Goal: Task Accomplishment & Management: Use online tool/utility

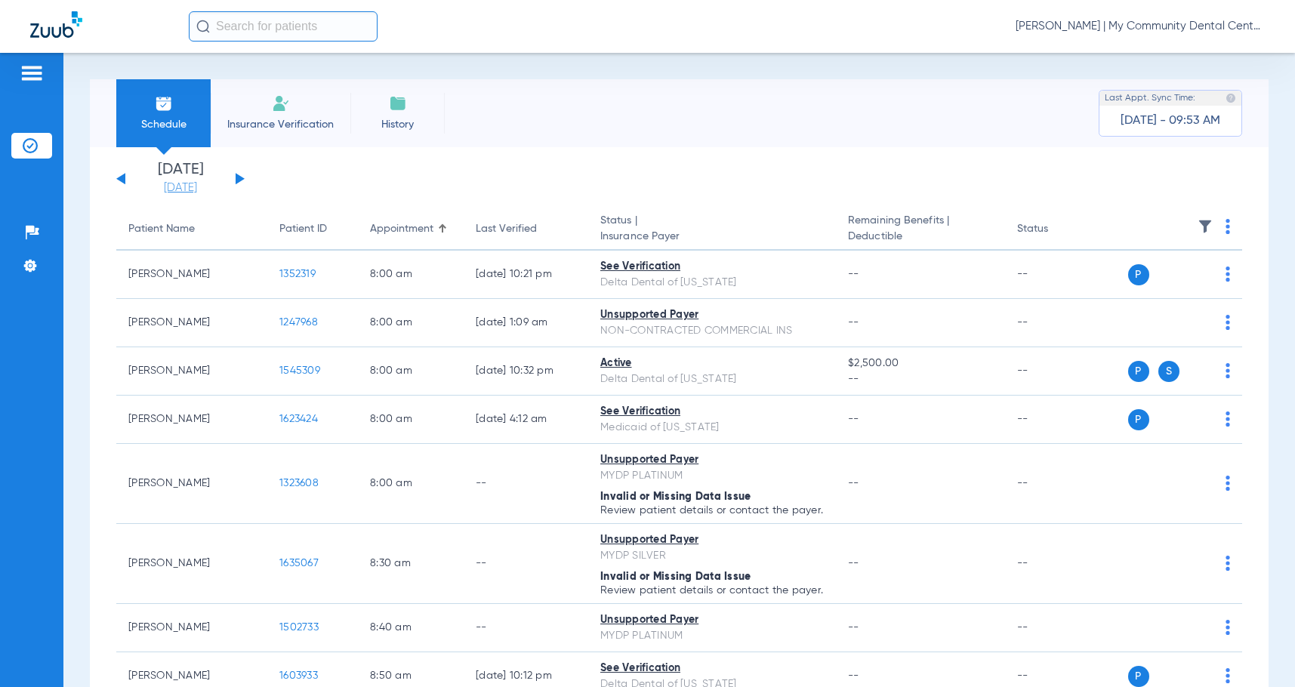
click at [171, 188] on link "[DATE]" at bounding box center [180, 188] width 91 height 15
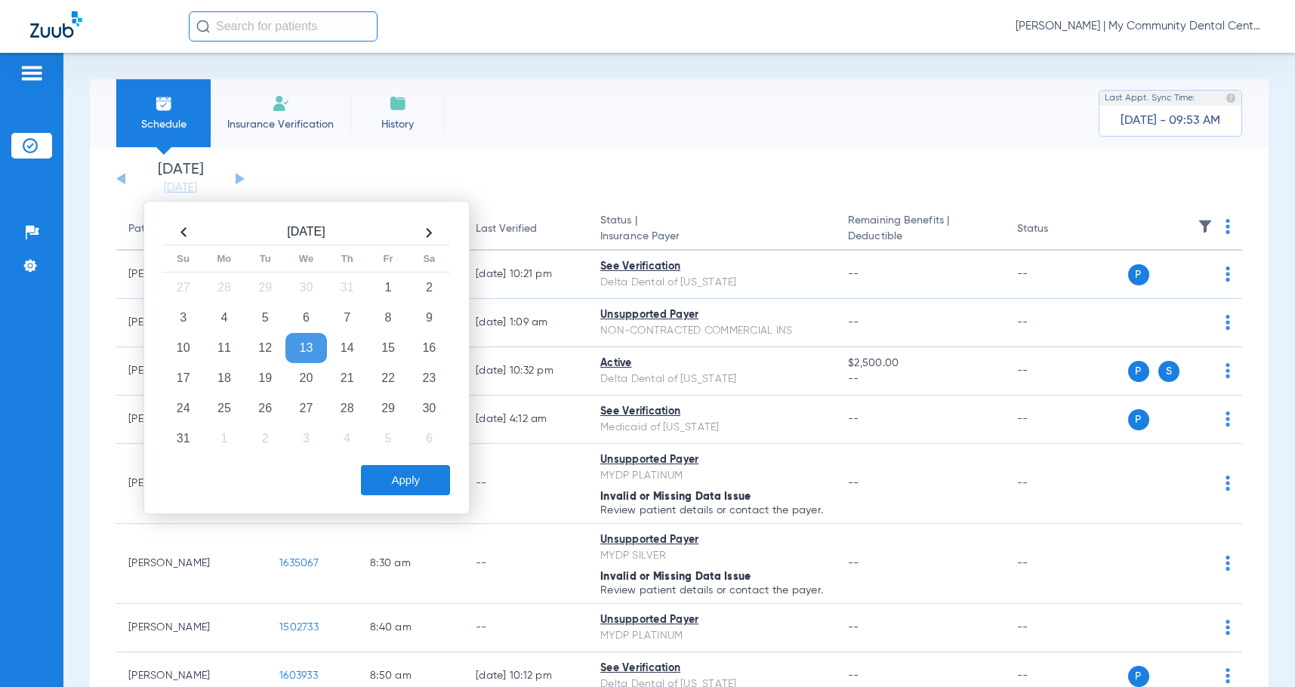
drag, startPoint x: 352, startPoint y: 383, endPoint x: 395, endPoint y: 458, distance: 86.9
click at [351, 382] on td "21" at bounding box center [347, 378] width 41 height 30
click at [400, 478] on button "Apply" at bounding box center [405, 480] width 89 height 30
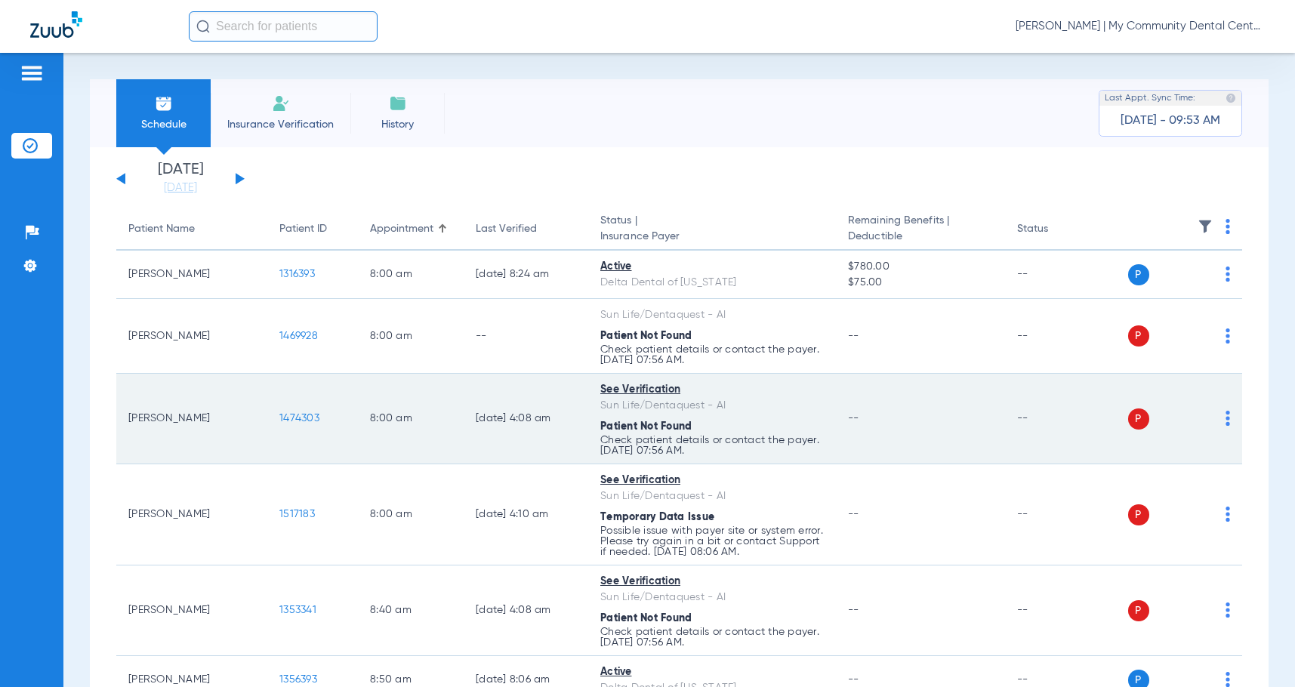
click at [1226, 420] on img at bounding box center [1228, 418] width 5 height 15
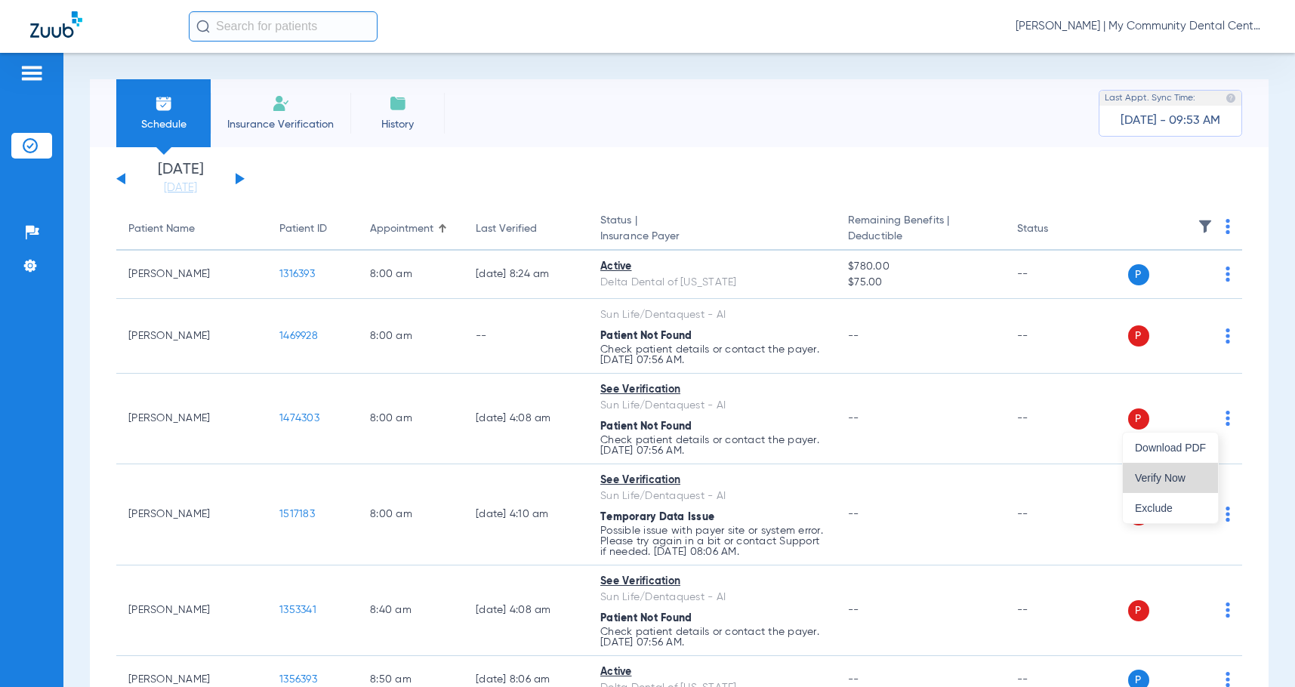
click at [1182, 478] on span "Verify Now" at bounding box center [1170, 478] width 71 height 11
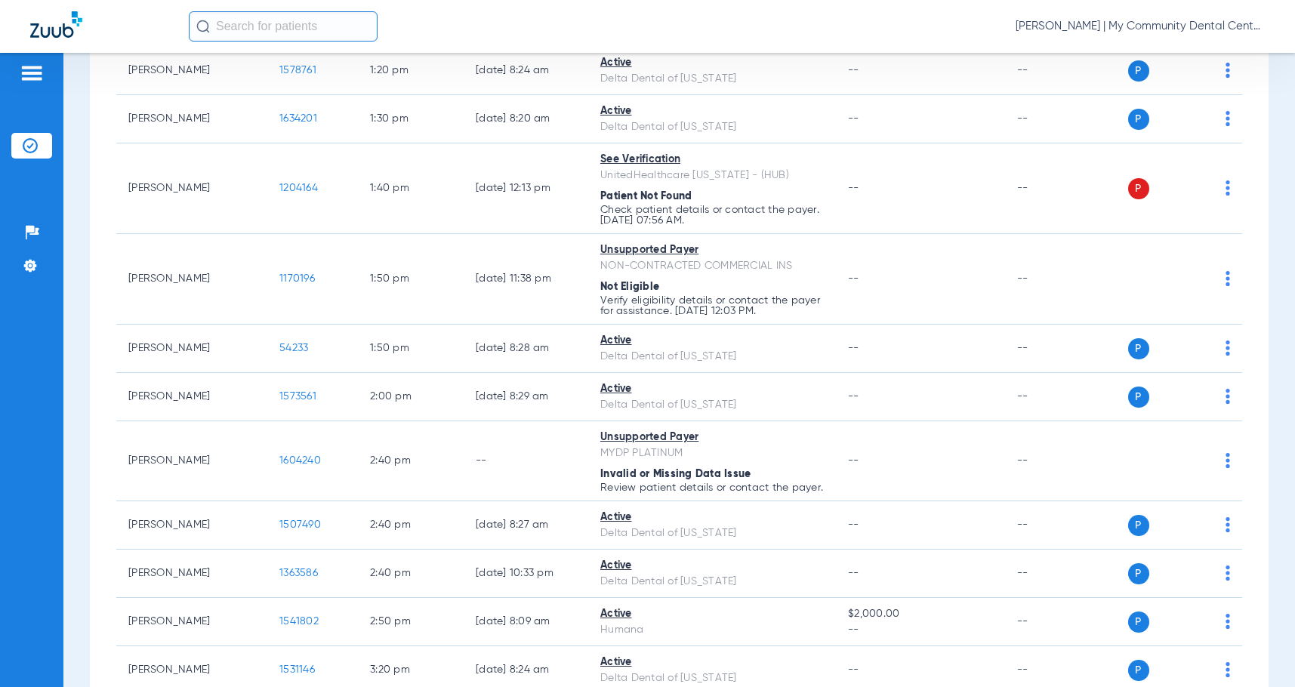
scroll to position [1813, 0]
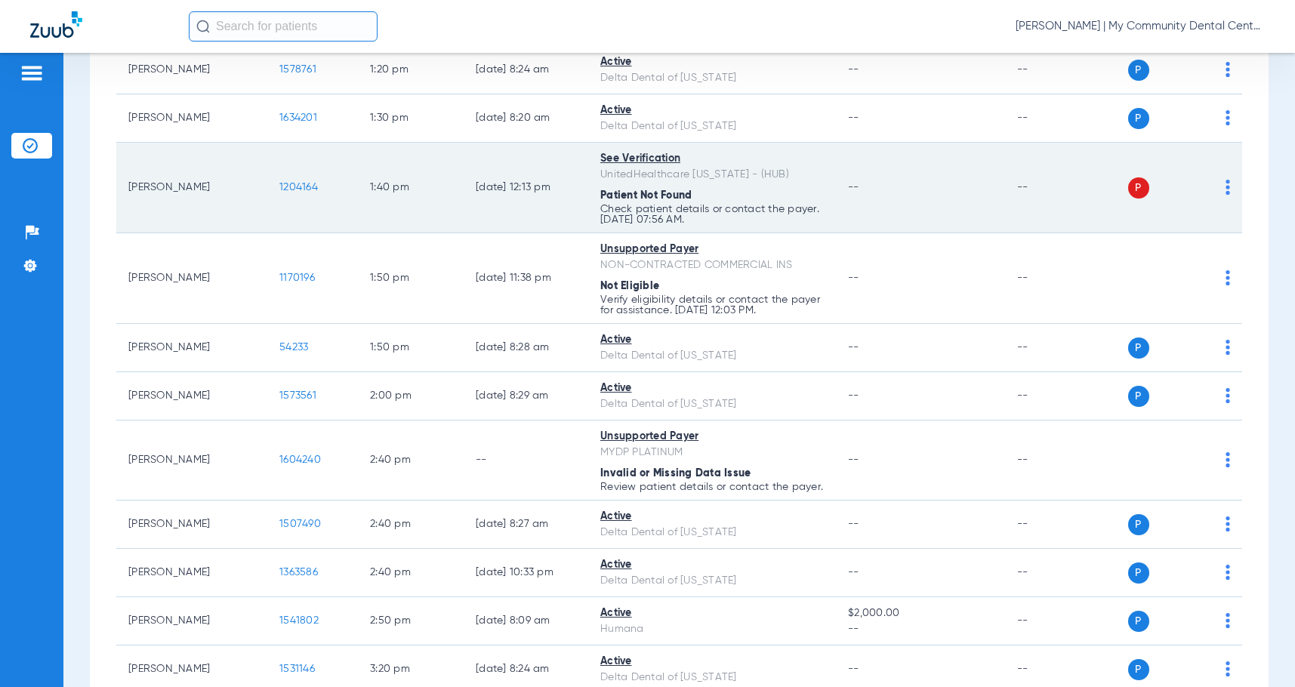
click at [1226, 189] on img at bounding box center [1228, 187] width 5 height 15
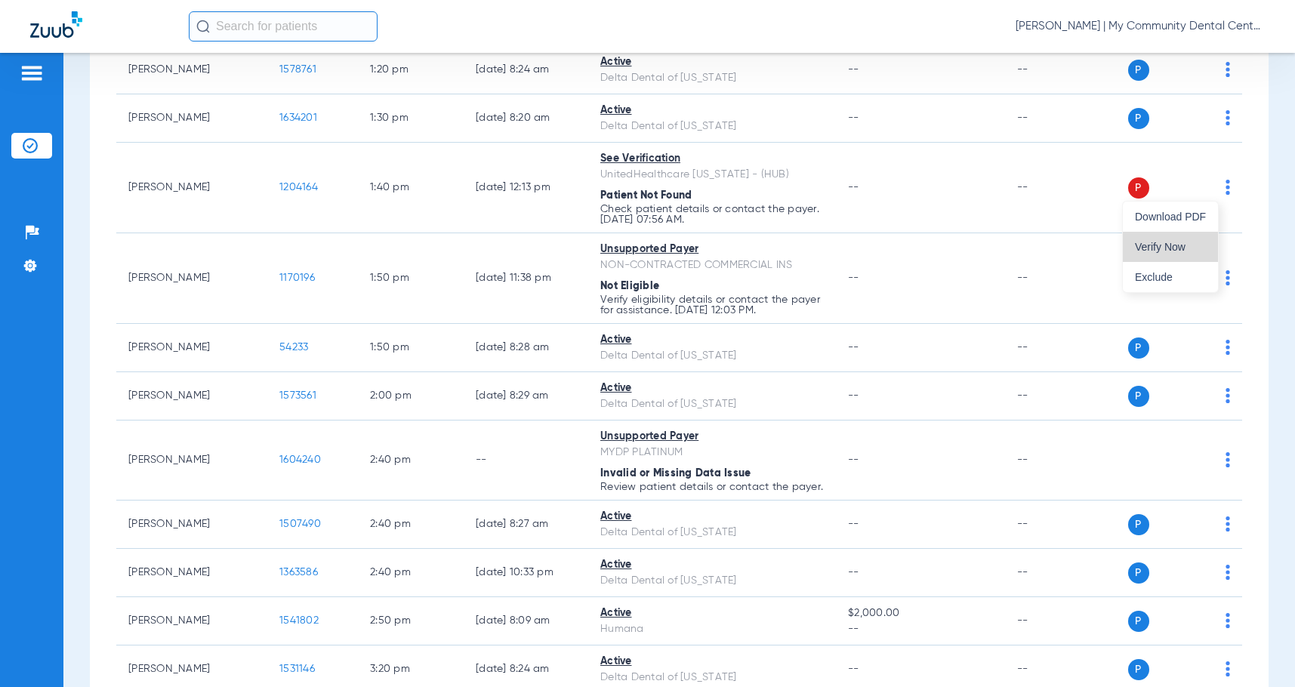
click at [1168, 245] on span "Verify Now" at bounding box center [1170, 247] width 71 height 11
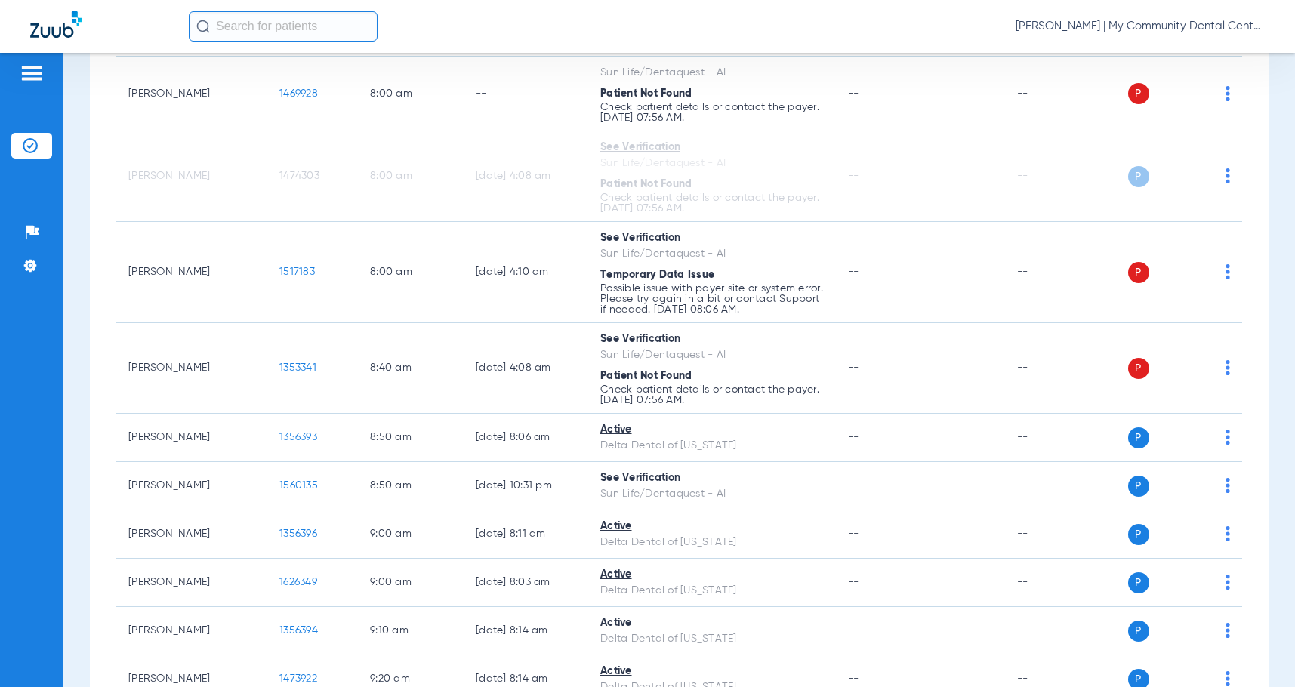
scroll to position [226, 0]
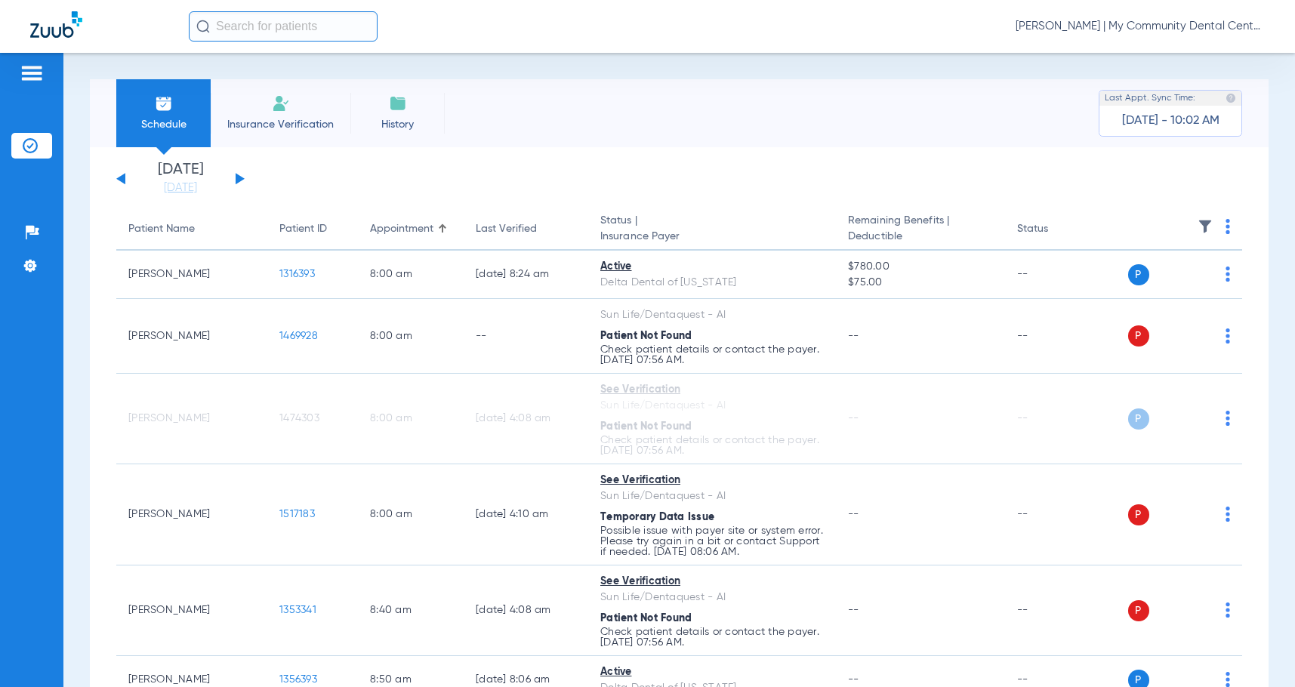
click at [238, 176] on button at bounding box center [240, 178] width 9 height 11
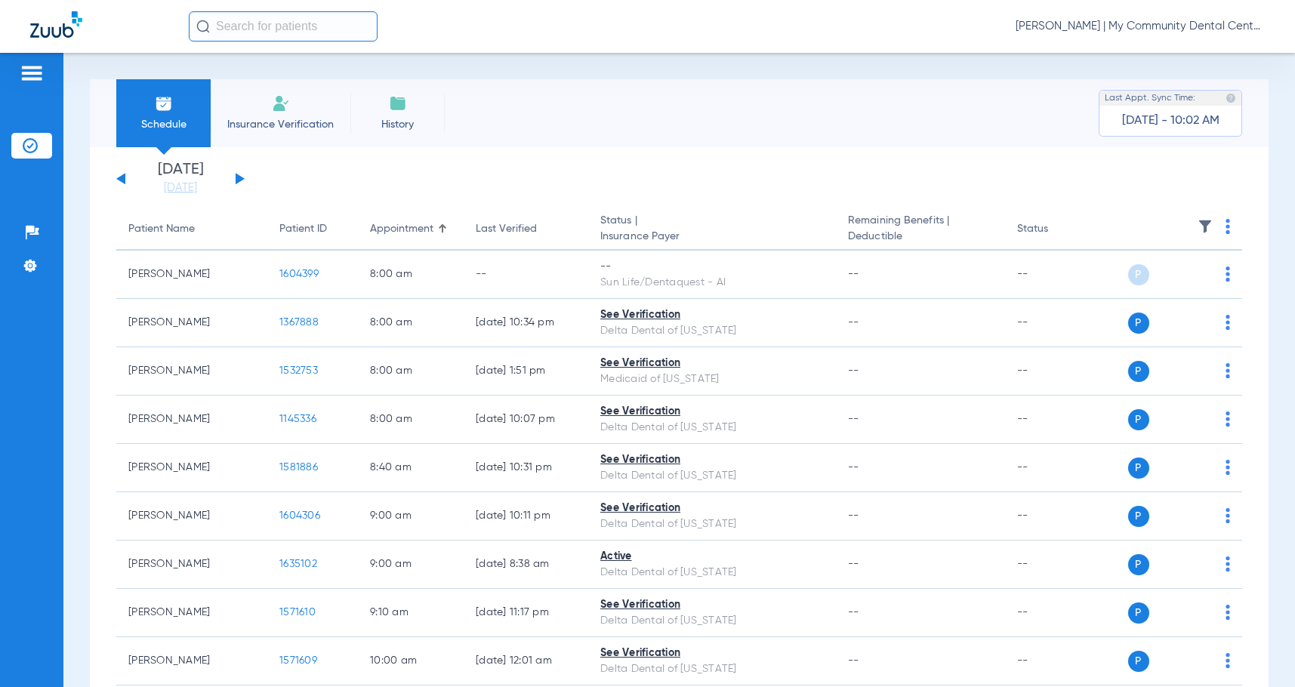
click at [119, 180] on button at bounding box center [120, 178] width 9 height 11
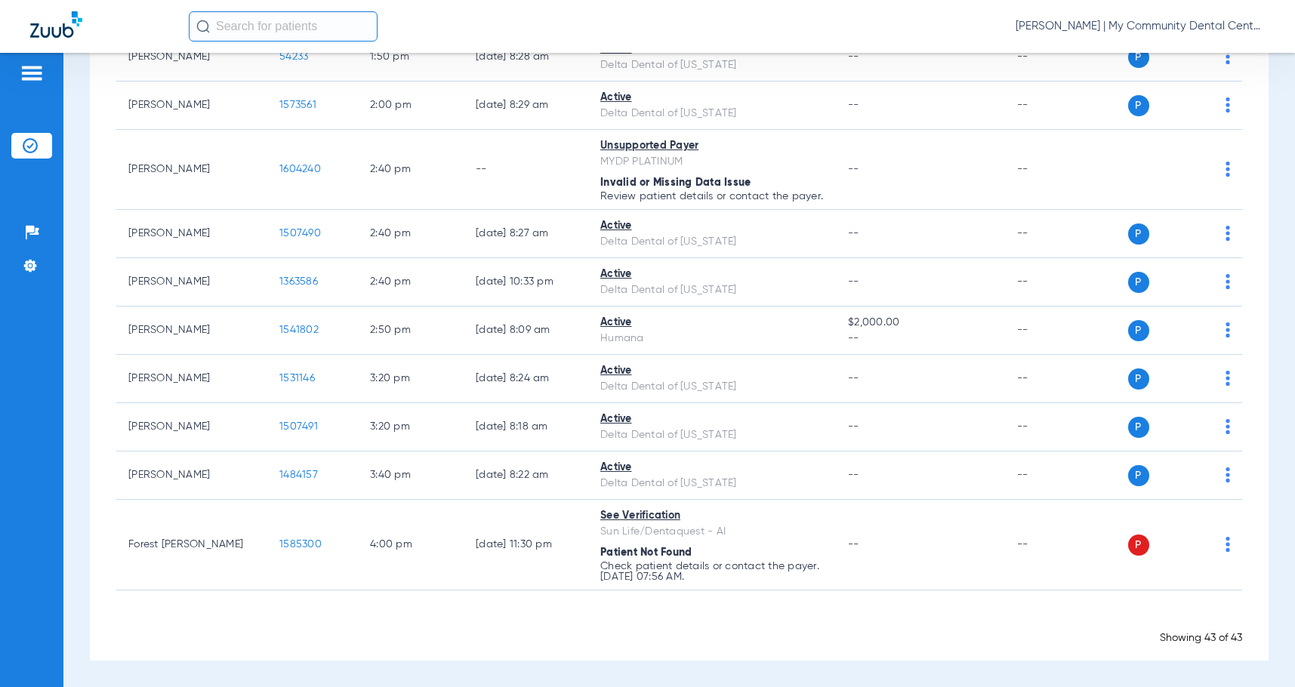
scroll to position [2114, 0]
click at [1196, 25] on span "[PERSON_NAME] | My Community Dental Centers" at bounding box center [1140, 26] width 249 height 15
click at [1210, 60] on button "Account Selection" at bounding box center [1208, 54] width 109 height 30
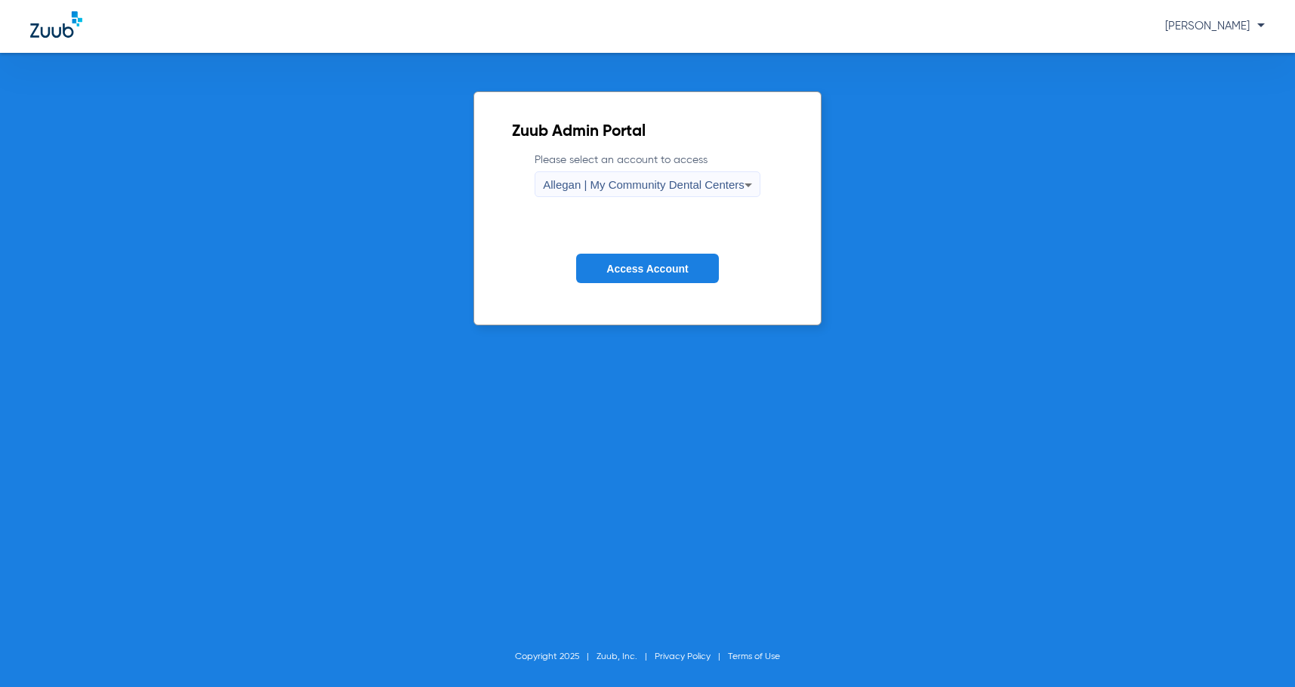
click at [547, 177] on div "Allegan | My Community Dental Centers" at bounding box center [644, 185] width 202 height 26
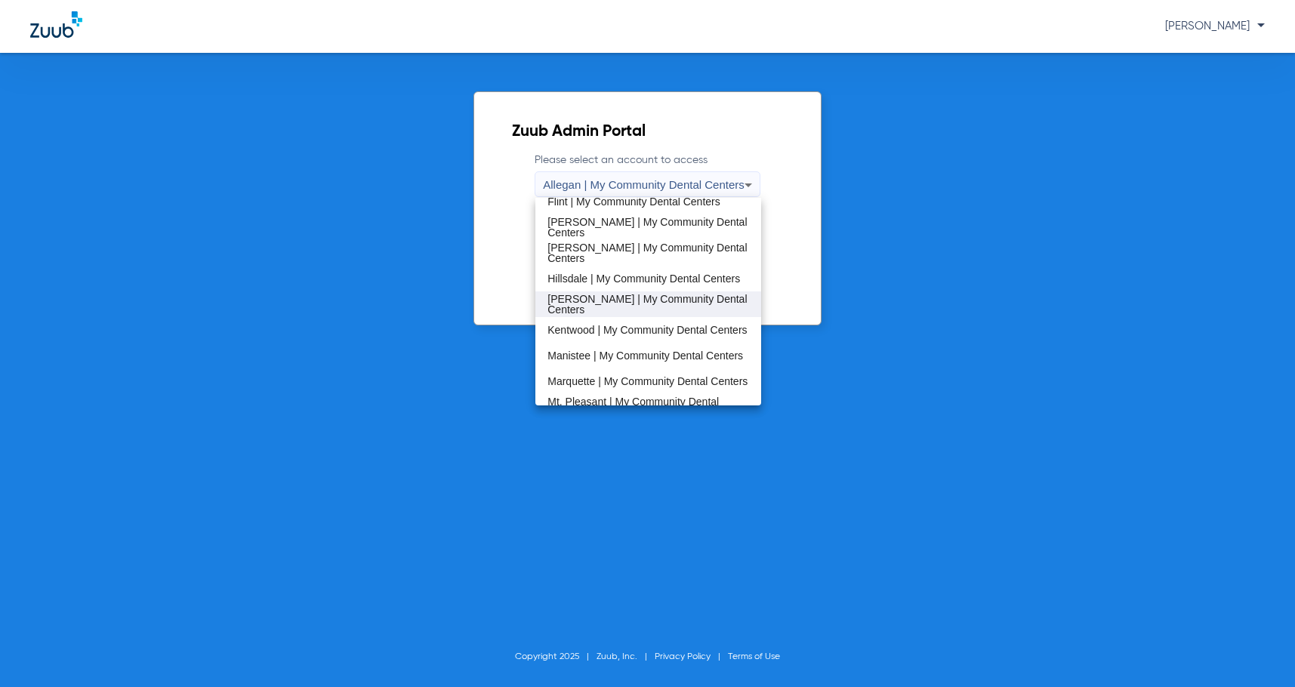
scroll to position [302, 0]
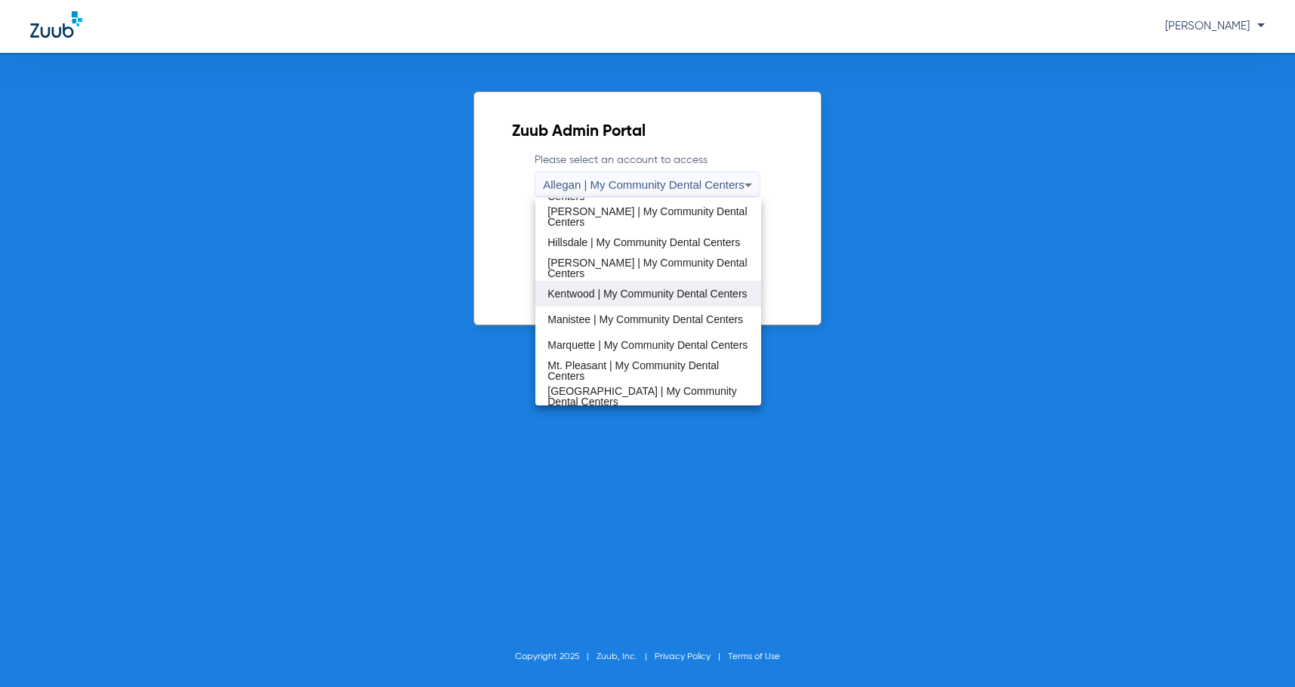
click at [652, 299] on span "Kentwood | My Community Dental Centers" at bounding box center [647, 294] width 199 height 11
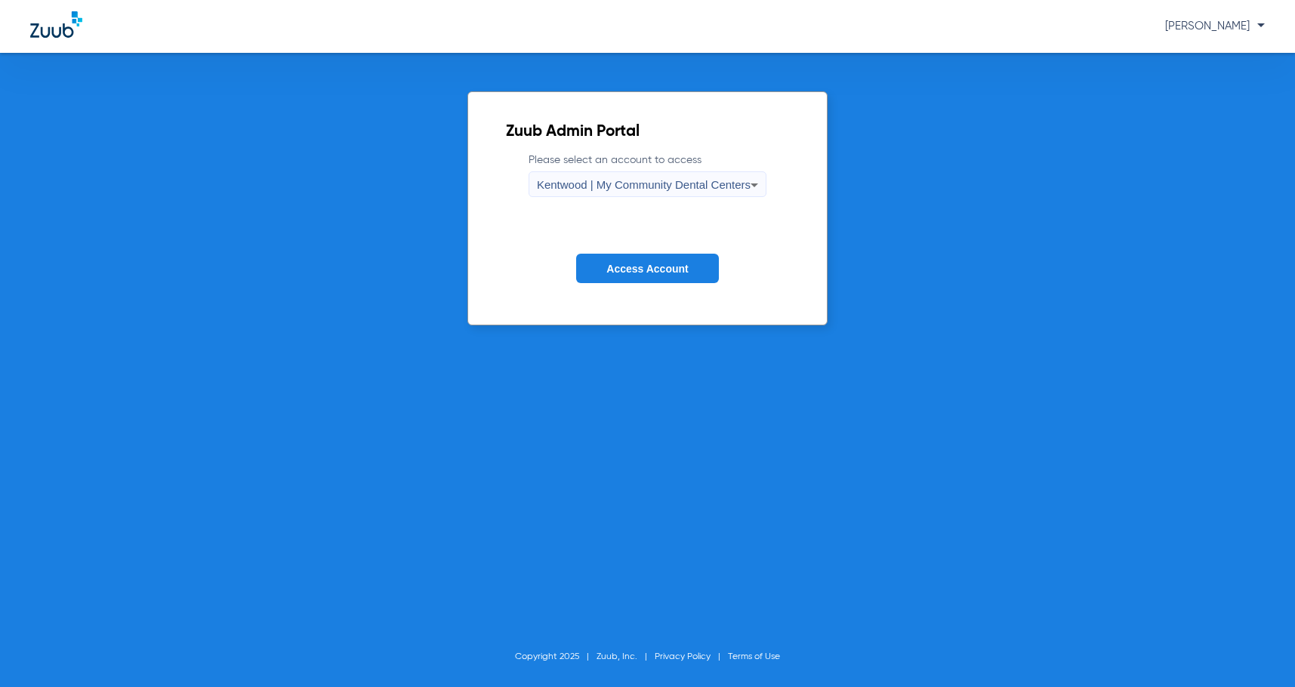
click at [661, 284] on form "Please select an account to access Kentwood | My Community Dental Centers Acces…" at bounding box center [647, 229] width 283 height 153
click at [666, 273] on span "Access Account" at bounding box center [648, 269] width 82 height 12
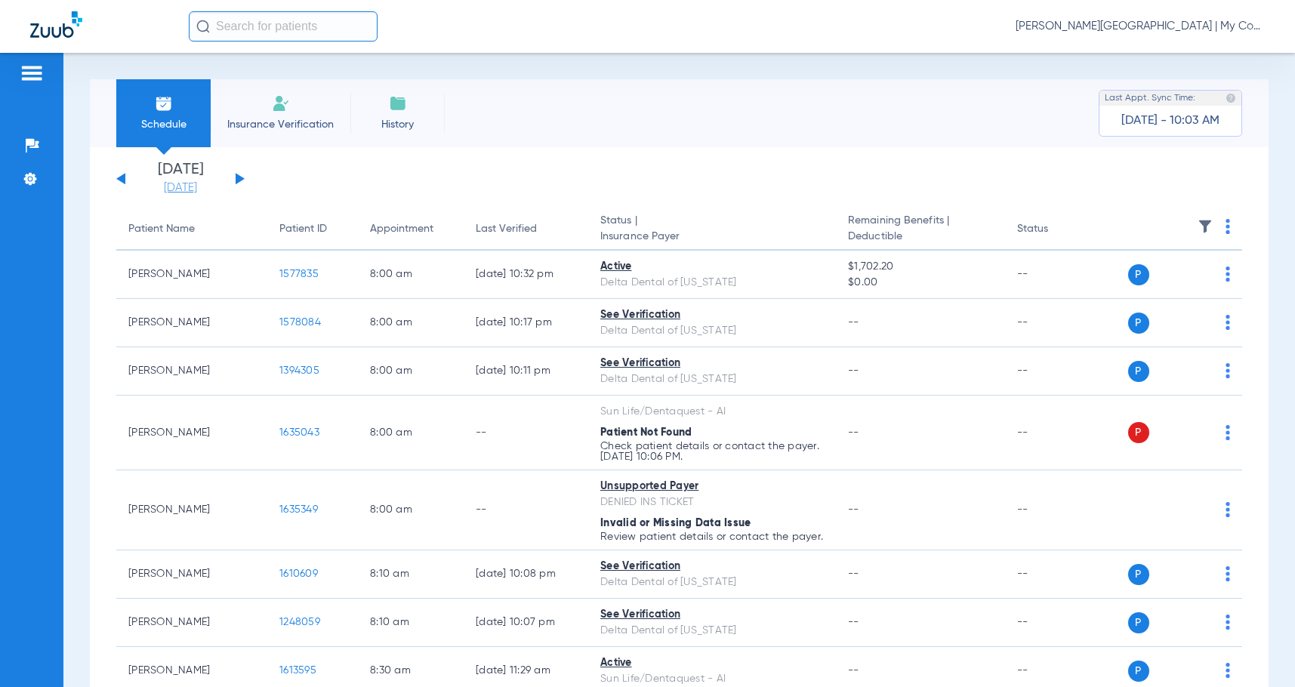
click at [179, 181] on link "[DATE]" at bounding box center [180, 188] width 91 height 15
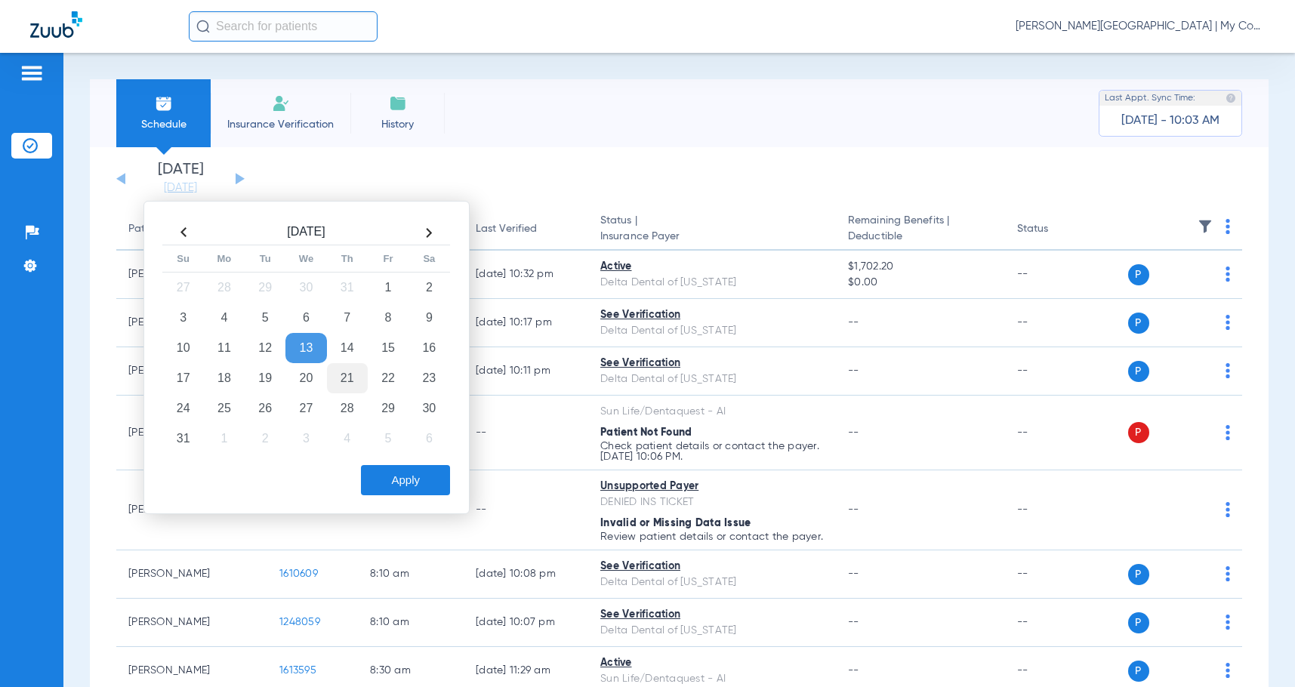
click at [350, 377] on td "21" at bounding box center [347, 378] width 41 height 30
click at [387, 477] on button "Apply" at bounding box center [405, 480] width 89 height 30
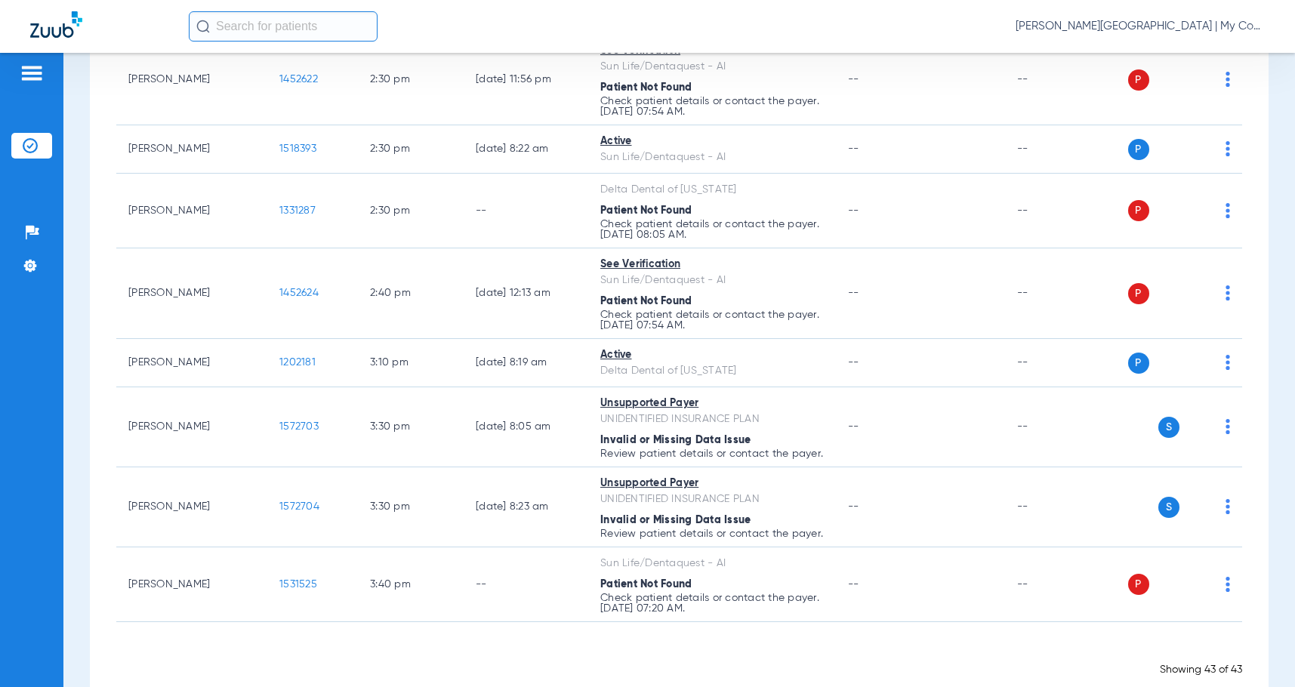
scroll to position [2088, 0]
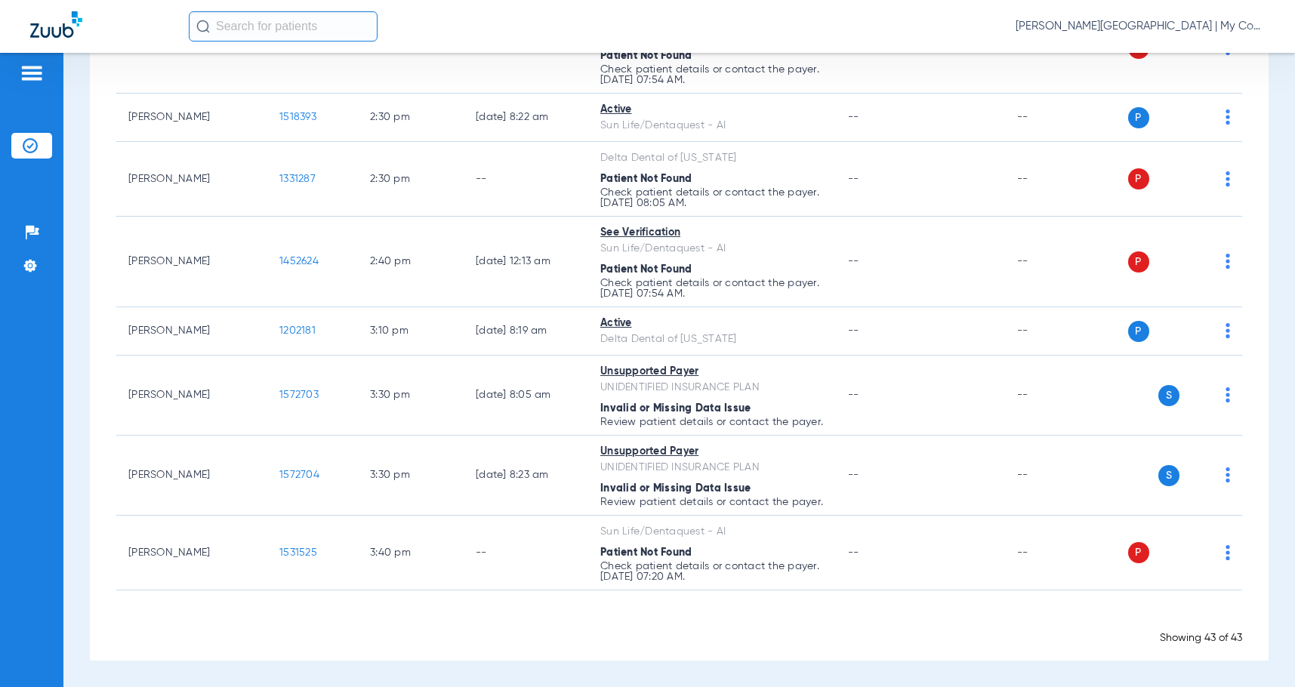
click at [1058, 32] on span "[PERSON_NAME][GEOGRAPHIC_DATA] | My Community Dental Centers" at bounding box center [1140, 26] width 249 height 15
click at [1168, 59] on span "Account Selection" at bounding box center [1208, 53] width 85 height 11
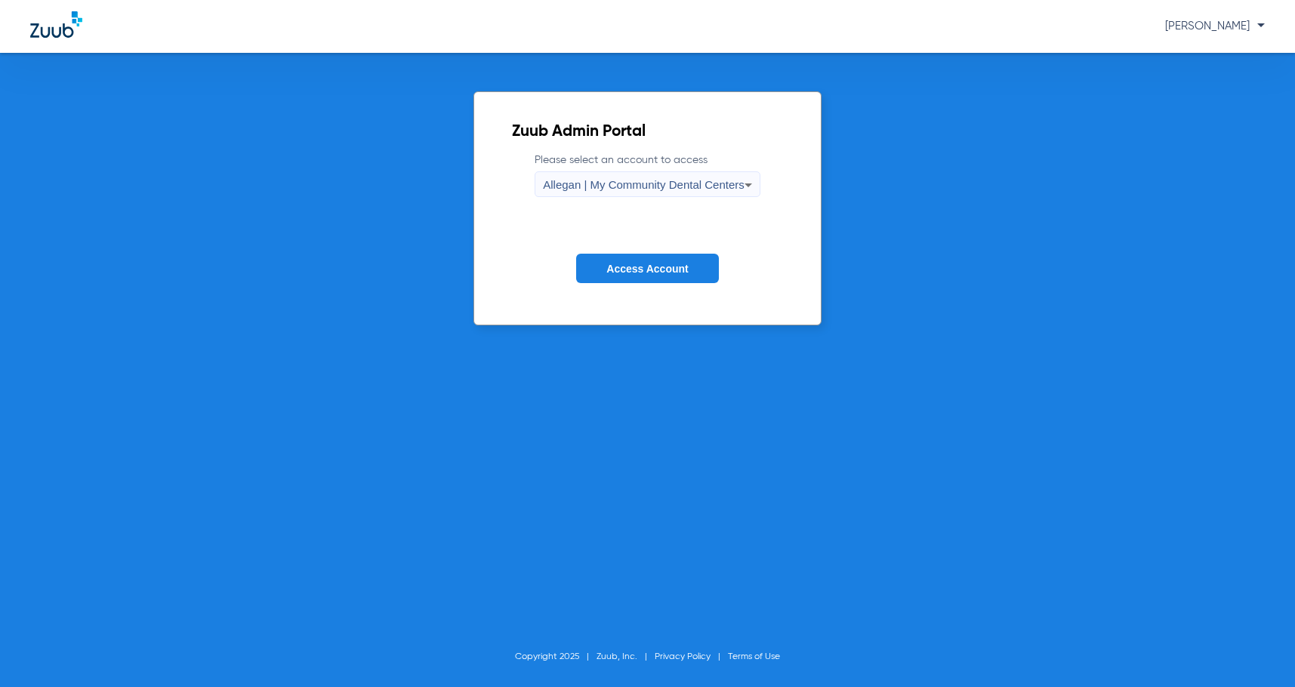
click at [651, 184] on span "Allegan | My Community Dental Centers" at bounding box center [644, 184] width 202 height 13
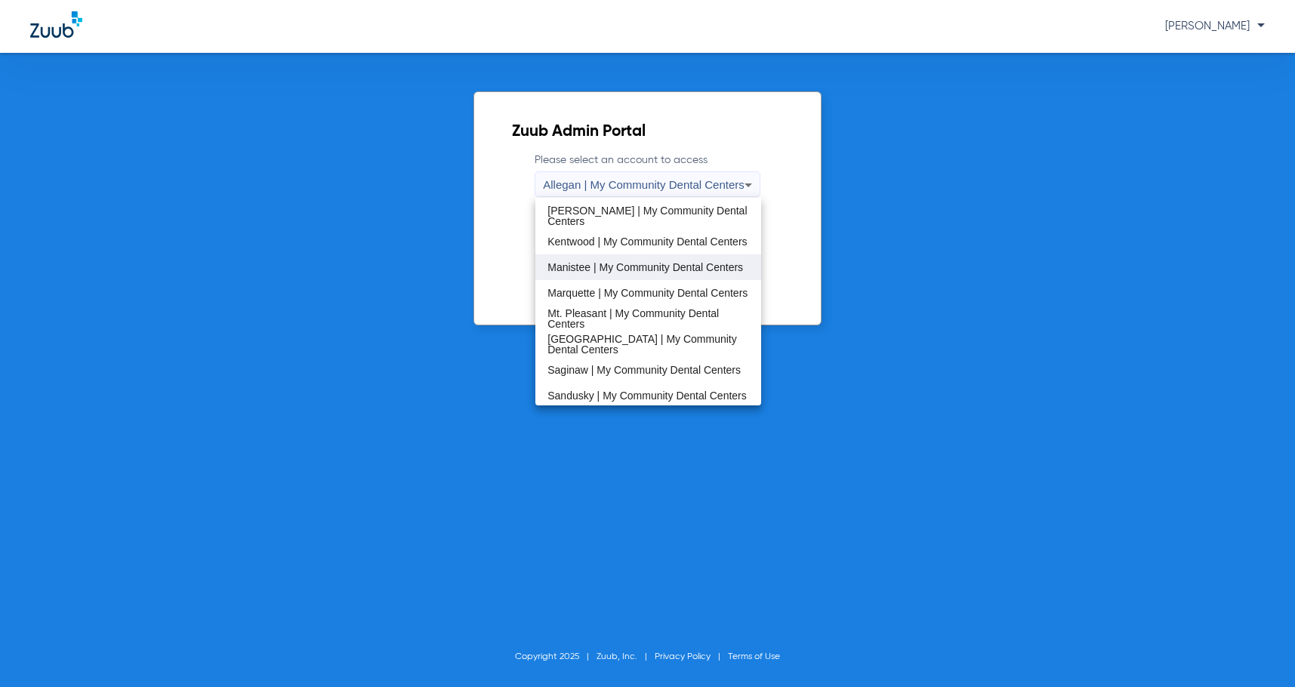
scroll to position [378, 0]
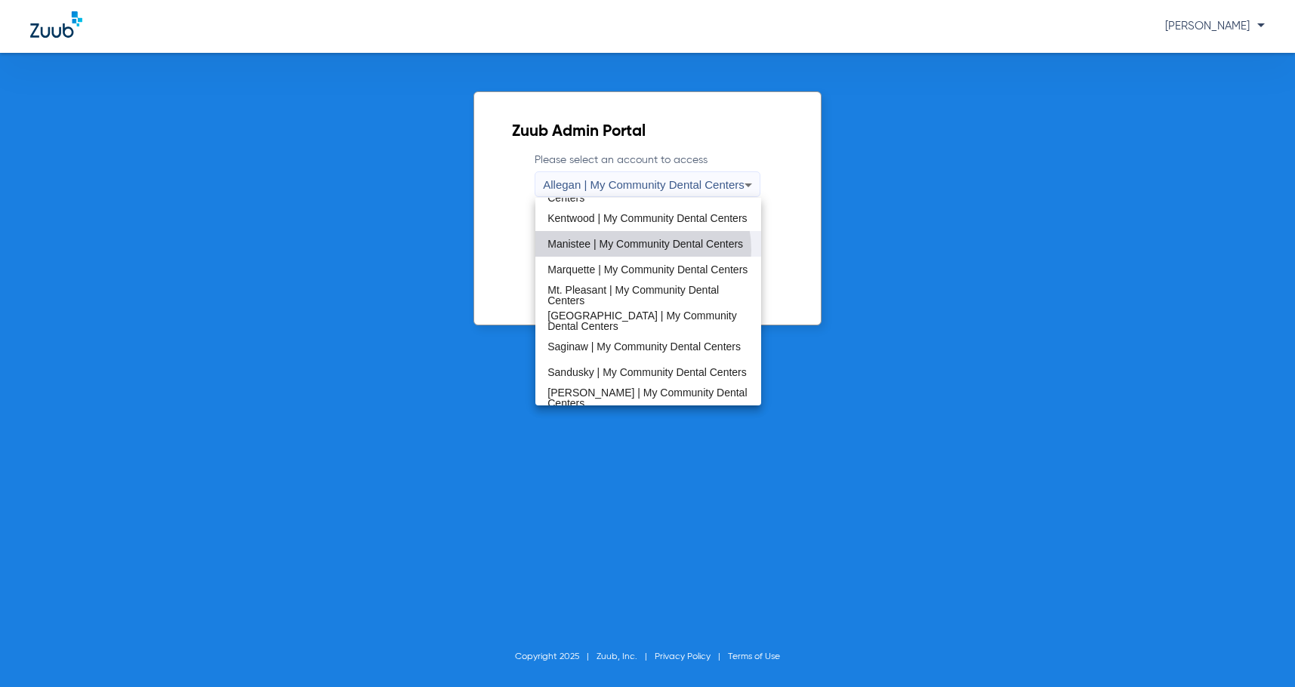
click at [638, 249] on span "Manistee | My Community Dental Centers" at bounding box center [646, 244] width 196 height 11
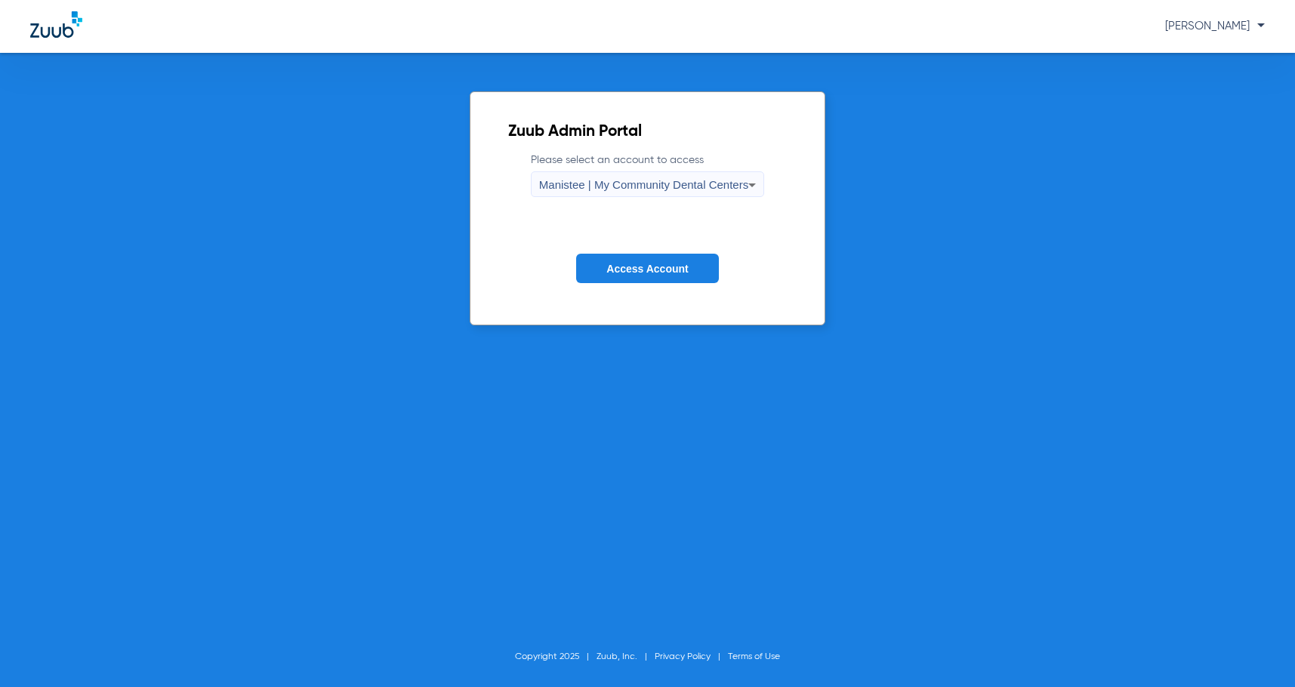
click at [647, 269] on span "Access Account" at bounding box center [648, 269] width 82 height 12
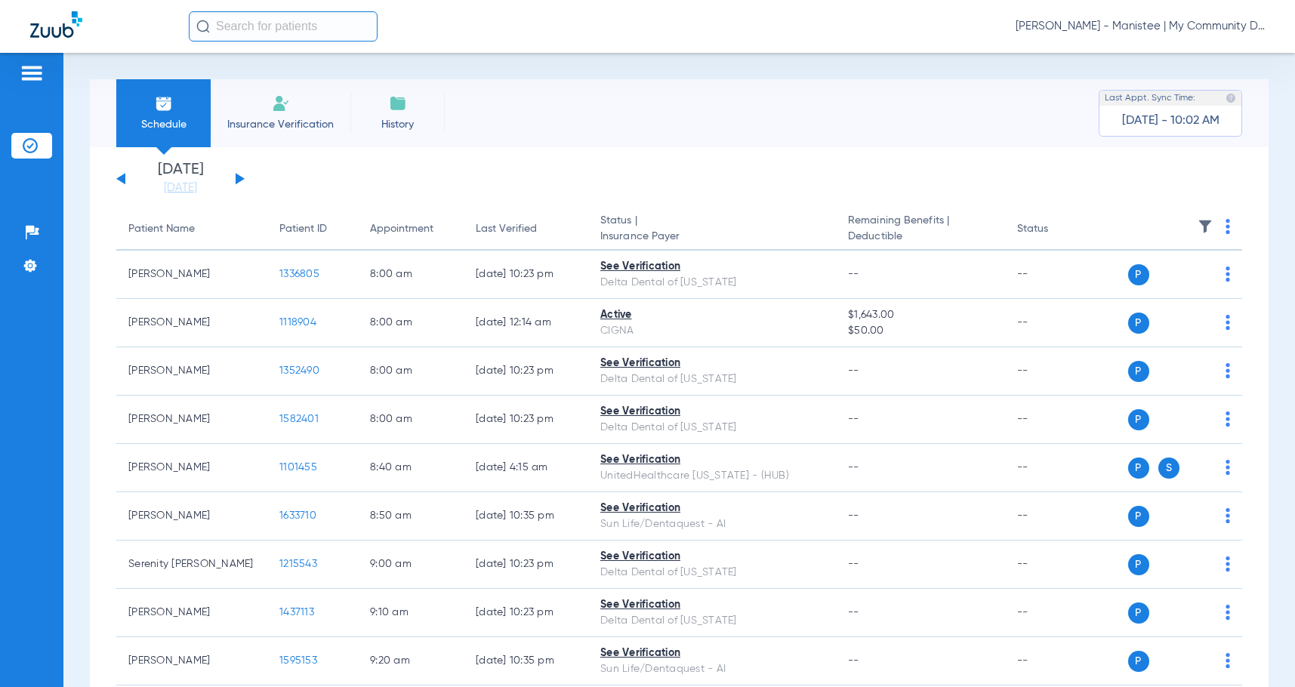
click at [163, 187] on link "[DATE]" at bounding box center [180, 188] width 91 height 15
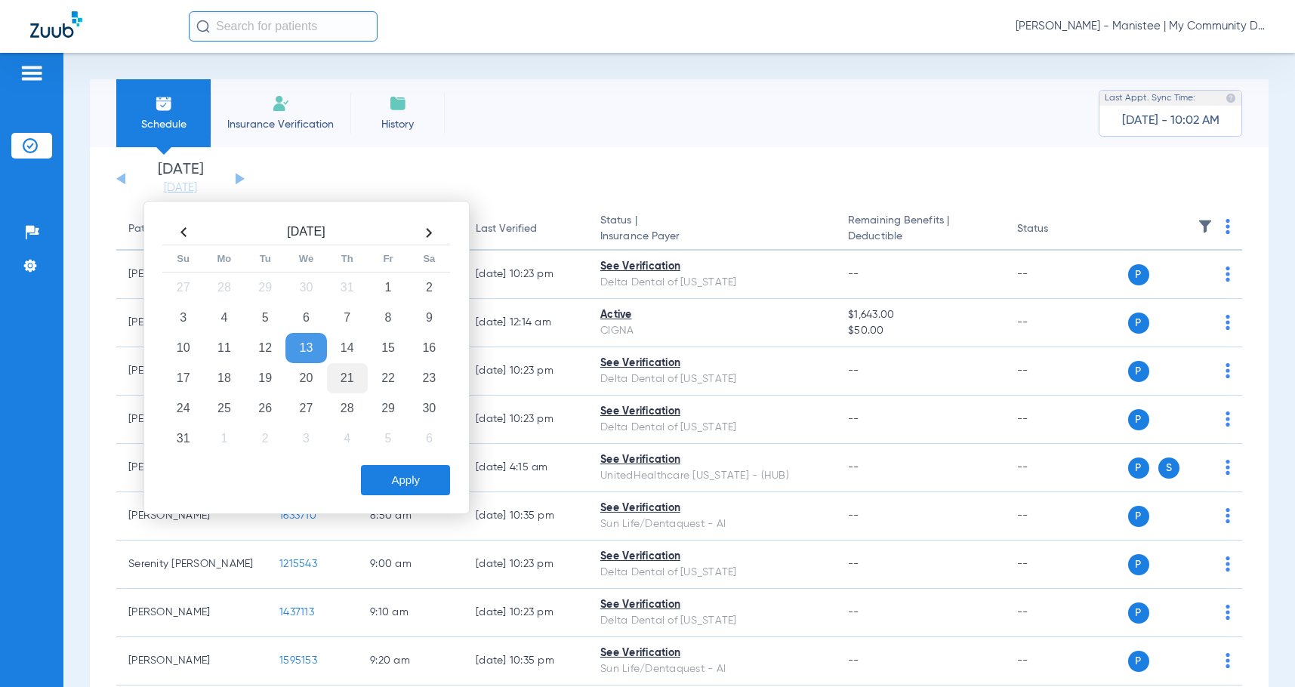
click at [345, 380] on td "21" at bounding box center [347, 378] width 41 height 30
click at [445, 480] on button "Apply" at bounding box center [405, 480] width 89 height 30
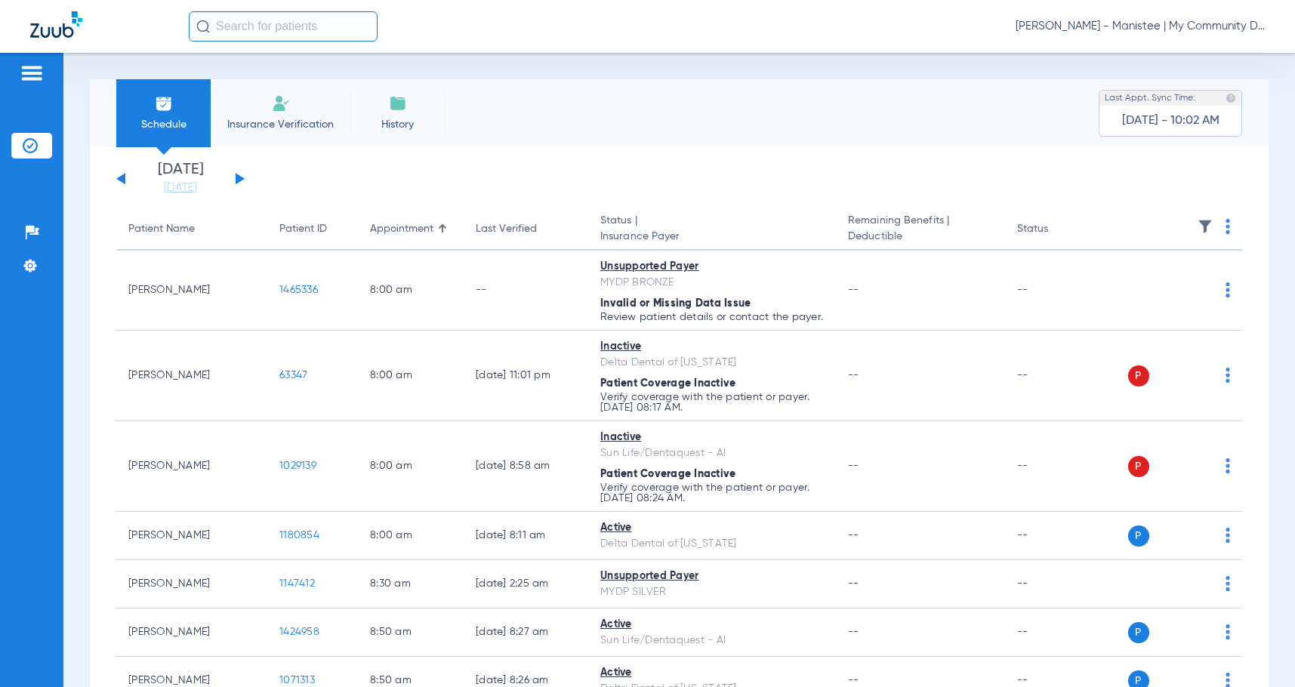
click at [1094, 30] on span "[PERSON_NAME] - Manistee | My Community Dental Centers" at bounding box center [1140, 26] width 249 height 15
click at [1168, 48] on span "Account Selection" at bounding box center [1208, 53] width 85 height 11
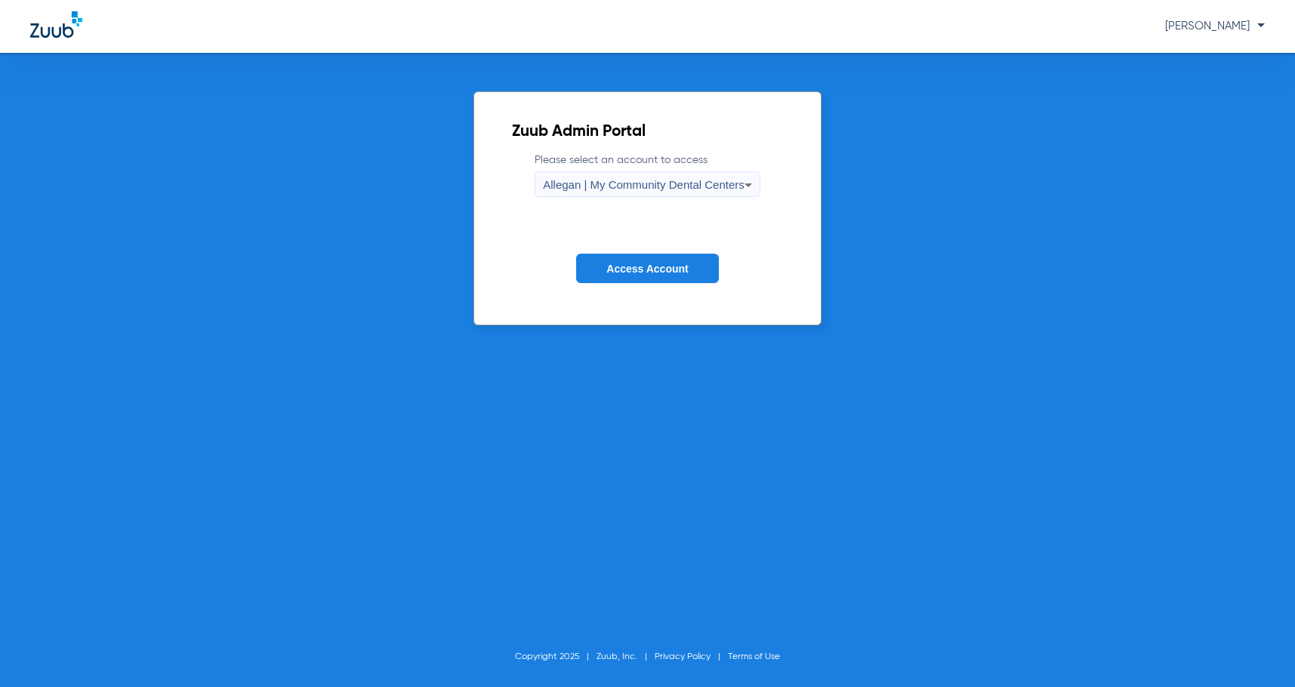
click at [582, 191] on span "Allegan | My Community Dental Centers" at bounding box center [644, 184] width 202 height 13
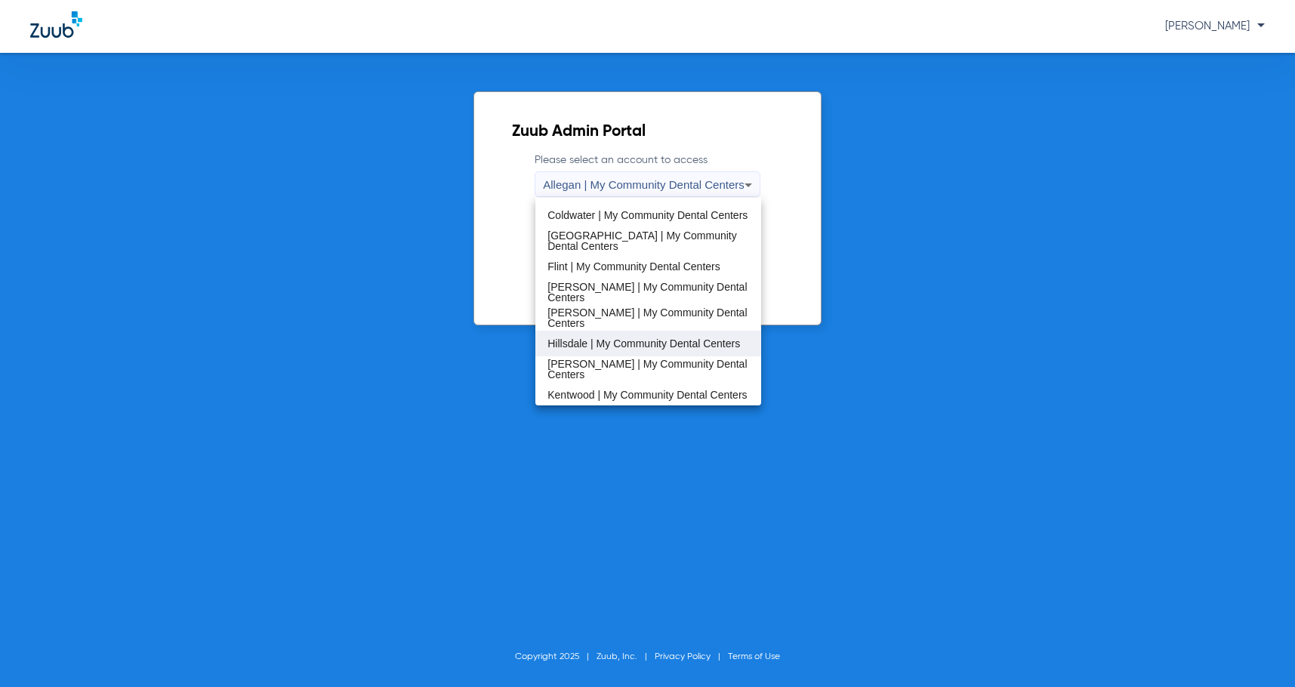
scroll to position [227, 0]
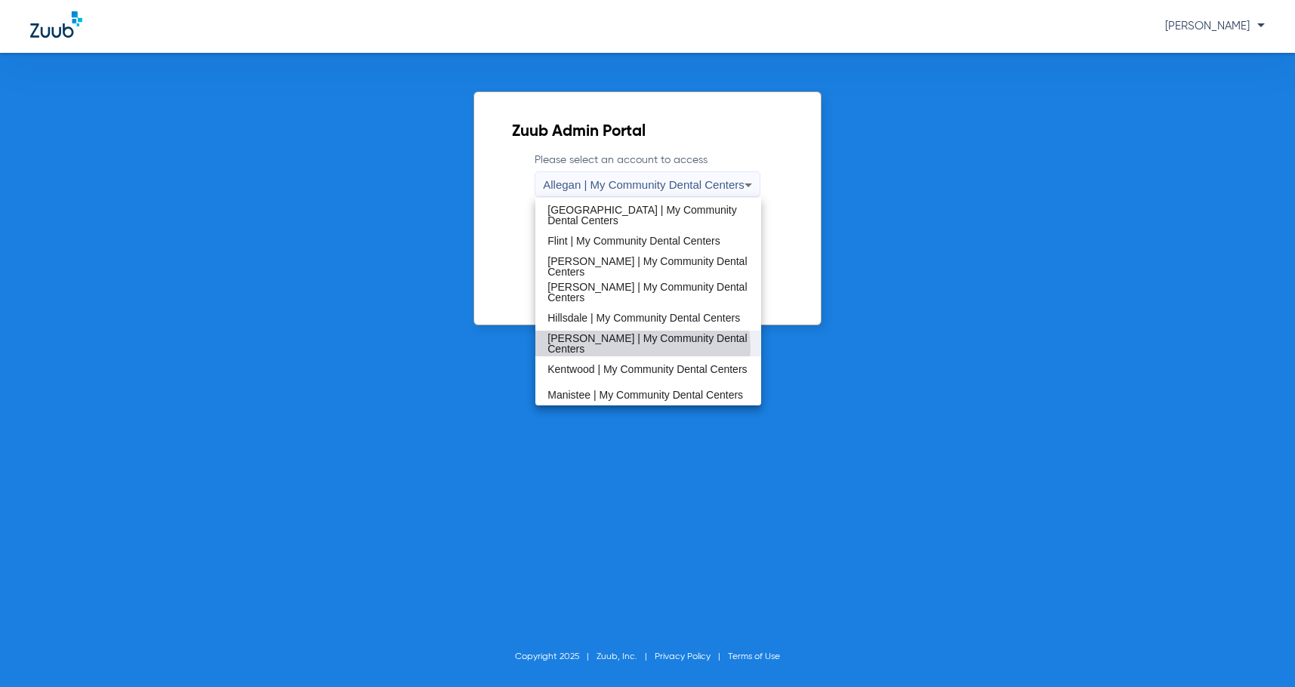
click at [623, 348] on span "[PERSON_NAME] | My Community Dental Centers" at bounding box center [649, 343] width 202 height 21
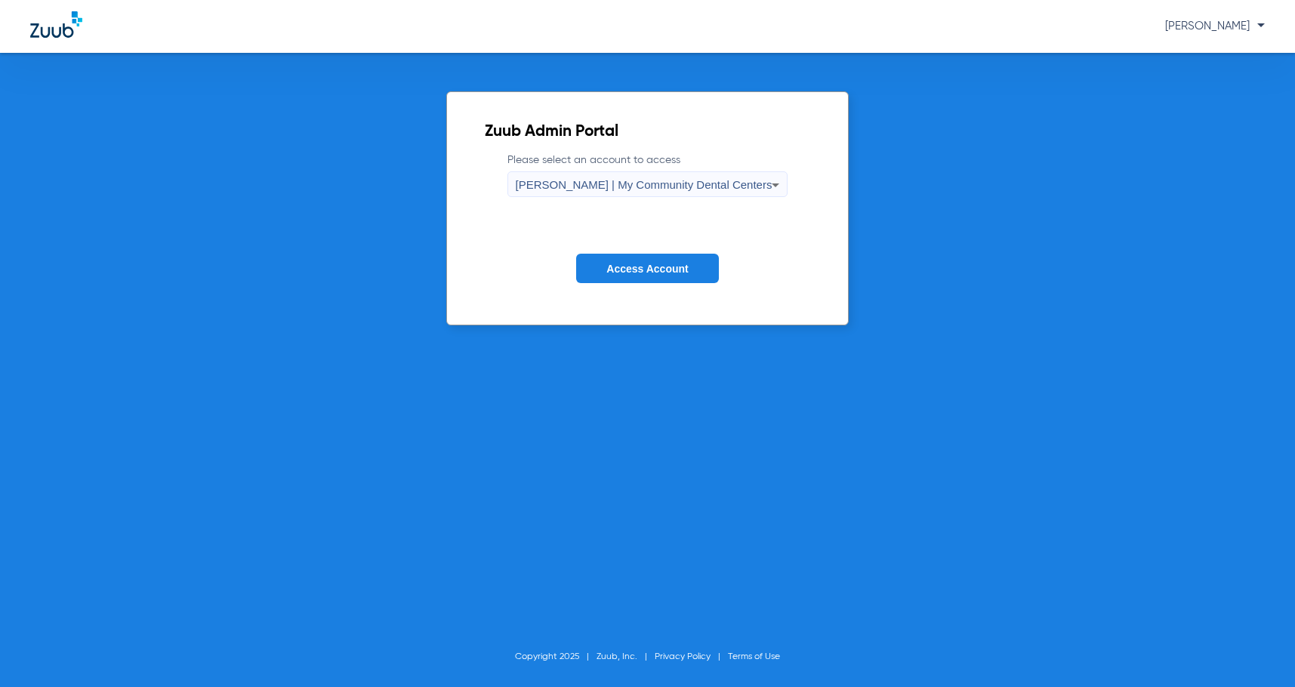
click at [642, 268] on span "Access Account" at bounding box center [648, 269] width 82 height 12
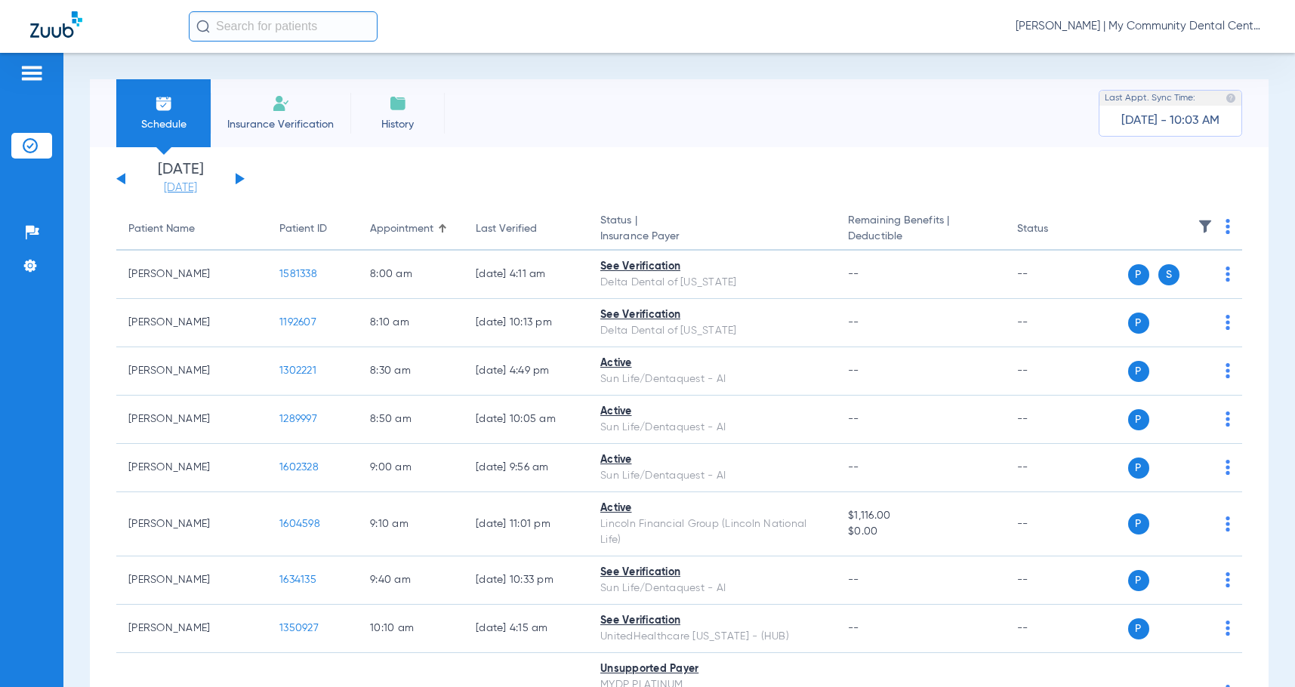
click at [181, 193] on link "[DATE]" at bounding box center [180, 188] width 91 height 15
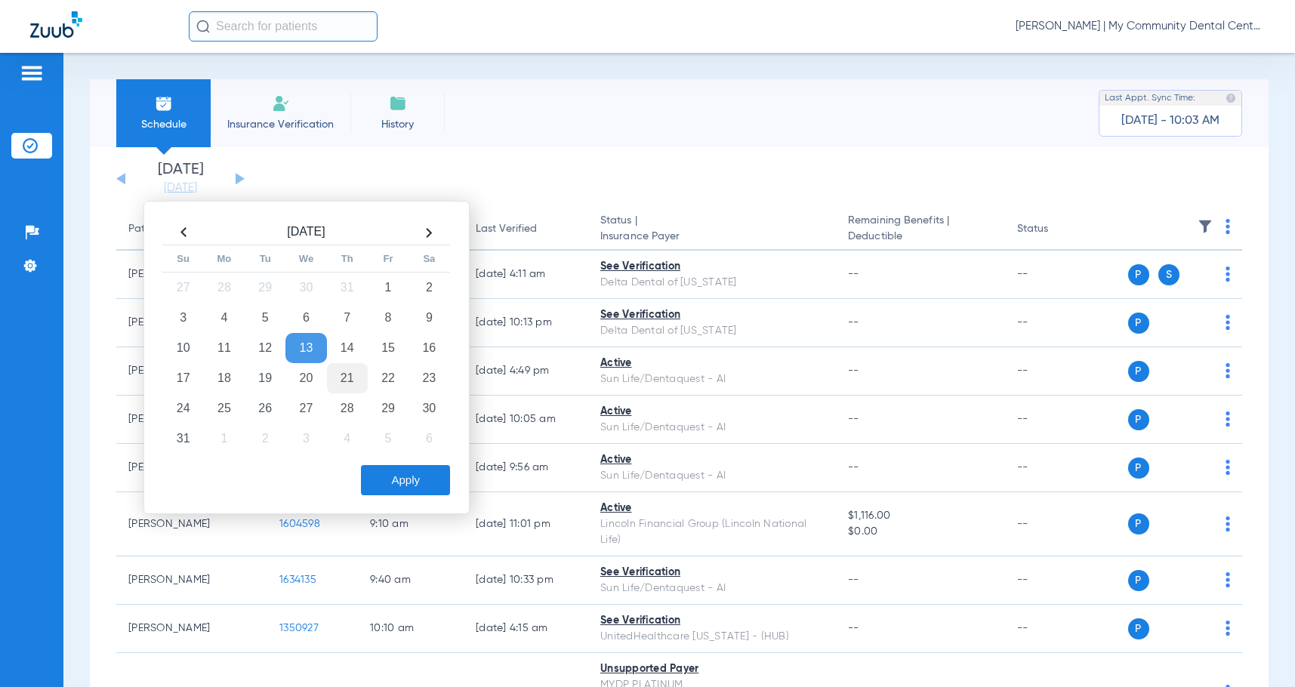
click at [357, 380] on td "21" at bounding box center [347, 378] width 41 height 30
click at [376, 476] on button "Apply" at bounding box center [405, 480] width 89 height 30
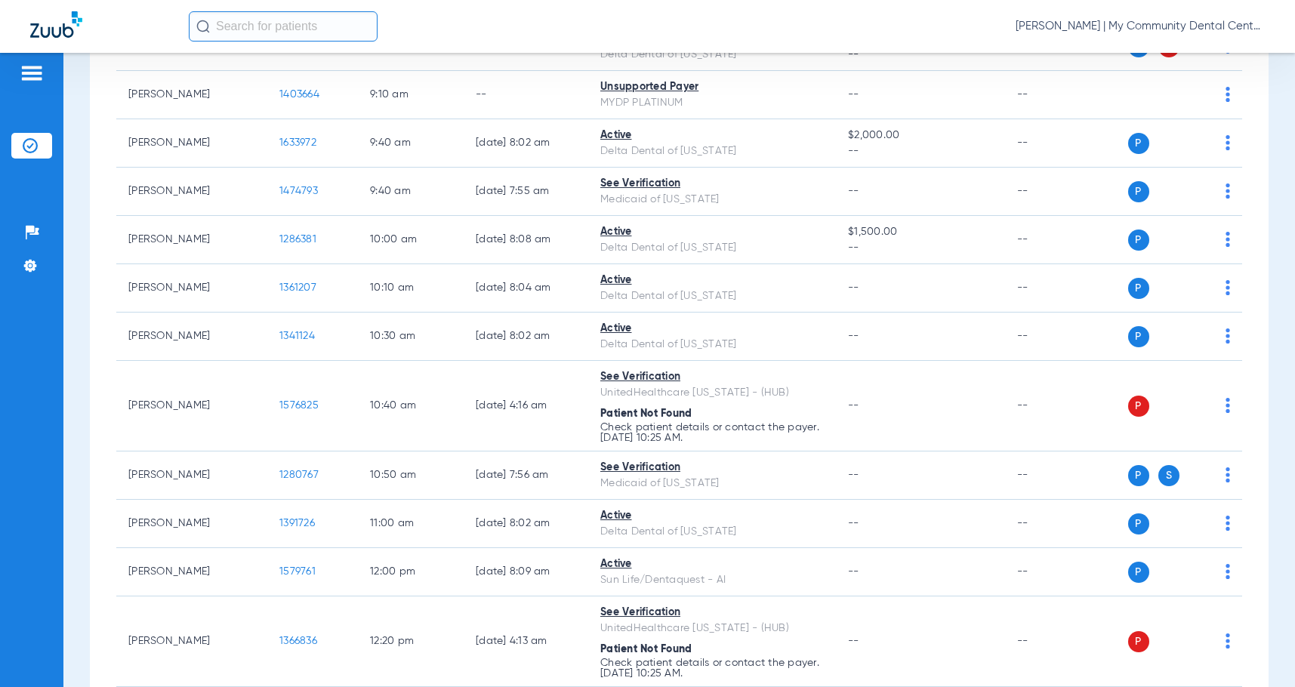
scroll to position [453, 0]
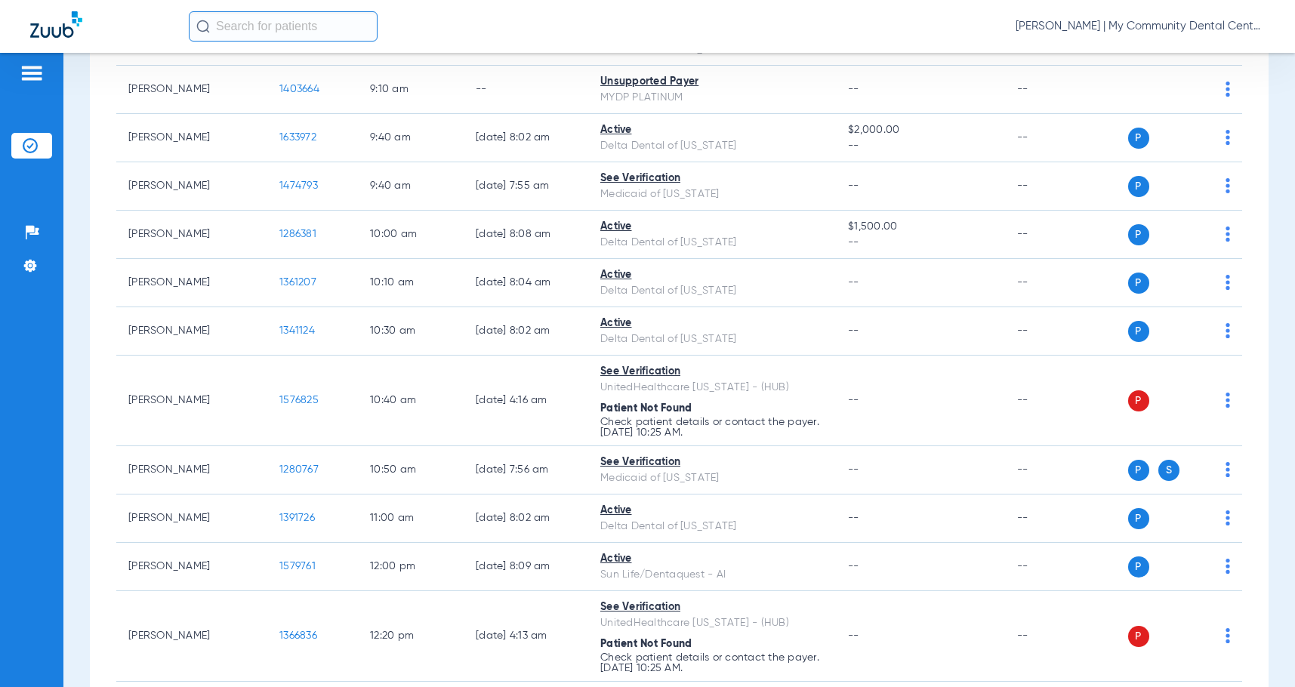
click at [71, 459] on div "Schedule Insurance Verification History Last Appt. Sync Time: Today - 10:11 AM …" at bounding box center [679, 370] width 1232 height 634
drag, startPoint x: 63, startPoint y: 476, endPoint x: 508, endPoint y: 23, distance: 634.5
click at [69, 471] on div "Schedule Insurance Verification History Last Appt. Sync Time: Today - 10:11 AM …" at bounding box center [679, 370] width 1232 height 634
click at [1160, 28] on span "[PERSON_NAME] | My Community Dental Centers" at bounding box center [1140, 26] width 249 height 15
click at [1198, 89] on span "Log out" at bounding box center [1208, 84] width 85 height 11
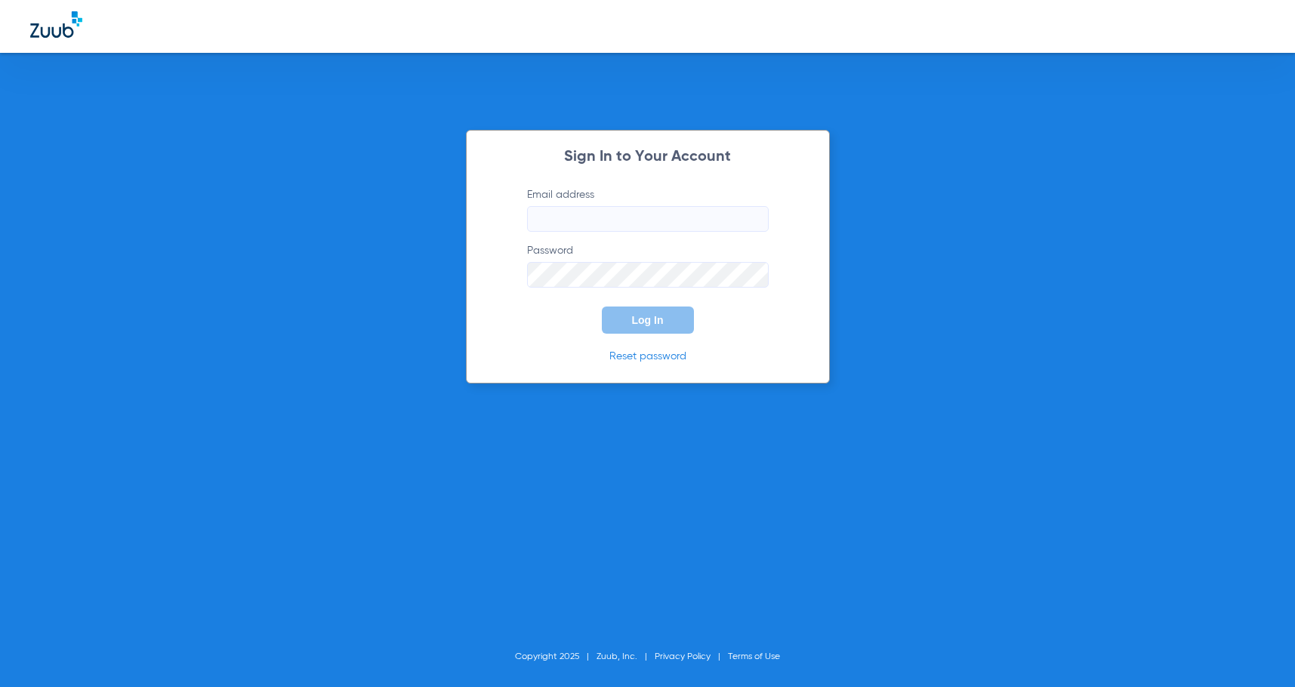
type input "sgibbs@mydental.org"
click at [637, 320] on span "Log In" at bounding box center [648, 320] width 32 height 12
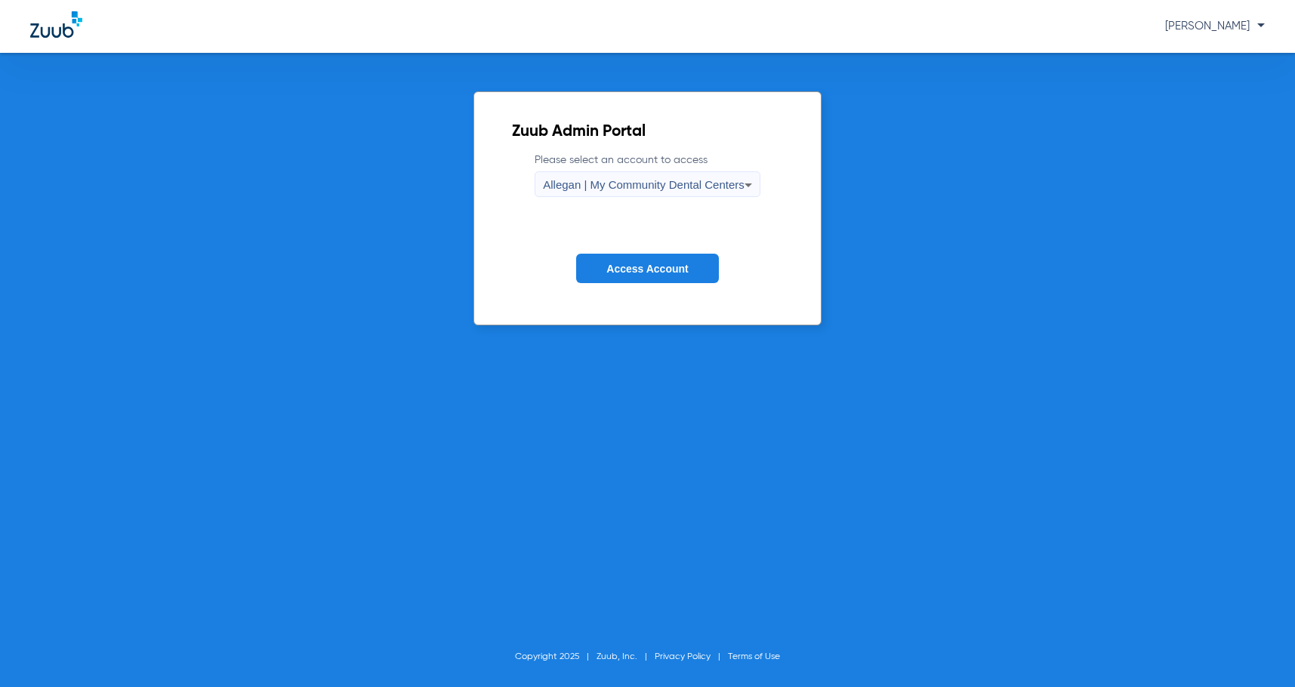
click at [659, 172] on div "Allegan | My Community Dental Centers" at bounding box center [644, 185] width 202 height 26
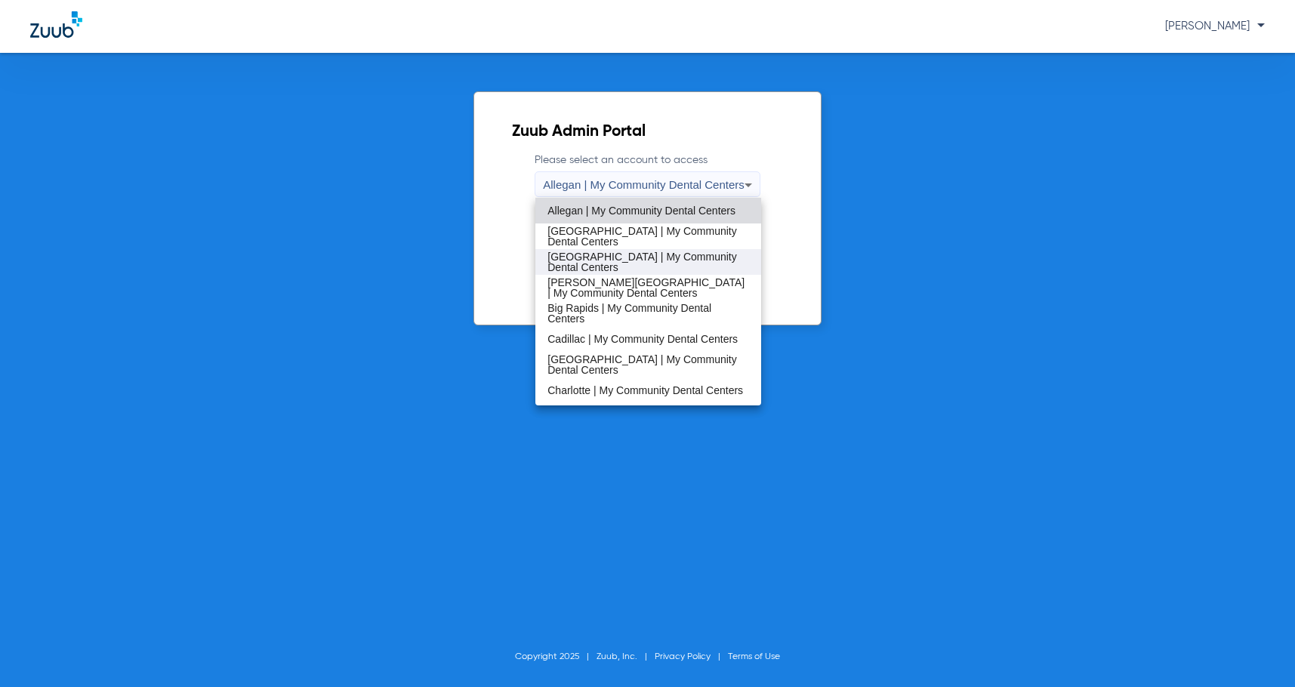
click at [627, 255] on span "[GEOGRAPHIC_DATA] | My Community Dental Centers" at bounding box center [649, 262] width 202 height 21
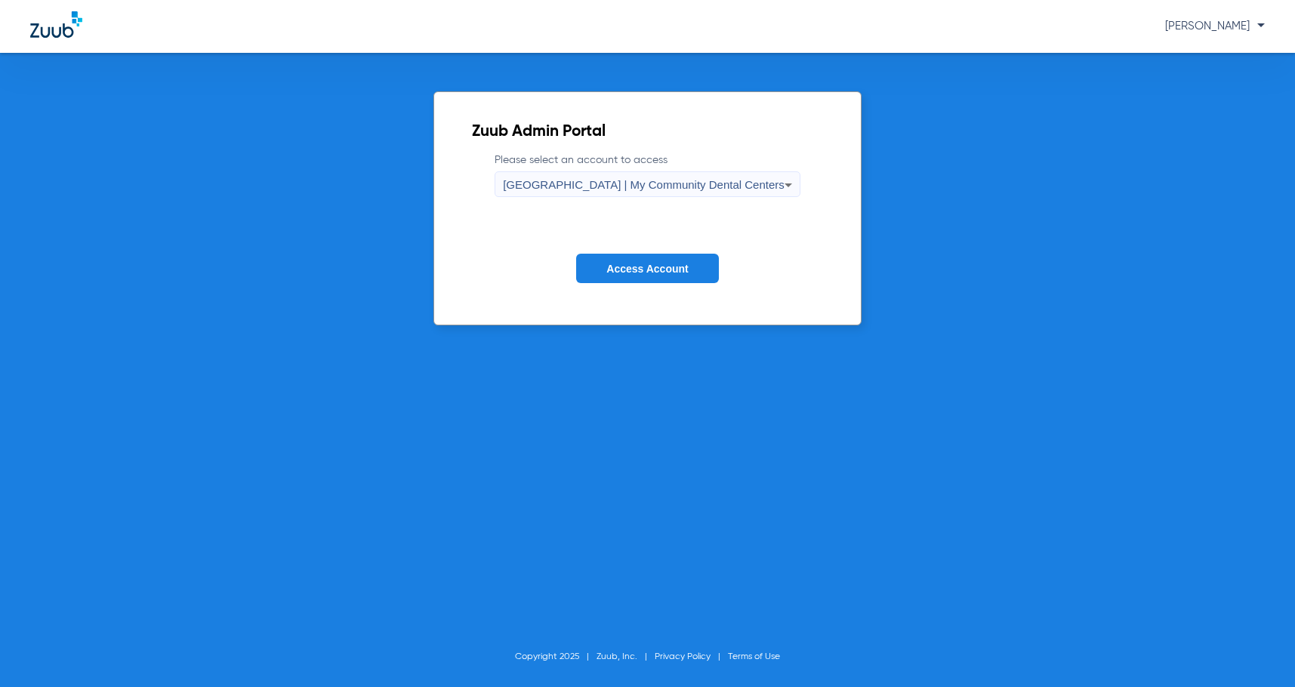
click at [632, 271] on span "Access Account" at bounding box center [648, 269] width 82 height 12
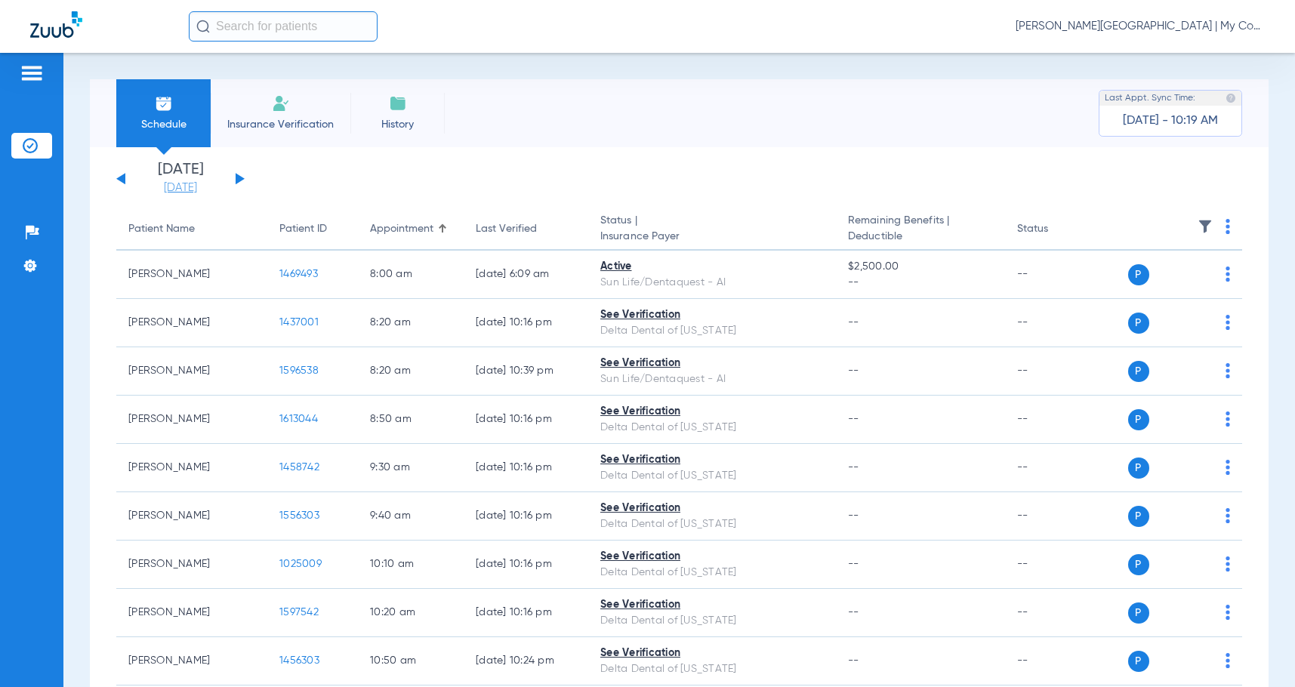
click at [190, 186] on link "[DATE]" at bounding box center [180, 188] width 91 height 15
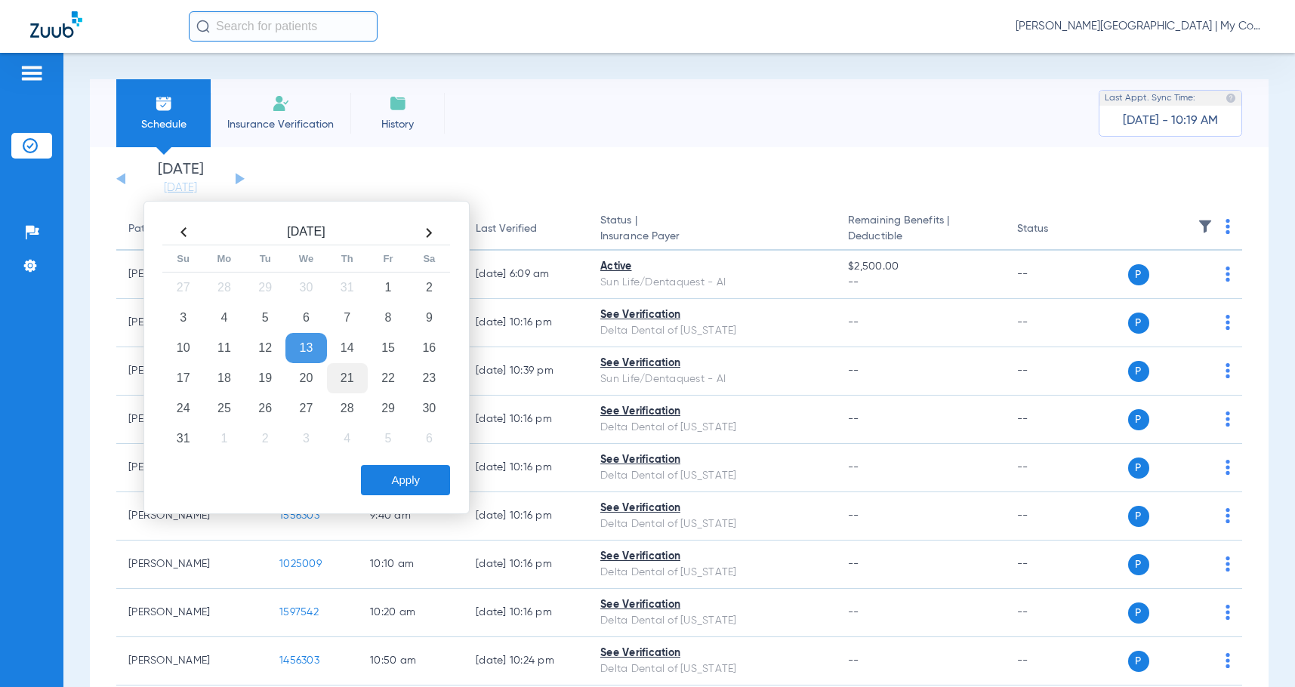
click at [342, 384] on td "21" at bounding box center [347, 378] width 41 height 30
click at [410, 490] on button "Apply" at bounding box center [405, 480] width 89 height 30
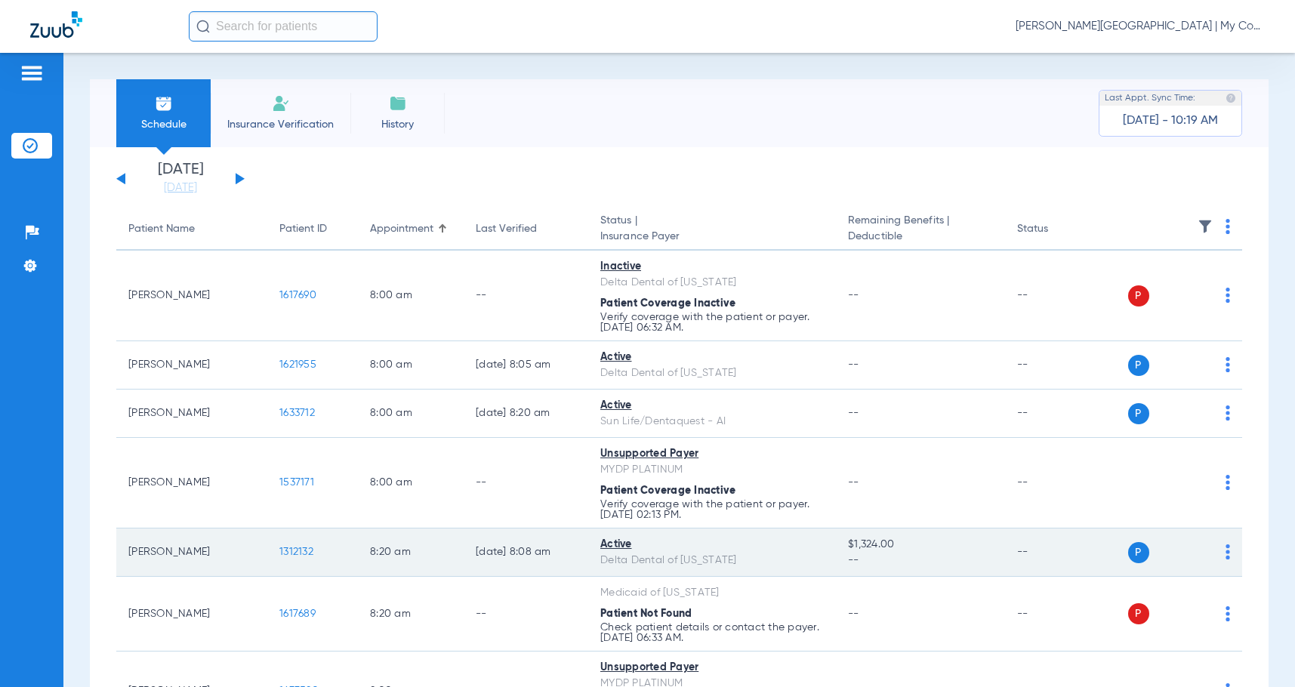
click at [306, 553] on span "1312132" at bounding box center [296, 552] width 34 height 11
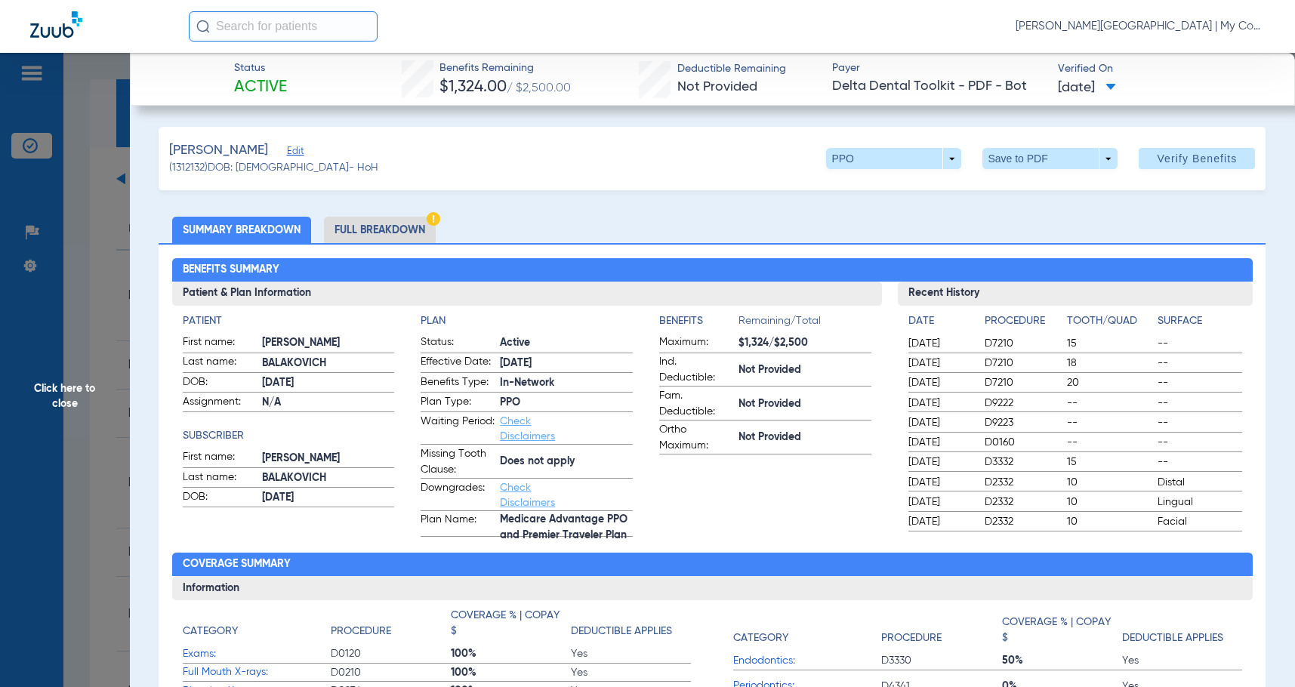
click at [381, 225] on li "Full Breakdown" at bounding box center [380, 230] width 112 height 26
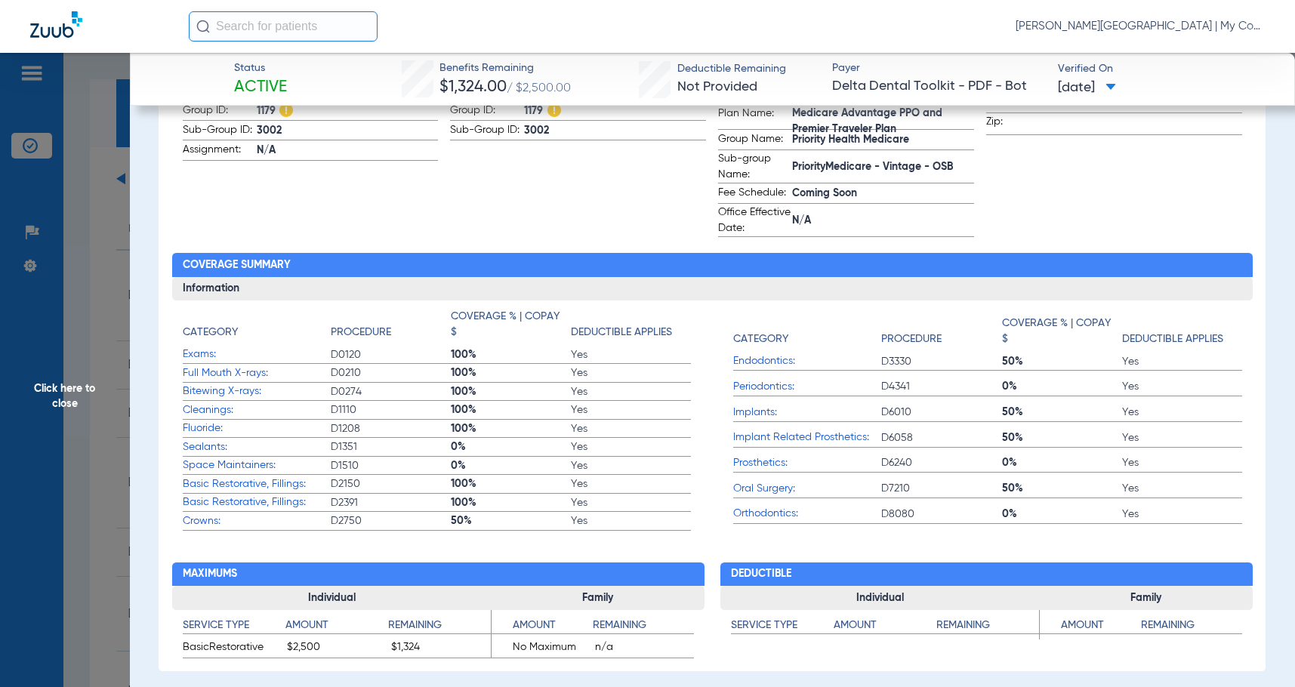
scroll to position [453, 0]
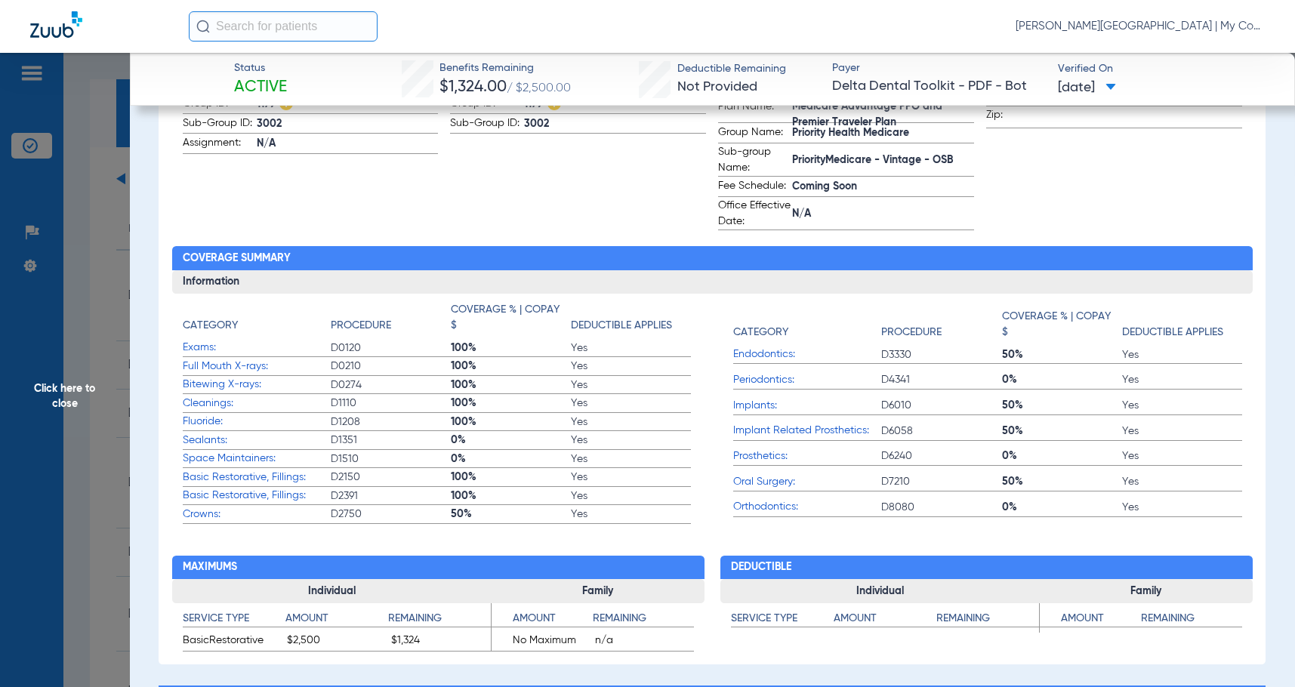
drag, startPoint x: 107, startPoint y: 371, endPoint x: 678, endPoint y: 302, distance: 575.1
click at [110, 370] on span "Click here to close" at bounding box center [65, 396] width 130 height 687
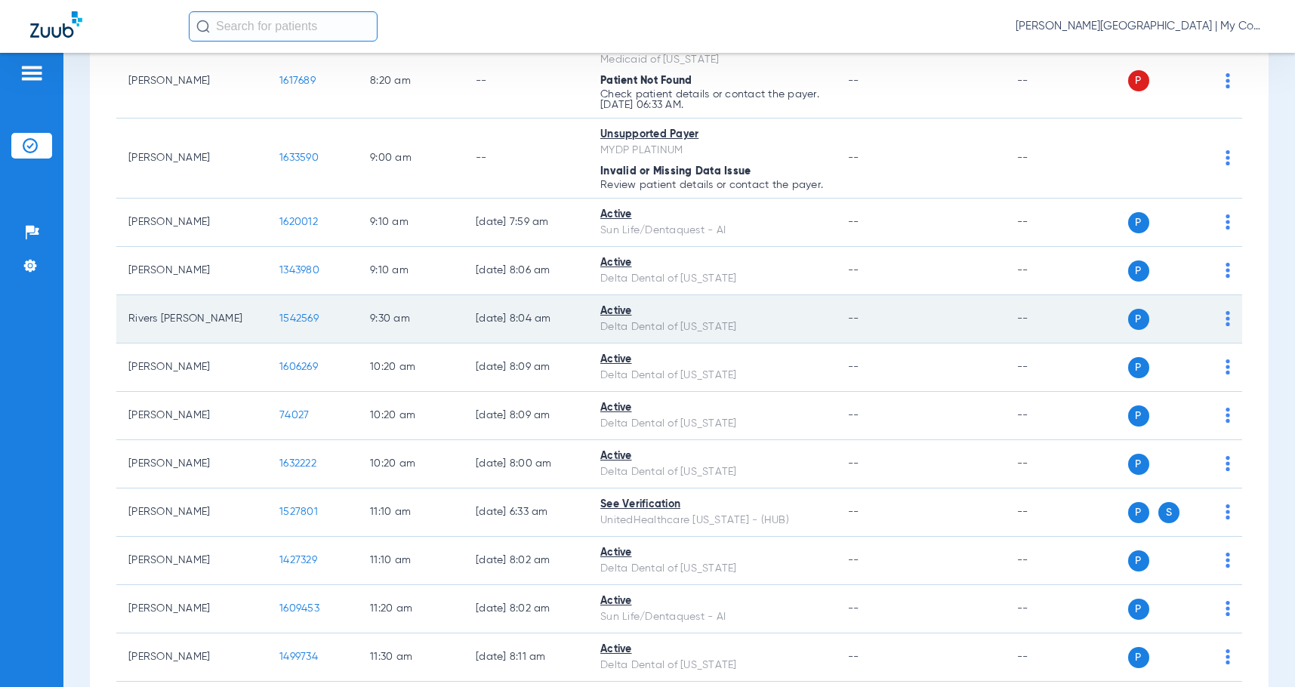
scroll to position [680, 0]
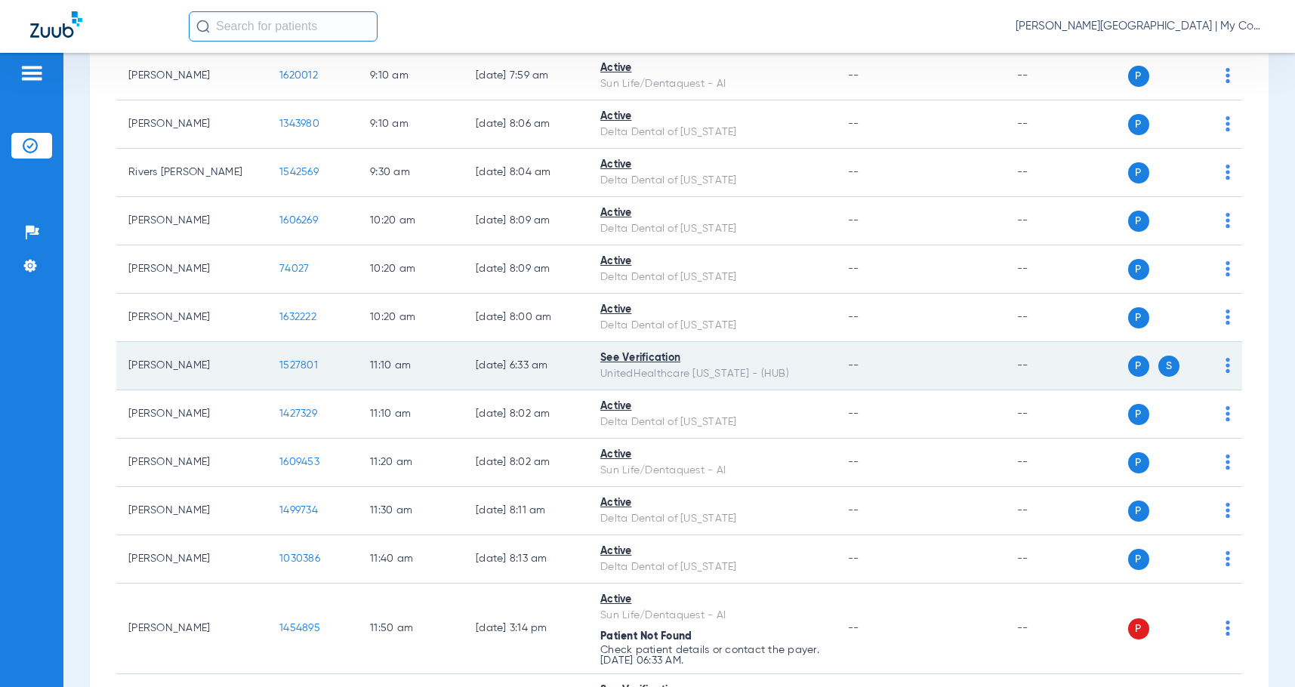
click at [304, 371] on span "1527801" at bounding box center [298, 365] width 39 height 11
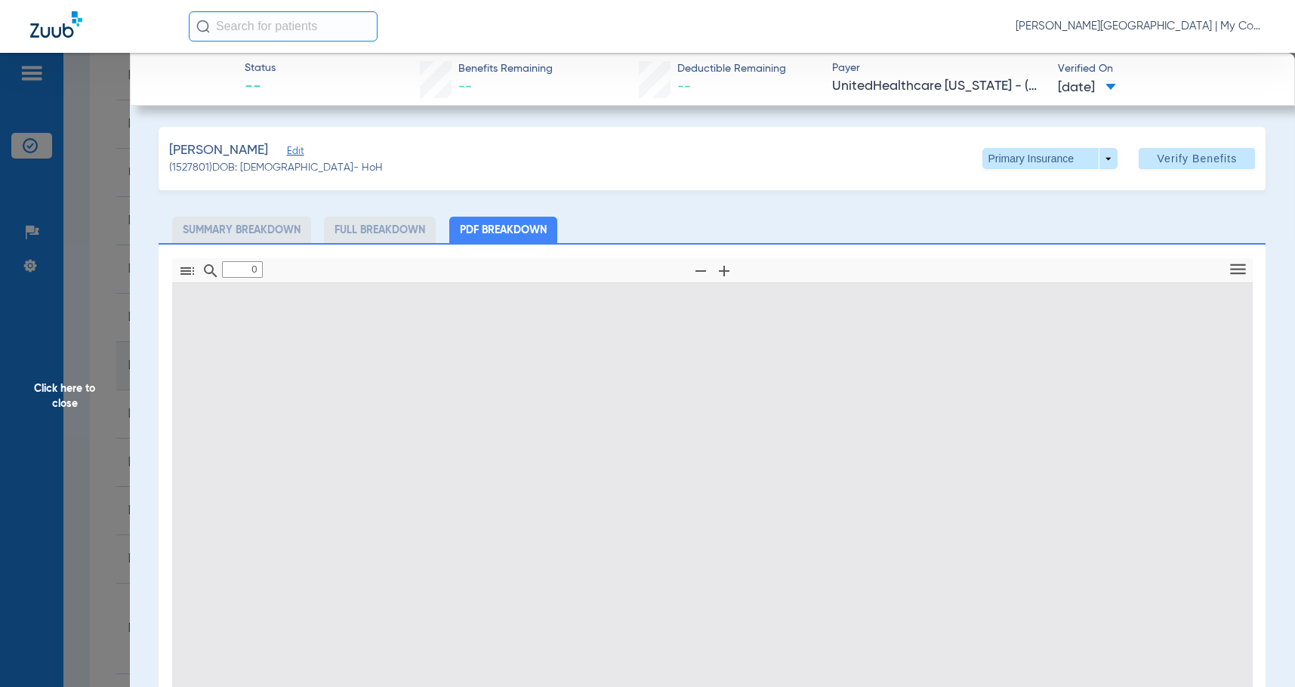
type input "1"
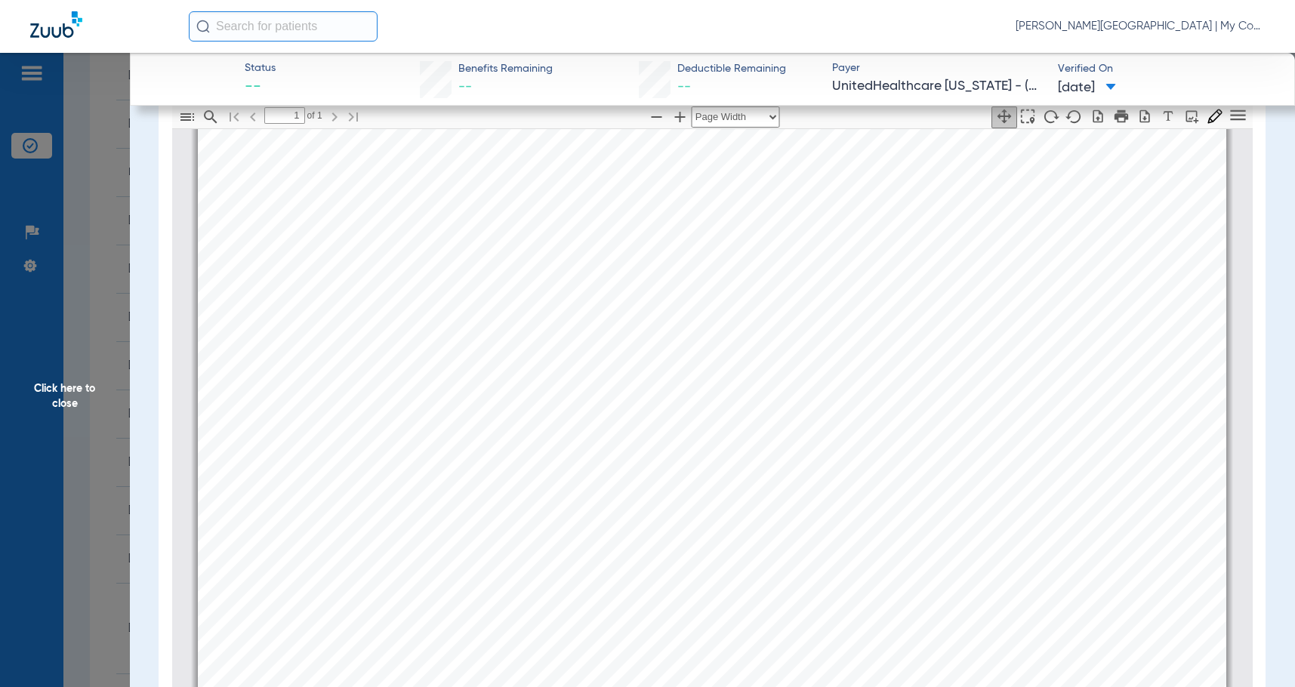
scroll to position [218, 0]
click at [88, 394] on span "Click here to close" at bounding box center [65, 396] width 130 height 687
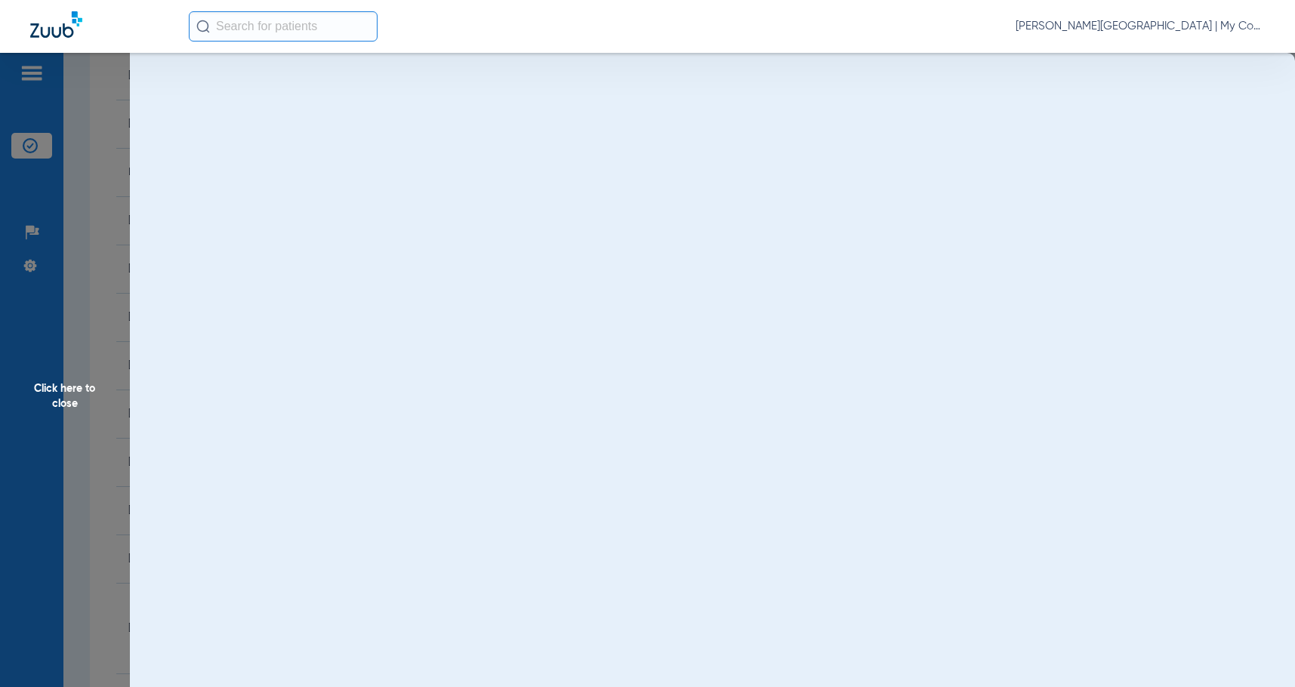
scroll to position [0, 0]
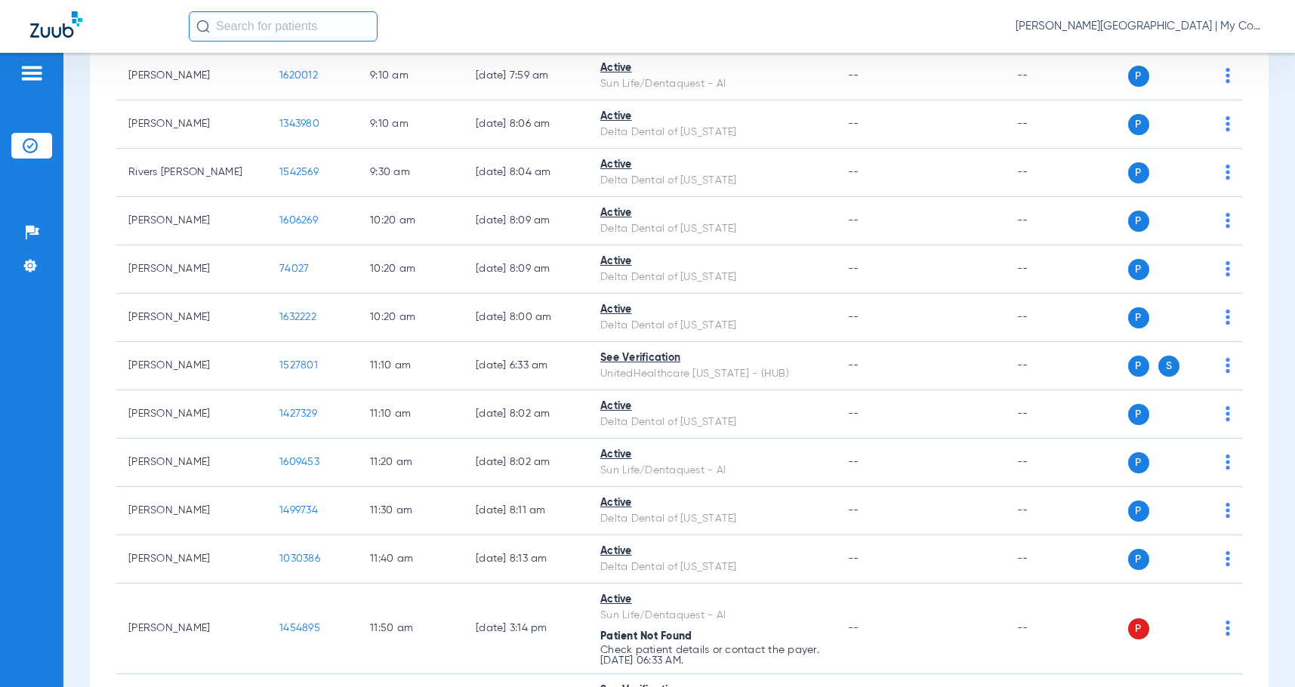
click at [79, 343] on div "Schedule Insurance Verification History Last Appt. Sync Time: Today - 10:19 AM …" at bounding box center [679, 370] width 1232 height 634
click at [91, 363] on div "[DATE] [DATE] [DATE] [DATE] [DATE] [DATE] [DATE] [DATE] [DATE] [DATE] [DATE] [D…" at bounding box center [679, 628] width 1179 height 2323
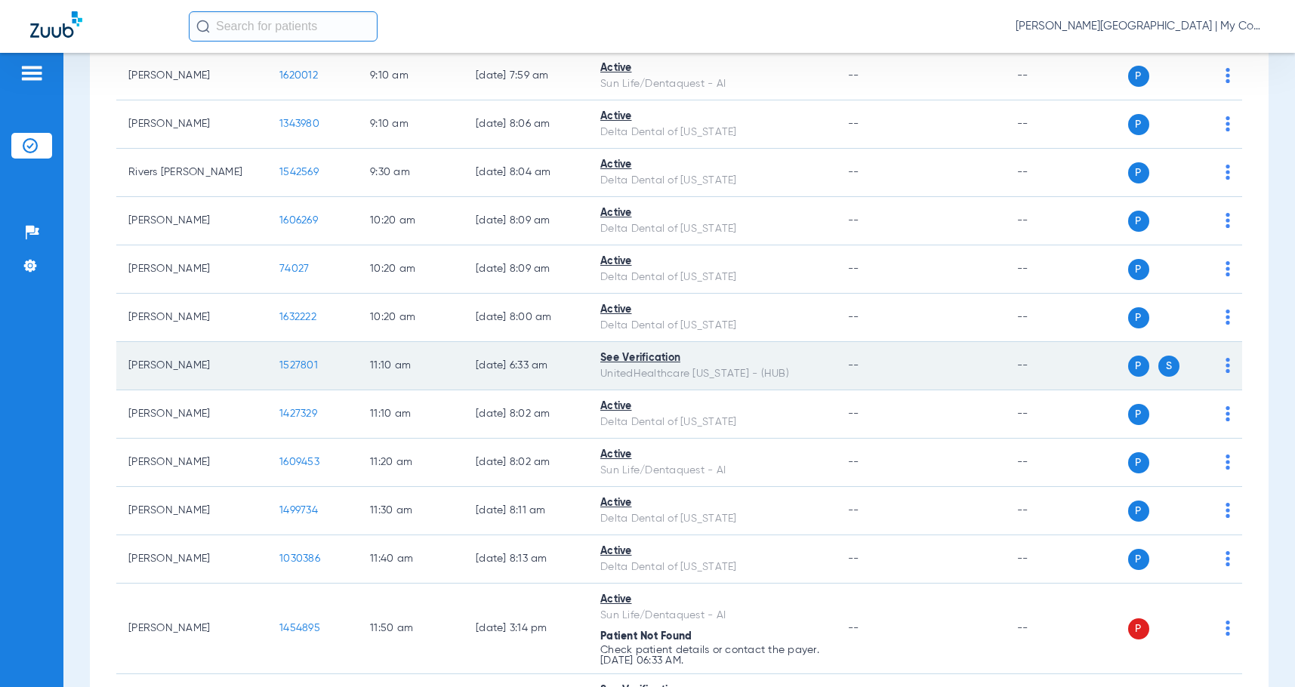
click at [313, 371] on span "1527801" at bounding box center [298, 365] width 39 height 11
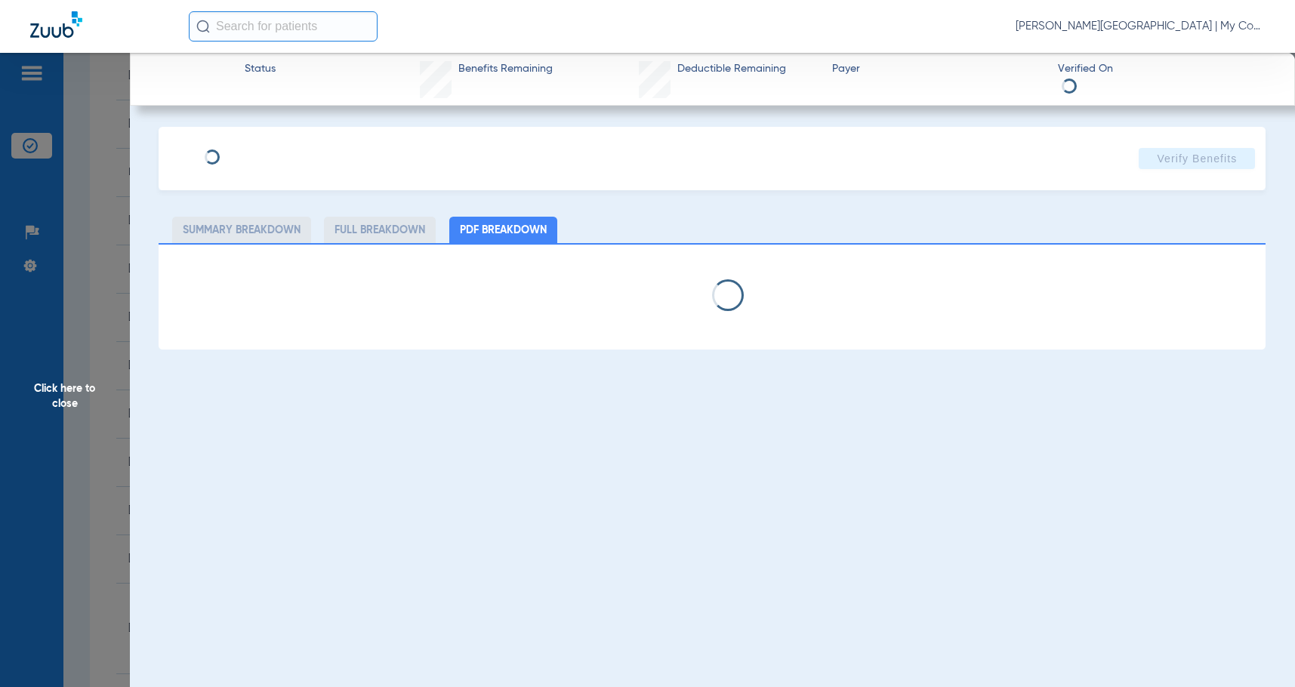
select select "page-width"
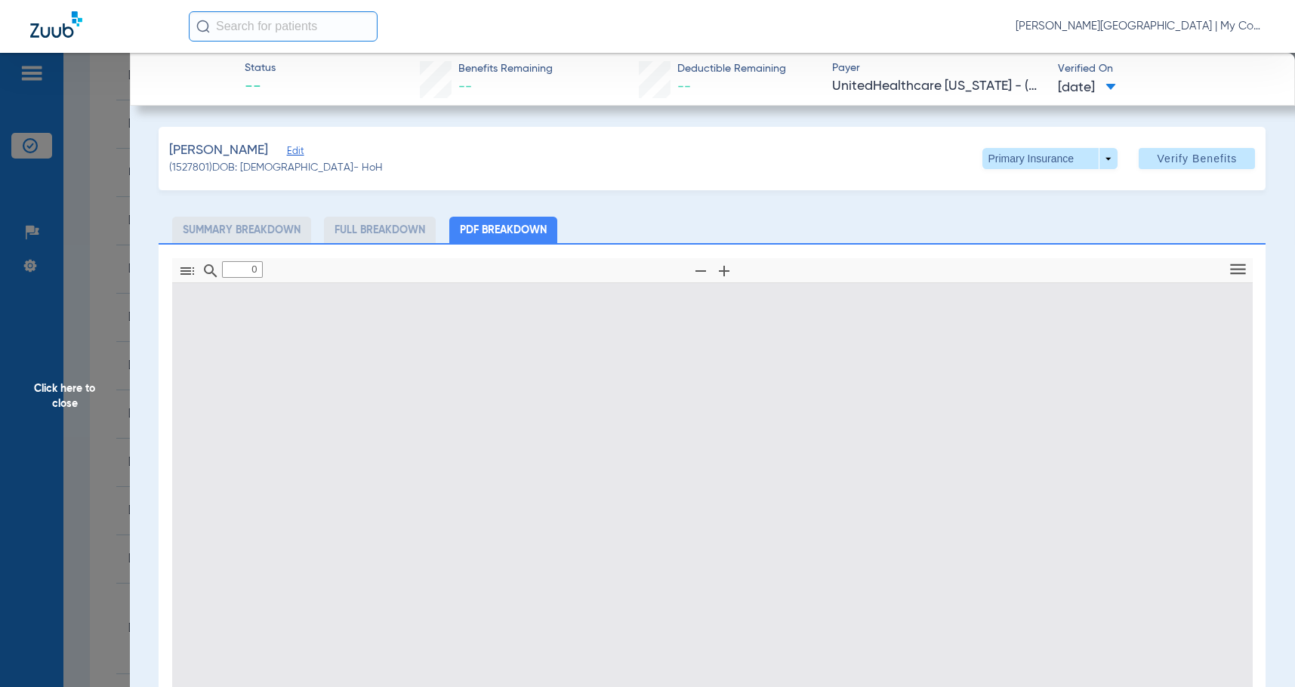
type input "1"
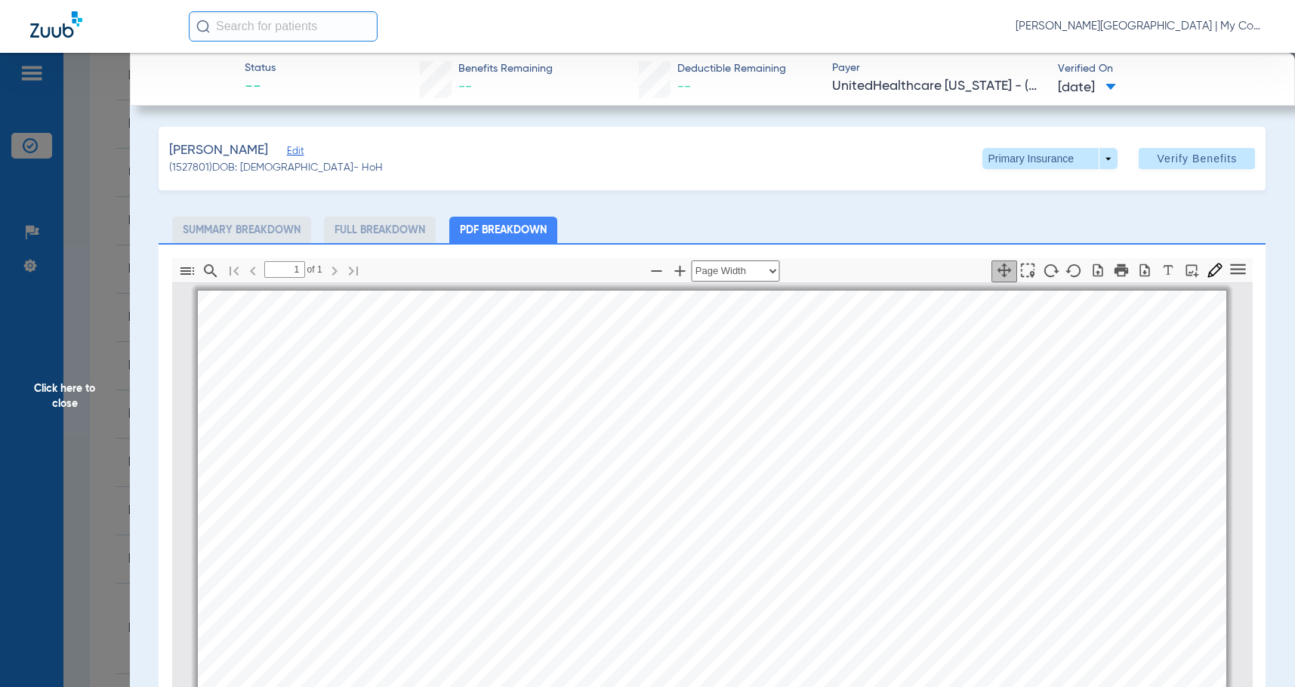
scroll to position [8, 0]
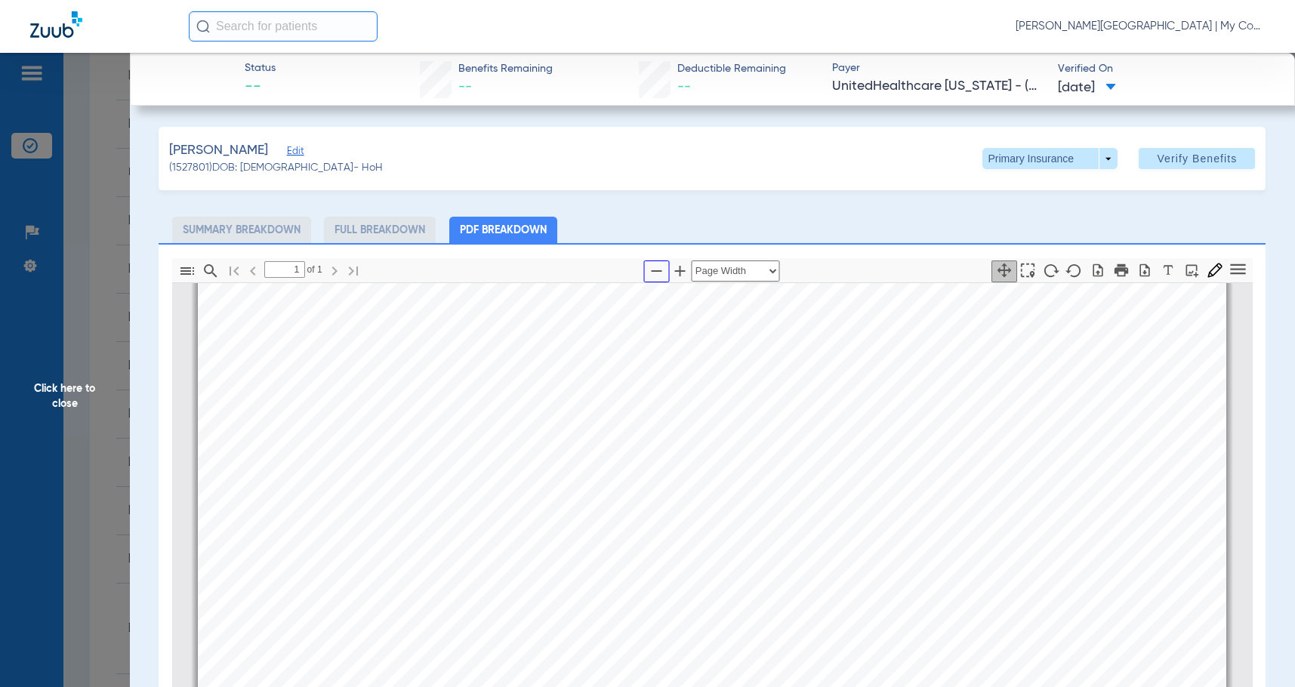
click at [650, 276] on icon "button" at bounding box center [657, 271] width 18 height 18
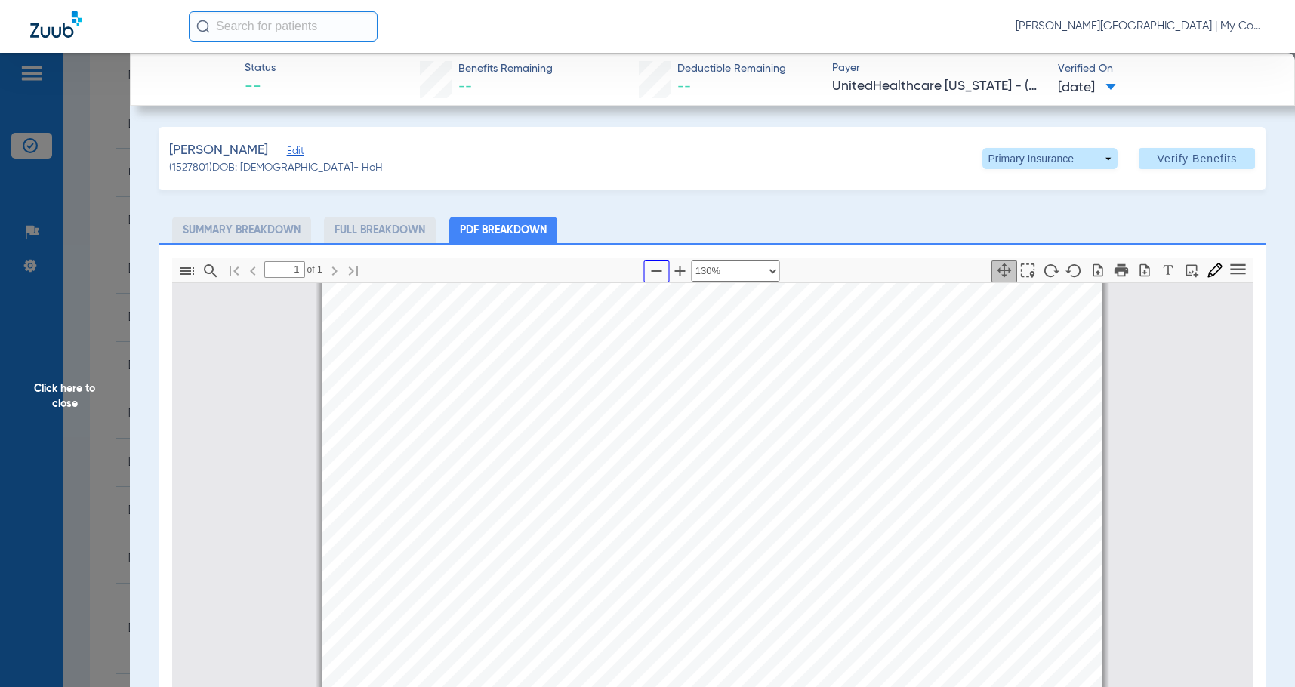
click at [650, 276] on icon "button" at bounding box center [657, 271] width 18 height 18
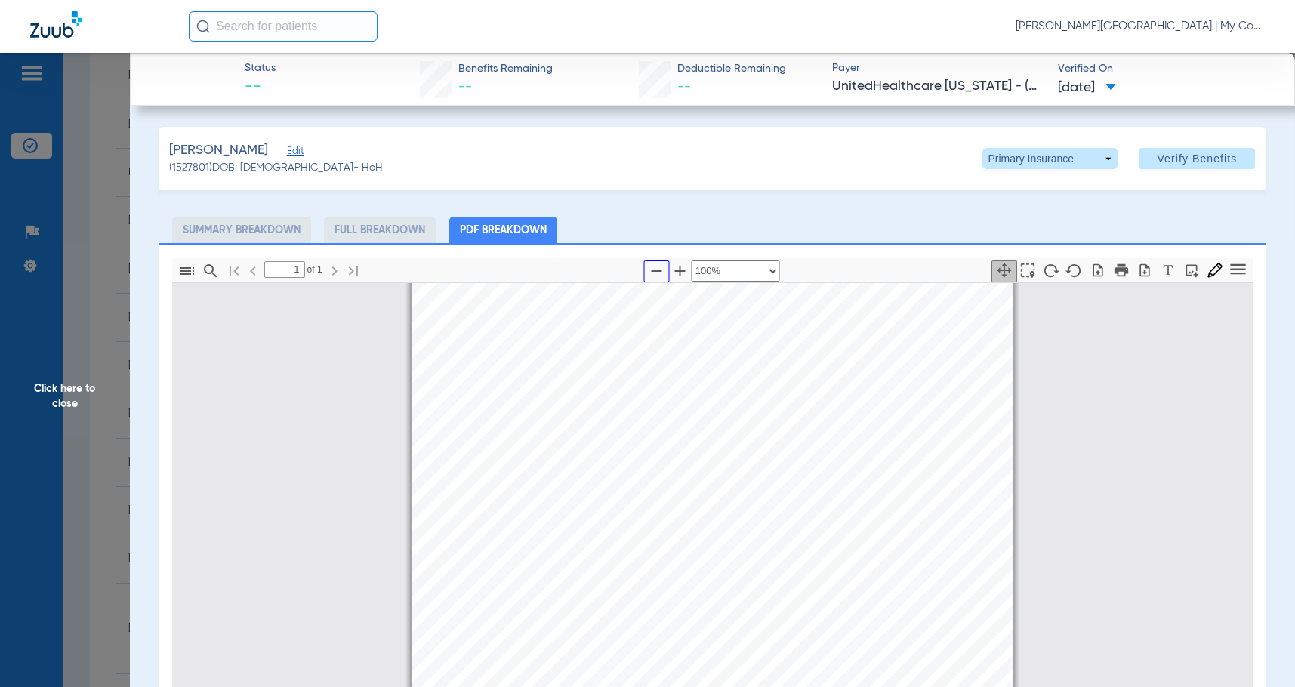
click at [650, 276] on icon "button" at bounding box center [657, 271] width 18 height 18
select select "custom"
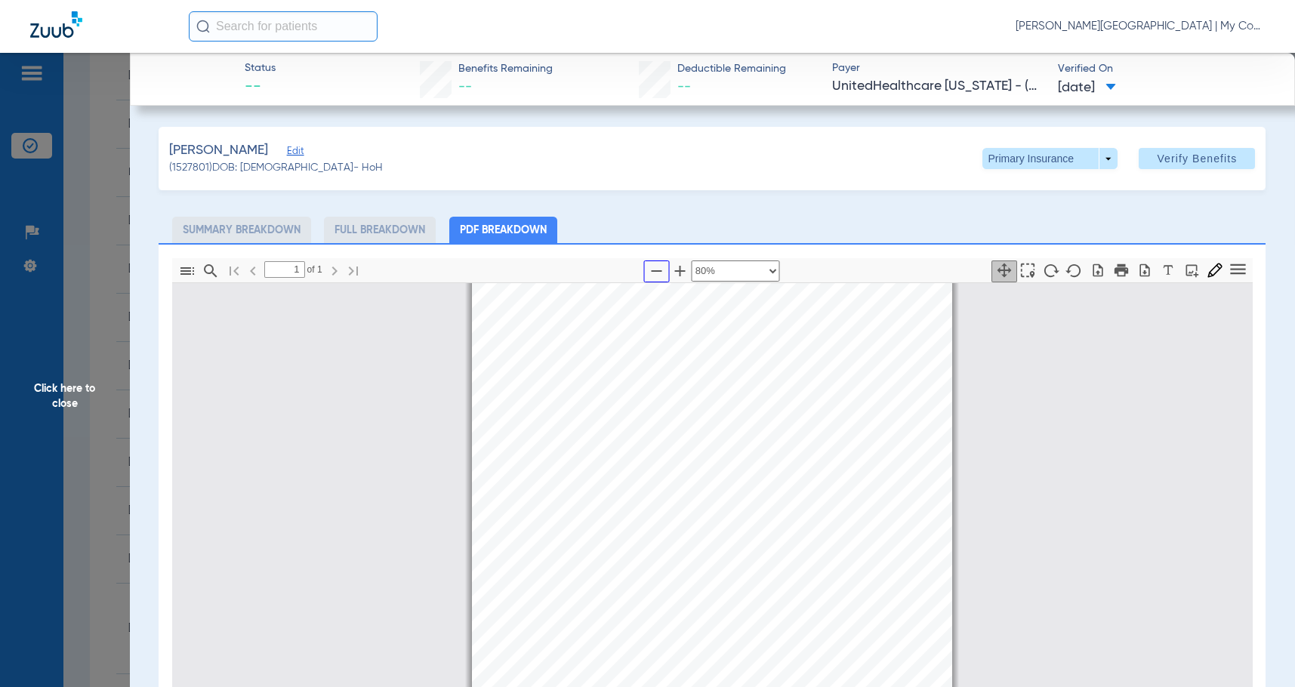
scroll to position [0, 0]
click at [401, 410] on div "Patient Eligibility *This report is only accurate on the date and time it is re…" at bounding box center [712, 630] width 1081 height 692
click at [51, 397] on span "Click here to close" at bounding box center [65, 396] width 130 height 687
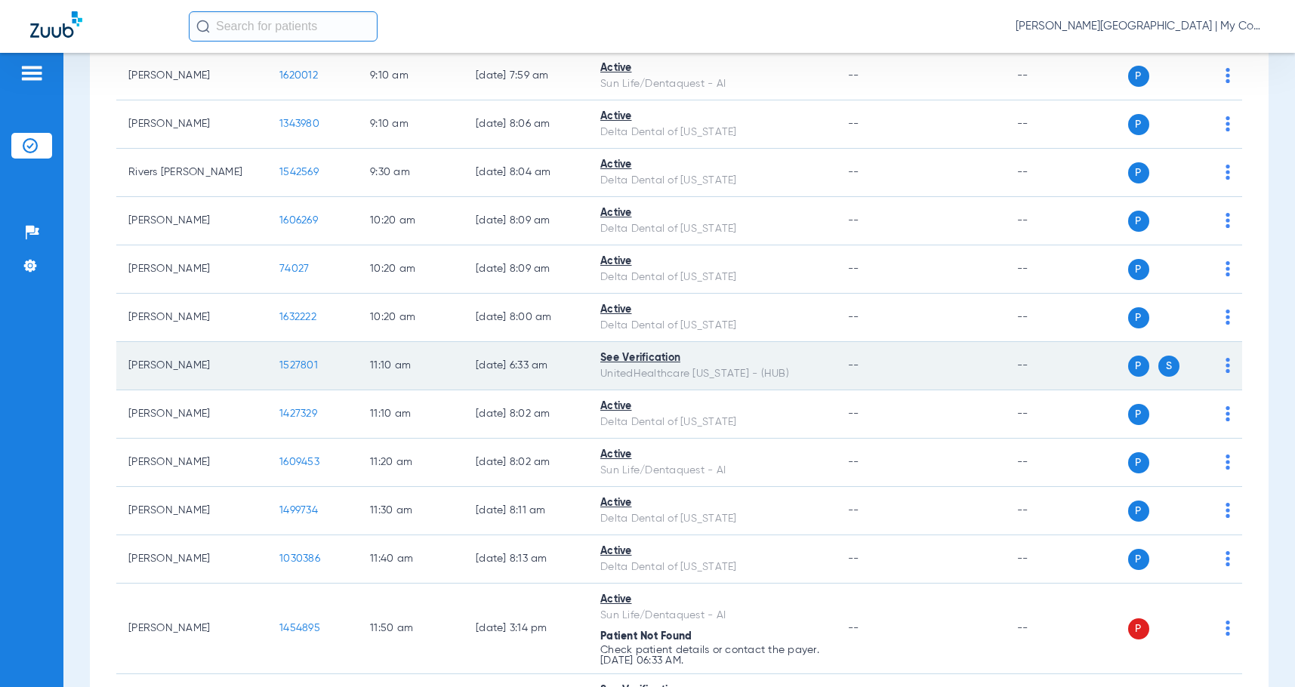
click at [293, 371] on span "1527801" at bounding box center [298, 365] width 39 height 11
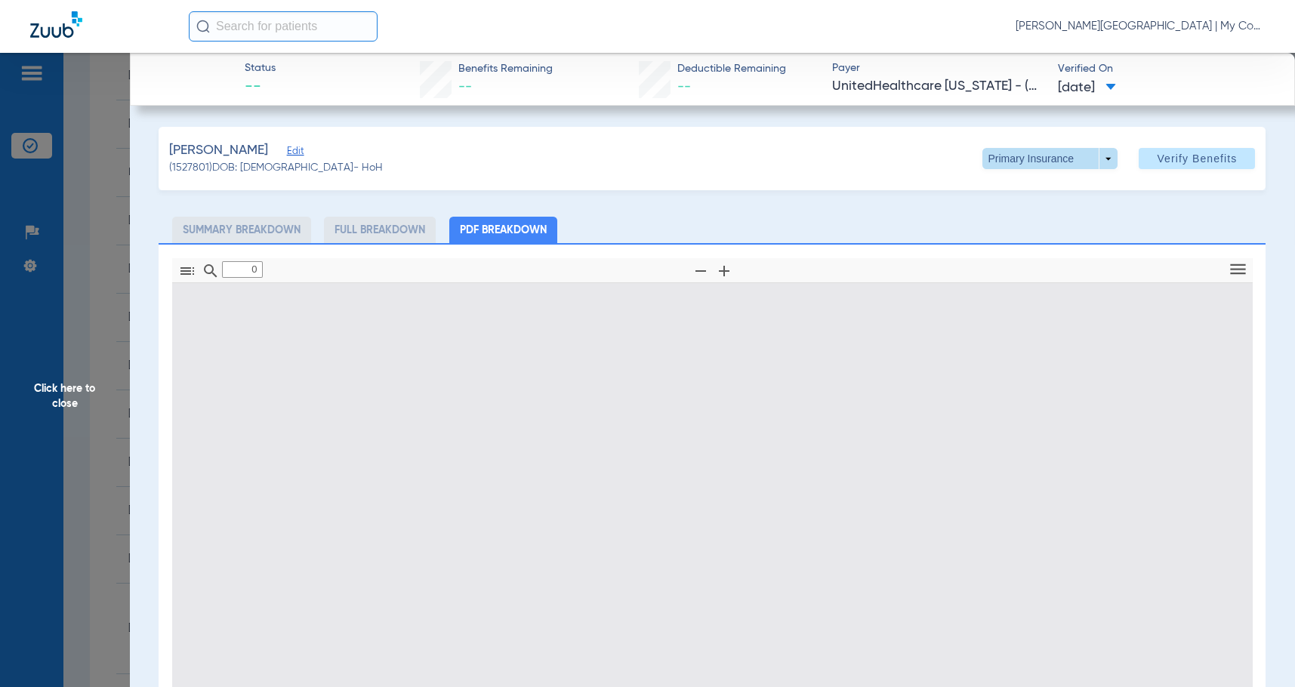
type input "1"
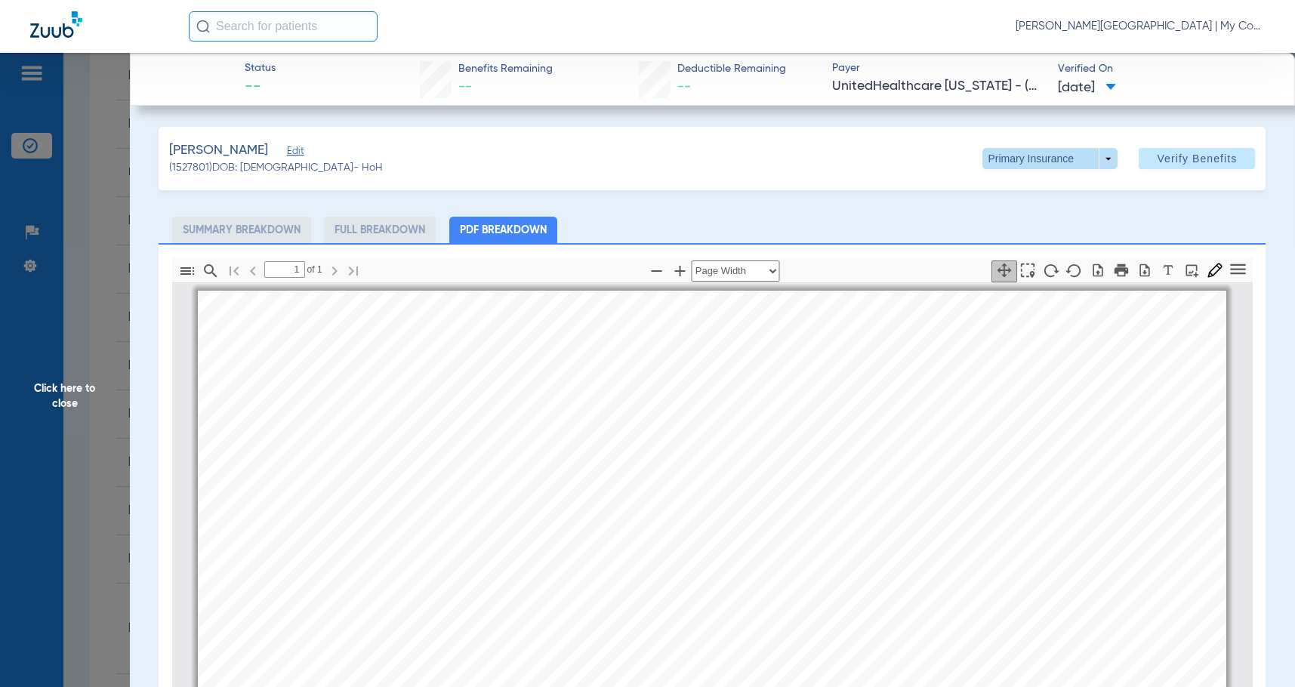
scroll to position [8, 0]
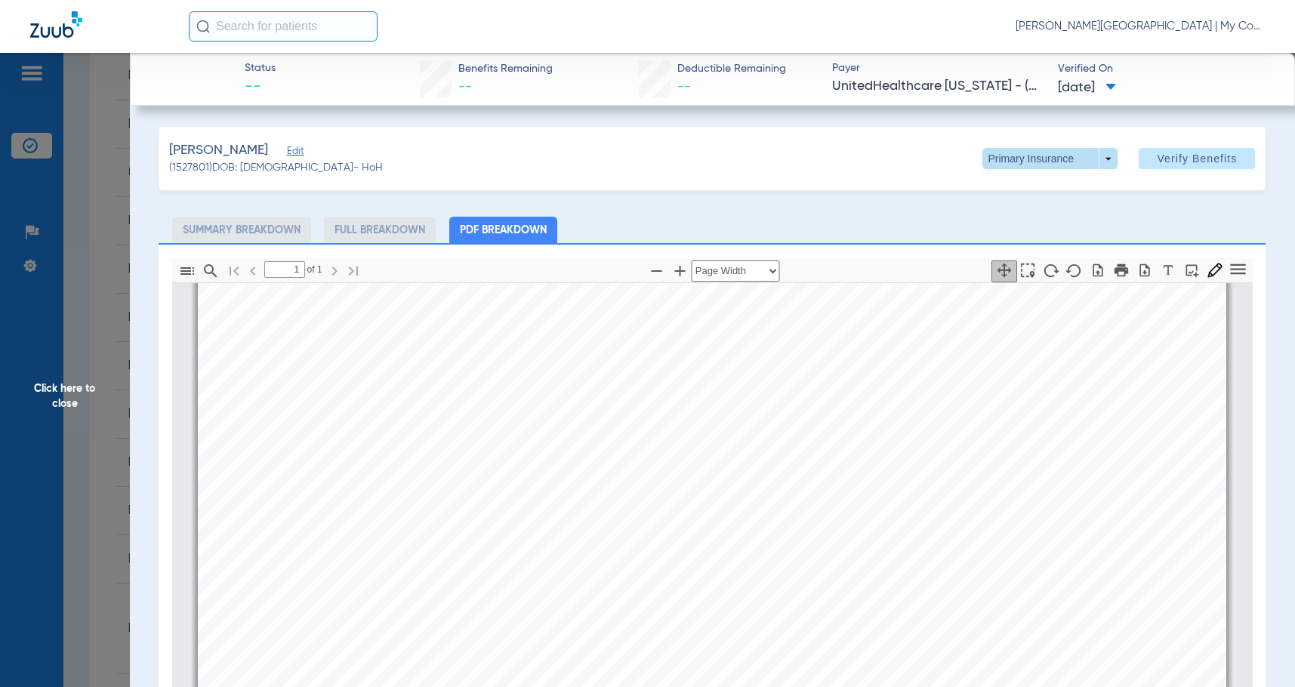
click at [1054, 161] on span at bounding box center [1051, 158] width 36 height 36
click at [1040, 215] on span "Secondary Insurance" at bounding box center [1035, 219] width 100 height 11
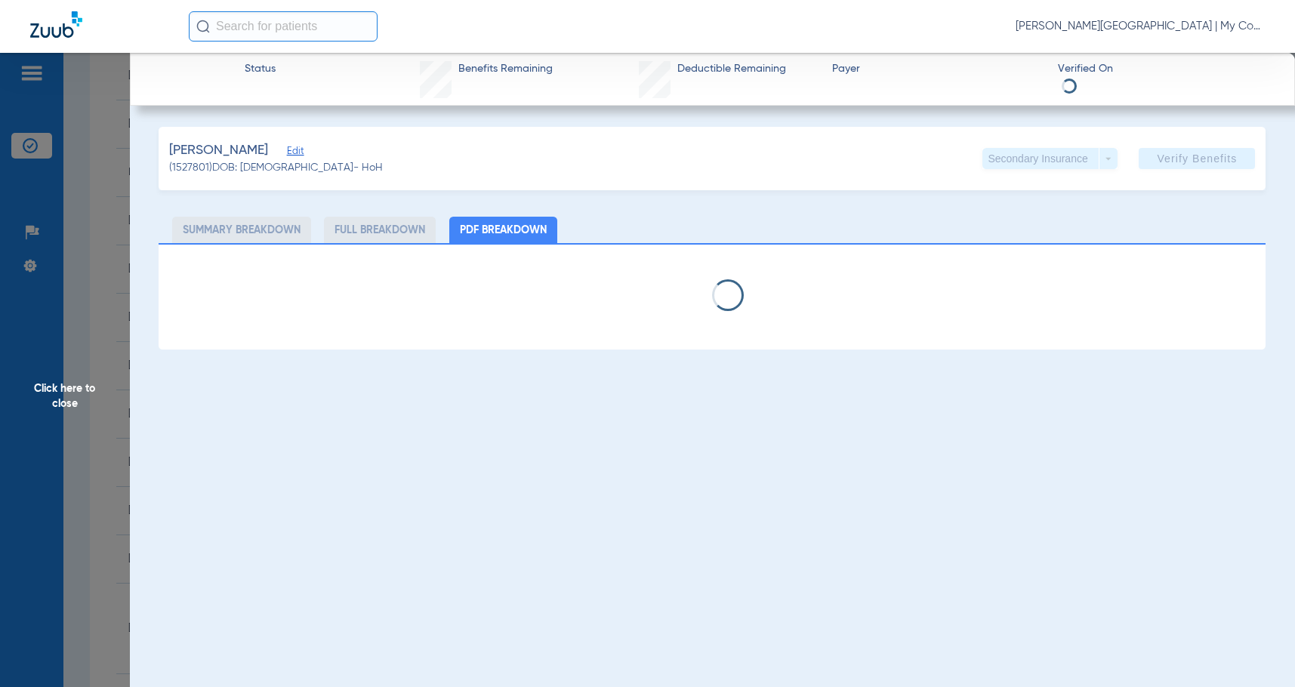
select select "page-width"
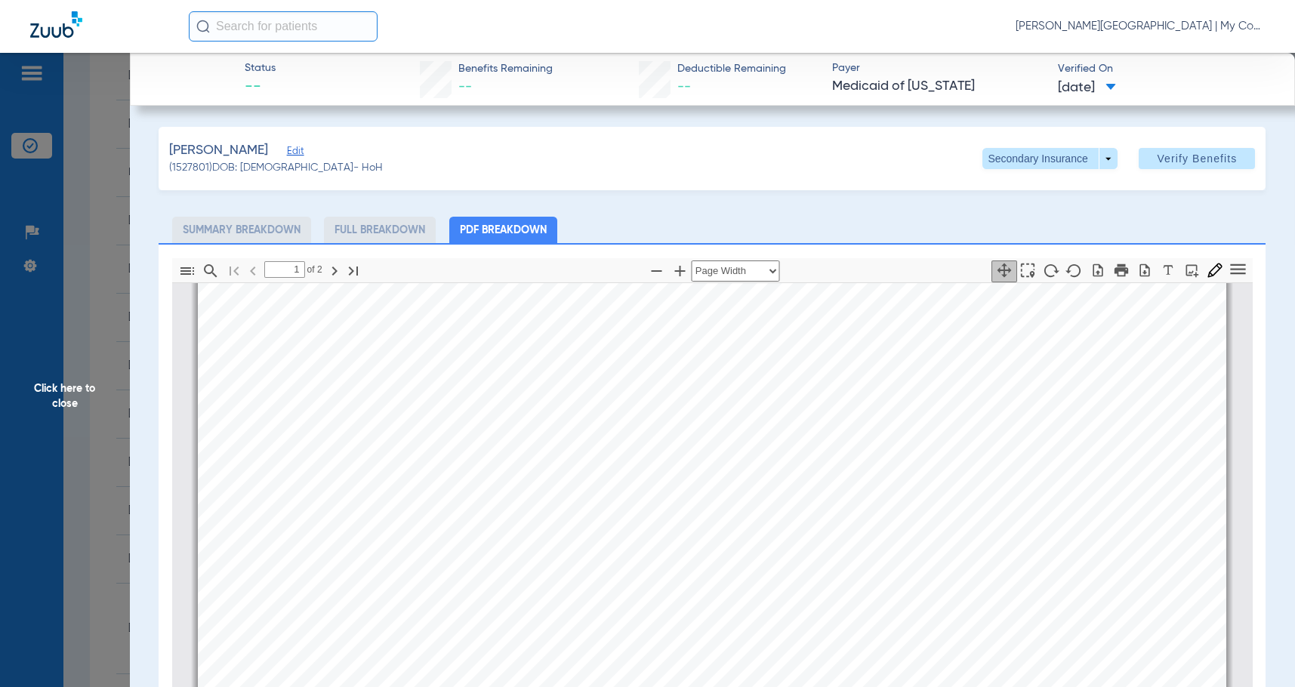
scroll to position [536, 0]
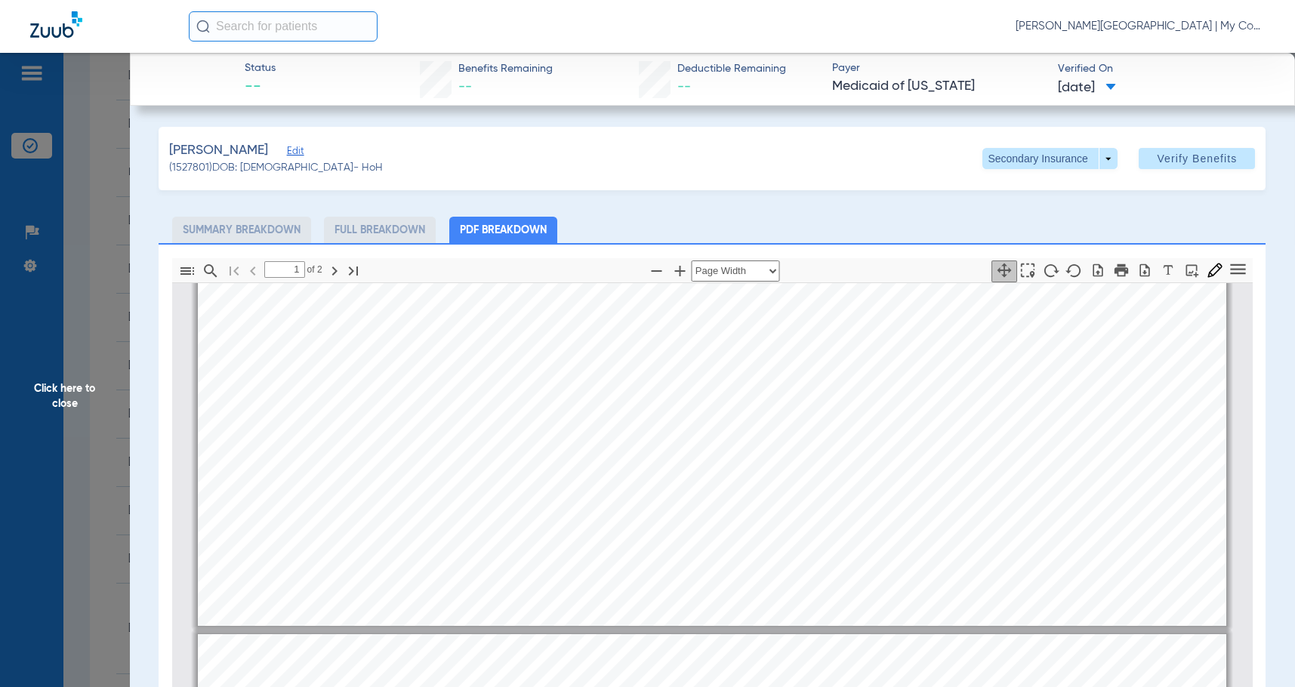
type input "2"
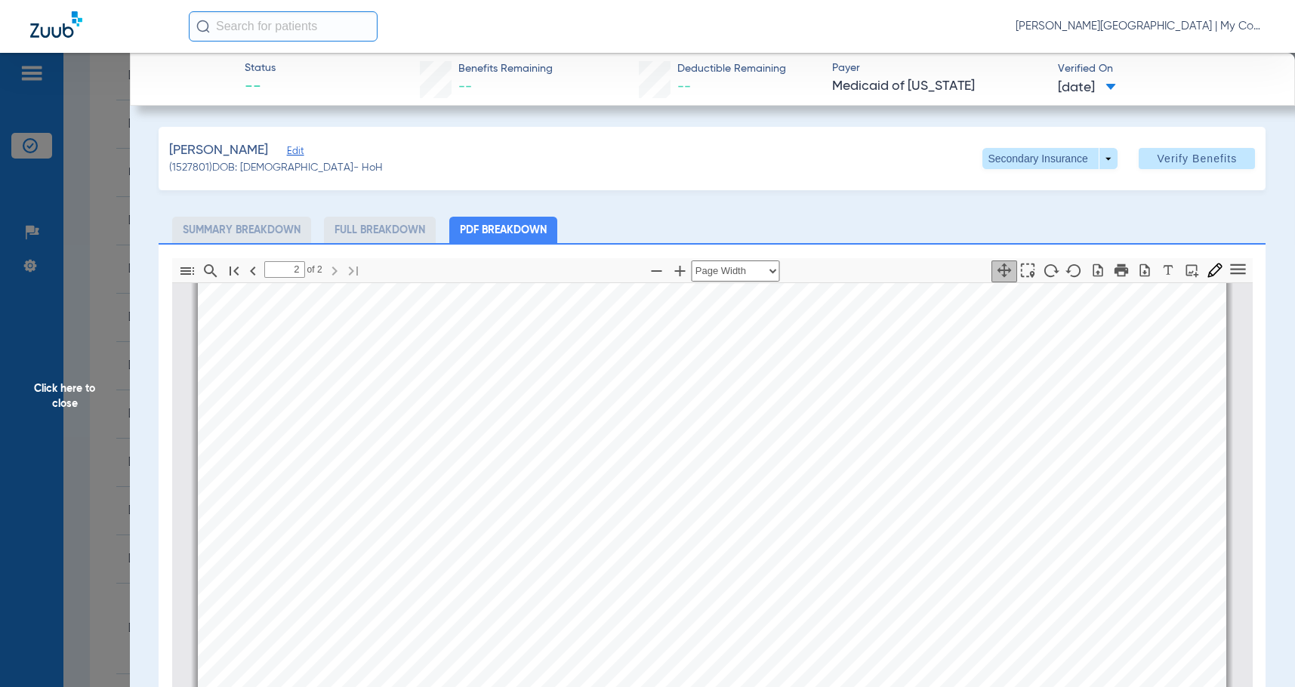
click at [92, 400] on span "Click here to close" at bounding box center [65, 396] width 130 height 687
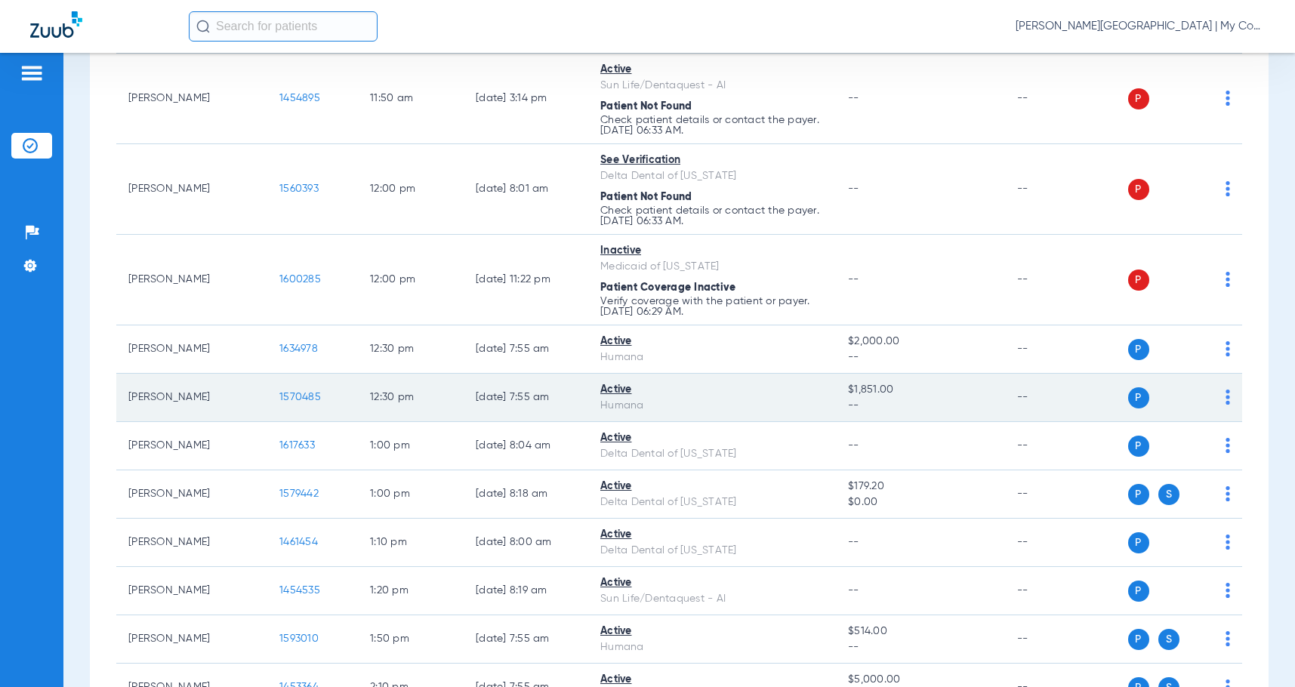
scroll to position [1284, 0]
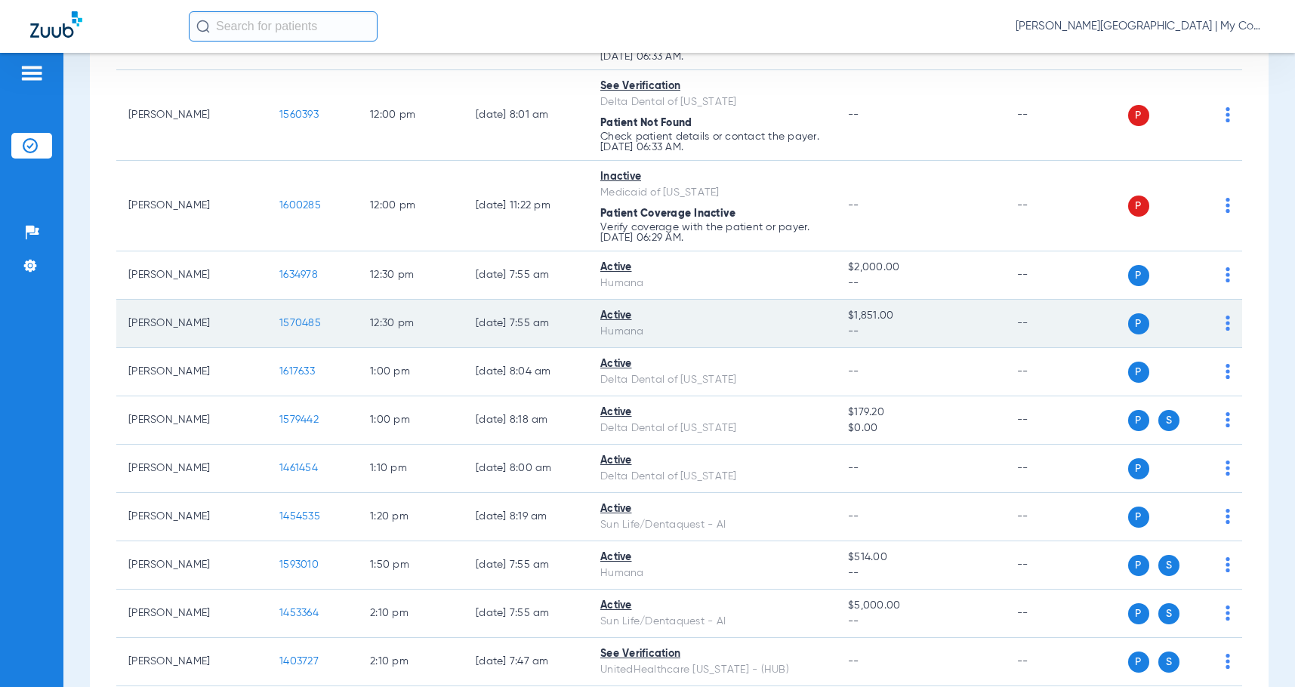
click at [311, 329] on span "1570485" at bounding box center [300, 323] width 42 height 11
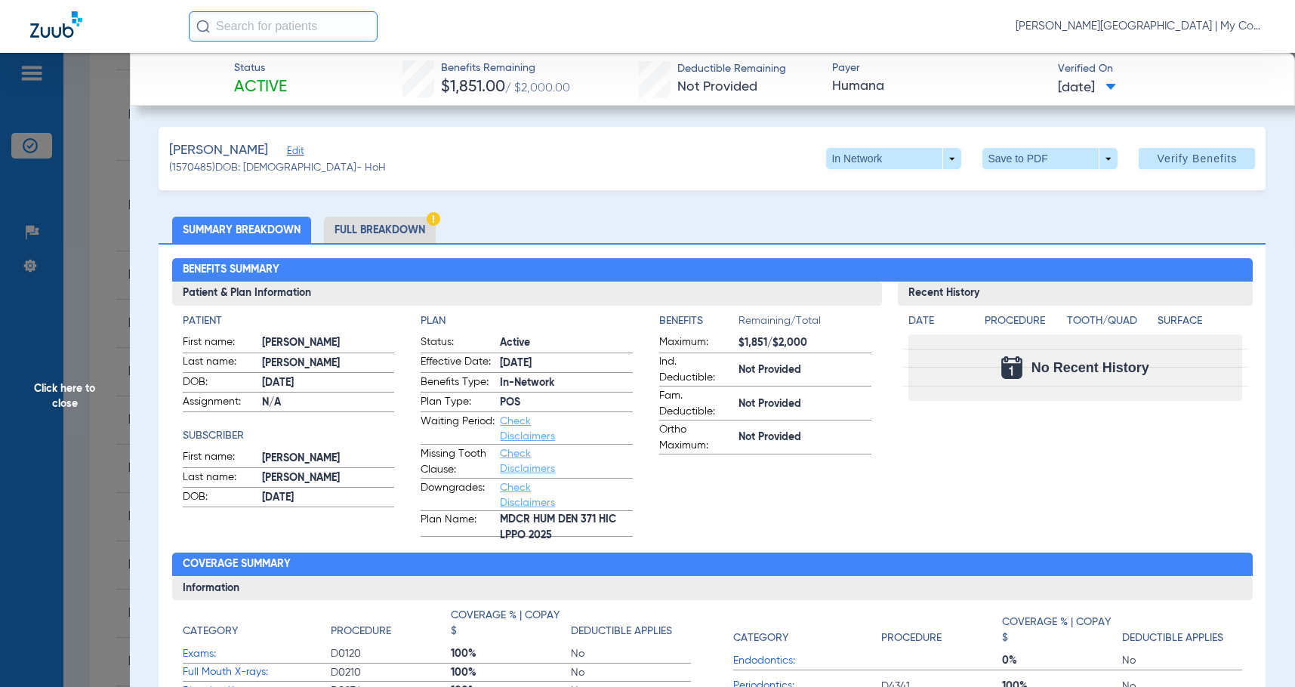
click at [384, 237] on li "Full Breakdown" at bounding box center [380, 230] width 112 height 26
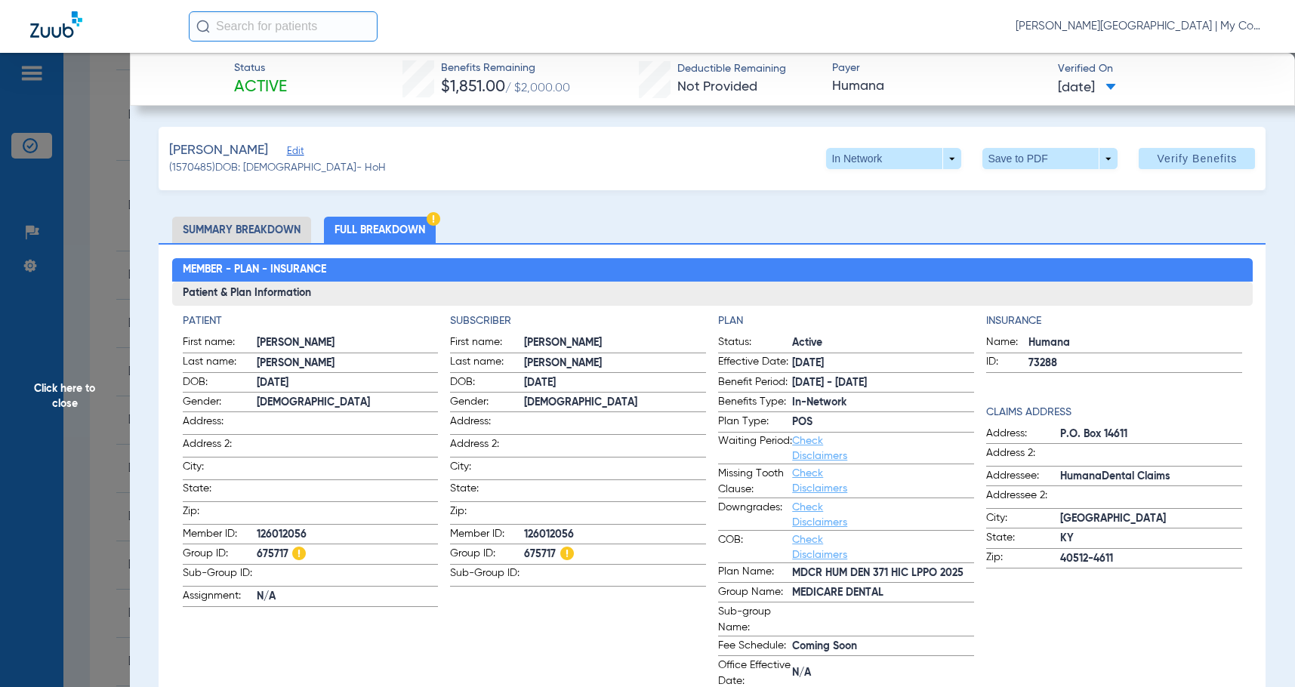
click at [488, 234] on ul "Summary Breakdown Full Breakdown" at bounding box center [712, 230] width 1107 height 26
click at [73, 405] on span "Click here to close" at bounding box center [65, 396] width 130 height 687
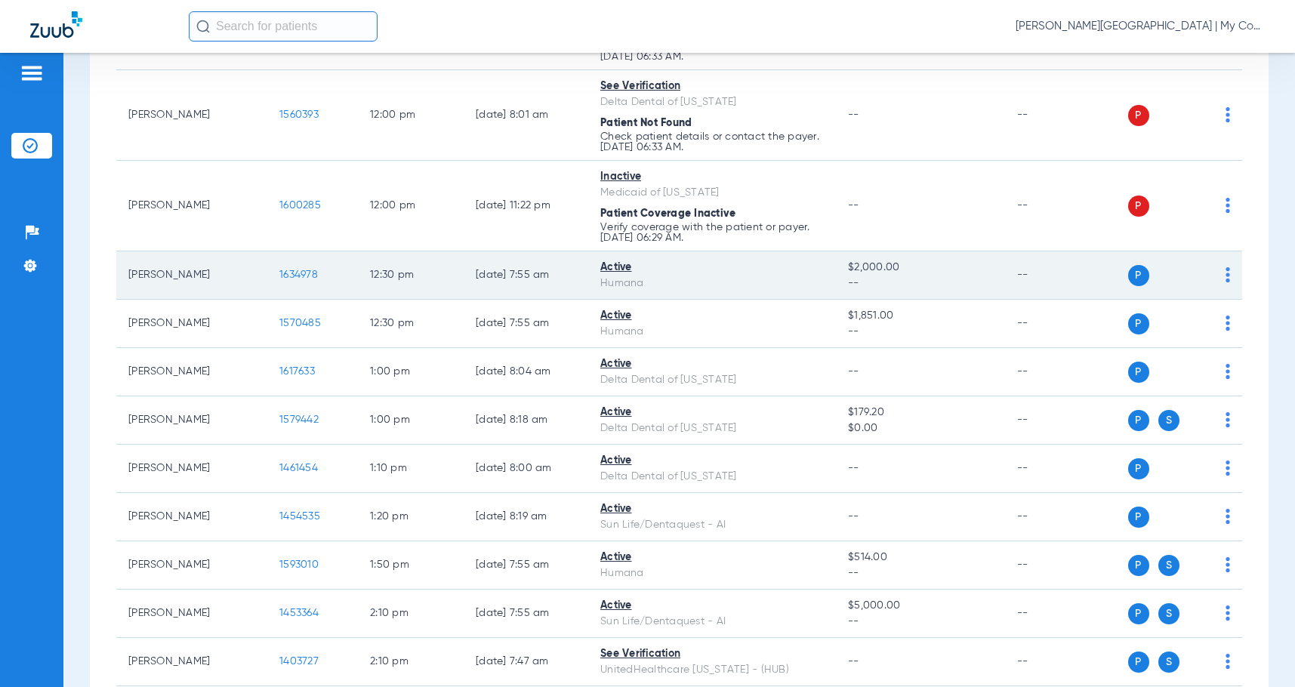
click at [304, 280] on span "1634978" at bounding box center [298, 275] width 39 height 11
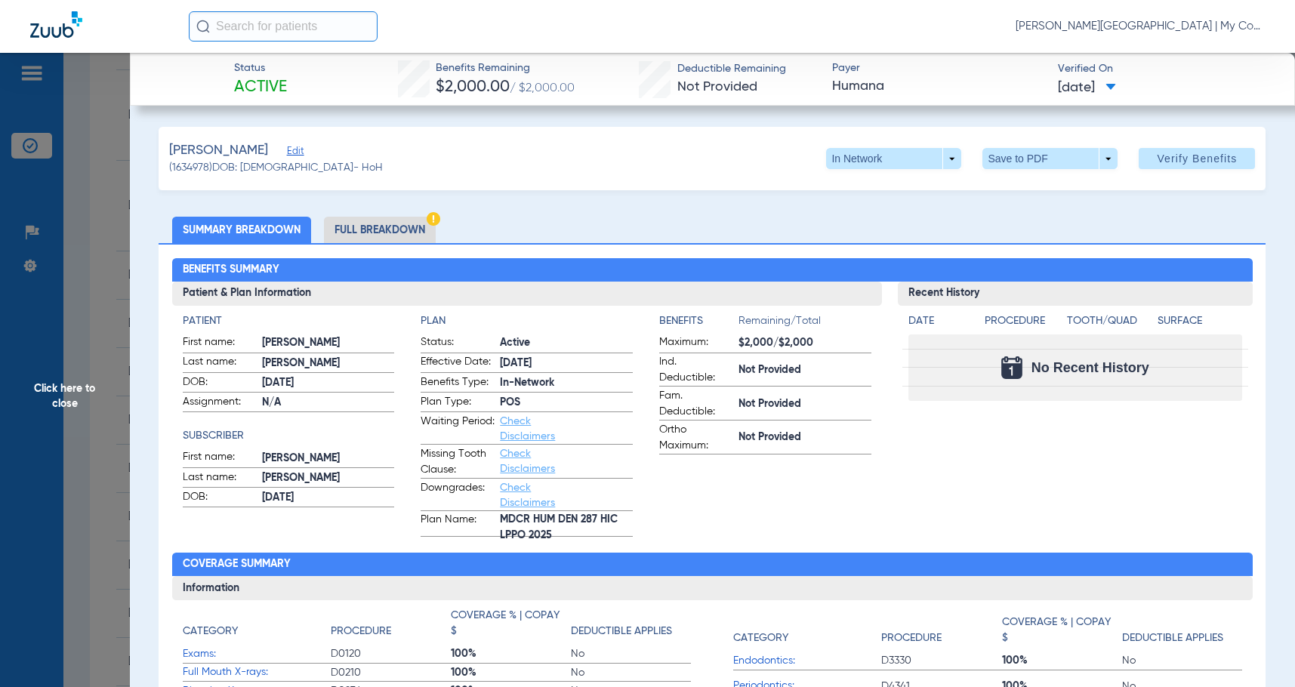
click at [372, 225] on li "Full Breakdown" at bounding box center [380, 230] width 112 height 26
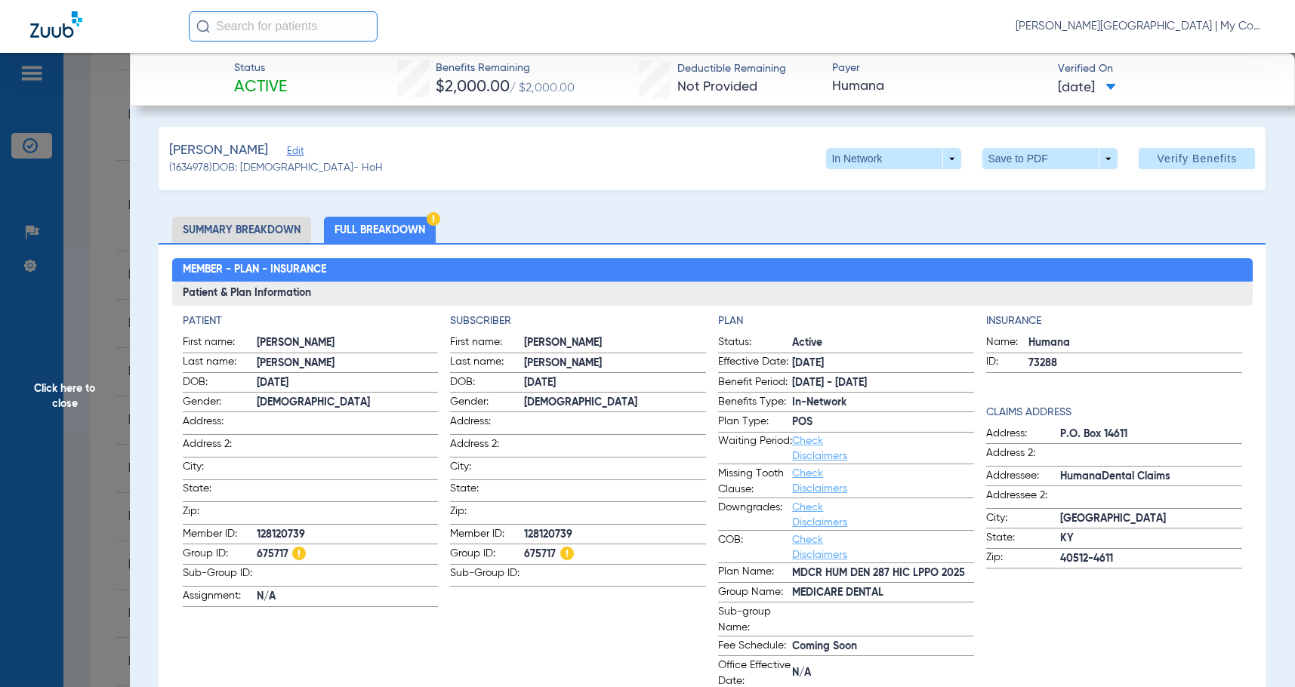
click at [60, 376] on span "Click here to close" at bounding box center [65, 396] width 130 height 687
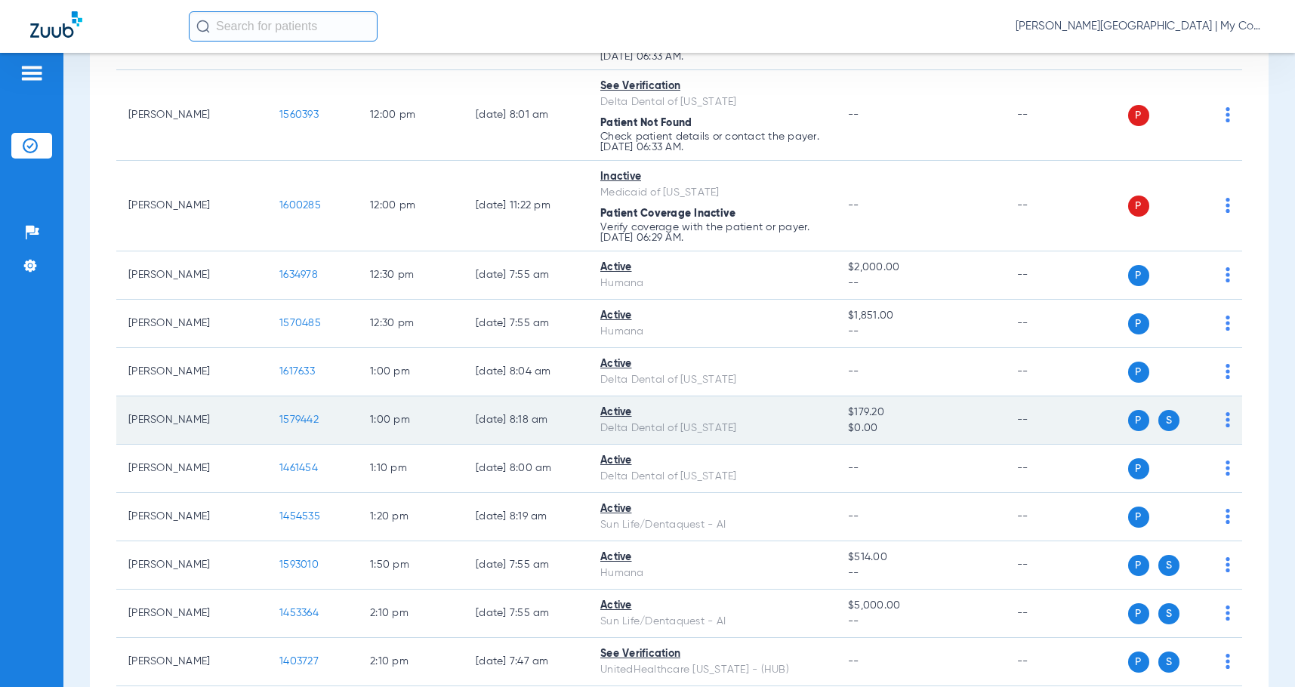
click at [287, 425] on span "1579442" at bounding box center [298, 420] width 39 height 11
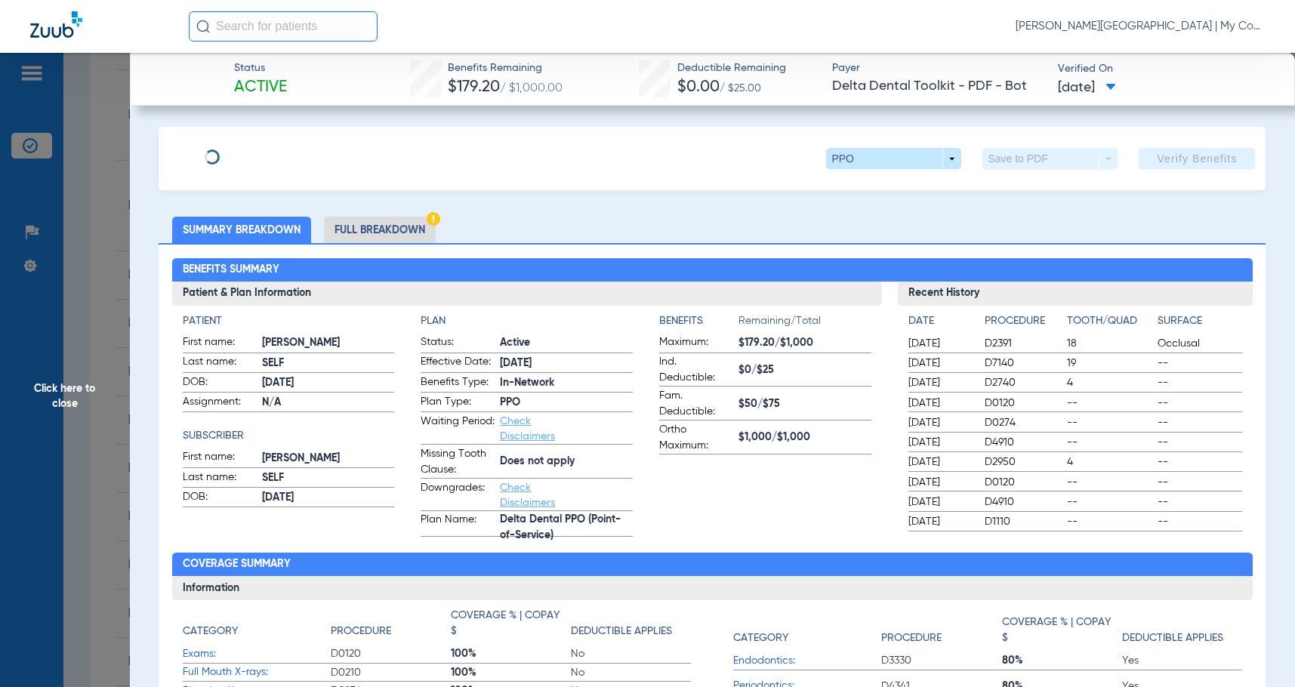
click at [383, 230] on li "Full Breakdown" at bounding box center [380, 230] width 112 height 26
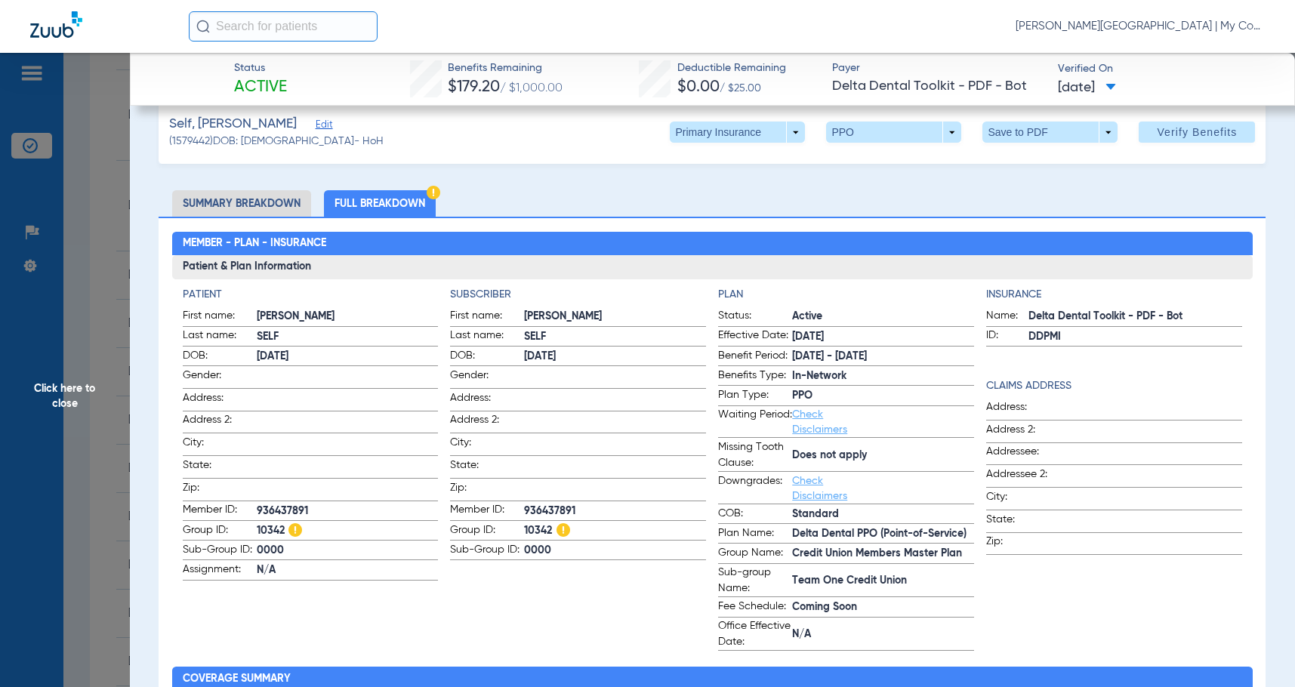
scroll to position [0, 0]
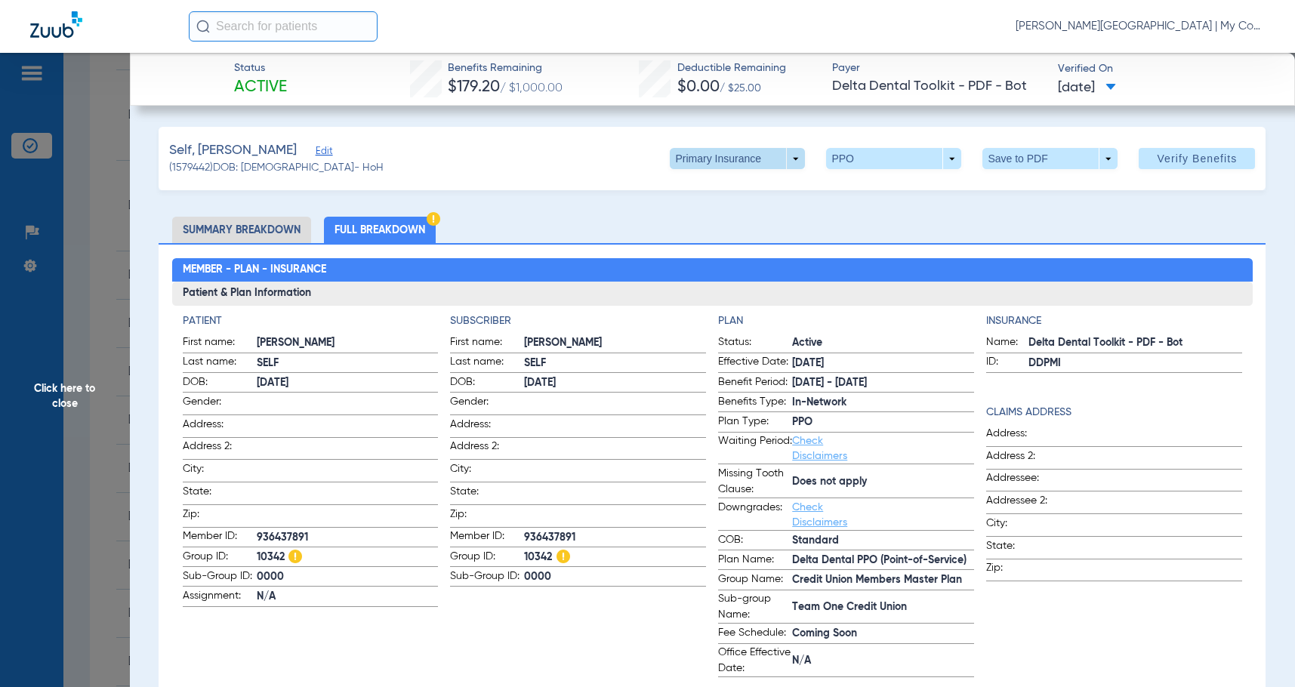
click at [762, 154] on span at bounding box center [737, 158] width 135 height 21
click at [724, 215] on span "Secondary Insurance" at bounding box center [722, 219] width 100 height 11
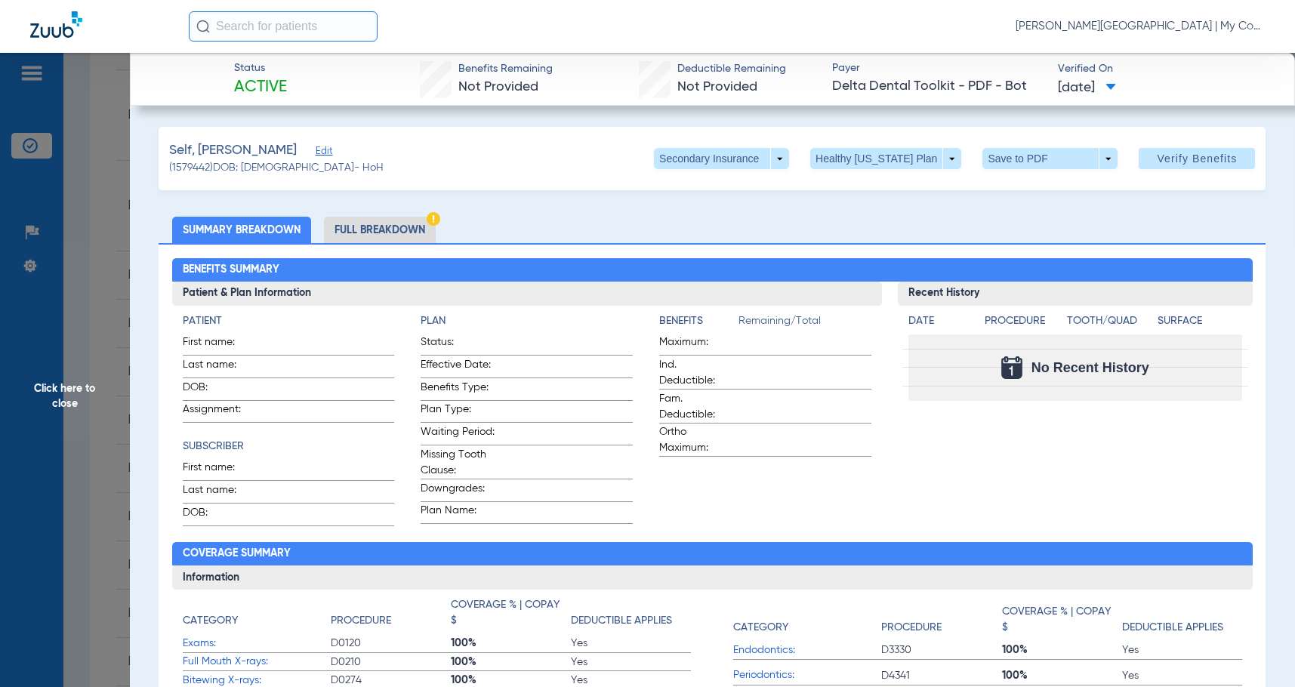
click at [416, 230] on li "Full Breakdown" at bounding box center [380, 230] width 112 height 26
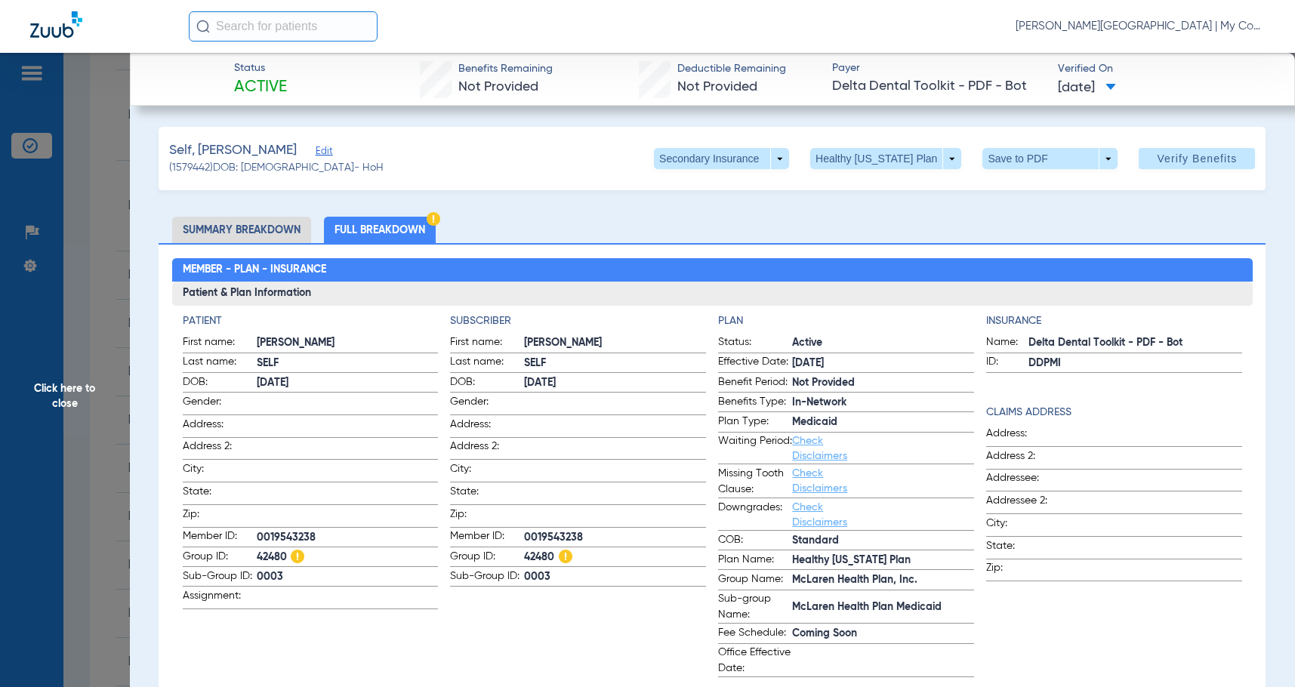
click at [107, 379] on span "Click here to close" at bounding box center [65, 396] width 130 height 687
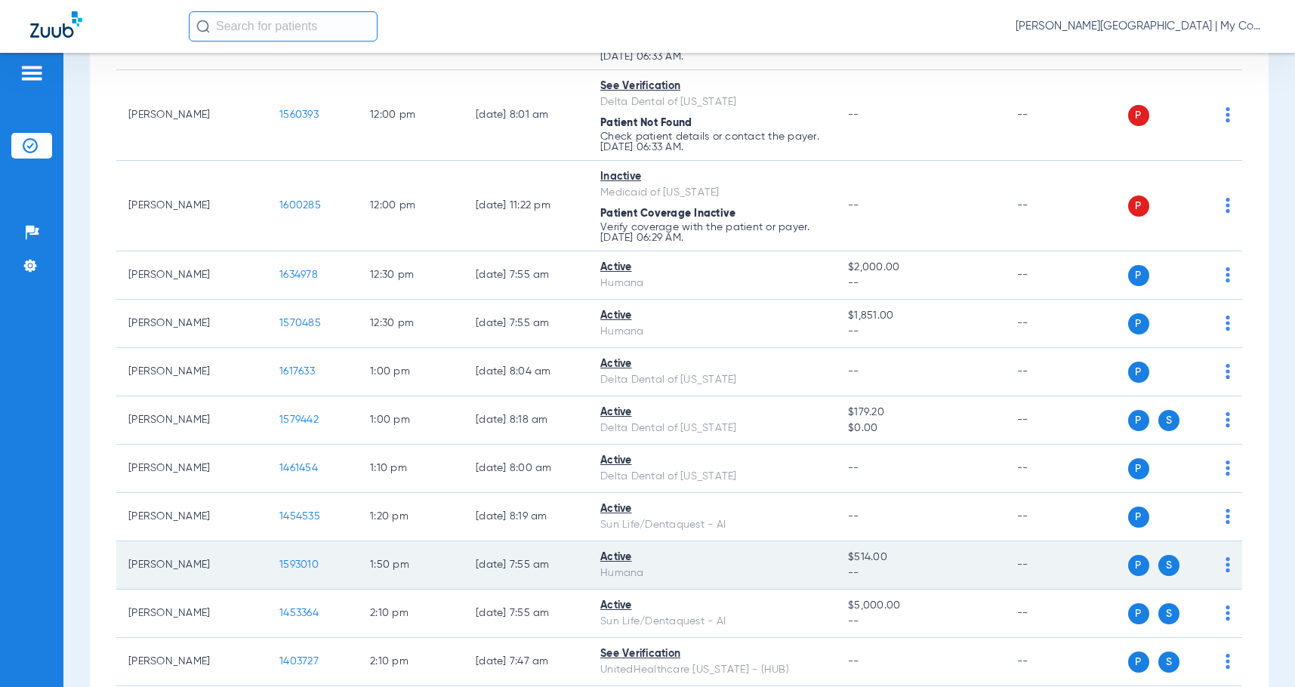
click at [304, 570] on span "1593010" at bounding box center [298, 565] width 39 height 11
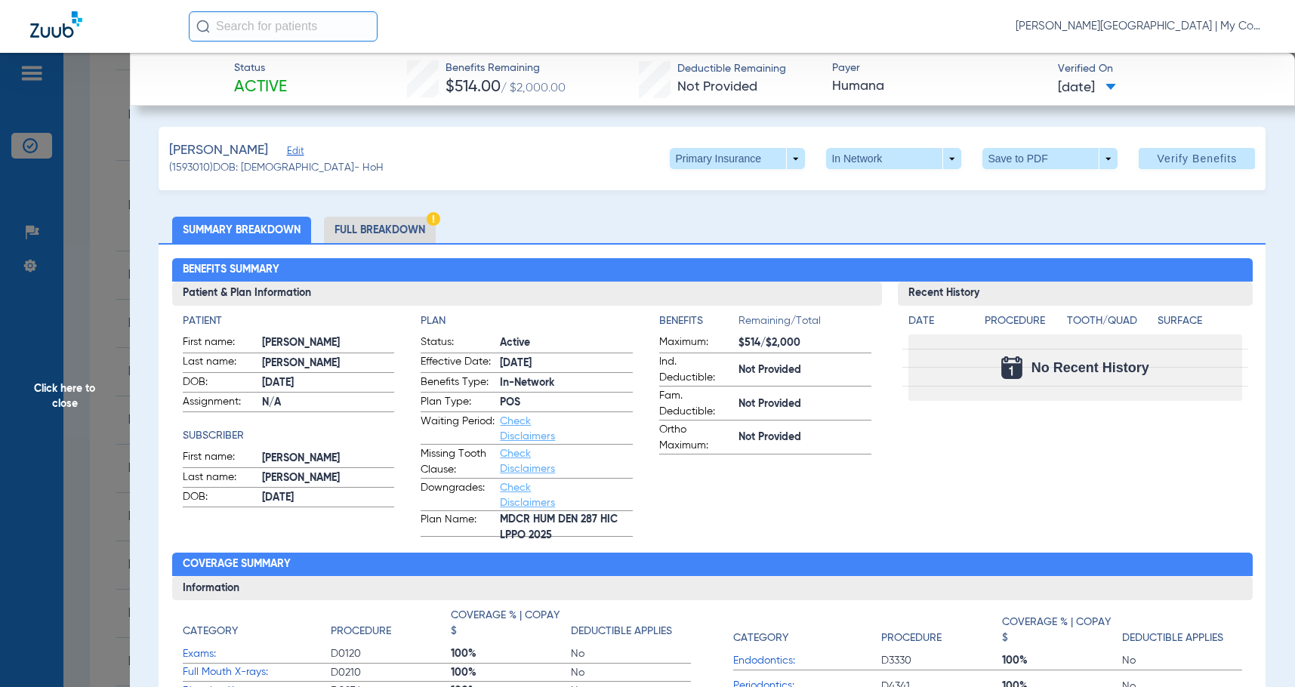
click at [364, 239] on li "Full Breakdown" at bounding box center [380, 230] width 112 height 26
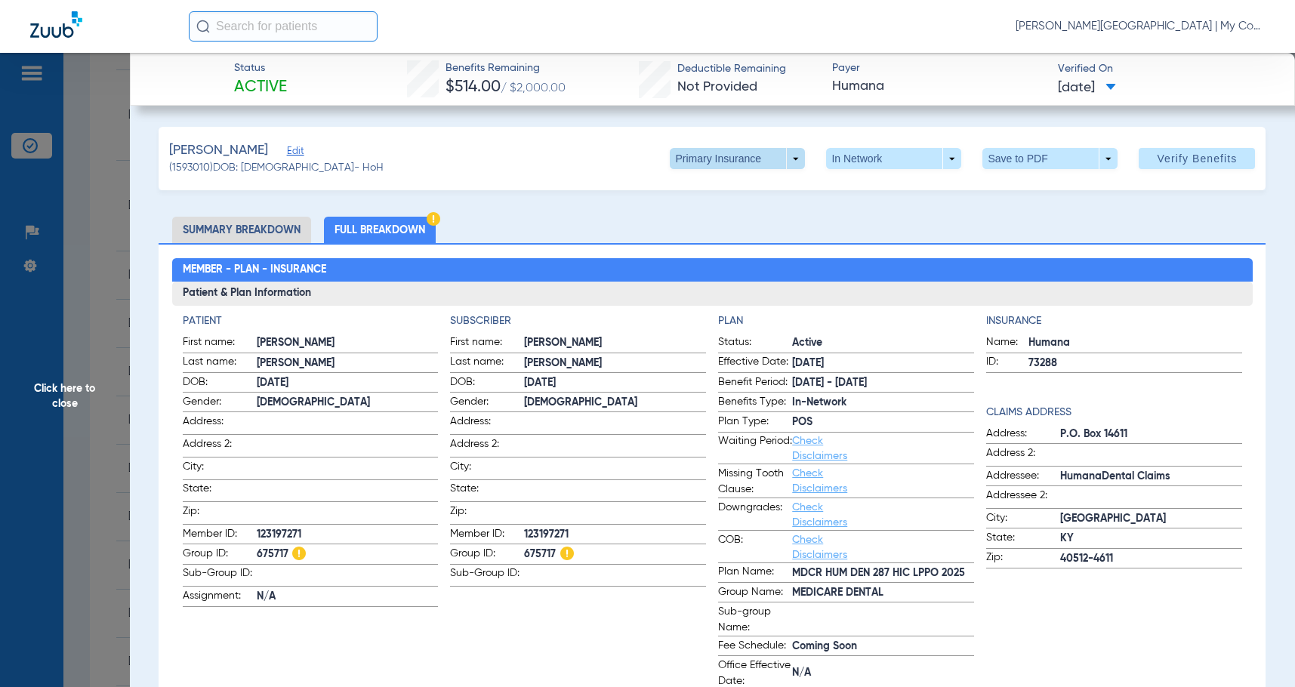
click at [759, 151] on span at bounding box center [737, 158] width 135 height 21
click at [731, 217] on span "Secondary Insurance" at bounding box center [722, 219] width 100 height 11
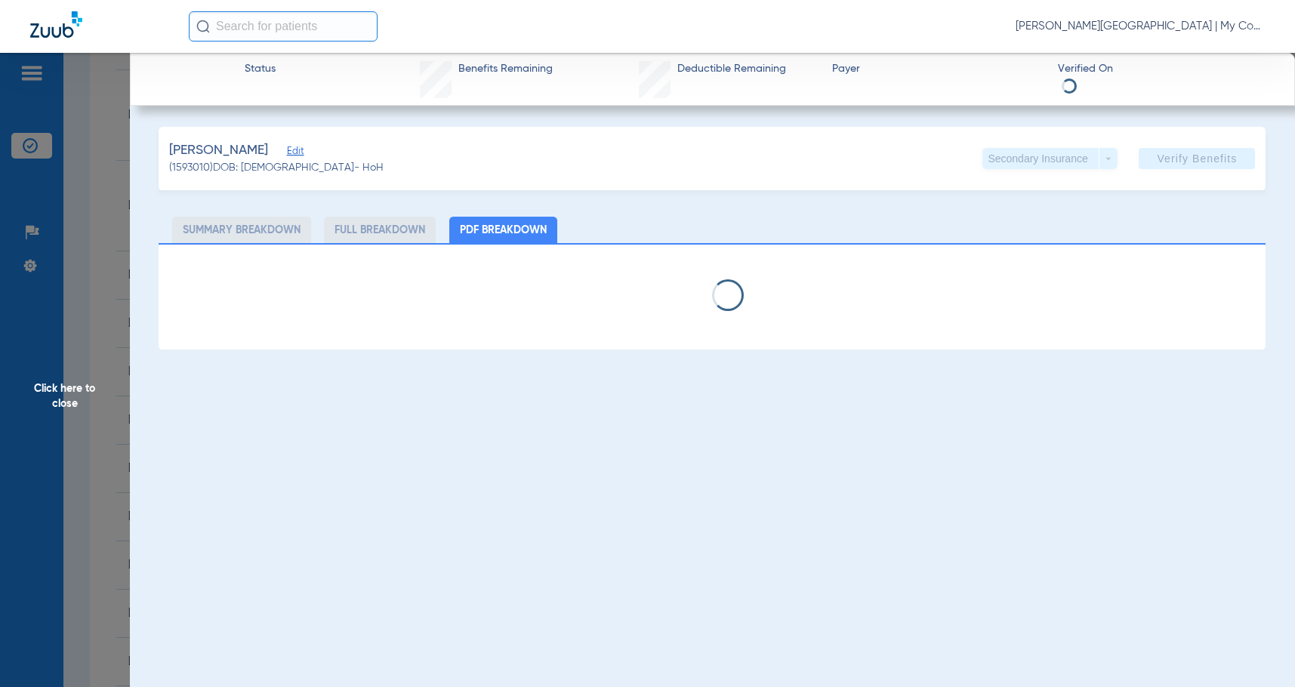
select select "page-width"
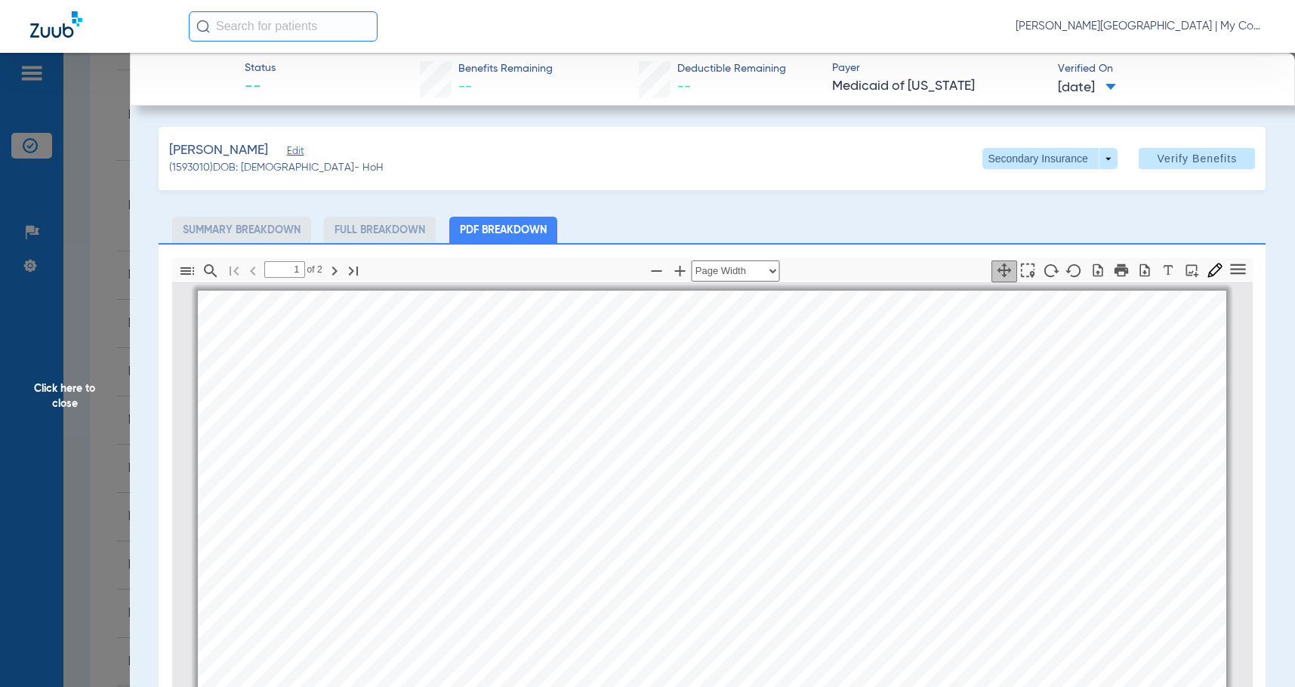
scroll to position [8, 0]
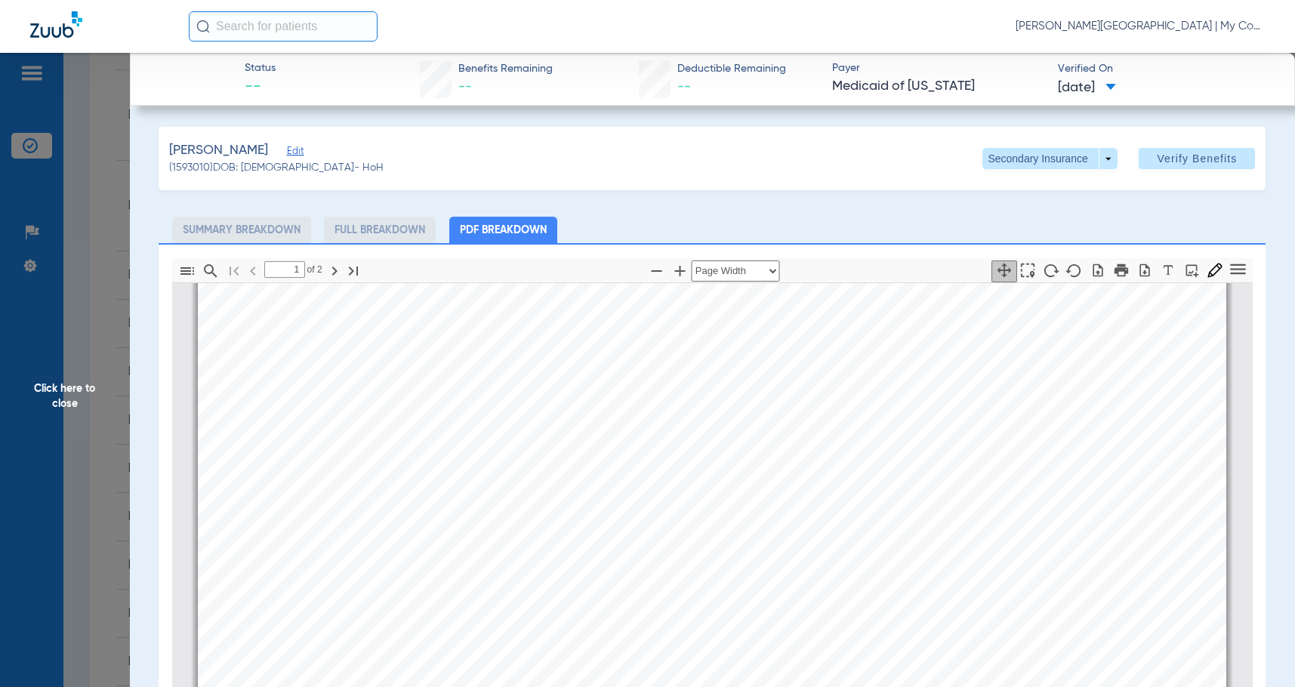
type input "2"
click at [92, 412] on span "Click here to close" at bounding box center [65, 396] width 130 height 687
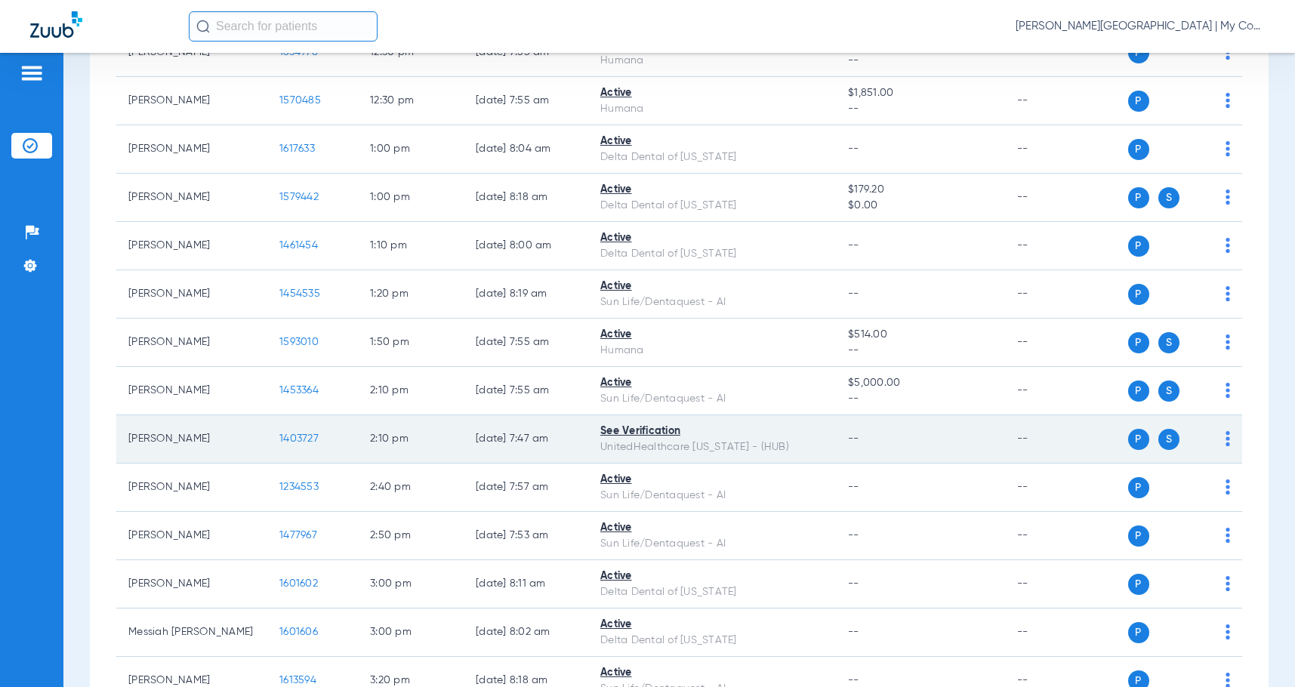
scroll to position [1511, 0]
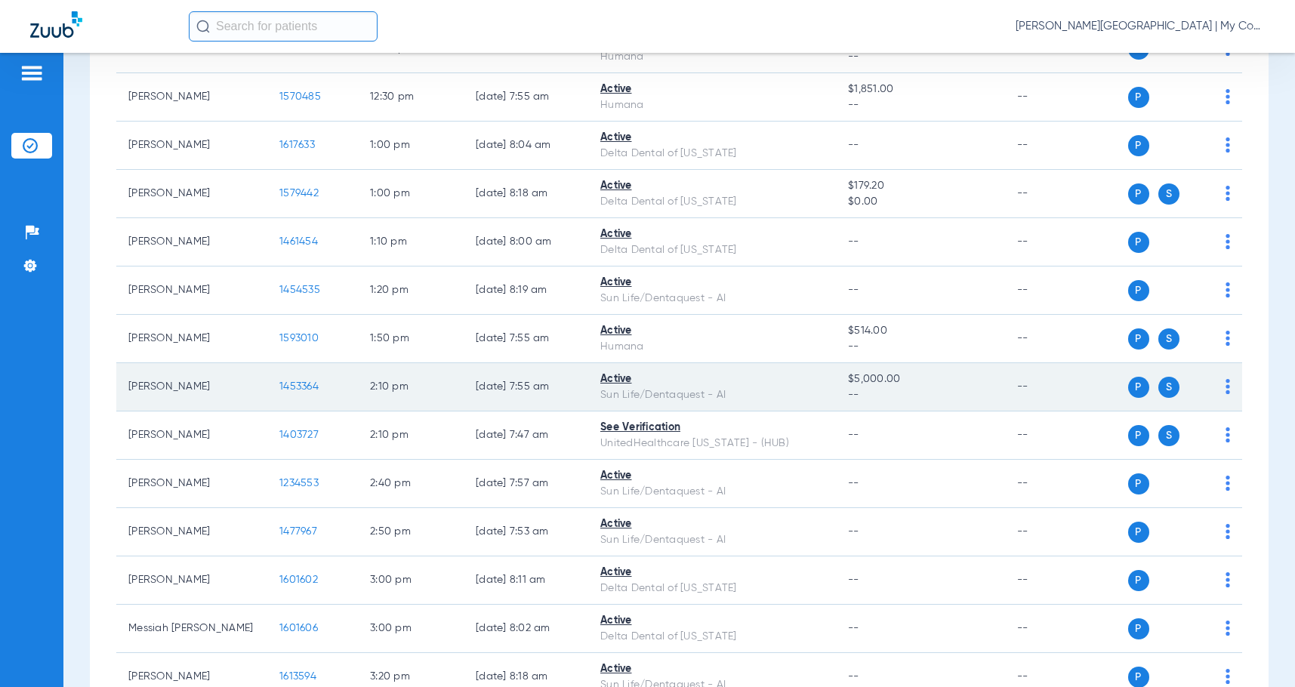
click at [301, 392] on span "1453364" at bounding box center [298, 386] width 39 height 11
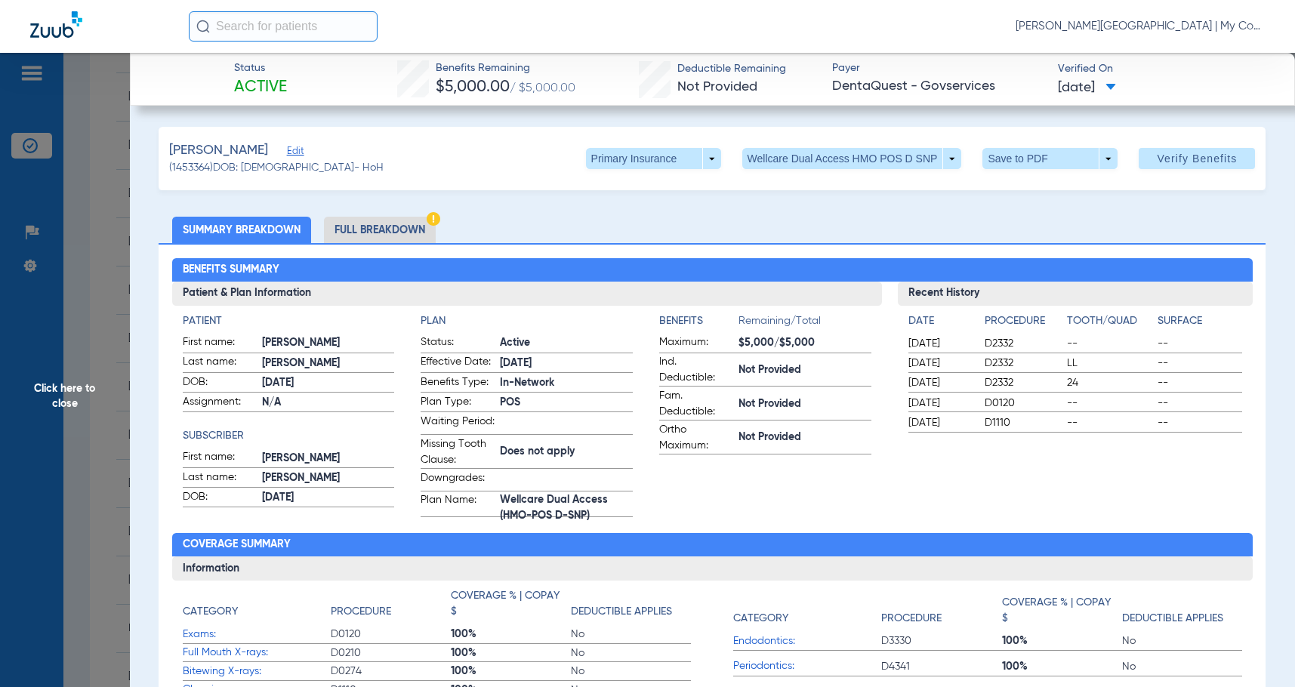
drag, startPoint x: 344, startPoint y: 284, endPoint x: 490, endPoint y: 222, distance: 158.4
click at [490, 222] on ul "Summary Breakdown Full Breakdown" at bounding box center [712, 230] width 1107 height 26
click at [407, 230] on li "Full Breakdown" at bounding box center [380, 230] width 112 height 26
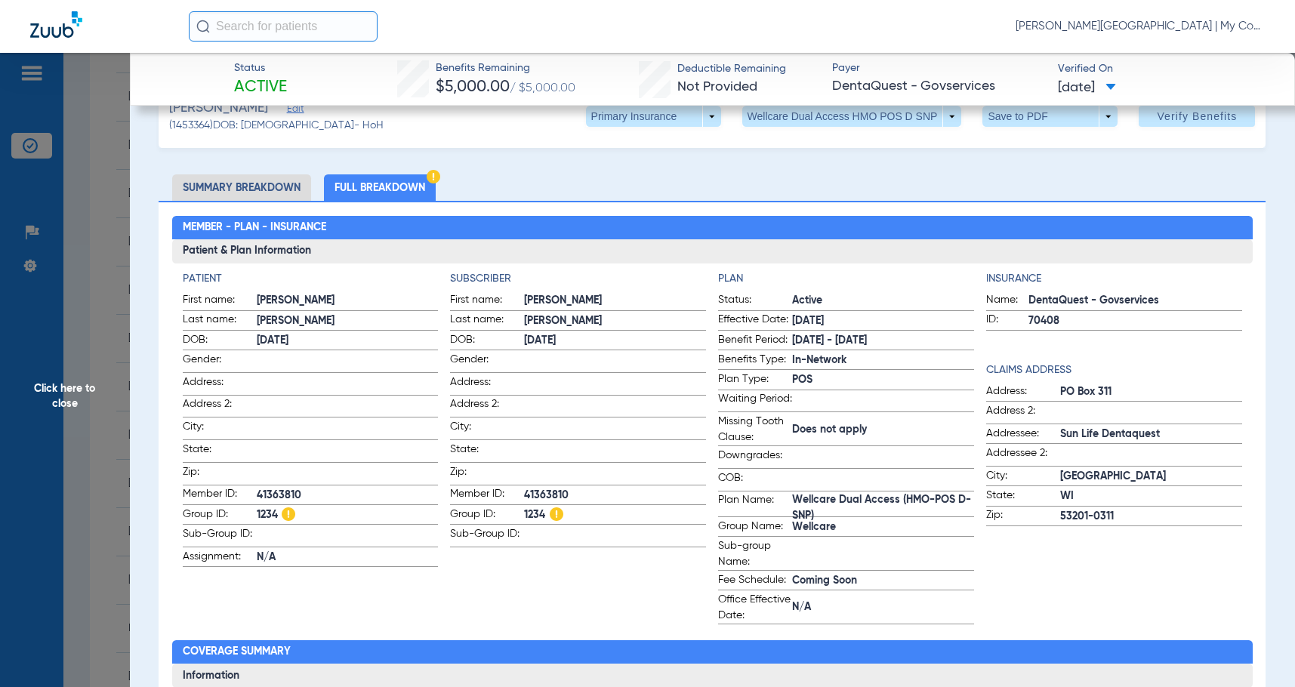
scroll to position [0, 0]
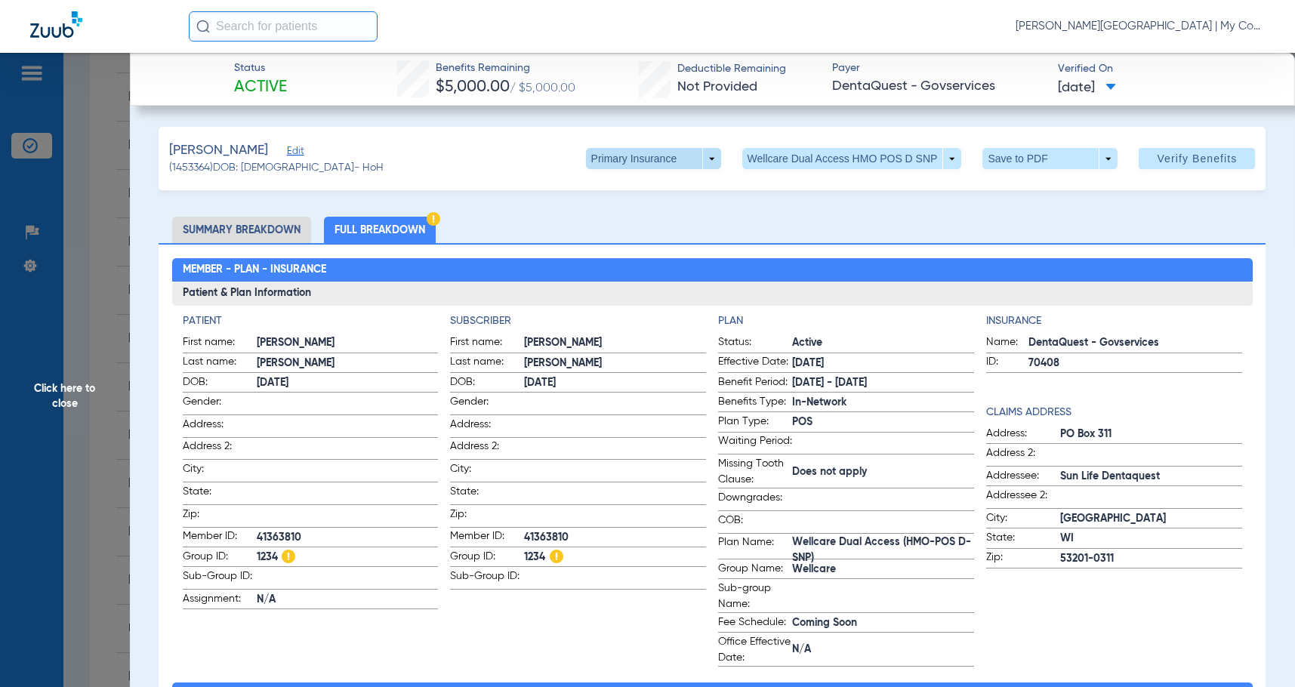
click at [664, 169] on div "Chartier, Tyler Edit (1453364) DOB: 01/11/1998 - HoH Primary Insurance arrow_dr…" at bounding box center [712, 158] width 1107 height 63
click at [665, 167] on span at bounding box center [653, 158] width 135 height 21
click at [650, 224] on span "Secondary Insurance" at bounding box center [638, 219] width 100 height 11
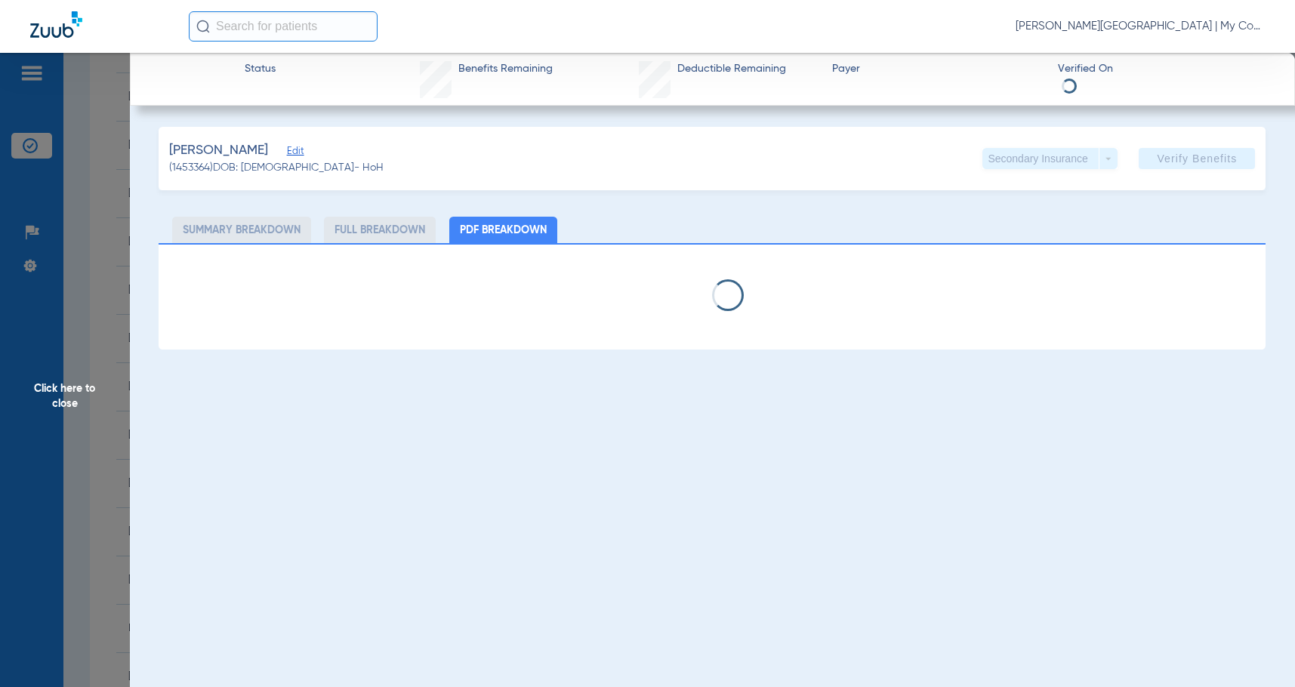
select select "page-width"
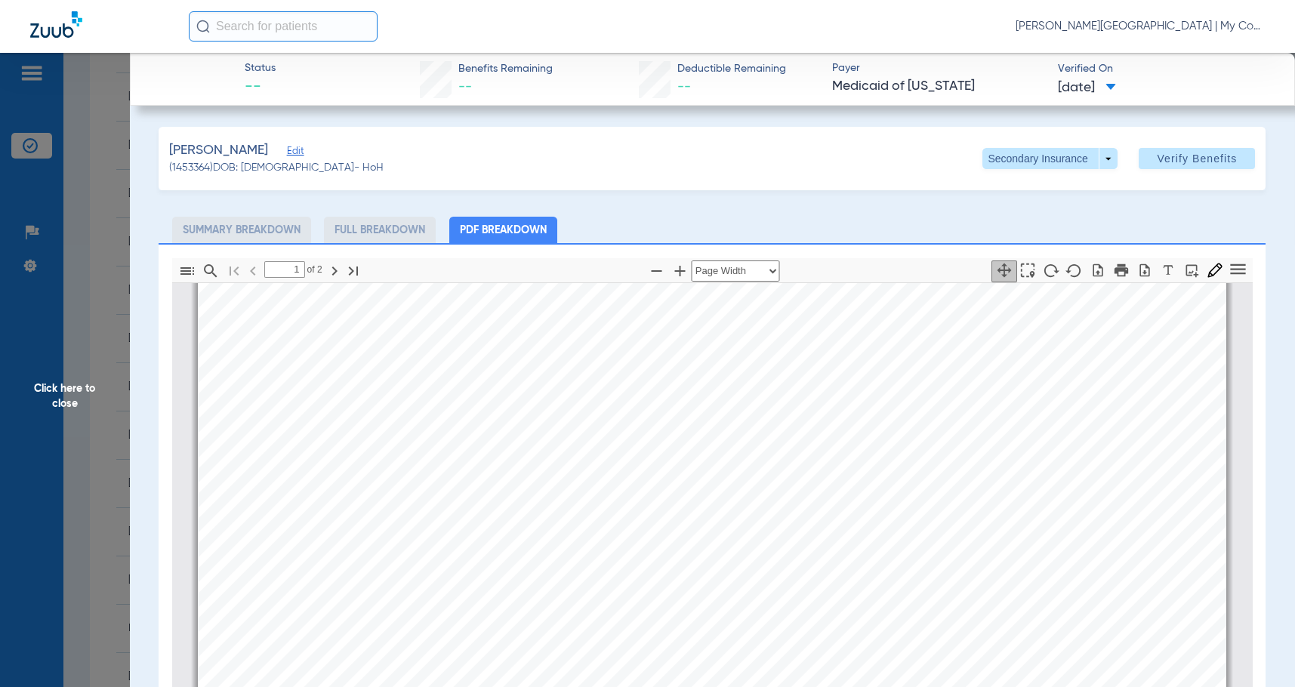
scroll to position [536, 0]
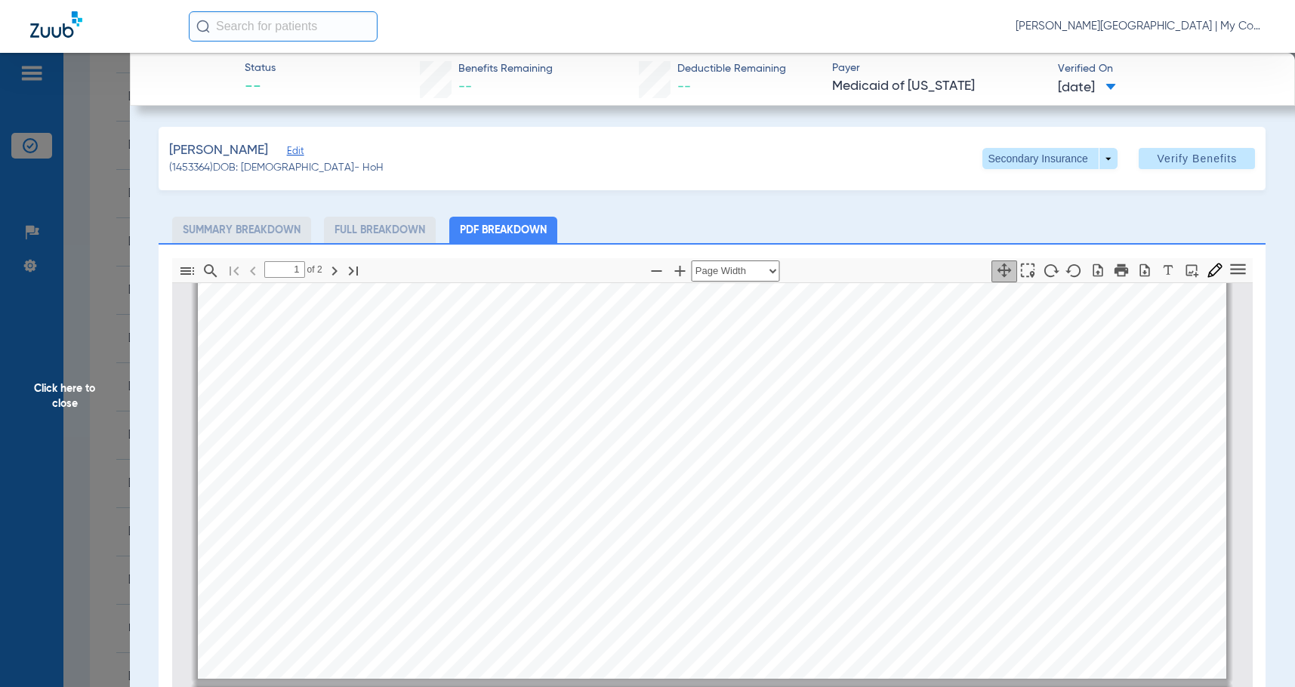
type input "2"
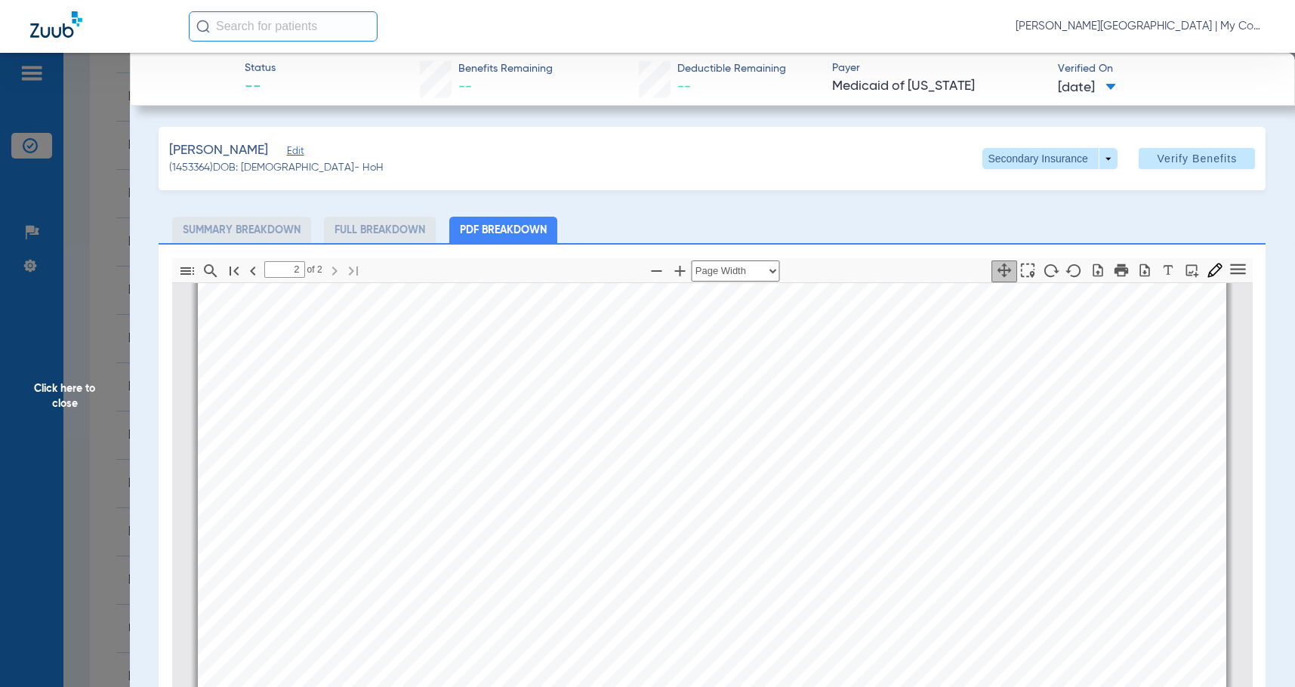
scroll to position [1820, 0]
click at [100, 404] on span "Click here to close" at bounding box center [65, 396] width 130 height 687
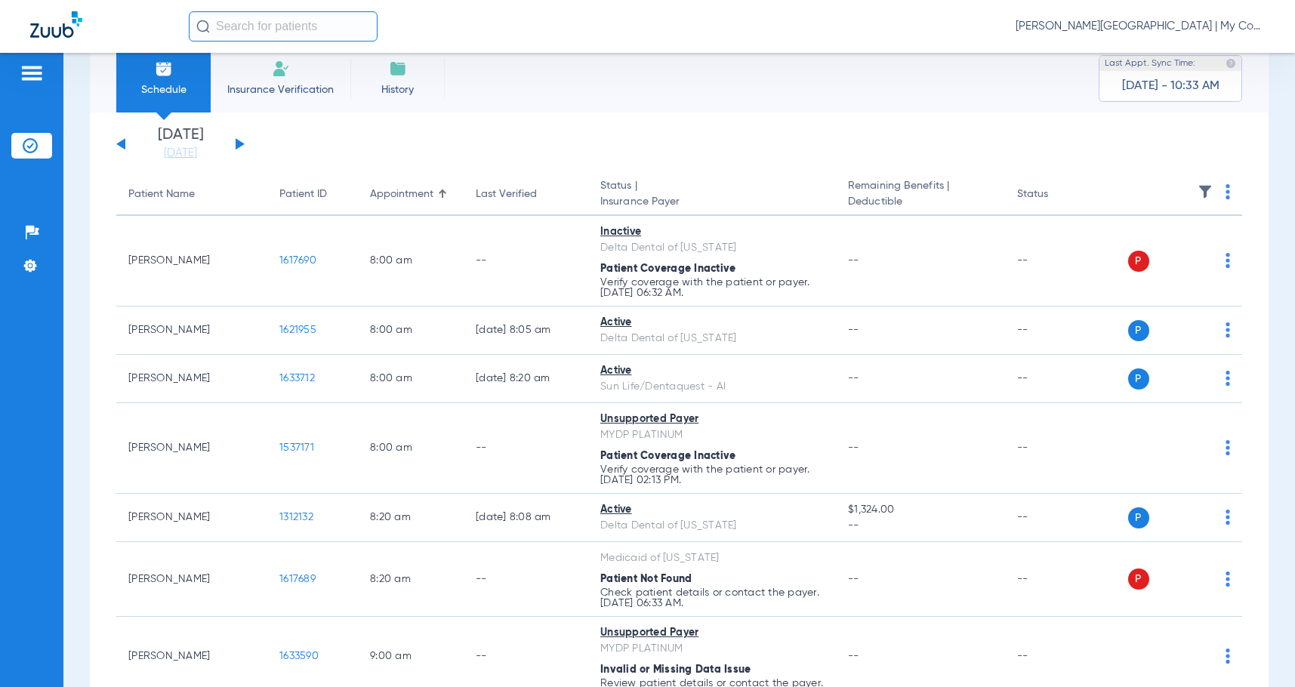
scroll to position [0, 0]
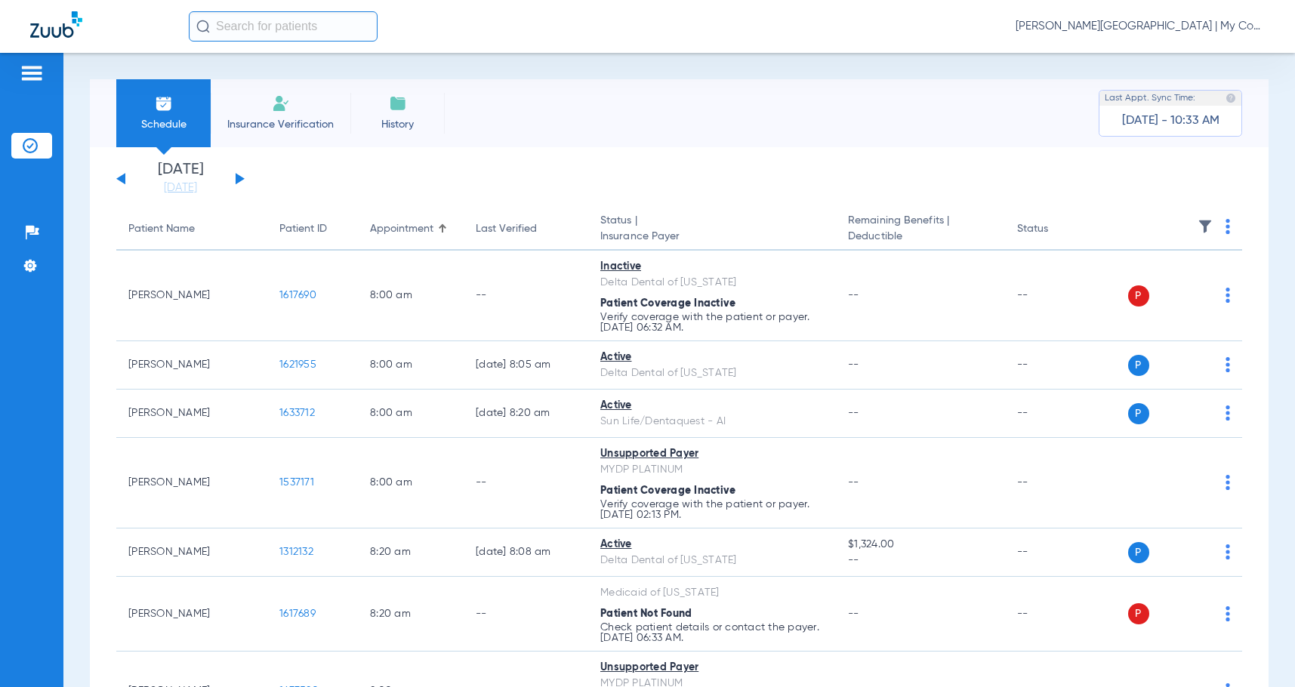
click at [237, 179] on button at bounding box center [240, 178] width 9 height 11
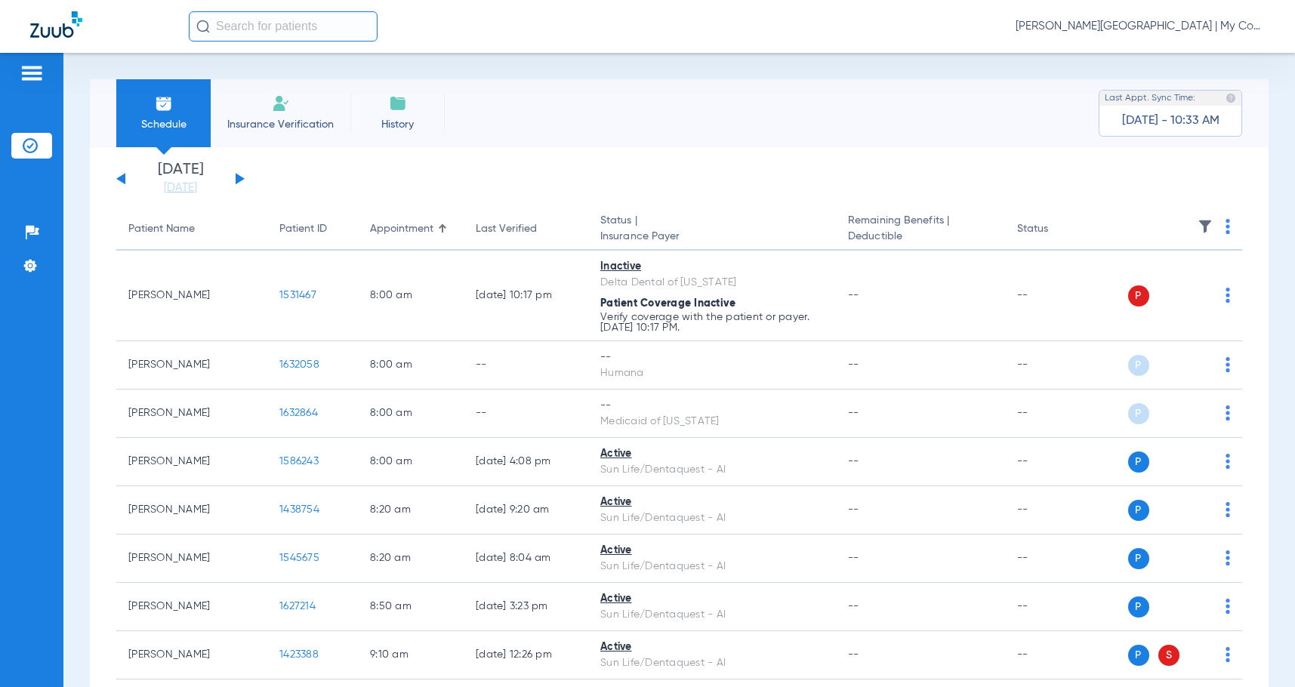
click at [1226, 227] on img at bounding box center [1228, 226] width 5 height 15
click at [1168, 287] on span "Verify All" at bounding box center [1159, 286] width 94 height 11
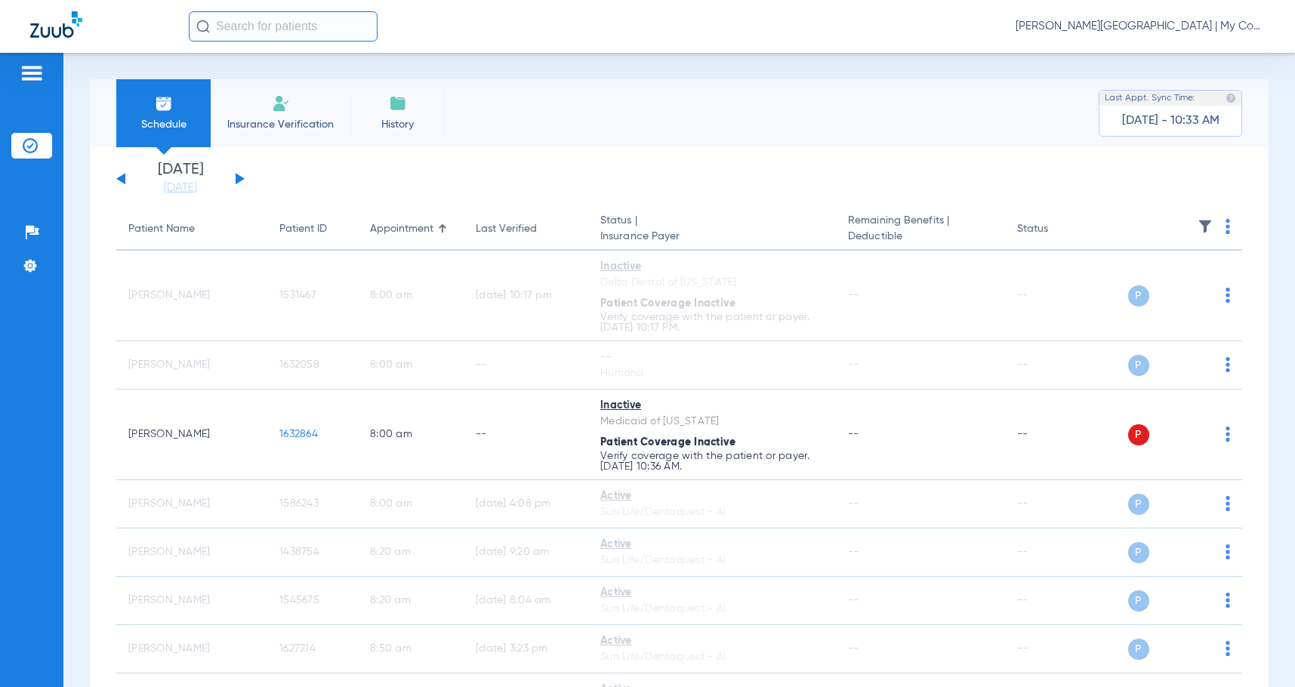
click at [1201, 27] on span "Sadie Gibbs - Bay City | My Community Dental Centers" at bounding box center [1140, 26] width 249 height 15
click at [1209, 51] on span "Account Selection" at bounding box center [1208, 53] width 85 height 11
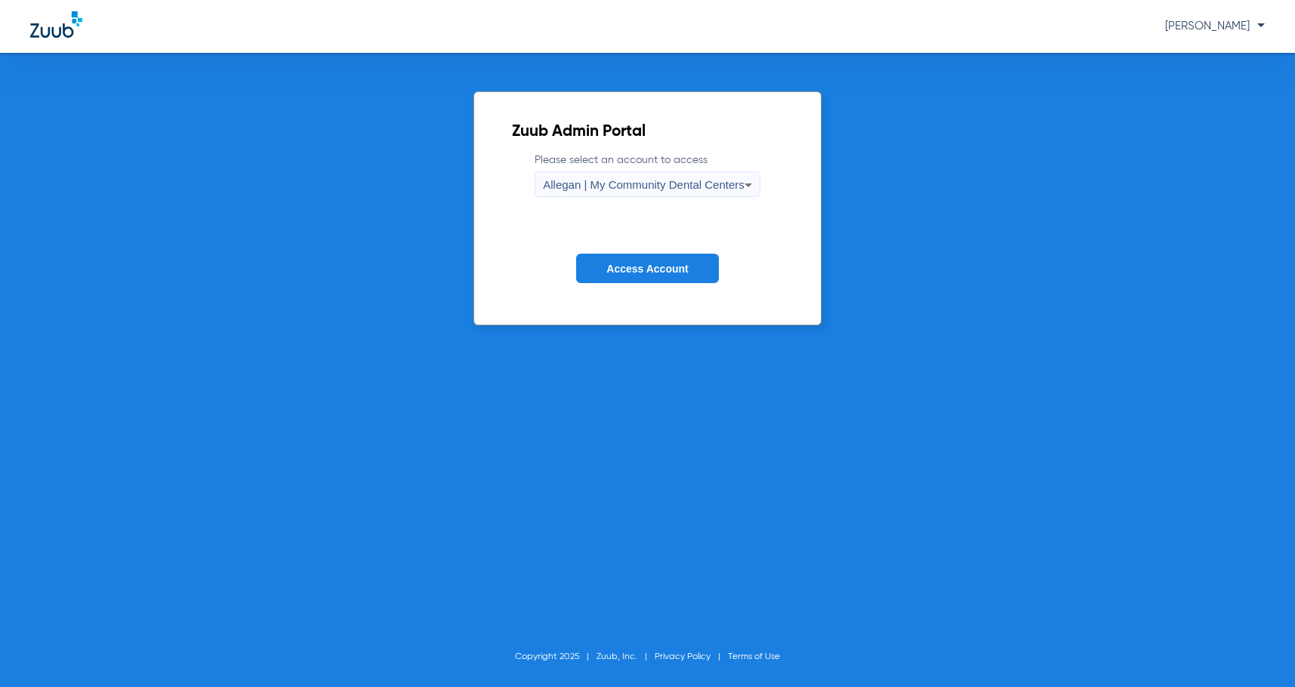
click at [610, 187] on span "Allegan | My Community Dental Centers" at bounding box center [644, 184] width 202 height 13
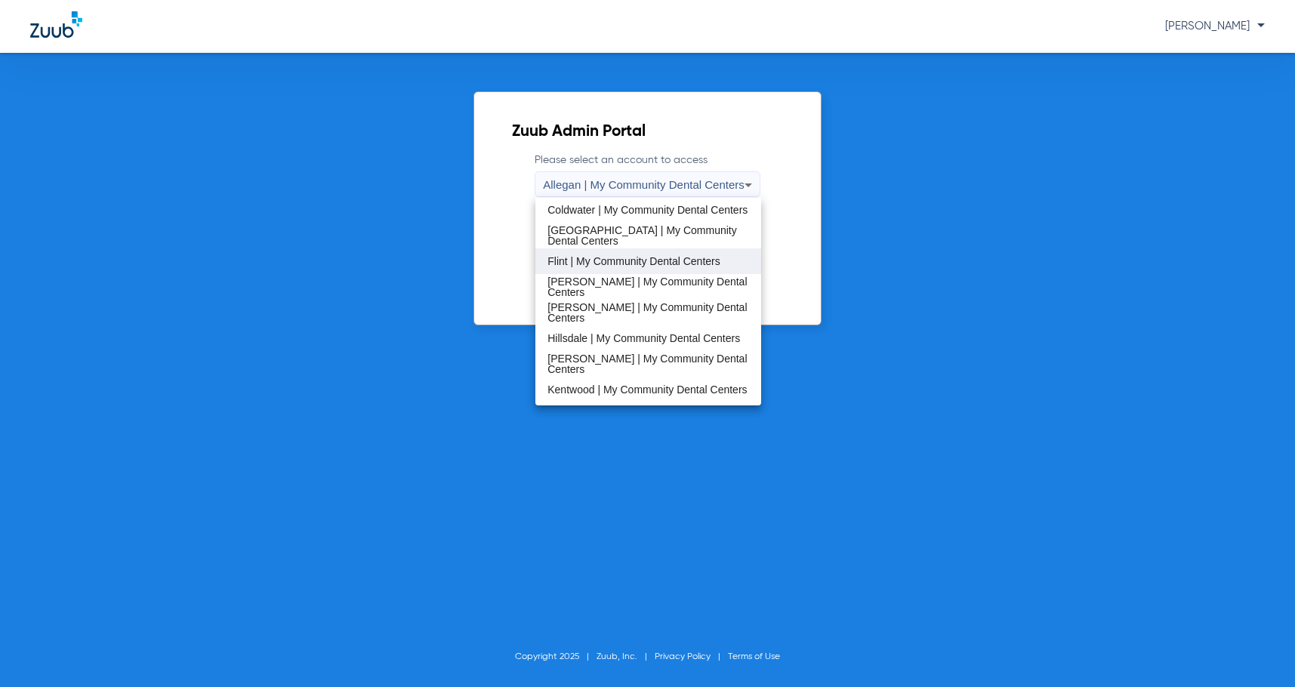
scroll to position [227, 0]
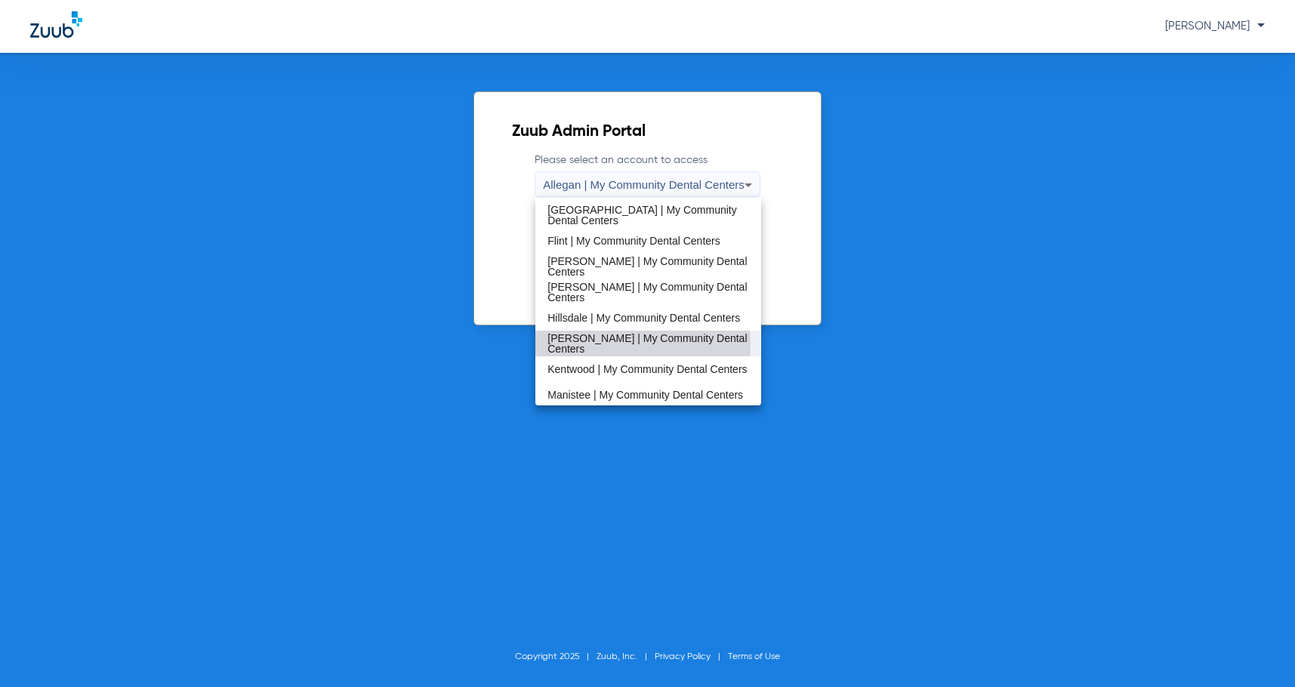
click at [584, 343] on span "[PERSON_NAME] | My Community Dental Centers" at bounding box center [649, 343] width 202 height 21
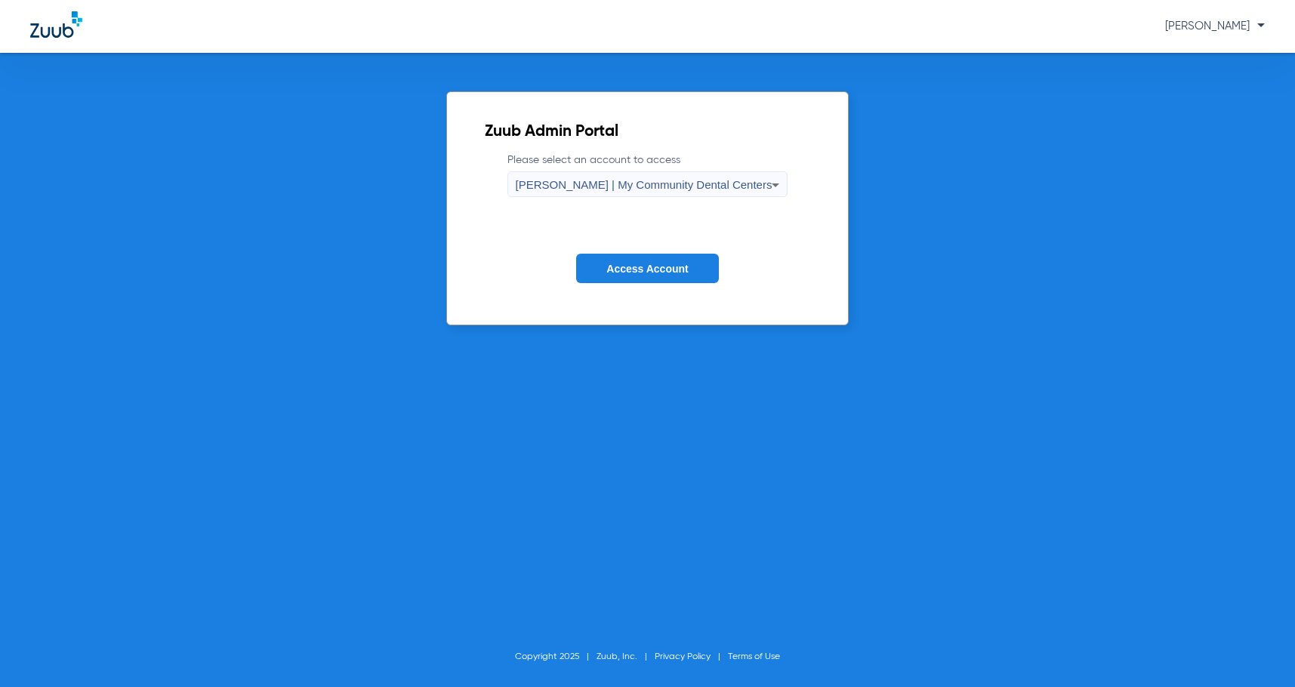
click at [628, 266] on span "Access Account" at bounding box center [648, 269] width 82 height 12
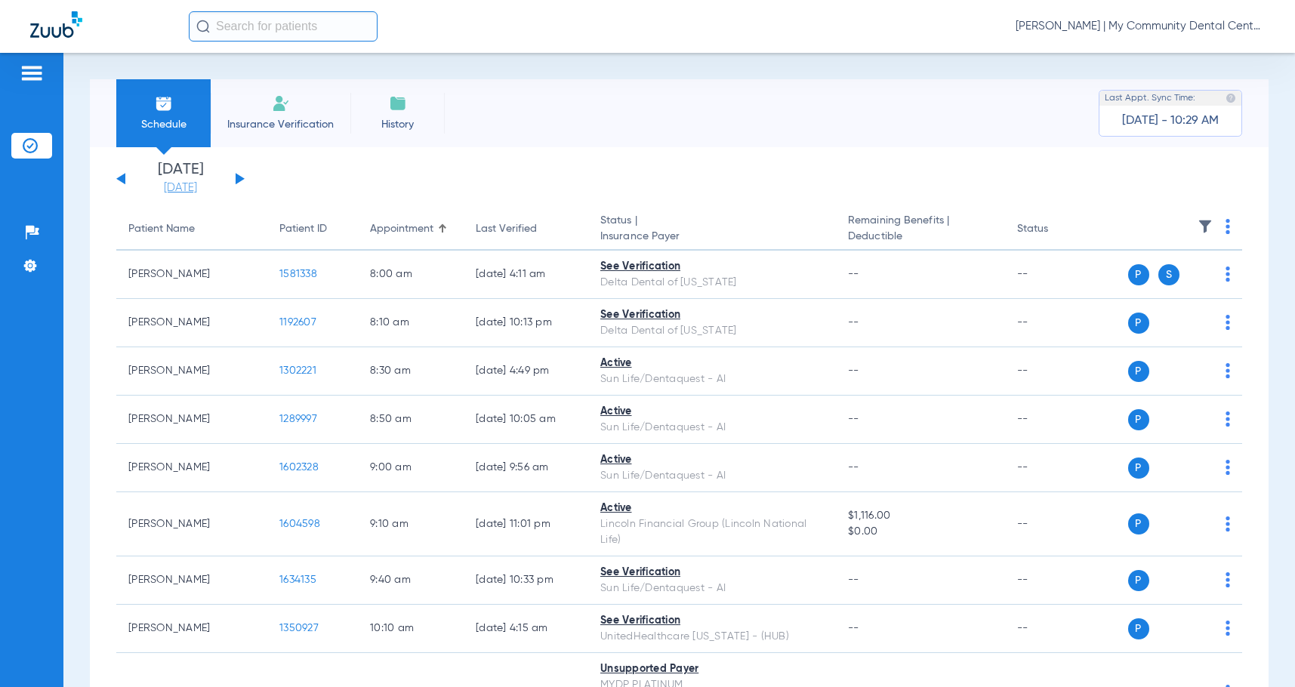
click at [187, 184] on link "[DATE]" at bounding box center [180, 188] width 91 height 15
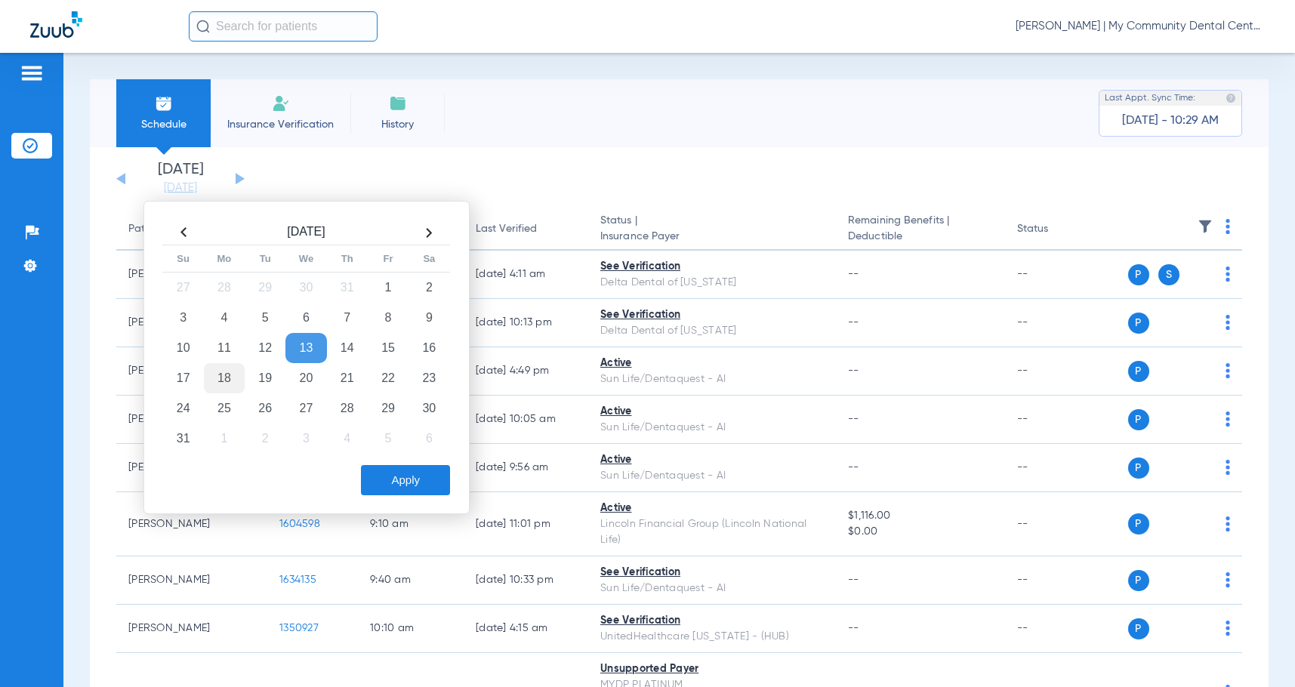
click at [215, 384] on td "18" at bounding box center [224, 378] width 41 height 30
click at [386, 483] on button "Apply" at bounding box center [405, 480] width 89 height 30
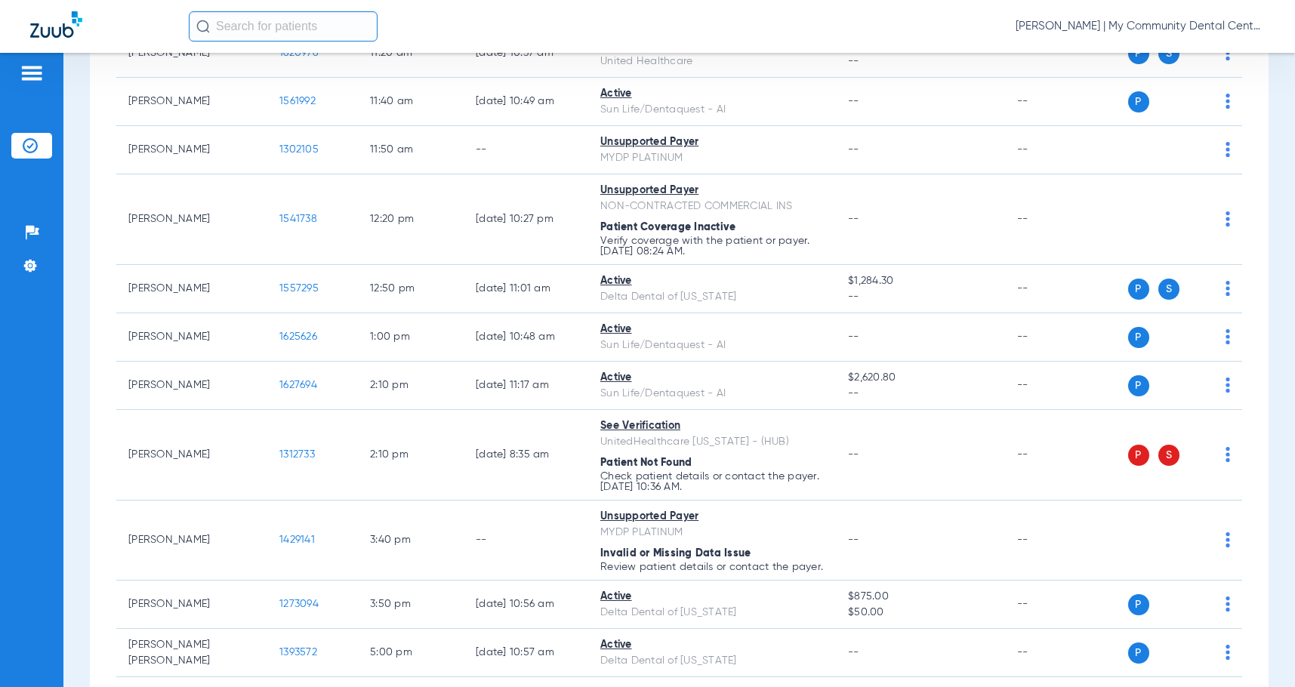
scroll to position [982, 0]
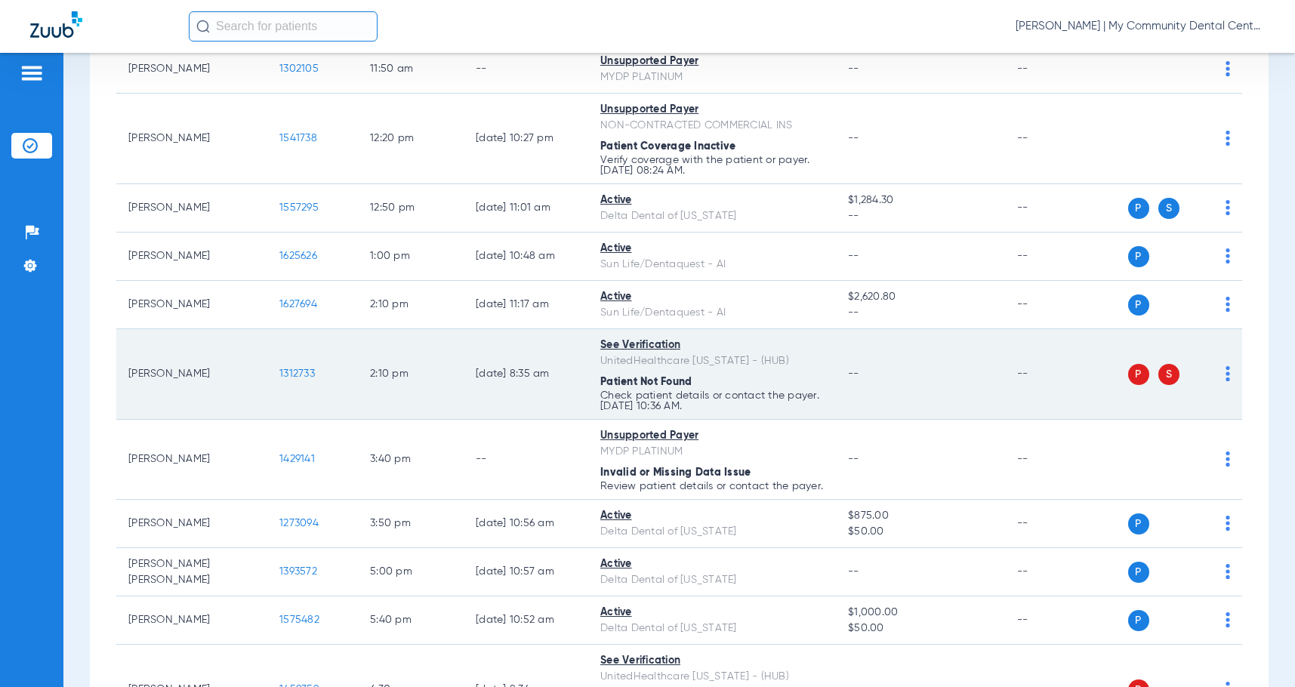
click at [1226, 381] on img at bounding box center [1228, 373] width 5 height 15
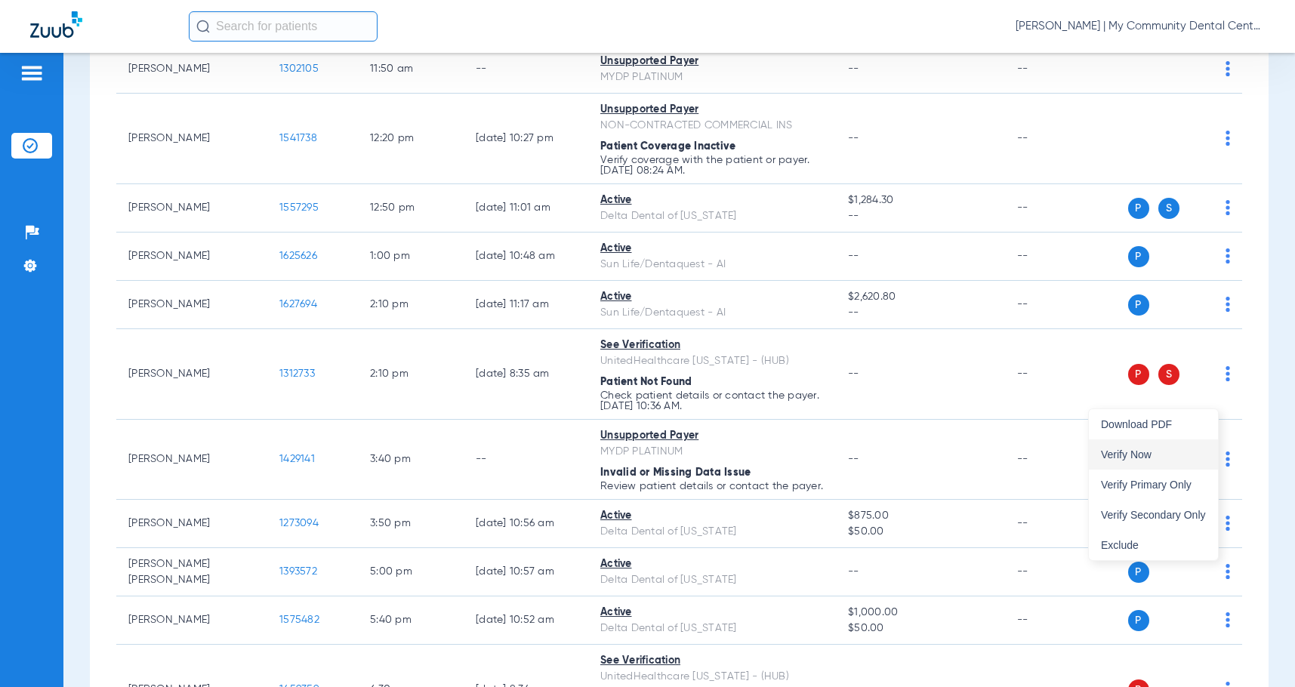
click at [1161, 460] on button "Verify Now" at bounding box center [1153, 455] width 129 height 30
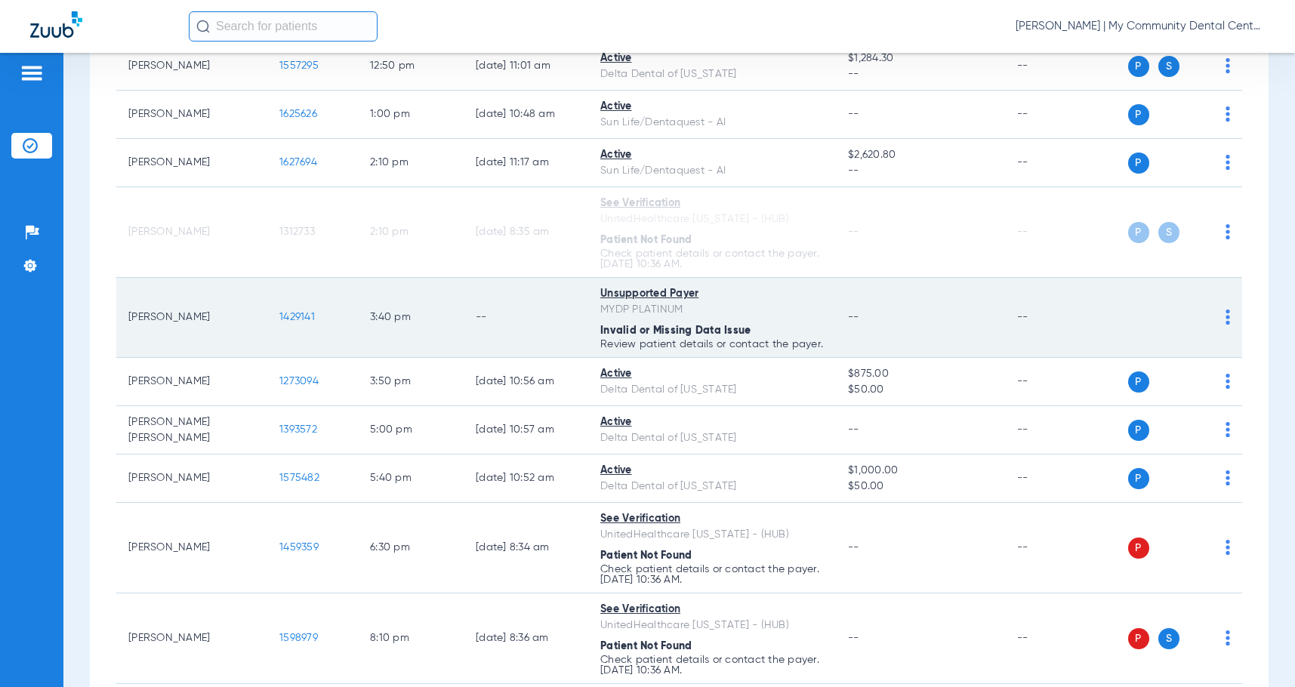
scroll to position [1284, 0]
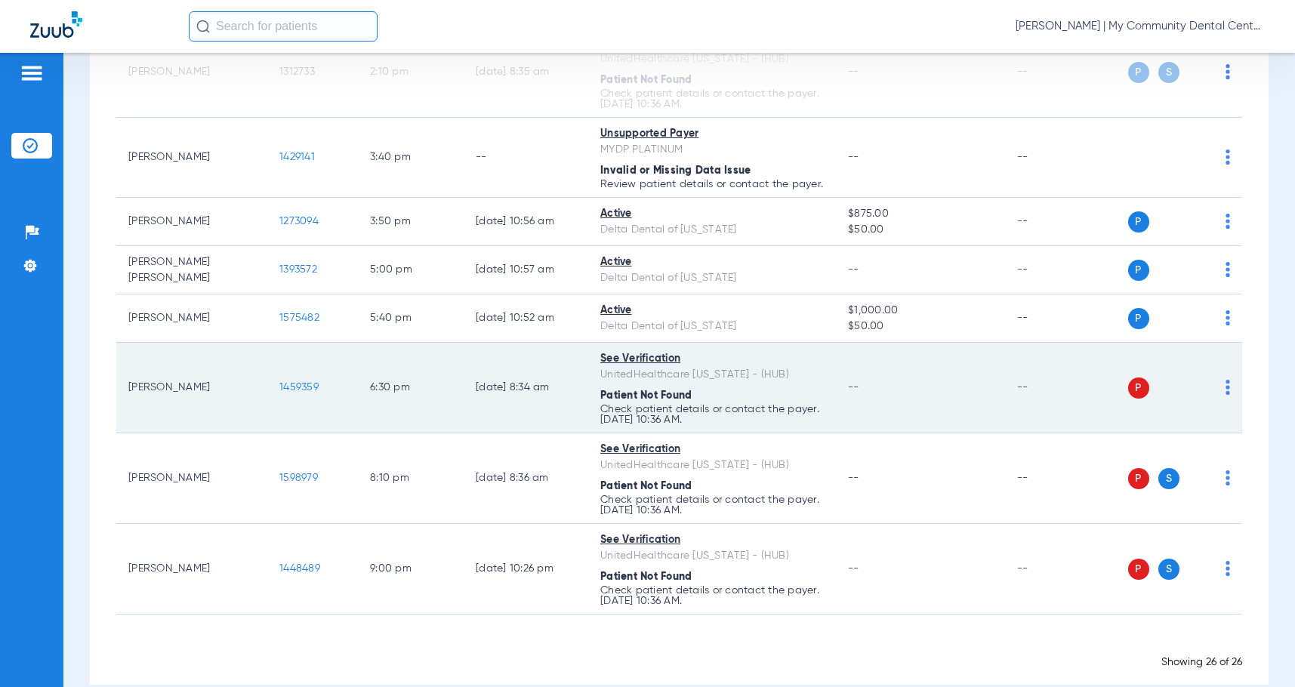
click at [1210, 399] on div "P S" at bounding box center [1168, 388] width 123 height 21
click at [1226, 395] on img at bounding box center [1228, 387] width 5 height 15
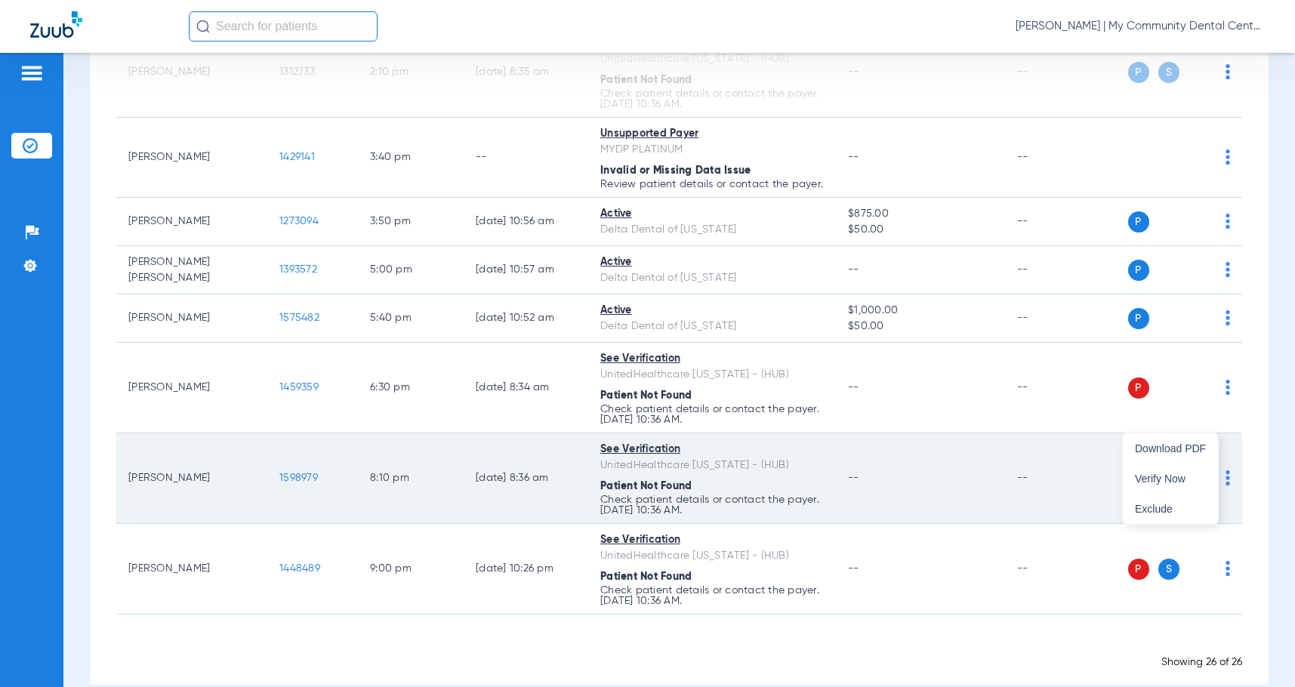
drag, startPoint x: 1156, startPoint y: 473, endPoint x: 1178, endPoint y: 499, distance: 33.8
click at [1158, 474] on span "Verify Now" at bounding box center [1170, 479] width 71 height 11
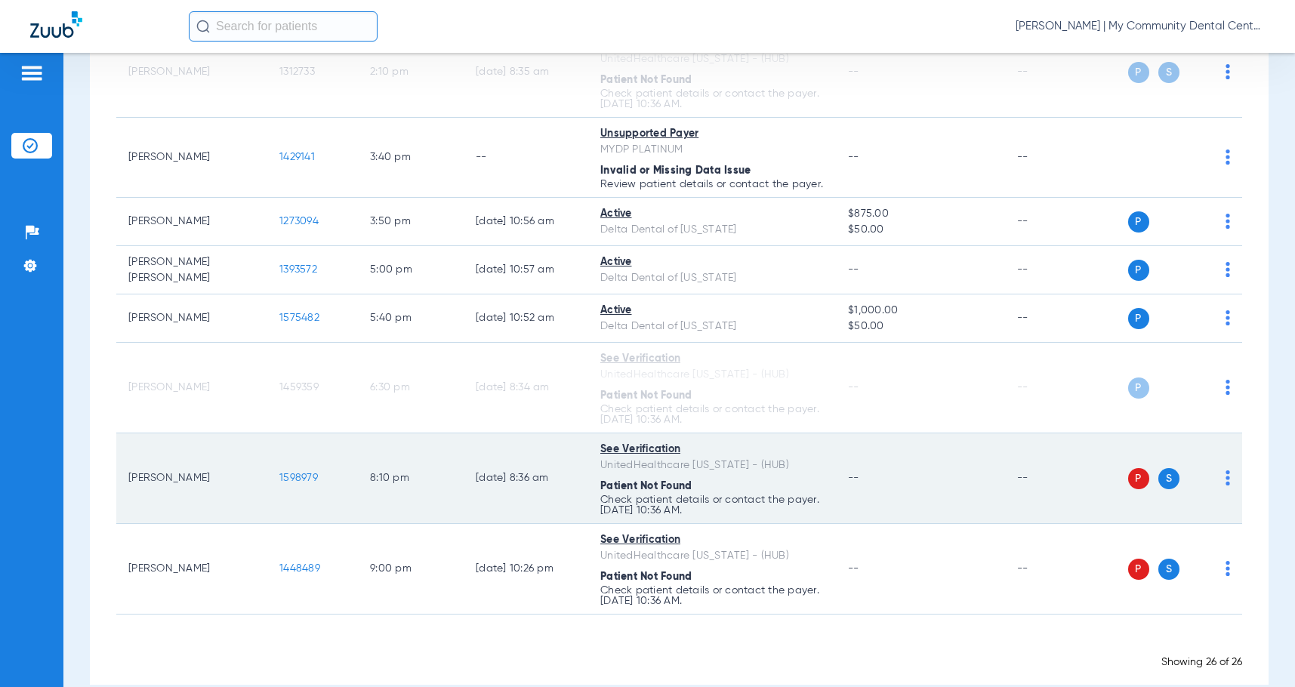
click at [1215, 489] on div "P S" at bounding box center [1168, 478] width 123 height 21
click at [1226, 486] on img at bounding box center [1228, 478] width 5 height 15
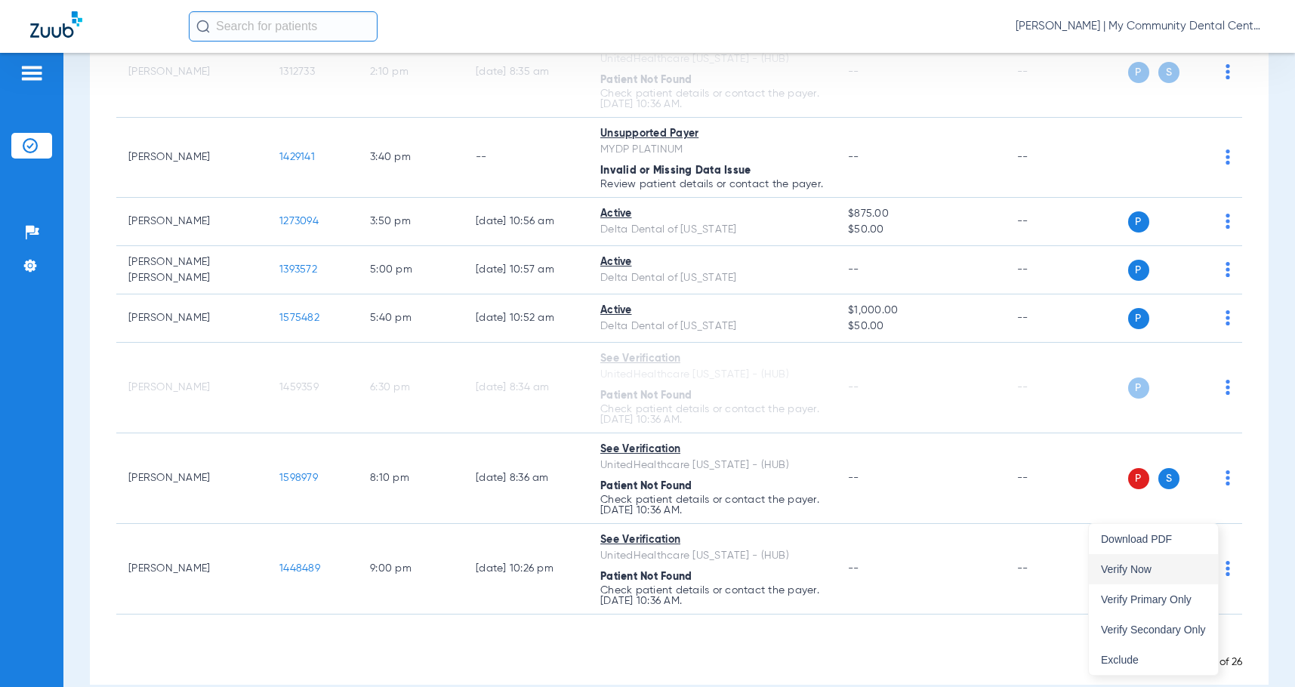
click at [1187, 569] on span "Verify Now" at bounding box center [1153, 569] width 105 height 11
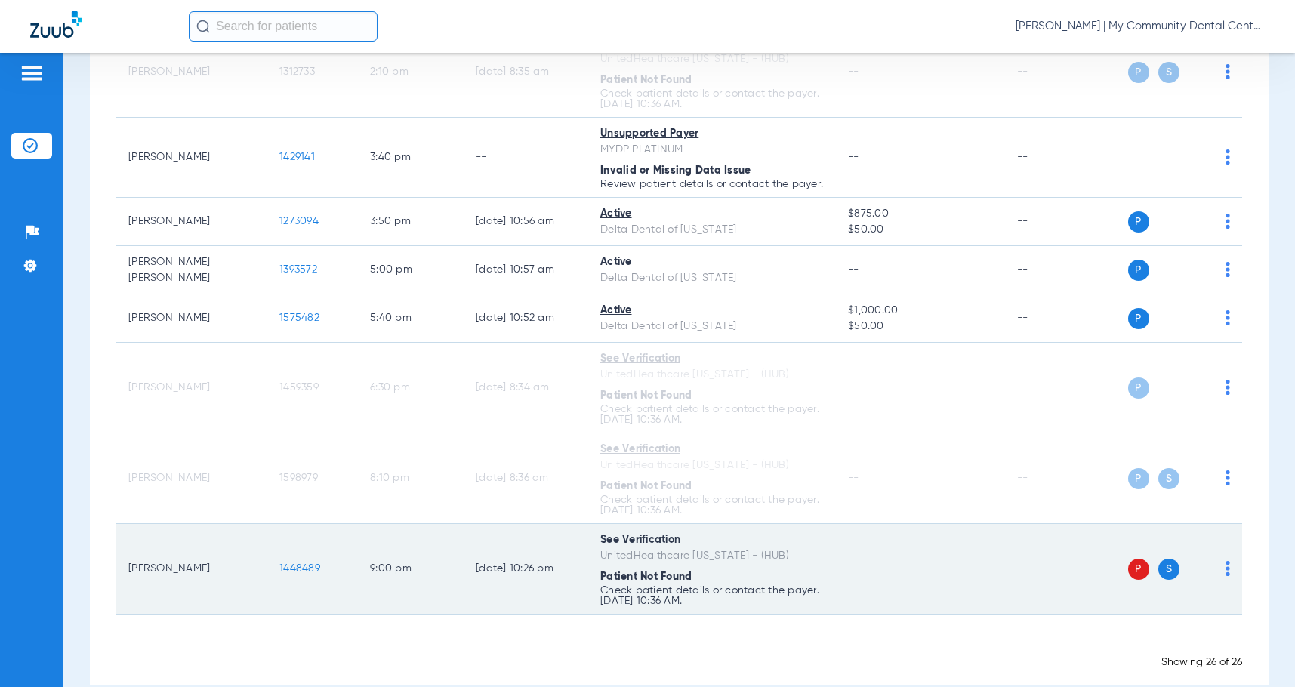
click at [1226, 576] on img at bounding box center [1228, 568] width 5 height 15
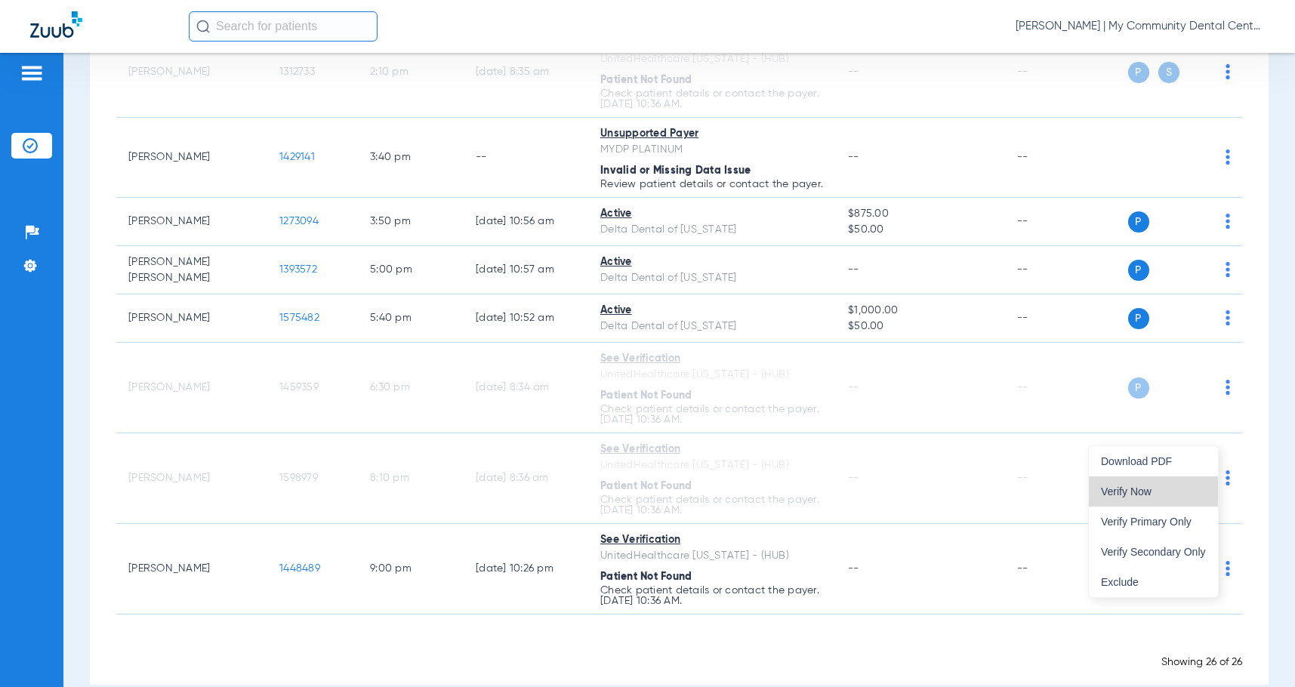
click at [1156, 493] on span "Verify Now" at bounding box center [1153, 491] width 105 height 11
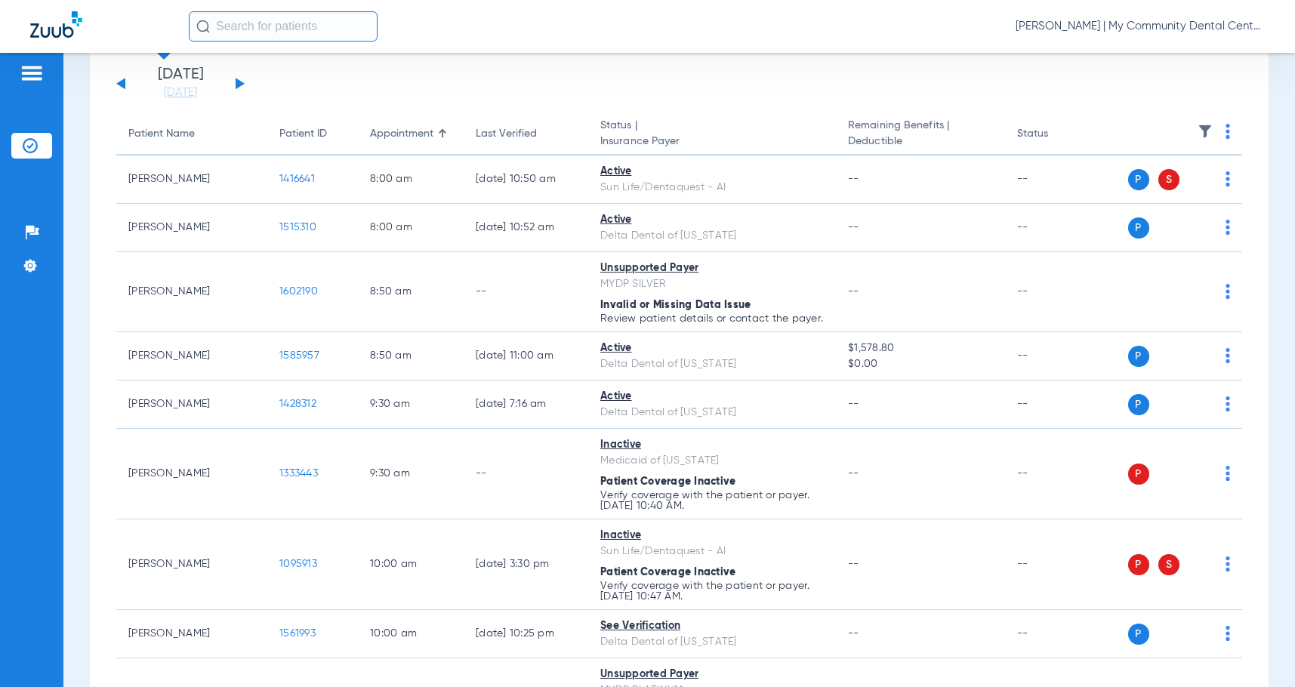
scroll to position [0, 0]
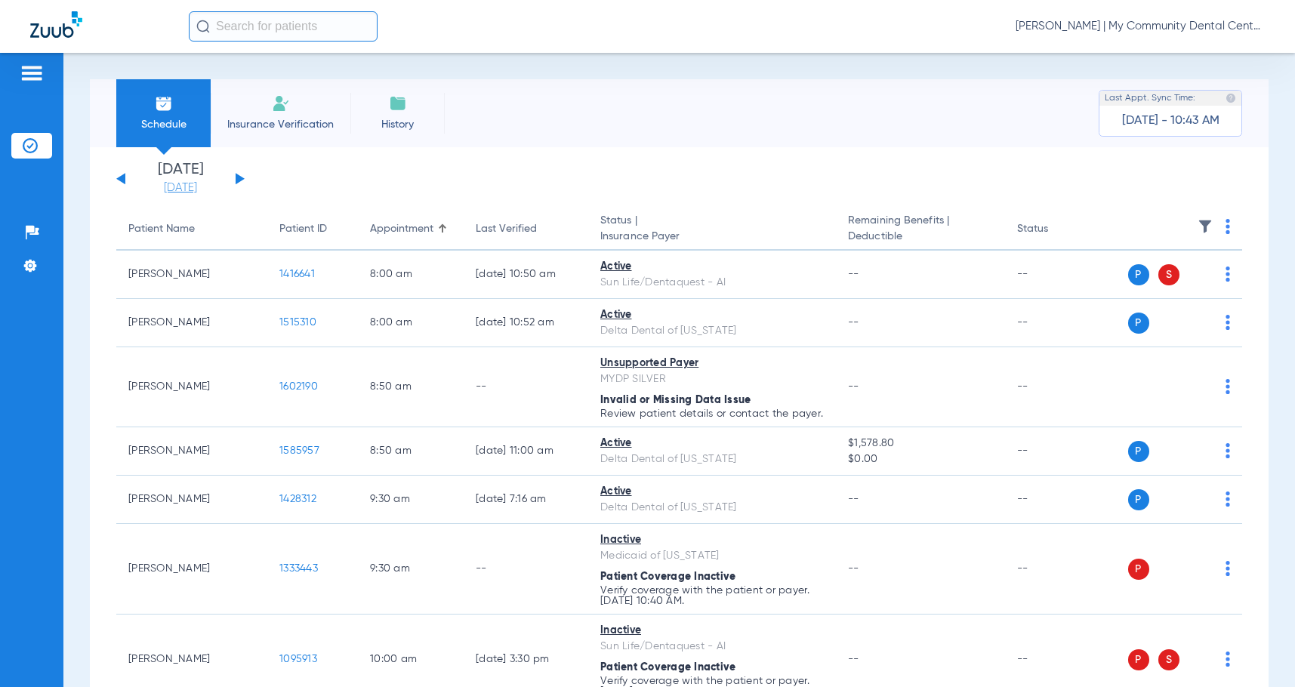
click at [200, 187] on link "[DATE]" at bounding box center [180, 188] width 91 height 15
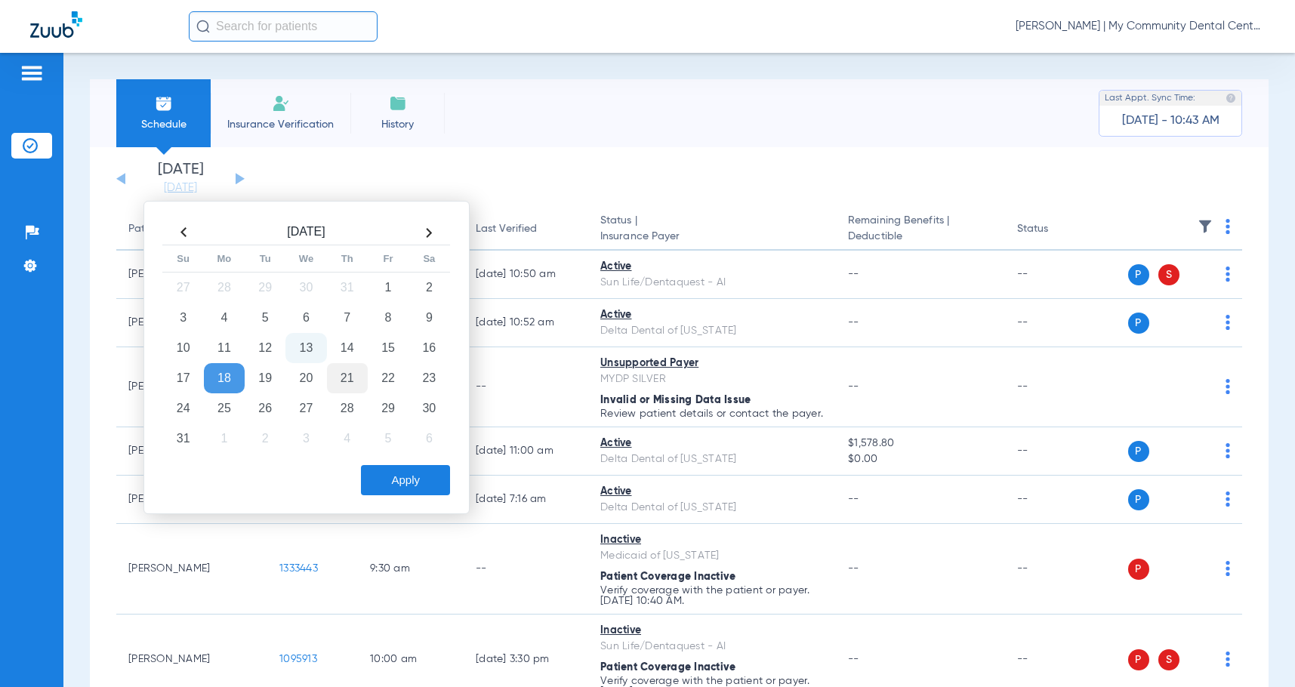
click at [341, 381] on td "21" at bounding box center [347, 378] width 41 height 30
click at [400, 489] on button "Apply" at bounding box center [405, 480] width 89 height 30
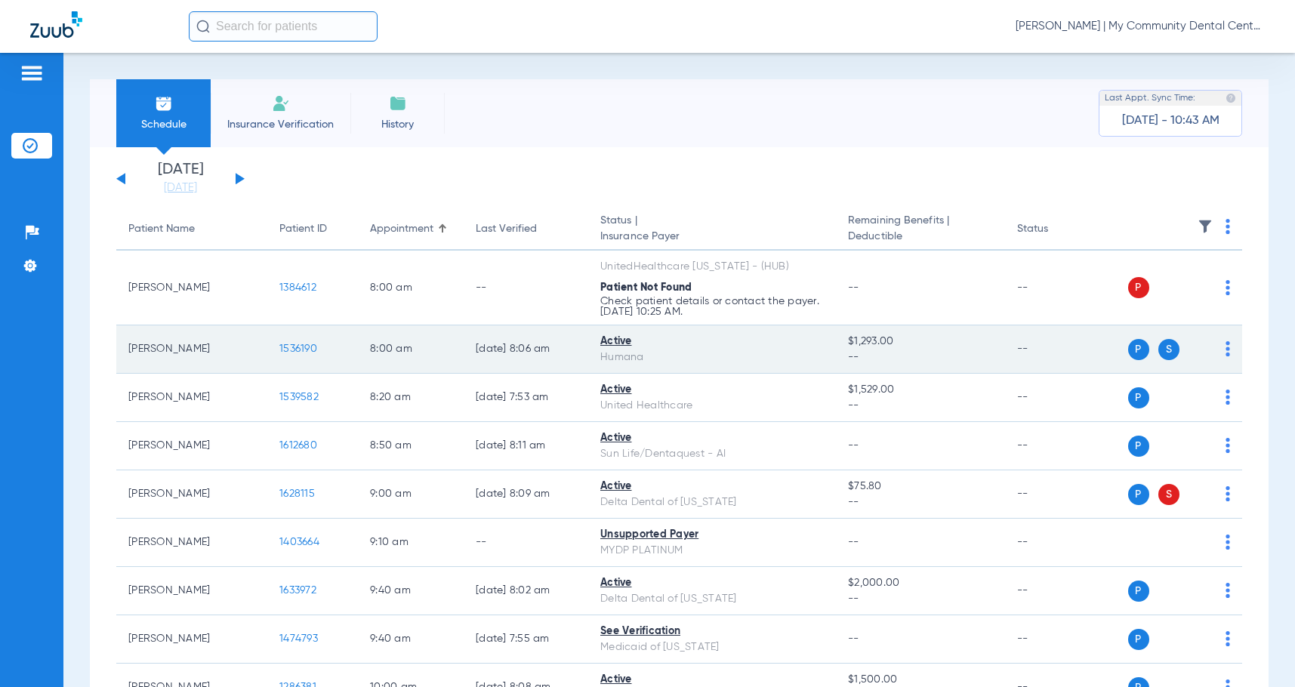
click at [312, 347] on span "1536190" at bounding box center [298, 349] width 38 height 11
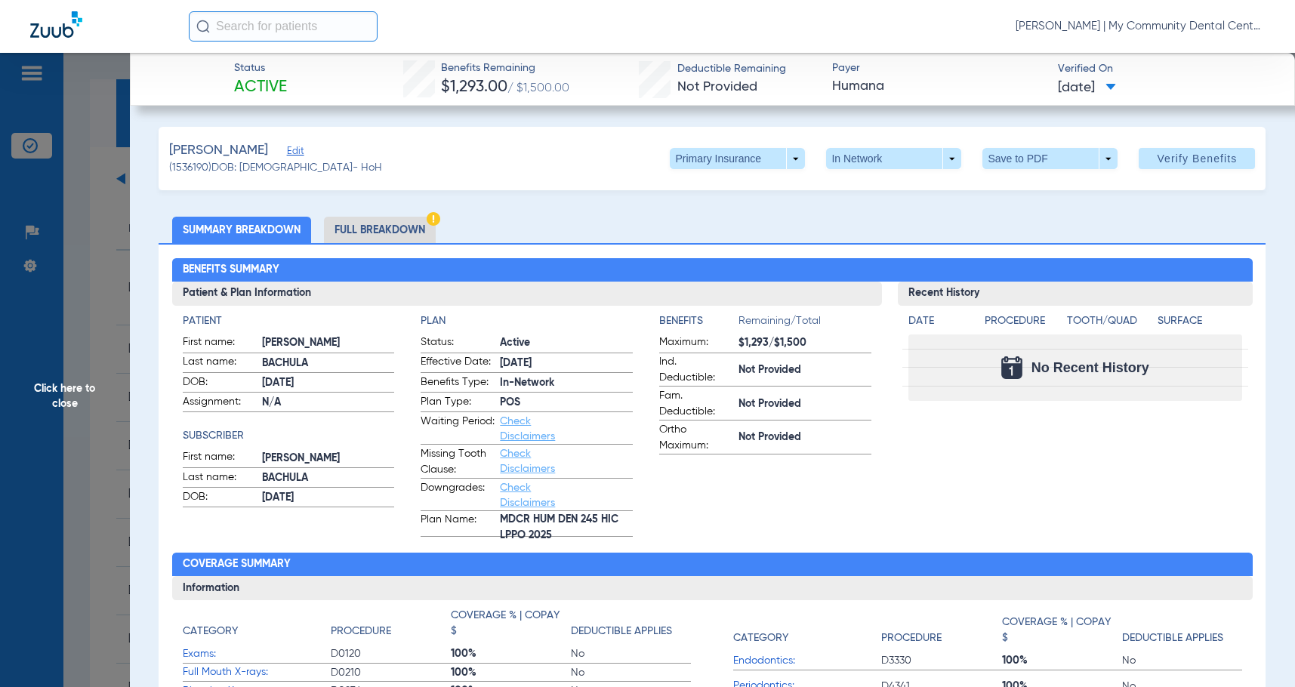
click at [393, 223] on li "Full Breakdown" at bounding box center [380, 230] width 112 height 26
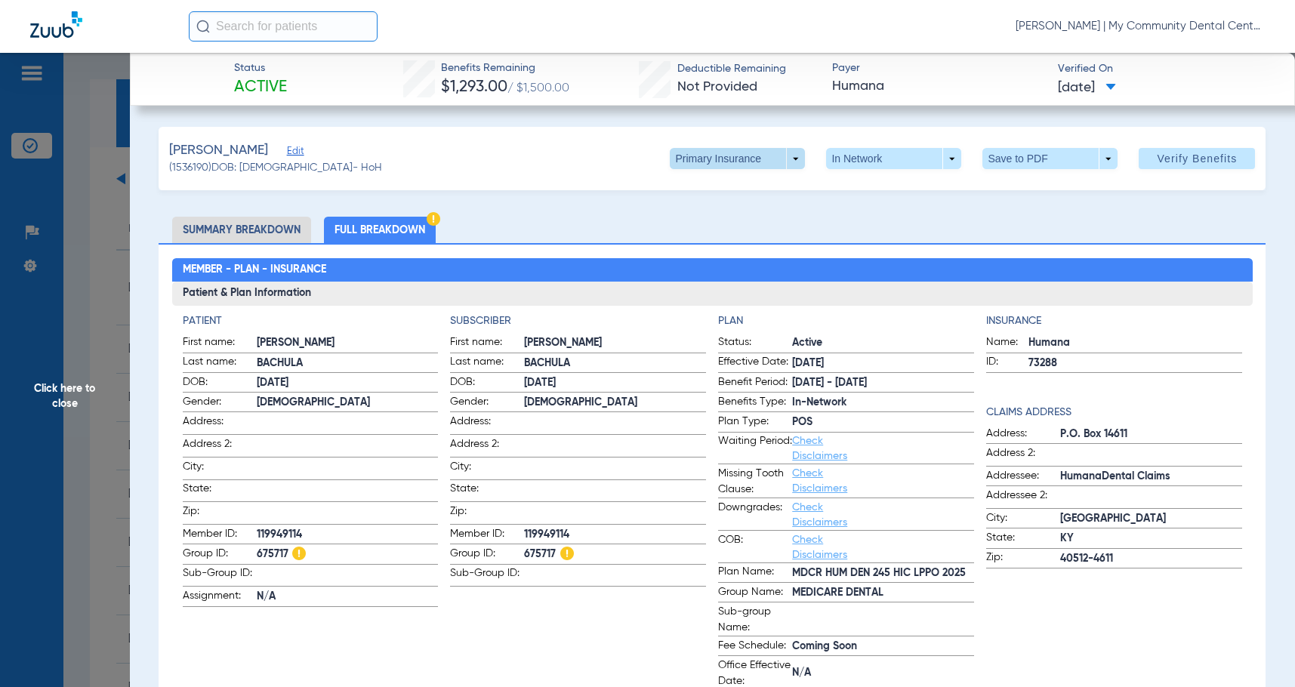
click at [720, 164] on span at bounding box center [738, 158] width 36 height 36
click at [734, 221] on span "Secondary Insurance" at bounding box center [722, 219] width 100 height 11
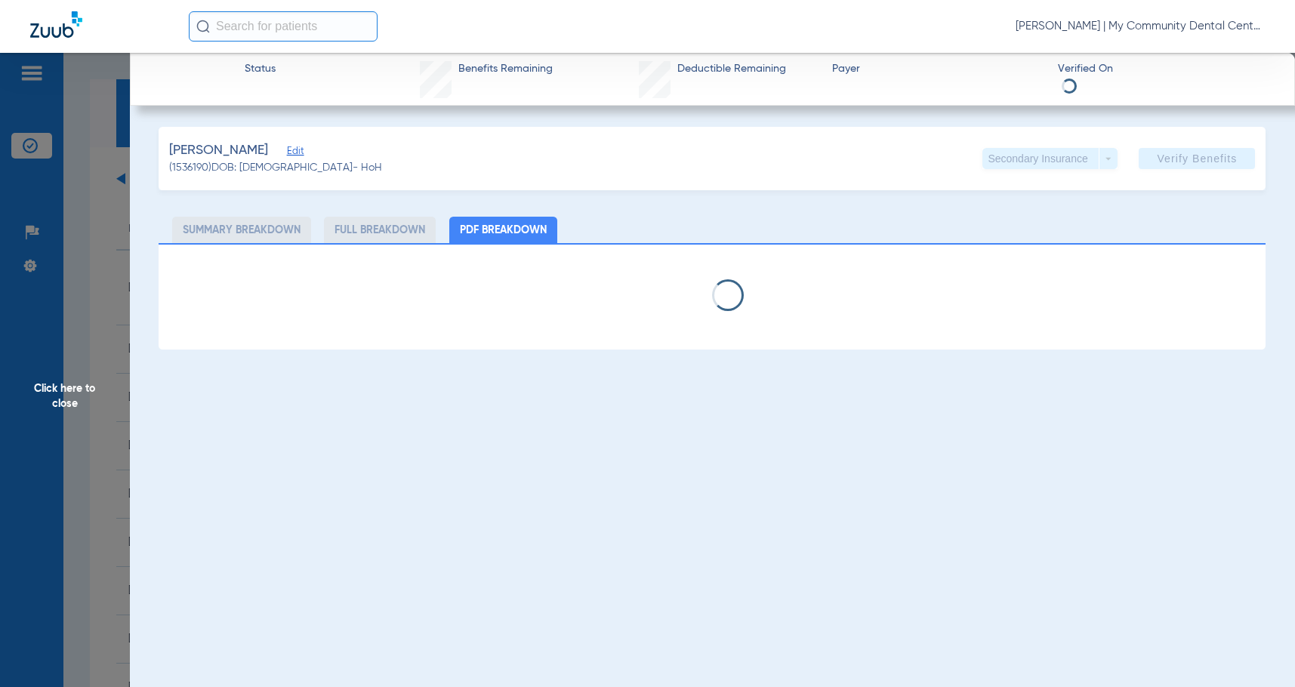
select select "page-width"
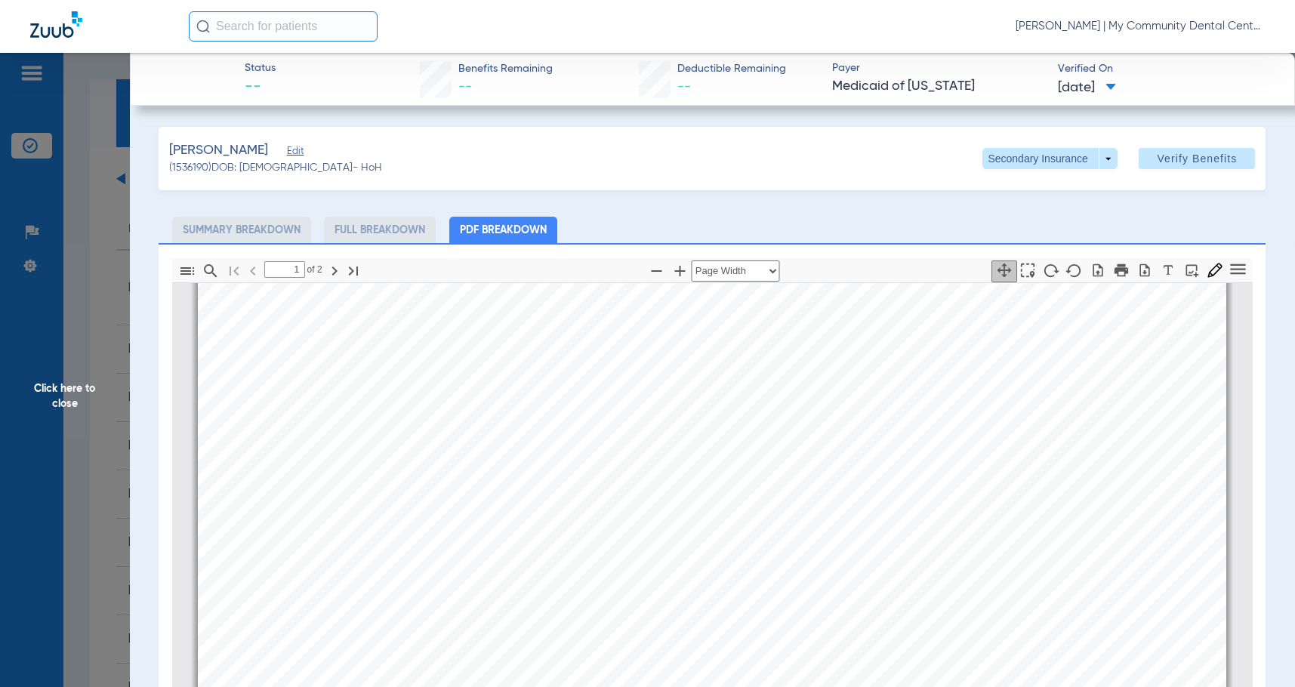
scroll to position [461, 0]
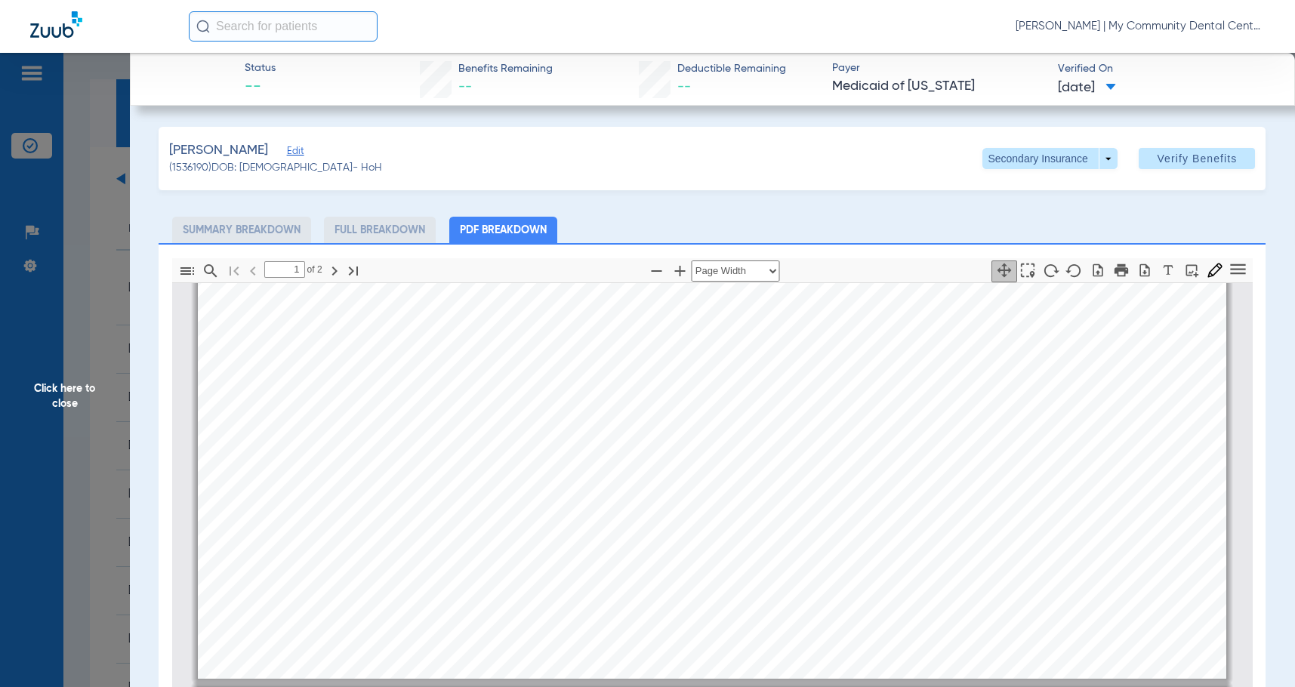
type input "2"
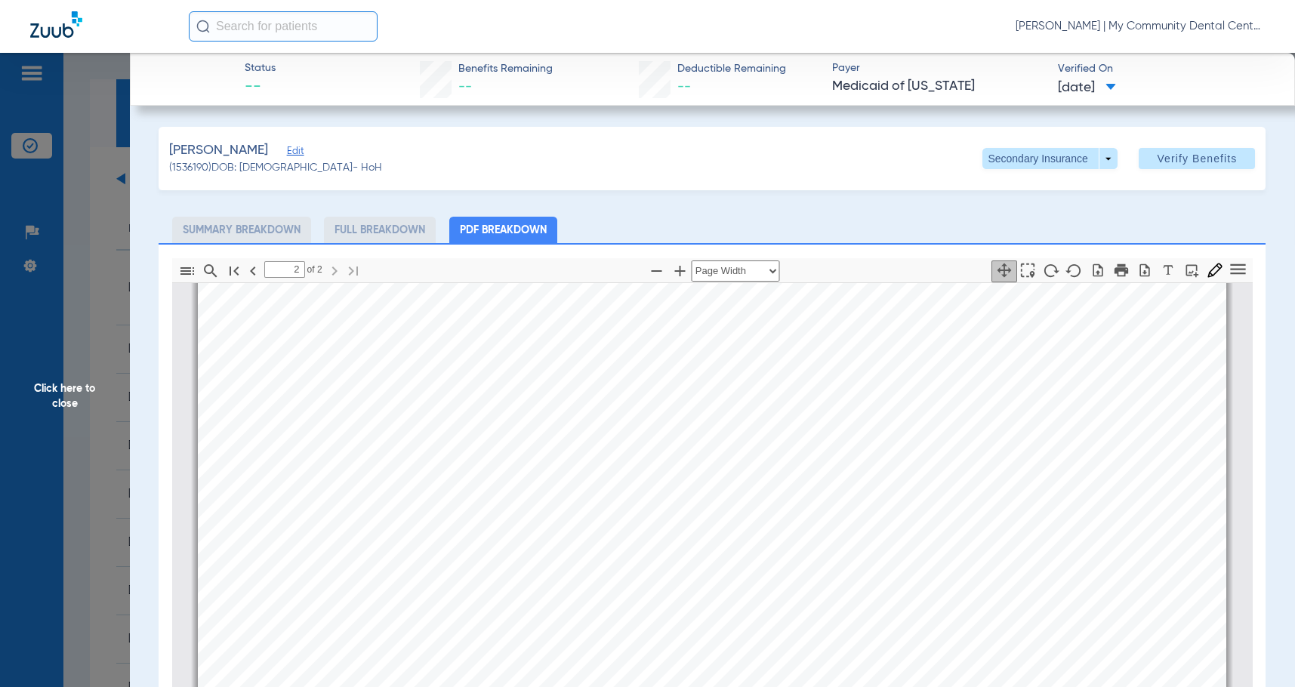
scroll to position [1820, 0]
click at [102, 444] on span "Click here to close" at bounding box center [65, 396] width 130 height 687
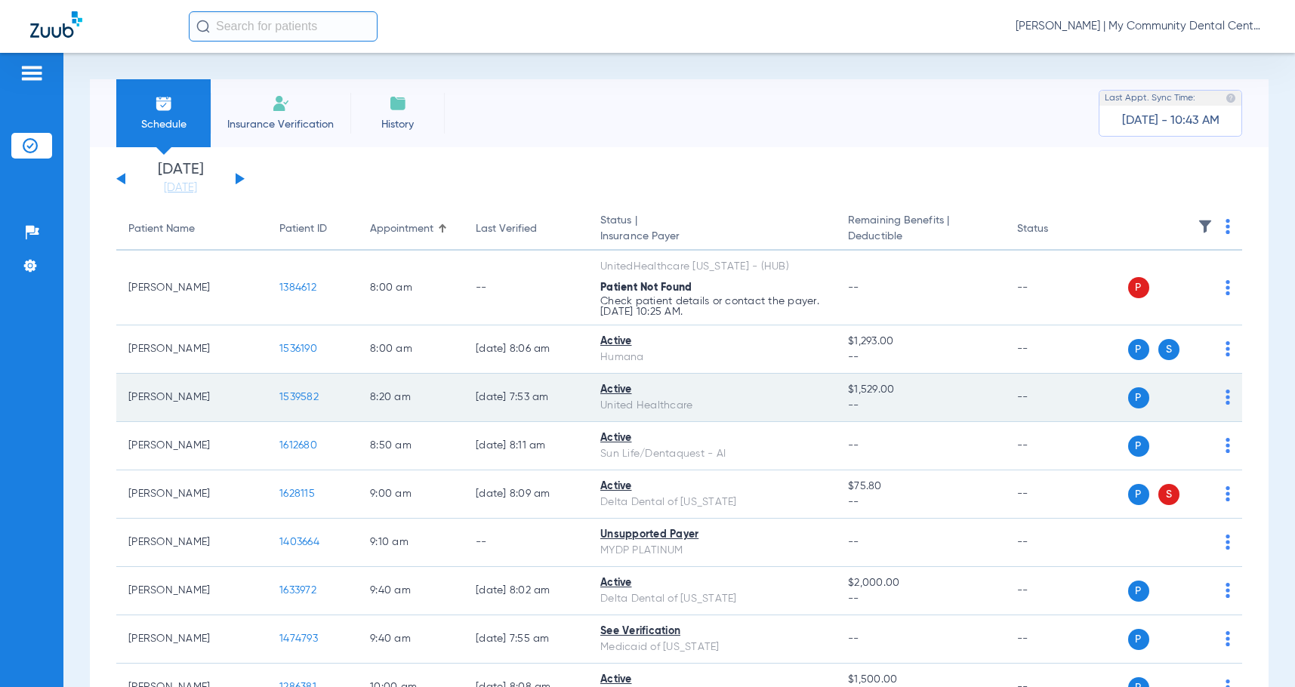
click at [295, 397] on span "1539582" at bounding box center [298, 397] width 39 height 11
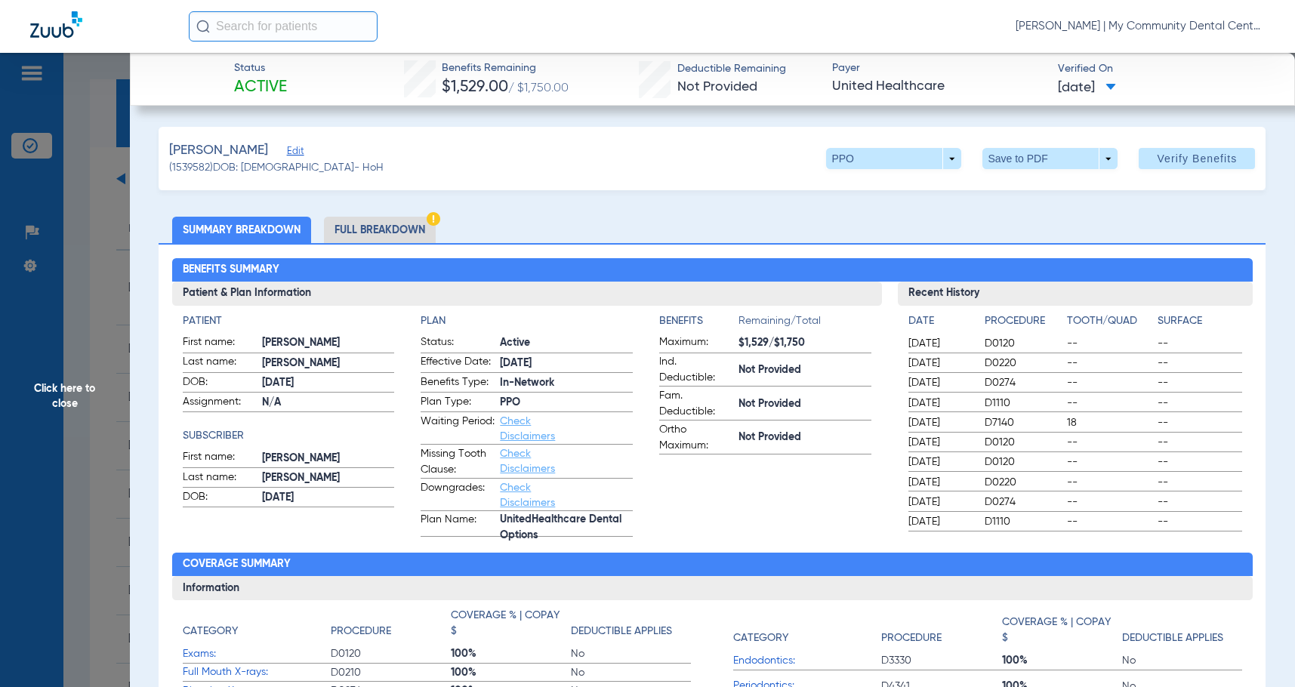
click at [379, 230] on li "Full Breakdown" at bounding box center [380, 230] width 112 height 26
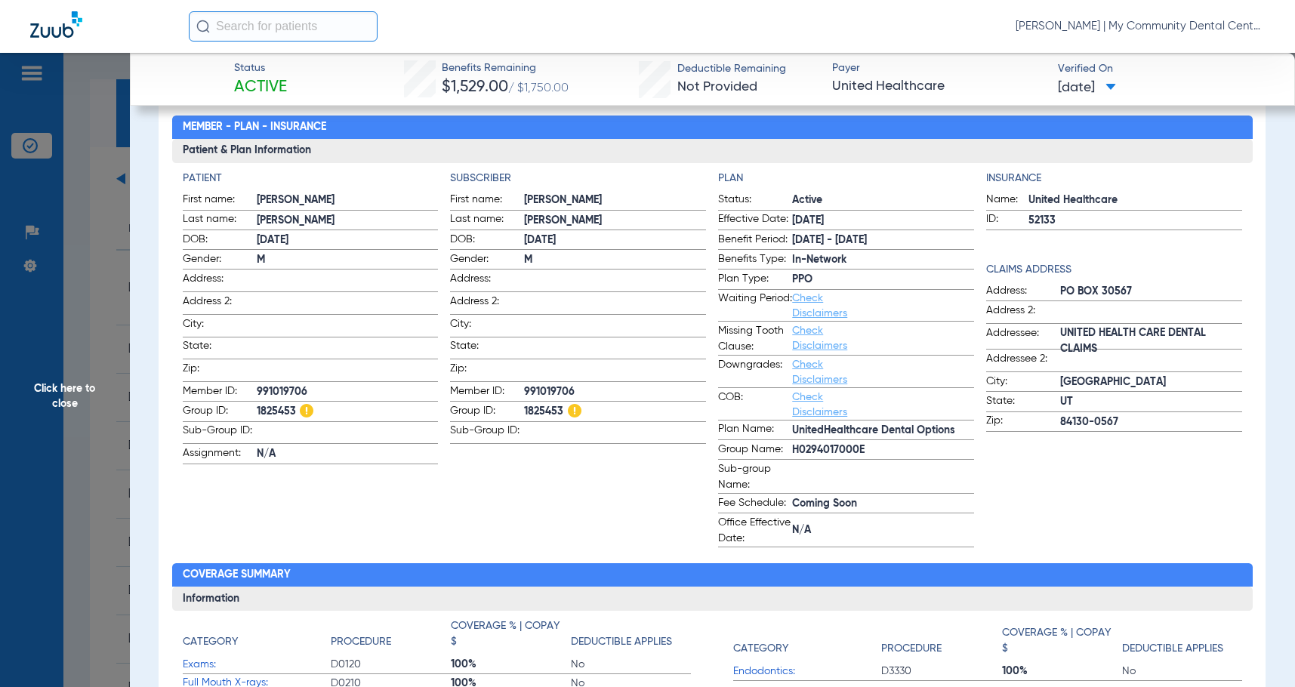
scroll to position [151, 0]
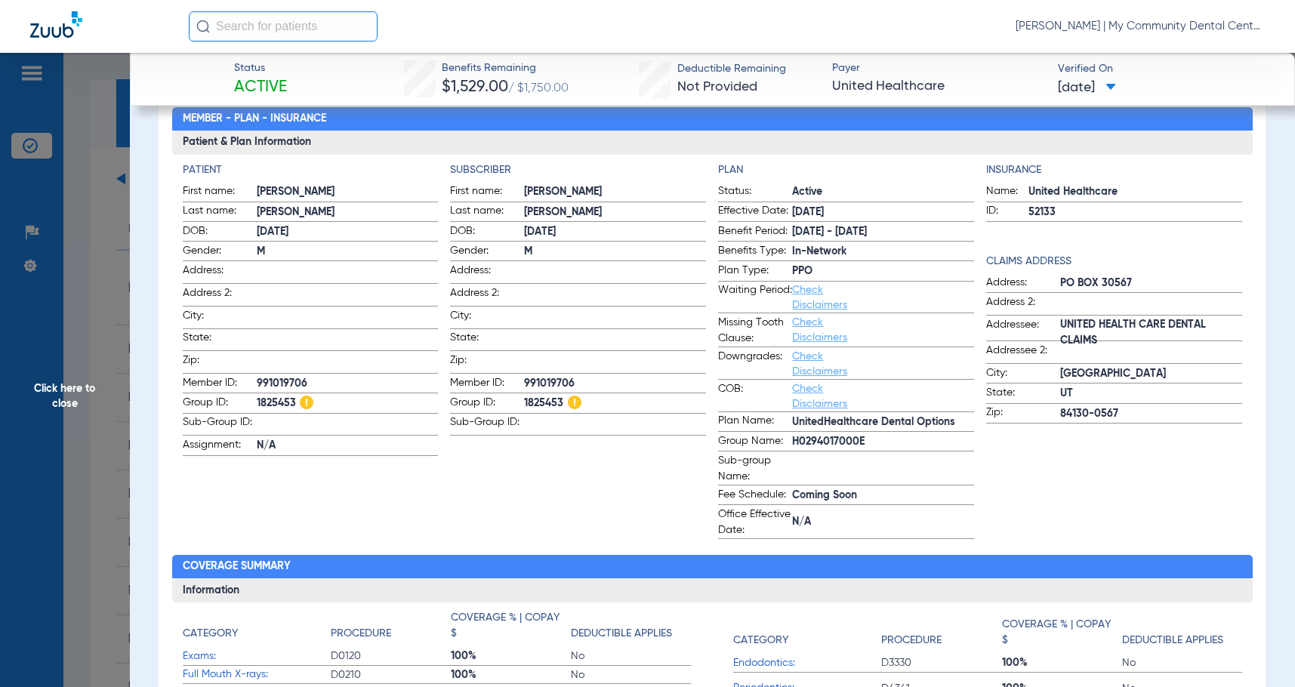
click at [1082, 497] on div "Insurance Name: United Healthcare ID: 52133 Claims Address Address: PO BOX 3056…" at bounding box center [1114, 350] width 256 height 377
click at [82, 379] on span "Click here to close" at bounding box center [65, 396] width 130 height 687
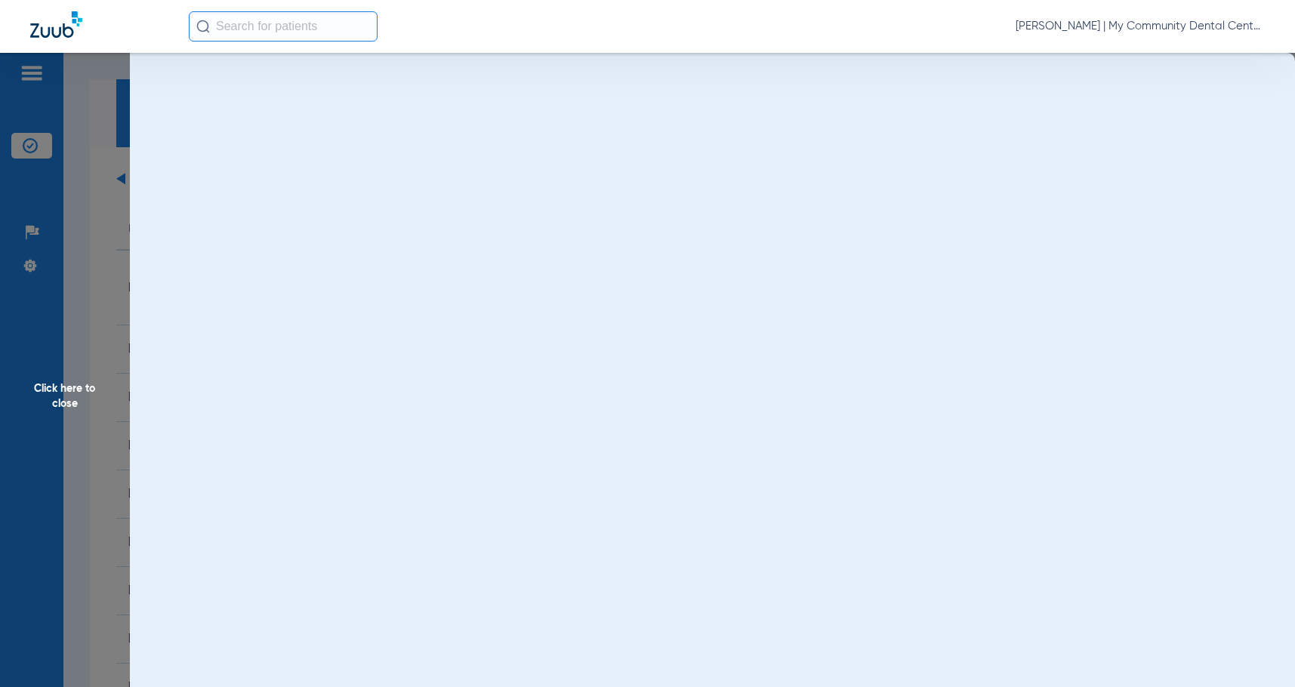
scroll to position [0, 0]
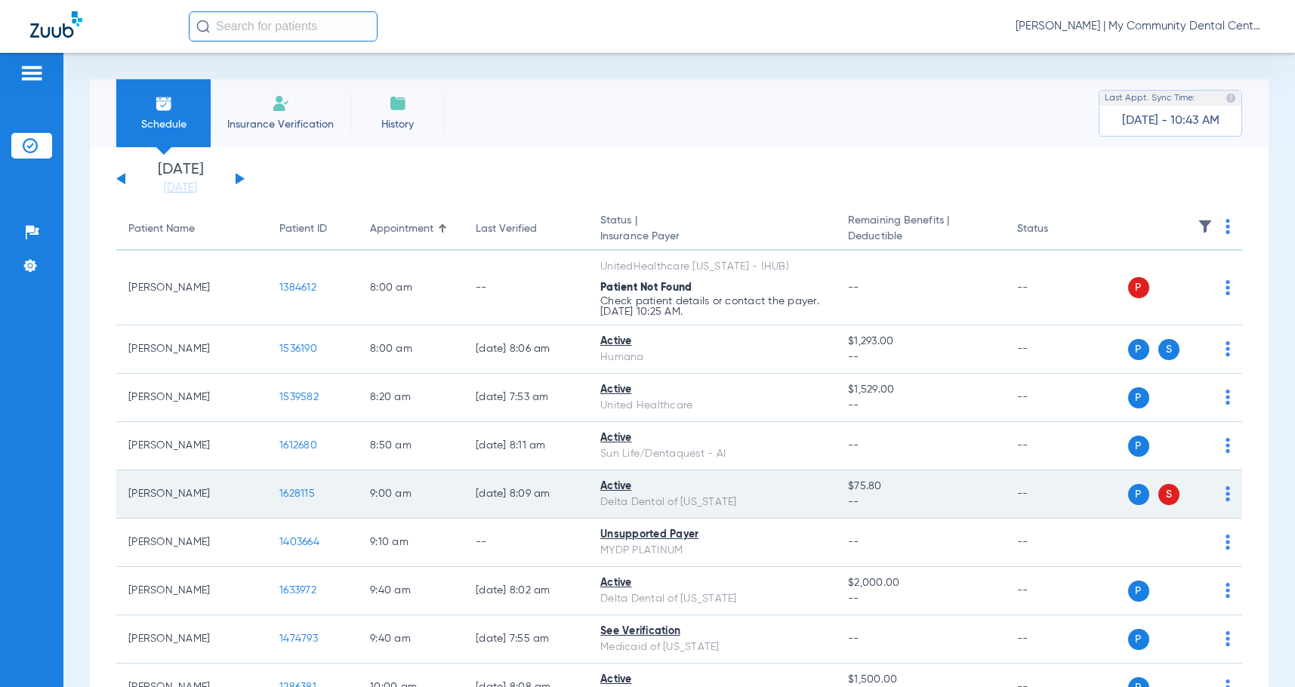
click at [303, 491] on span "1628115" at bounding box center [297, 494] width 36 height 11
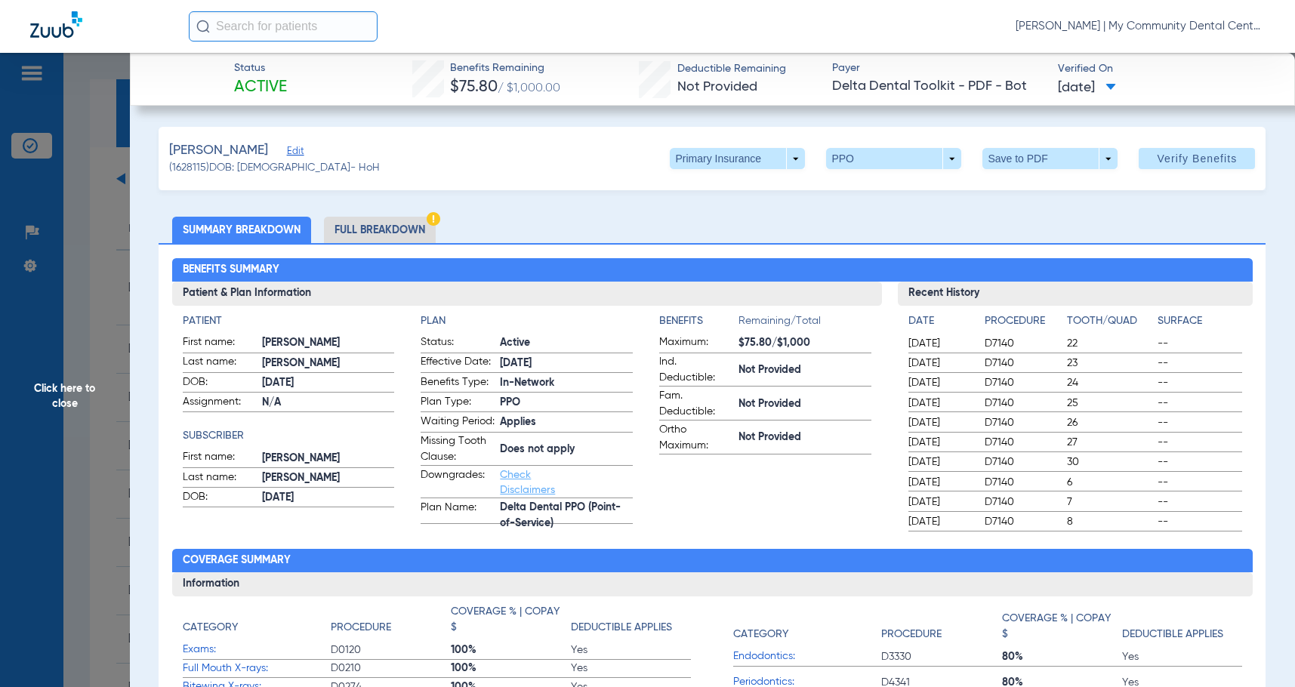
click at [364, 232] on li "Full Breakdown" at bounding box center [380, 230] width 112 height 26
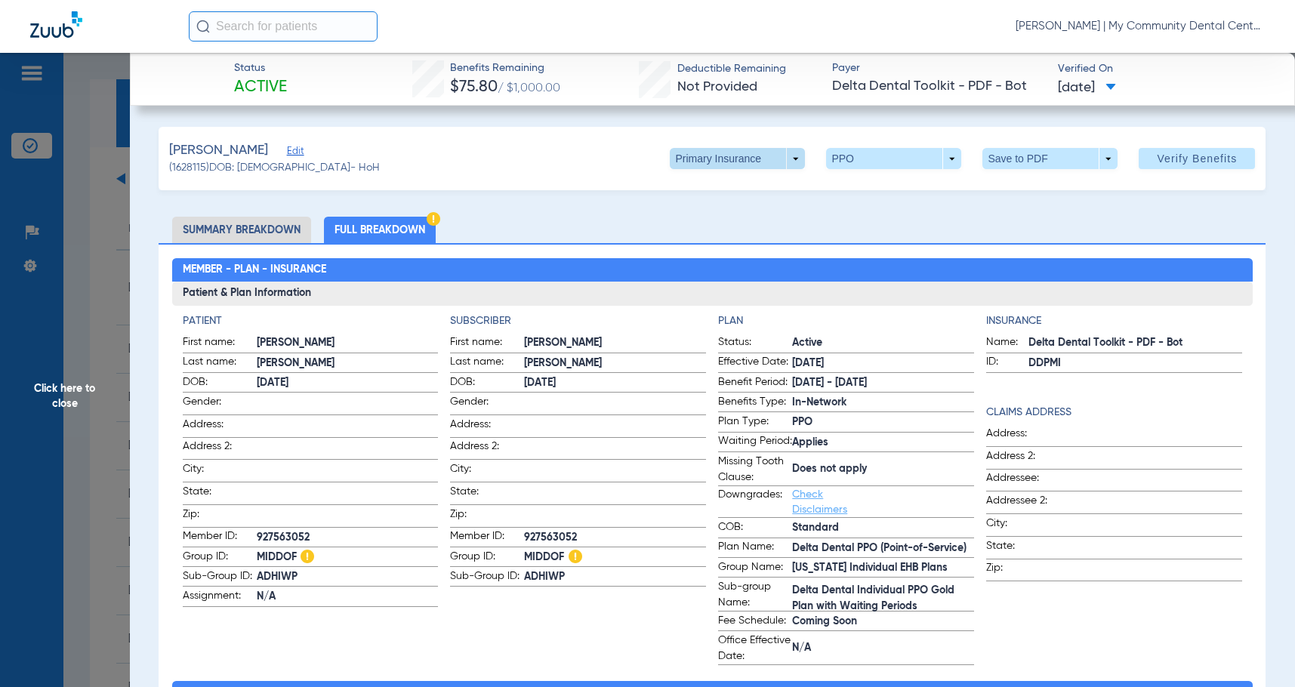
click at [763, 156] on span at bounding box center [737, 158] width 135 height 21
click at [730, 225] on button "Secondary Insurance" at bounding box center [722, 219] width 124 height 30
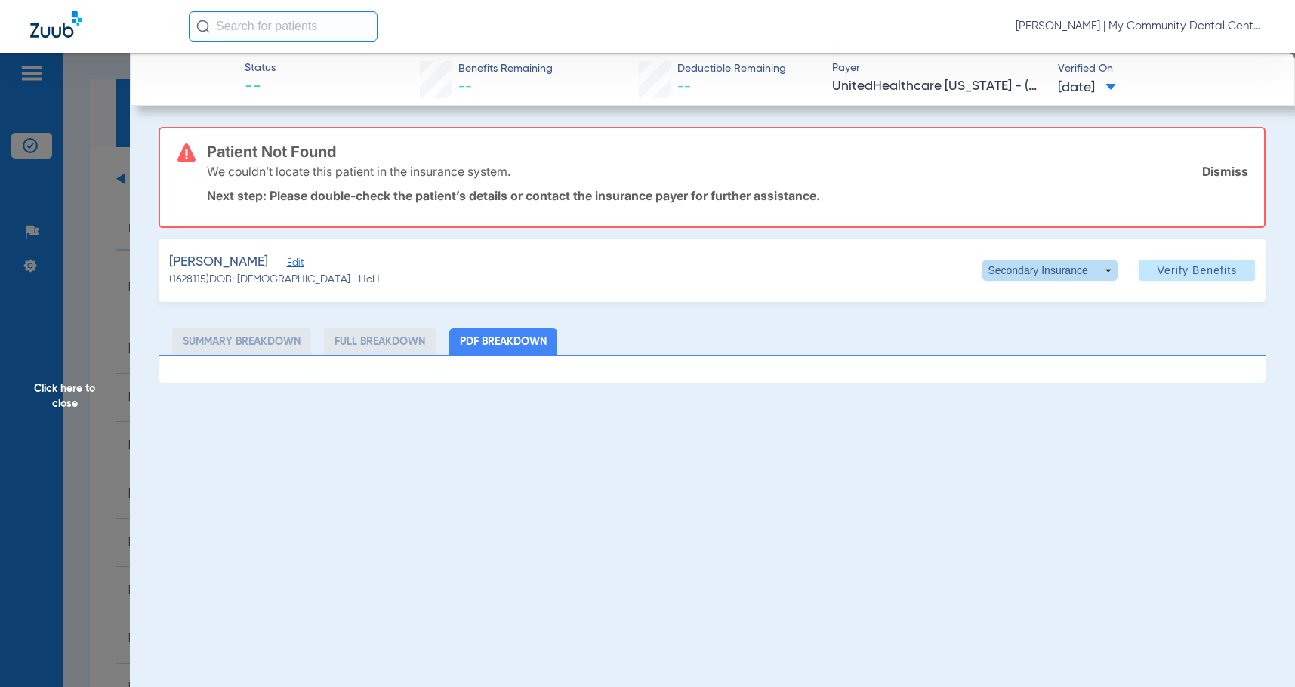
click at [1034, 261] on span at bounding box center [1051, 270] width 36 height 36
click at [1045, 296] on span "Primary Insurance" at bounding box center [1046, 300] width 100 height 11
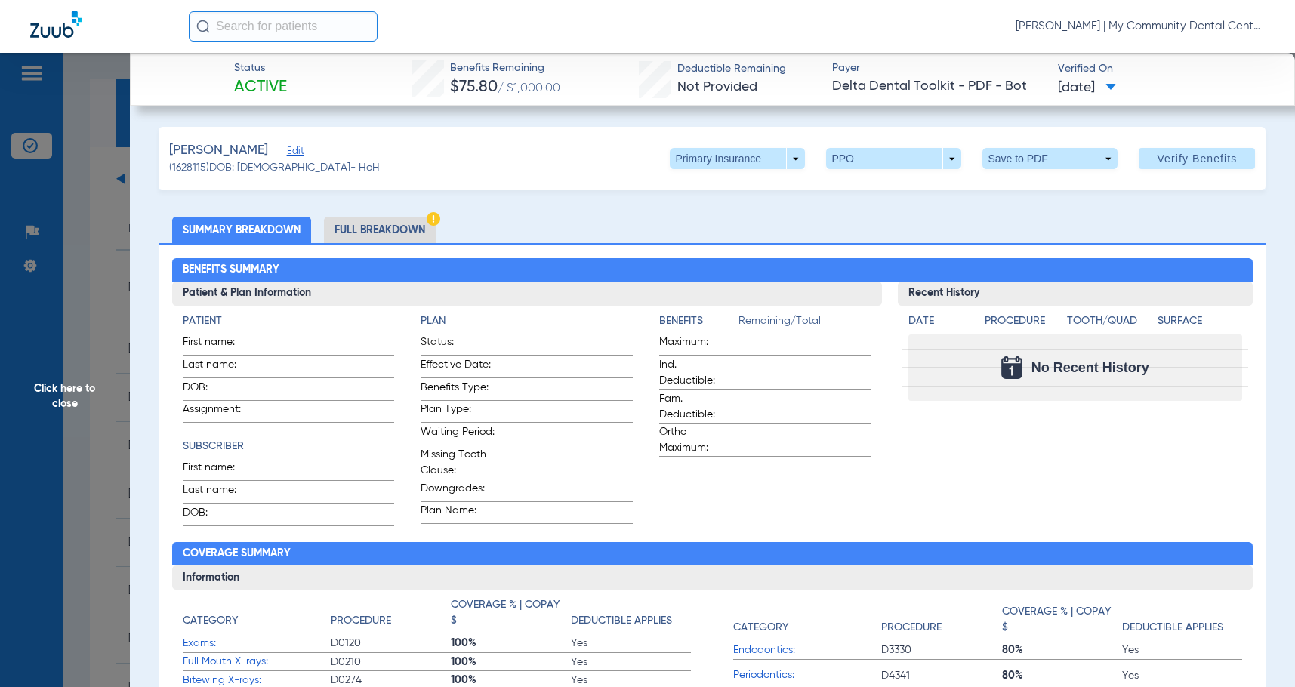
click at [405, 223] on li "Full Breakdown" at bounding box center [380, 230] width 112 height 26
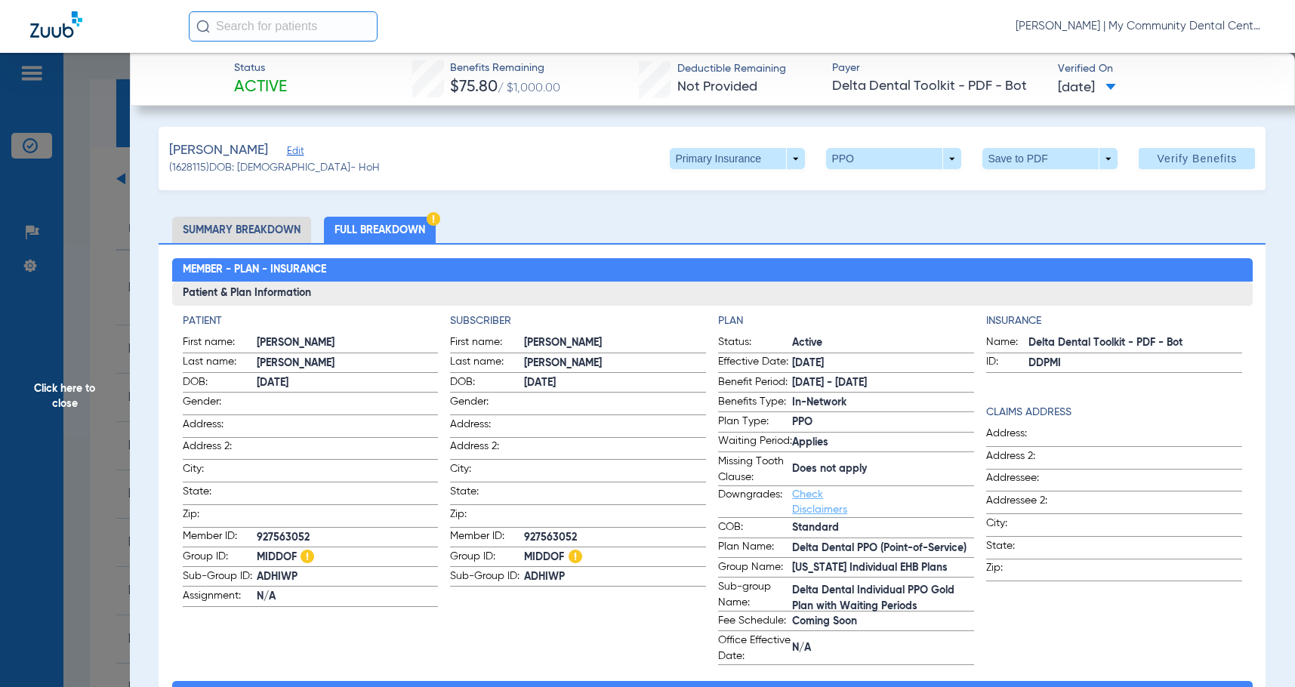
drag, startPoint x: 103, startPoint y: 440, endPoint x: 387, endPoint y: 347, distance: 298.1
click at [102, 439] on span "Click here to close" at bounding box center [65, 396] width 130 height 687
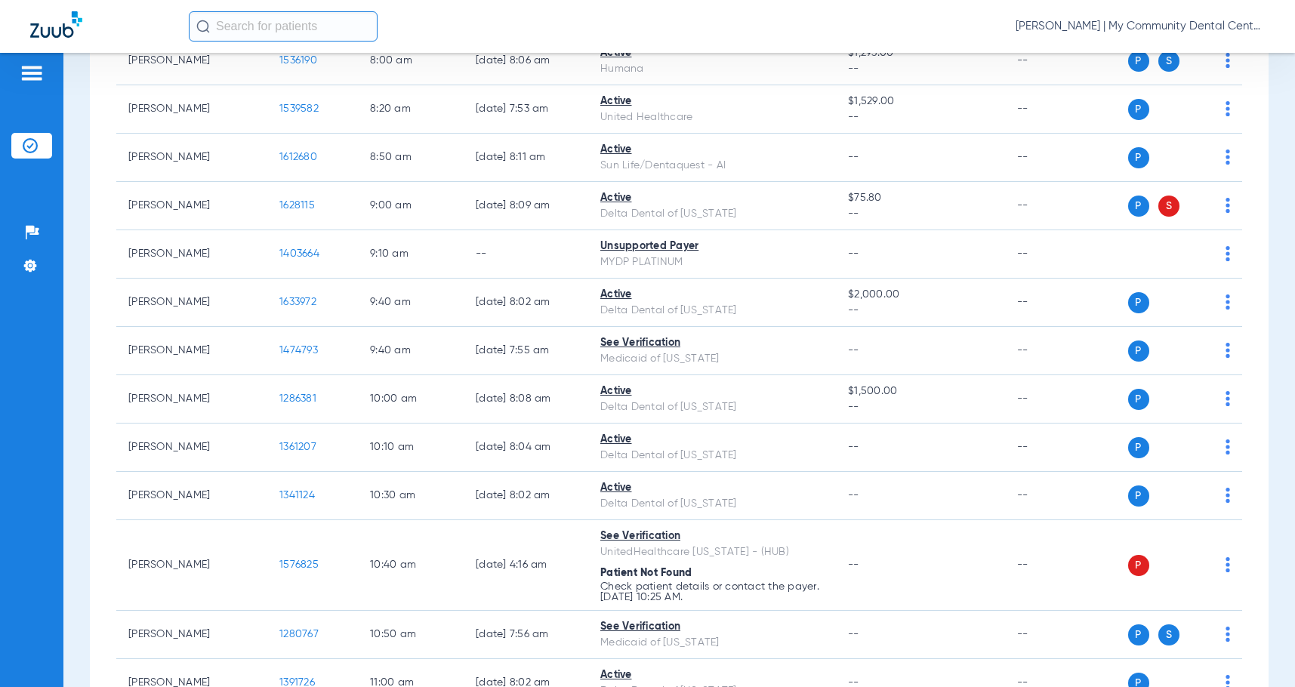
scroll to position [378, 0]
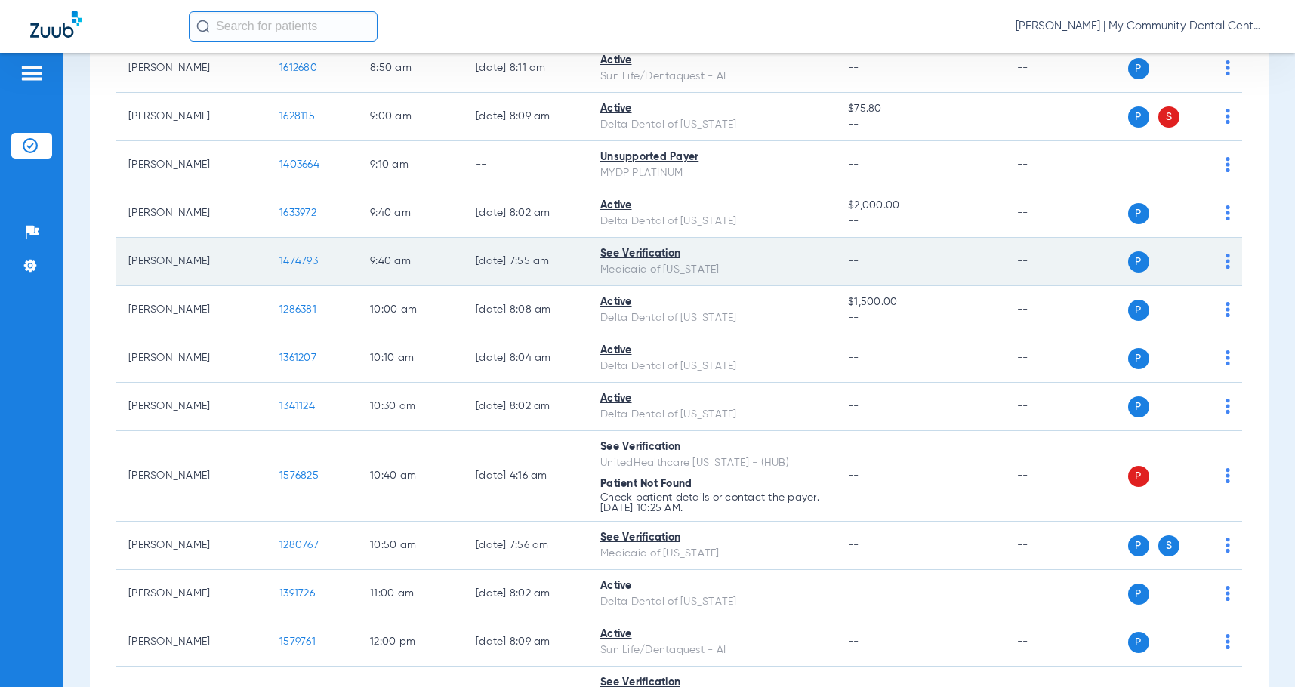
click at [305, 263] on span "1474793" at bounding box center [298, 261] width 39 height 11
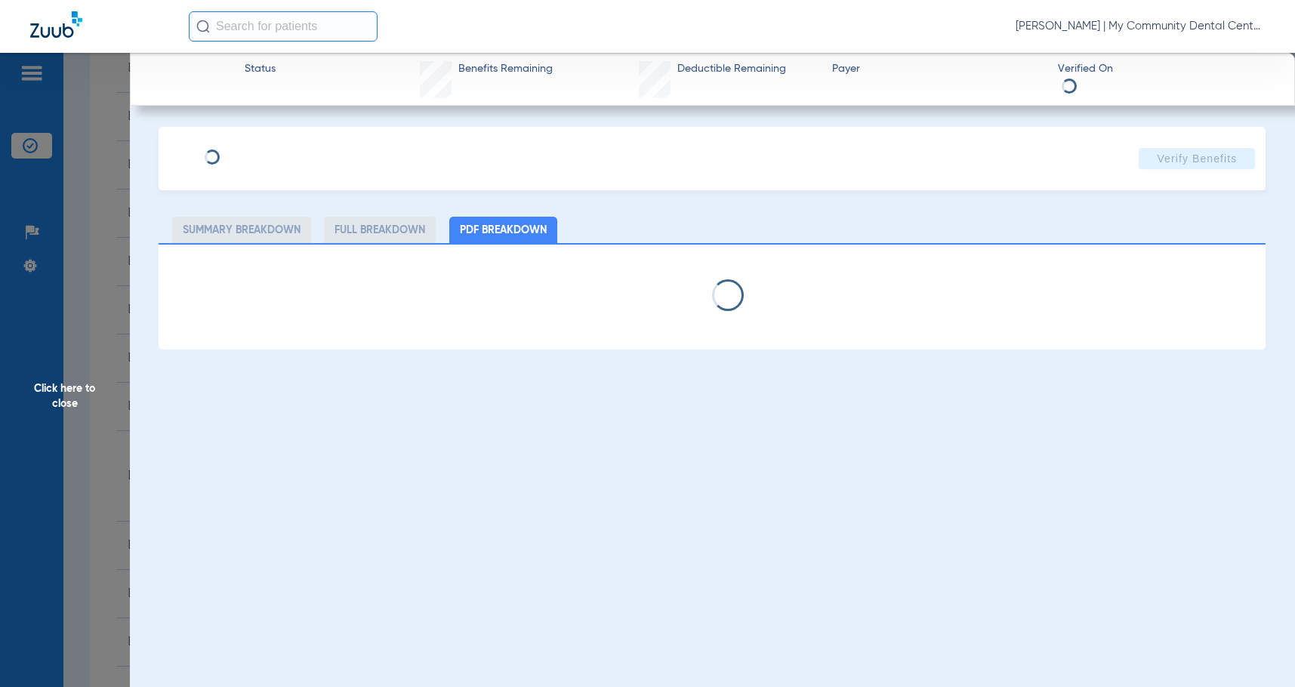
select select "page-width"
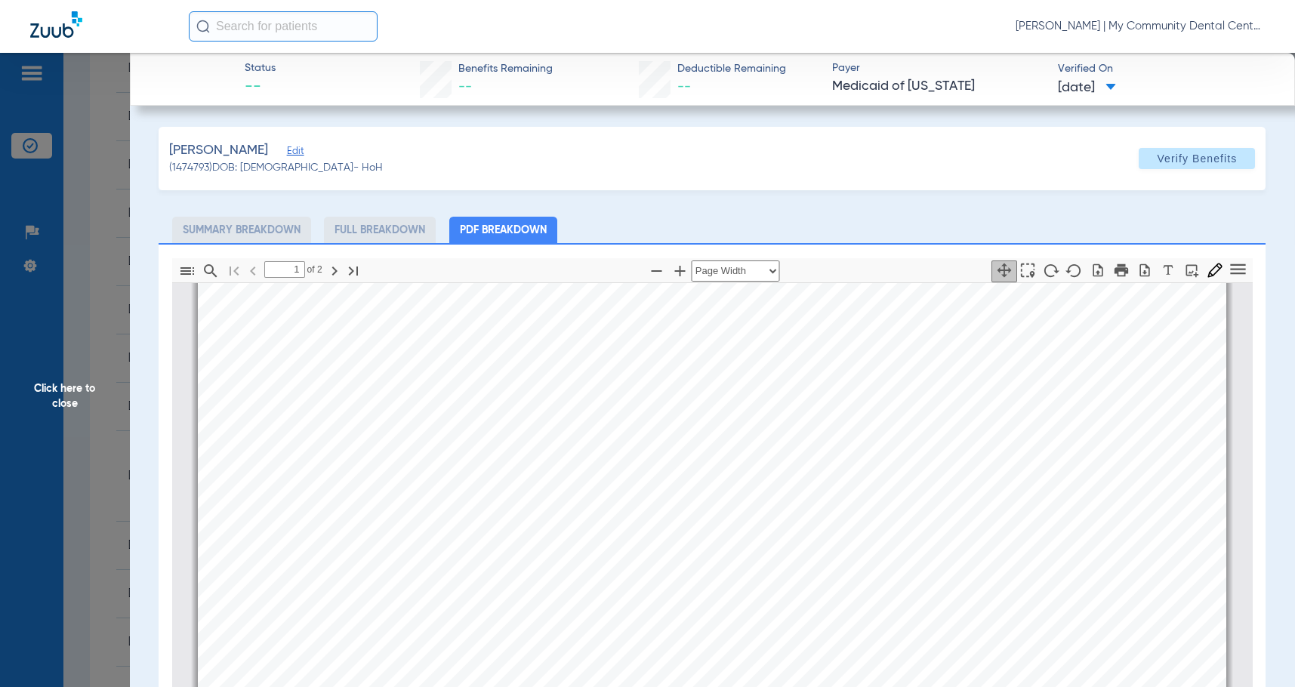
scroll to position [536, 0]
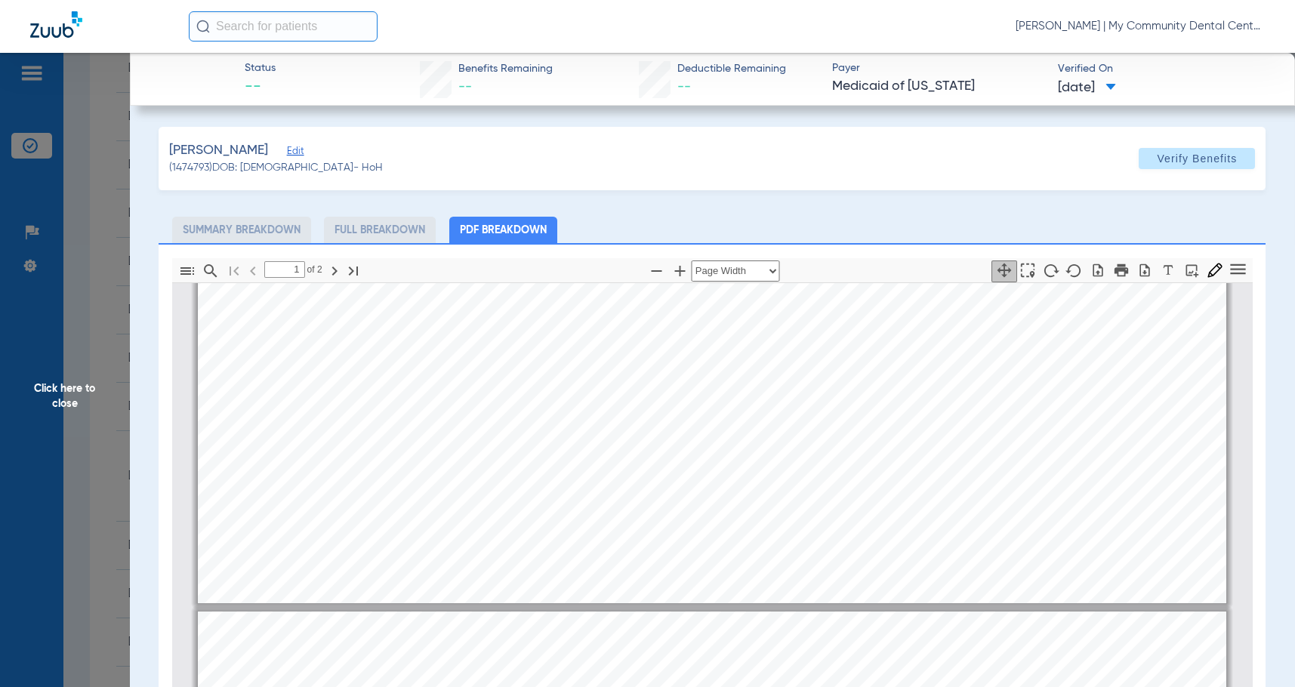
type input "2"
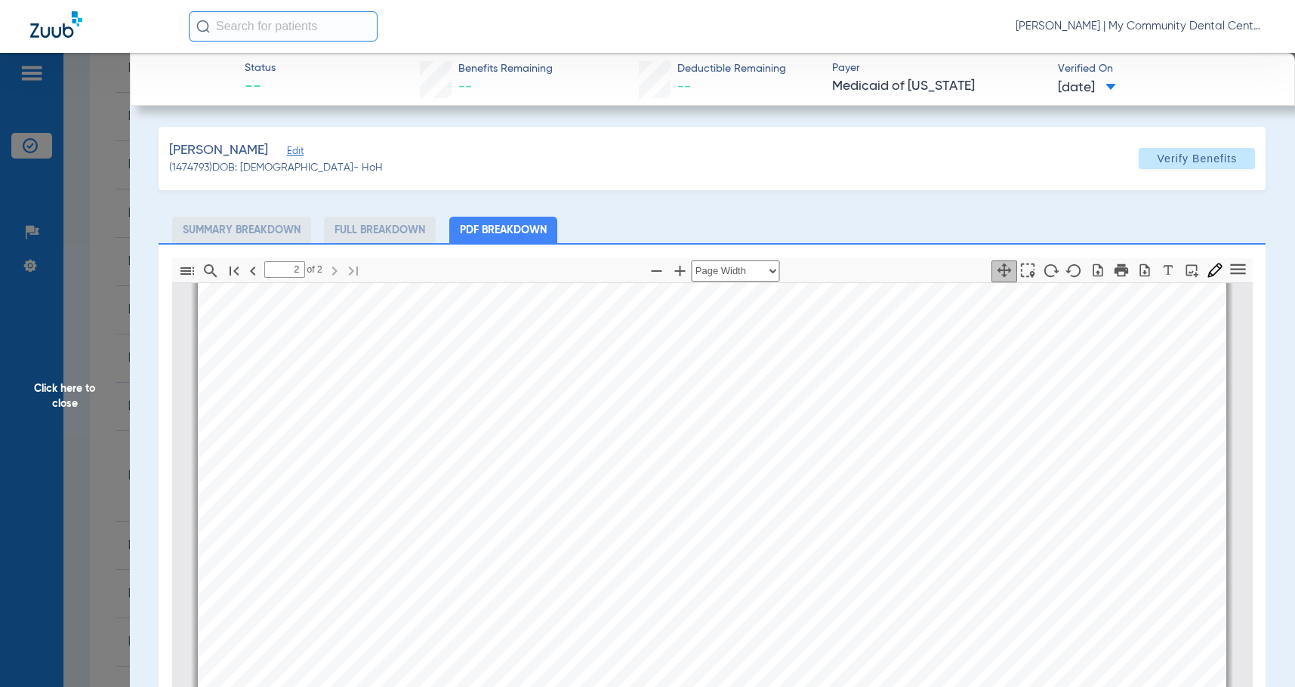
scroll to position [1745, 0]
click at [70, 397] on span "Click here to close" at bounding box center [65, 396] width 130 height 687
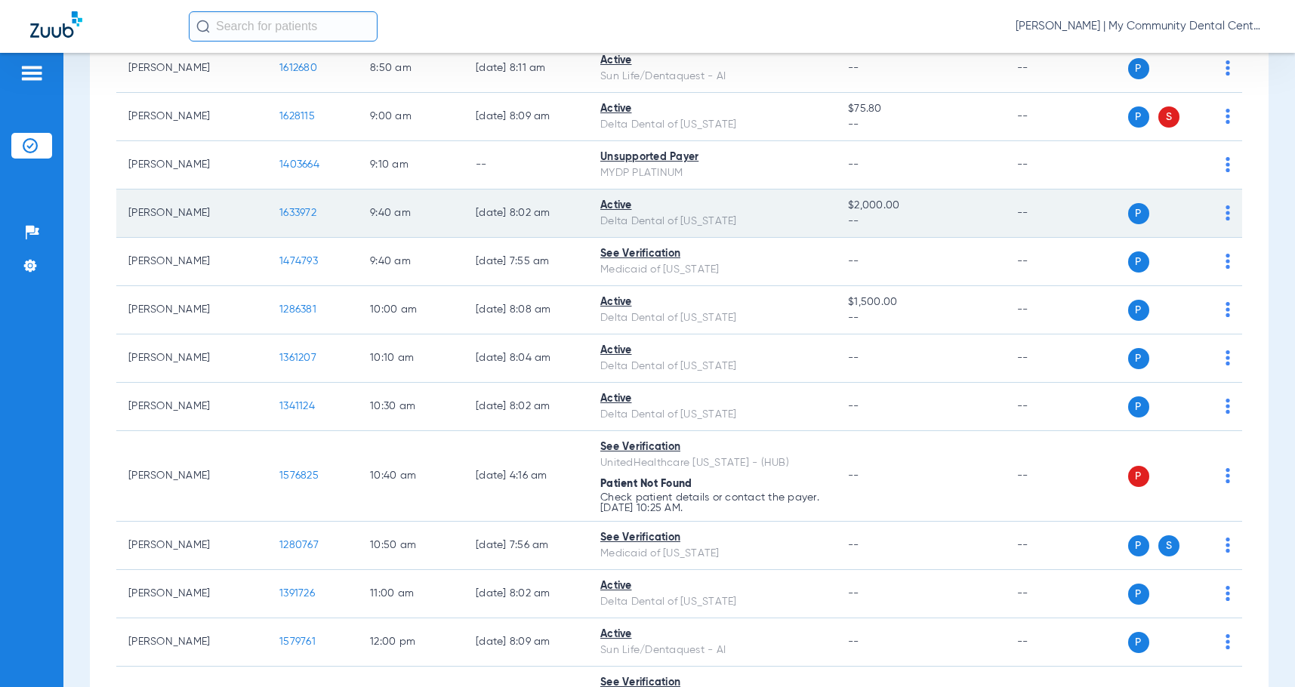
click at [285, 210] on span "1633972" at bounding box center [297, 213] width 37 height 11
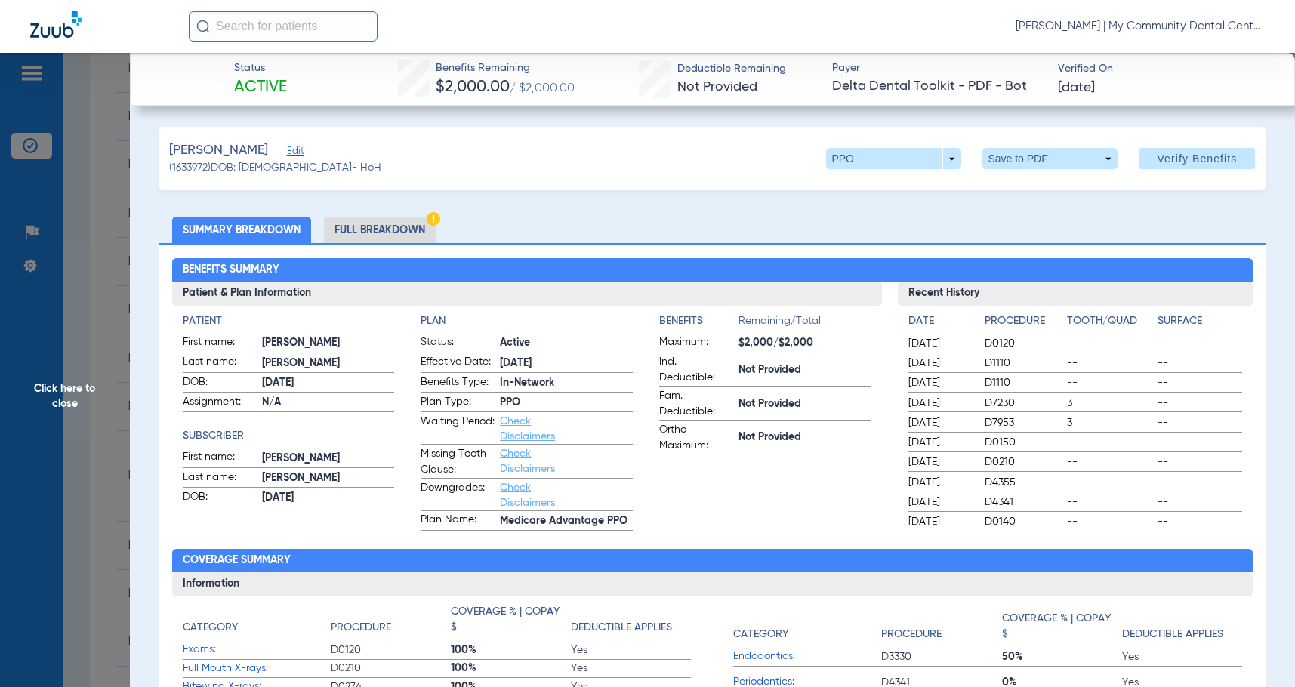
click at [350, 231] on li "Full Breakdown" at bounding box center [380, 230] width 112 height 26
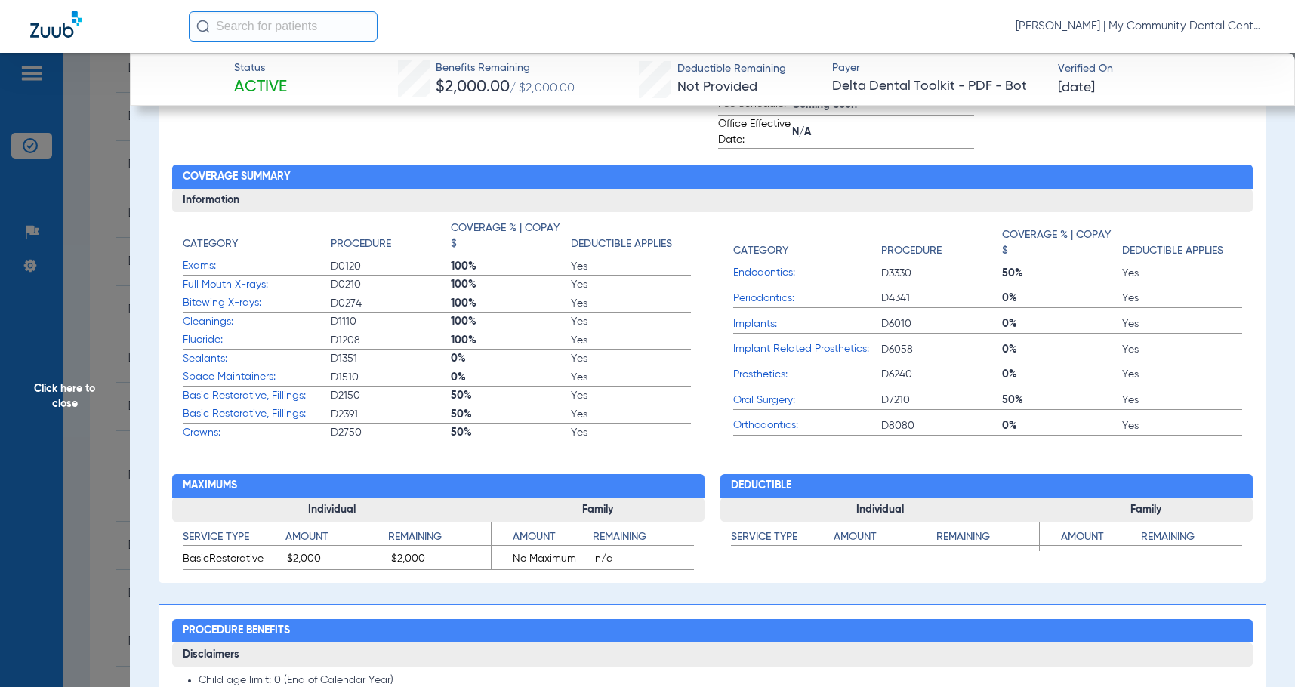
scroll to position [0, 0]
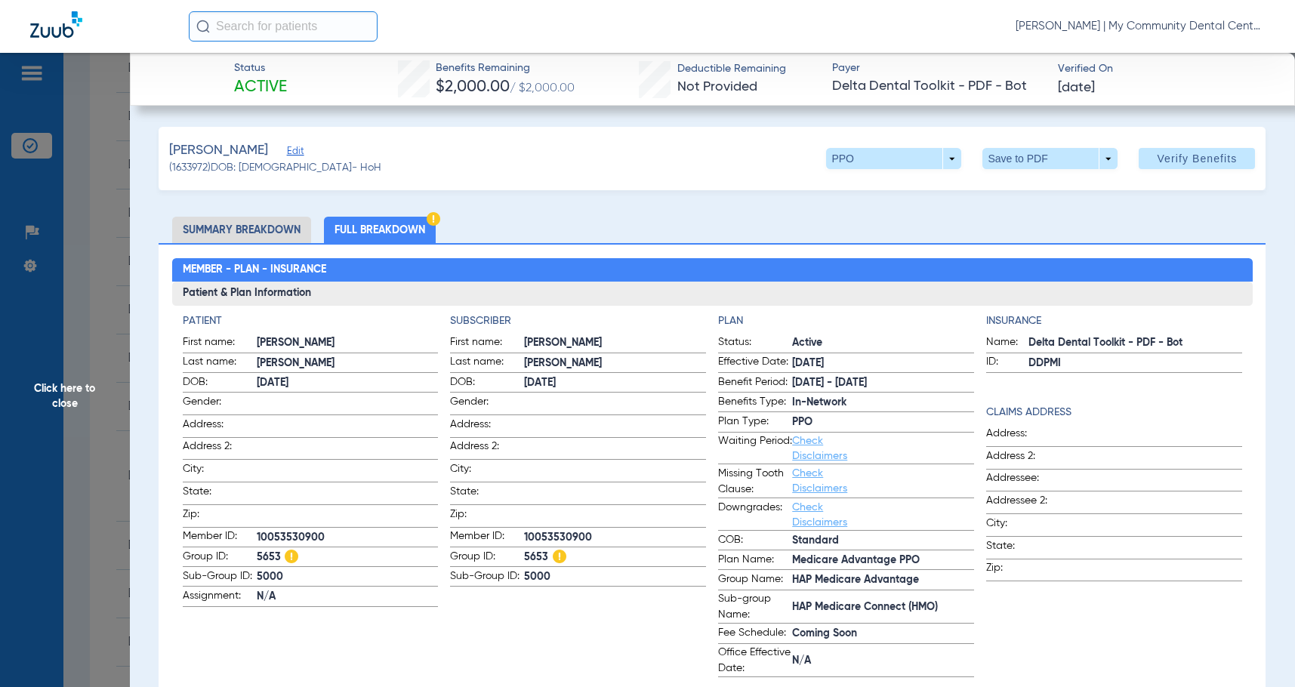
drag, startPoint x: 98, startPoint y: 377, endPoint x: 313, endPoint y: 451, distance: 226.9
click at [98, 377] on span "Click here to close" at bounding box center [65, 396] width 130 height 687
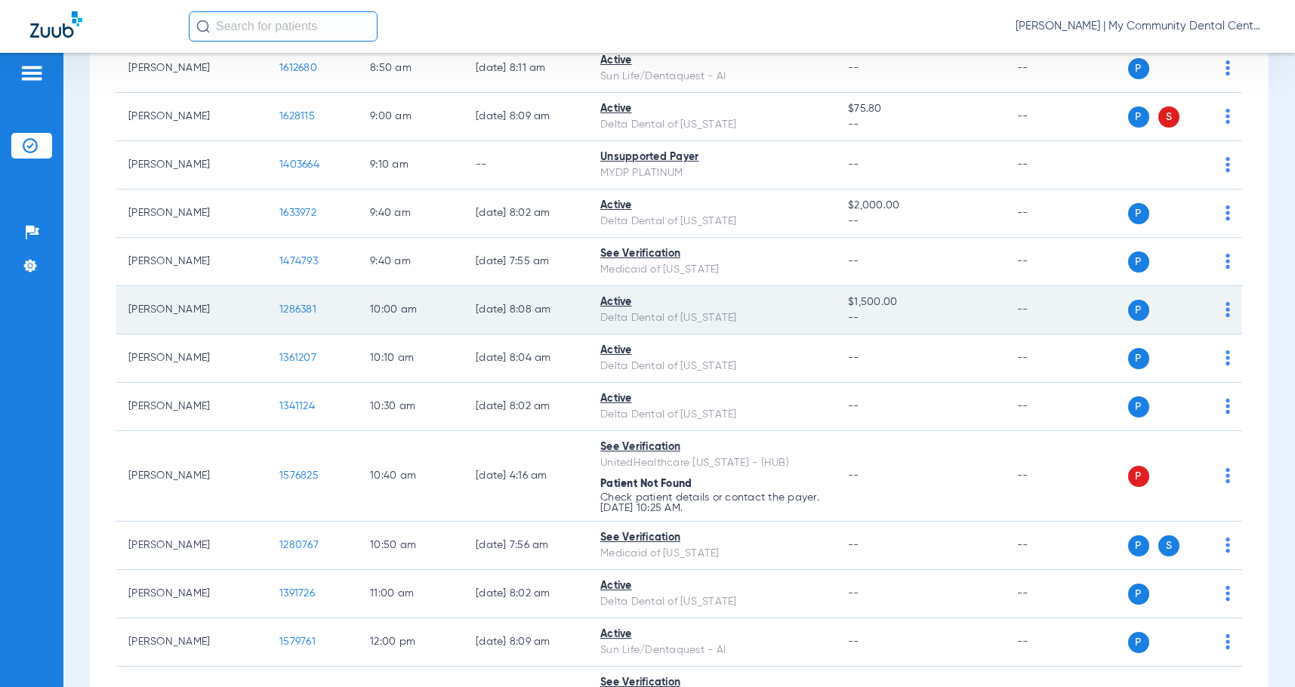
click at [294, 310] on span "1286381" at bounding box center [297, 309] width 37 height 11
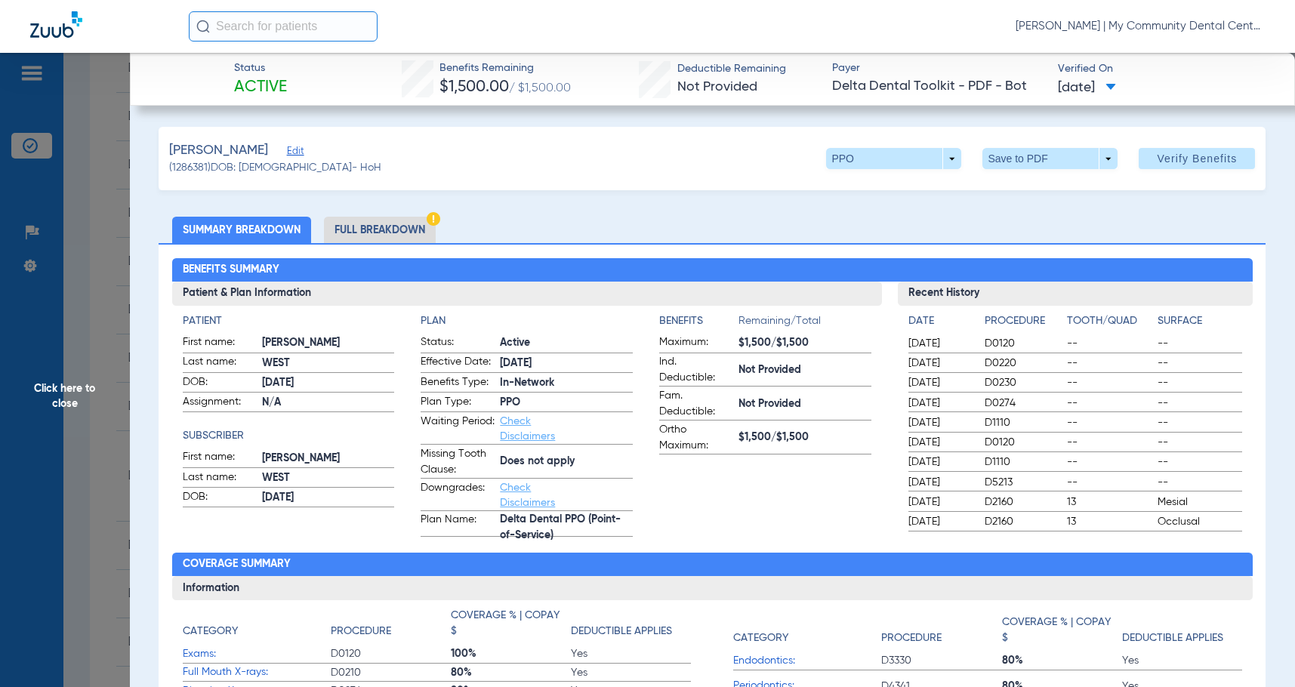
click at [381, 236] on li "Full Breakdown" at bounding box center [380, 230] width 112 height 26
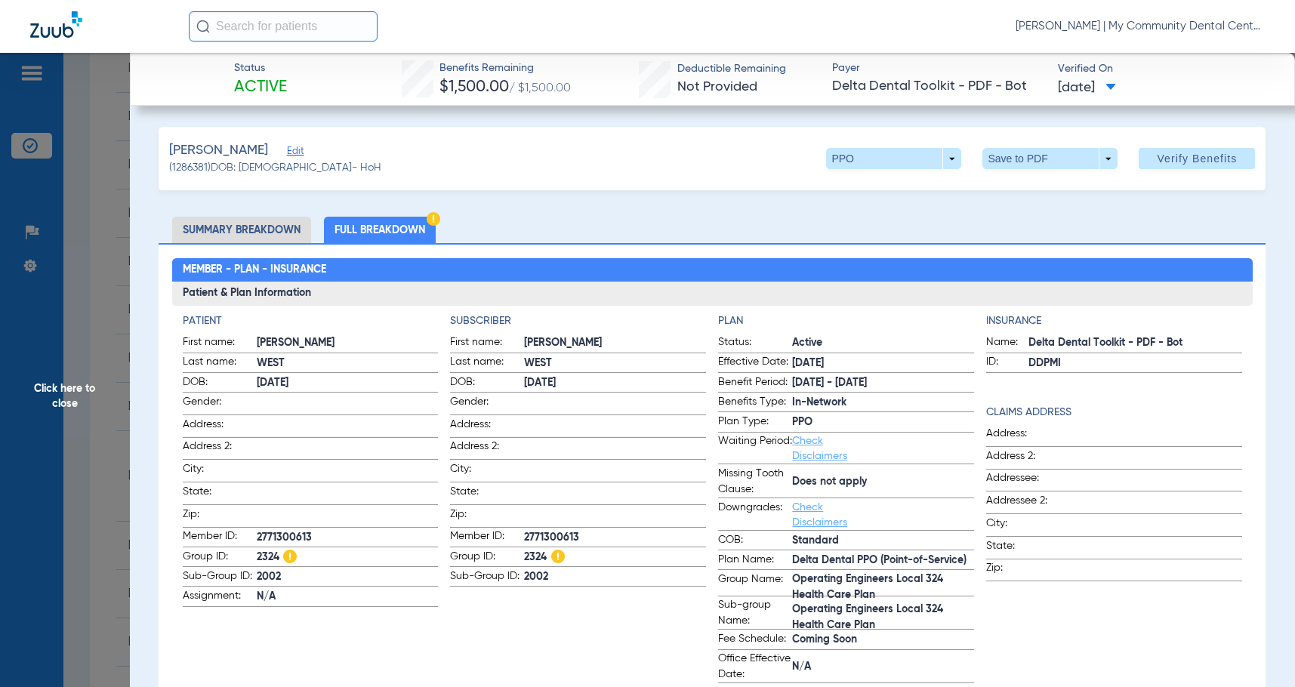
click at [387, 403] on span at bounding box center [348, 402] width 182 height 16
click at [93, 371] on span "Click here to close" at bounding box center [65, 396] width 130 height 687
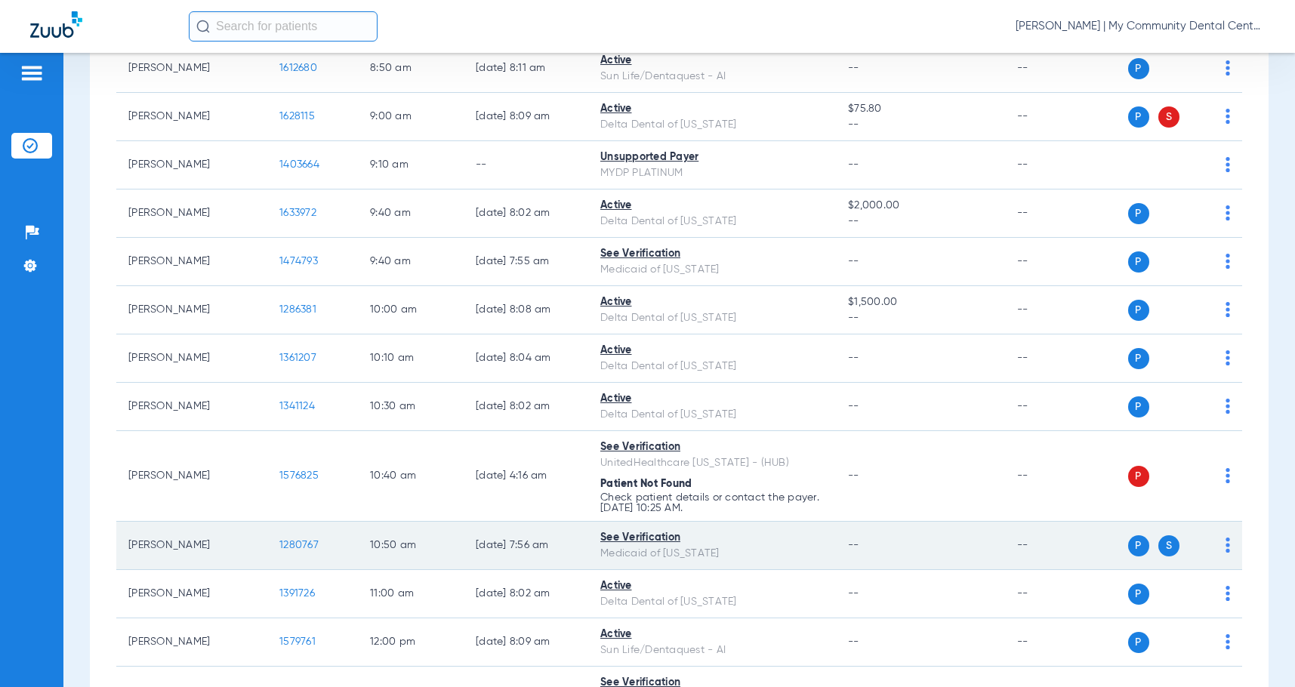
click at [304, 539] on td "1280767" at bounding box center [312, 546] width 91 height 48
click at [304, 540] on span "1280767" at bounding box center [298, 545] width 39 height 11
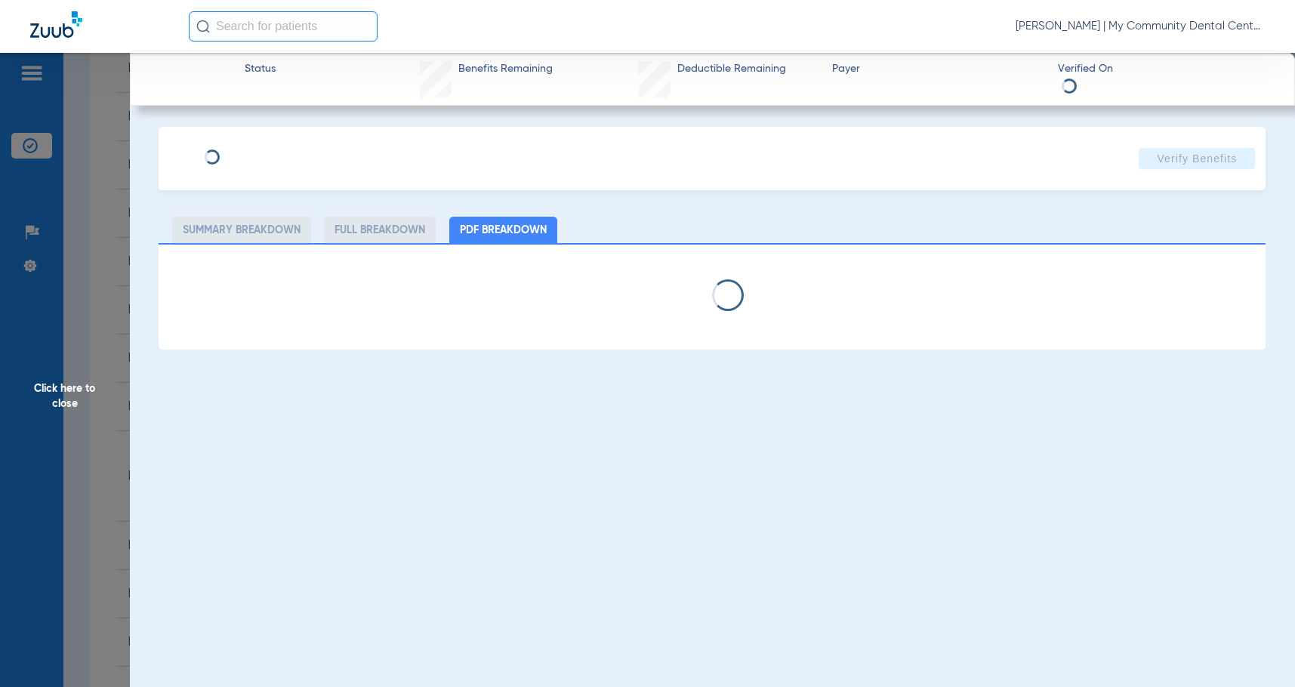
select select "page-width"
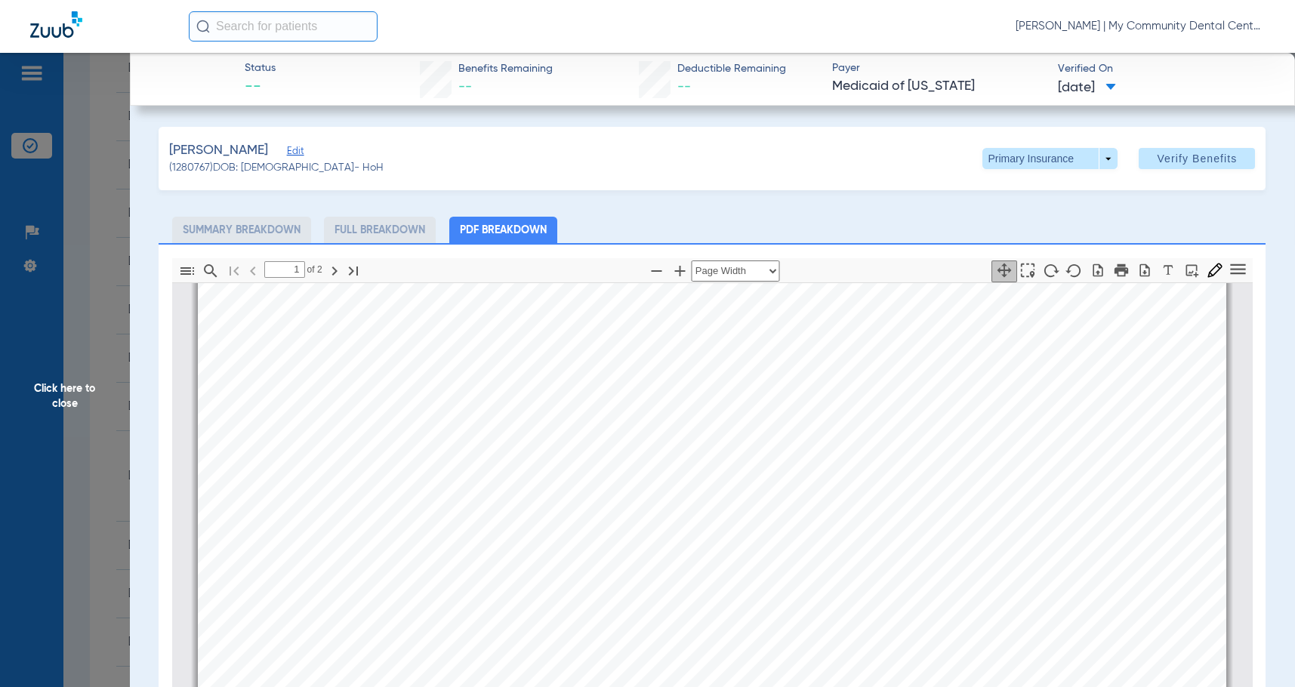
scroll to position [385, 0]
type input "2"
drag, startPoint x: 51, startPoint y: 387, endPoint x: 1283, endPoint y: 449, distance: 1233.4
click at [51, 387] on span "Click here to close" at bounding box center [65, 396] width 130 height 687
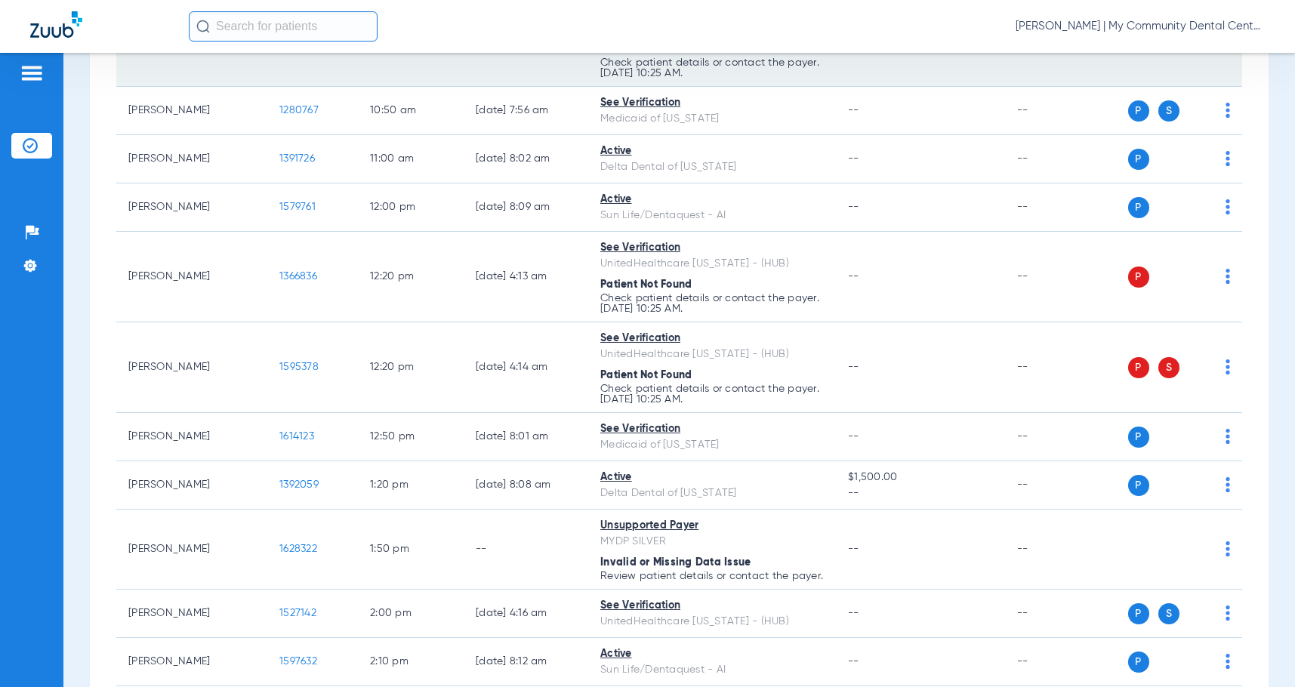
scroll to position [906, 0]
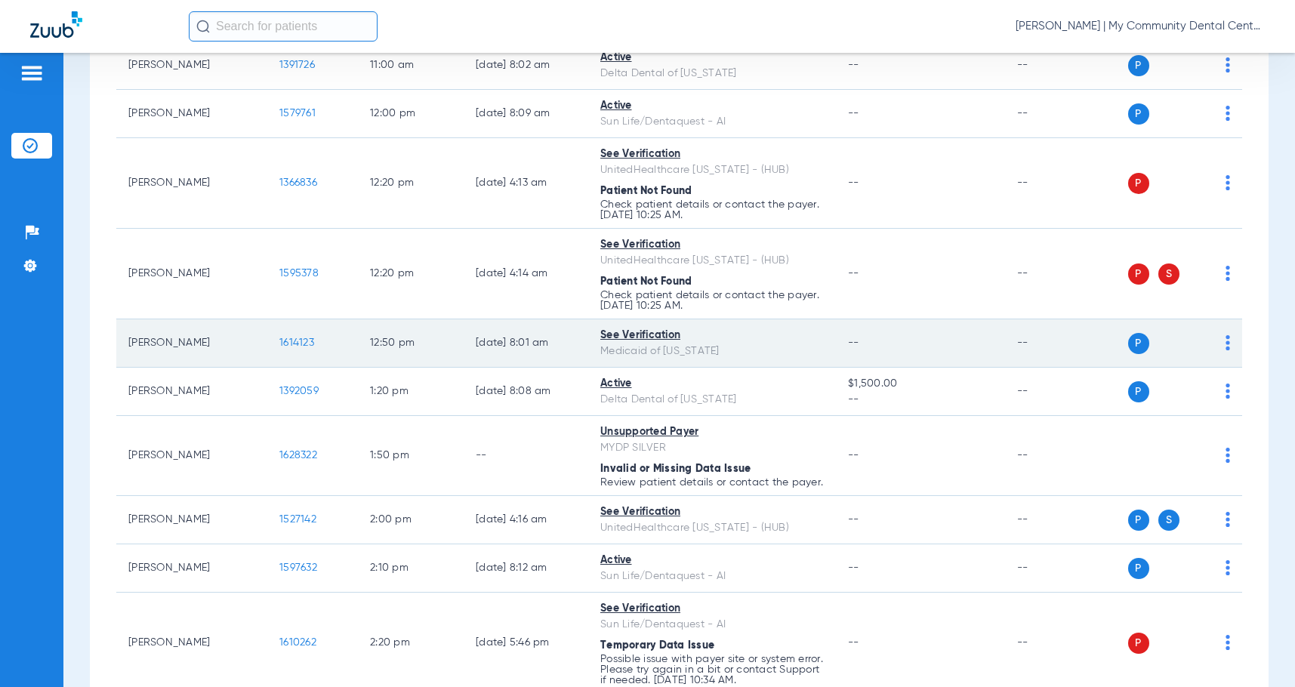
click at [293, 338] on span "1614123" at bounding box center [296, 343] width 35 height 11
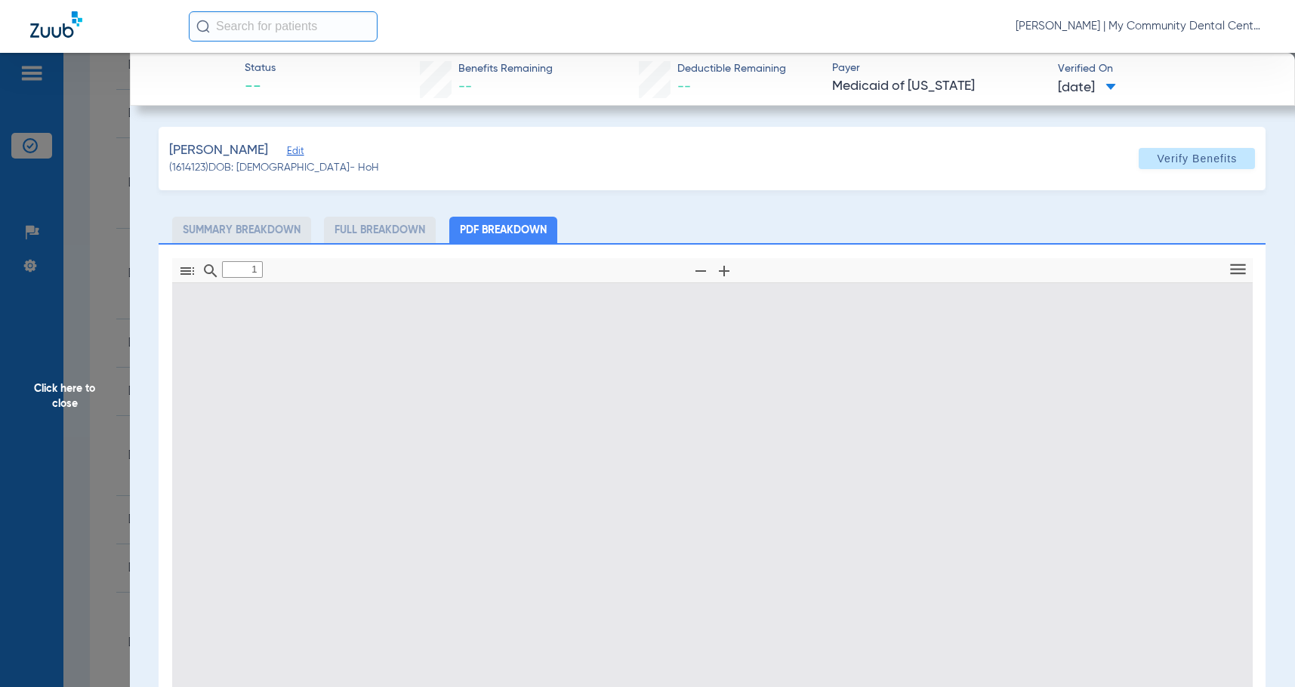
type input "0"
select select "page-width"
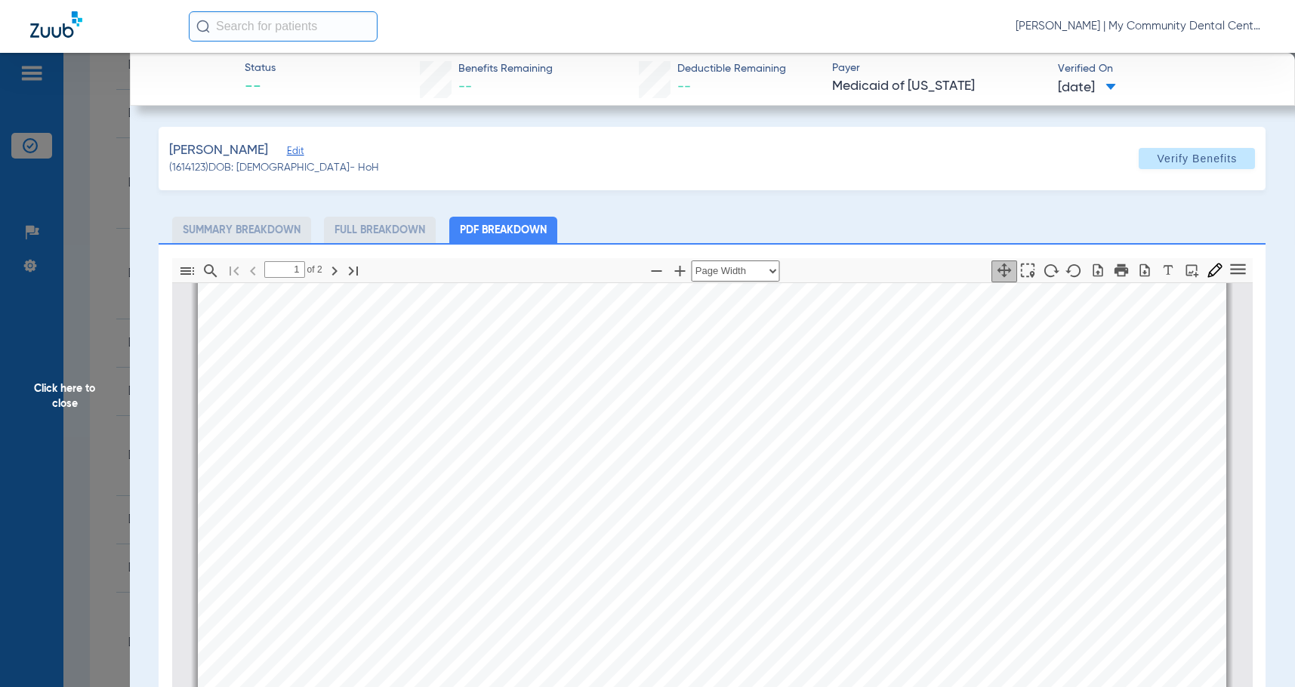
scroll to position [612, 0]
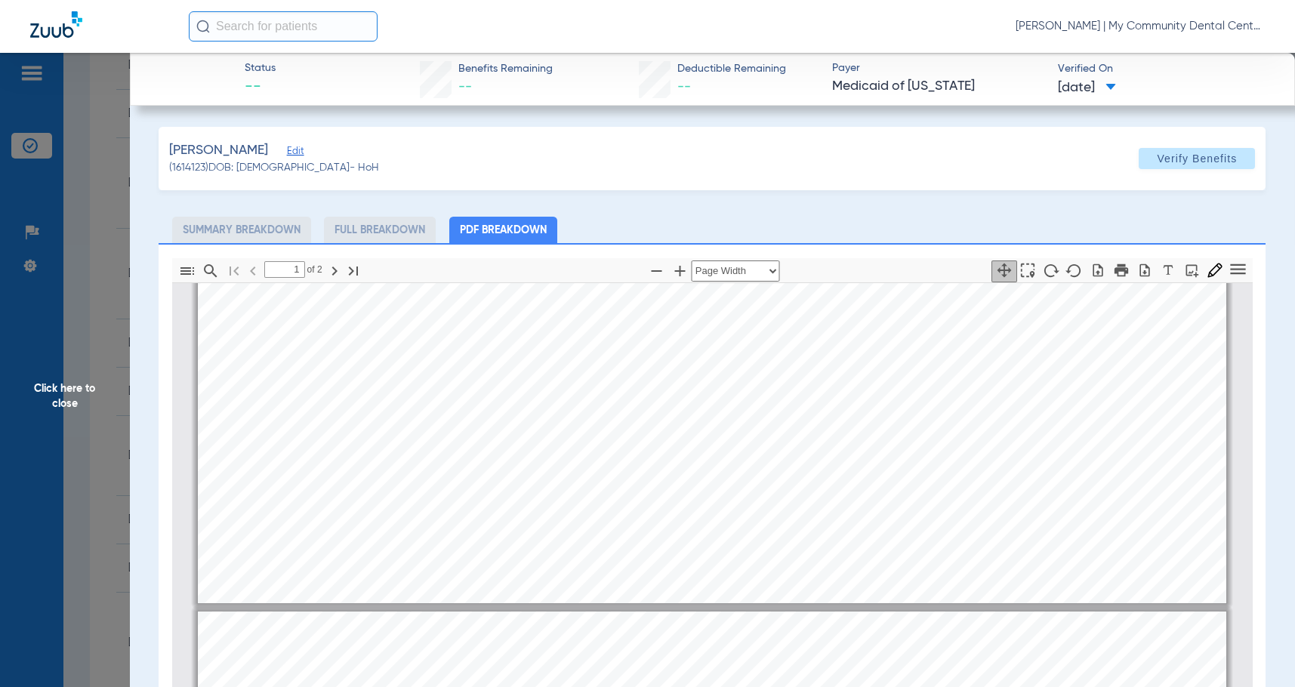
type input "2"
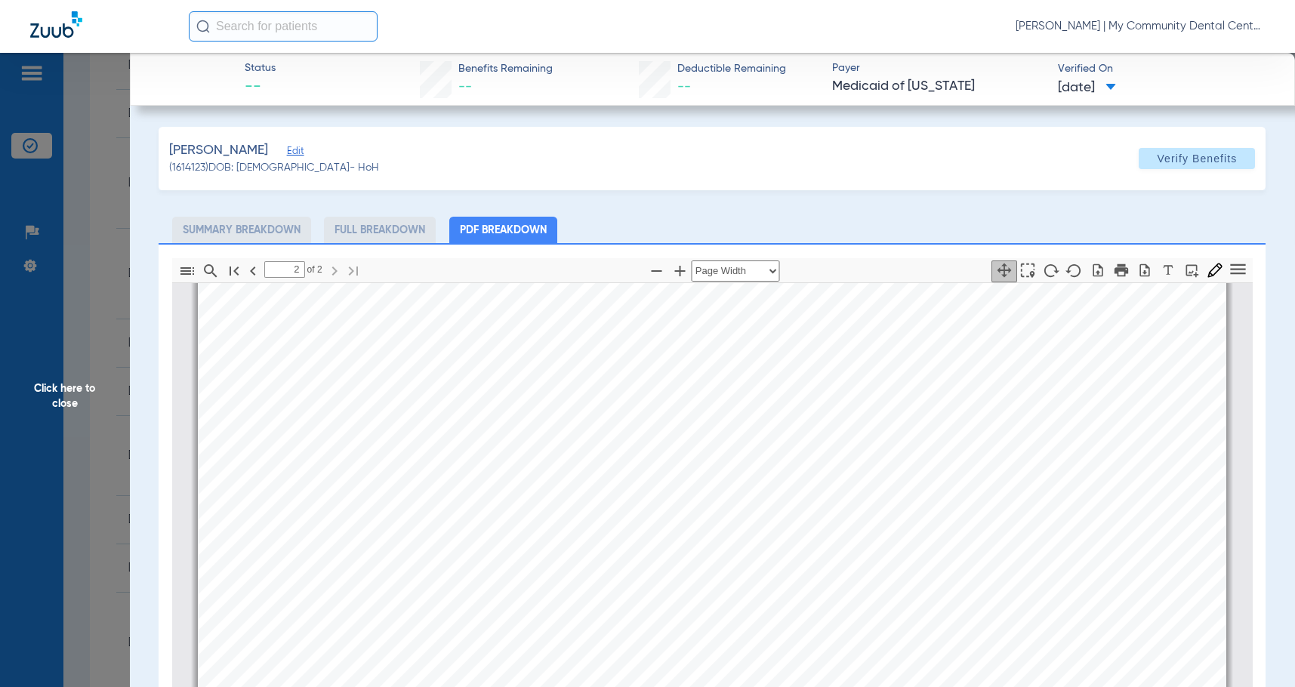
drag, startPoint x: 98, startPoint y: 398, endPoint x: 1199, endPoint y: 369, distance: 1101.7
click at [98, 398] on span "Click here to close" at bounding box center [65, 396] width 130 height 687
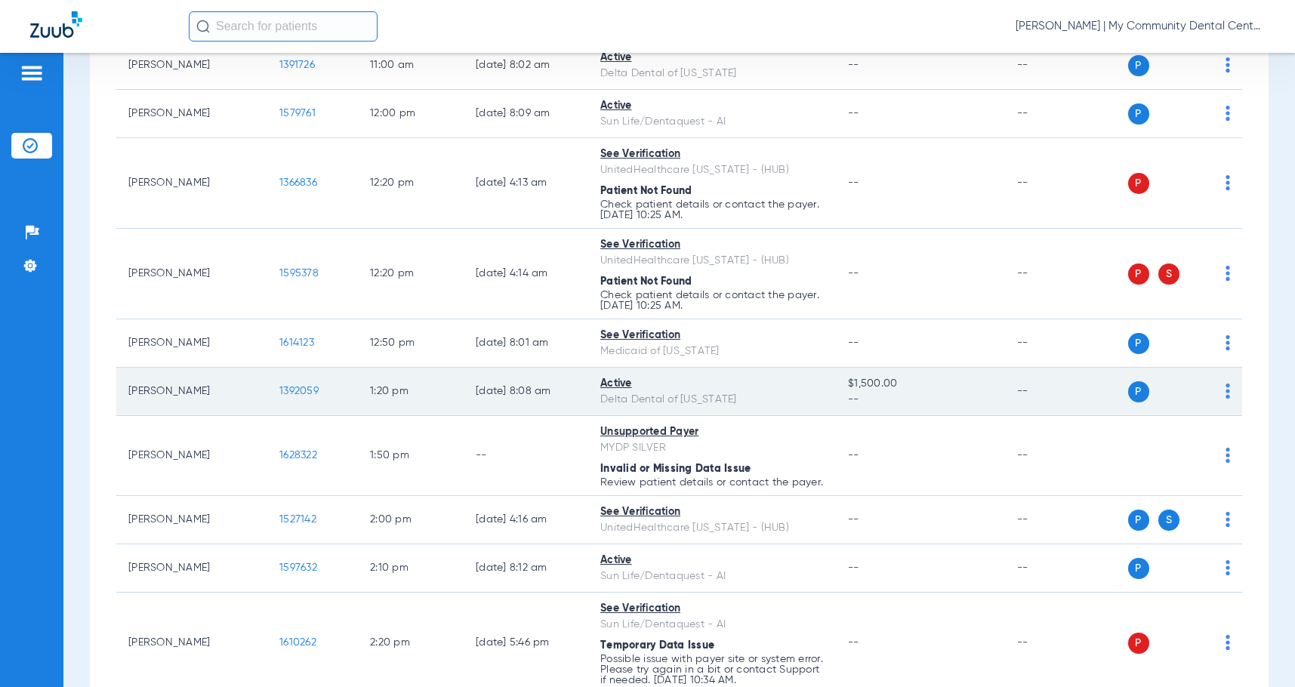
click at [294, 396] on span "1392059" at bounding box center [298, 391] width 39 height 11
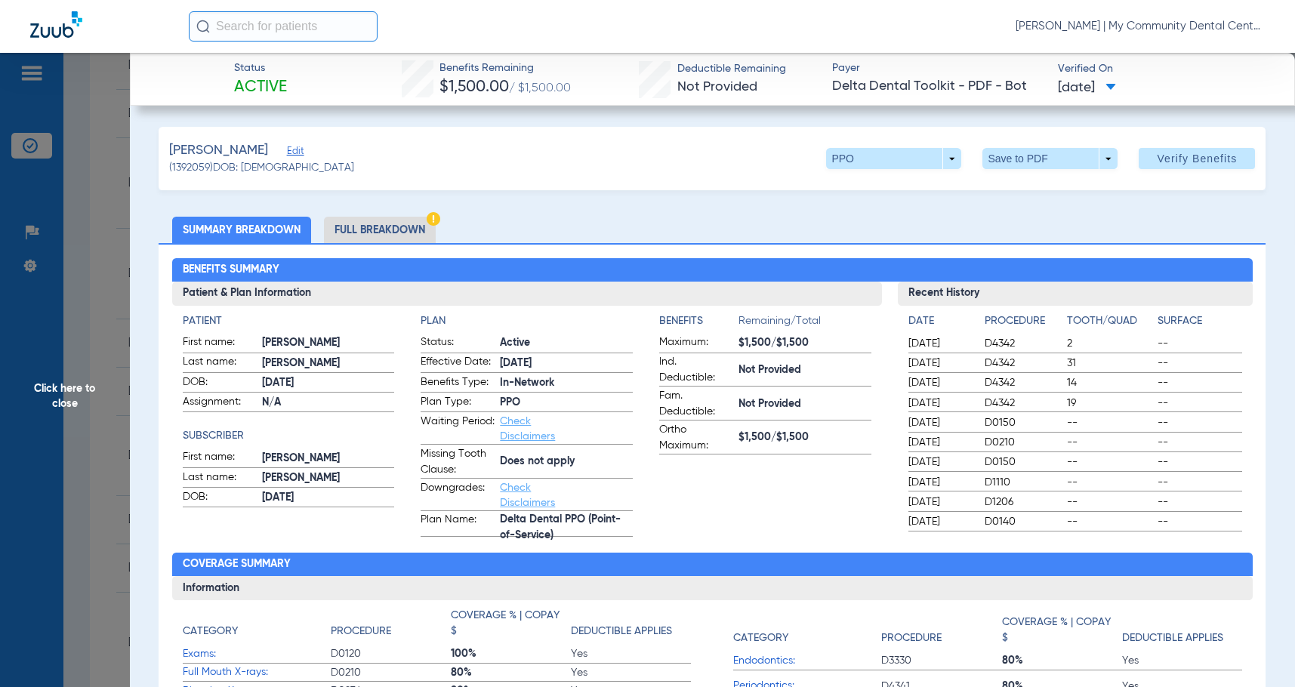
click at [397, 236] on li "Full Breakdown" at bounding box center [380, 230] width 112 height 26
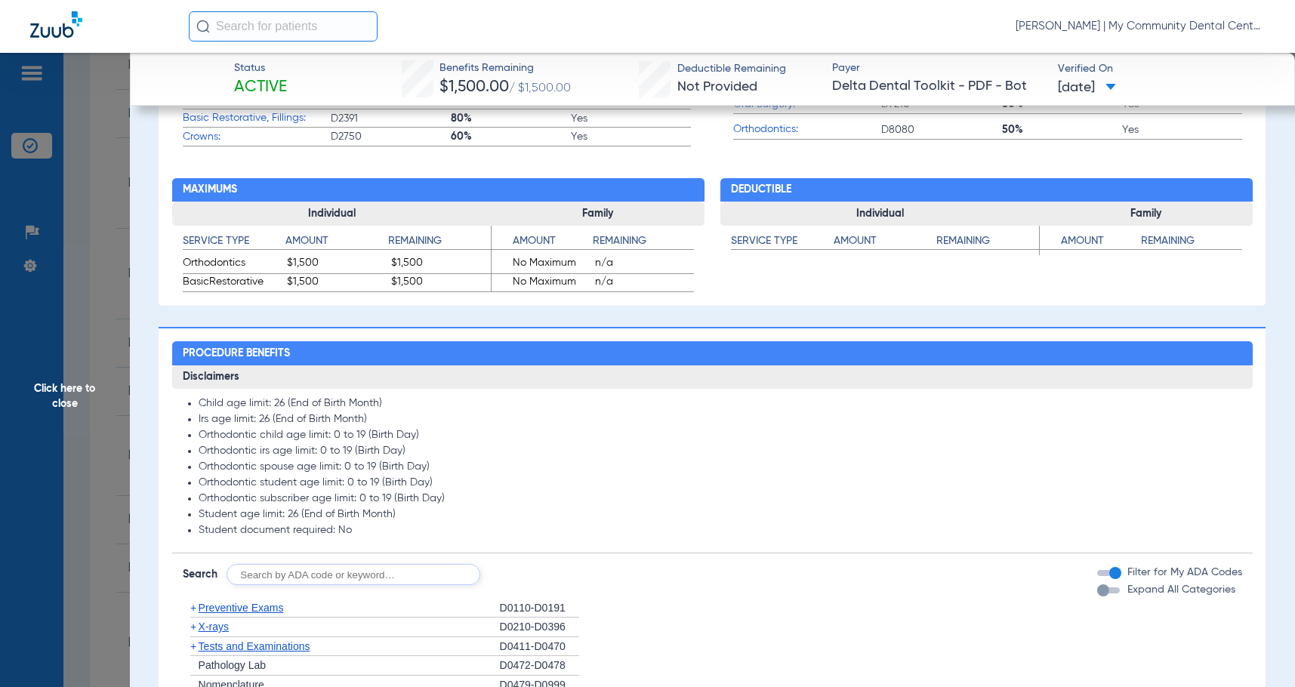
scroll to position [378, 0]
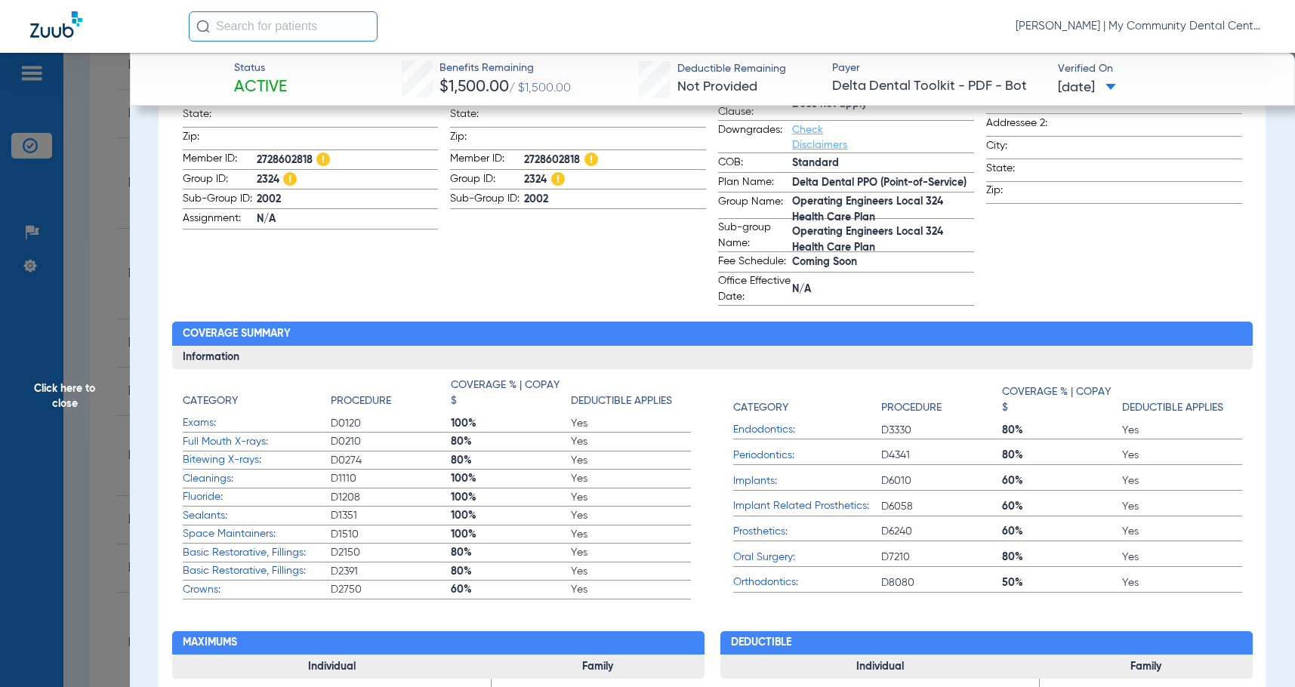
drag, startPoint x: 60, startPoint y: 404, endPoint x: 434, endPoint y: 390, distance: 373.4
click at [60, 404] on span "Click here to close" at bounding box center [65, 396] width 130 height 687
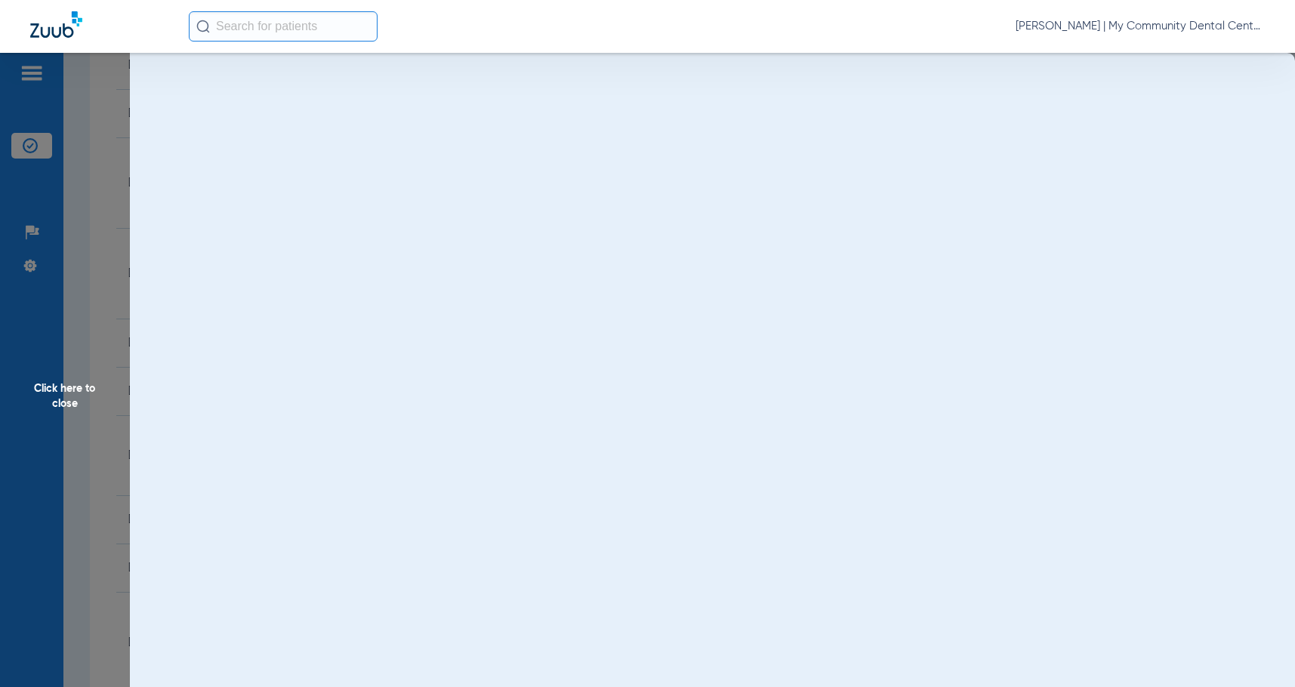
scroll to position [0, 0]
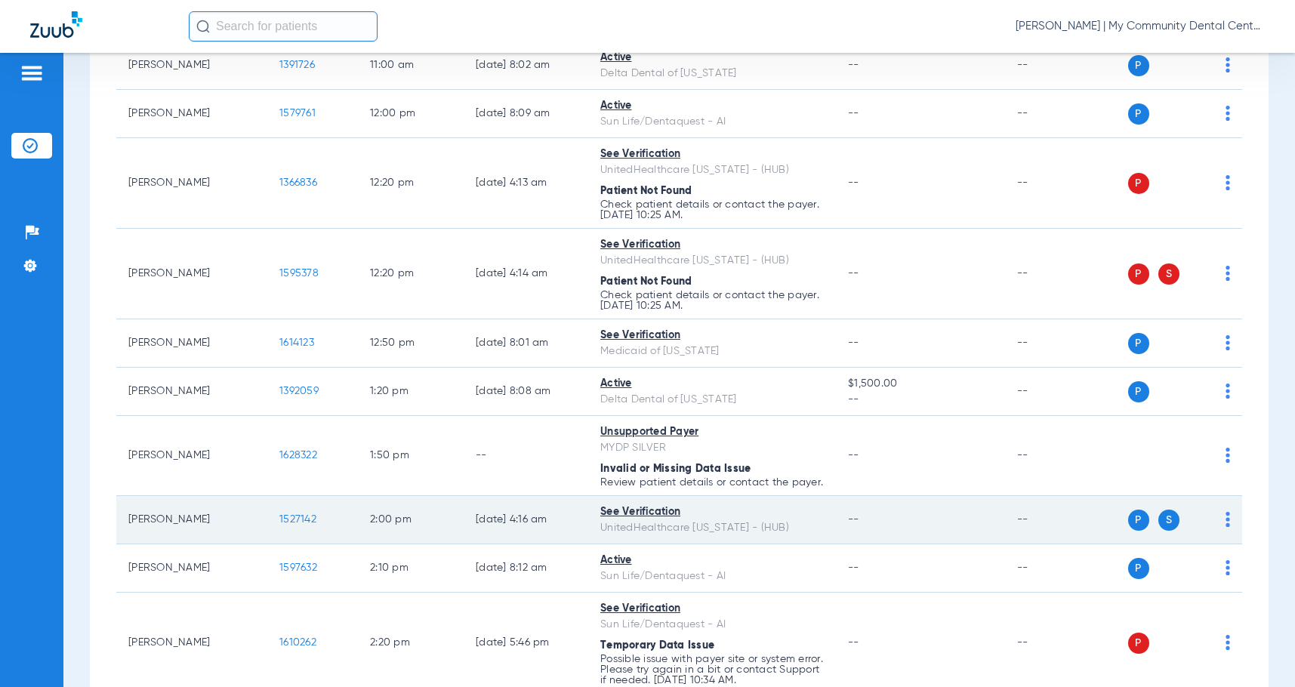
click at [286, 525] on span "1527142" at bounding box center [297, 519] width 37 height 11
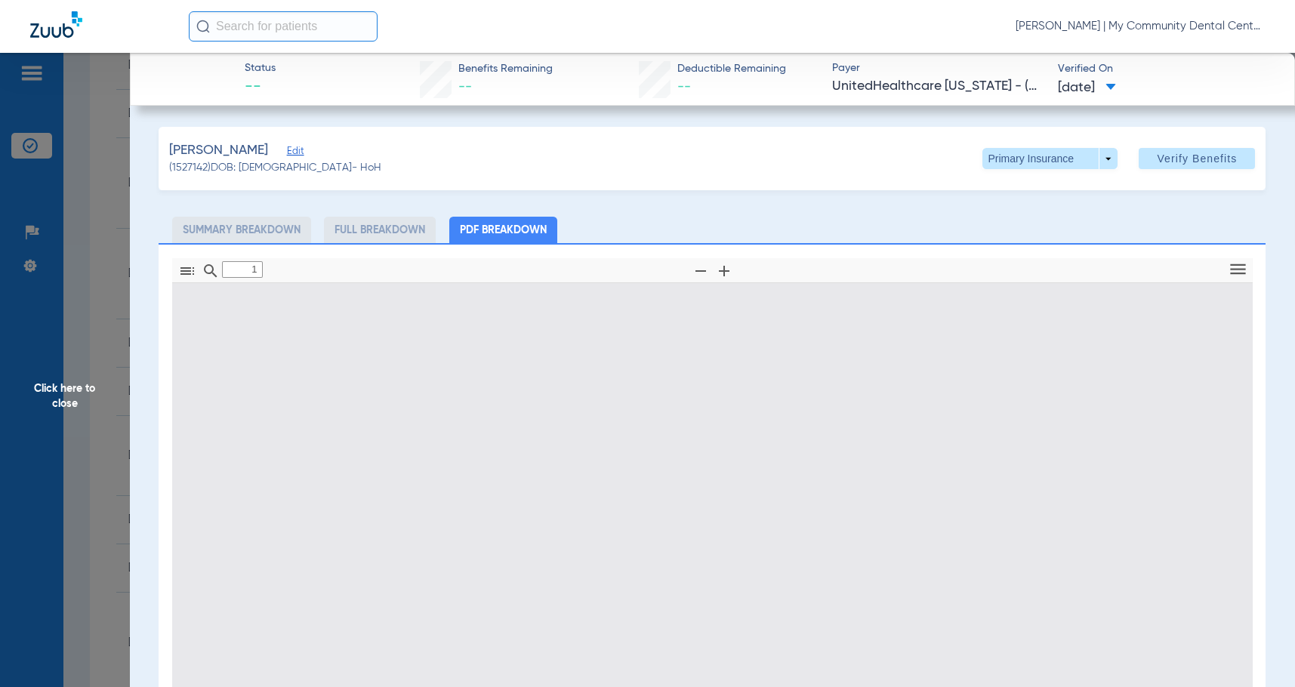
type input "0"
select select "page-width"
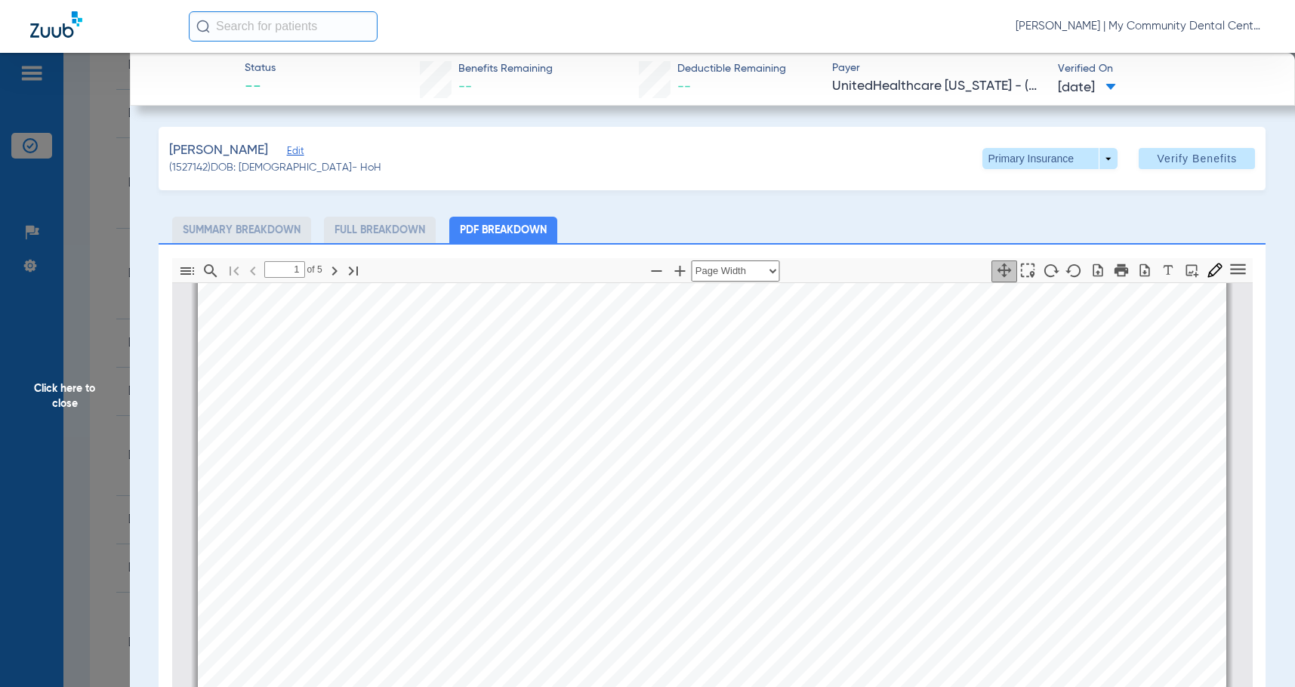
scroll to position [989, 0]
type input "2"
click at [1083, 154] on span at bounding box center [1050, 158] width 135 height 21
click at [1023, 221] on span "Secondary Insurance" at bounding box center [1035, 219] width 100 height 11
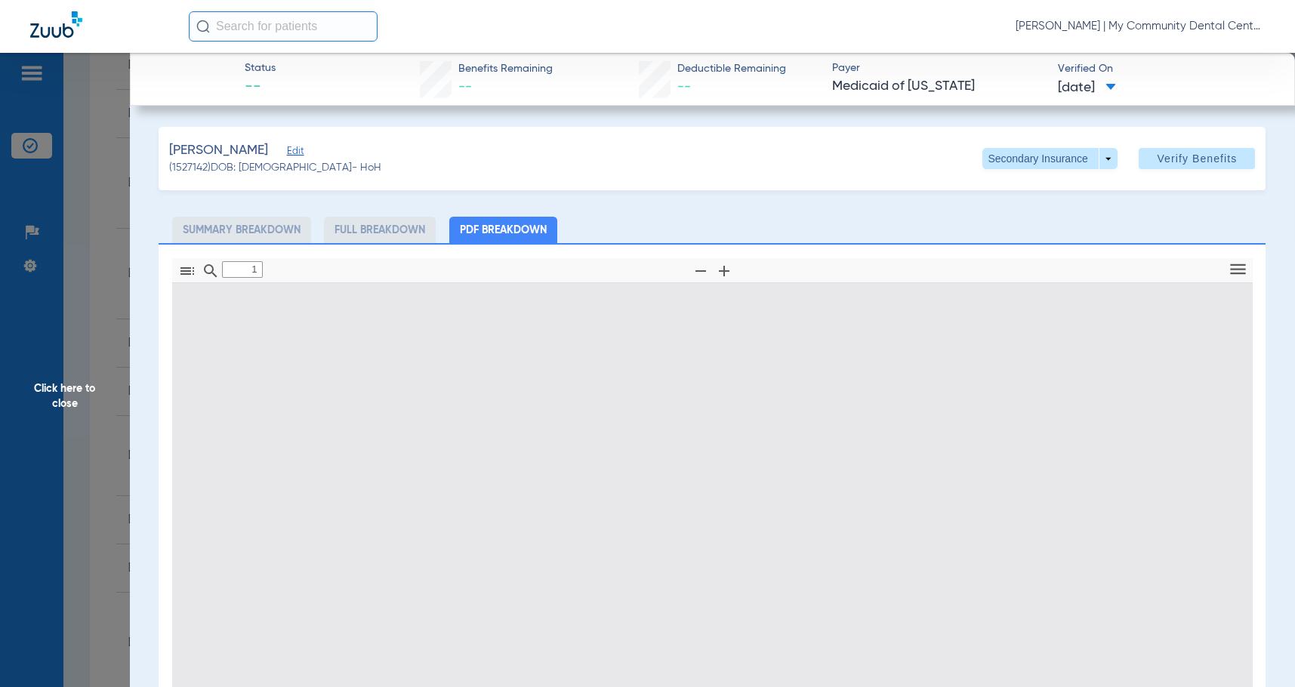
type input "0"
select select "page-width"
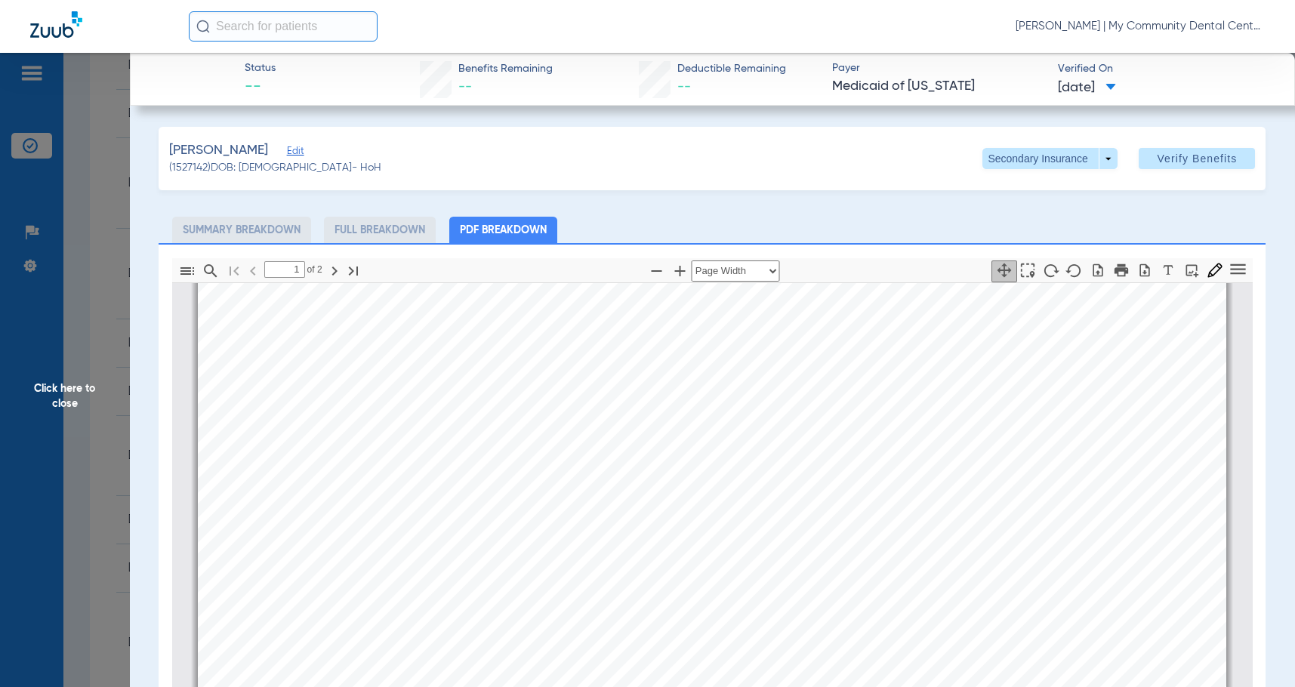
scroll to position [536, 0]
type input "2"
drag, startPoint x: 93, startPoint y: 408, endPoint x: 1203, endPoint y: 380, distance: 1110.7
click at [93, 408] on span "Click here to close" at bounding box center [65, 396] width 130 height 687
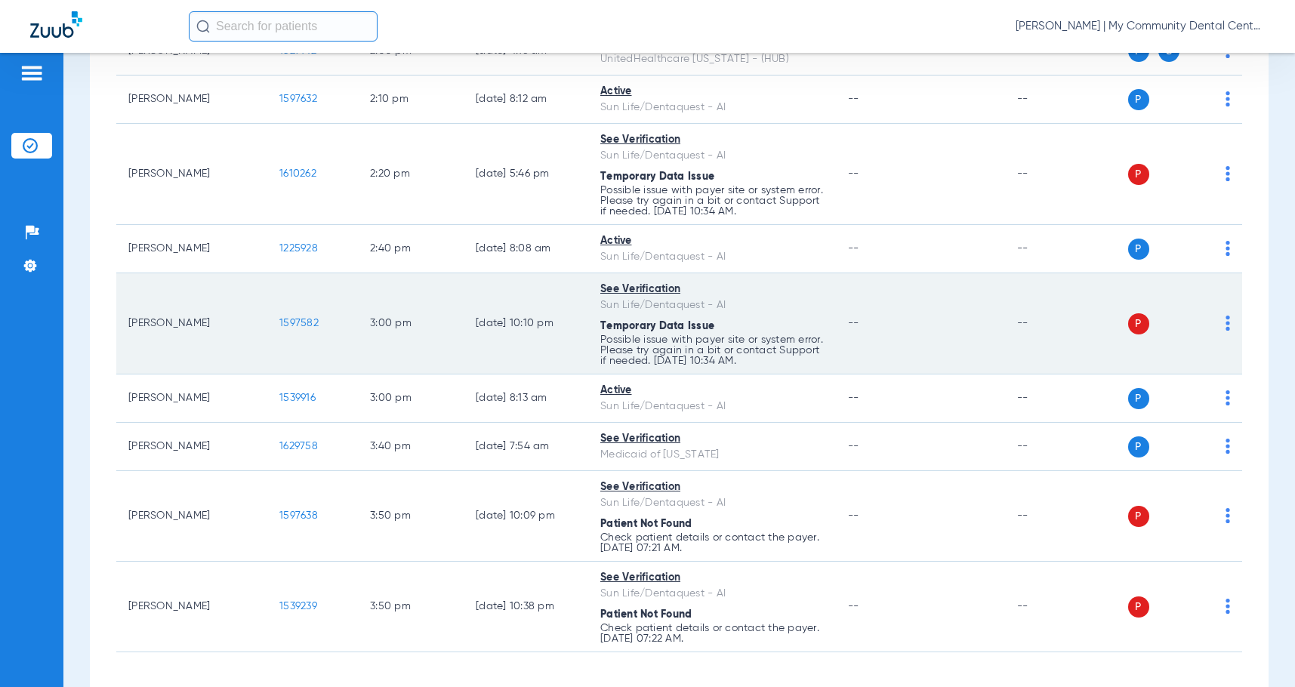
scroll to position [1435, 0]
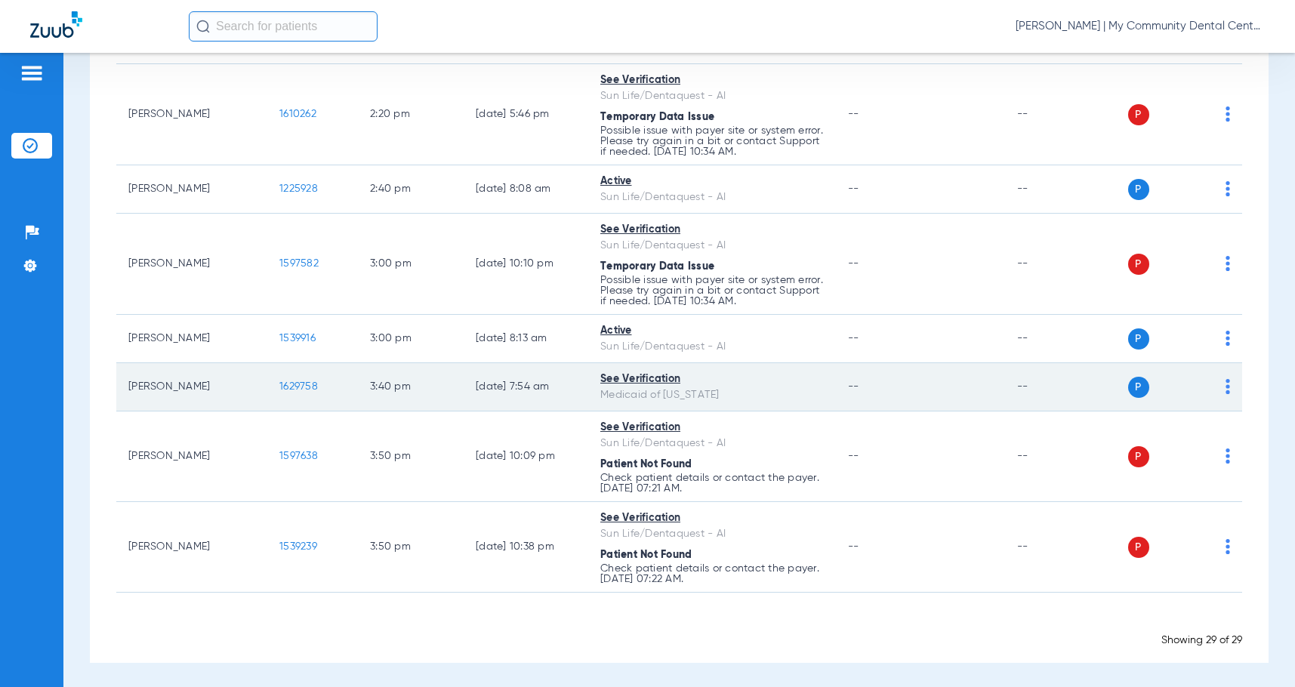
click at [301, 392] on span "1629758" at bounding box center [298, 386] width 39 height 11
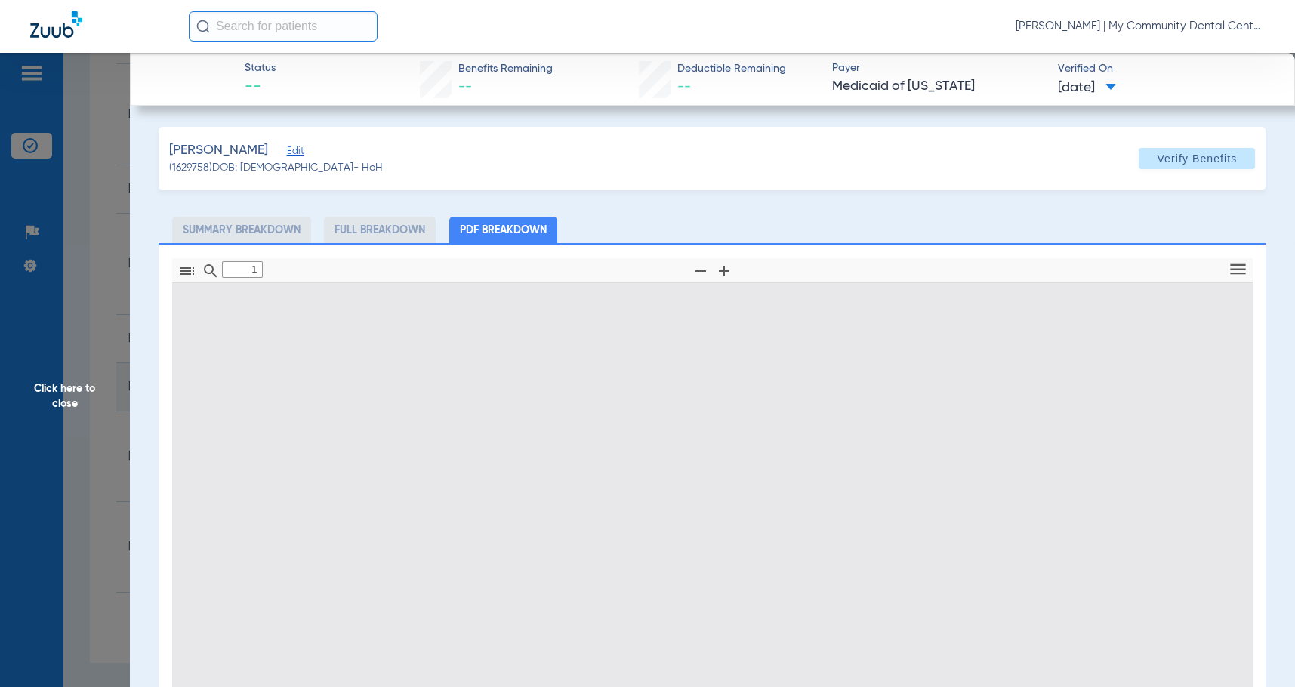
type input "0"
select select "page-width"
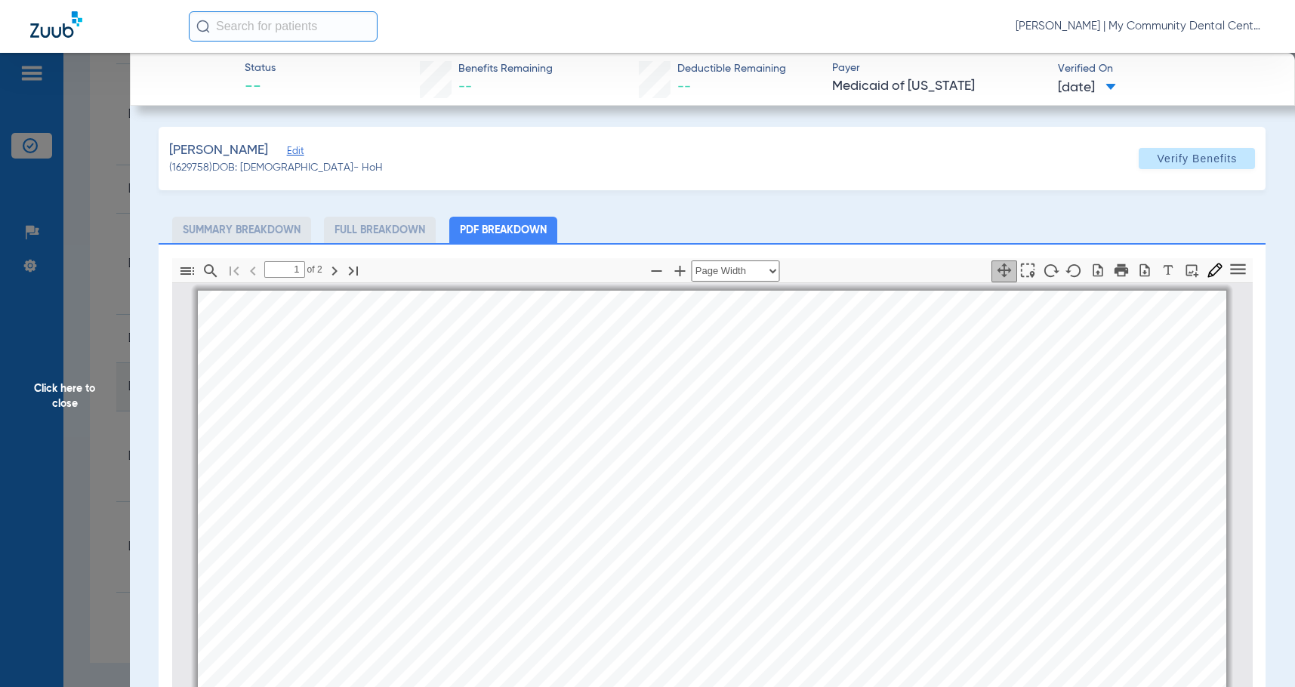
scroll to position [8, 0]
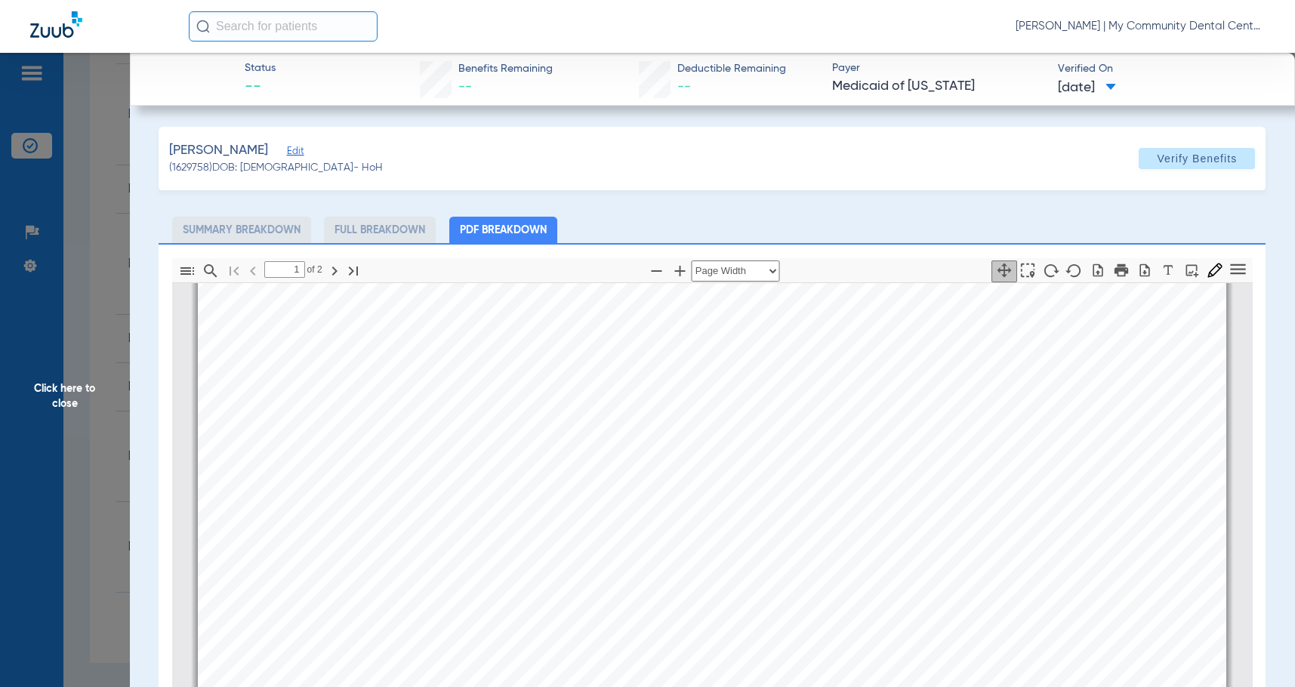
type input "2"
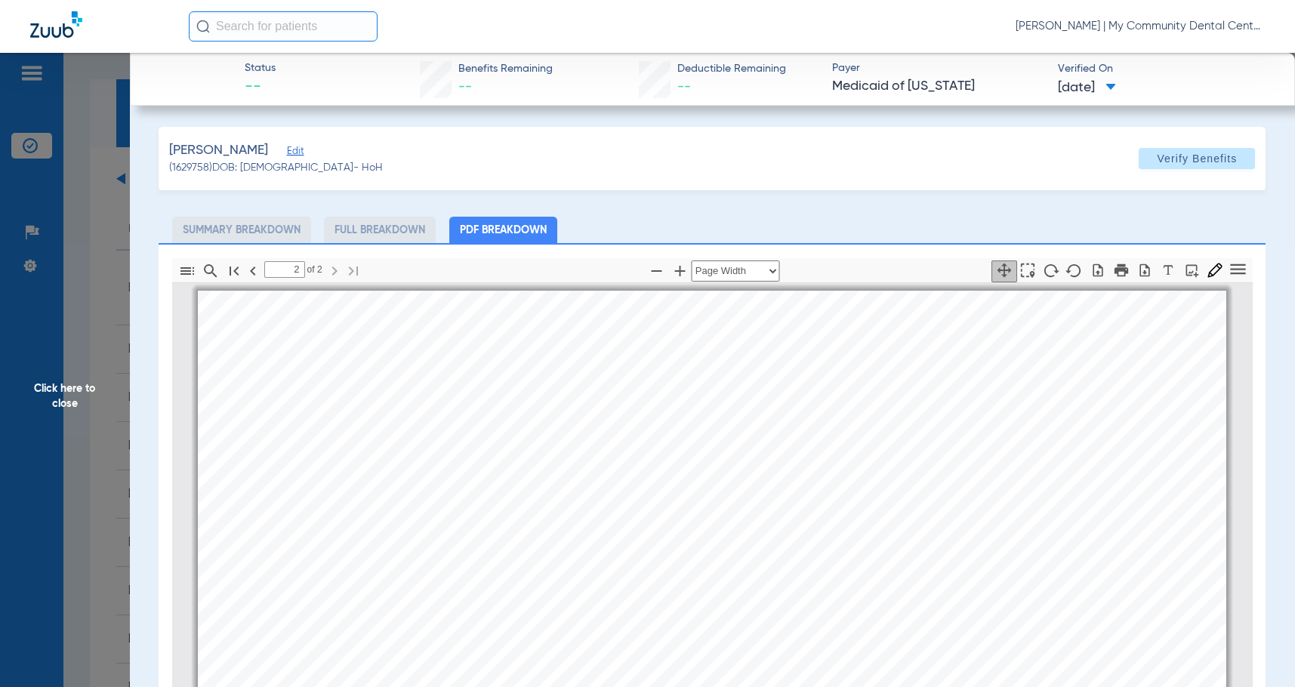
select select "page-width"
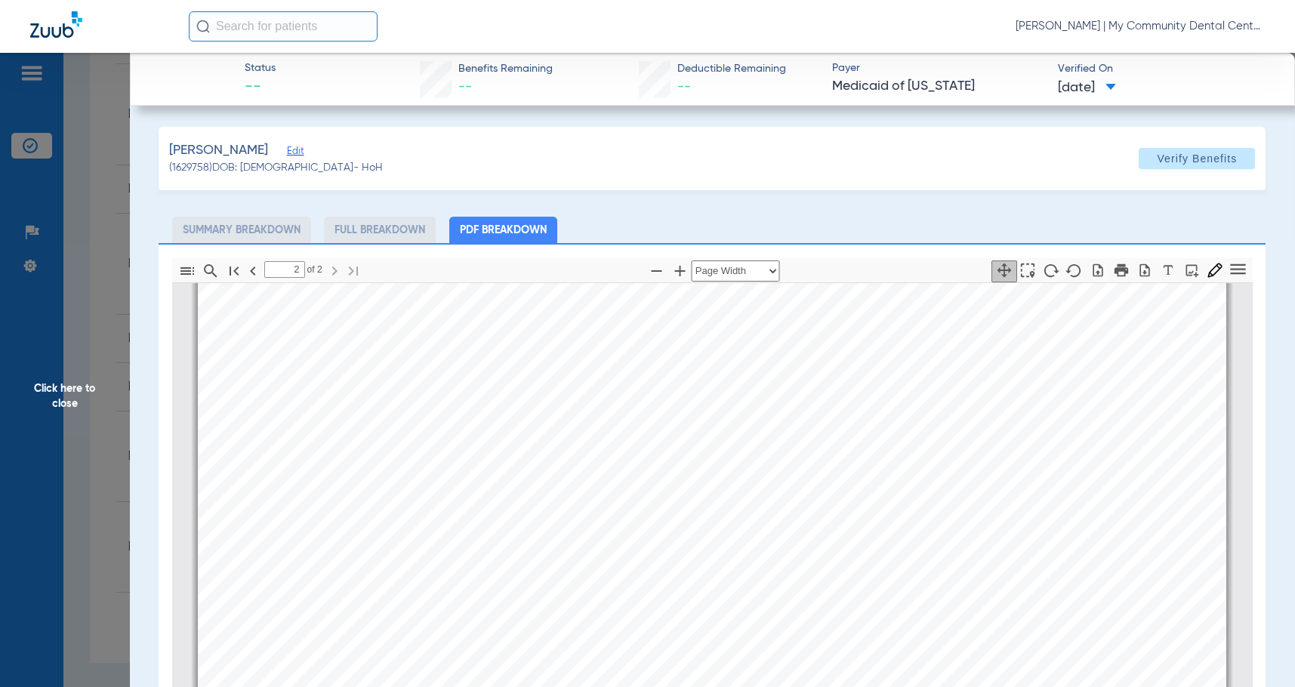
click at [57, 402] on span "Click here to close" at bounding box center [65, 396] width 130 height 687
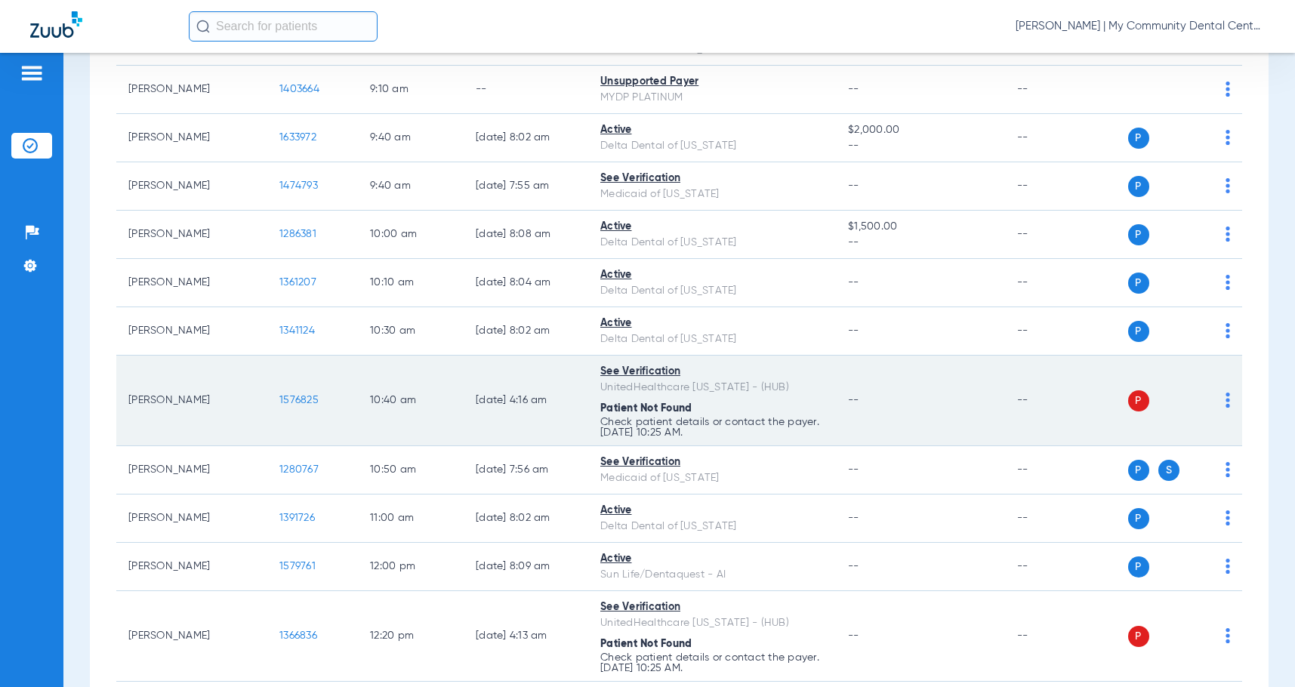
scroll to position [0, 0]
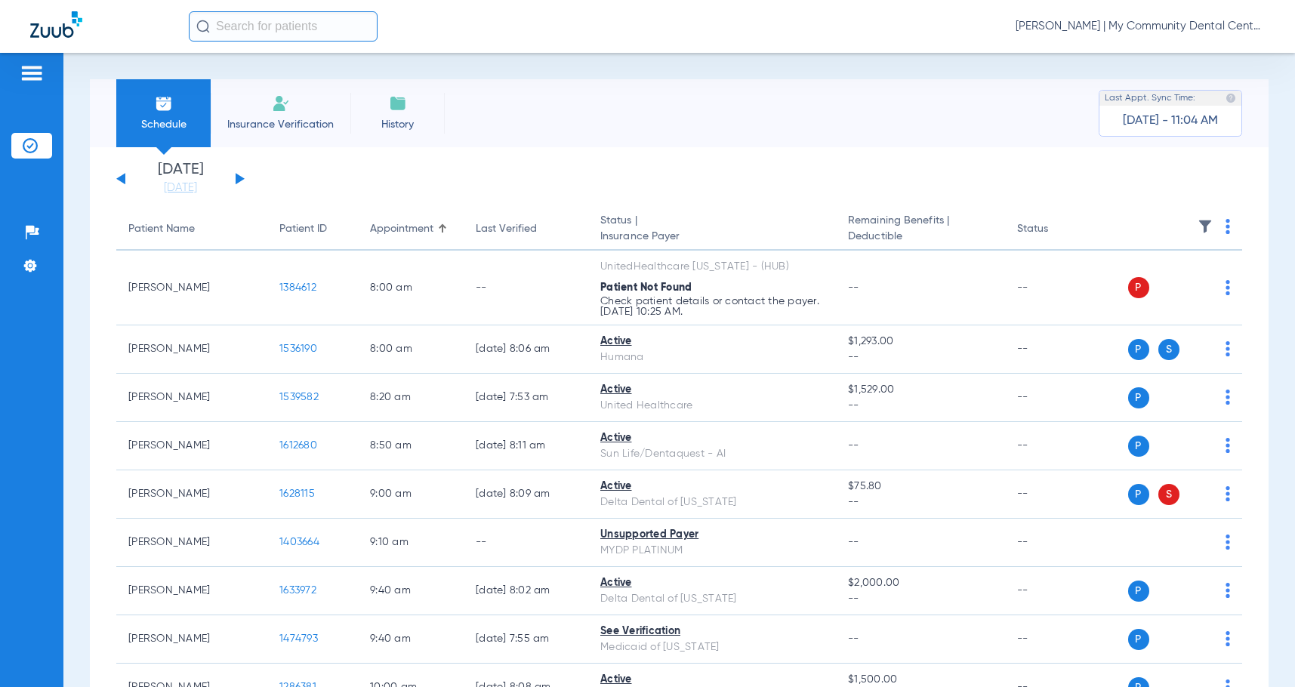
drag, startPoint x: 239, startPoint y: 178, endPoint x: 392, endPoint y: 225, distance: 159.8
click at [239, 178] on button at bounding box center [240, 178] width 9 height 11
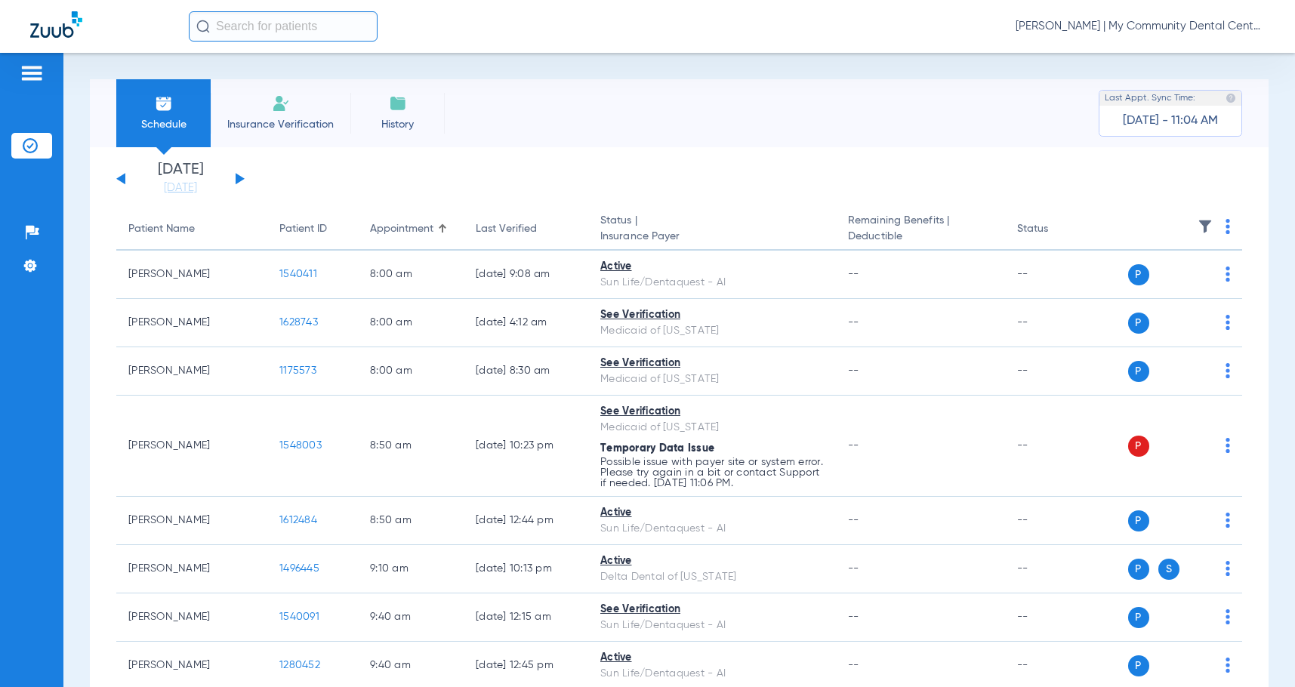
click at [1219, 231] on th at bounding box center [1174, 229] width 135 height 42
click at [1226, 231] on img at bounding box center [1228, 226] width 5 height 15
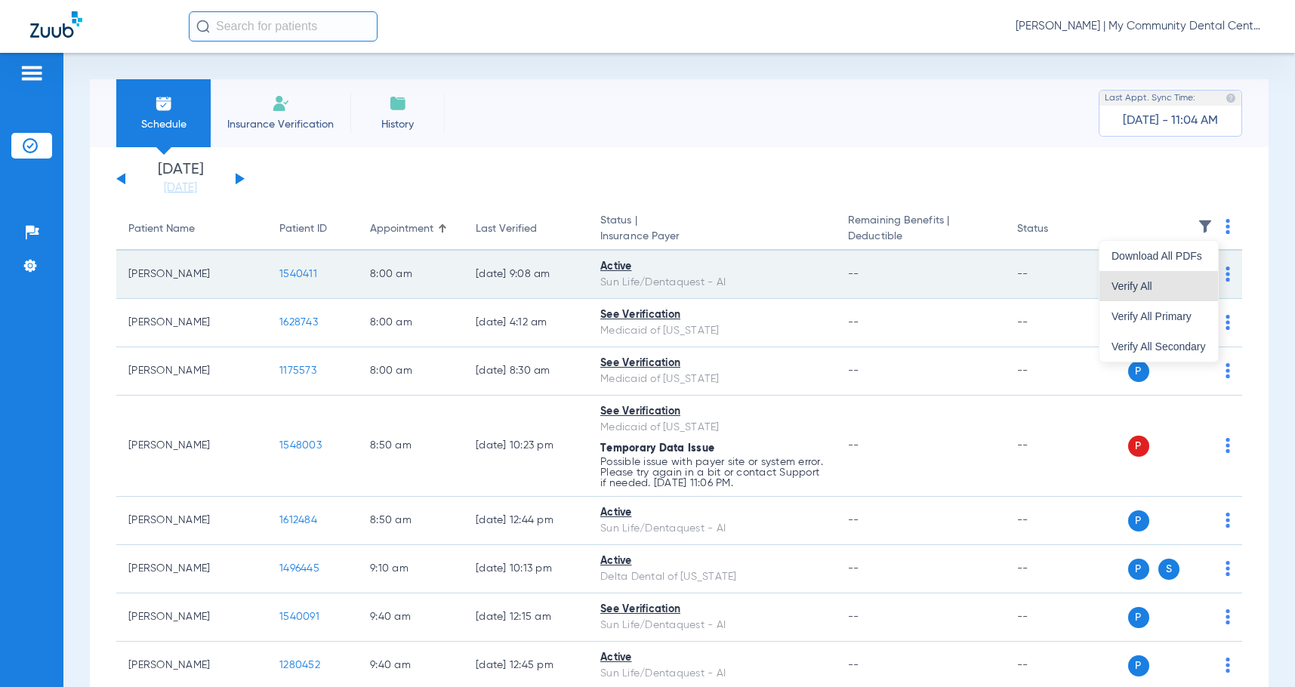
click at [1165, 279] on button "Verify All" at bounding box center [1159, 286] width 119 height 30
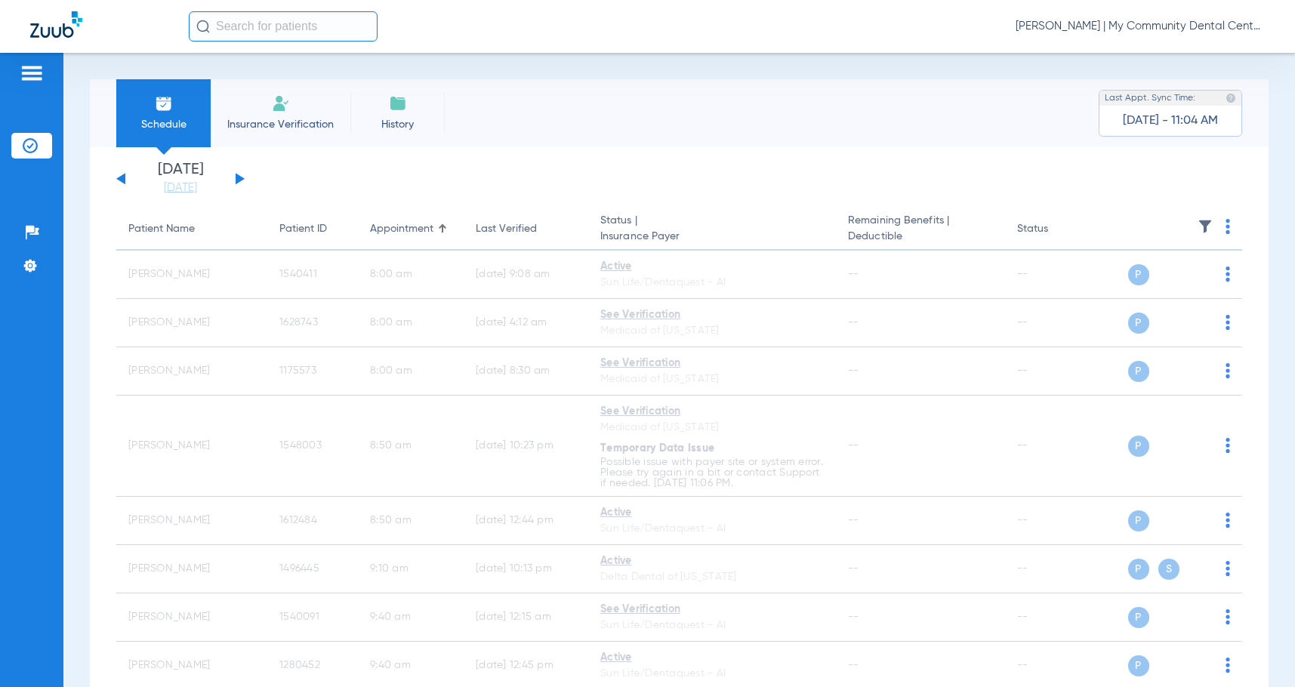
click at [1165, 21] on span "[PERSON_NAME] | My Community Dental Centers" at bounding box center [1140, 26] width 249 height 15
click at [1181, 45] on button "Account Selection" at bounding box center [1208, 54] width 109 height 30
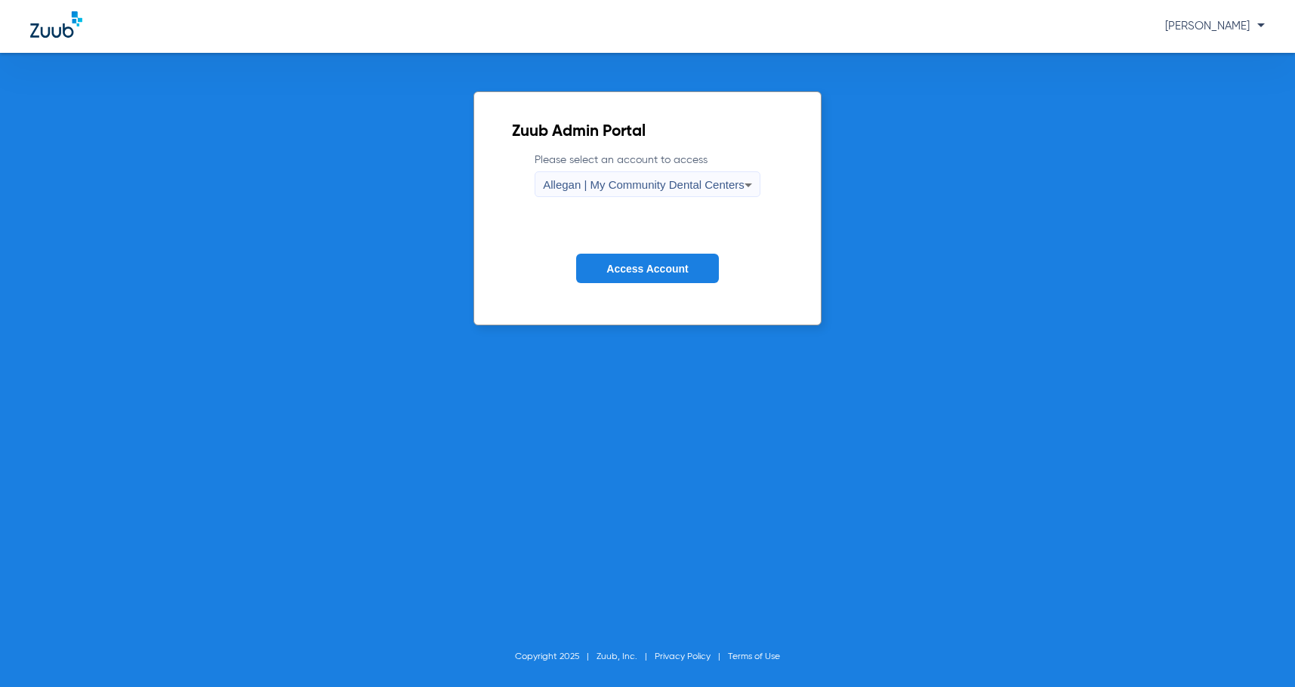
click at [653, 181] on span "Allegan | My Community Dental Centers" at bounding box center [644, 184] width 202 height 13
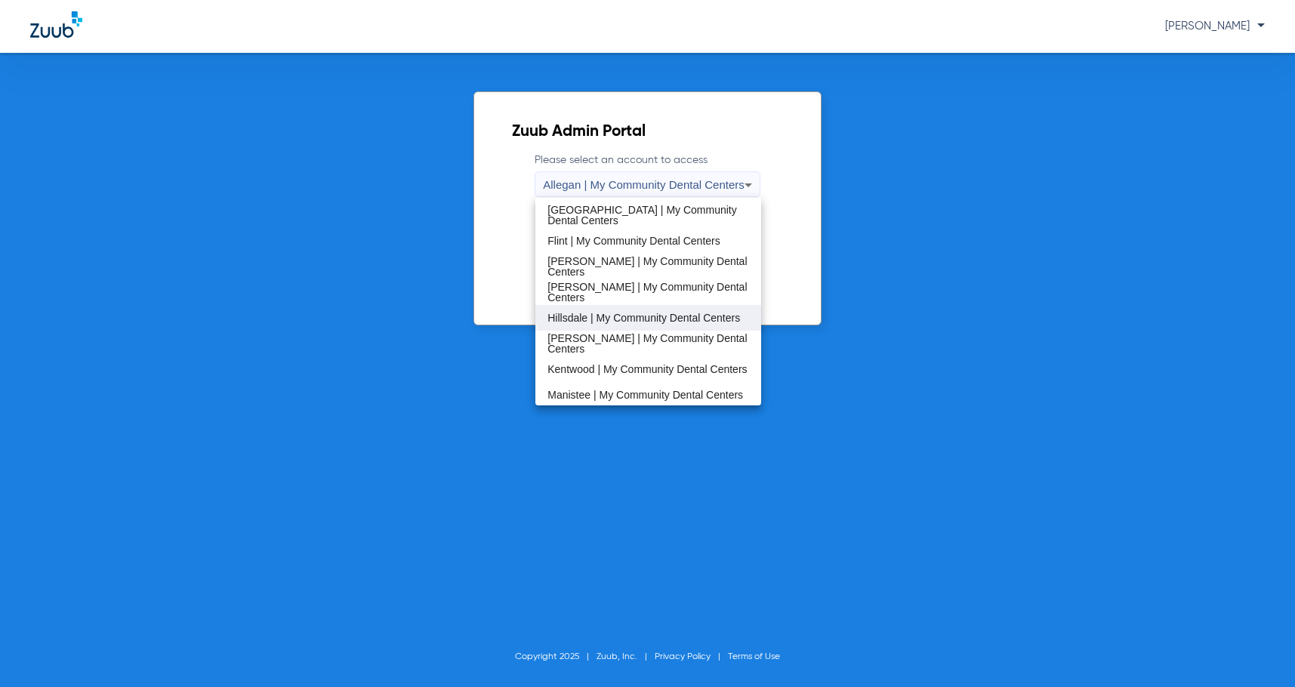
scroll to position [302, 0]
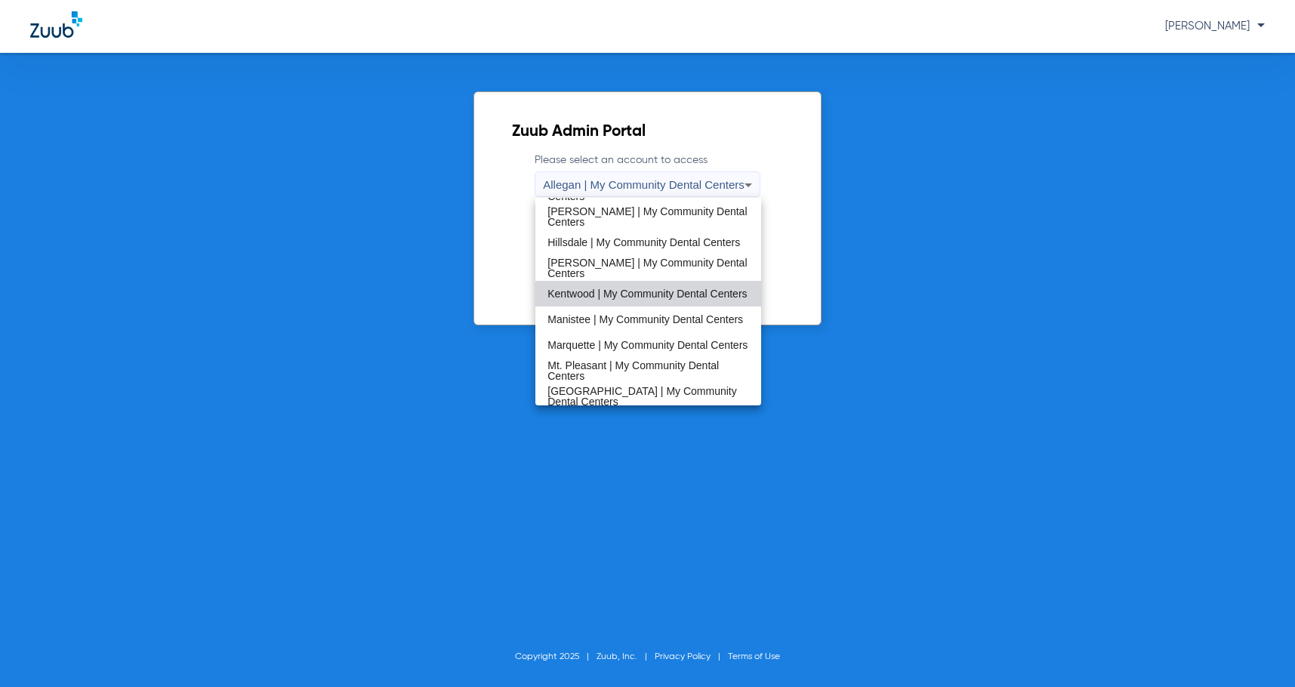
click at [664, 297] on span "Kentwood | My Community Dental Centers" at bounding box center [647, 294] width 199 height 11
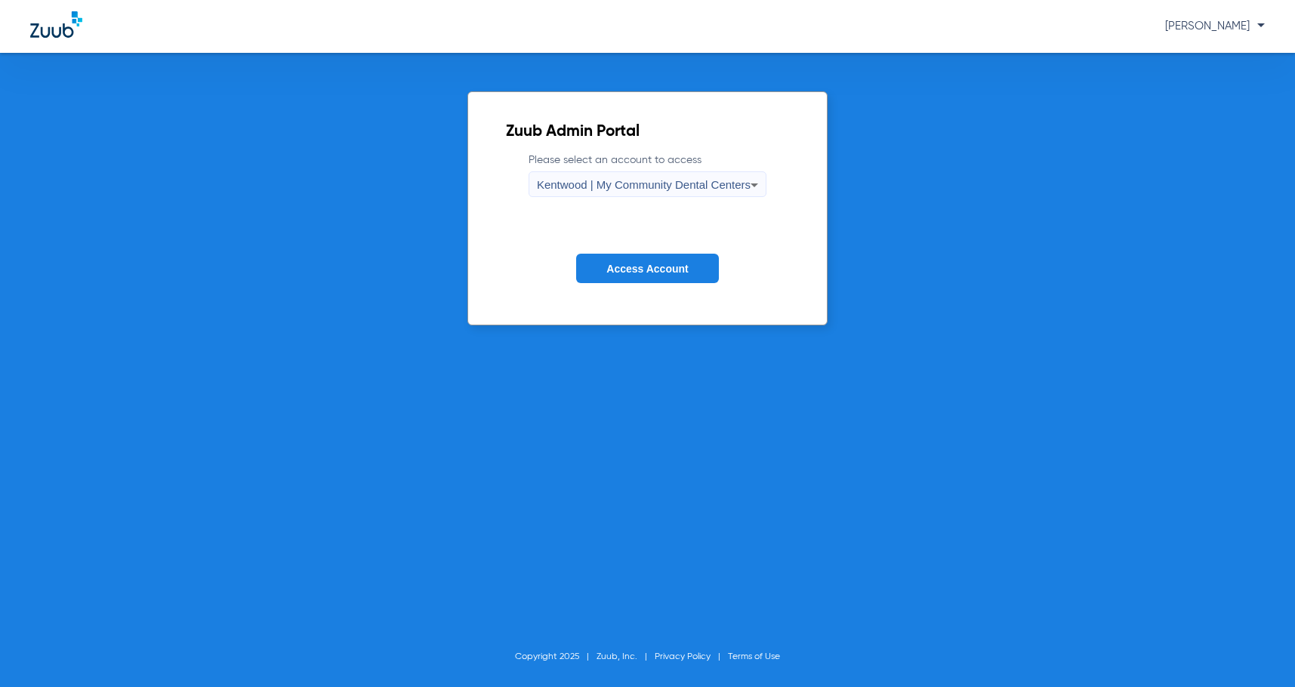
click at [677, 265] on span "Access Account" at bounding box center [648, 269] width 82 height 12
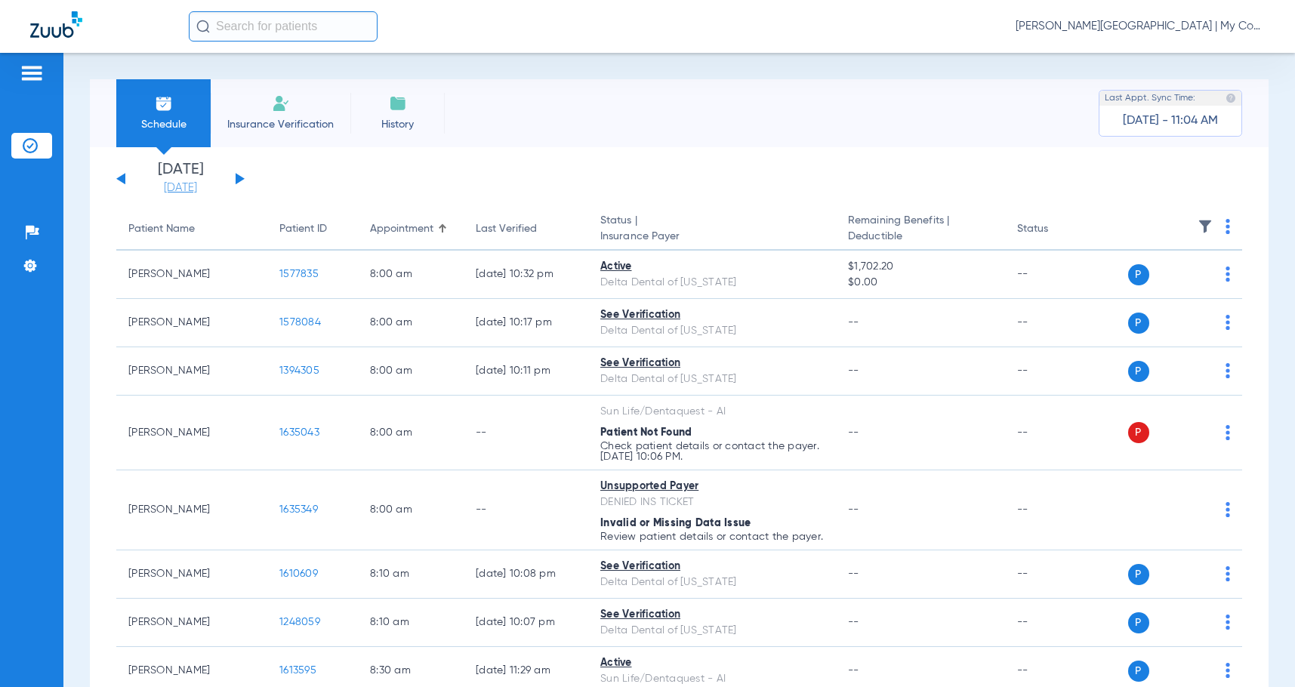
click at [196, 193] on link "[DATE]" at bounding box center [180, 188] width 91 height 15
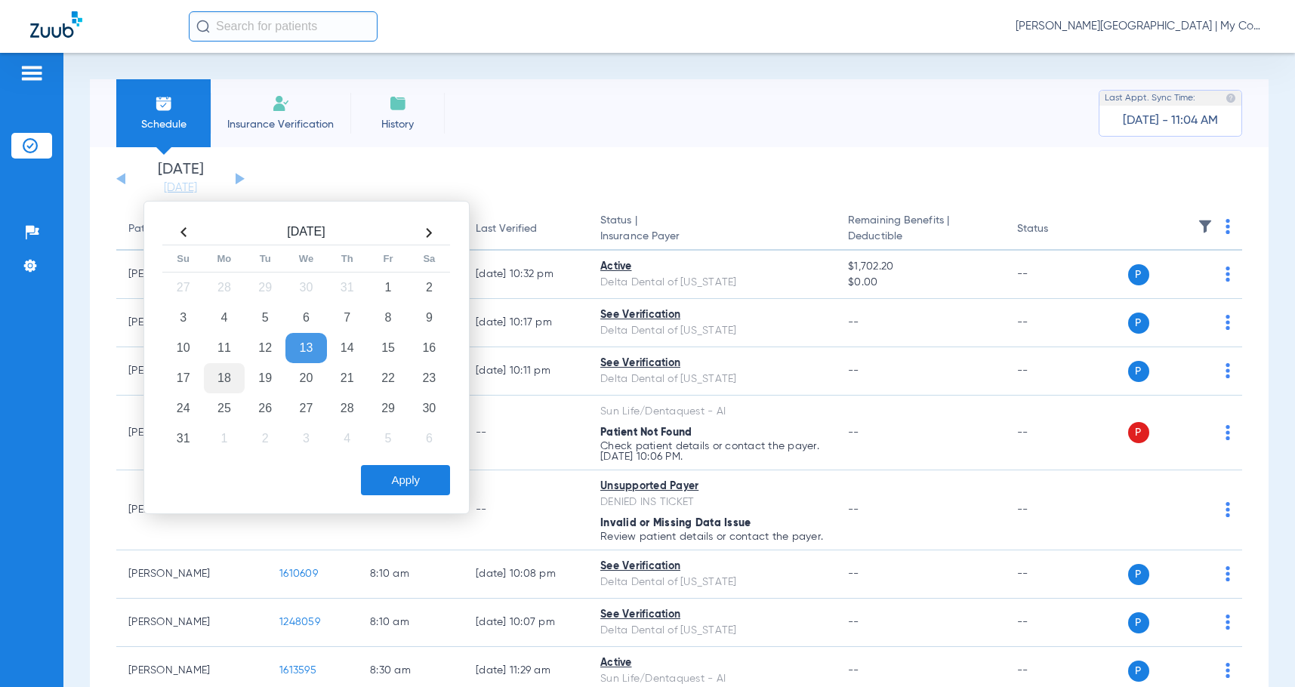
click at [227, 378] on td "18" at bounding box center [224, 378] width 41 height 30
click at [406, 481] on button "Apply" at bounding box center [405, 480] width 89 height 30
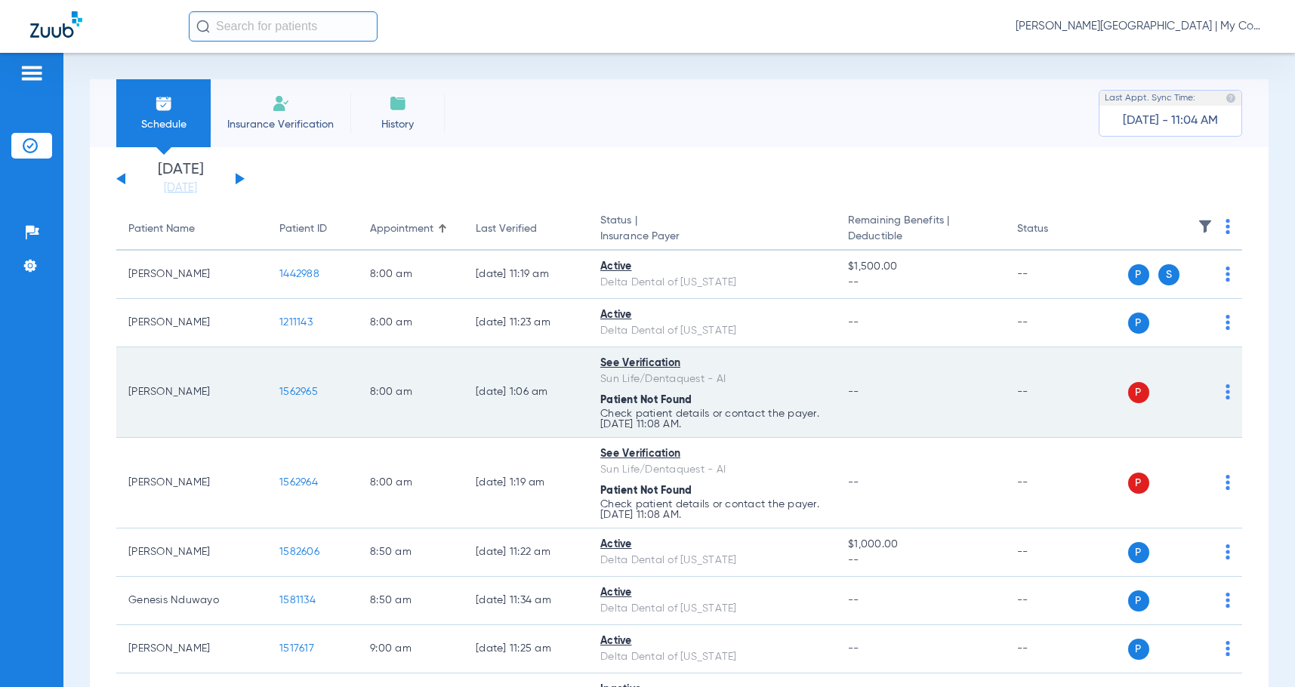
click at [1226, 396] on img at bounding box center [1228, 391] width 5 height 15
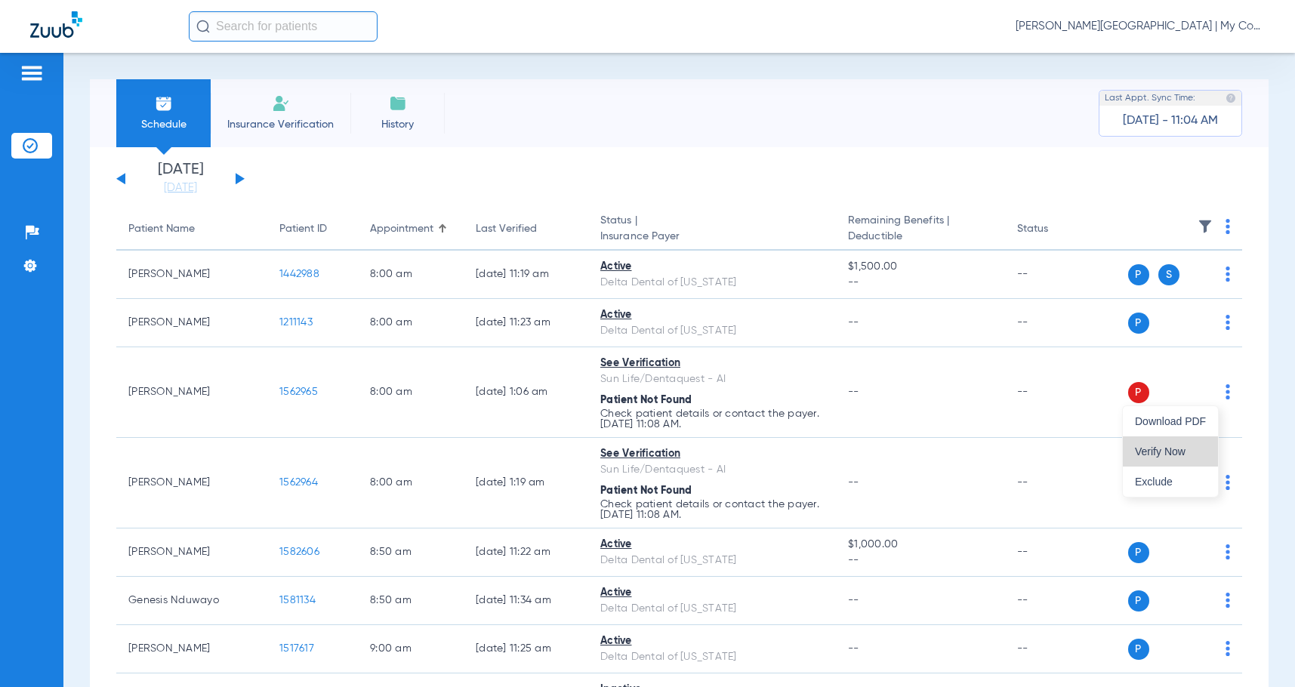
click at [1178, 449] on span "Verify Now" at bounding box center [1170, 451] width 71 height 11
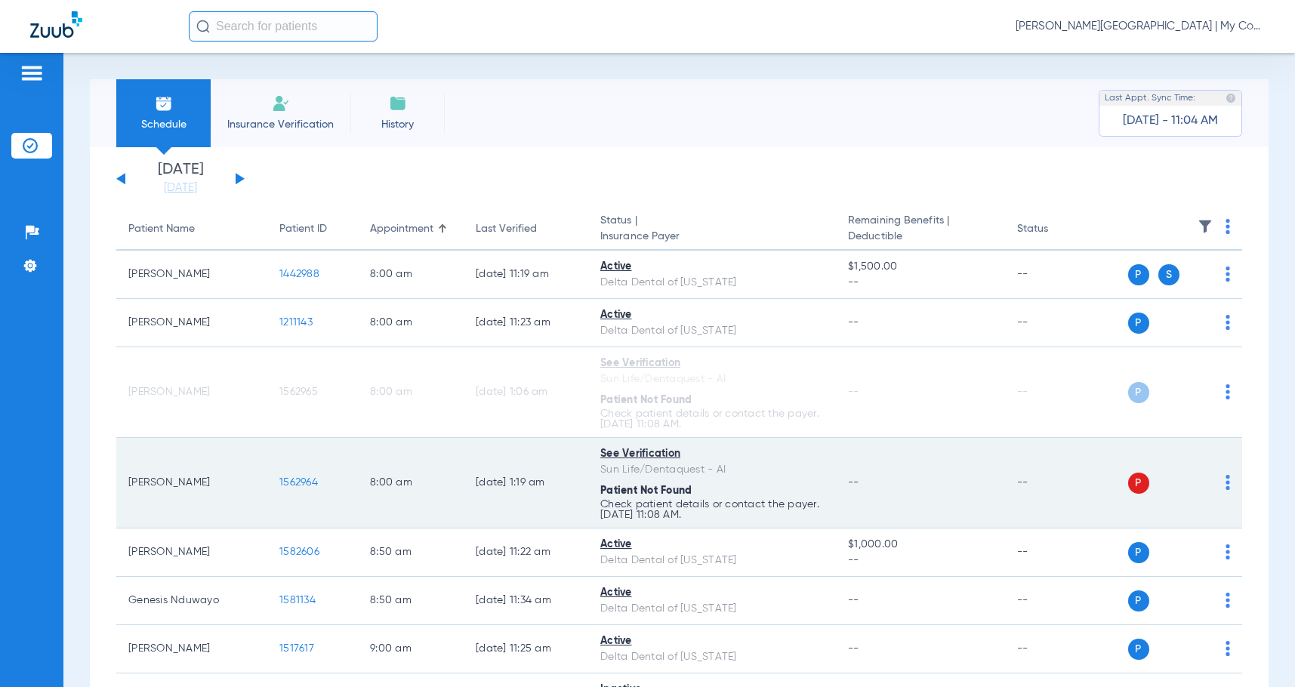
click at [1226, 488] on img at bounding box center [1228, 482] width 5 height 15
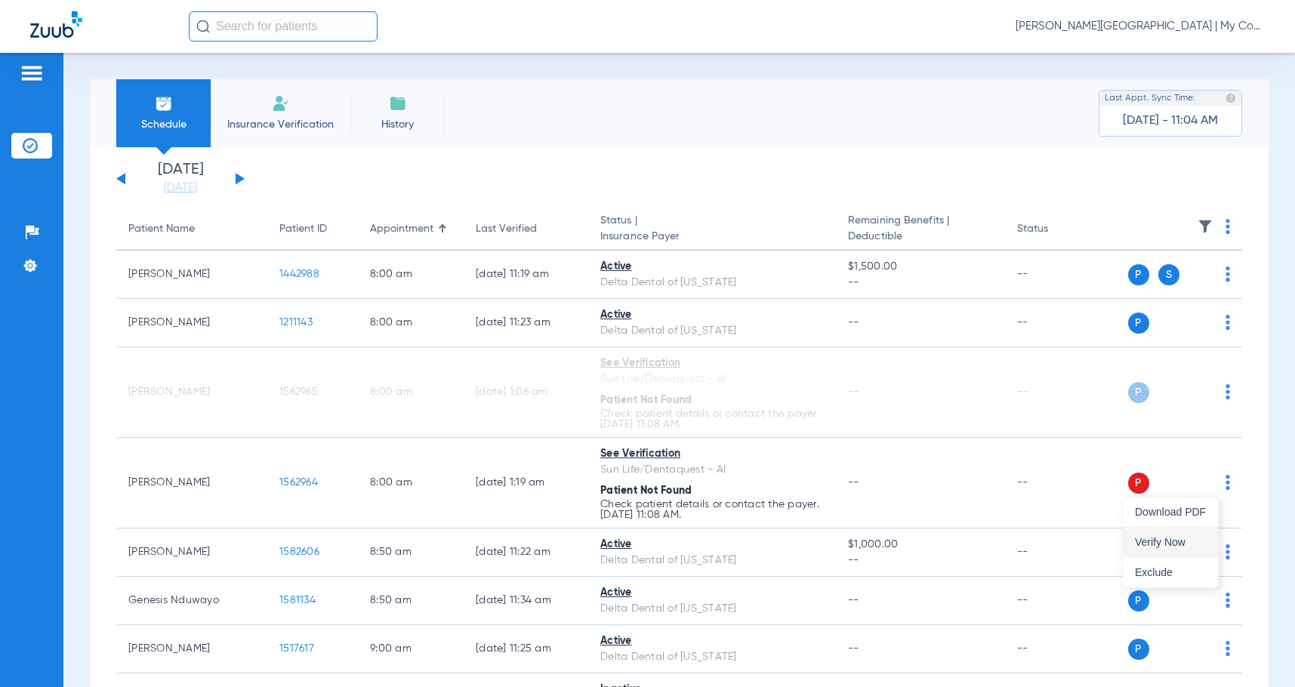
click at [1153, 544] on span "Verify Now" at bounding box center [1170, 542] width 71 height 11
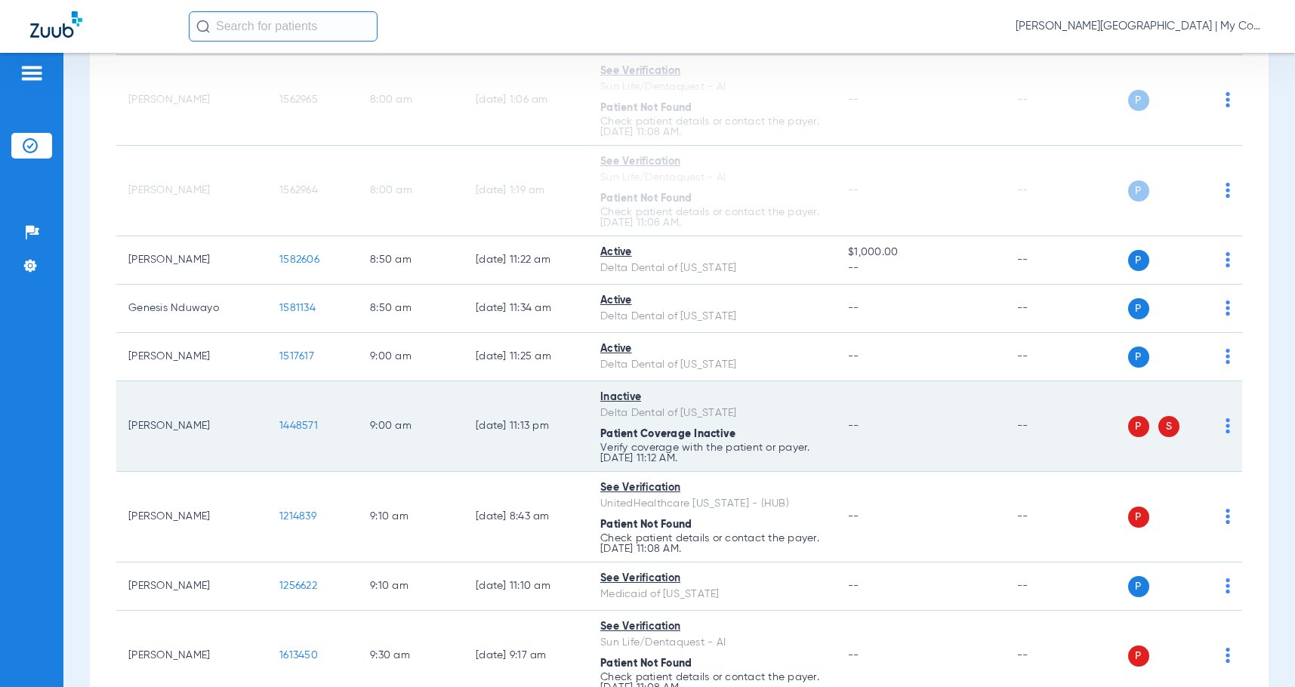
scroll to position [302, 0]
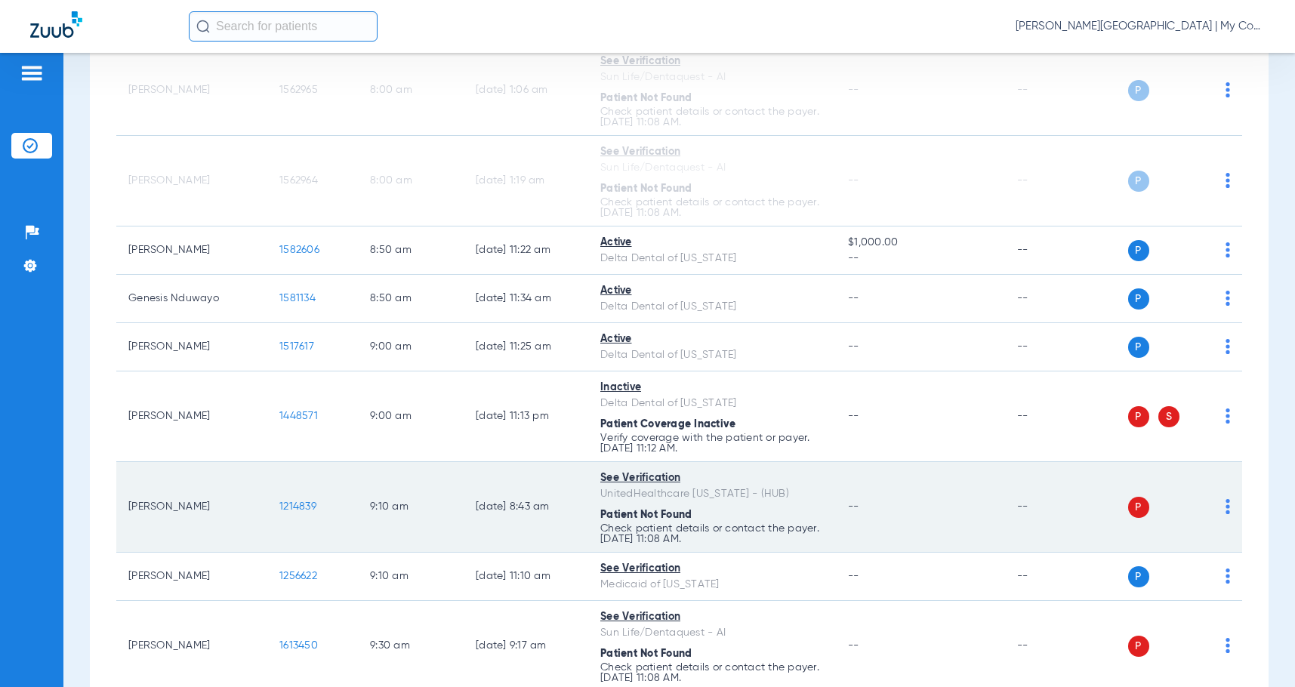
click at [1226, 504] on img at bounding box center [1228, 506] width 5 height 15
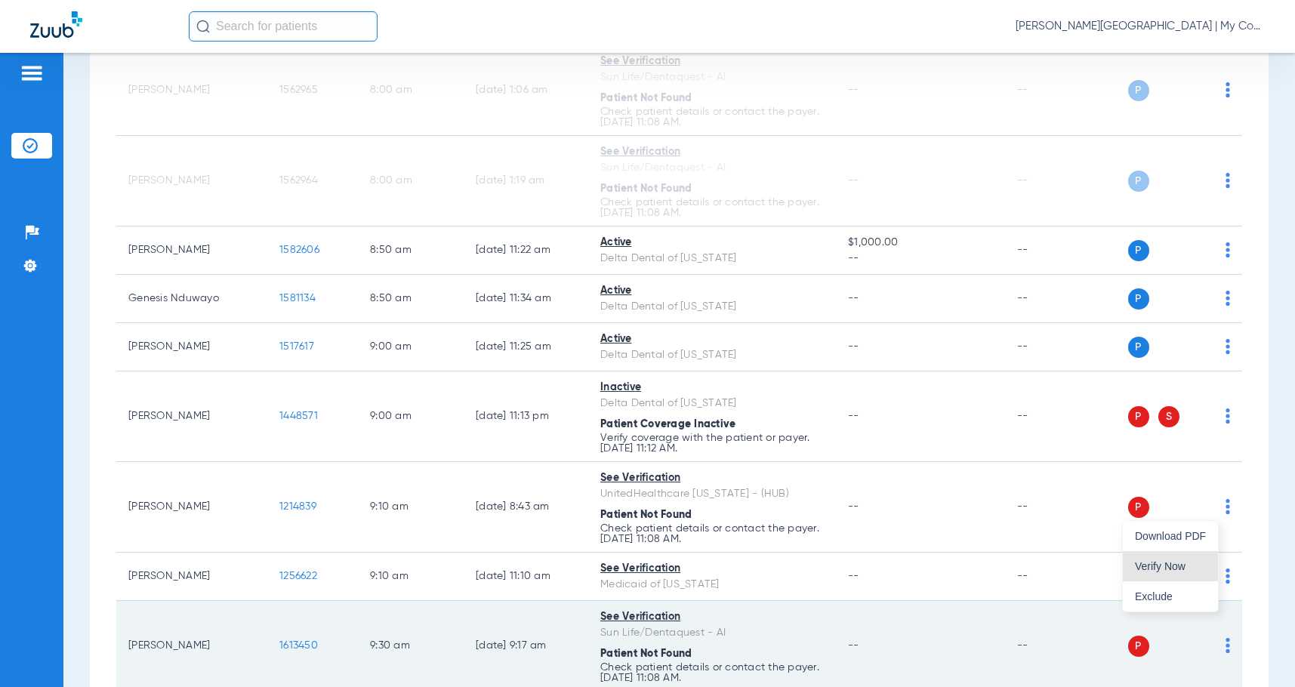
drag, startPoint x: 1175, startPoint y: 569, endPoint x: 1229, endPoint y: 610, distance: 68.0
click at [1174, 569] on span "Verify Now" at bounding box center [1170, 566] width 71 height 11
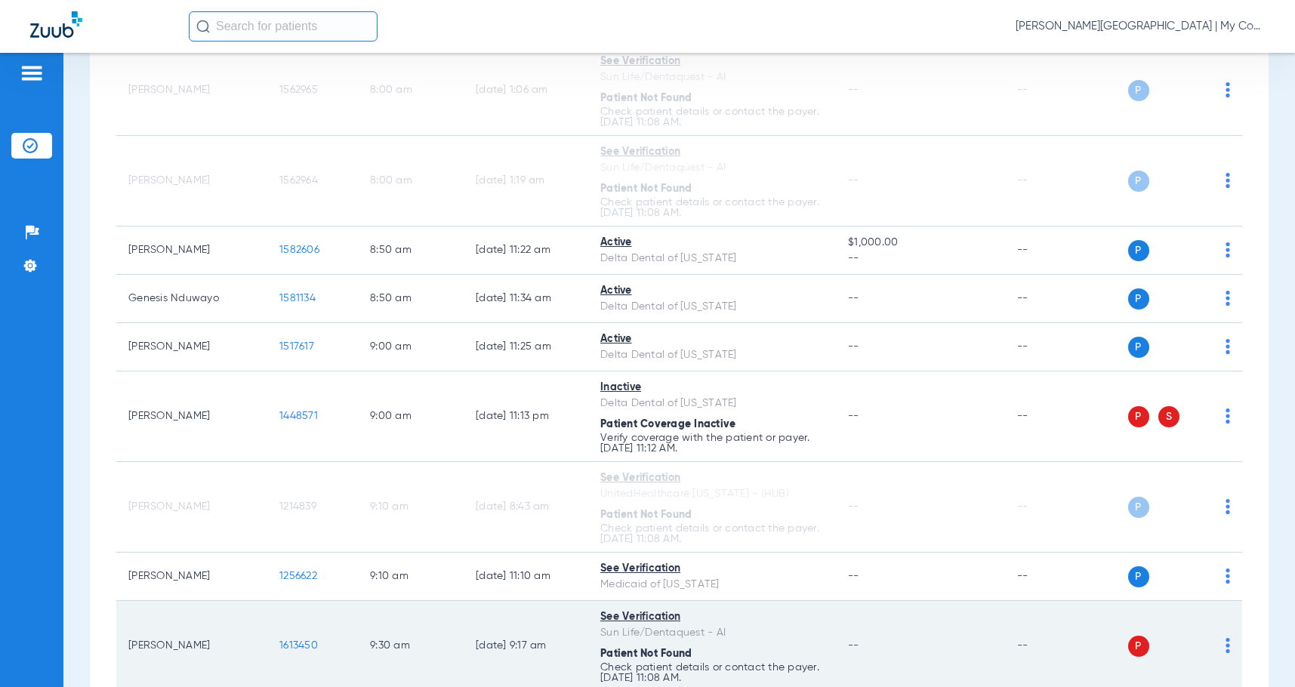
click at [1226, 651] on img at bounding box center [1228, 645] width 5 height 15
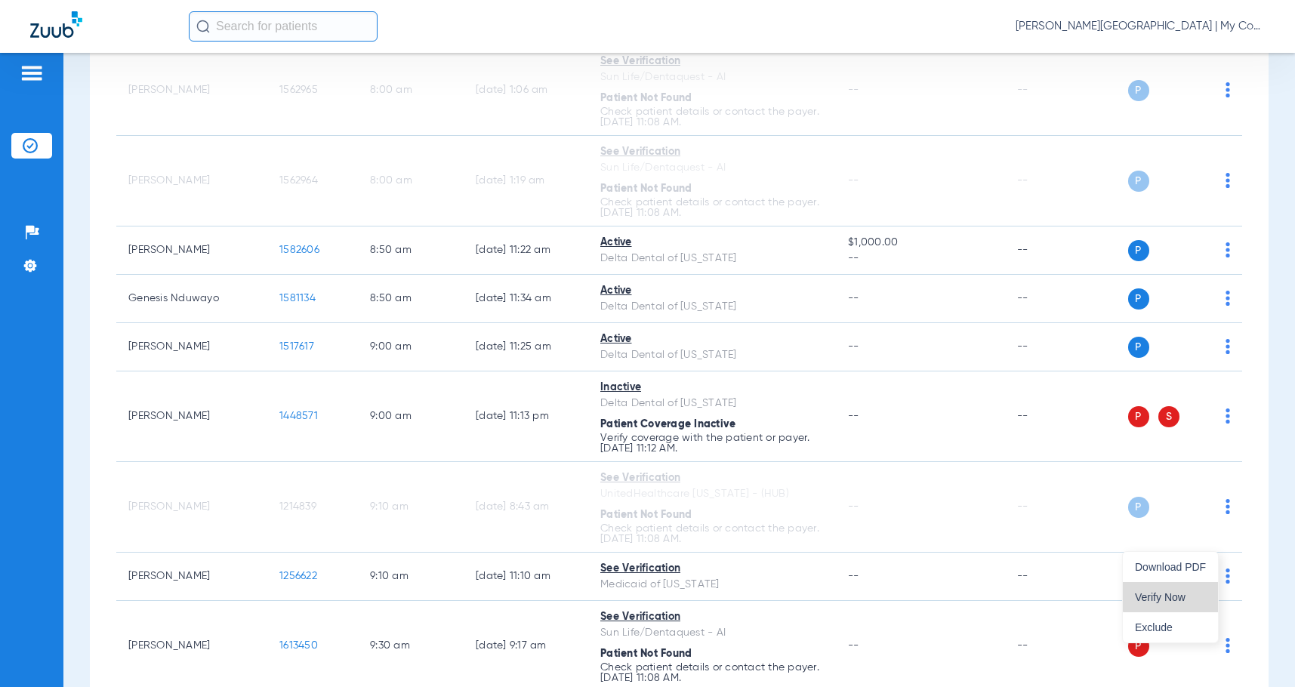
click at [1197, 596] on span "Verify Now" at bounding box center [1170, 597] width 71 height 11
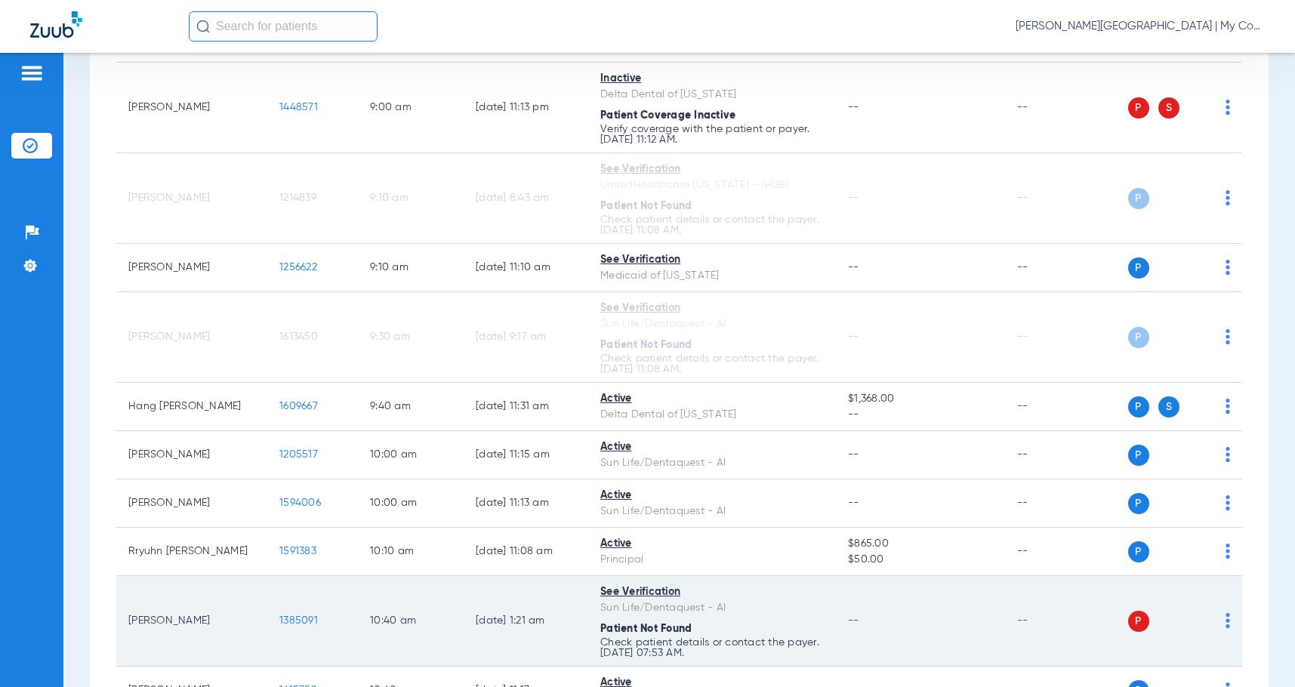
scroll to position [680, 0]
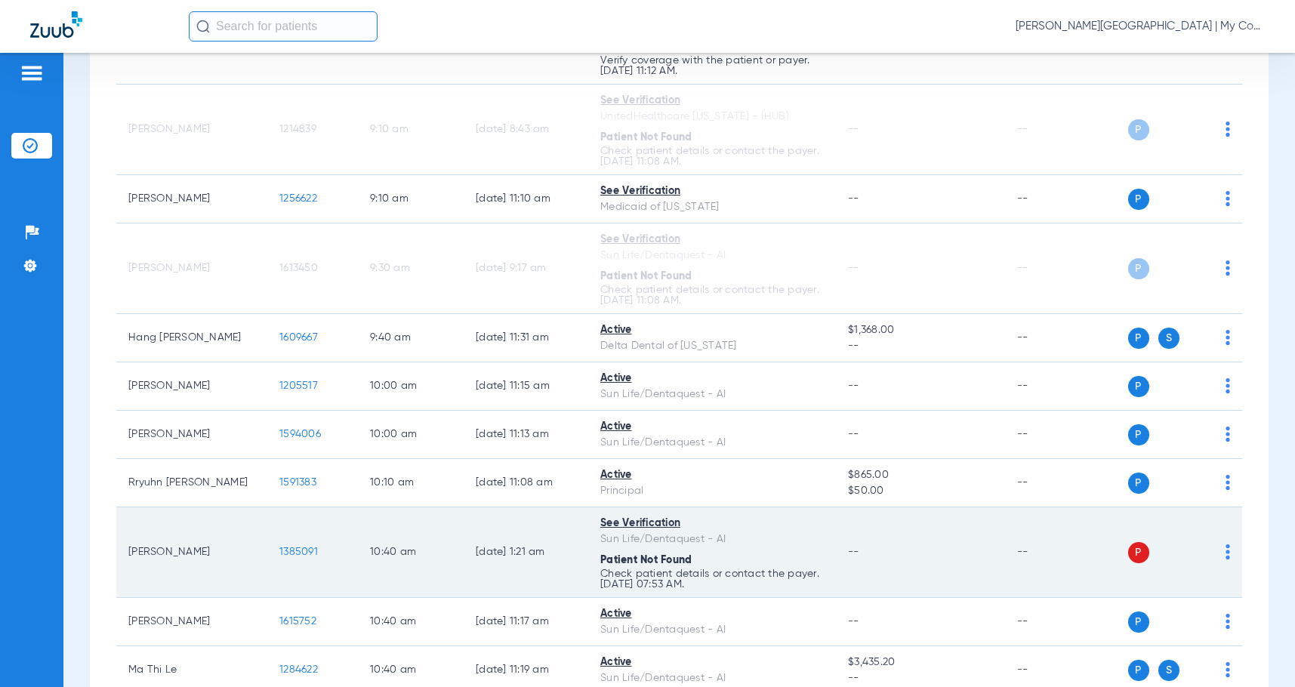
click at [1226, 557] on img at bounding box center [1228, 552] width 5 height 15
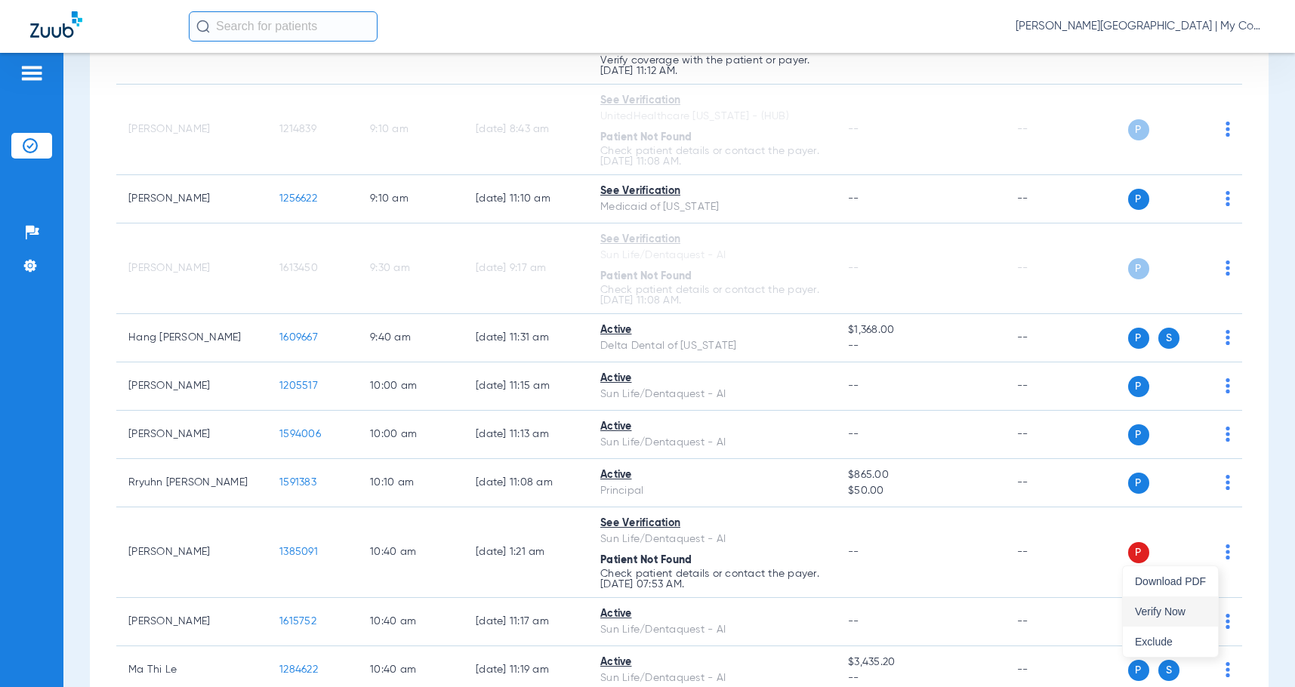
click at [1162, 606] on button "Verify Now" at bounding box center [1170, 612] width 95 height 30
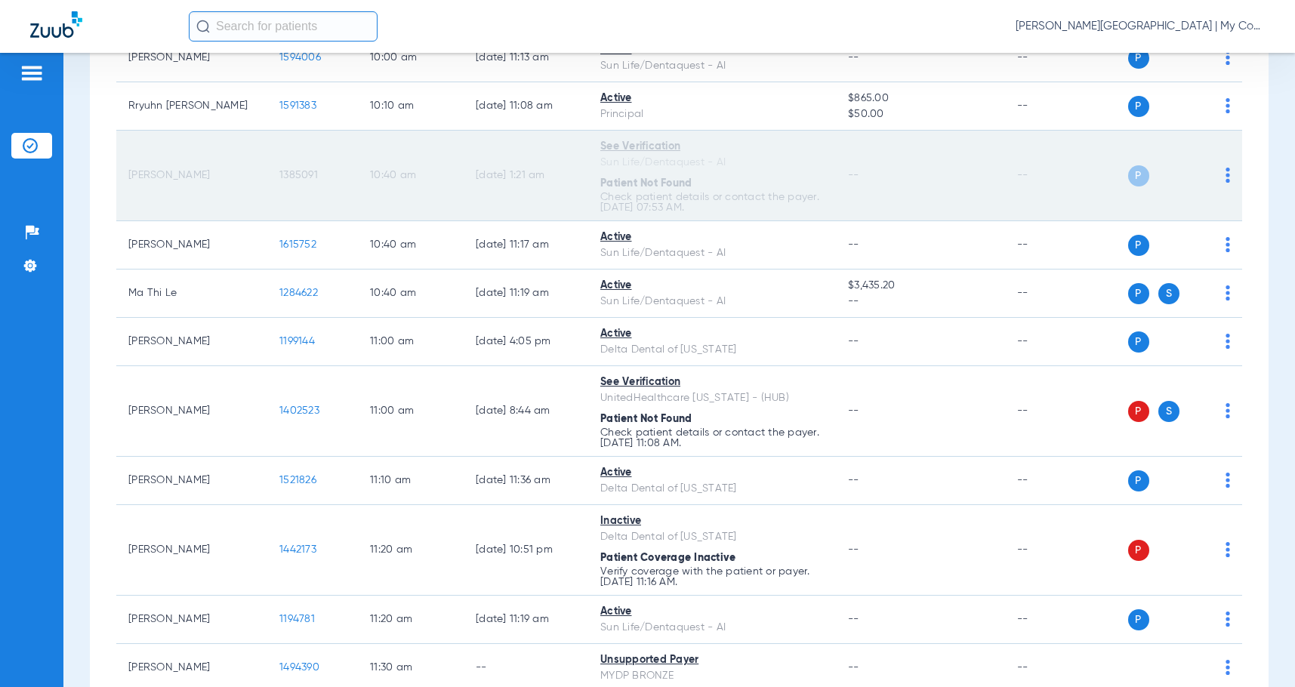
scroll to position [1057, 0]
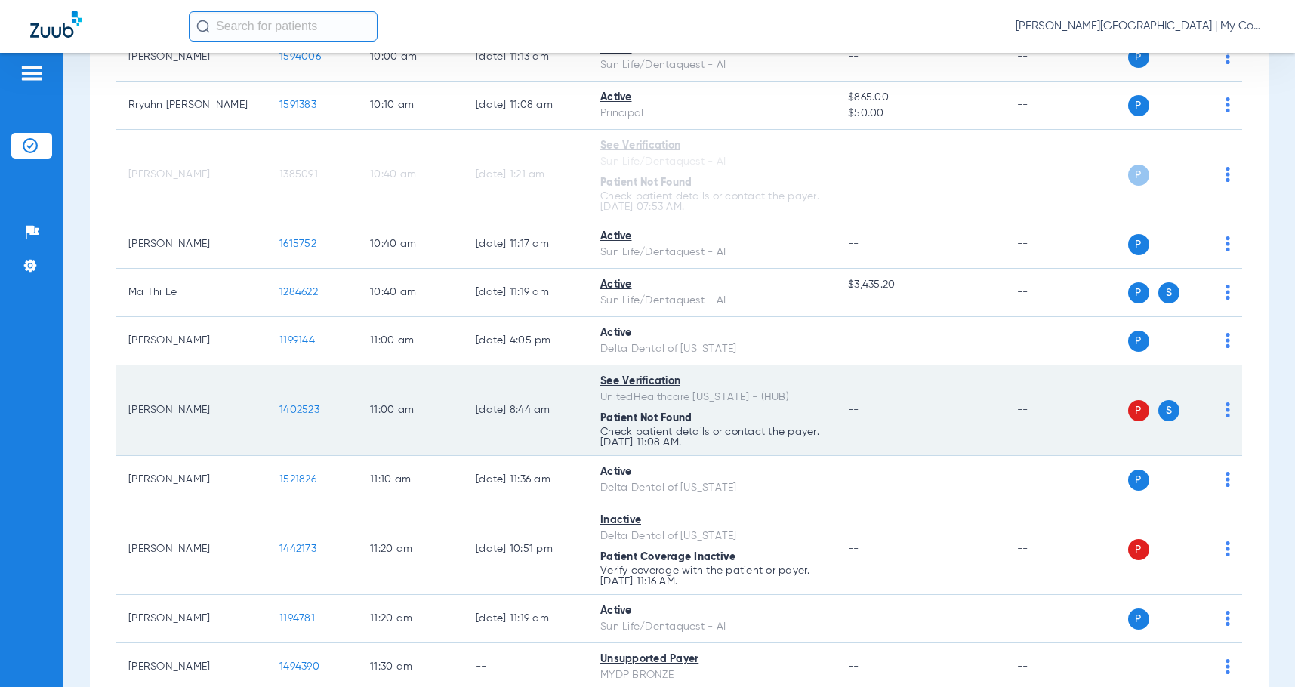
click at [1226, 417] on img at bounding box center [1228, 410] width 5 height 15
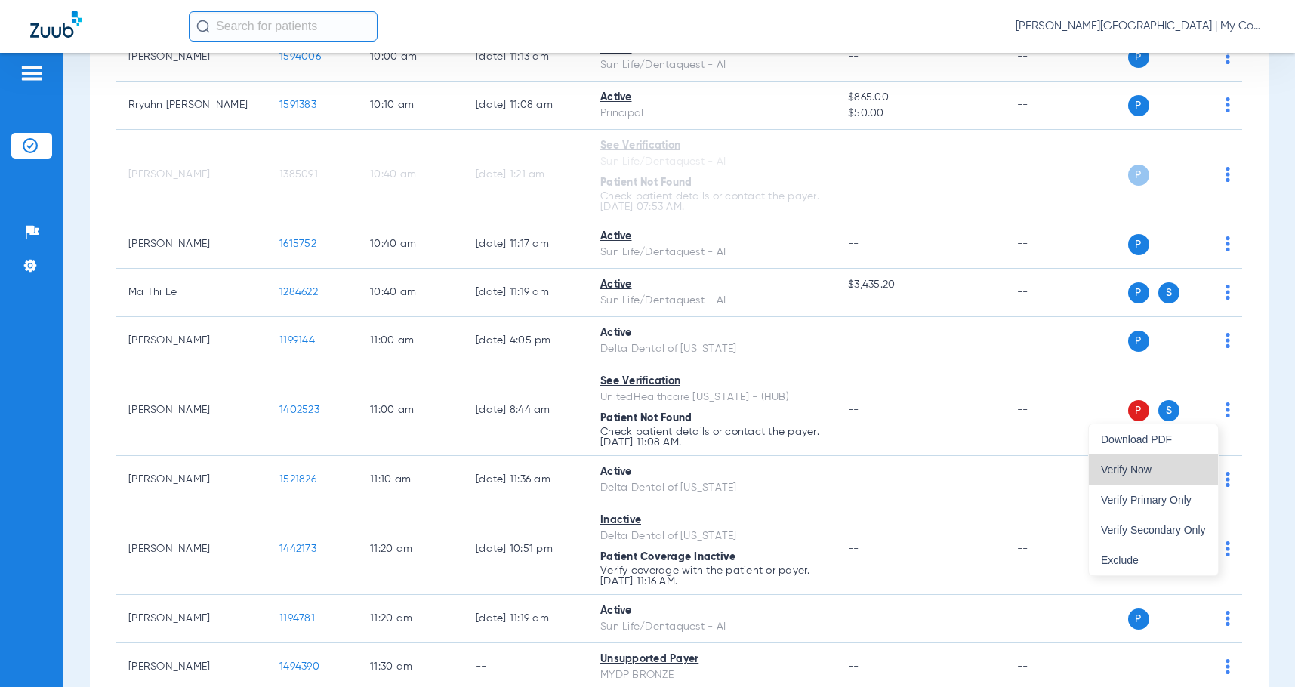
click at [1187, 465] on span "Verify Now" at bounding box center [1153, 470] width 105 height 11
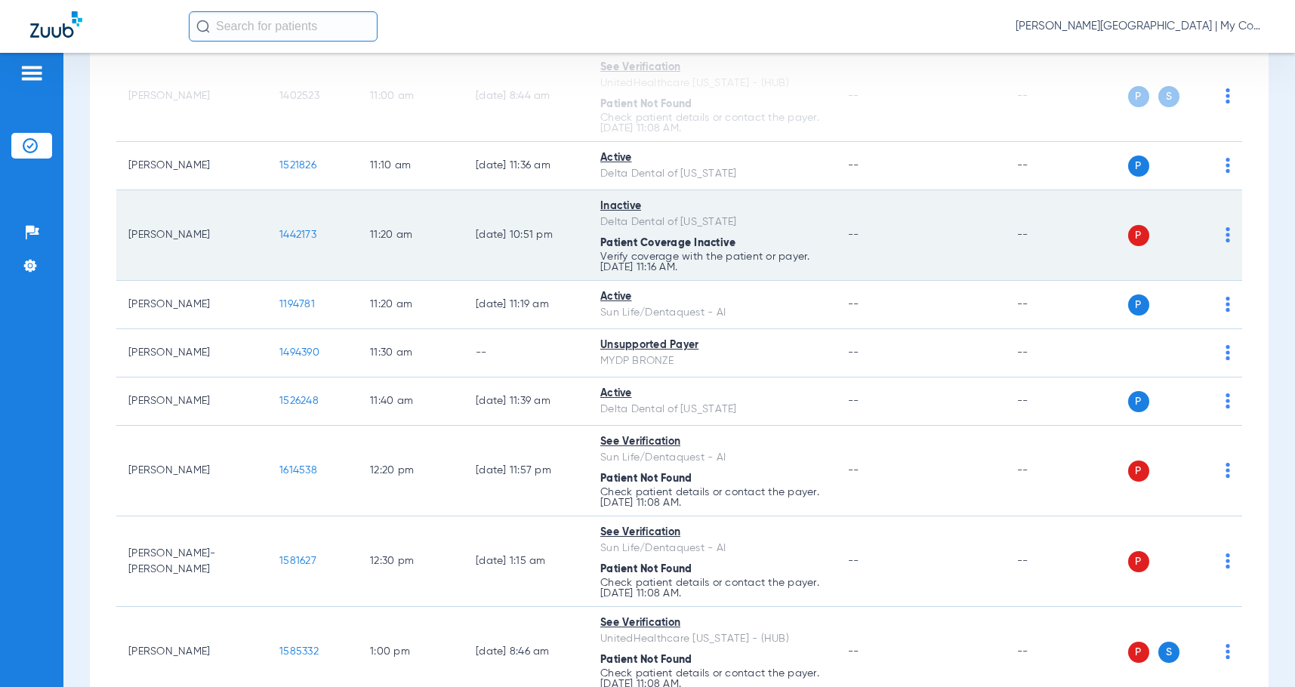
scroll to position [1435, 0]
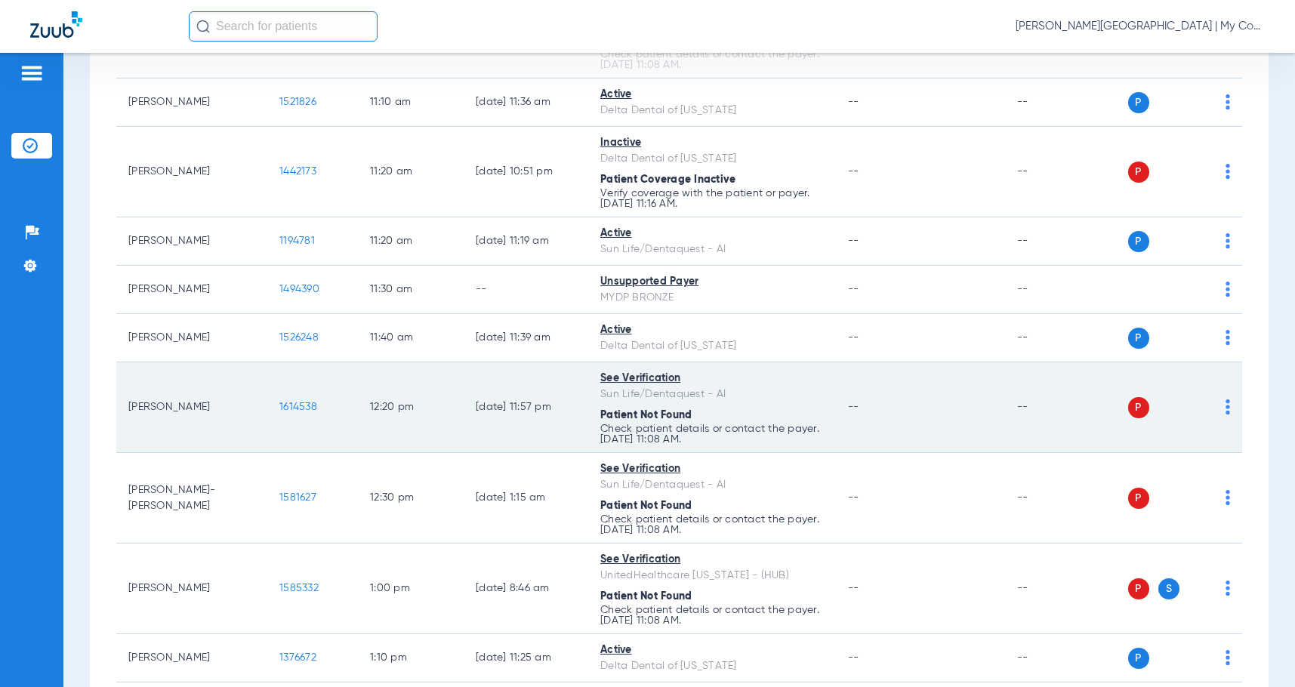
click at [1220, 409] on td "P S" at bounding box center [1174, 408] width 135 height 91
click at [1226, 409] on img at bounding box center [1228, 407] width 5 height 15
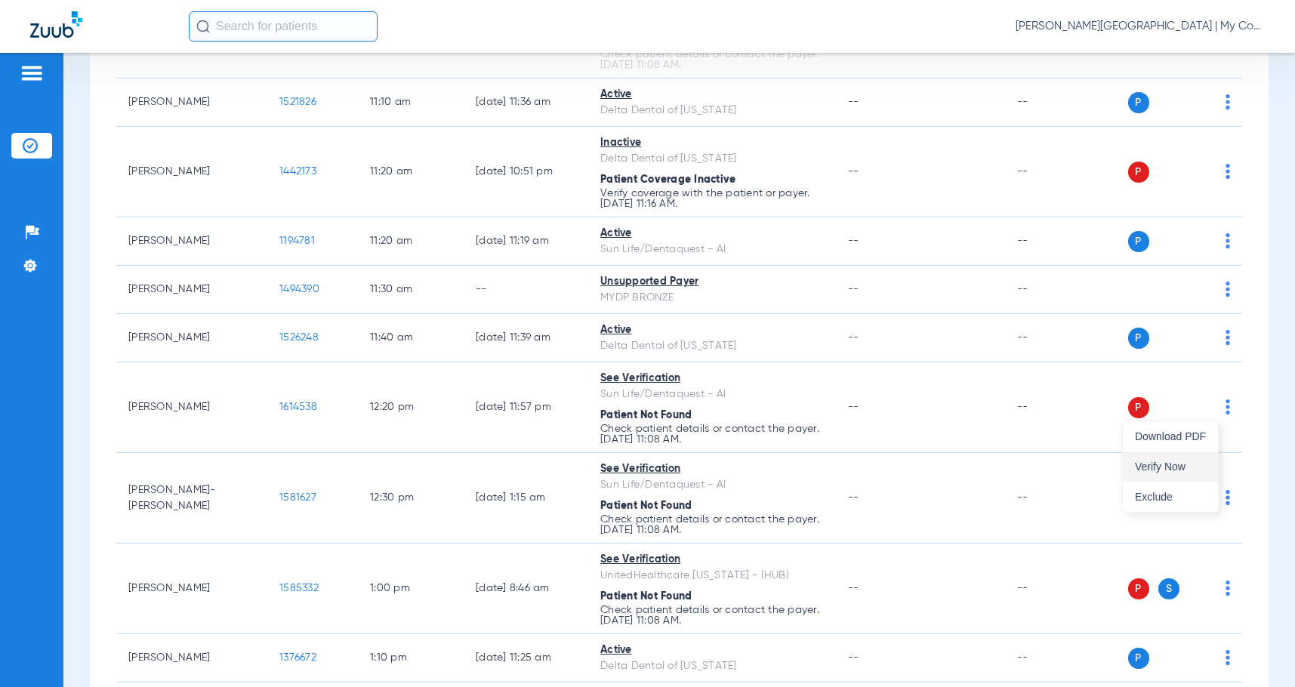
click at [1178, 468] on span "Verify Now" at bounding box center [1170, 467] width 71 height 11
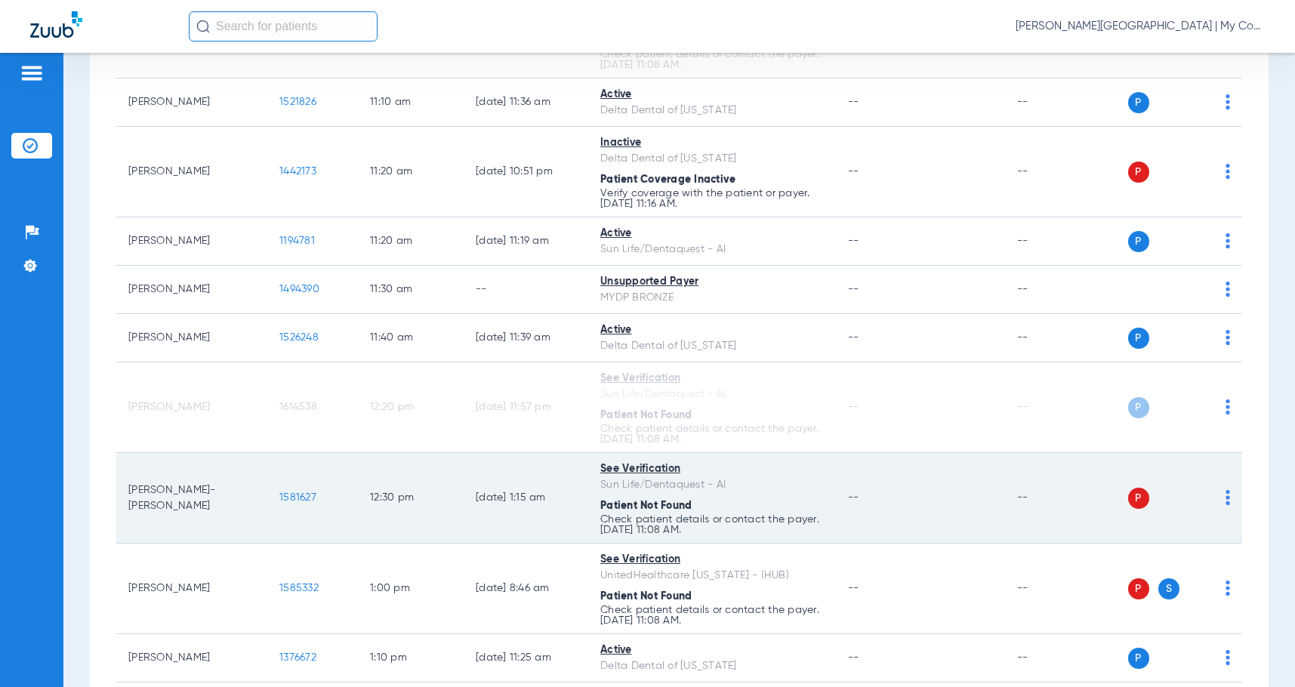
click at [1226, 500] on img at bounding box center [1228, 497] width 5 height 15
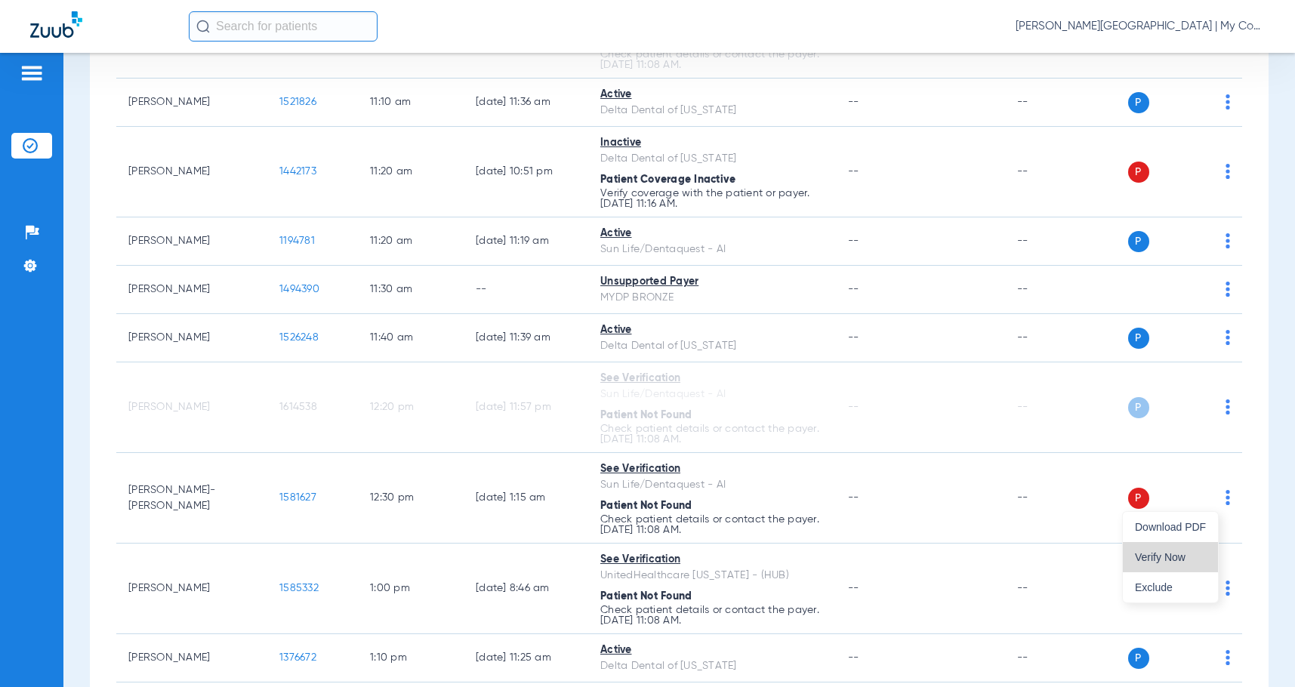
click at [1151, 567] on button "Verify Now" at bounding box center [1170, 557] width 95 height 30
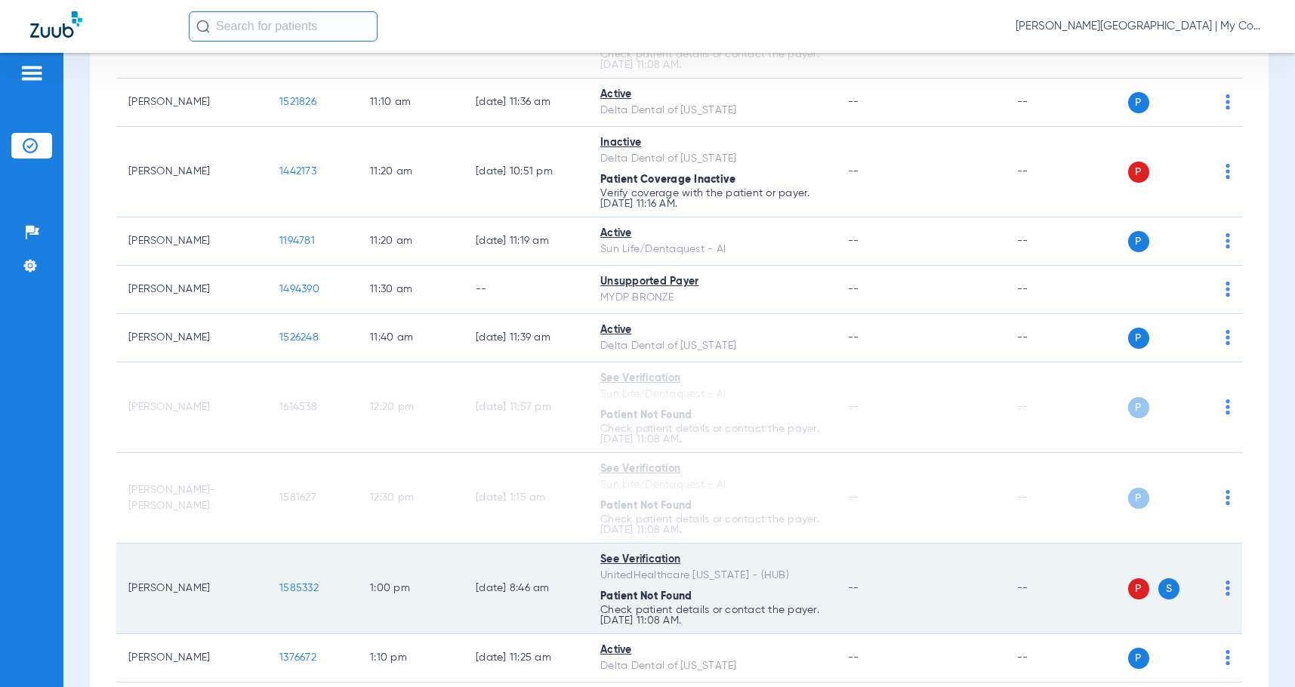
click at [1226, 583] on img at bounding box center [1228, 588] width 5 height 15
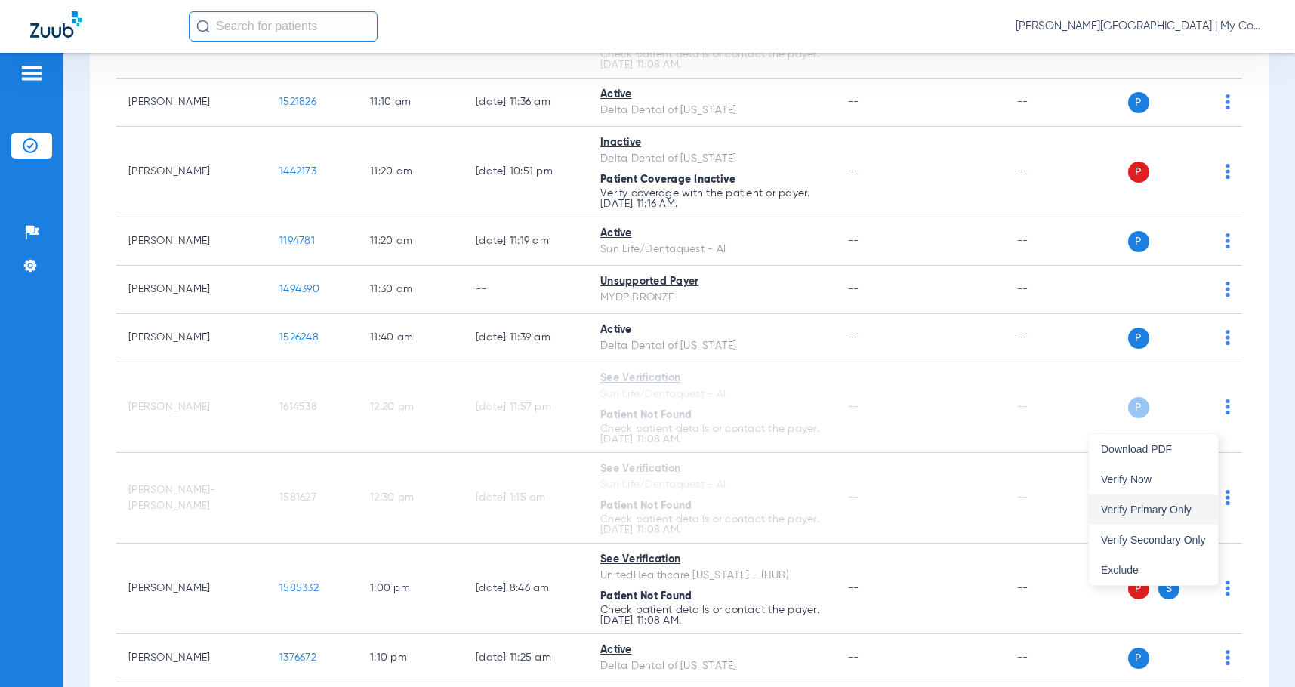
click at [1181, 503] on button "Verify Primary Only" at bounding box center [1153, 510] width 129 height 30
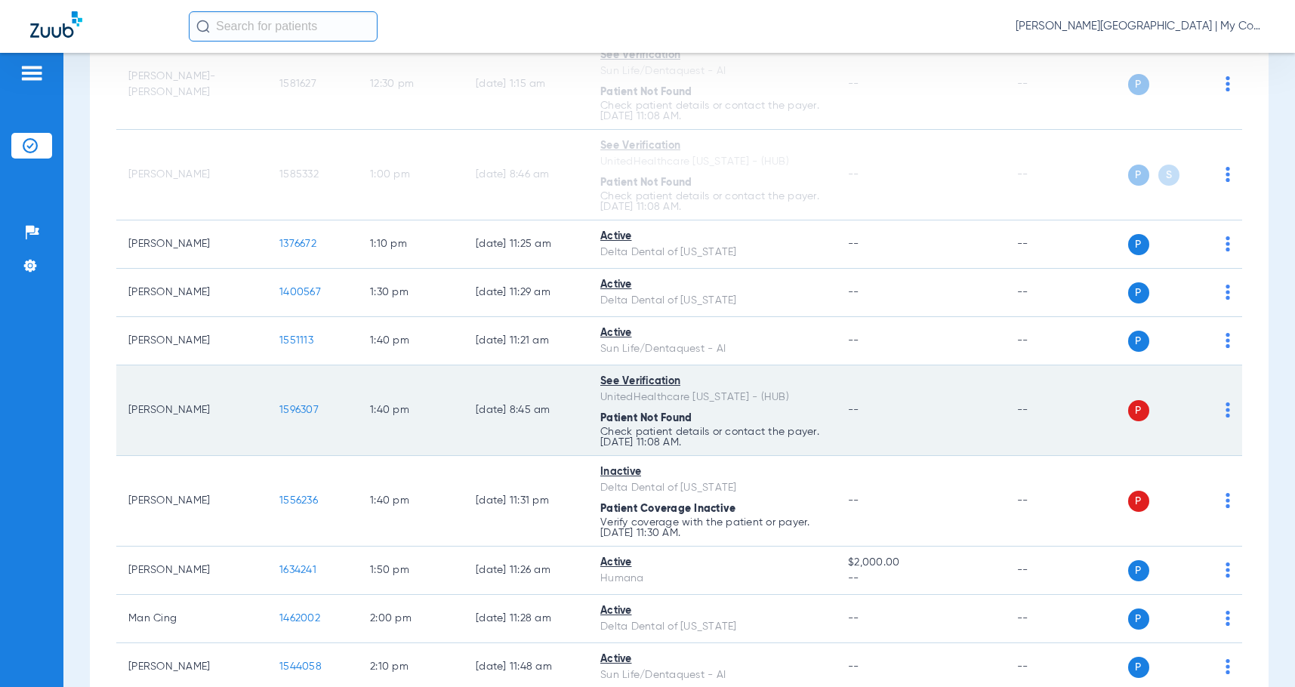
scroll to position [1888, 0]
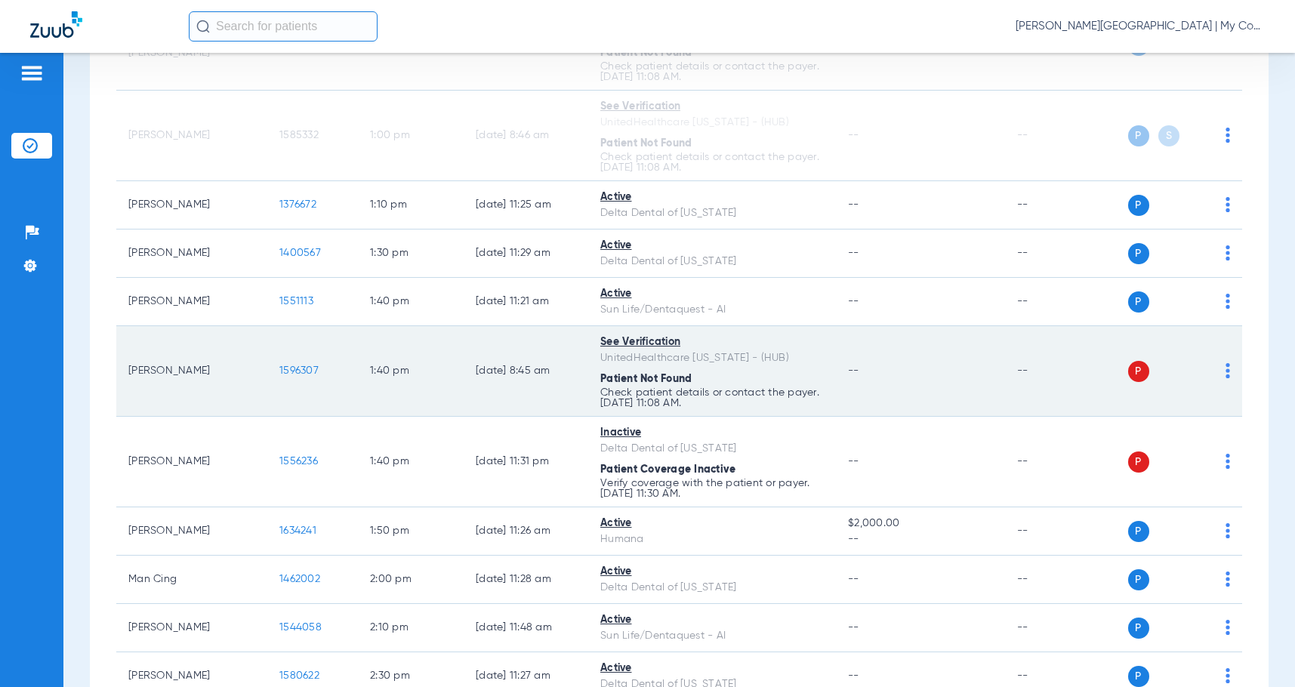
click at [1226, 366] on img at bounding box center [1228, 370] width 5 height 15
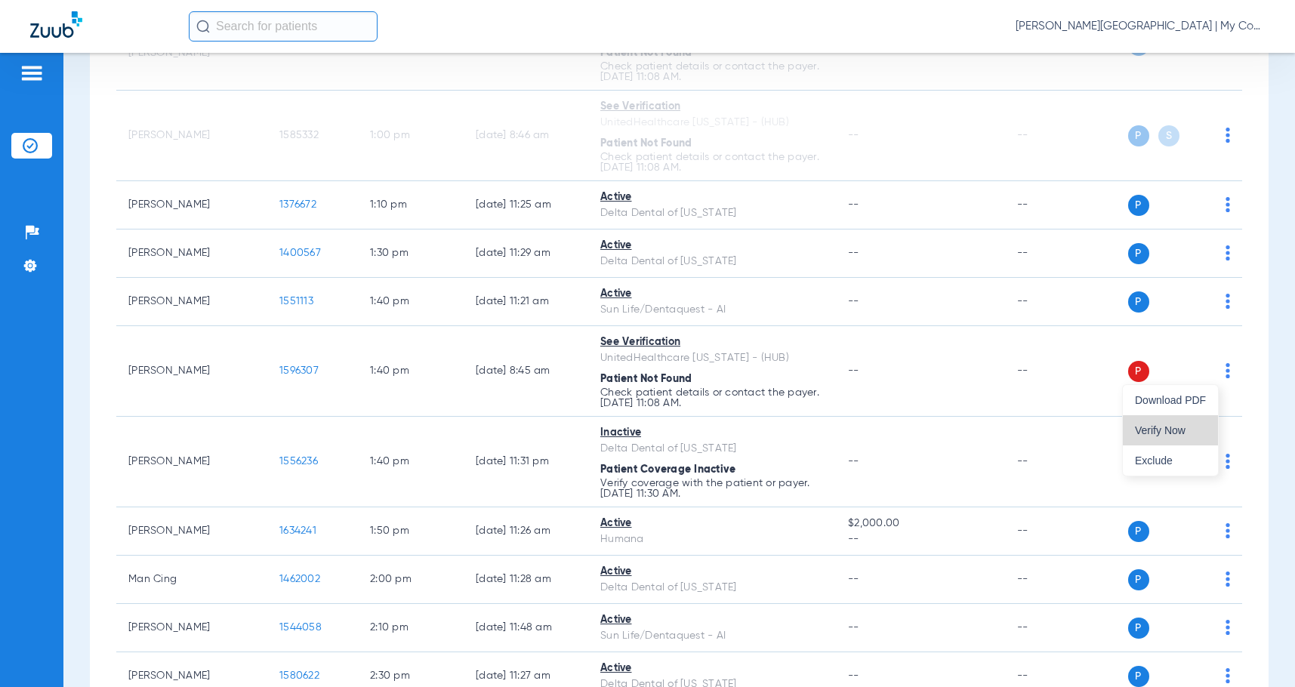
click at [1190, 434] on span "Verify Now" at bounding box center [1170, 430] width 71 height 11
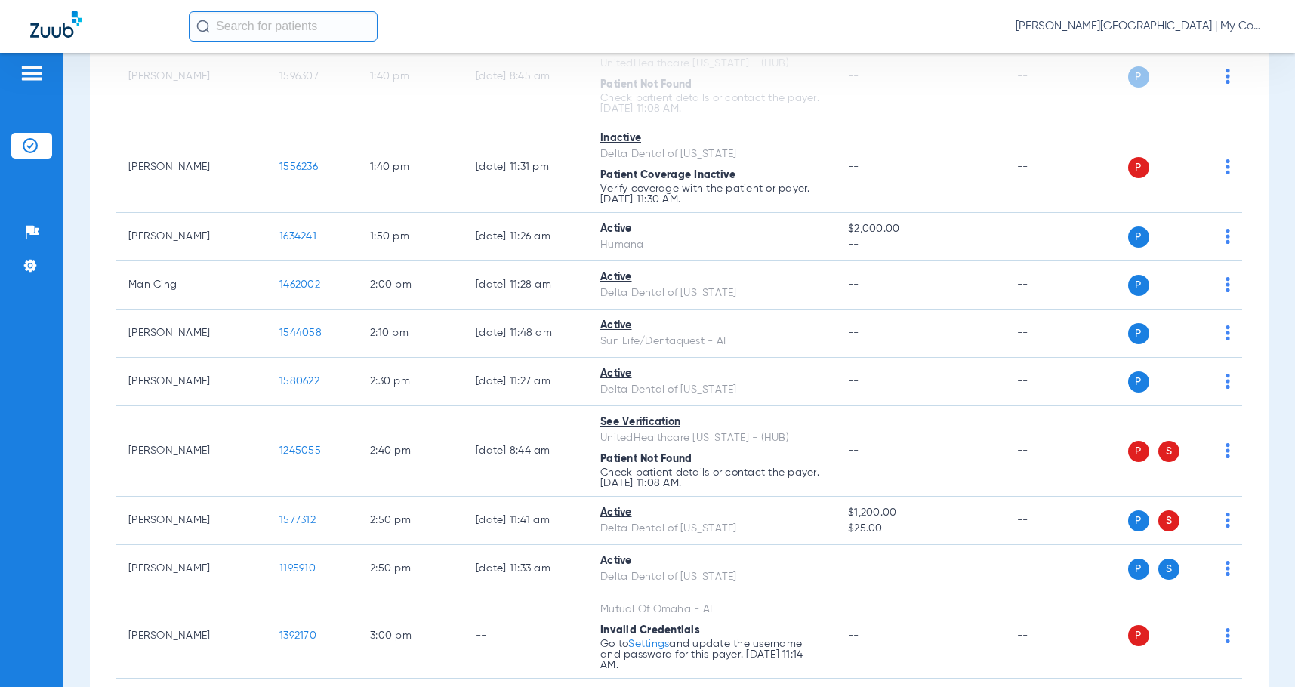
scroll to position [2190, 0]
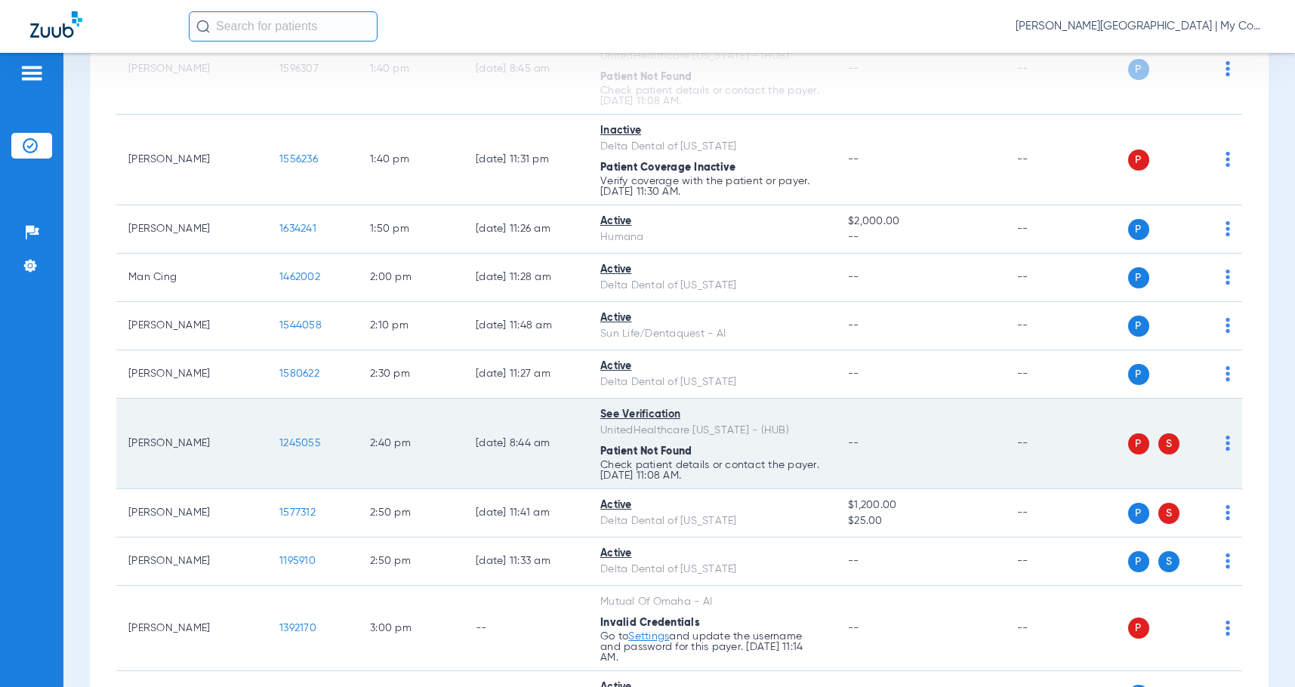
click at [1226, 441] on img at bounding box center [1228, 443] width 5 height 15
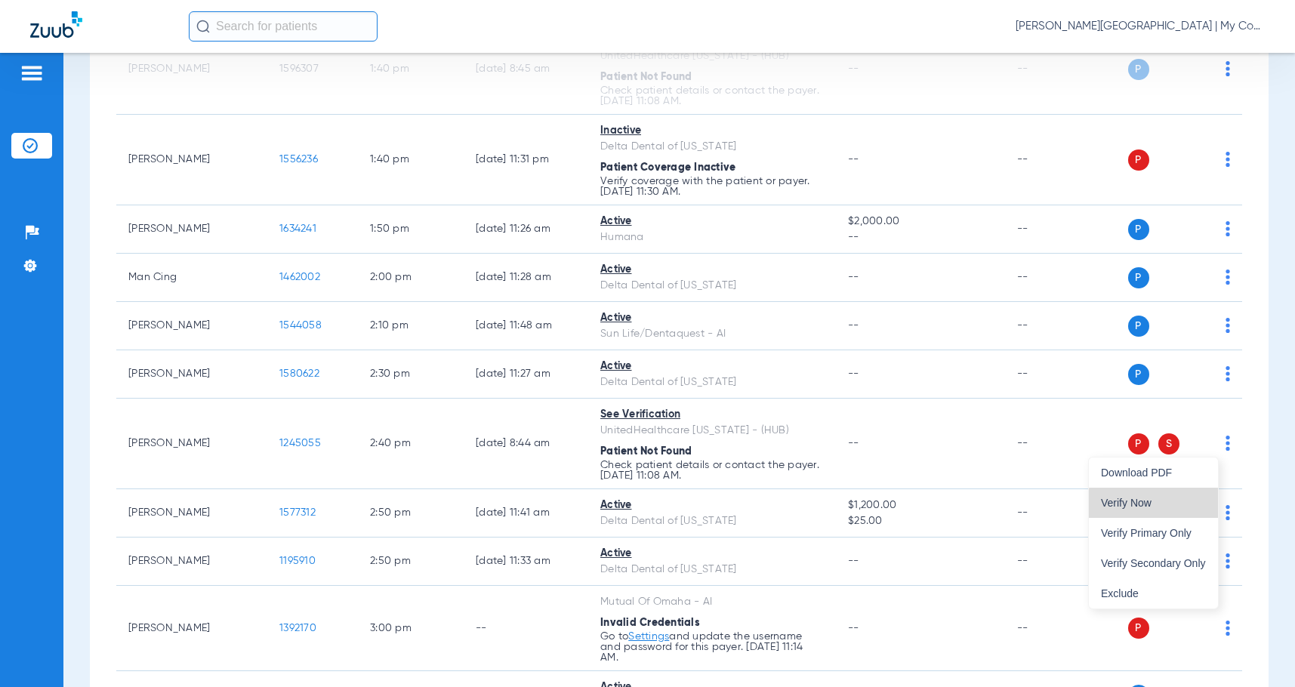
click at [1164, 505] on span "Verify Now" at bounding box center [1153, 503] width 105 height 11
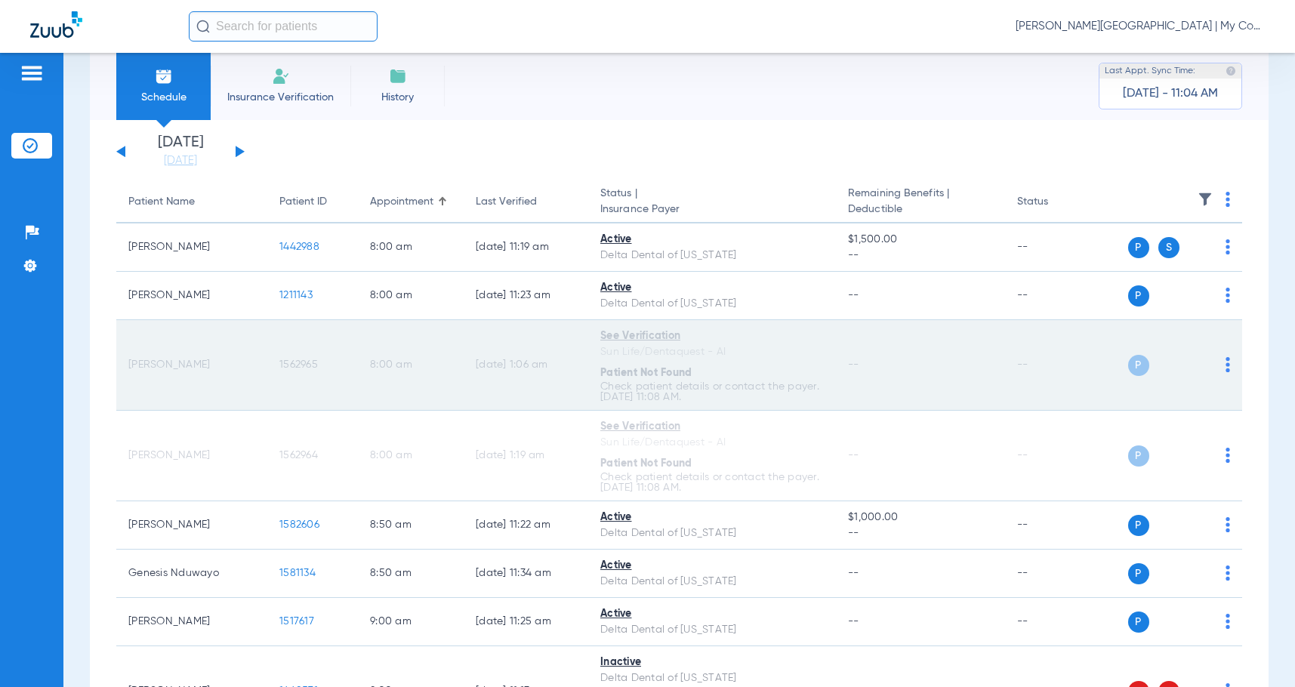
scroll to position [0, 0]
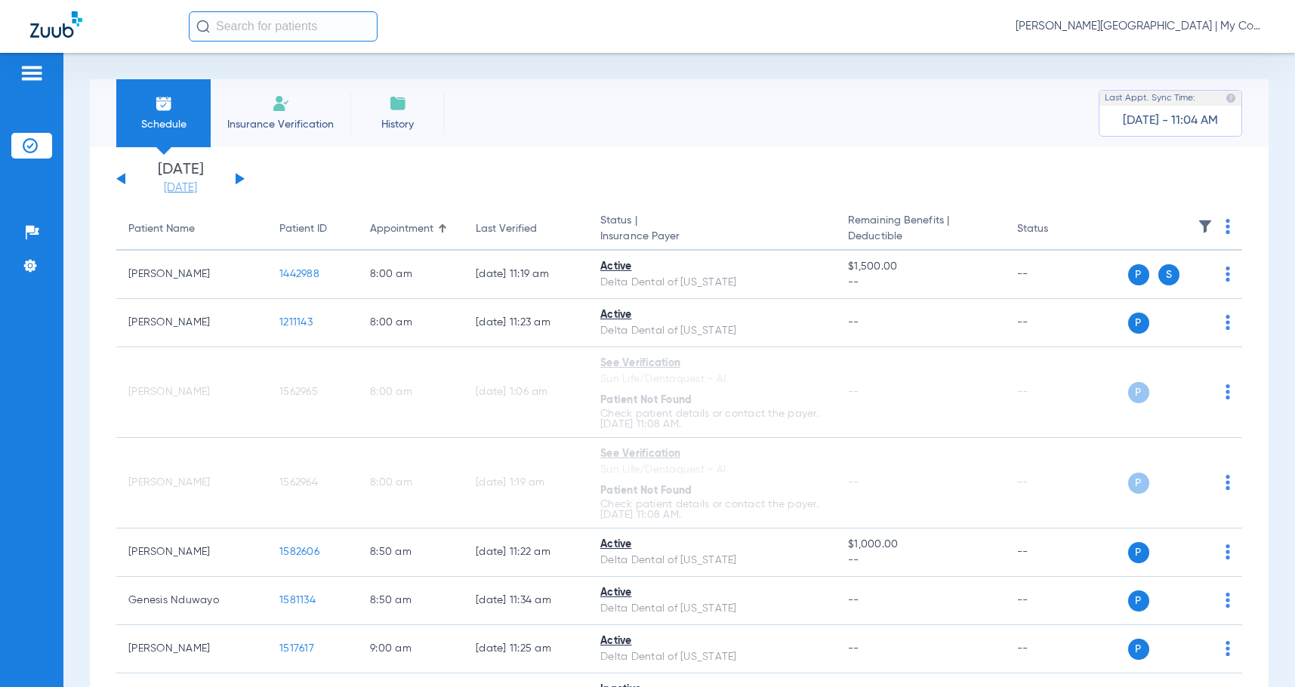
click at [196, 187] on link "[DATE]" at bounding box center [180, 188] width 91 height 15
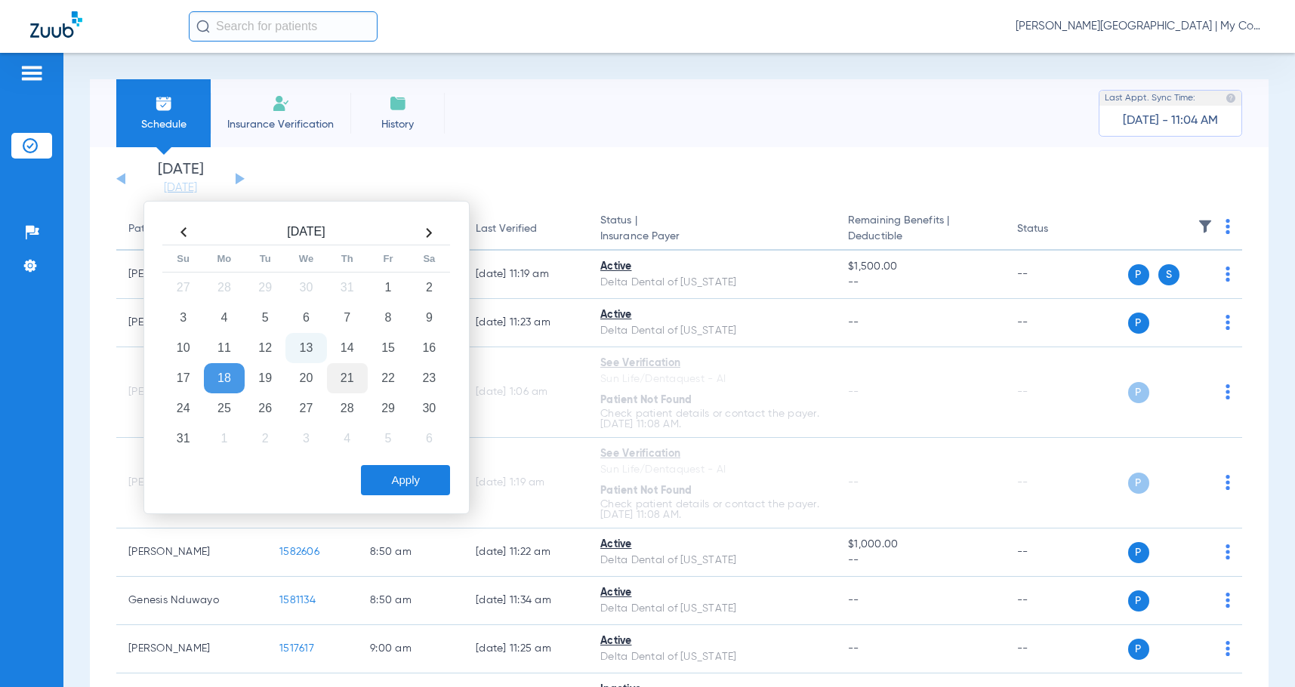
click at [351, 390] on td "21" at bounding box center [347, 378] width 41 height 30
click at [380, 480] on button "Apply" at bounding box center [405, 480] width 89 height 30
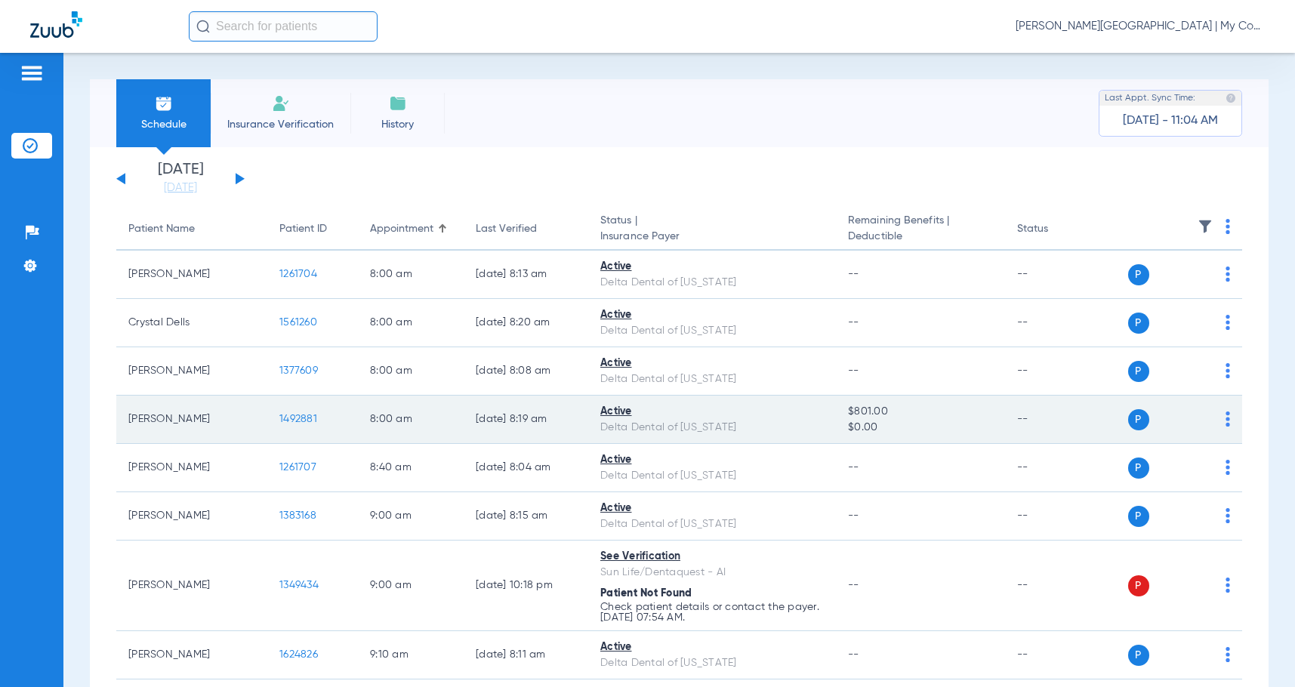
click at [289, 423] on span "1492881" at bounding box center [298, 419] width 38 height 11
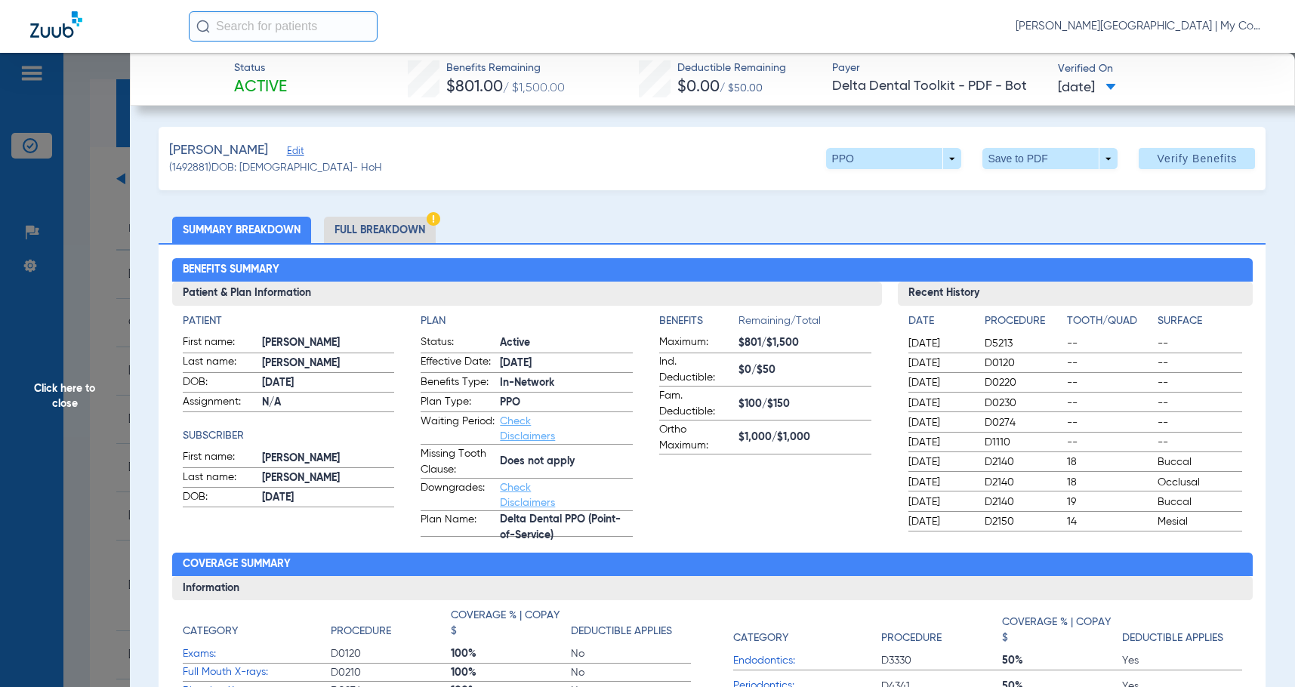
click at [397, 227] on li "Full Breakdown" at bounding box center [380, 230] width 112 height 26
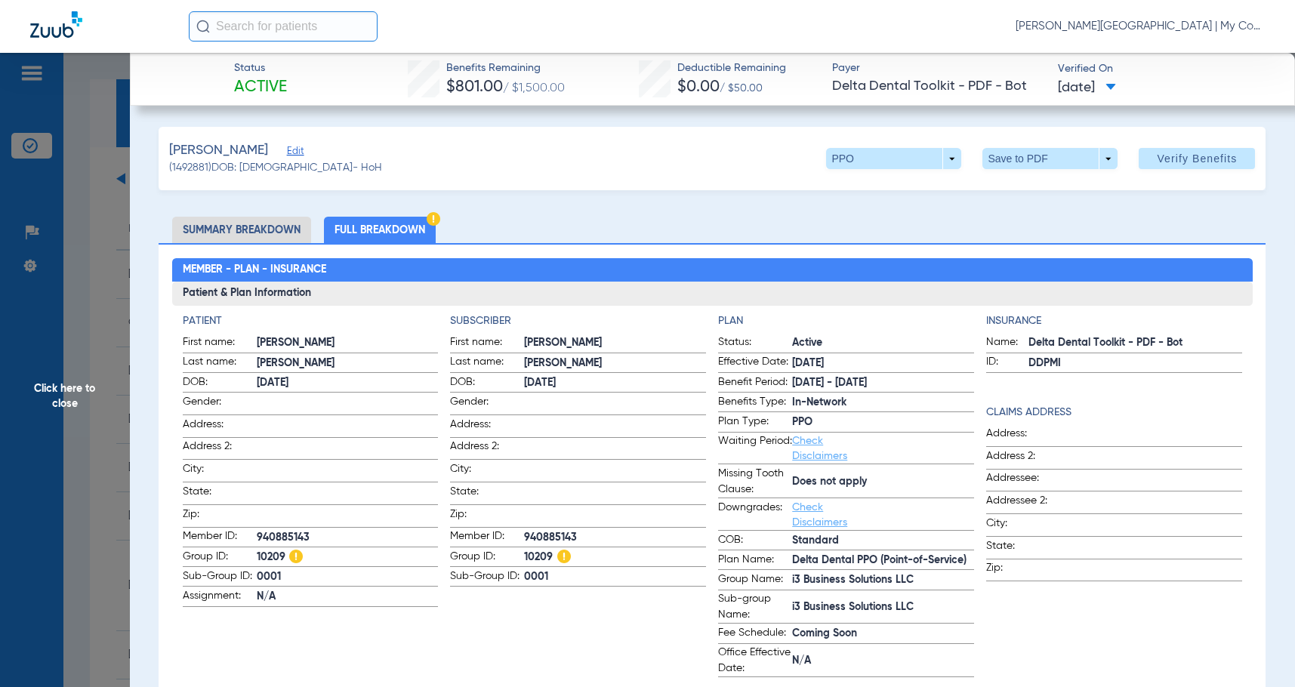
click at [121, 374] on span "Click here to close" at bounding box center [65, 396] width 130 height 687
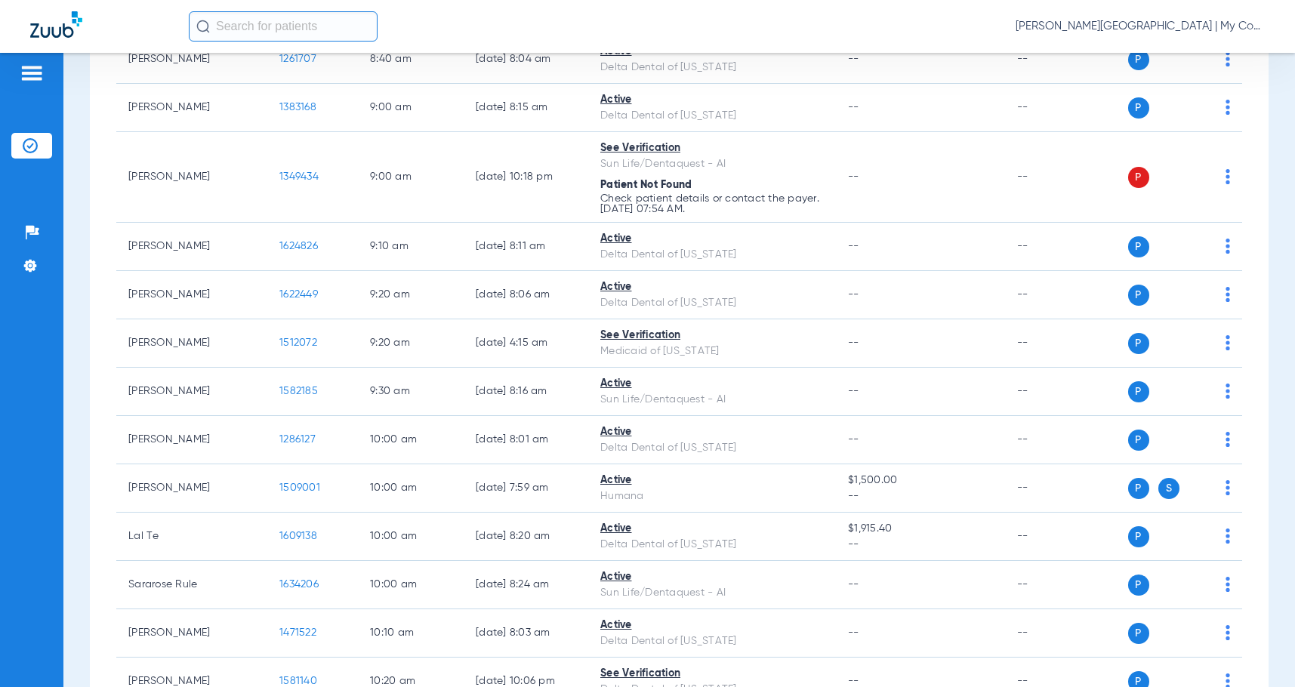
scroll to position [453, 0]
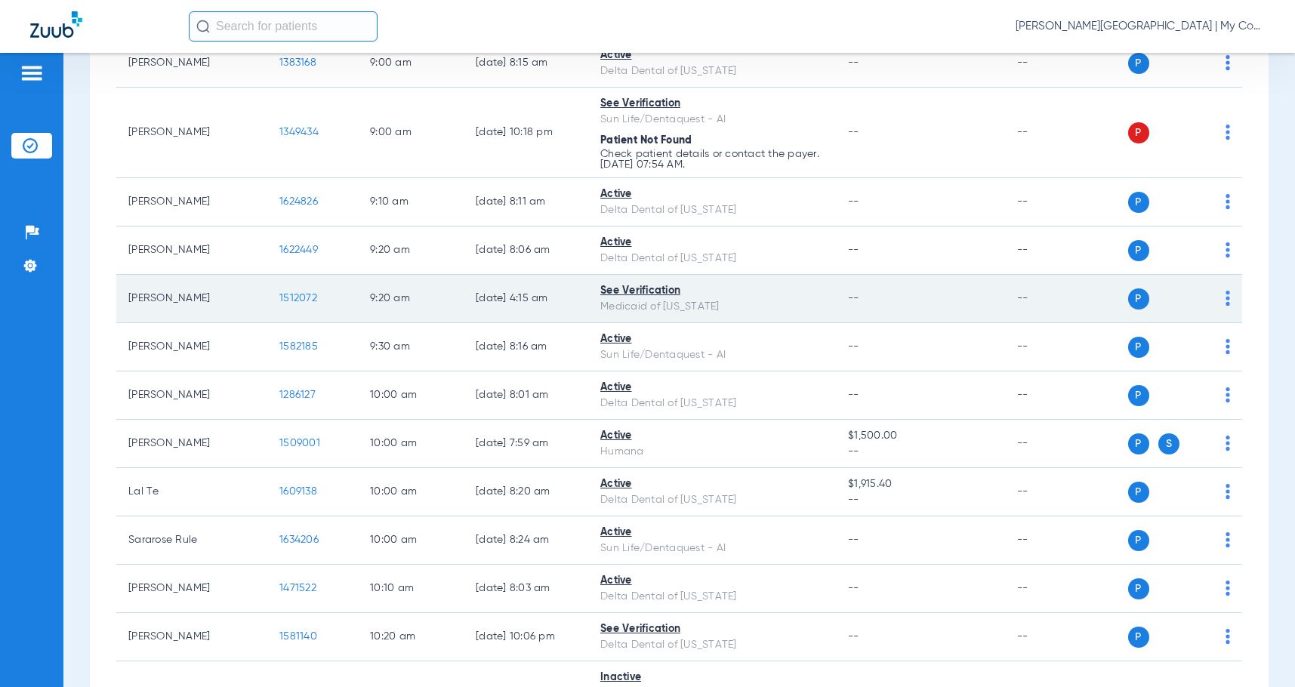
click at [300, 295] on span "1512072" at bounding box center [298, 298] width 38 height 11
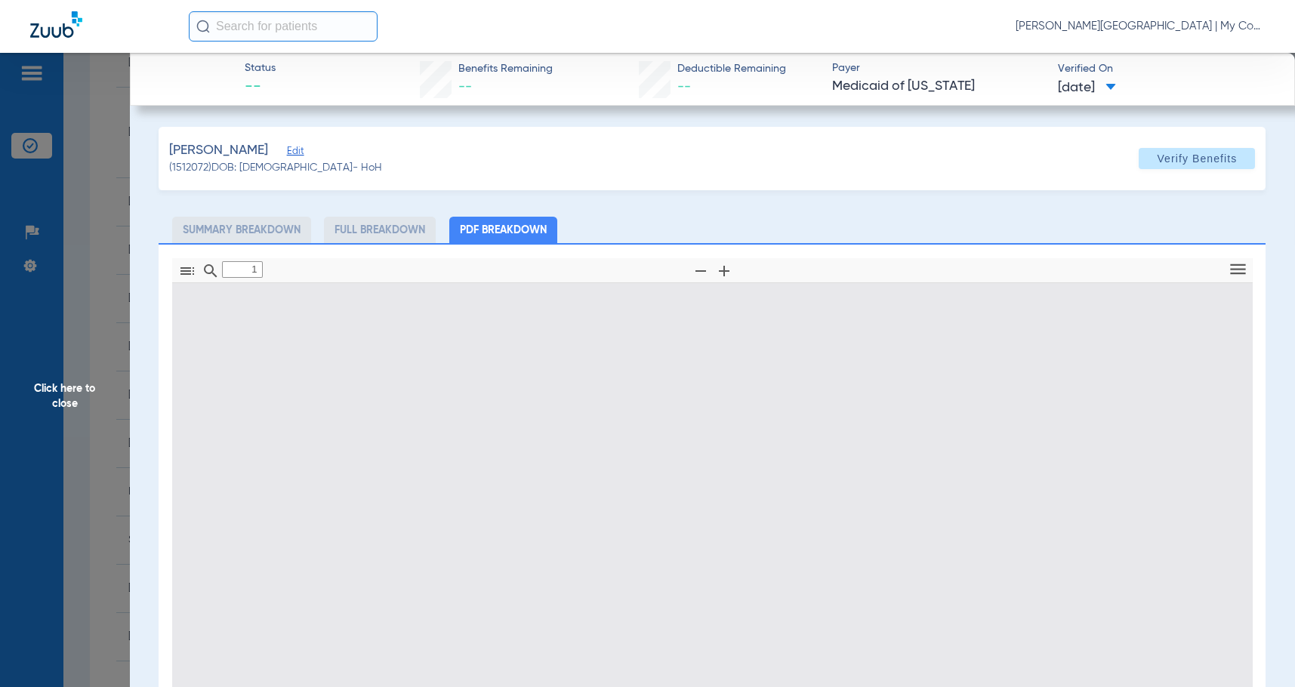
type input "0"
select select "page-width"
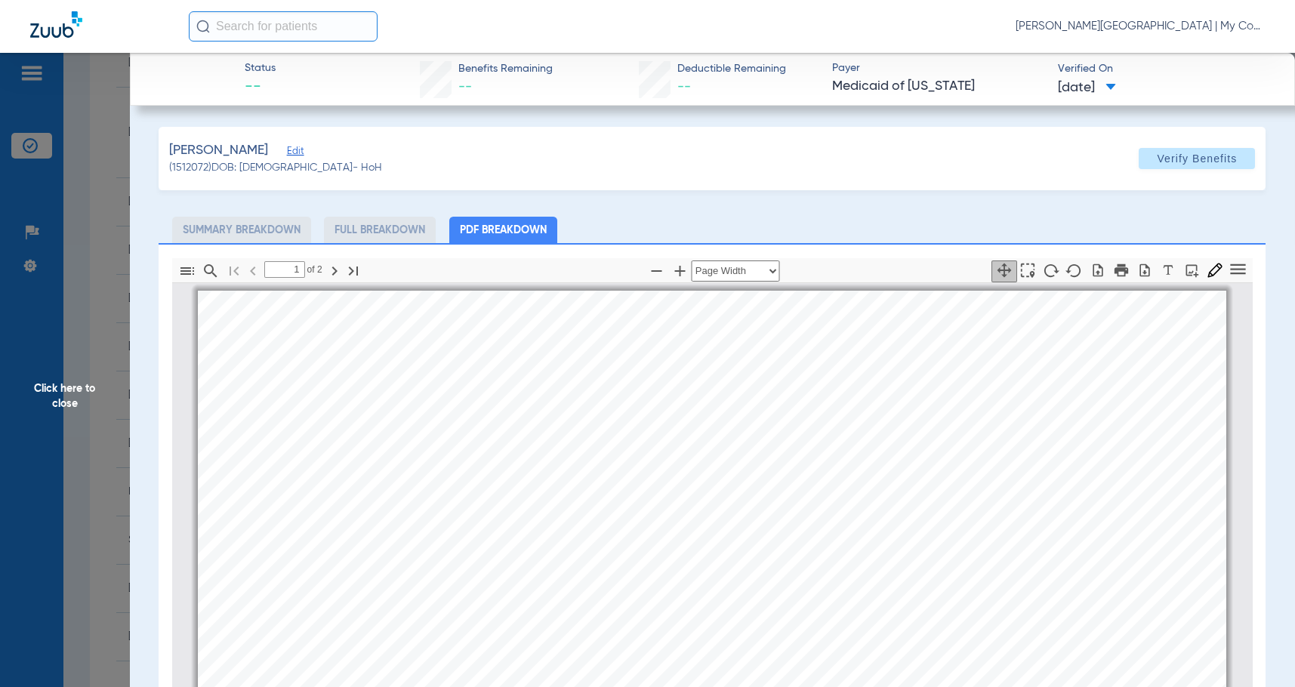
scroll to position [8, 0]
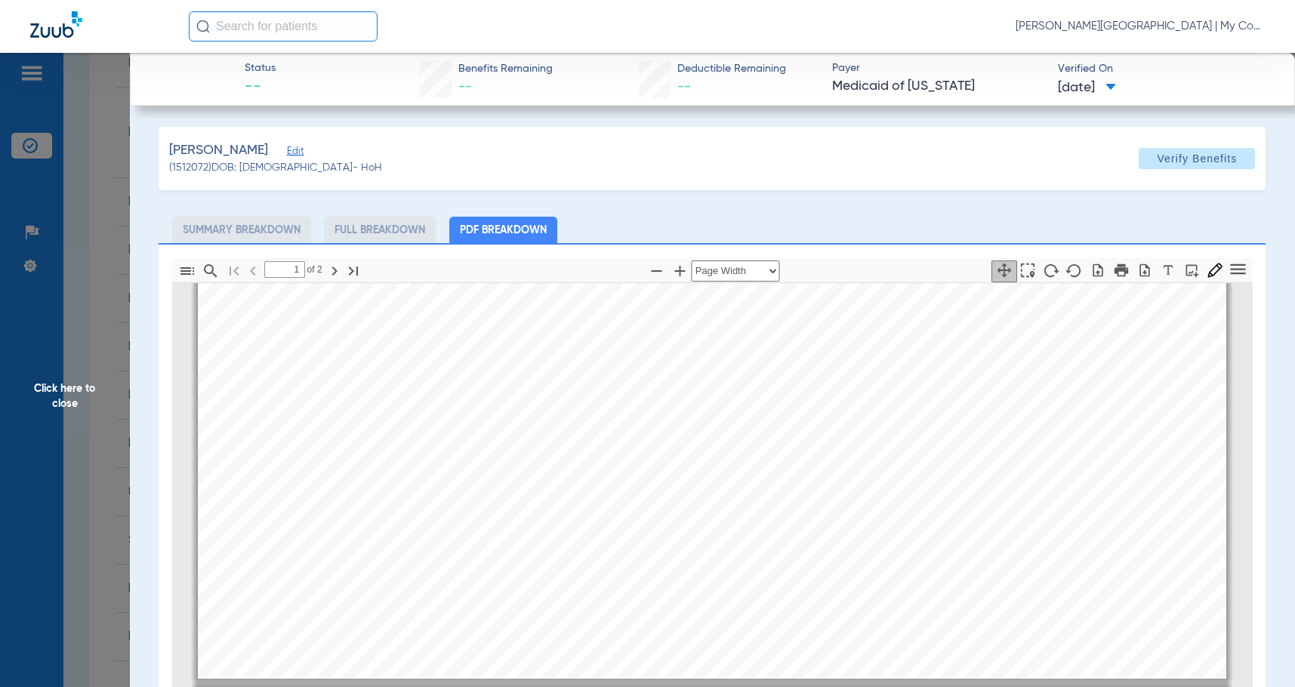
type input "2"
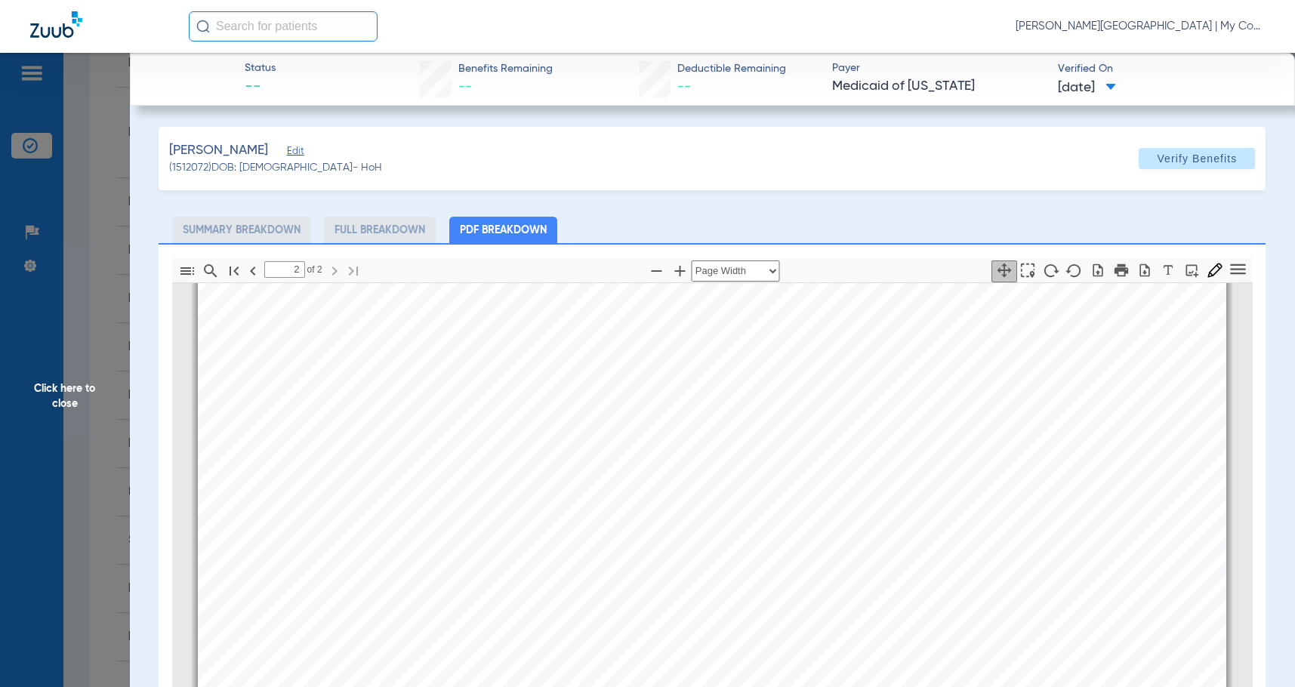
scroll to position [1669, 0]
drag, startPoint x: 79, startPoint y: 397, endPoint x: 1249, endPoint y: 451, distance: 1171.3
click at [79, 396] on span "Click here to close" at bounding box center [65, 396] width 130 height 687
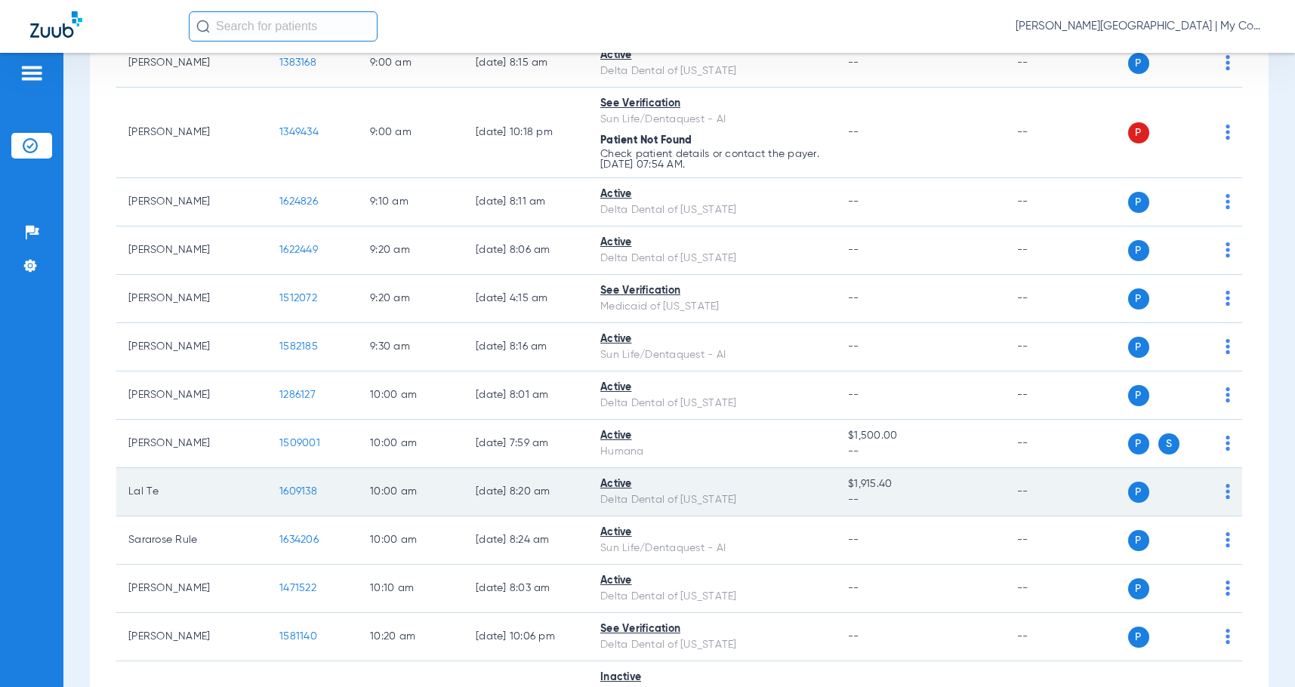
scroll to position [604, 0]
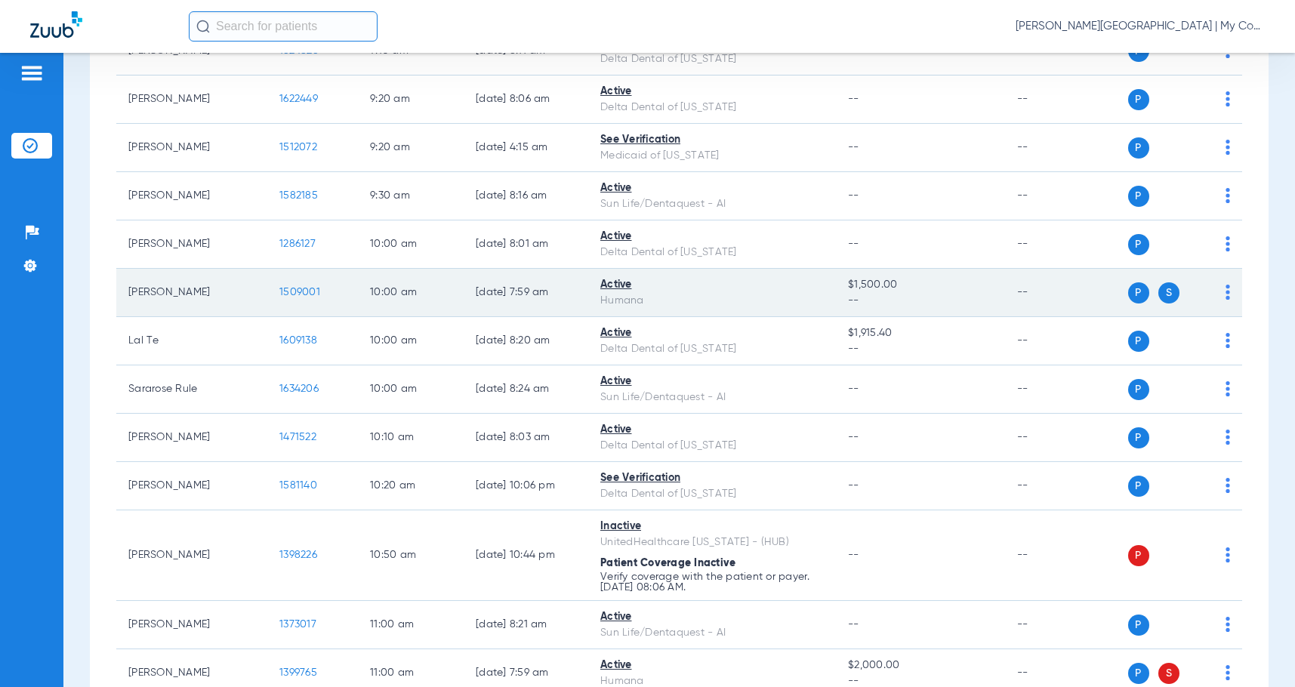
click at [315, 287] on span "1509001" at bounding box center [299, 292] width 41 height 11
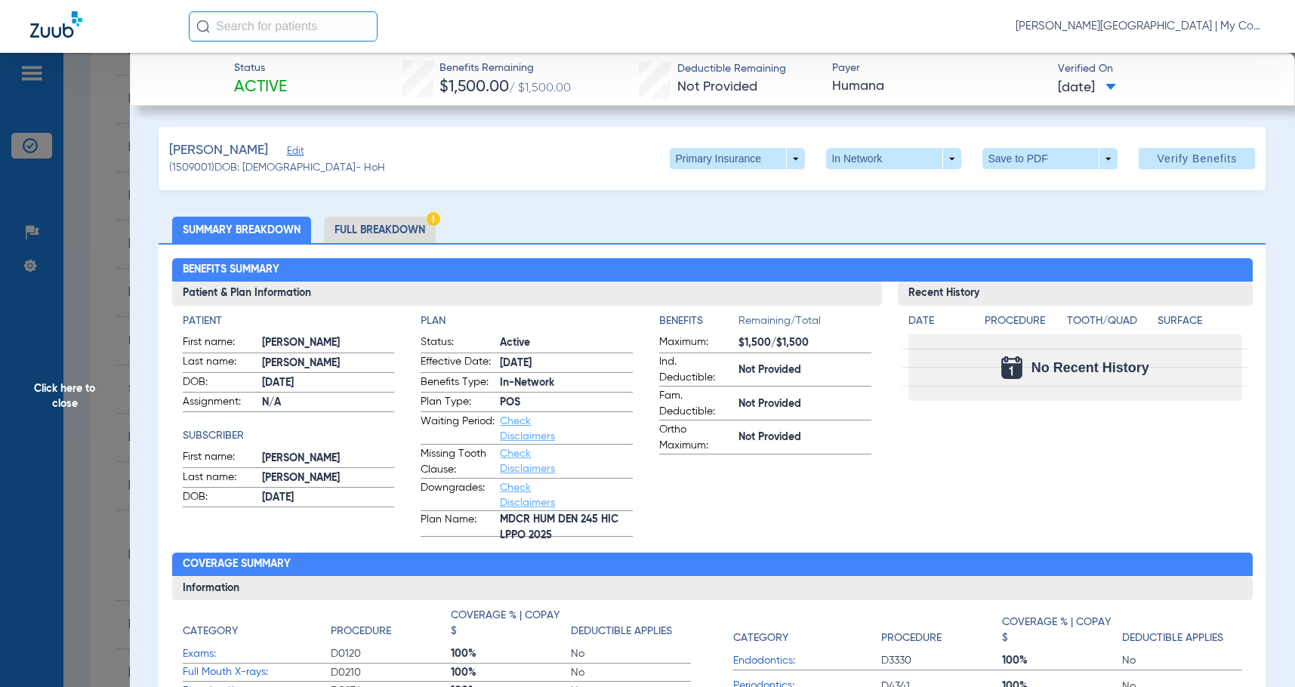
click at [374, 235] on li "Full Breakdown" at bounding box center [380, 230] width 112 height 26
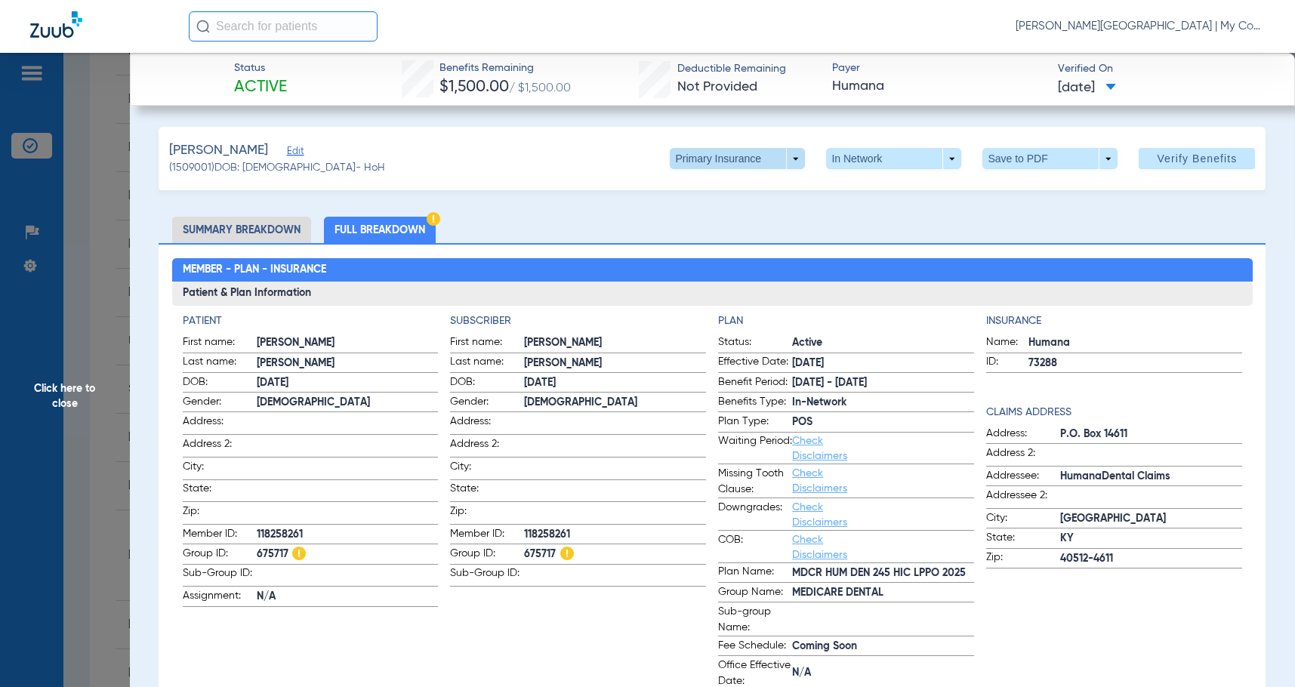
click at [690, 157] on span at bounding box center [737, 158] width 135 height 21
click at [710, 224] on span "Secondary Insurance" at bounding box center [722, 219] width 100 height 11
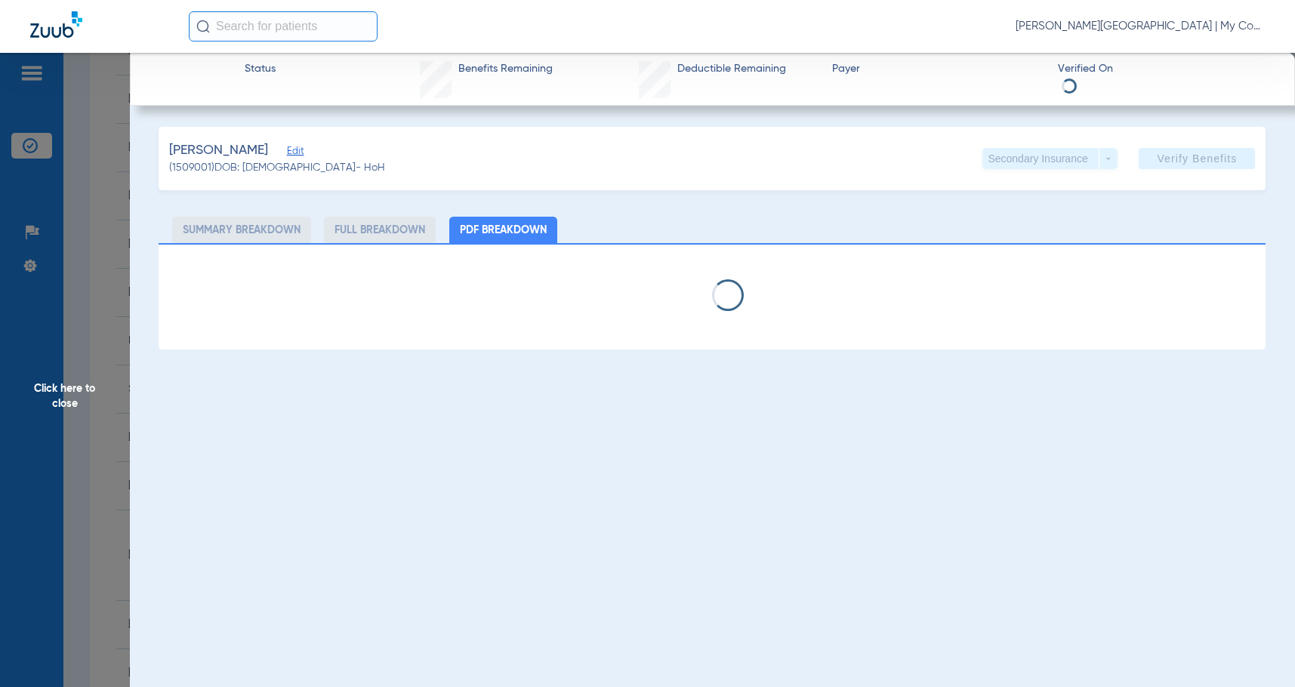
select select "page-width"
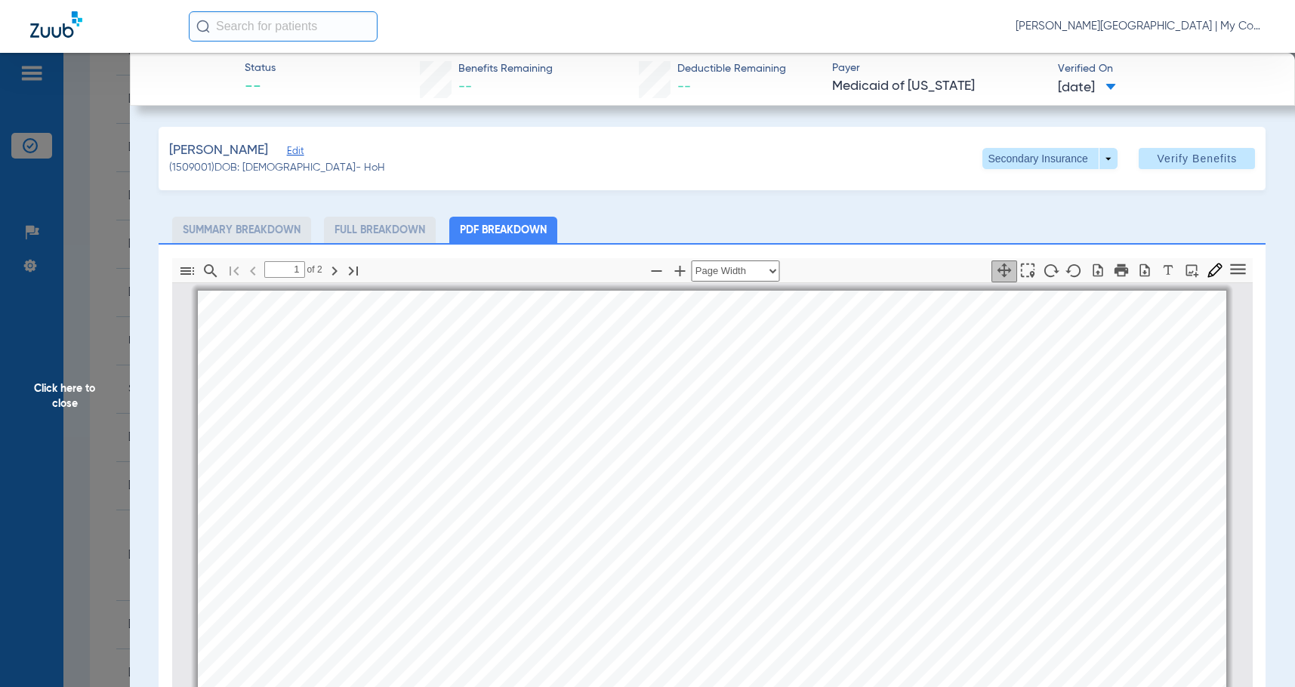
scroll to position [8, 0]
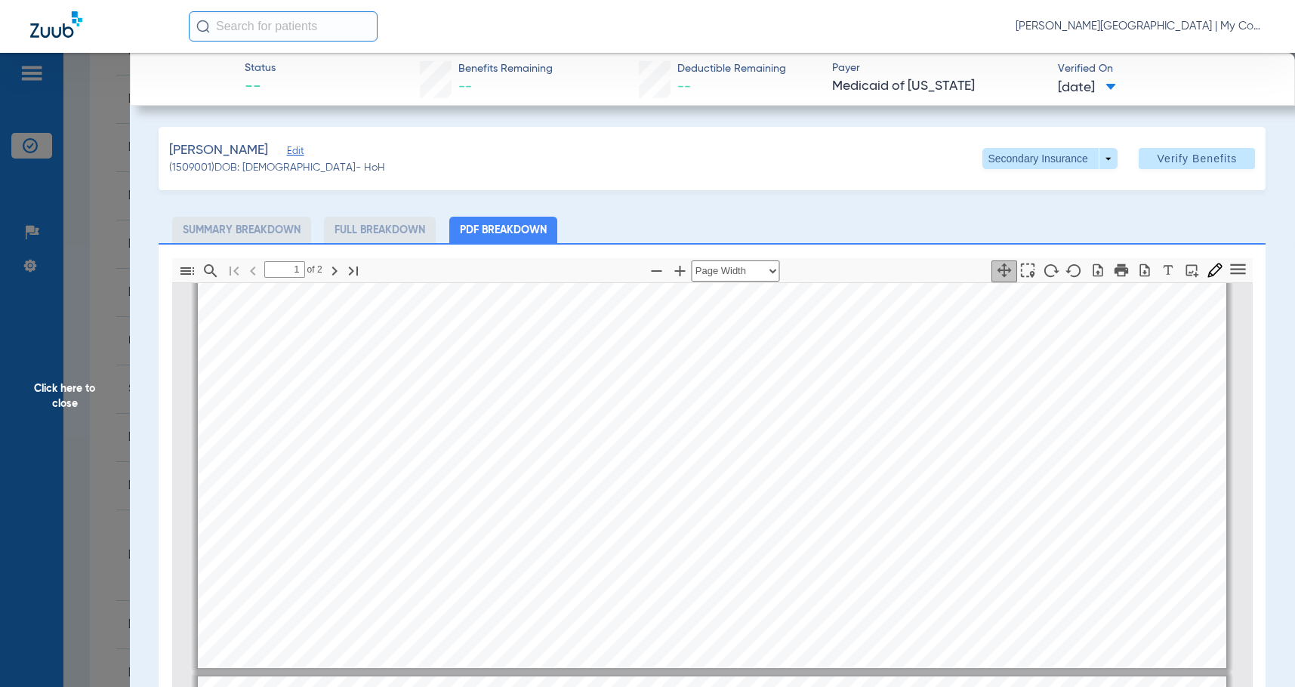
type input "2"
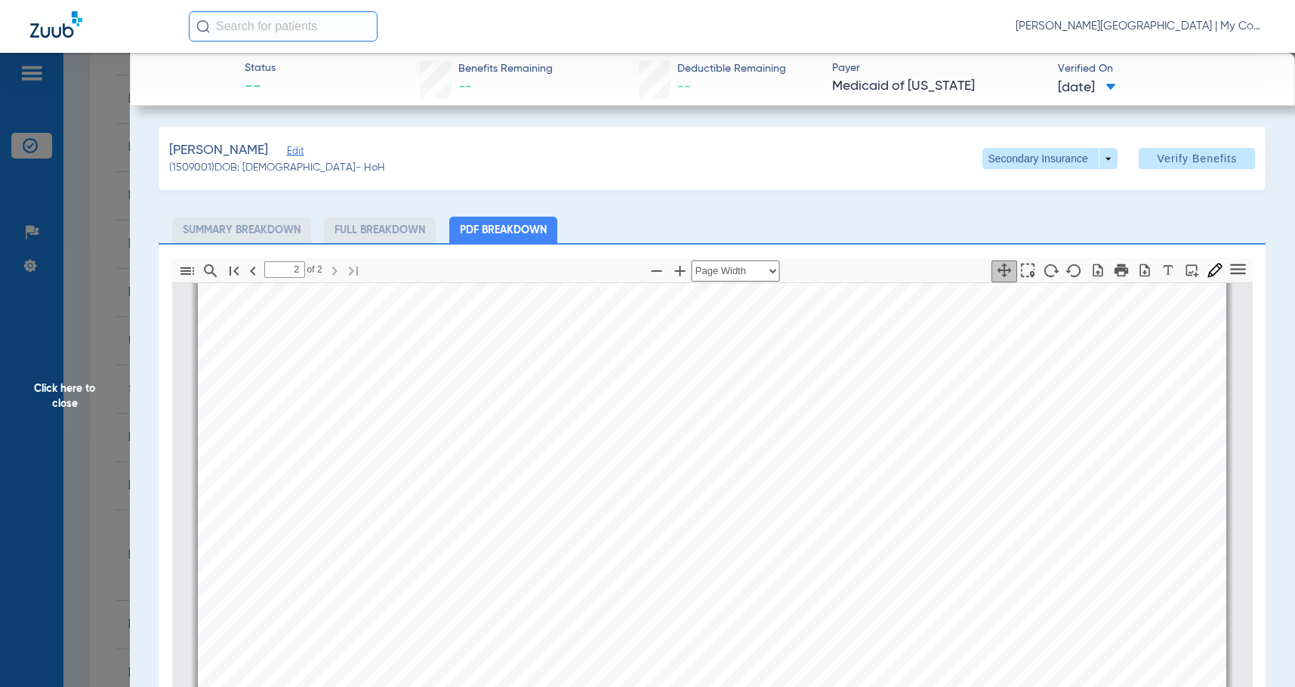
scroll to position [1669, 0]
click at [97, 396] on span "Click here to close" at bounding box center [65, 396] width 130 height 687
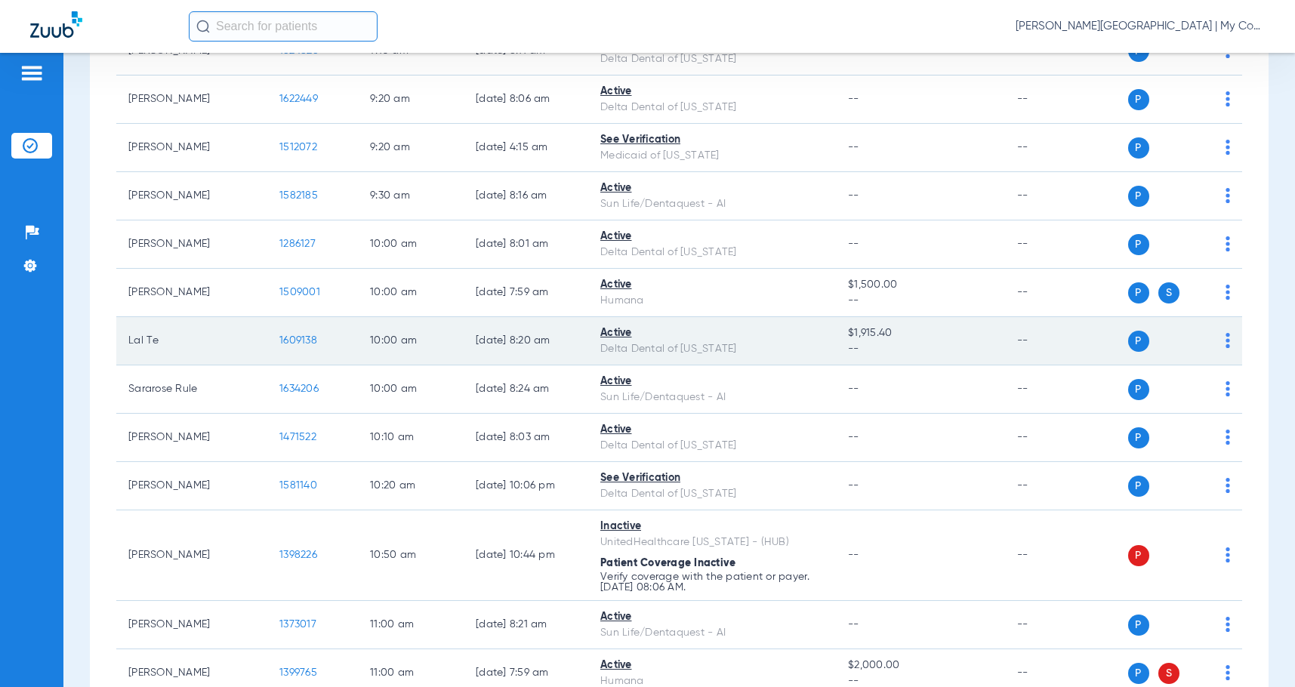
click at [304, 340] on span "1609138" at bounding box center [298, 340] width 38 height 11
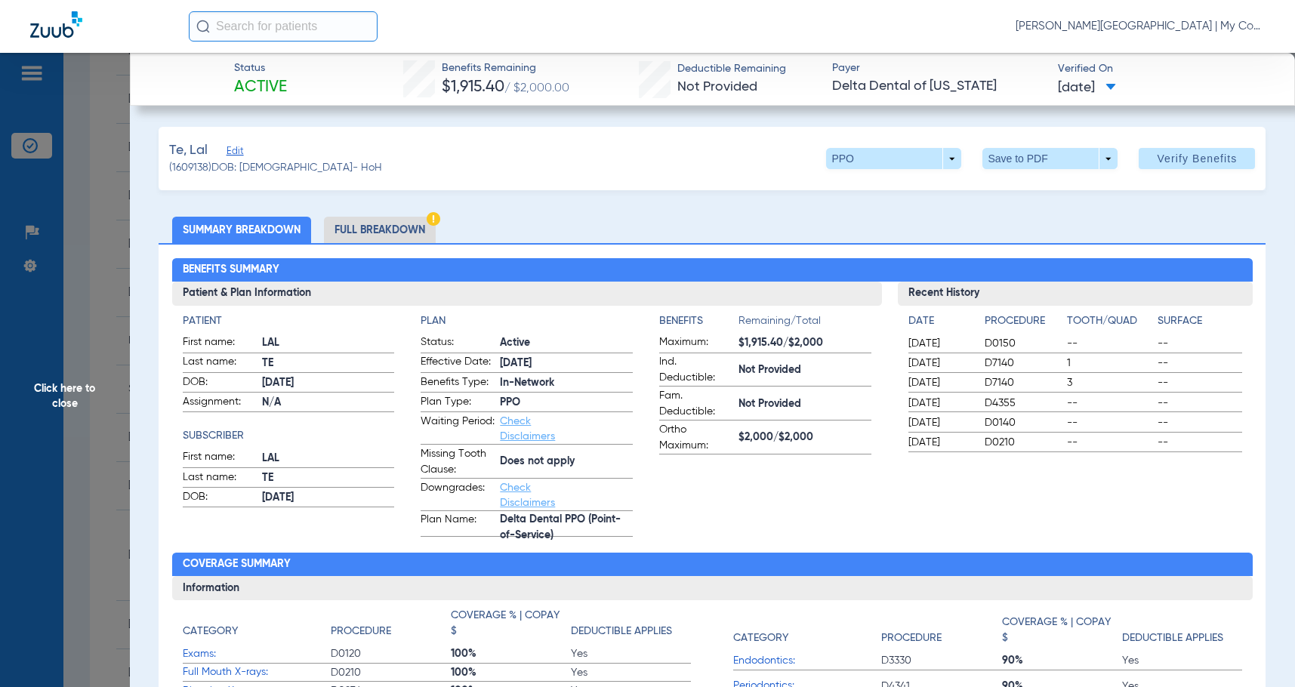
click at [382, 237] on li "Full Breakdown" at bounding box center [380, 230] width 112 height 26
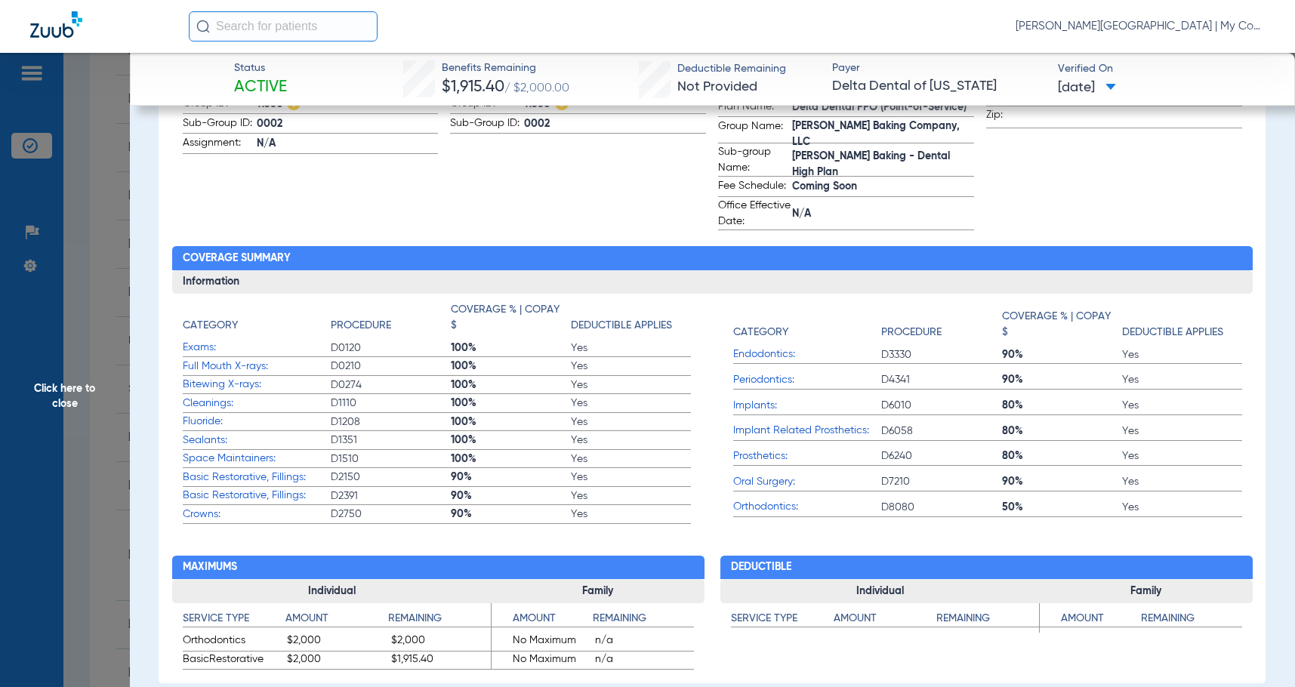
scroll to position [0, 0]
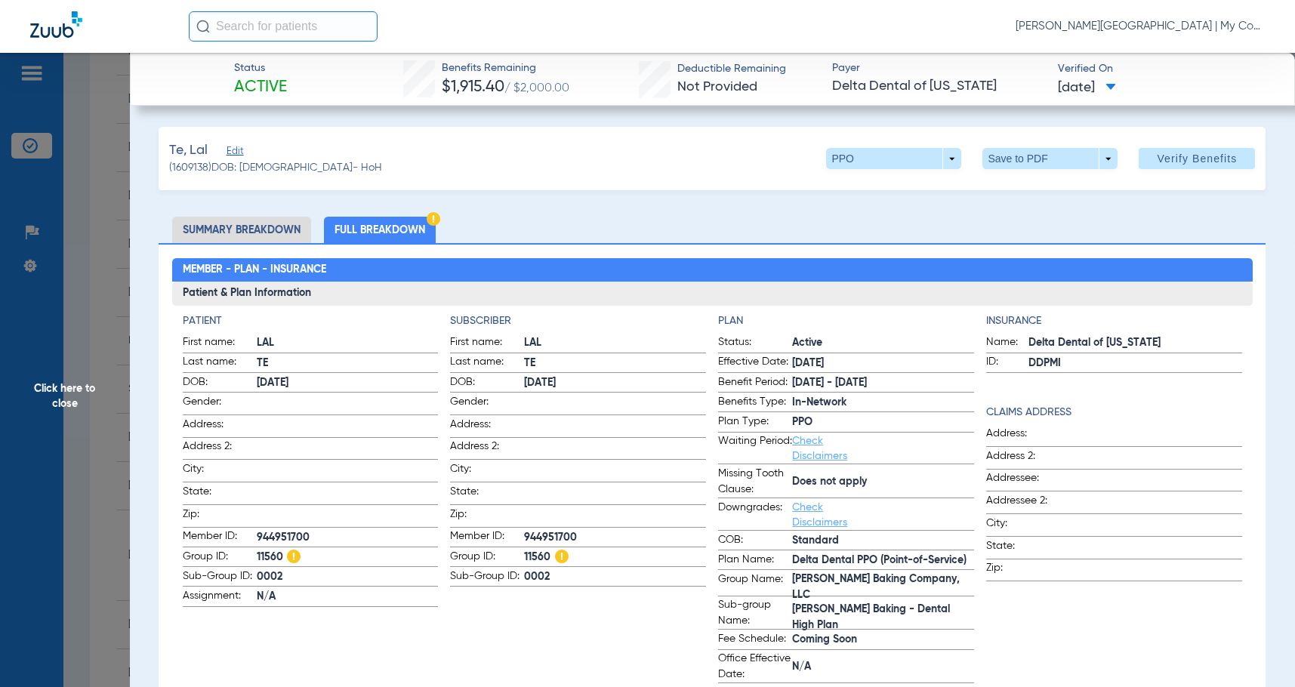
click at [64, 419] on span "Click here to close" at bounding box center [65, 396] width 130 height 687
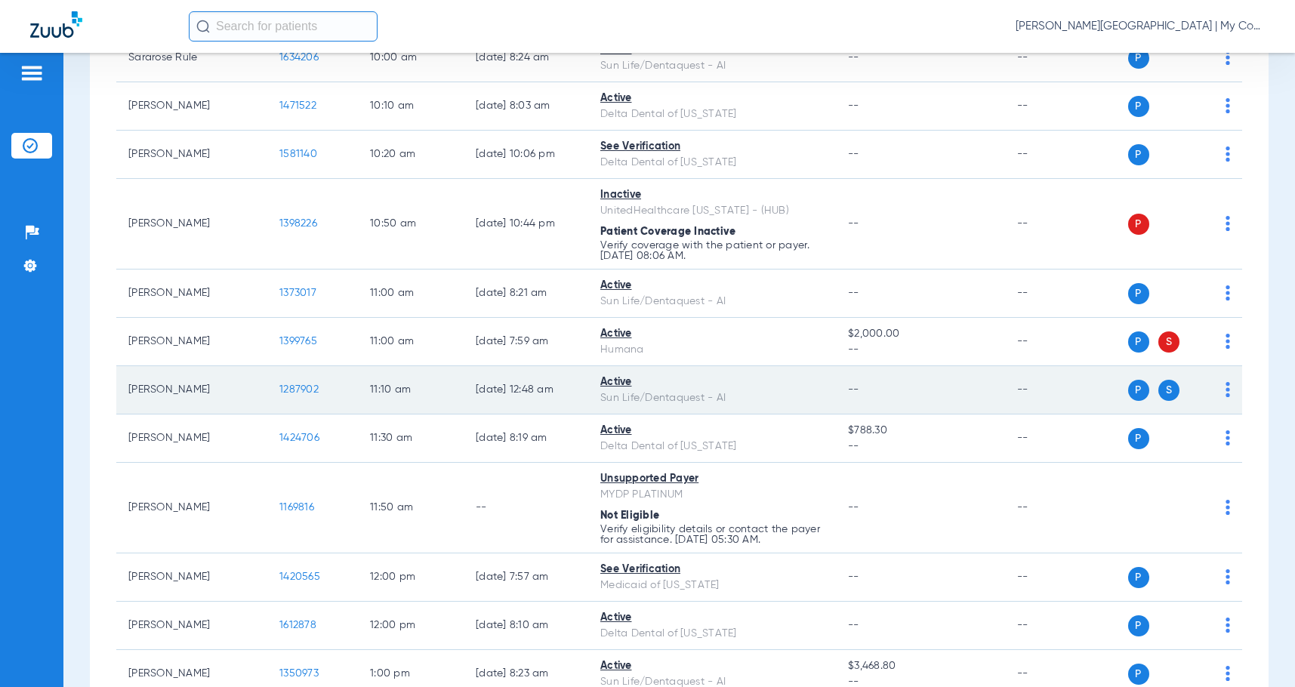
scroll to position [982, 0]
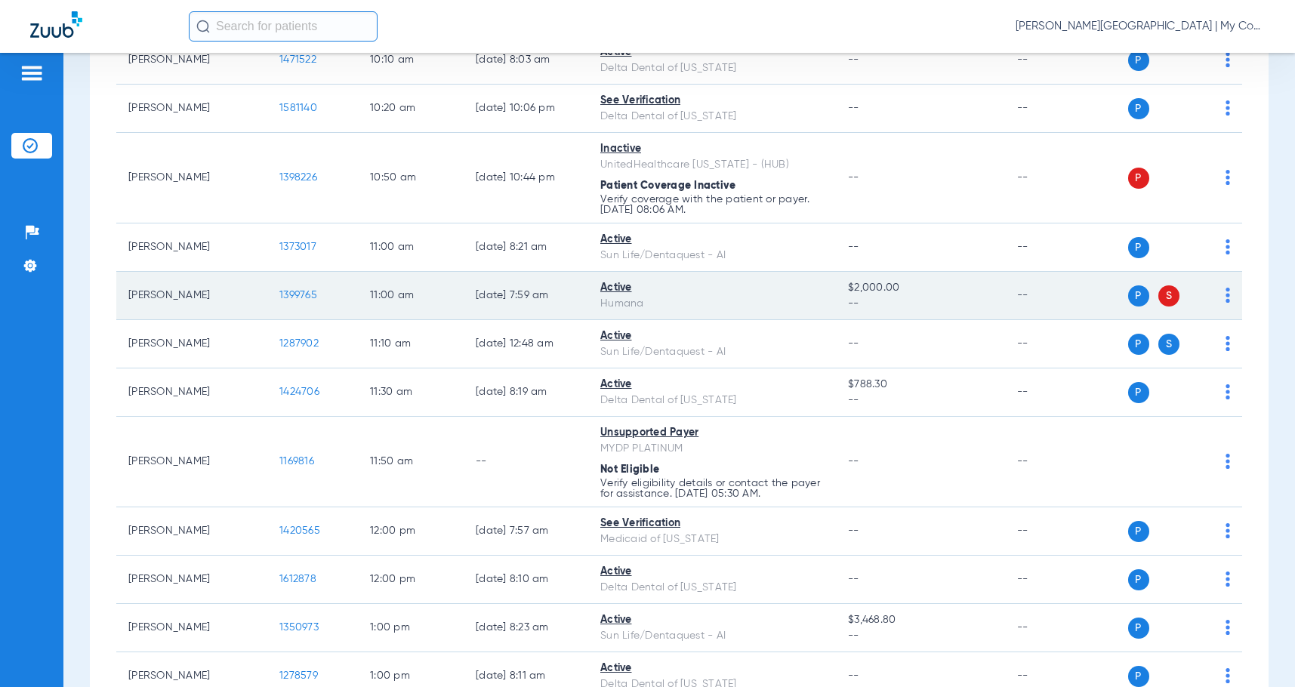
click at [296, 294] on span "1399765" at bounding box center [298, 295] width 38 height 11
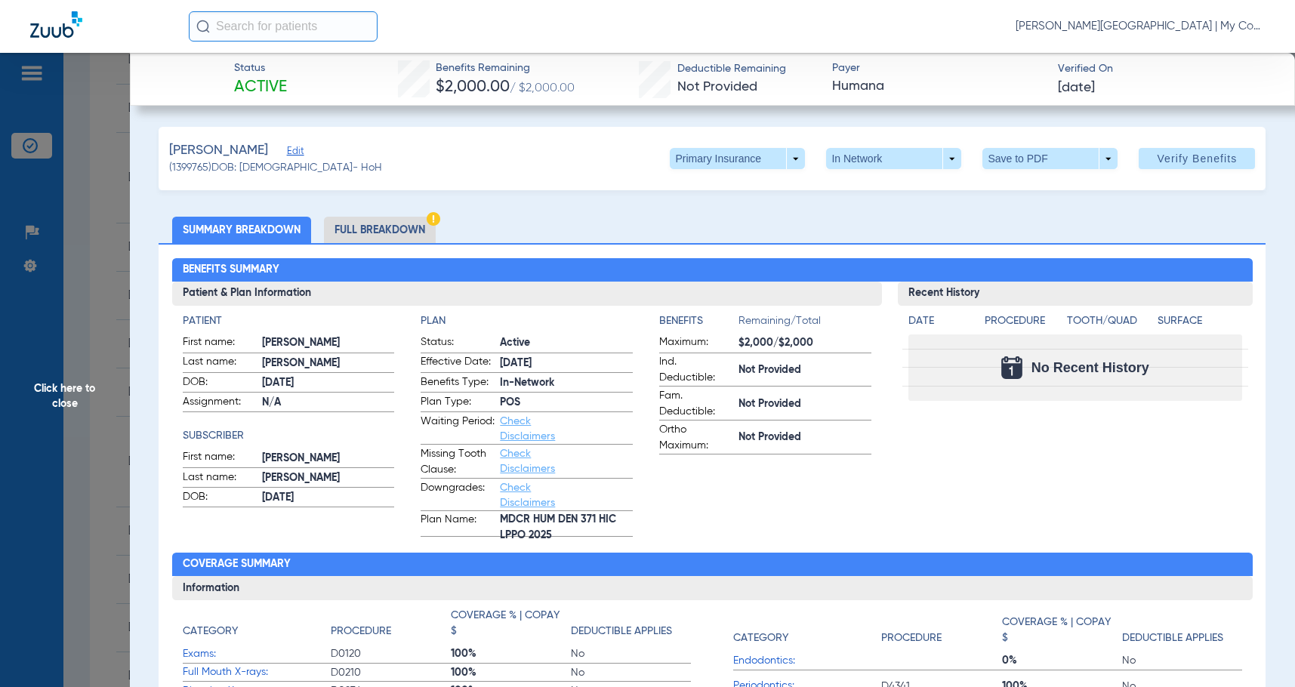
click at [406, 224] on li "Full Breakdown" at bounding box center [380, 230] width 112 height 26
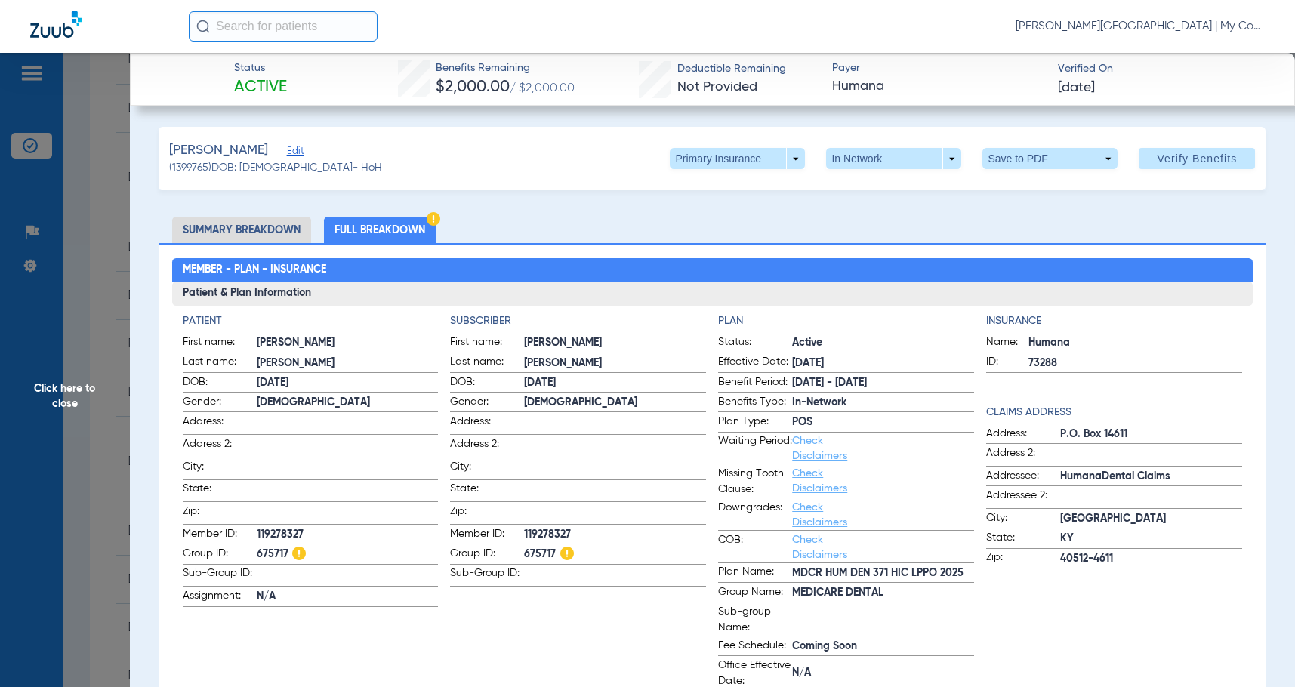
click at [587, 295] on h3 "Patient & Plan Information" at bounding box center [712, 294] width 1081 height 24
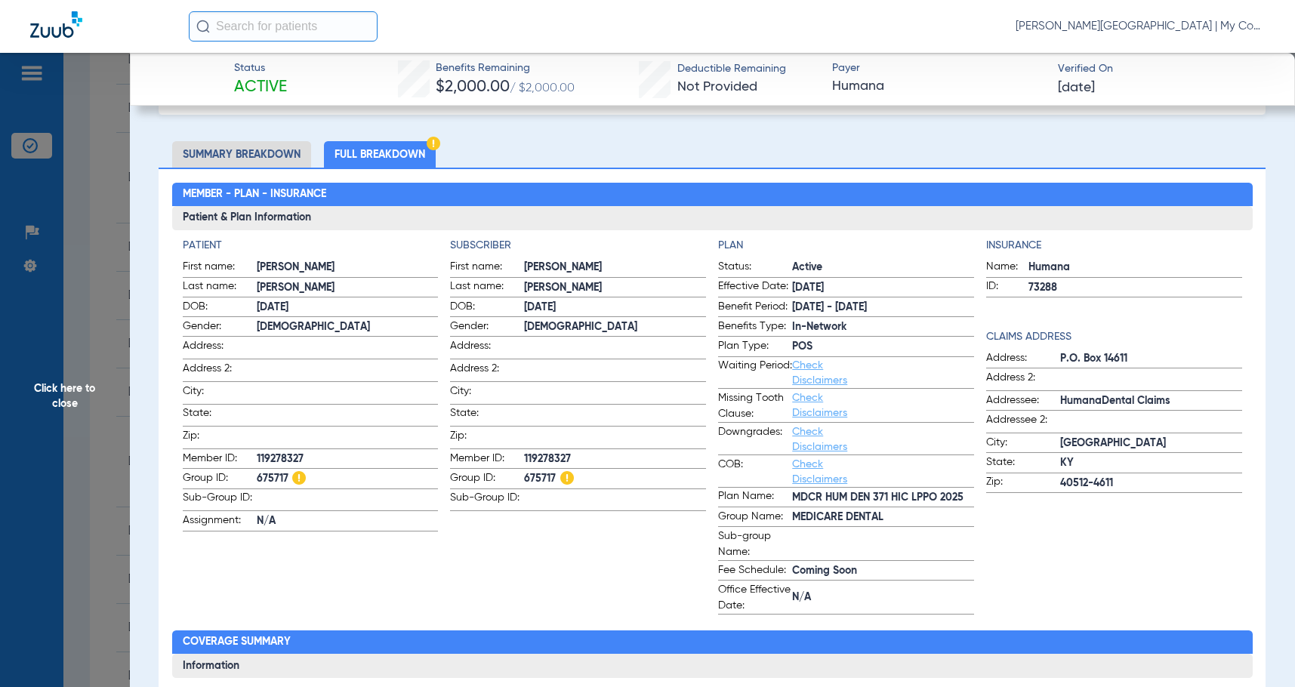
click at [115, 385] on span "Click here to close" at bounding box center [65, 396] width 130 height 687
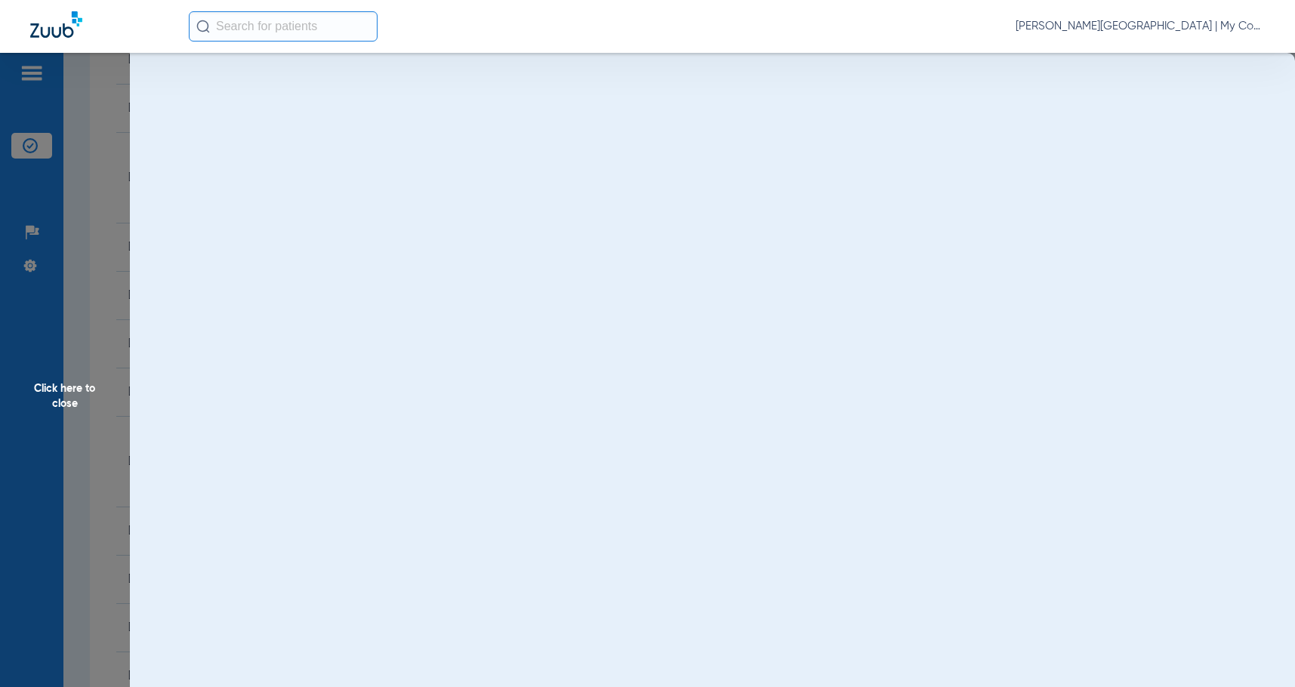
scroll to position [0, 0]
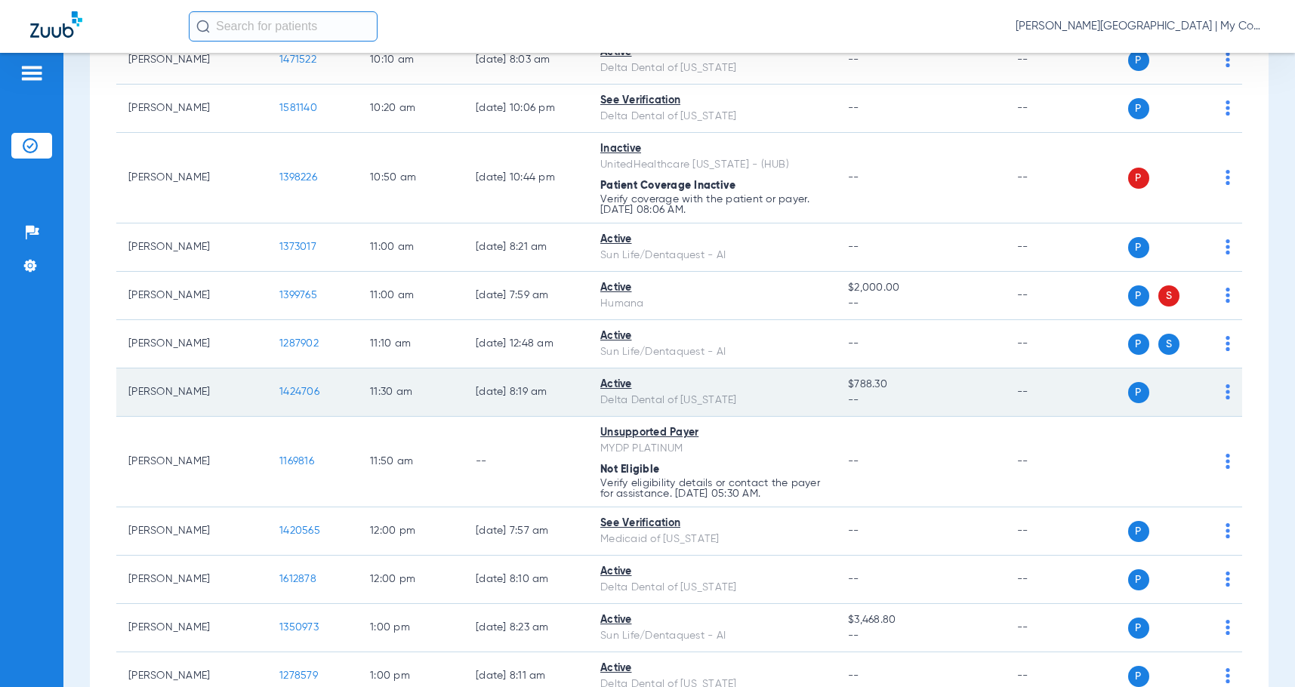
click at [296, 387] on span "1424706" at bounding box center [299, 392] width 40 height 11
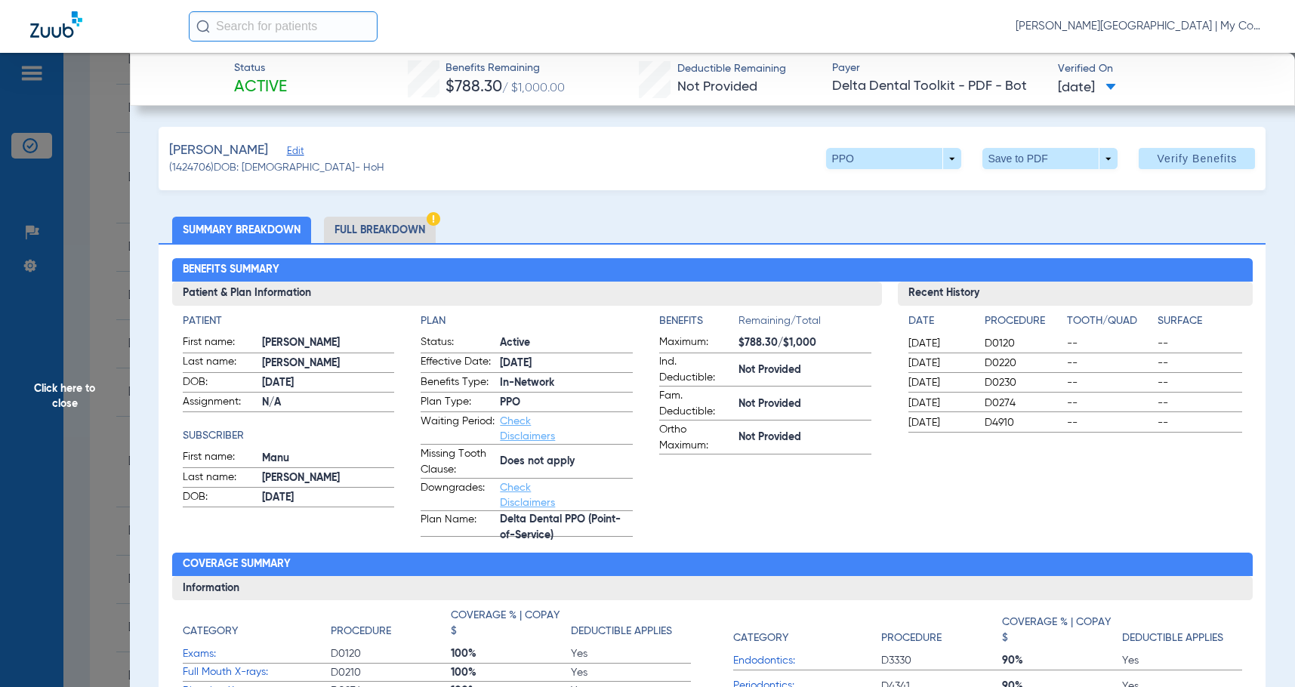
click at [412, 226] on li "Full Breakdown" at bounding box center [380, 230] width 112 height 26
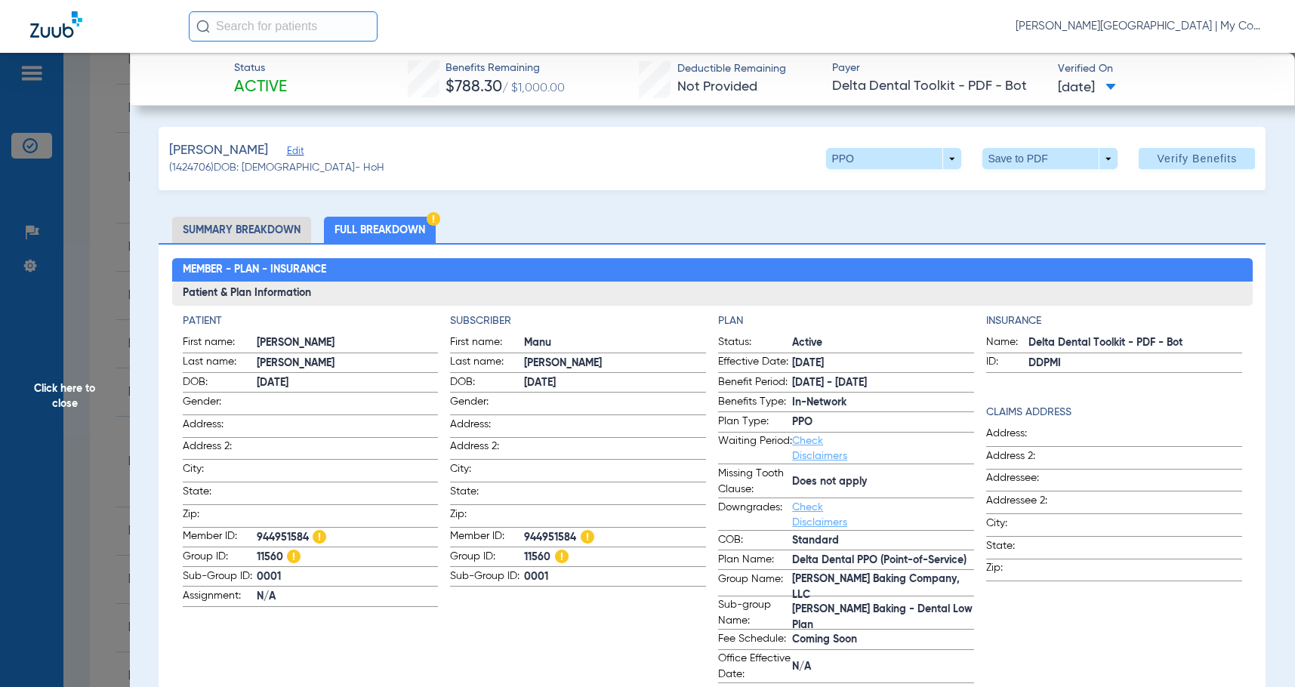
click at [68, 434] on span "Click here to close" at bounding box center [65, 396] width 130 height 687
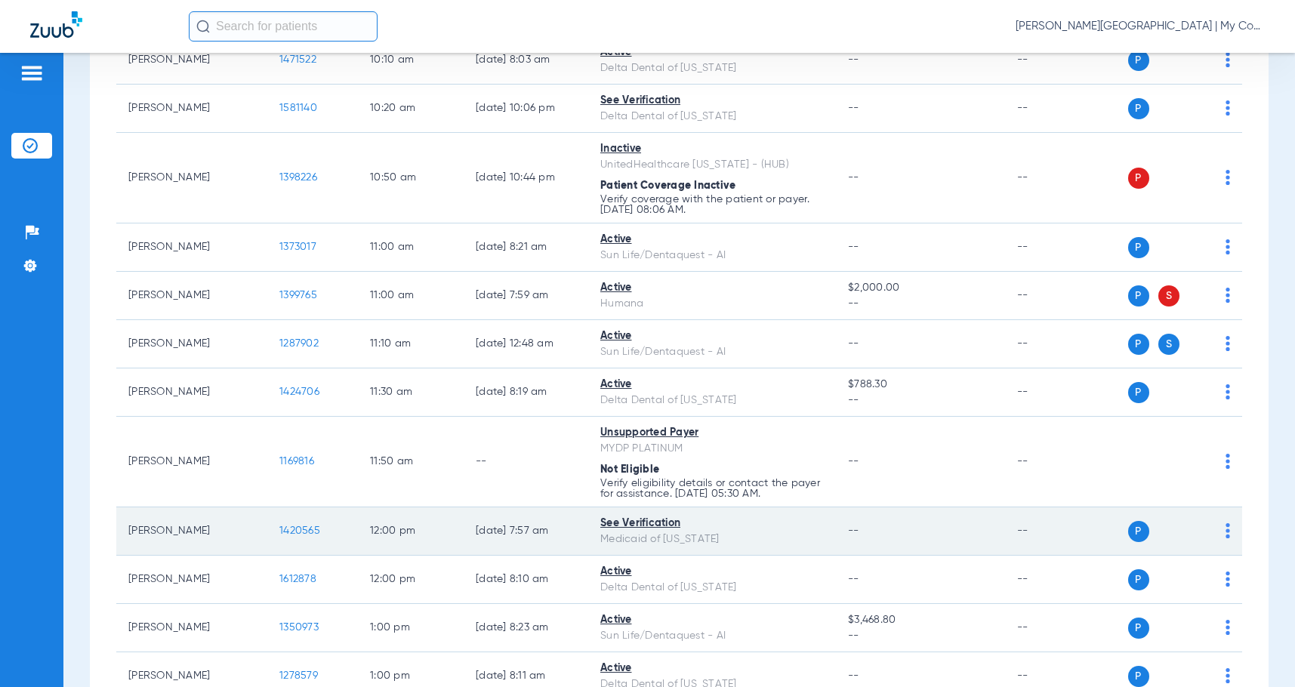
click at [305, 529] on span "1420565" at bounding box center [299, 531] width 41 height 11
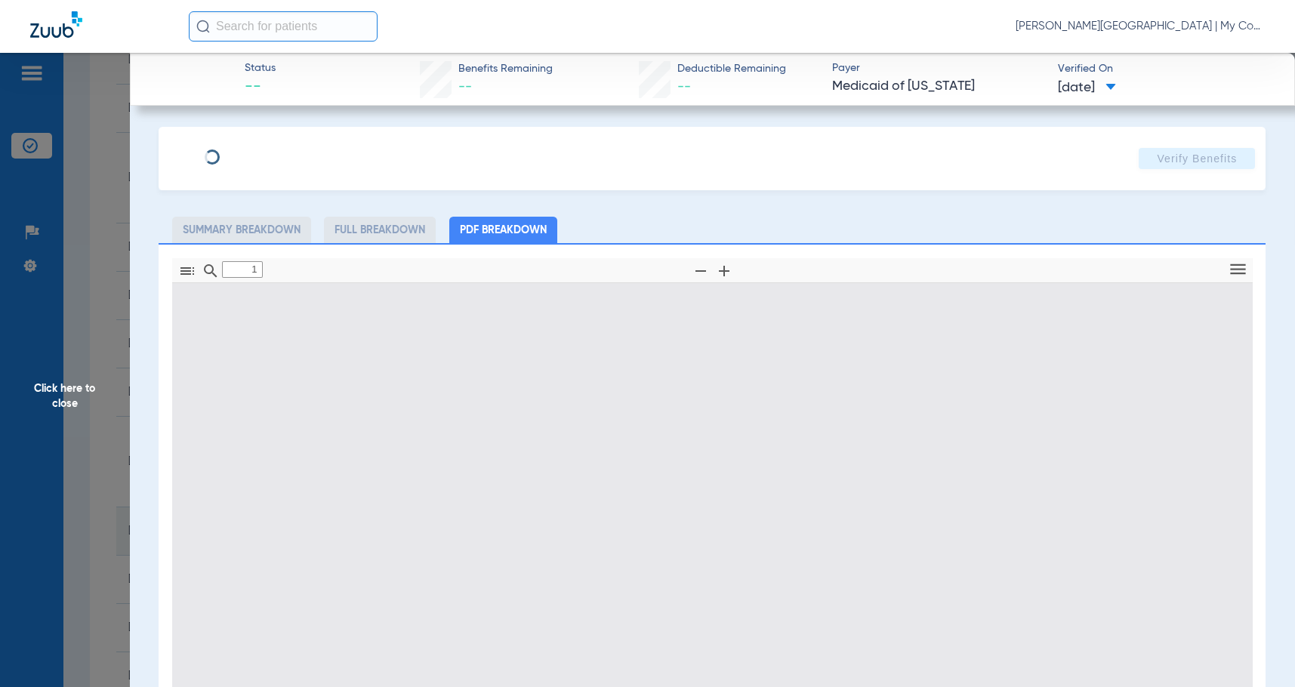
type input "0"
select select "page-width"
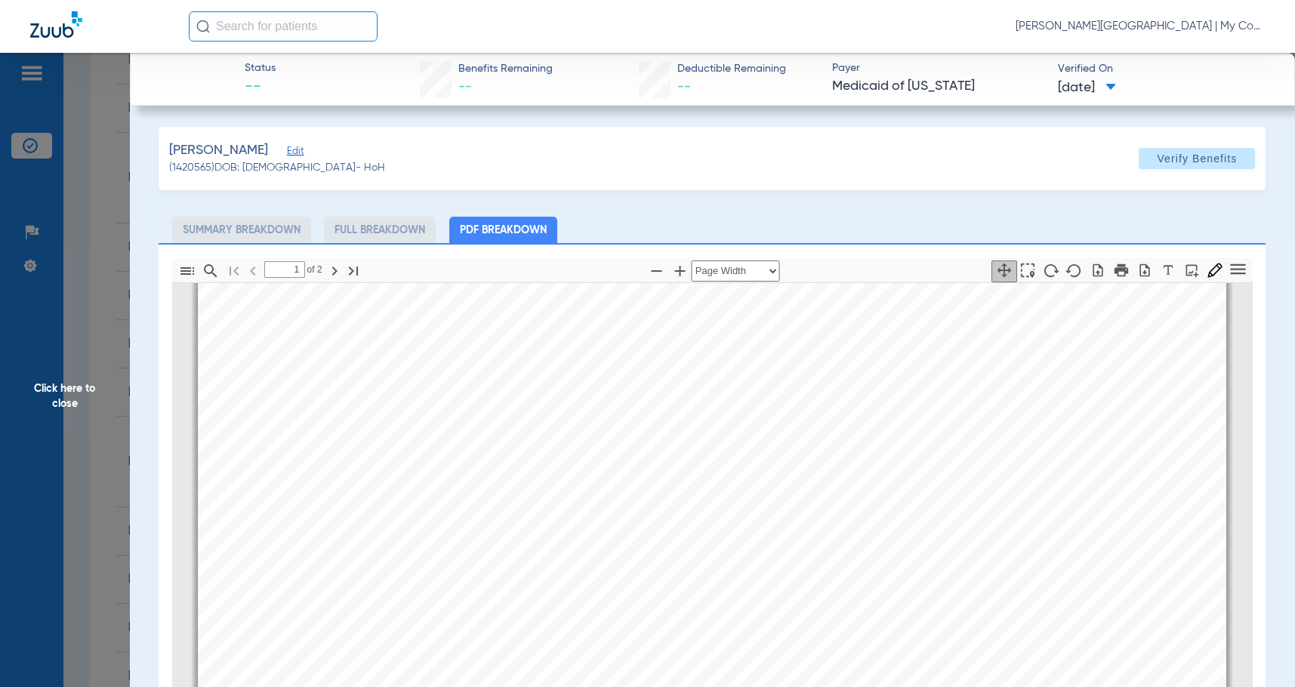
scroll to position [838, 0]
type input "2"
drag, startPoint x: 119, startPoint y: 425, endPoint x: 1270, endPoint y: 335, distance: 1155.4
click at [119, 424] on span "Click here to close" at bounding box center [65, 396] width 130 height 687
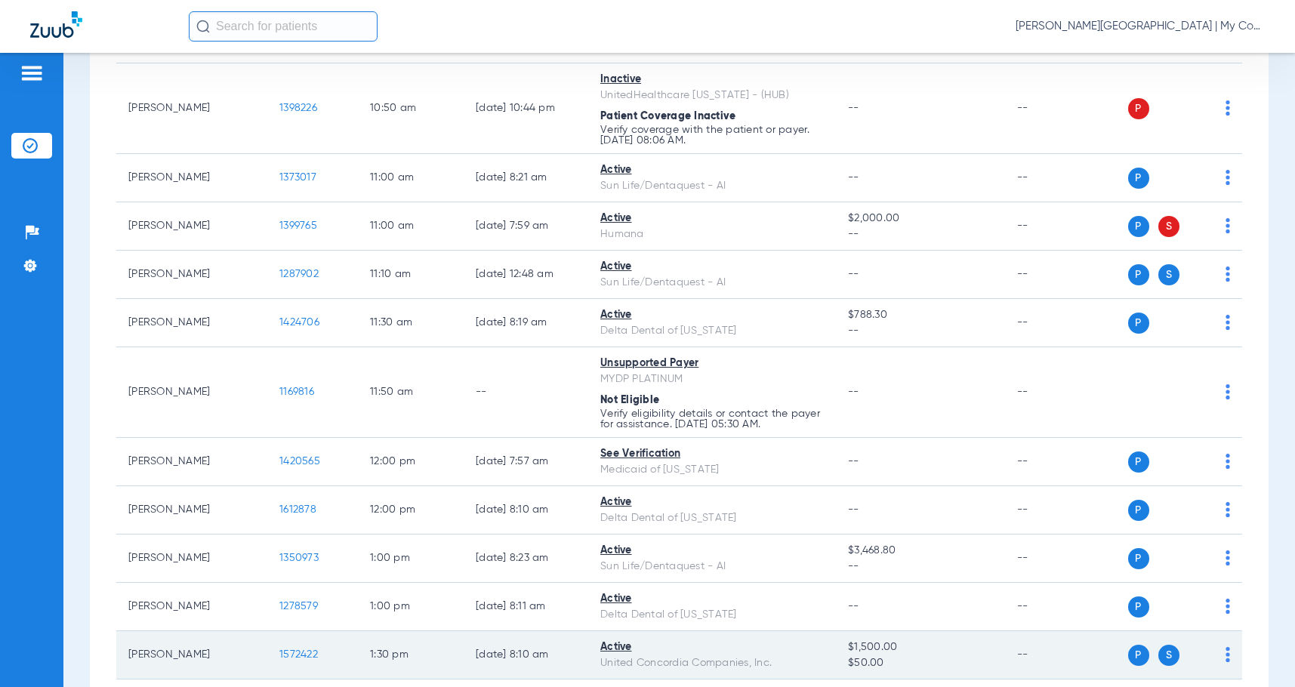
scroll to position [1360, 0]
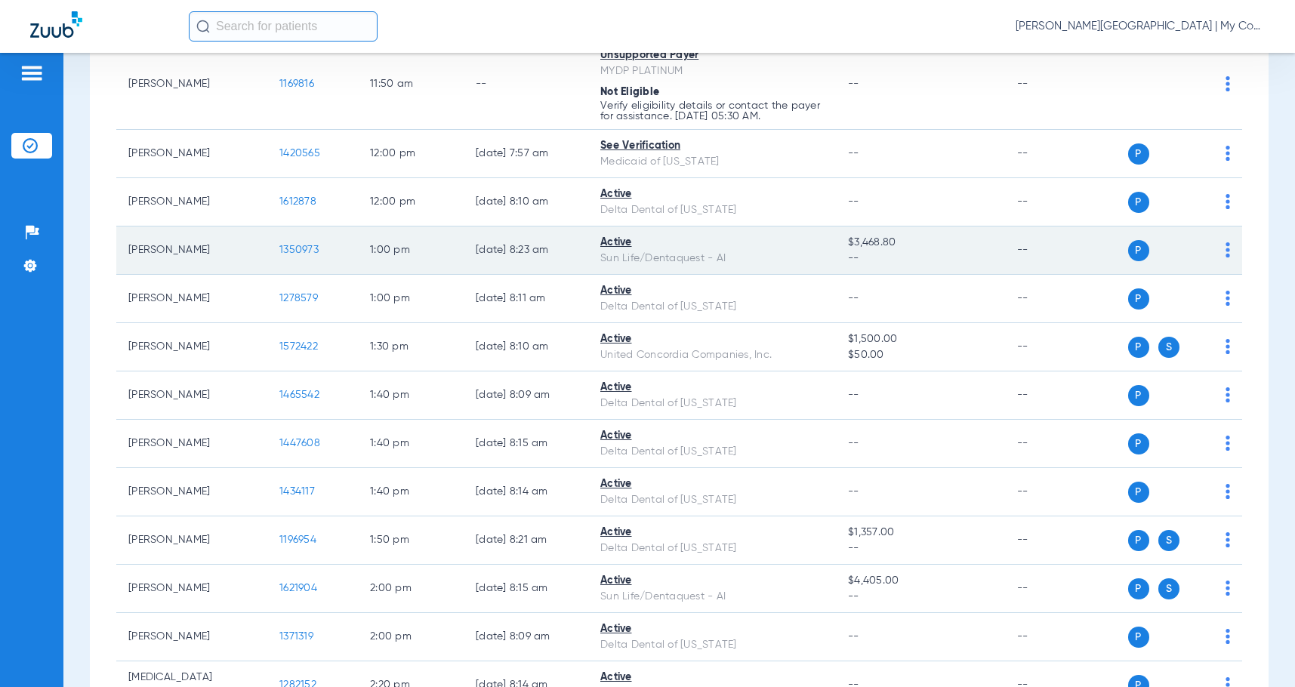
click at [293, 248] on span "1350973" at bounding box center [298, 250] width 39 height 11
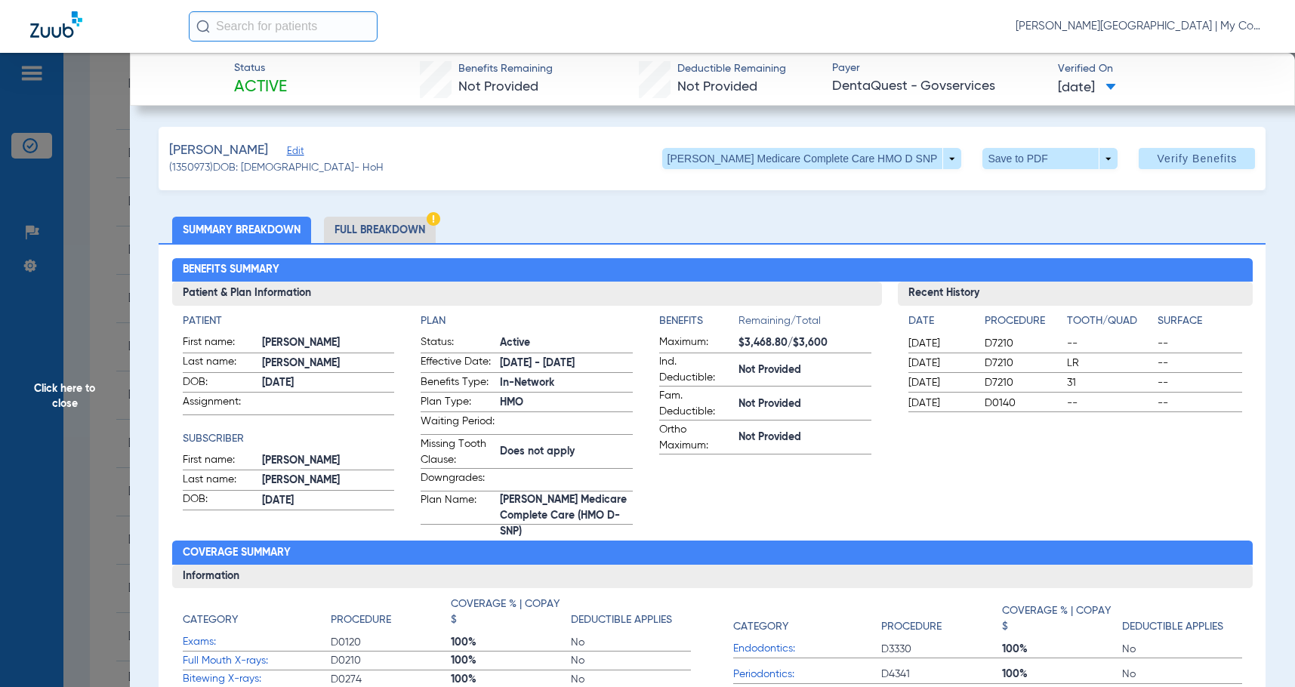
click at [361, 242] on li "Full Breakdown" at bounding box center [380, 230] width 112 height 26
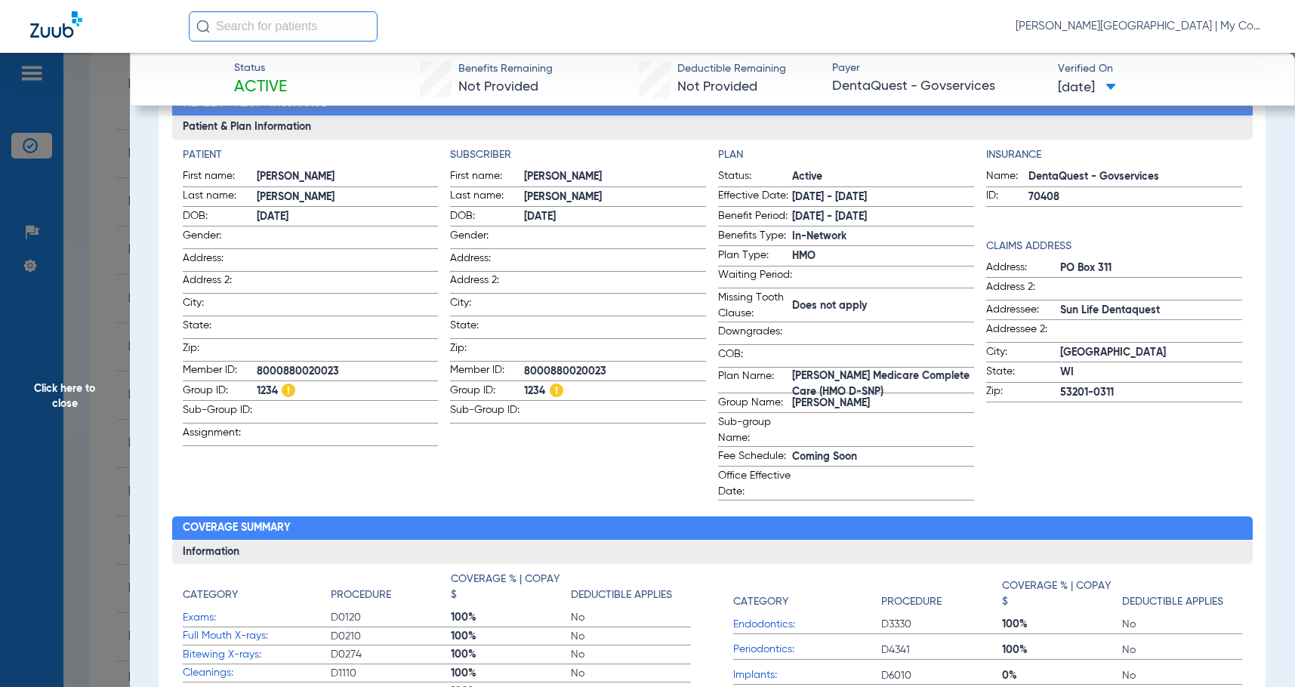
scroll to position [151, 0]
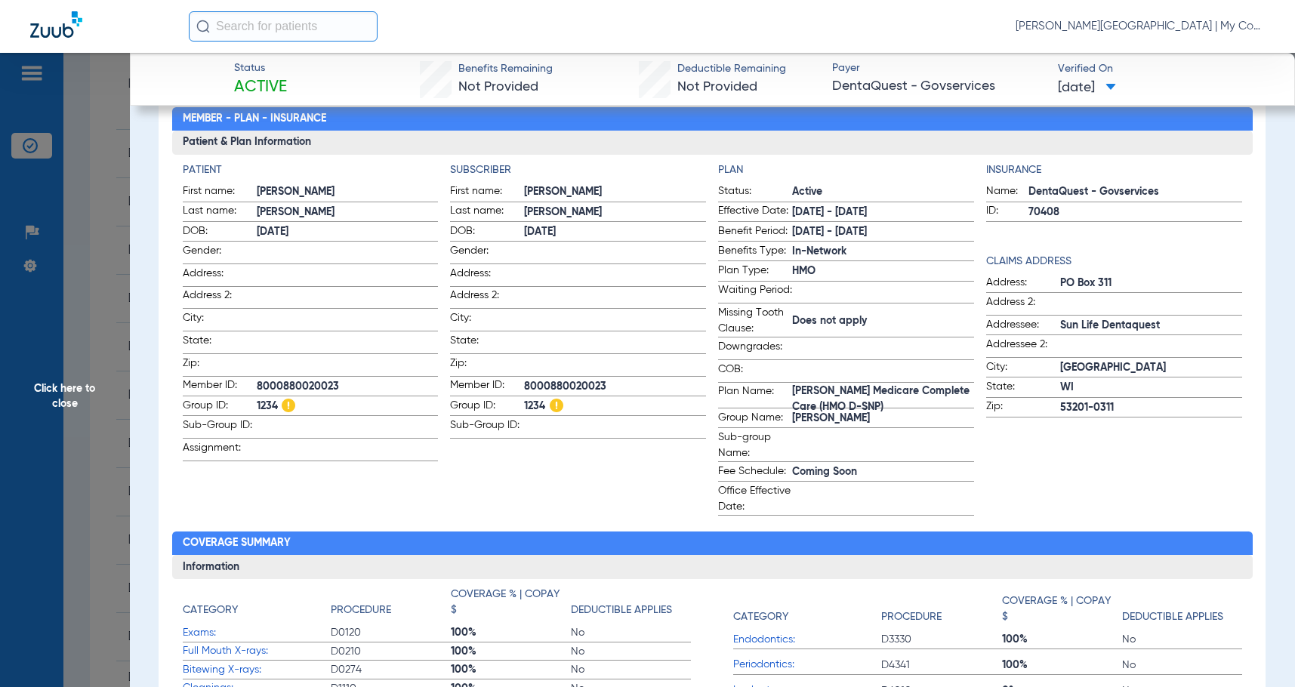
drag, startPoint x: 60, startPoint y: 412, endPoint x: 316, endPoint y: 408, distance: 256.1
click at [64, 409] on span "Click here to close" at bounding box center [65, 396] width 130 height 687
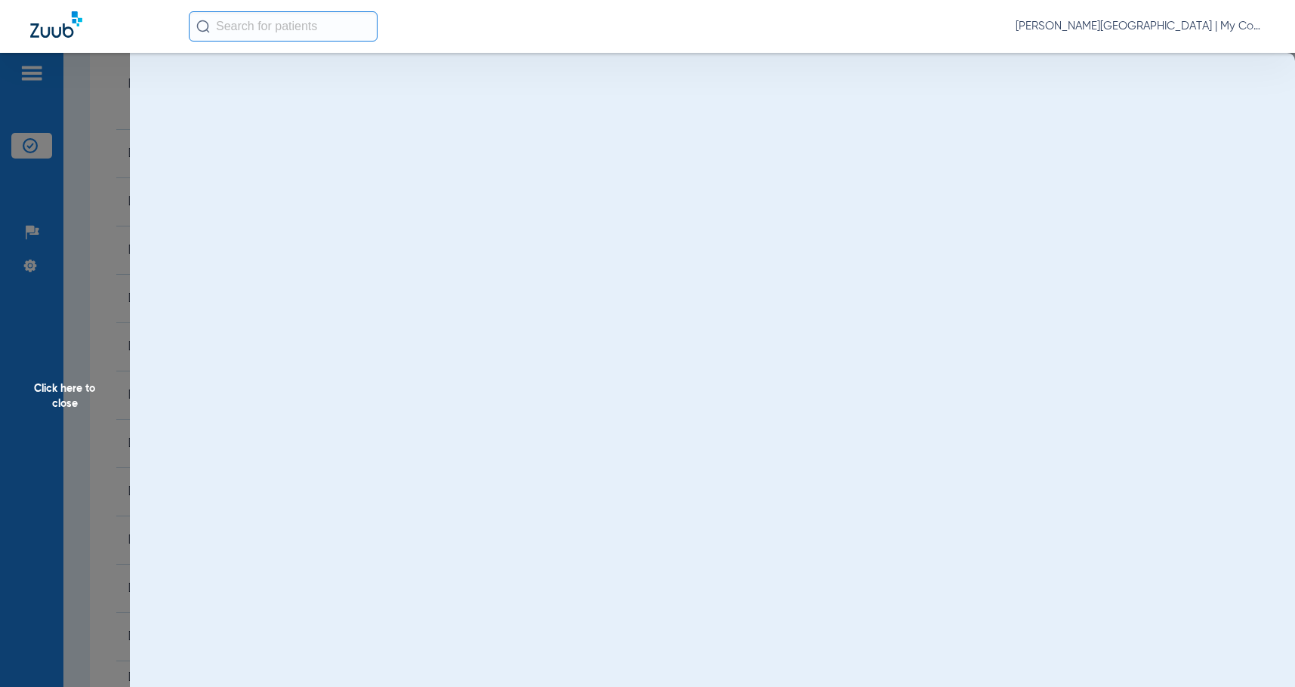
scroll to position [0, 0]
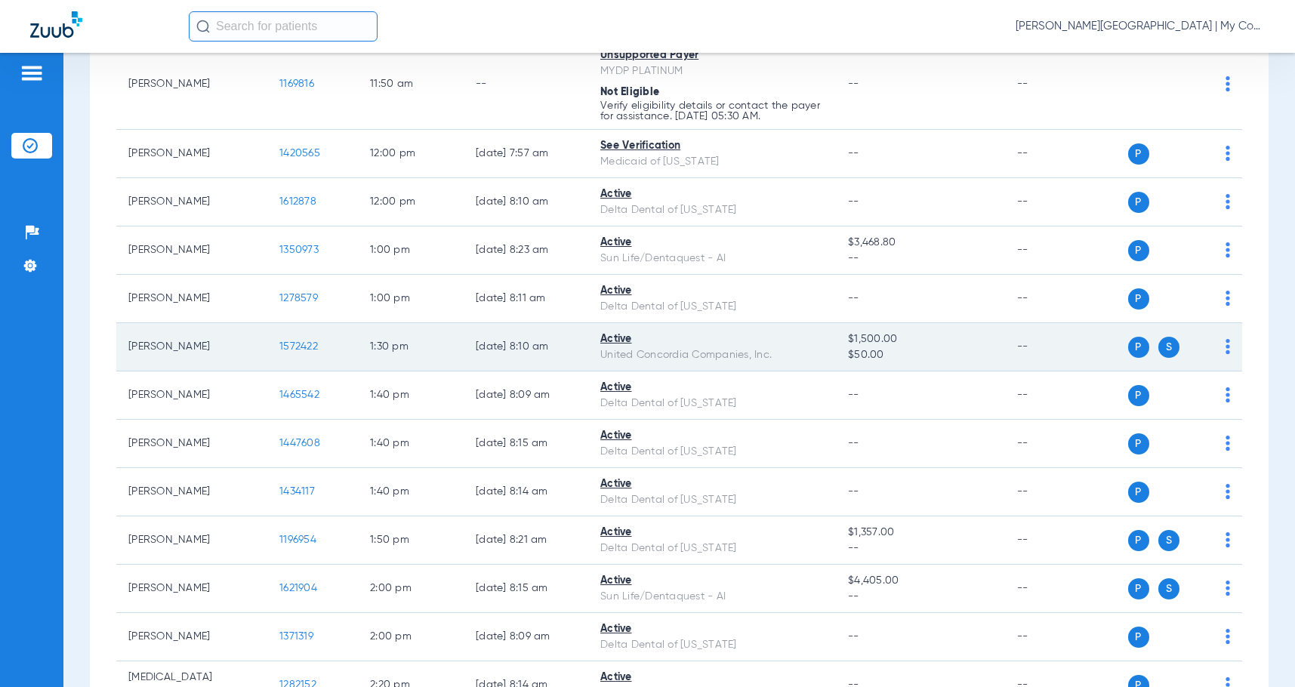
click at [292, 343] on span "1572422" at bounding box center [298, 346] width 39 height 11
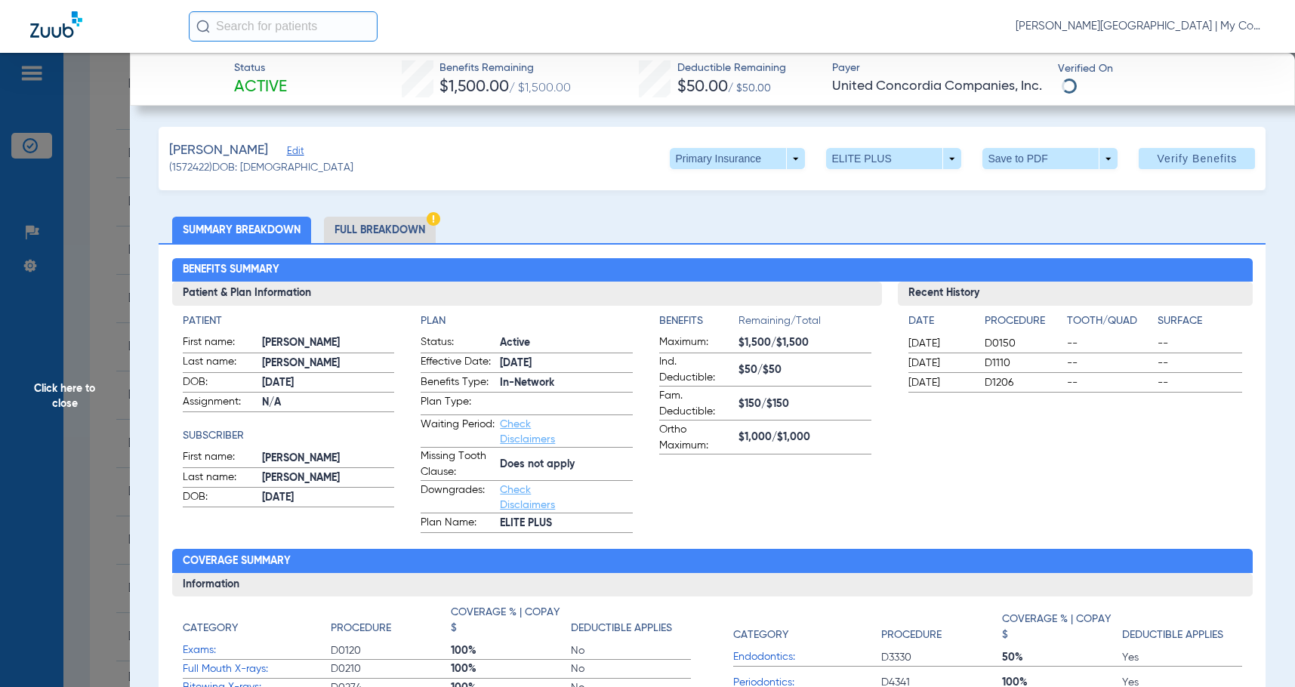
click at [378, 225] on li "Full Breakdown" at bounding box center [380, 230] width 112 height 26
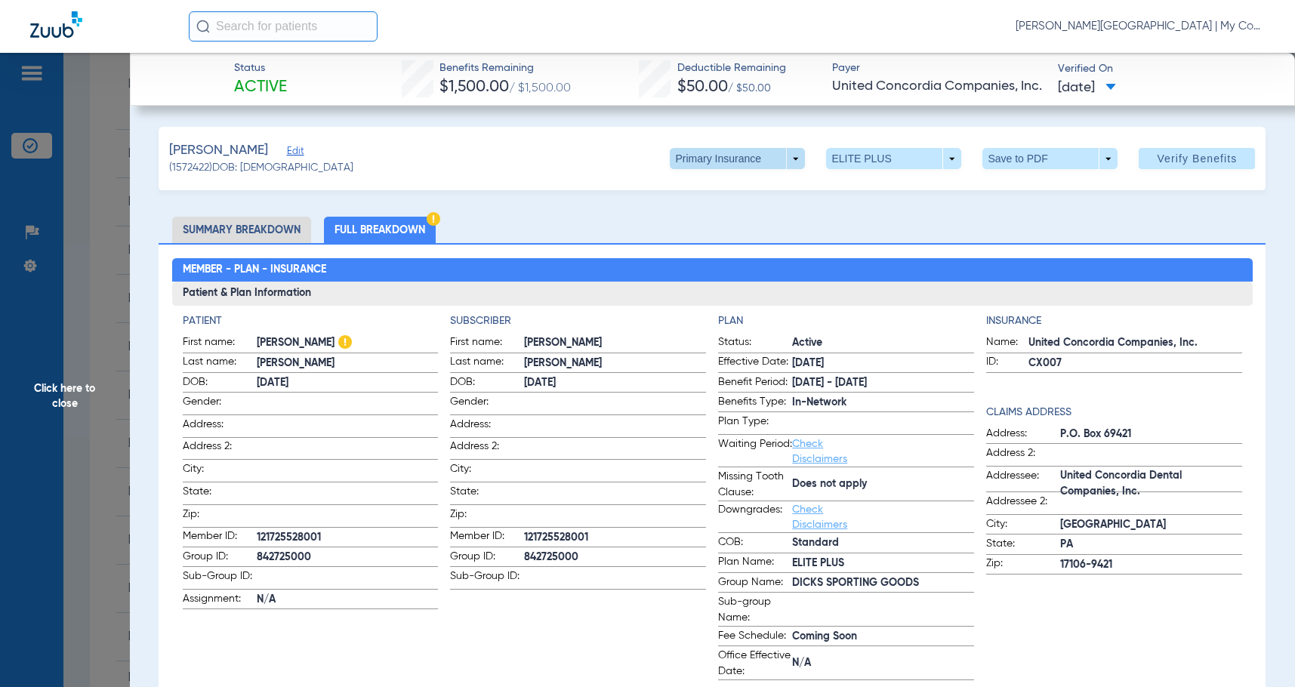
click at [733, 150] on span at bounding box center [738, 158] width 36 height 36
click at [722, 211] on button "Secondary Insurance" at bounding box center [722, 219] width 124 height 30
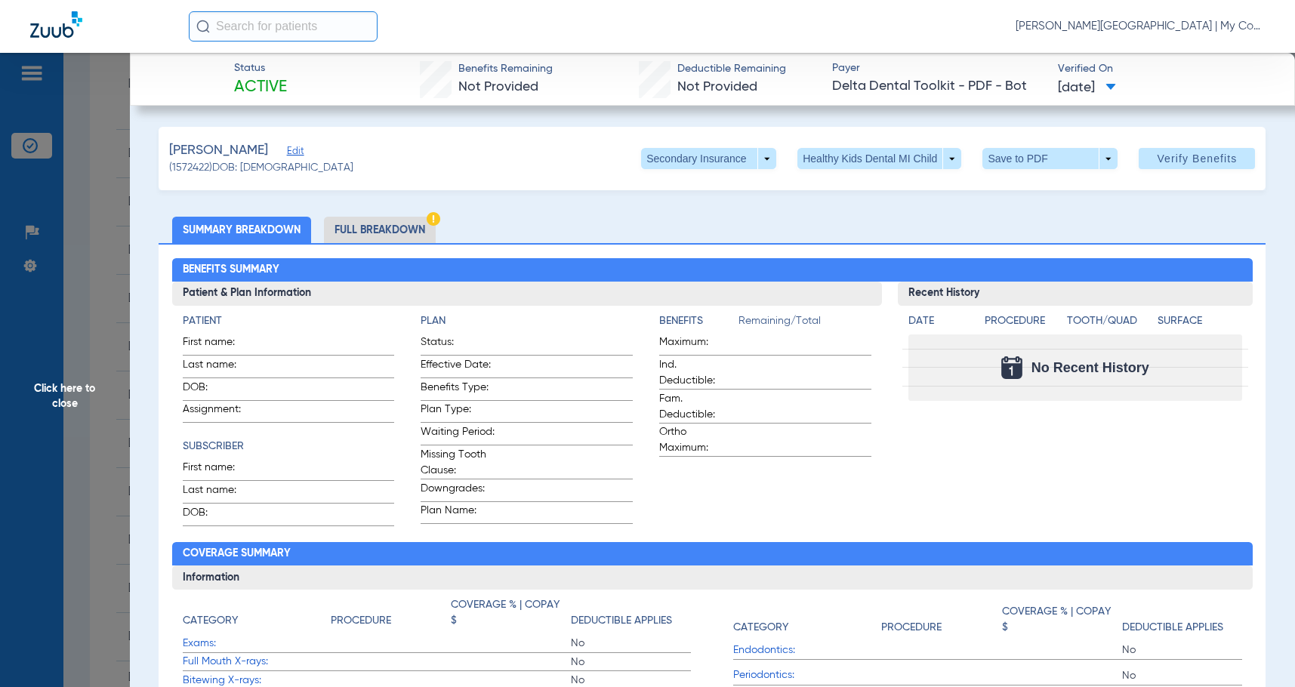
click at [409, 236] on li "Full Breakdown" at bounding box center [380, 230] width 112 height 26
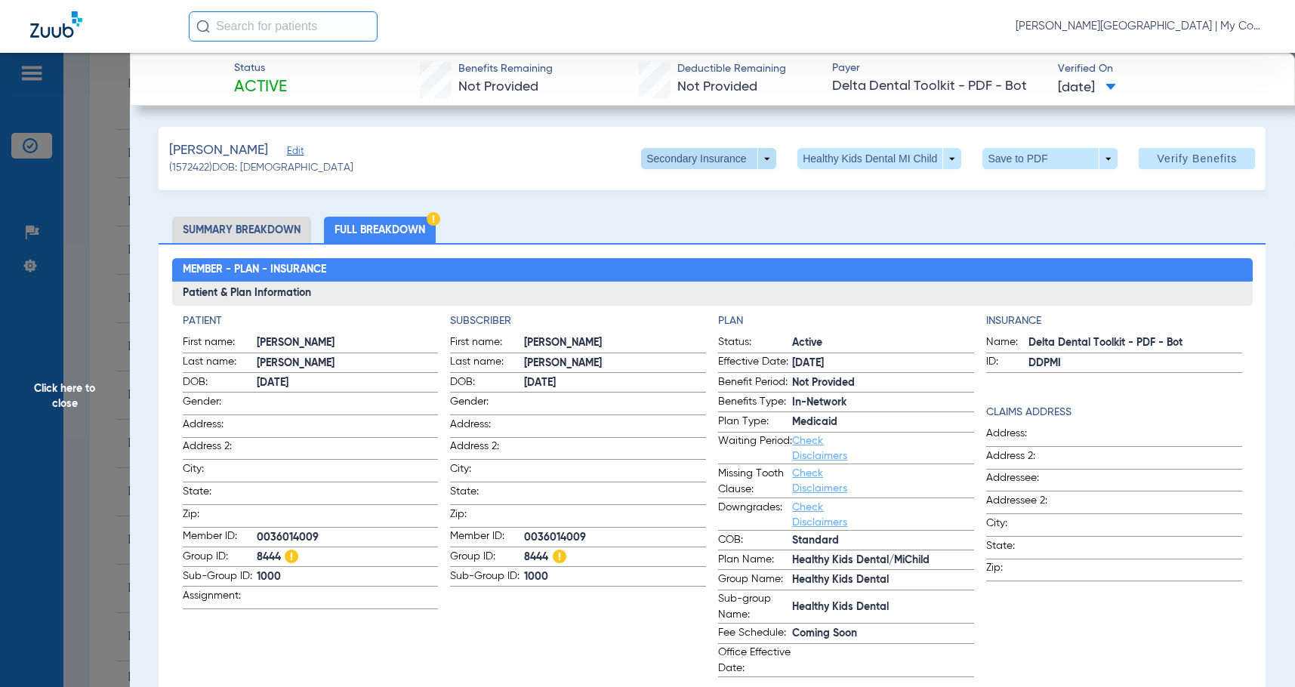
click at [718, 164] on span at bounding box center [708, 158] width 135 height 21
click at [705, 193] on span "Primary Insurance" at bounding box center [694, 189] width 100 height 11
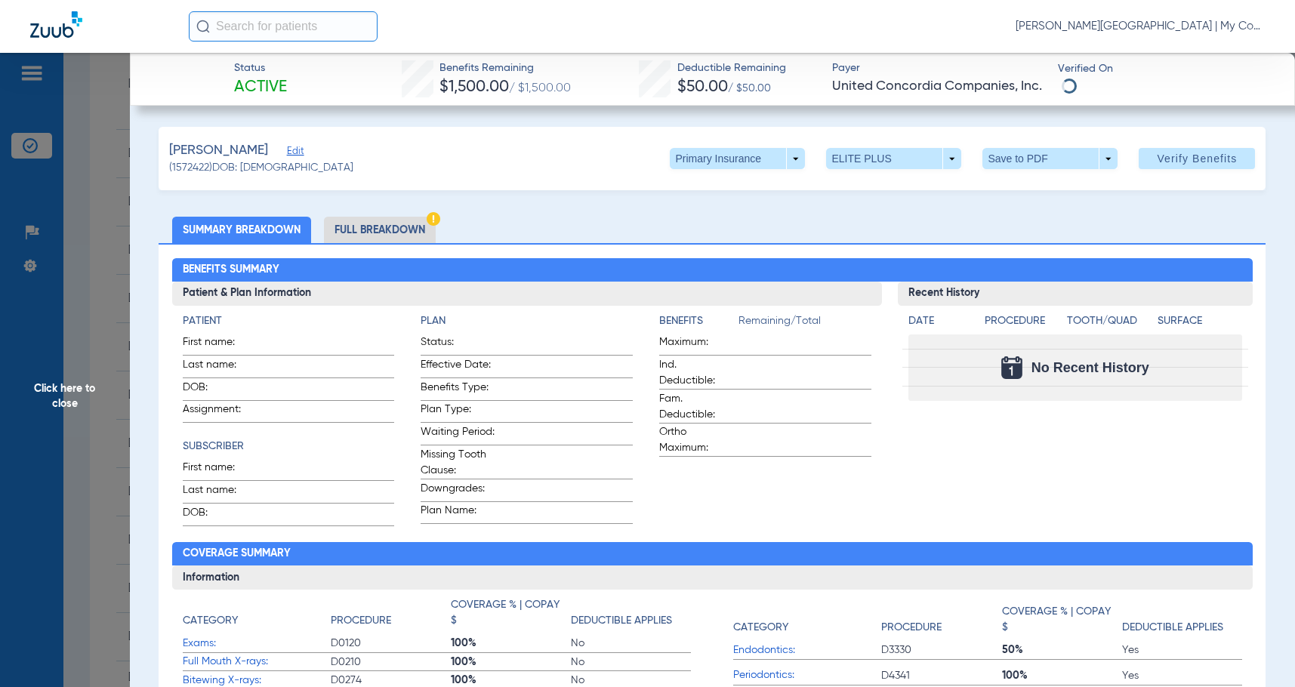
click at [404, 223] on li "Full Breakdown" at bounding box center [380, 230] width 112 height 26
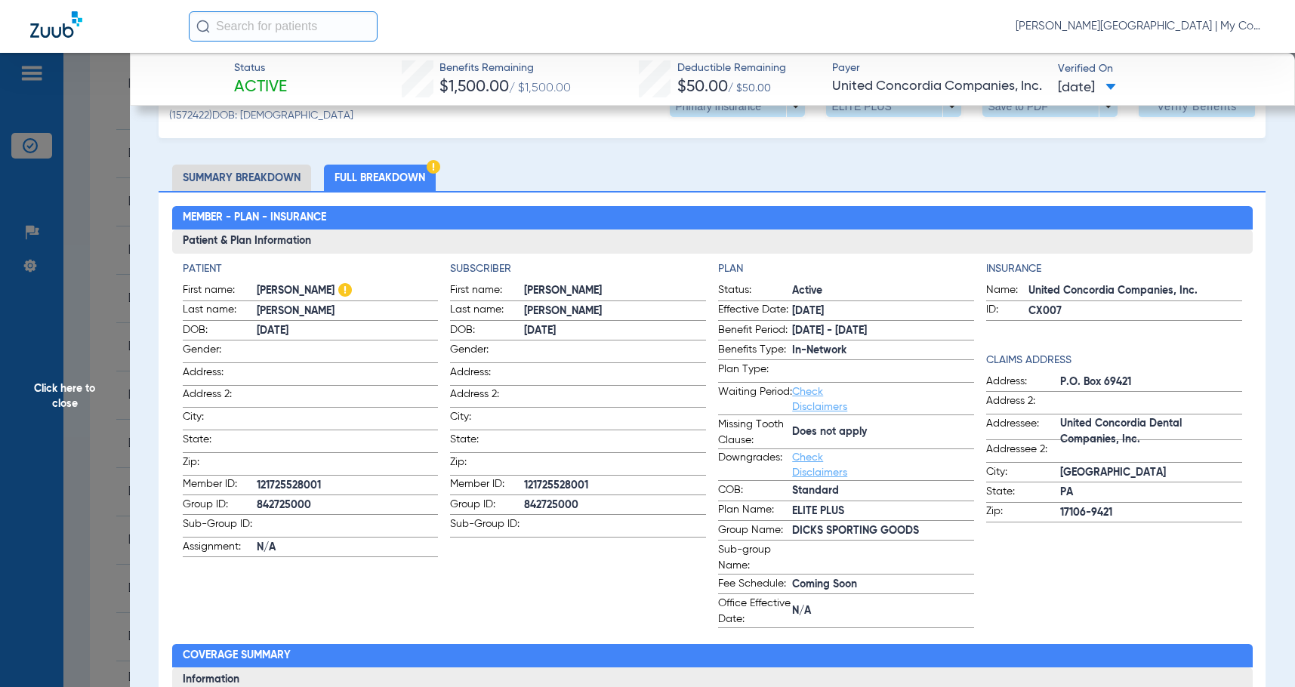
scroll to position [76, 0]
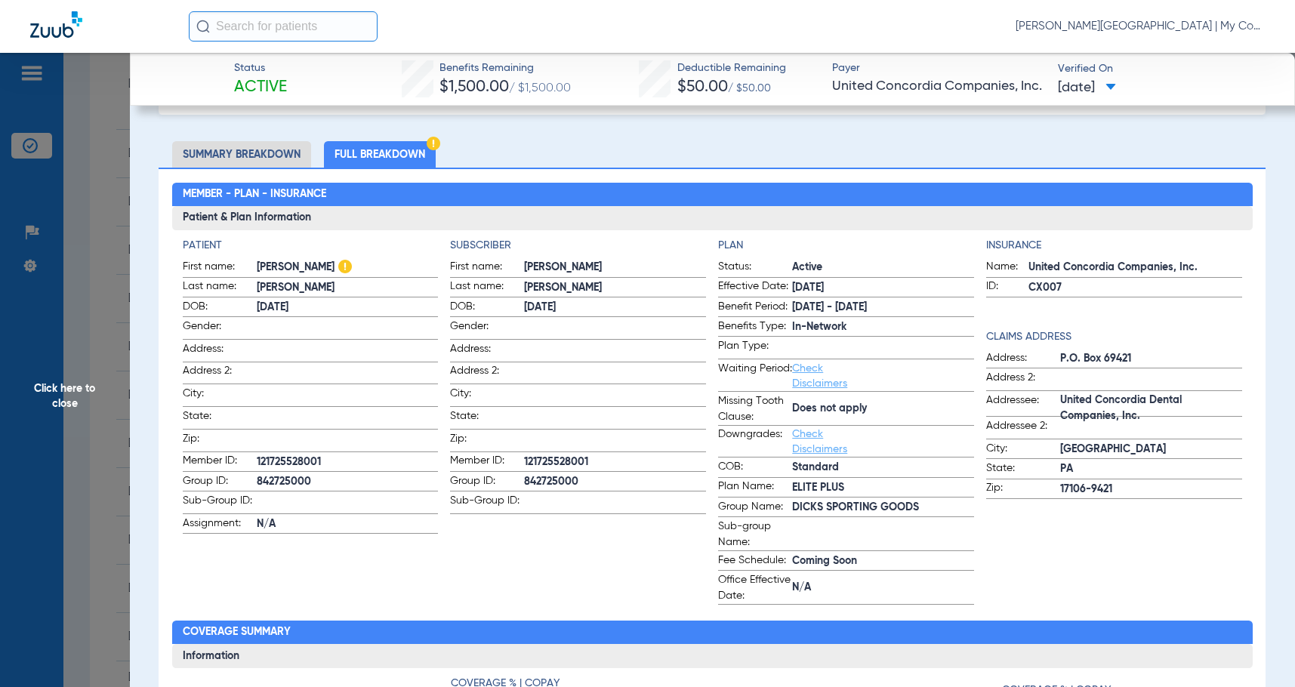
click at [68, 409] on span "Click here to close" at bounding box center [65, 396] width 130 height 687
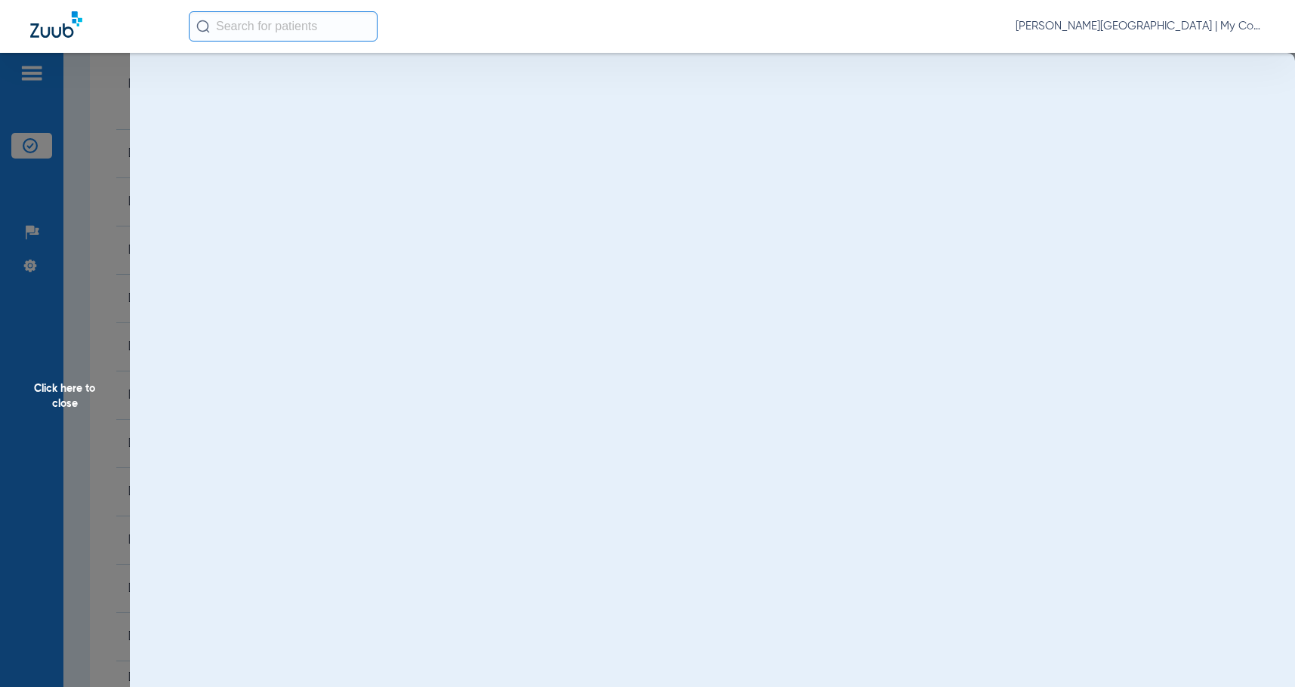
scroll to position [0, 0]
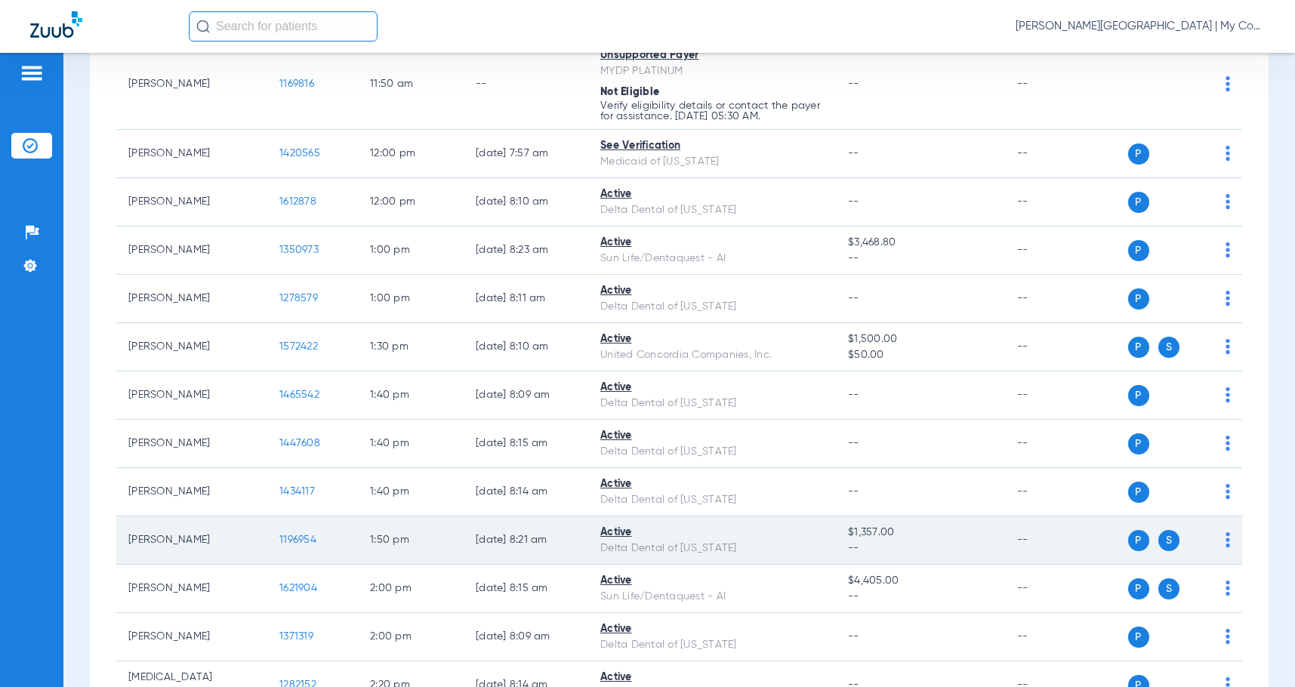
click at [294, 539] on span "1196954" at bounding box center [297, 540] width 37 height 11
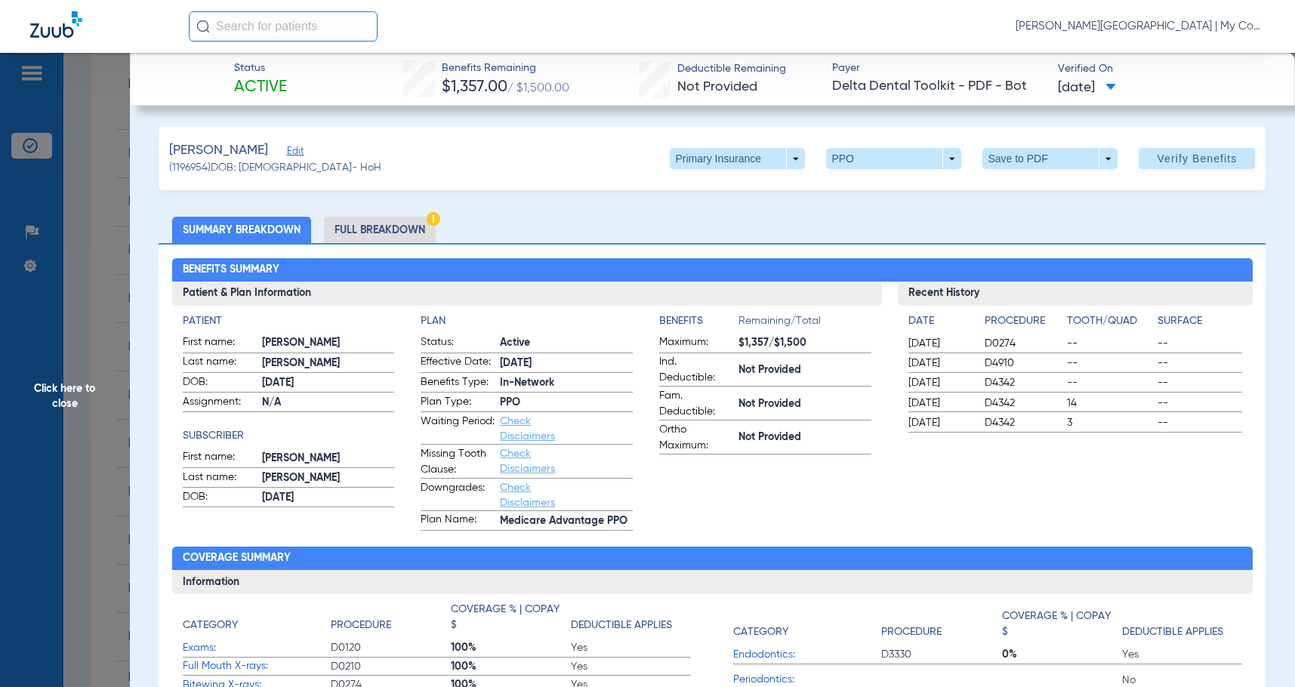
click at [357, 227] on li "Full Breakdown" at bounding box center [380, 230] width 112 height 26
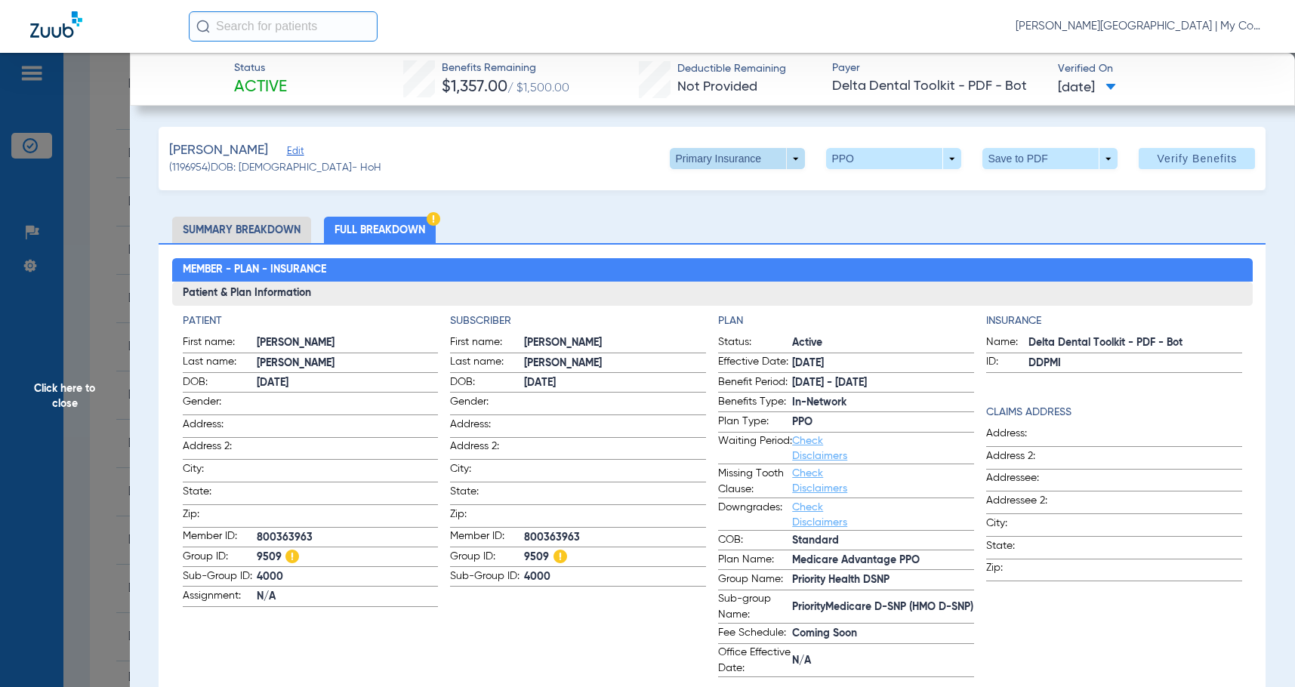
click at [683, 157] on span at bounding box center [737, 158] width 135 height 21
click at [708, 220] on span "Secondary Insurance" at bounding box center [722, 219] width 100 height 11
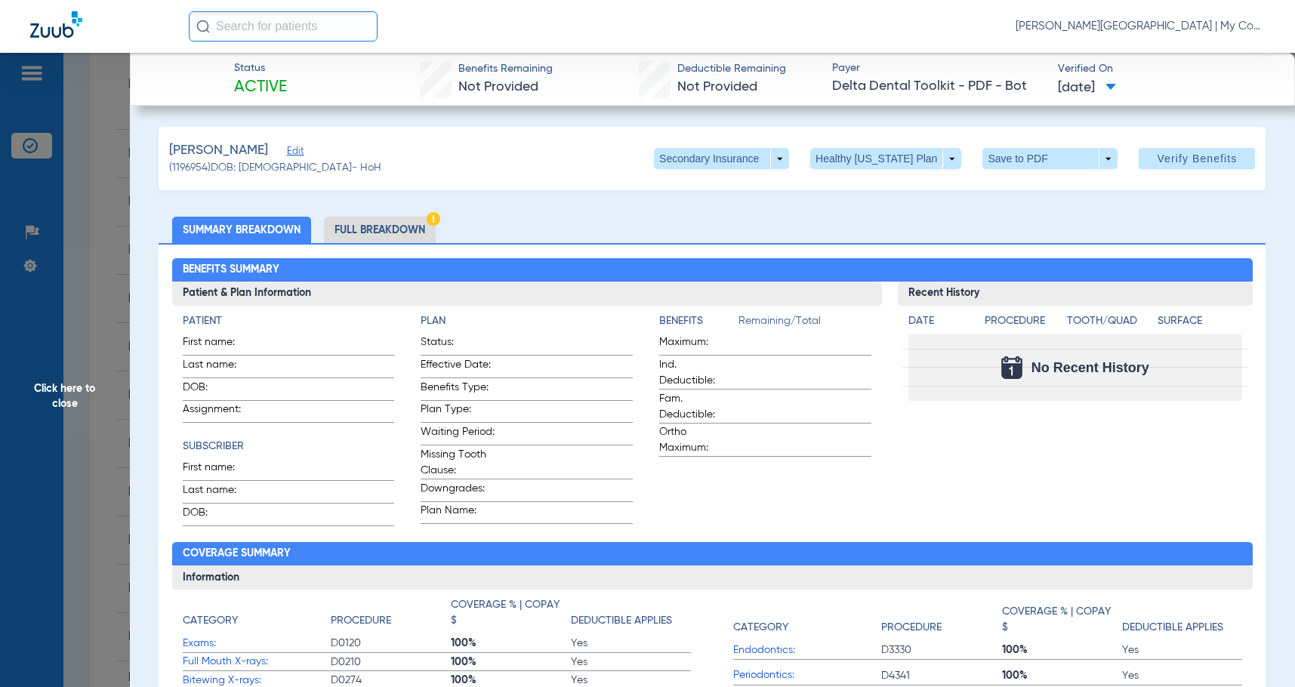
click at [344, 226] on li "Full Breakdown" at bounding box center [380, 230] width 112 height 26
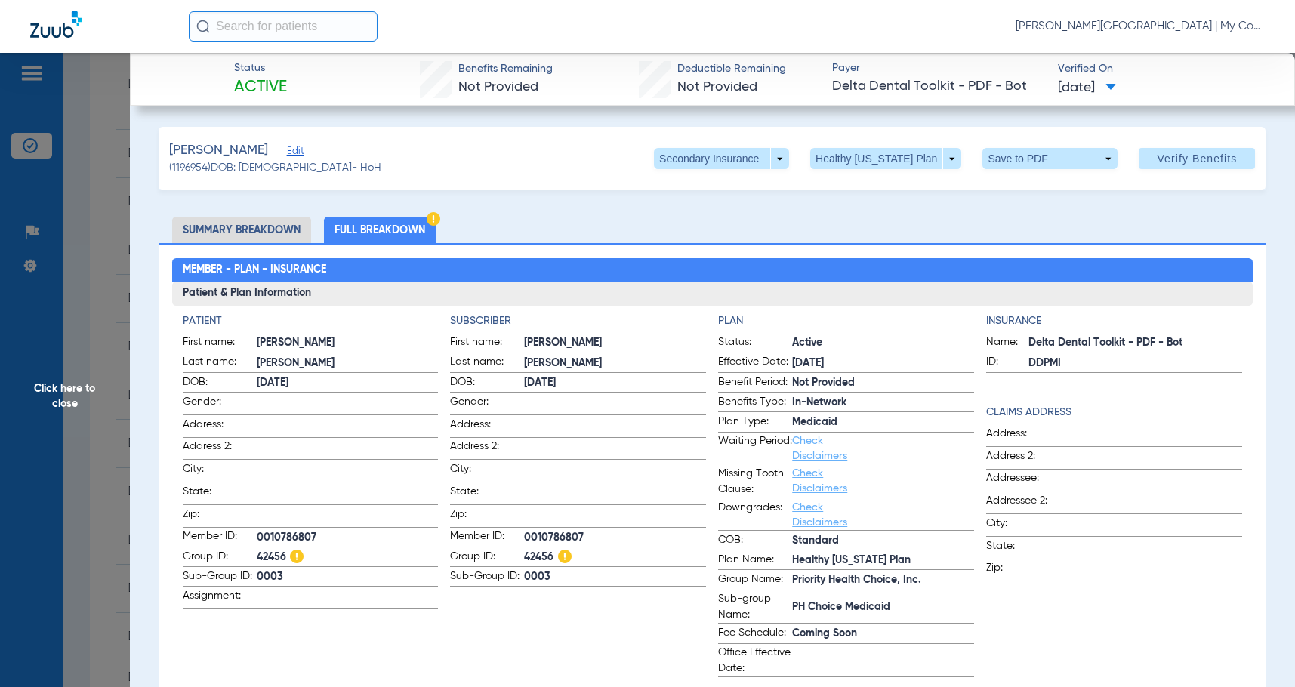
click at [103, 431] on span "Click here to close" at bounding box center [65, 396] width 130 height 687
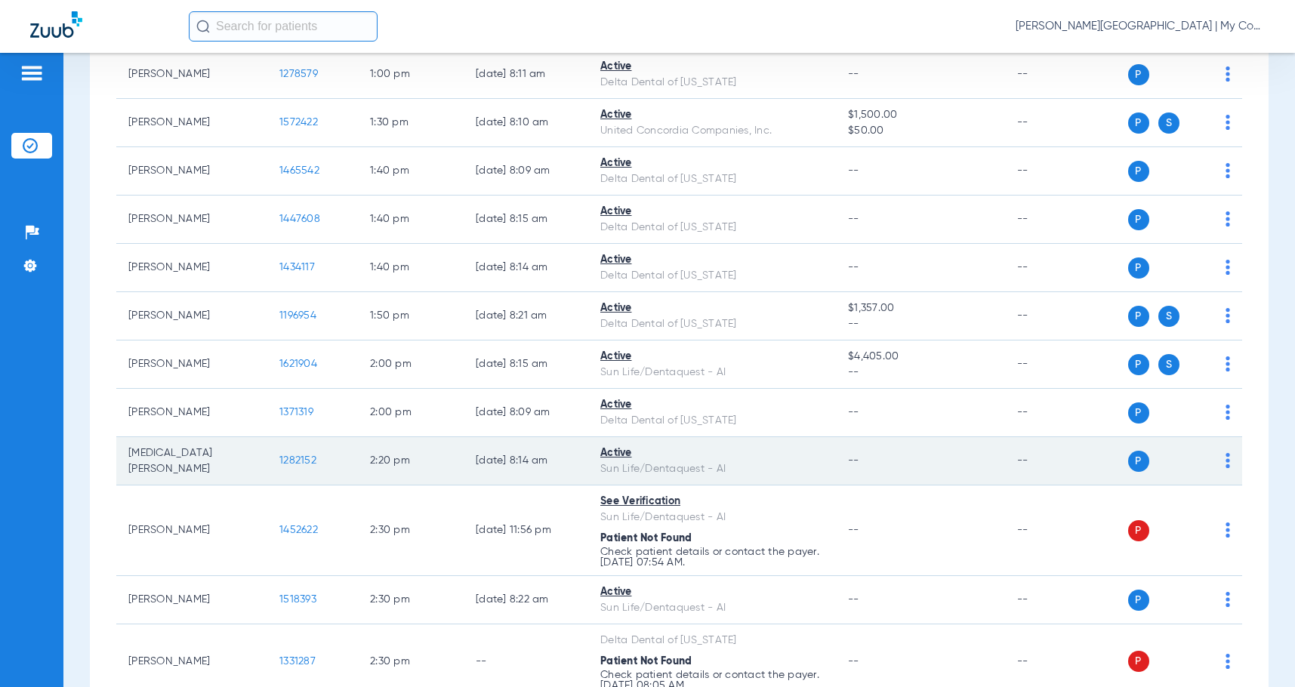
scroll to position [1662, 0]
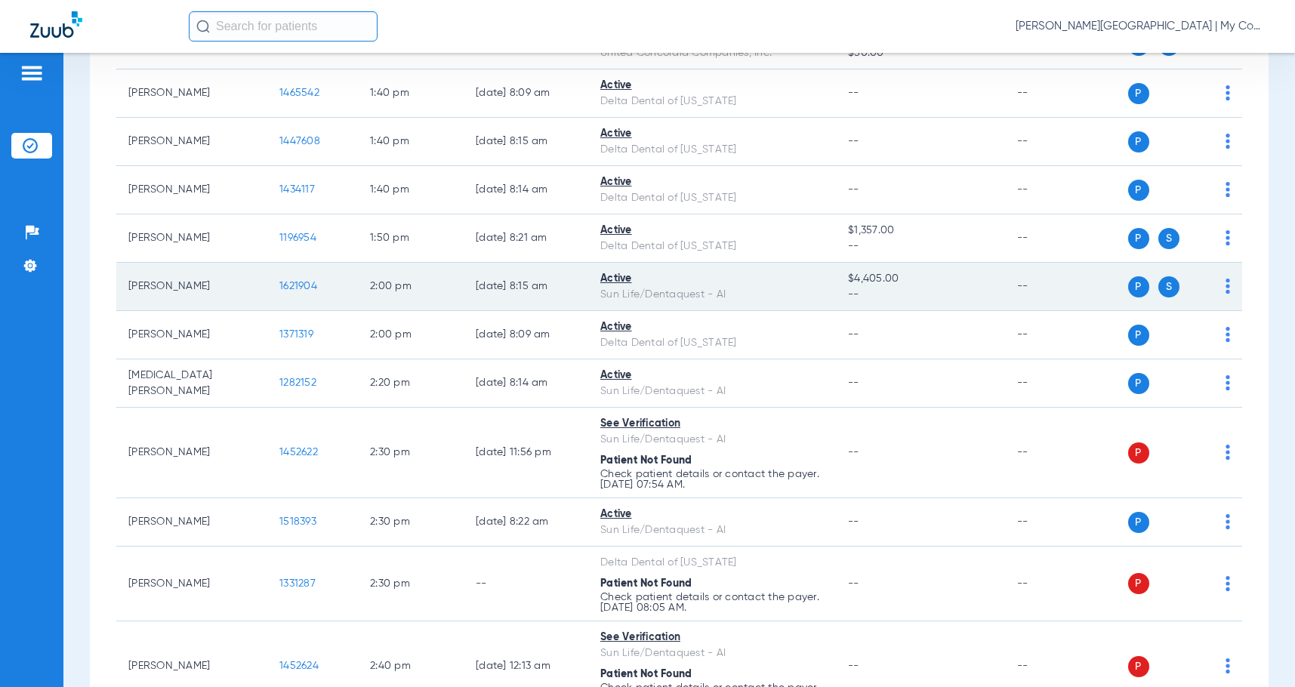
click at [302, 283] on span "1621904" at bounding box center [298, 286] width 38 height 11
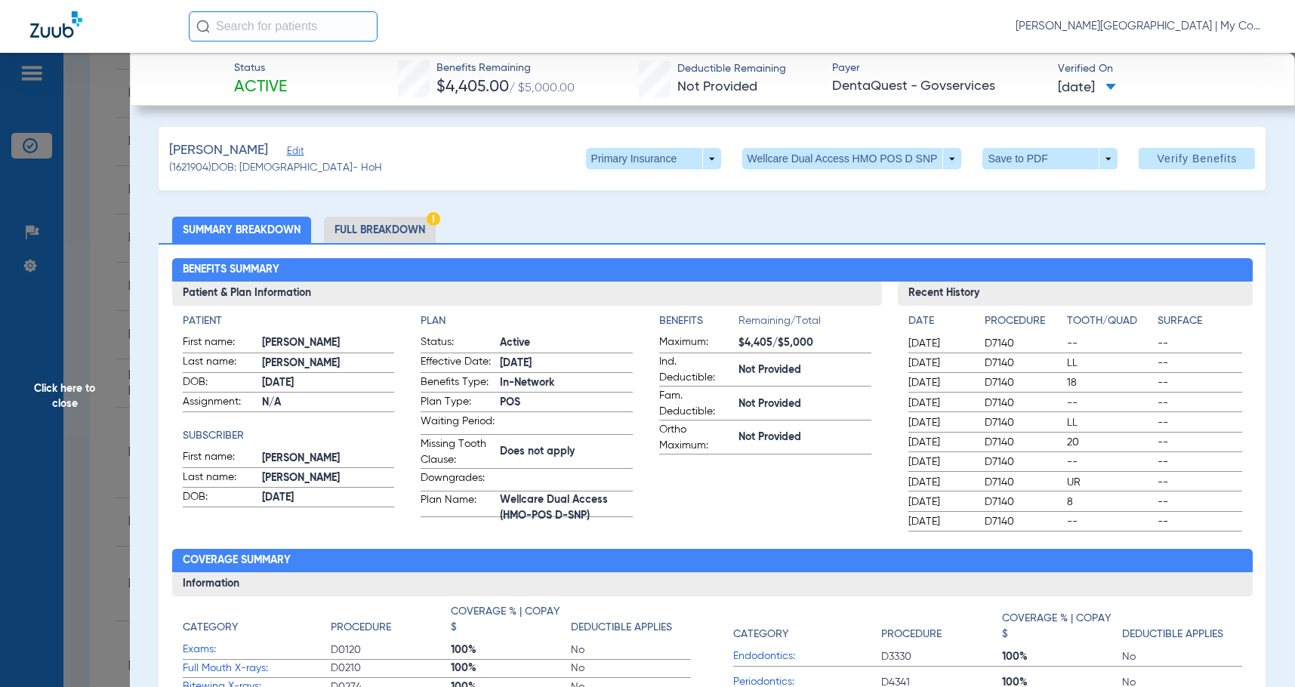
drag, startPoint x: 391, startPoint y: 225, endPoint x: 397, endPoint y: 219, distance: 8.0
click at [391, 224] on li "Full Breakdown" at bounding box center [380, 230] width 112 height 26
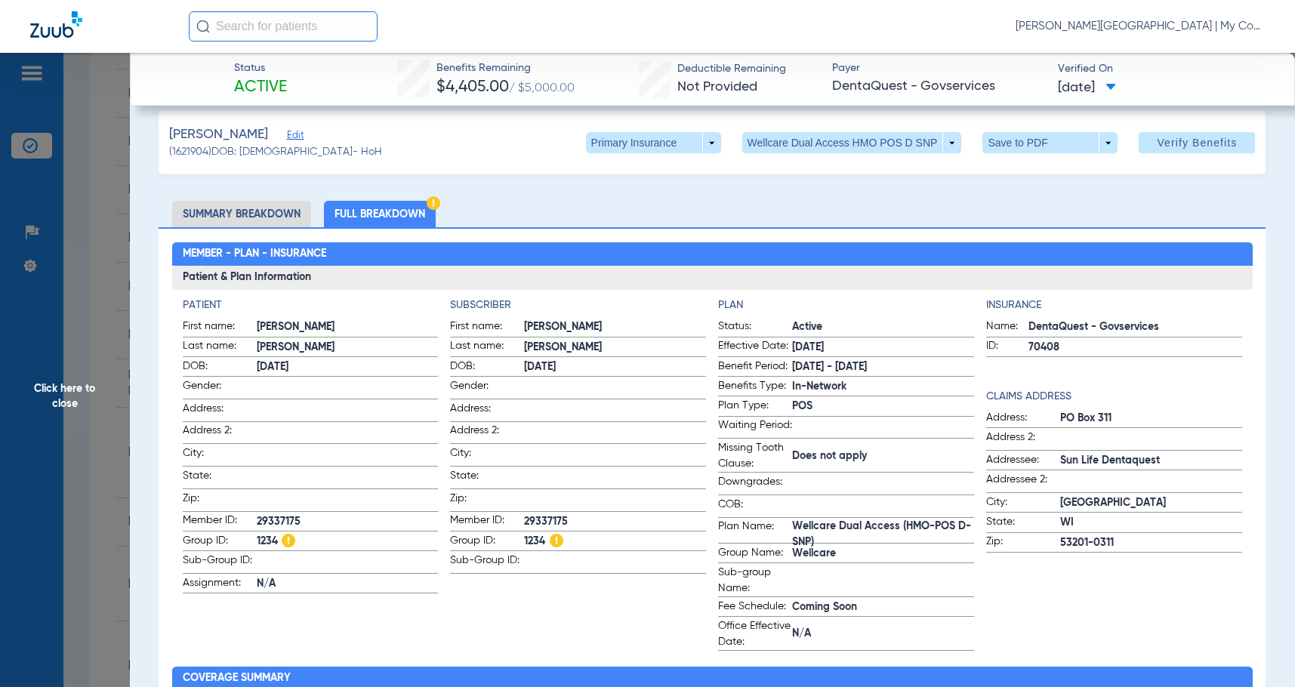
scroll to position [0, 0]
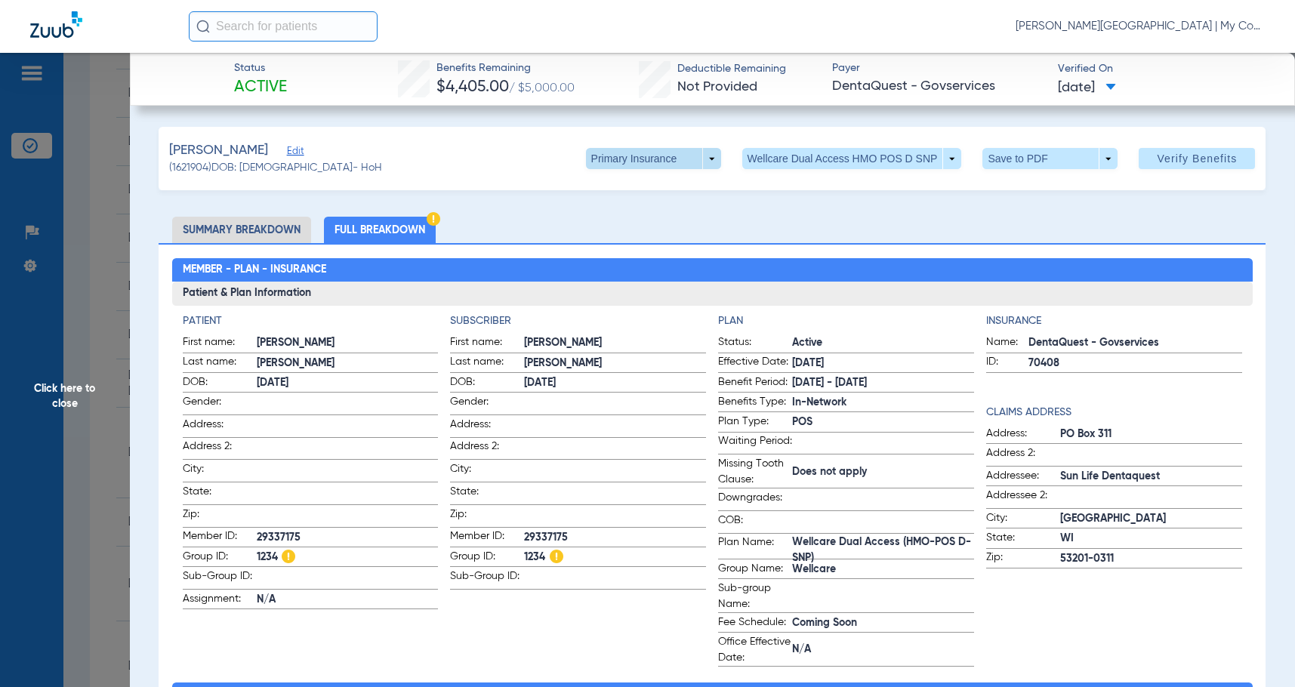
click at [637, 159] on span at bounding box center [653, 158] width 36 height 36
click at [621, 224] on span "Secondary Insurance" at bounding box center [638, 219] width 100 height 11
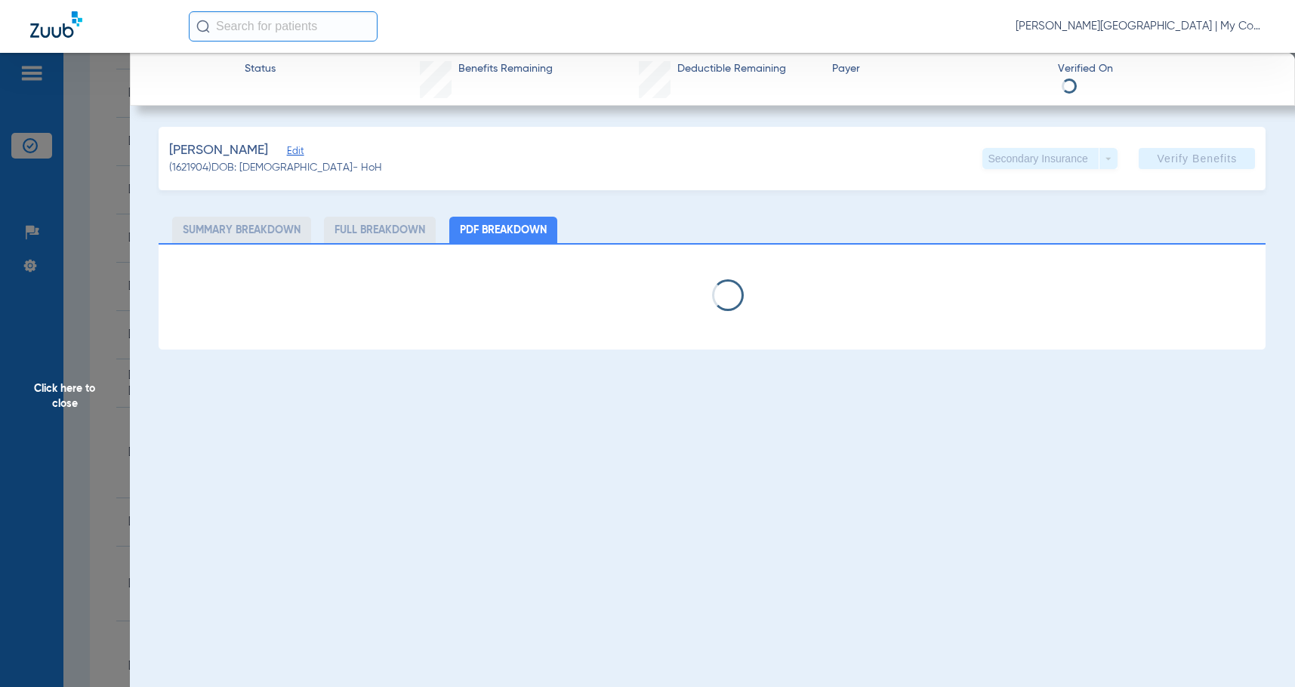
select select "page-width"
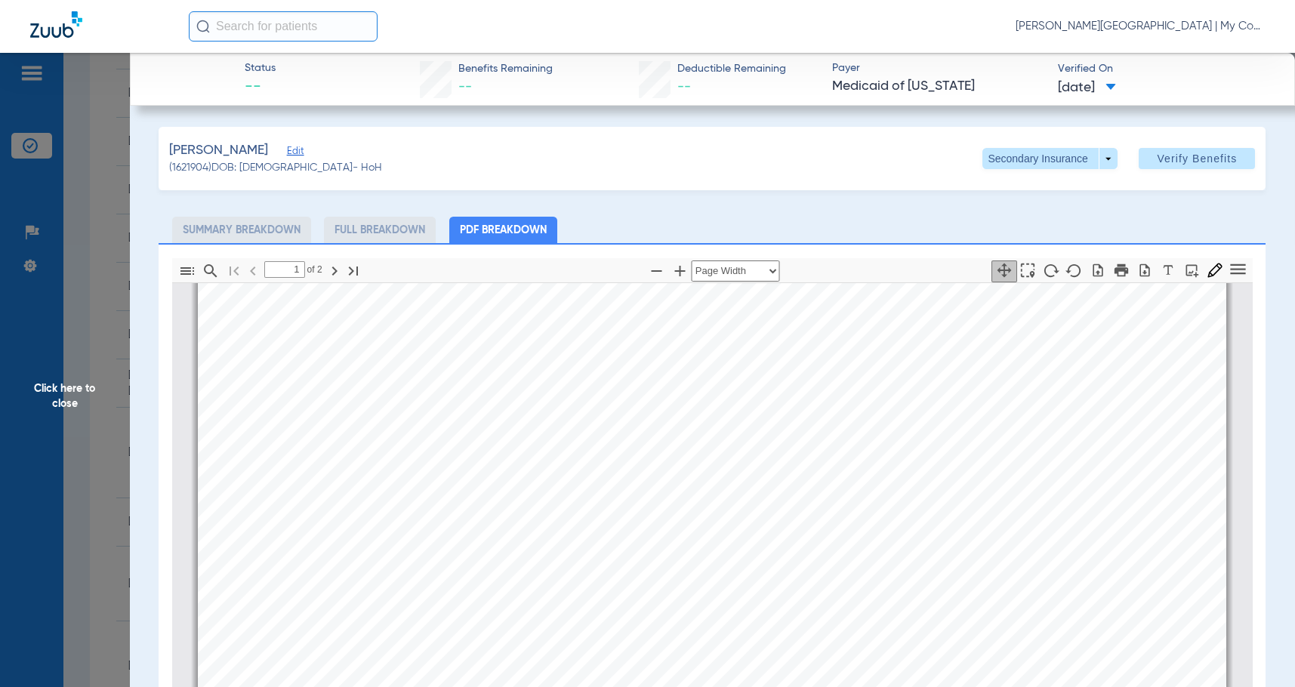
scroll to position [536, 0]
type input "2"
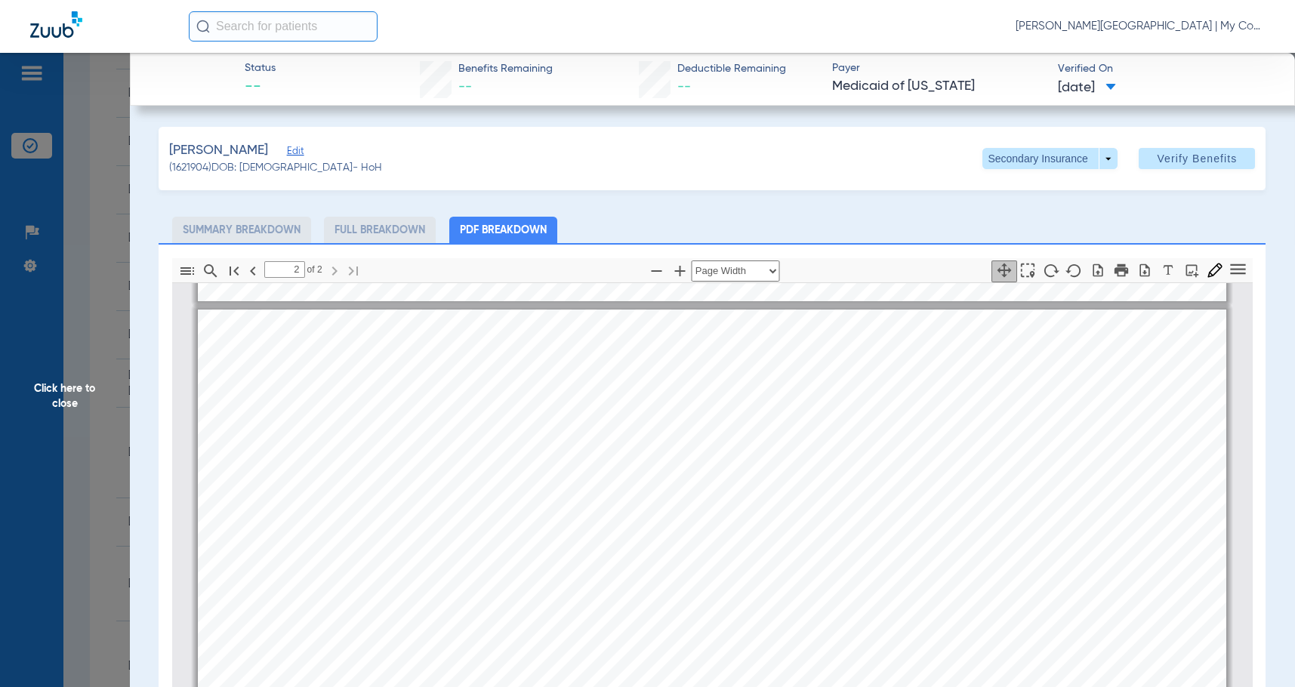
scroll to position [1745, 0]
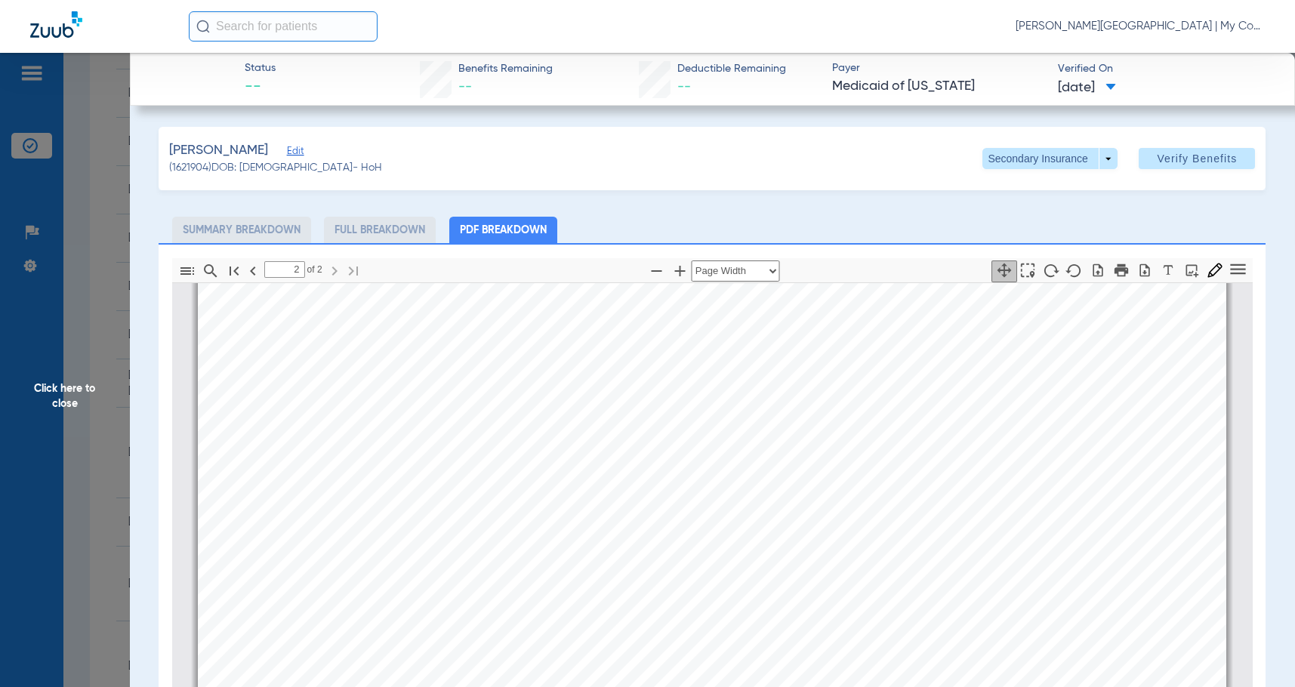
drag, startPoint x: 97, startPoint y: 402, endPoint x: 1245, endPoint y: 334, distance: 1149.3
click at [97, 401] on span "Click here to close" at bounding box center [65, 396] width 130 height 687
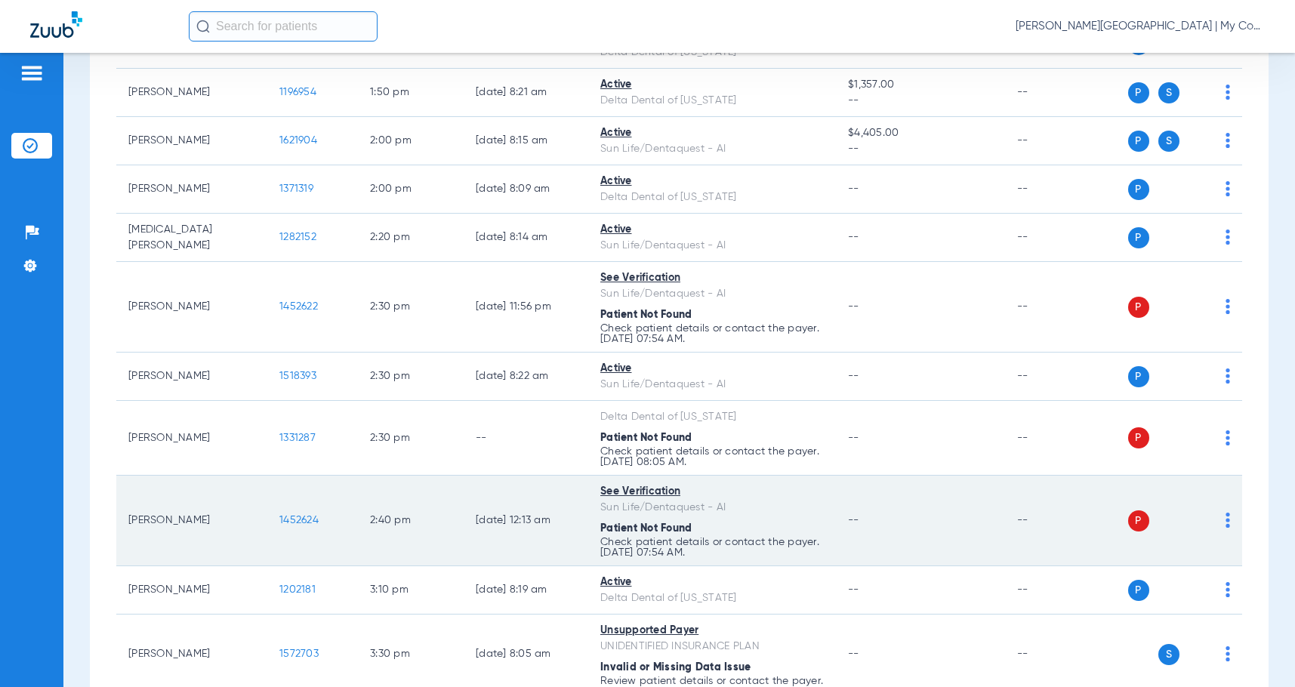
scroll to position [2039, 0]
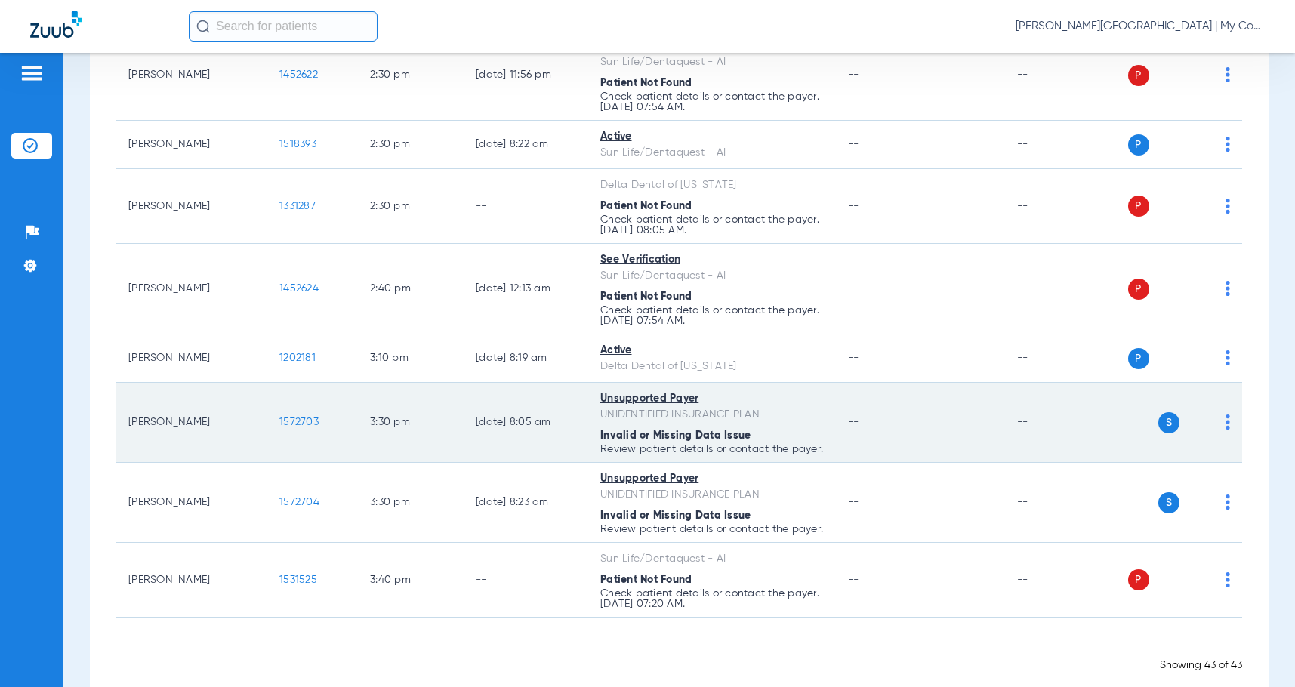
click at [298, 428] on span "1572703" at bounding box center [298, 422] width 39 height 11
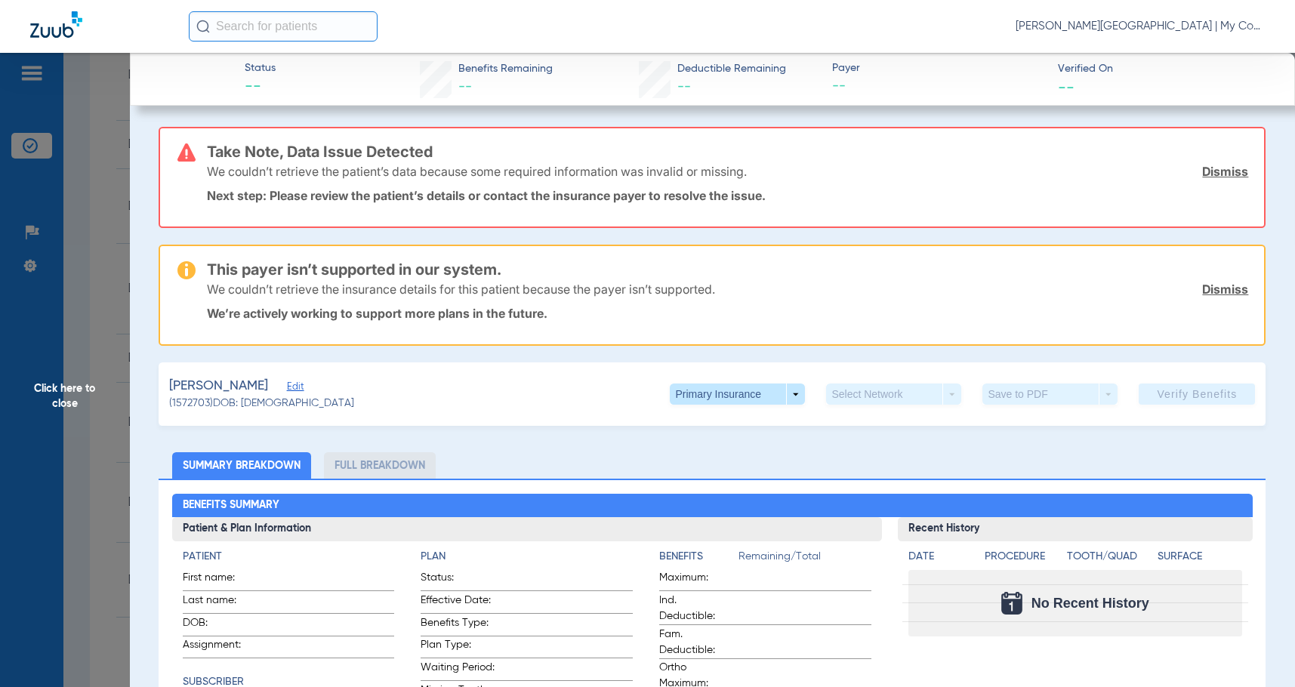
drag, startPoint x: 504, startPoint y: 373, endPoint x: 468, endPoint y: 176, distance: 200.3
click at [504, 373] on div "Bowman, Kavion Edit (1572703) DOB: 11/21/2016 Primary Insurance arrow_drop_down…" at bounding box center [712, 394] width 1107 height 63
drag, startPoint x: 95, startPoint y: 377, endPoint x: 1234, endPoint y: 276, distance: 1143.5
click at [116, 371] on span "Click here to close" at bounding box center [65, 396] width 130 height 687
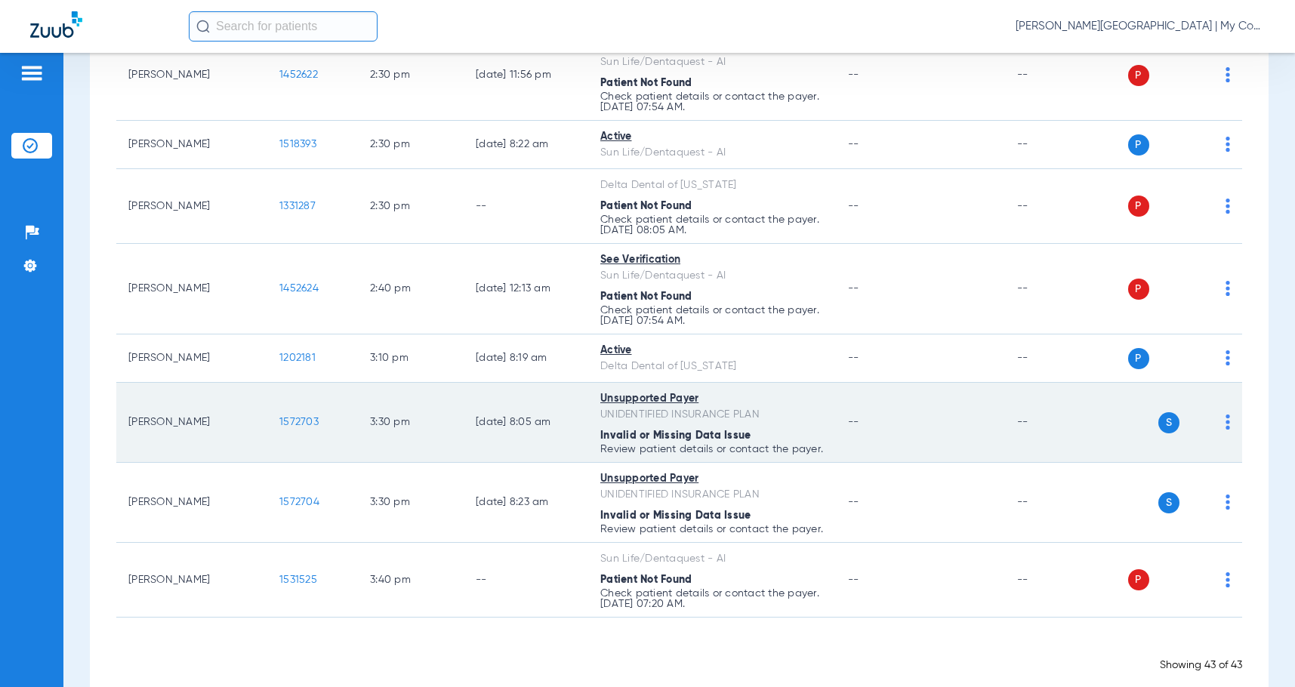
drag, startPoint x: 94, startPoint y: 437, endPoint x: 312, endPoint y: 423, distance: 218.0
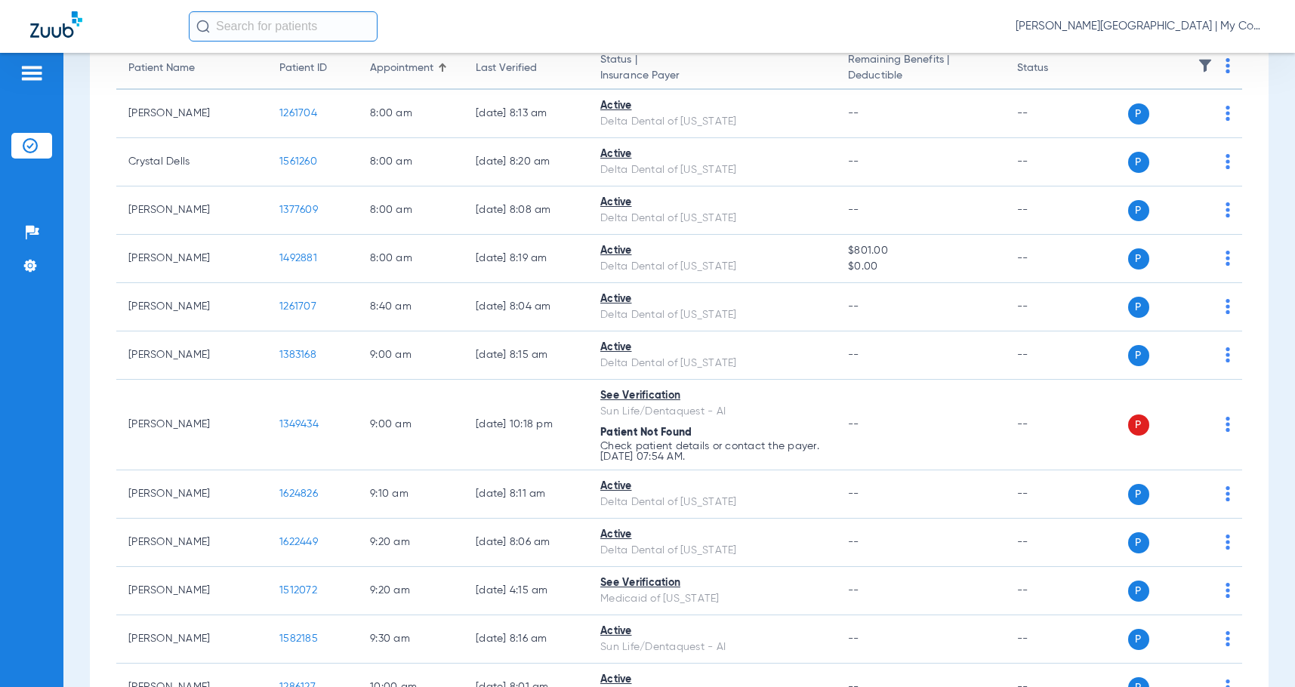
scroll to position [0, 0]
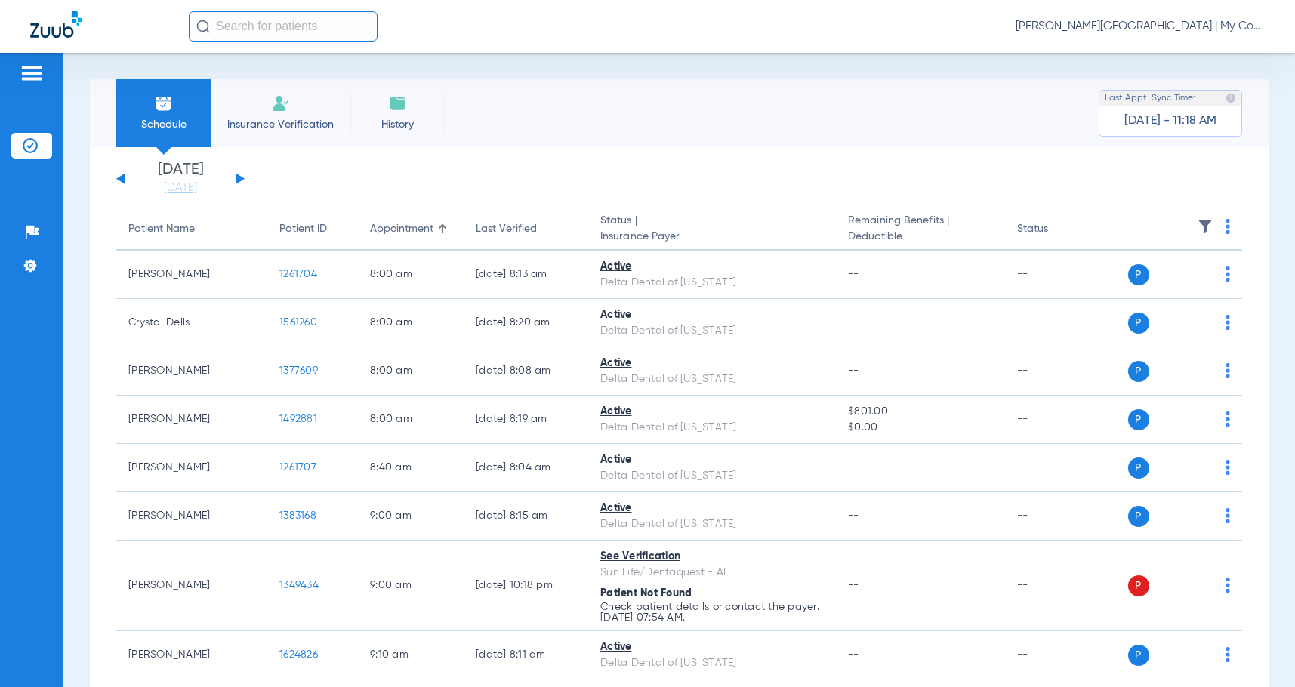
click at [238, 181] on button at bounding box center [240, 178] width 9 height 11
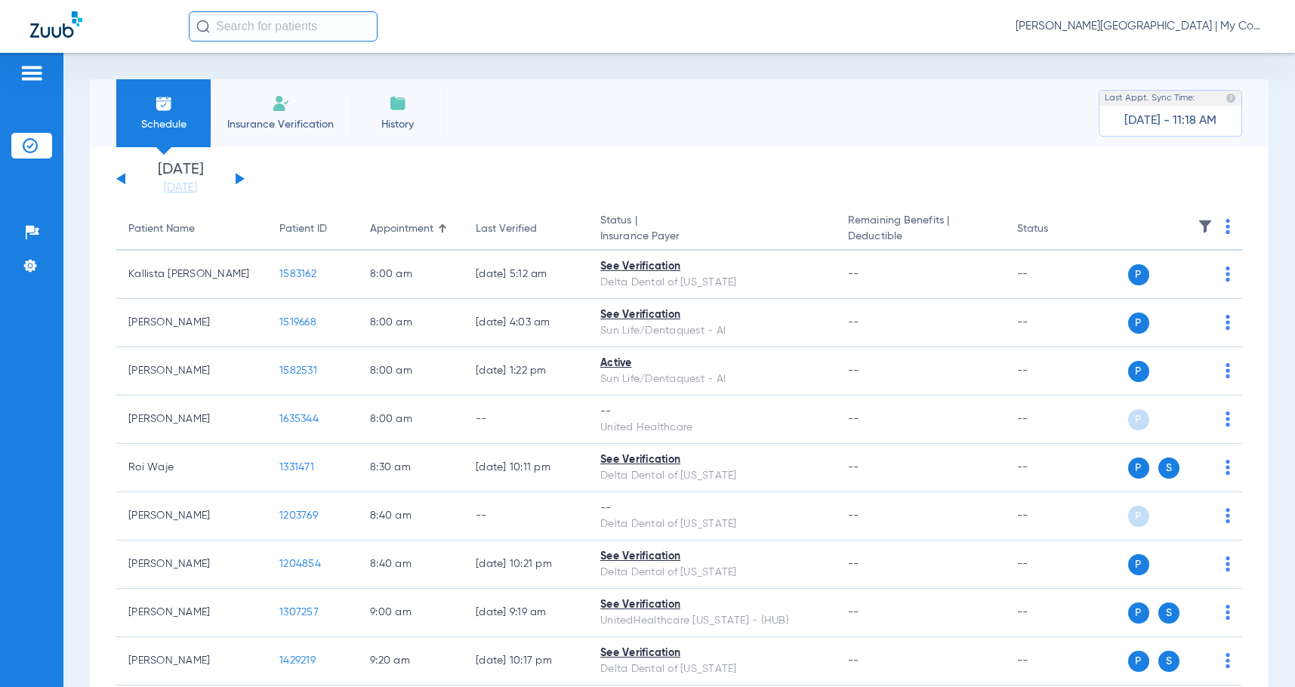
click at [1226, 226] on img at bounding box center [1228, 226] width 5 height 15
click at [1186, 282] on span "Verify All" at bounding box center [1159, 286] width 94 height 11
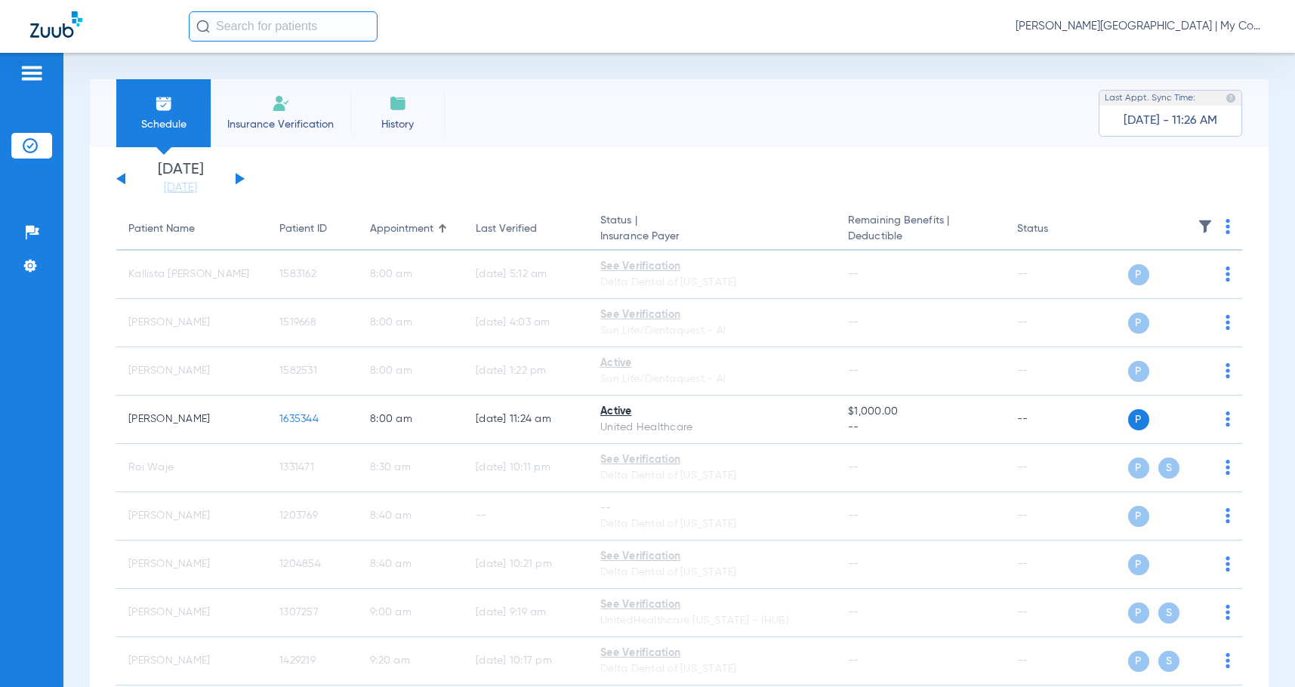
click at [1205, 24] on span "Sadie Gibbs - Kentwood | My Community Dental Centers" at bounding box center [1140, 26] width 249 height 15
click at [1203, 53] on span "Account Selection" at bounding box center [1208, 53] width 85 height 11
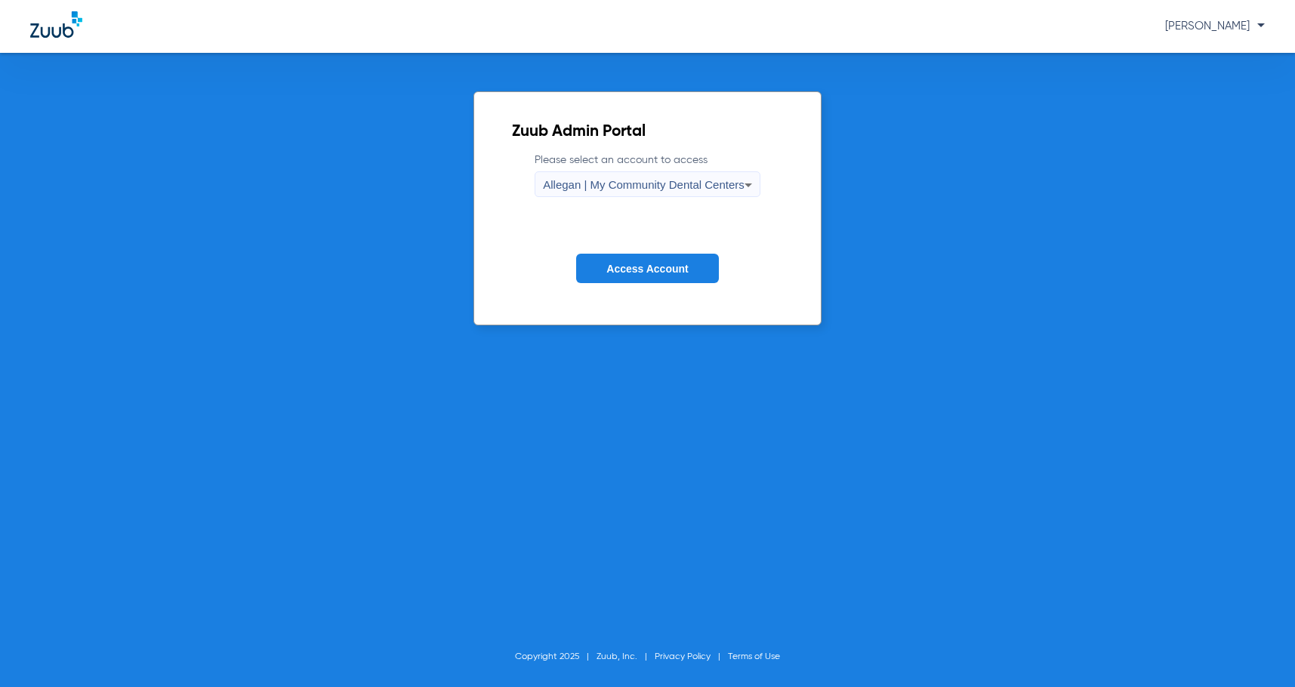
click at [683, 185] on span "Allegan | My Community Dental Centers" at bounding box center [644, 184] width 202 height 13
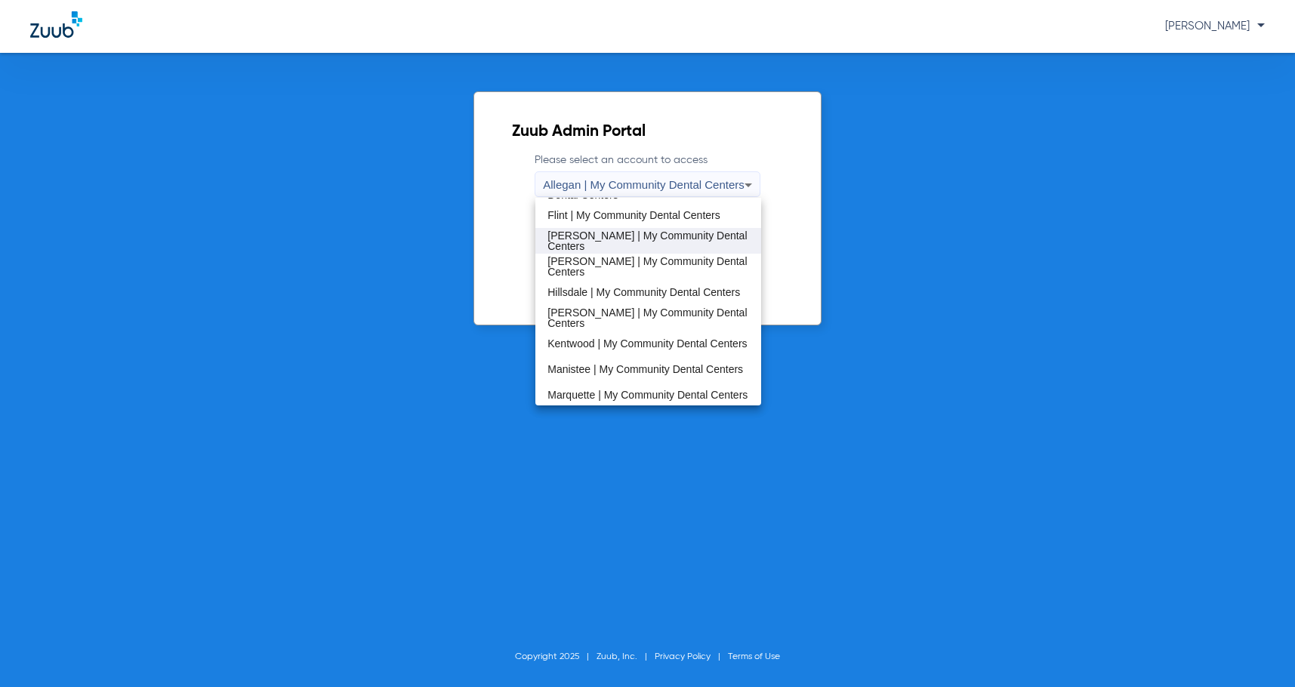
scroll to position [378, 0]
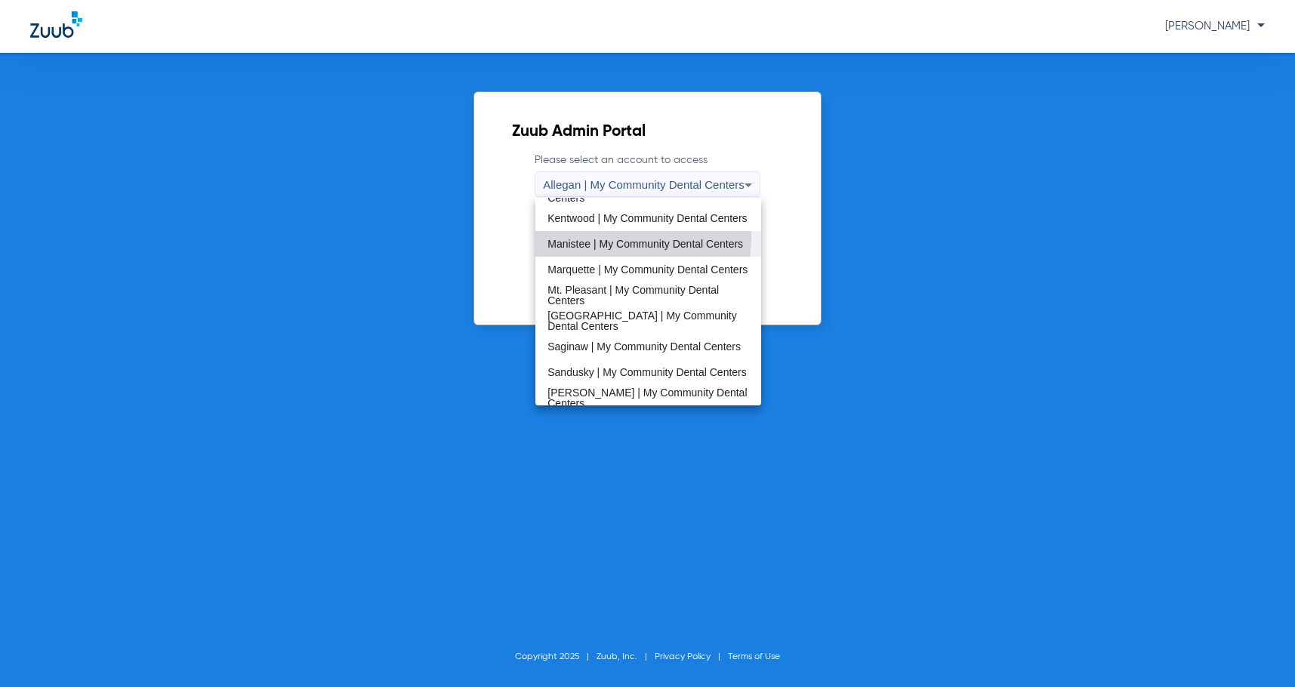
click at [608, 239] on span "Manistee | My Community Dental Centers" at bounding box center [646, 244] width 196 height 11
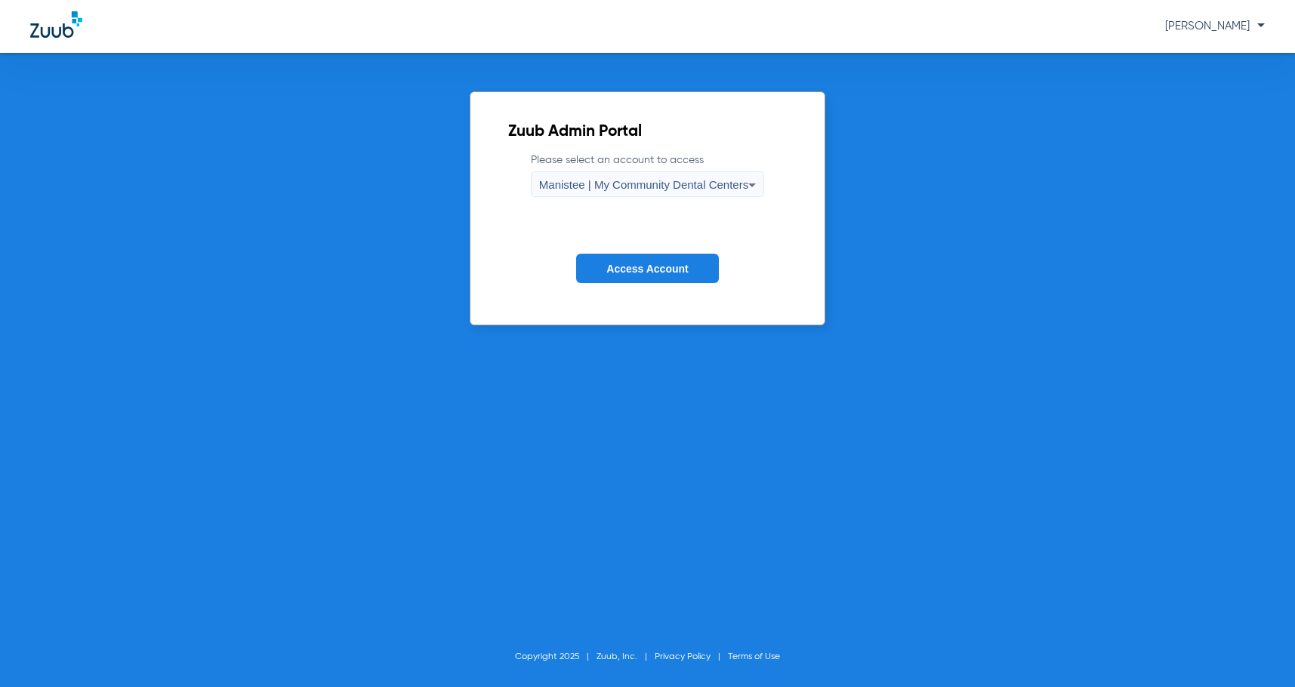
click at [656, 275] on button "Access Account" at bounding box center [647, 268] width 142 height 29
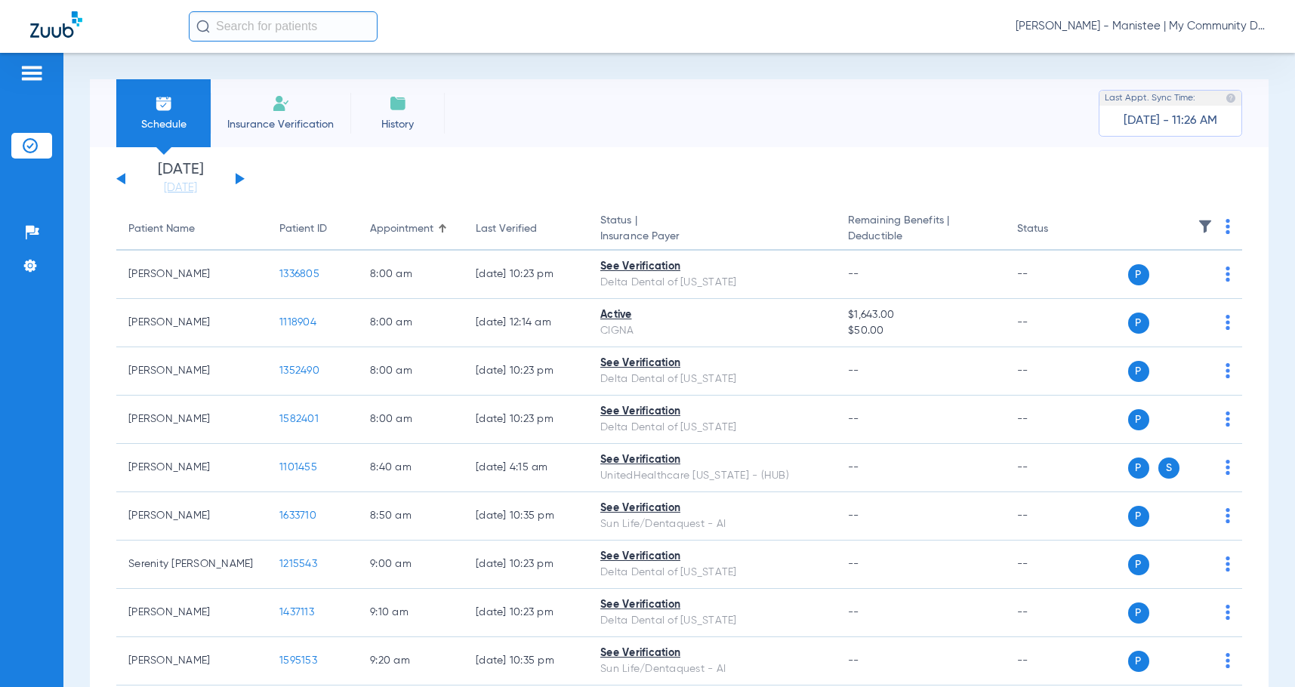
drag, startPoint x: 197, startPoint y: 186, endPoint x: 211, endPoint y: 227, distance: 43.0
click at [196, 186] on link "[DATE]" at bounding box center [180, 188] width 91 height 15
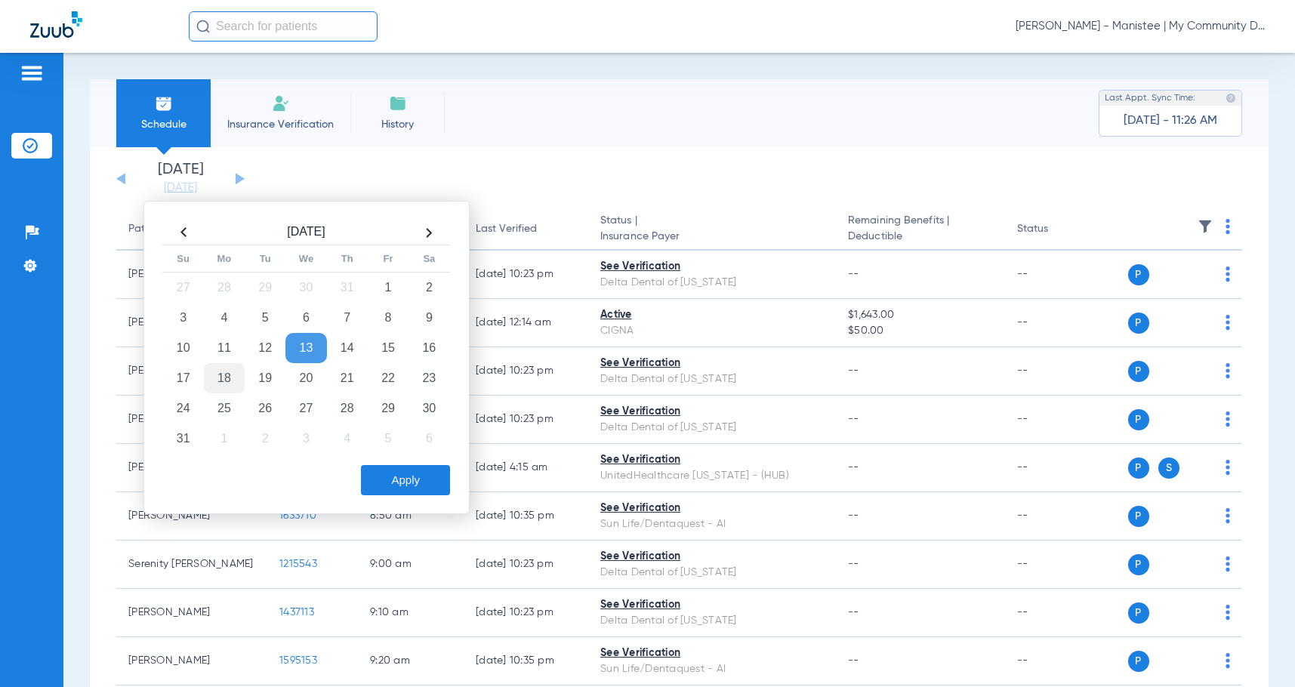
click at [232, 382] on td "18" at bounding box center [224, 378] width 41 height 30
click at [391, 483] on button "Apply" at bounding box center [405, 480] width 89 height 30
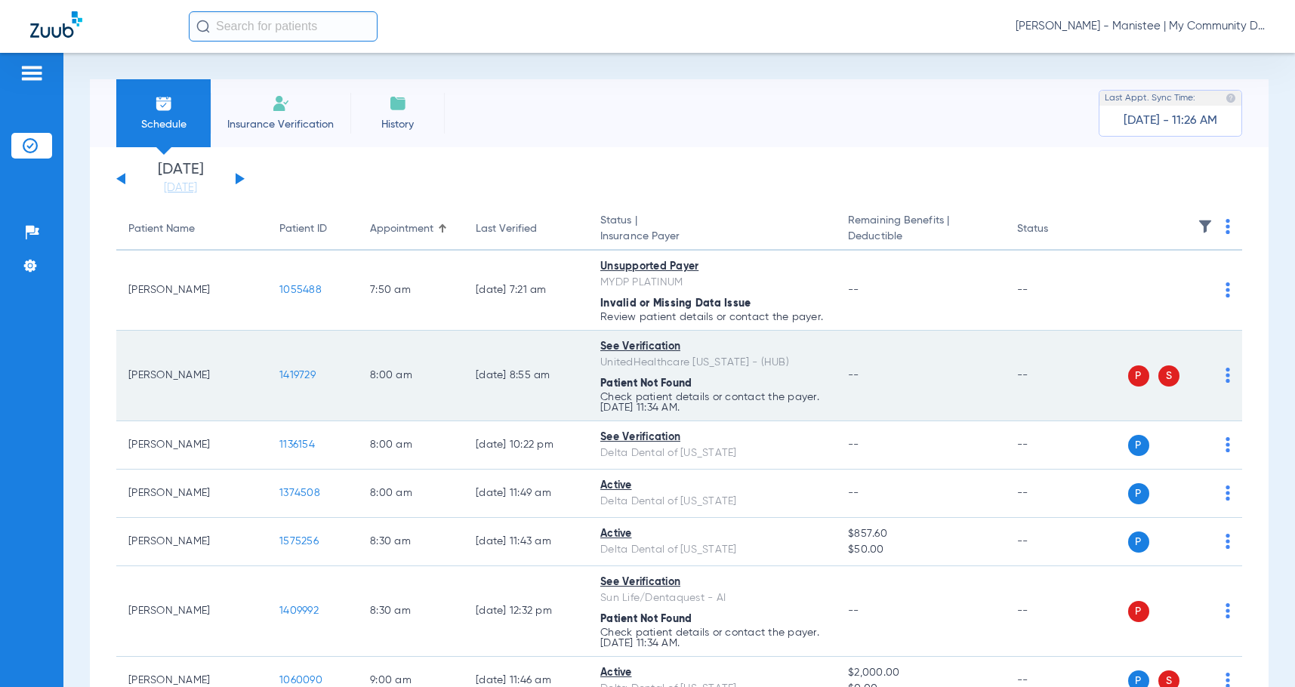
click at [1226, 382] on img at bounding box center [1228, 375] width 5 height 15
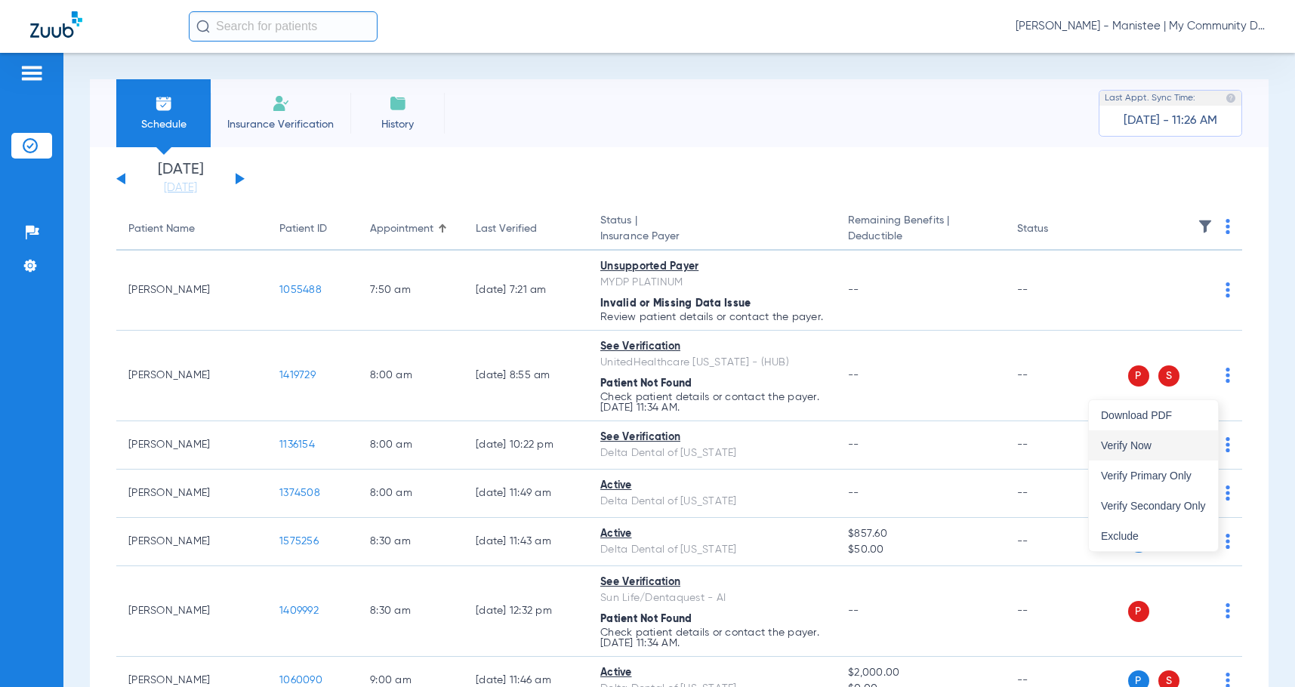
click at [1144, 453] on button "Verify Now" at bounding box center [1153, 446] width 129 height 30
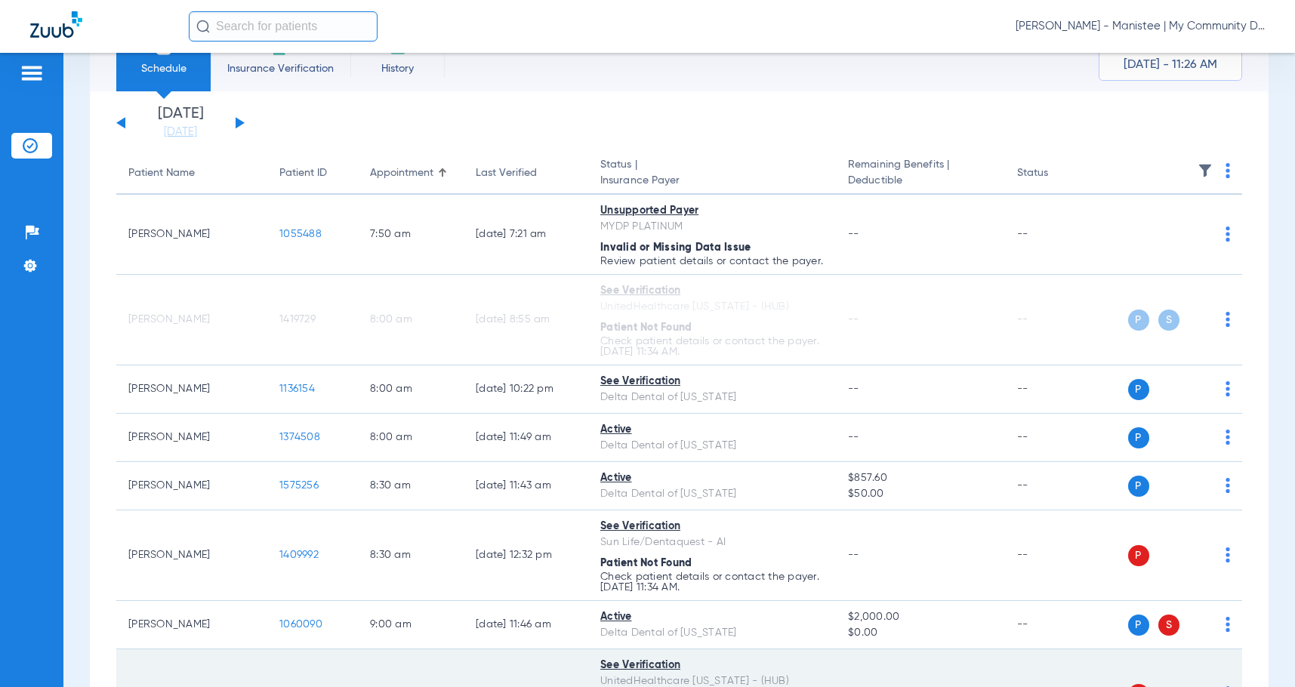
scroll to position [227, 0]
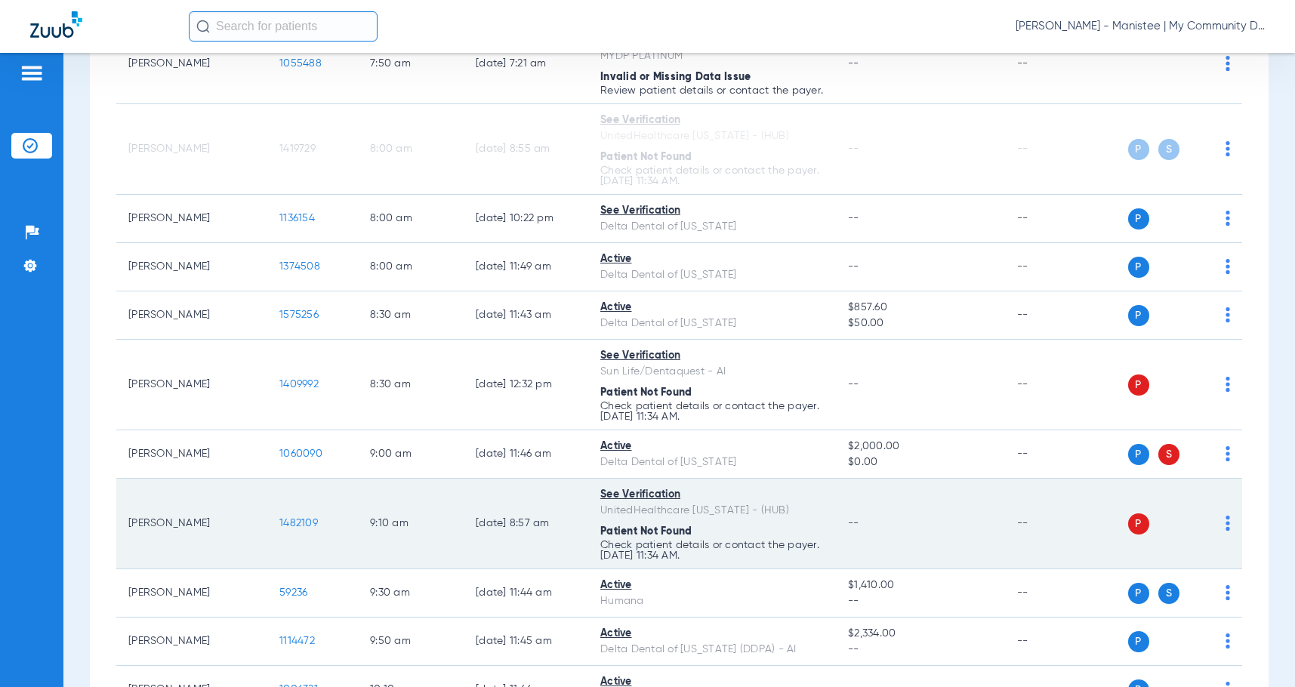
click at [1226, 531] on img at bounding box center [1228, 523] width 5 height 15
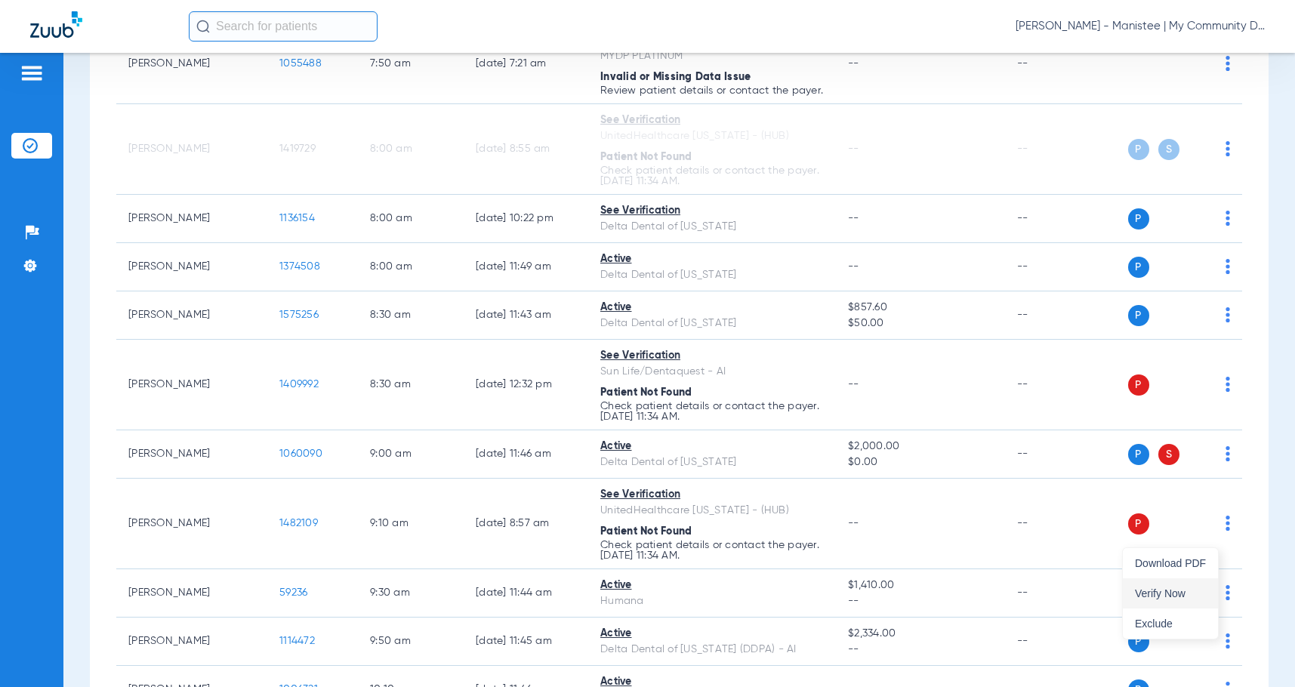
click at [1190, 591] on span "Verify Now" at bounding box center [1170, 593] width 71 height 11
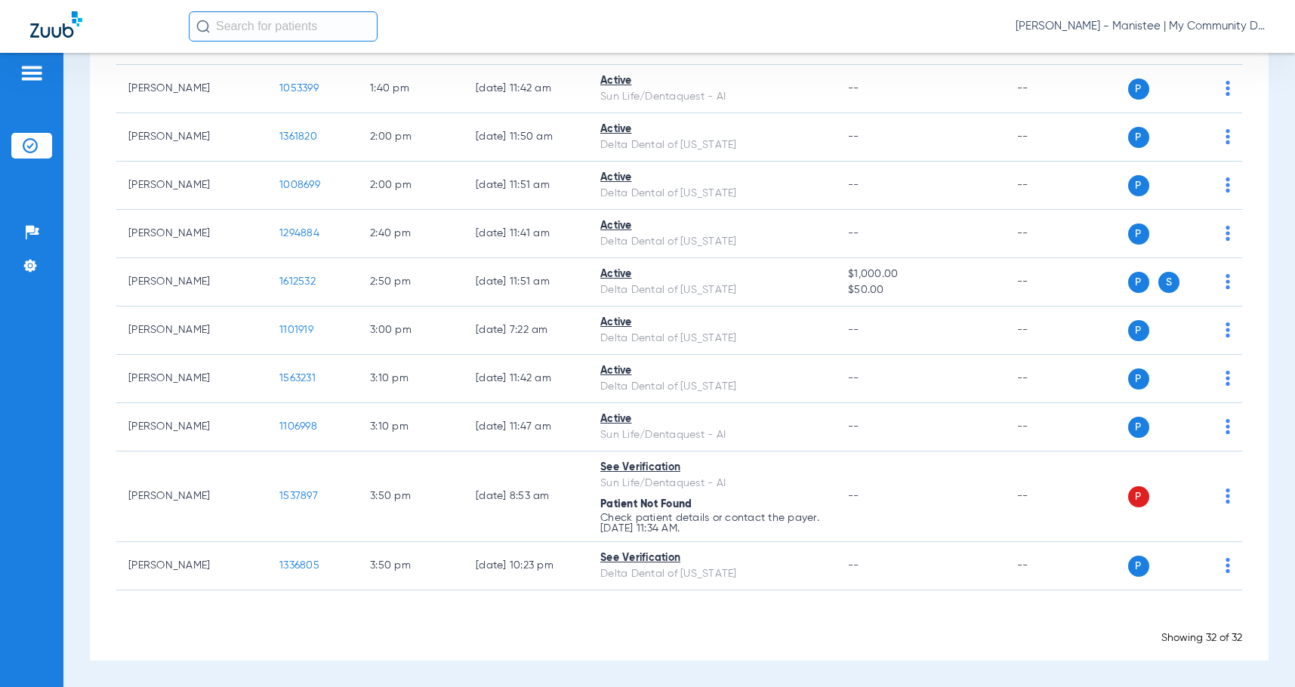
scroll to position [1588, 0]
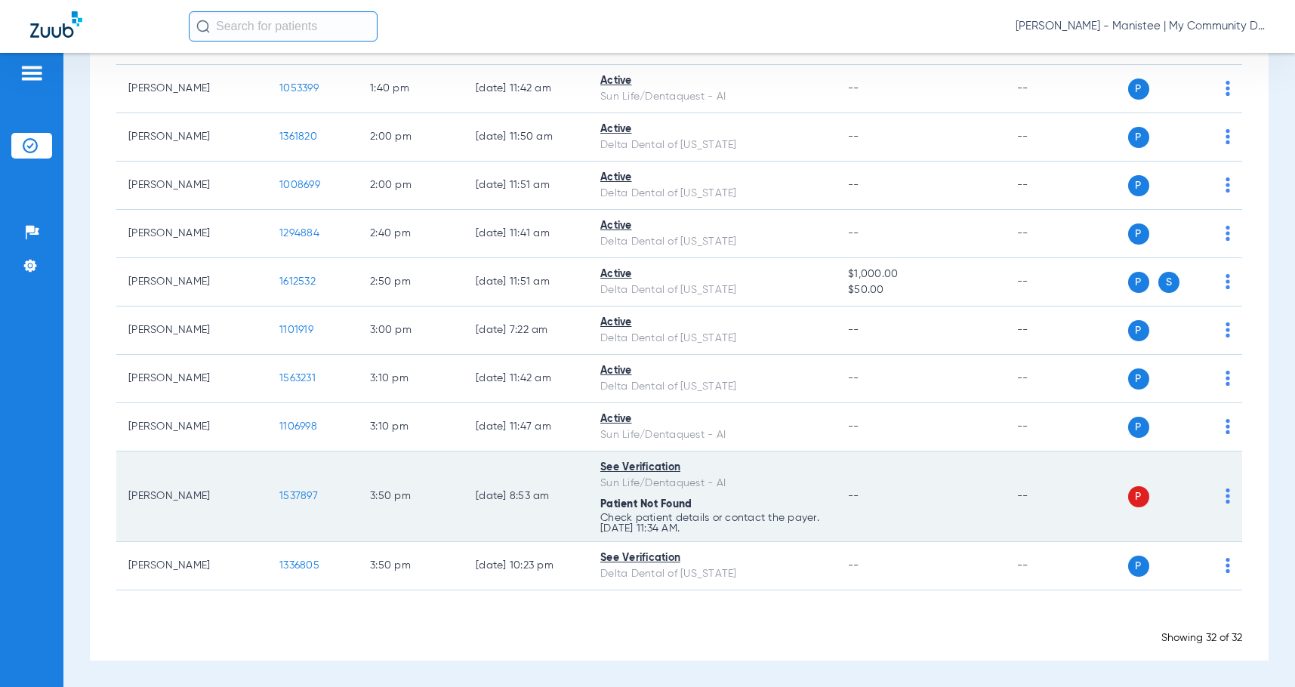
click at [1226, 497] on img at bounding box center [1228, 496] width 5 height 15
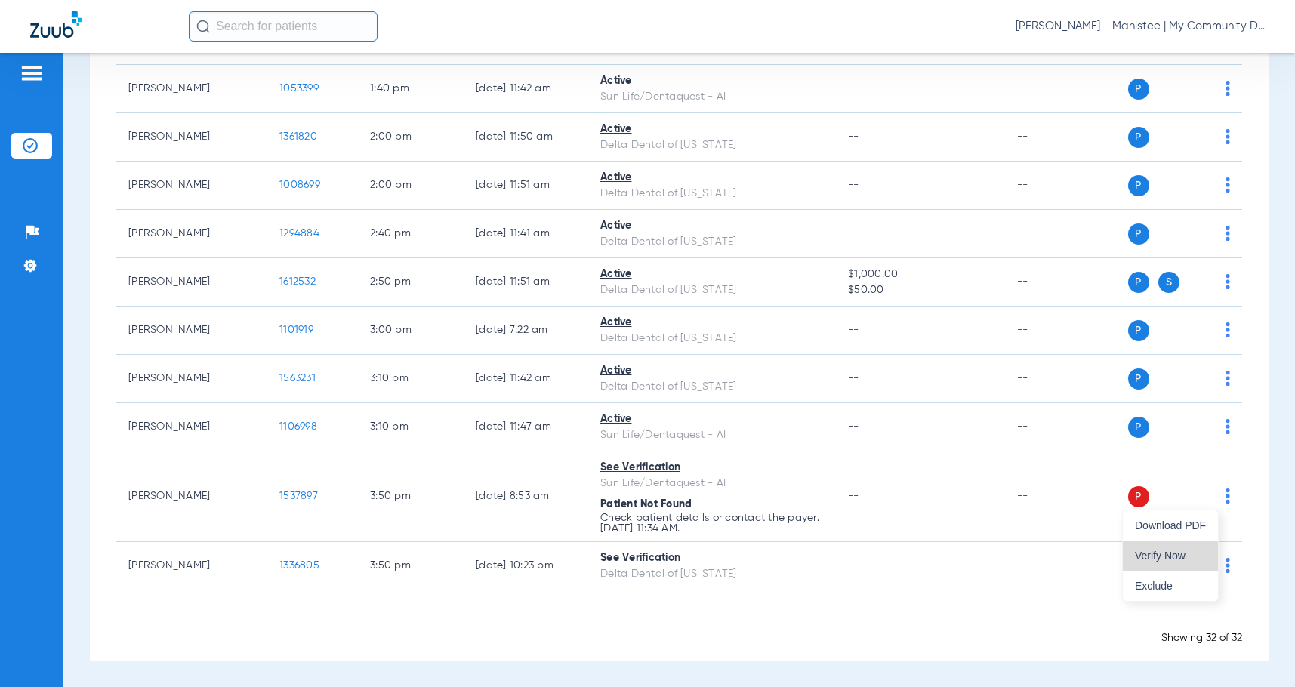
click at [1187, 554] on span "Verify Now" at bounding box center [1170, 556] width 71 height 11
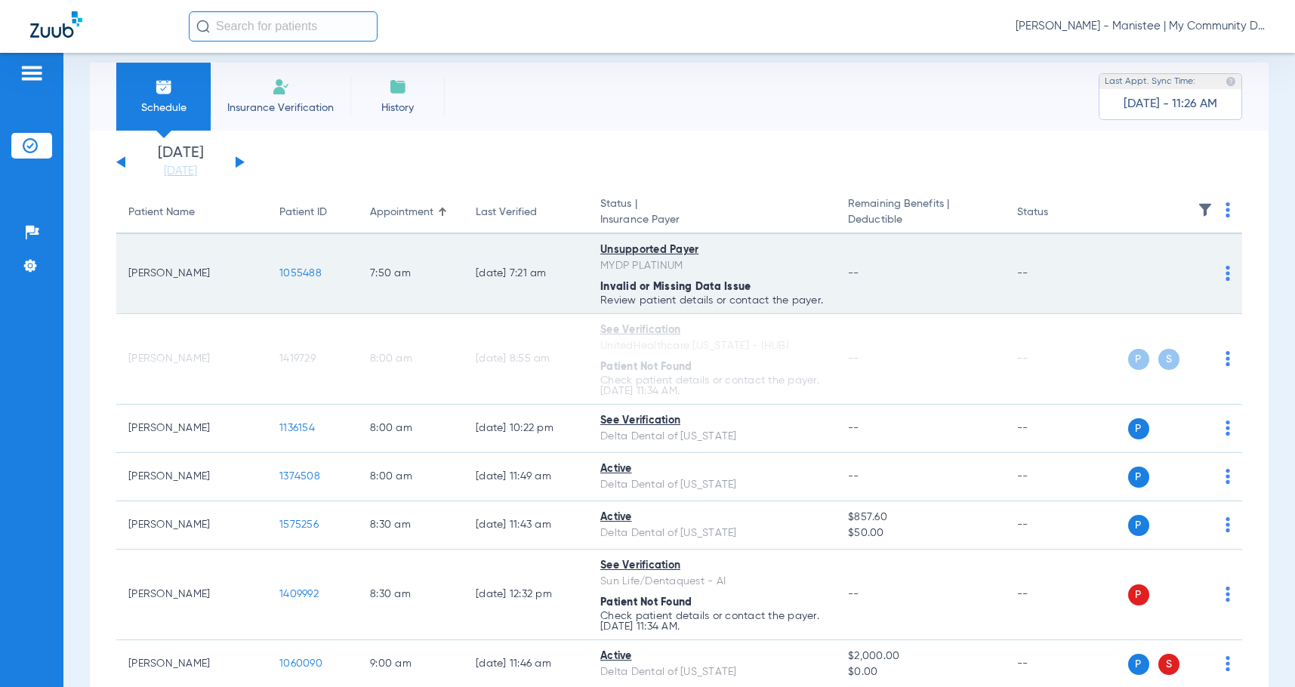
scroll to position [0, 0]
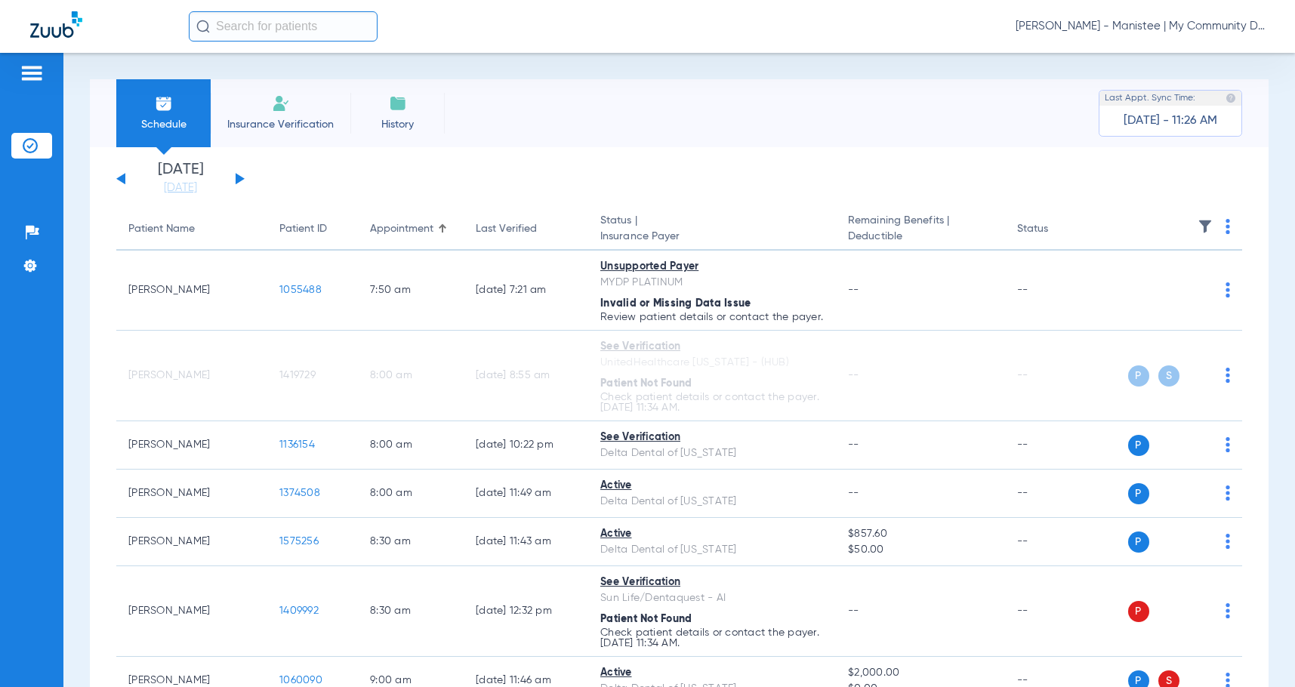
drag, startPoint x: 198, startPoint y: 184, endPoint x: 276, endPoint y: 245, distance: 100.0
click at [198, 184] on link "[DATE]" at bounding box center [180, 188] width 91 height 15
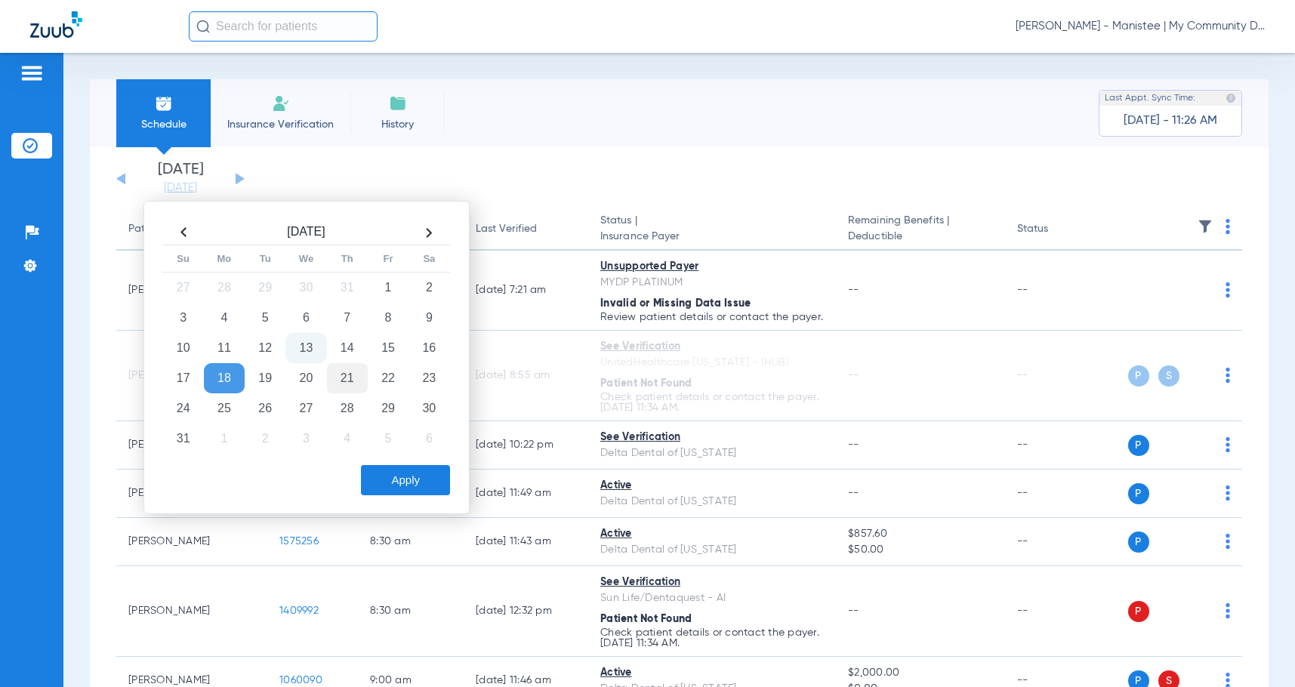
click at [361, 380] on td "21" at bounding box center [347, 378] width 41 height 30
click at [409, 489] on button "Apply" at bounding box center [405, 480] width 89 height 30
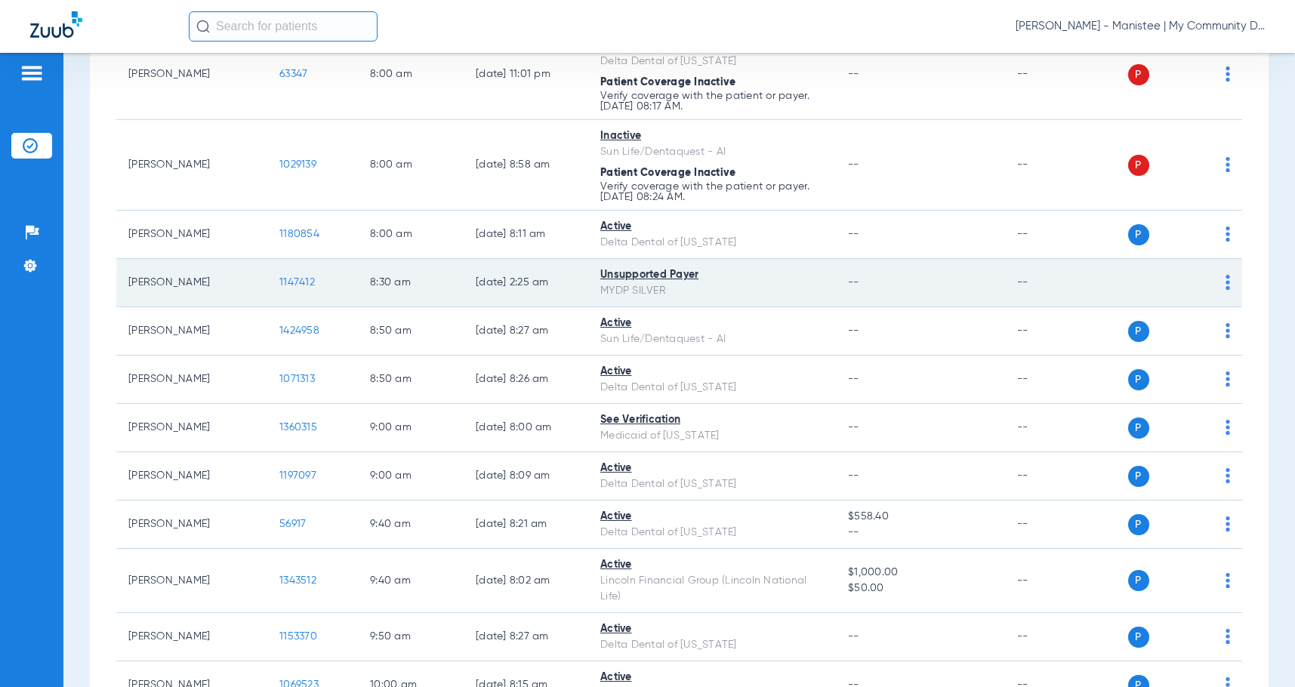
scroll to position [302, 0]
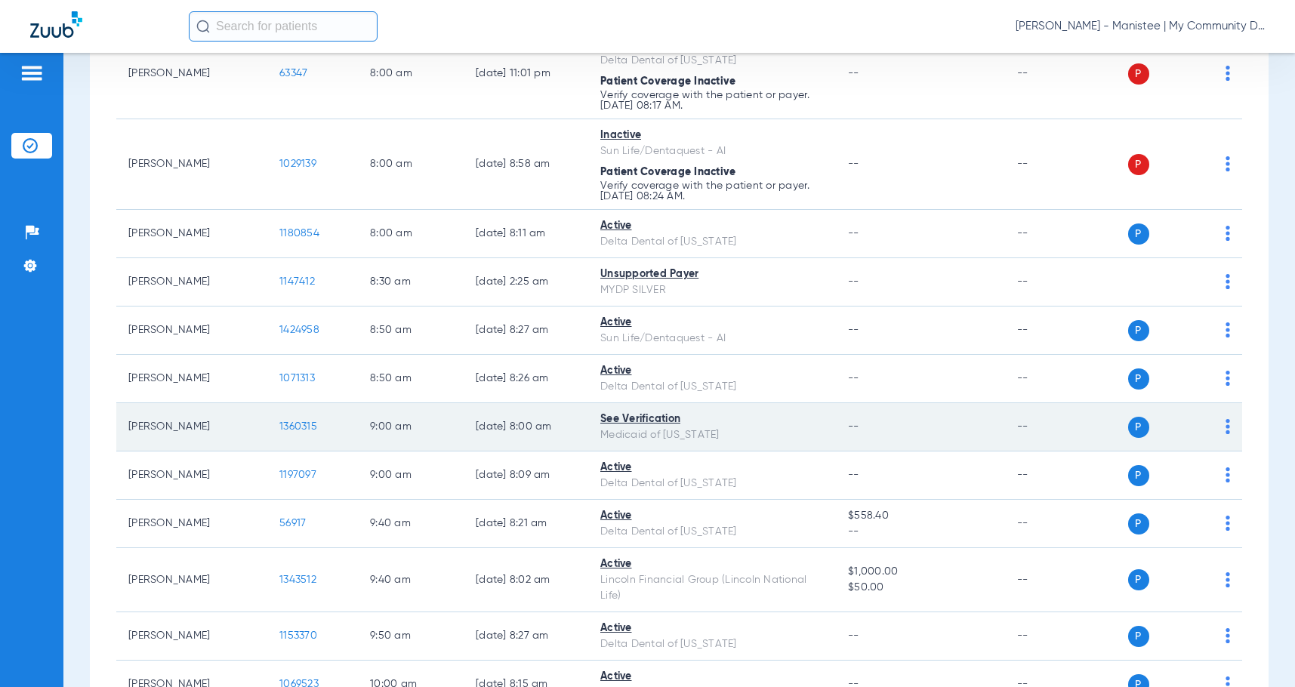
click at [296, 432] on span "1360315" at bounding box center [298, 426] width 38 height 11
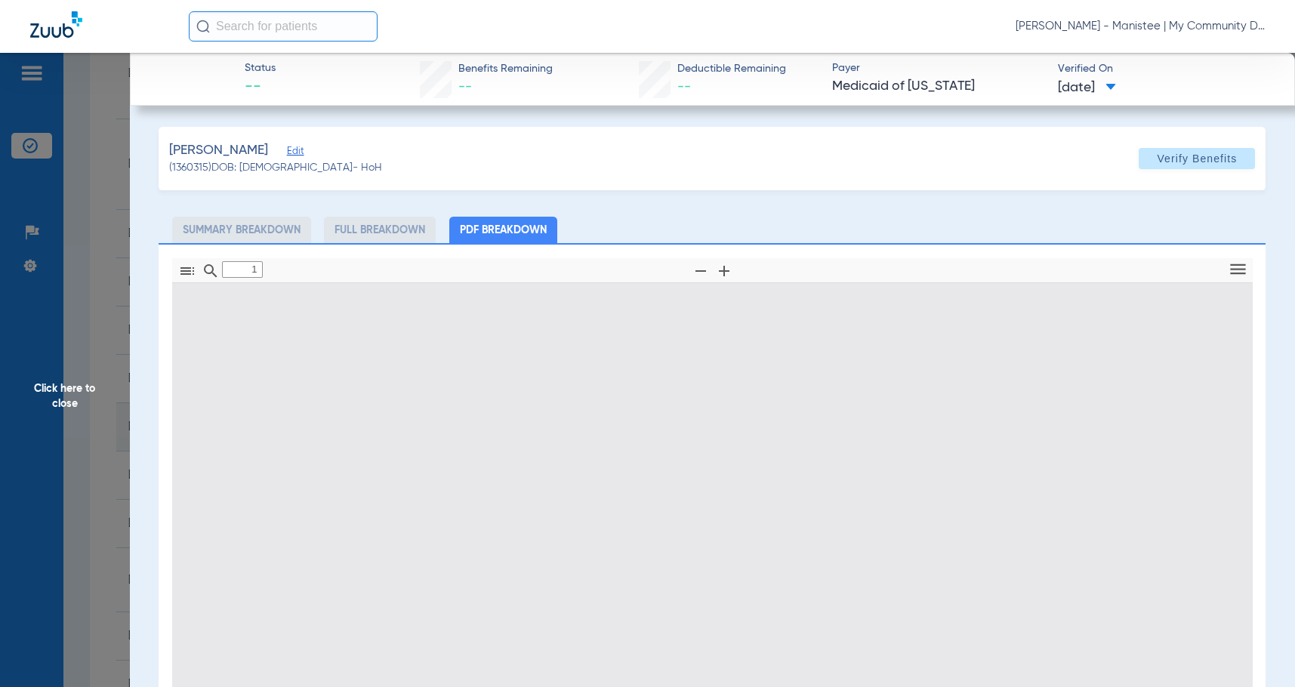
type input "0"
select select "page-width"
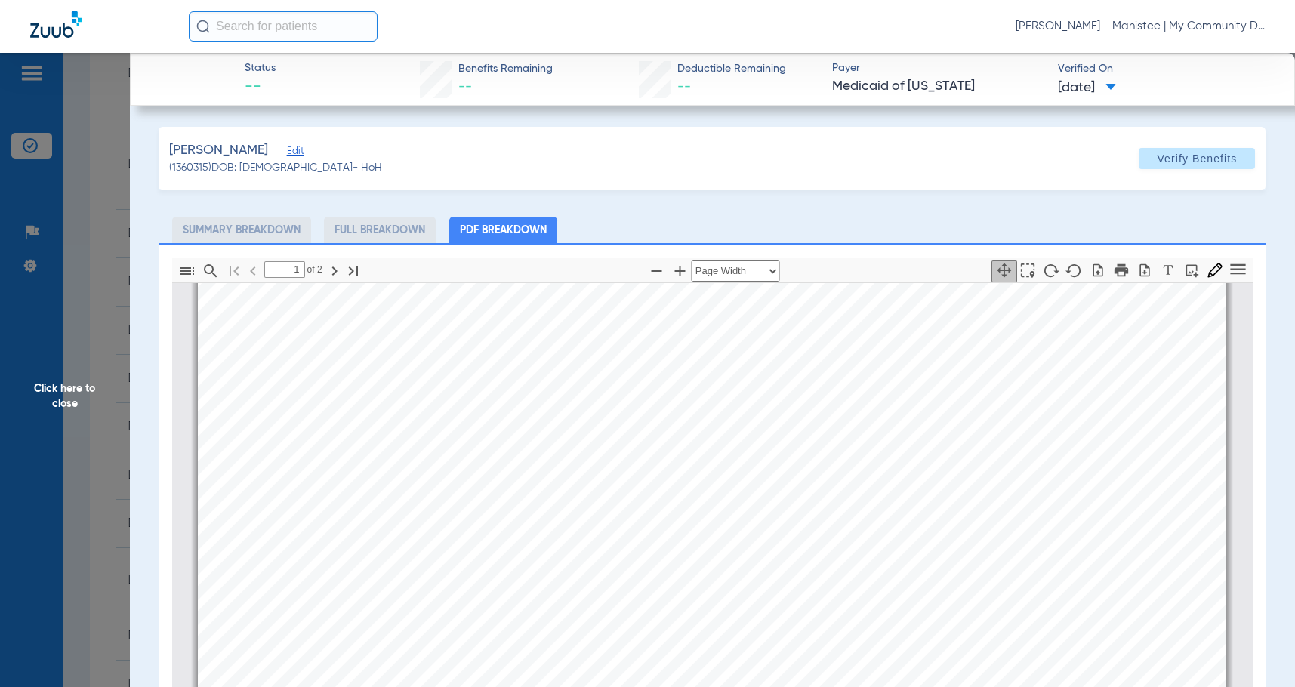
scroll to position [385, 0]
type input "2"
click at [118, 451] on span "Click here to close" at bounding box center [65, 396] width 130 height 687
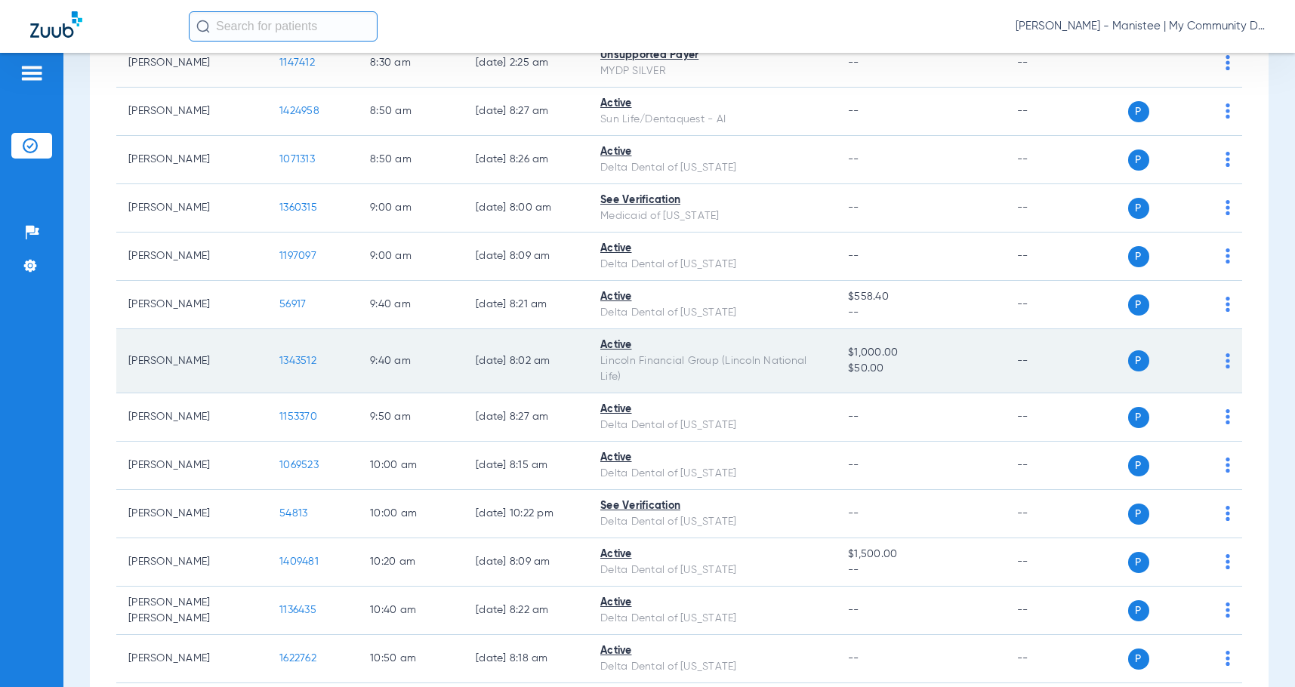
scroll to position [529, 0]
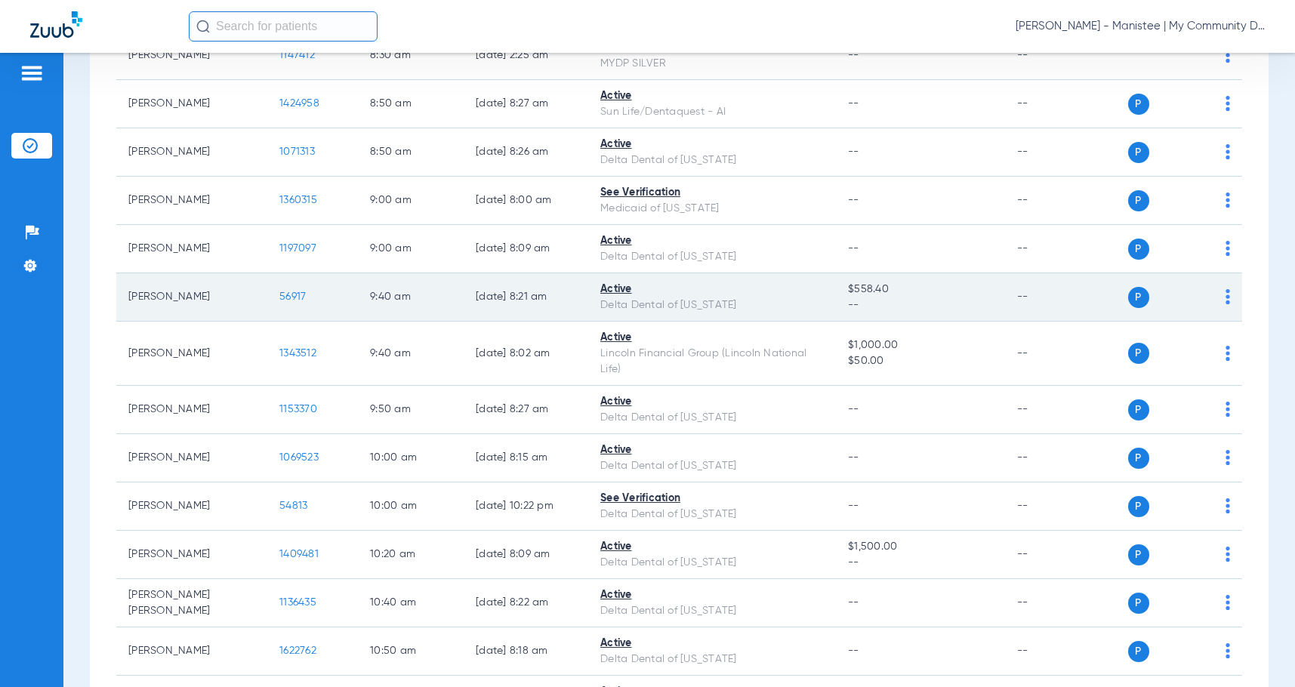
click at [301, 302] on span "56917" at bounding box center [292, 297] width 26 height 11
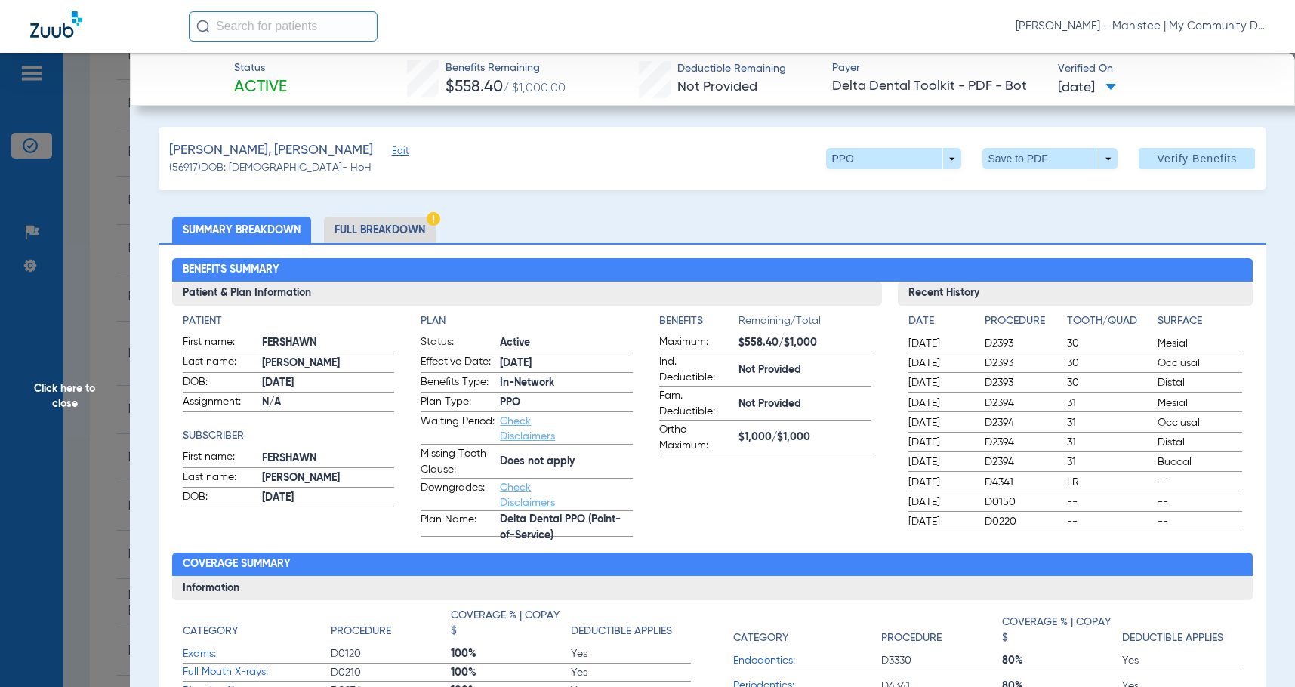
click at [391, 222] on li "Full Breakdown" at bounding box center [380, 230] width 112 height 26
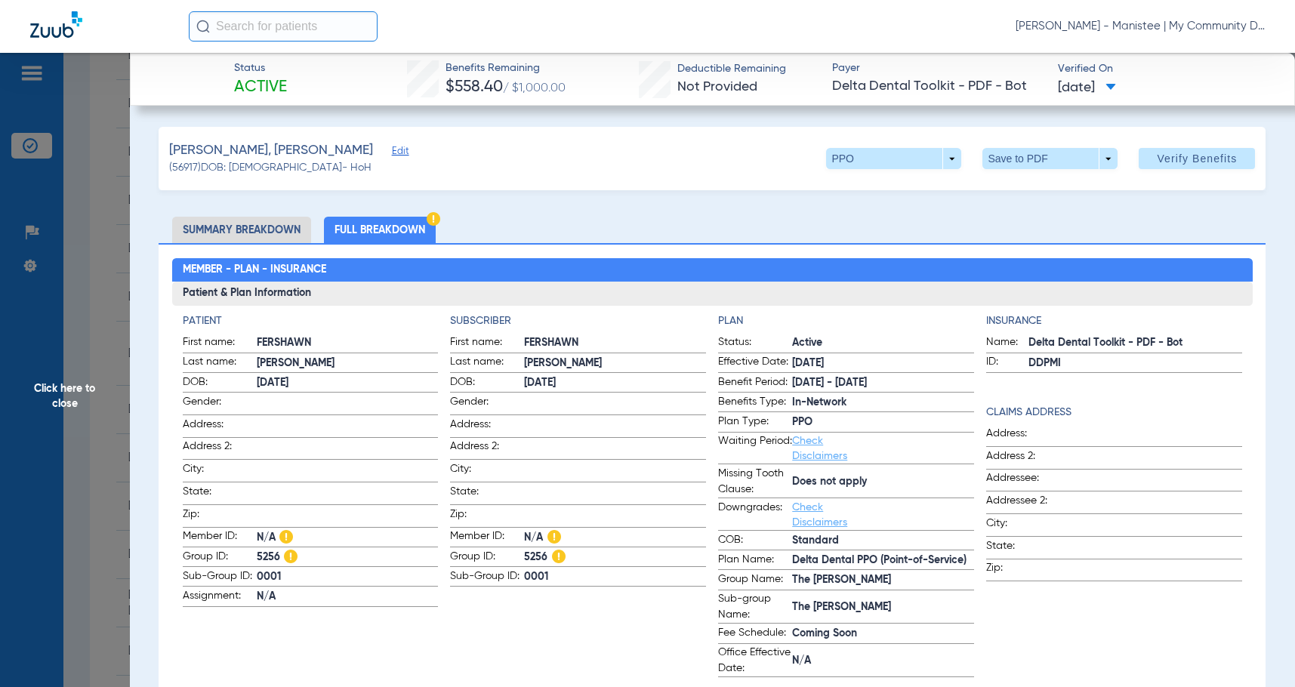
click at [555, 408] on span at bounding box center [615, 402] width 182 height 16
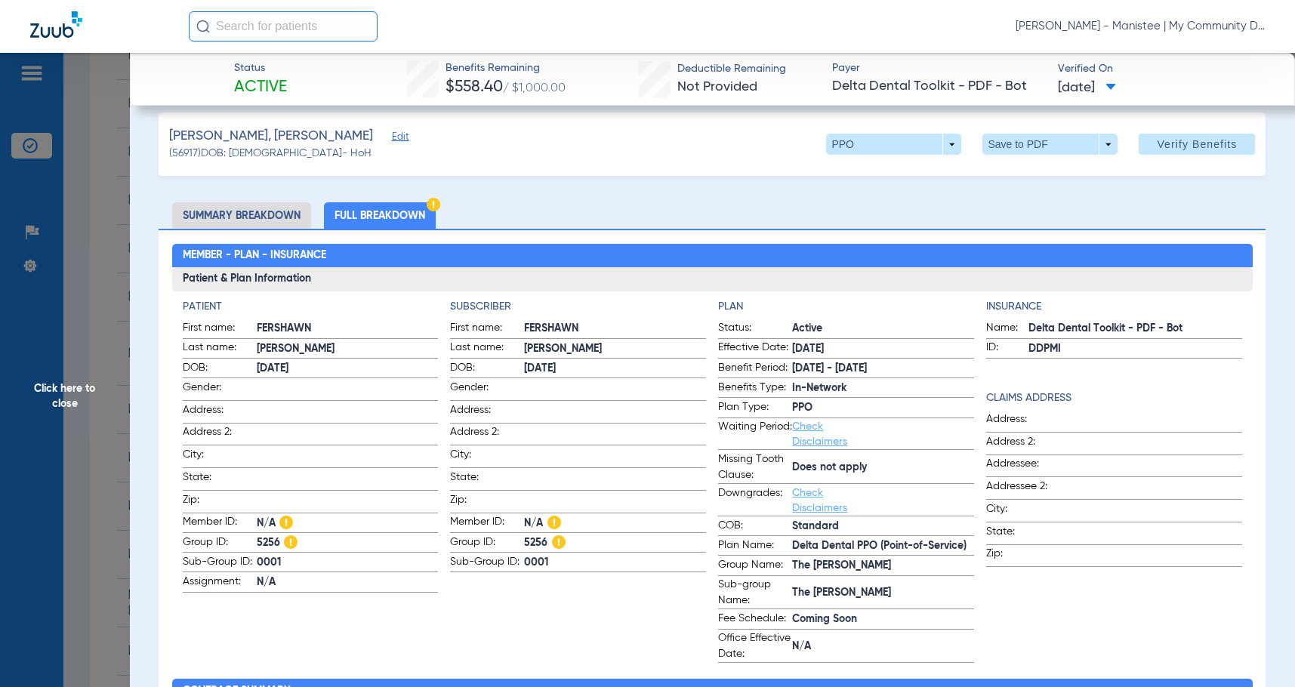
scroll to position [0, 0]
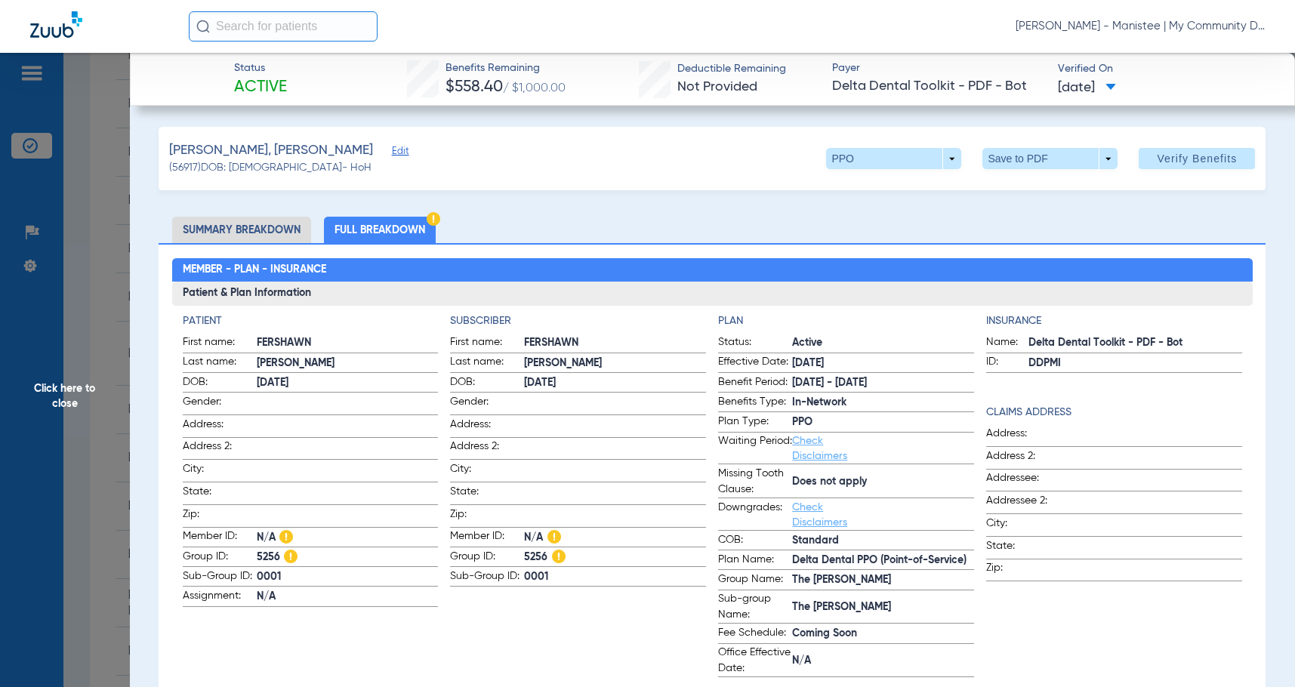
drag, startPoint x: 66, startPoint y: 421, endPoint x: 310, endPoint y: 403, distance: 245.5
click at [66, 421] on span "Click here to close" at bounding box center [65, 396] width 130 height 687
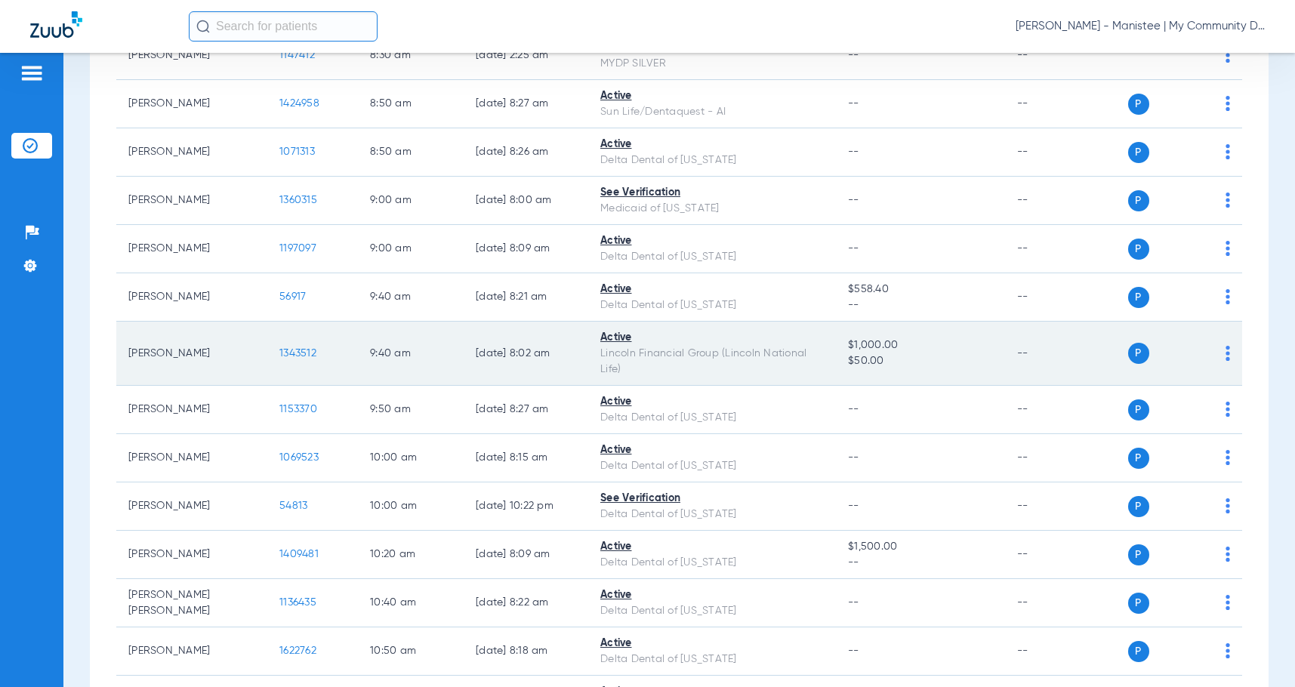
click at [286, 359] on span "1343512" at bounding box center [297, 353] width 37 height 11
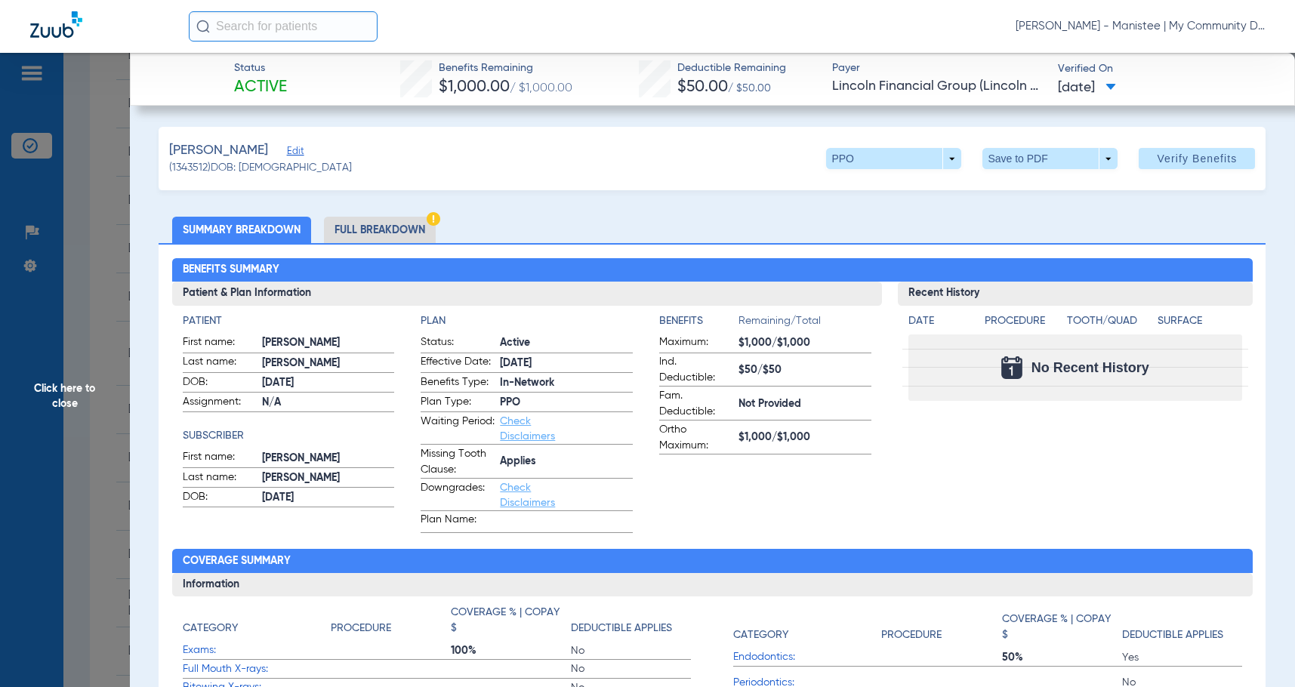
click at [432, 222] on img at bounding box center [434, 219] width 14 height 14
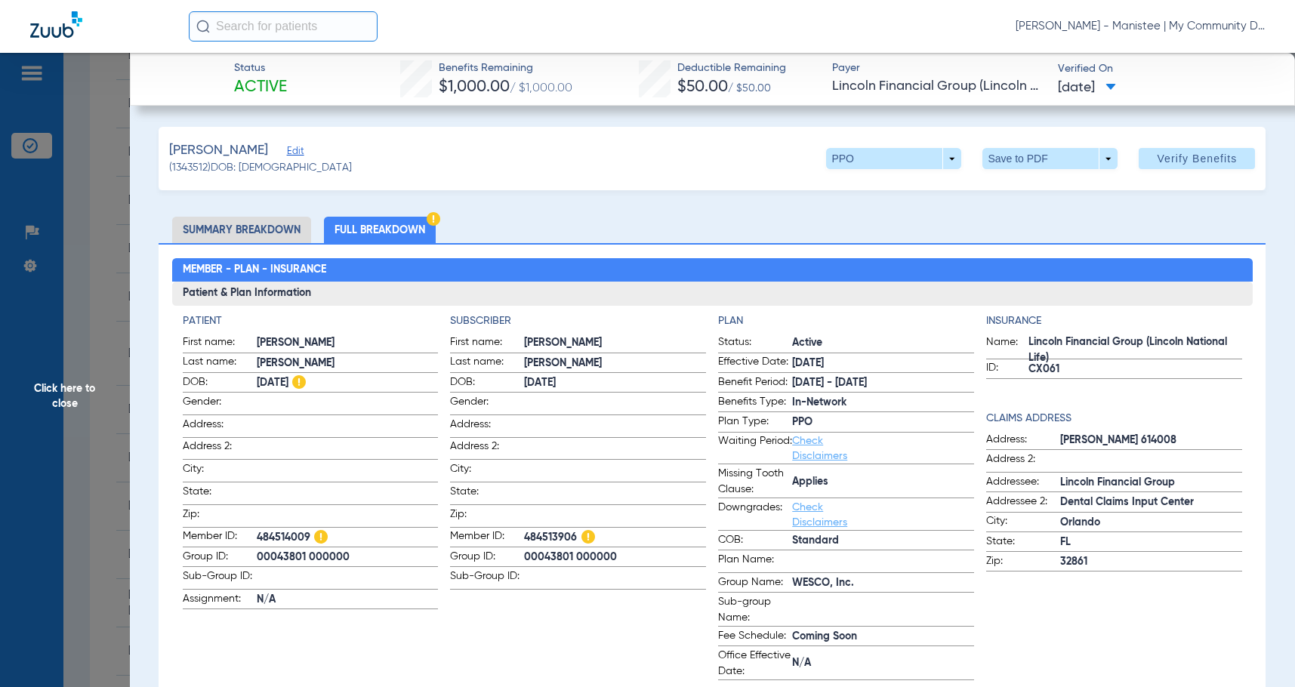
click at [611, 300] on h3 "Patient & Plan Information" at bounding box center [712, 294] width 1081 height 24
click at [82, 400] on span "Click here to close" at bounding box center [65, 396] width 130 height 687
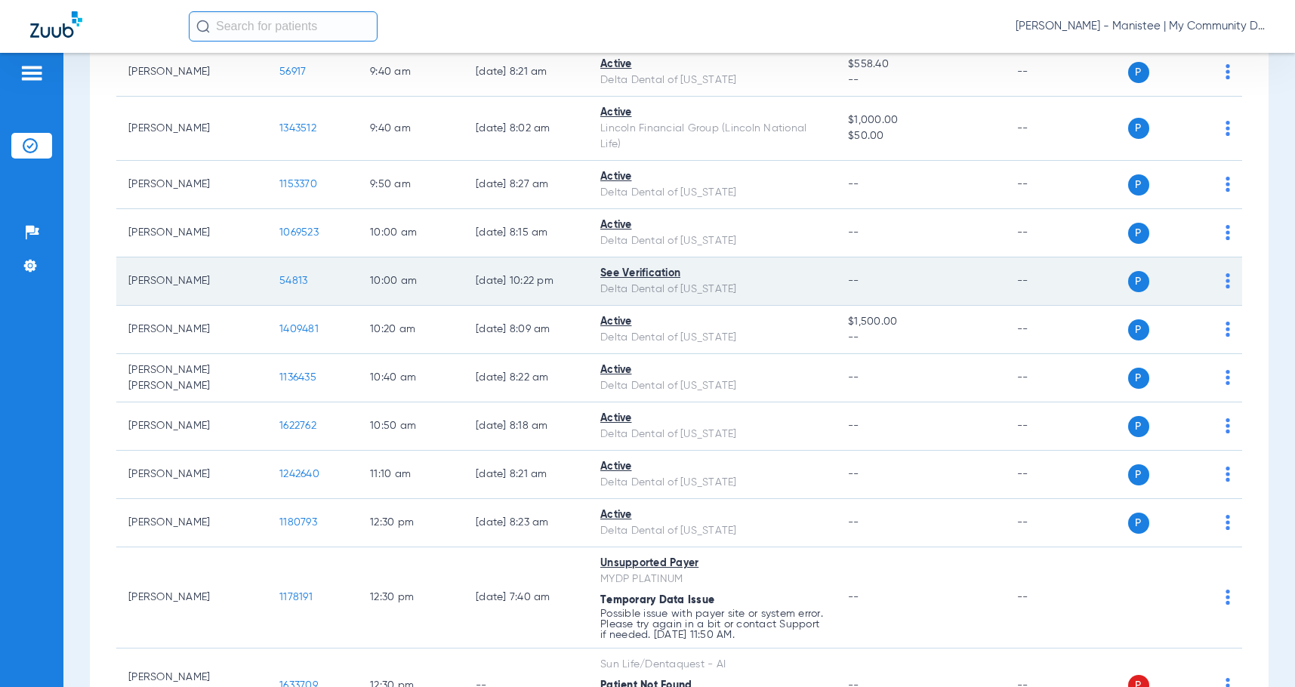
scroll to position [755, 0]
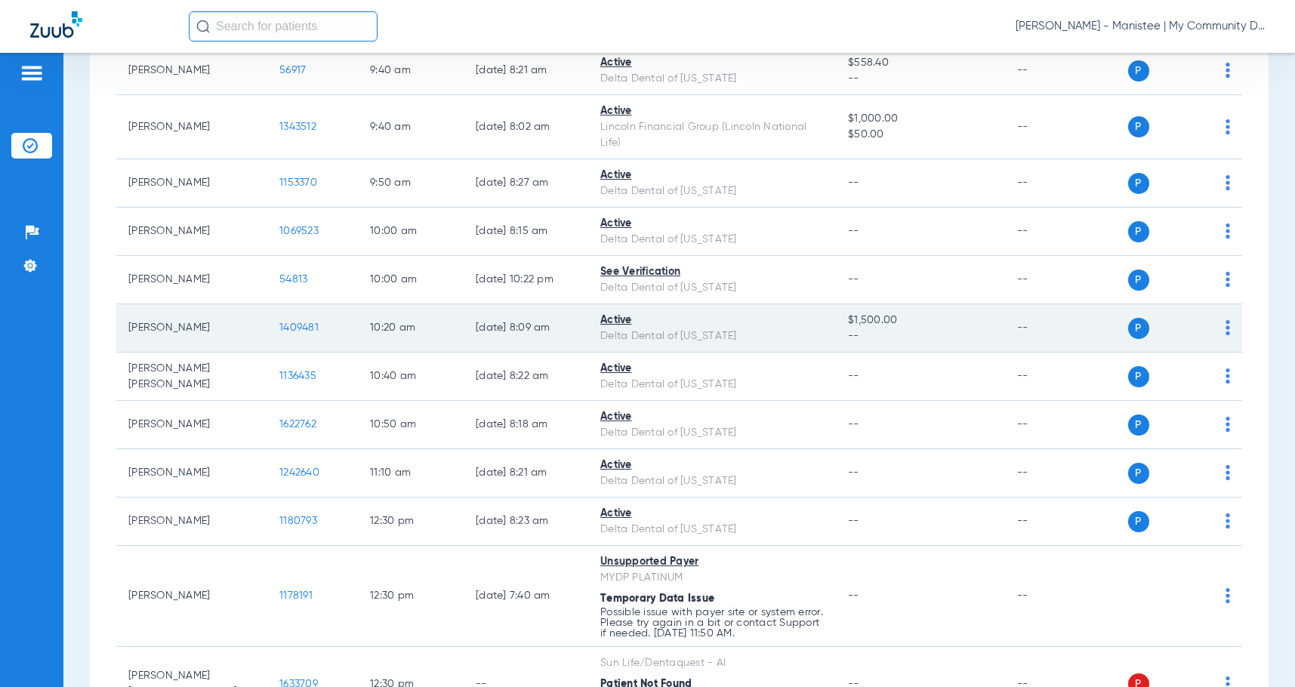
click at [301, 333] on span "1409481" at bounding box center [298, 328] width 39 height 11
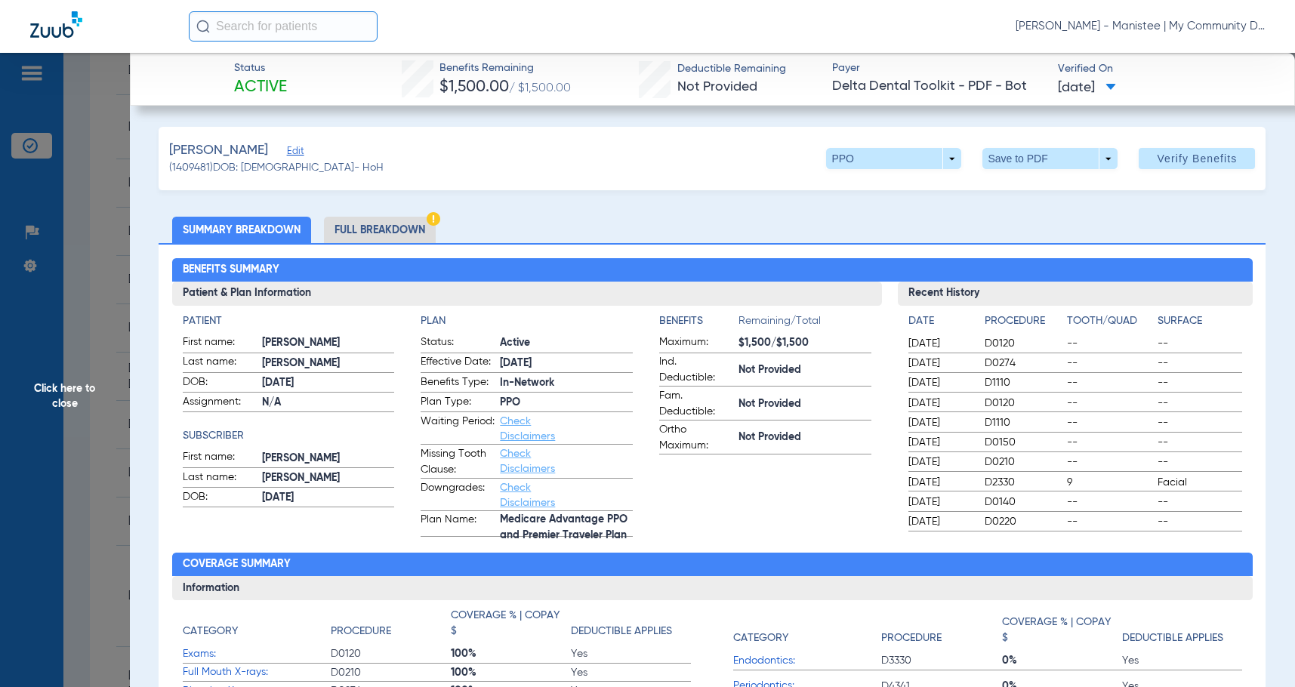
click at [352, 233] on li "Full Breakdown" at bounding box center [380, 230] width 112 height 26
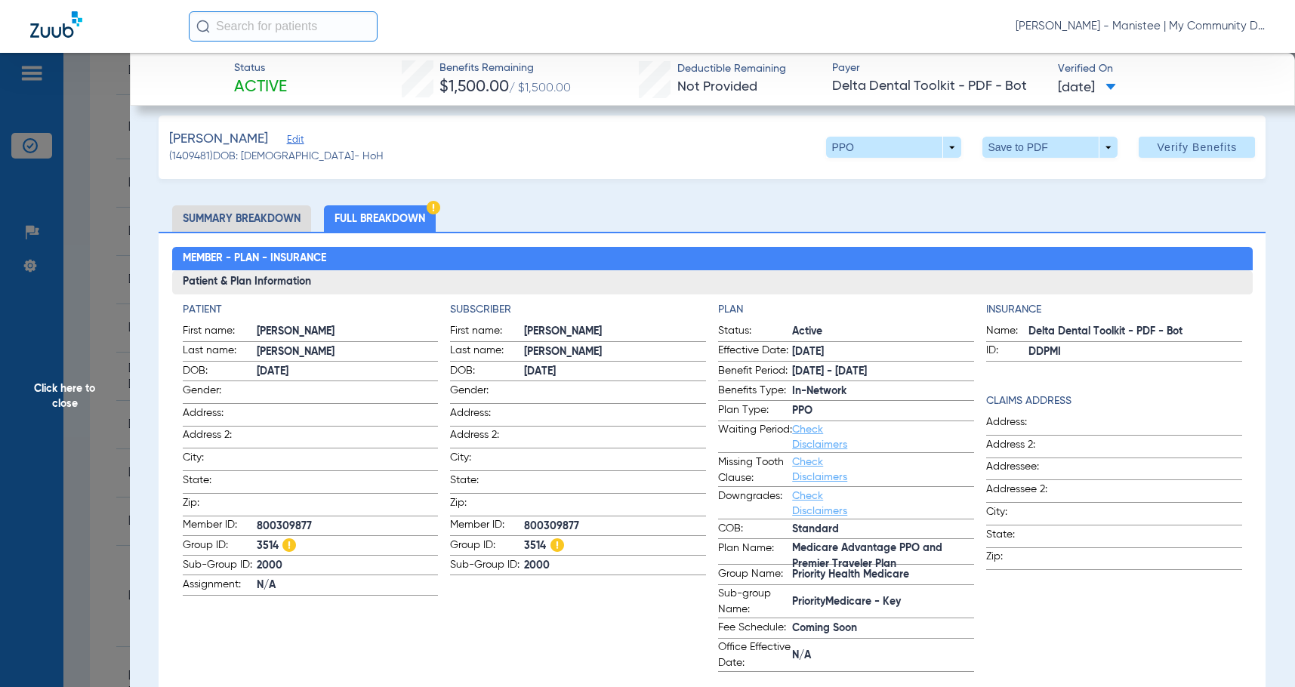
scroll to position [0, 0]
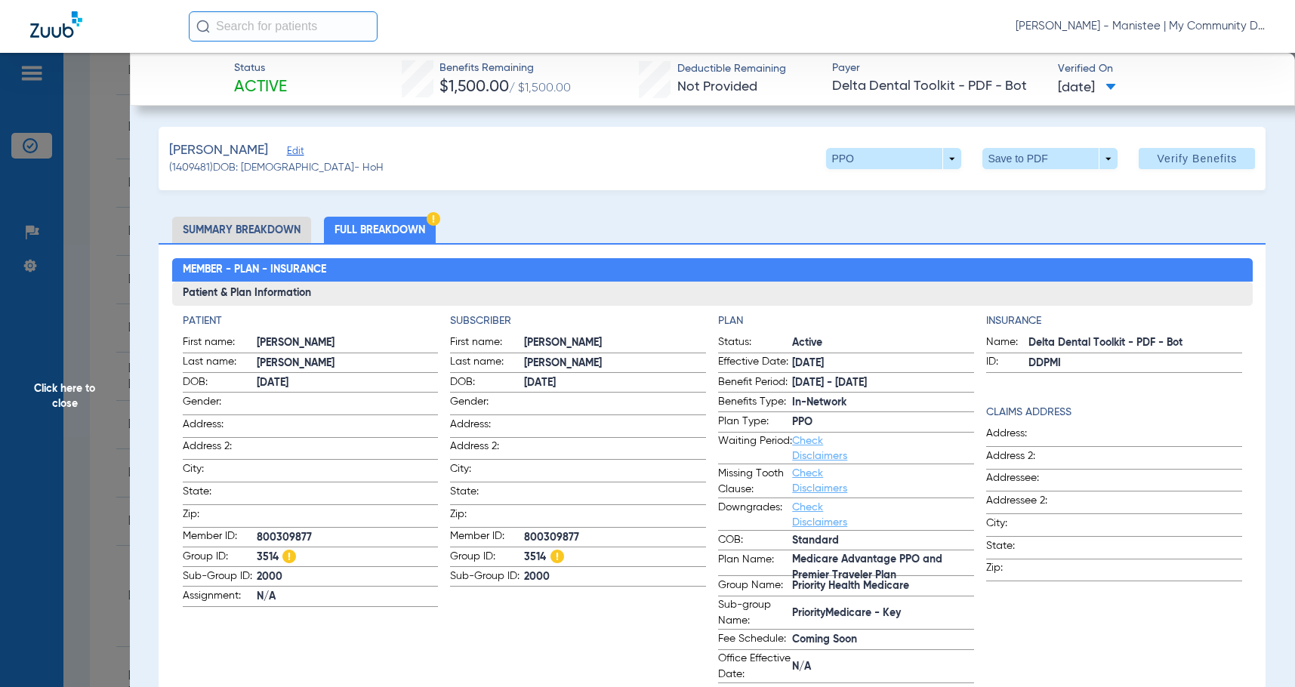
click at [421, 462] on span at bounding box center [348, 470] width 182 height 16
click at [100, 353] on span "Click here to close" at bounding box center [65, 396] width 130 height 687
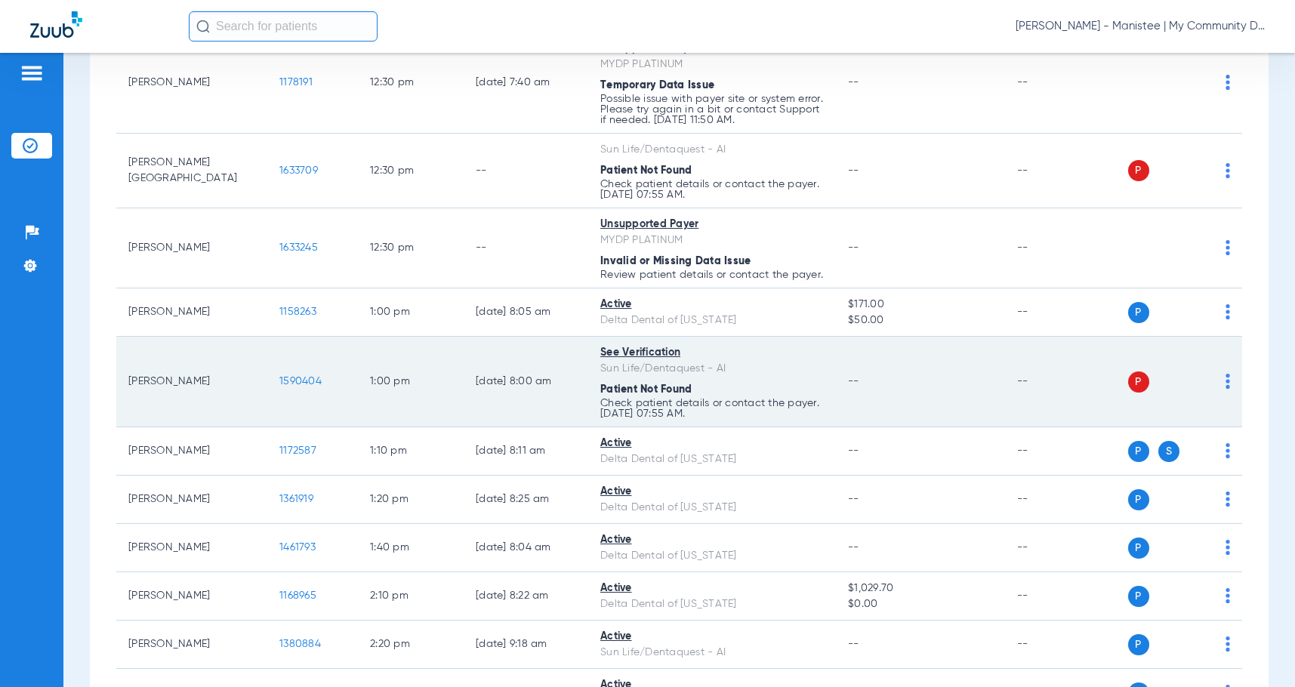
scroll to position [1284, 0]
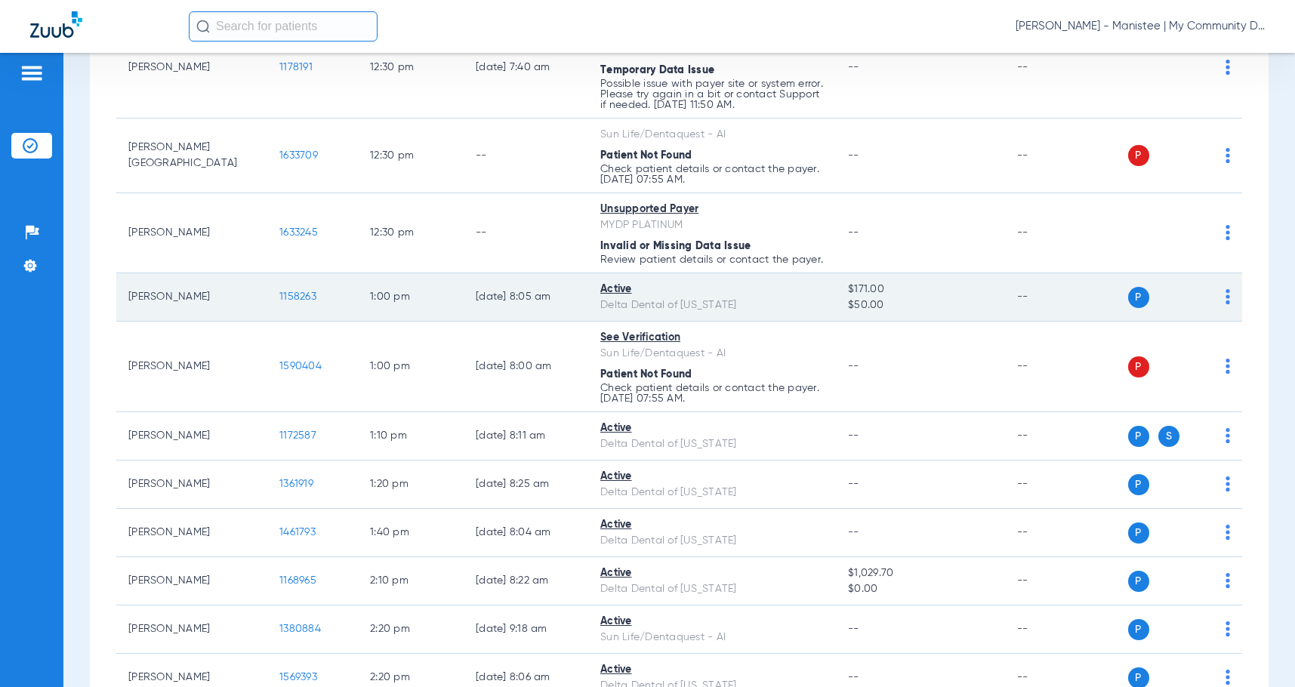
click at [289, 310] on td "1158263" at bounding box center [312, 297] width 91 height 48
click at [289, 302] on span "1158263" at bounding box center [297, 297] width 37 height 11
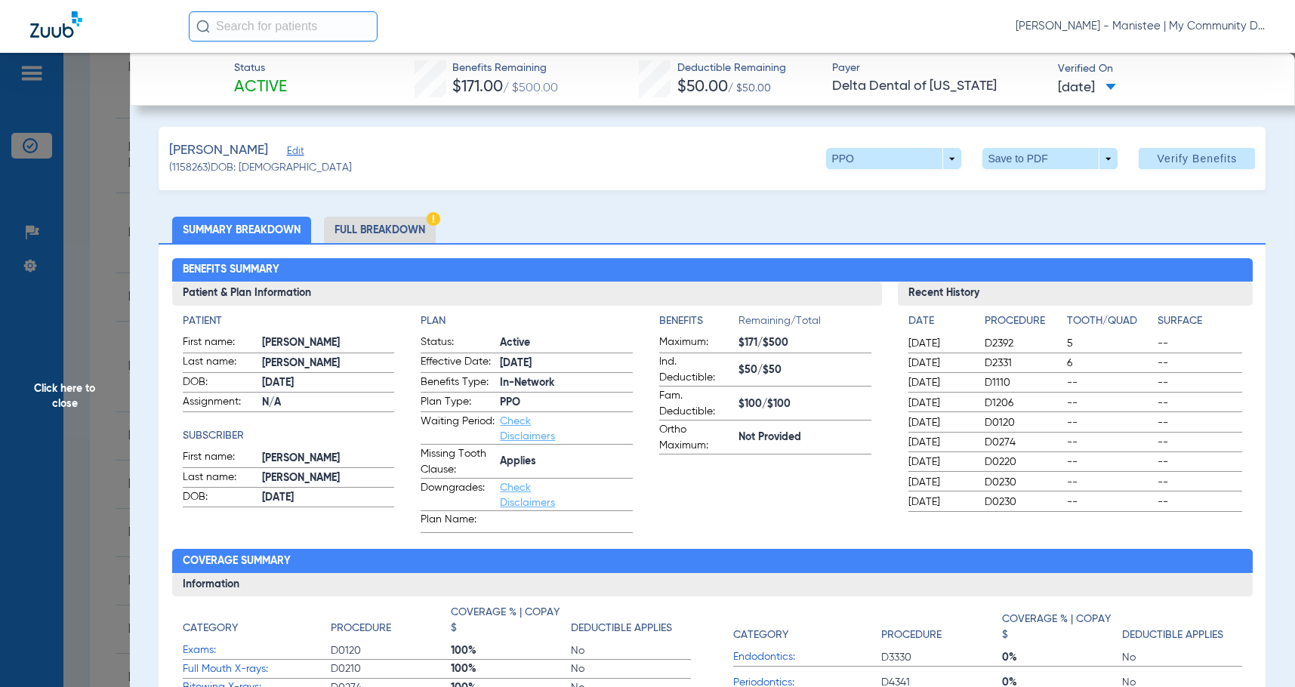
drag, startPoint x: 366, startPoint y: 229, endPoint x: 1292, endPoint y: 137, distance: 930.5
click at [372, 227] on li "Full Breakdown" at bounding box center [380, 230] width 112 height 26
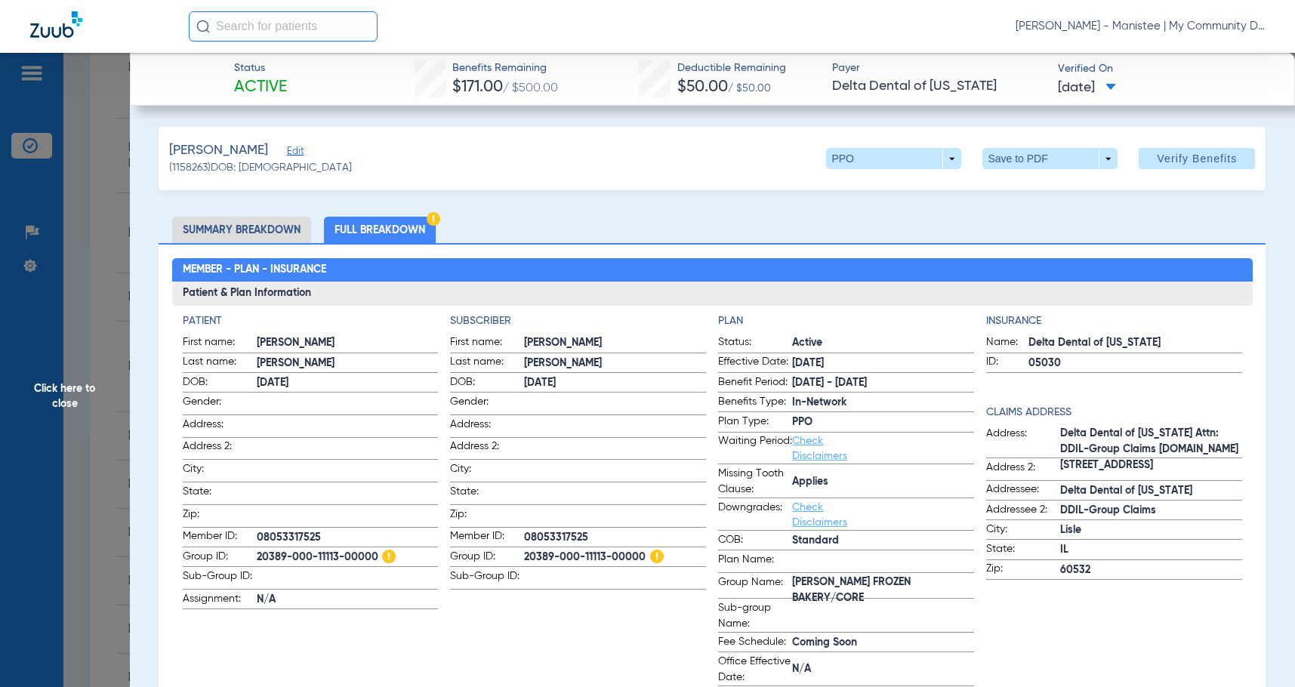
click at [597, 323] on h4 "Subscriber" at bounding box center [578, 321] width 256 height 16
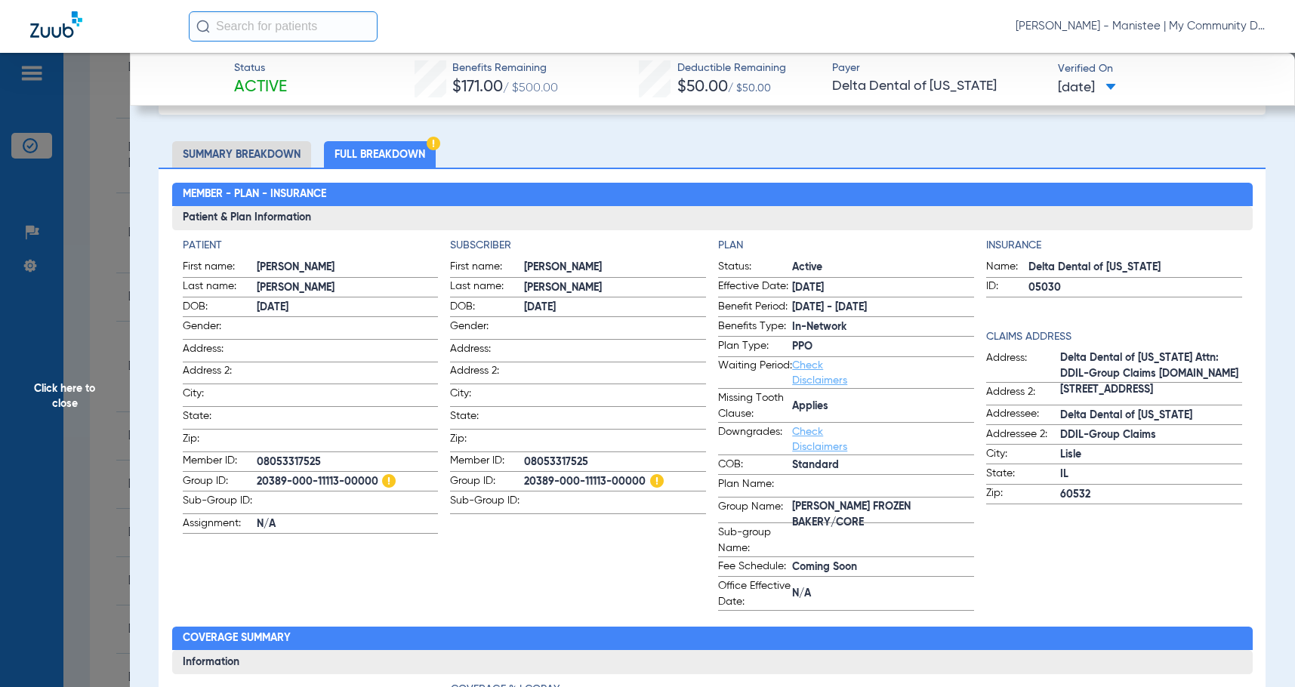
scroll to position [0, 0]
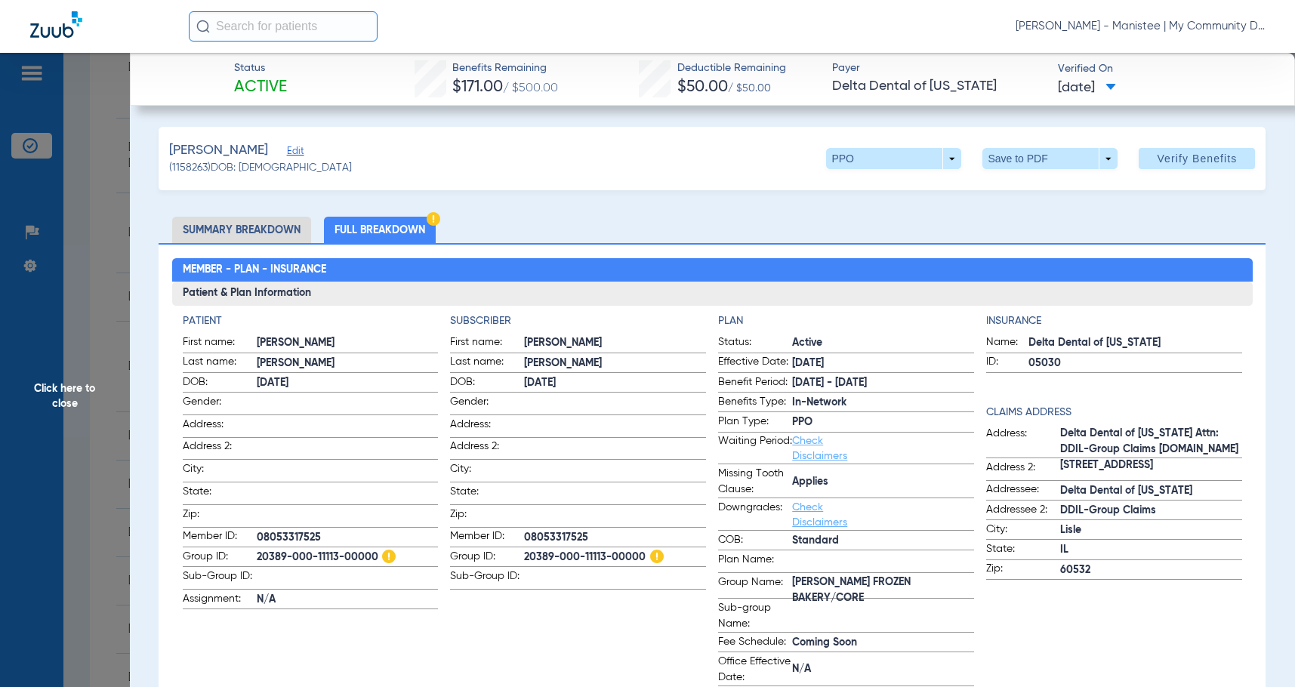
click at [53, 427] on span "Click here to close" at bounding box center [65, 396] width 130 height 687
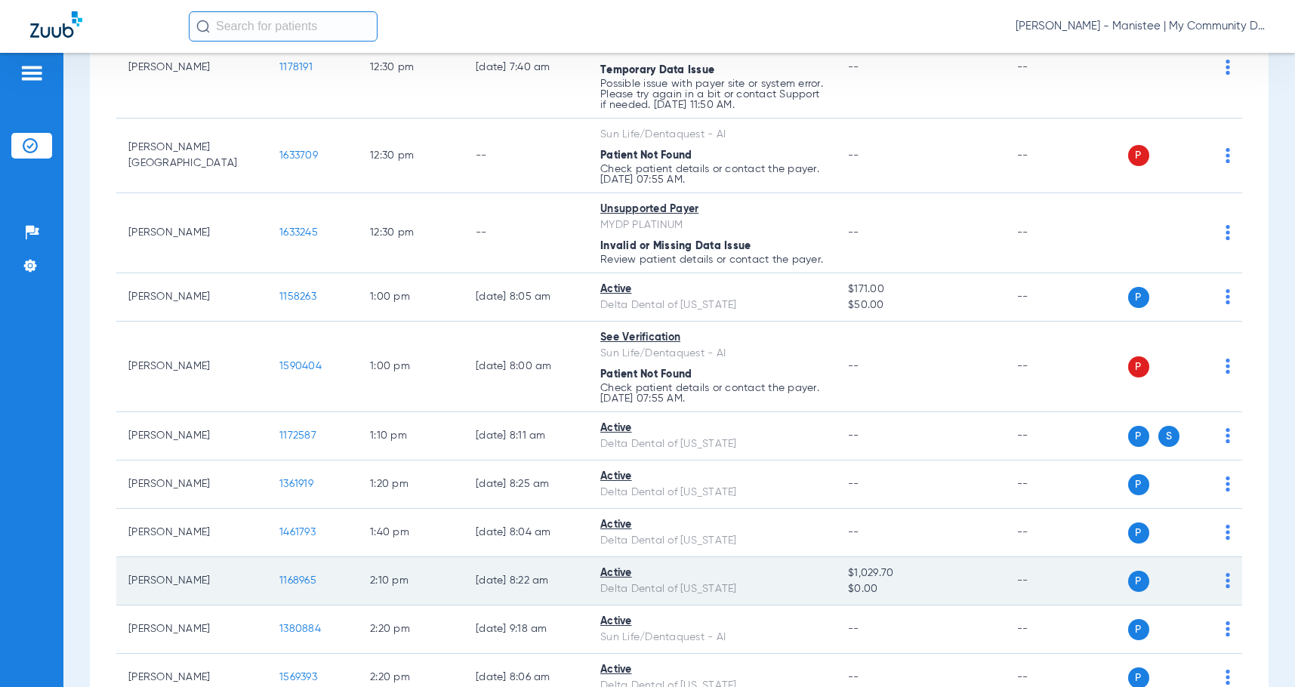
click at [303, 586] on span "1168965" at bounding box center [297, 581] width 37 height 11
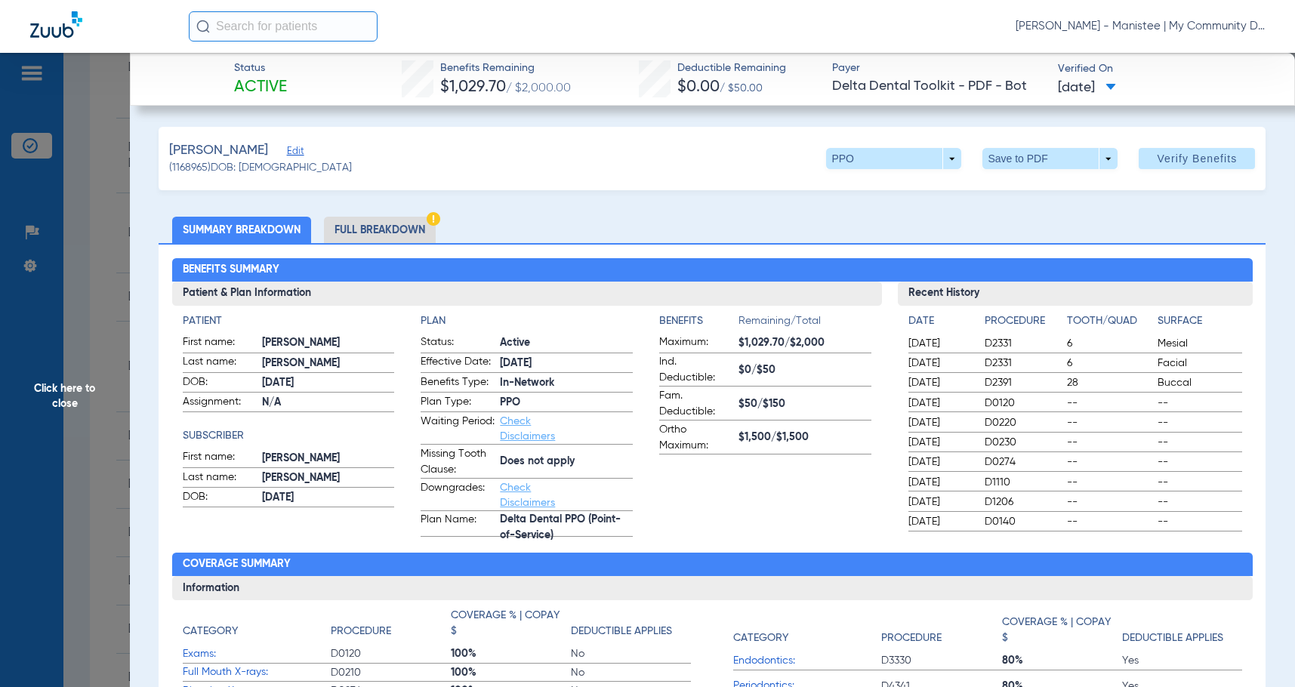
click at [414, 227] on li "Full Breakdown" at bounding box center [380, 230] width 112 height 26
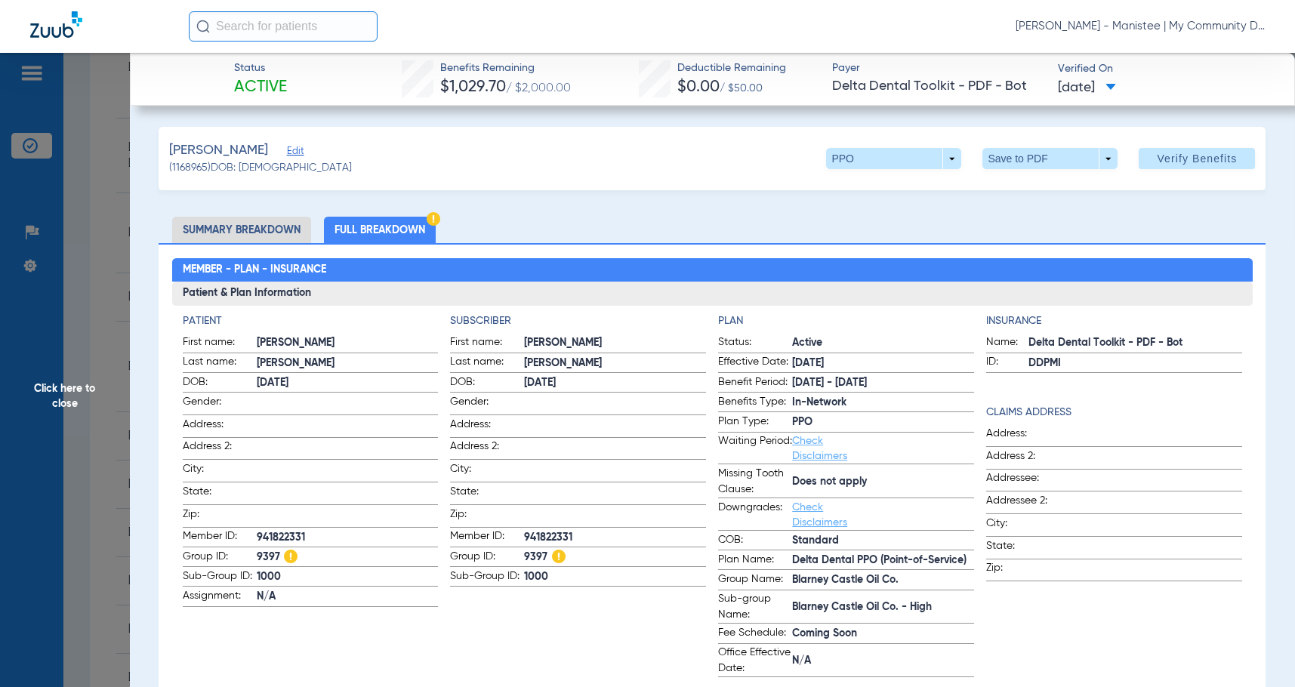
drag, startPoint x: 106, startPoint y: 390, endPoint x: 1261, endPoint y: 347, distance: 1156.4
click at [106, 390] on span "Click here to close" at bounding box center [65, 396] width 130 height 687
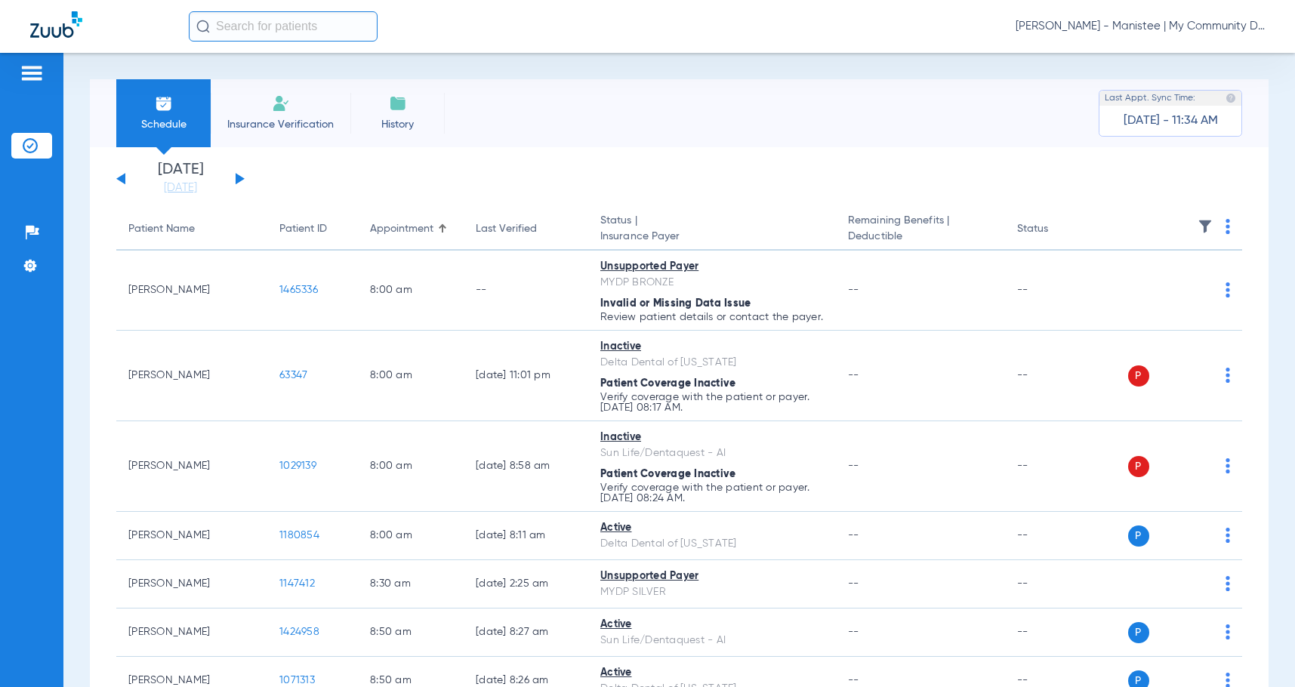
drag, startPoint x: 239, startPoint y: 175, endPoint x: 549, endPoint y: 174, distance: 310.4
click at [239, 175] on button at bounding box center [240, 178] width 9 height 11
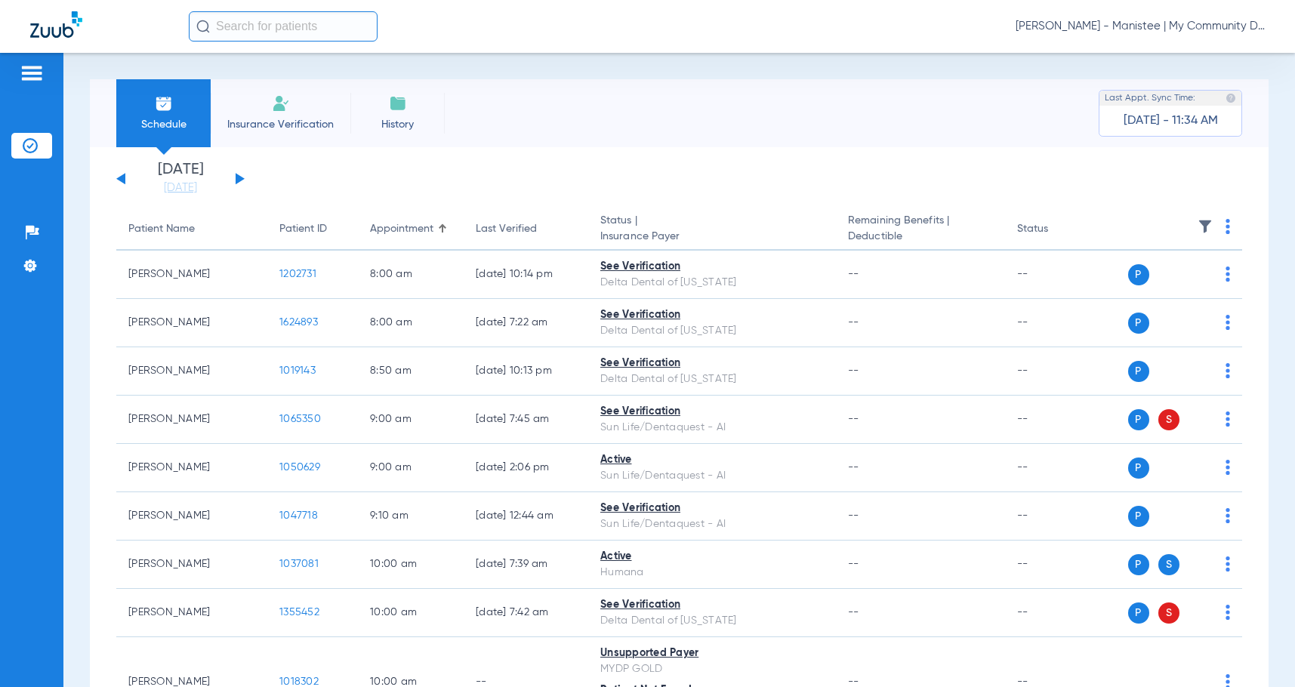
click at [1226, 229] on img at bounding box center [1228, 226] width 5 height 15
click at [1153, 288] on span "Verify All" at bounding box center [1159, 286] width 94 height 11
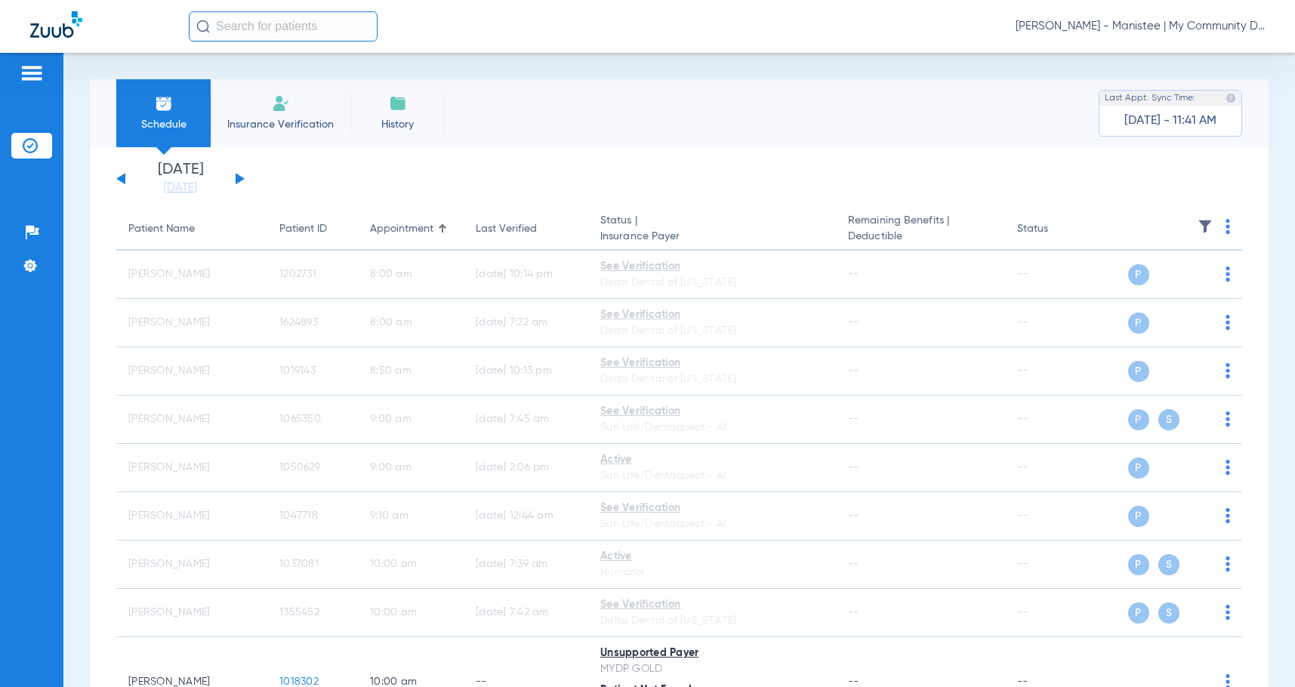
click at [1143, 26] on span "Sadie Gibbs - Manistee | My Community Dental Centers" at bounding box center [1140, 26] width 249 height 15
click at [1164, 62] on button "Account Selection" at bounding box center [1208, 54] width 109 height 30
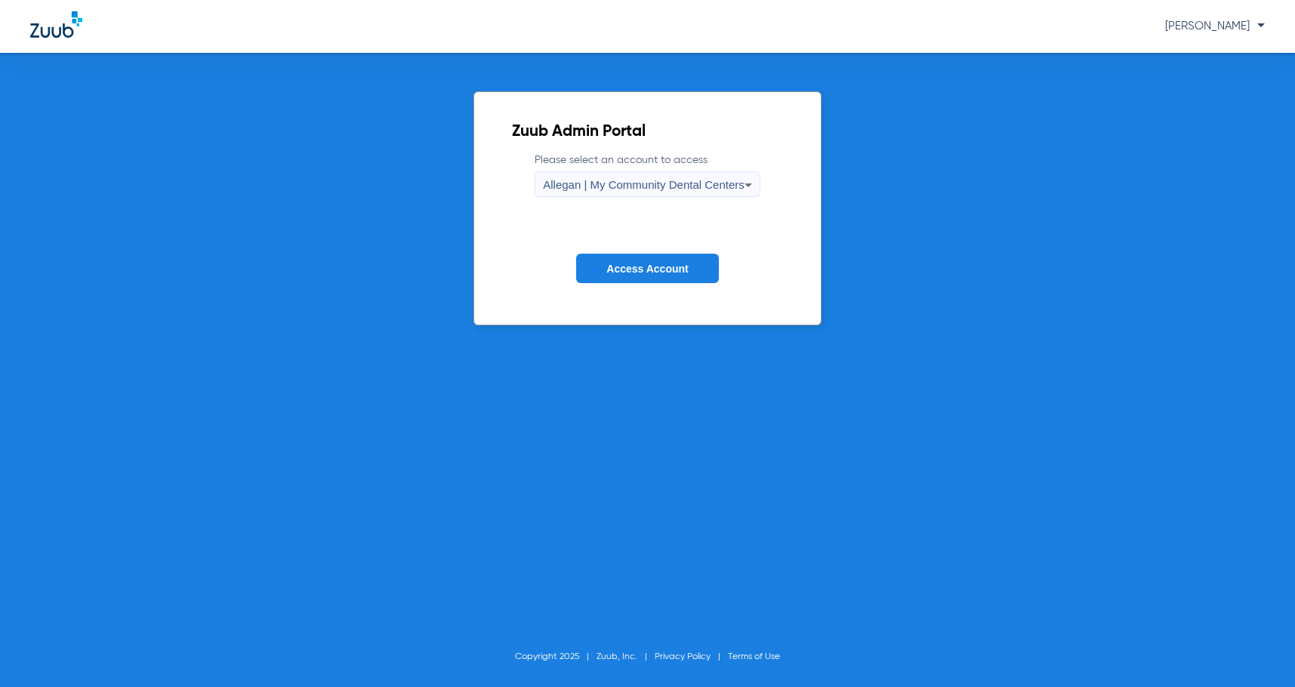
click at [629, 196] on div "Allegan | My Community Dental Centers" at bounding box center [644, 185] width 202 height 26
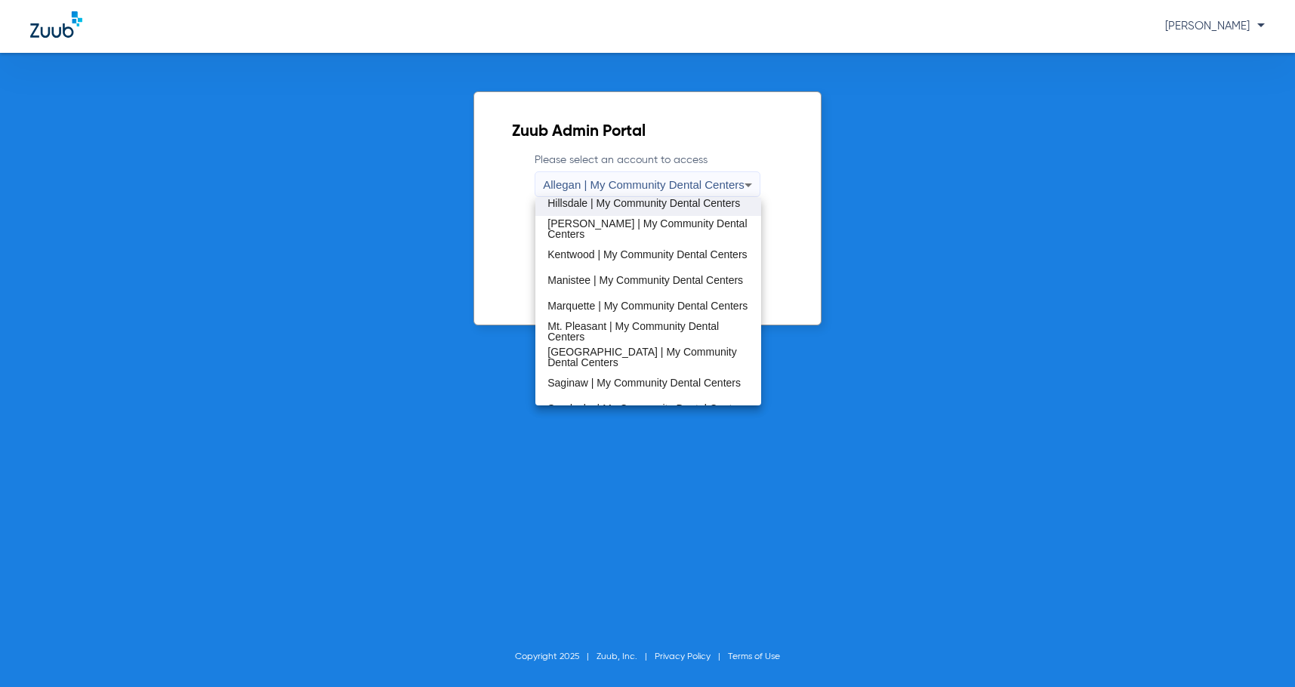
scroll to position [378, 0]
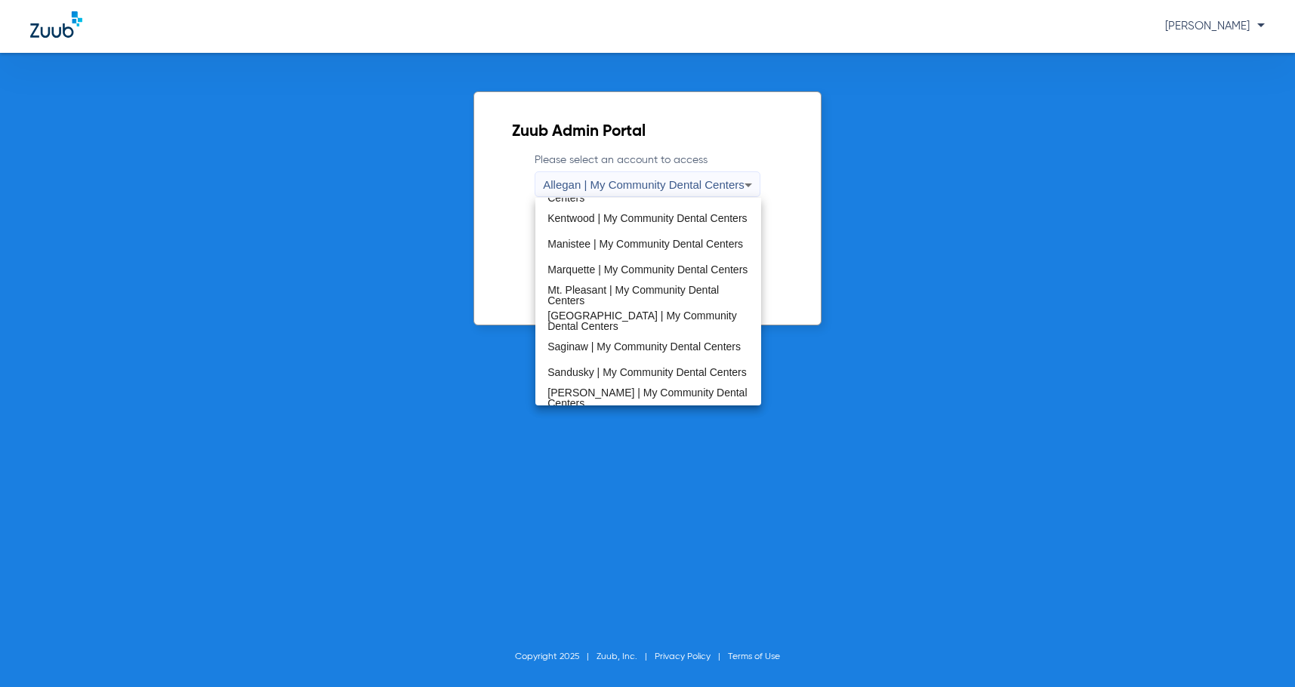
click at [619, 271] on span "Marquette | My Community Dental Centers" at bounding box center [648, 269] width 200 height 11
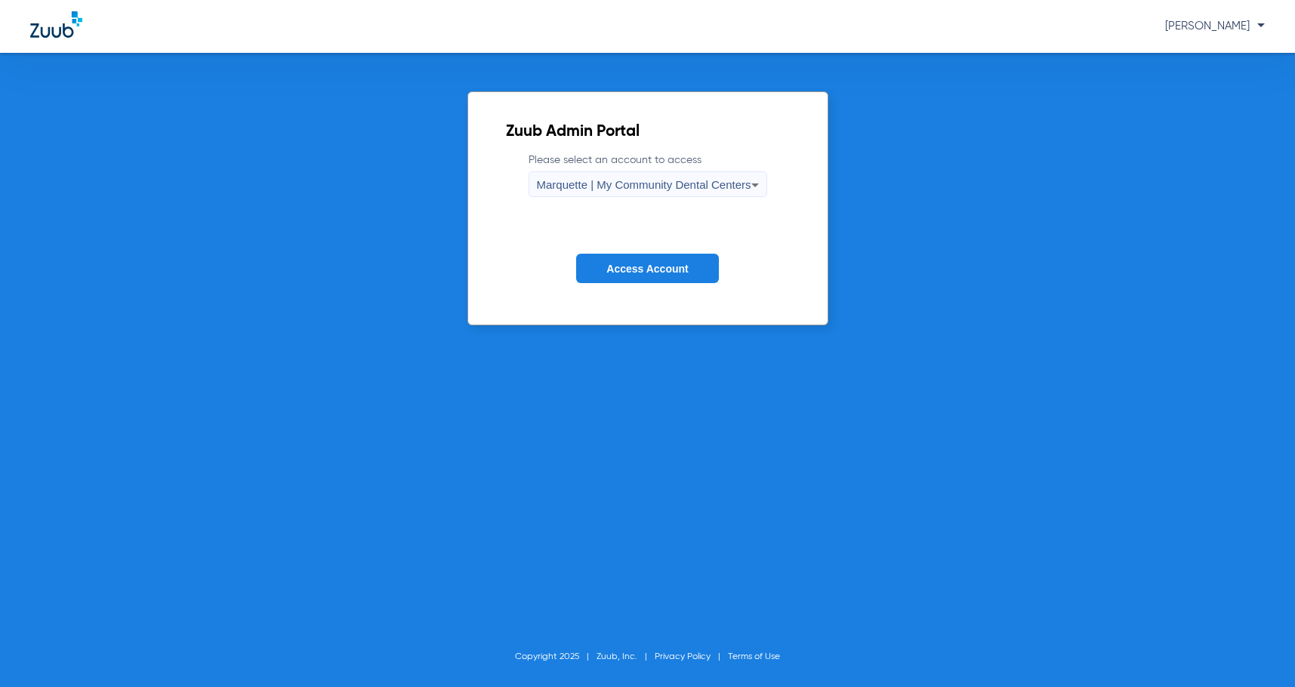
click at [621, 264] on span "Access Account" at bounding box center [648, 269] width 82 height 12
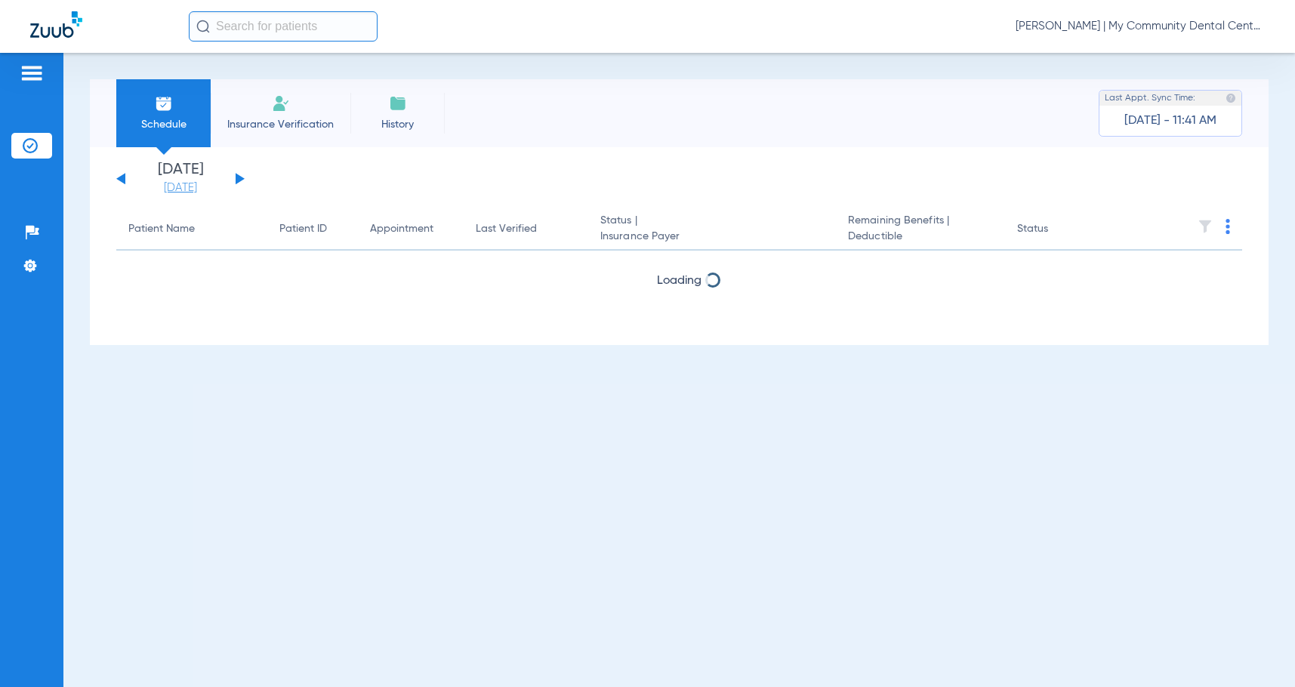
click at [172, 181] on link "[DATE]" at bounding box center [180, 188] width 91 height 15
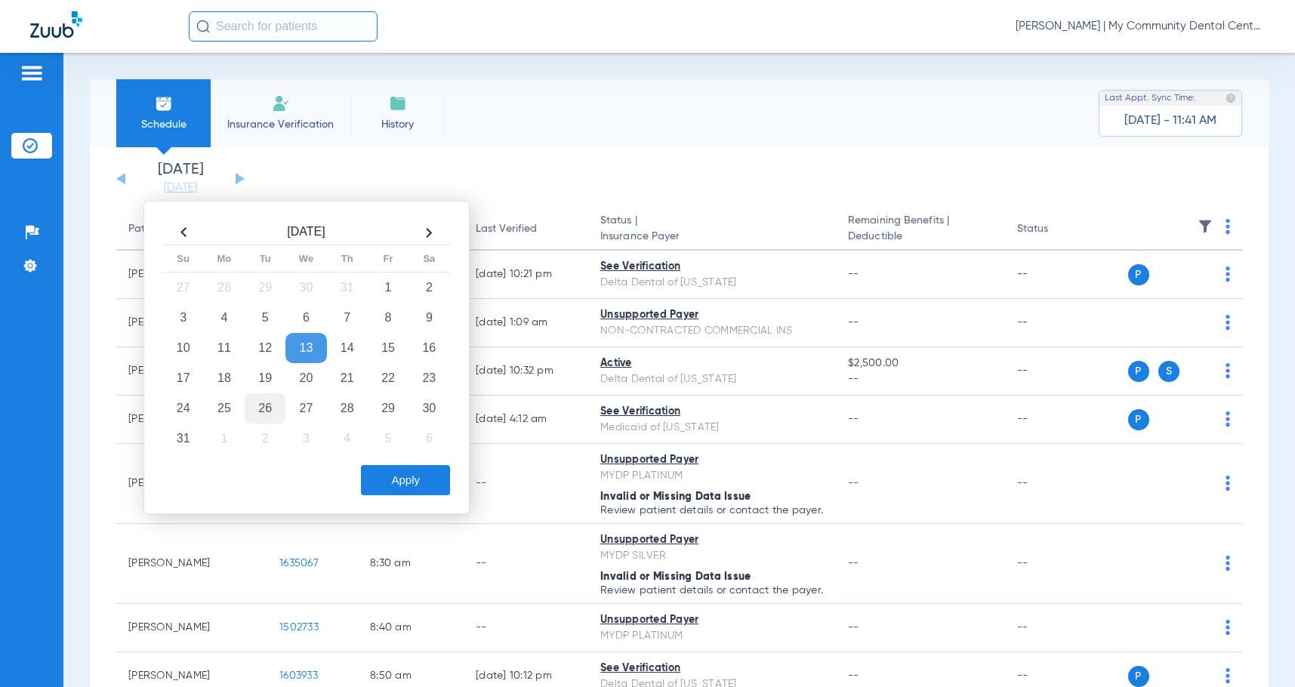
drag, startPoint x: 230, startPoint y: 370, endPoint x: 259, endPoint y: 400, distance: 41.7
click at [230, 370] on td "18" at bounding box center [224, 378] width 41 height 30
drag, startPoint x: 408, startPoint y: 477, endPoint x: 644, endPoint y: 441, distance: 239.1
click at [409, 477] on button "Apply" at bounding box center [405, 480] width 89 height 30
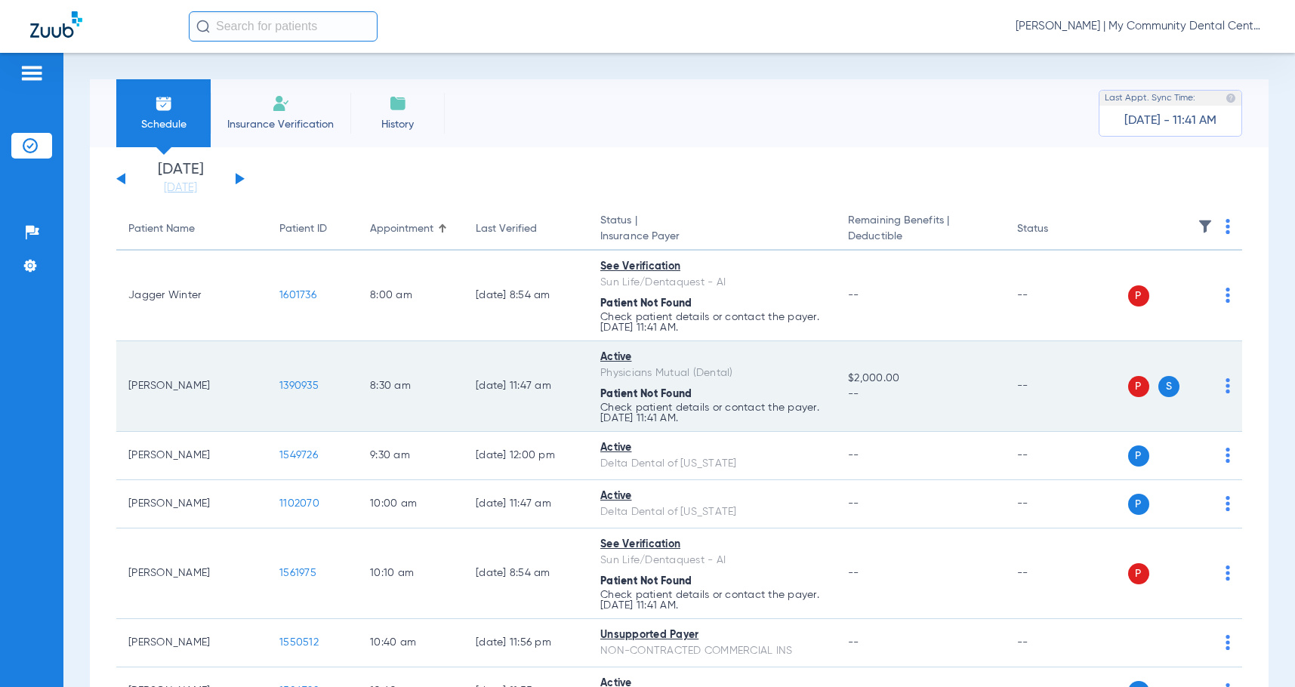
click at [1226, 391] on img at bounding box center [1228, 385] width 5 height 15
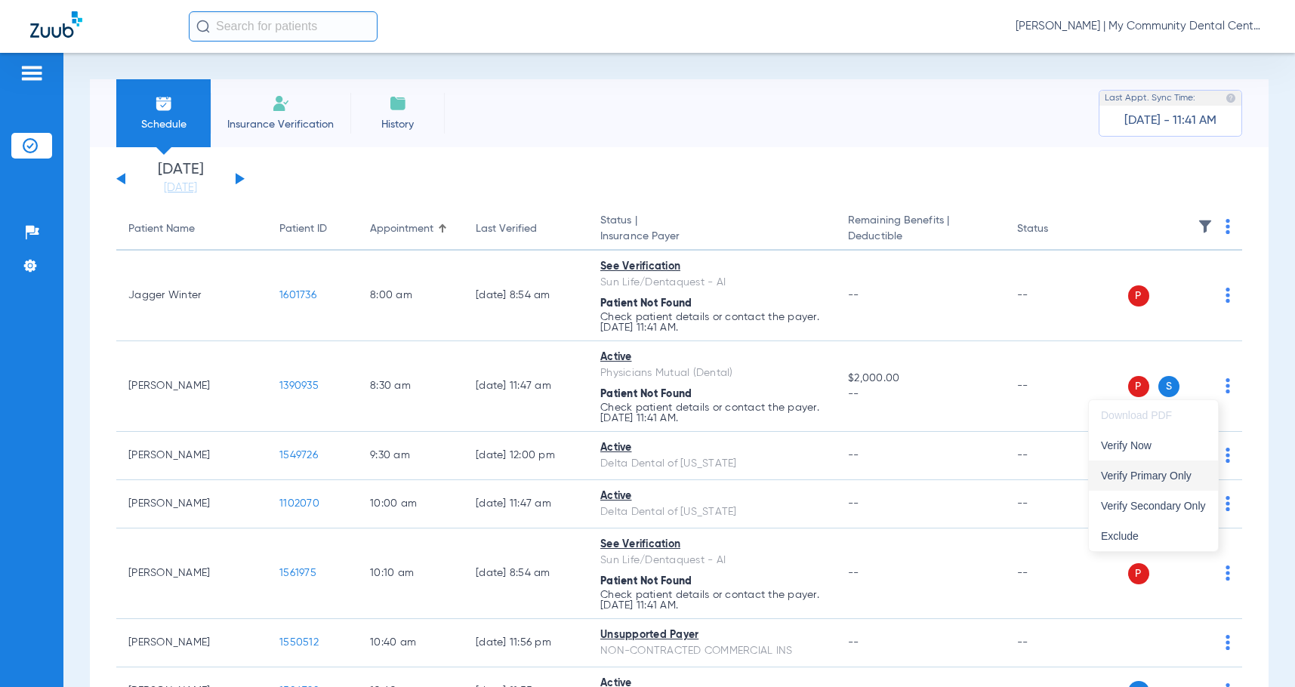
click at [1176, 472] on span "Verify Primary Only" at bounding box center [1153, 476] width 105 height 11
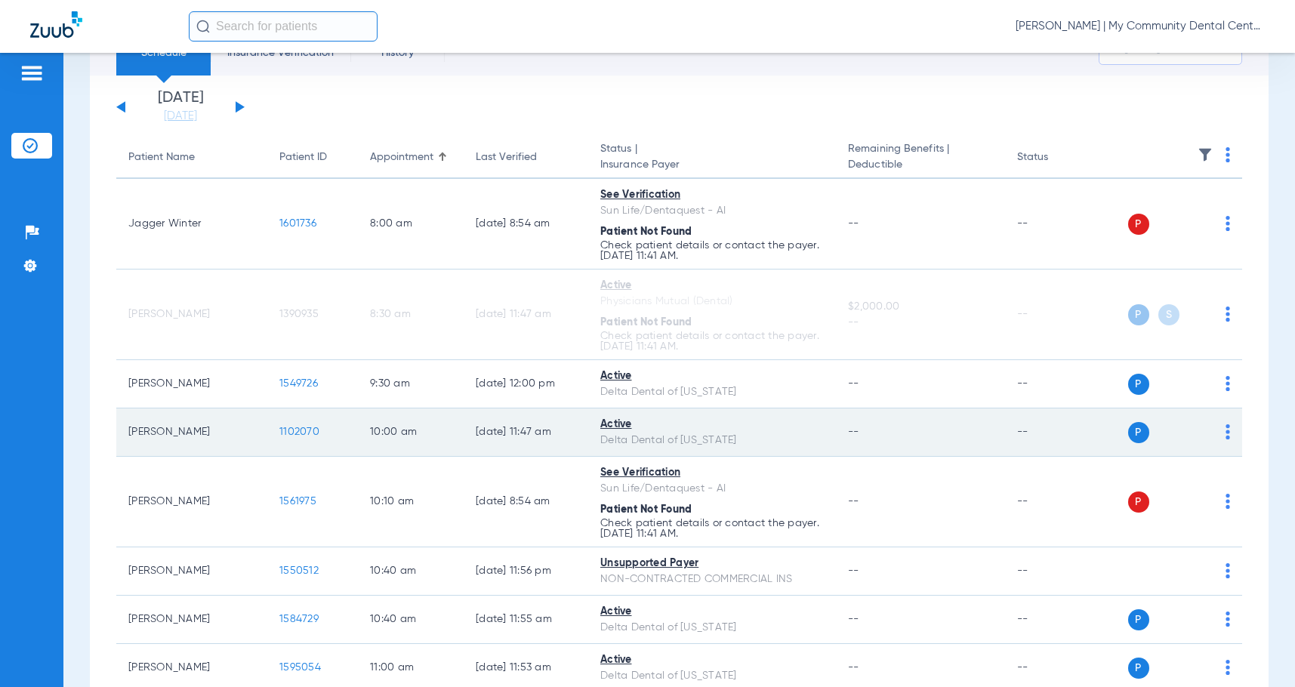
scroll to position [76, 0]
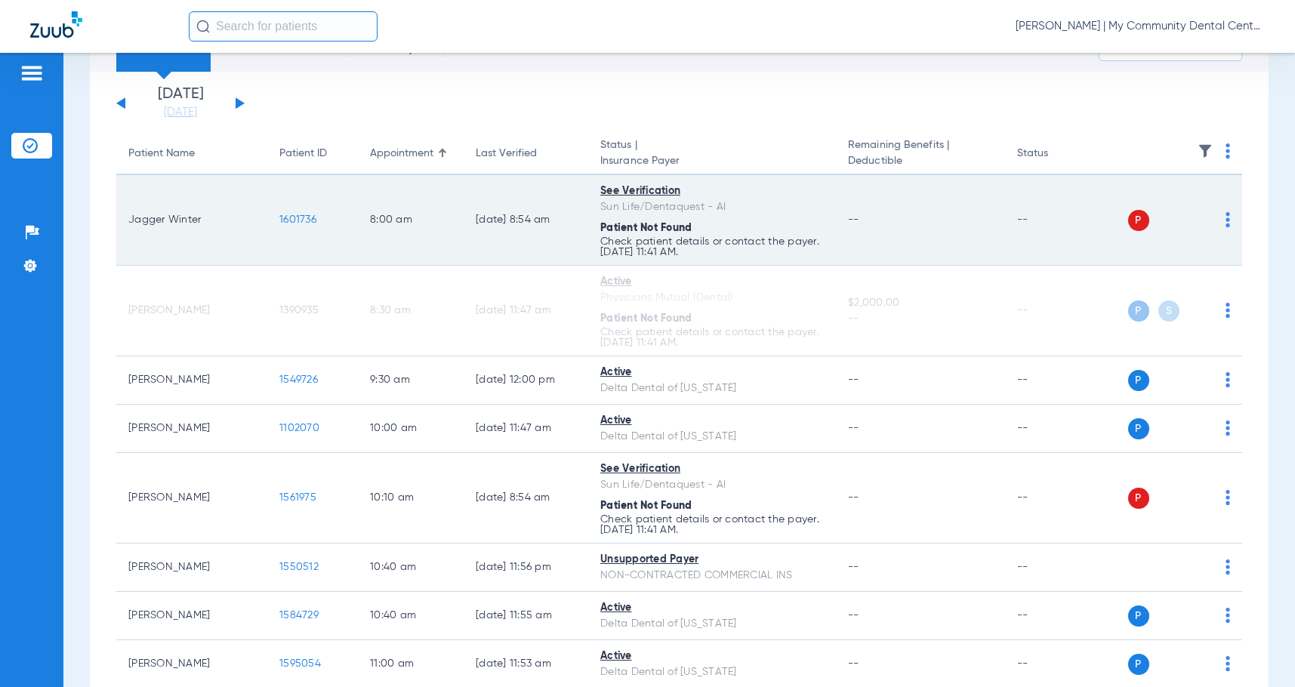
click at [1226, 222] on img at bounding box center [1228, 219] width 5 height 15
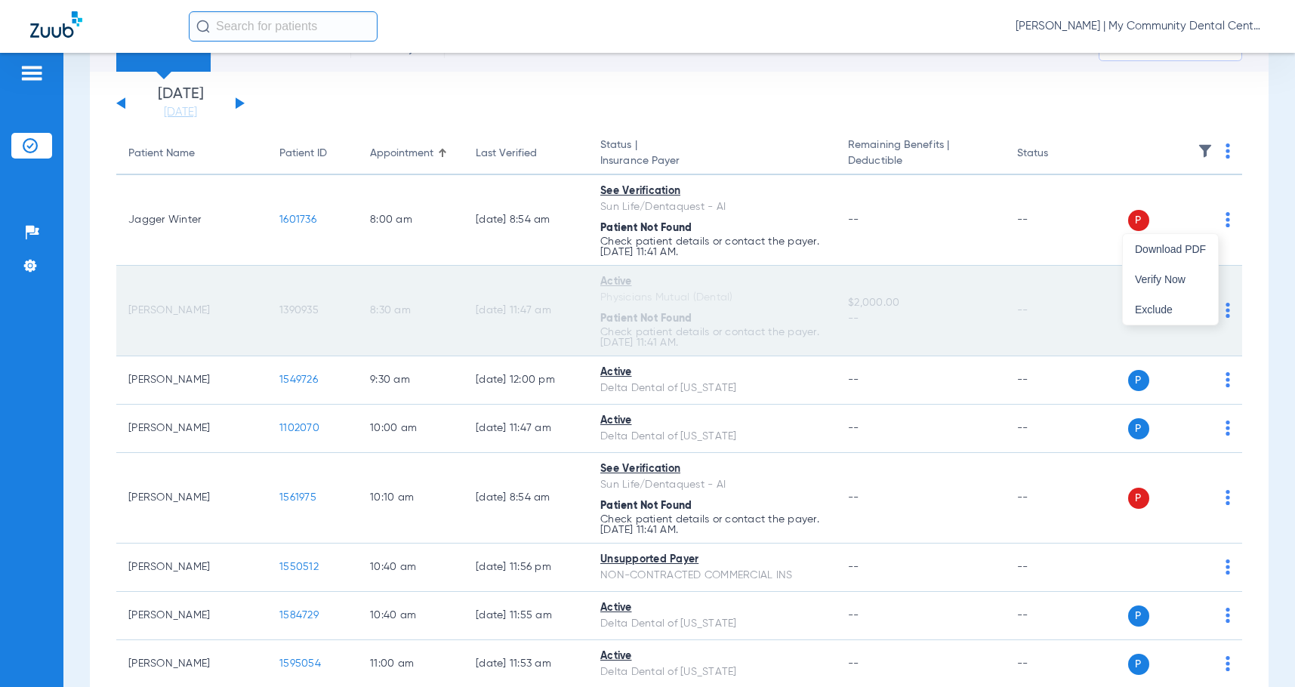
click at [1193, 268] on button "Verify Now" at bounding box center [1170, 279] width 95 height 30
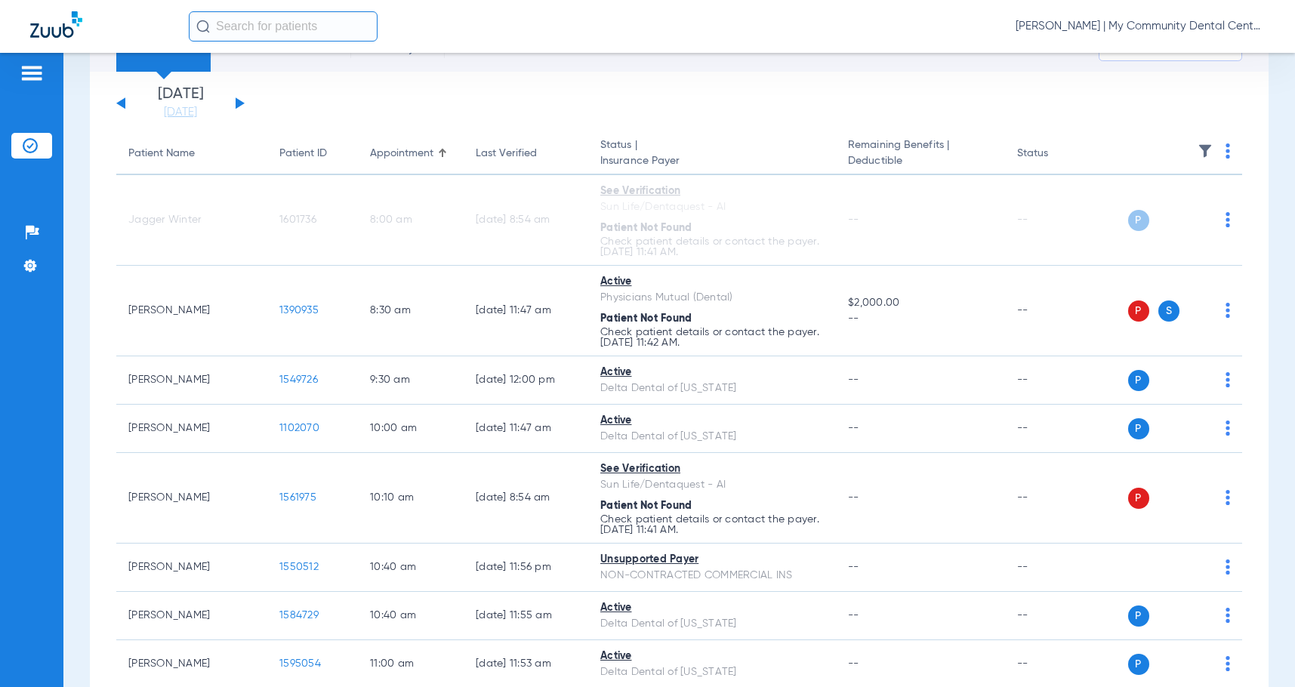
click at [197, 116] on link "[DATE]" at bounding box center [180, 112] width 91 height 15
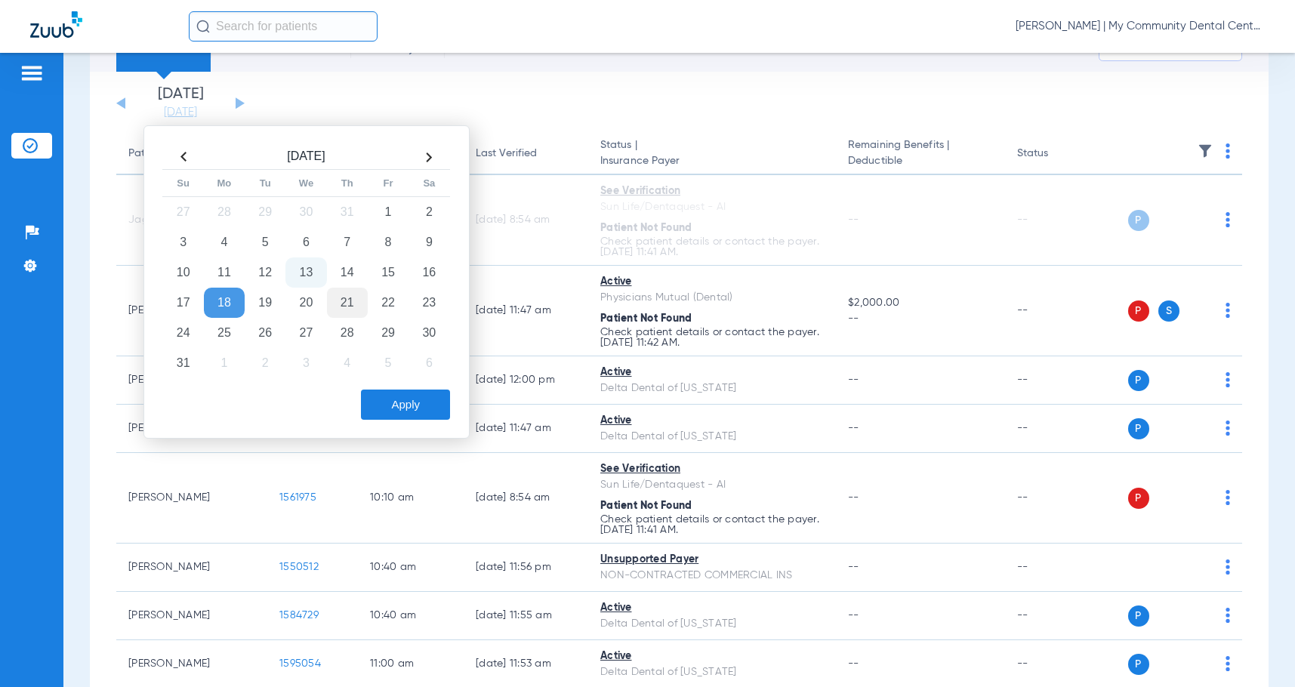
click at [347, 308] on td "21" at bounding box center [347, 303] width 41 height 30
click at [394, 402] on button "Apply" at bounding box center [405, 405] width 89 height 30
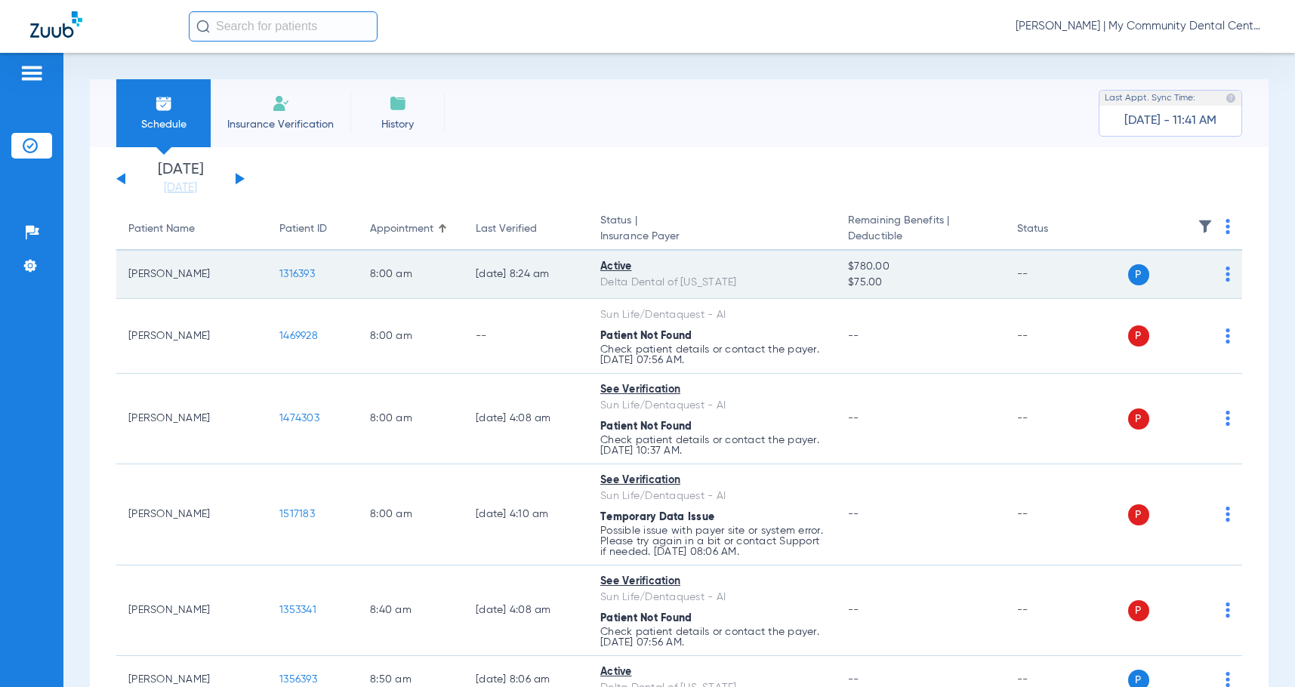
click at [301, 269] on span "1316393" at bounding box center [297, 274] width 36 height 11
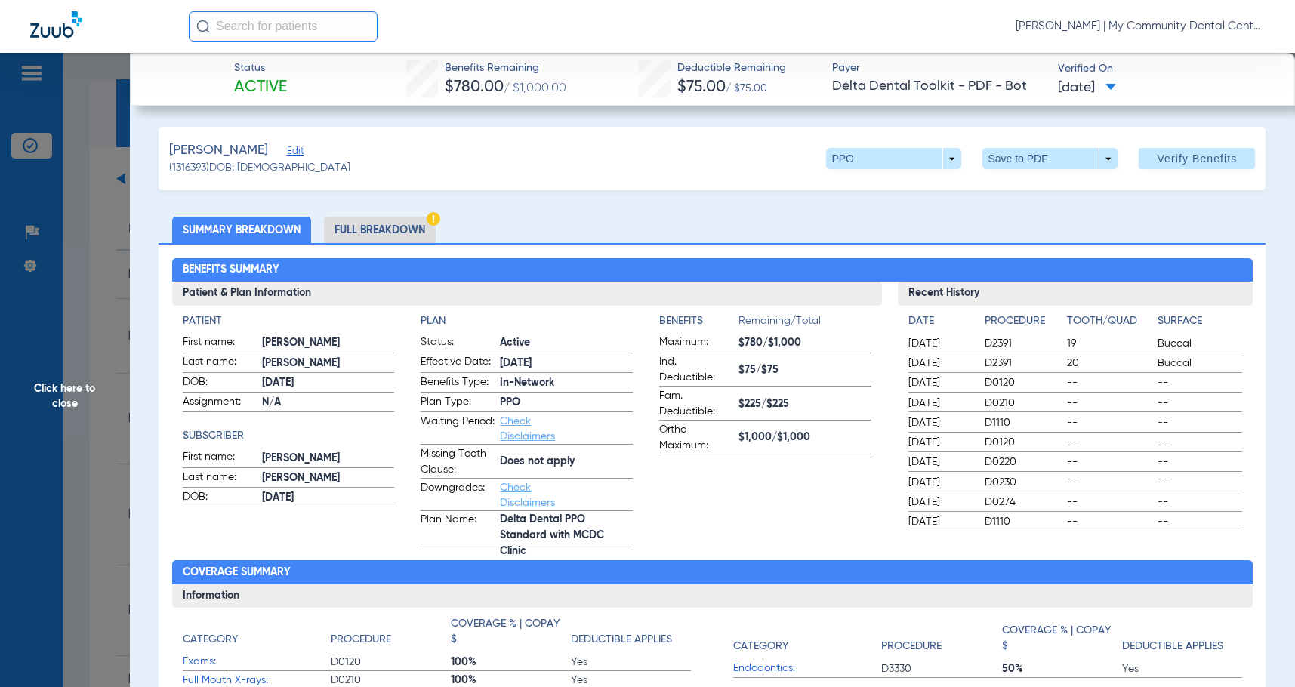
click at [384, 227] on li "Full Breakdown" at bounding box center [380, 230] width 112 height 26
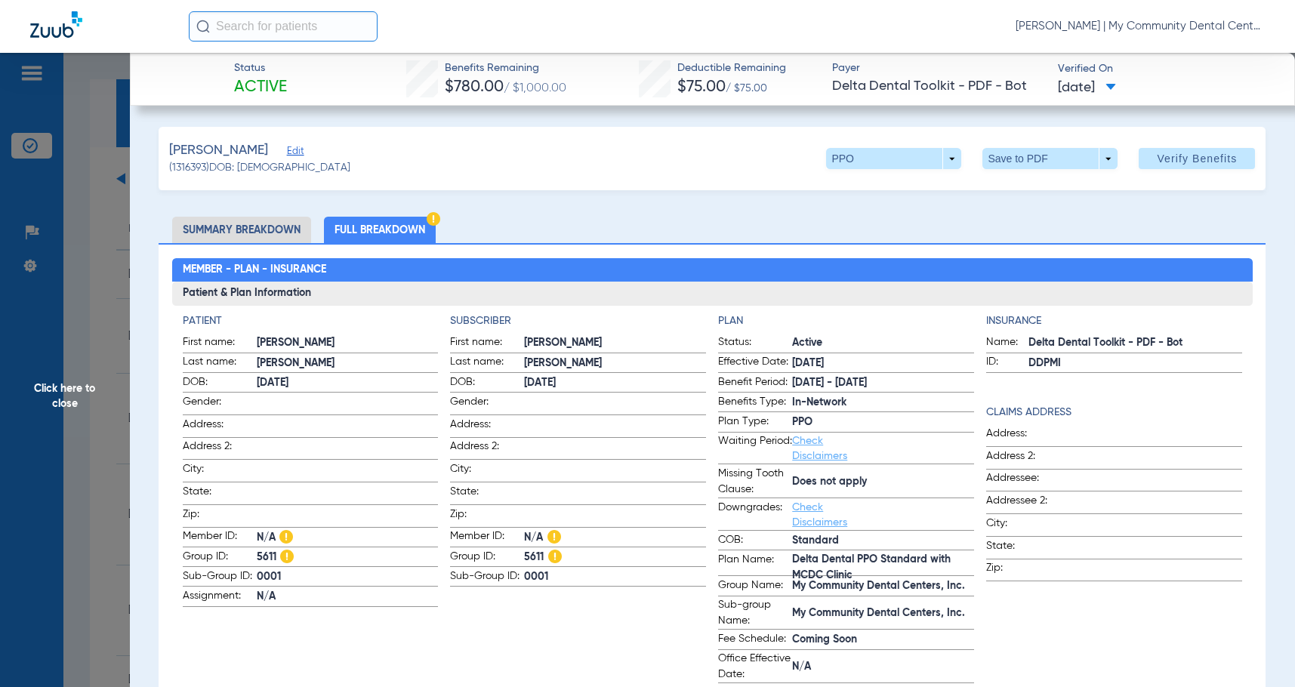
drag, startPoint x: 69, startPoint y: 391, endPoint x: 341, endPoint y: 384, distance: 271.2
click at [70, 390] on span "Click here to close" at bounding box center [65, 396] width 130 height 687
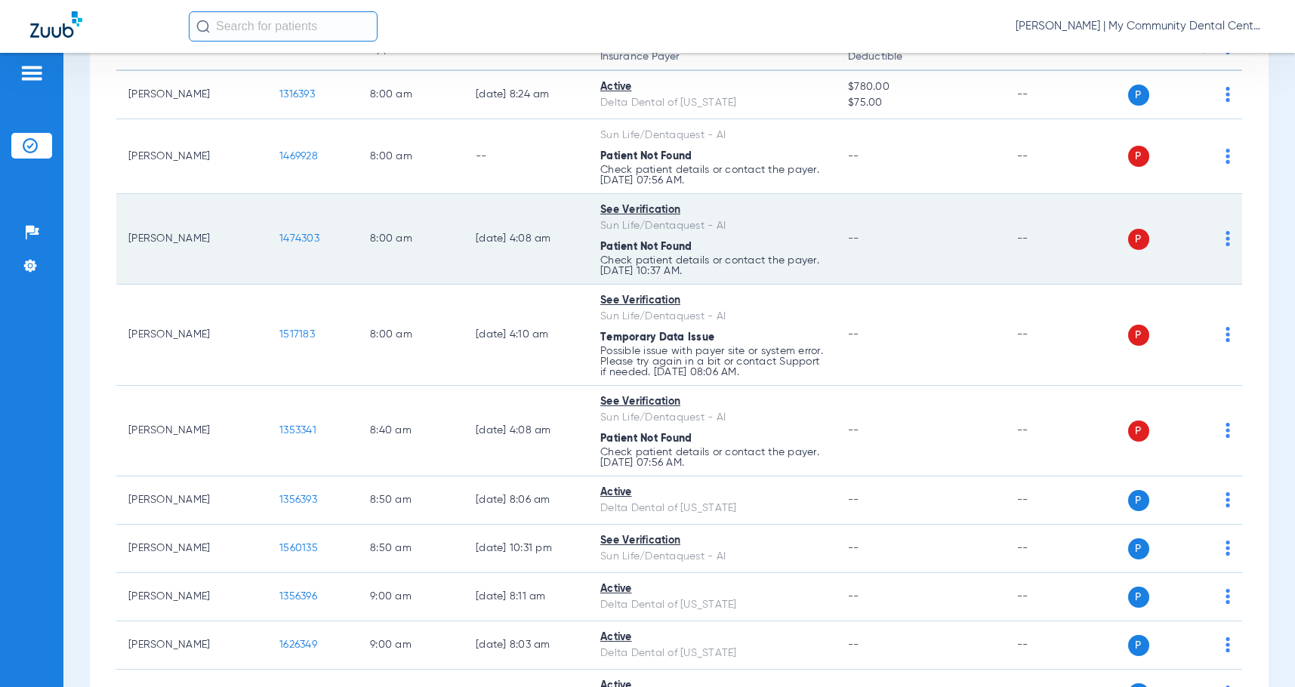
scroll to position [302, 0]
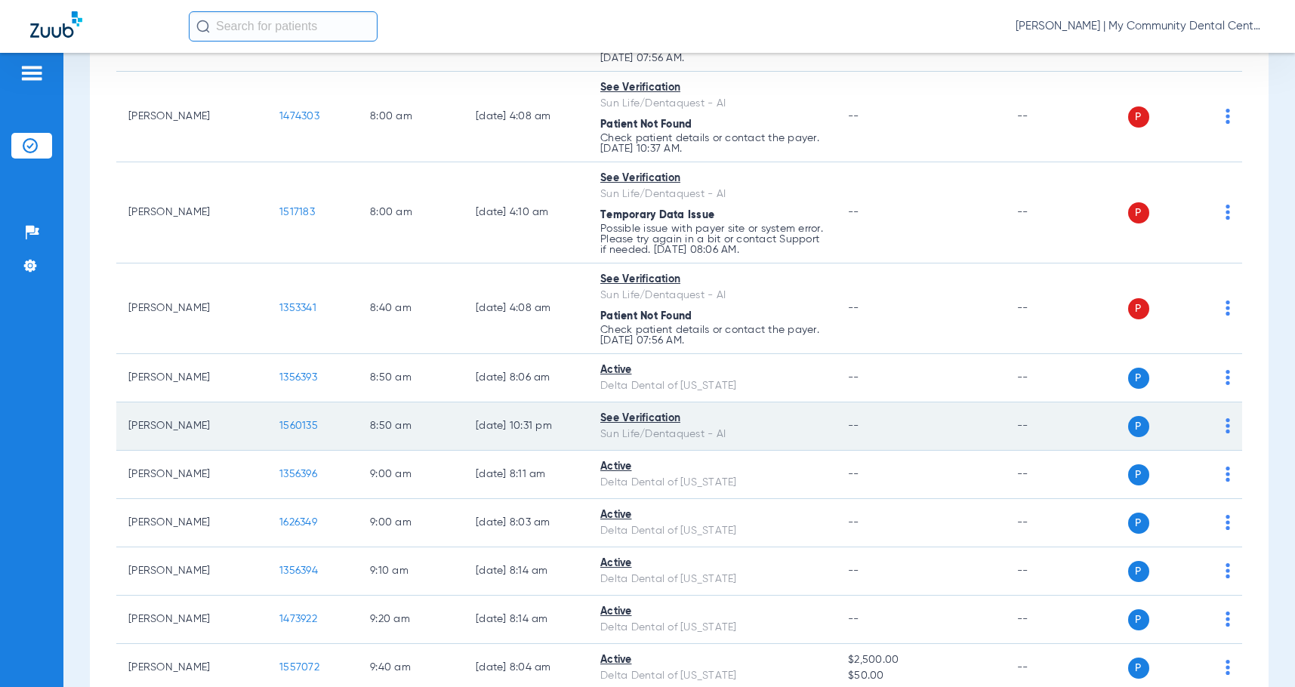
click at [311, 425] on span "1560135" at bounding box center [298, 426] width 39 height 11
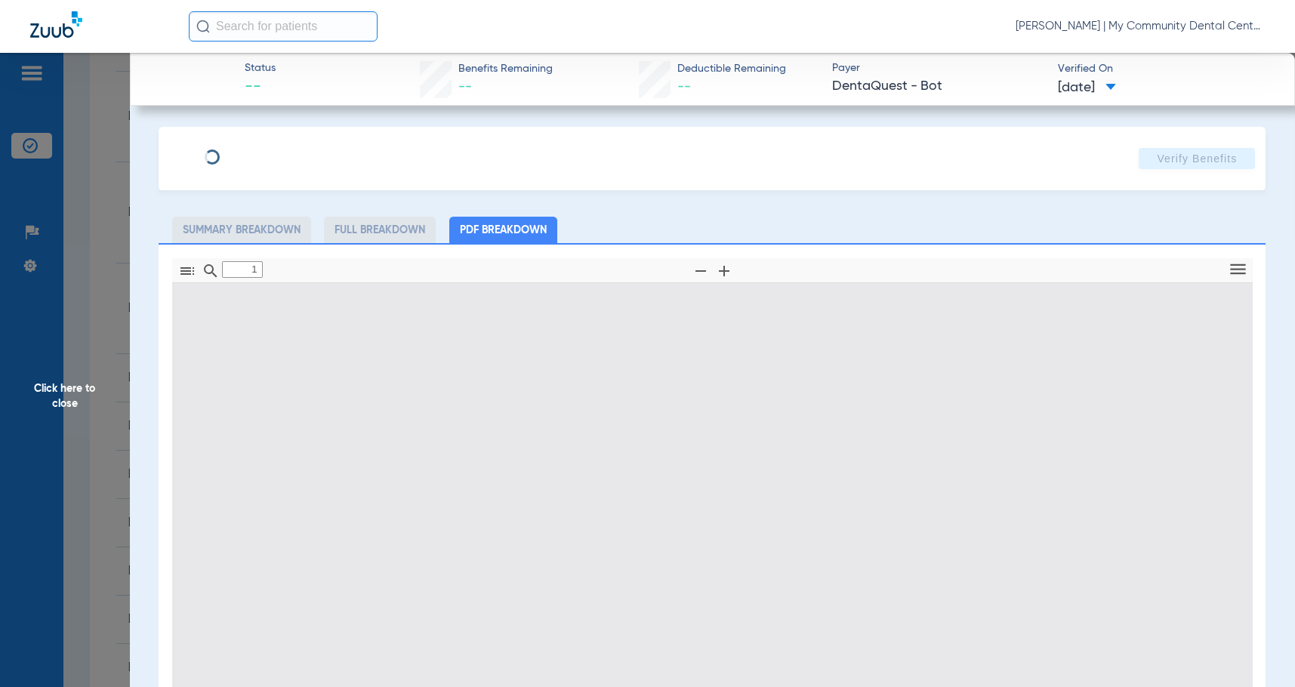
type input "0"
select select "page-width"
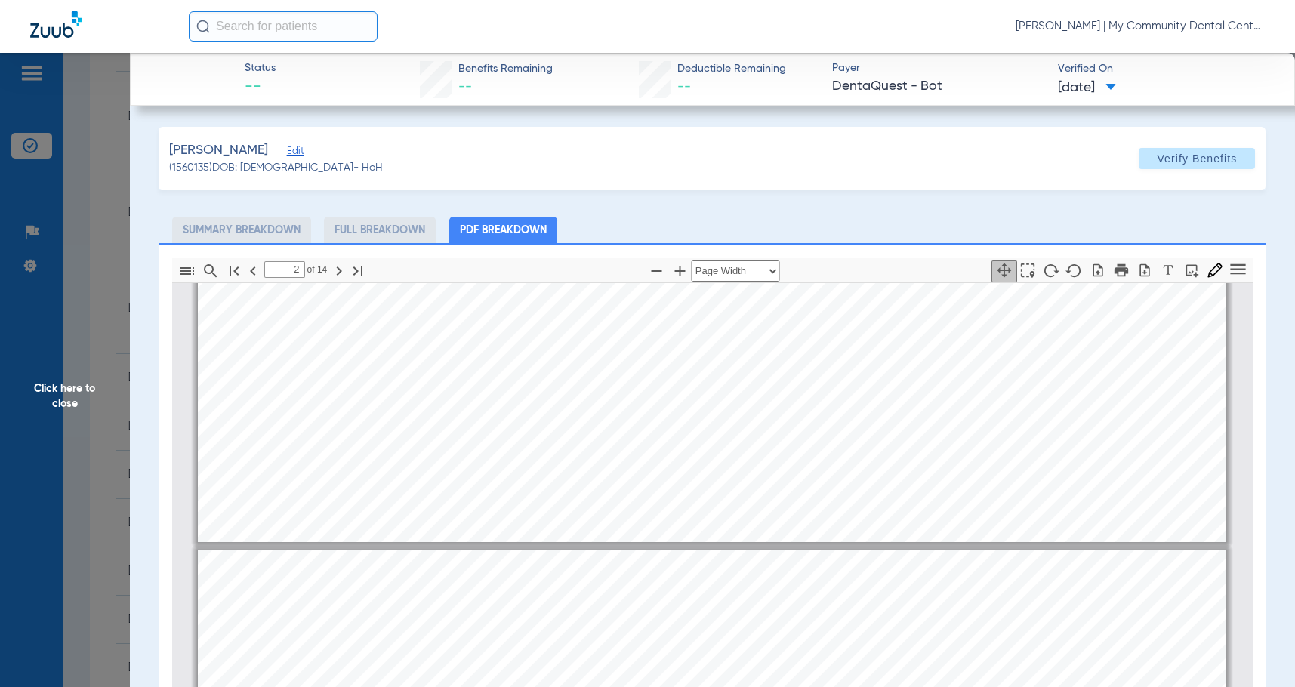
scroll to position [461, 0]
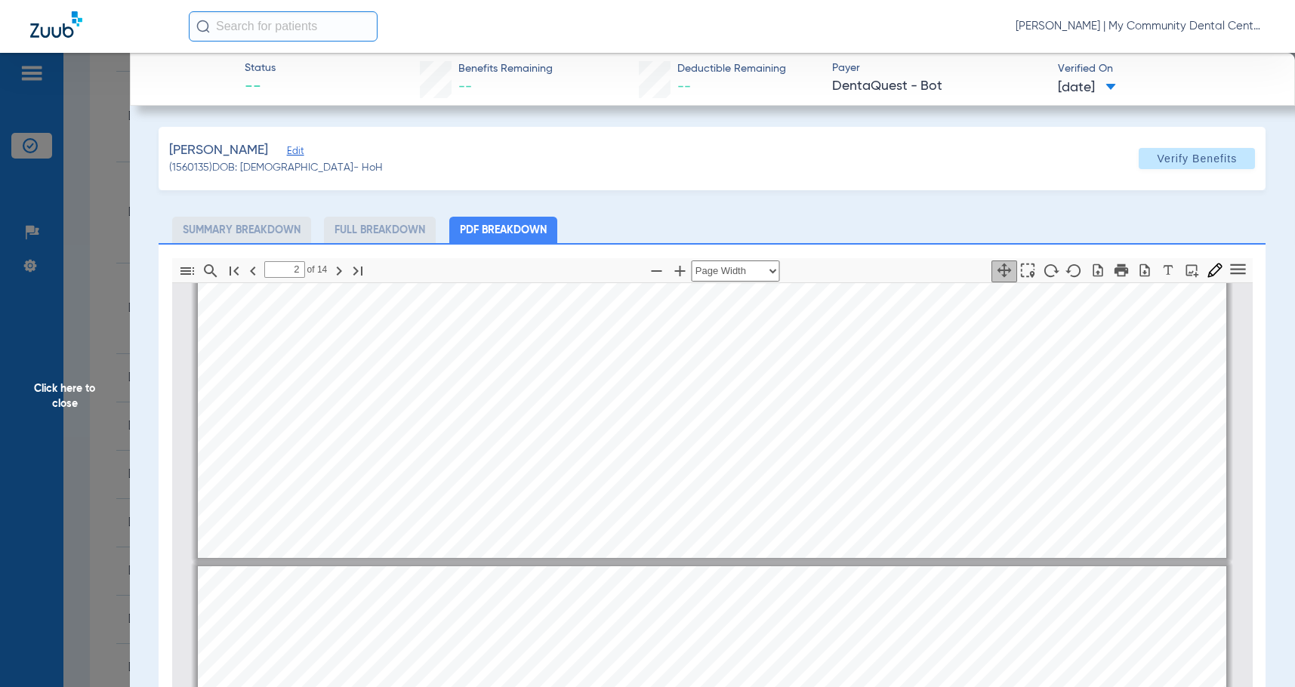
type input "1"
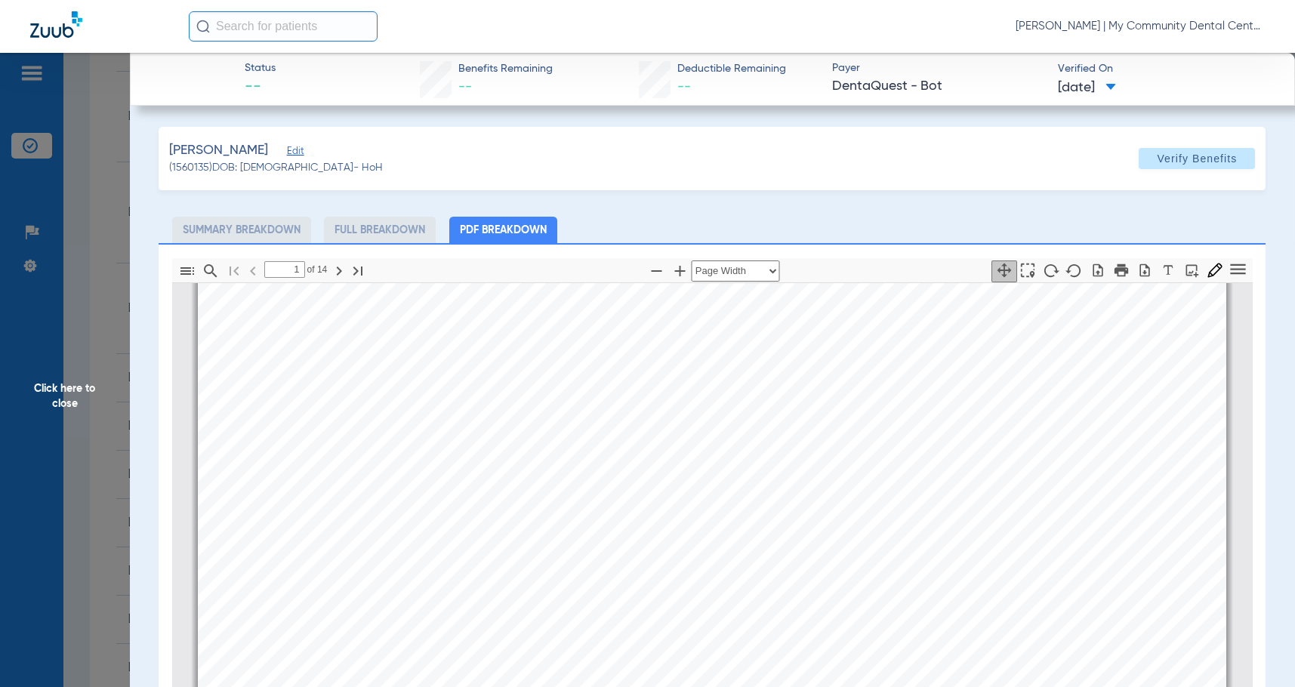
scroll to position [8, 0]
click at [513, 466] on div "MATTHEW YUNKARI Member is eligible: My Community Dental Centers Inc - Garret Ma…" at bounding box center [712, 647] width 1029 height 728
click at [97, 444] on span "Click here to close" at bounding box center [65, 396] width 130 height 687
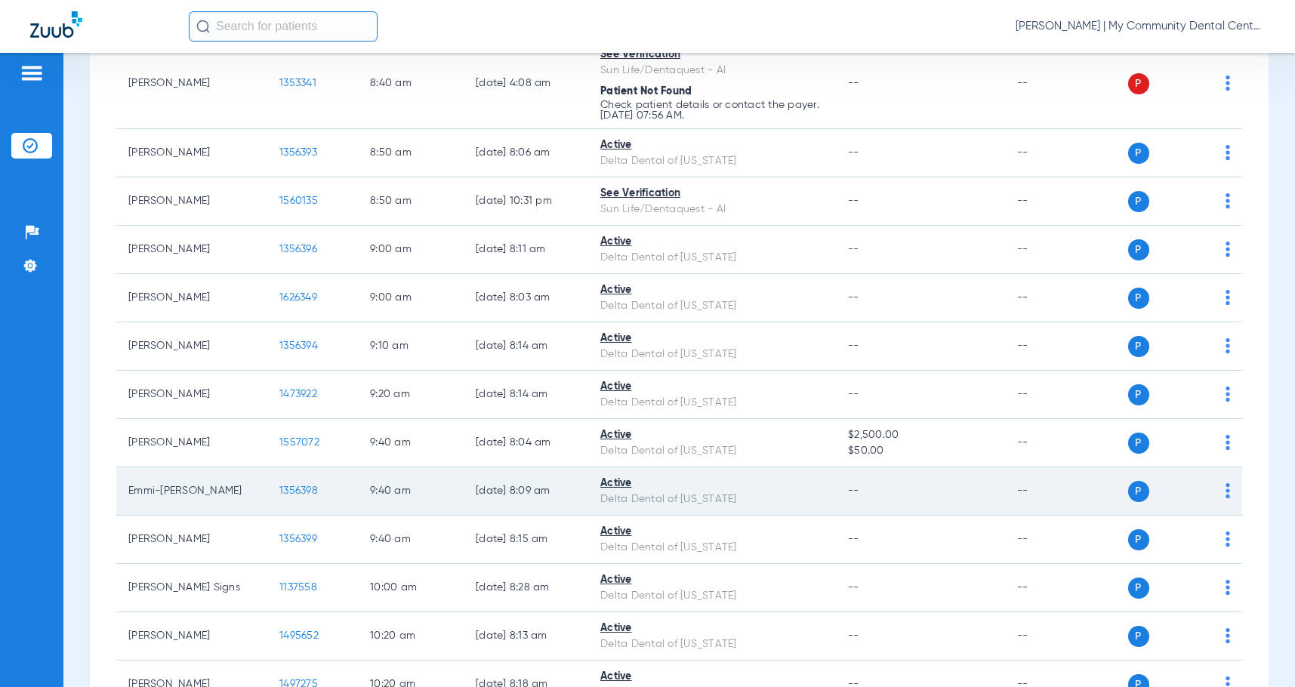
scroll to position [529, 0]
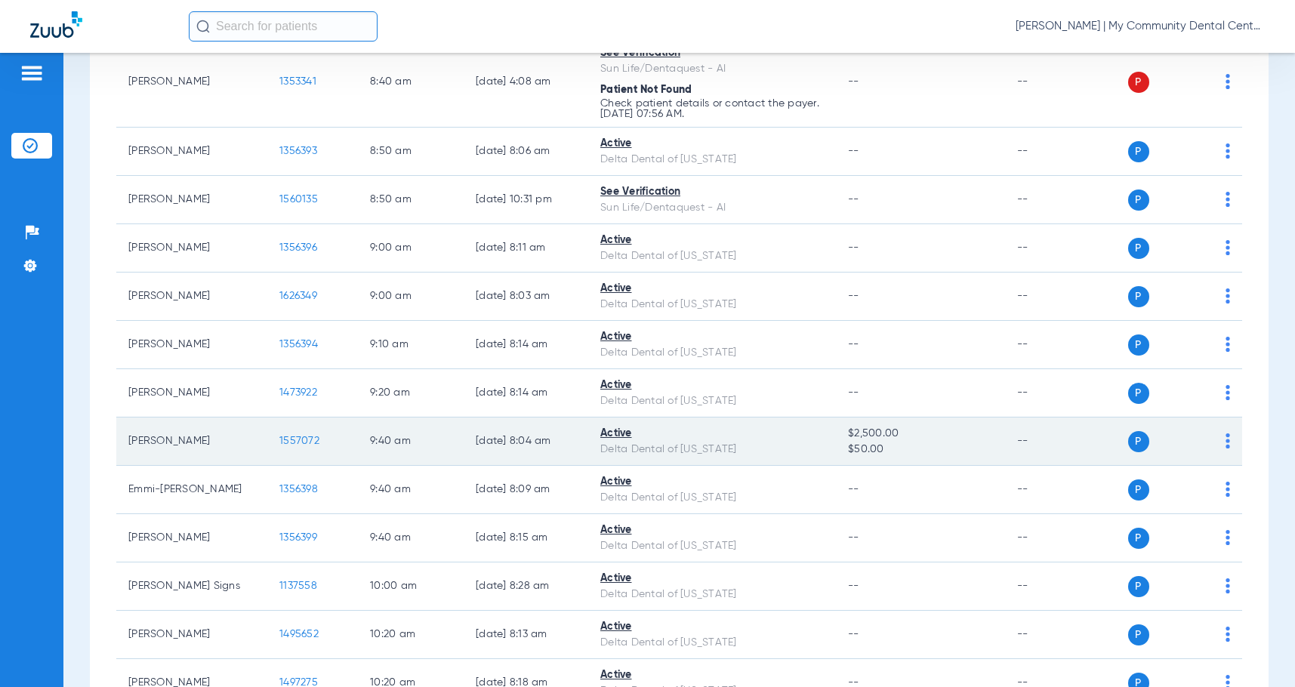
click at [307, 437] on span "1557072" at bounding box center [299, 441] width 40 height 11
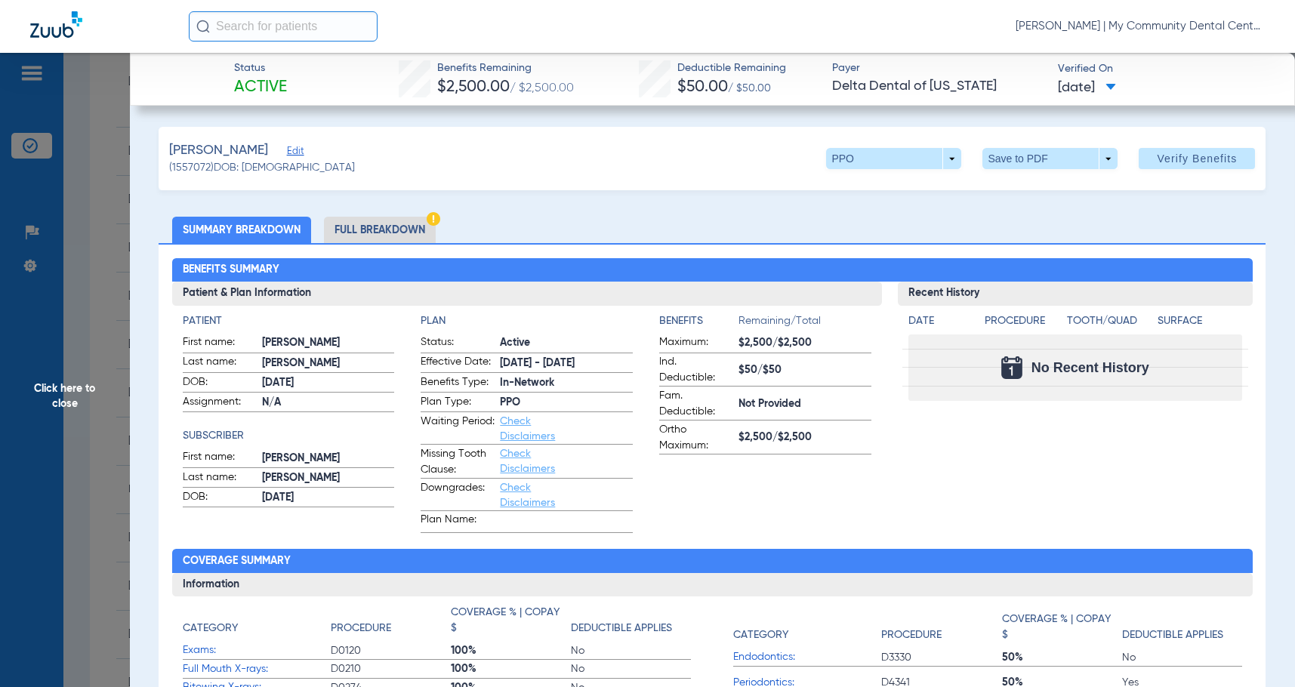
click at [437, 227] on app-member-coverage-mismatch-badge at bounding box center [434, 220] width 14 height 16
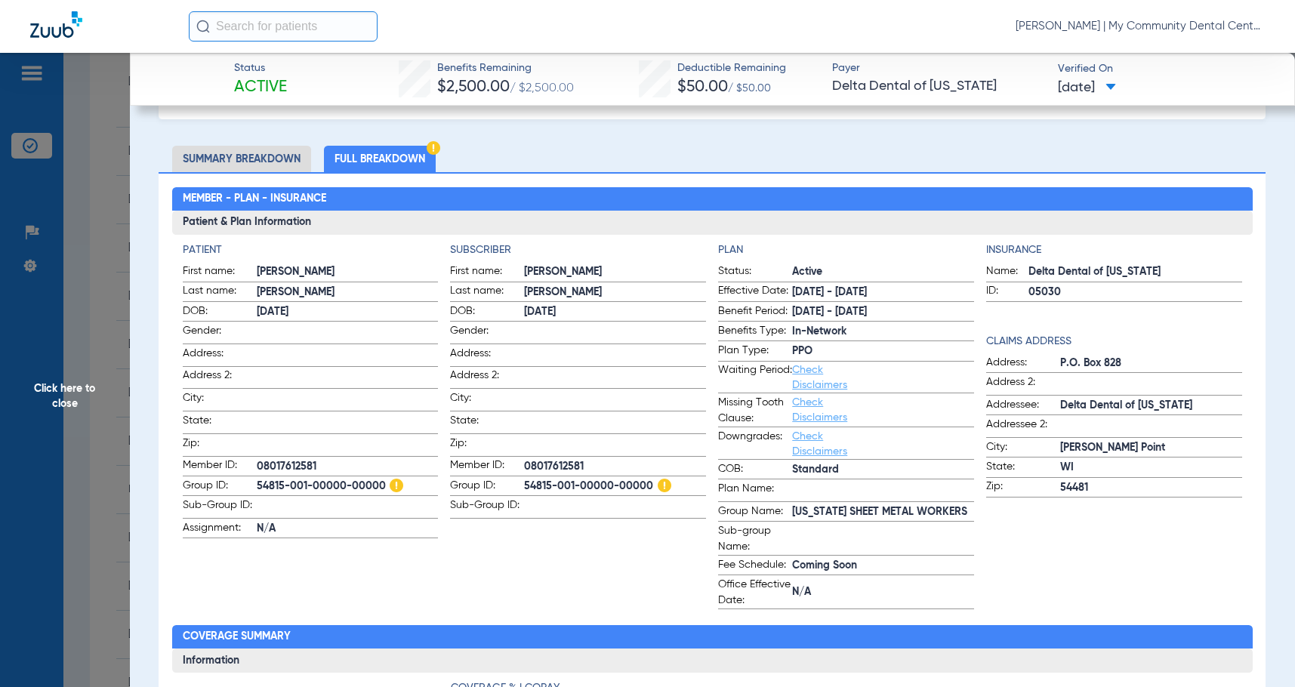
scroll to position [0, 0]
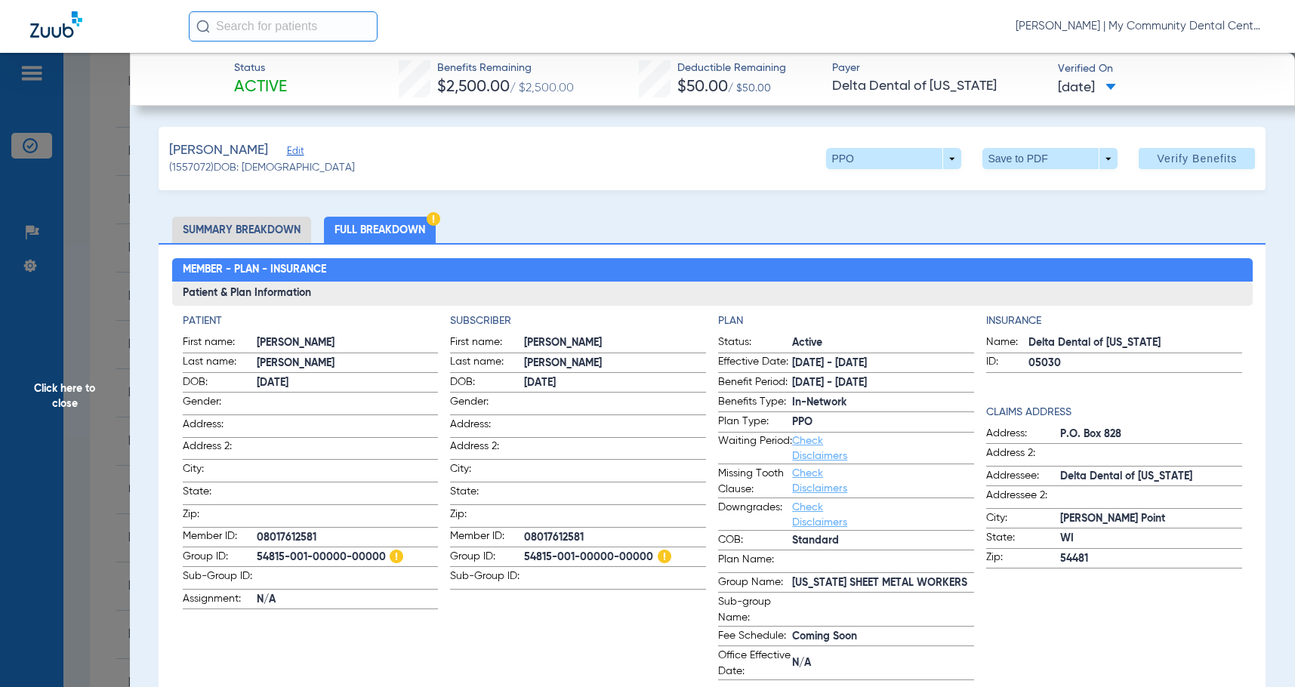
click at [560, 439] on span at bounding box center [615, 447] width 182 height 16
click at [45, 393] on span "Click here to close" at bounding box center [65, 396] width 130 height 687
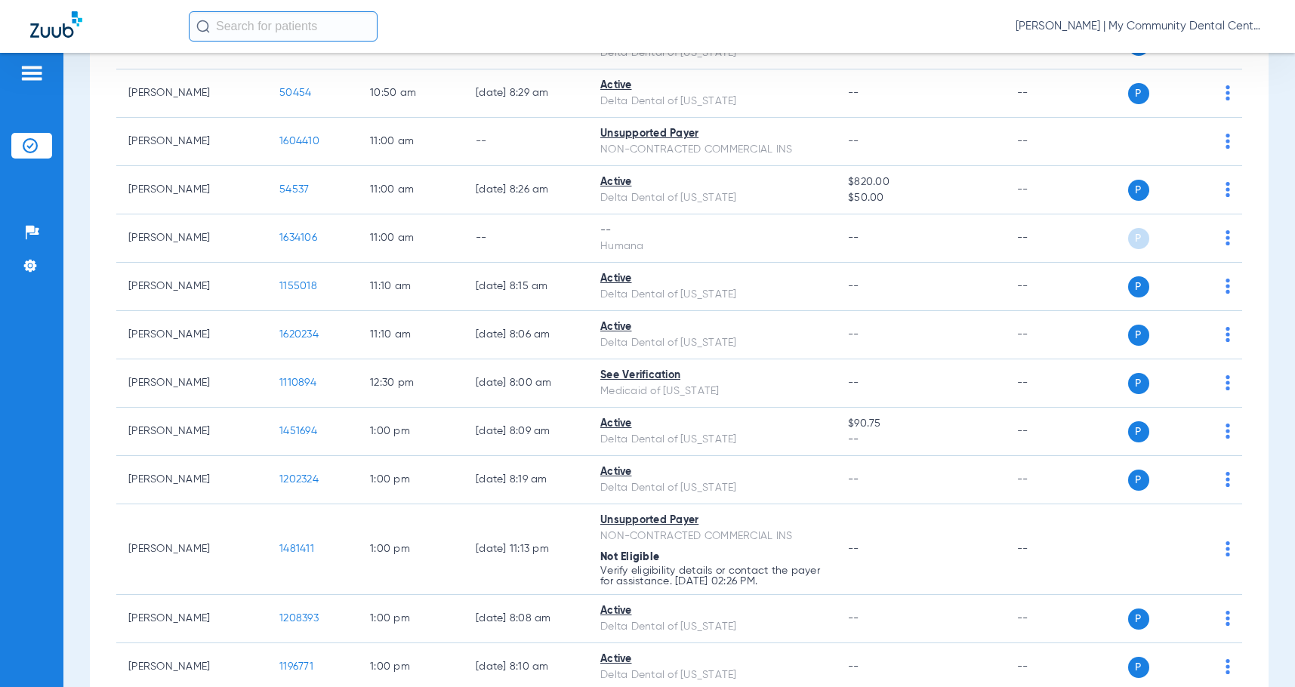
scroll to position [1209, 0]
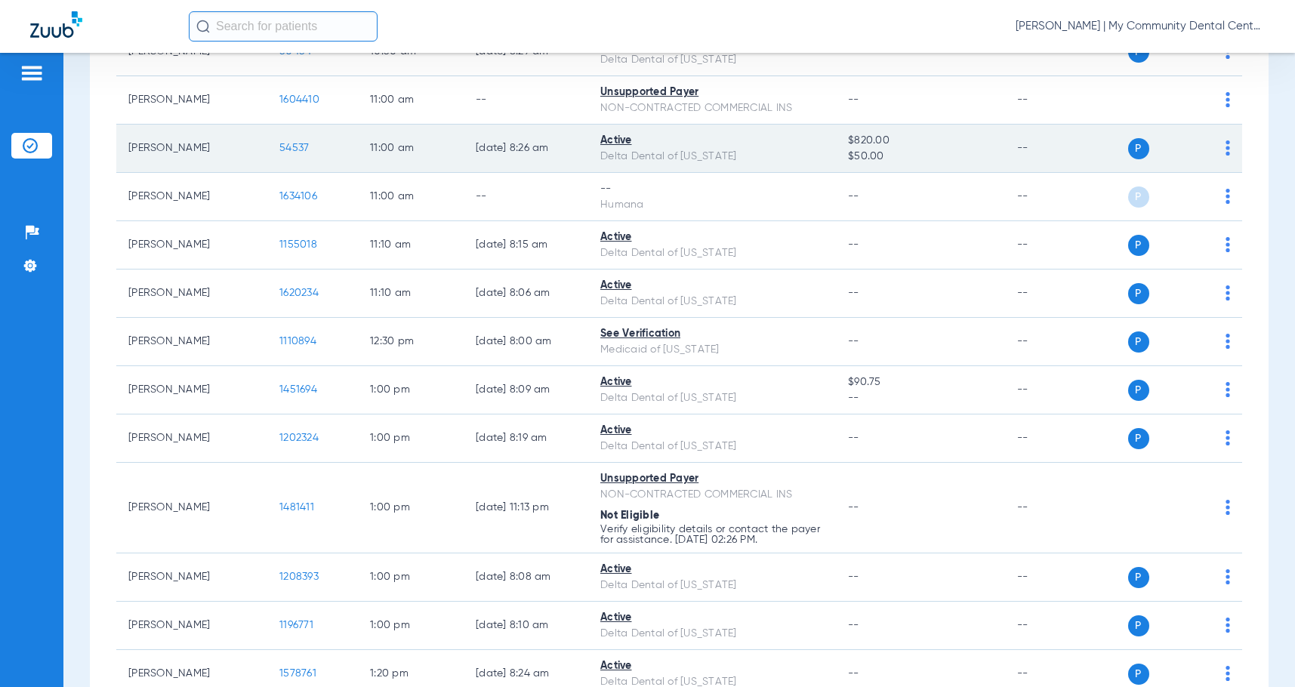
click at [294, 147] on span "54537" at bounding box center [293, 148] width 29 height 11
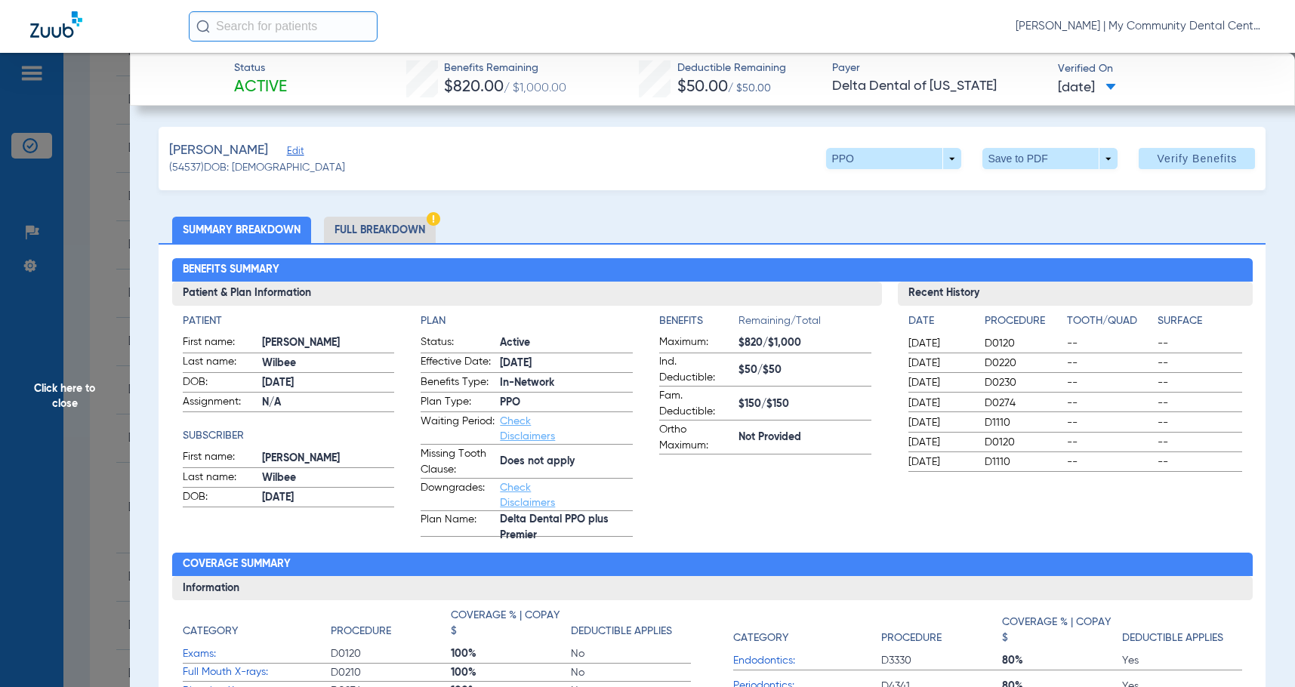
click at [379, 235] on li "Full Breakdown" at bounding box center [380, 230] width 112 height 26
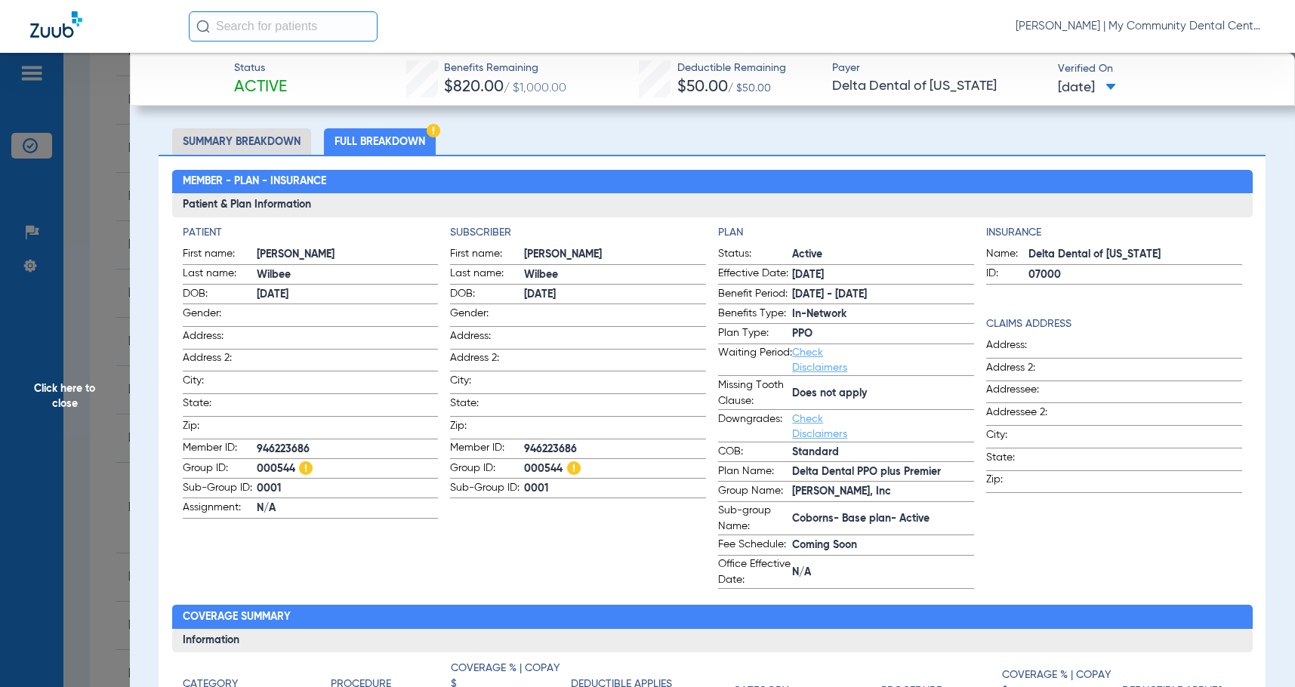
scroll to position [0, 0]
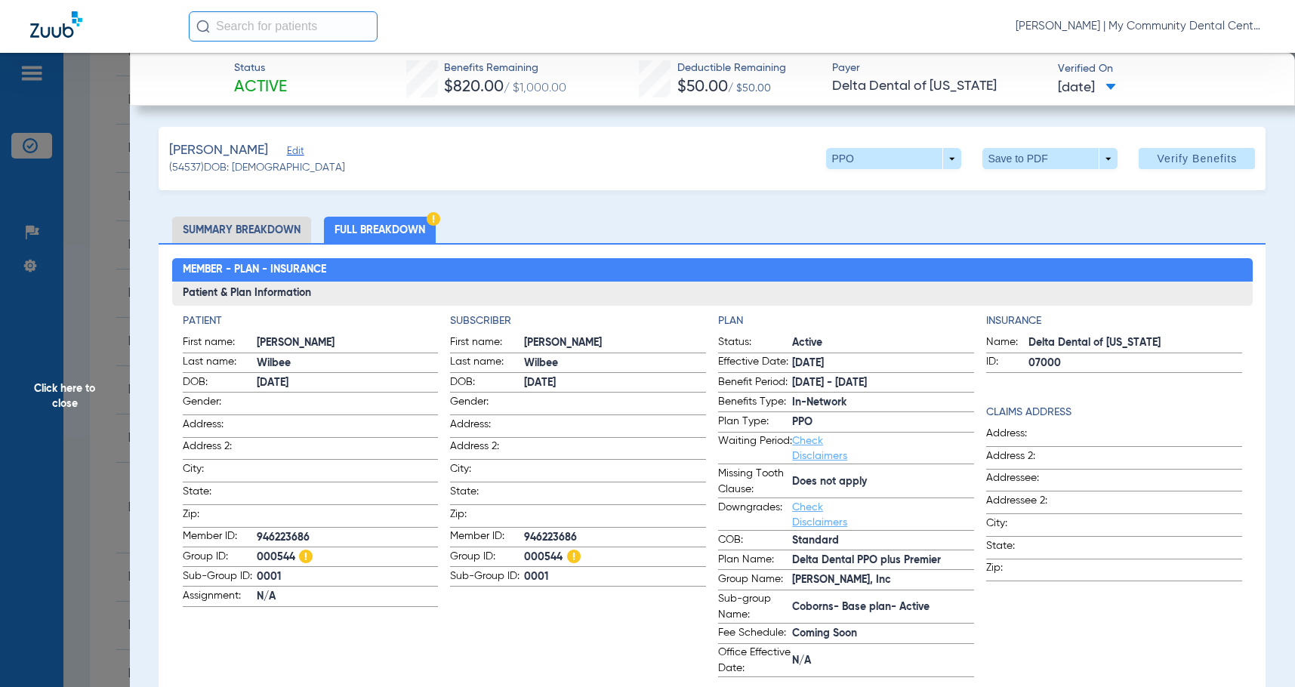
click at [551, 408] on span at bounding box center [615, 402] width 182 height 16
click at [80, 424] on span "Click here to close" at bounding box center [65, 396] width 130 height 687
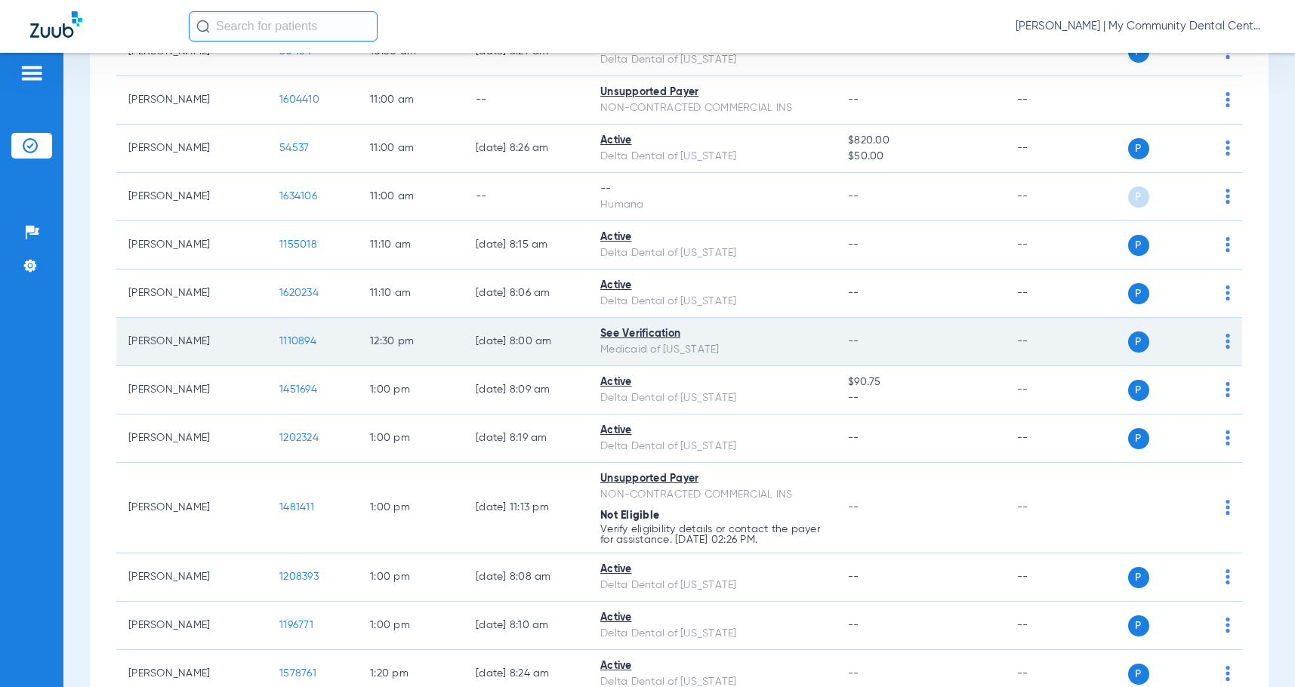
click at [298, 343] on span "1110894" at bounding box center [297, 341] width 37 height 11
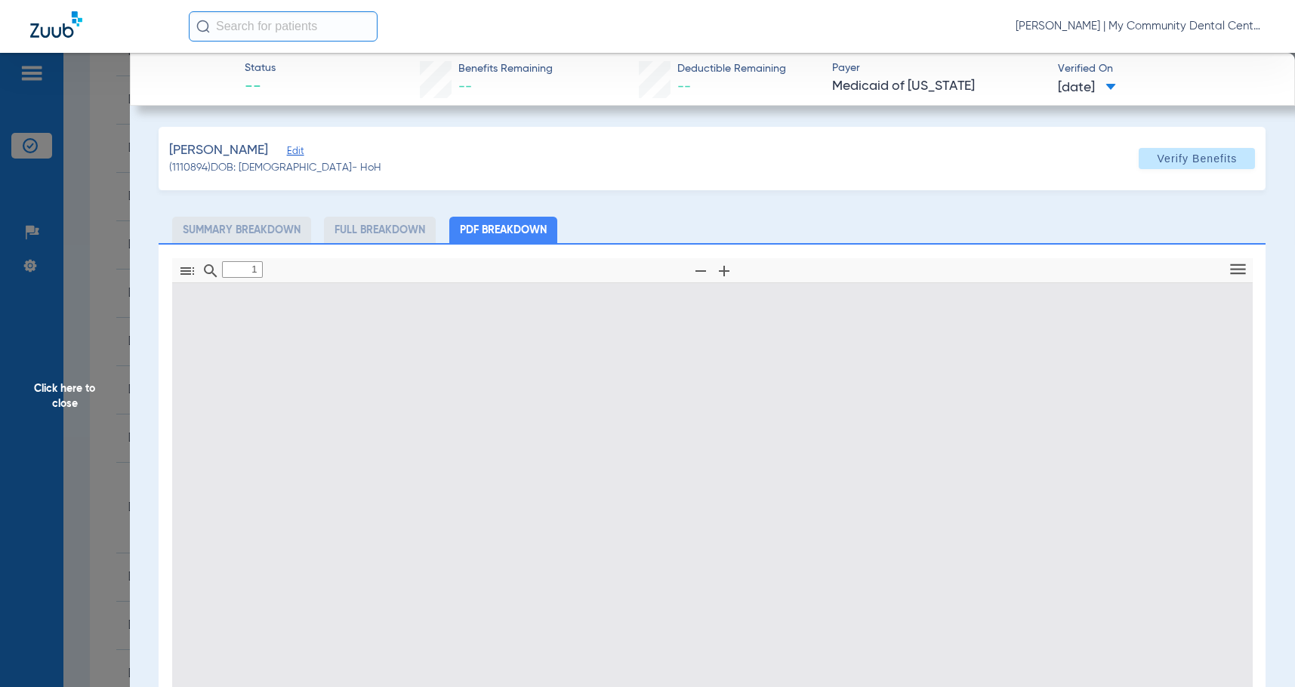
type input "0"
select select "page-width"
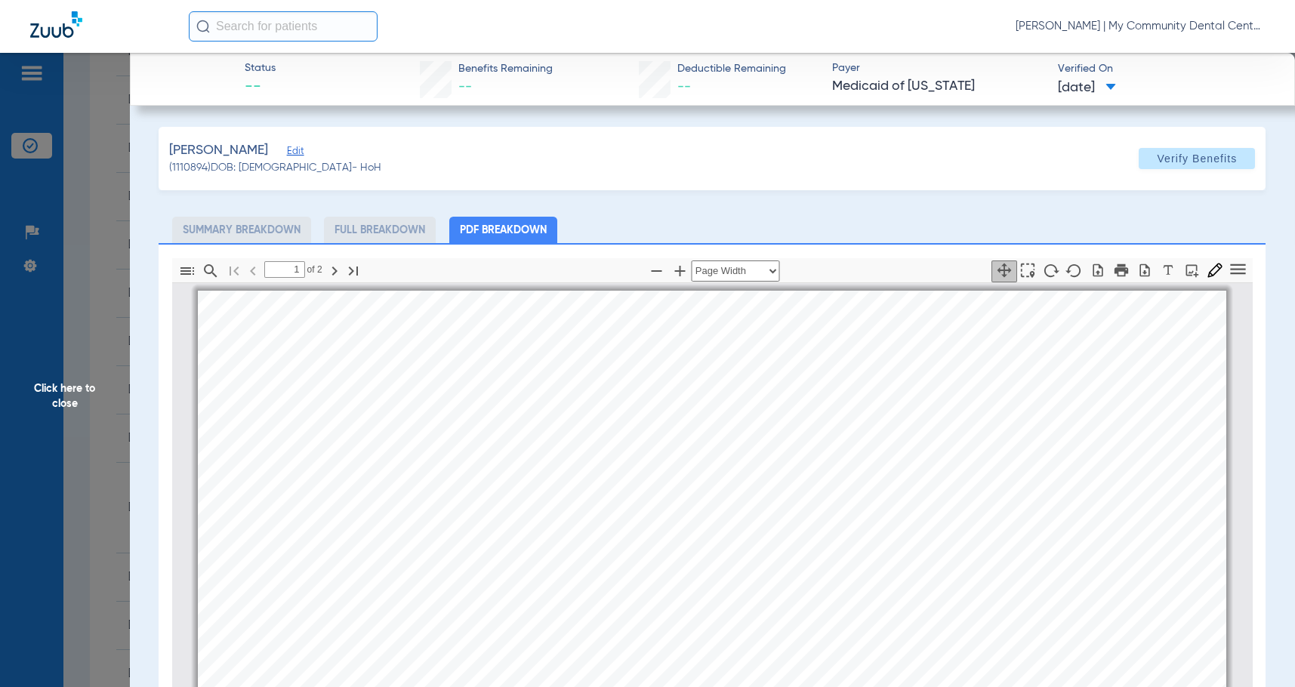
scroll to position [8, 0]
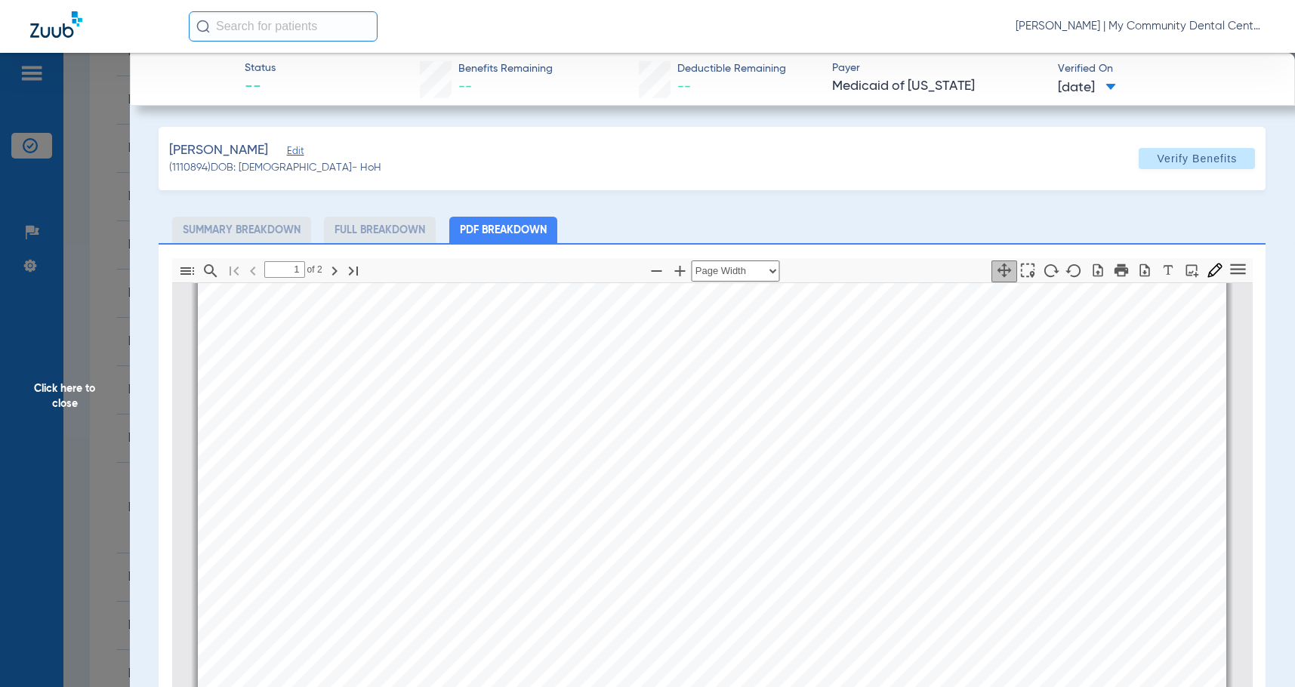
type input "2"
click at [105, 392] on span "Click here to close" at bounding box center [65, 396] width 130 height 687
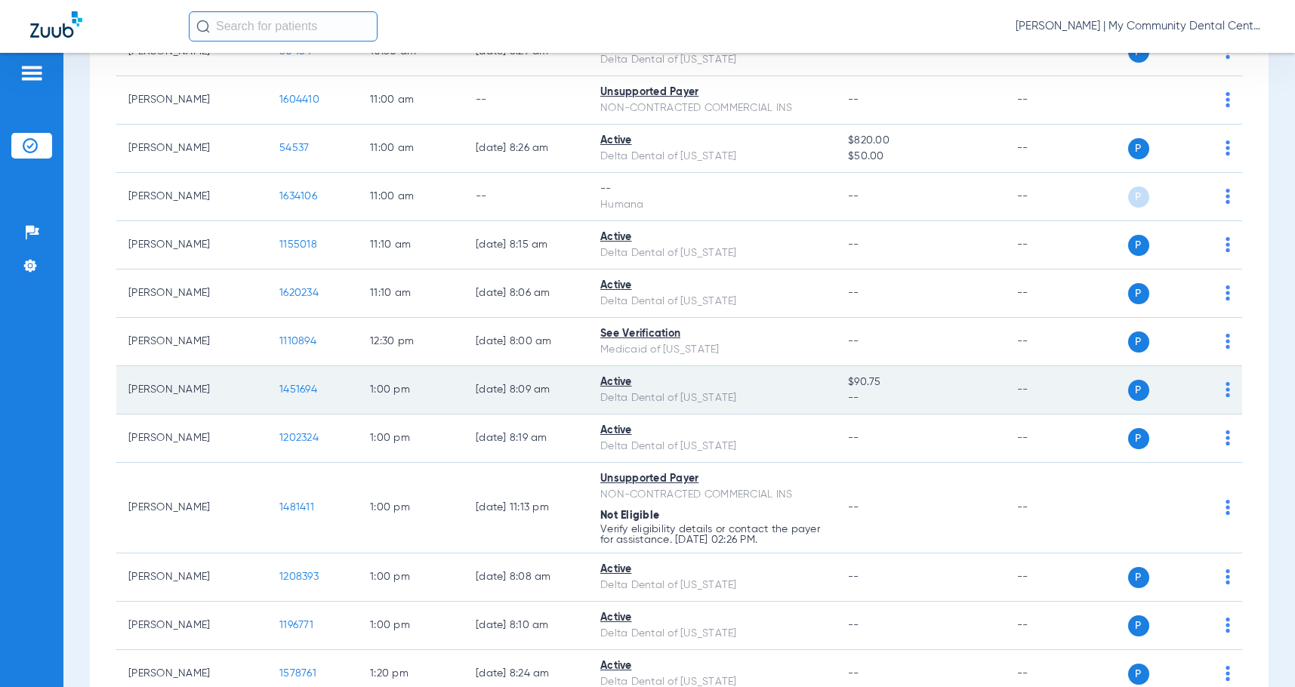
click at [310, 384] on span "1451694" at bounding box center [298, 389] width 38 height 11
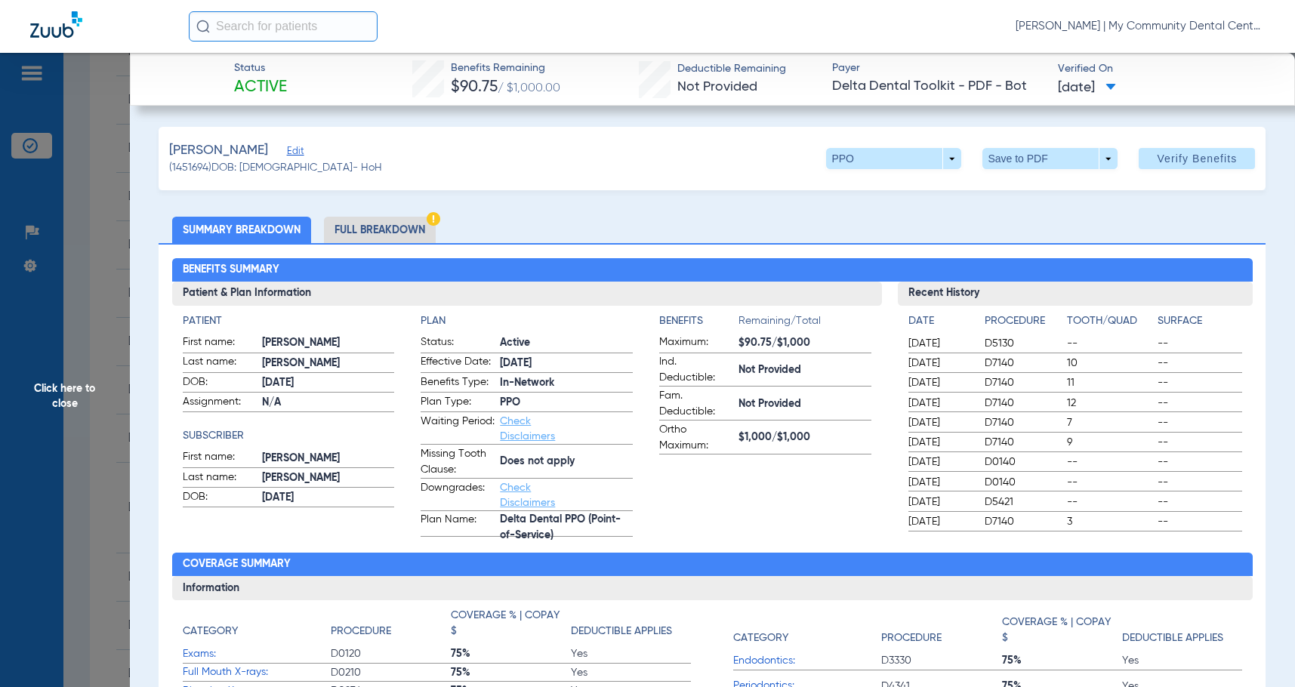
click at [576, 258] on h2 "Benefits Summary" at bounding box center [712, 270] width 1081 height 24
click at [375, 234] on li "Full Breakdown" at bounding box center [380, 230] width 112 height 26
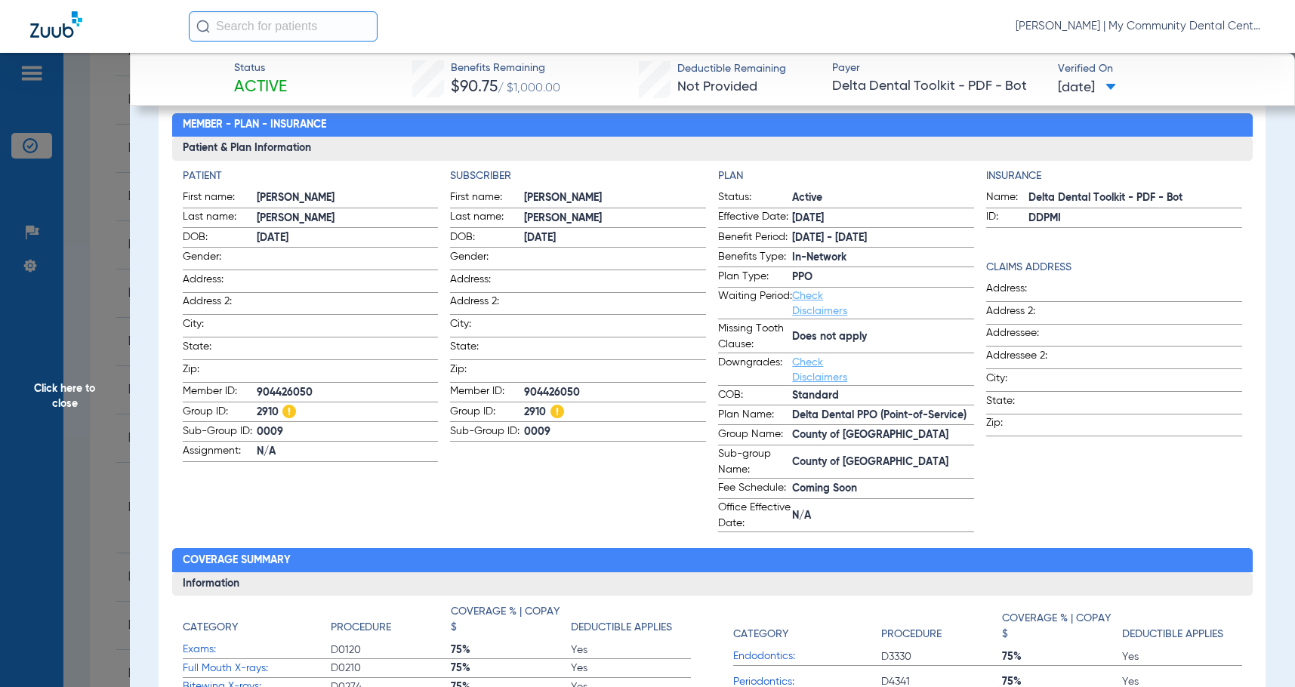
scroll to position [0, 0]
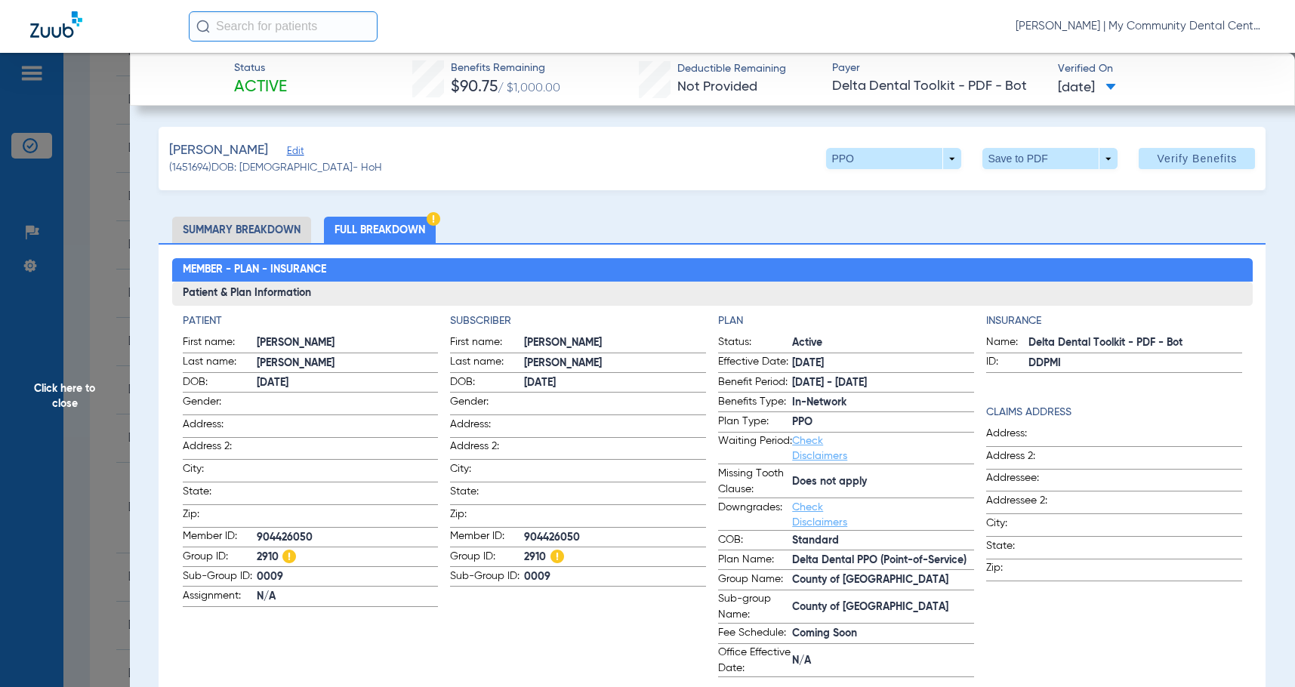
click at [307, 318] on h4 "Patient" at bounding box center [311, 321] width 256 height 16
drag, startPoint x: 71, startPoint y: 421, endPoint x: 180, endPoint y: 416, distance: 108.9
click at [71, 421] on span "Click here to close" at bounding box center [65, 396] width 130 height 687
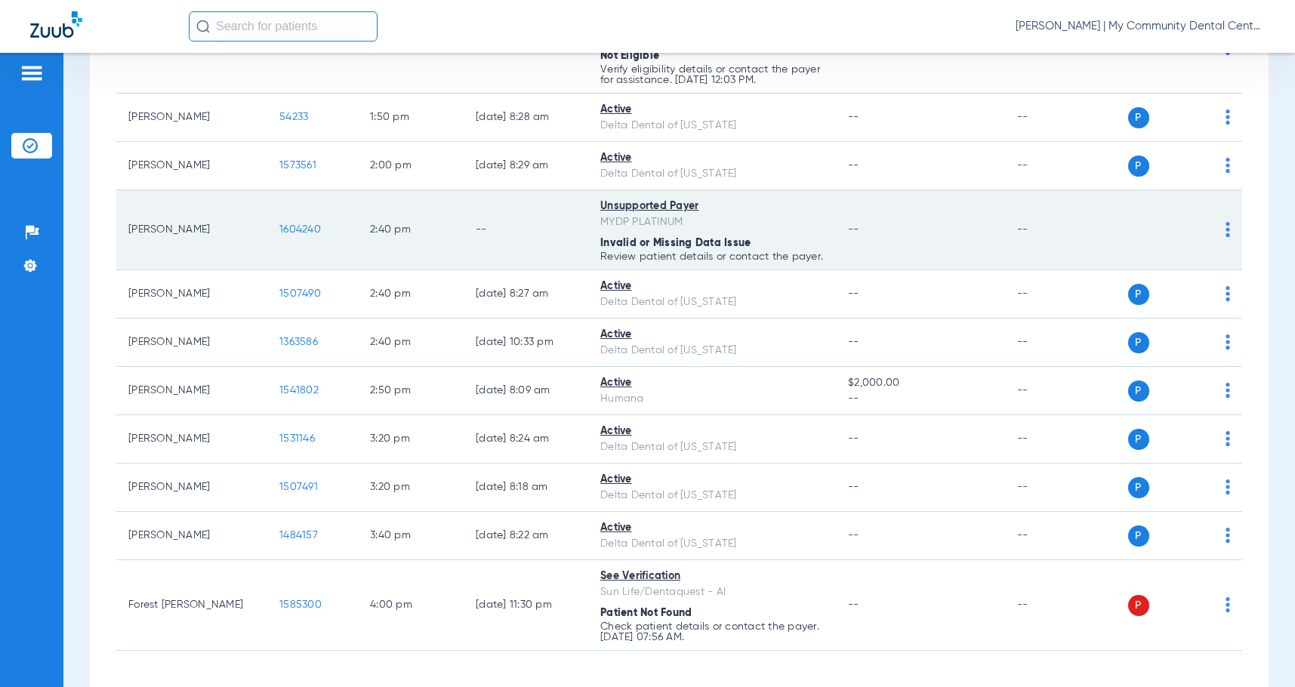
scroll to position [2072, 0]
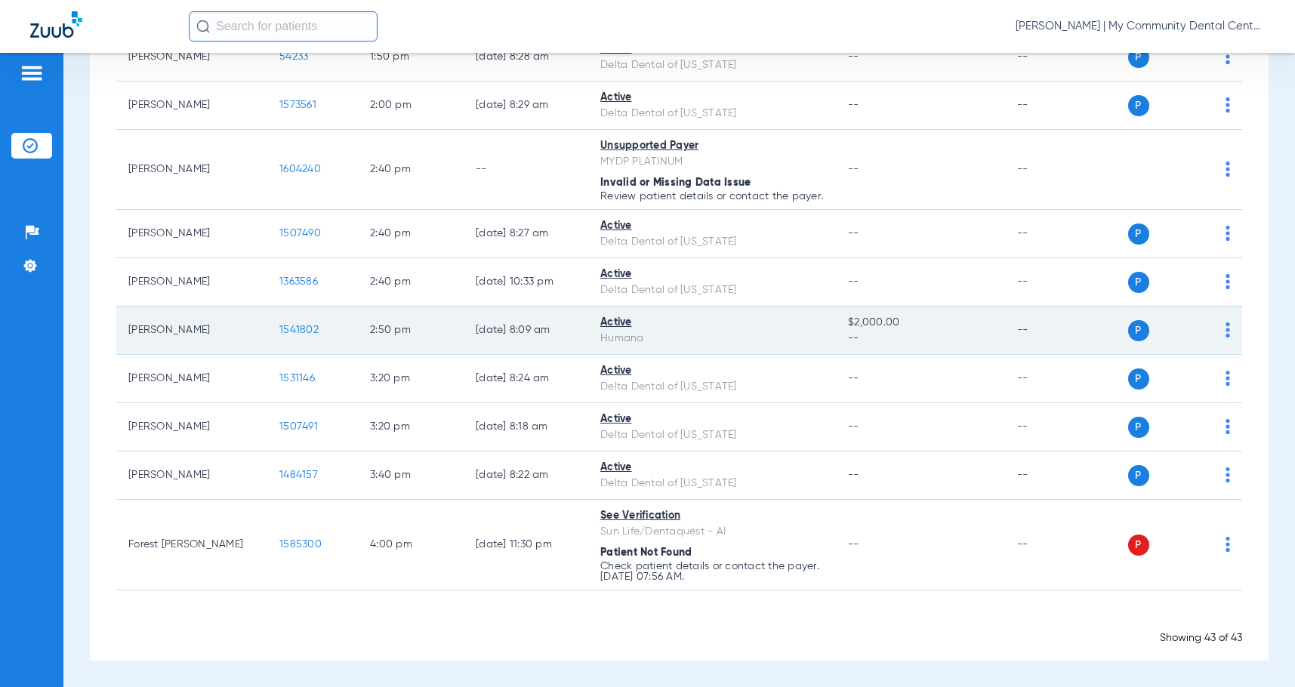
click at [303, 329] on span "1541802" at bounding box center [298, 330] width 39 height 11
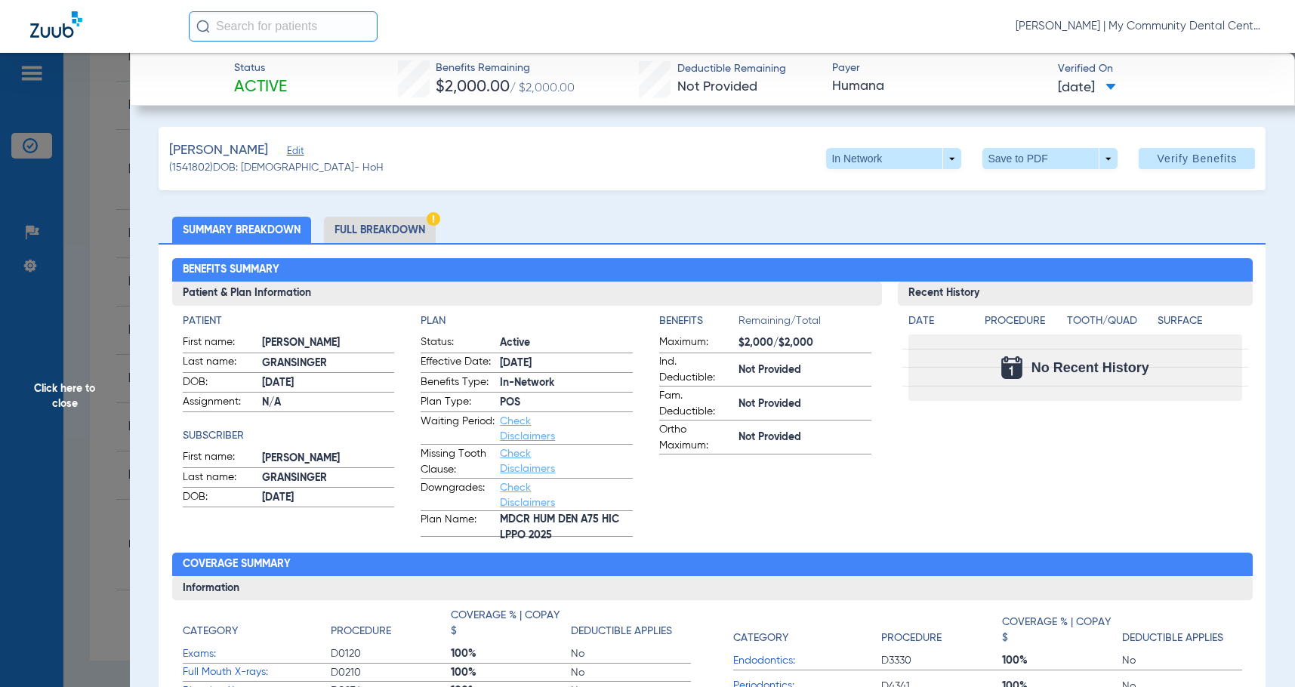
click at [384, 233] on li "Full Breakdown" at bounding box center [380, 230] width 112 height 26
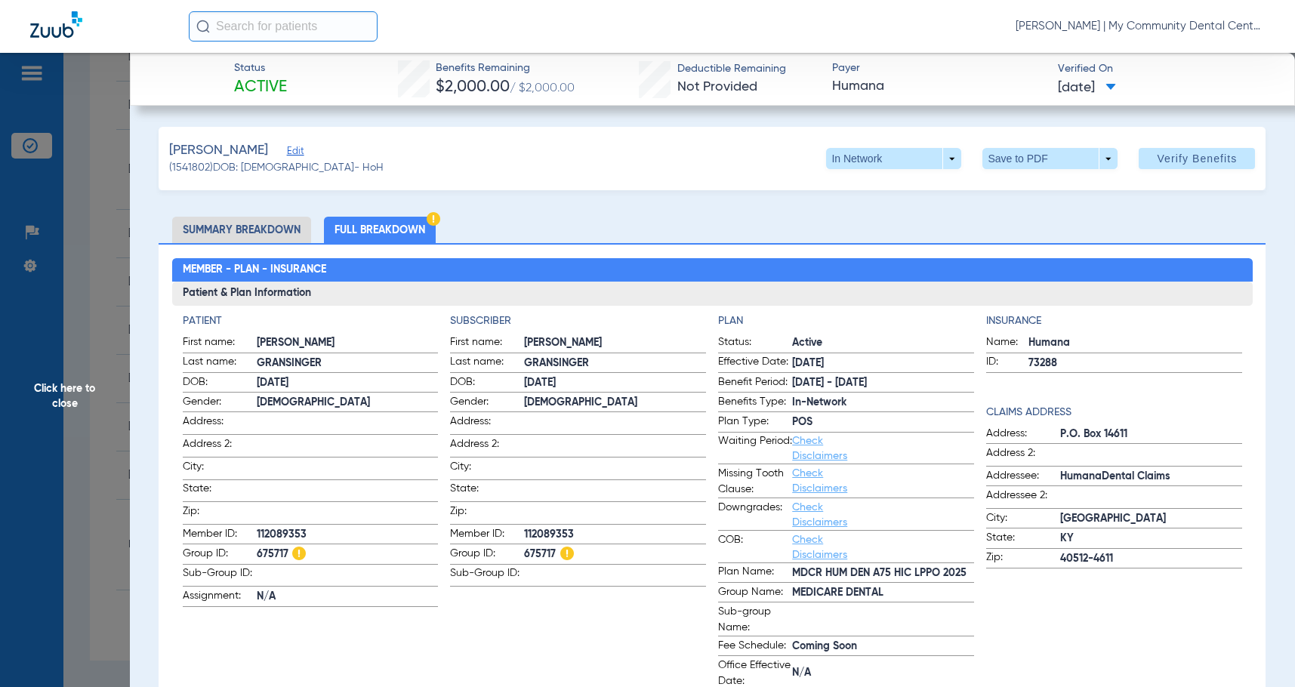
drag, startPoint x: 599, startPoint y: 362, endPoint x: 1103, endPoint y: 348, distance: 504.0
click at [599, 362] on span "GRANSINGER" at bounding box center [615, 364] width 182 height 16
click at [94, 369] on span "Click here to close" at bounding box center [65, 396] width 130 height 687
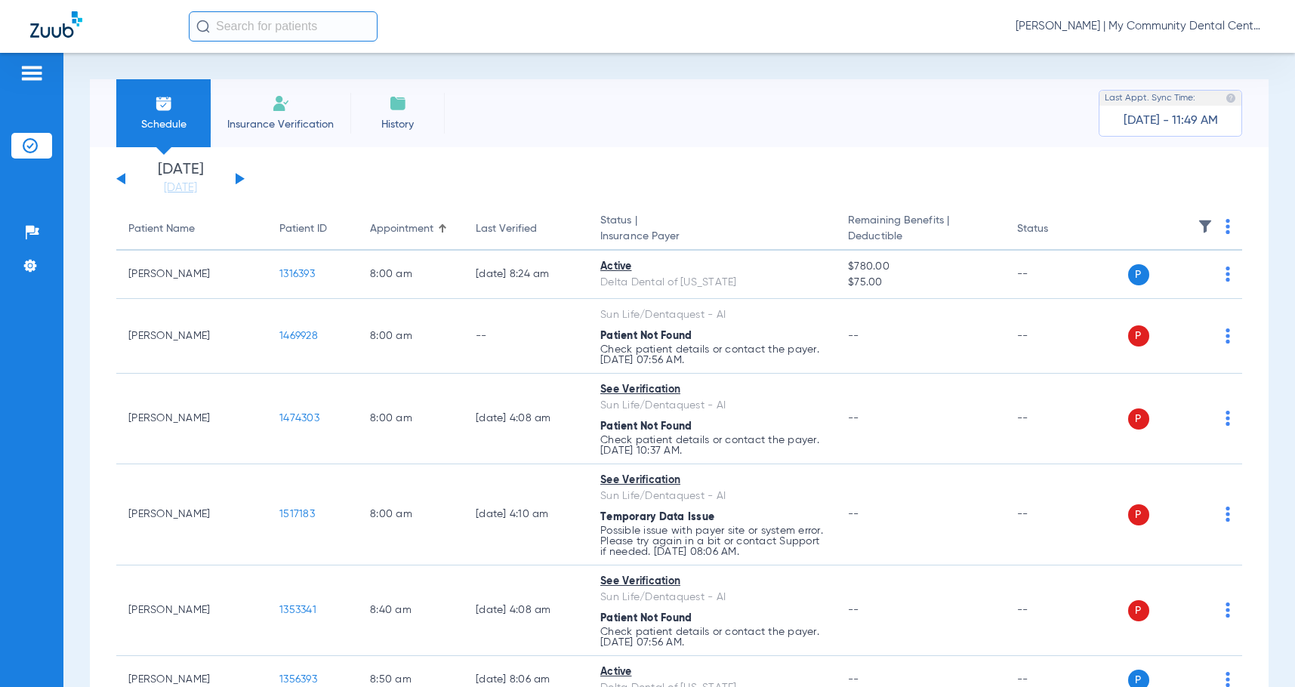
click at [237, 177] on button at bounding box center [240, 178] width 9 height 11
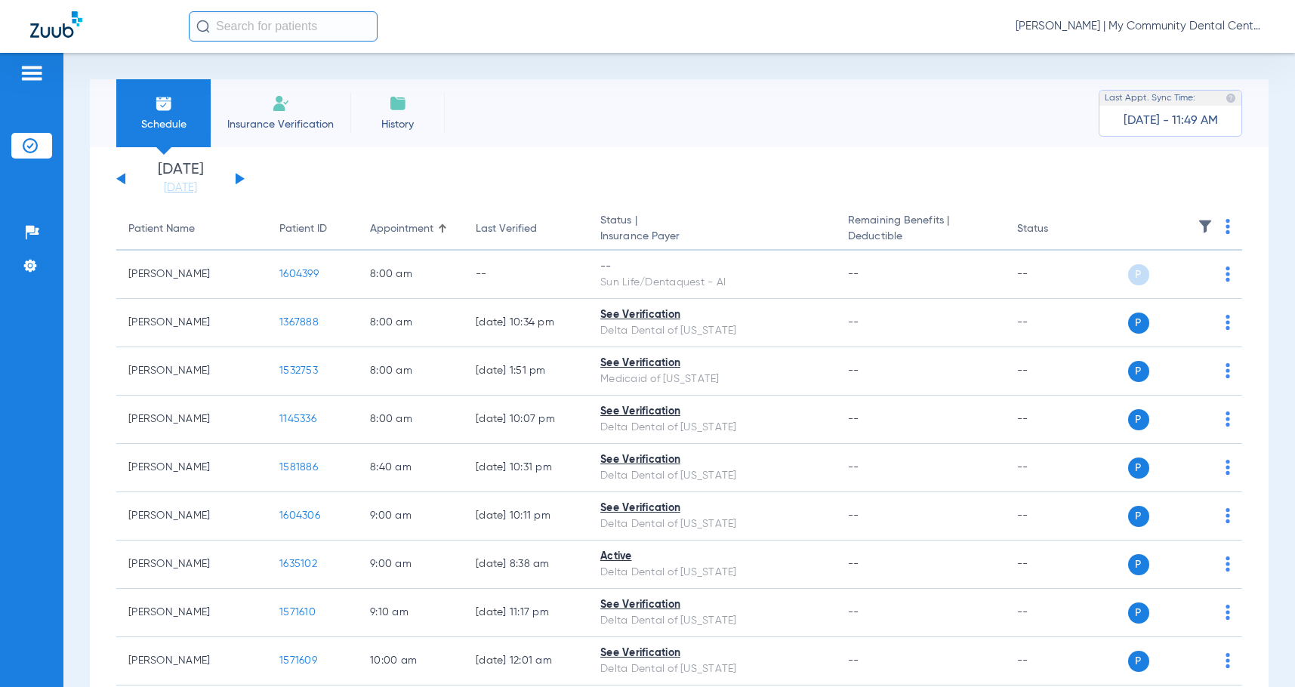
click at [1226, 226] on img at bounding box center [1228, 226] width 5 height 15
click at [1178, 282] on span "Verify All" at bounding box center [1159, 286] width 94 height 11
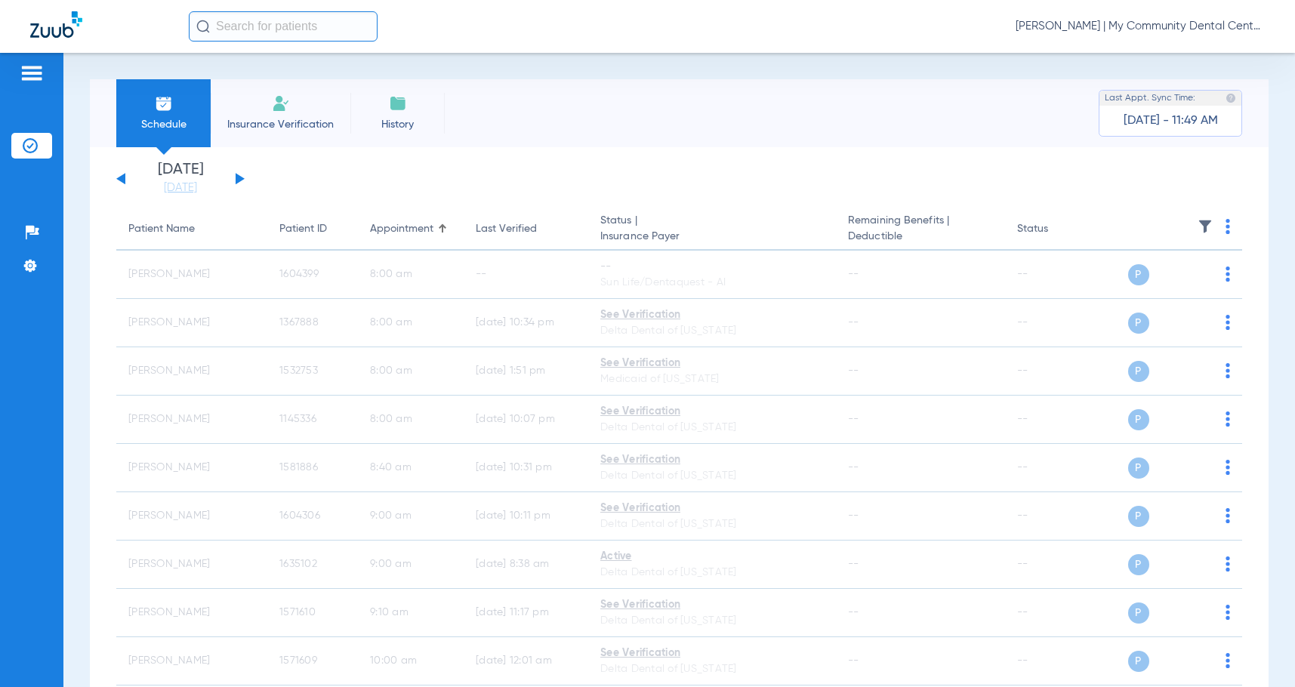
click at [1085, 26] on span "[PERSON_NAME] | My Community Dental Centers" at bounding box center [1140, 26] width 249 height 15
click at [1178, 82] on span "Log out" at bounding box center [1208, 84] width 85 height 11
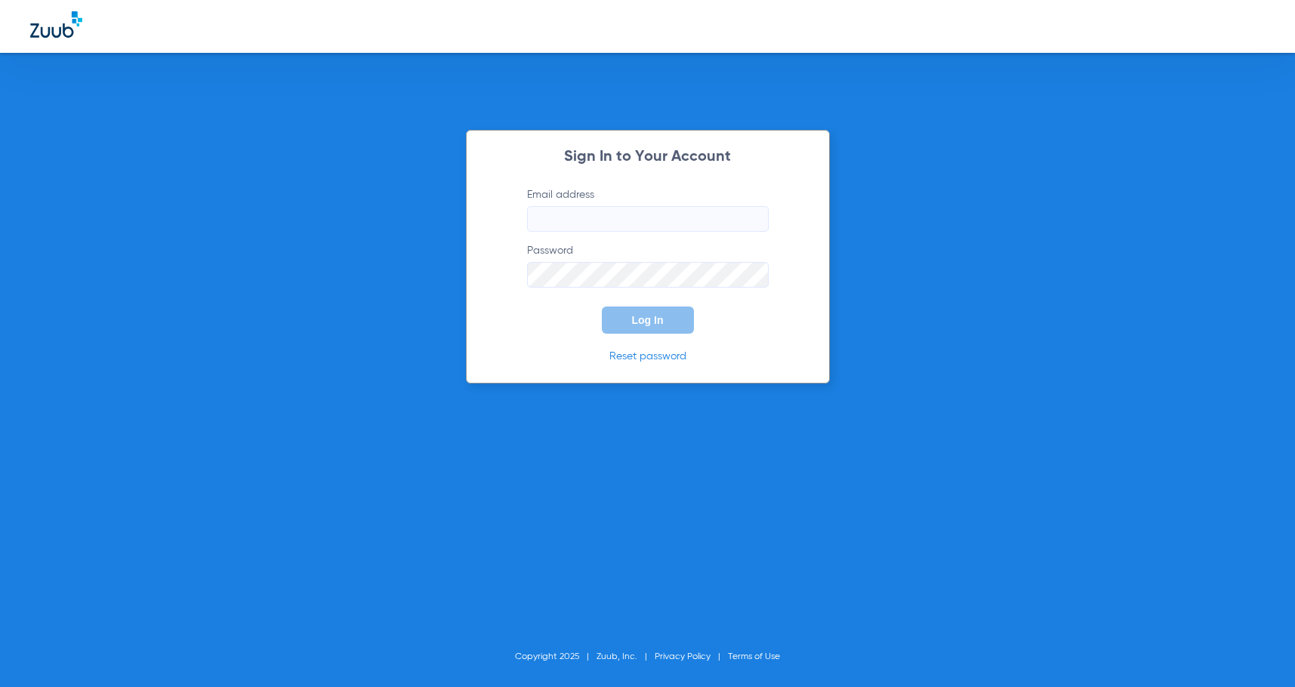
type input "sgibbs@mydental.org"
click at [651, 312] on button "Log In" at bounding box center [648, 320] width 92 height 27
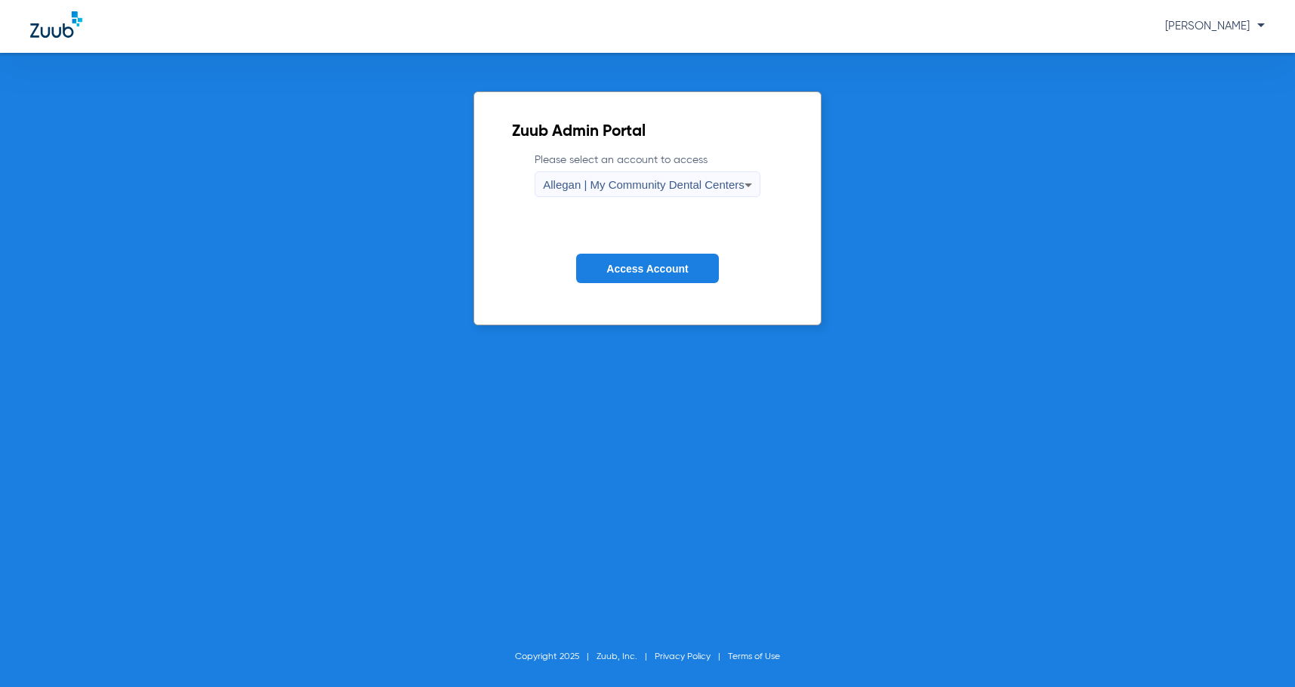
click at [604, 179] on span "Allegan | My Community Dental Centers" at bounding box center [644, 184] width 202 height 13
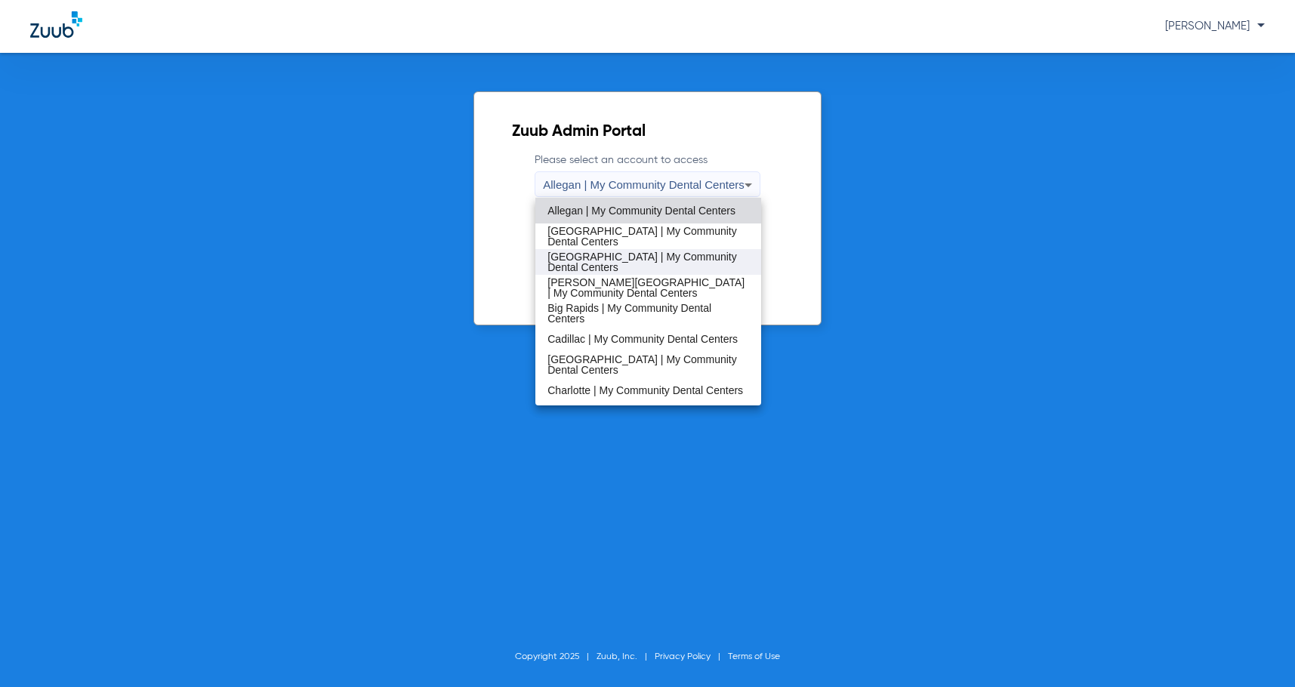
click at [608, 258] on span "[GEOGRAPHIC_DATA] | My Community Dental Centers" at bounding box center [649, 262] width 202 height 21
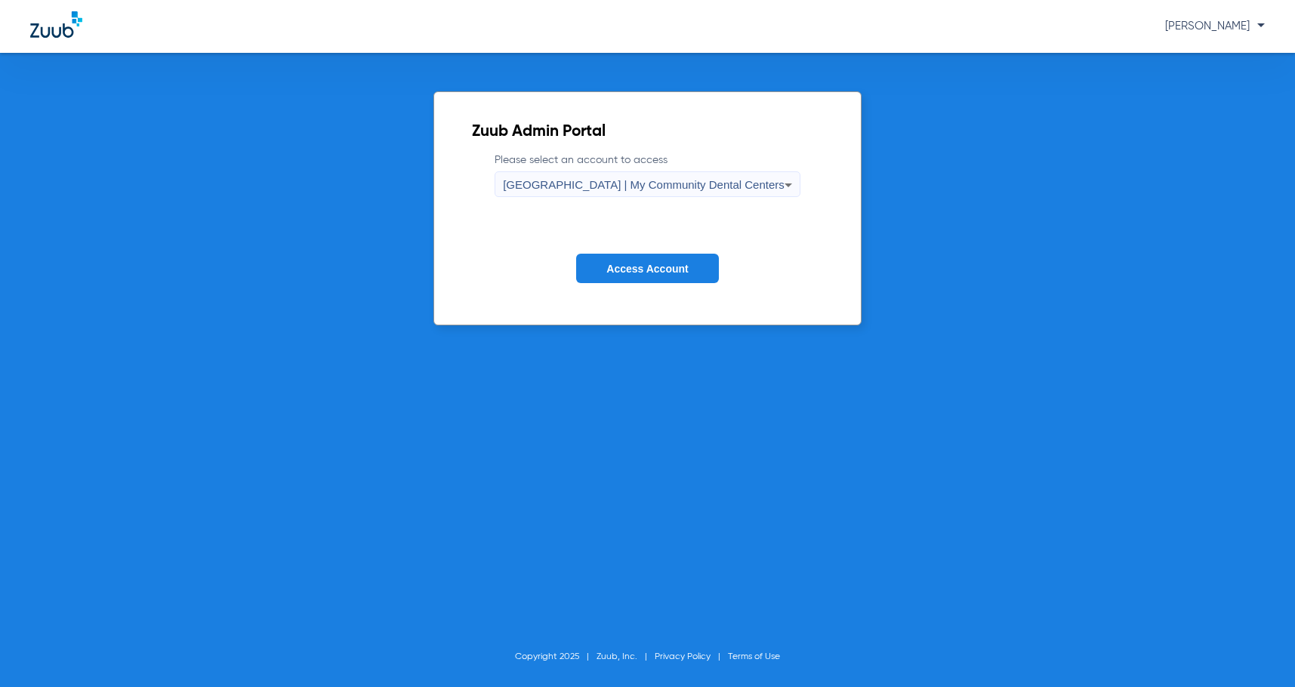
click at [610, 260] on button "Access Account" at bounding box center [647, 268] width 142 height 29
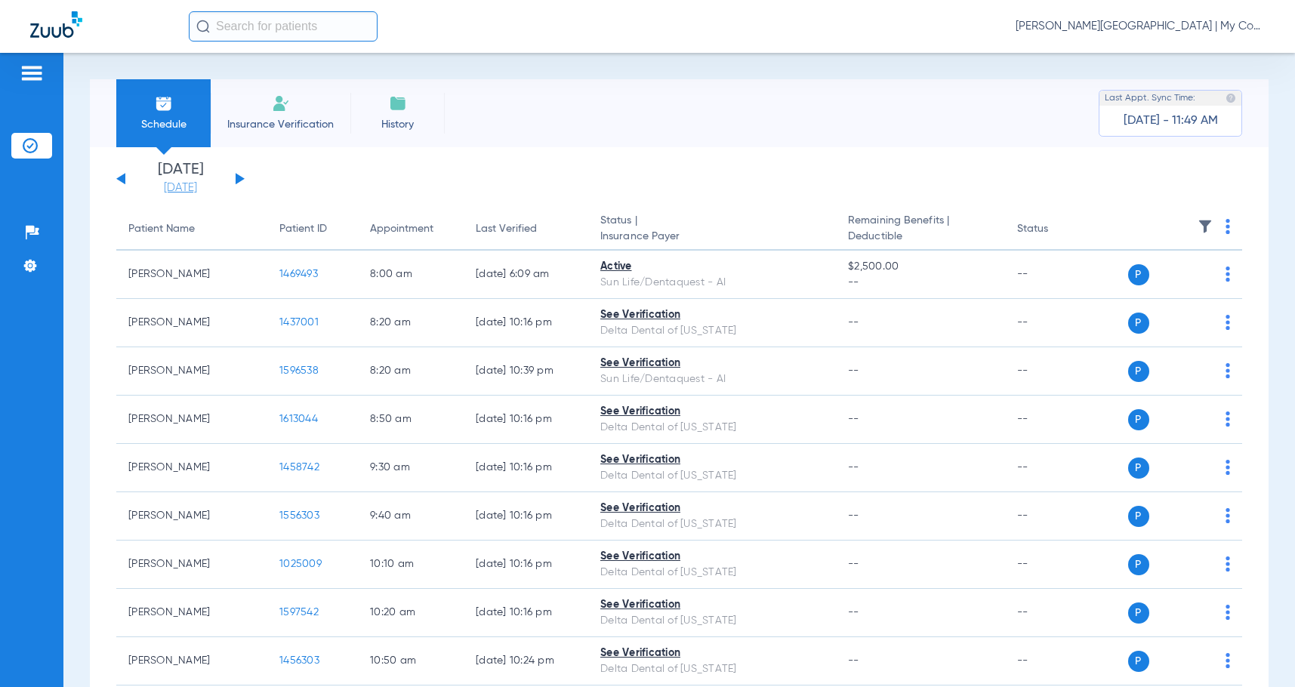
click at [180, 182] on link "[DATE]" at bounding box center [180, 188] width 91 height 15
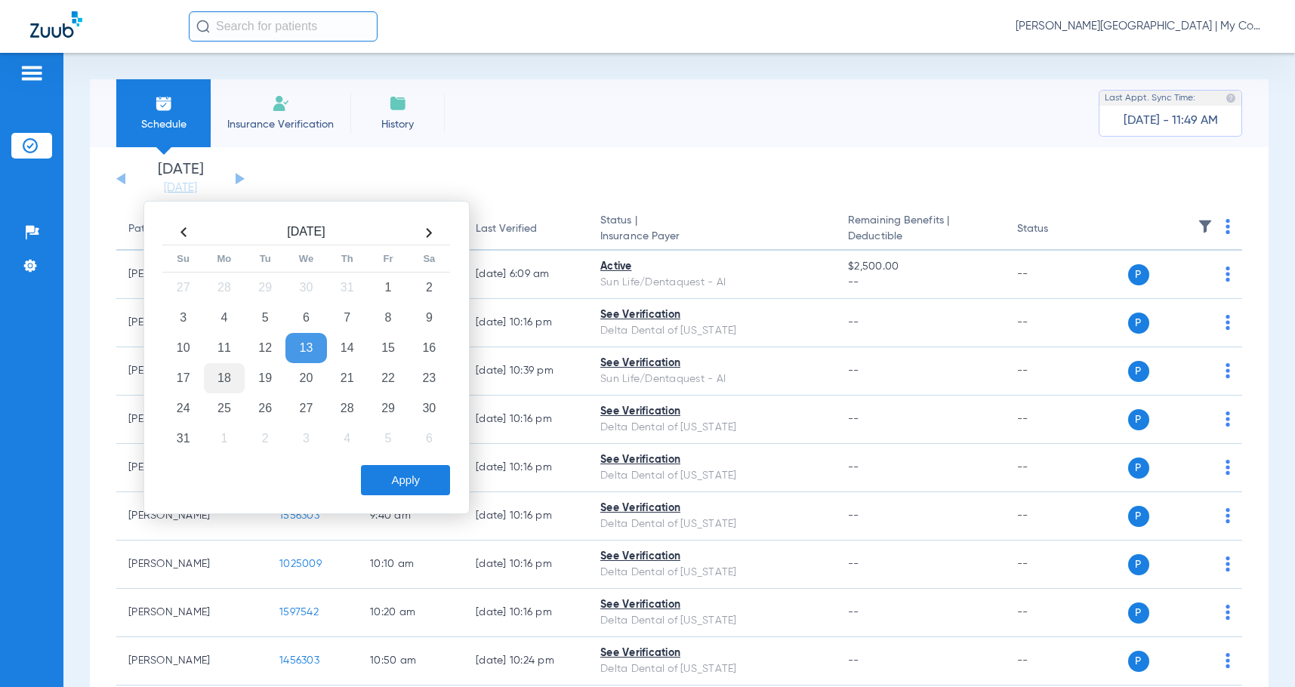
click at [227, 381] on td "18" at bounding box center [224, 378] width 41 height 30
click at [410, 484] on button "Apply" at bounding box center [405, 480] width 89 height 30
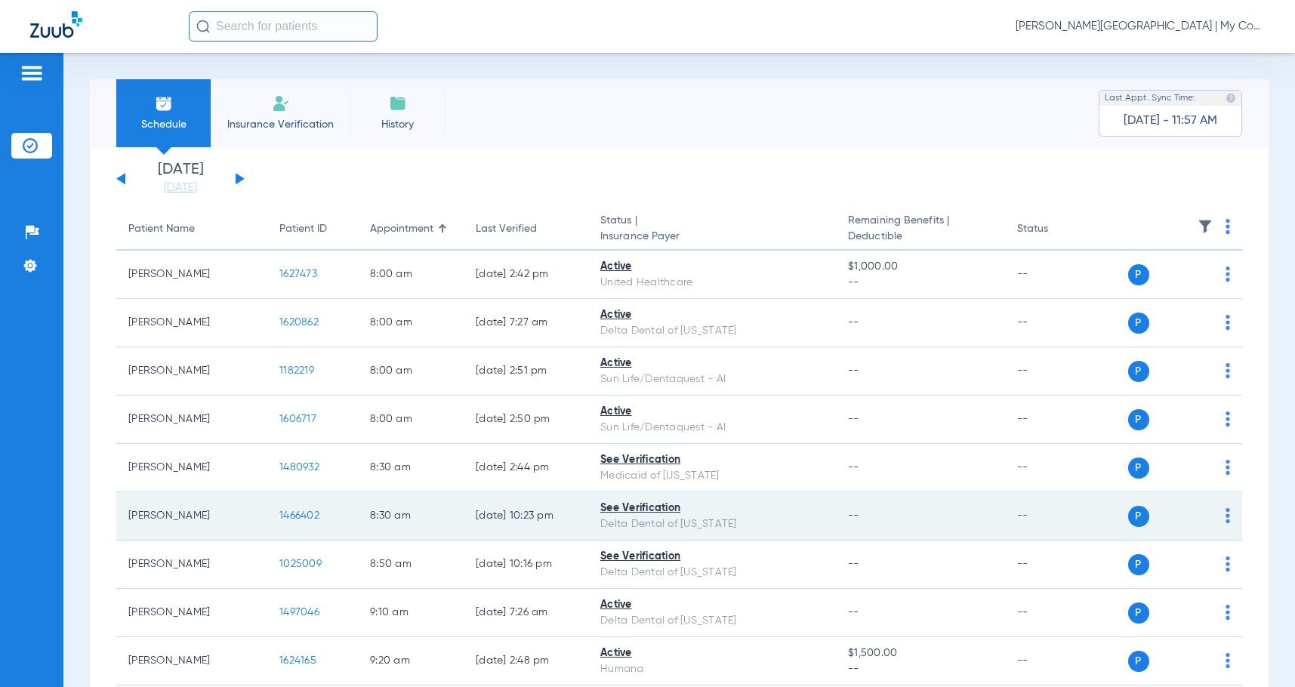
click at [298, 517] on span "1466402" at bounding box center [299, 516] width 40 height 11
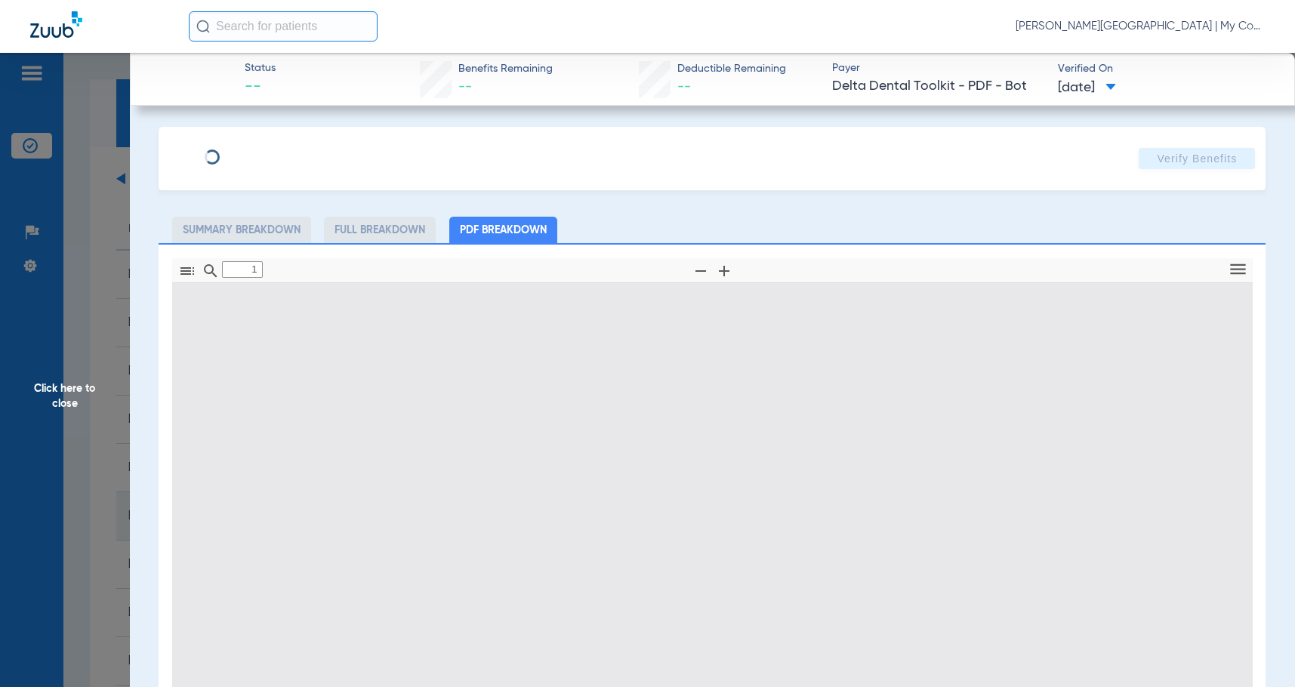
type input "0"
select select "page-width"
type input "1"
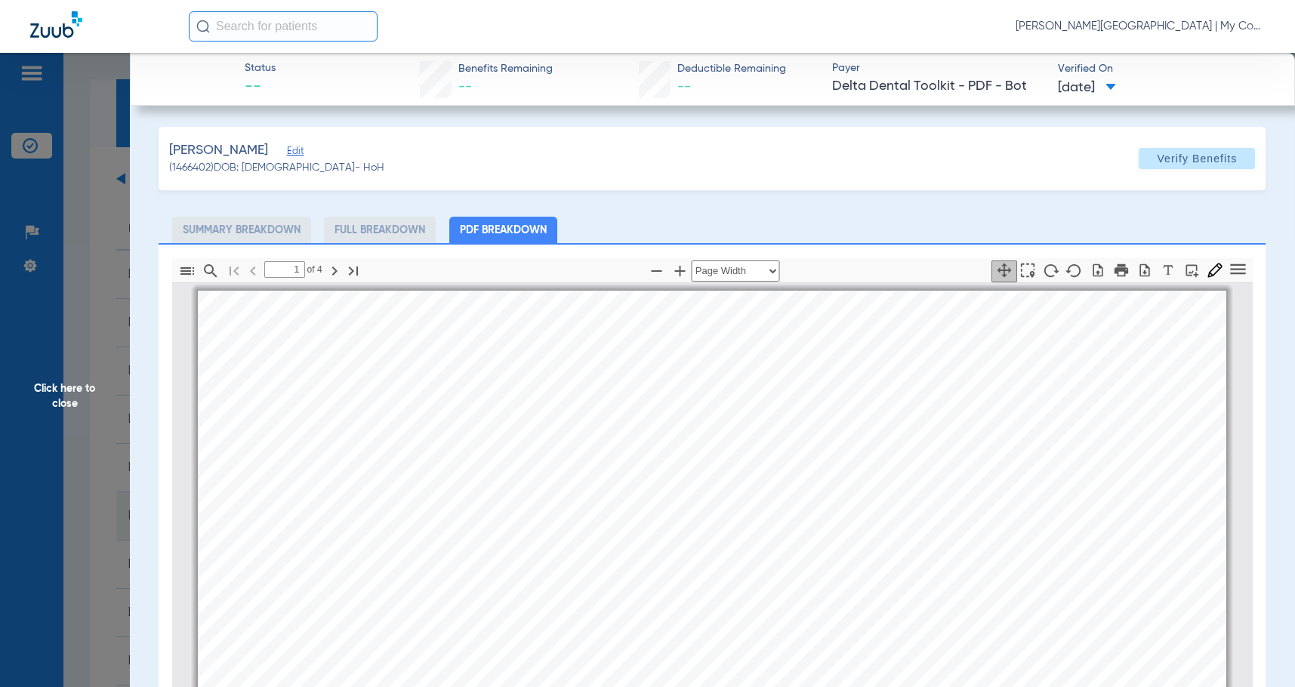
scroll to position [8, 0]
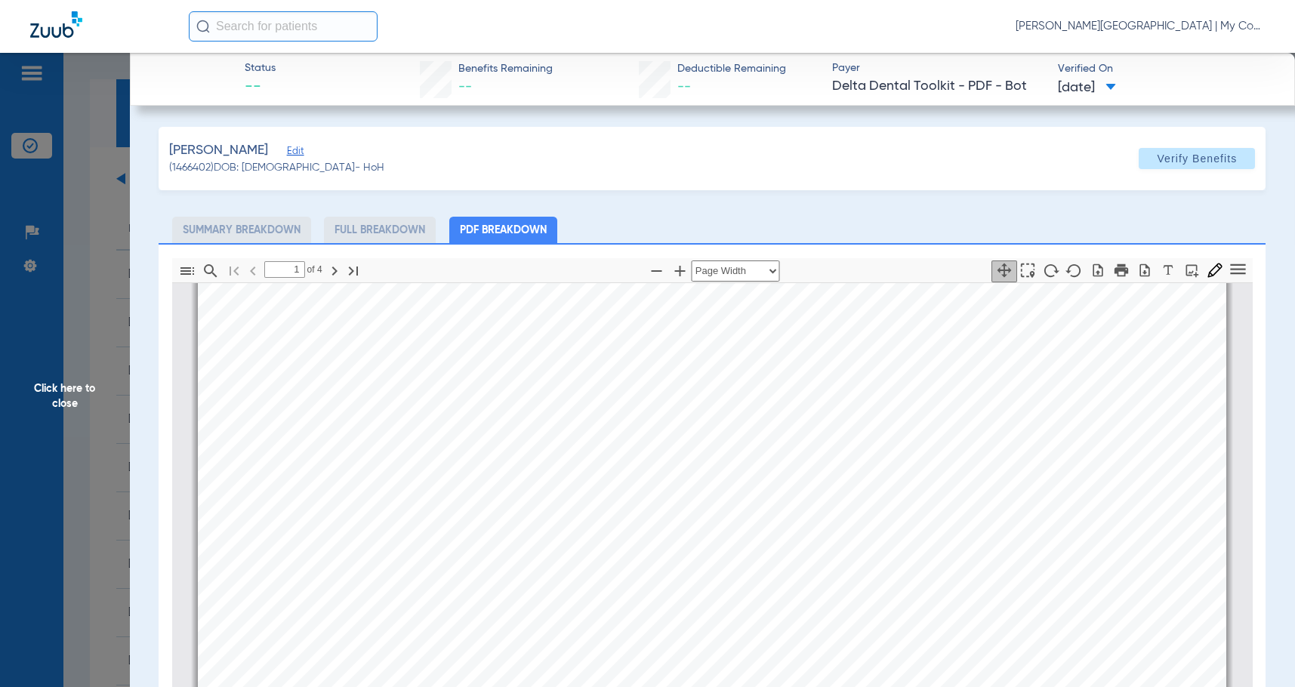
click at [80, 394] on span "Click here to close" at bounding box center [65, 396] width 130 height 687
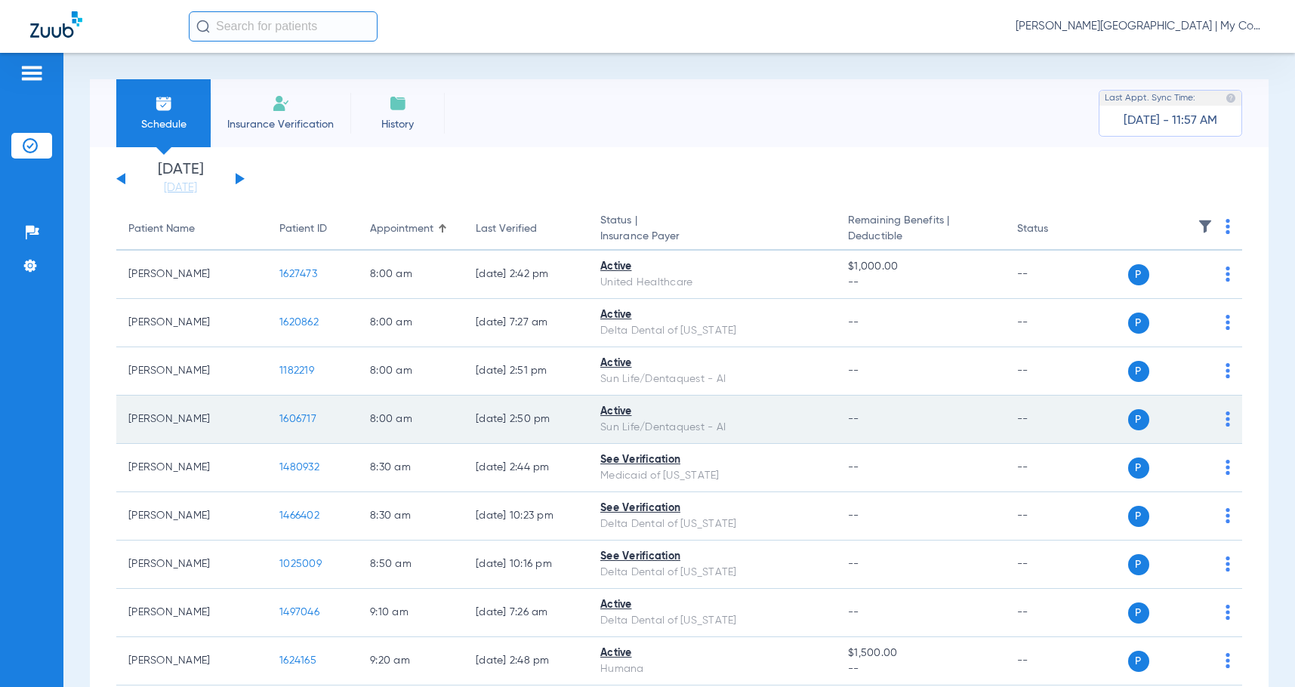
click at [292, 422] on span "1606717" at bounding box center [297, 419] width 37 height 11
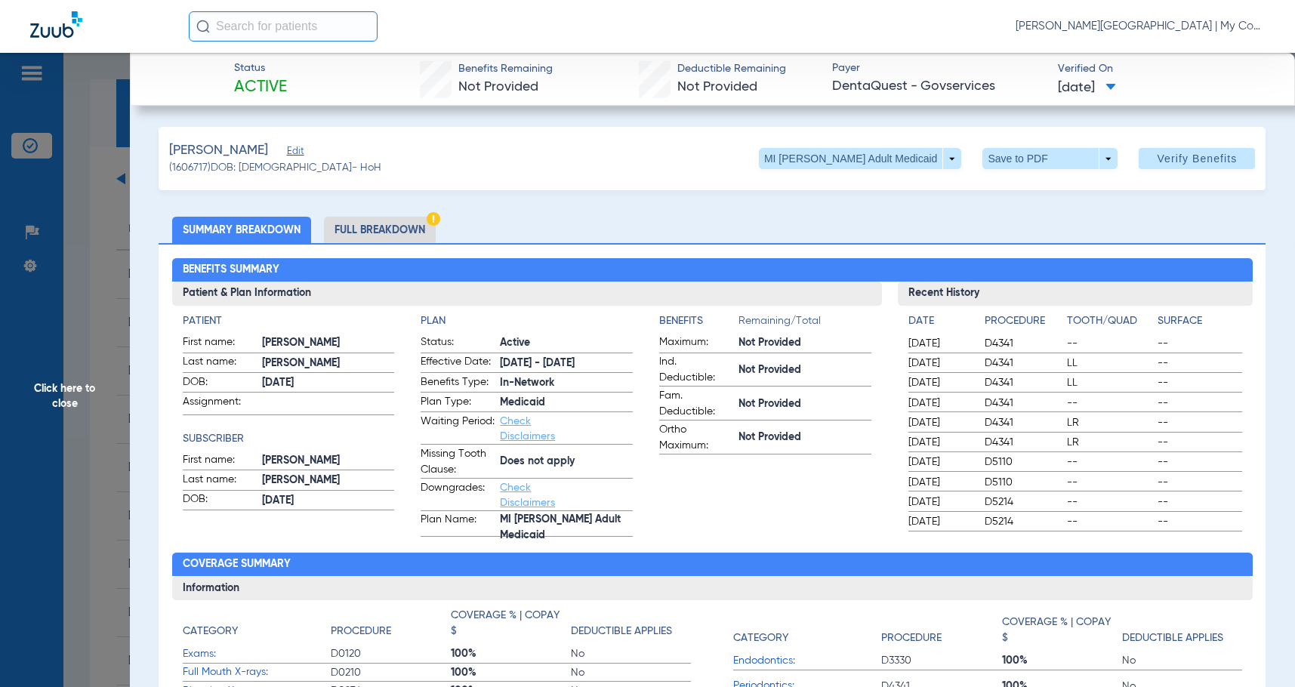
click at [71, 387] on span "Click here to close" at bounding box center [65, 396] width 130 height 687
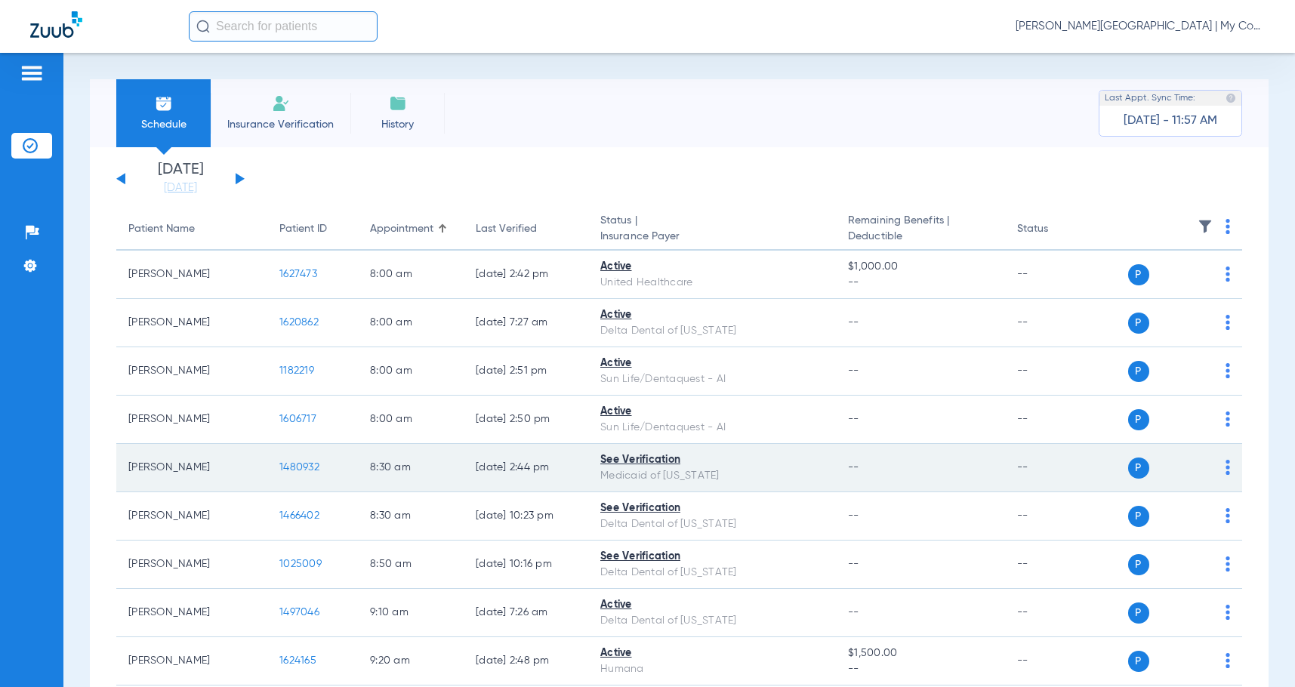
click at [301, 466] on span "1480932" at bounding box center [299, 467] width 40 height 11
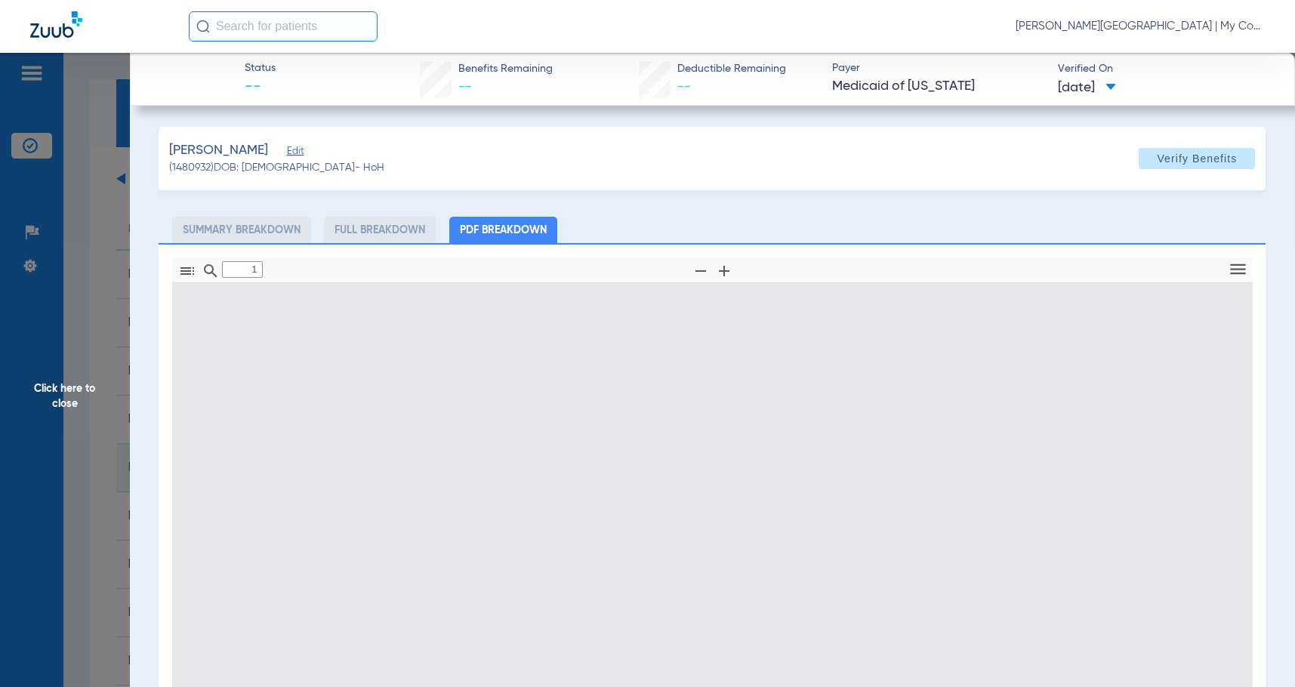
type input "0"
select select "page-width"
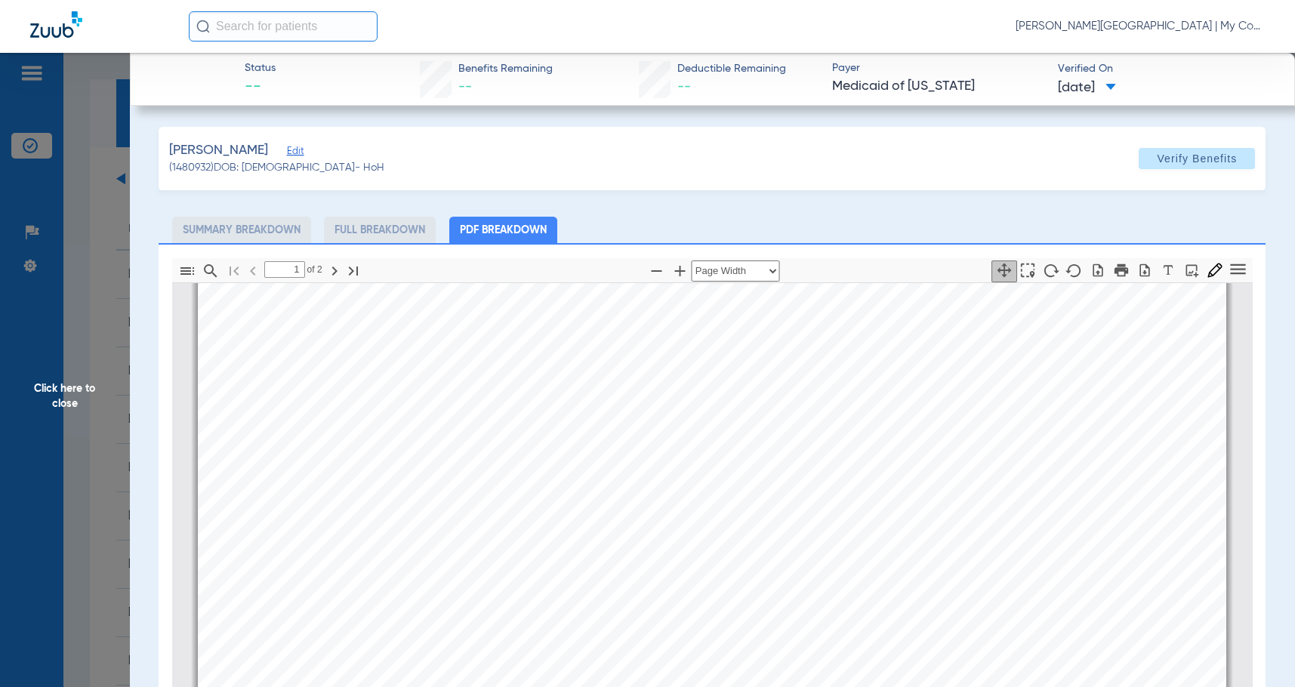
type input "2"
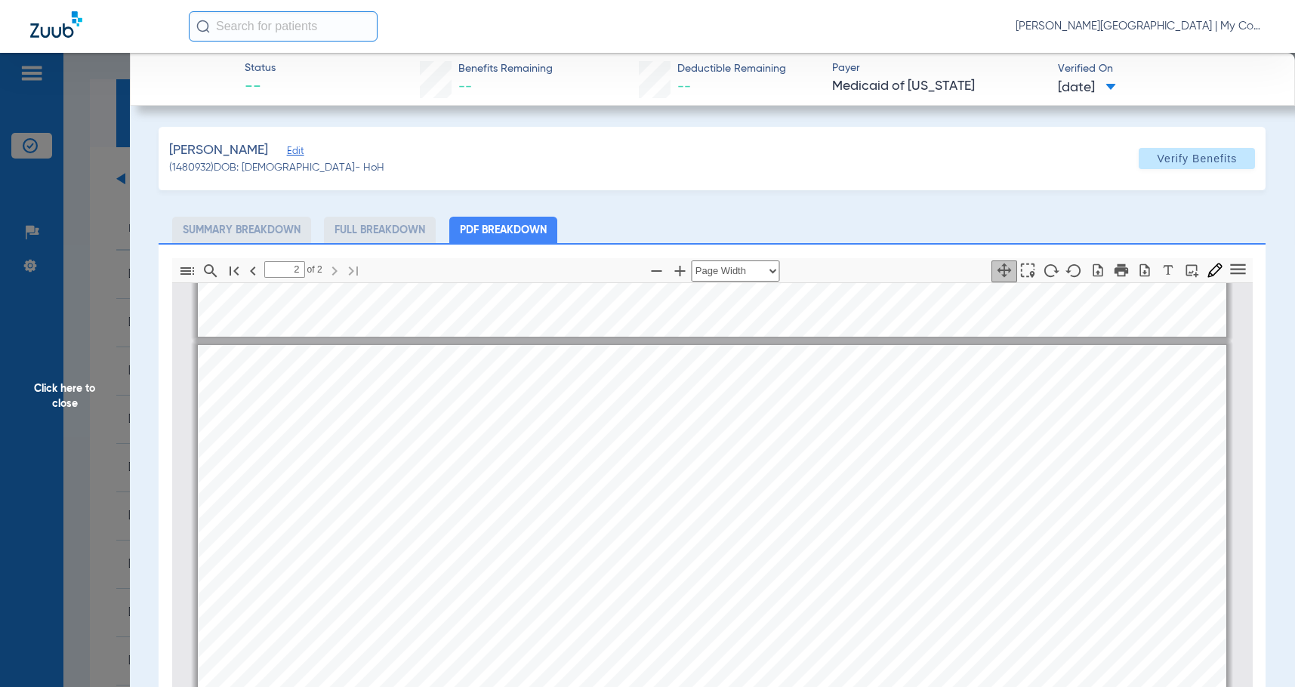
scroll to position [1669, 0]
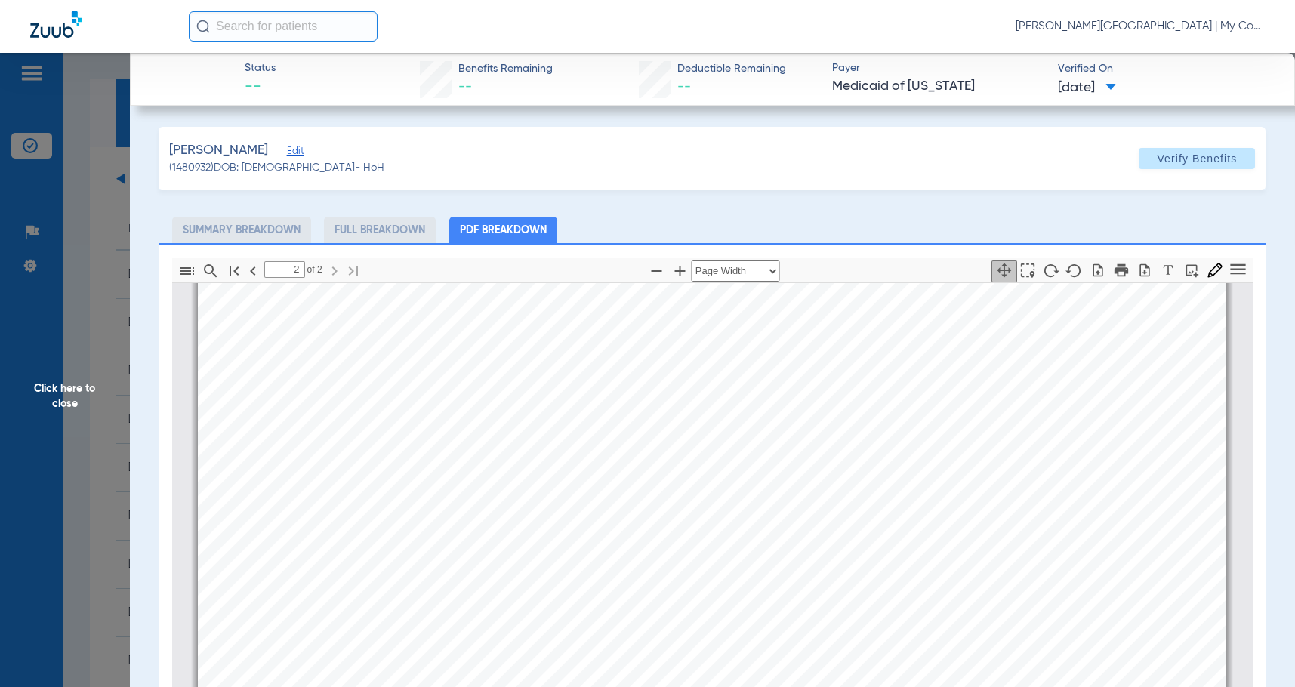
click at [88, 379] on span "Click here to close" at bounding box center [65, 396] width 130 height 687
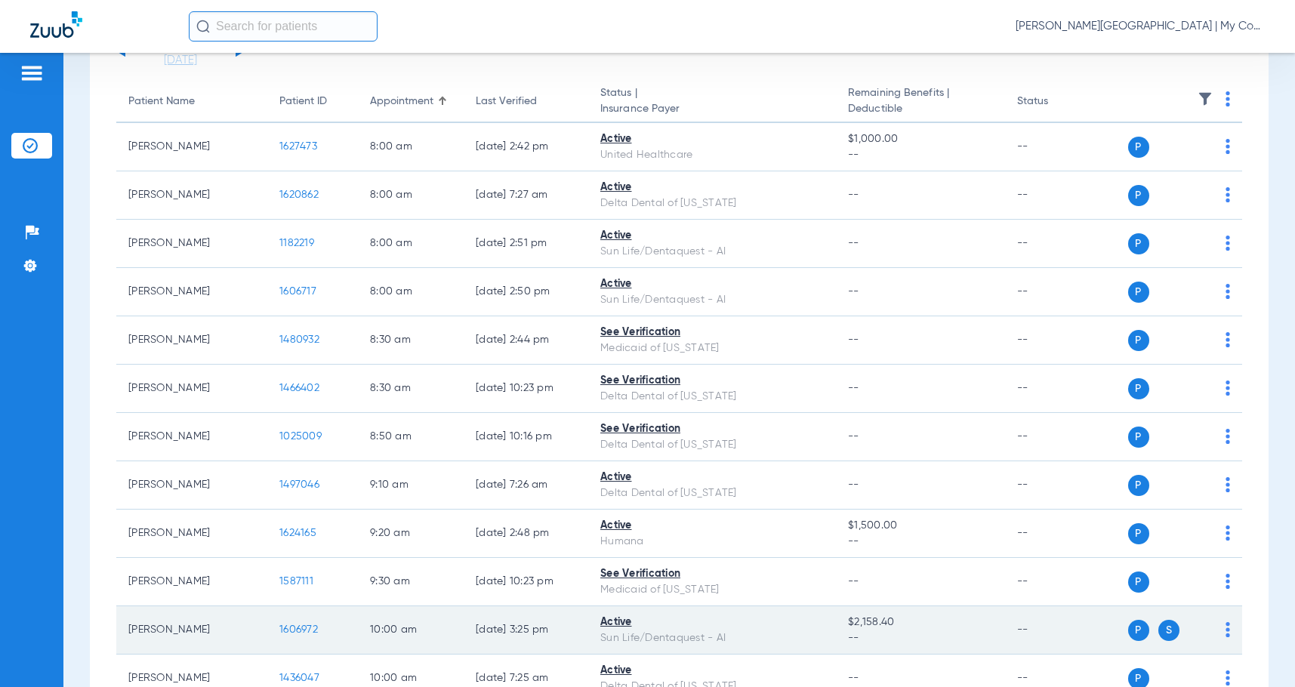
scroll to position [378, 0]
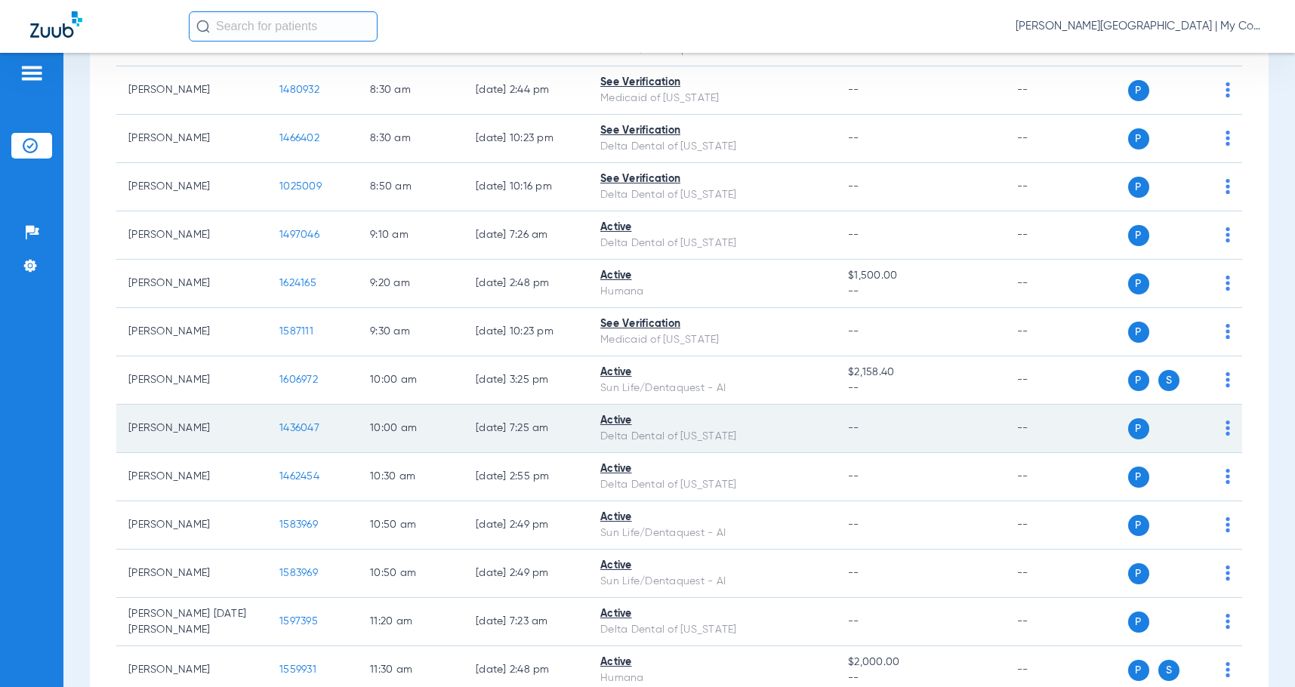
click at [304, 428] on span "1436047" at bounding box center [299, 428] width 40 height 11
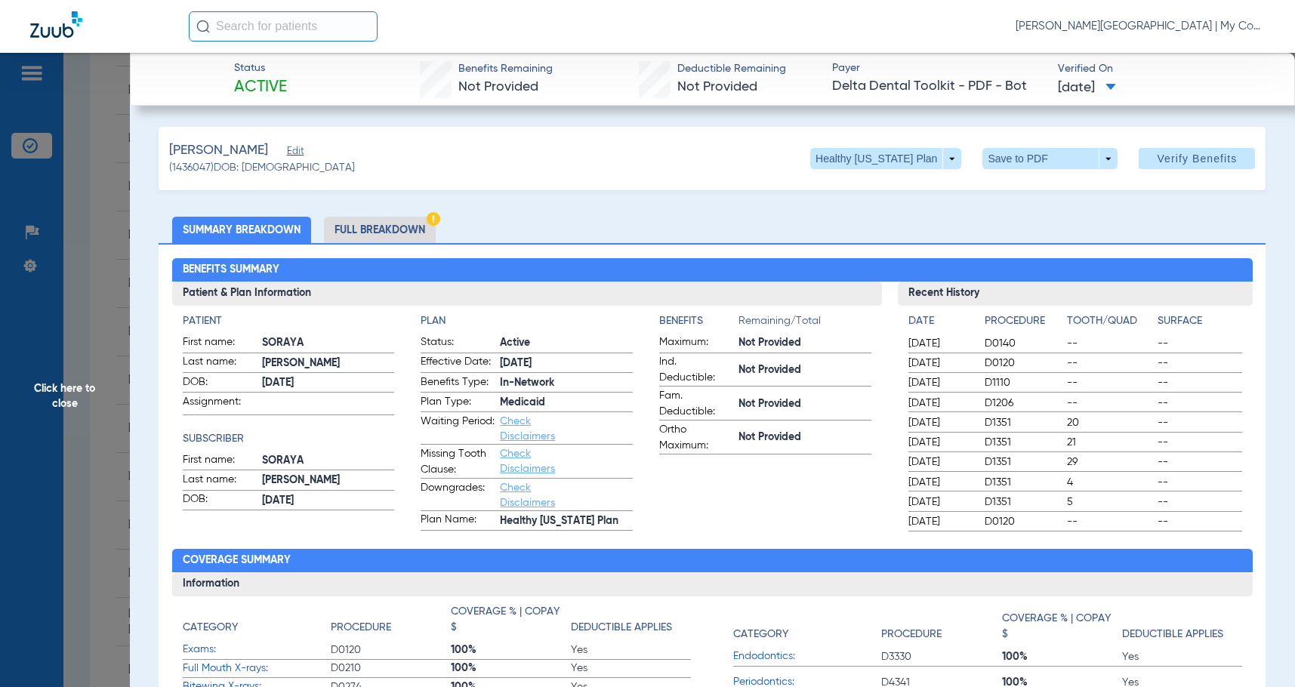
click at [397, 227] on li "Full Breakdown" at bounding box center [380, 230] width 112 height 26
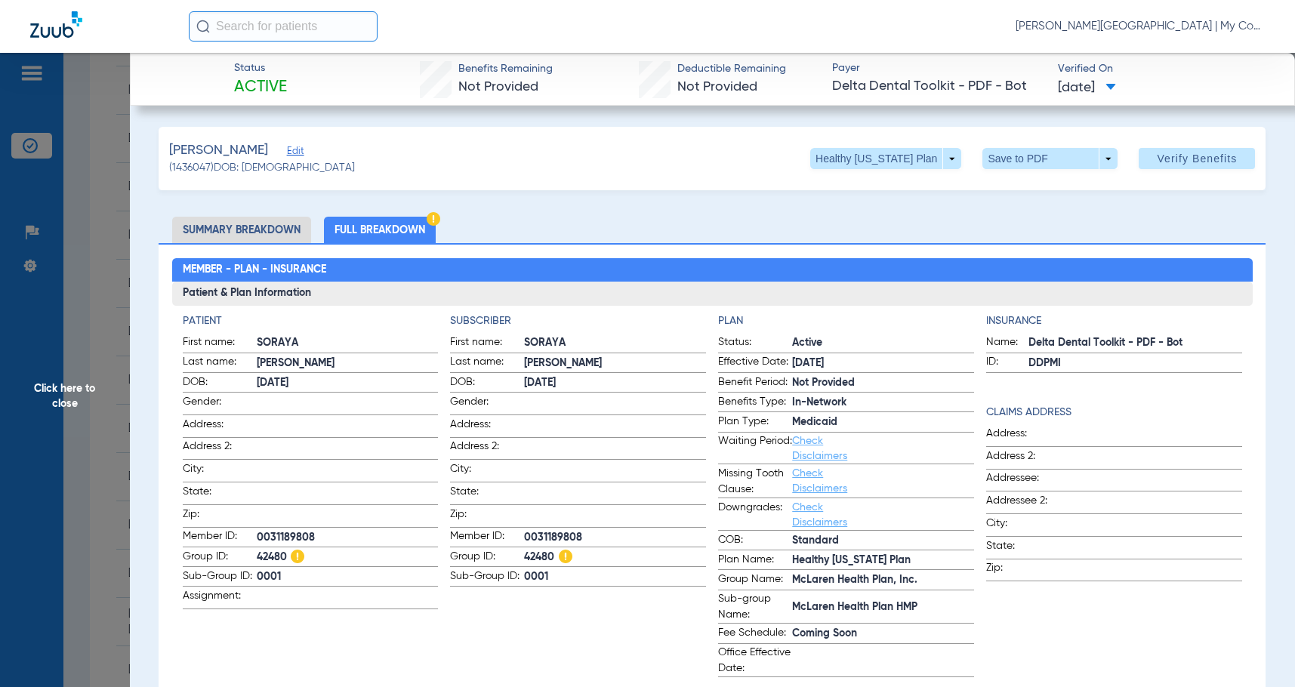
click at [595, 598] on app-subscriber-information "Subscriber First name: SORAYA Last name: WALKER DOB: 10/24/2005 Gender: Address…" at bounding box center [578, 495] width 256 height 364
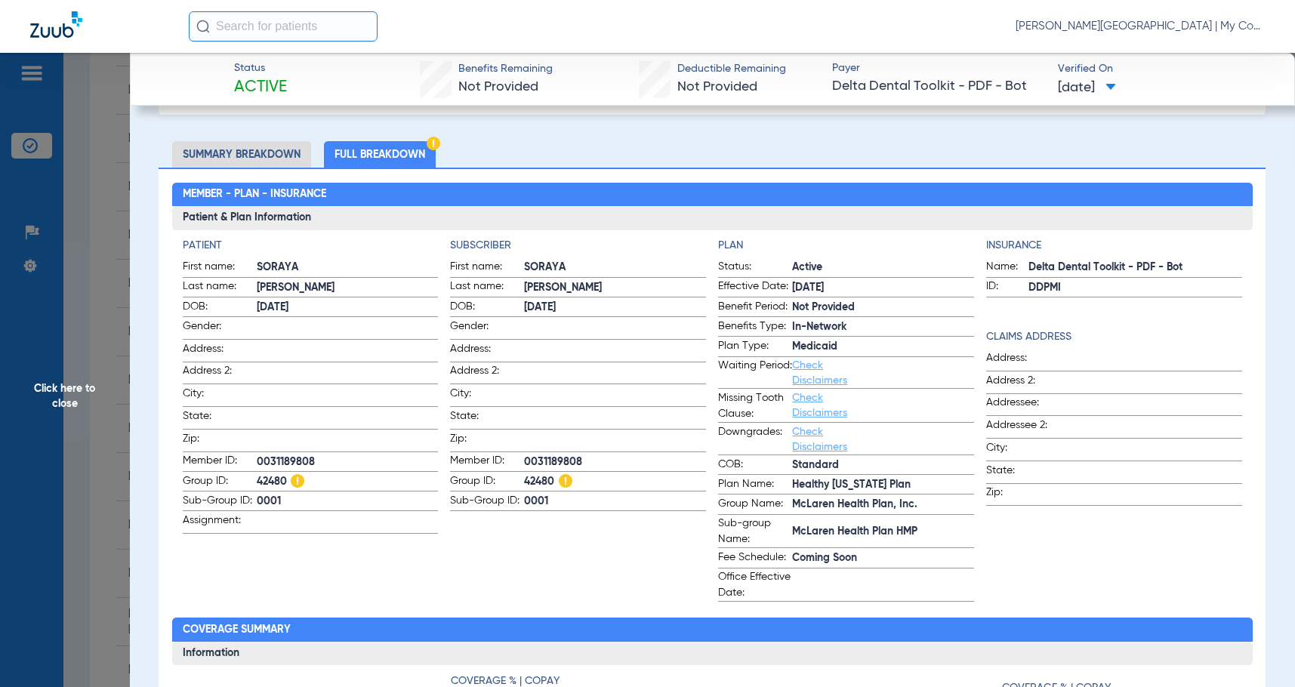
click at [119, 373] on span "Click here to close" at bounding box center [65, 396] width 130 height 687
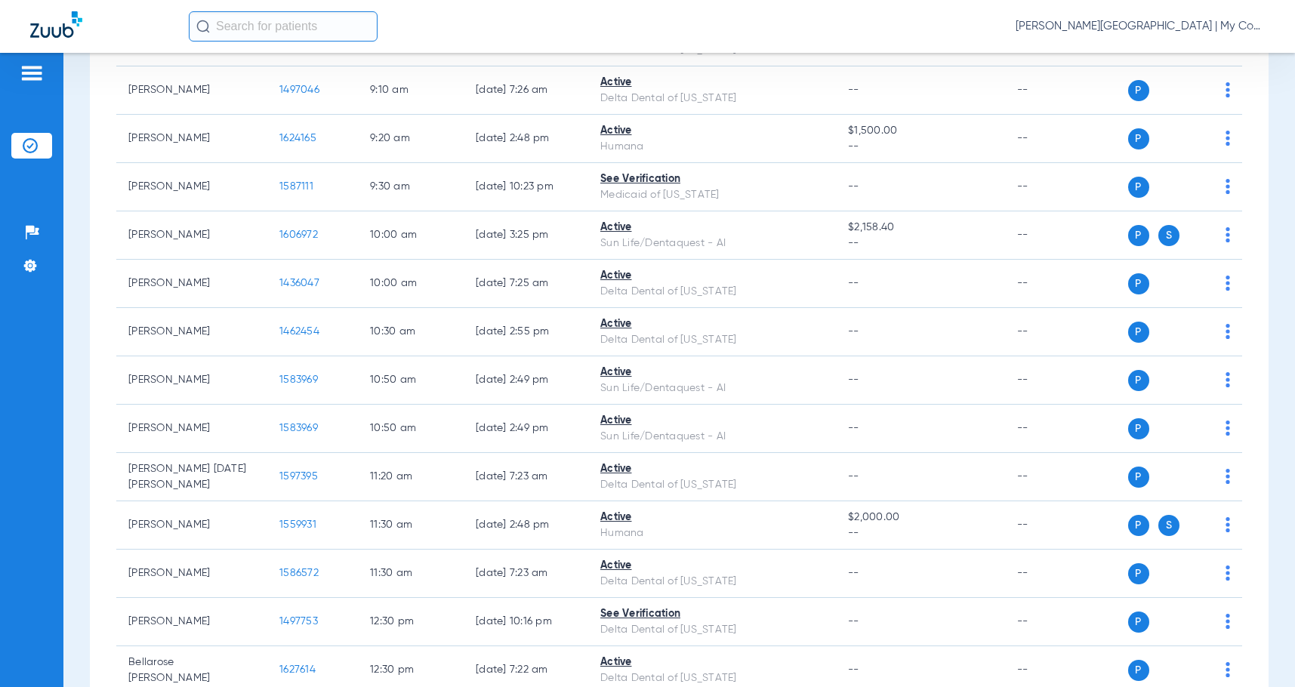
scroll to position [529, 0]
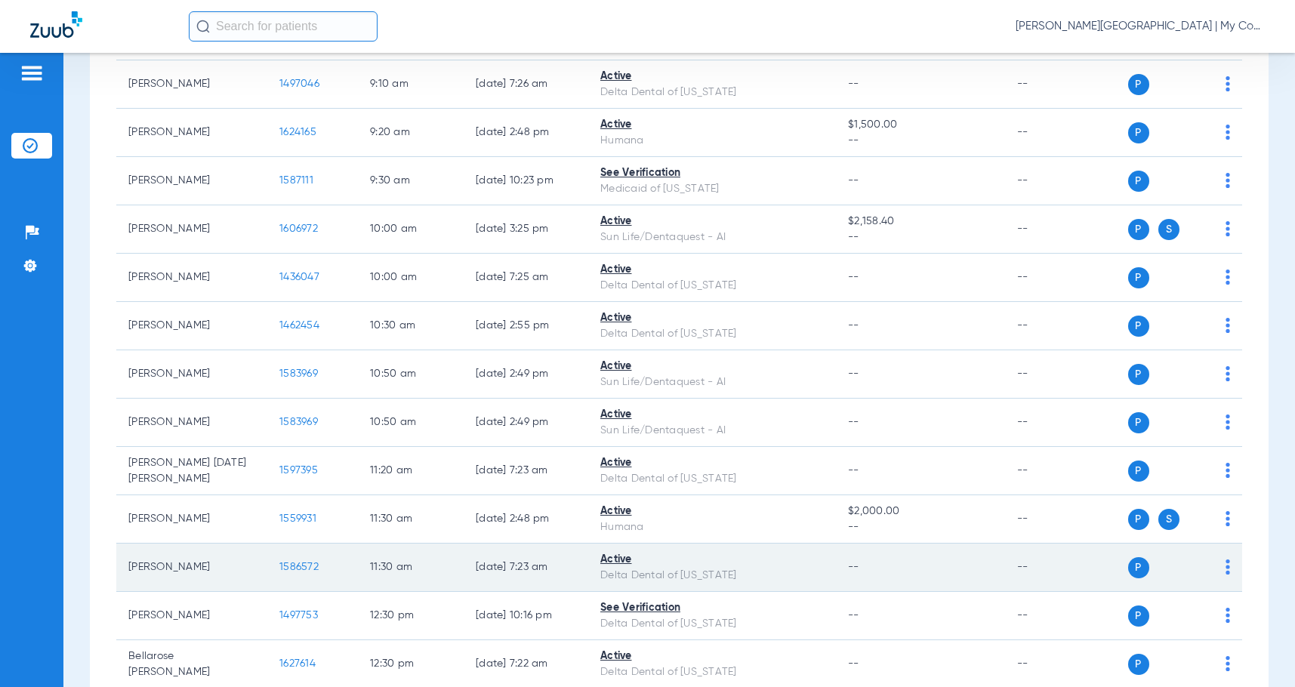
click at [302, 564] on span "1586572" at bounding box center [298, 567] width 39 height 11
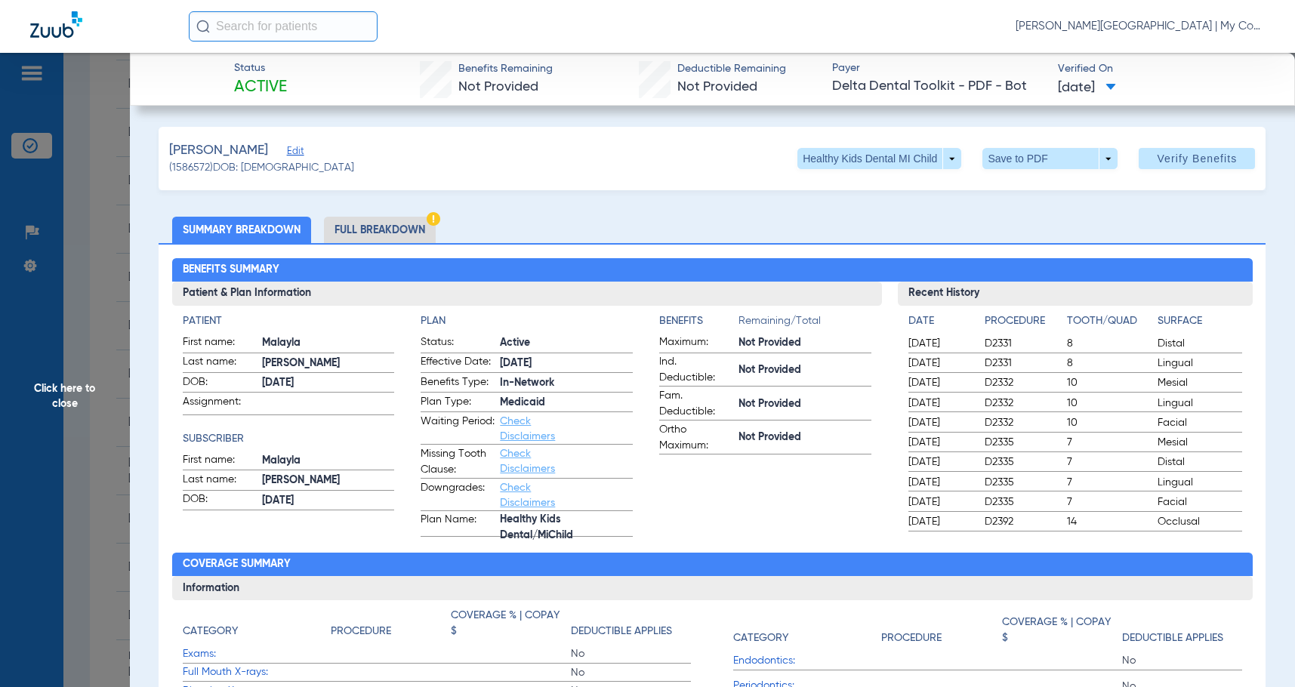
click at [386, 233] on li "Full Breakdown" at bounding box center [380, 230] width 112 height 26
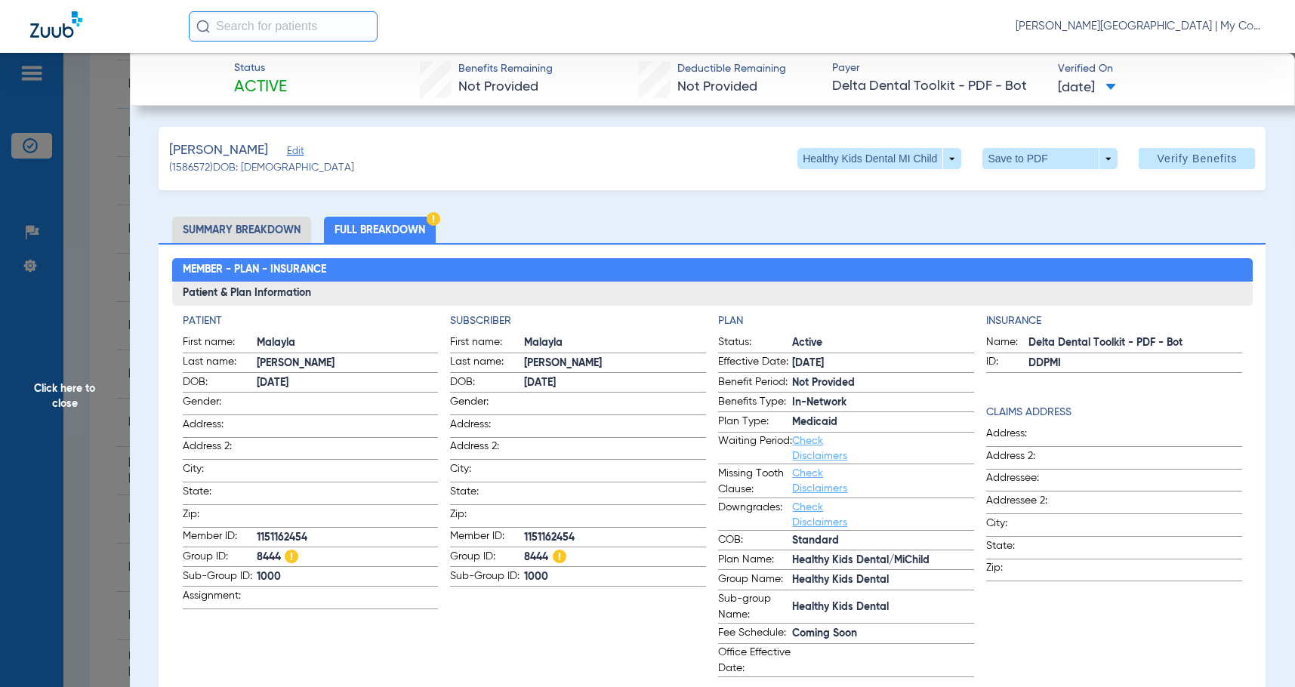
drag, startPoint x: 106, startPoint y: 407, endPoint x: 1247, endPoint y: 378, distance: 1141.7
click at [119, 403] on span "Click here to close" at bounding box center [65, 396] width 130 height 687
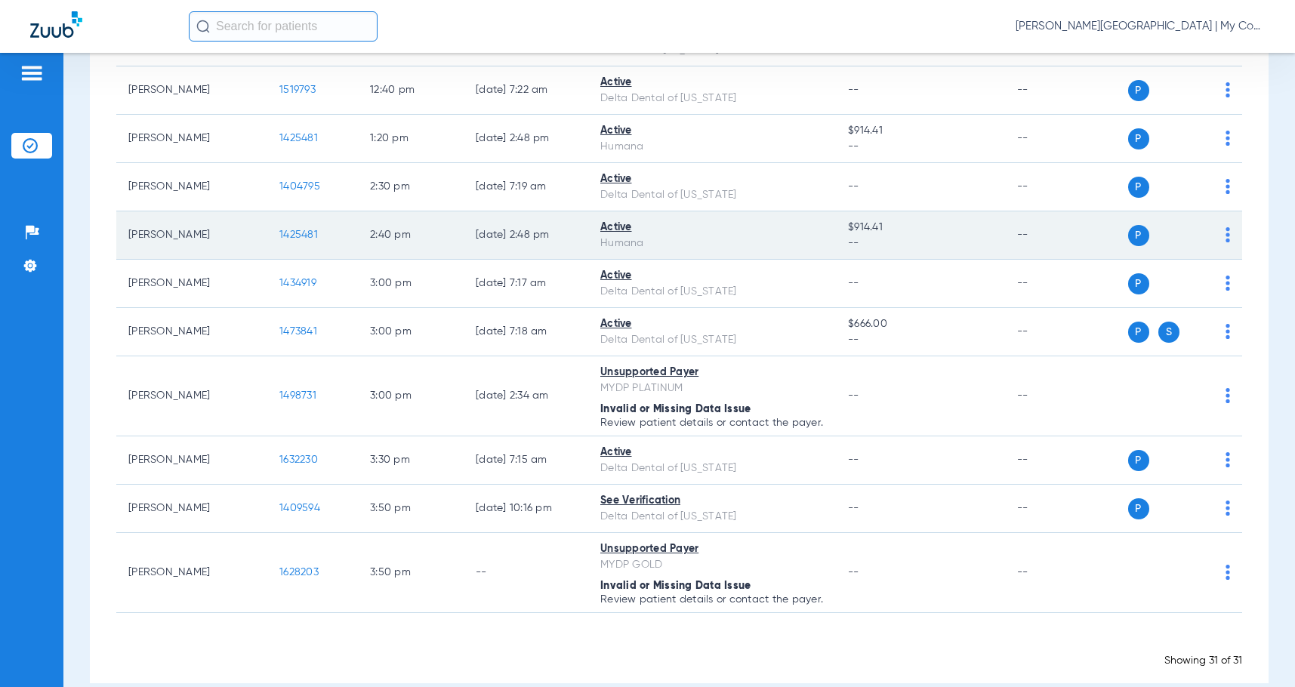
scroll to position [1209, 0]
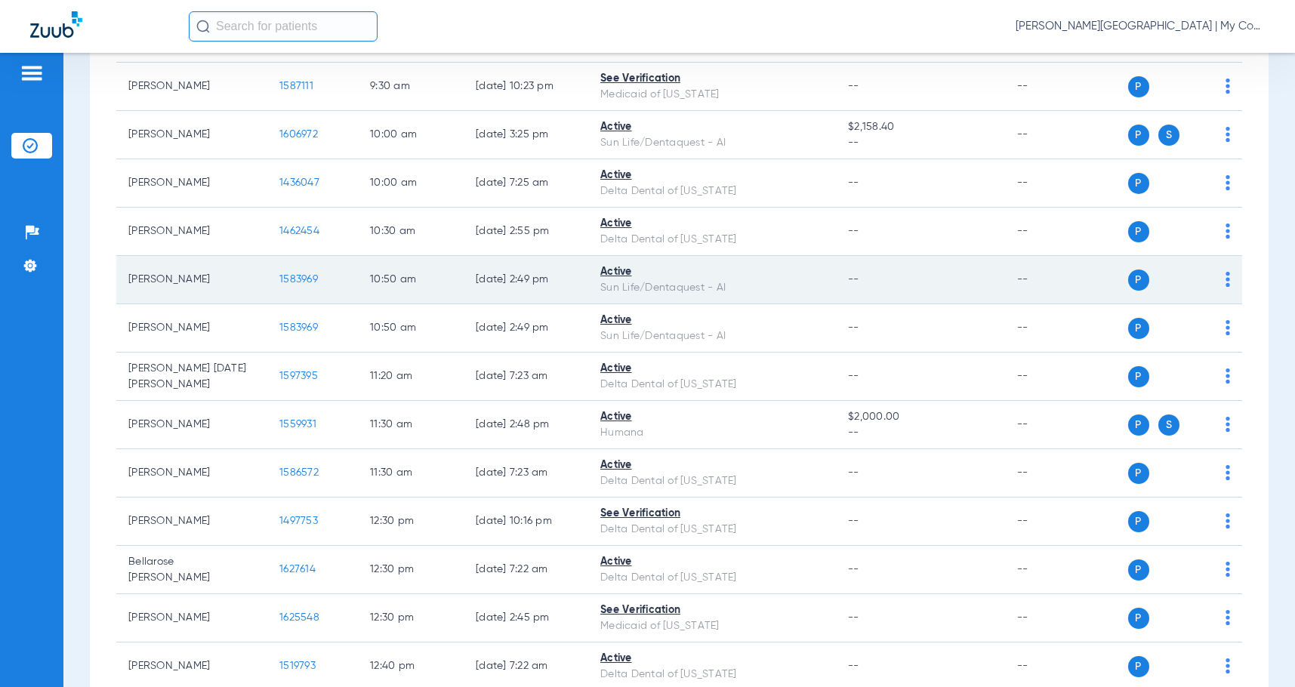
scroll to position [529, 0]
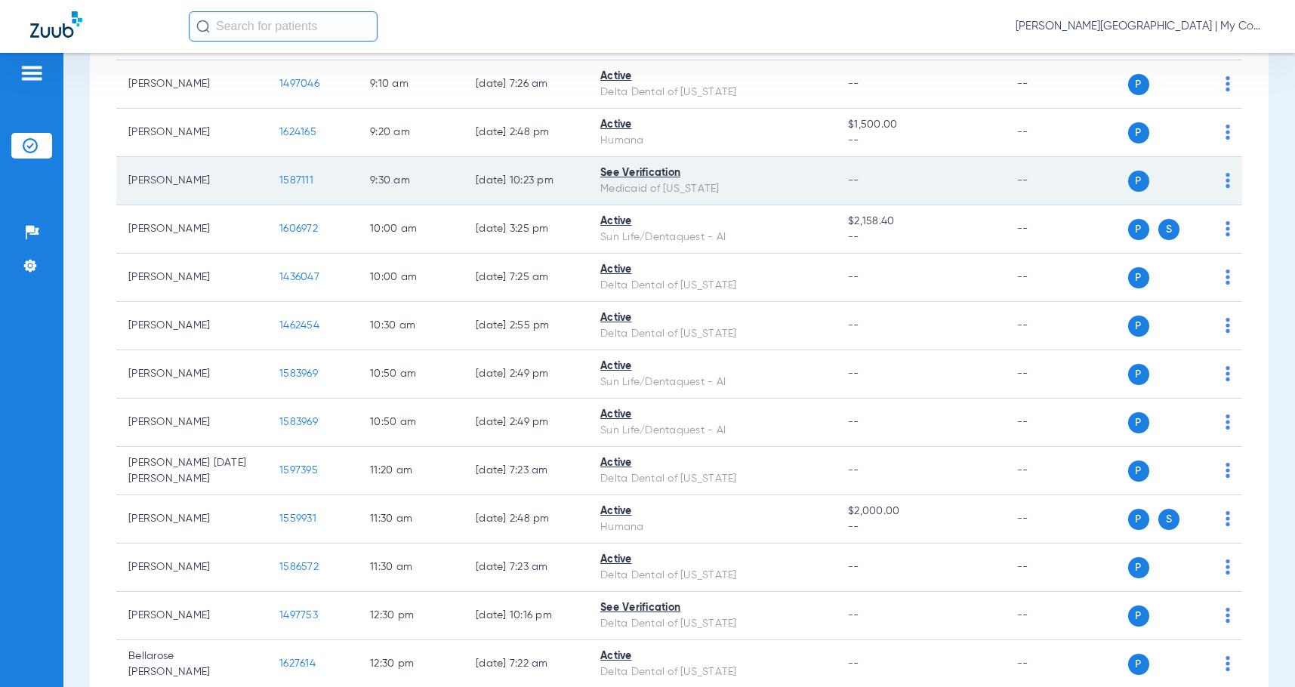
click at [295, 175] on span "1587111" at bounding box center [296, 180] width 34 height 11
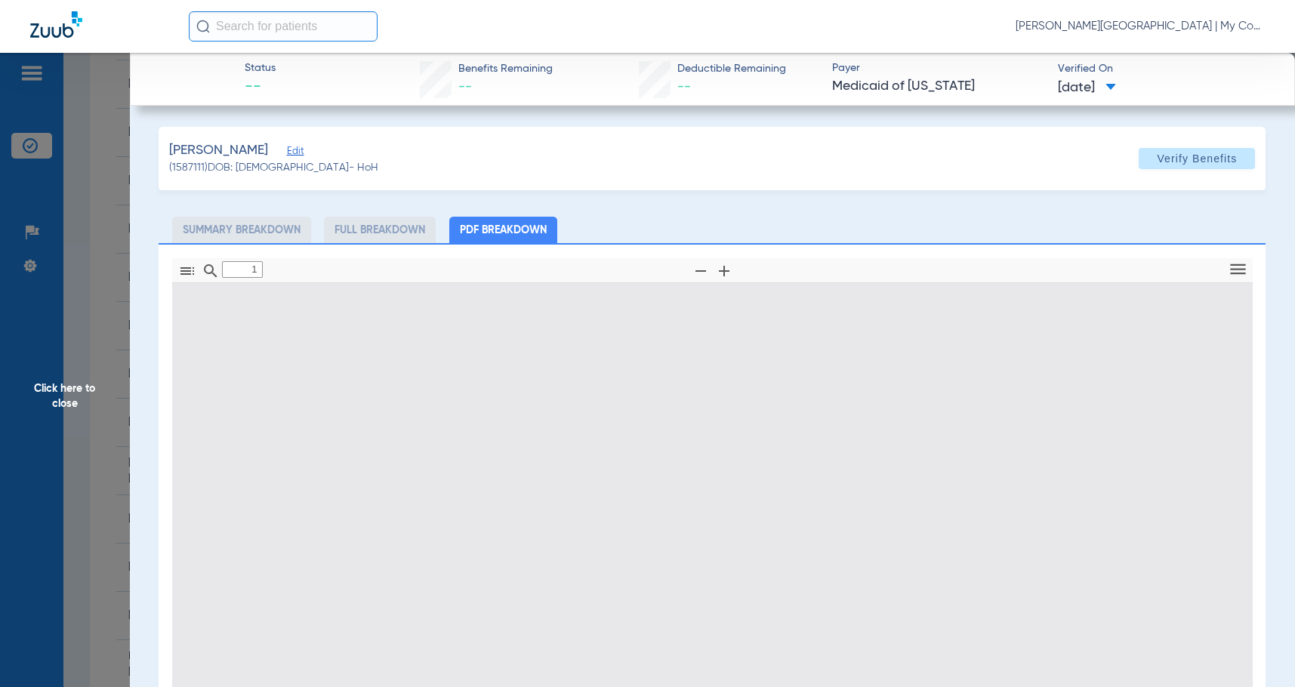
type input "0"
select select "page-width"
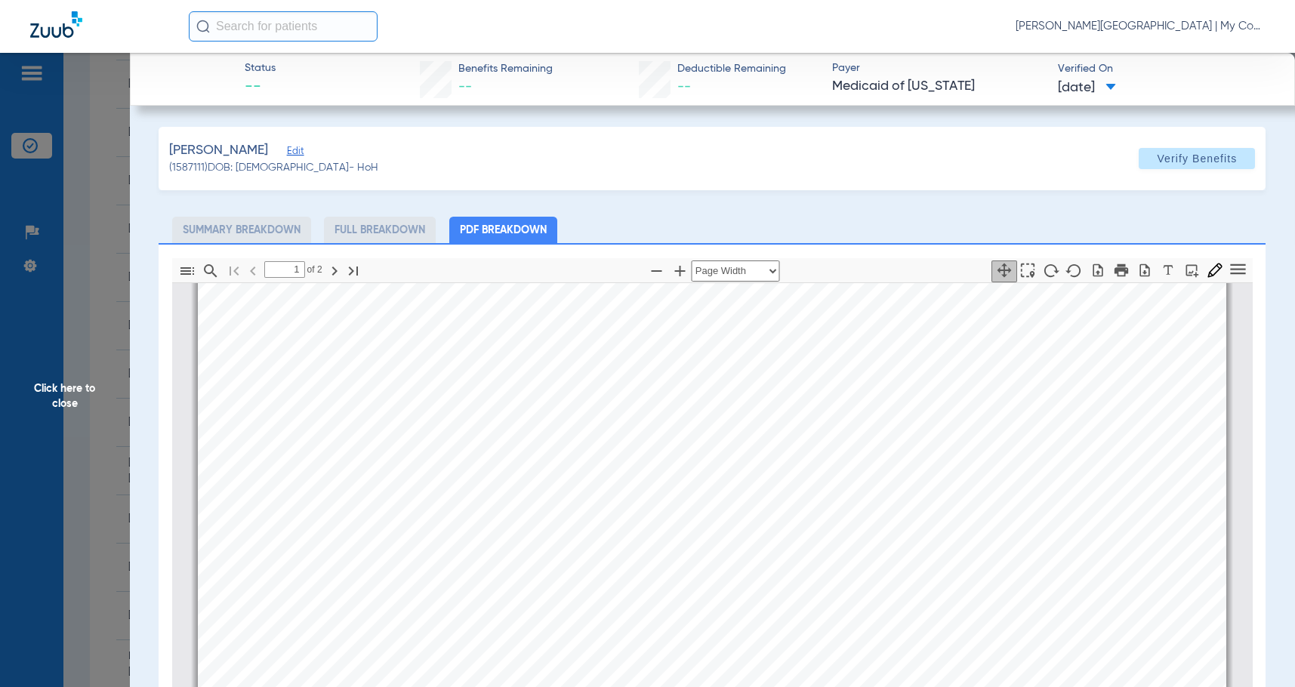
scroll to position [83, 0]
type input "2"
click at [83, 397] on span "Click here to close" at bounding box center [65, 396] width 130 height 687
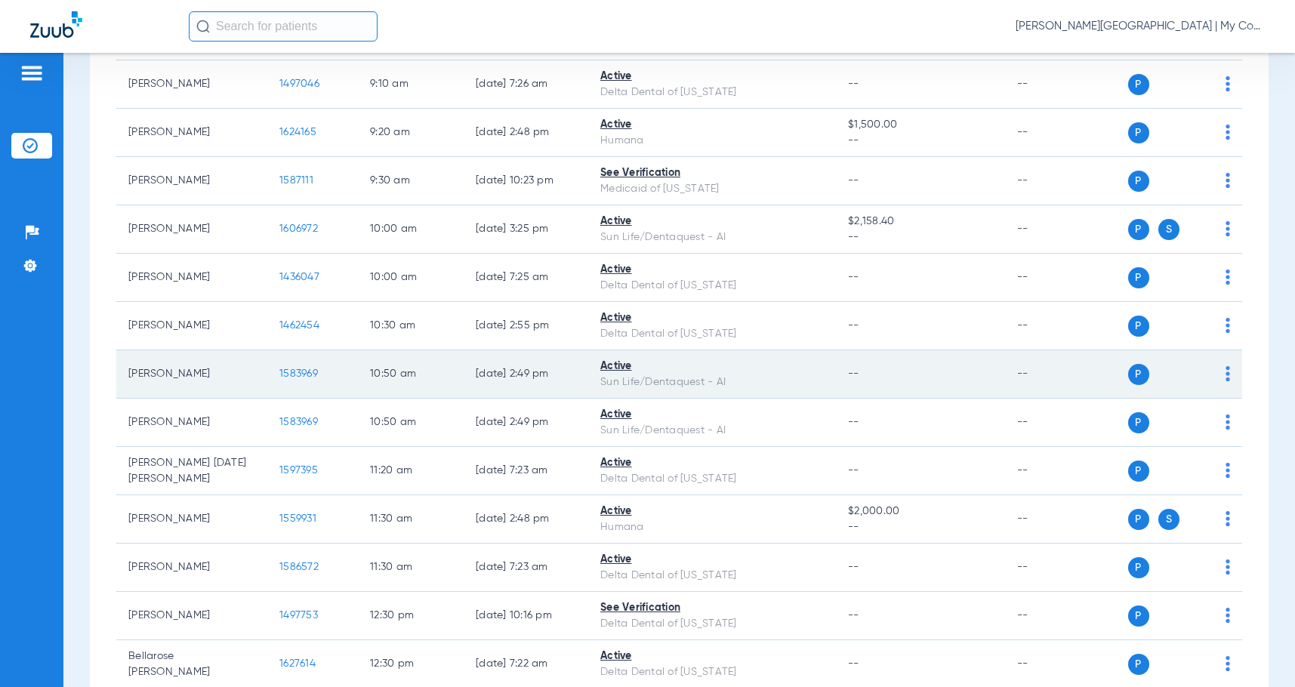
click at [789, 389] on div "Sun Life/Dentaquest - AI" at bounding box center [712, 383] width 224 height 16
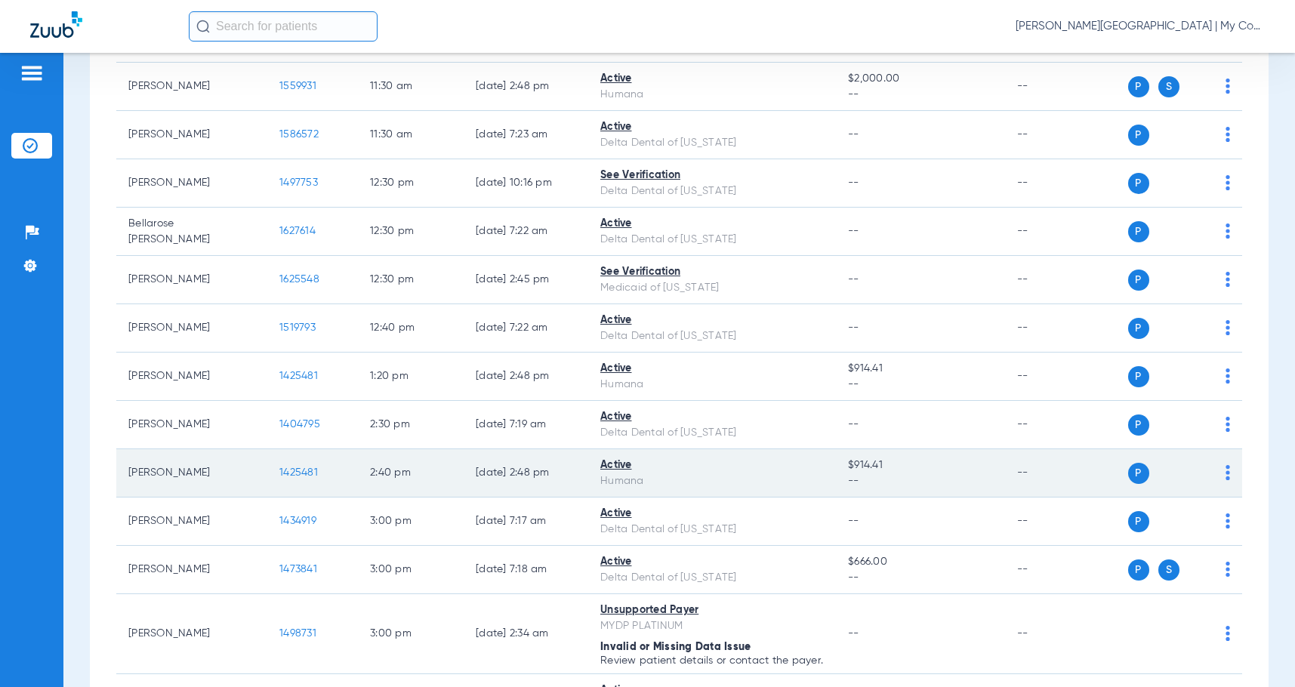
scroll to position [982, 0]
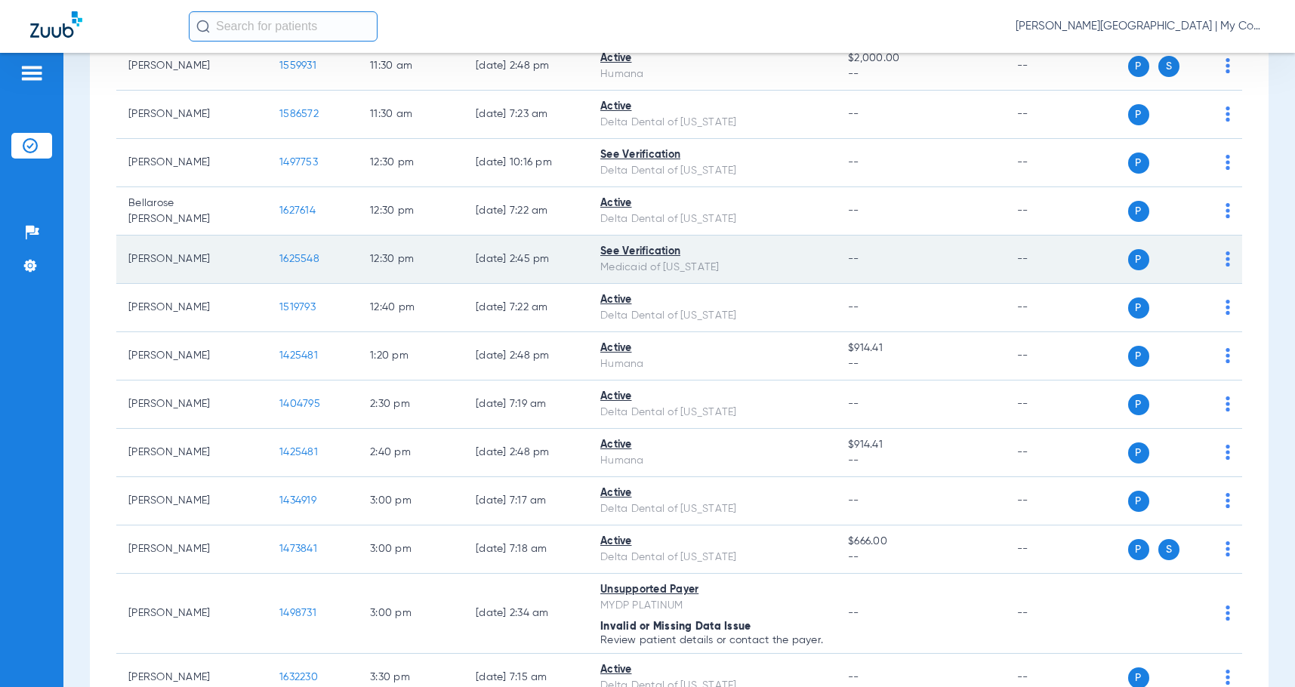
click at [307, 257] on span "1625548" at bounding box center [299, 259] width 40 height 11
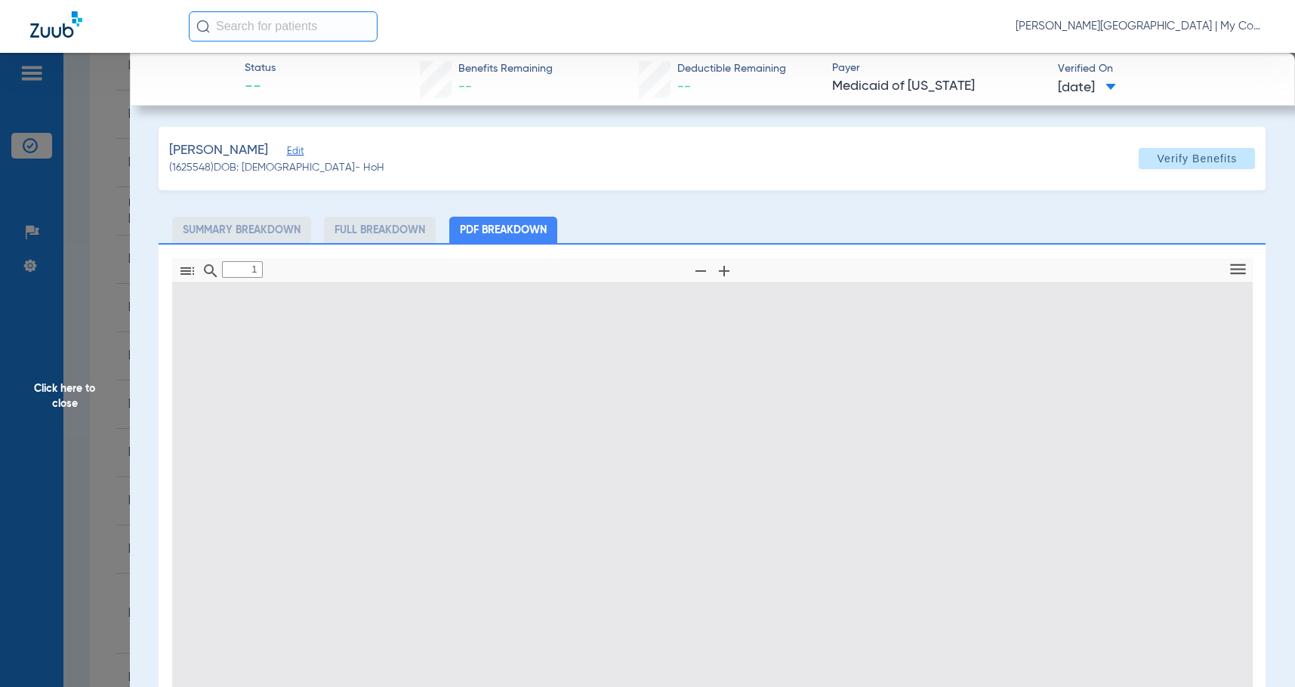
type input "0"
select select "page-width"
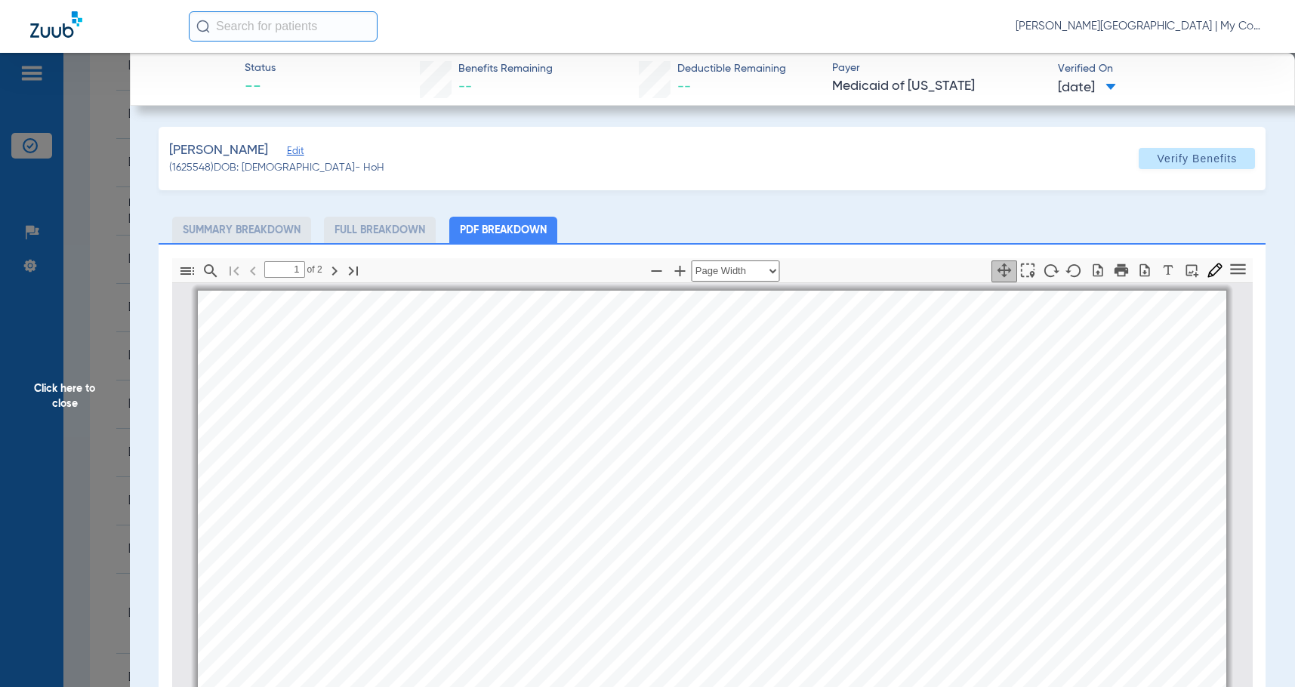
scroll to position [8, 0]
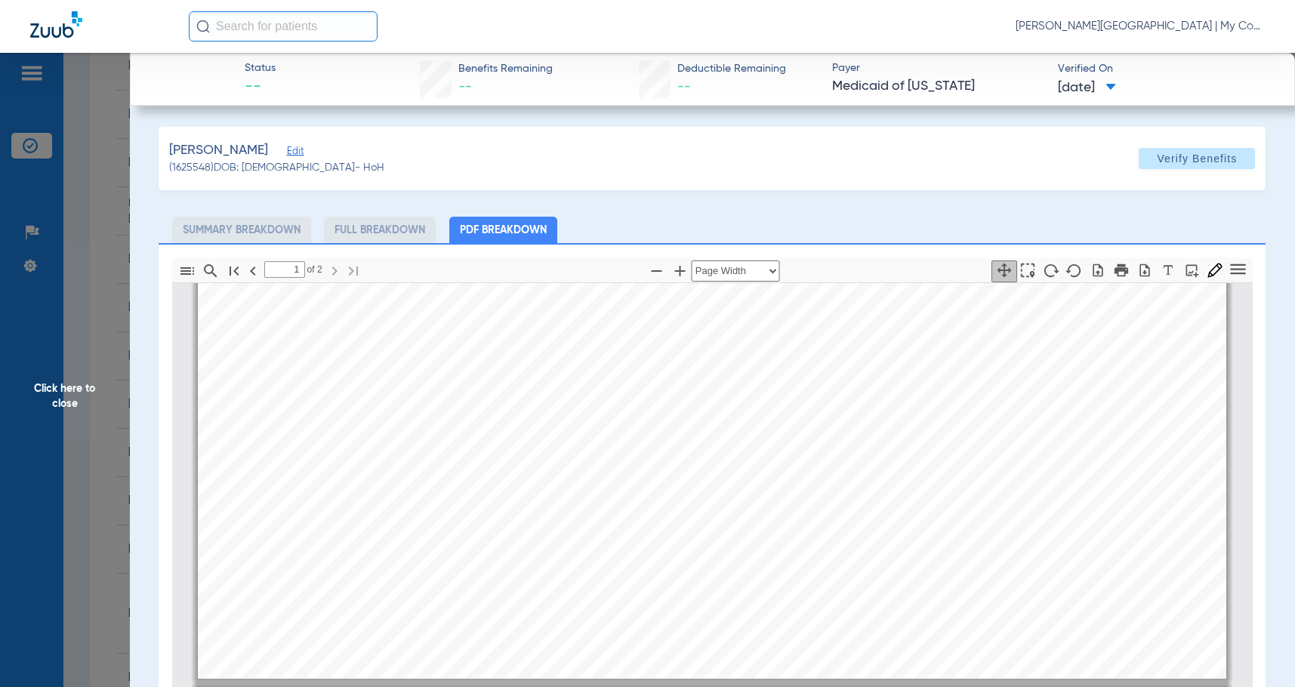
type input "2"
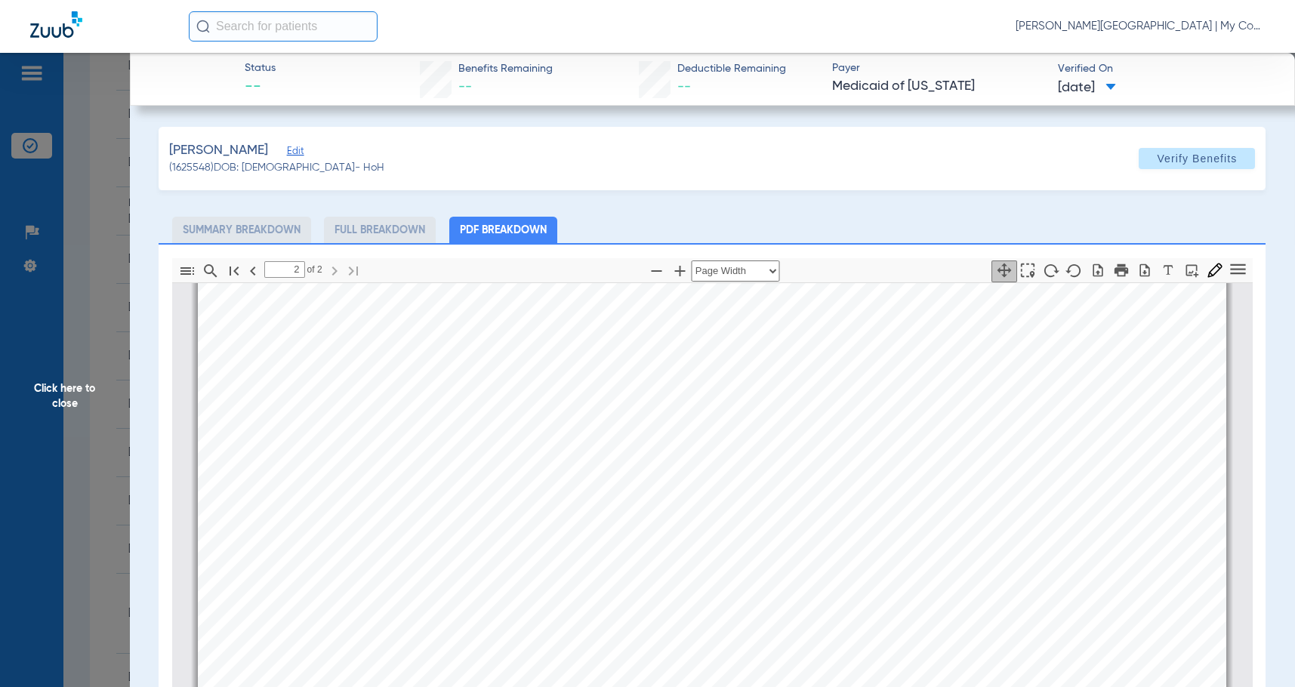
scroll to position [1594, 0]
click at [78, 415] on span "Click here to close" at bounding box center [65, 396] width 130 height 687
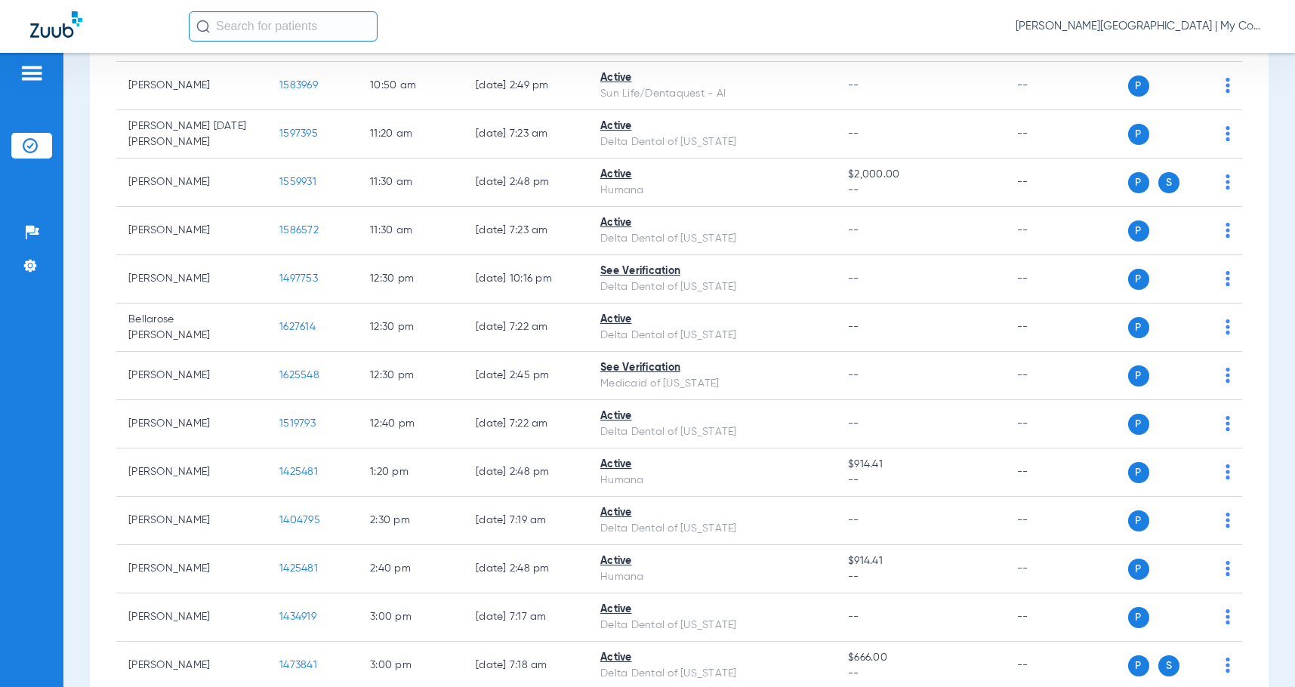
scroll to position [529, 0]
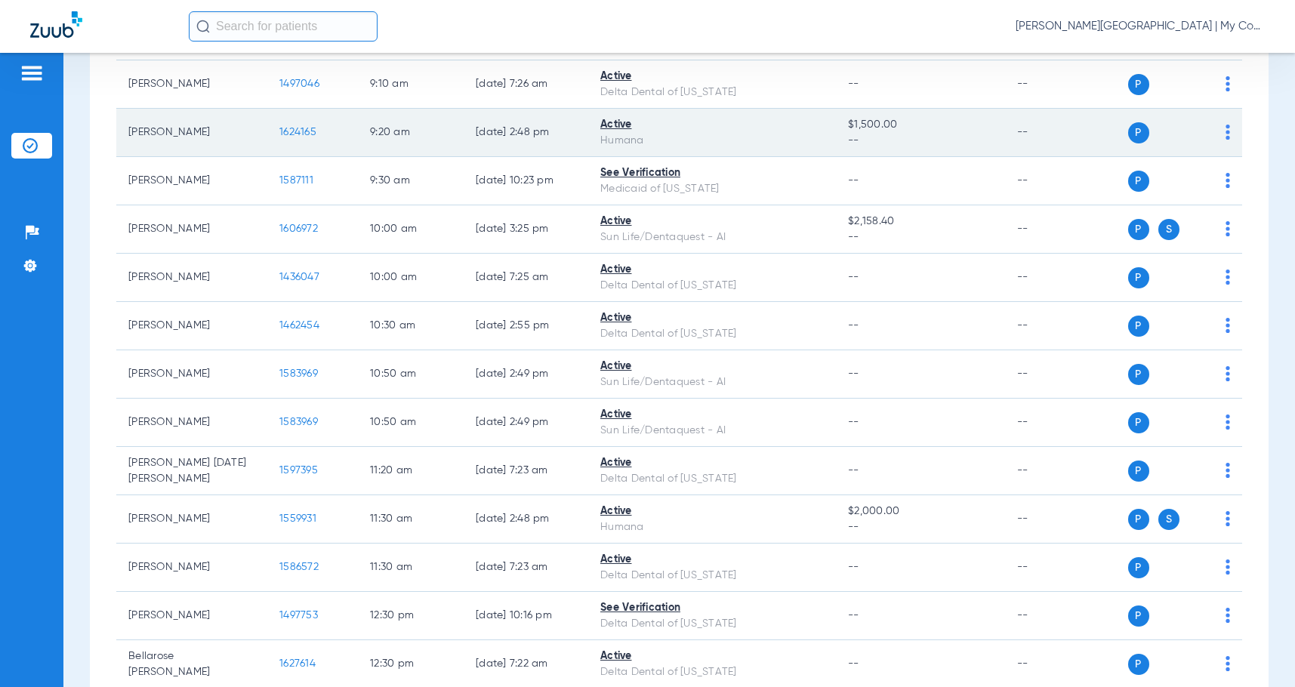
click at [281, 130] on span "1624165" at bounding box center [297, 132] width 37 height 11
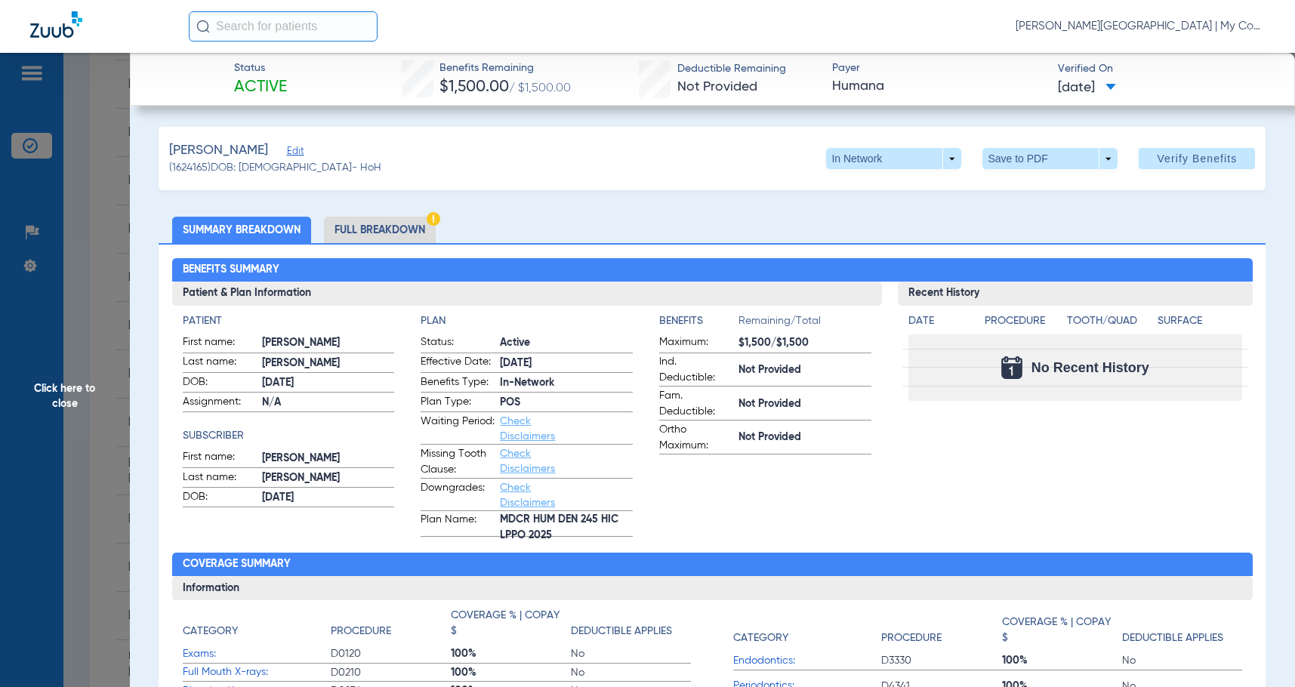
click at [394, 224] on li "Full Breakdown" at bounding box center [380, 230] width 112 height 26
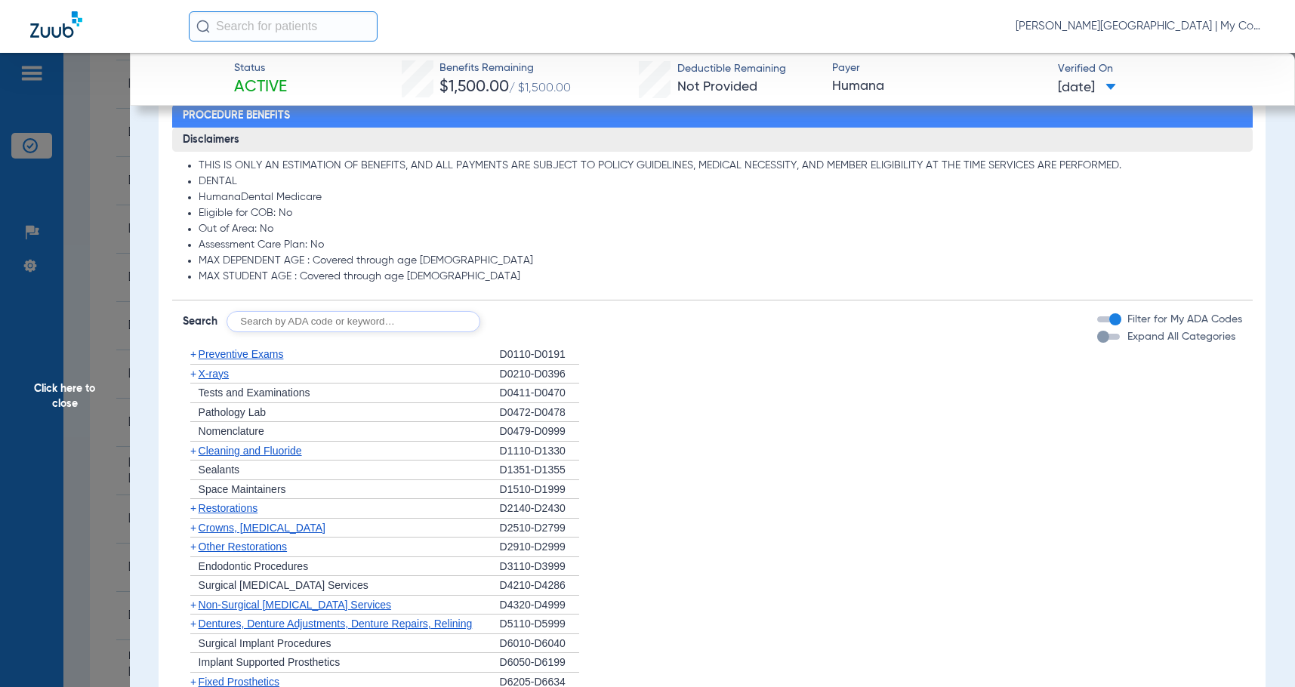
scroll to position [1360, 0]
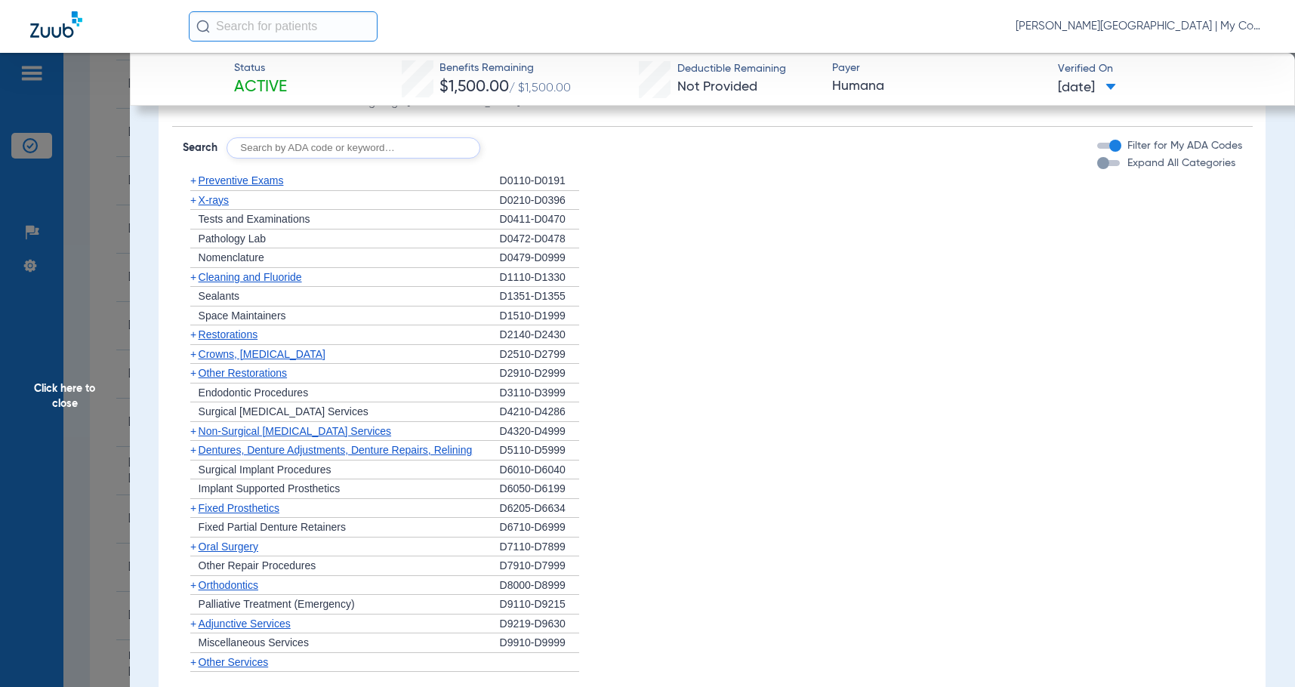
click at [224, 203] on span "X-rays" at bounding box center [214, 200] width 30 height 12
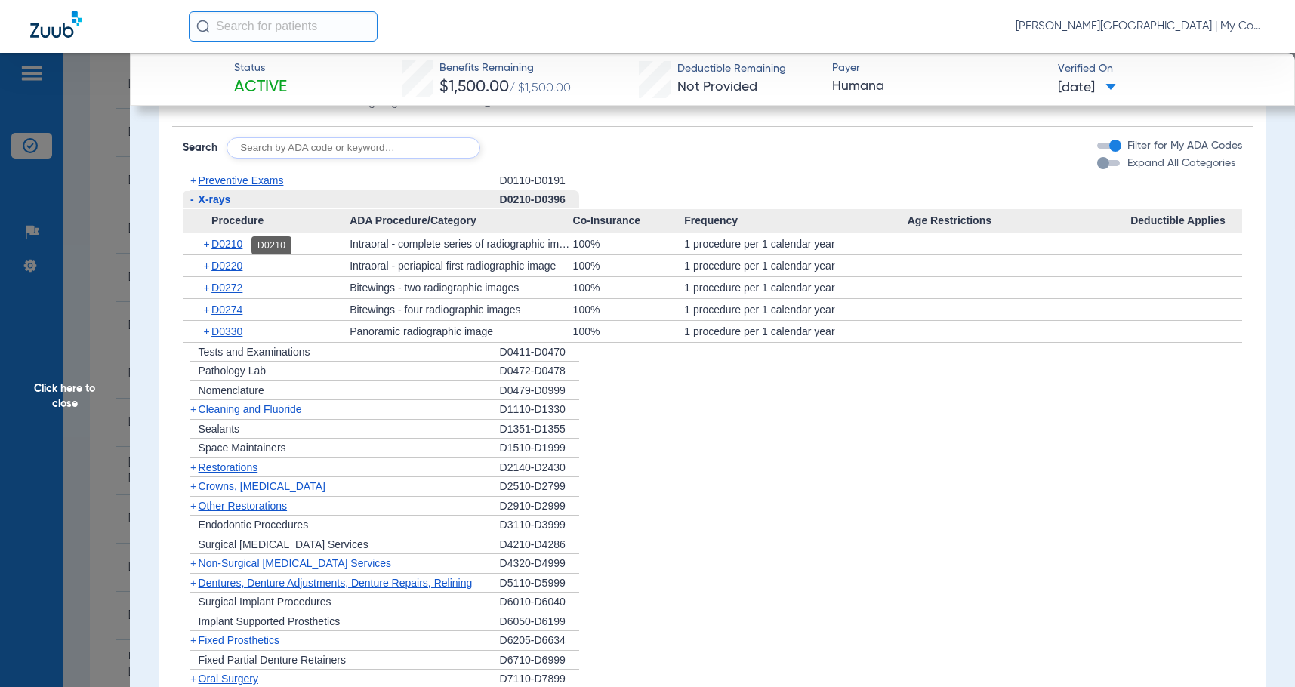
click at [225, 250] on span "D0210" at bounding box center [226, 244] width 31 height 12
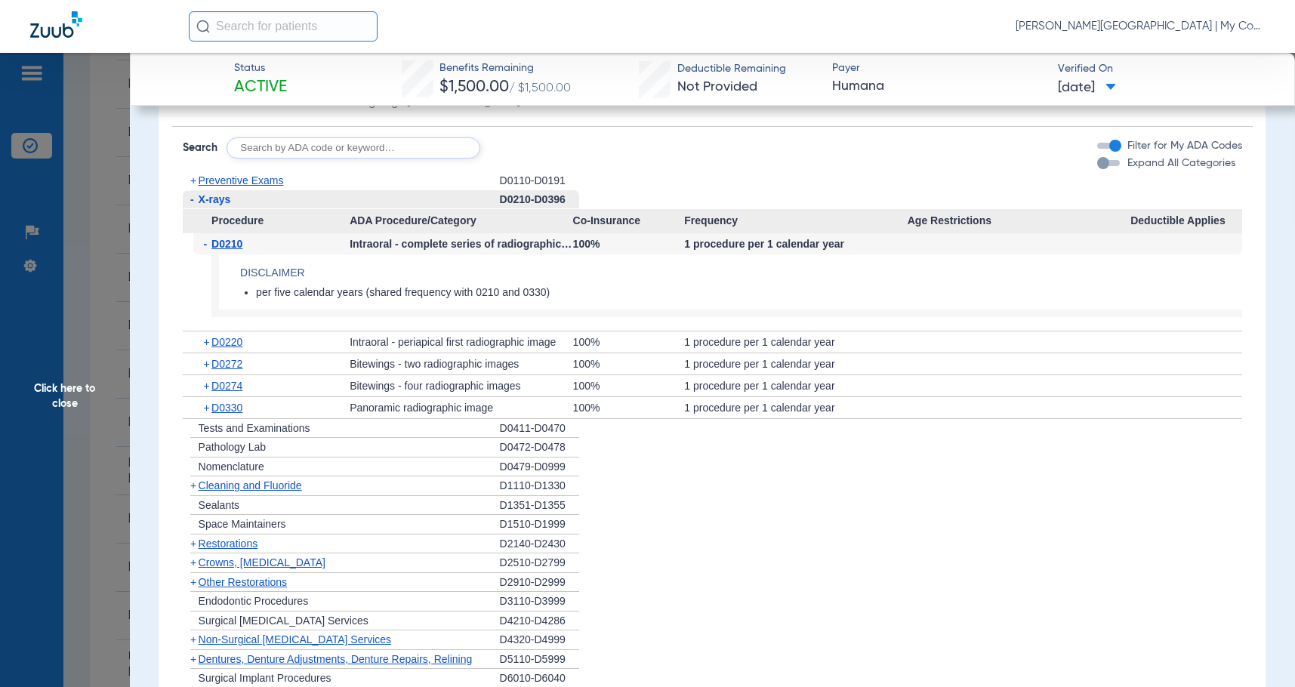
click at [225, 250] on span "D0210" at bounding box center [226, 244] width 31 height 12
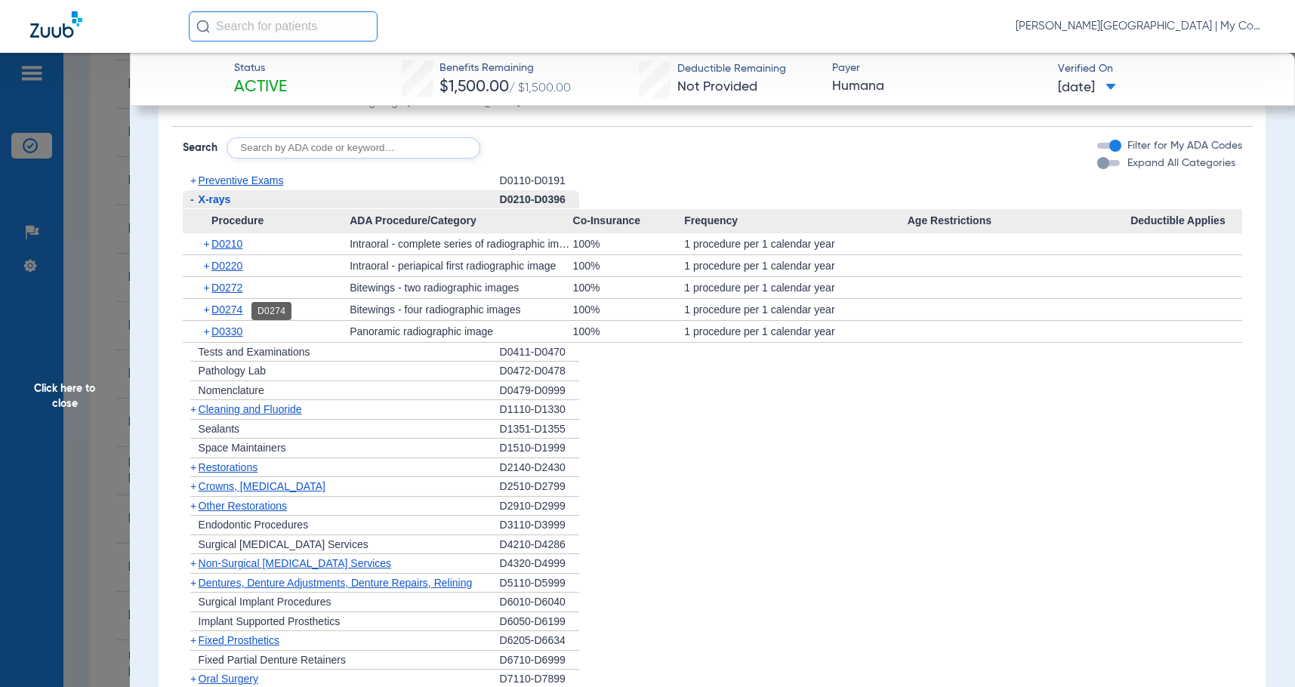
click at [231, 310] on span "D0274" at bounding box center [226, 310] width 31 height 12
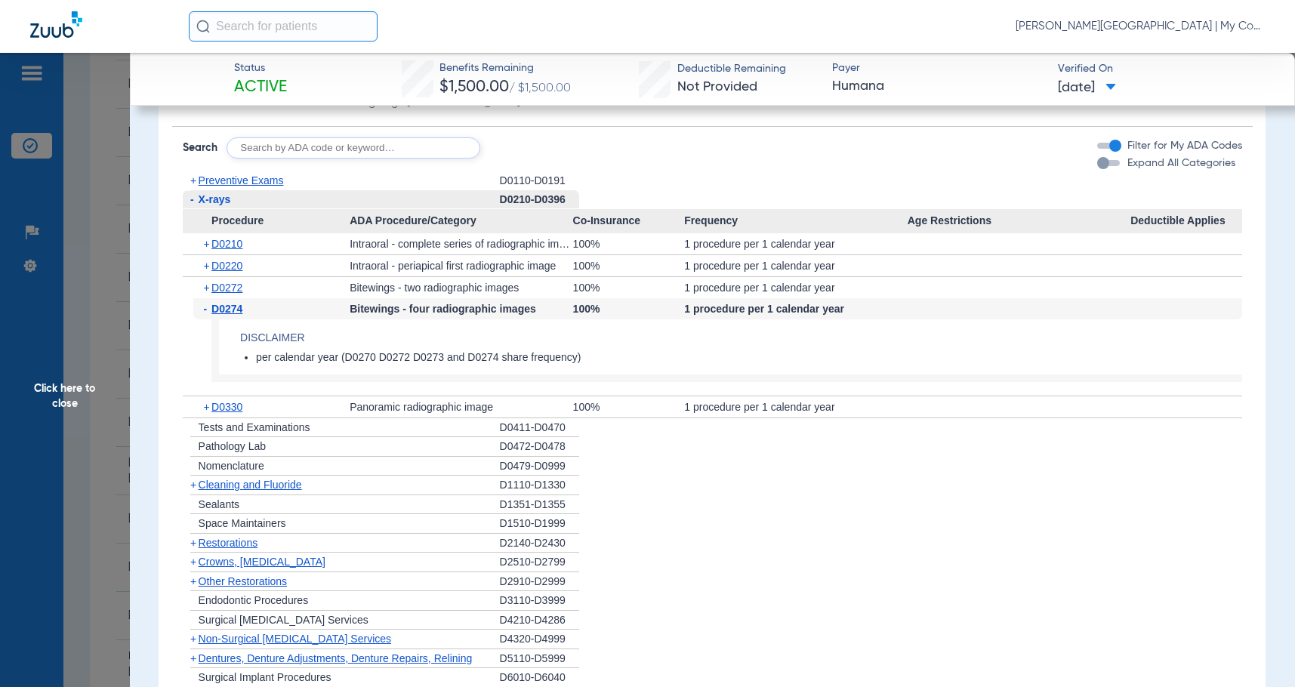
click at [231, 310] on span "D0274" at bounding box center [226, 309] width 31 height 12
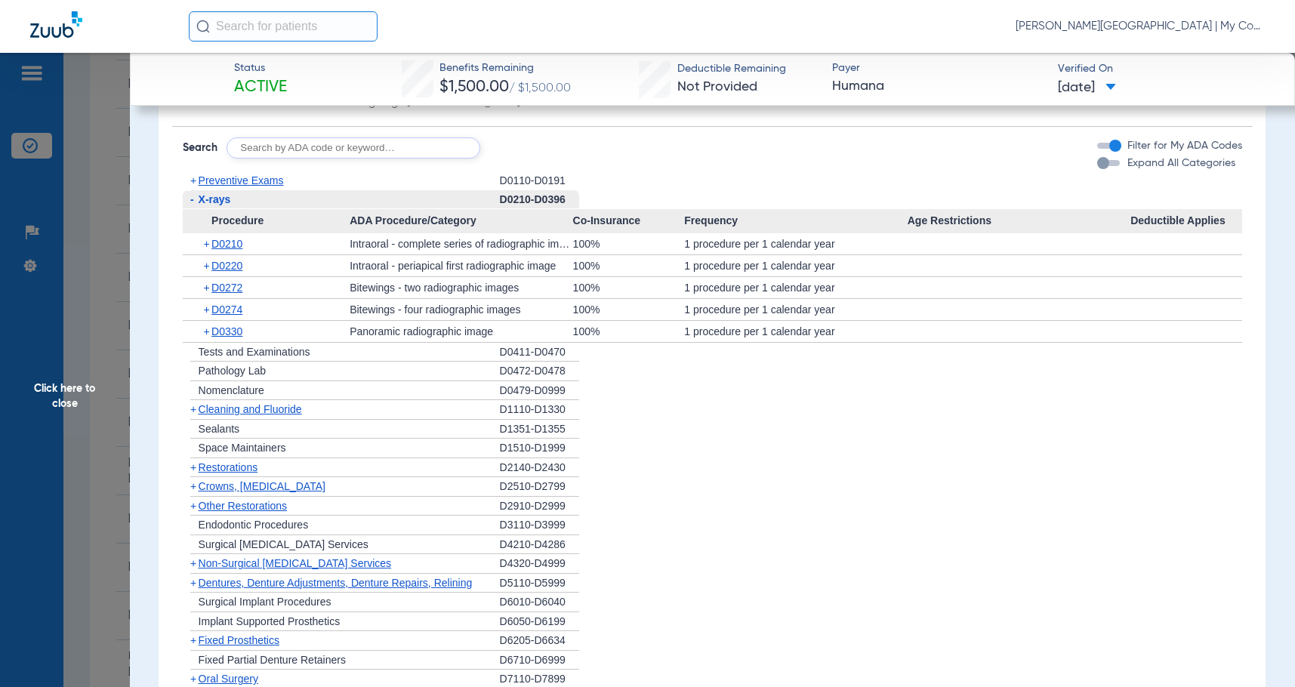
click at [261, 409] on span "Cleaning and Fluoride" at bounding box center [250, 409] width 103 height 12
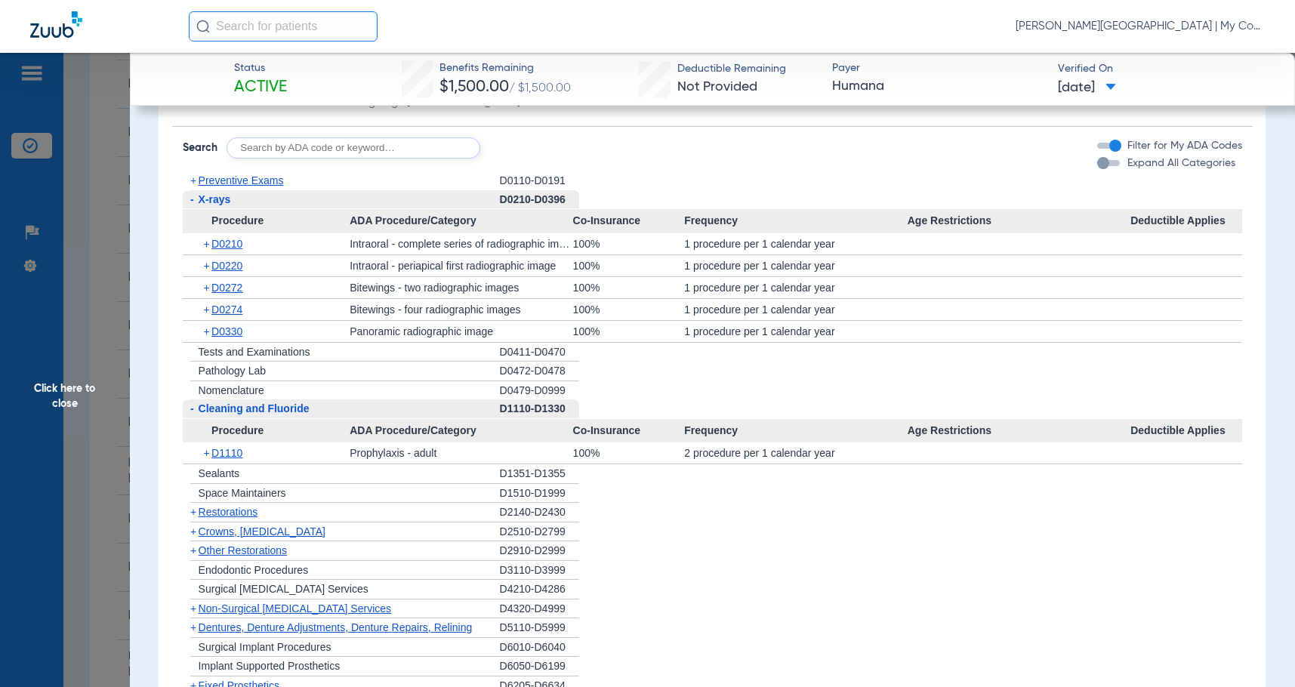
click at [41, 400] on span "Click here to close" at bounding box center [65, 396] width 130 height 687
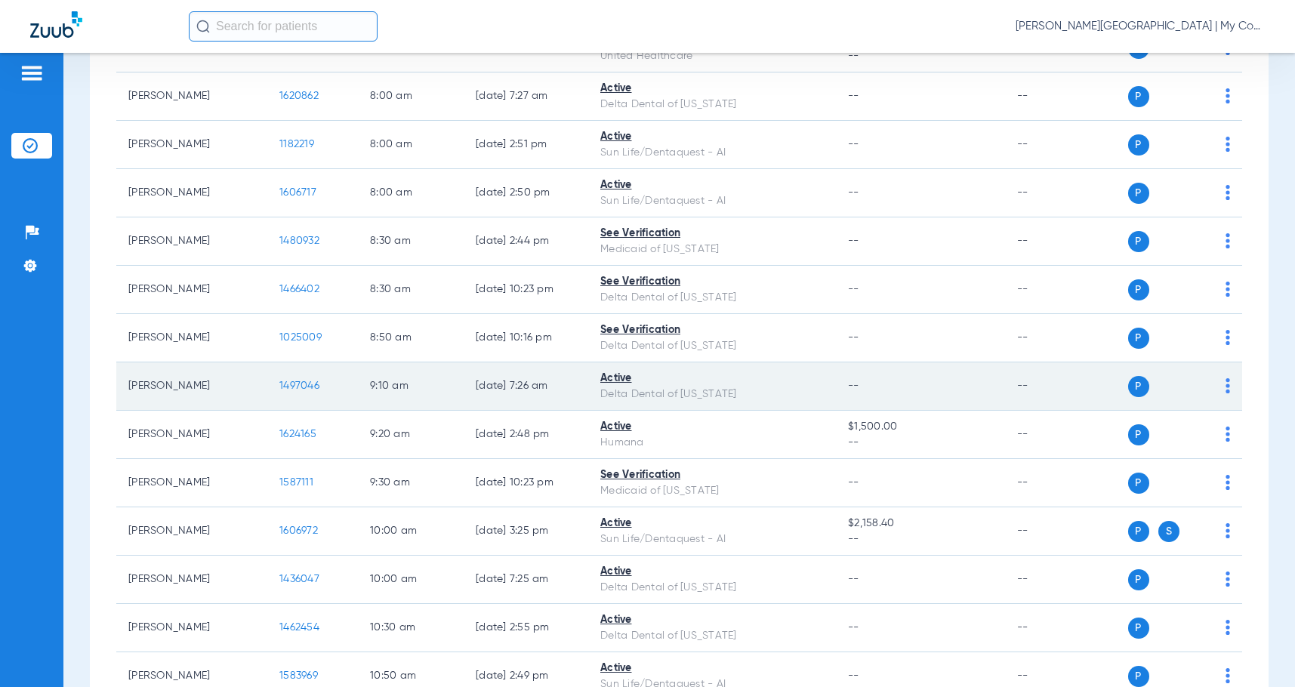
scroll to position [0, 0]
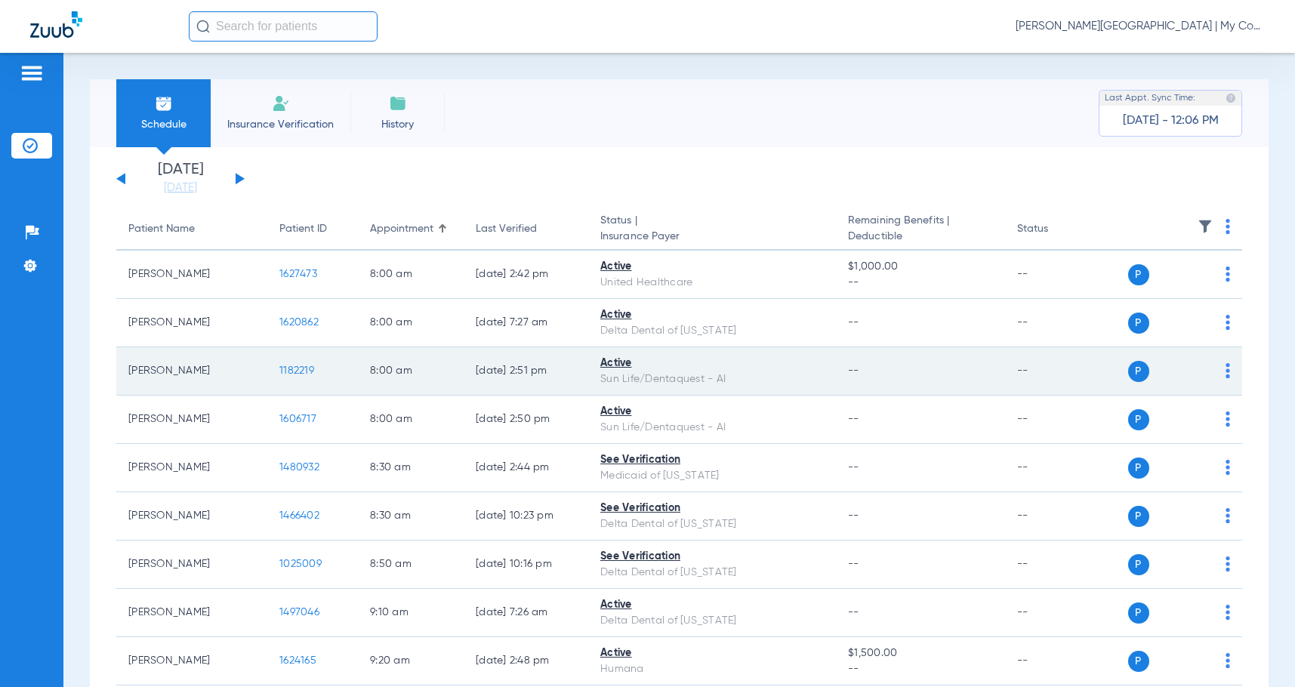
click at [302, 370] on span "1182219" at bounding box center [296, 371] width 35 height 11
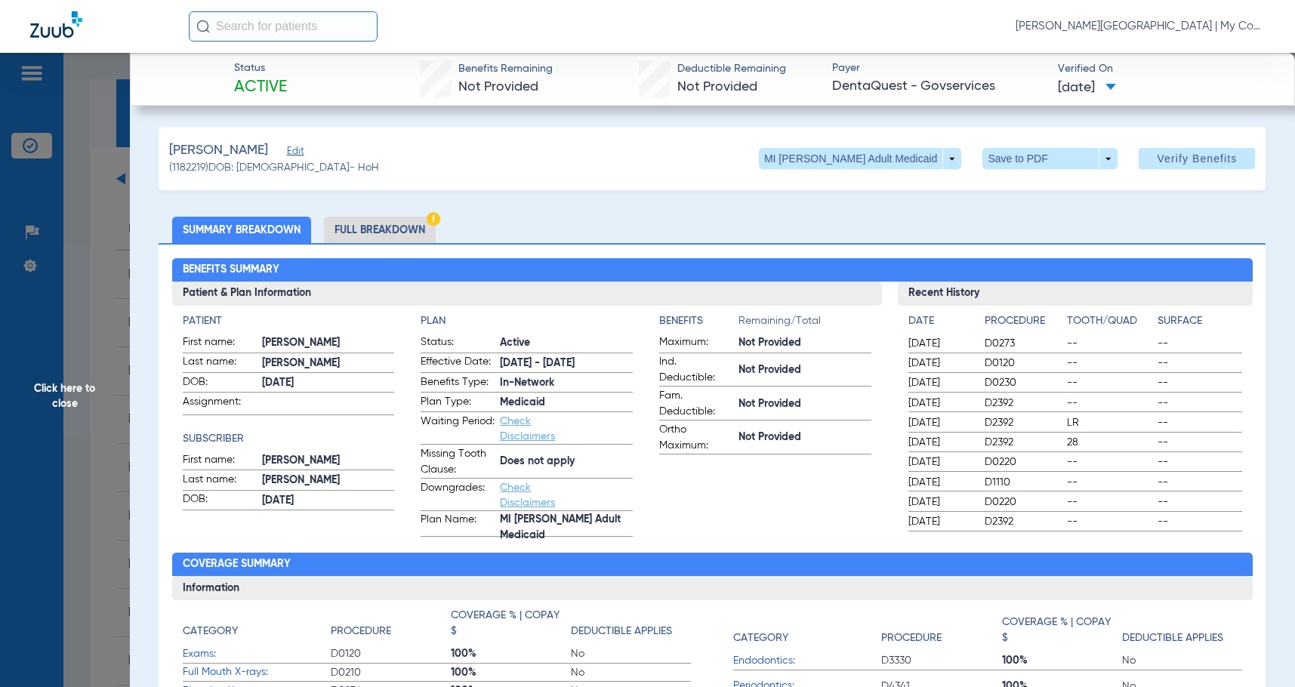
click at [378, 223] on li "Full Breakdown" at bounding box center [380, 230] width 112 height 26
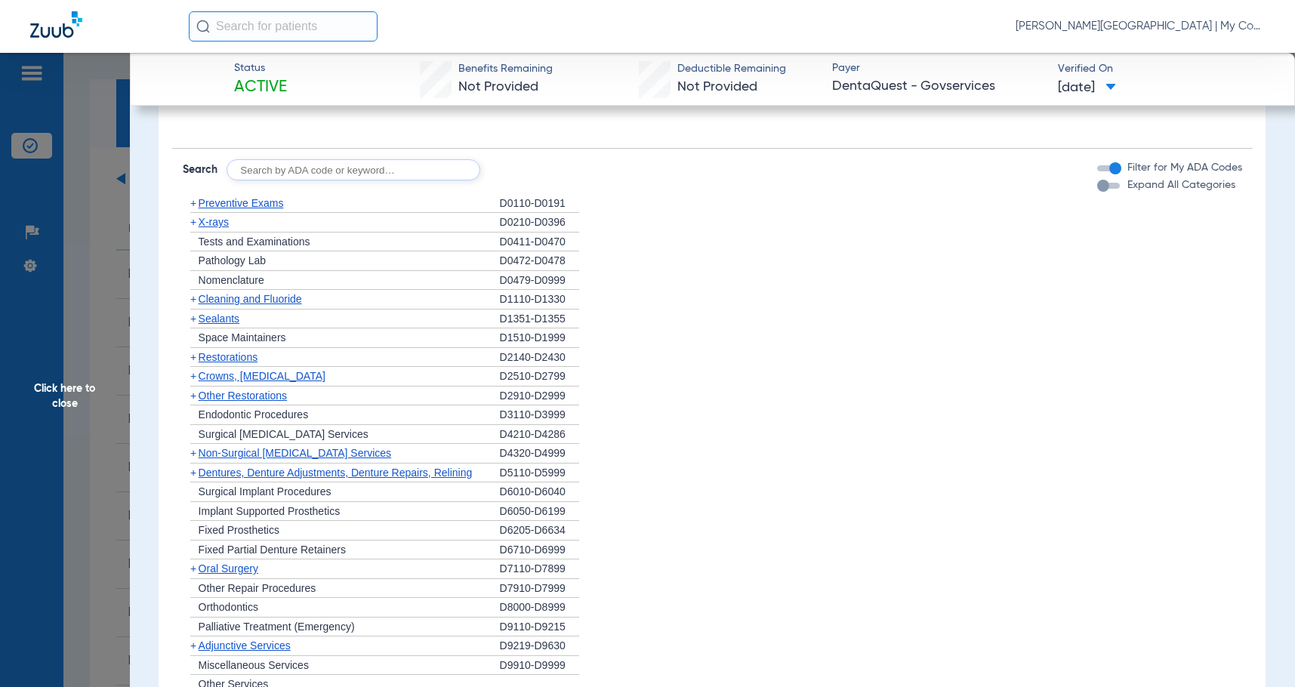
scroll to position [1662, 0]
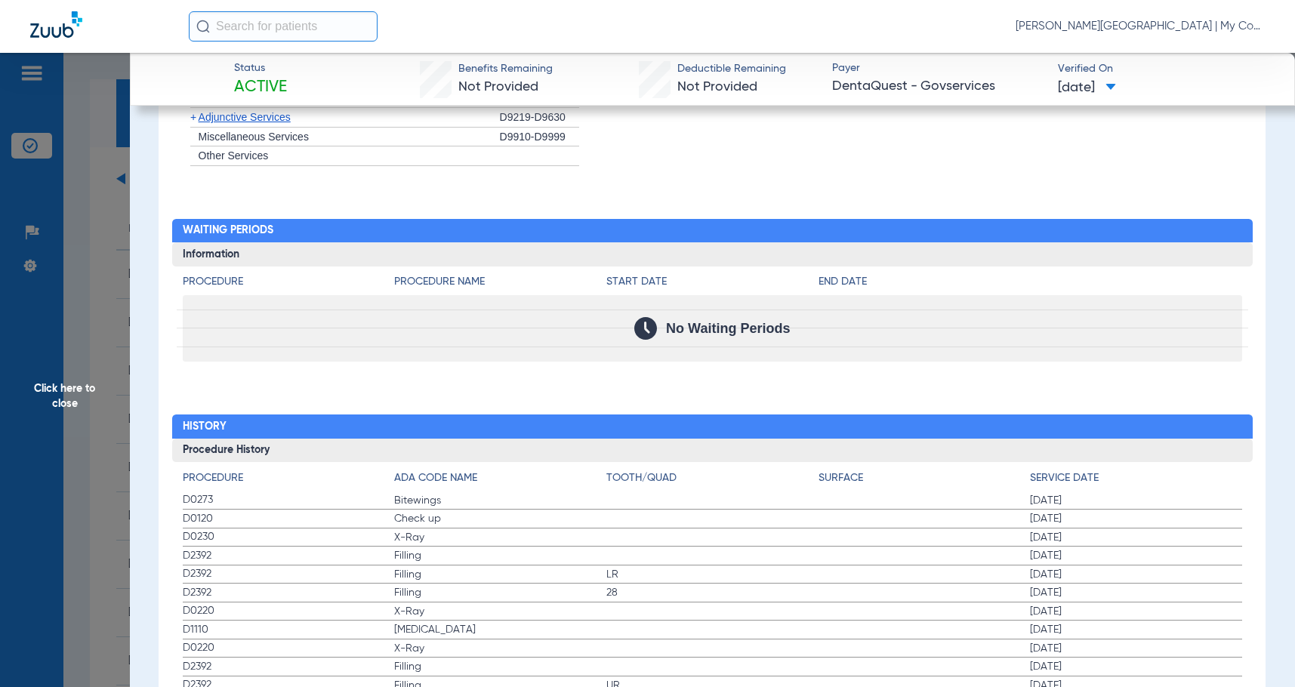
click at [394, 552] on span "Filling" at bounding box center [500, 555] width 212 height 15
click at [627, 495] on label "D0273 Bitewings 11/19/2024" at bounding box center [713, 501] width 1060 height 19
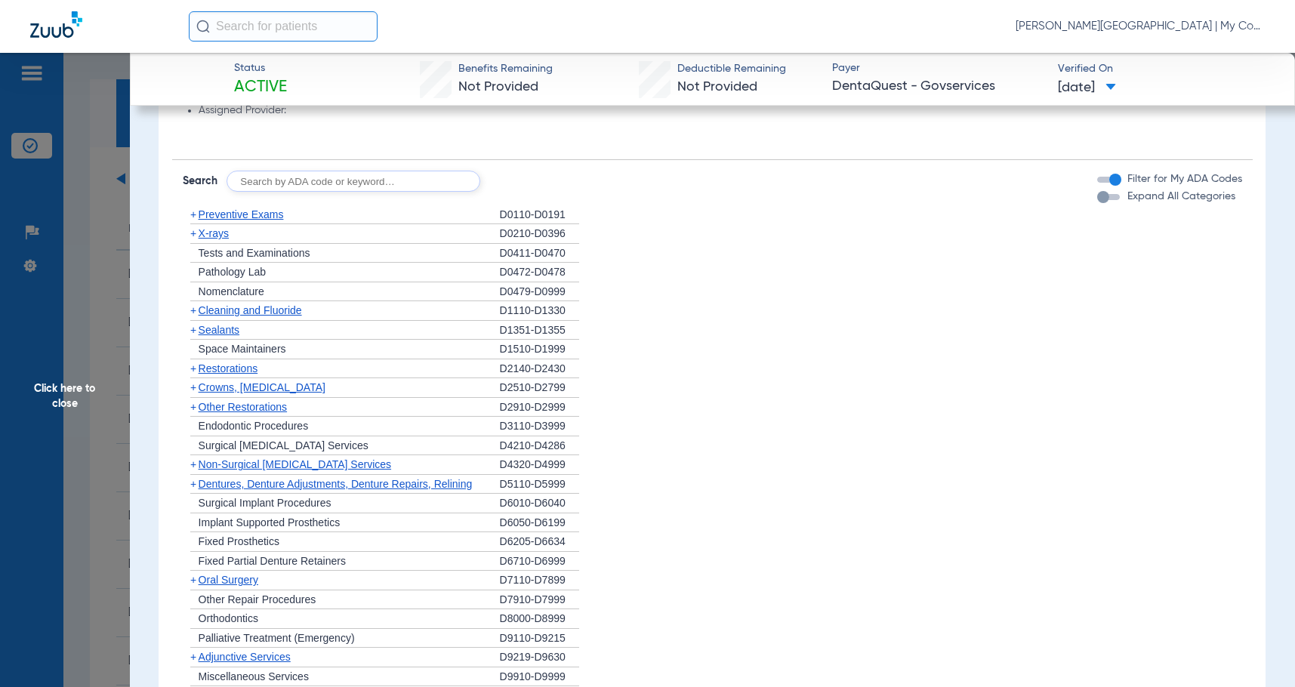
scroll to position [1057, 0]
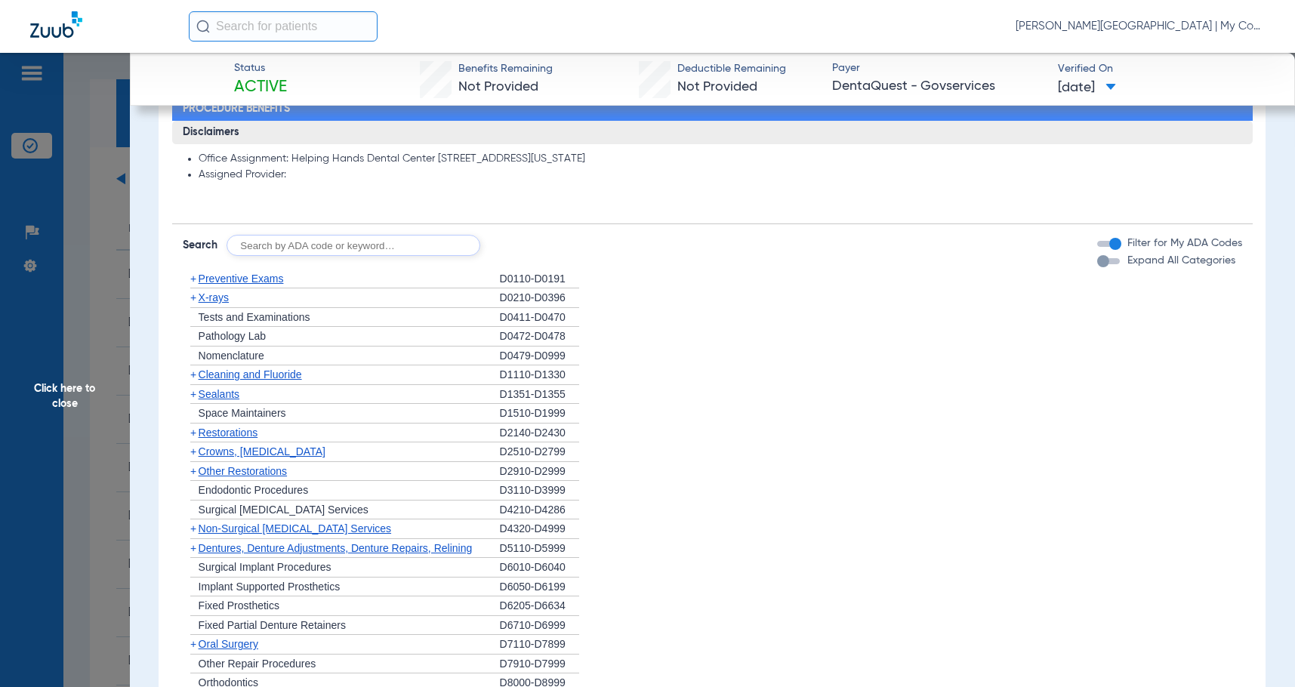
click at [208, 302] on span "X-rays" at bounding box center [214, 298] width 30 height 12
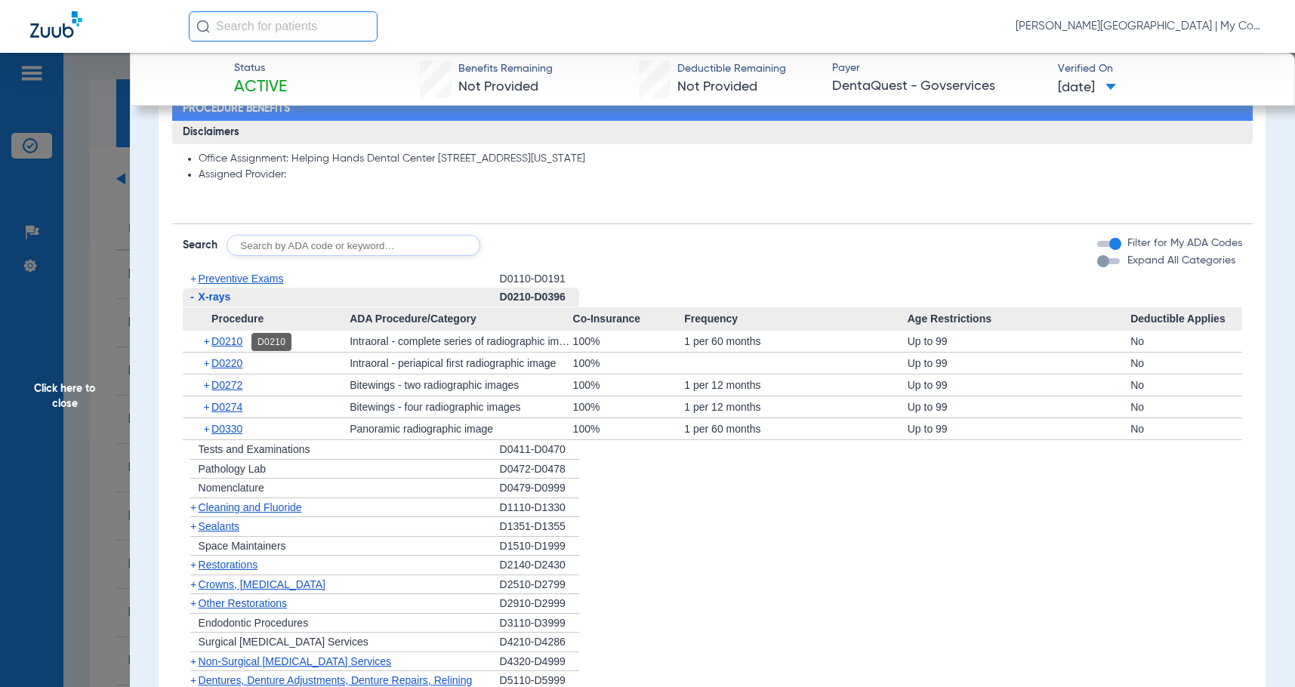
click at [242, 343] on span "D0210" at bounding box center [226, 341] width 31 height 12
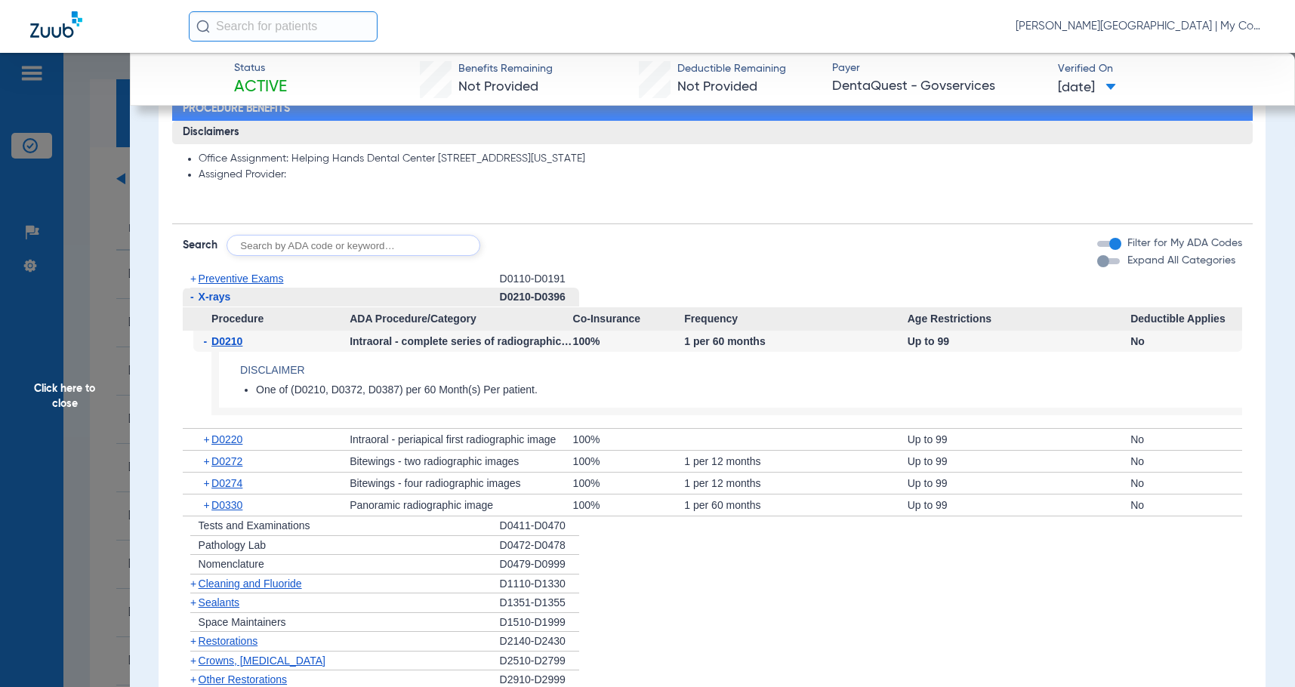
click at [242, 343] on span "D0210" at bounding box center [226, 341] width 31 height 12
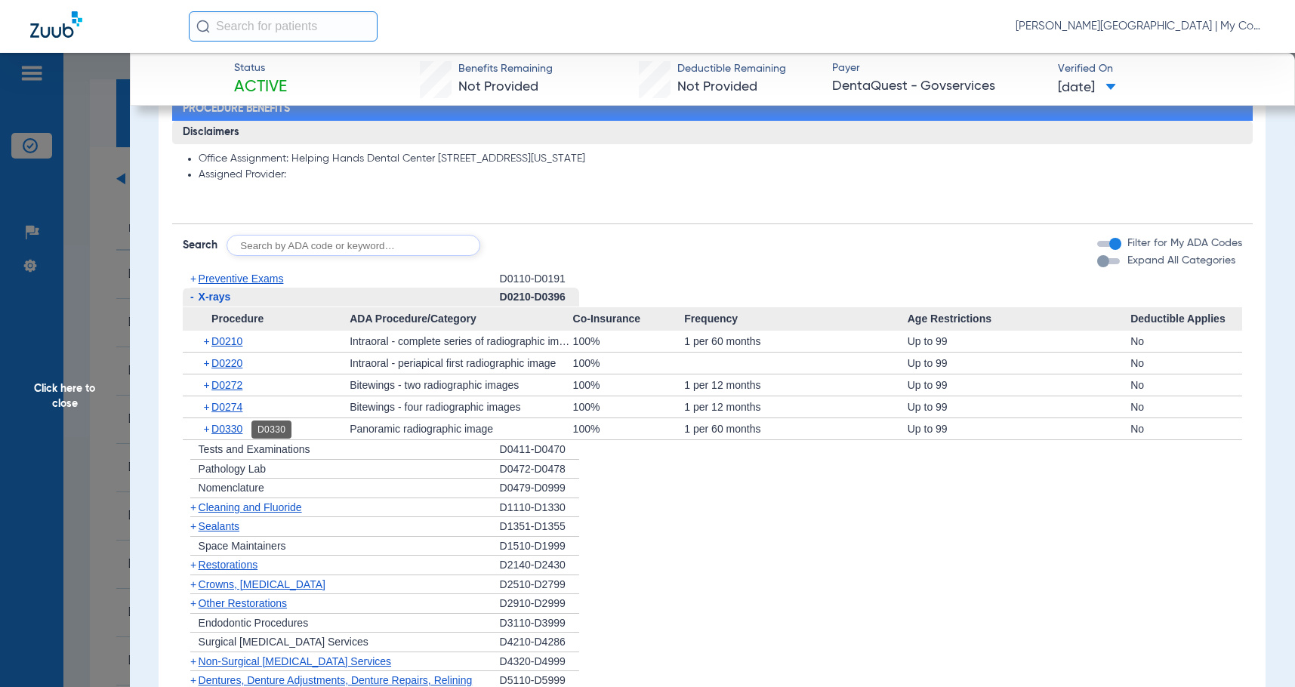
click at [230, 428] on span "D0330" at bounding box center [226, 429] width 31 height 12
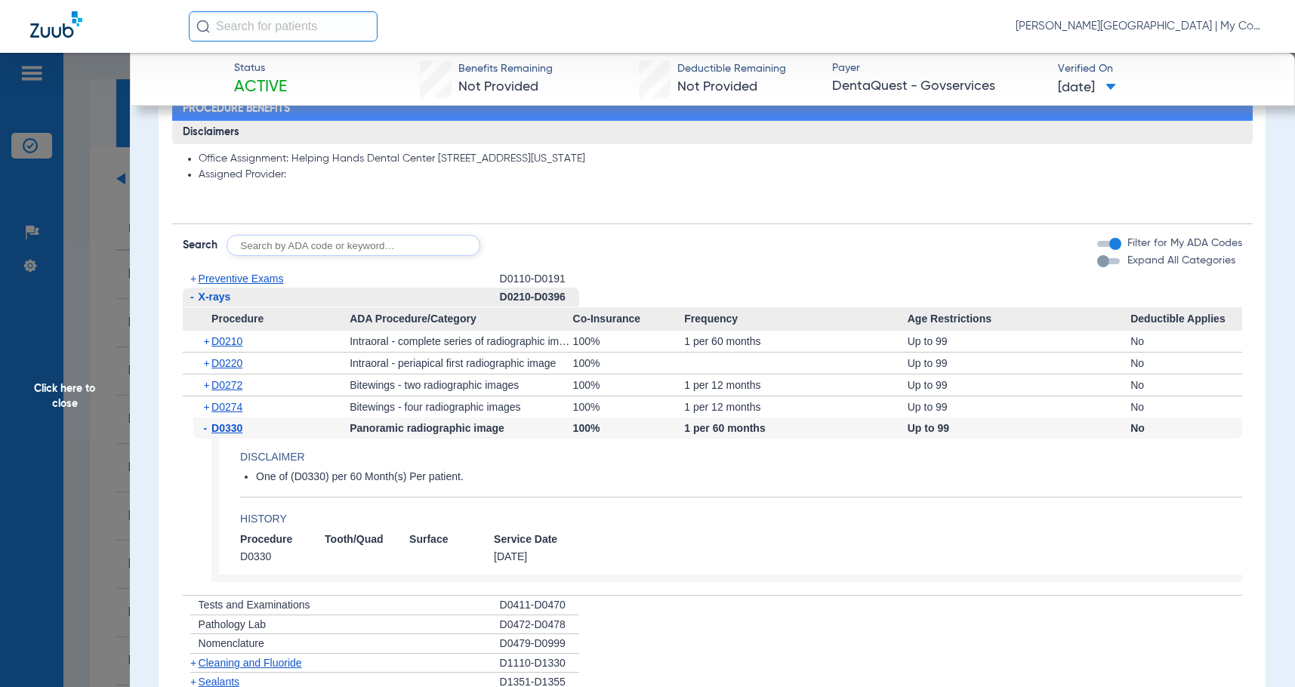
click at [230, 428] on span "D0330" at bounding box center [226, 428] width 31 height 12
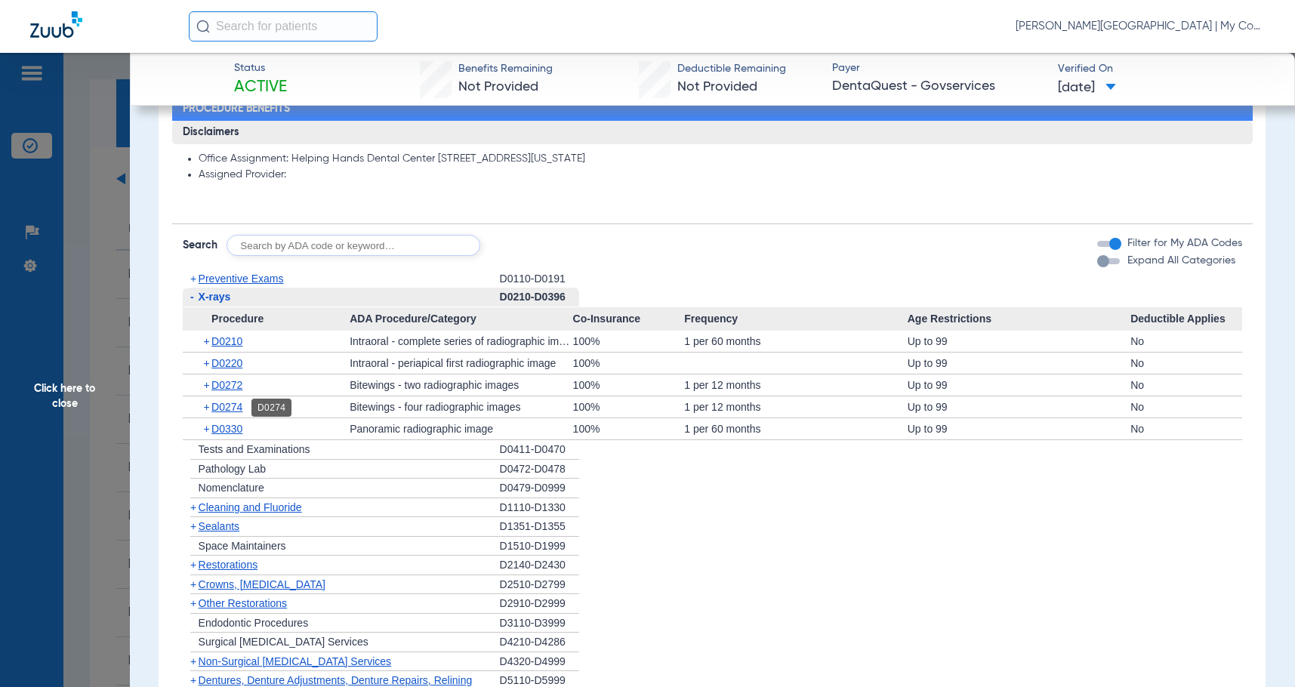
click at [225, 406] on span "D0274" at bounding box center [226, 407] width 31 height 12
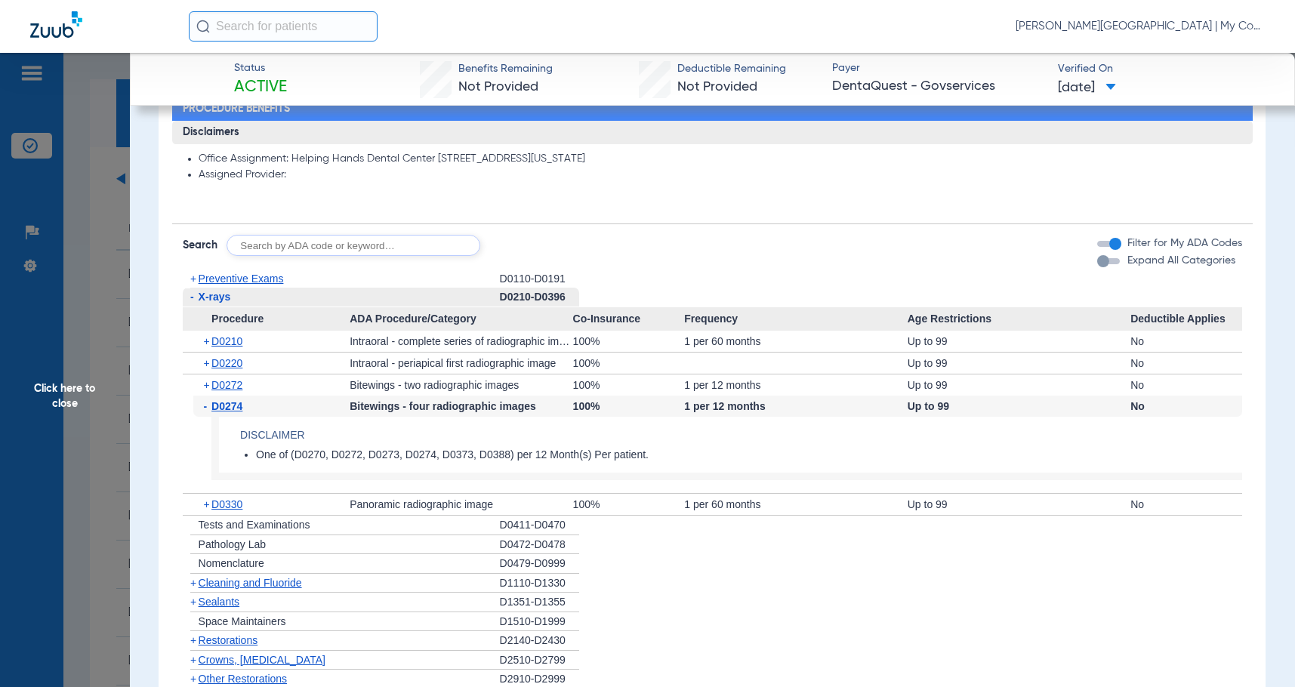
click at [225, 406] on span "D0274" at bounding box center [226, 406] width 31 height 12
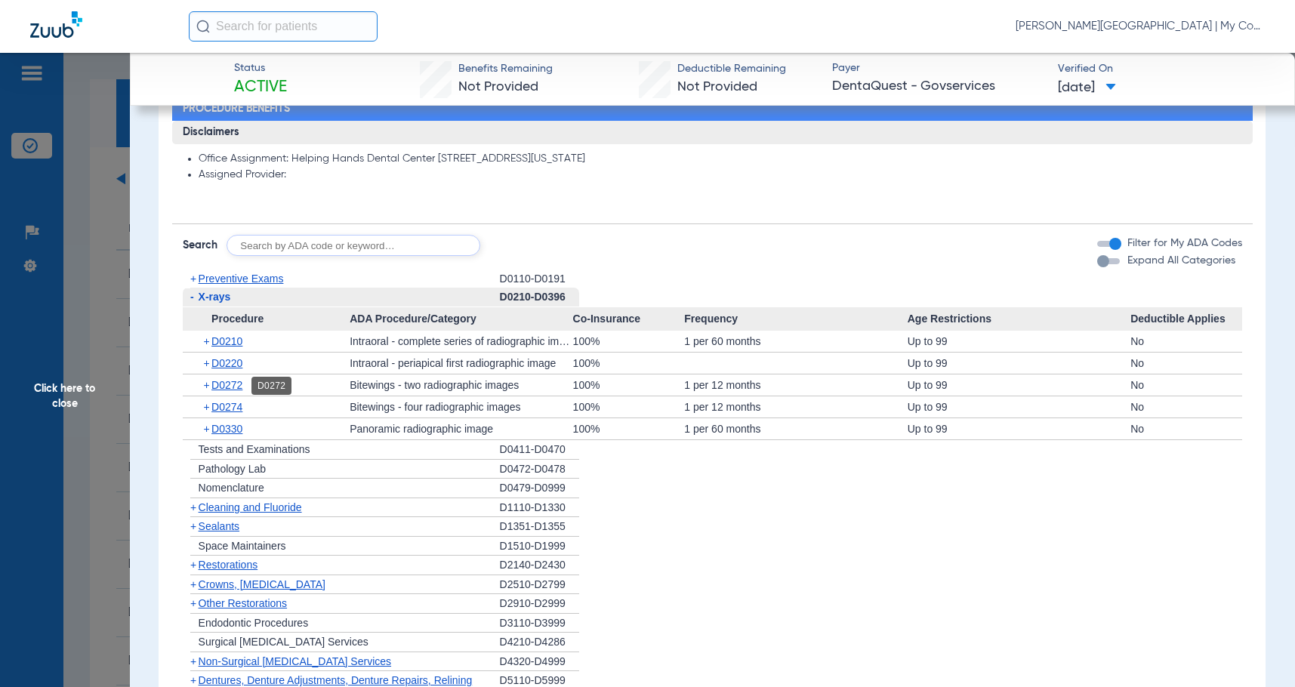
click at [228, 388] on span "D0272" at bounding box center [226, 385] width 31 height 12
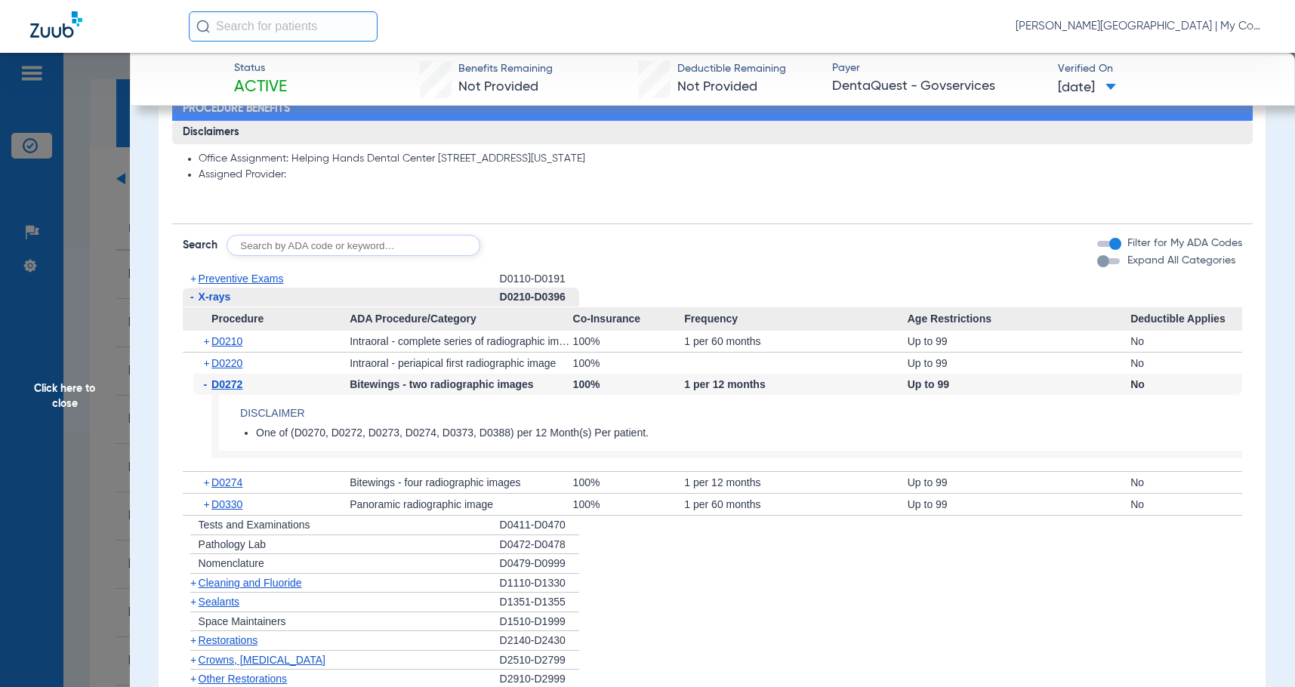
click at [228, 388] on span "D0272" at bounding box center [226, 384] width 31 height 12
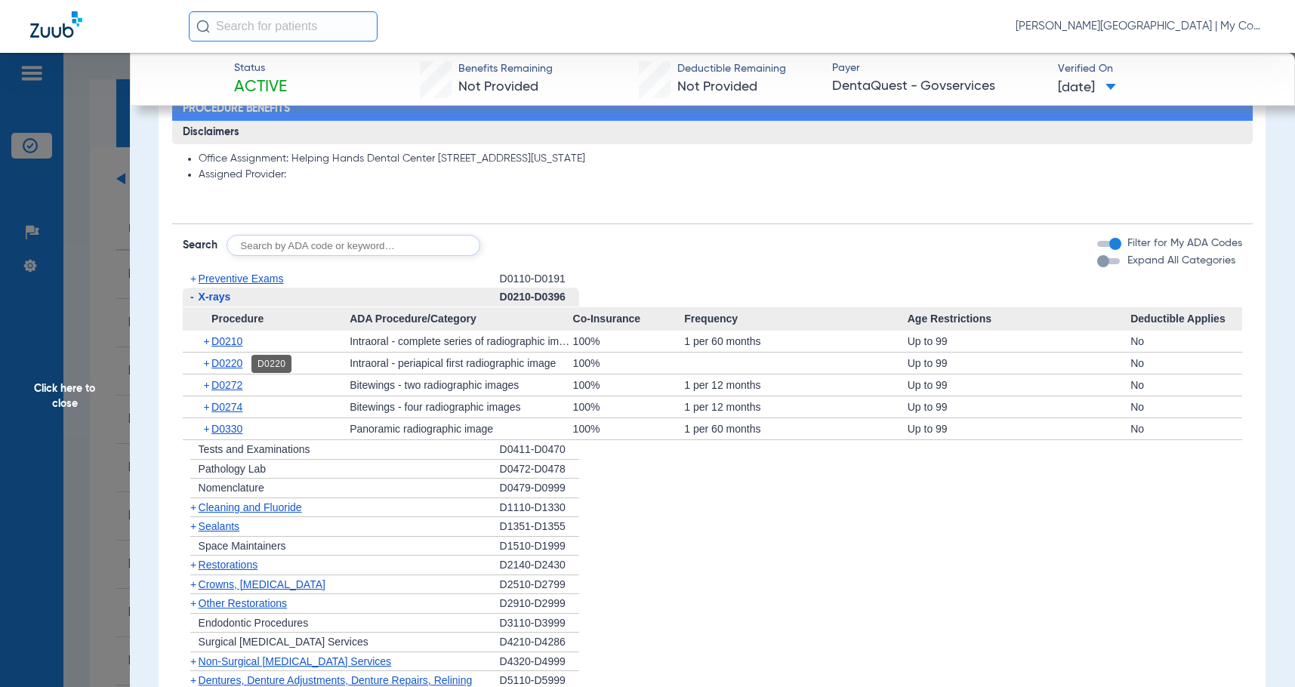
click at [233, 361] on span "D0220" at bounding box center [226, 363] width 31 height 12
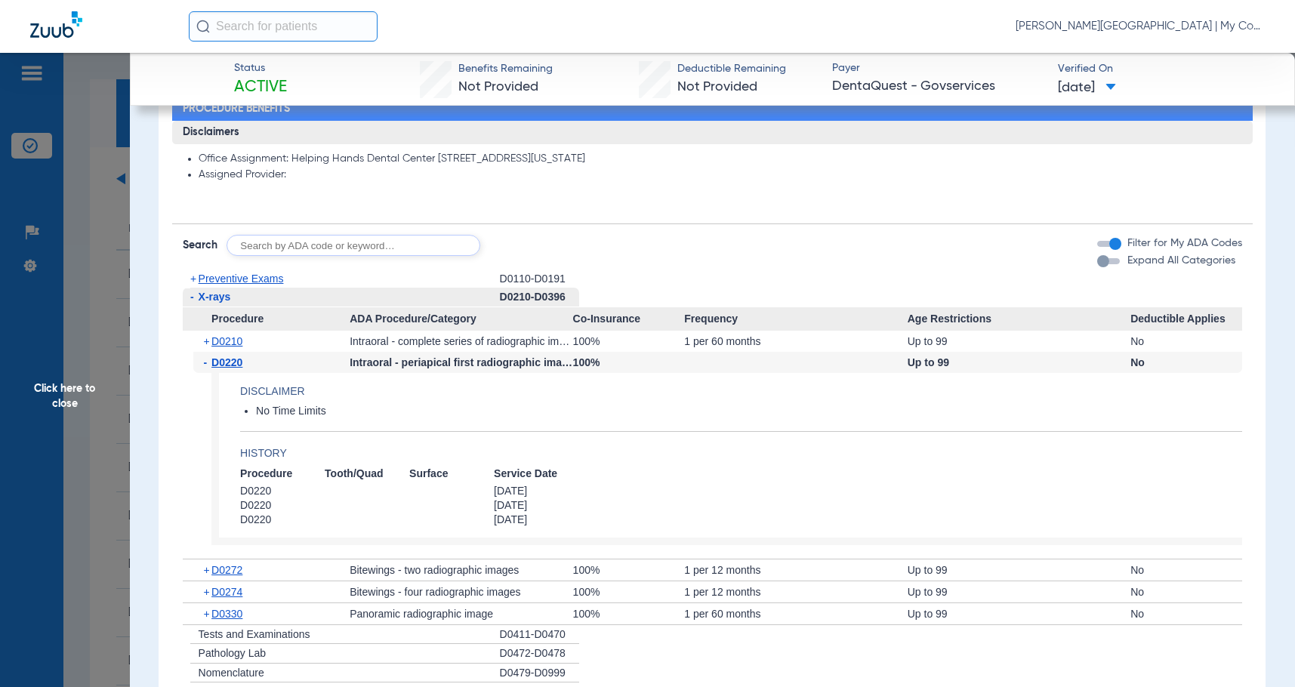
click at [233, 361] on span "D0220" at bounding box center [226, 363] width 31 height 12
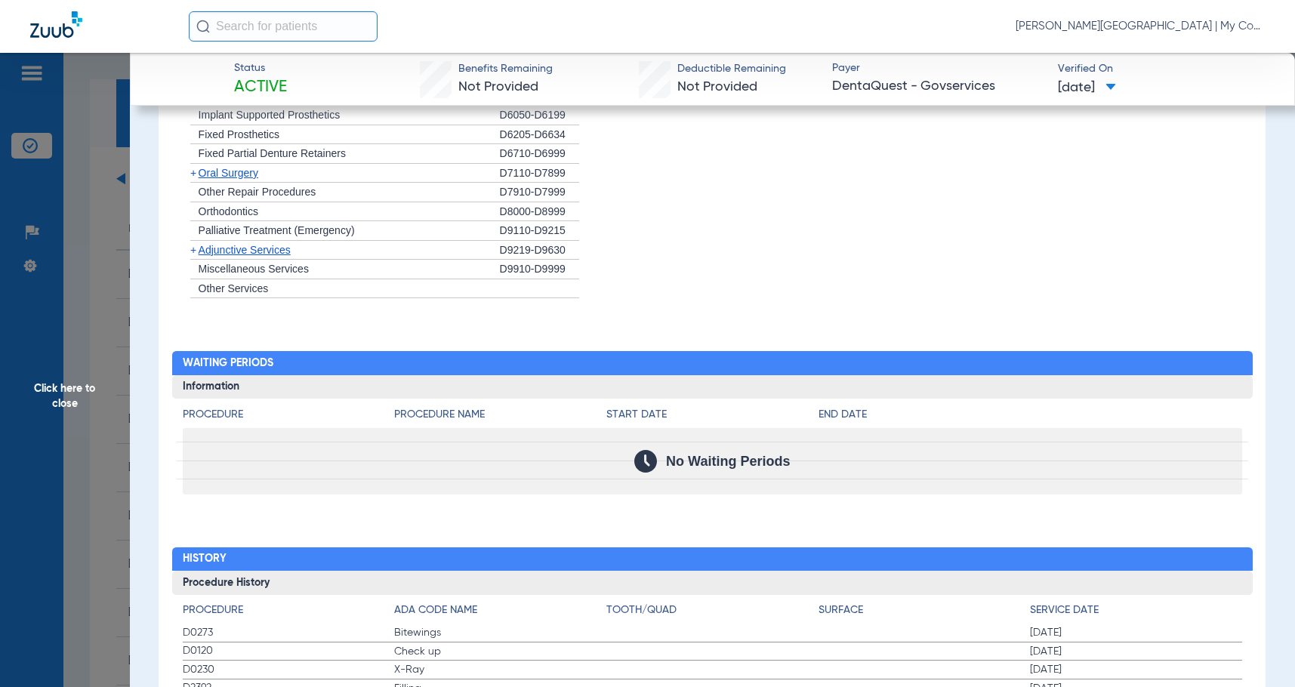
scroll to position [2075, 0]
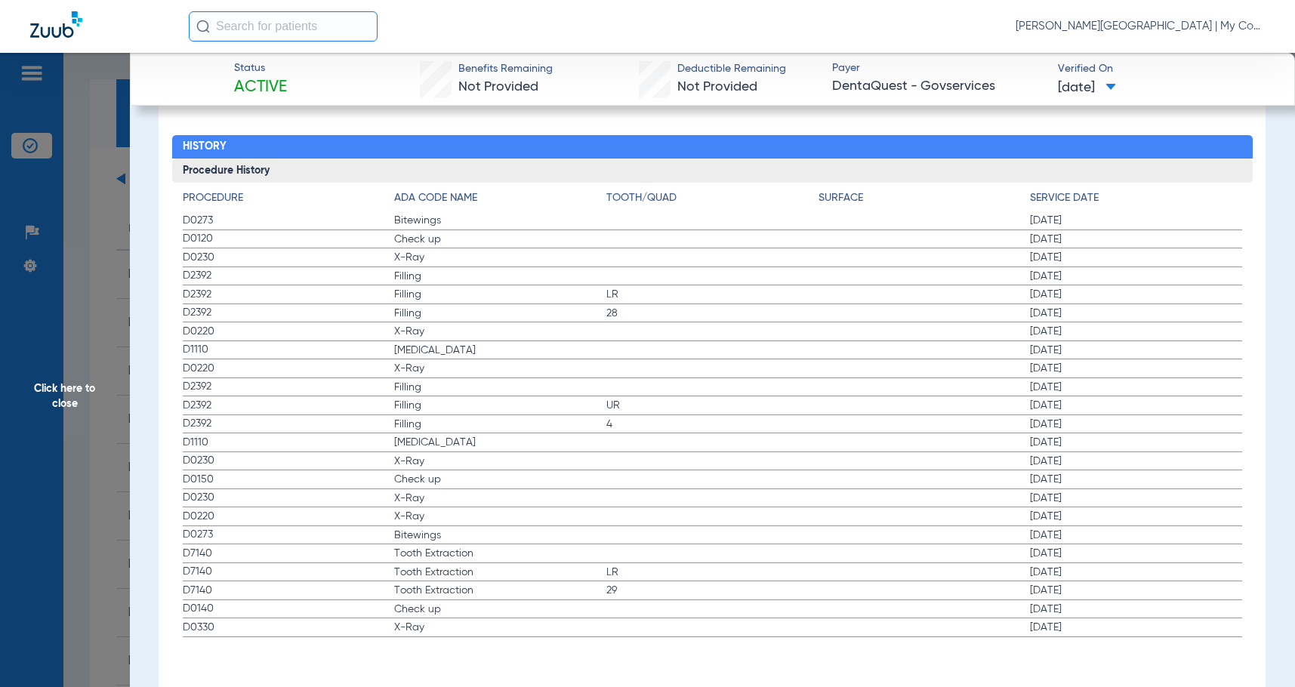
click at [57, 379] on span "Click here to close" at bounding box center [65, 396] width 130 height 687
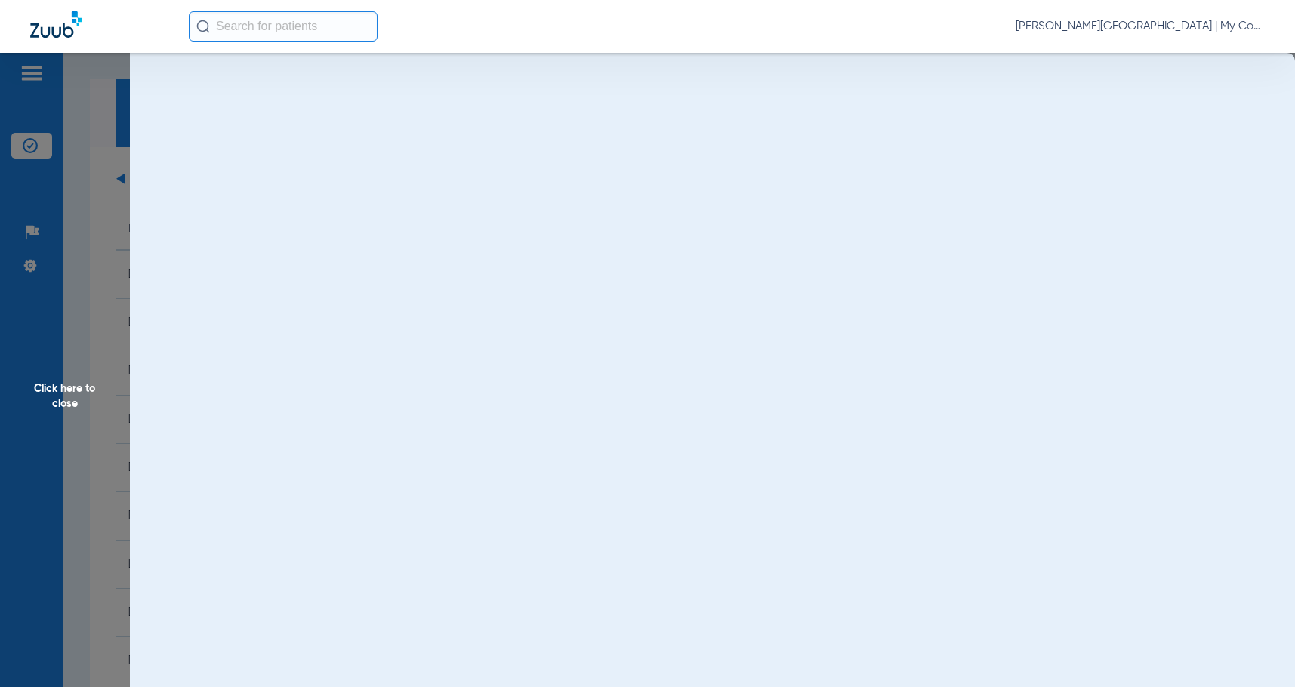
scroll to position [0, 0]
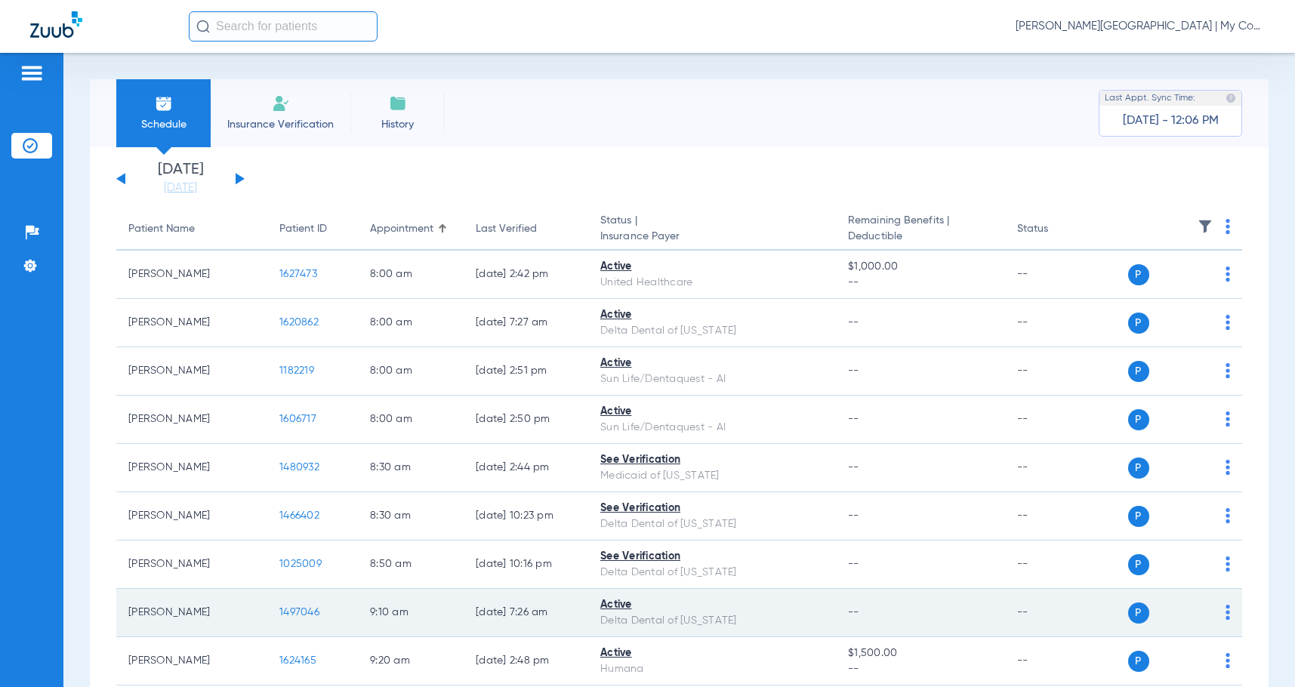
click at [300, 606] on td "1497046" at bounding box center [312, 613] width 91 height 48
click at [300, 615] on span "1497046" at bounding box center [299, 612] width 40 height 11
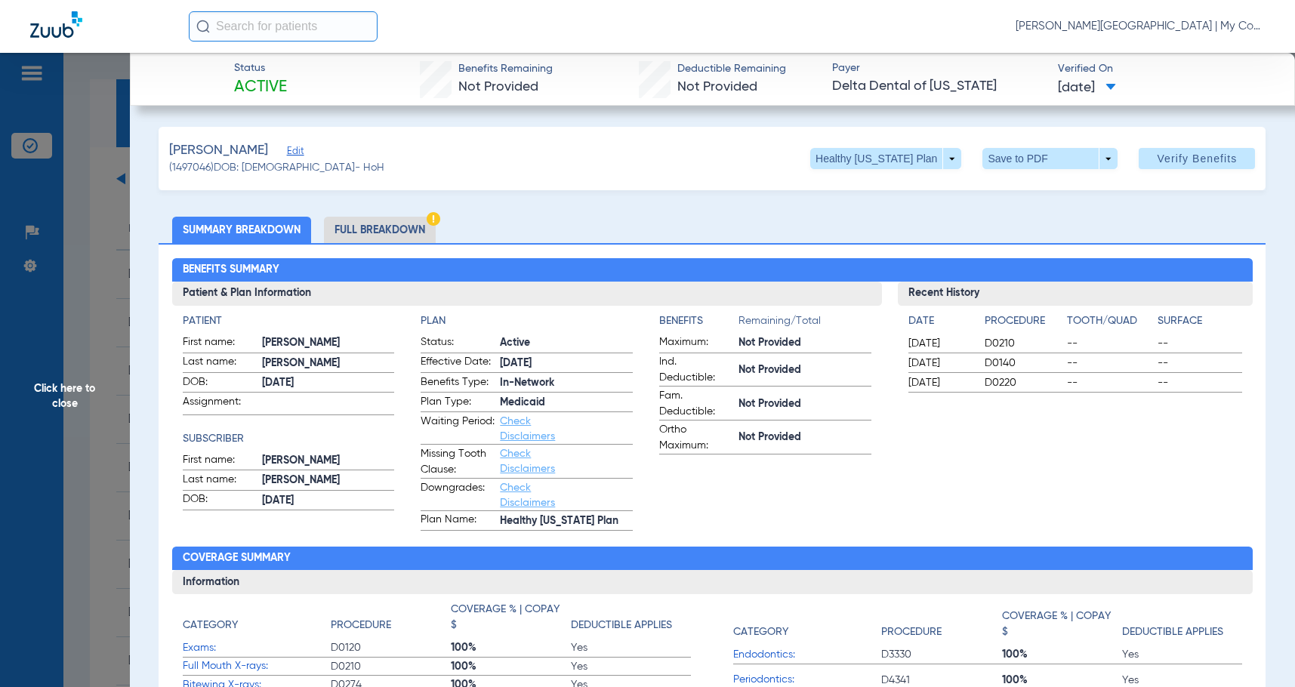
click at [724, 518] on app-benefits-information "Benefits Remaining/Total Maximum: Not Provided Ind. Deductible: Not Provided Fa…" at bounding box center [765, 422] width 212 height 218
click at [372, 235] on li "Full Breakdown" at bounding box center [380, 230] width 112 height 26
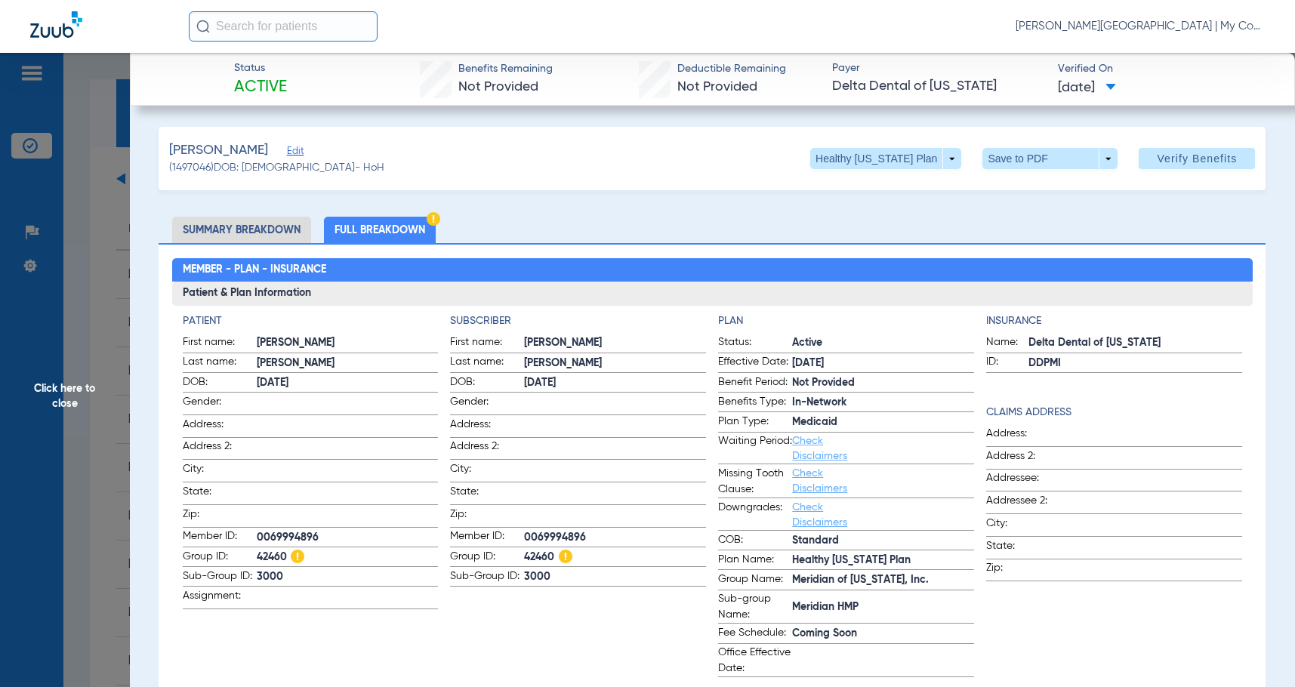
click at [524, 622] on app-subscriber-information "Subscriber First name: BRIAN Last name: THOMPSON DOB: 01/08/1976 Gender: Addres…" at bounding box center [578, 495] width 256 height 364
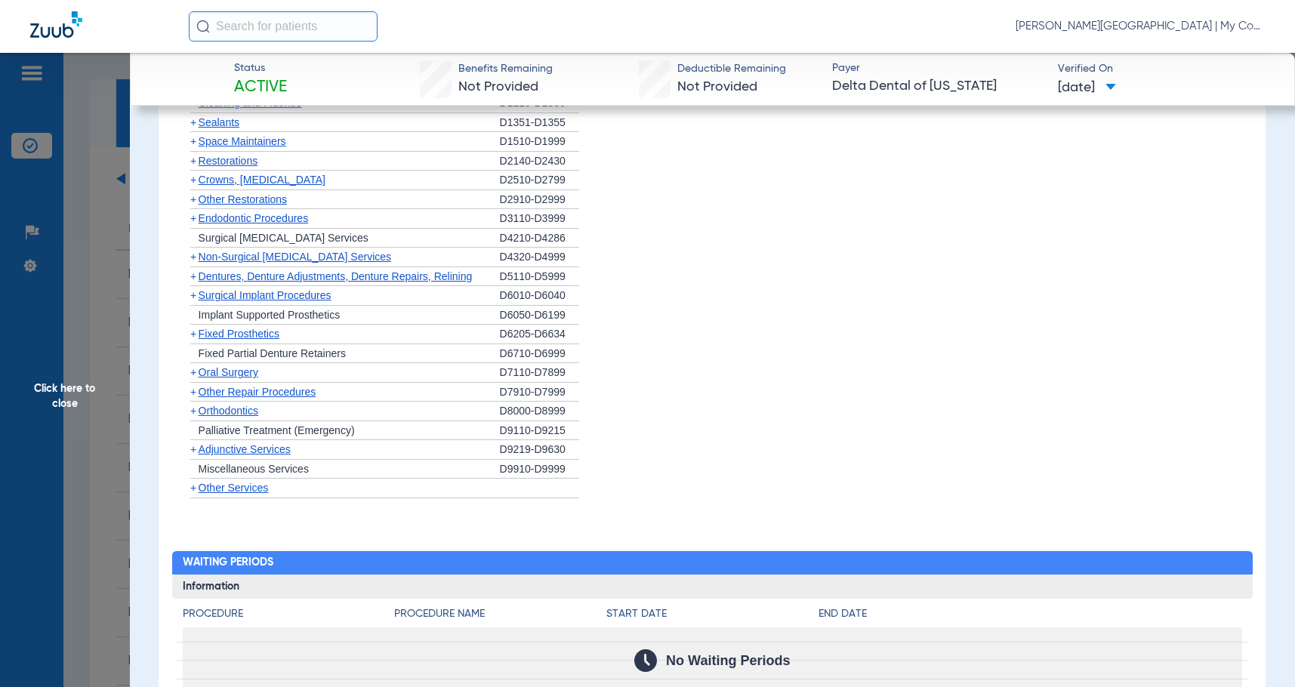
scroll to position [1110, 0]
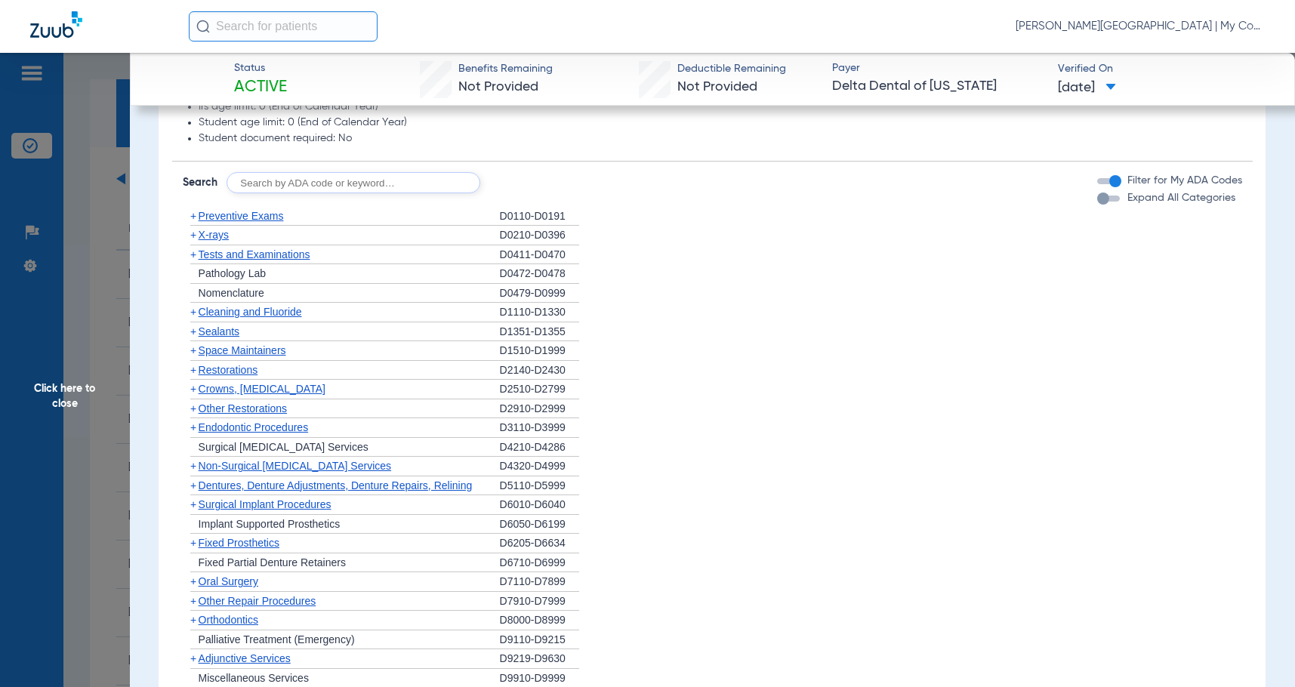
click at [222, 233] on span "X-rays" at bounding box center [214, 235] width 30 height 12
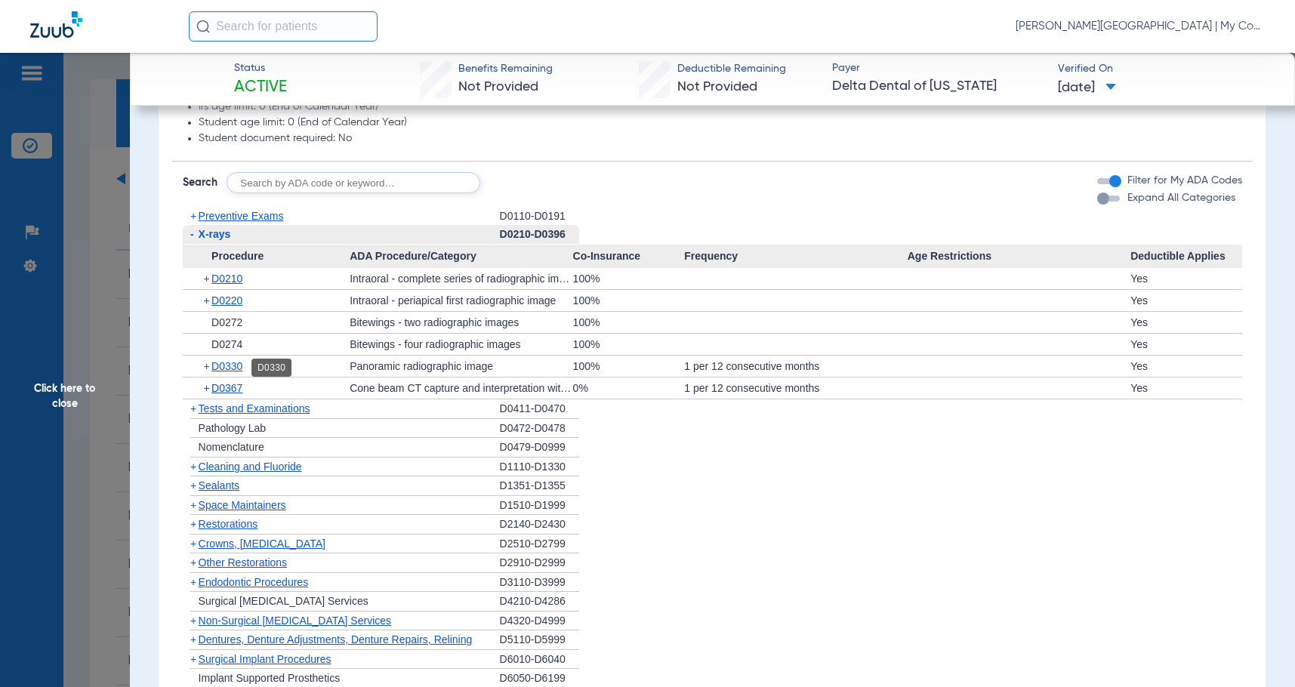
click at [227, 363] on span "D0330" at bounding box center [226, 366] width 31 height 12
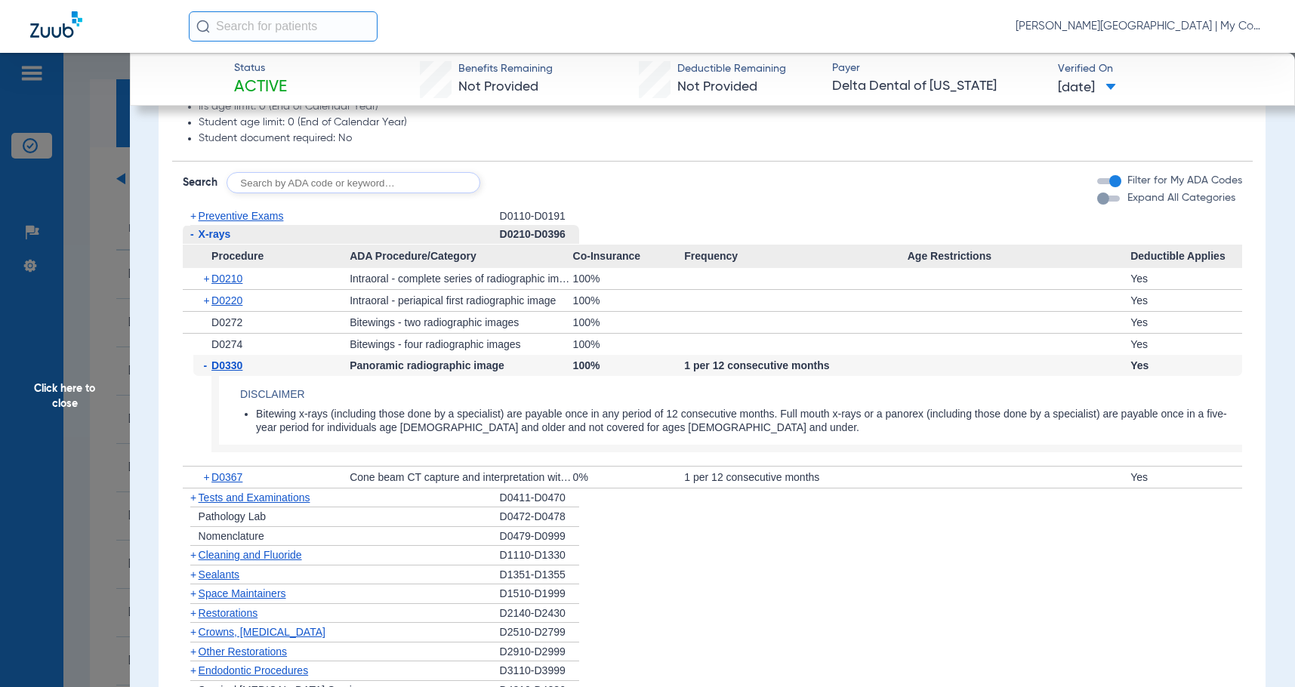
click at [227, 363] on span "D0330" at bounding box center [226, 366] width 31 height 12
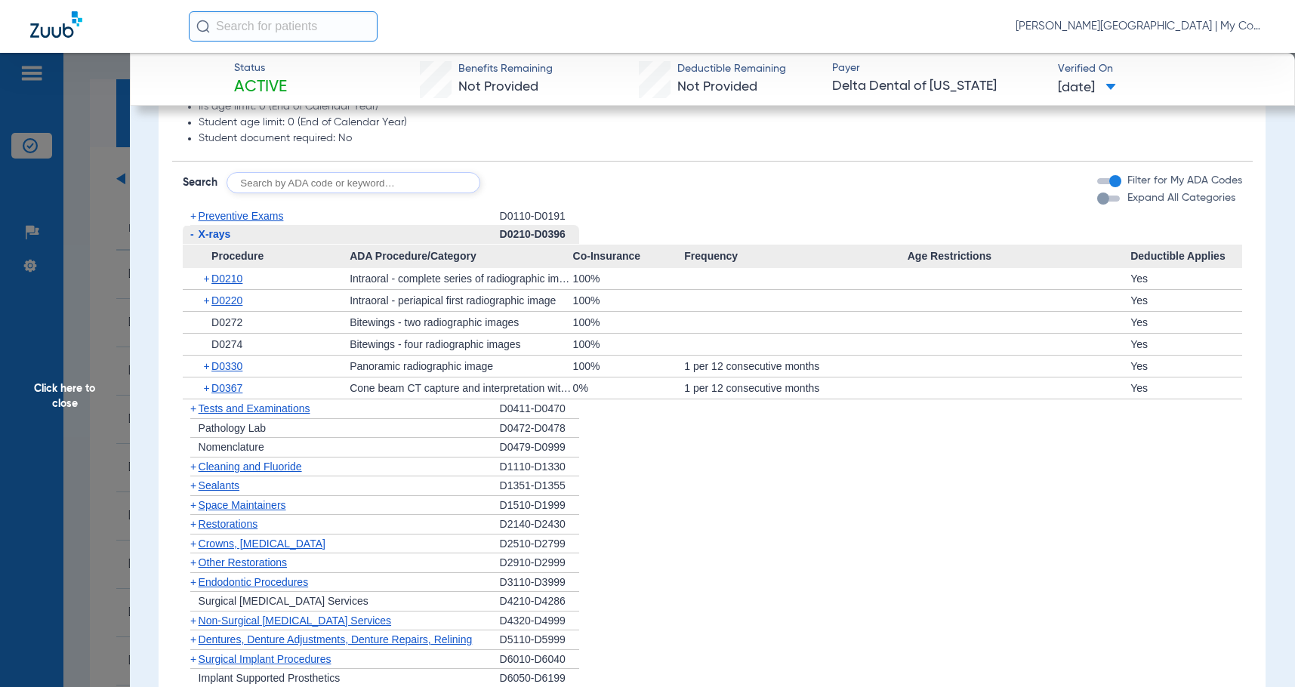
click at [233, 273] on div "+ D0210" at bounding box center [271, 278] width 157 height 21
click at [236, 276] on span "D0210" at bounding box center [226, 279] width 31 height 12
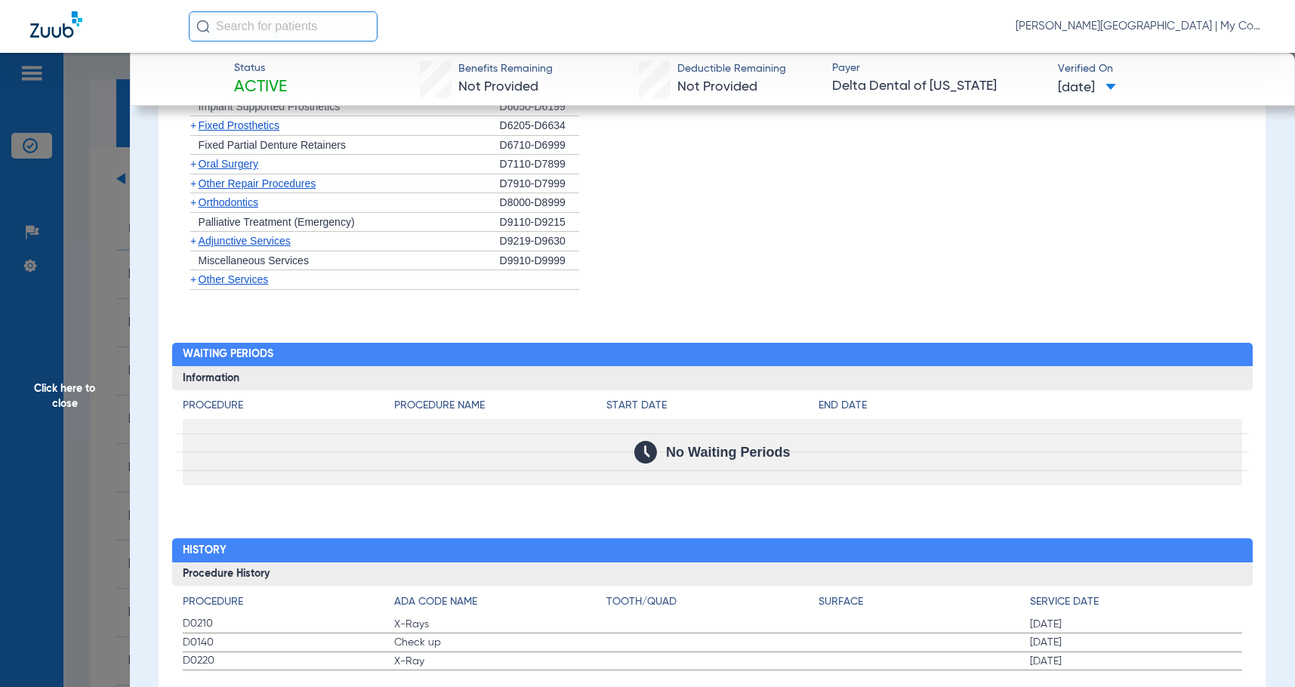
scroll to position [1813, 0]
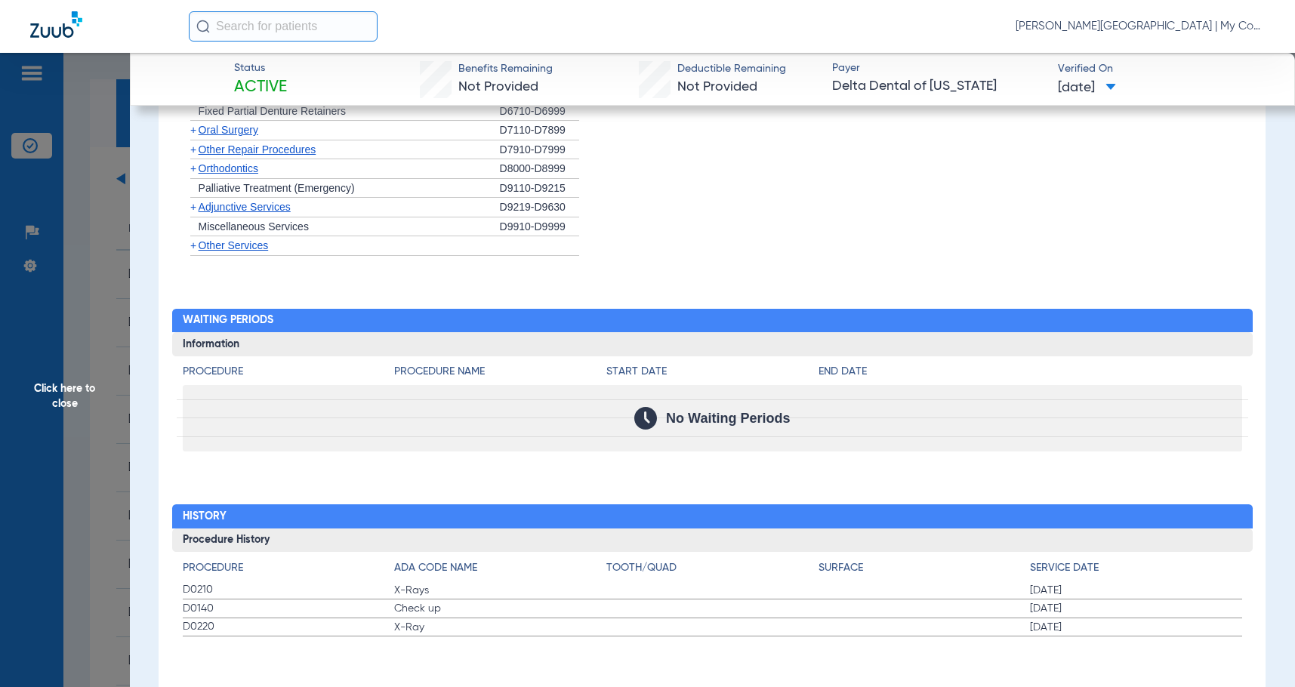
click at [312, 574] on h4 "Procedure" at bounding box center [289, 568] width 212 height 16
click at [88, 397] on span "Click here to close" at bounding box center [65, 396] width 130 height 687
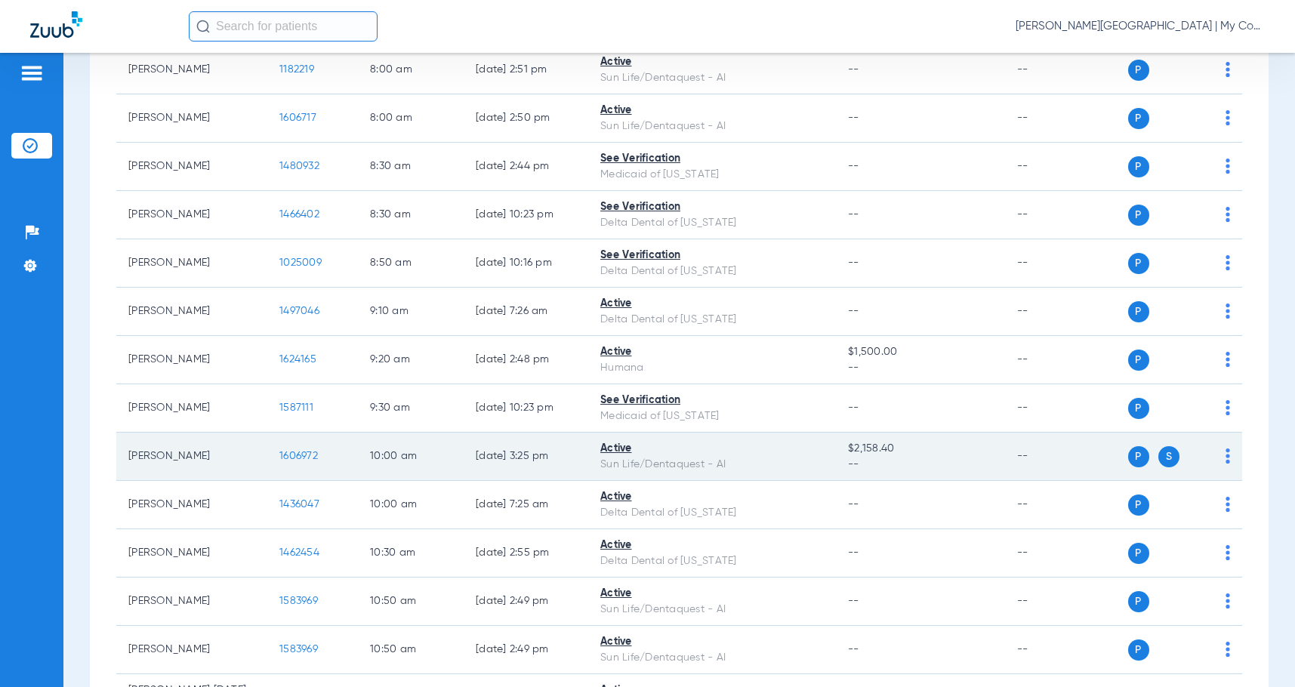
scroll to position [302, 0]
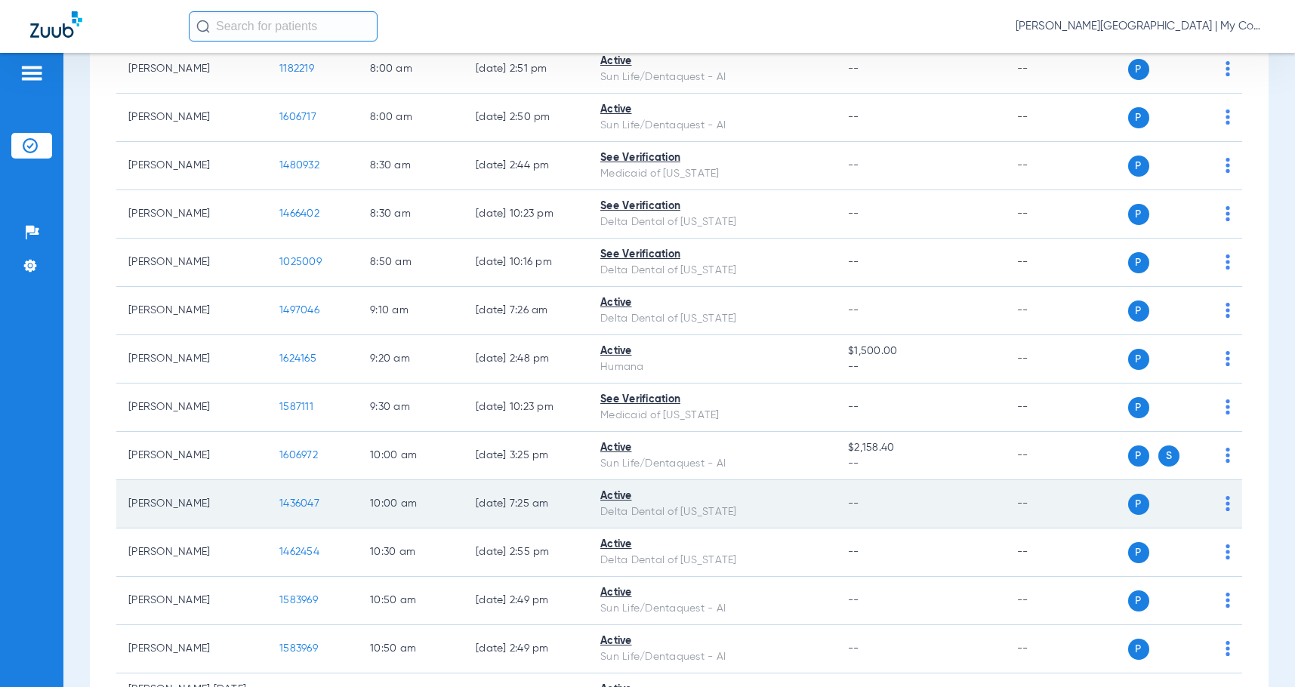
click at [304, 502] on span "1436047" at bounding box center [299, 504] width 40 height 11
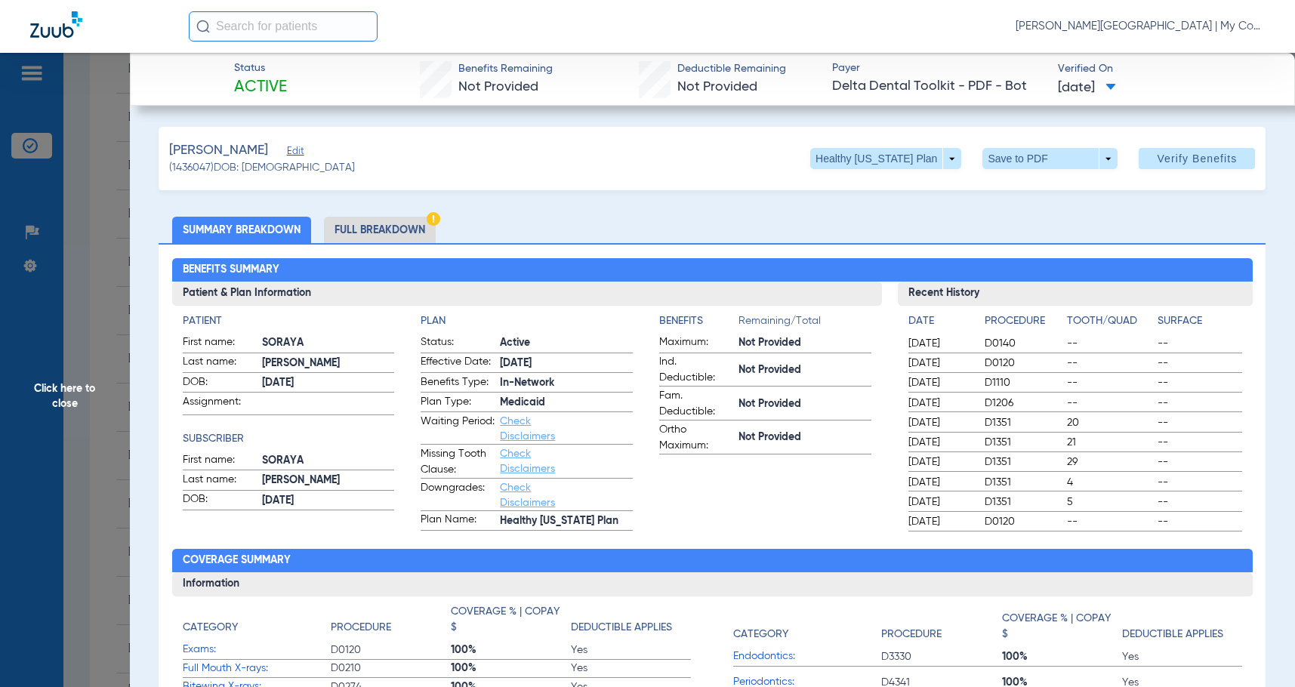
drag, startPoint x: 342, startPoint y: 236, endPoint x: 1252, endPoint y: 245, distance: 909.5
click at [342, 236] on li "Full Breakdown" at bounding box center [380, 230] width 112 height 26
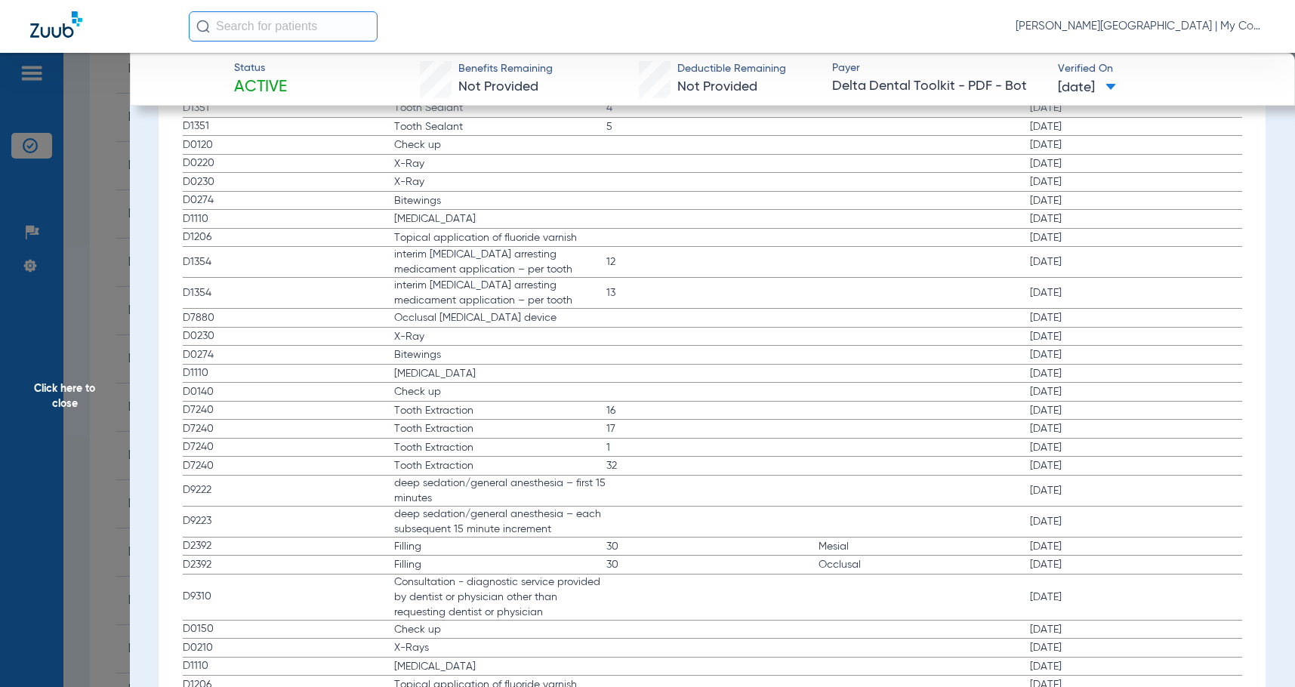
scroll to position [2266, 0]
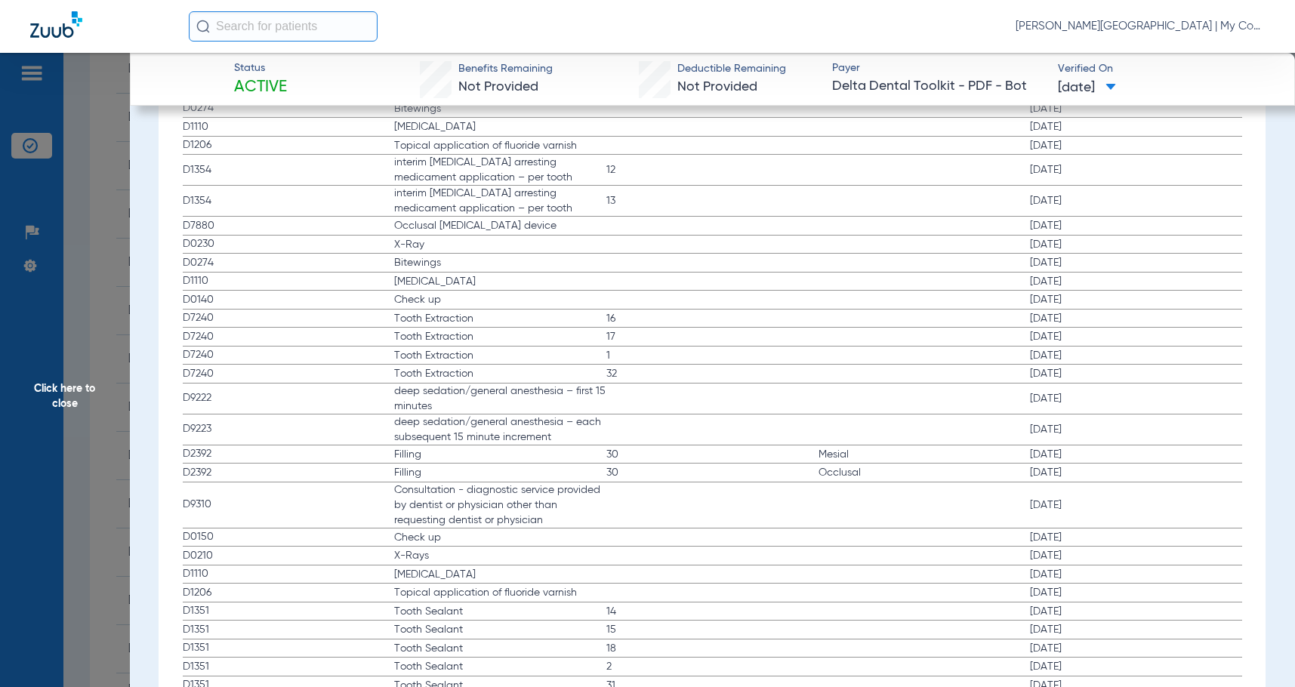
click at [93, 382] on span "Click here to close" at bounding box center [65, 396] width 130 height 687
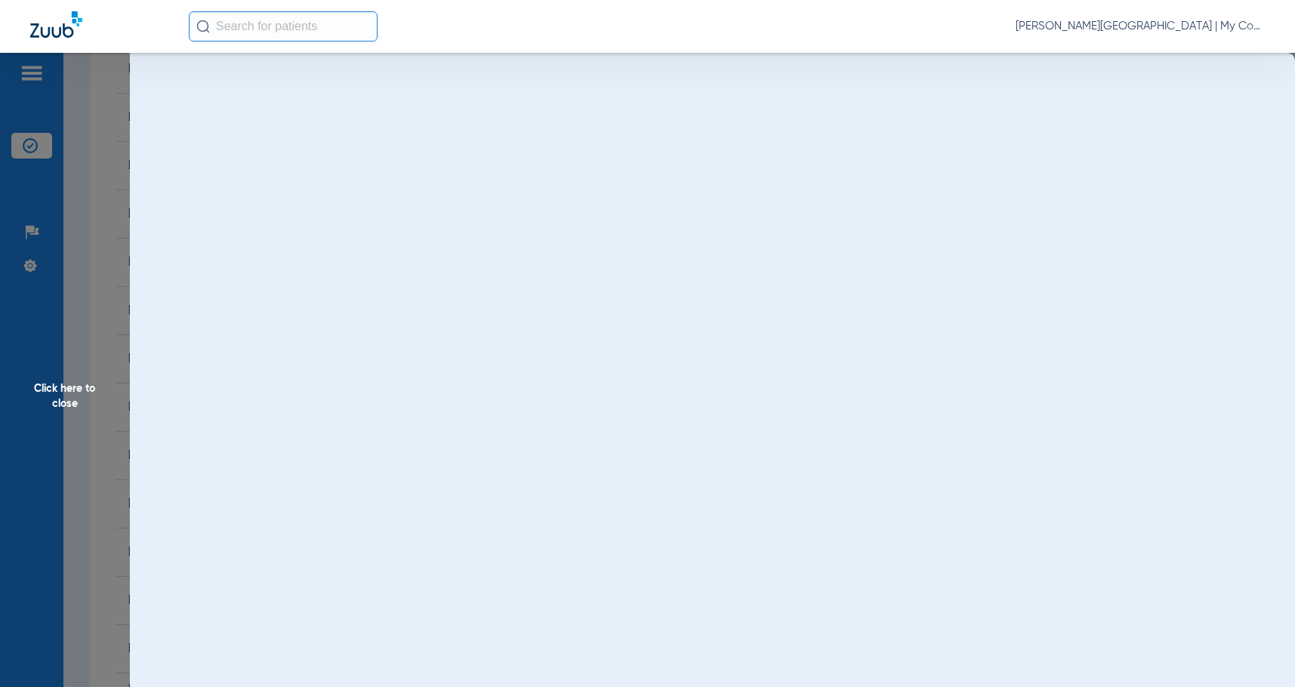
scroll to position [0, 0]
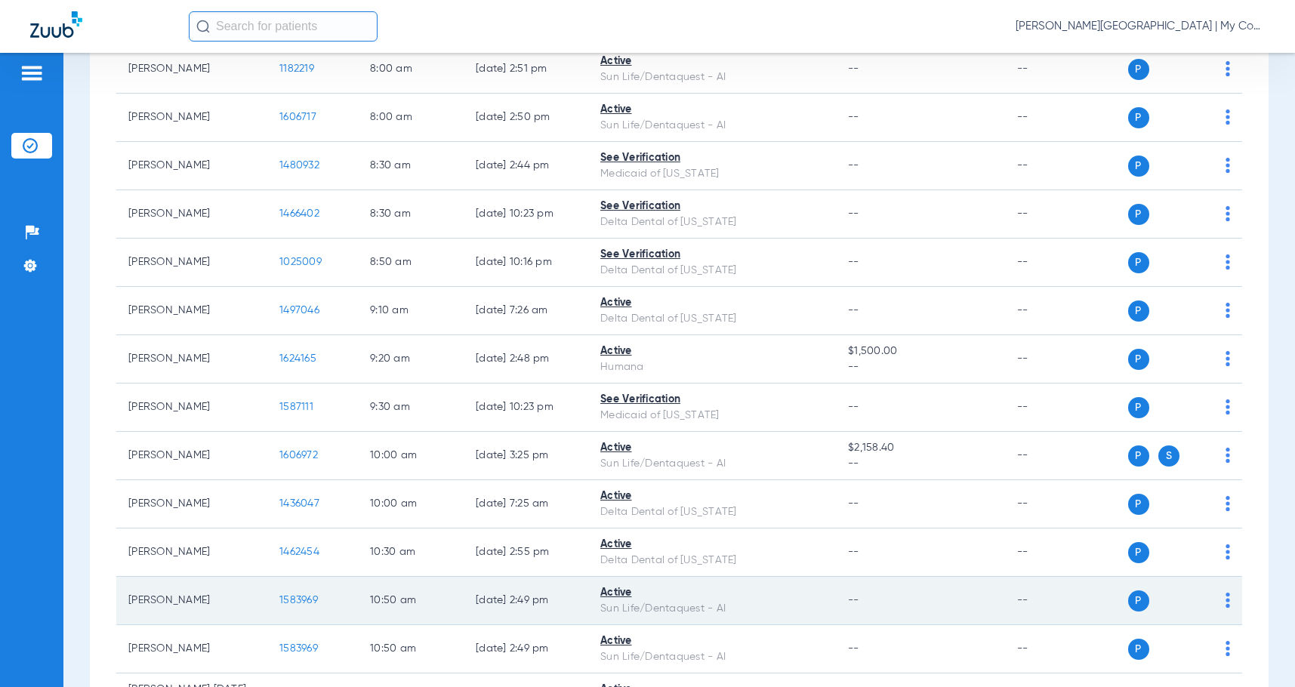
click at [304, 600] on span "1583969" at bounding box center [298, 600] width 39 height 11
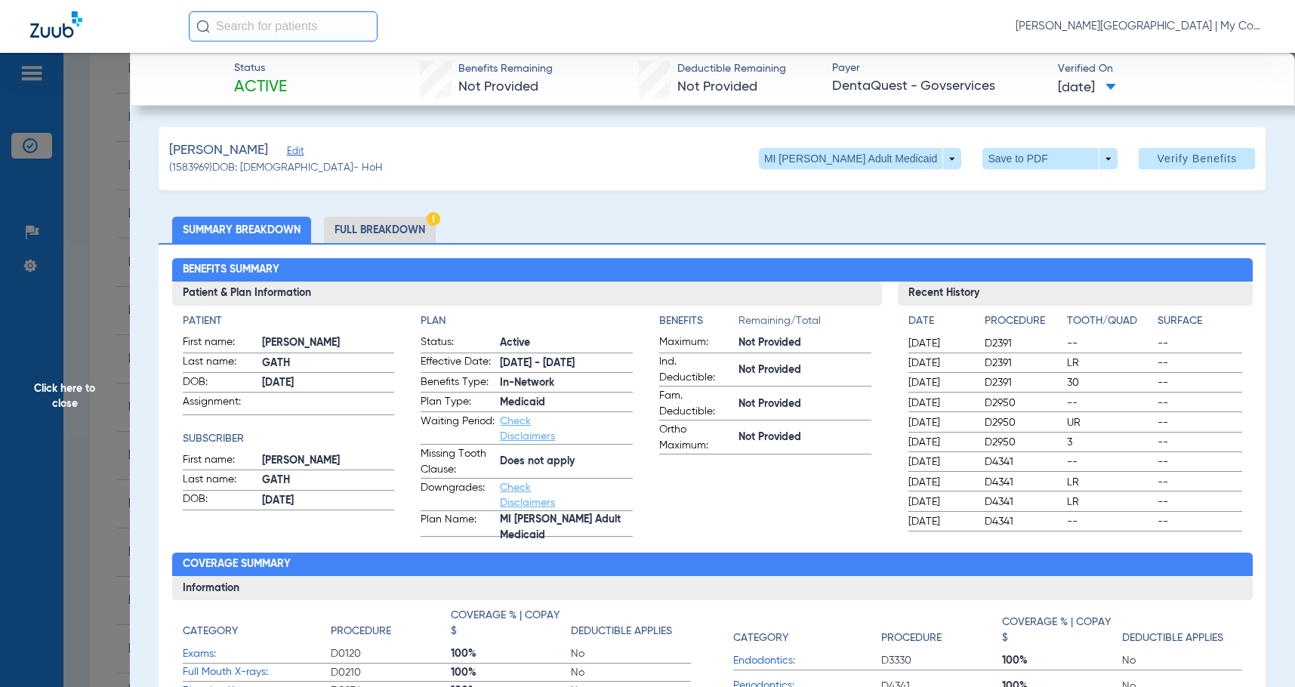
click at [396, 223] on li "Full Breakdown" at bounding box center [380, 230] width 112 height 26
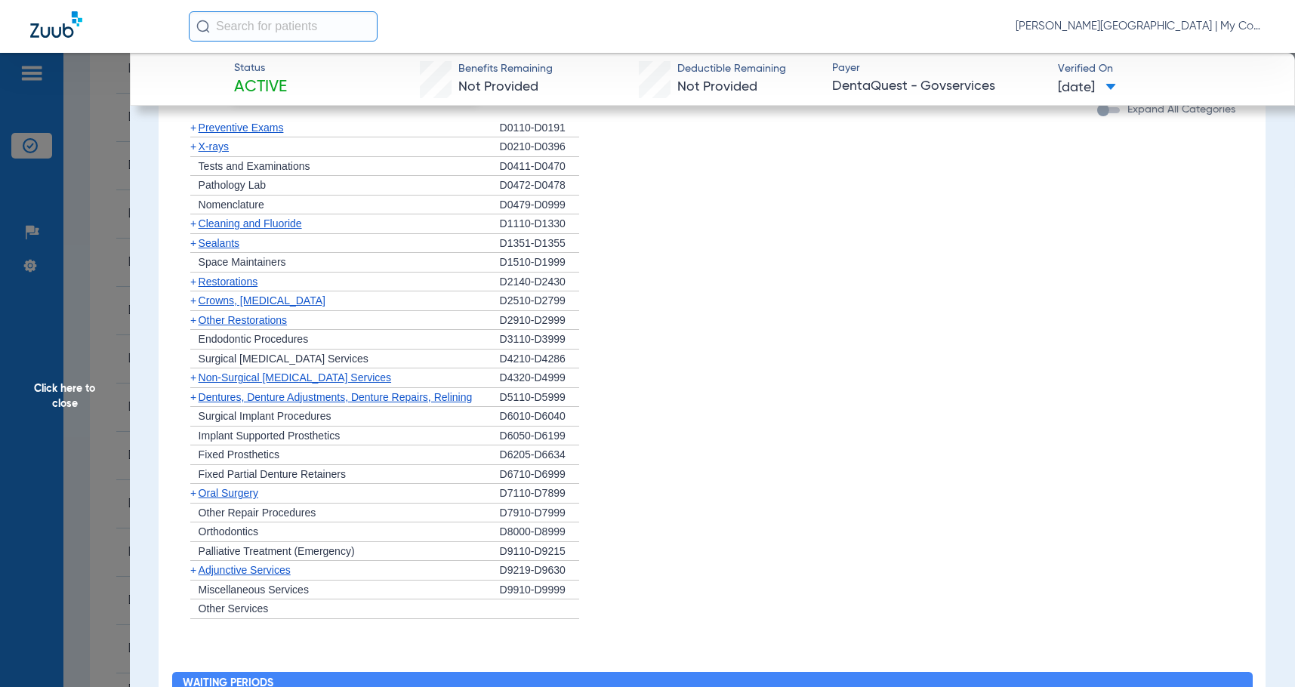
scroll to position [982, 0]
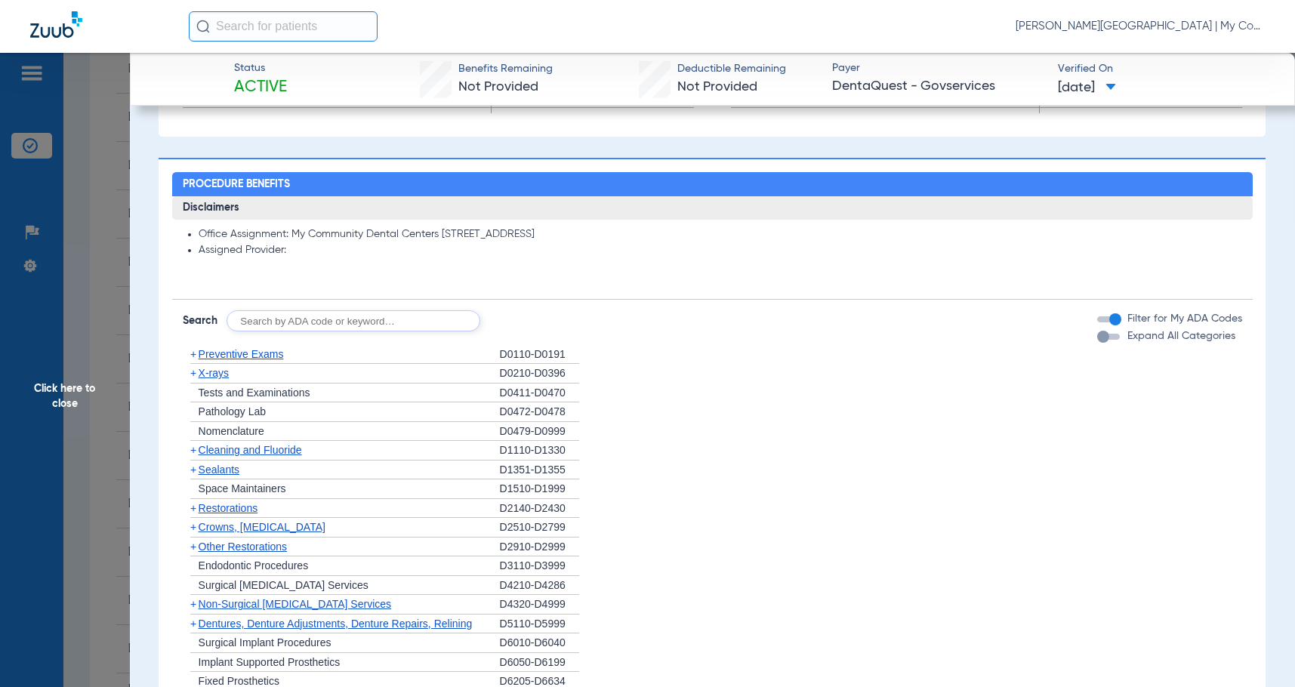
drag, startPoint x: 218, startPoint y: 372, endPoint x: 280, endPoint y: 372, distance: 62.7
click at [218, 372] on span "X-rays" at bounding box center [214, 373] width 30 height 12
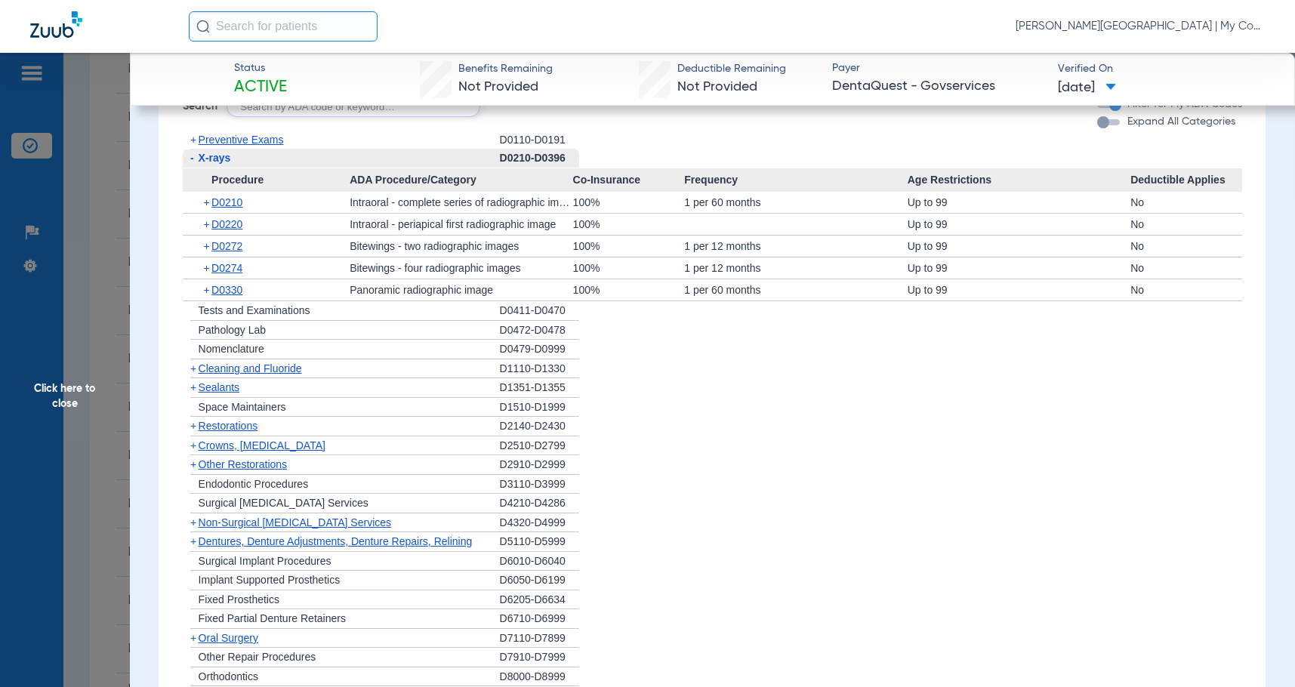
scroll to position [1209, 0]
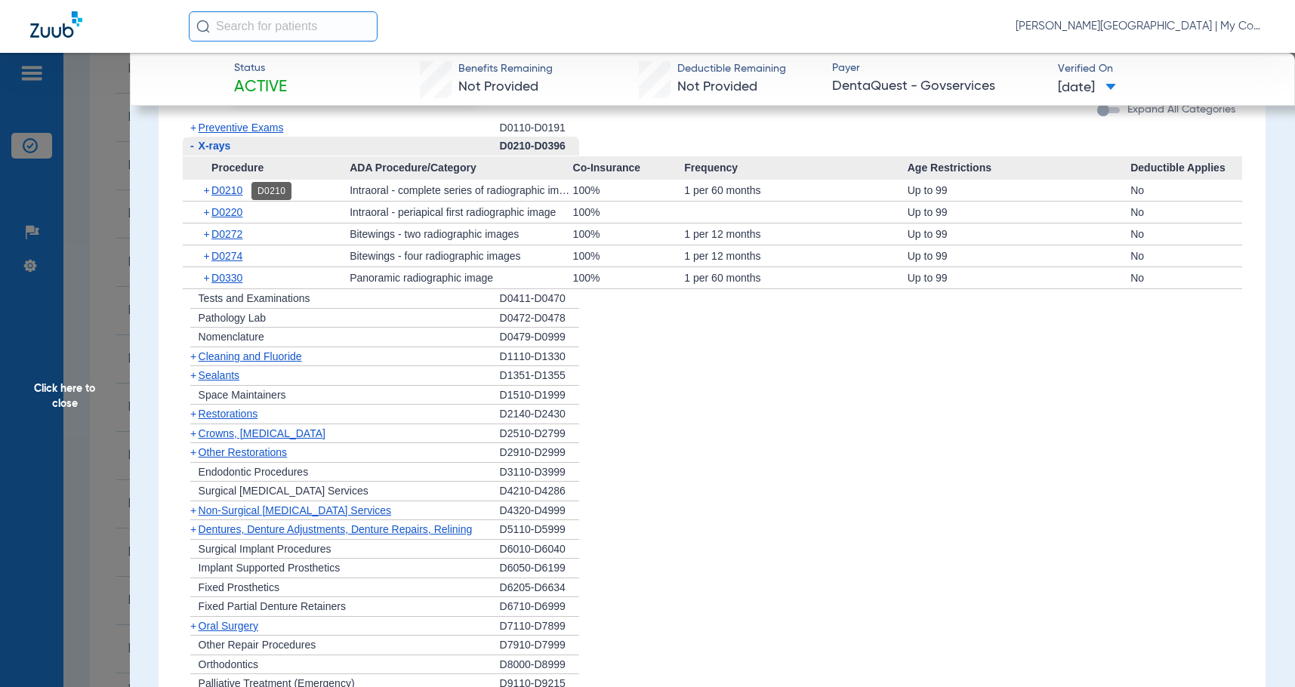
click at [233, 187] on span "D0210" at bounding box center [226, 190] width 31 height 12
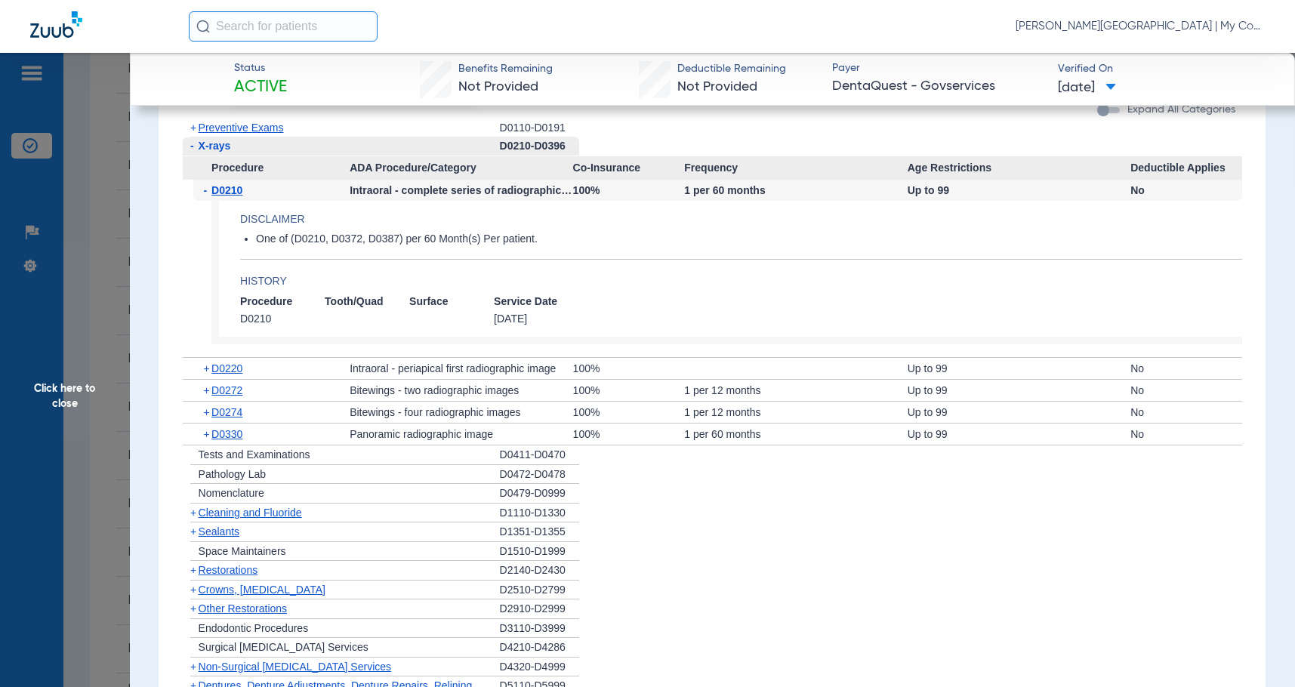
click at [233, 187] on span "D0210" at bounding box center [226, 190] width 31 height 12
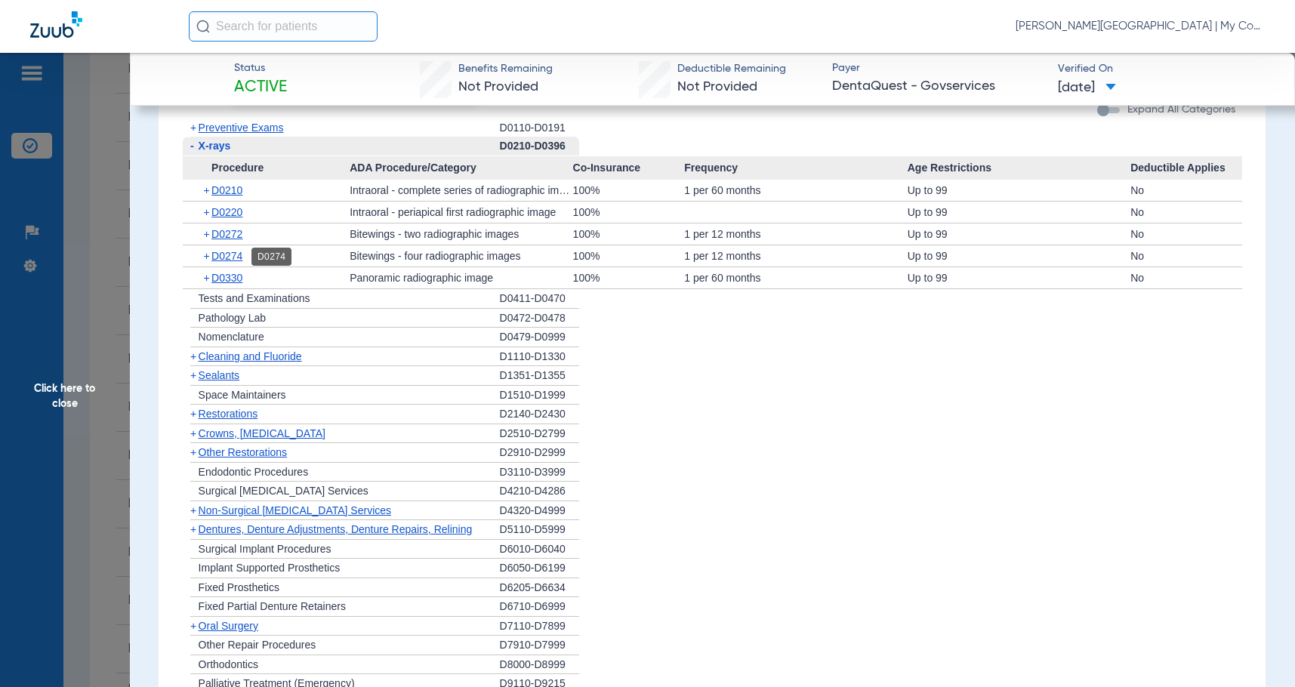
click at [232, 262] on span "D0274" at bounding box center [226, 256] width 31 height 12
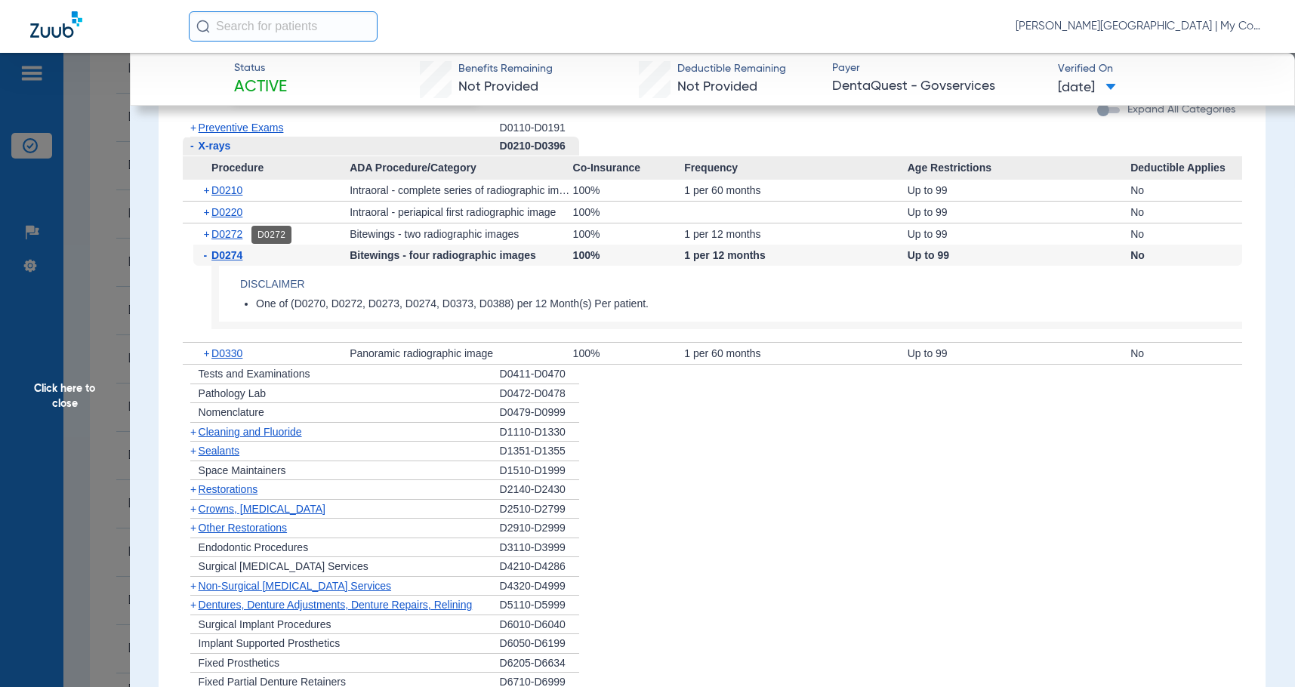
click at [221, 236] on span "D0272" at bounding box center [226, 234] width 31 height 12
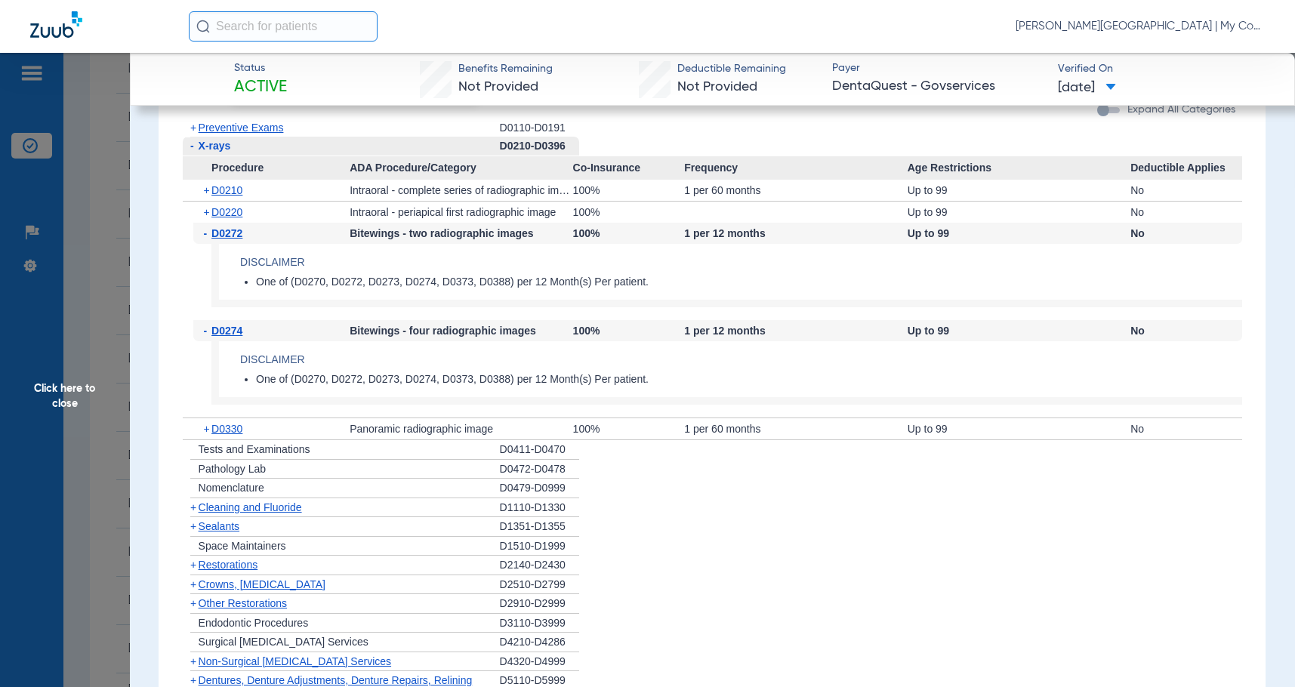
click at [221, 236] on span "D0272" at bounding box center [226, 233] width 31 height 12
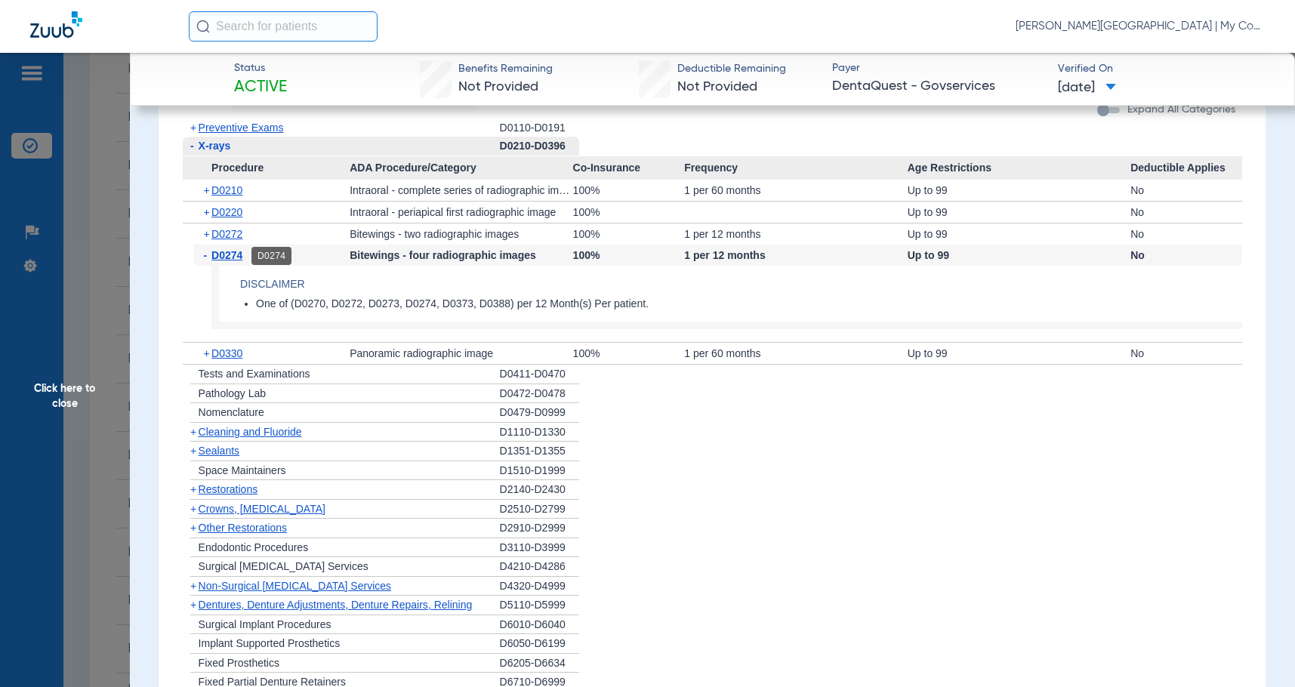
click at [225, 258] on span "D0274" at bounding box center [226, 255] width 31 height 12
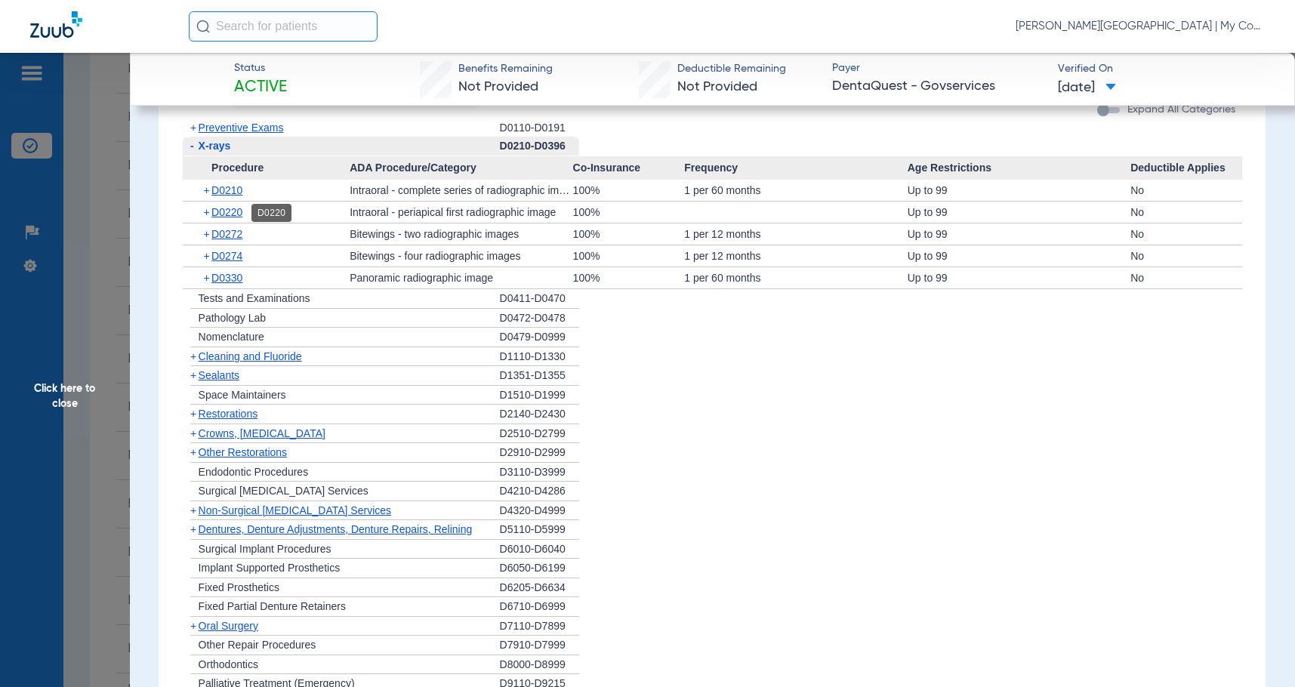
click at [230, 215] on span "D0220" at bounding box center [226, 212] width 31 height 12
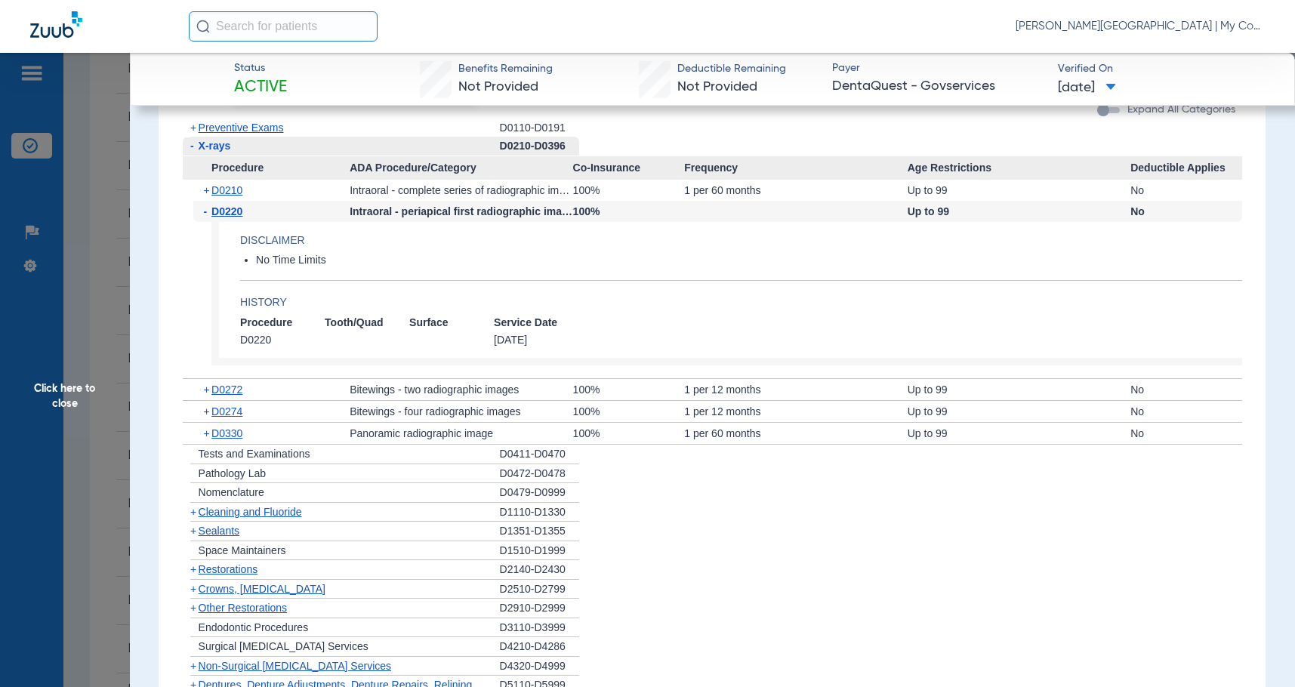
click at [230, 215] on span "D0220" at bounding box center [226, 211] width 31 height 12
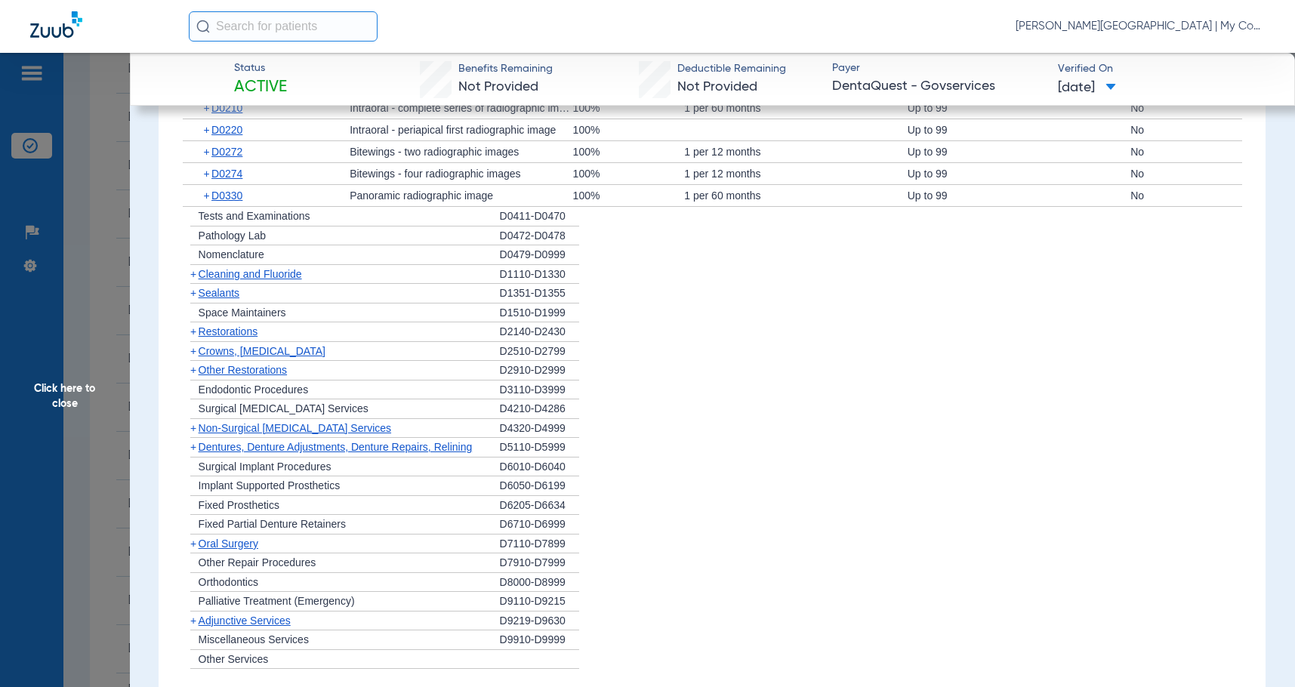
scroll to position [1360, 0]
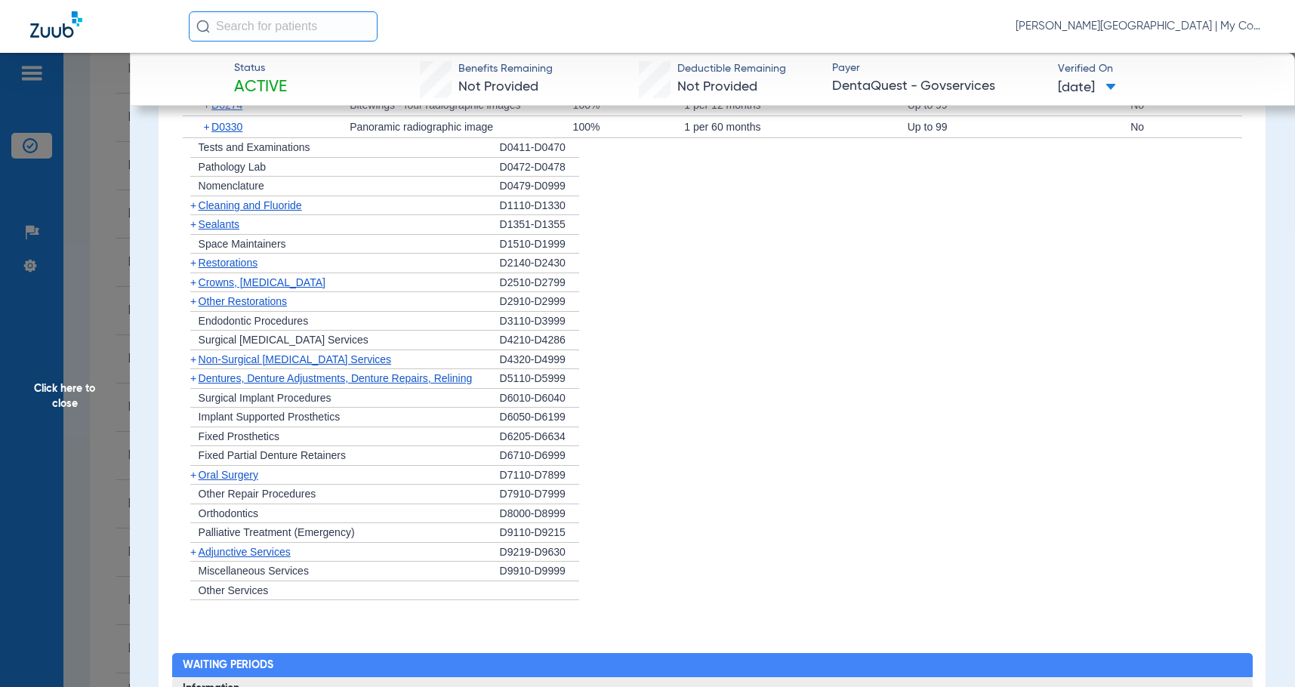
click at [231, 207] on span "Cleaning and Fluoride" at bounding box center [250, 205] width 103 height 12
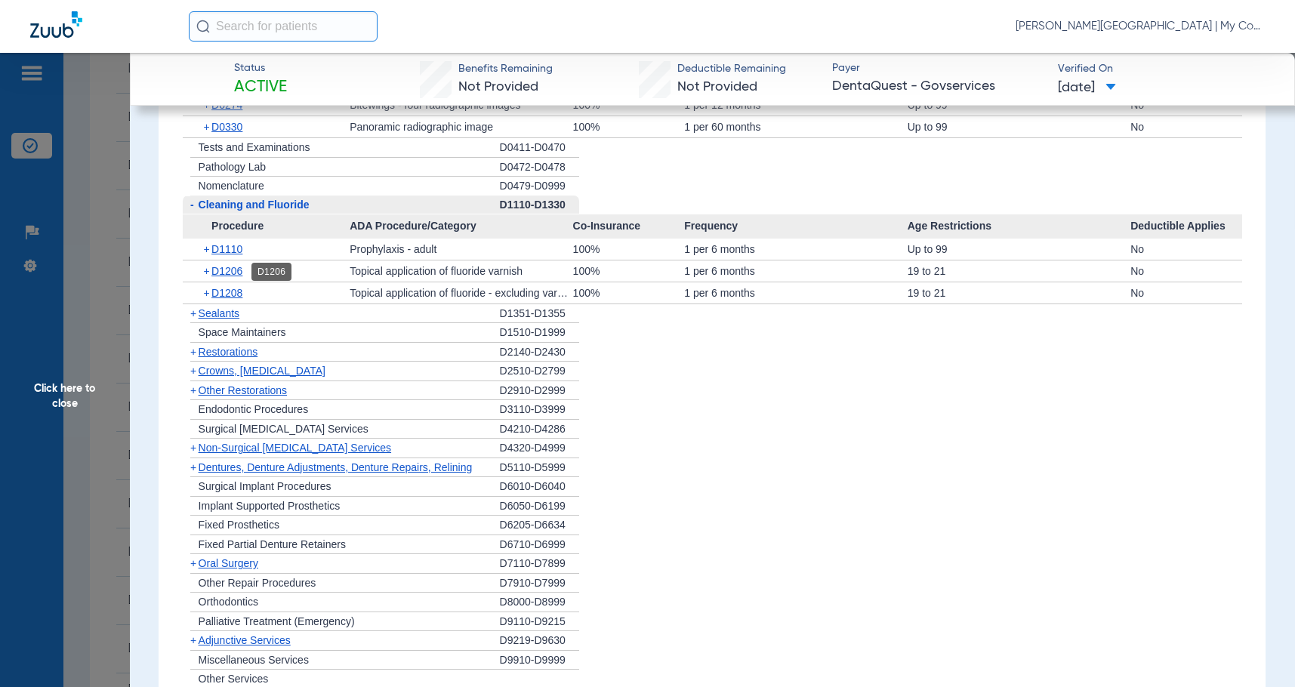
click at [239, 273] on span "D1206" at bounding box center [226, 271] width 31 height 12
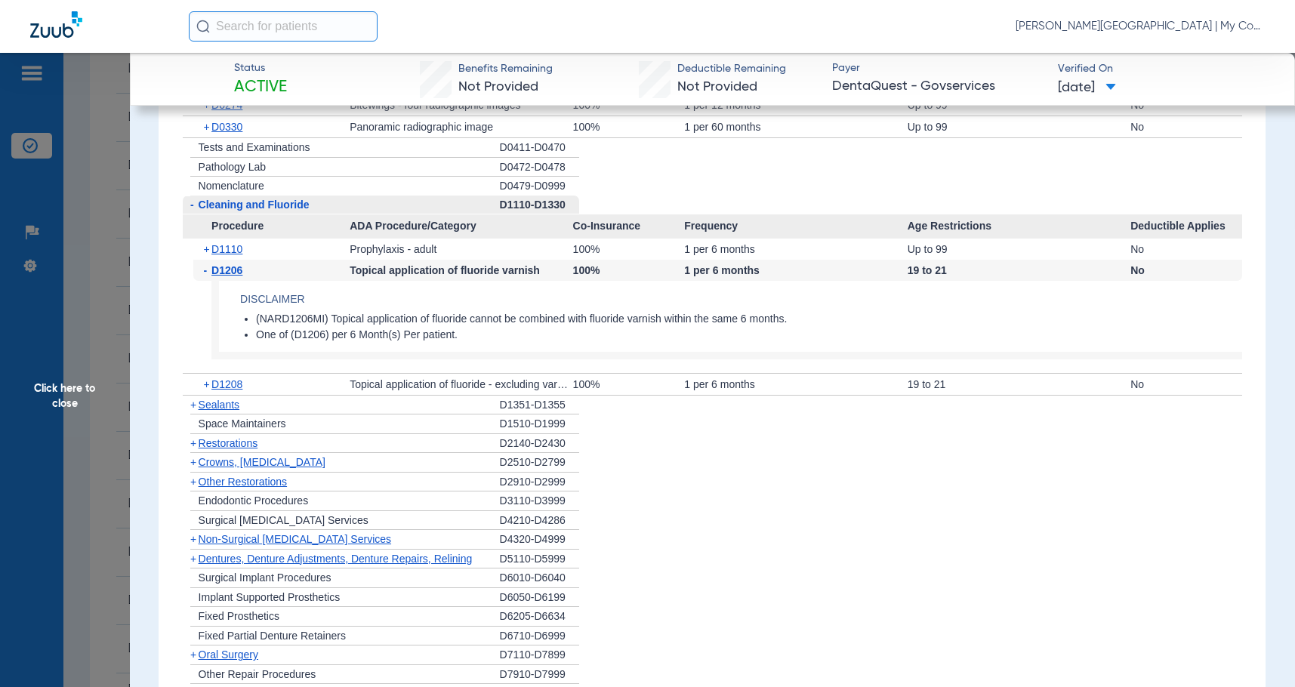
click at [238, 273] on span "D1206" at bounding box center [226, 270] width 31 height 12
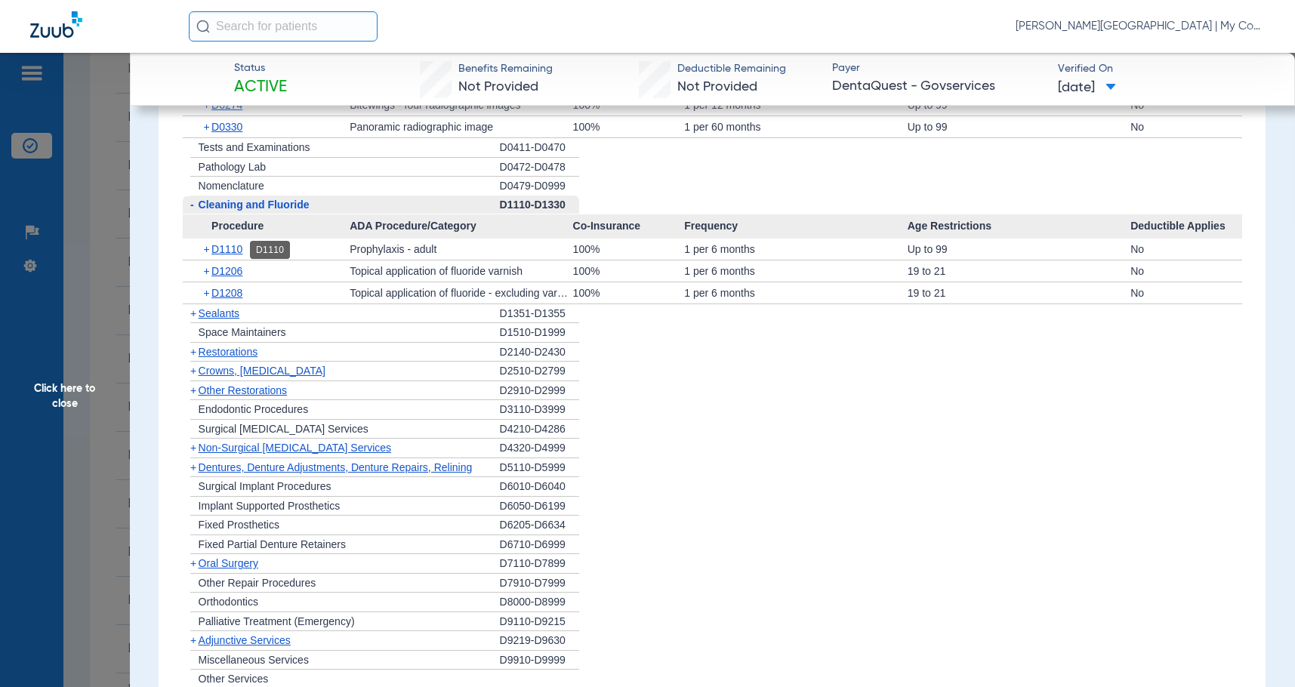
click at [238, 247] on span "D1110" at bounding box center [226, 249] width 31 height 12
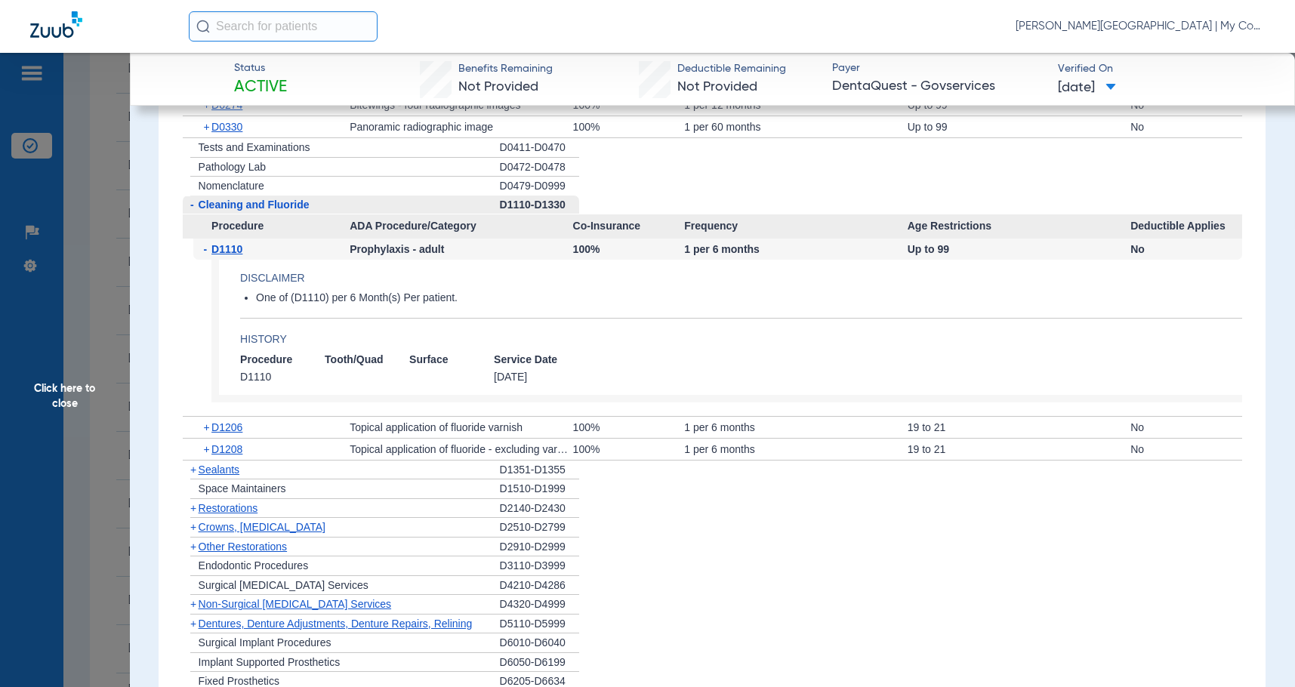
click at [238, 247] on span "D1110" at bounding box center [226, 249] width 31 height 12
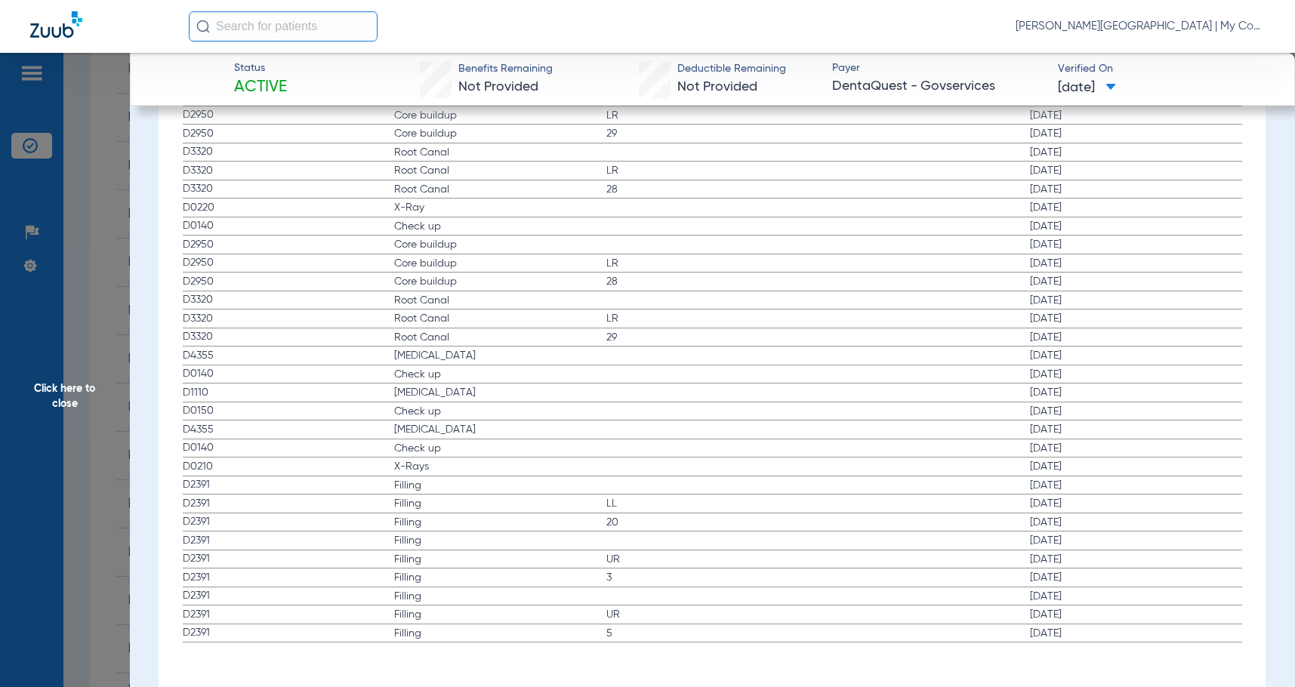
scroll to position [2534, 0]
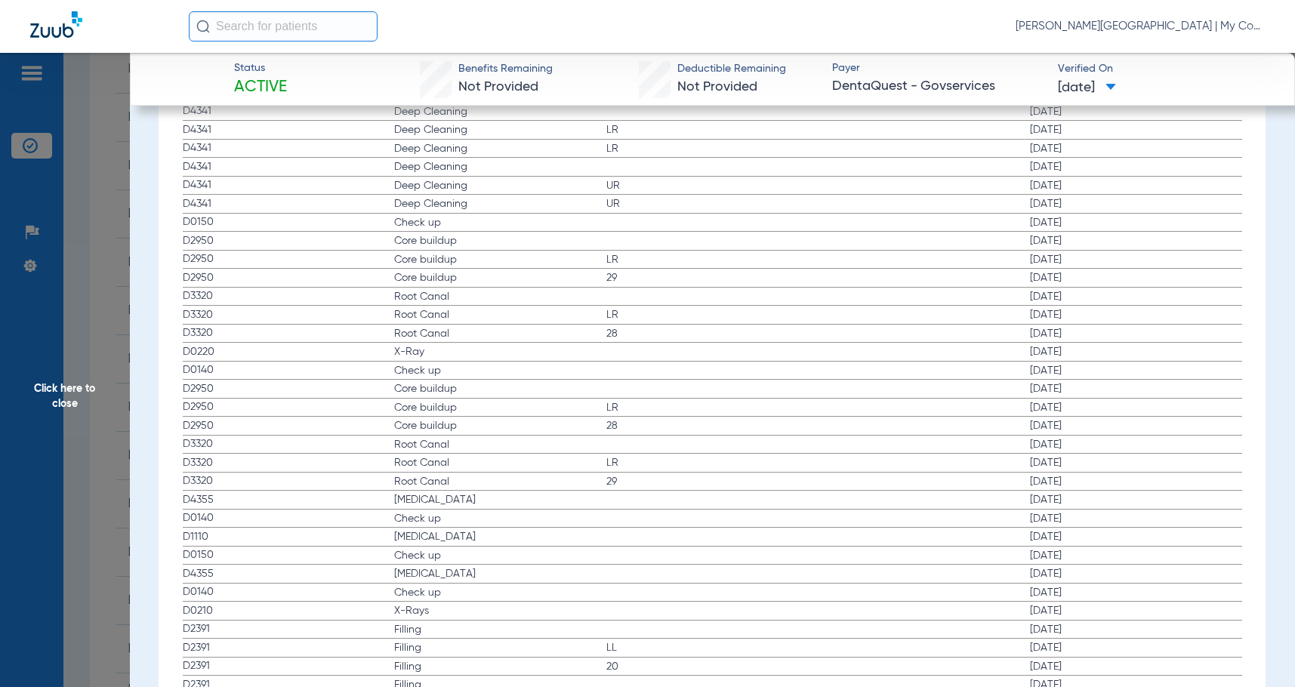
click at [542, 331] on span "Root Canal" at bounding box center [500, 333] width 212 height 15
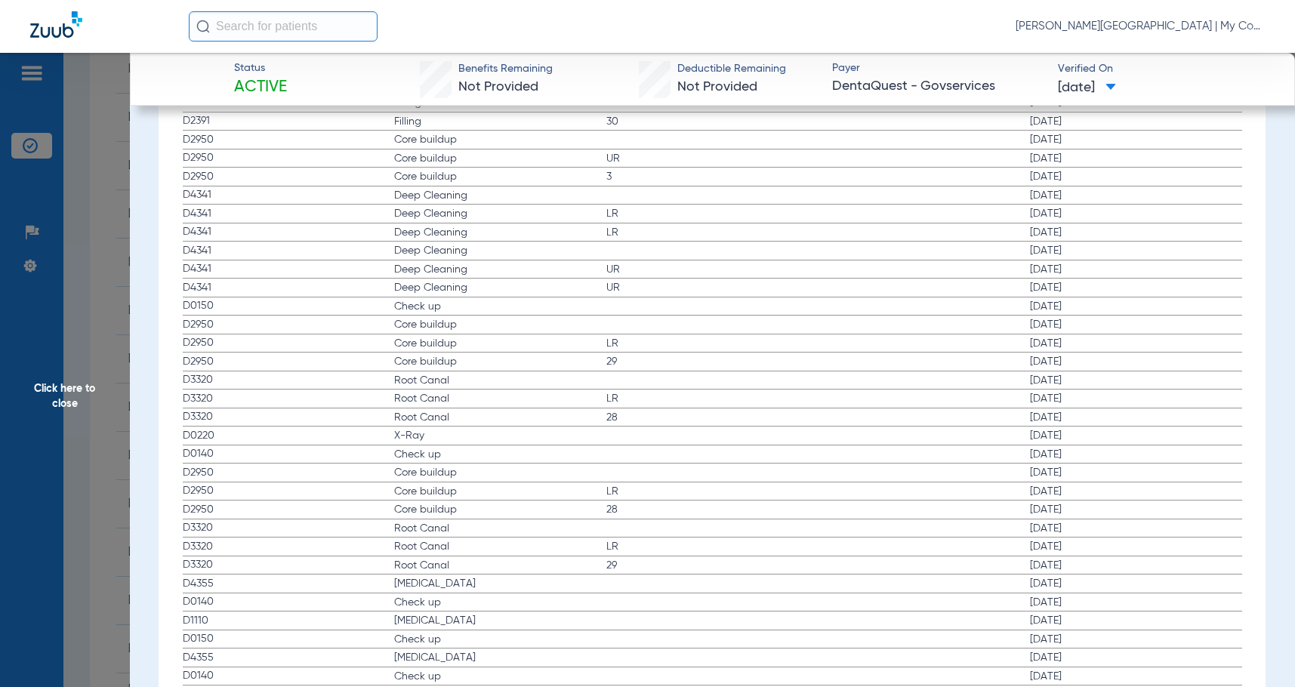
scroll to position [2308, 0]
click at [687, 424] on label "D0220 X-Ray 09/23/2024" at bounding box center [713, 427] width 1060 height 19
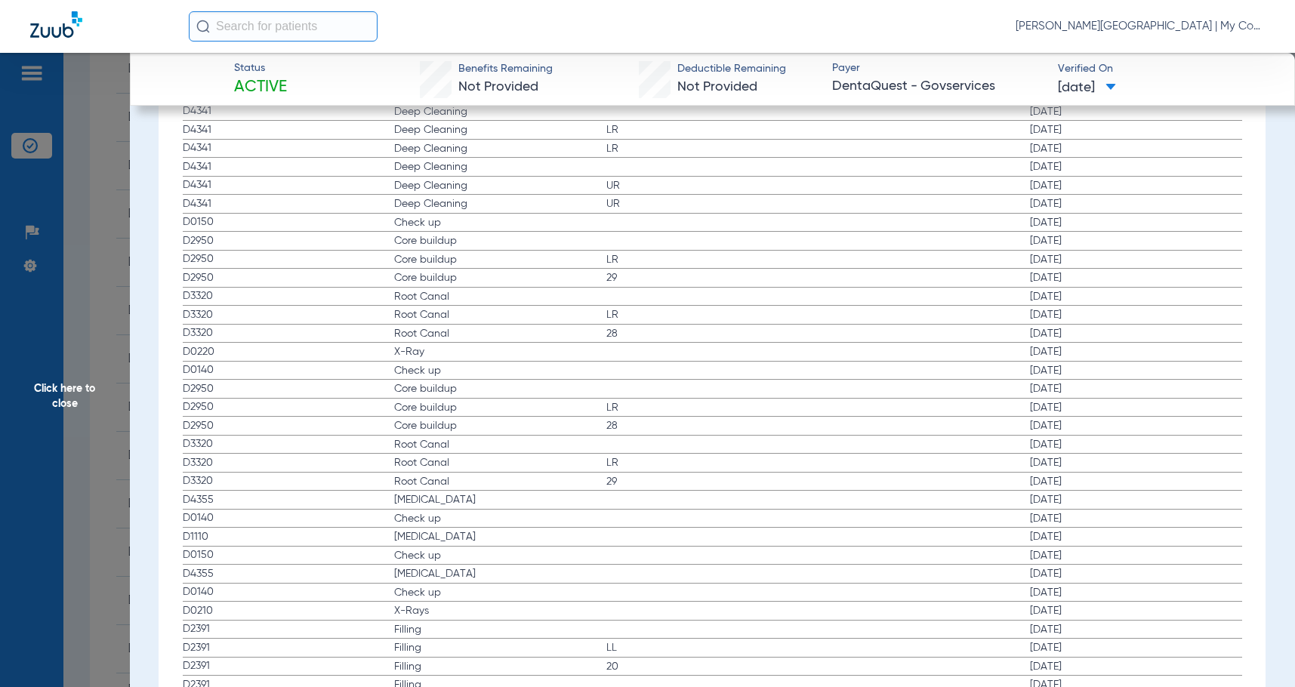
click at [668, 425] on span "28" at bounding box center [713, 425] width 212 height 15
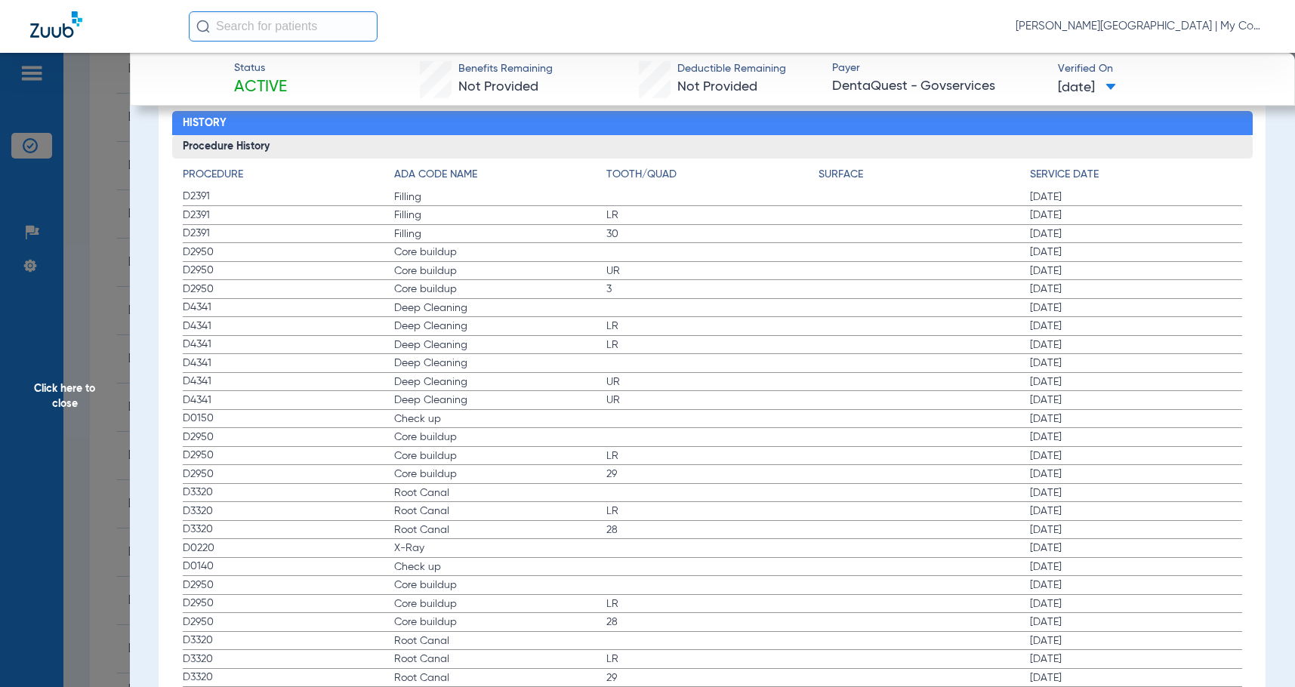
scroll to position [2081, 0]
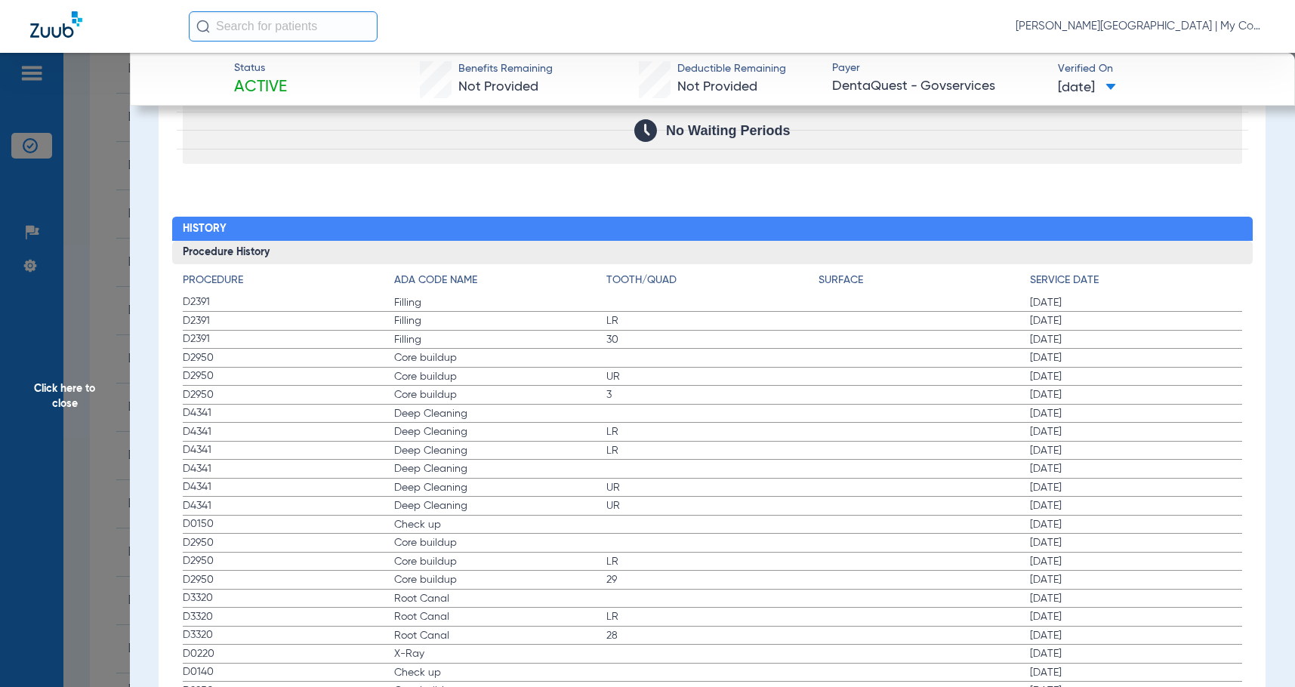
click at [655, 566] on span "LR" at bounding box center [713, 561] width 212 height 15
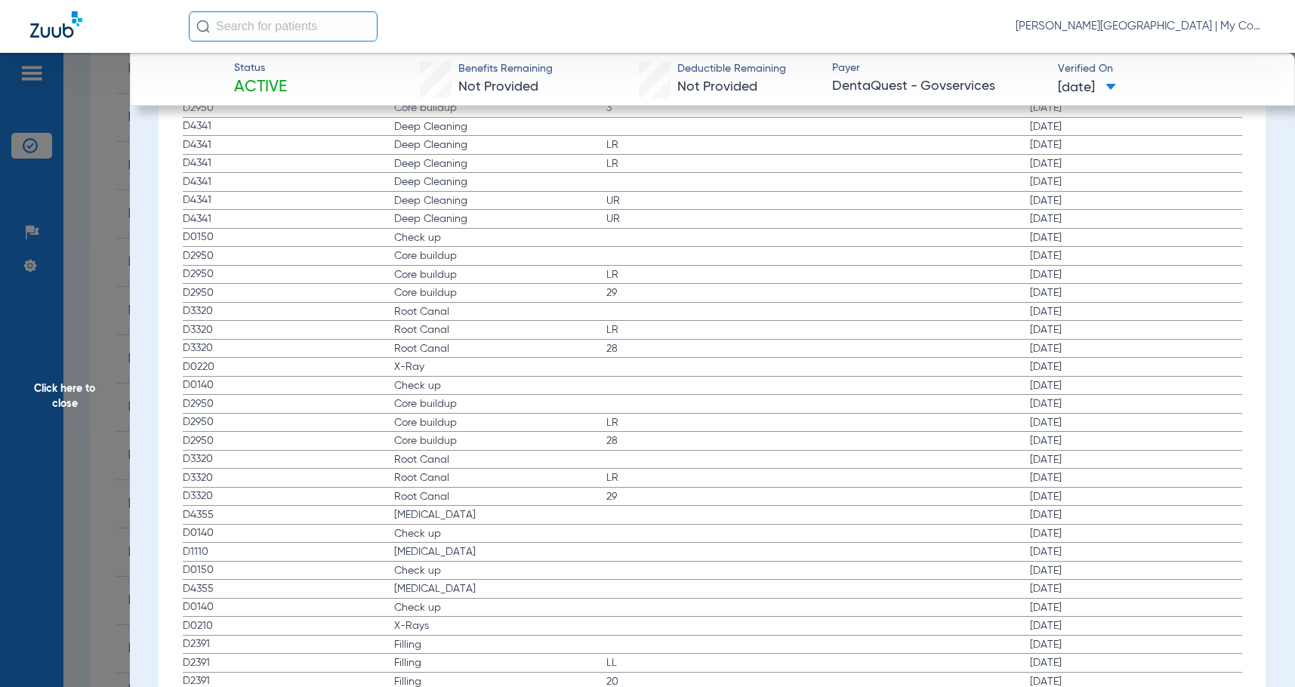
scroll to position [2383, 0]
drag, startPoint x: 84, startPoint y: 428, endPoint x: 323, endPoint y: 445, distance: 240.1
click at [83, 427] on span "Click here to close" at bounding box center [65, 396] width 130 height 687
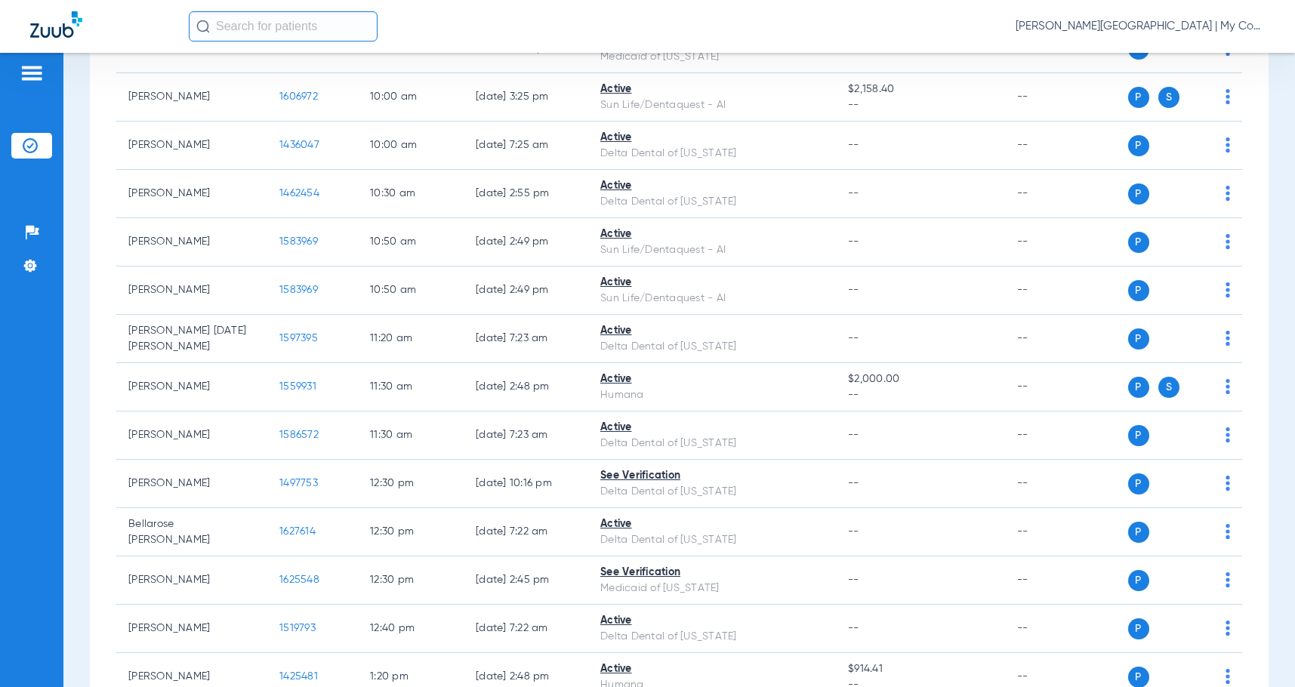
scroll to position [680, 0]
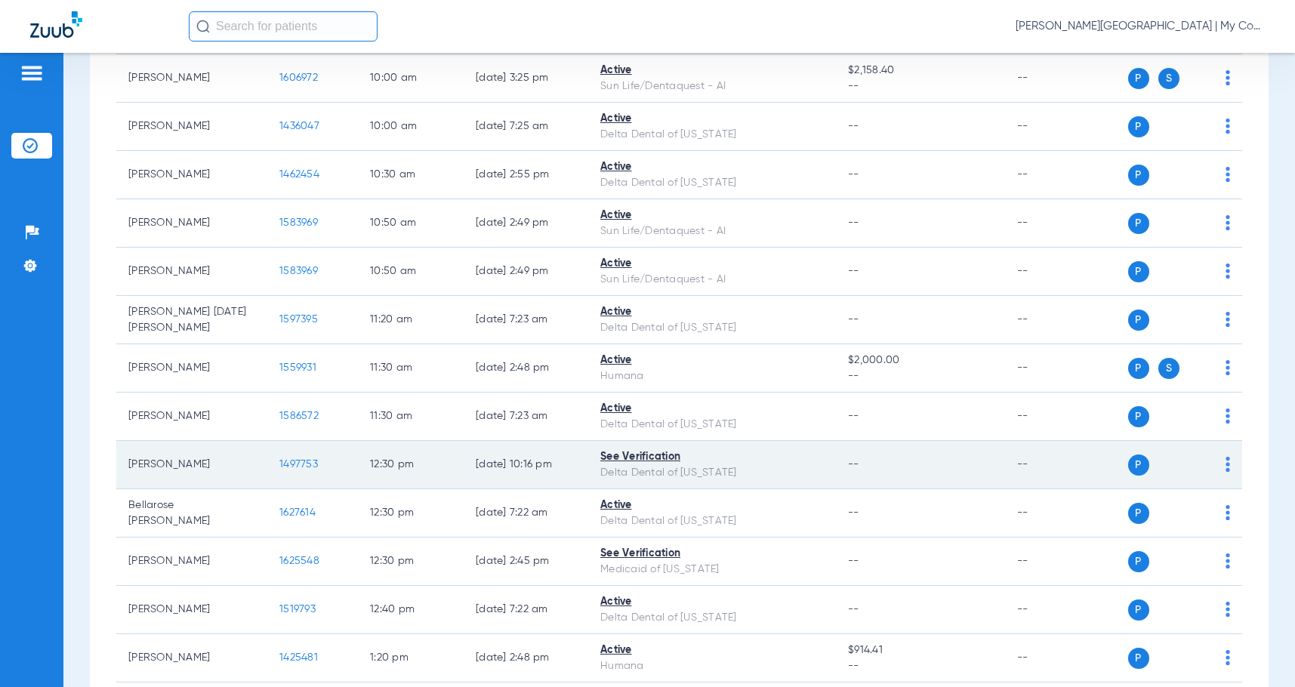
click at [294, 463] on span "1497753" at bounding box center [298, 464] width 39 height 11
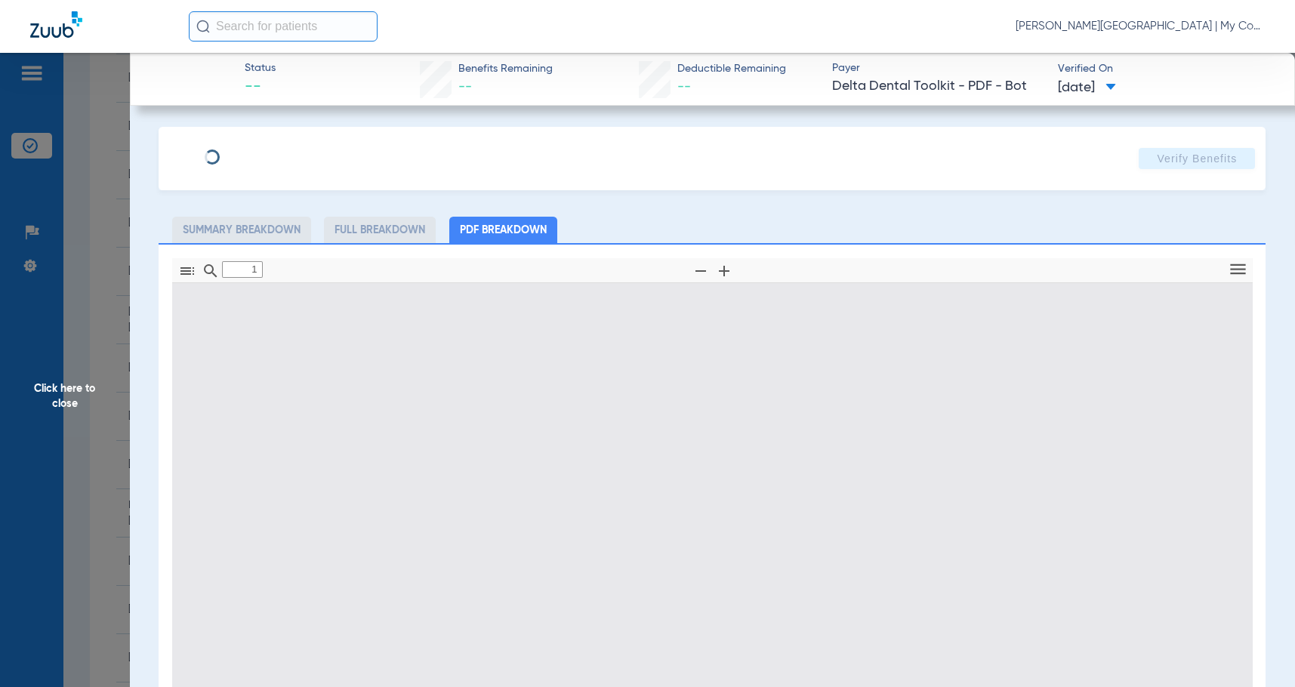
type input "0"
select select "page-width"
type input "1"
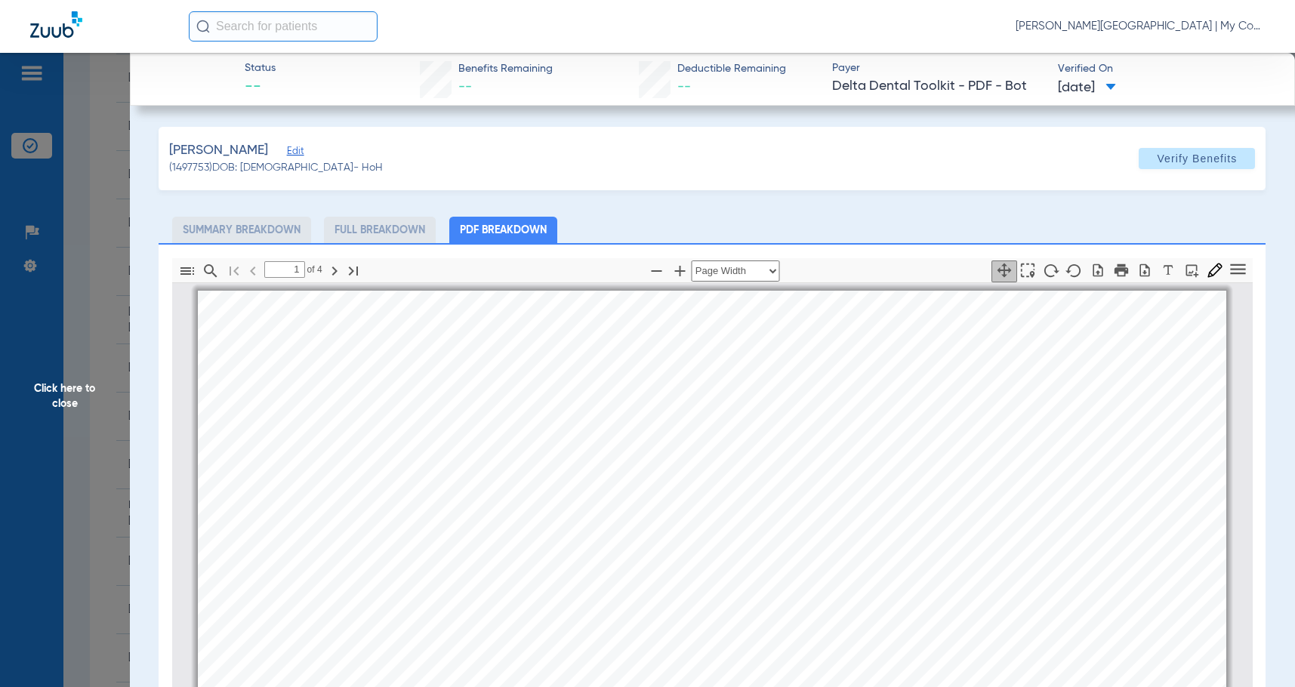
scroll to position [8, 0]
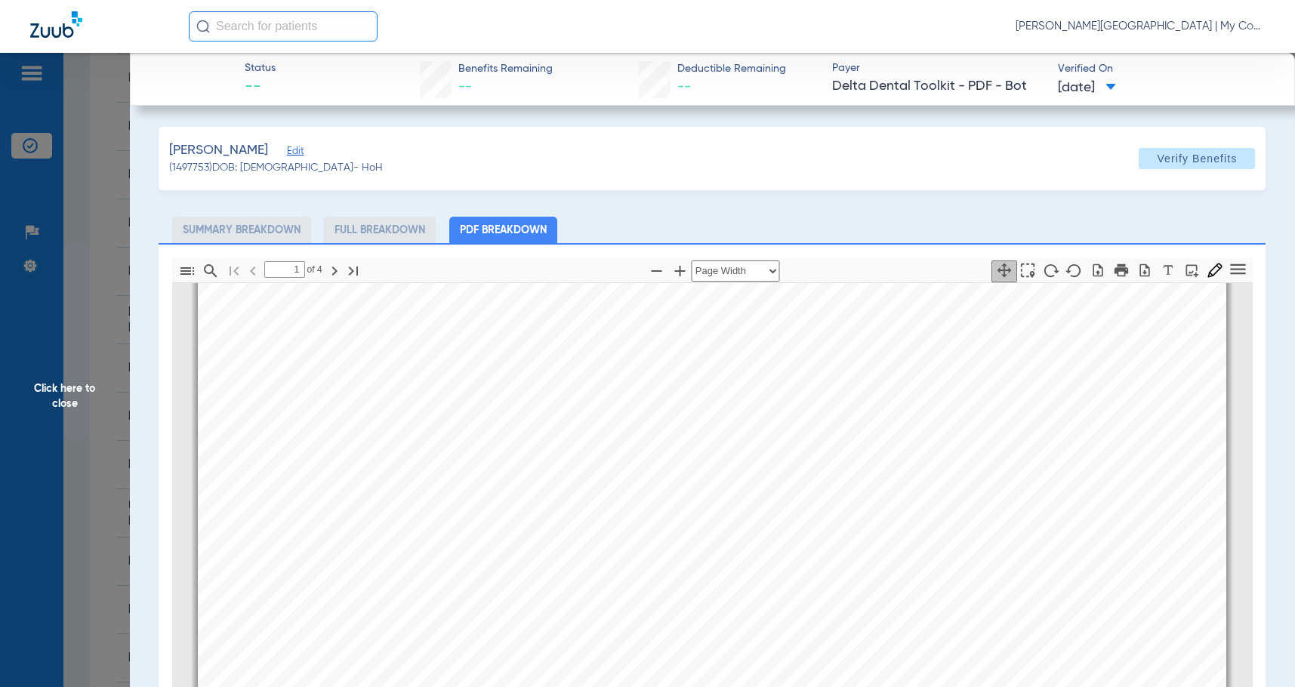
drag, startPoint x: 532, startPoint y: 584, endPoint x: 554, endPoint y: 573, distance: 25.0
drag, startPoint x: 50, startPoint y: 394, endPoint x: 461, endPoint y: 424, distance: 411.9
click at [51, 394] on span "Click here to close" at bounding box center [65, 396] width 130 height 687
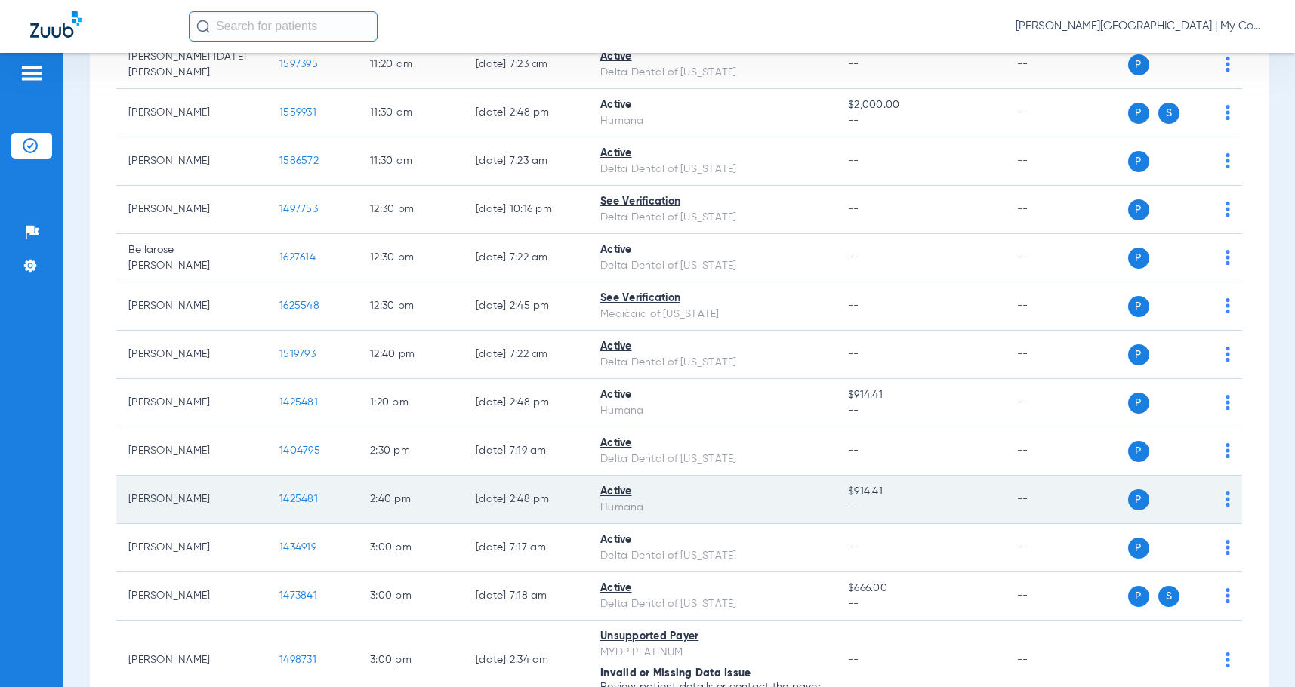
scroll to position [1057, 0]
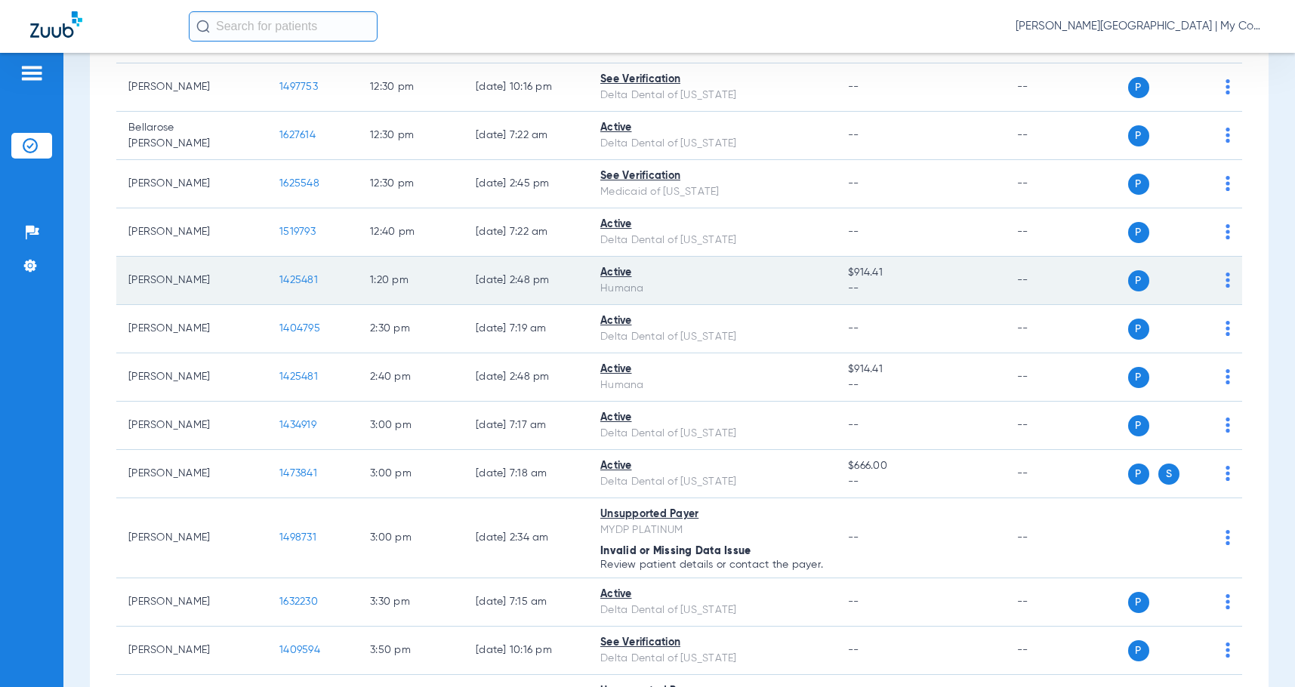
click at [292, 281] on span "1425481" at bounding box center [298, 280] width 39 height 11
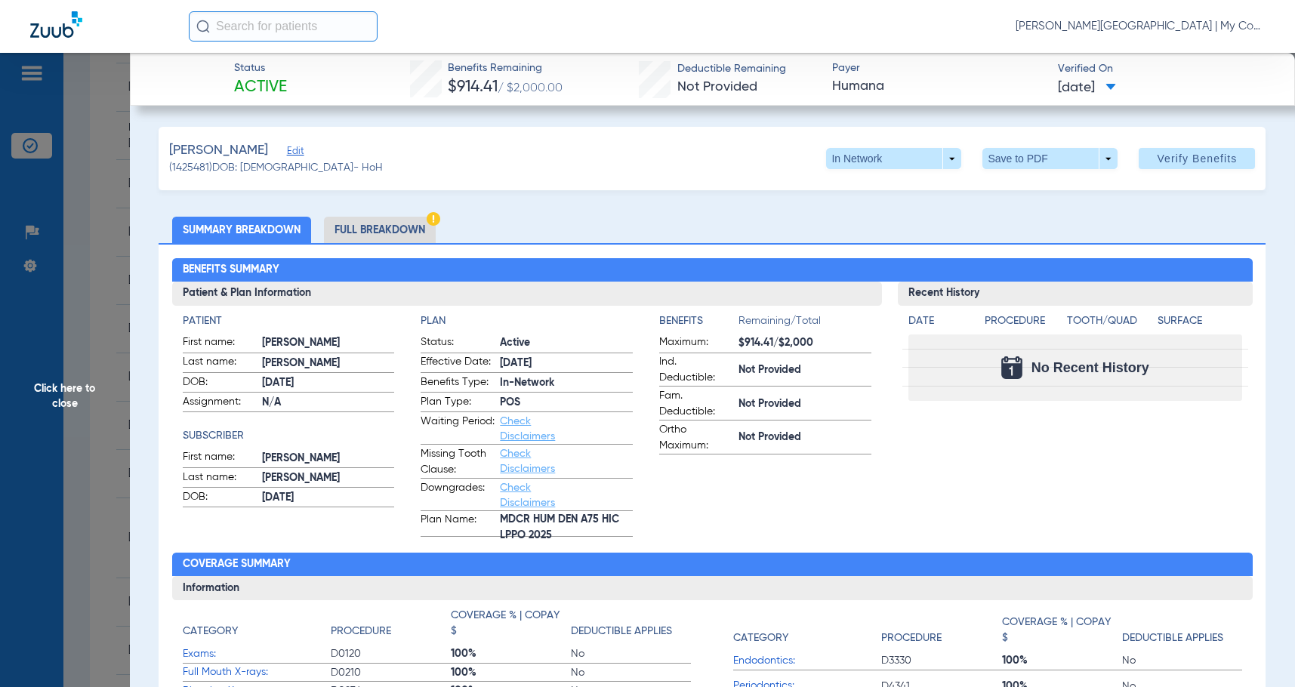
click at [384, 221] on li "Full Breakdown" at bounding box center [380, 230] width 112 height 26
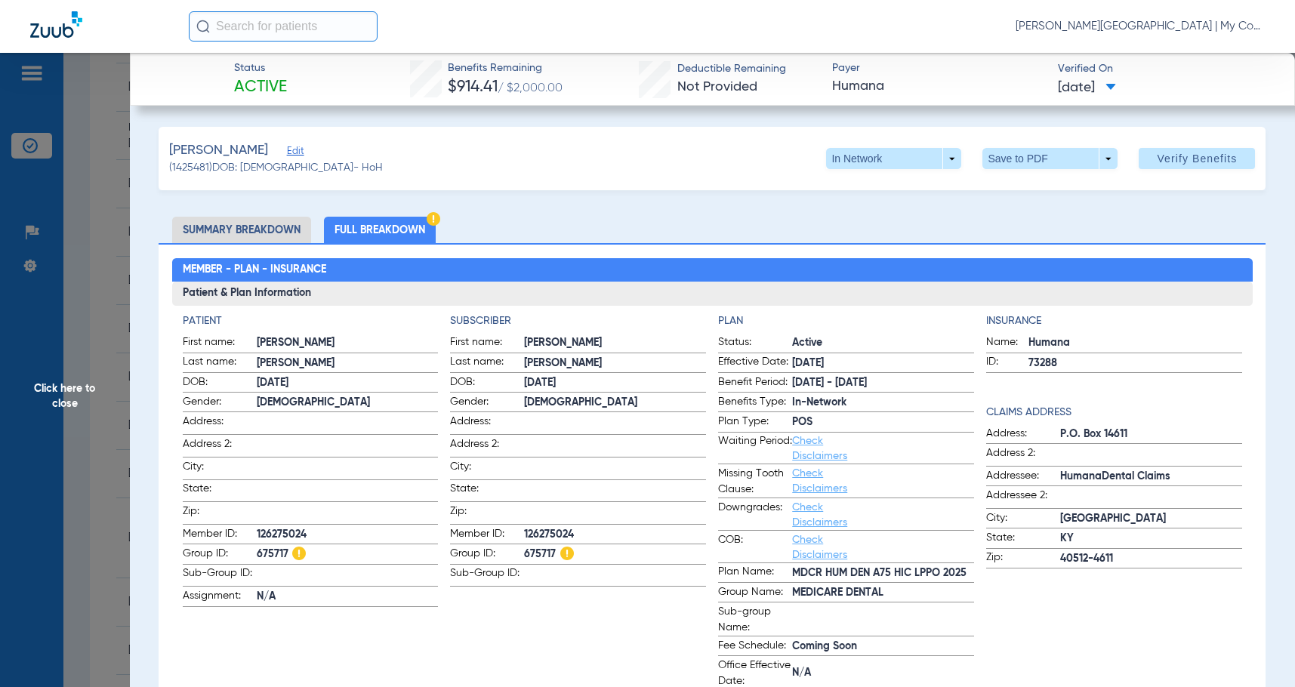
drag, startPoint x: 555, startPoint y: 250, endPoint x: 571, endPoint y: 329, distance: 80.9
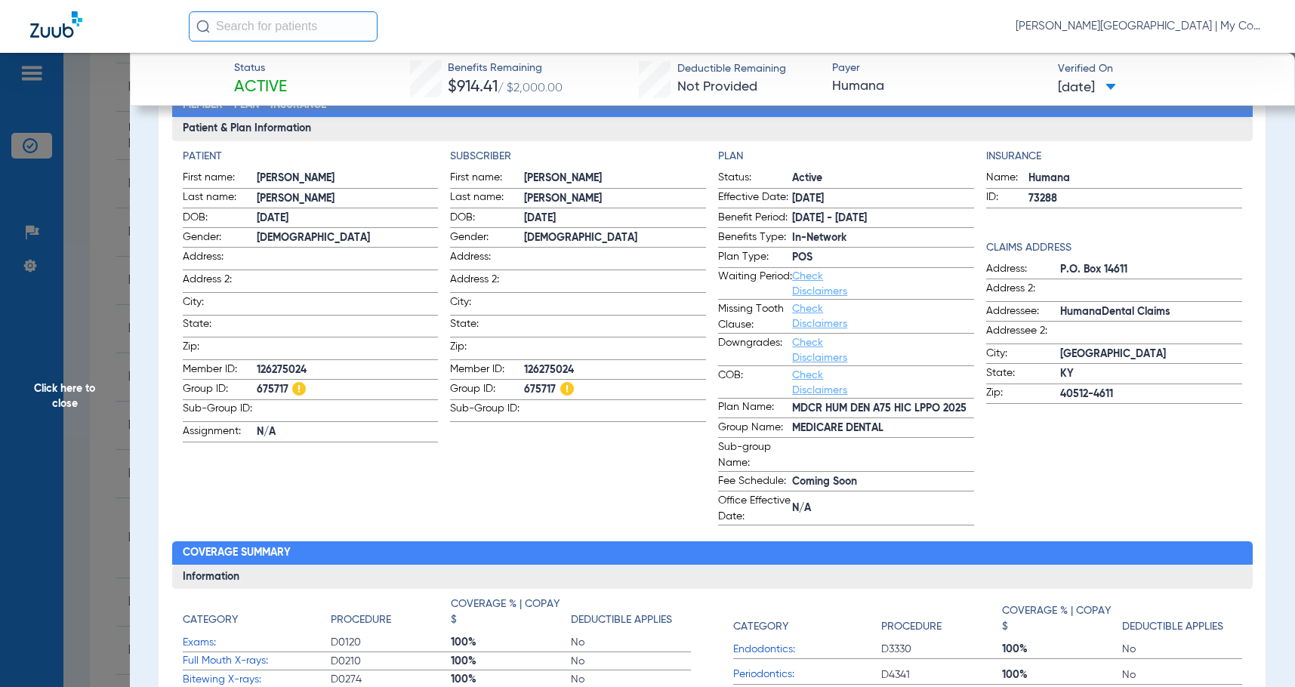
scroll to position [127, 0]
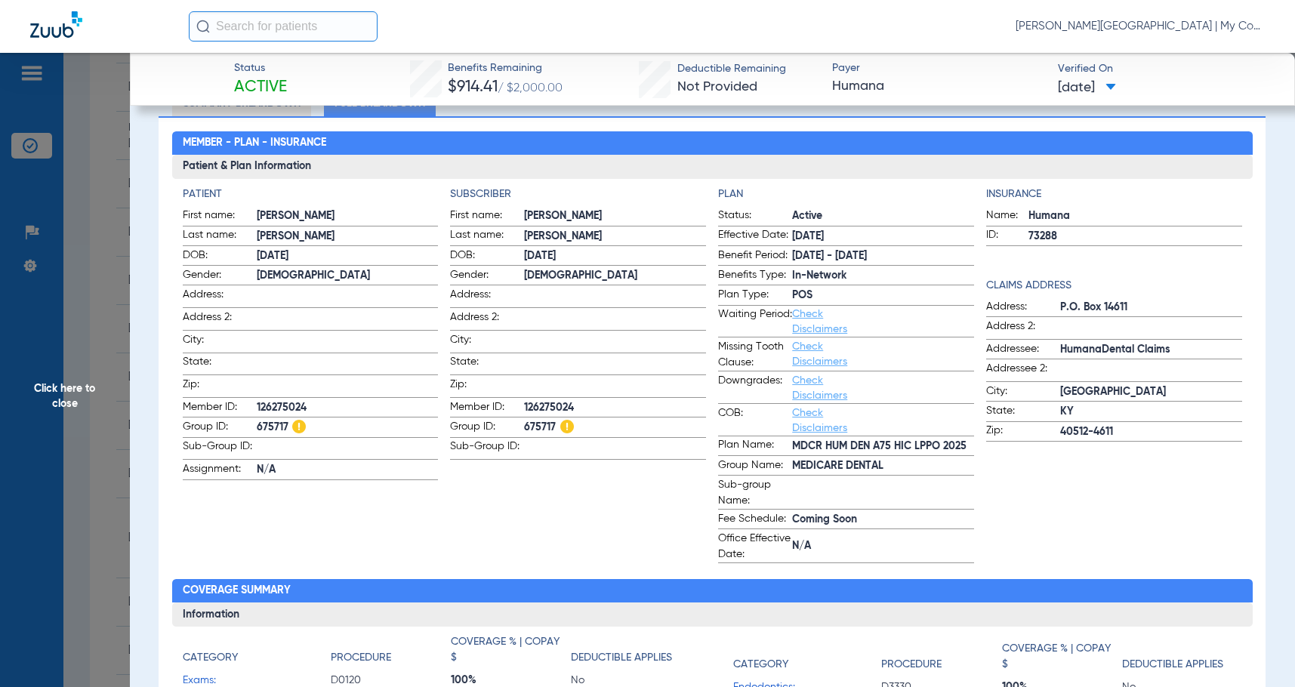
click at [561, 403] on span "126275024" at bounding box center [615, 408] width 182 height 16
copy span "126275024"
click at [68, 336] on span "Click here to close" at bounding box center [65, 396] width 130 height 687
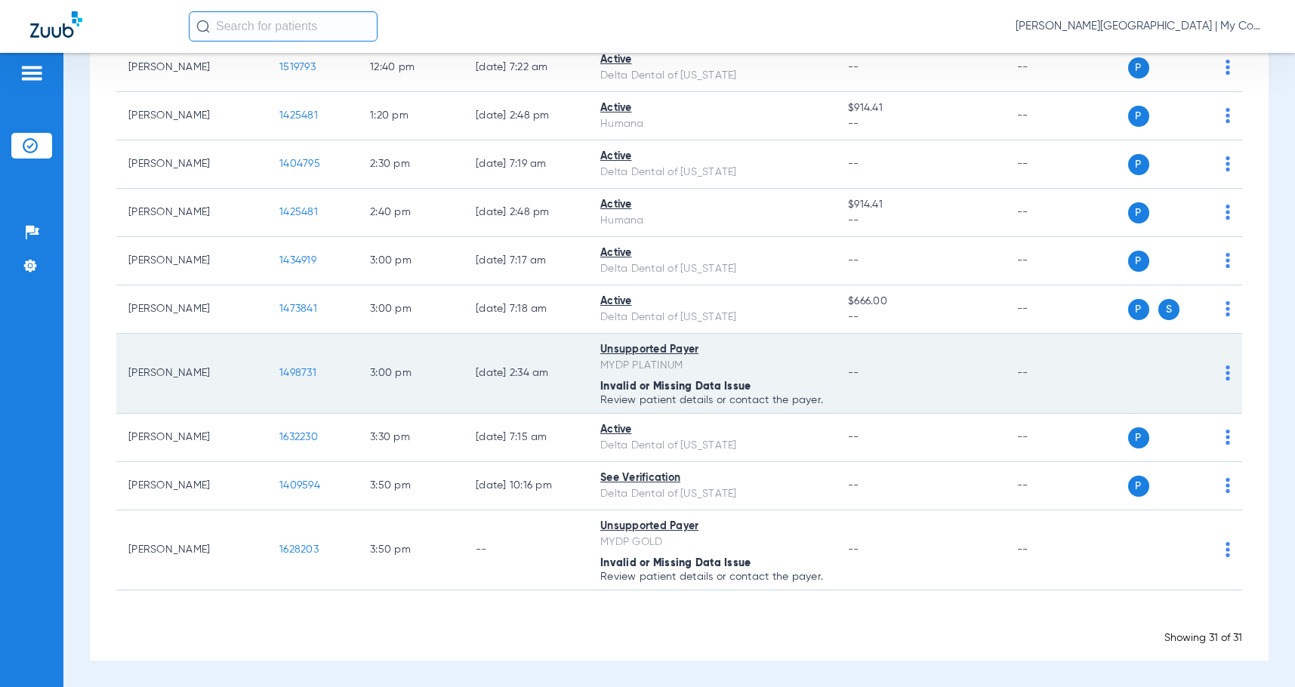
scroll to position [1243, 0]
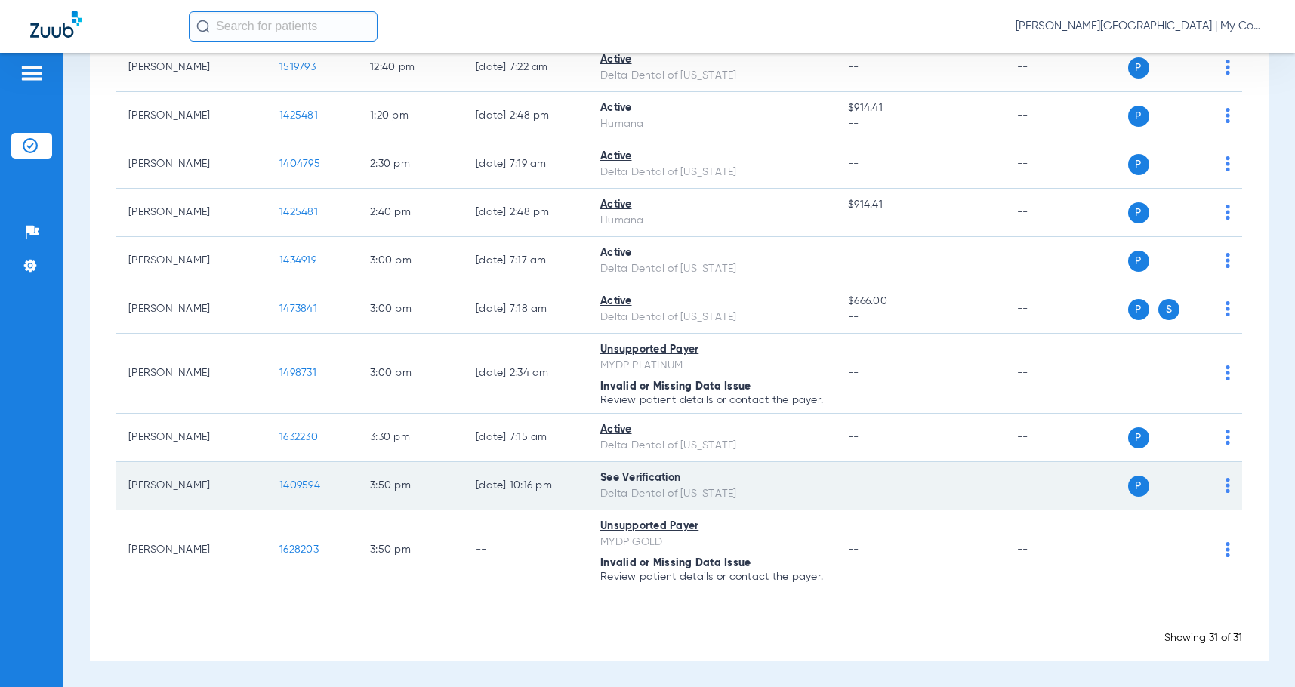
click at [287, 480] on span "1409594" at bounding box center [299, 485] width 41 height 11
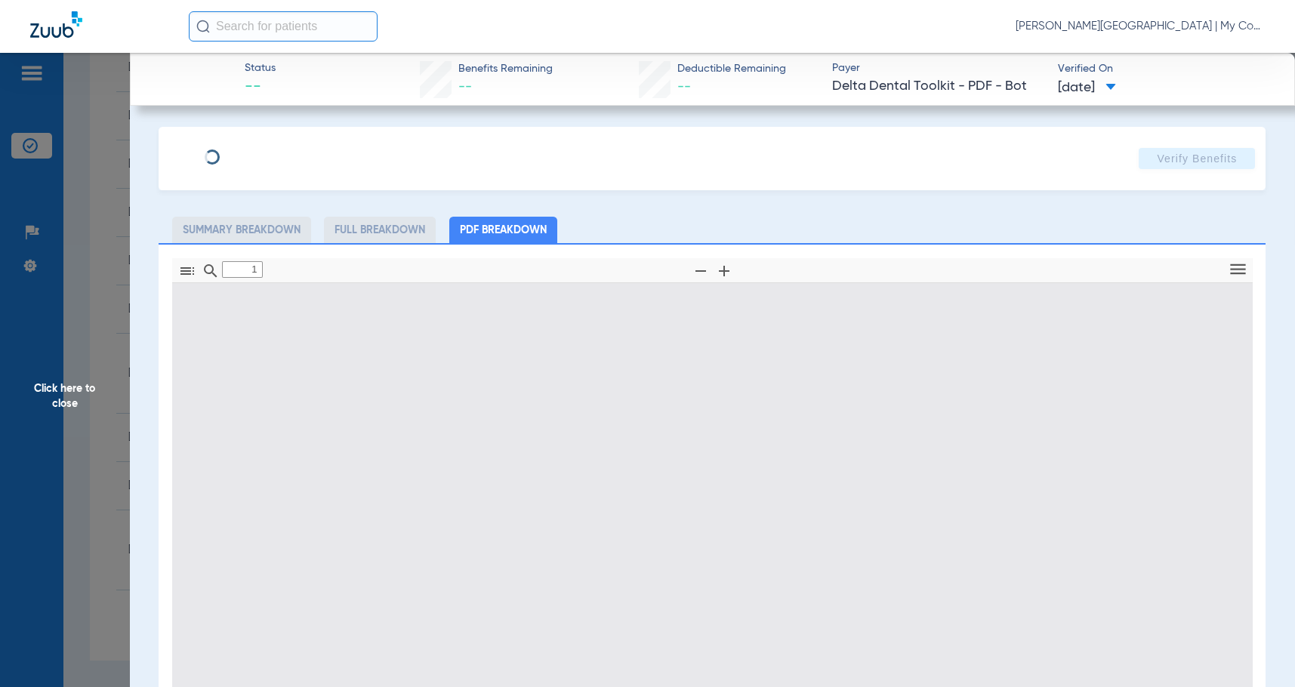
type input "0"
select select "page-width"
type input "1"
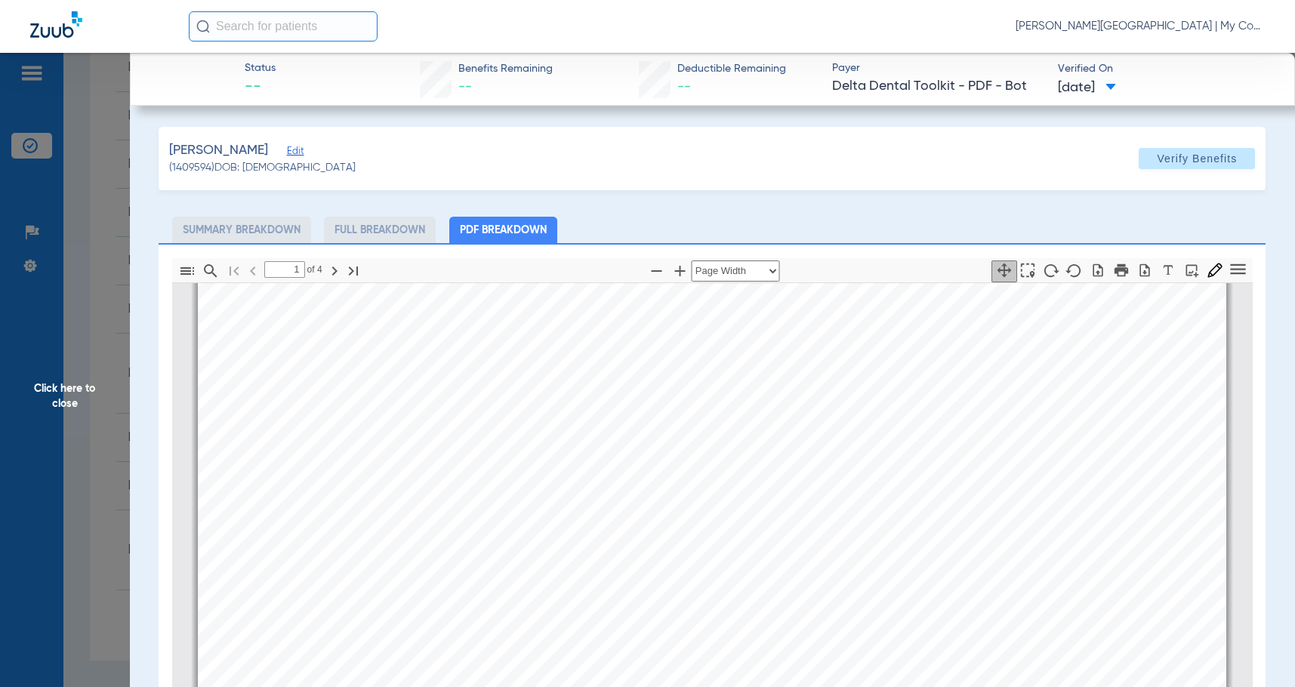
scroll to position [310, 0]
click at [461, 542] on div "mbb_20250812221627_59849653_DOT Page 1 Eligibility and Benefits are based on in…" at bounding box center [712, 647] width 1029 height 1332
click at [636, 523] on span "benefit for this patient" at bounding box center [591, 523] width 134 height 15
click at [29, 453] on span "Click here to close" at bounding box center [65, 396] width 130 height 687
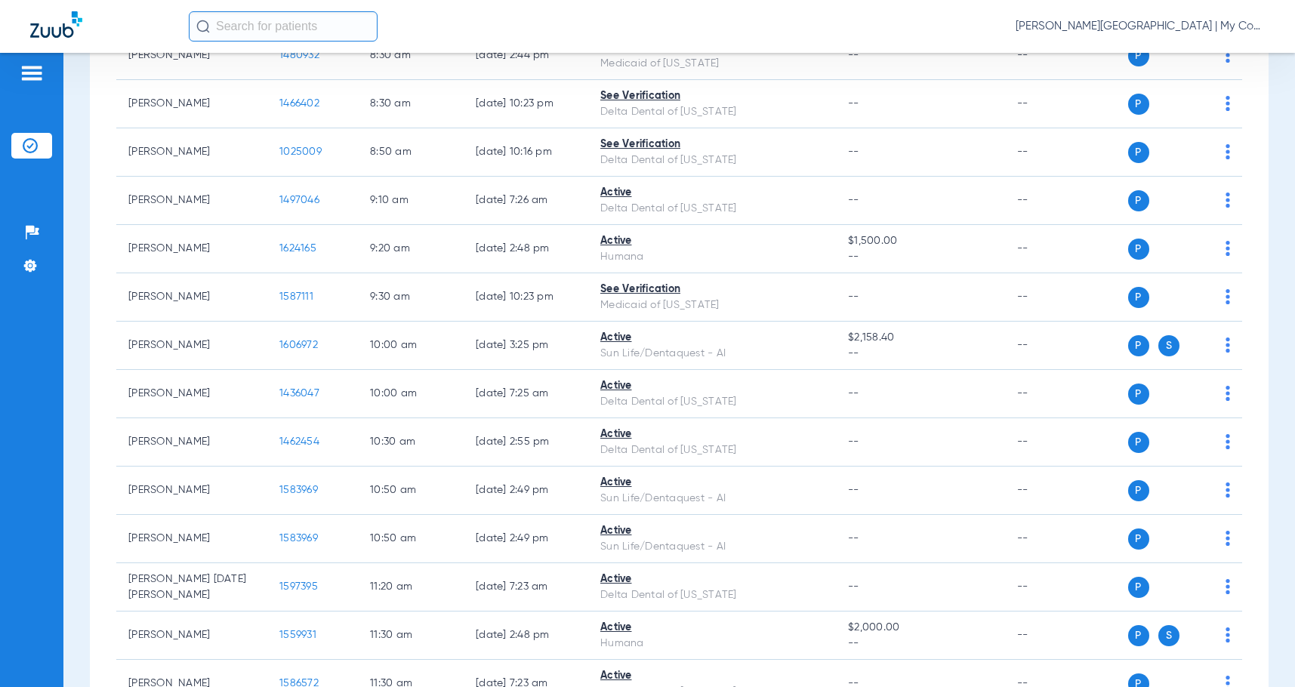
scroll to position [0, 0]
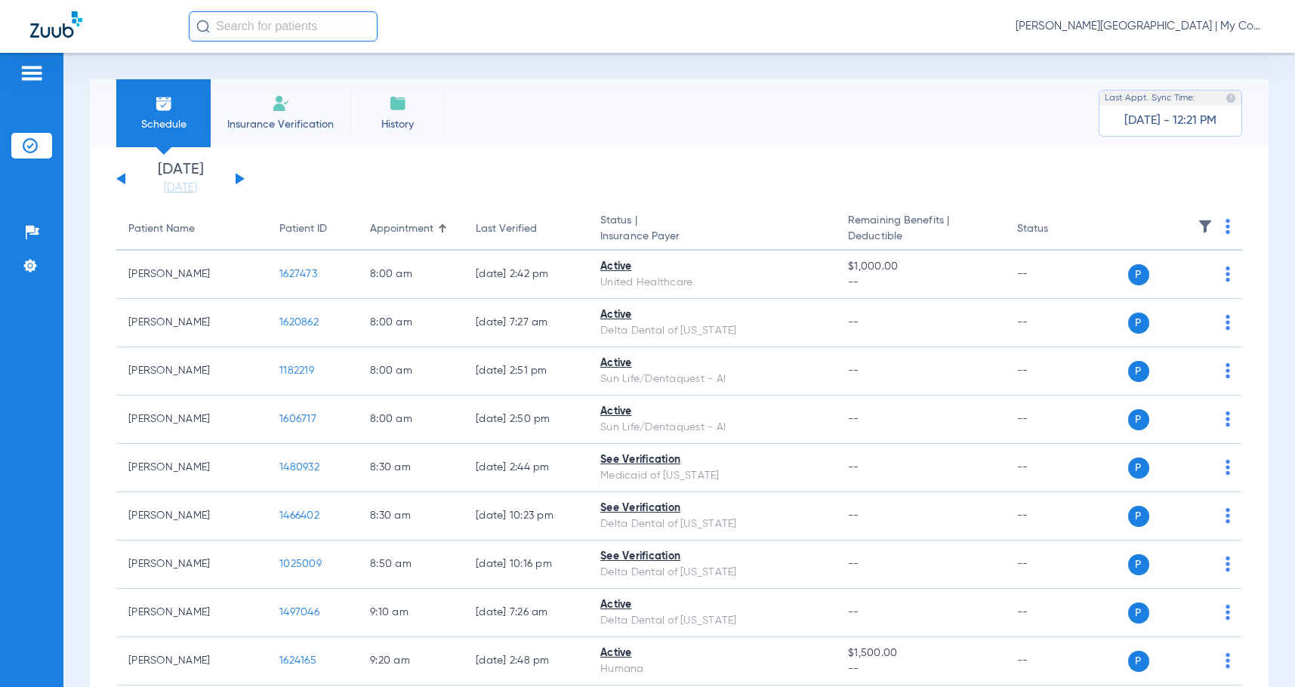
click at [239, 179] on button at bounding box center [240, 178] width 9 height 11
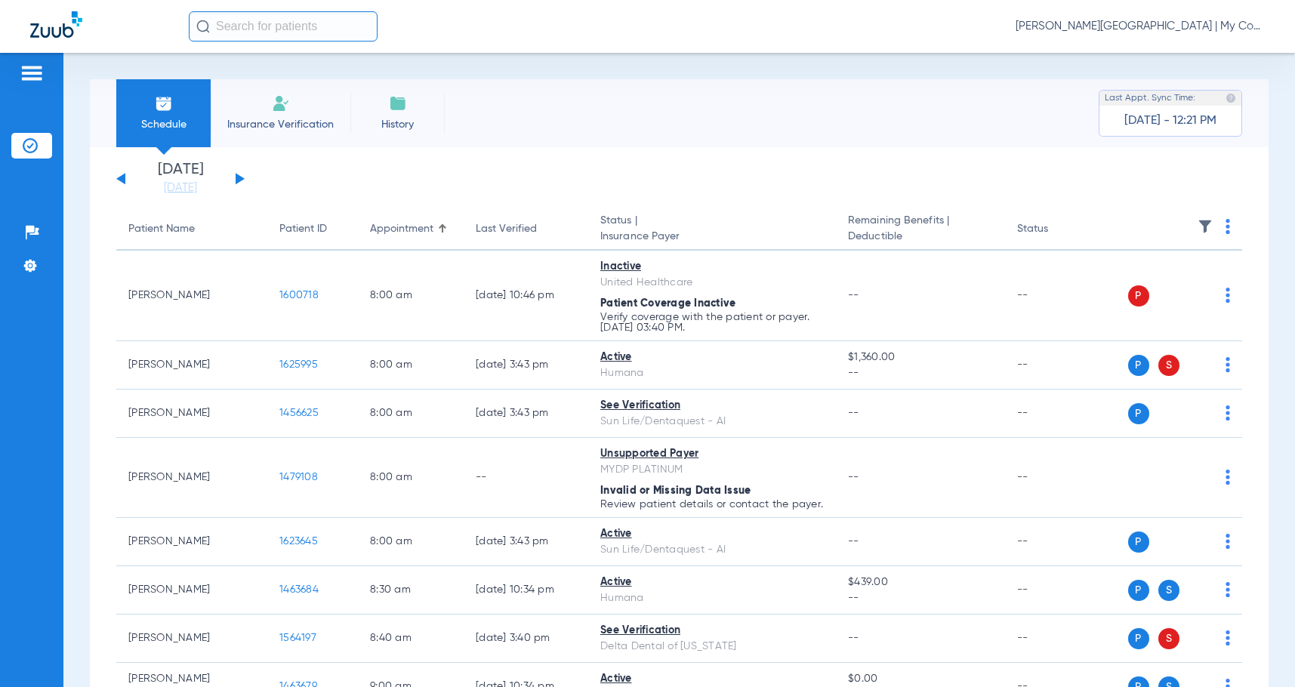
click at [1226, 227] on img at bounding box center [1228, 226] width 5 height 15
click at [1168, 291] on span "Verify All" at bounding box center [1159, 286] width 94 height 11
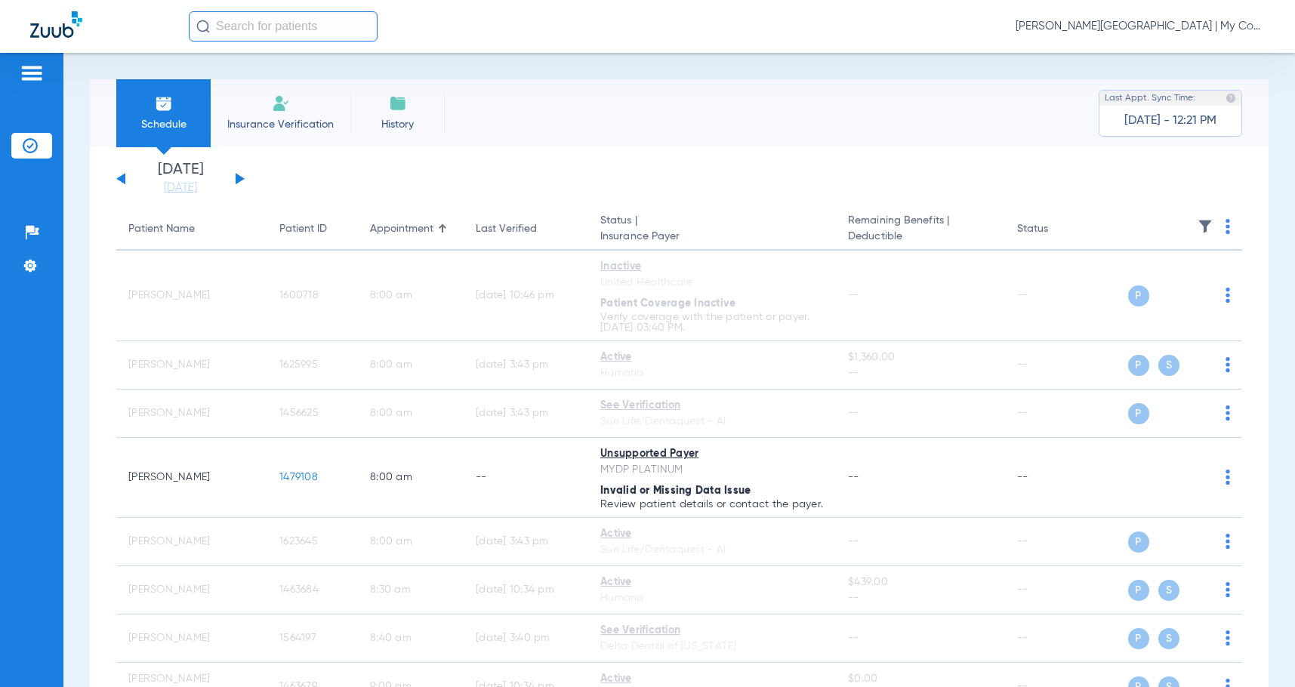
drag, startPoint x: 1149, startPoint y: 25, endPoint x: 1165, endPoint y: 57, distance: 36.5
click at [1149, 25] on span "Sadie Gibbs - Bay City | My Community Dental Centers" at bounding box center [1140, 26] width 249 height 15
click at [1180, 48] on span "Account Selection" at bounding box center [1208, 53] width 85 height 11
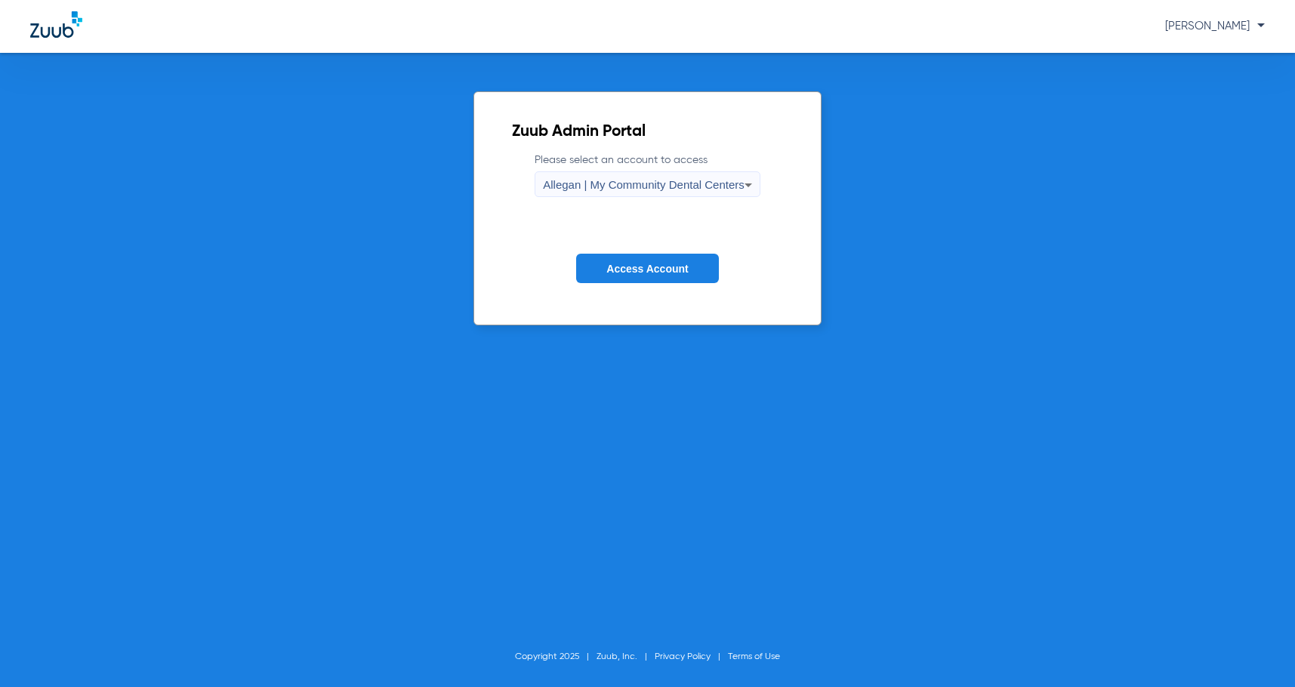
click at [613, 193] on div "Allegan | My Community Dental Centers" at bounding box center [644, 185] width 202 height 26
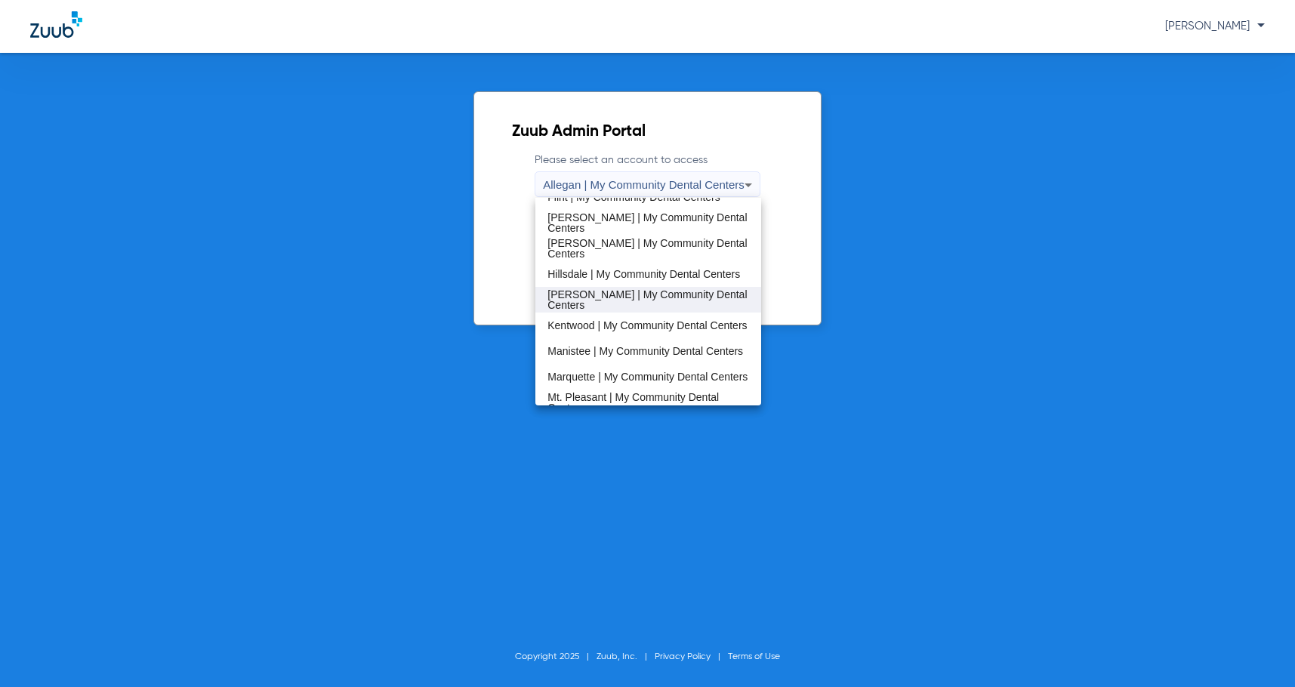
scroll to position [302, 0]
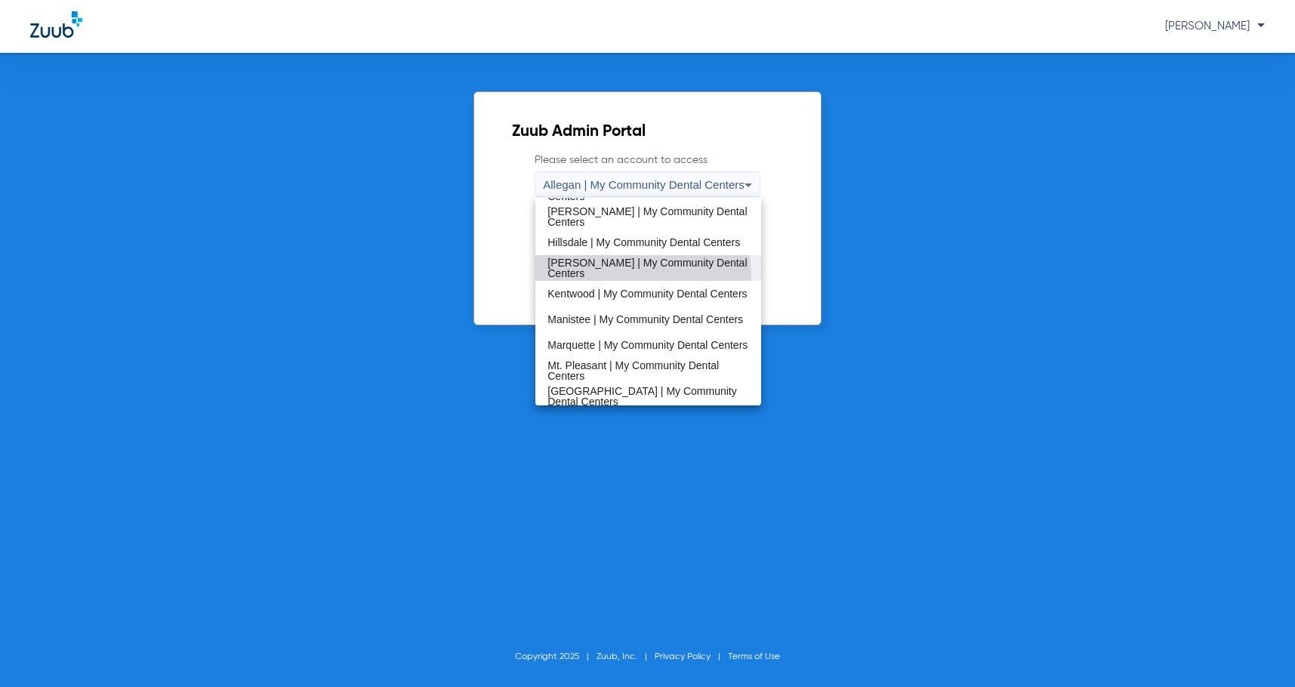
click at [623, 276] on mat-option "[PERSON_NAME] | My Community Dental Centers" at bounding box center [649, 268] width 226 height 26
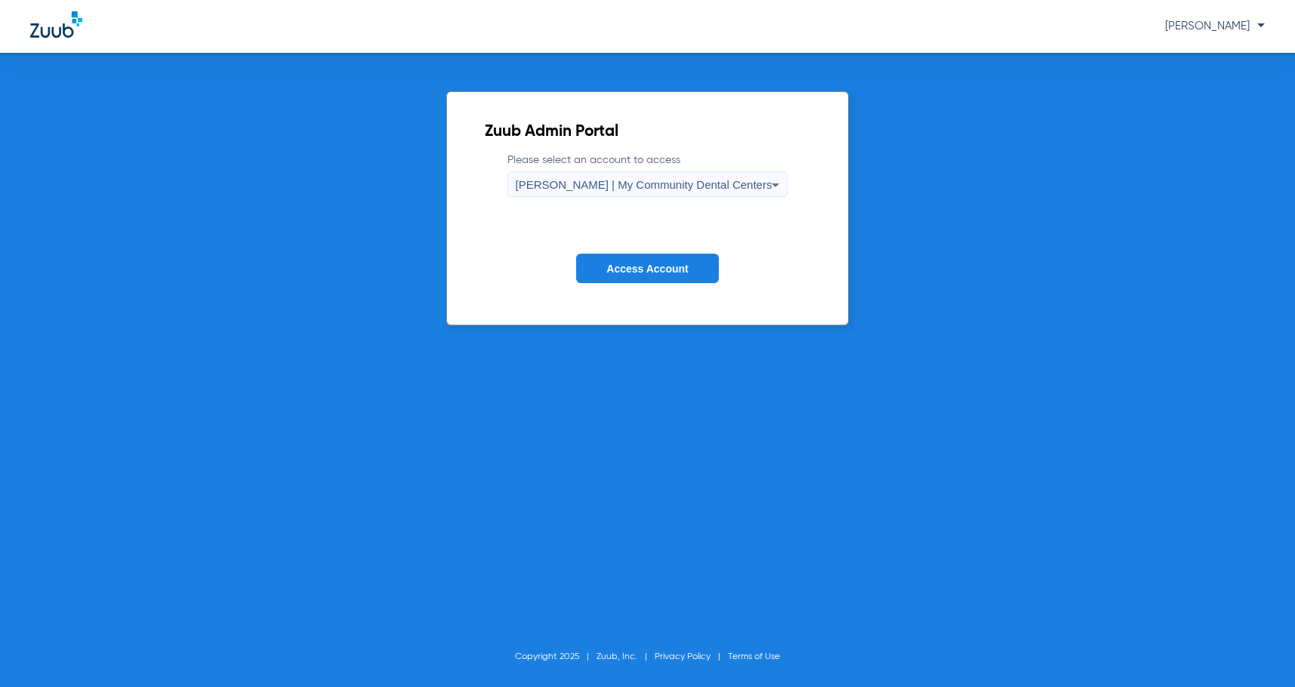
click at [627, 282] on button "Access Account" at bounding box center [647, 268] width 142 height 29
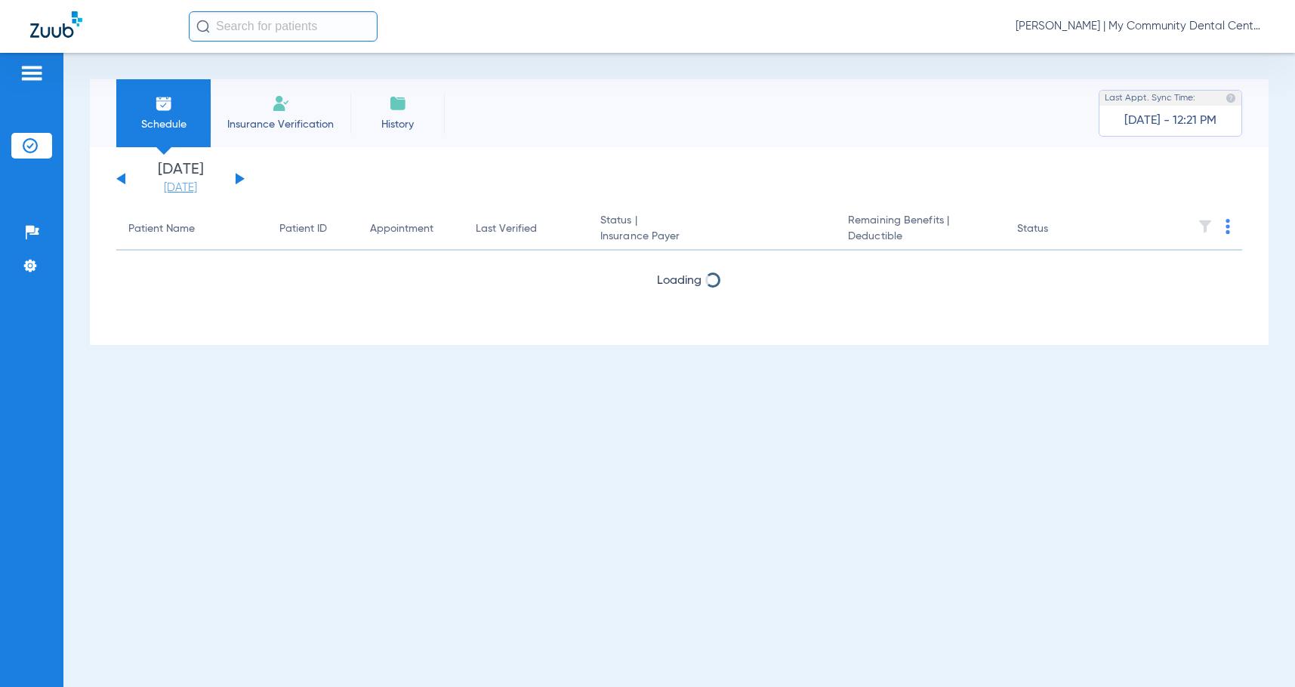
click at [178, 192] on link "[DATE]" at bounding box center [180, 188] width 91 height 15
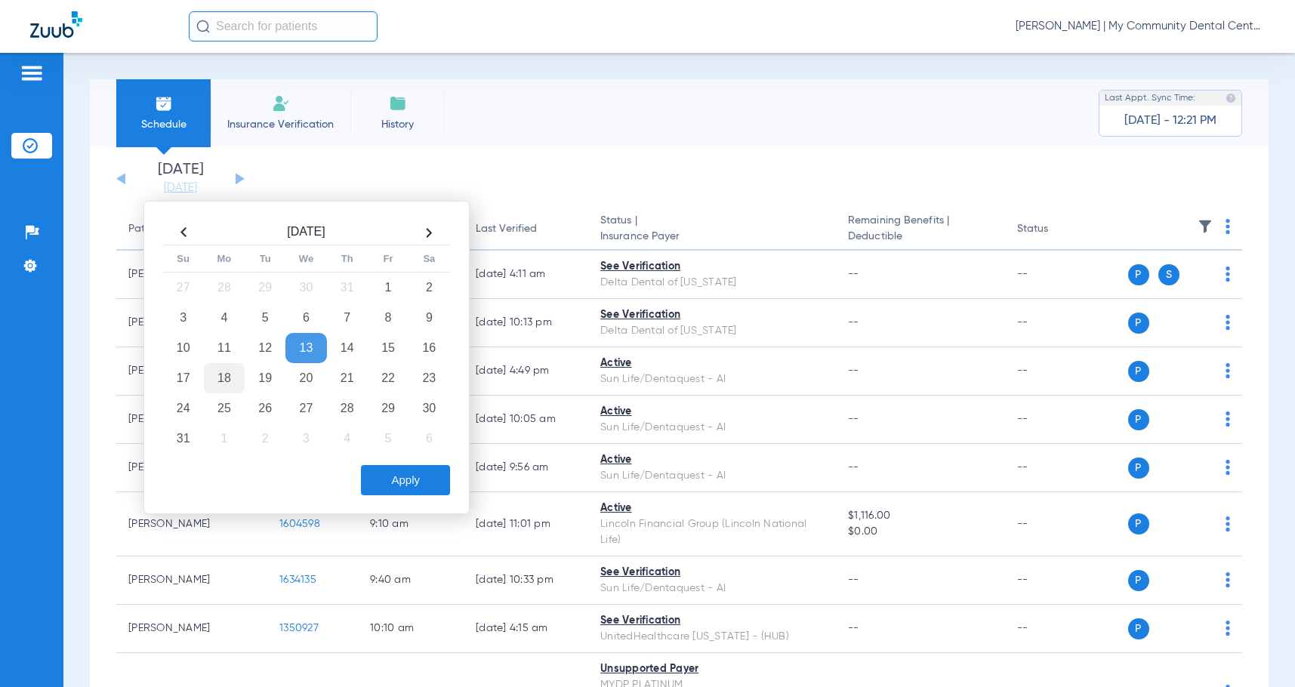
click at [225, 390] on td "18" at bounding box center [224, 378] width 41 height 30
click at [424, 474] on button "Apply" at bounding box center [405, 480] width 89 height 30
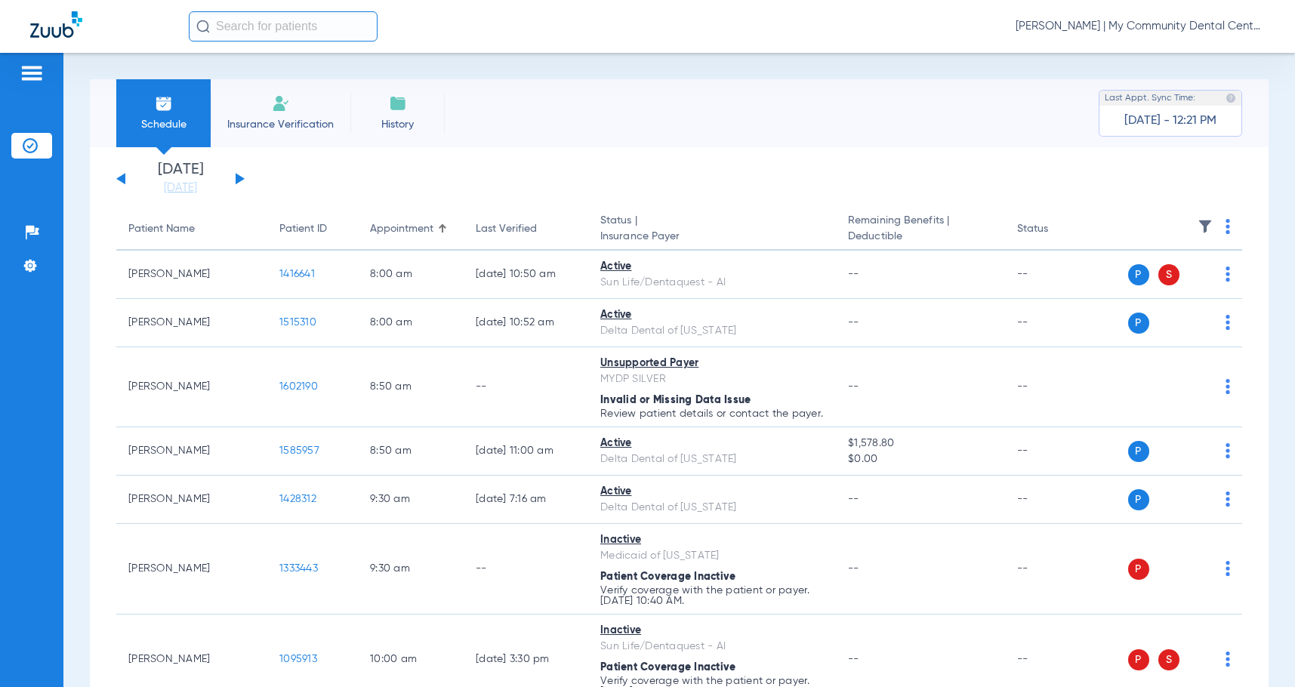
click at [564, 31] on div "Sadie Gibbs - Howell | My Community Dental Centers" at bounding box center [727, 26] width 1076 height 30
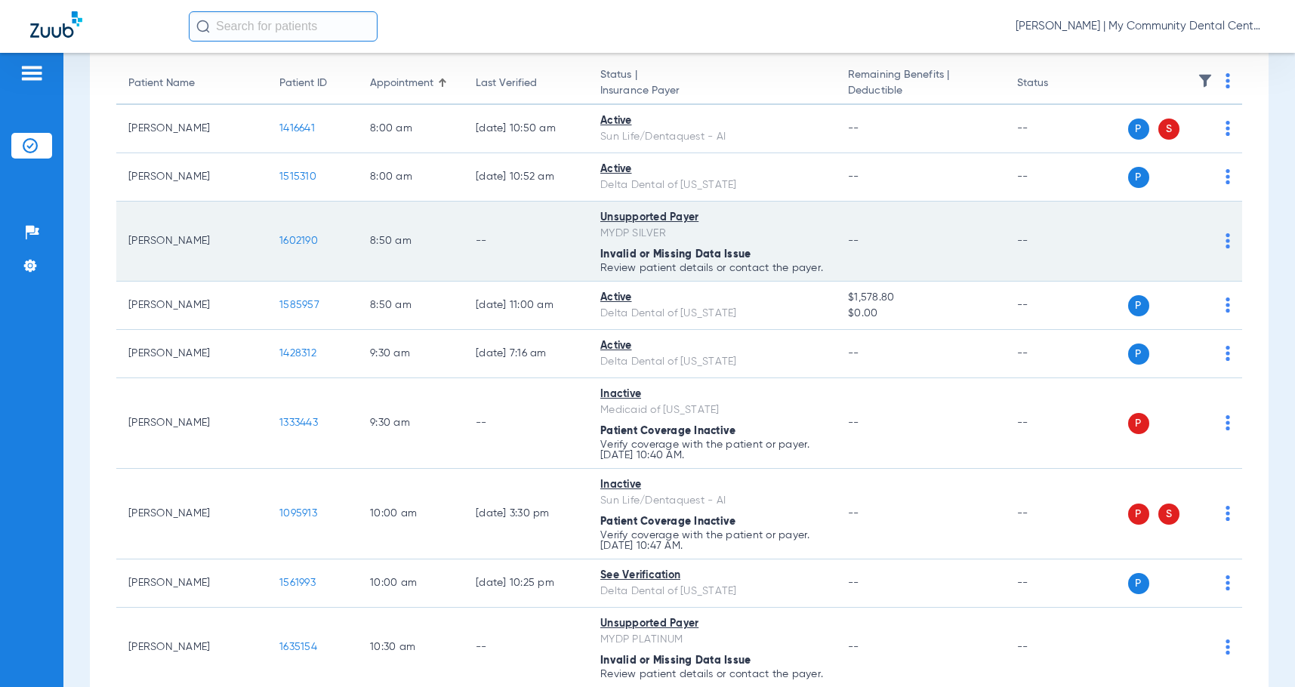
scroll to position [227, 0]
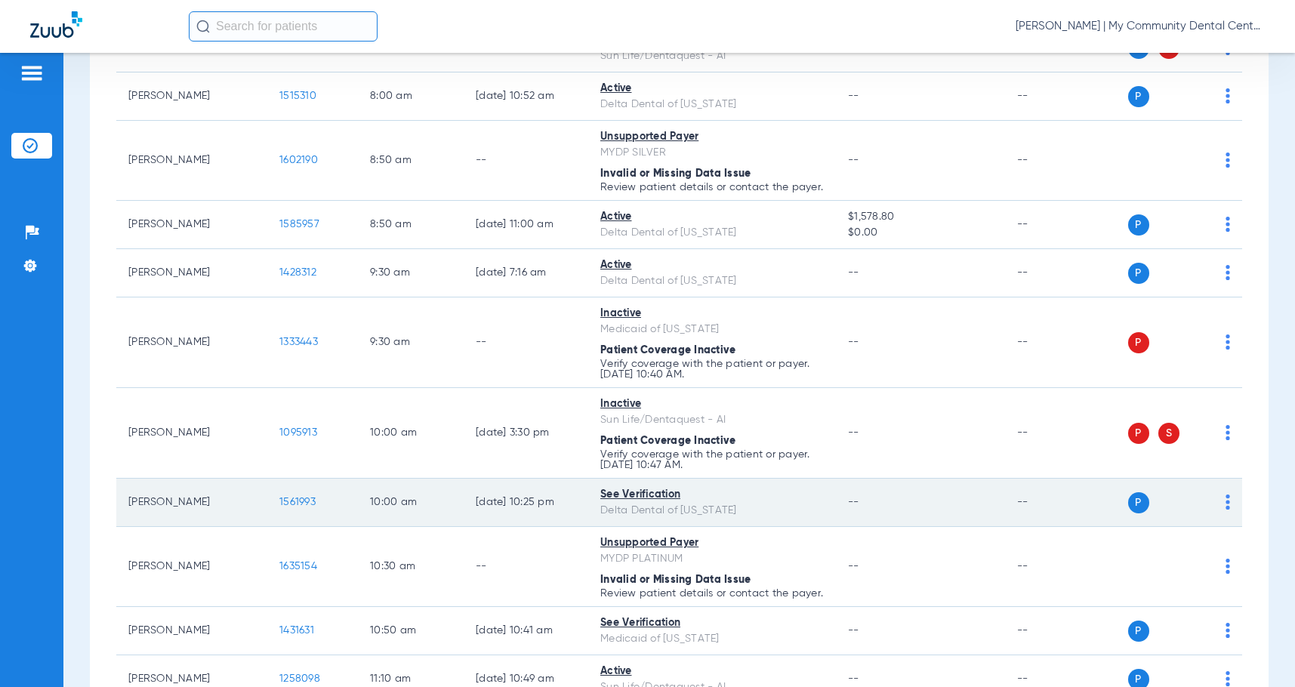
click at [299, 508] on span "1561993" at bounding box center [297, 502] width 36 height 11
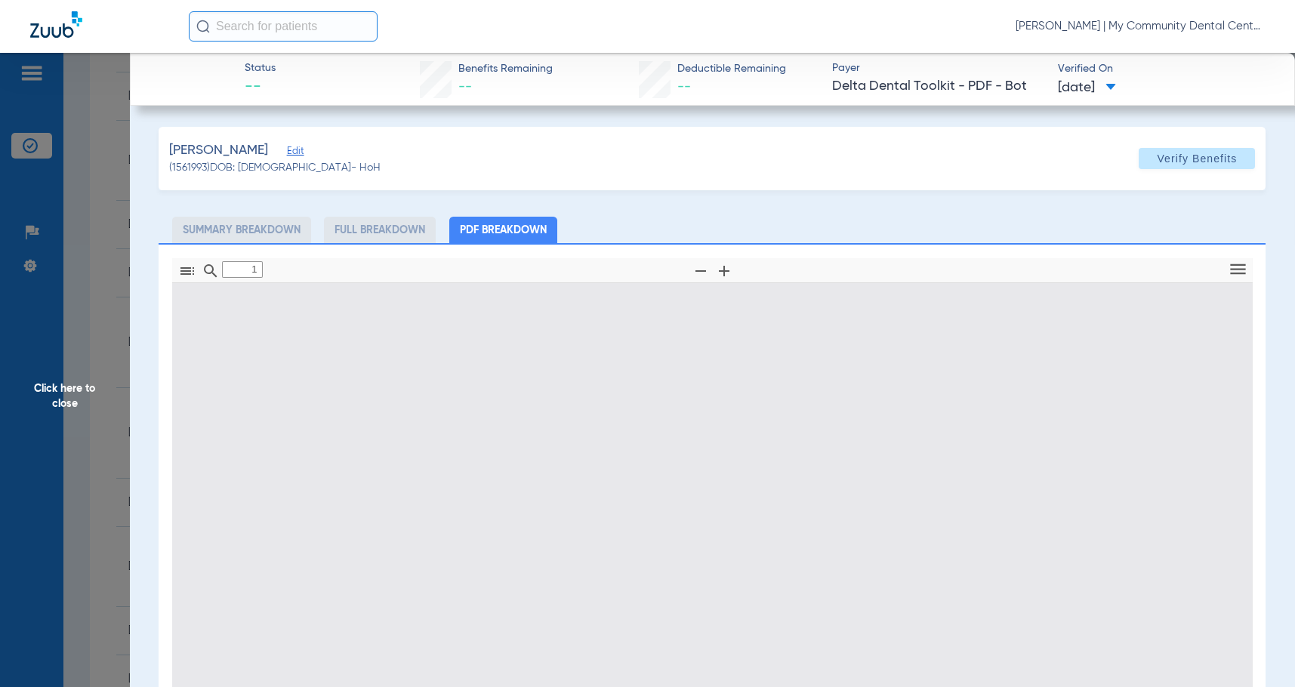
type input "0"
select select "page-width"
type input "1"
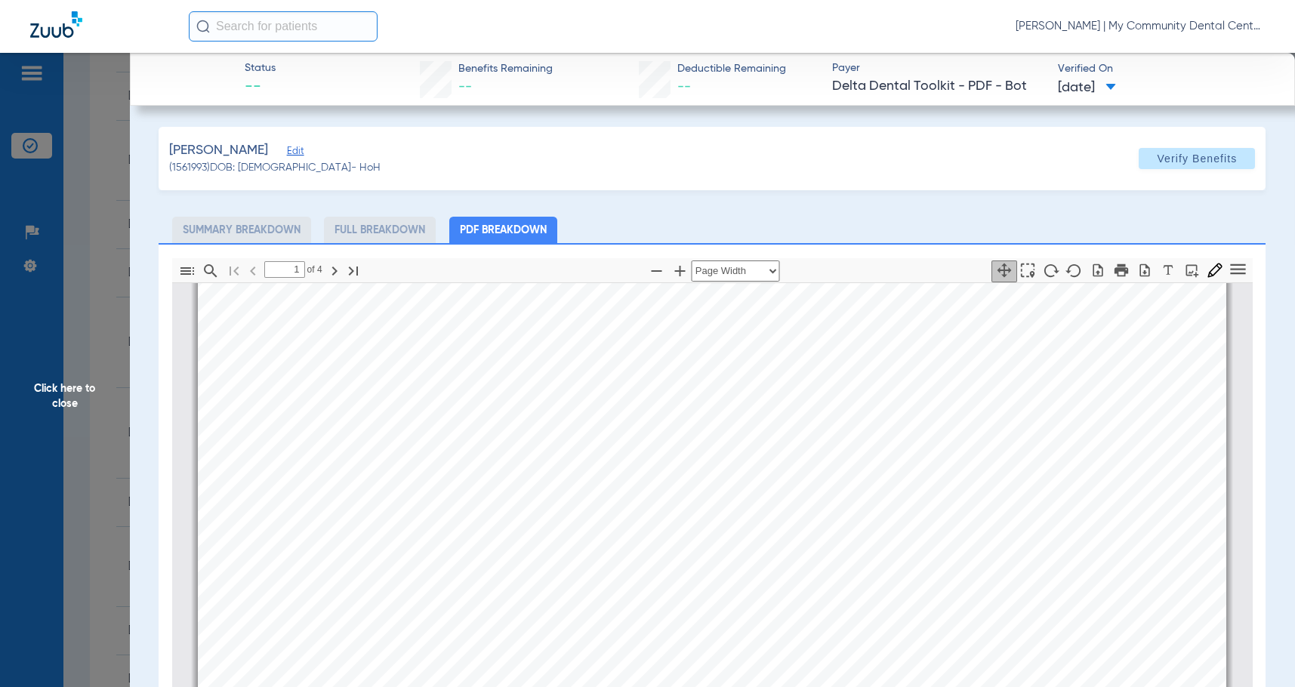
scroll to position [159, 0]
drag, startPoint x: 113, startPoint y: 392, endPoint x: 230, endPoint y: 397, distance: 116.4
click at [111, 393] on span "Click here to close" at bounding box center [65, 396] width 130 height 687
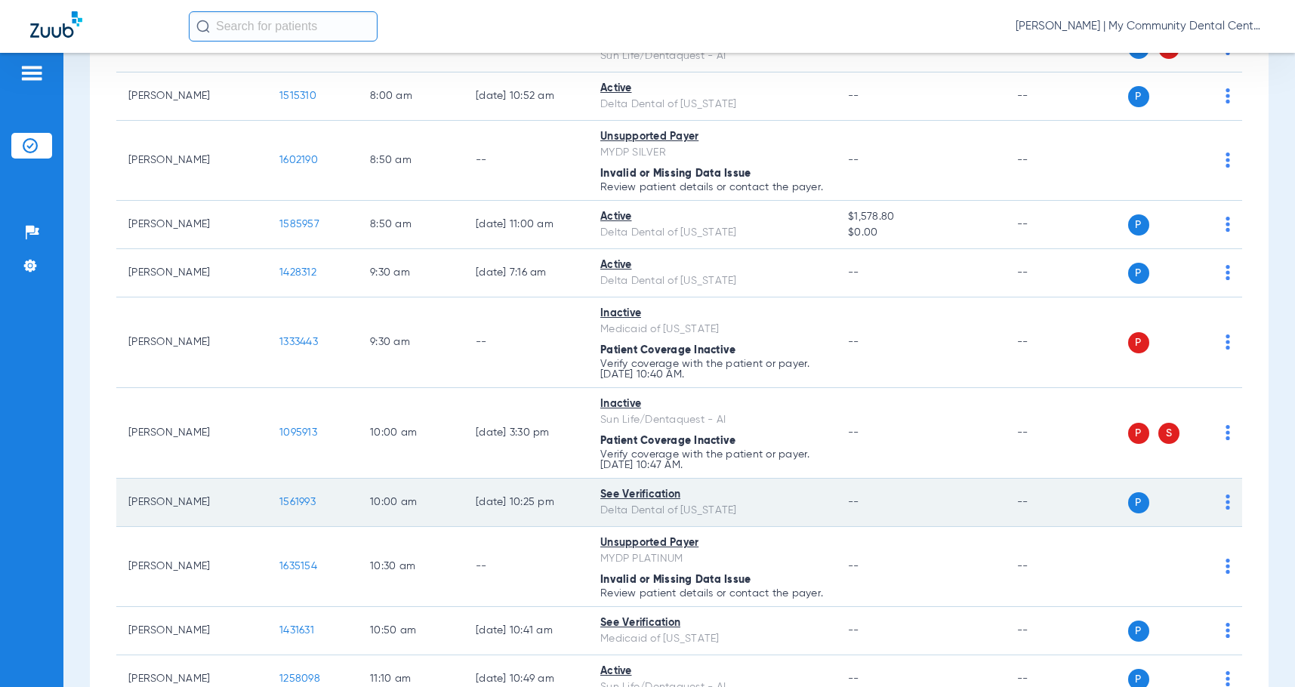
click at [1226, 510] on img at bounding box center [1228, 502] width 5 height 15
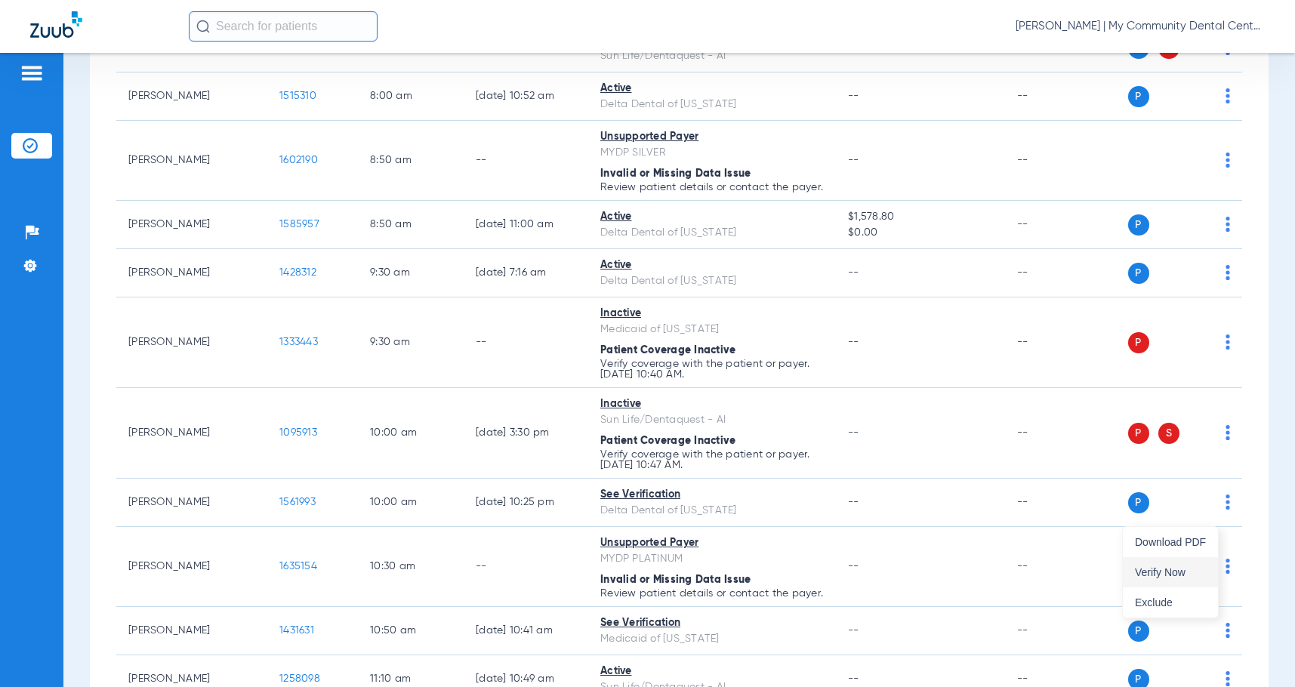
click at [1160, 573] on span "Verify Now" at bounding box center [1170, 572] width 71 height 11
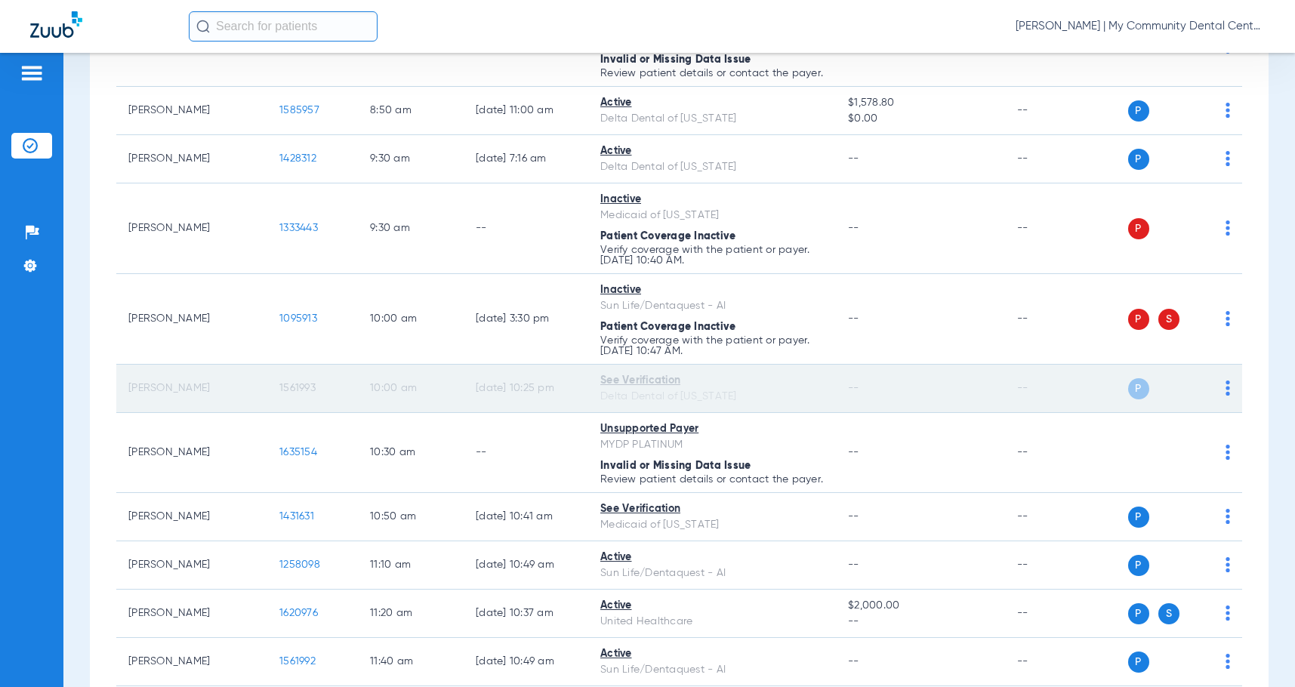
scroll to position [204, 0]
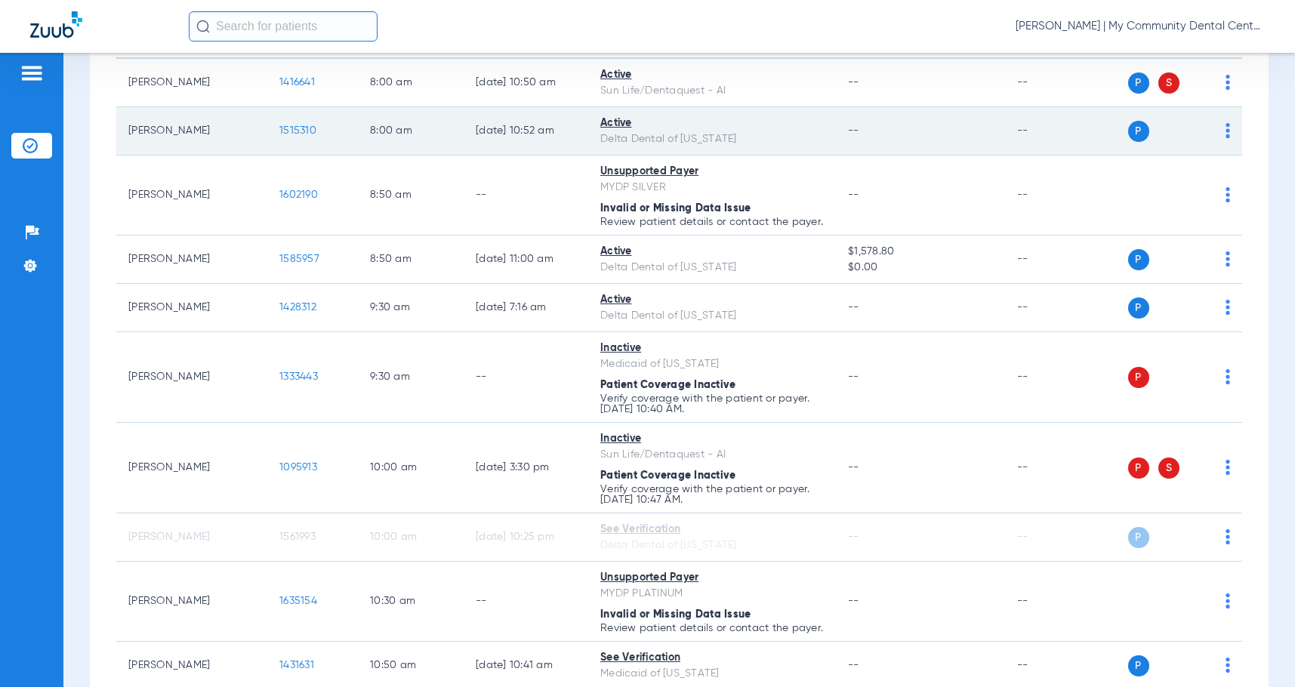
scroll to position [378, 0]
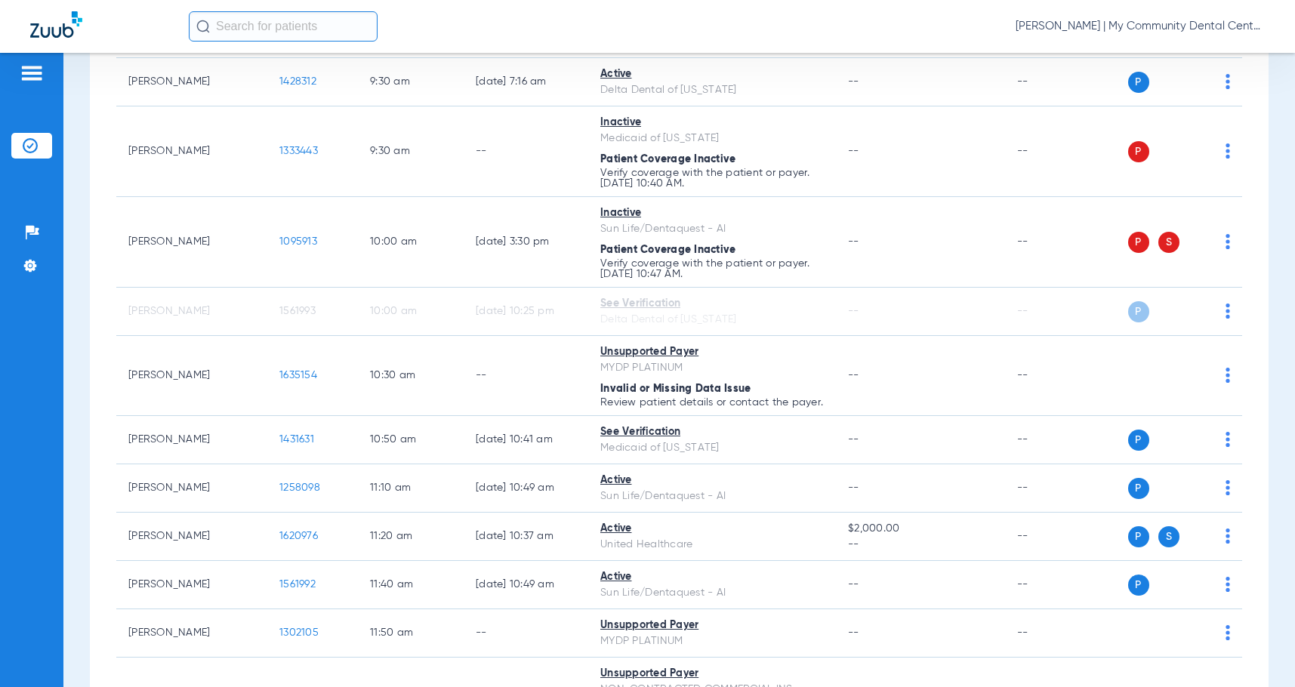
scroll to position [302, 0]
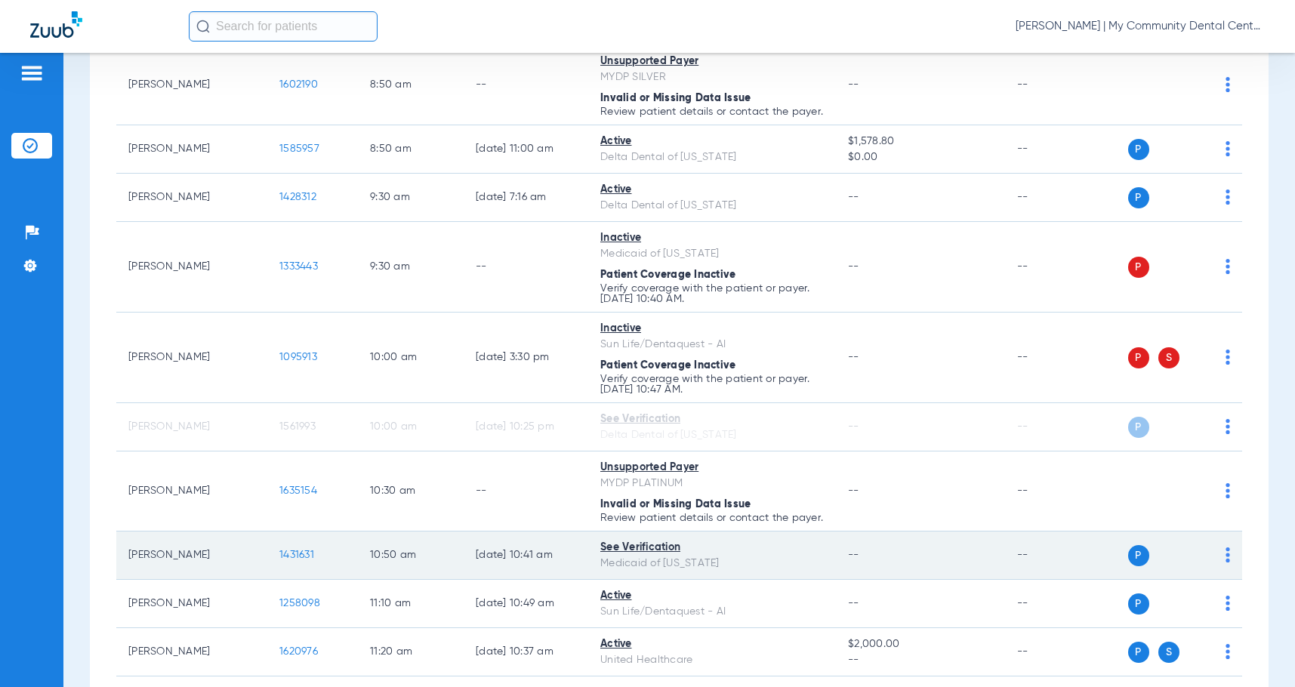
click at [302, 560] on span "1431631" at bounding box center [296, 555] width 35 height 11
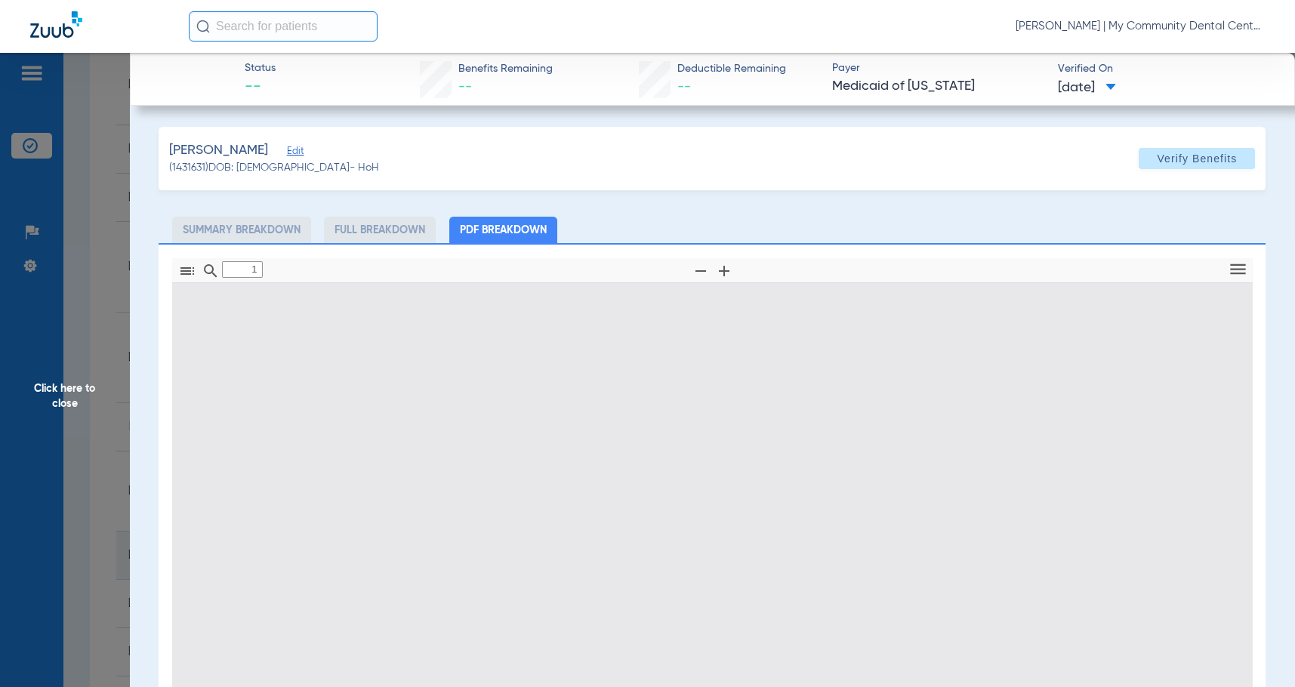
scroll to position [8, 0]
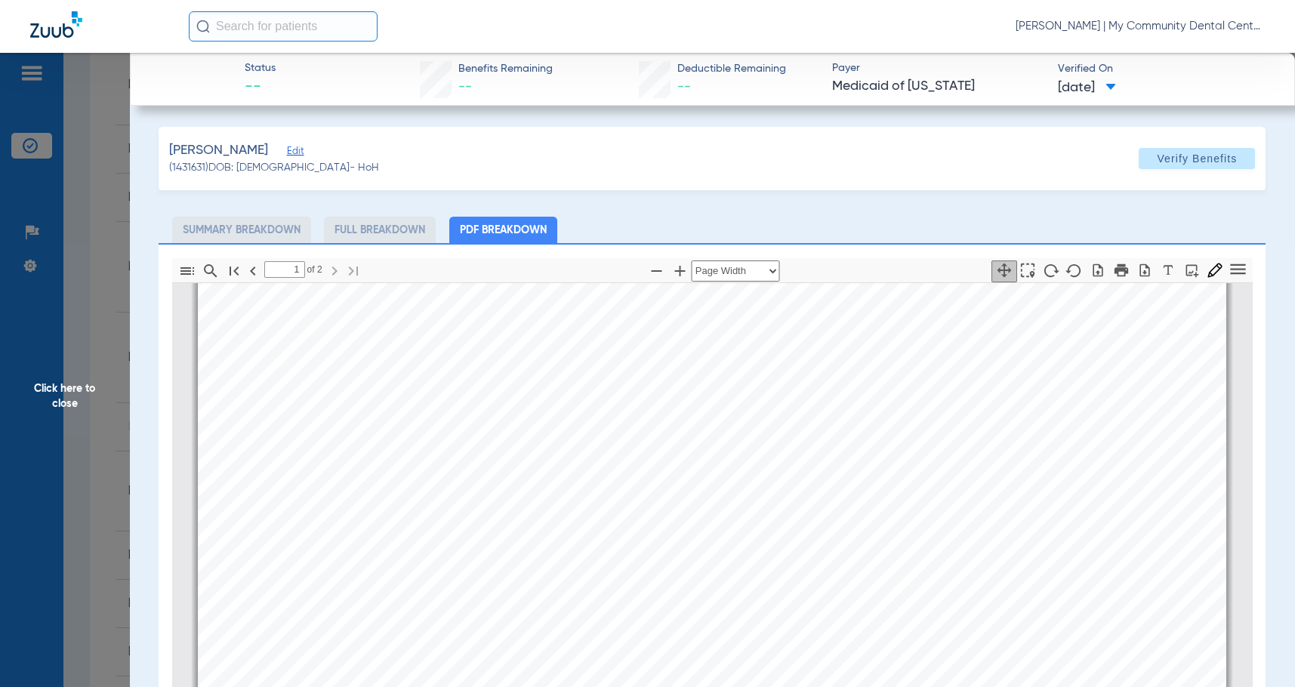
type input "2"
click at [97, 397] on span "Click here to close" at bounding box center [65, 396] width 130 height 687
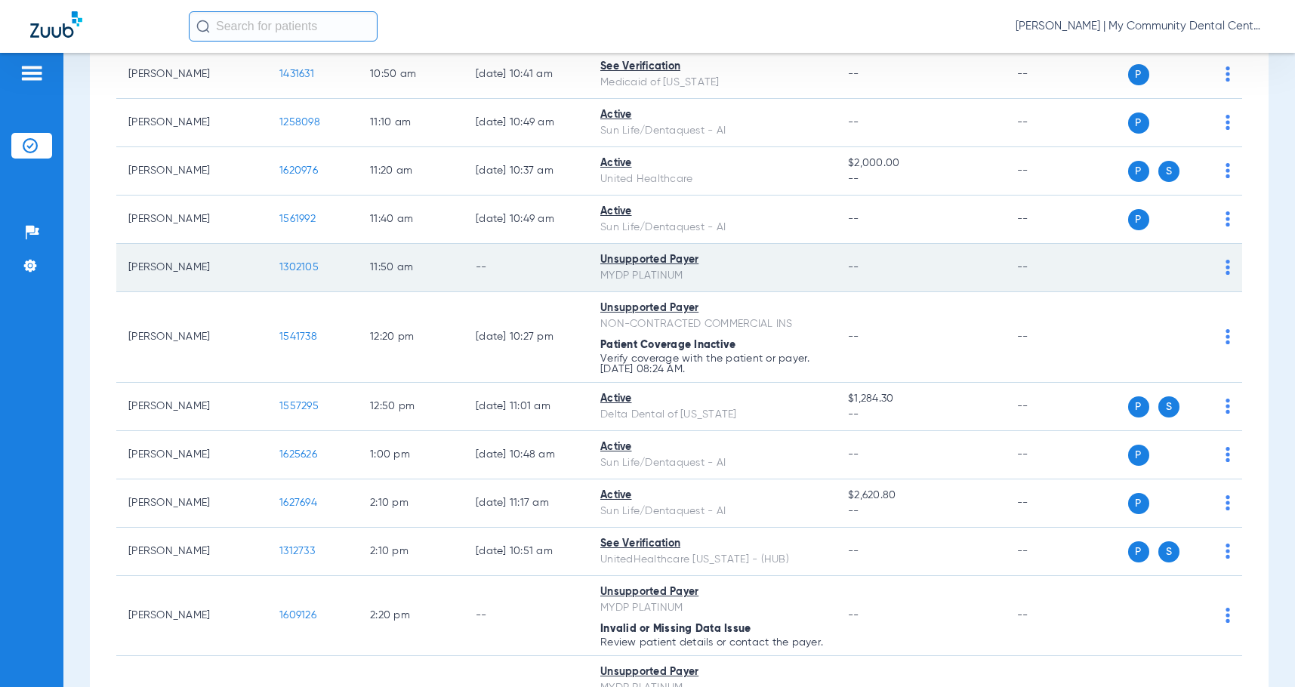
scroll to position [831, 0]
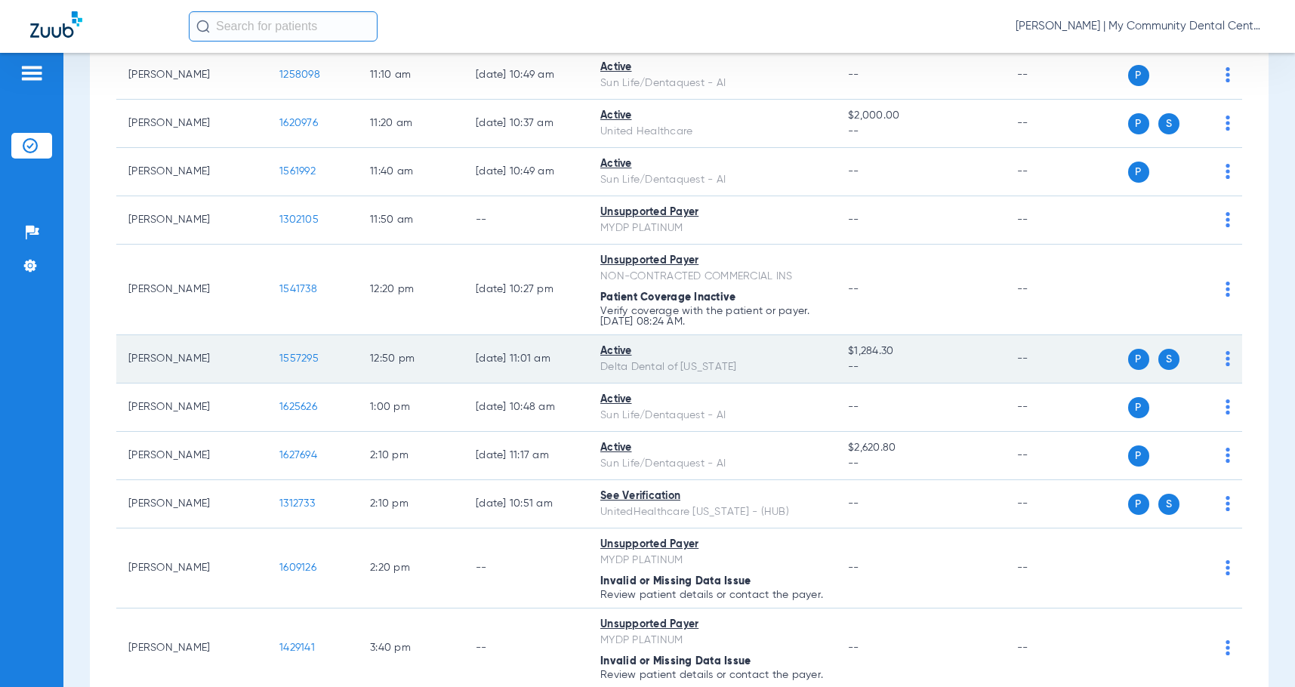
click at [292, 364] on span "1557295" at bounding box center [298, 358] width 39 height 11
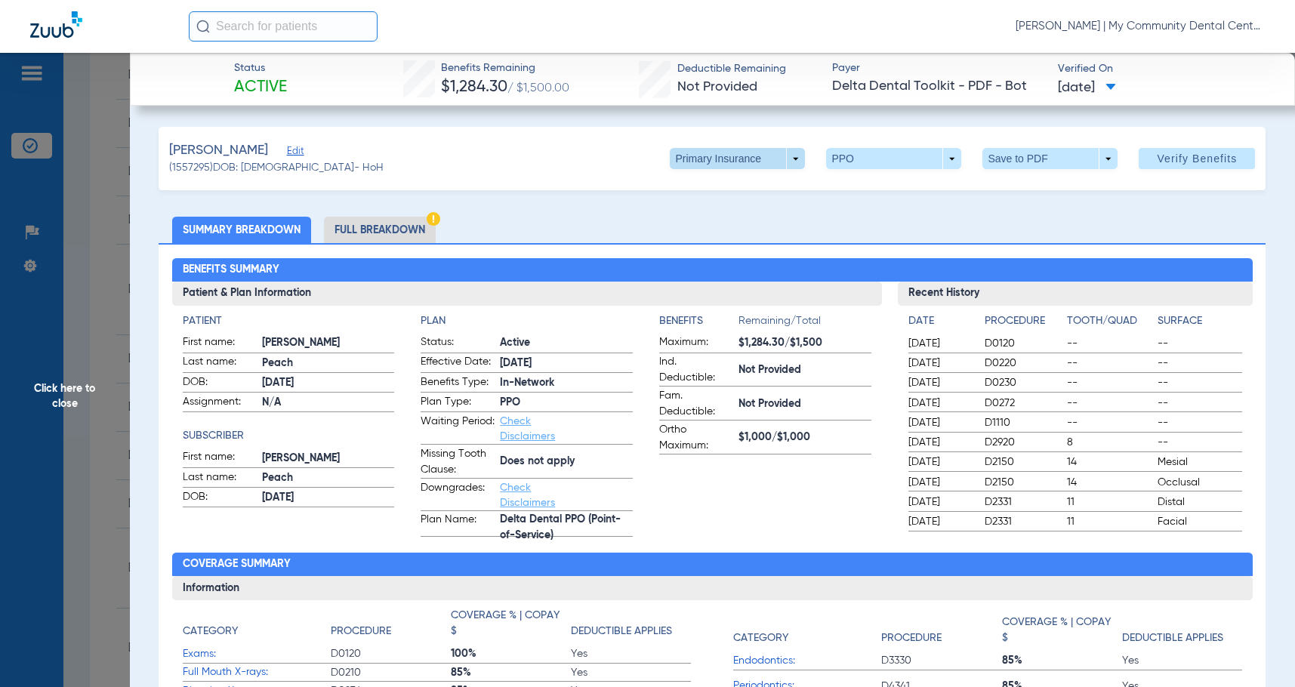
click at [776, 154] on span at bounding box center [737, 158] width 135 height 21
click at [716, 223] on span "Secondary Insurance" at bounding box center [722, 219] width 100 height 11
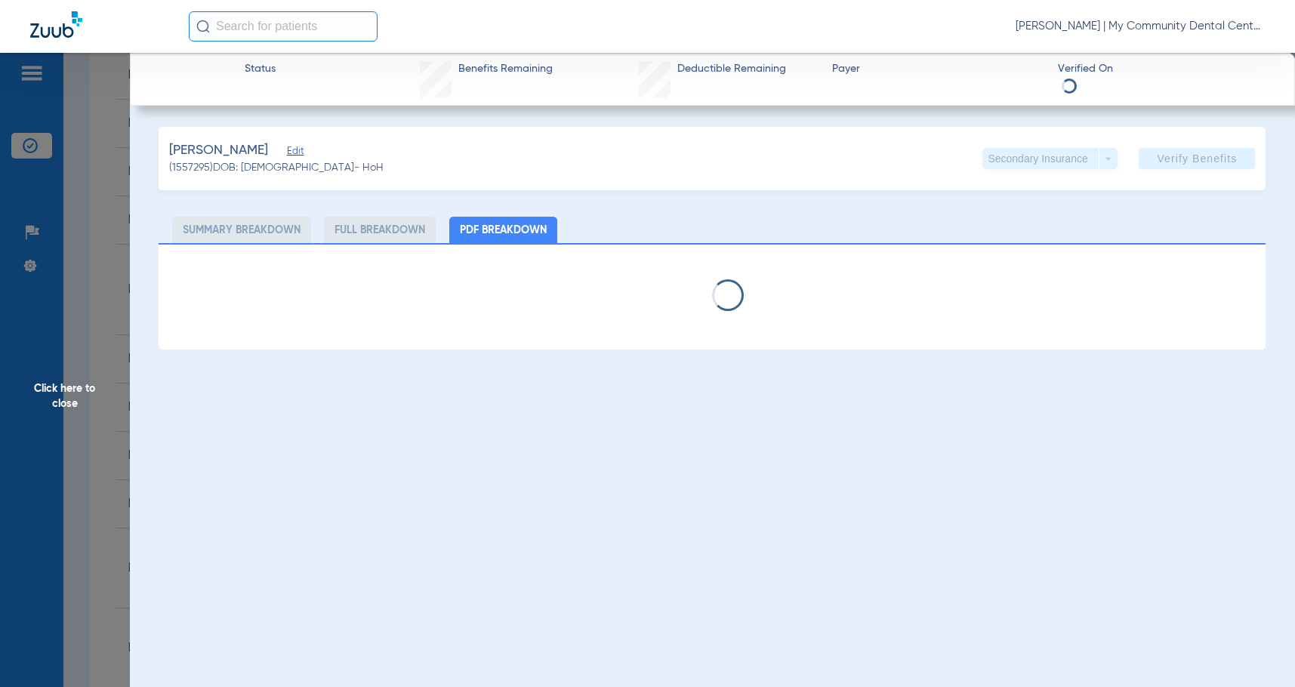
select select "page-width"
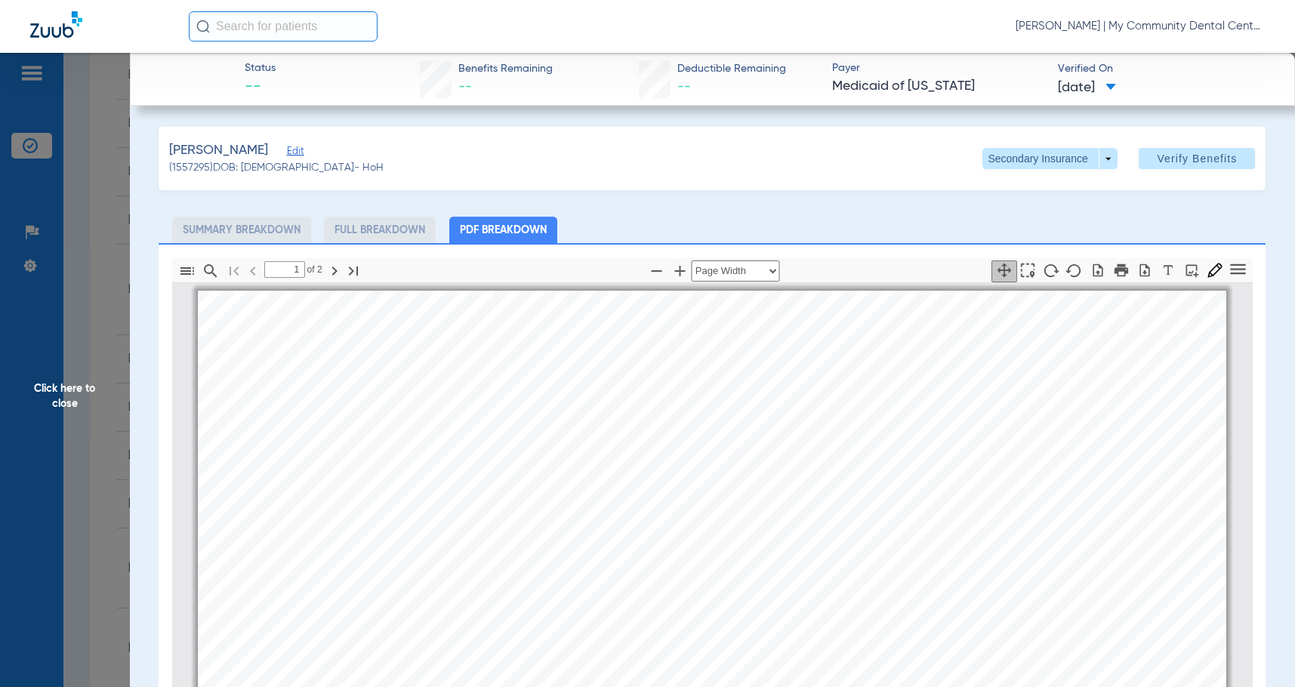
scroll to position [8, 0]
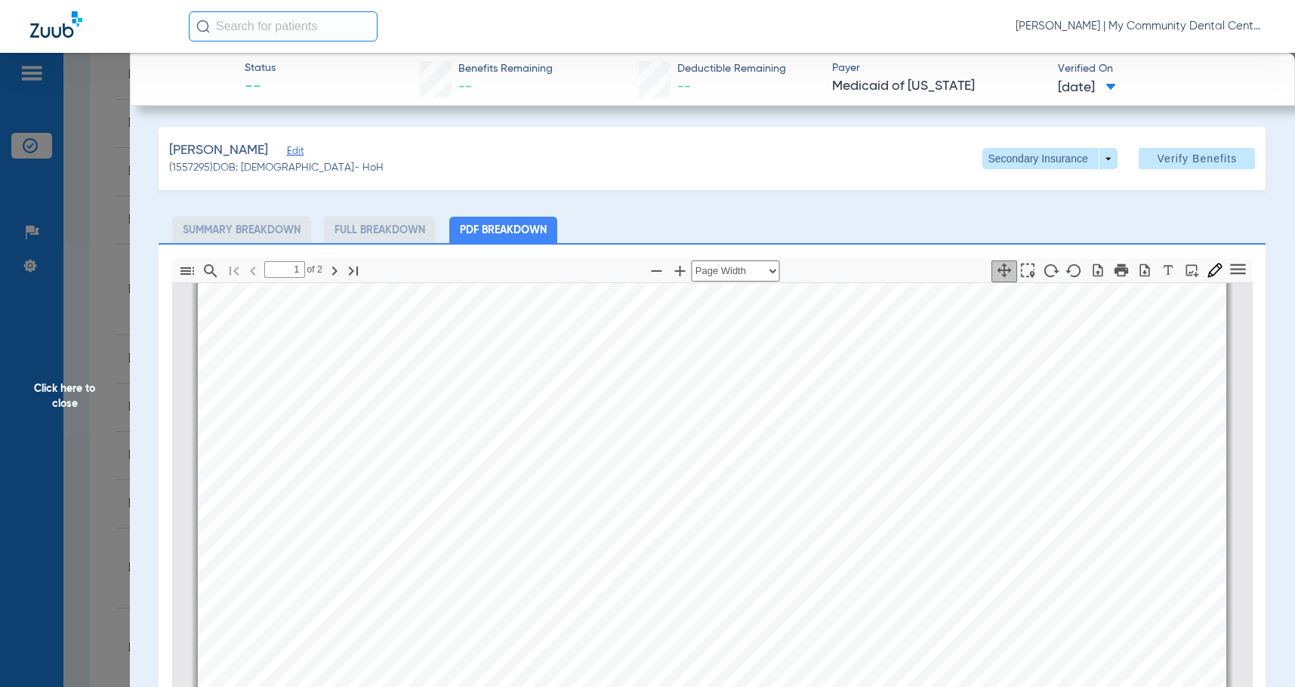
type input "2"
drag, startPoint x: 94, startPoint y: 418, endPoint x: 550, endPoint y: 429, distance: 455.6
click at [94, 418] on span "Click here to close" at bounding box center [65, 396] width 130 height 687
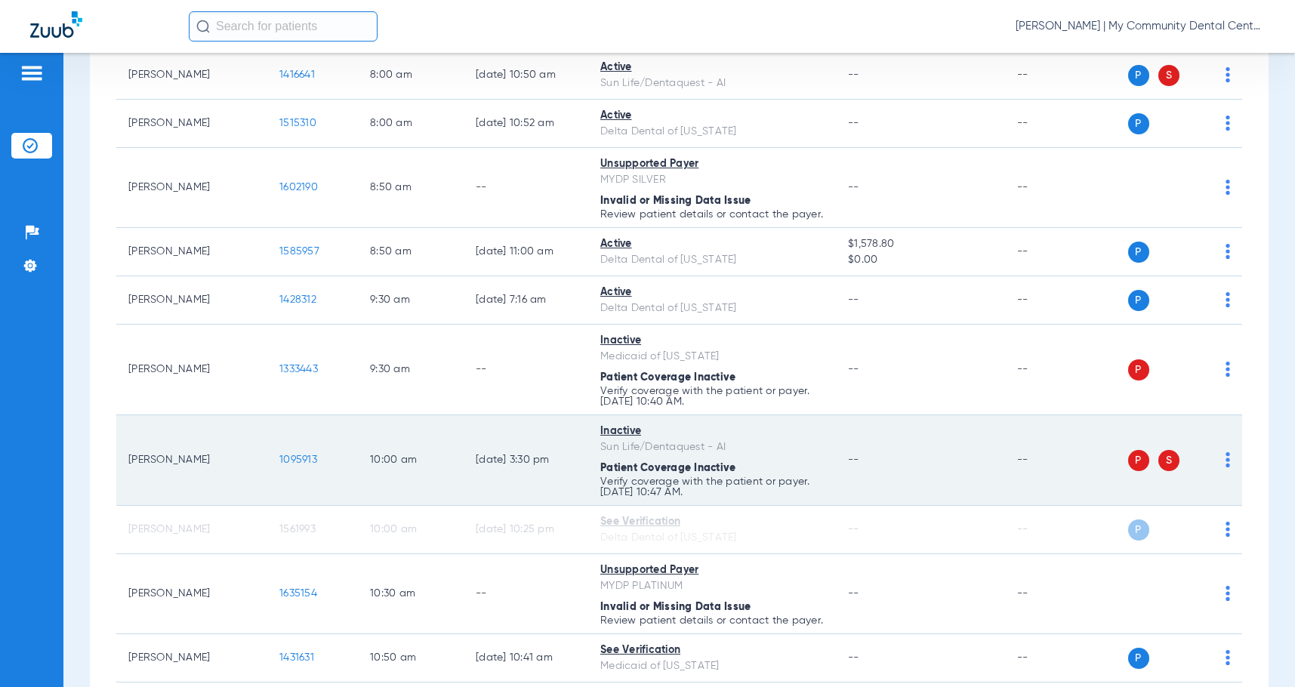
scroll to position [0, 0]
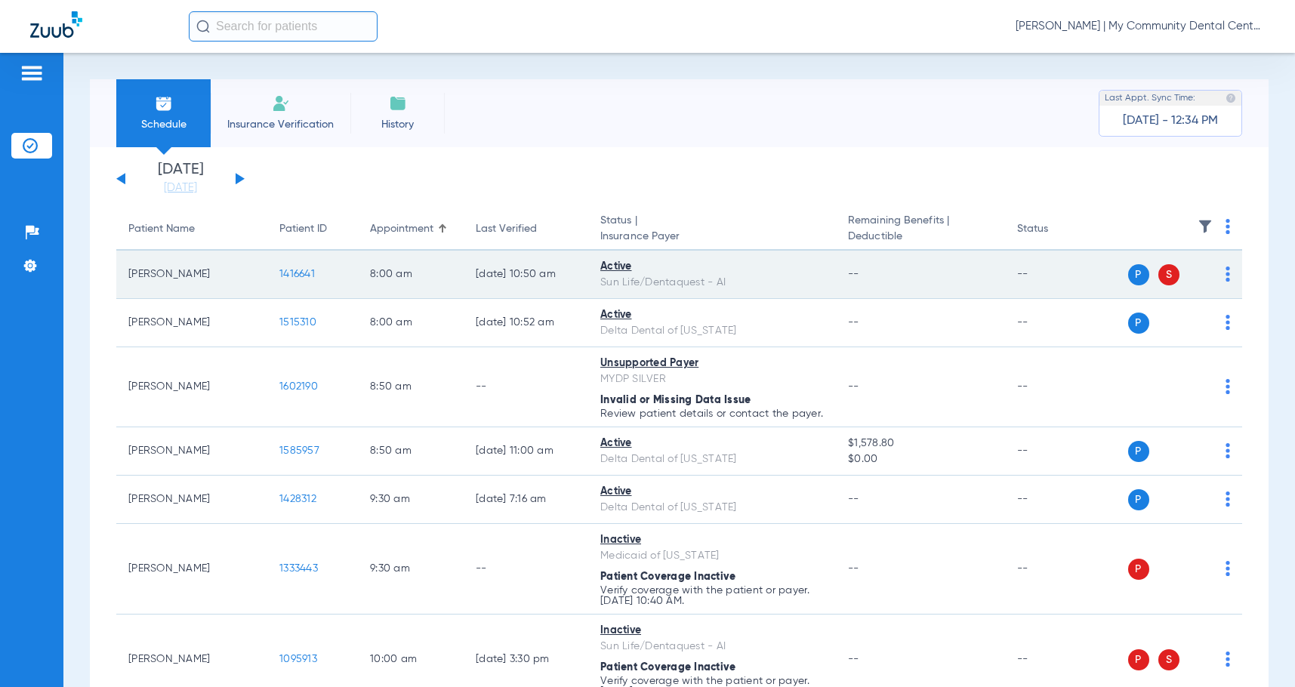
click at [305, 270] on span "1416641" at bounding box center [297, 274] width 36 height 11
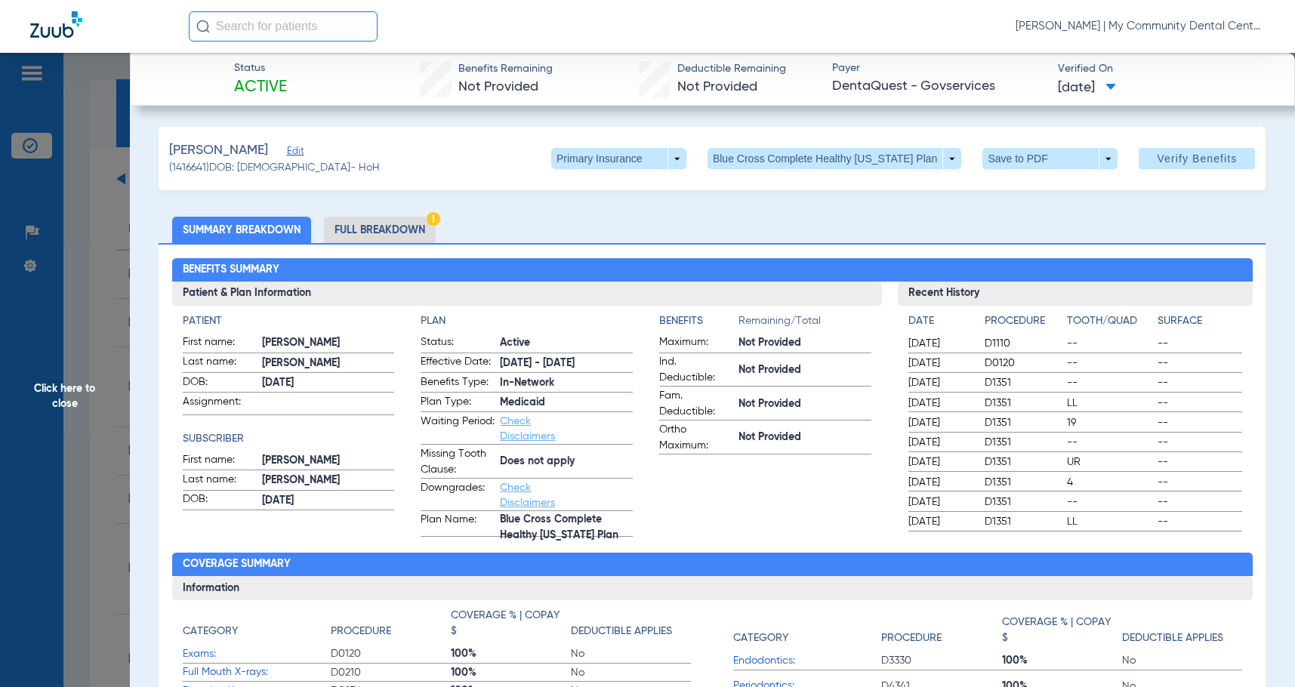
click at [411, 227] on li "Full Breakdown" at bounding box center [380, 230] width 112 height 26
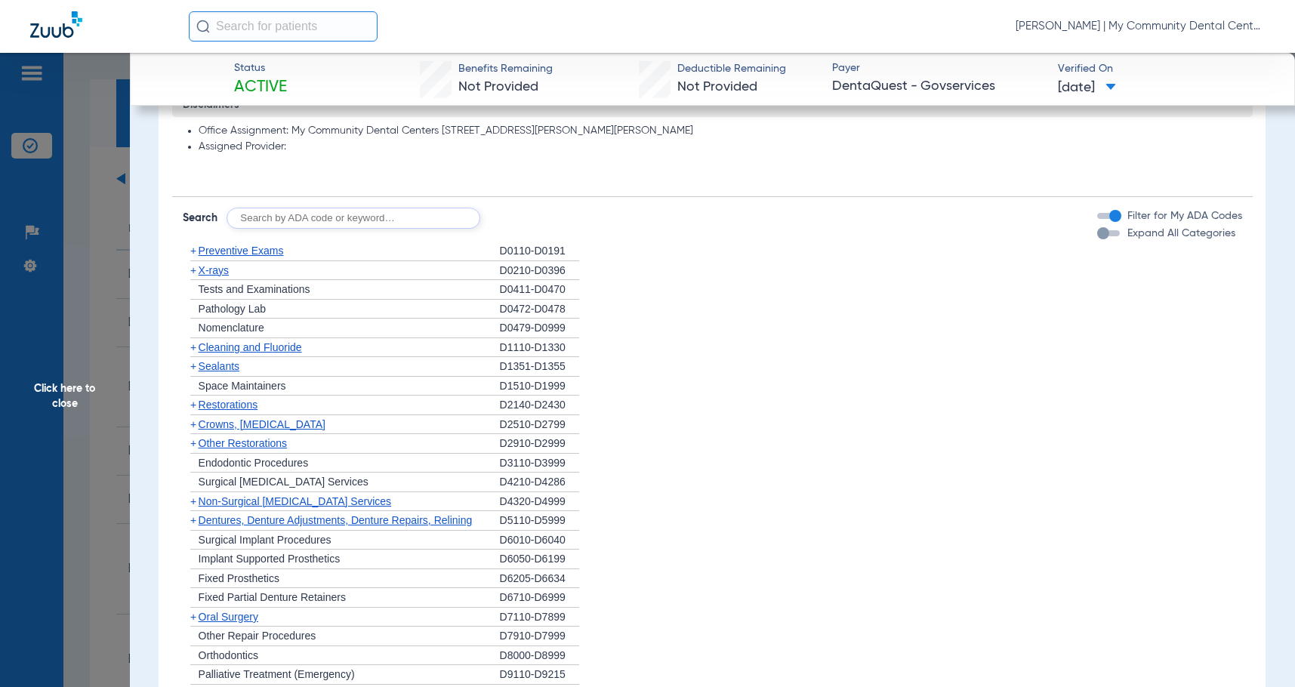
scroll to position [1047, 0]
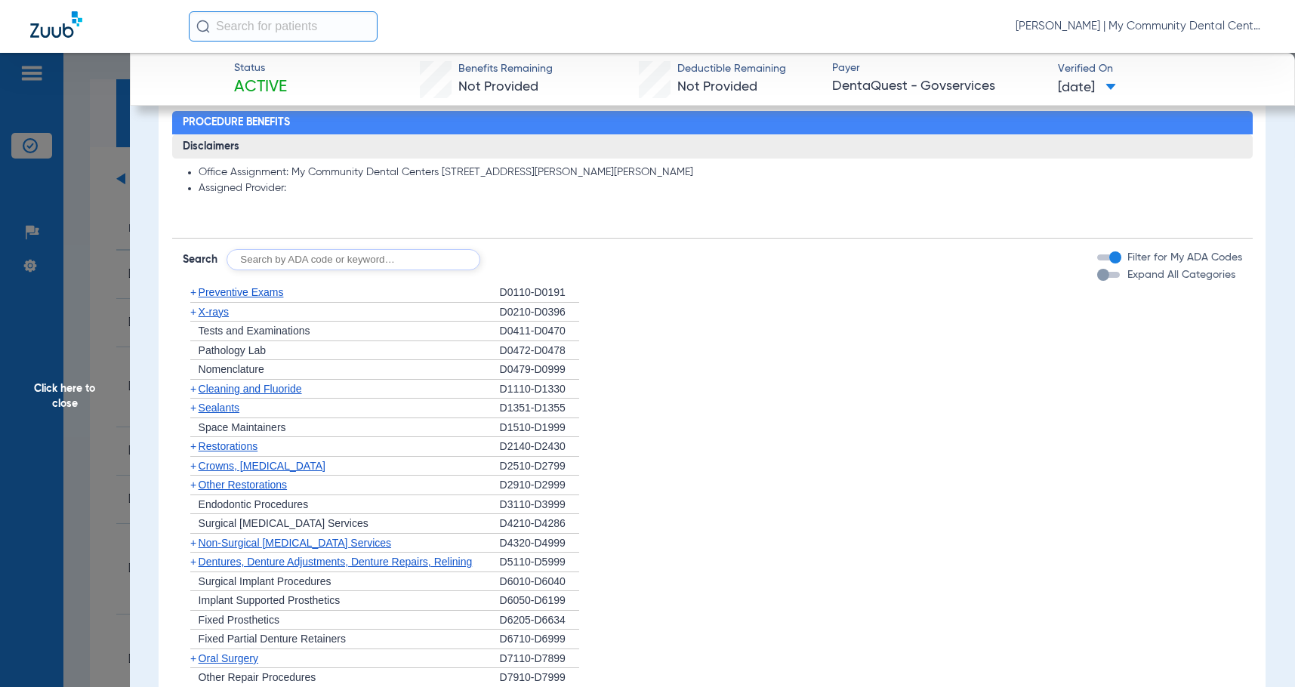
click at [210, 317] on span "X-rays" at bounding box center [214, 312] width 30 height 12
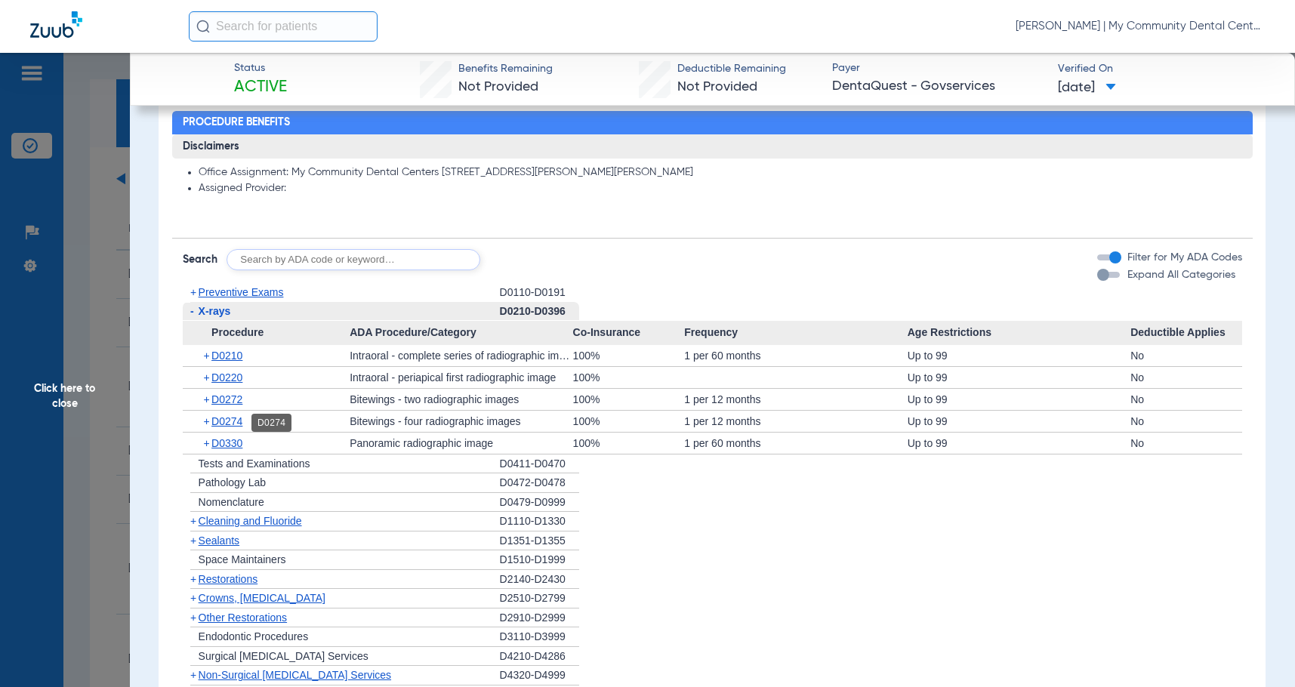
click at [238, 422] on span "D0274" at bounding box center [226, 421] width 31 height 12
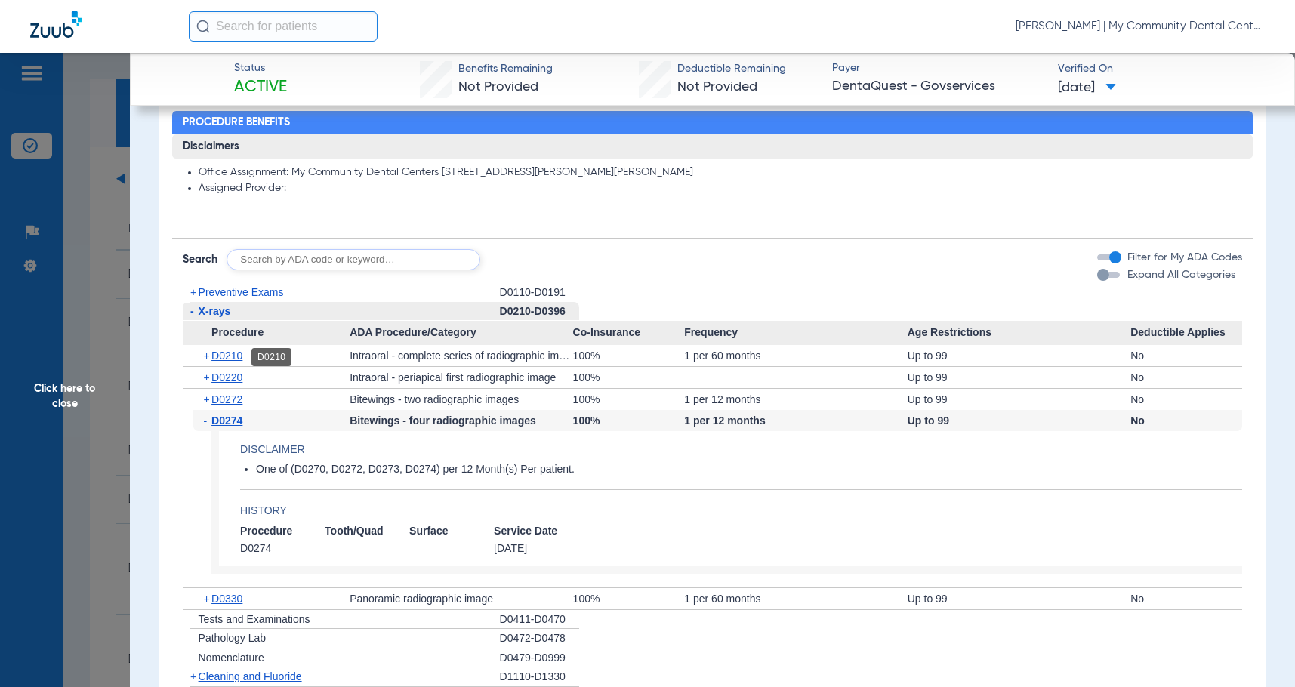
click at [230, 362] on span "D0210" at bounding box center [226, 356] width 31 height 12
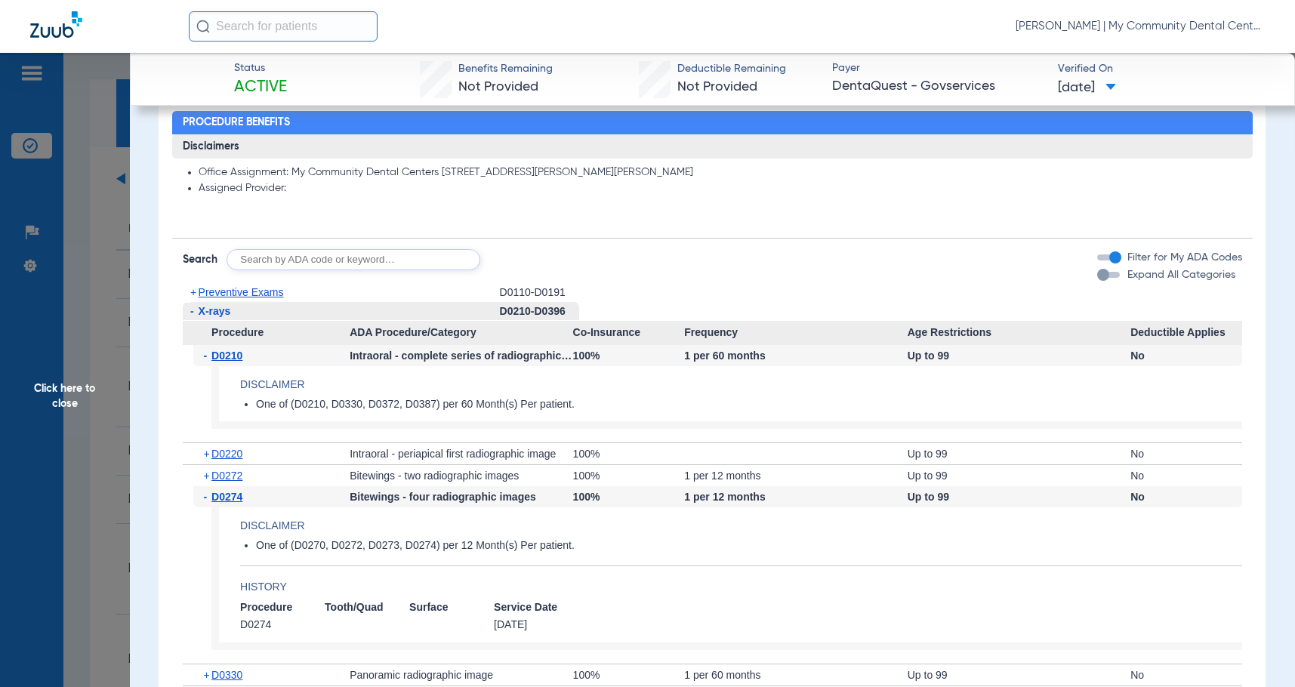
click at [230, 362] on span "D0210" at bounding box center [226, 356] width 31 height 12
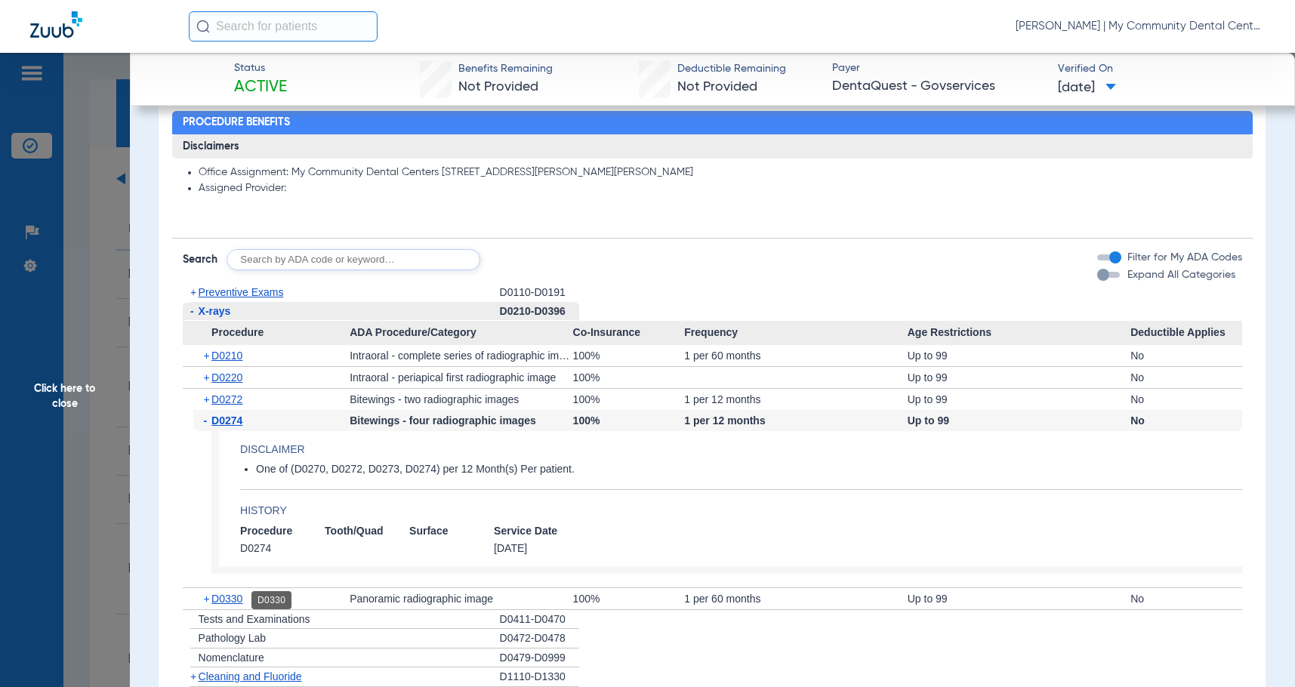
drag, startPoint x: 234, startPoint y: 604, endPoint x: 244, endPoint y: 598, distance: 11.2
click at [233, 604] on span "D0330" at bounding box center [226, 599] width 31 height 12
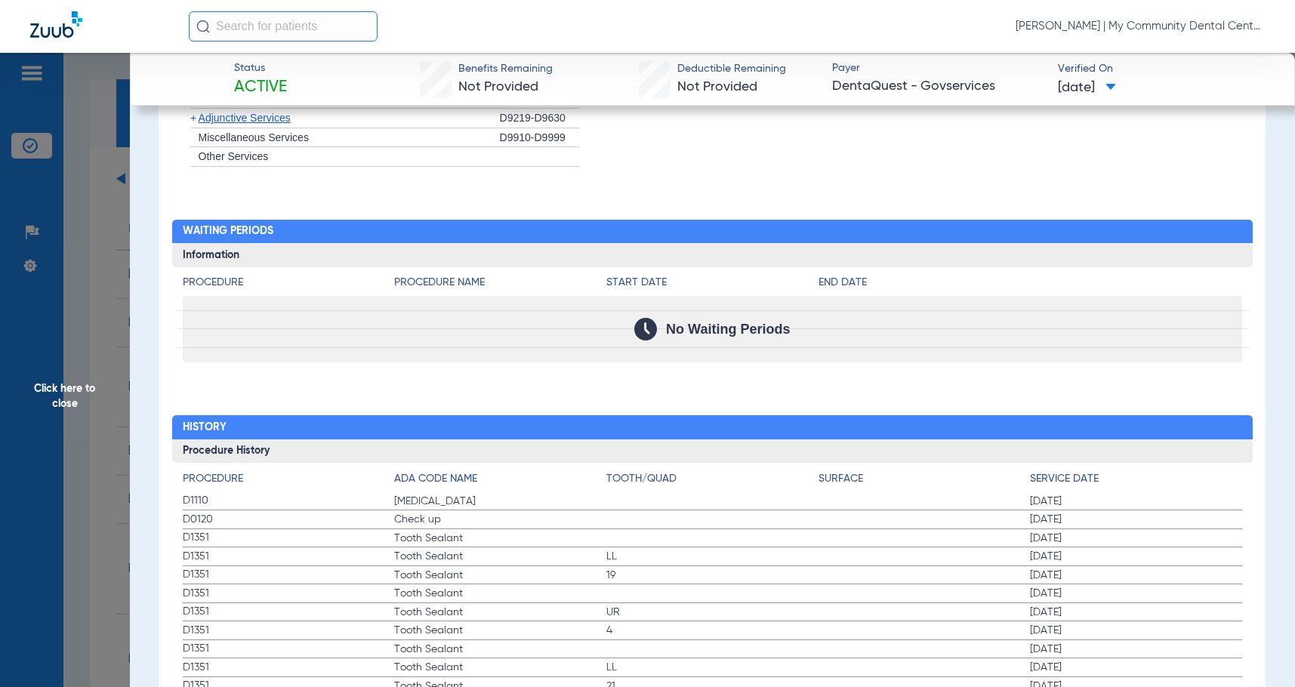
scroll to position [2029, 0]
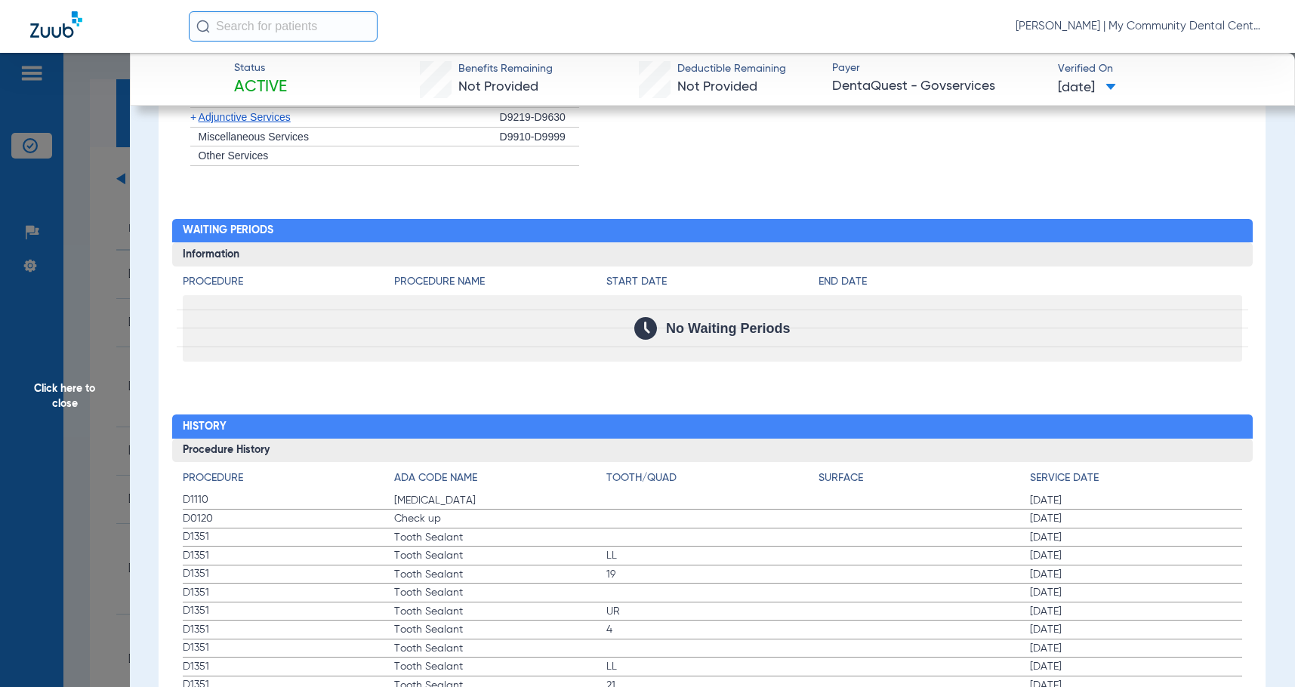
click at [496, 334] on div "No Waiting Periods" at bounding box center [713, 328] width 1060 height 66
drag, startPoint x: 60, startPoint y: 415, endPoint x: 405, endPoint y: 445, distance: 346.5
click at [60, 415] on span "Click here to close" at bounding box center [65, 396] width 130 height 687
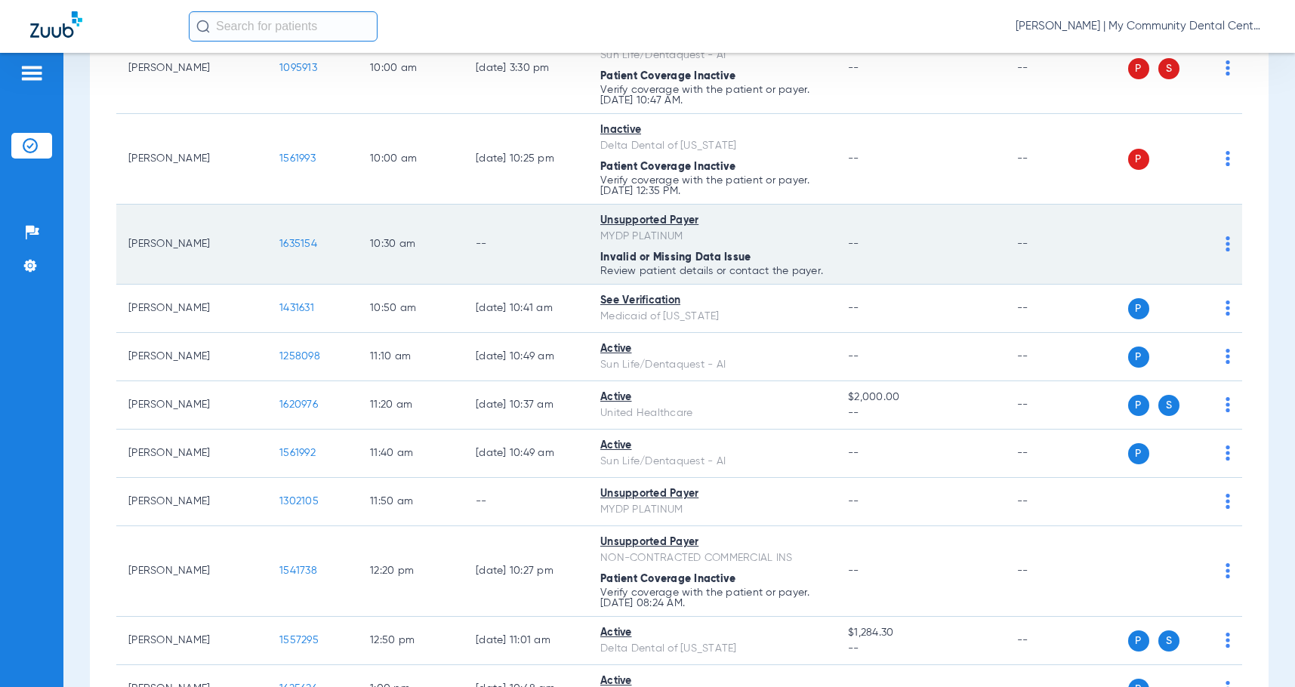
scroll to position [604, 0]
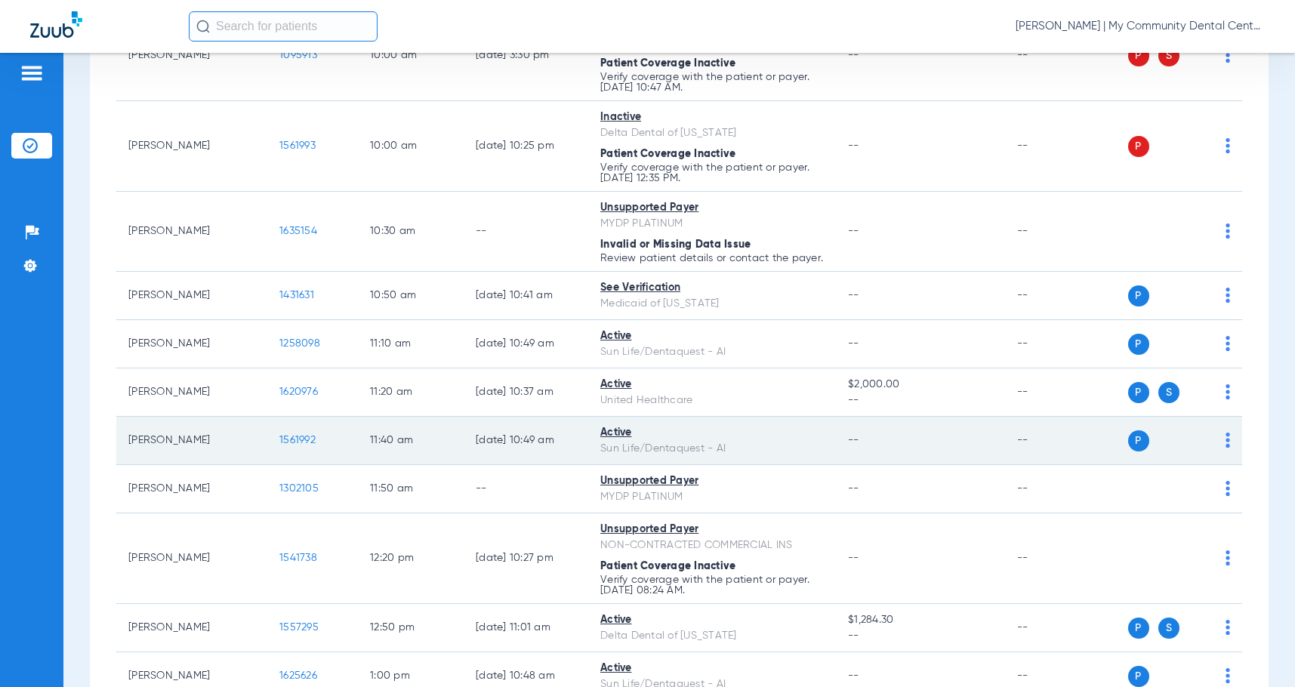
click at [304, 446] on span "1561992" at bounding box center [297, 440] width 36 height 11
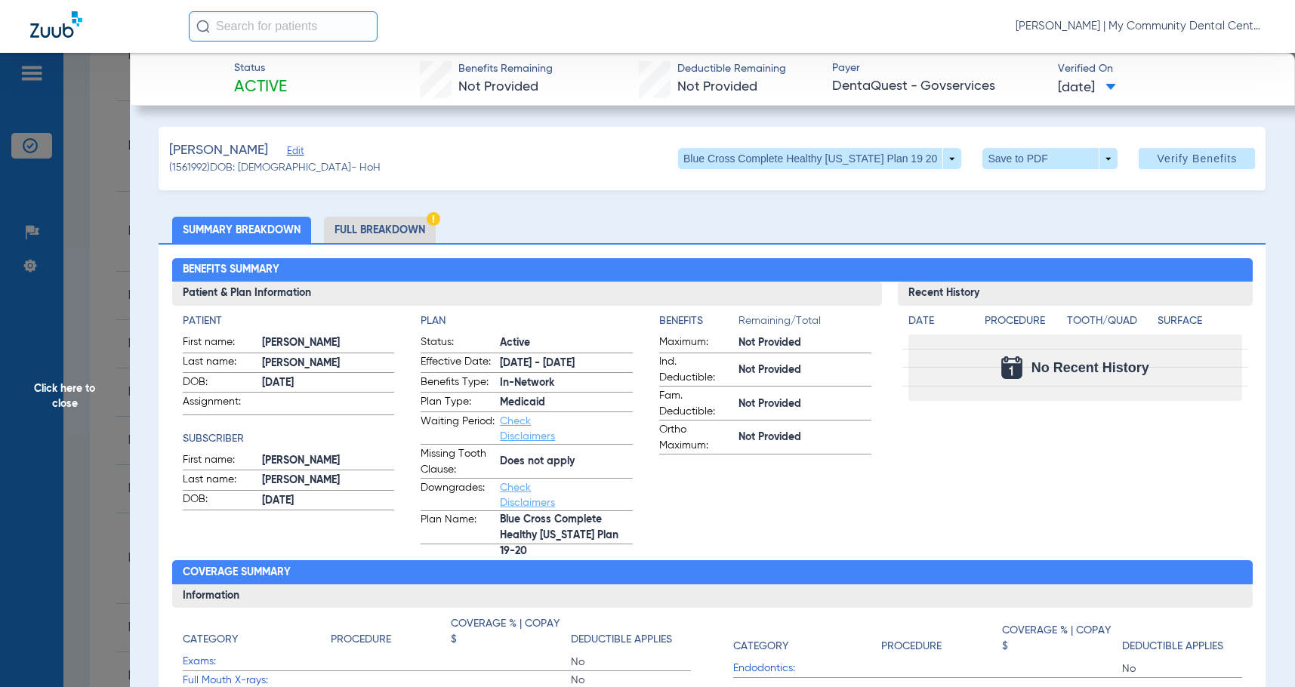
click at [403, 227] on li "Full Breakdown" at bounding box center [380, 230] width 112 height 26
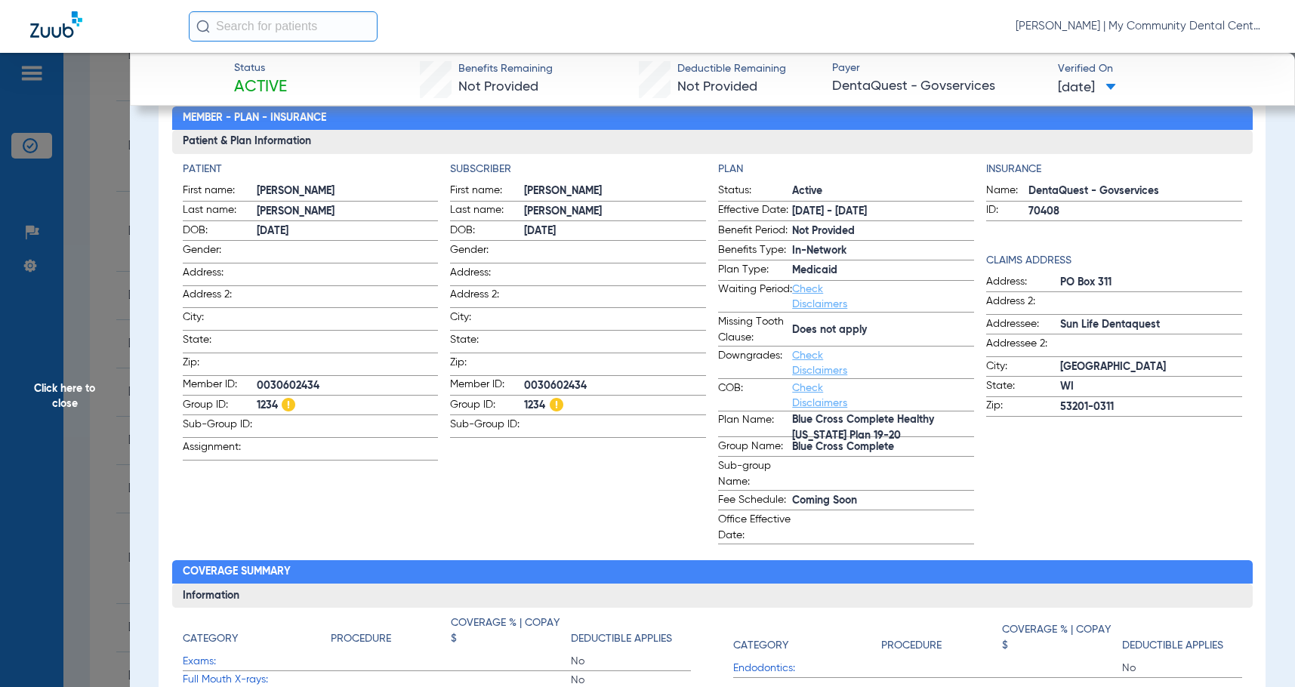
scroll to position [0, 0]
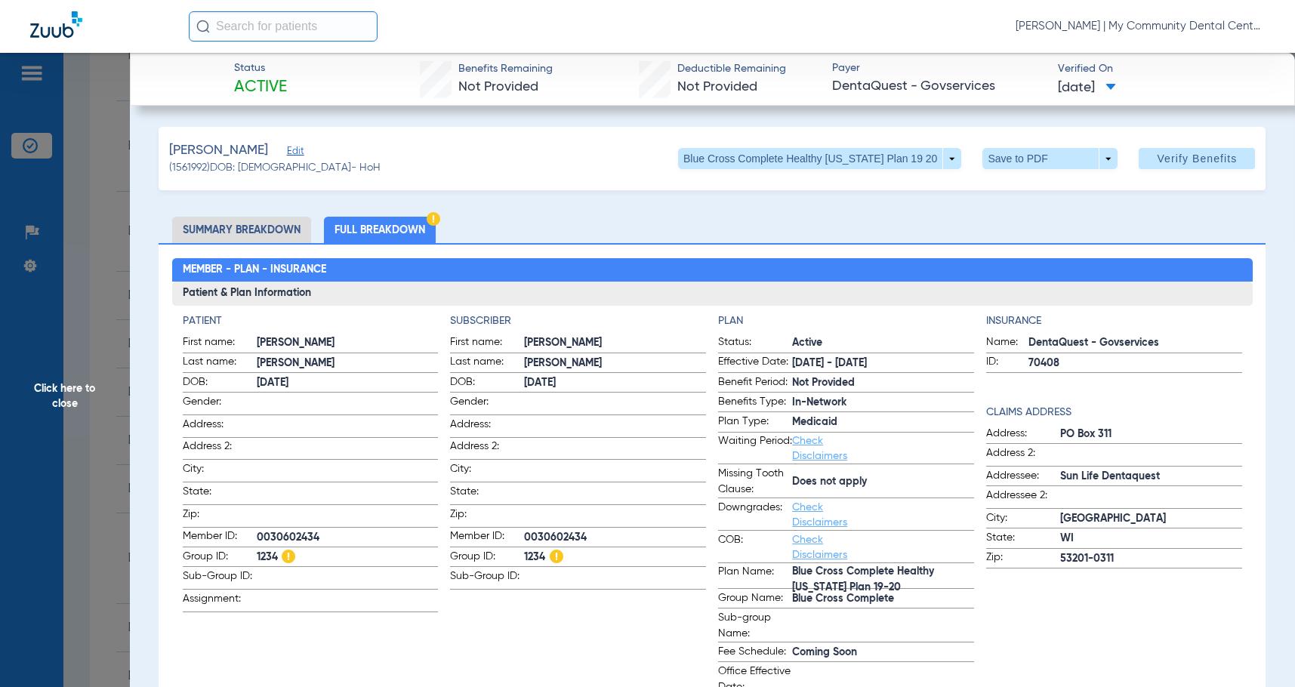
click at [557, 530] on span "0030602434" at bounding box center [615, 538] width 182 height 16
drag, startPoint x: 562, startPoint y: 524, endPoint x: 543, endPoint y: 526, distance: 19.0
click at [543, 530] on span "0030602434" at bounding box center [615, 538] width 182 height 16
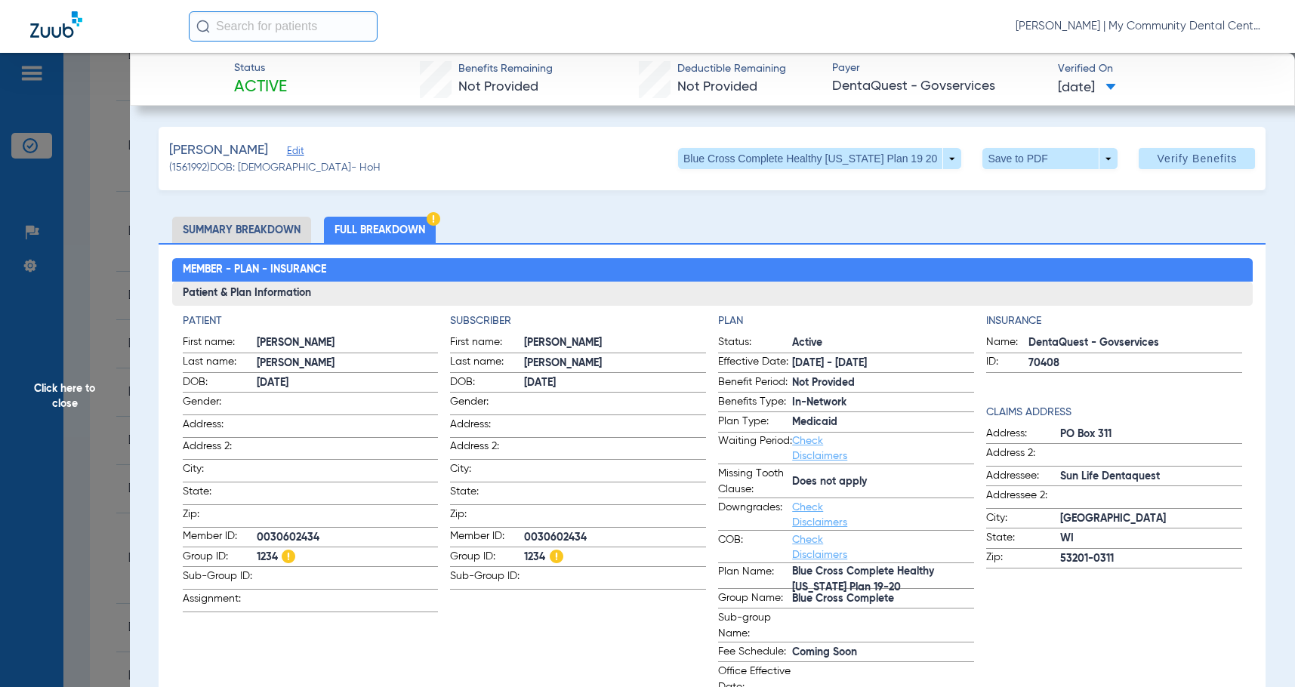
copy span "0030602434"
click at [95, 379] on span "Click here to close" at bounding box center [65, 396] width 130 height 687
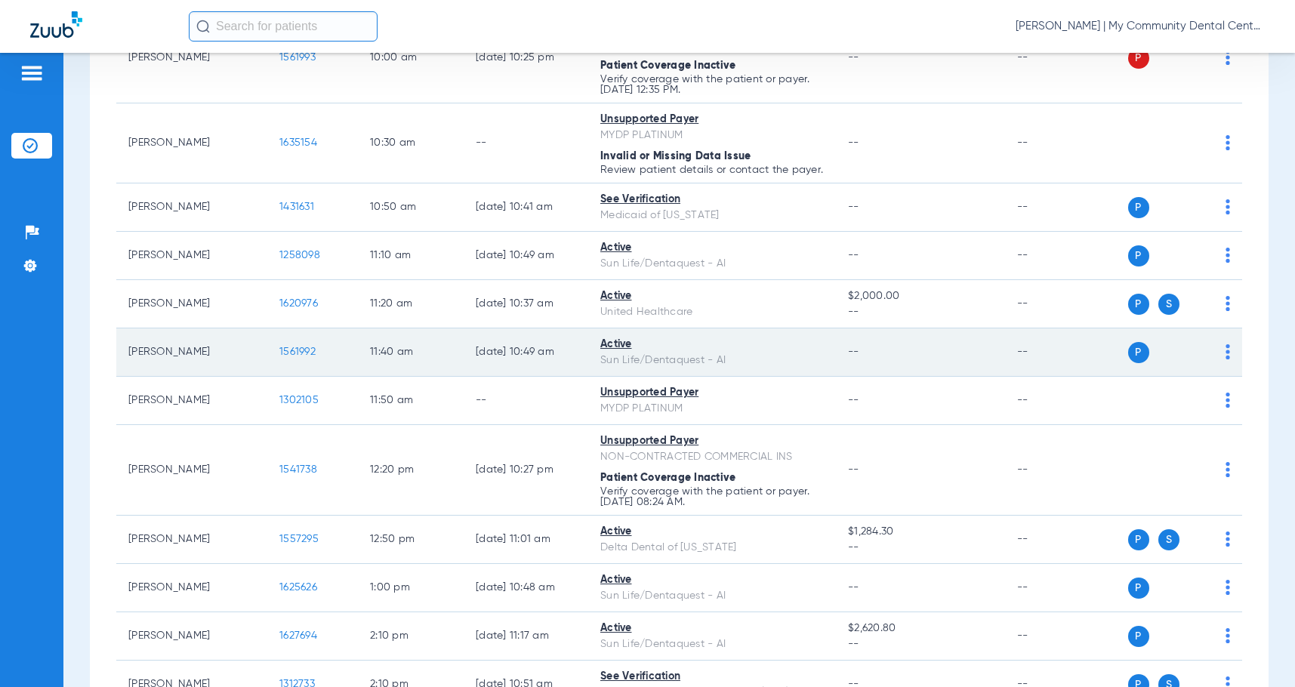
scroll to position [906, 0]
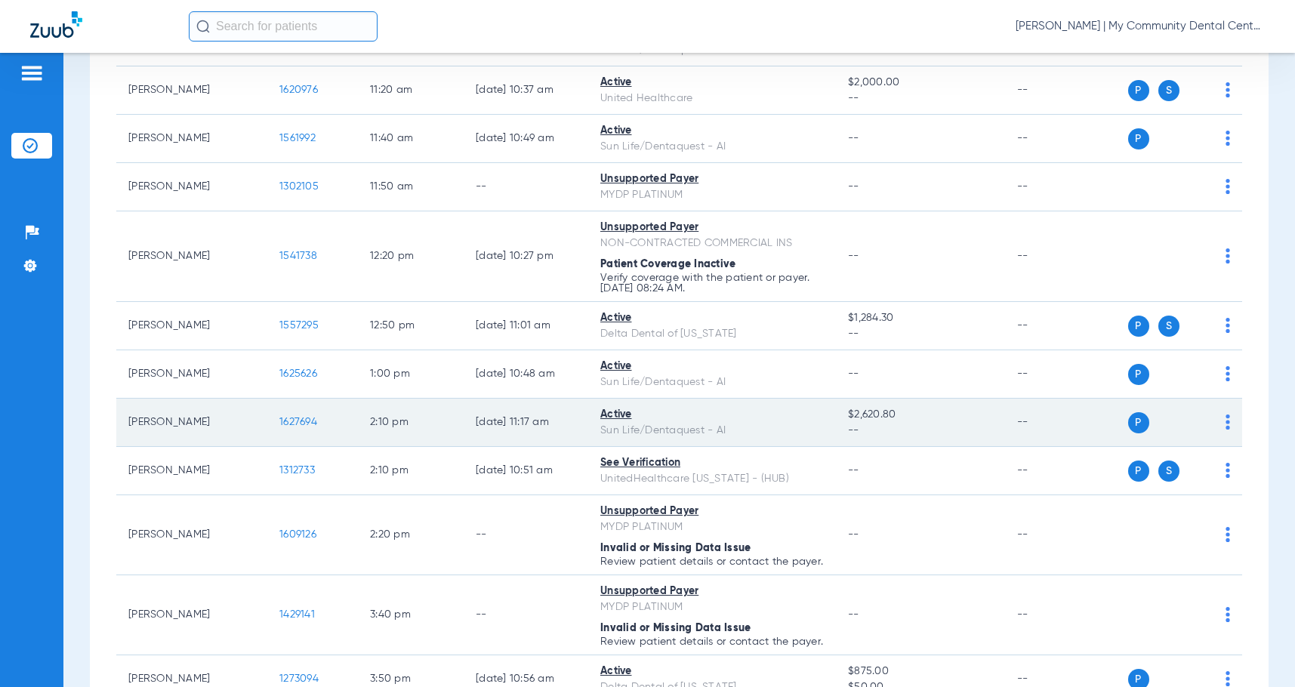
click at [299, 428] on span "1627694" at bounding box center [298, 422] width 38 height 11
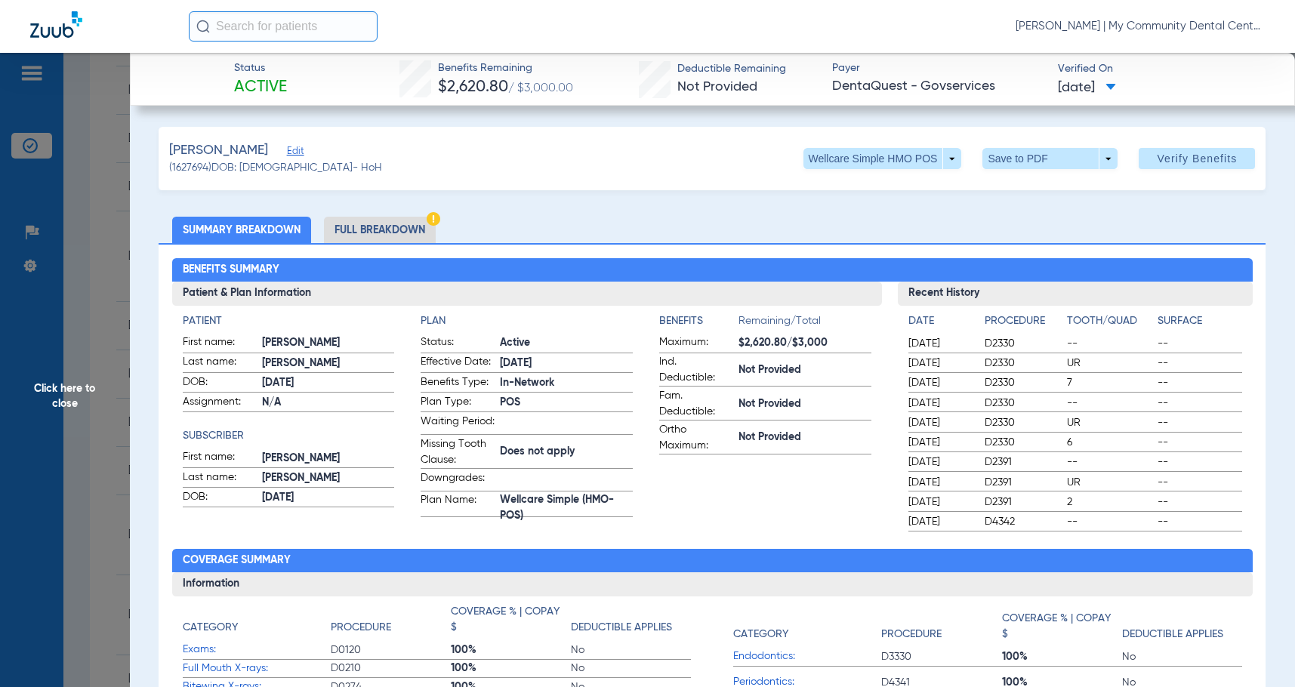
click at [403, 225] on li "Full Breakdown" at bounding box center [380, 230] width 112 height 26
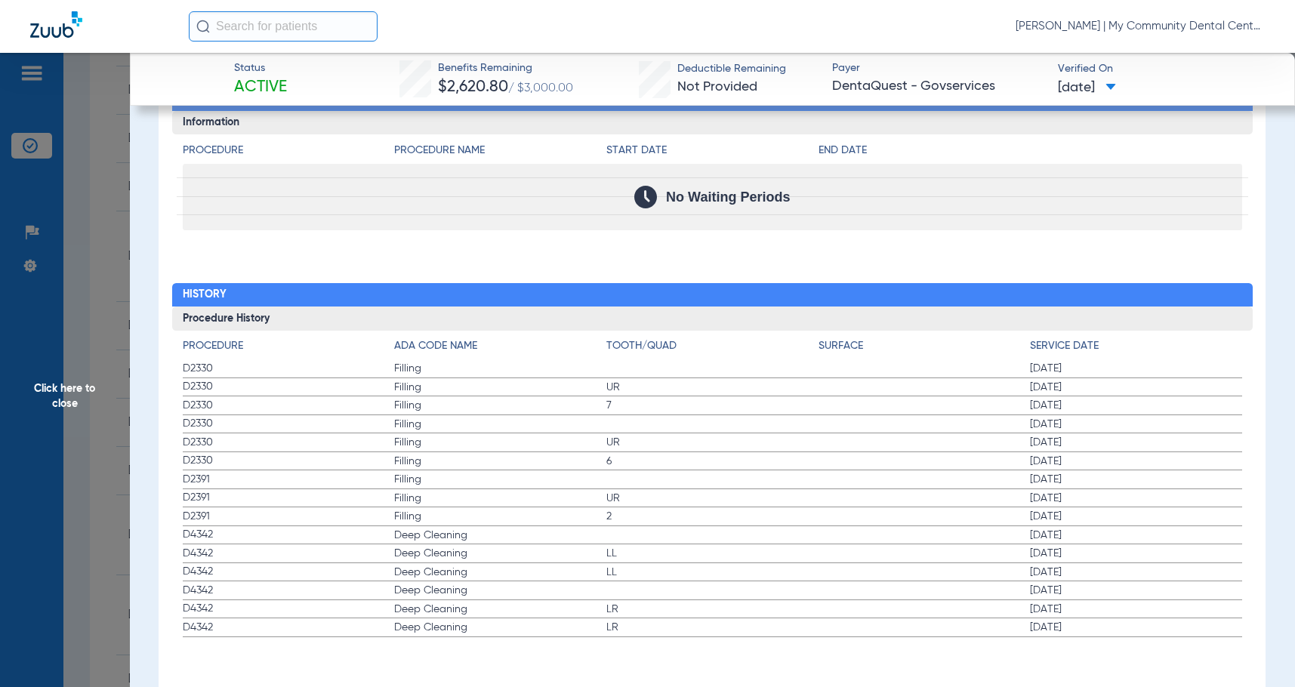
scroll to position [1807, 0]
click at [49, 400] on span "Click here to close" at bounding box center [65, 396] width 130 height 687
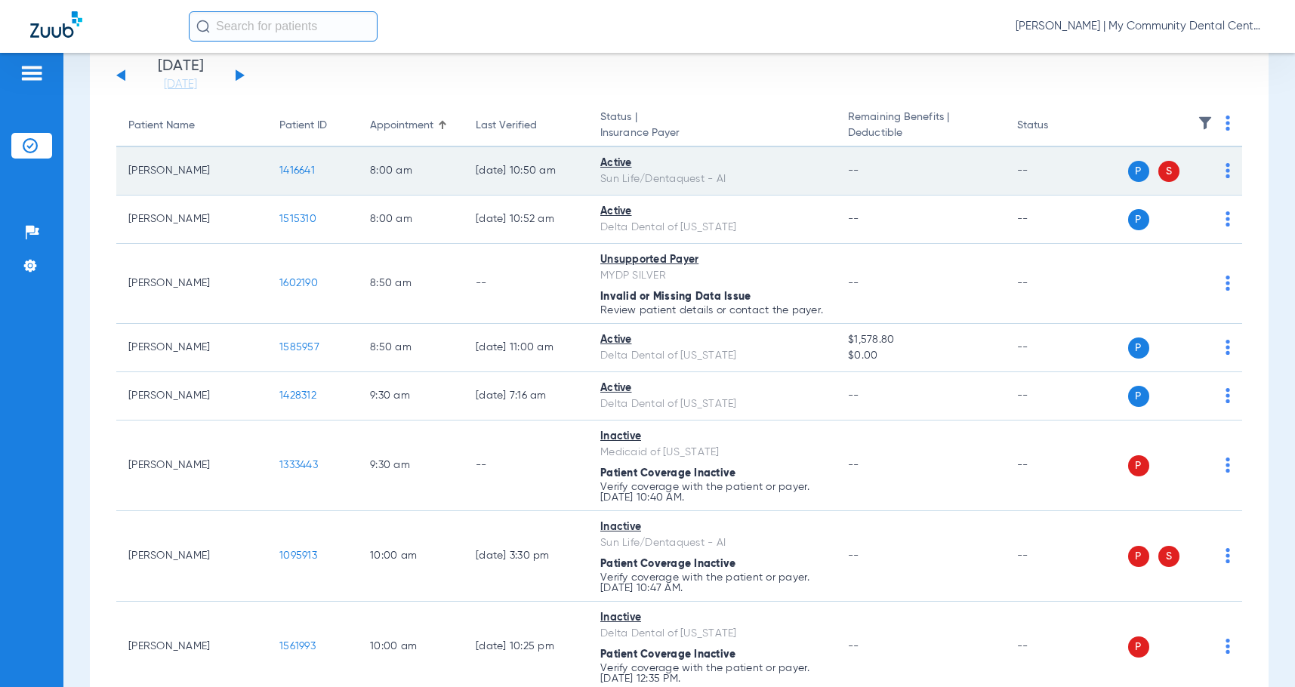
scroll to position [0, 0]
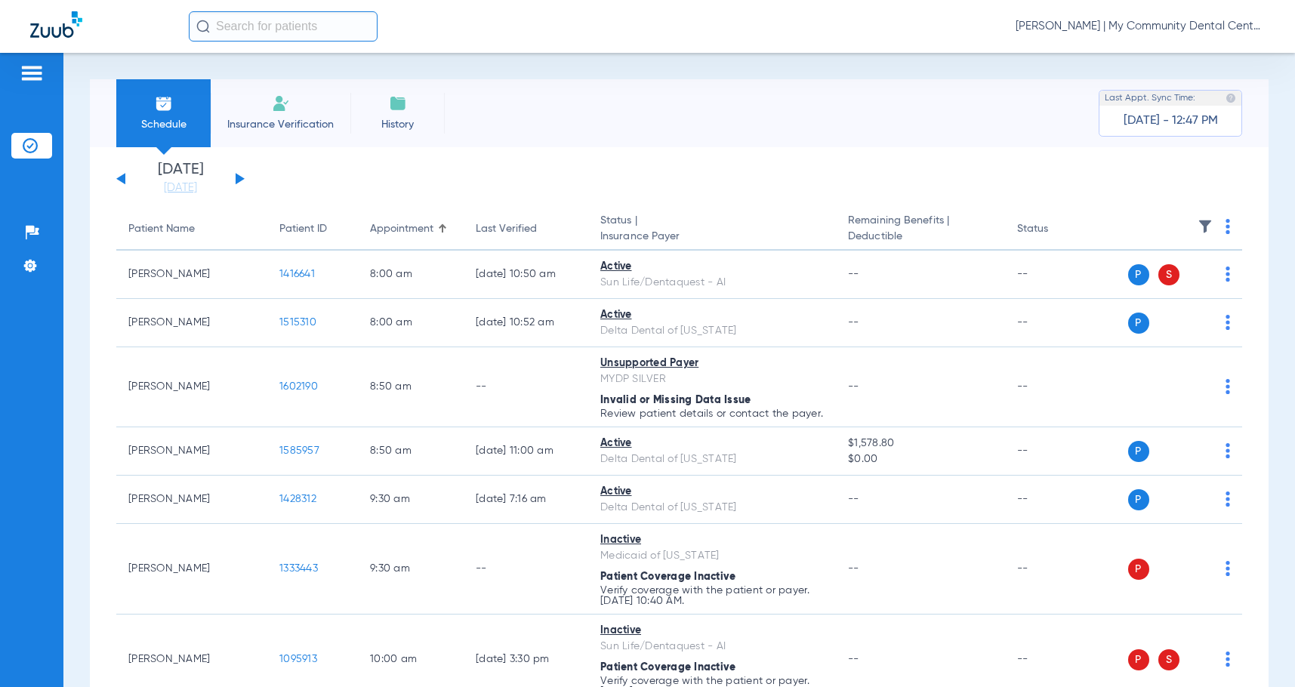
click at [239, 180] on button at bounding box center [240, 178] width 9 height 11
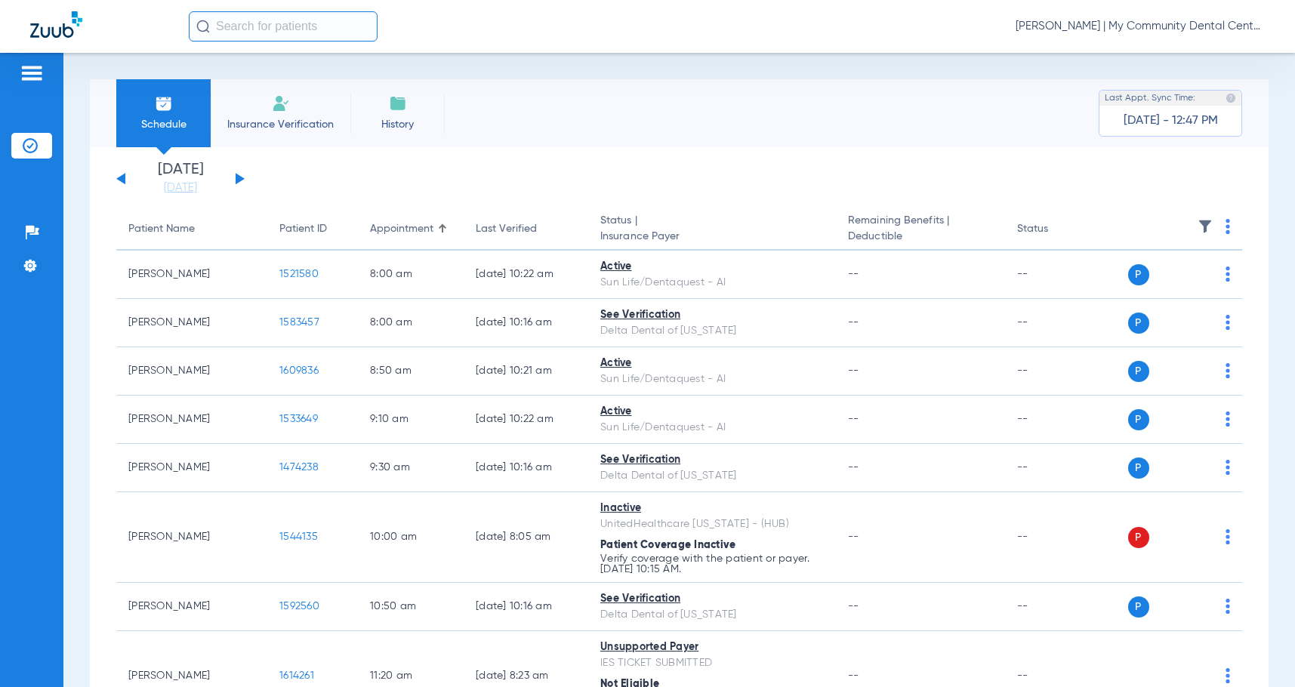
click at [1212, 229] on th at bounding box center [1174, 229] width 135 height 42
click at [1226, 228] on img at bounding box center [1228, 226] width 5 height 15
click at [1177, 285] on span "Verify All" at bounding box center [1161, 286] width 91 height 11
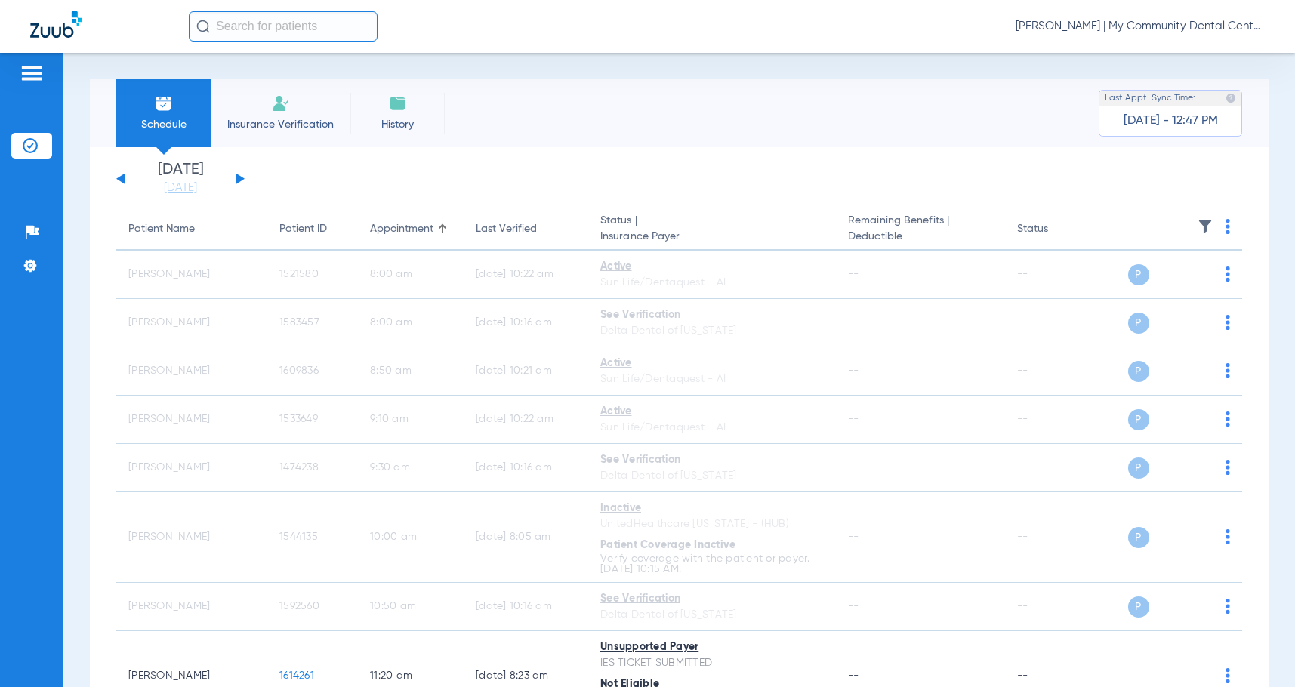
click at [1144, 32] on span "[PERSON_NAME] | My Community Dental Centers" at bounding box center [1140, 26] width 249 height 15
click at [1178, 60] on button "Account Selection" at bounding box center [1208, 54] width 109 height 30
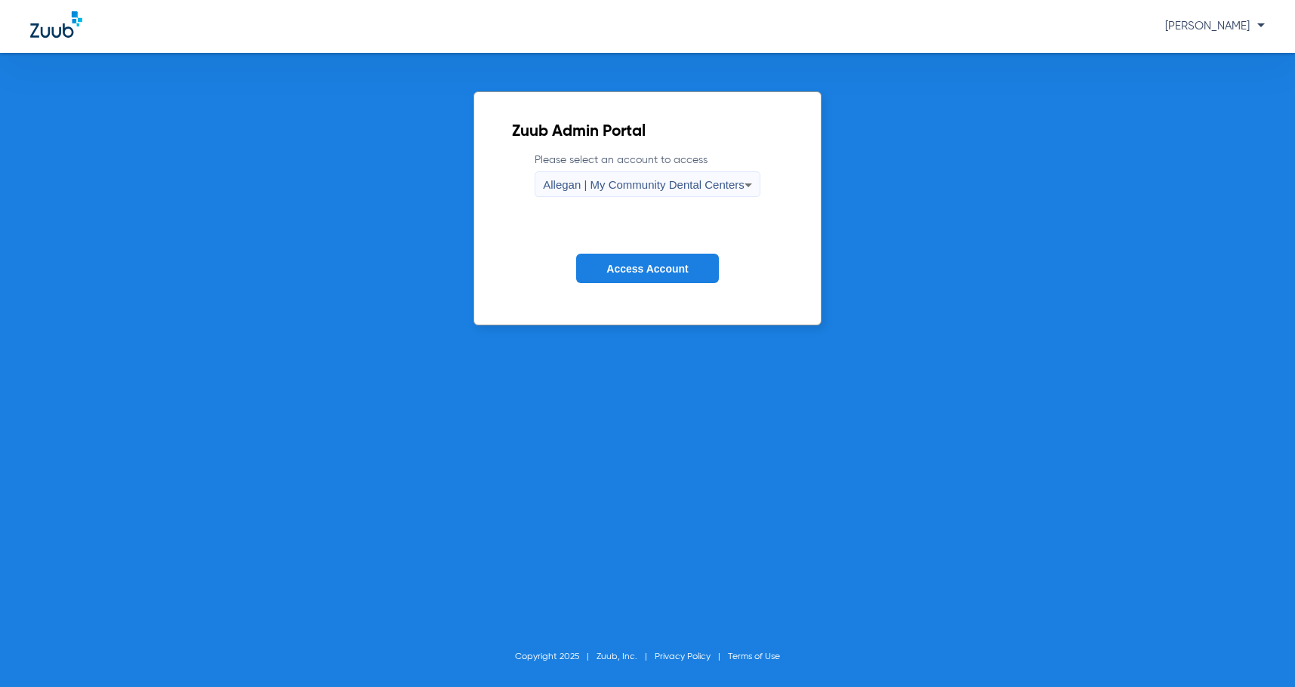
click at [624, 190] on span "Allegan | My Community Dental Centers" at bounding box center [644, 184] width 202 height 13
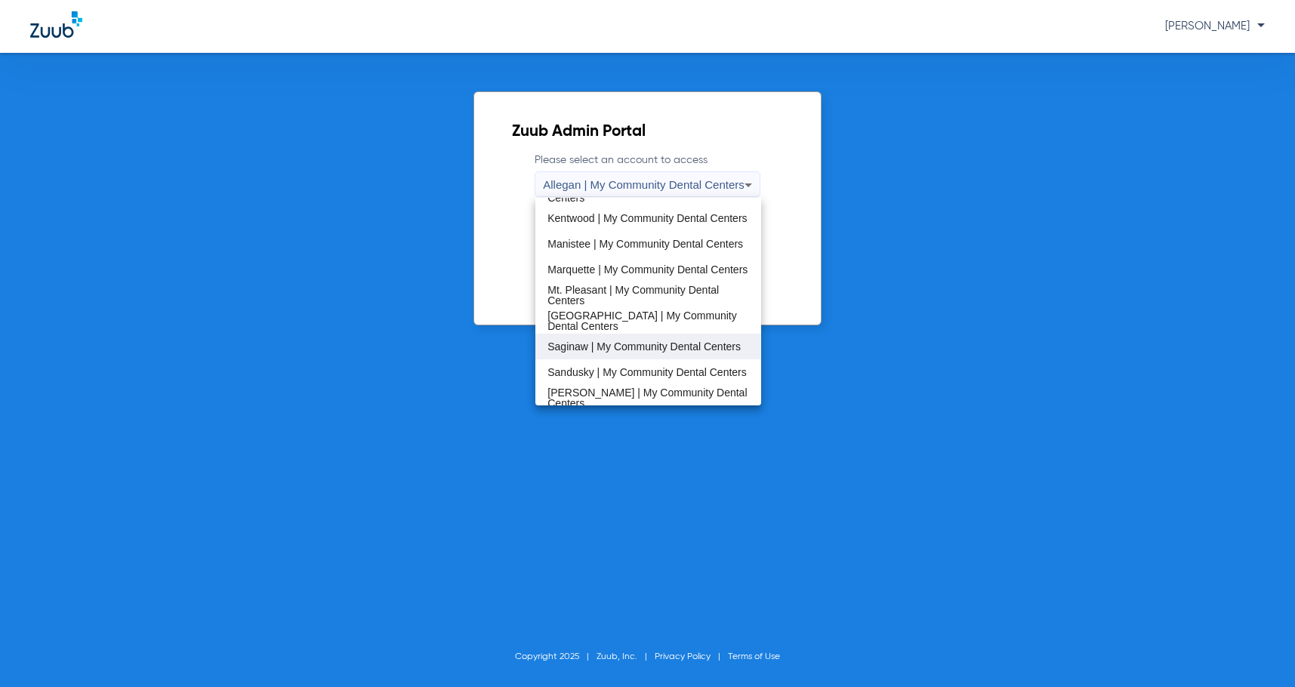
scroll to position [302, 0]
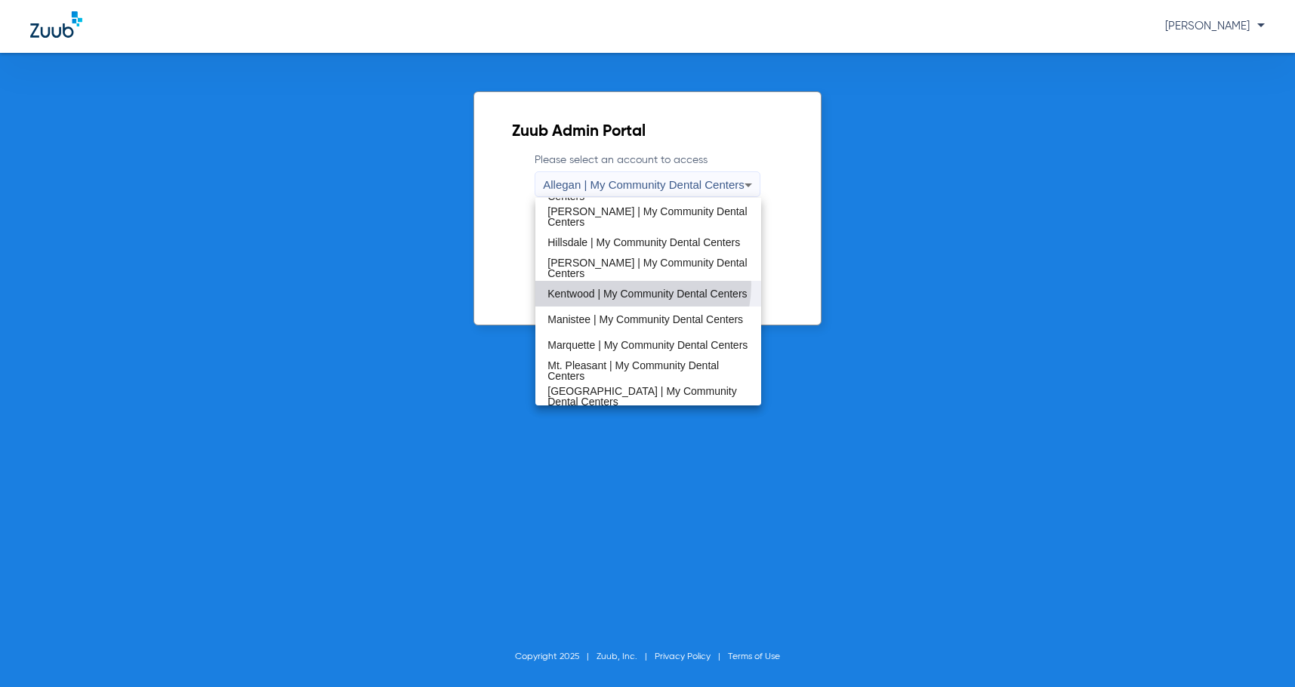
click at [628, 289] on span "Kentwood | My Community Dental Centers" at bounding box center [647, 294] width 199 height 11
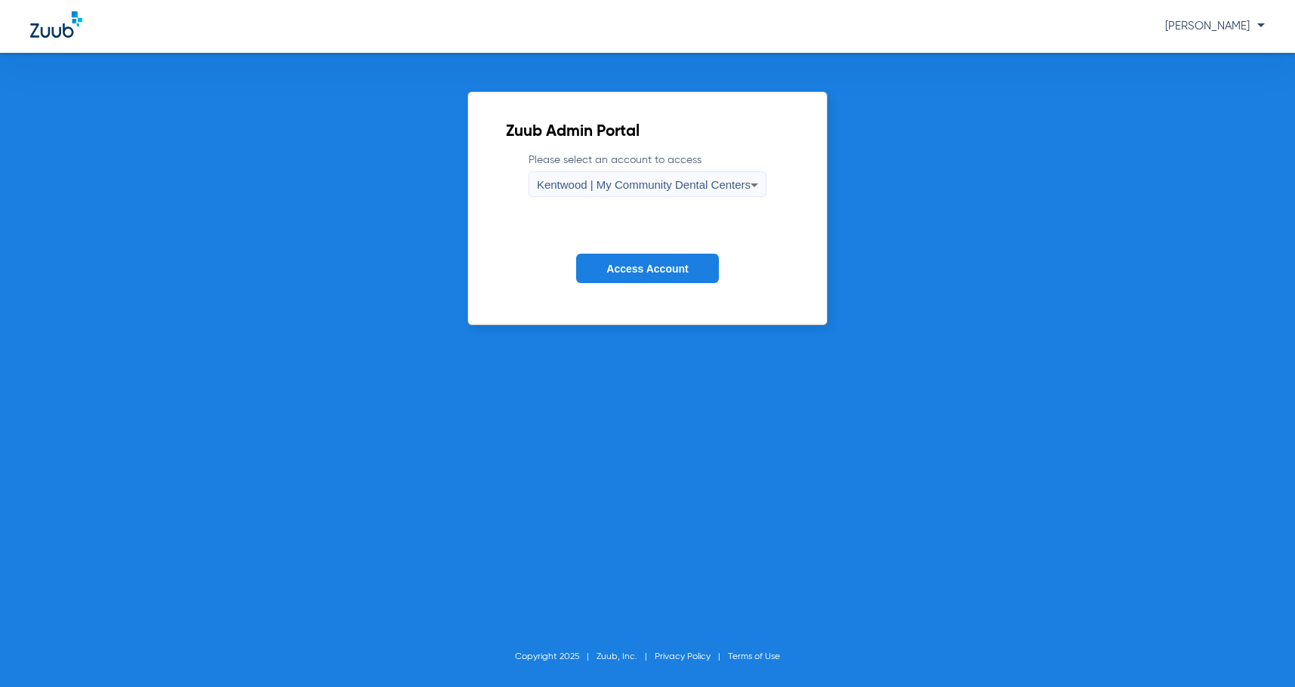
click at [626, 275] on button "Access Account" at bounding box center [647, 268] width 142 height 29
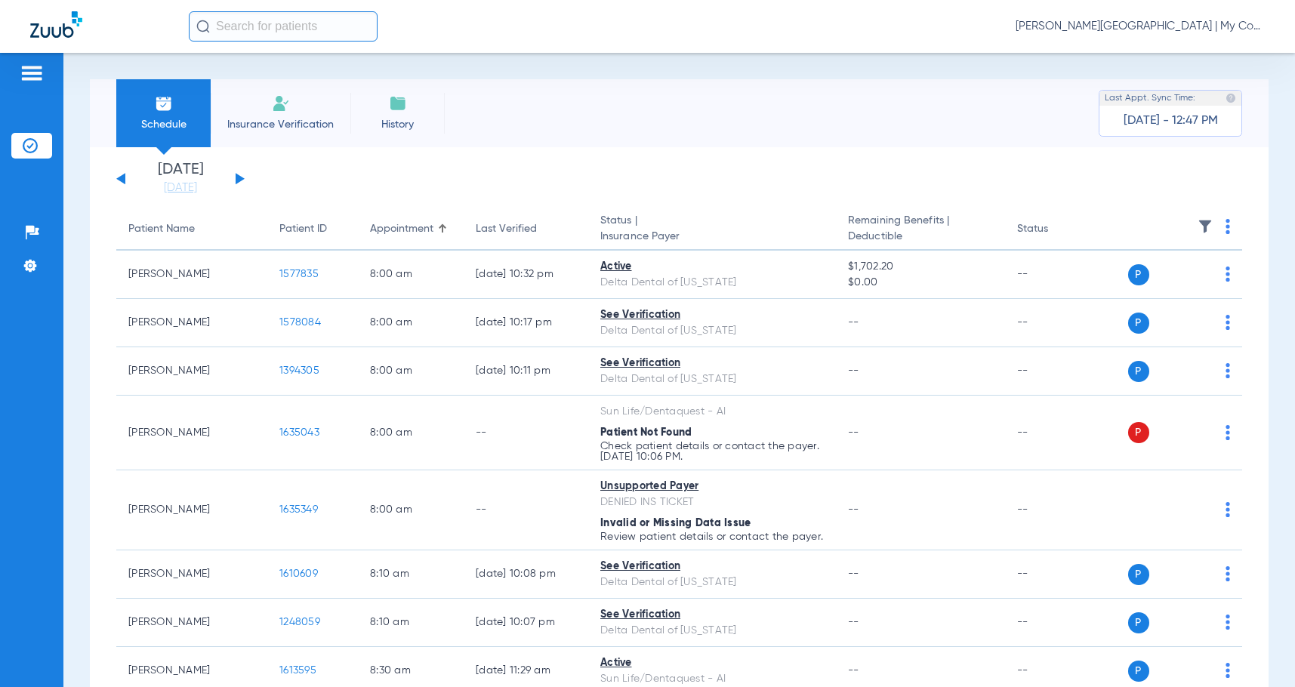
drag, startPoint x: 179, startPoint y: 185, endPoint x: 361, endPoint y: 360, distance: 252.1
click at [179, 185] on link "[DATE]" at bounding box center [180, 188] width 91 height 15
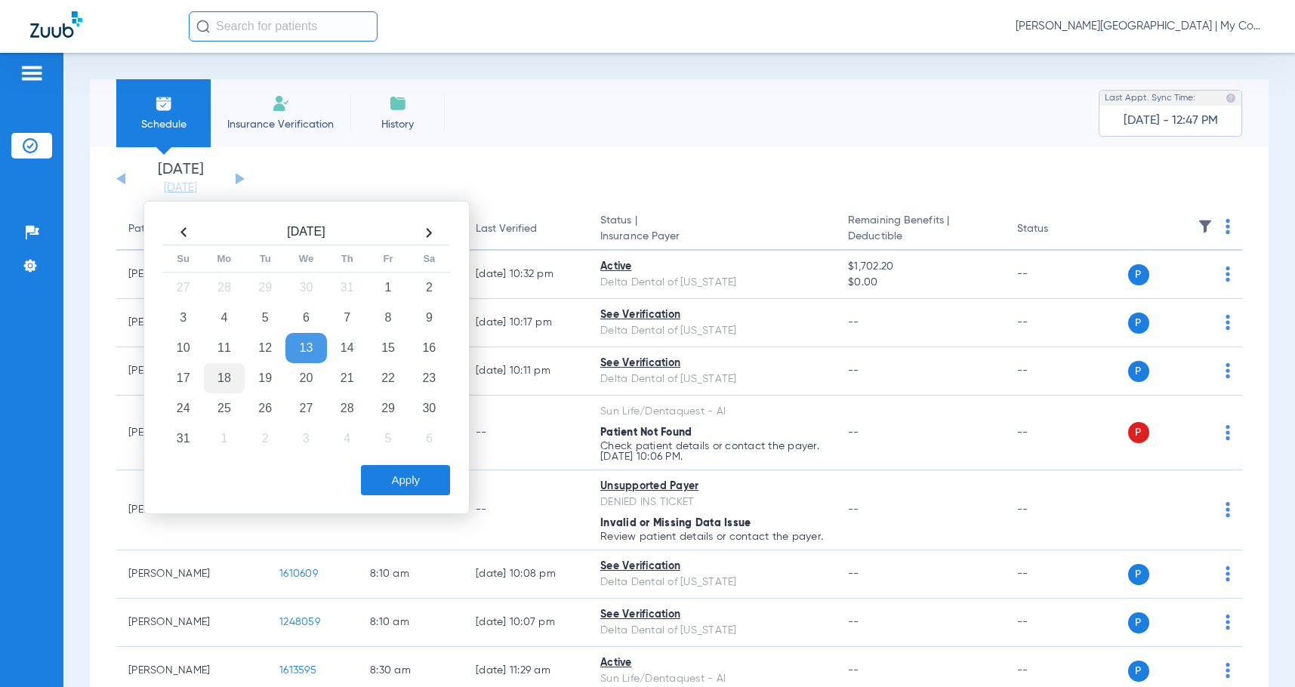
click at [226, 390] on td "18" at bounding box center [224, 378] width 41 height 30
click at [403, 492] on button "Apply" at bounding box center [405, 480] width 89 height 30
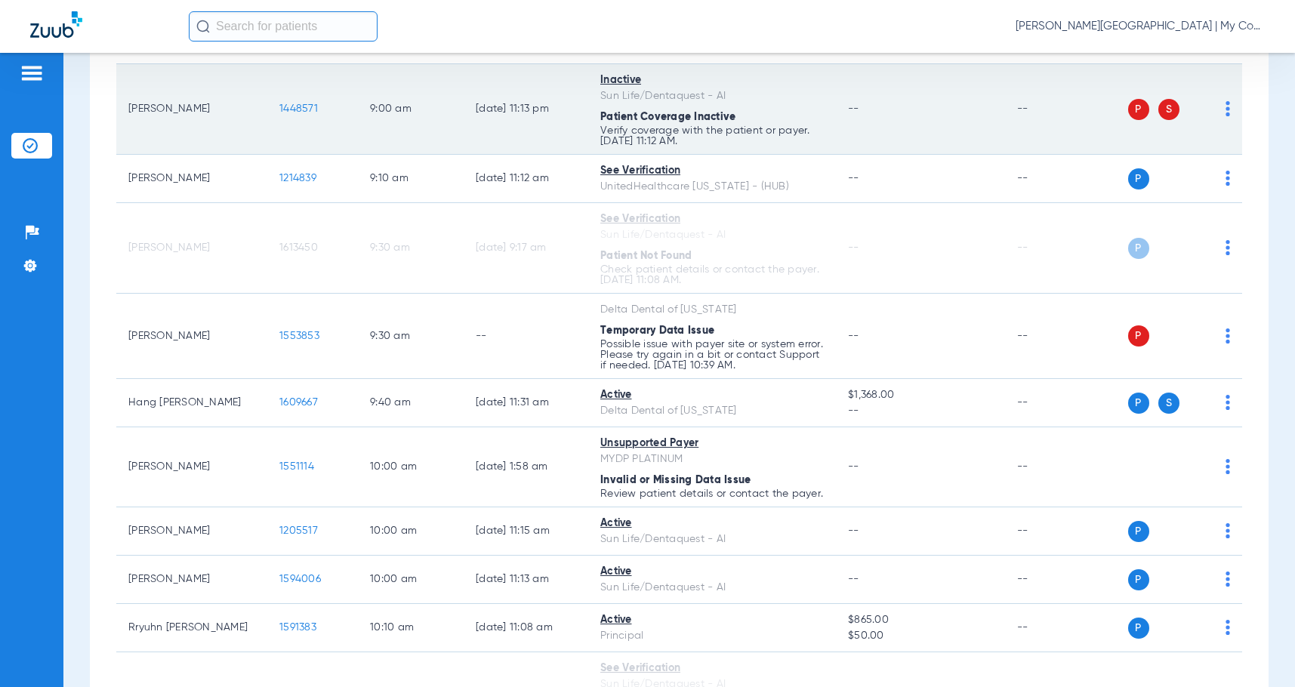
scroll to position [604, 0]
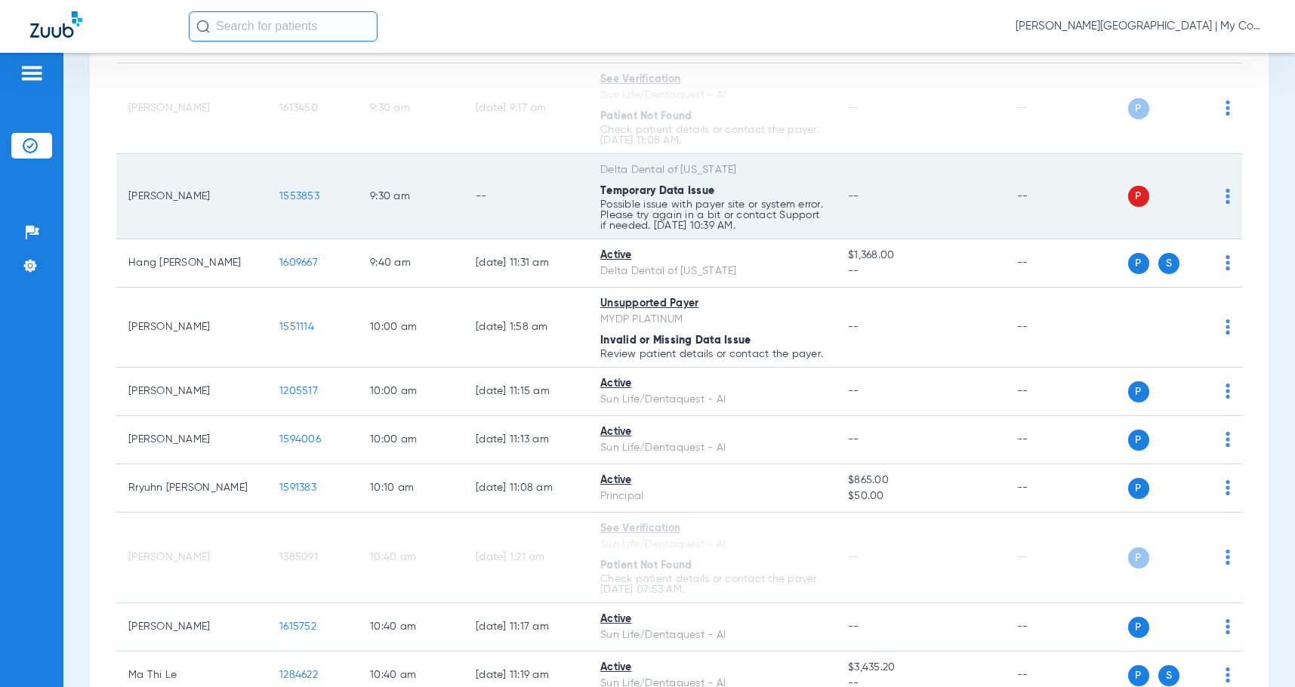
click at [1226, 195] on img at bounding box center [1228, 196] width 5 height 15
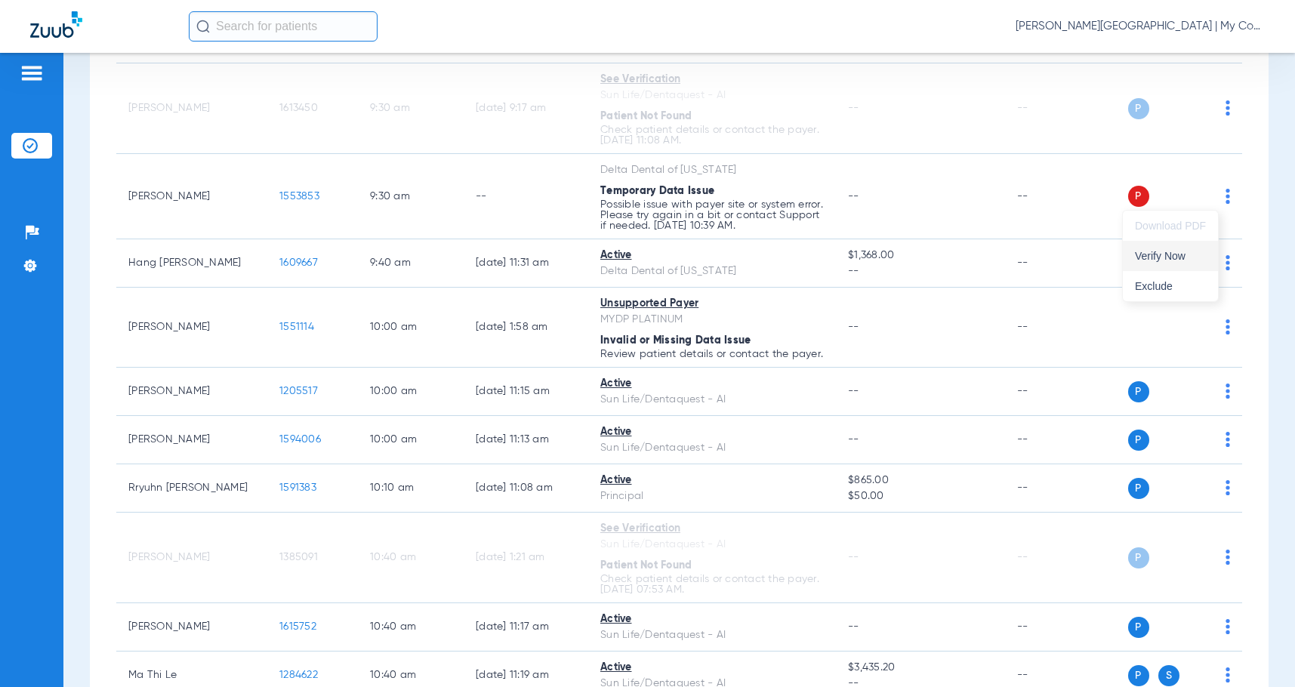
click at [1172, 264] on button "Verify Now" at bounding box center [1170, 256] width 95 height 30
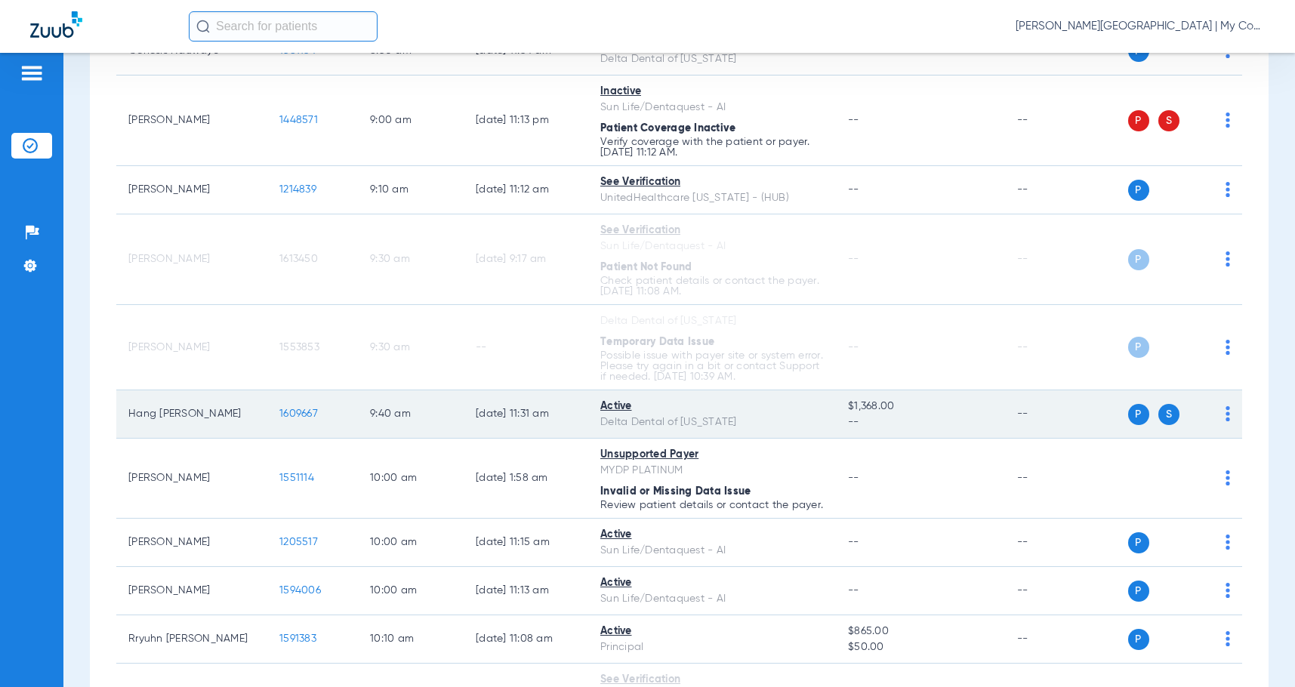
scroll to position [0, 0]
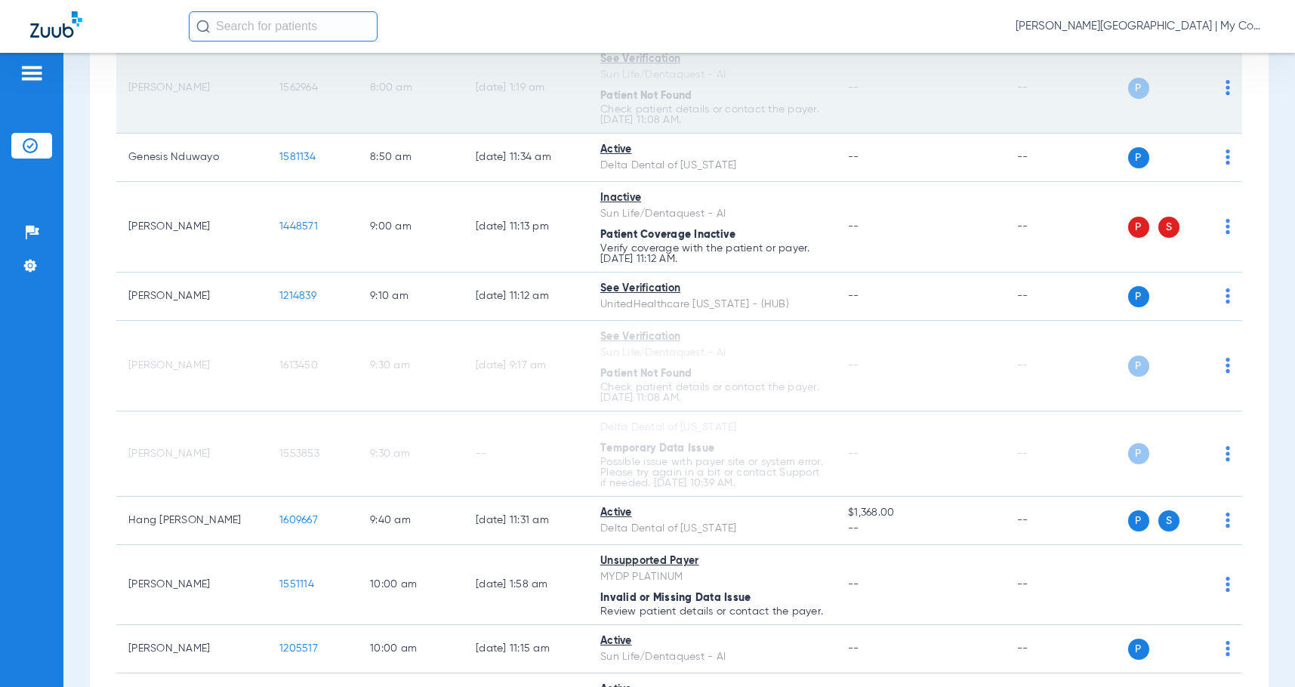
scroll to position [378, 0]
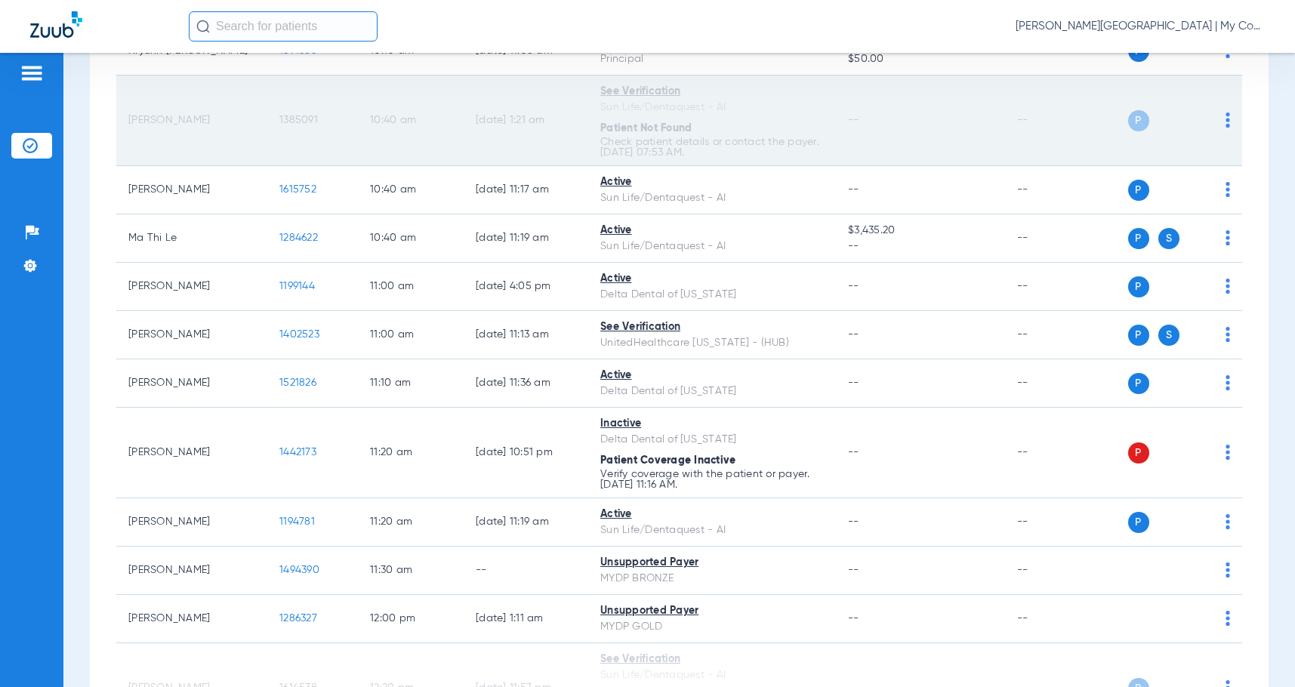
scroll to position [1133, 0]
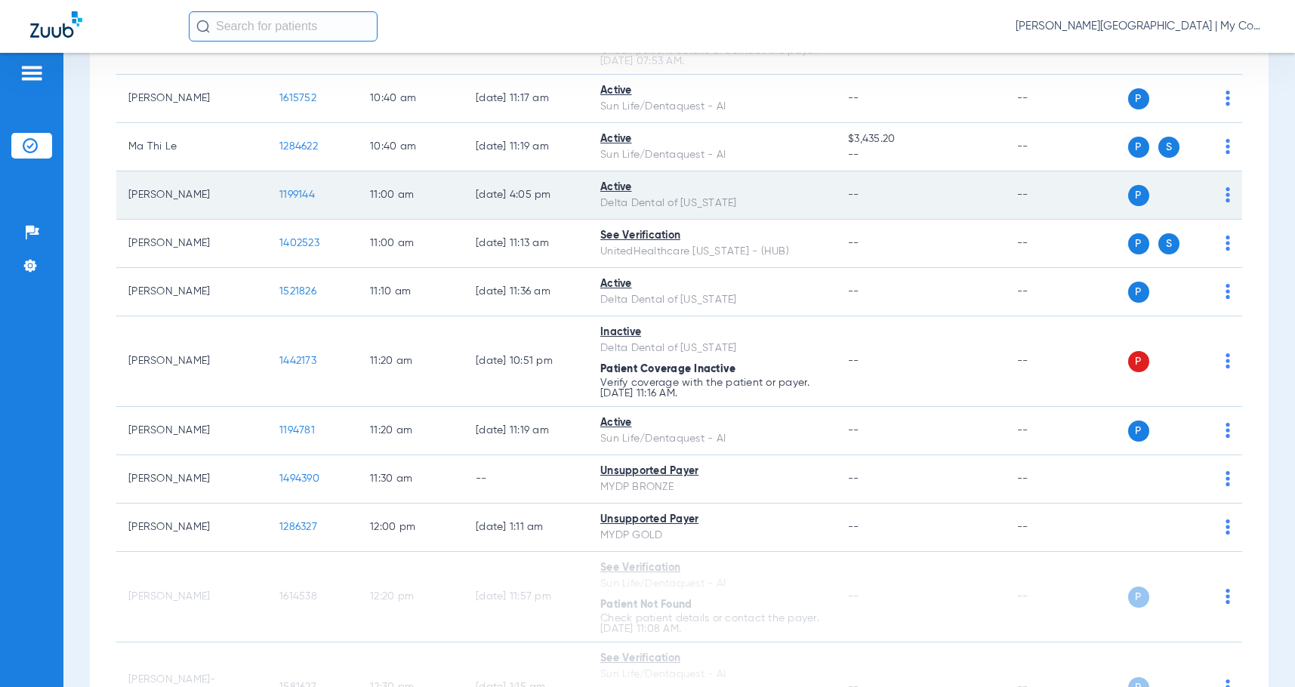
click at [291, 199] on td "1199144" at bounding box center [312, 195] width 91 height 48
click at [292, 200] on span "1199144" at bounding box center [297, 195] width 36 height 11
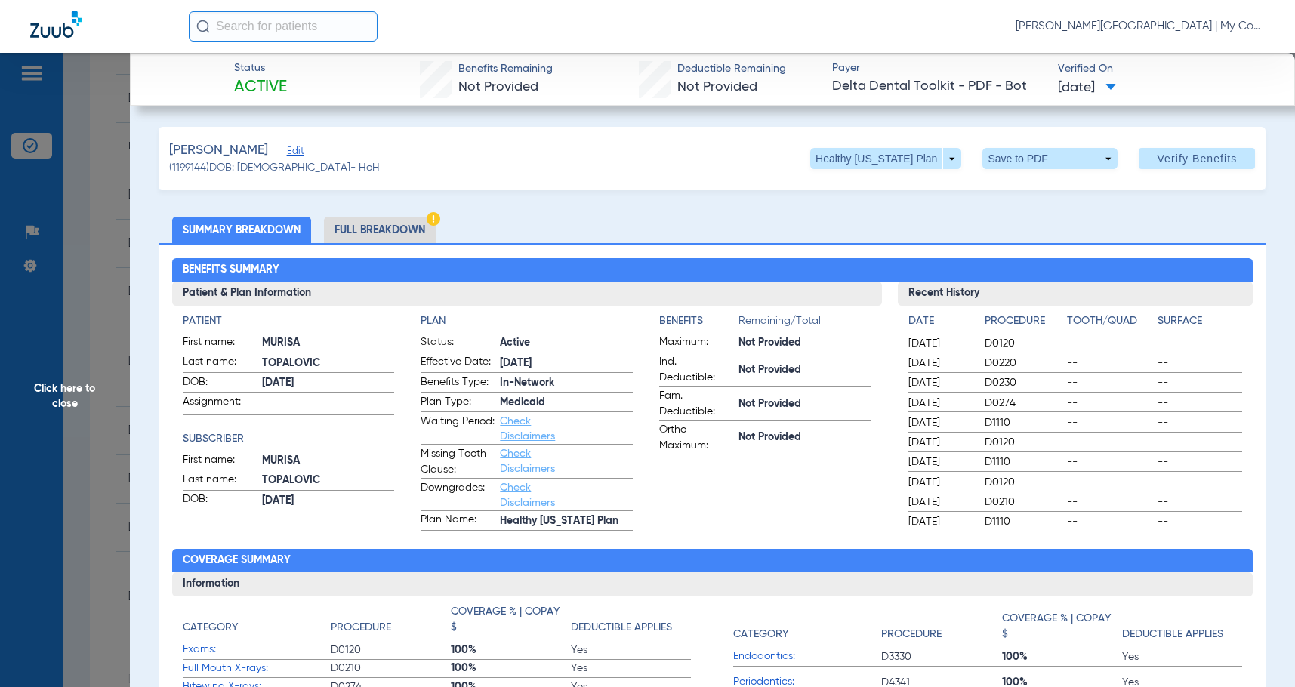
click at [384, 220] on li "Full Breakdown" at bounding box center [380, 230] width 112 height 26
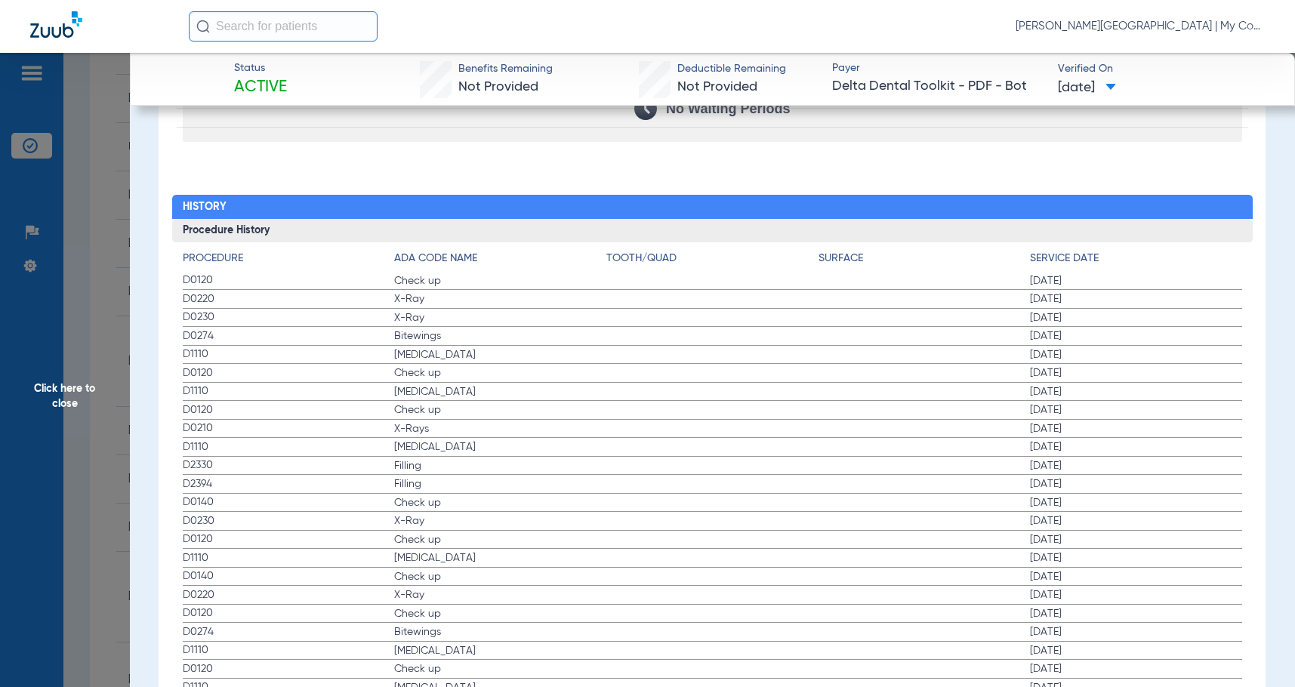
scroll to position [1934, 0]
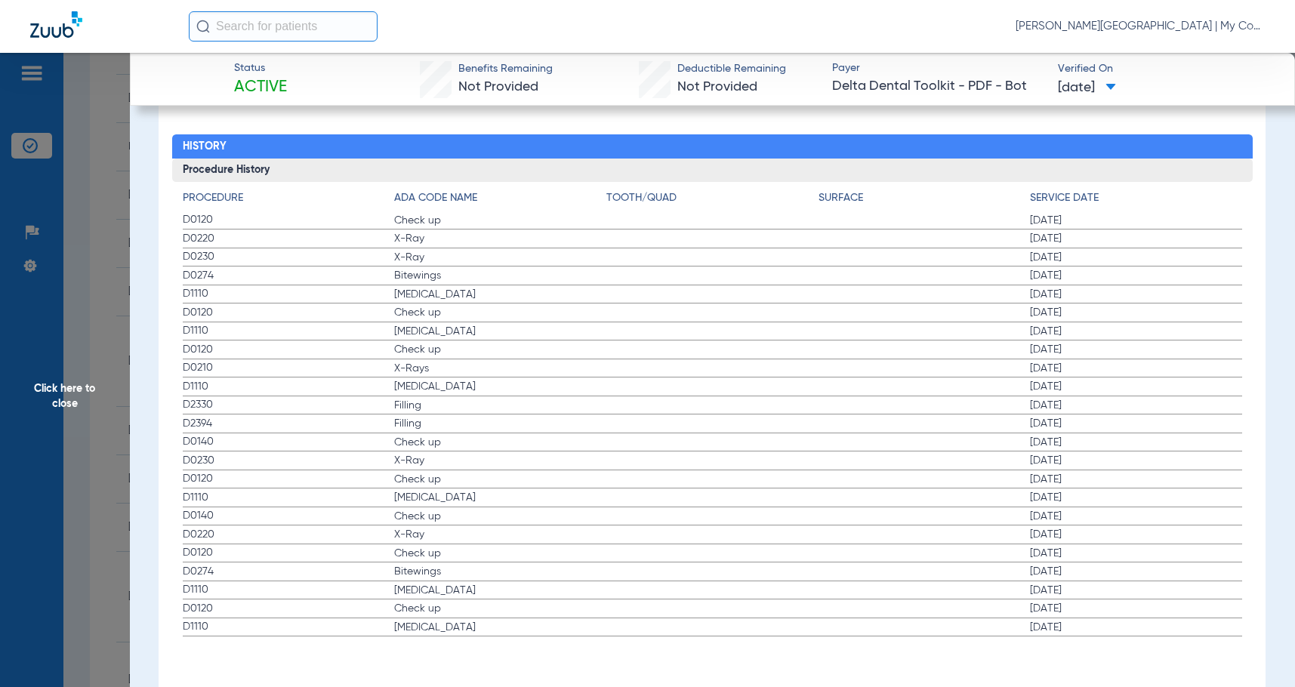
click at [678, 197] on h4 "Tooth/Quad" at bounding box center [713, 198] width 212 height 16
drag, startPoint x: 80, startPoint y: 409, endPoint x: 167, endPoint y: 403, distance: 87.1
click at [80, 409] on span "Click here to close" at bounding box center [65, 396] width 130 height 687
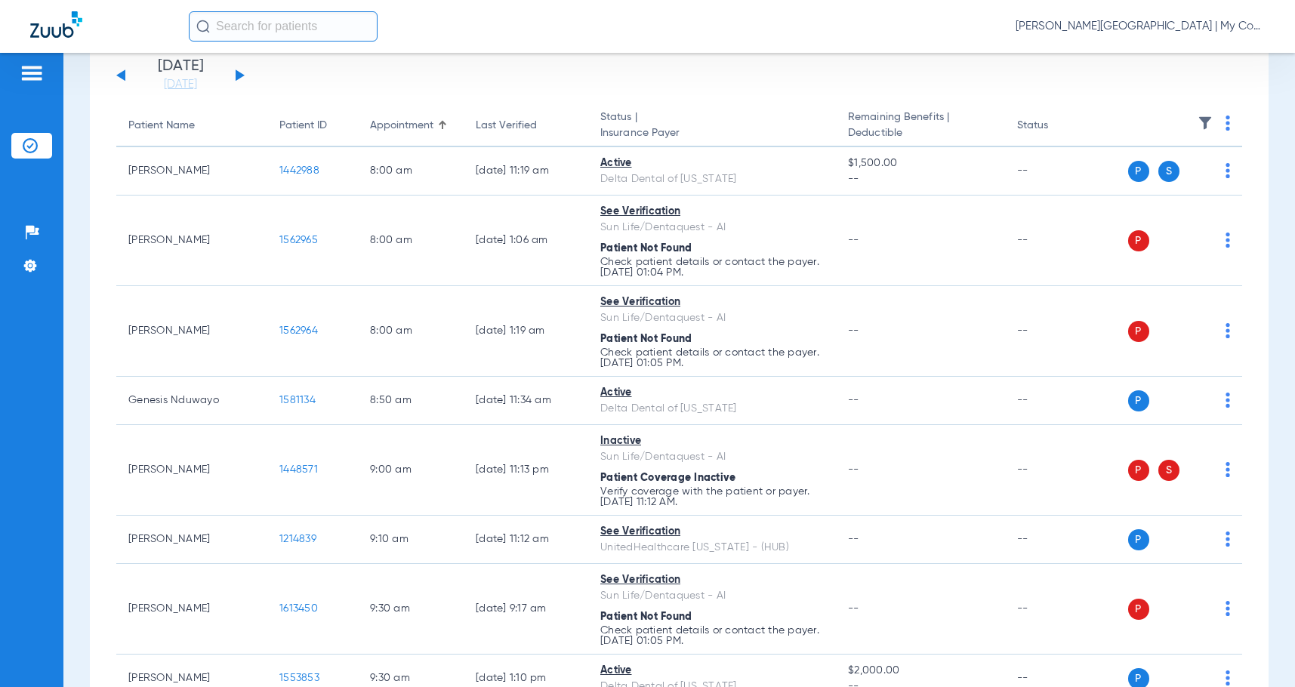
scroll to position [0, 0]
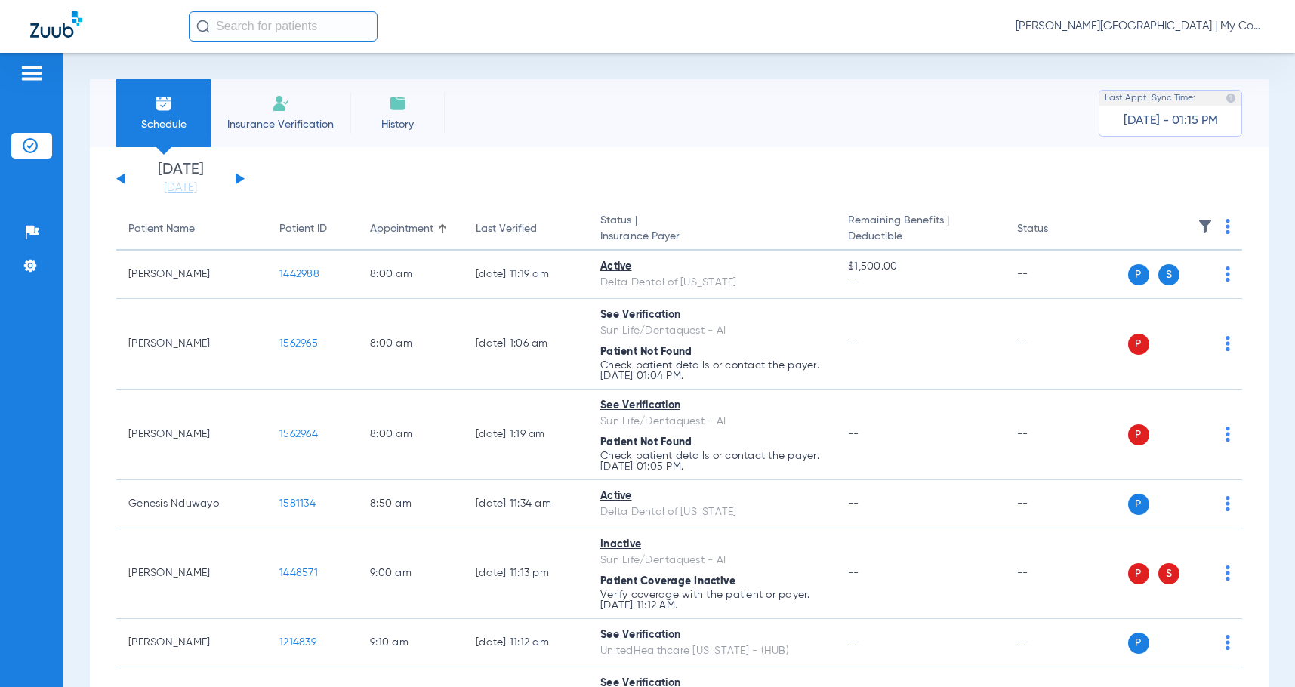
drag, startPoint x: 796, startPoint y: 184, endPoint x: 1295, endPoint y: 116, distance: 503.2
click at [796, 184] on app-single-date-navigator "[DATE] [DATE] [DATE] [DATE] [DATE] [DATE] [DATE] [DATE] [DATE] [DATE] [DATE] [D…" at bounding box center [679, 178] width 1126 height 33
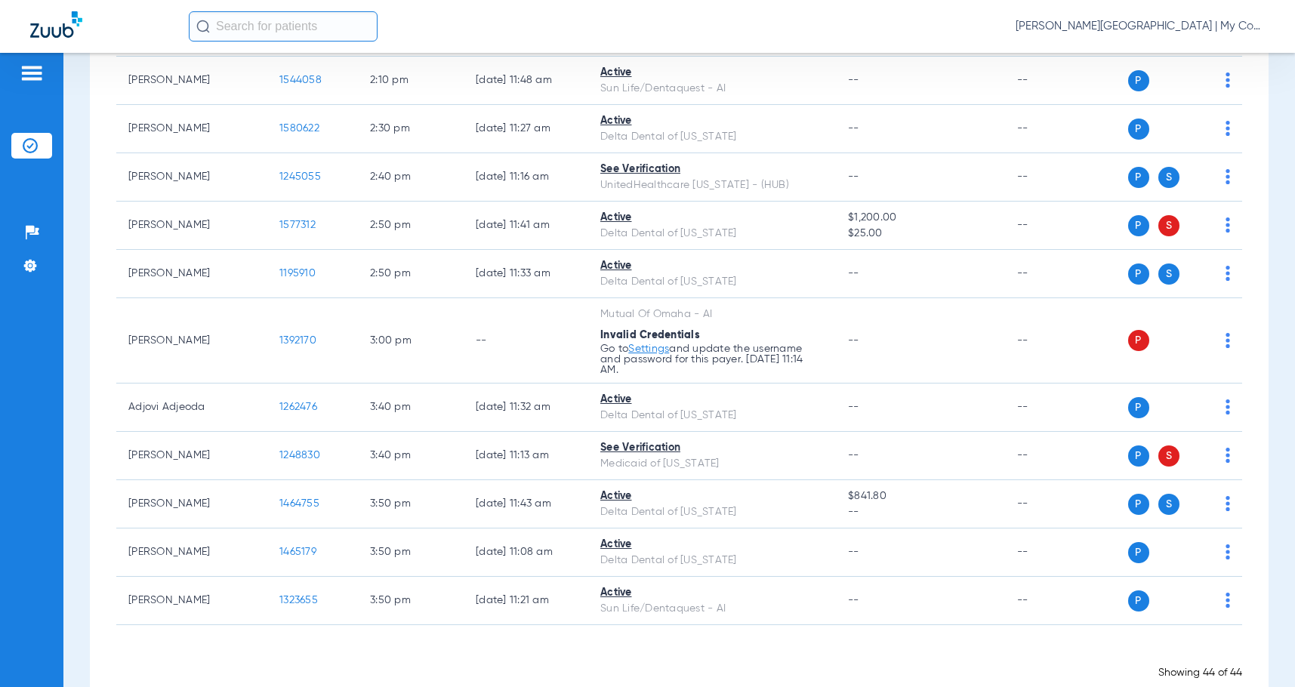
scroll to position [2247, 0]
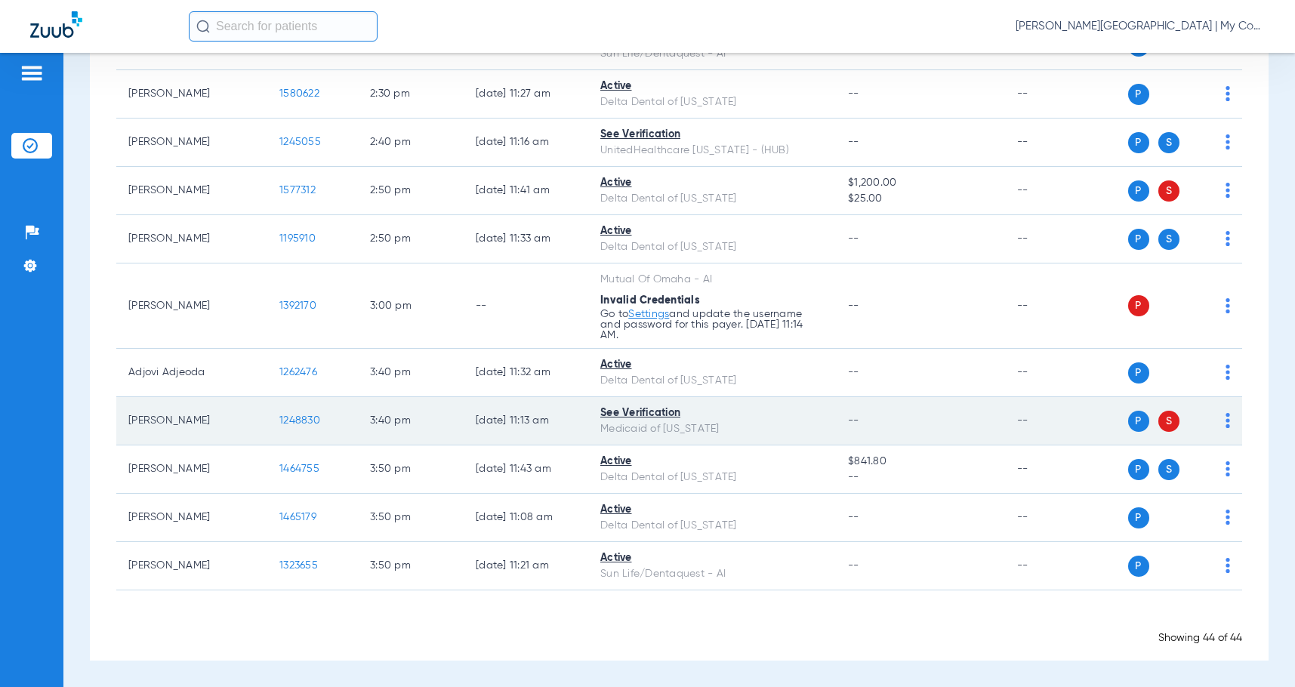
click at [286, 418] on span "1248830" at bounding box center [299, 420] width 41 height 11
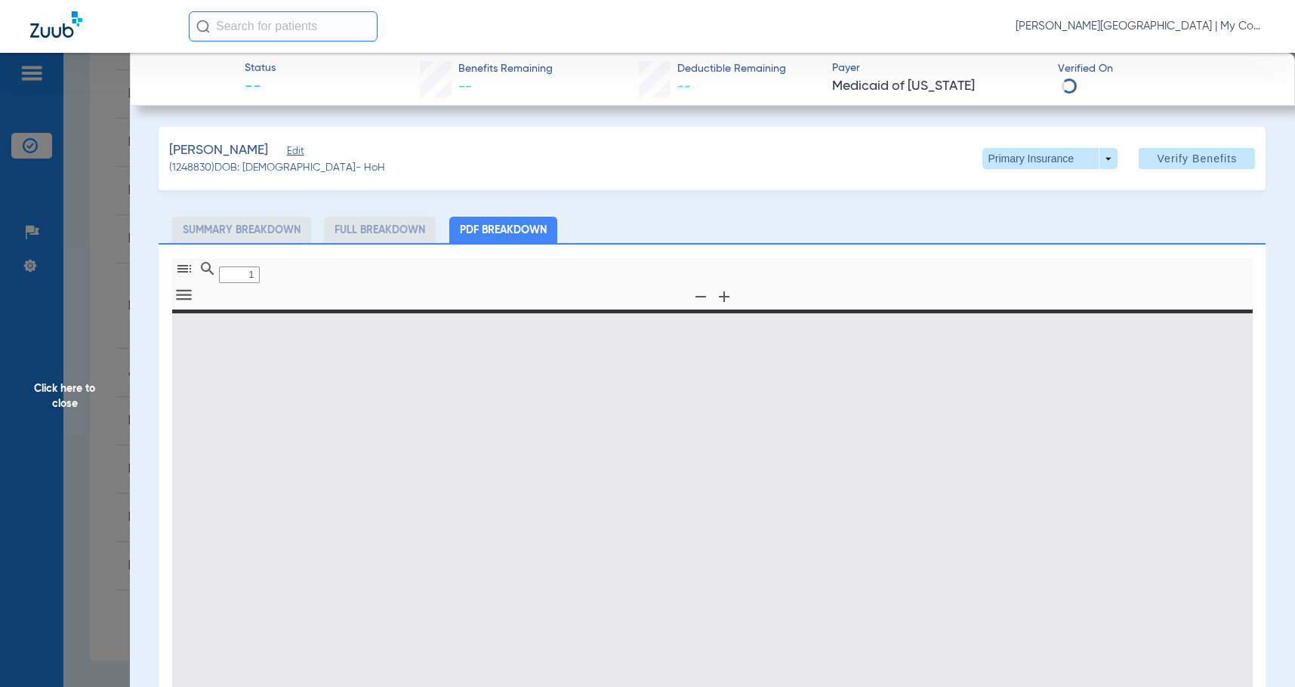
type input "0"
select select "page-width"
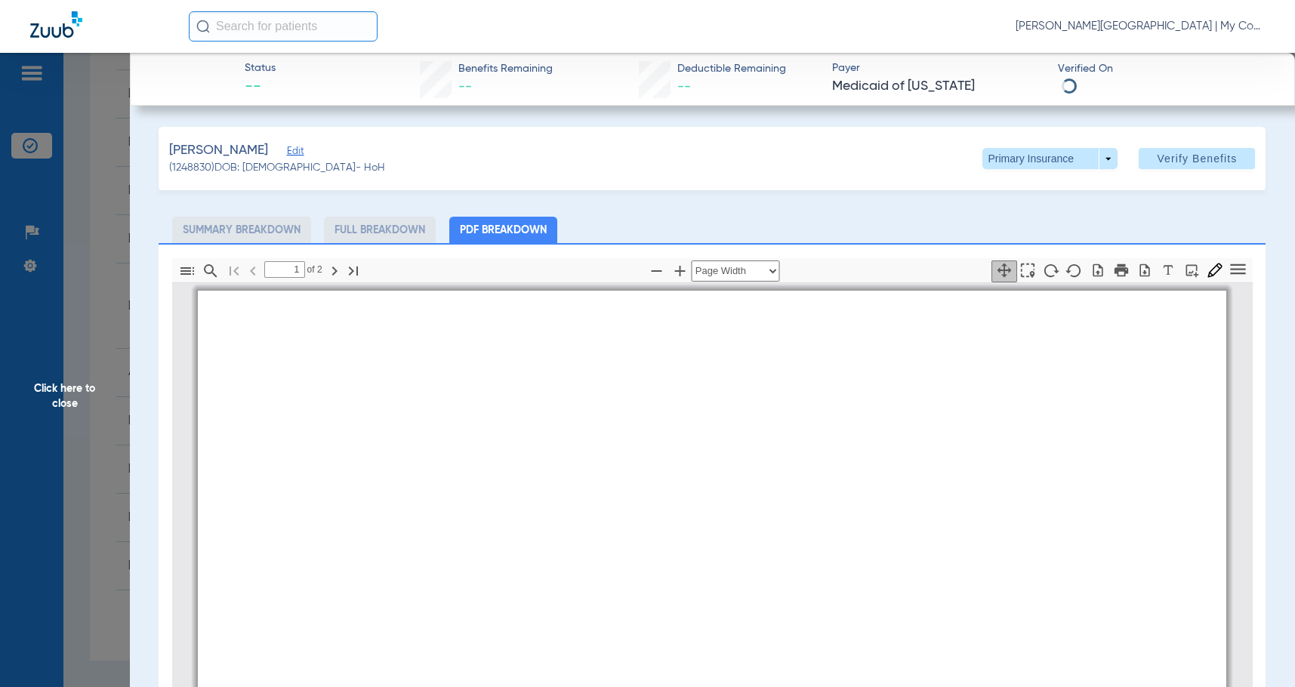
scroll to position [8, 0]
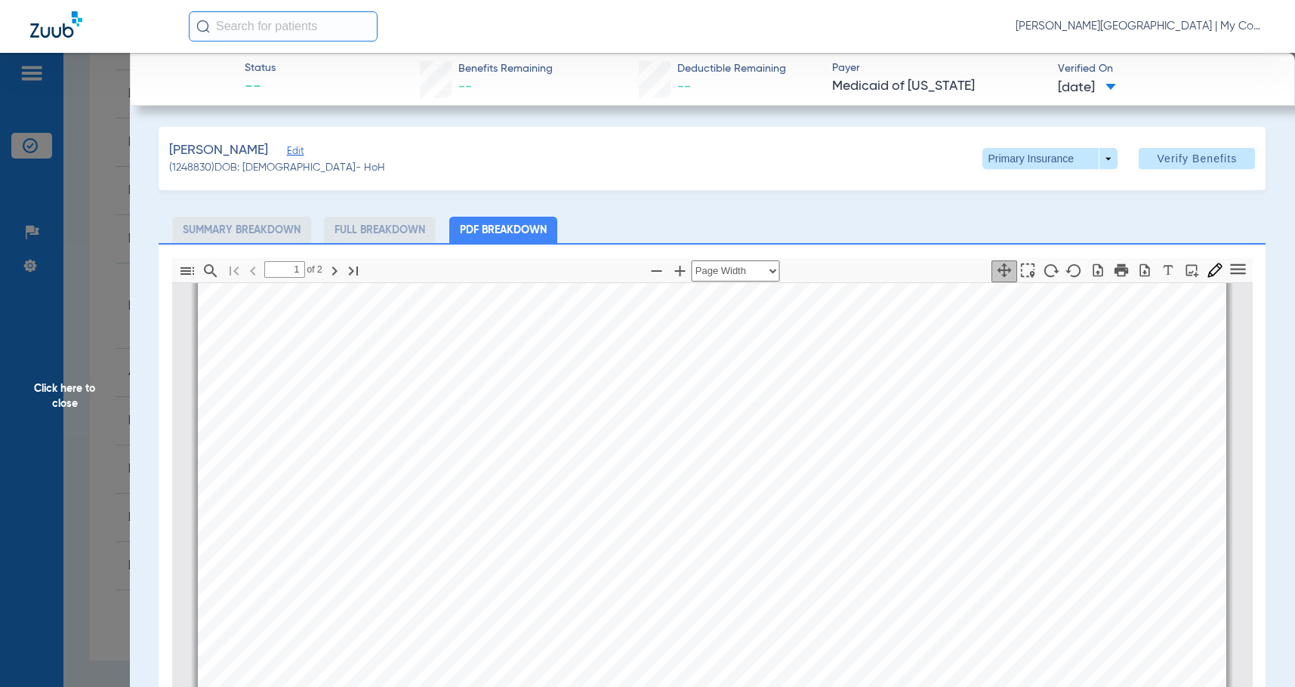
type input "2"
click at [67, 410] on span "Click here to close" at bounding box center [65, 396] width 130 height 687
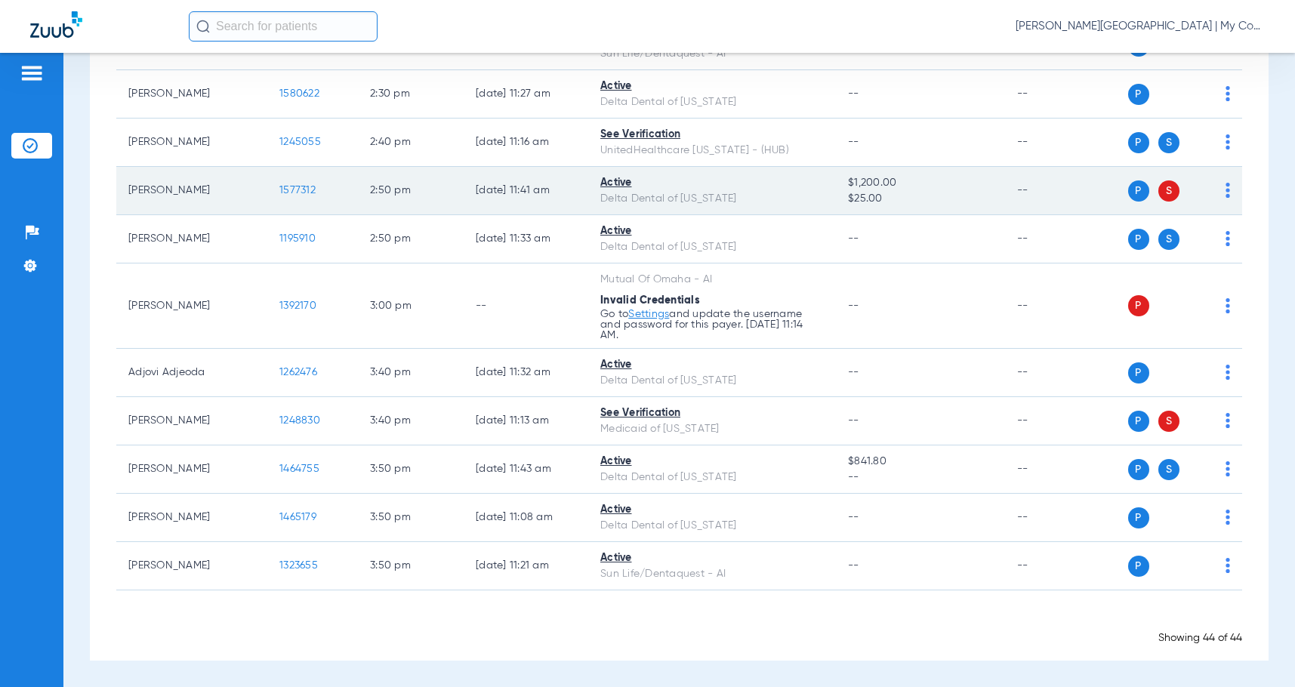
click at [305, 188] on span "1577312" at bounding box center [297, 190] width 36 height 11
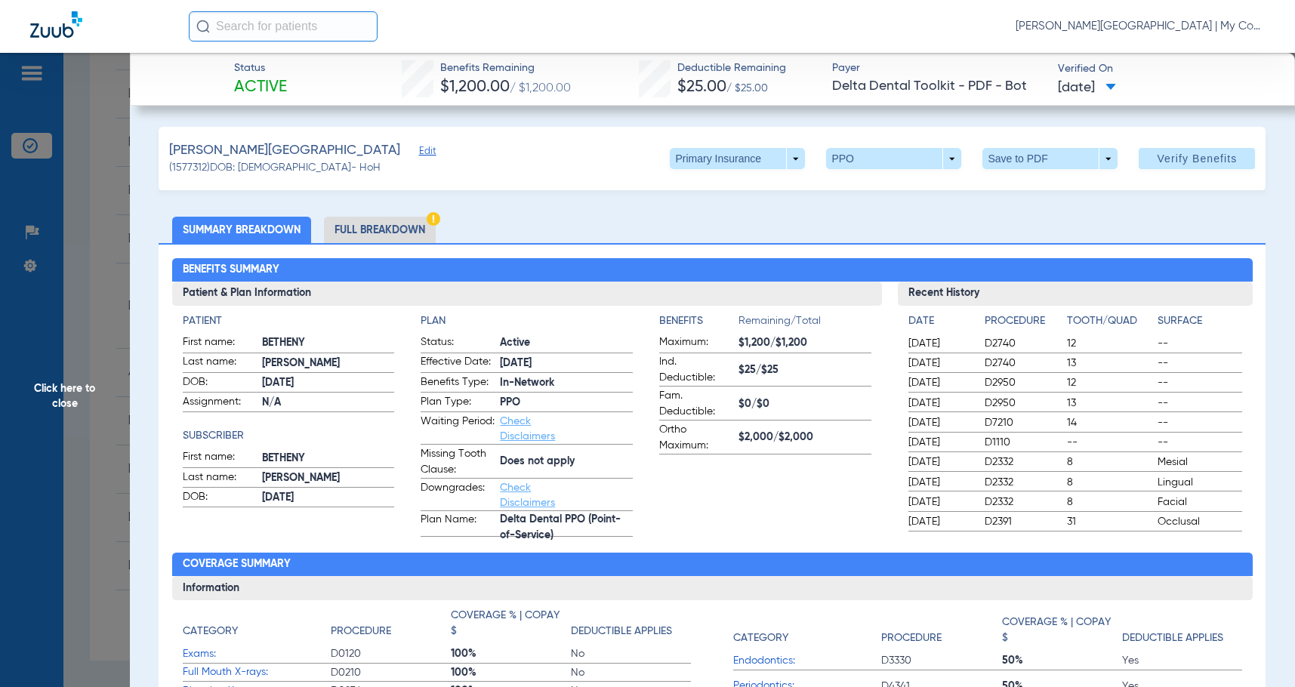
drag, startPoint x: 517, startPoint y: 264, endPoint x: 359, endPoint y: 221, distance: 164.6
click at [492, 255] on div "Benefits Summary Patient & Plan Information Patient First name: [PERSON_NAME] L…" at bounding box center [712, 543] width 1107 height 600
drag, startPoint x: 357, startPoint y: 221, endPoint x: 365, endPoint y: 247, distance: 27.0
click at [357, 222] on li "Full Breakdown" at bounding box center [380, 230] width 112 height 26
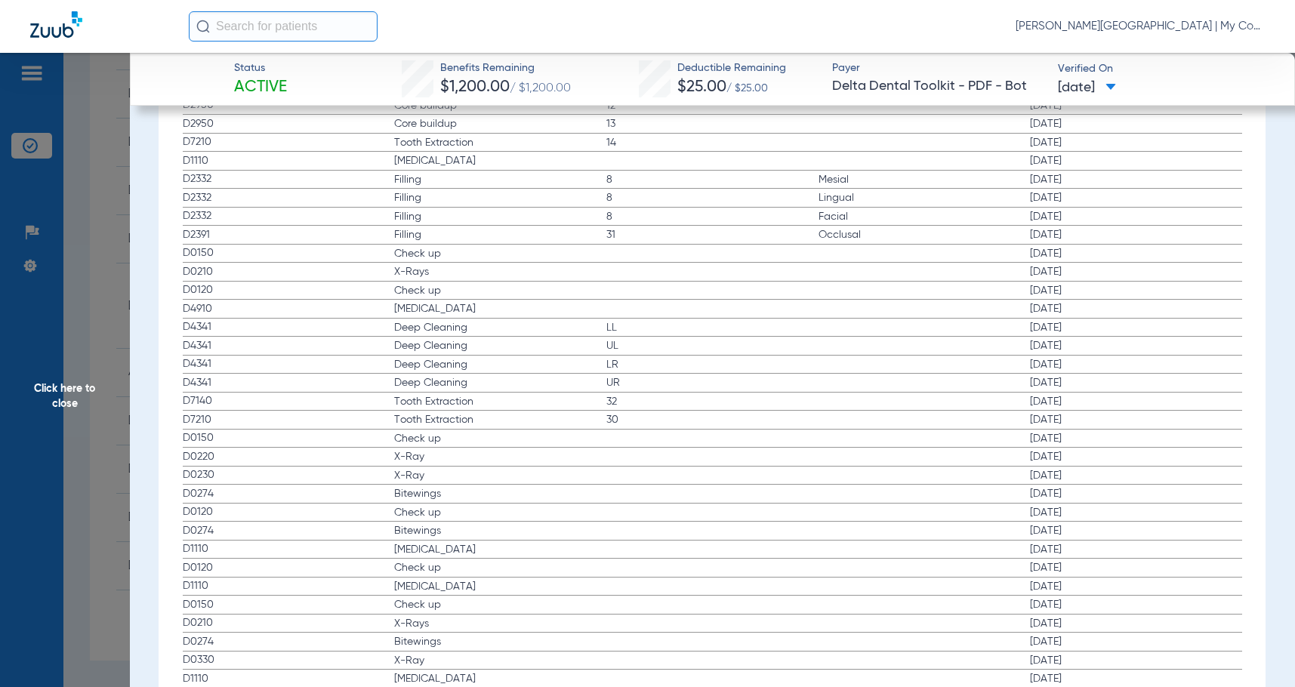
scroll to position [1964, 0]
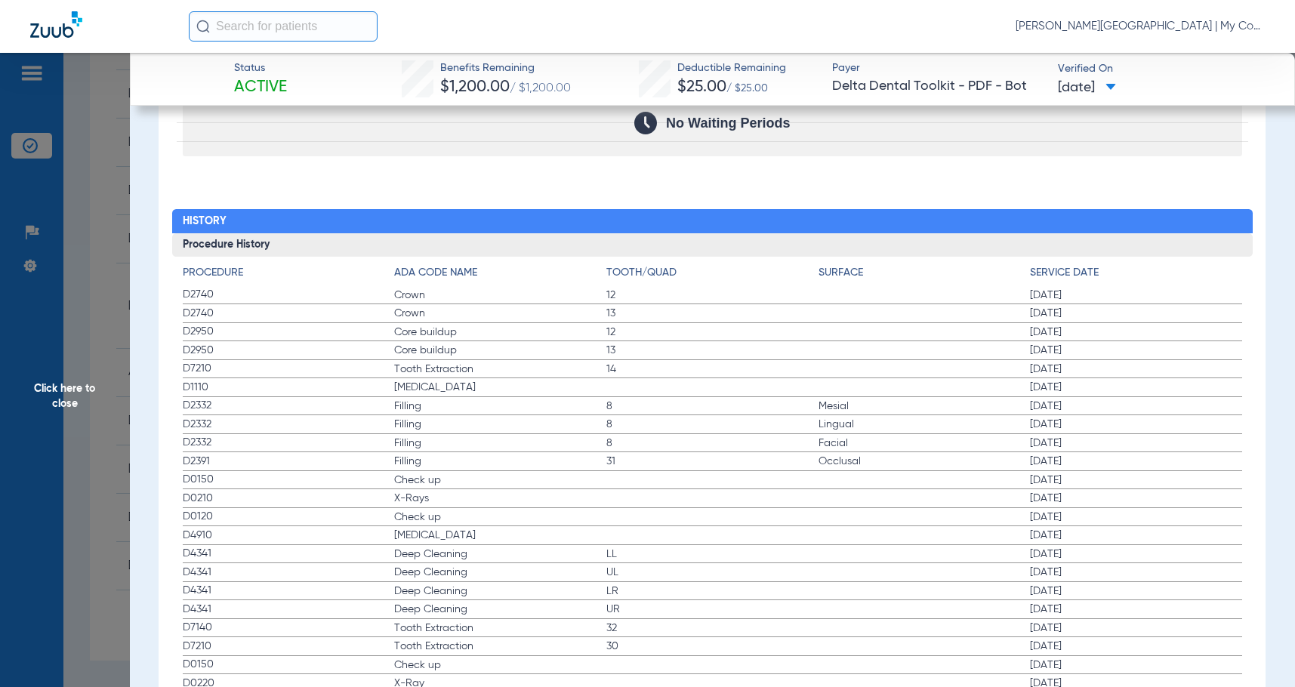
drag, startPoint x: 81, startPoint y: 387, endPoint x: 1119, endPoint y: 414, distance: 1038.9
click at [81, 387] on span "Click here to close" at bounding box center [65, 396] width 130 height 687
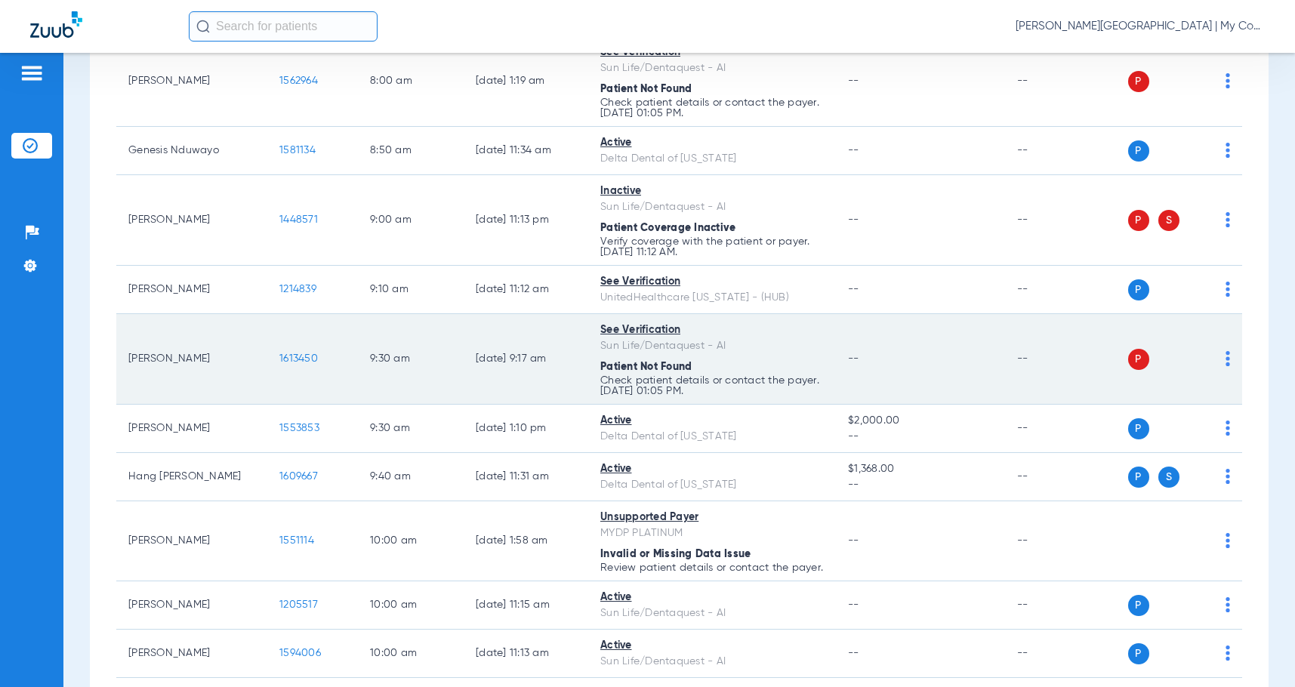
scroll to position [0, 0]
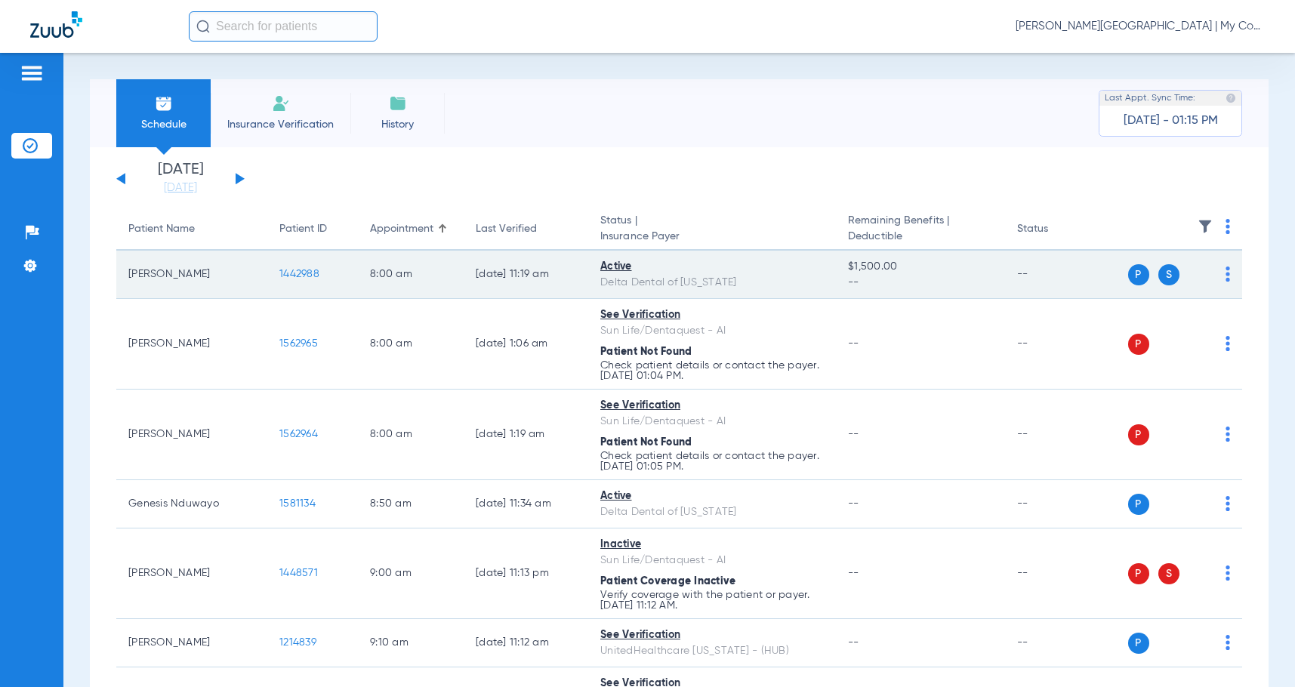
click at [304, 271] on span "1442988" at bounding box center [299, 274] width 40 height 11
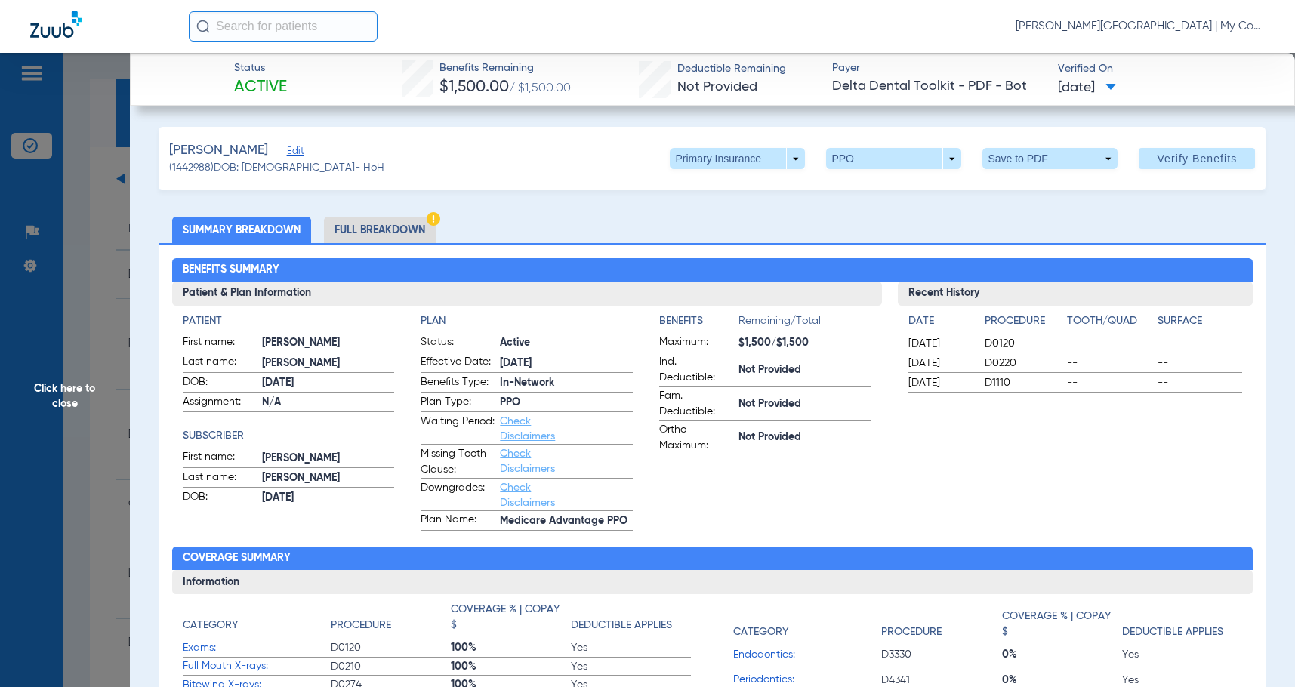
drag, startPoint x: 413, startPoint y: 220, endPoint x: 420, endPoint y: 230, distance: 12.6
click at [413, 220] on li "Full Breakdown" at bounding box center [380, 230] width 112 height 26
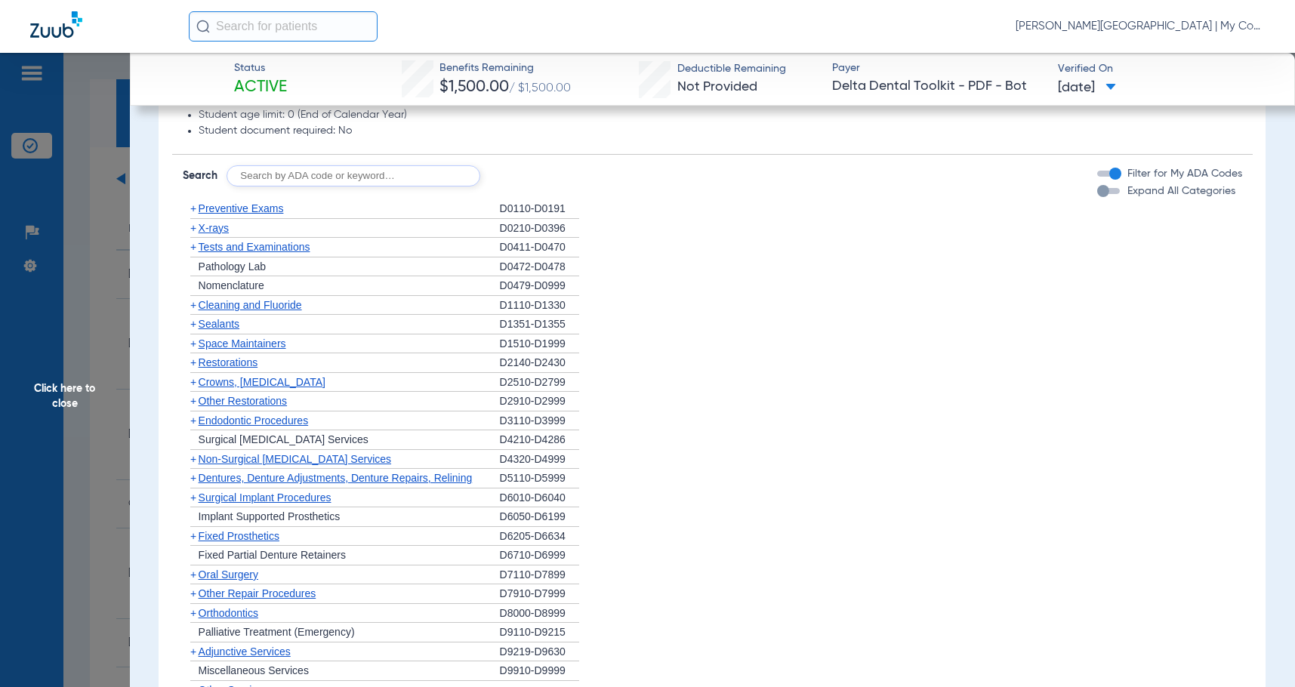
scroll to position [1119, 0]
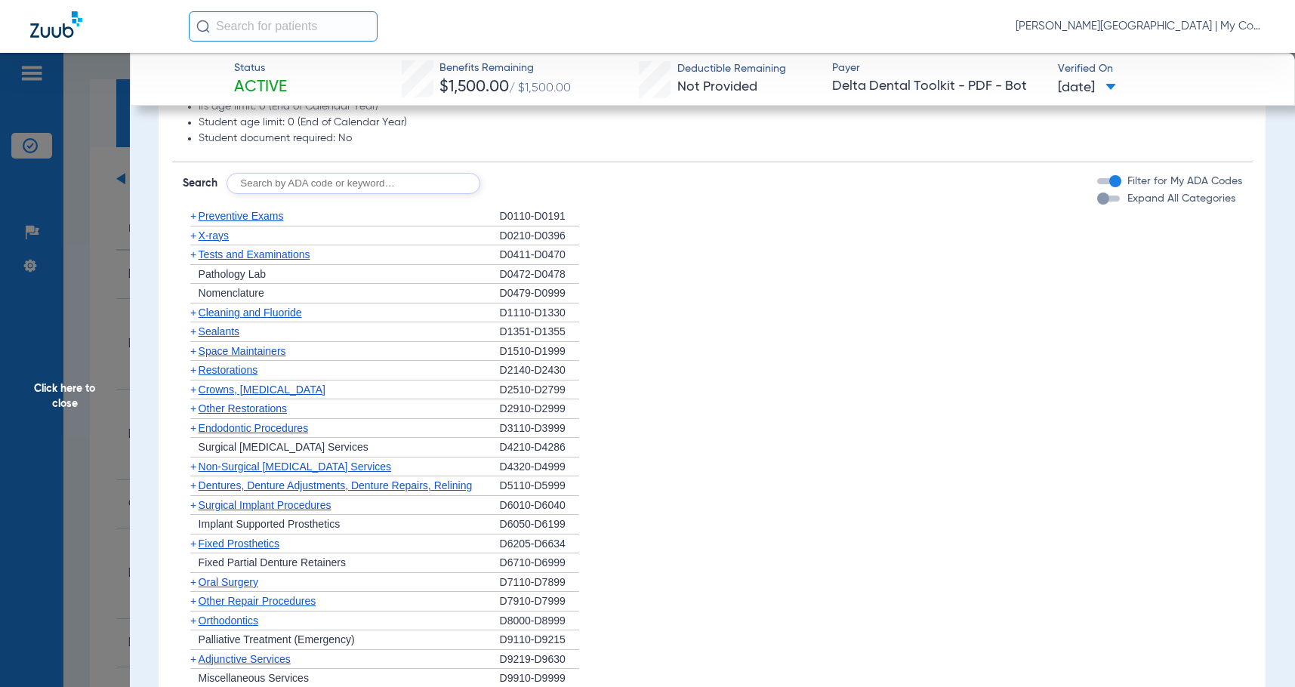
click at [251, 313] on span "Cleaning and Fluoride" at bounding box center [250, 313] width 103 height 12
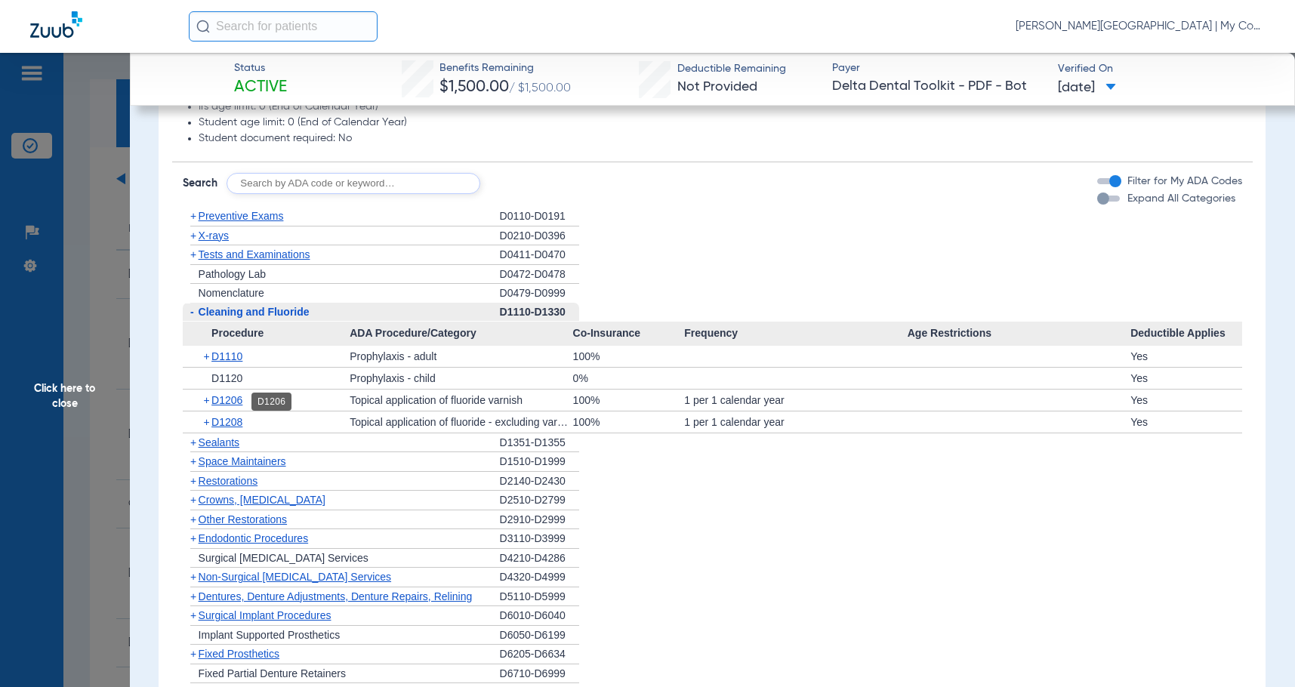
click at [241, 404] on span "D1206" at bounding box center [226, 400] width 31 height 12
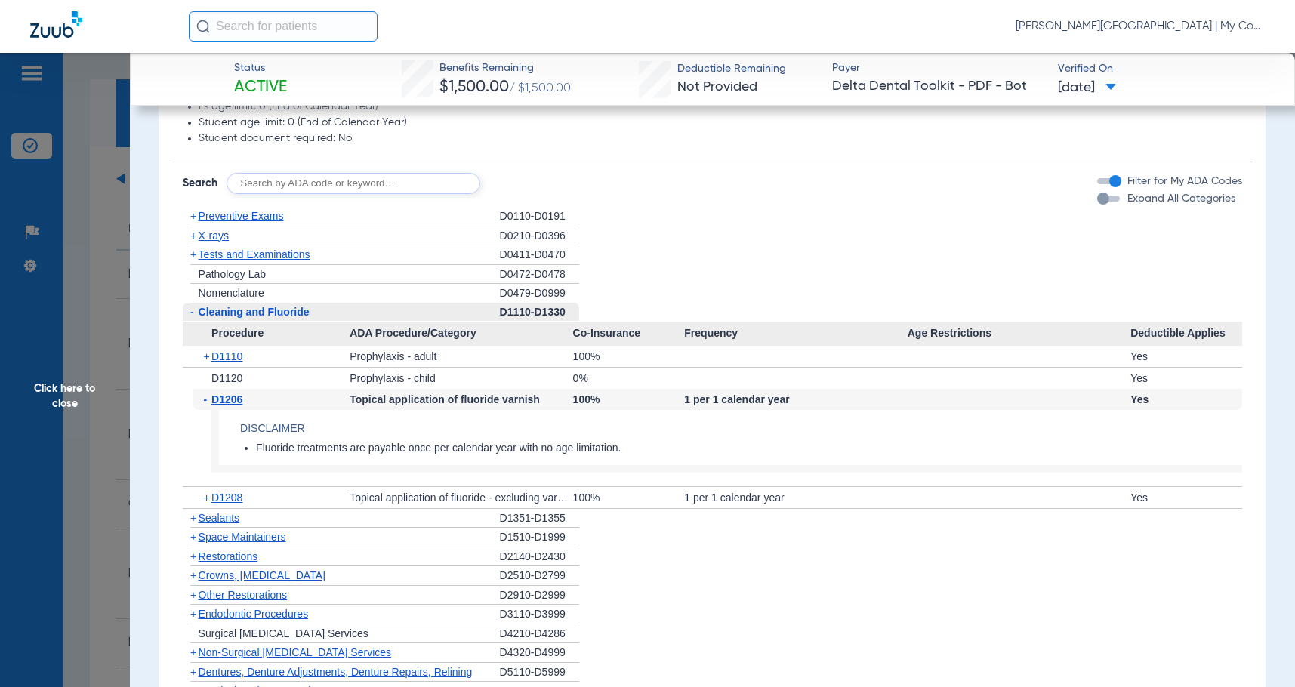
drag, startPoint x: 240, startPoint y: 404, endPoint x: 216, endPoint y: 264, distance: 141.8
click at [239, 403] on span "D1206" at bounding box center [226, 400] width 31 height 12
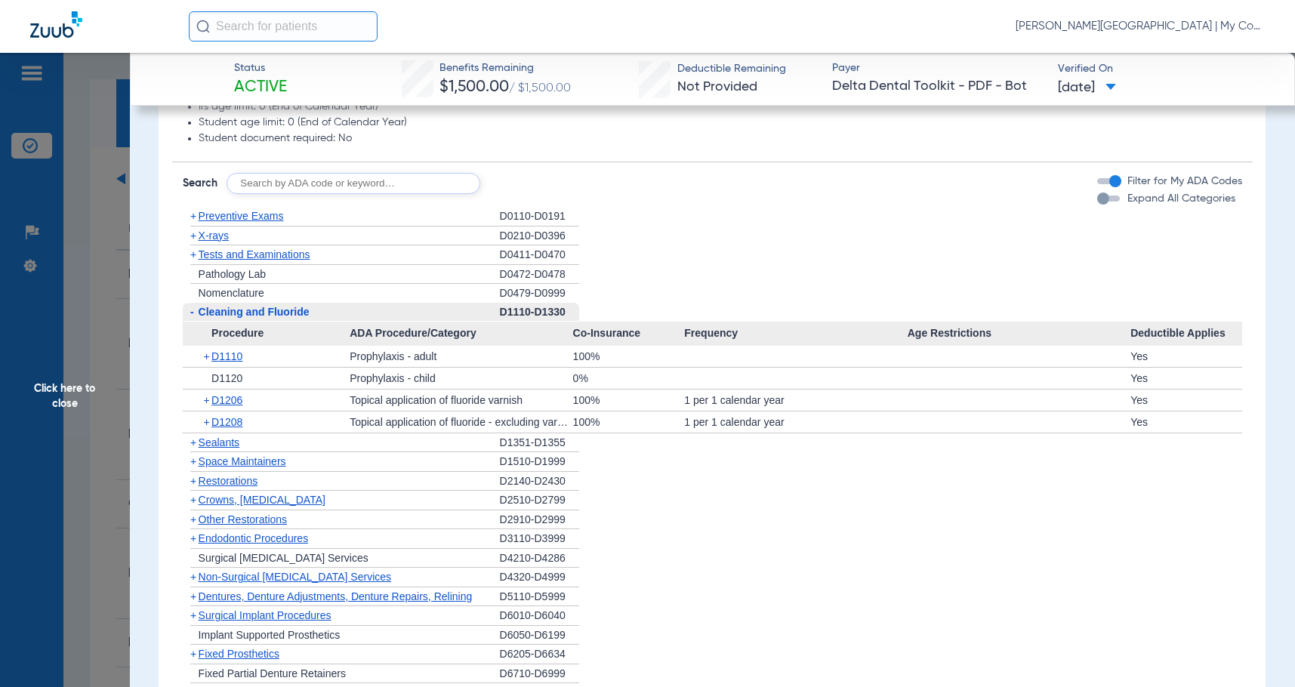
click at [211, 239] on span "X-rays" at bounding box center [214, 236] width 30 height 12
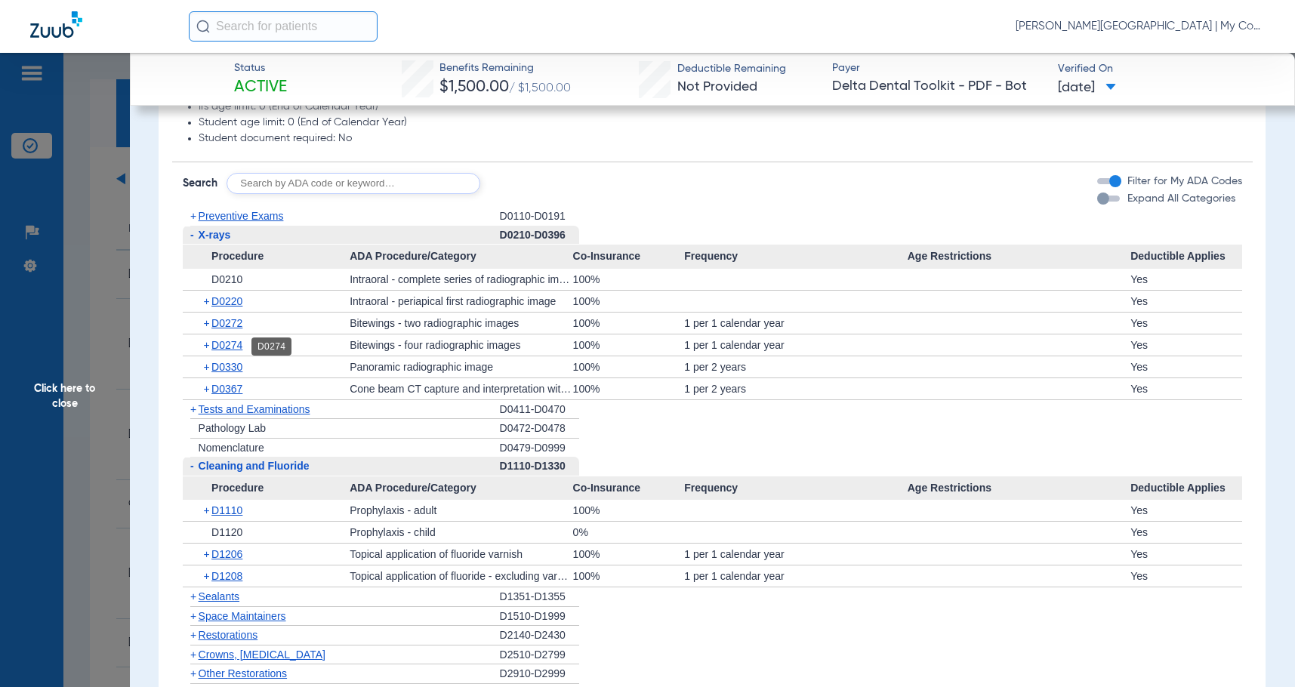
click at [240, 346] on span "D0274" at bounding box center [226, 345] width 31 height 12
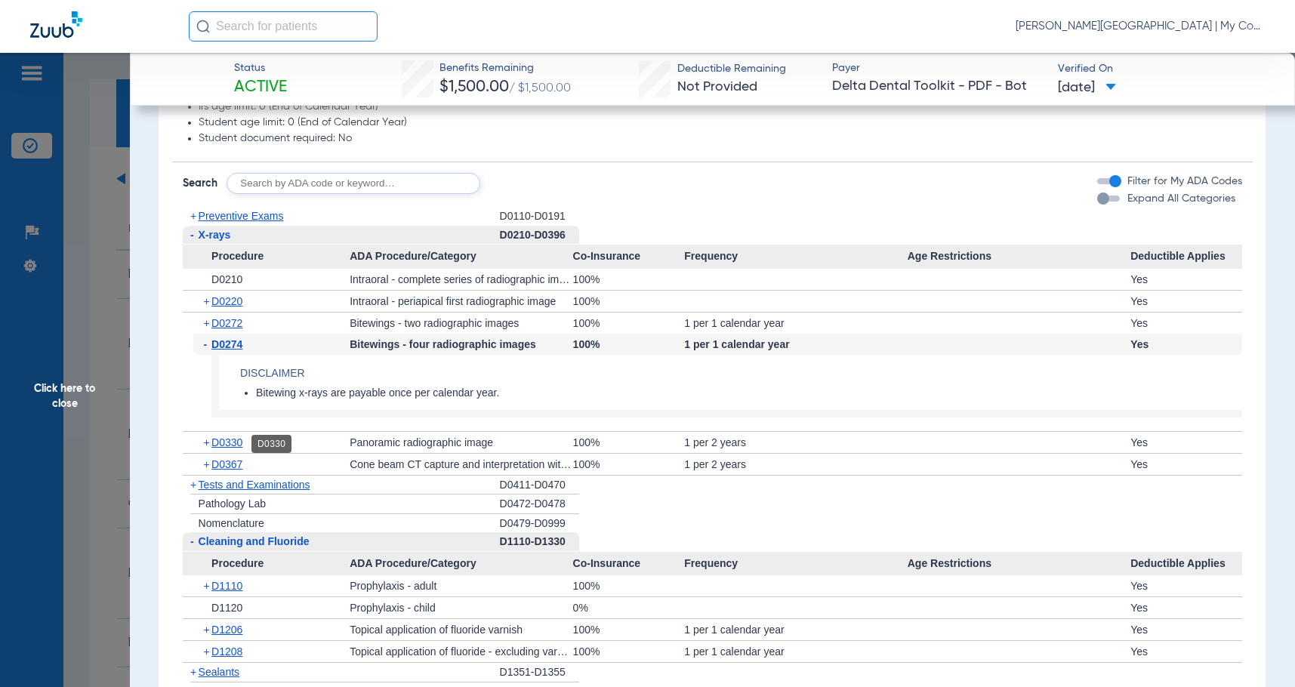
click at [229, 448] on span "D0330" at bounding box center [226, 443] width 31 height 12
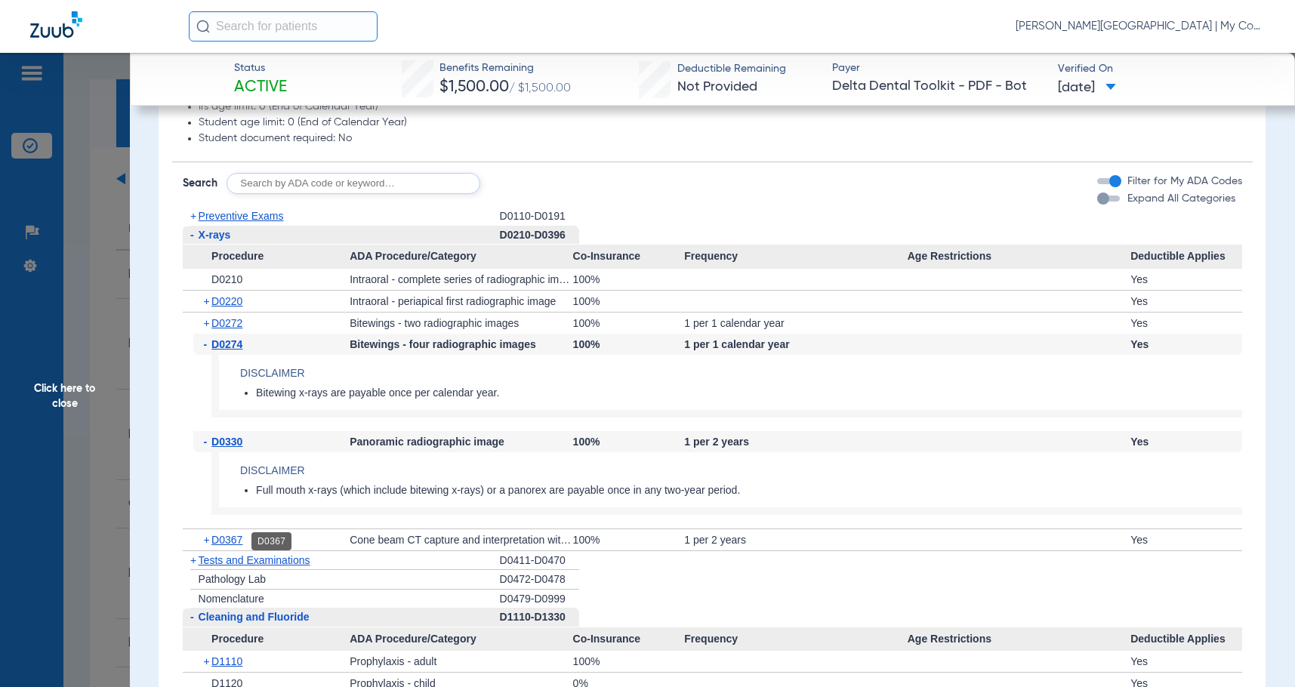
click at [233, 541] on span "D0367" at bounding box center [226, 540] width 31 height 12
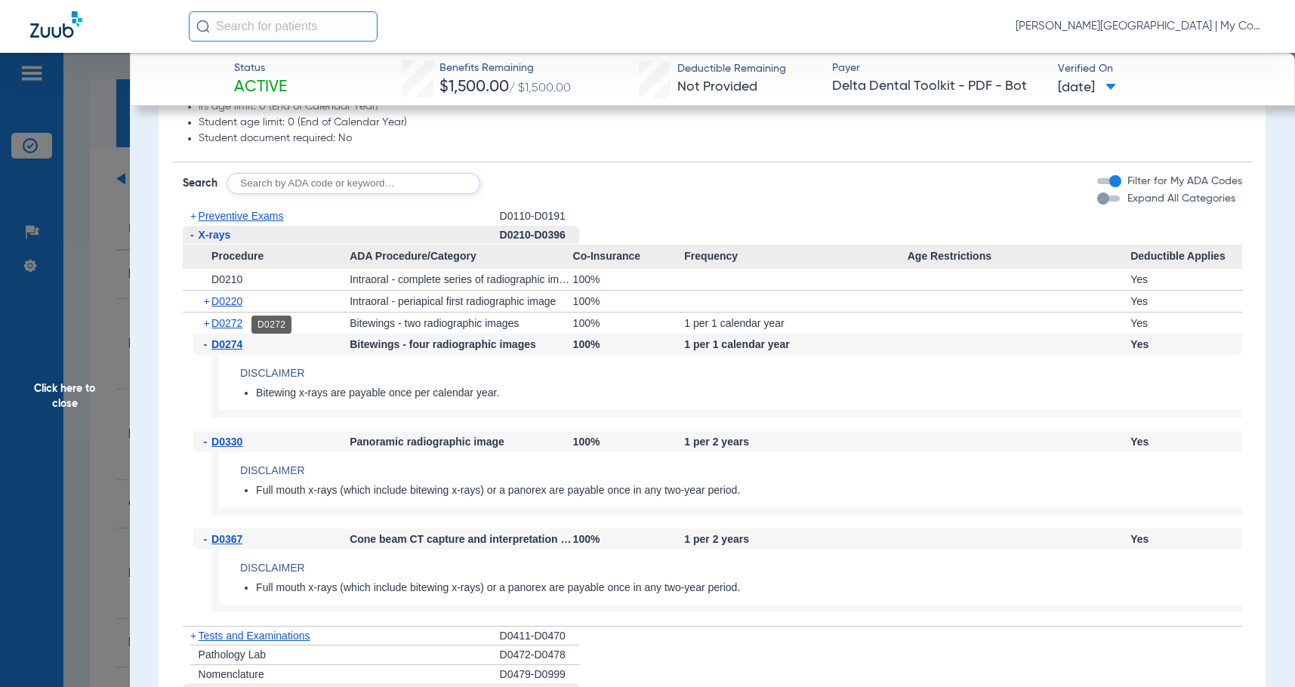
click at [217, 325] on span "D0272" at bounding box center [226, 323] width 31 height 12
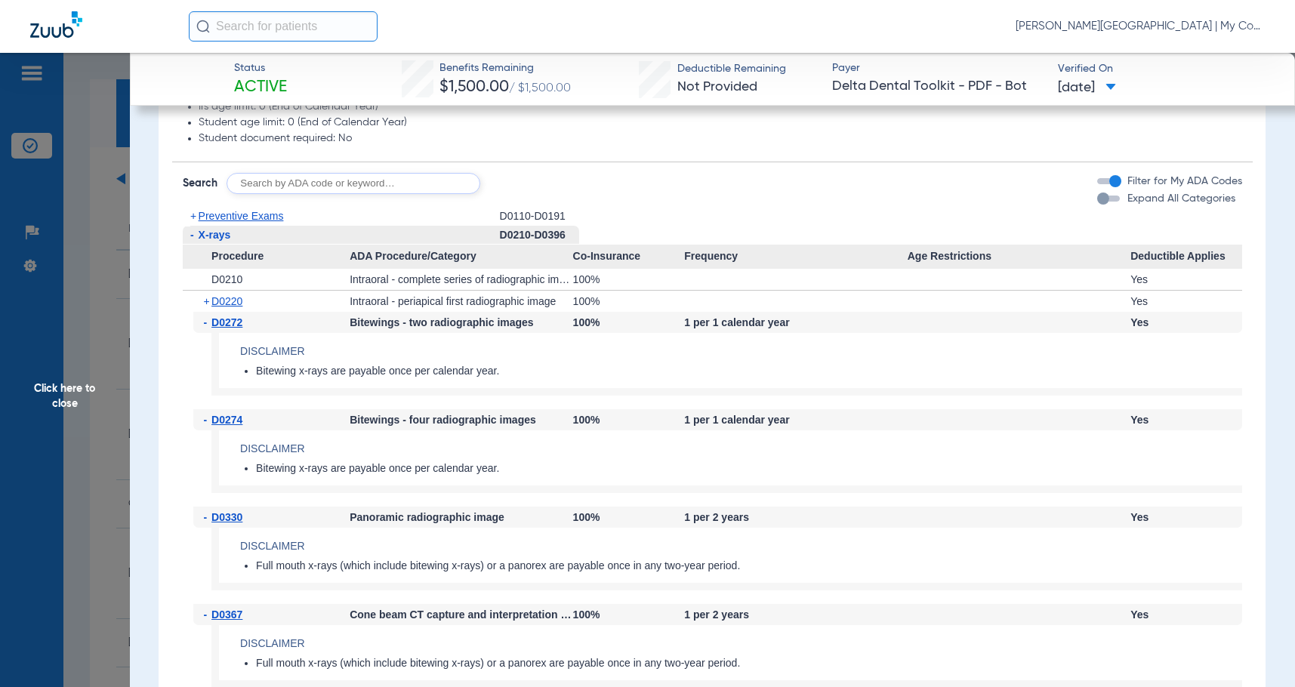
click at [635, 394] on app-benefits-detail "Disclaimer Bitewing x-rays are payable once per calendar year." at bounding box center [726, 364] width 1031 height 63
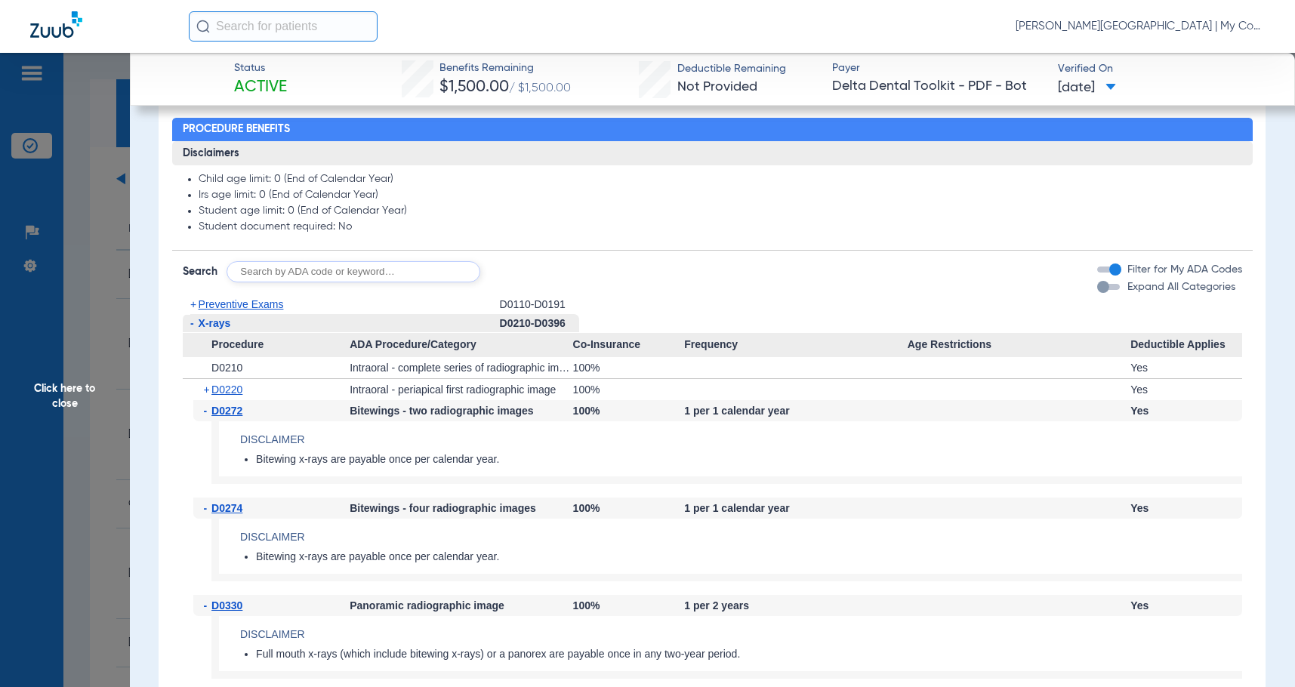
scroll to position [1043, 0]
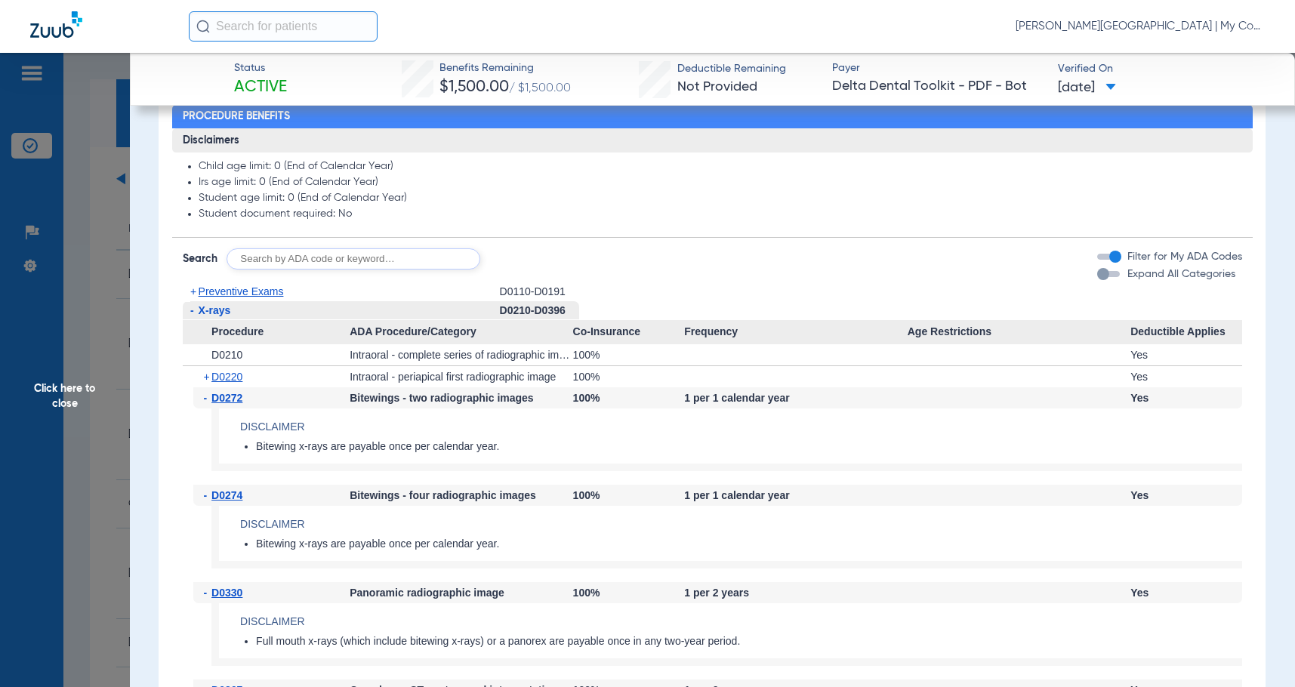
click at [104, 381] on span "Click here to close" at bounding box center [65, 396] width 130 height 687
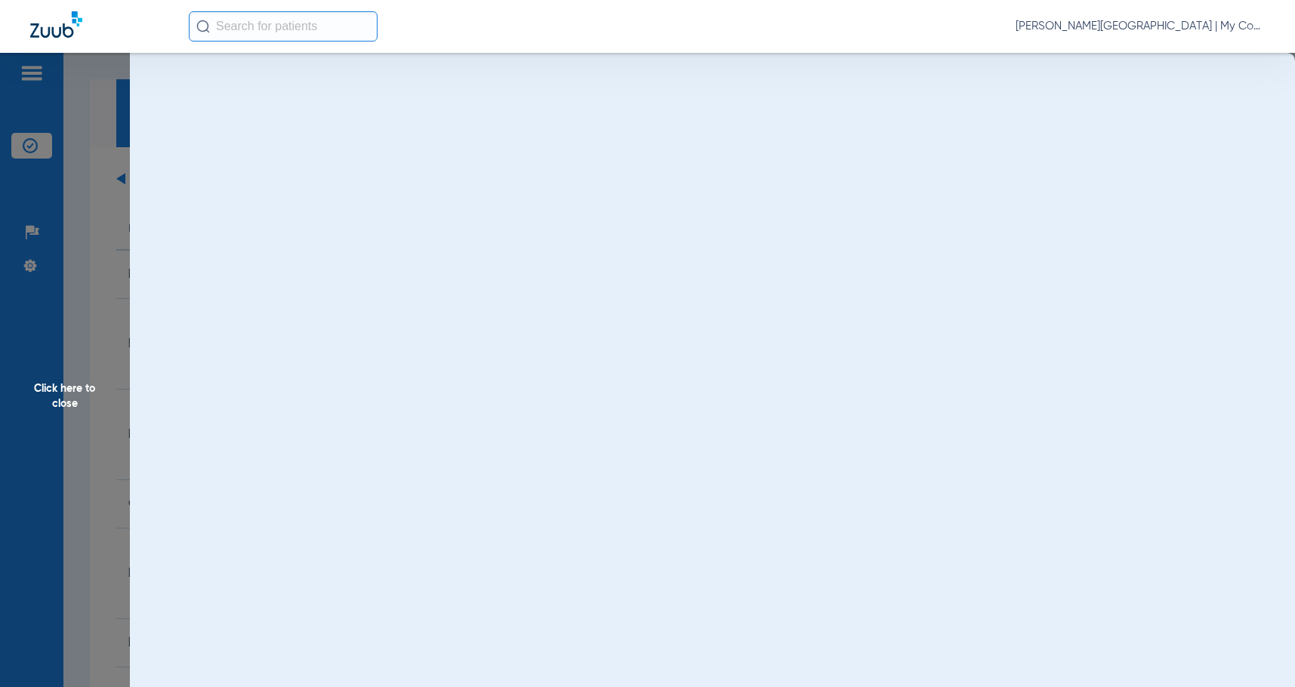
scroll to position [0, 0]
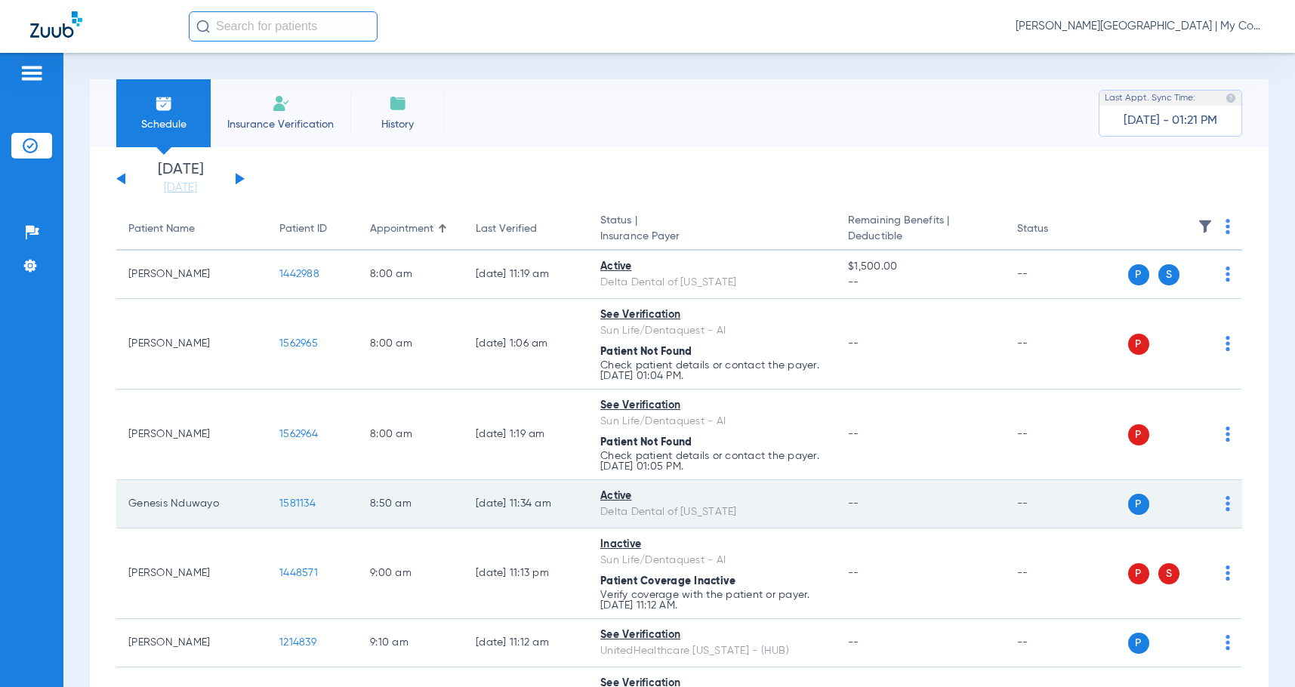
click at [288, 501] on span "1581134" at bounding box center [297, 504] width 36 height 11
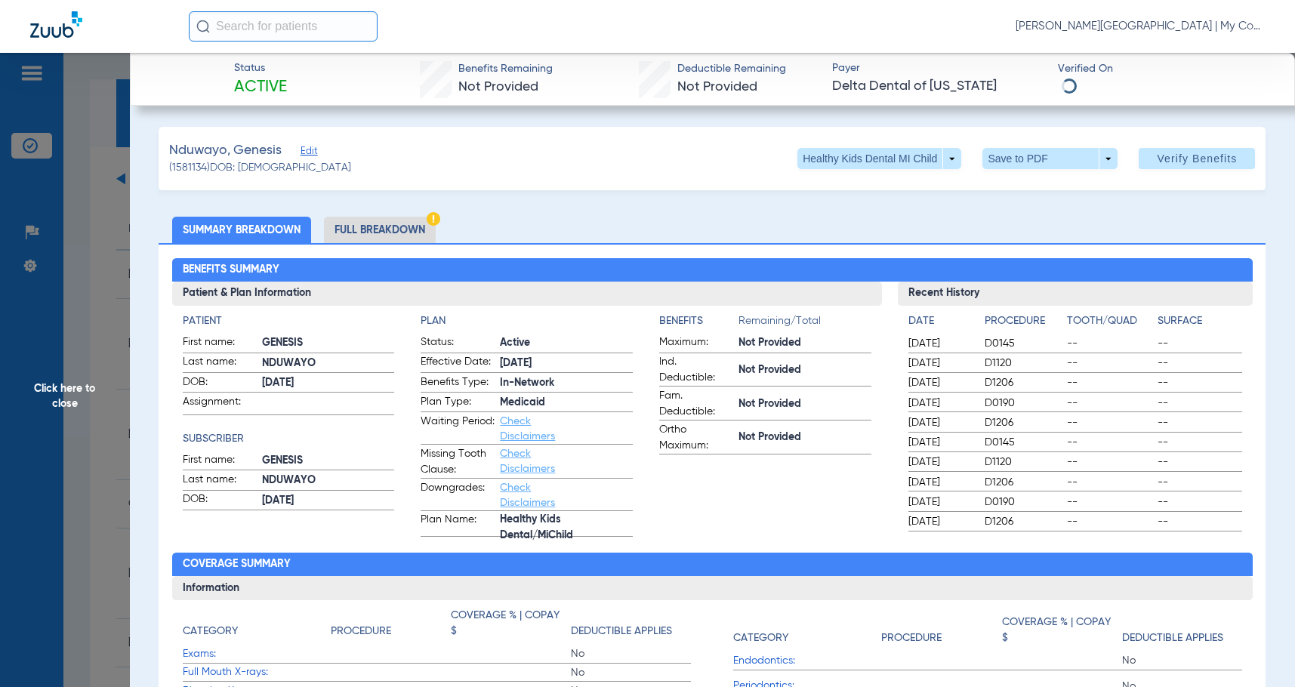
drag, startPoint x: 377, startPoint y: 238, endPoint x: 1285, endPoint y: 187, distance: 909.3
click at [377, 238] on li "Full Breakdown" at bounding box center [380, 230] width 112 height 26
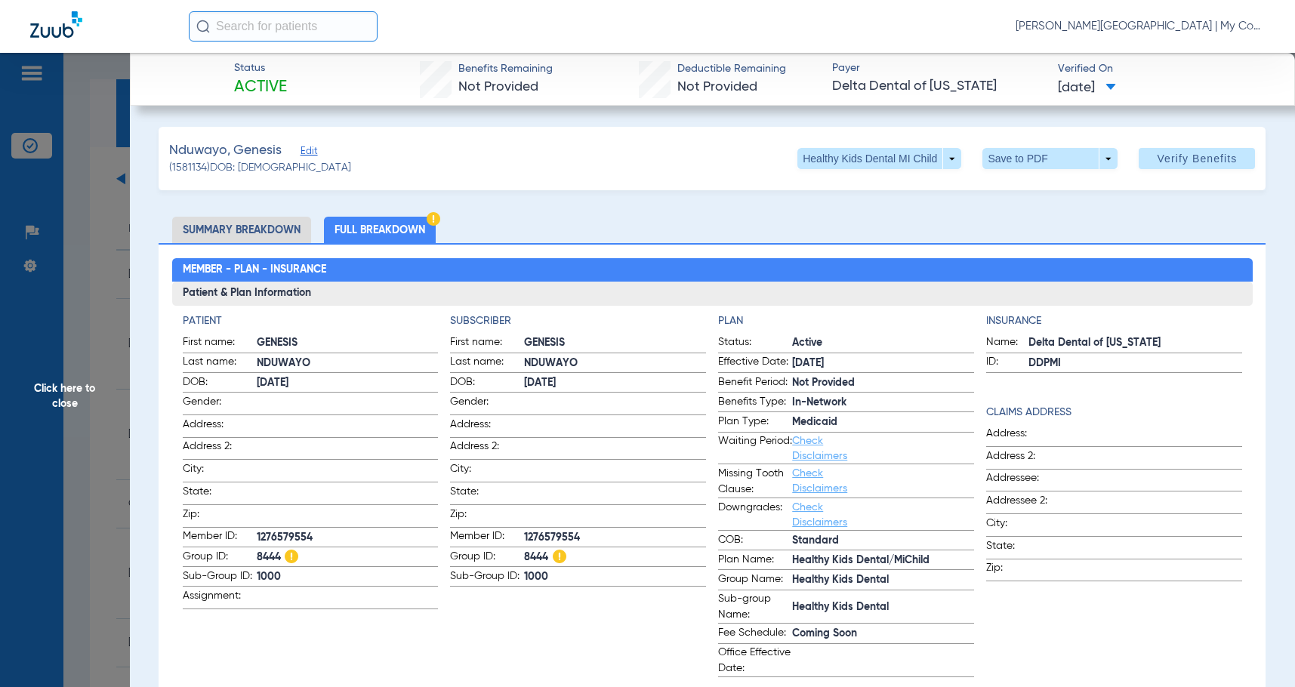
click at [0, 449] on span "Click here to close" at bounding box center [65, 396] width 130 height 687
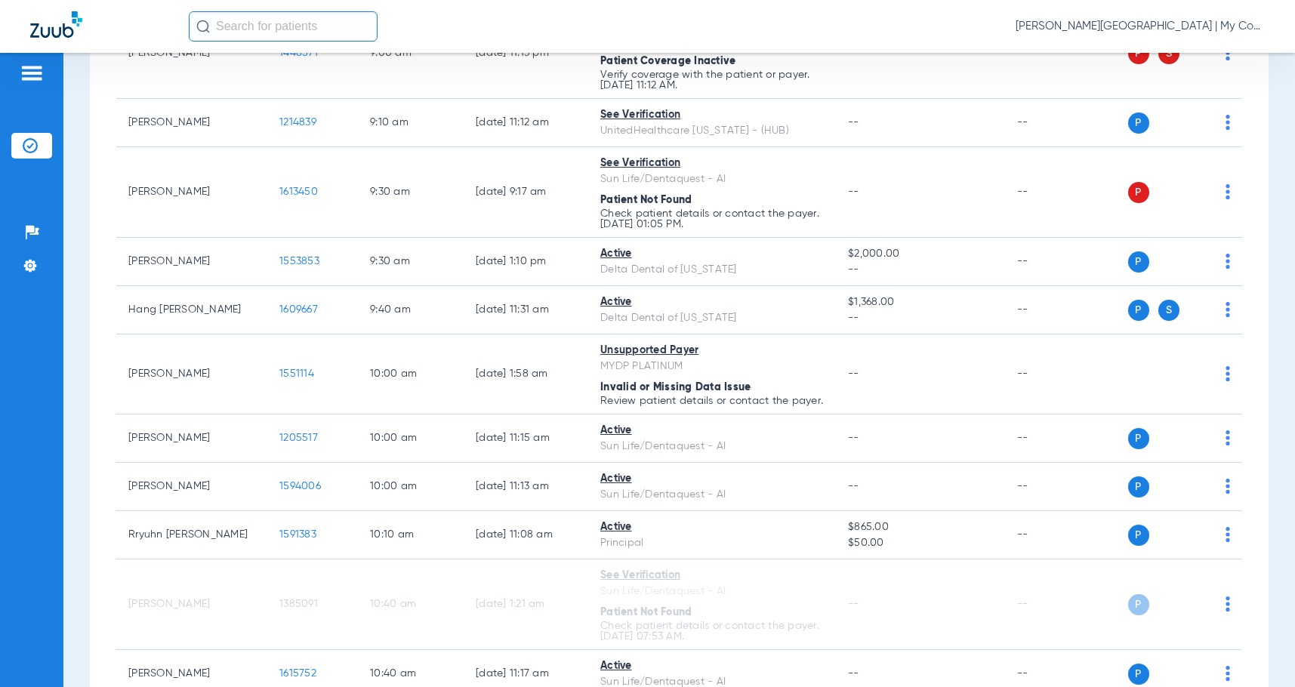
scroll to position [529, 0]
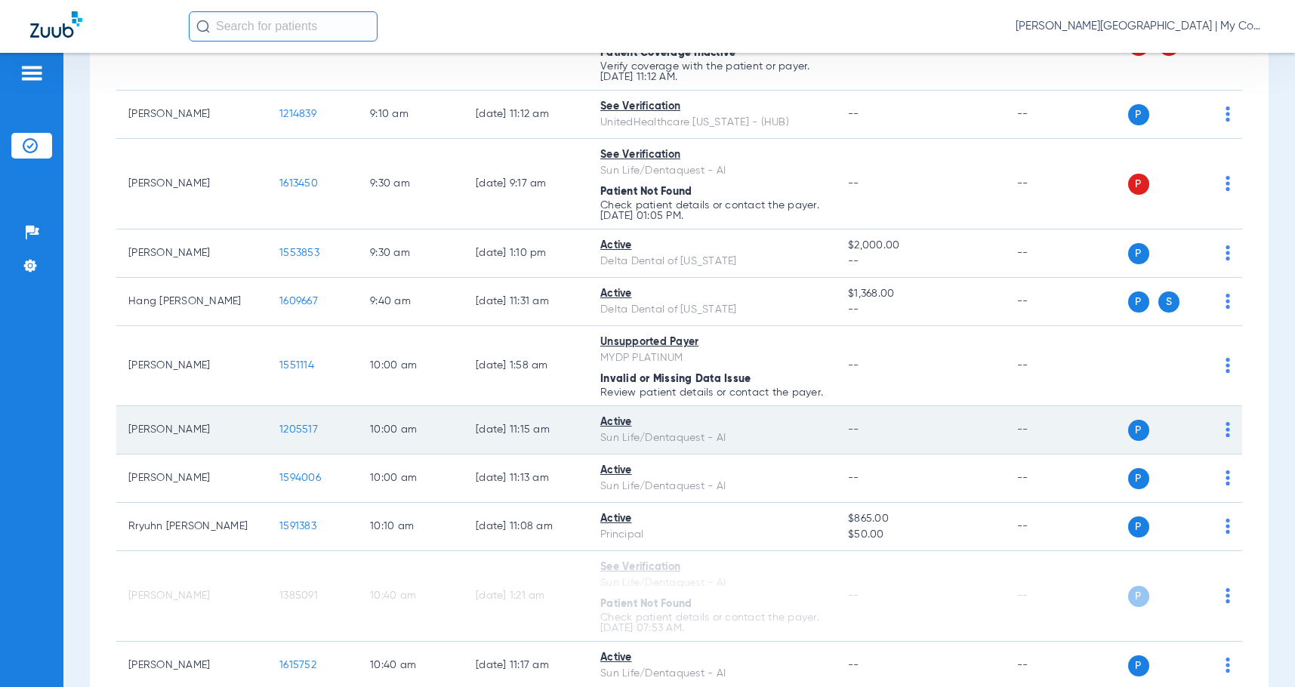
click at [284, 435] on span "1205517" at bounding box center [298, 429] width 39 height 11
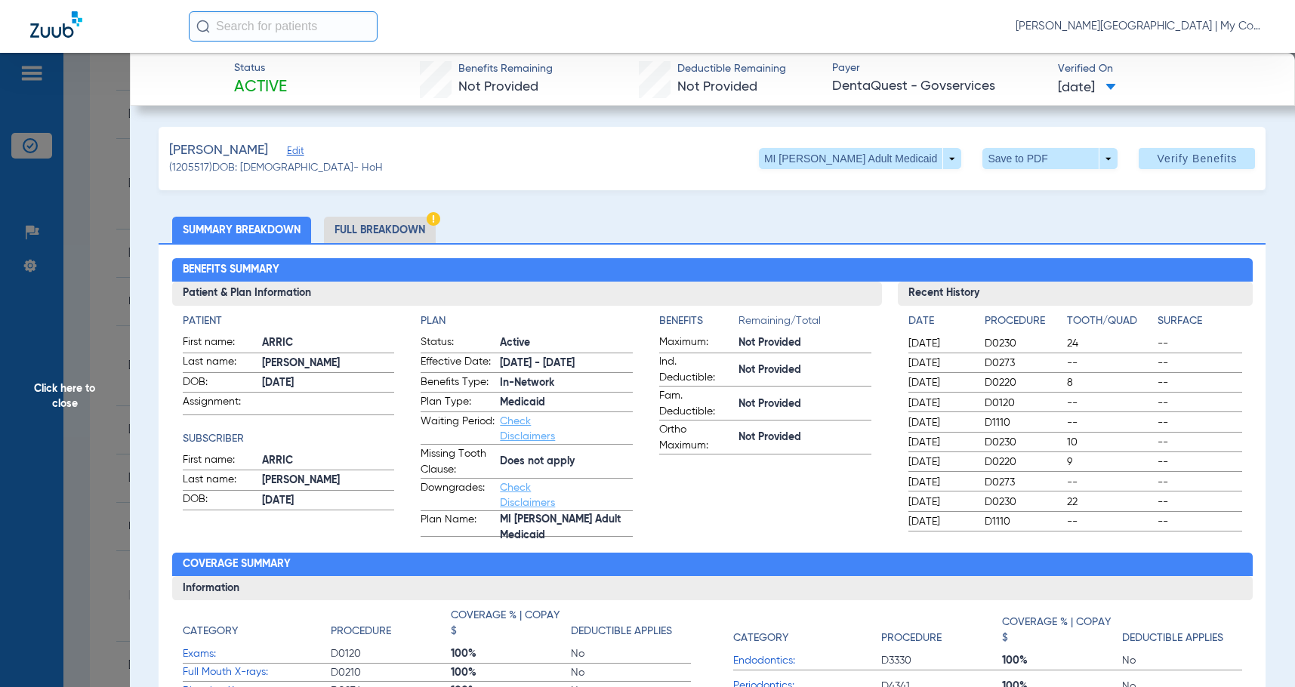
click at [407, 237] on li "Full Breakdown" at bounding box center [380, 230] width 112 height 26
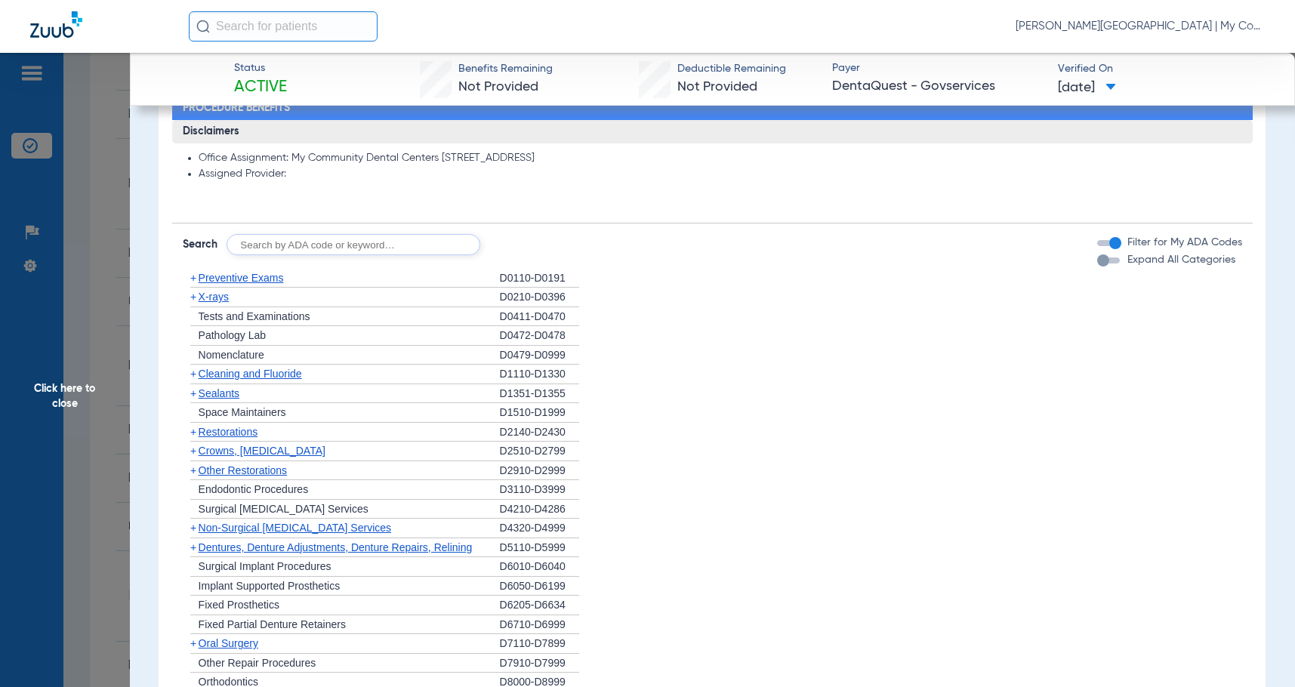
scroll to position [1057, 0]
click at [213, 300] on span "X-rays" at bounding box center [214, 298] width 30 height 12
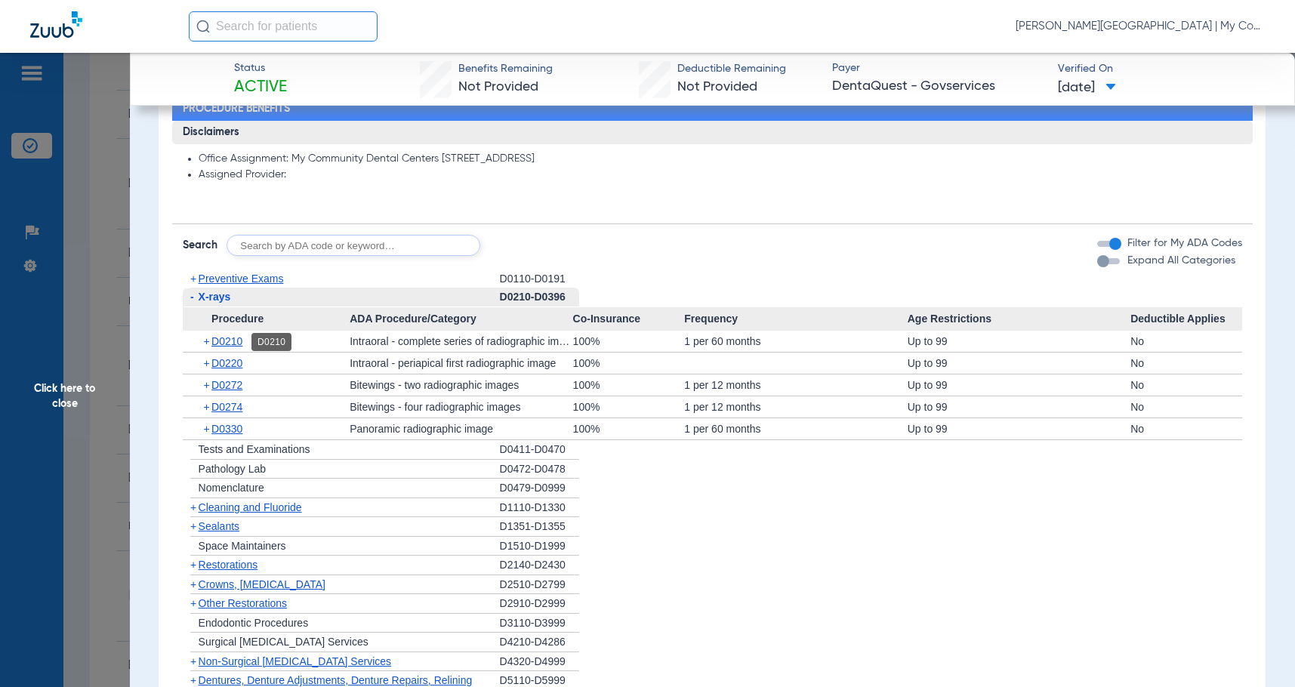
click at [230, 338] on span "D0210" at bounding box center [226, 341] width 31 height 12
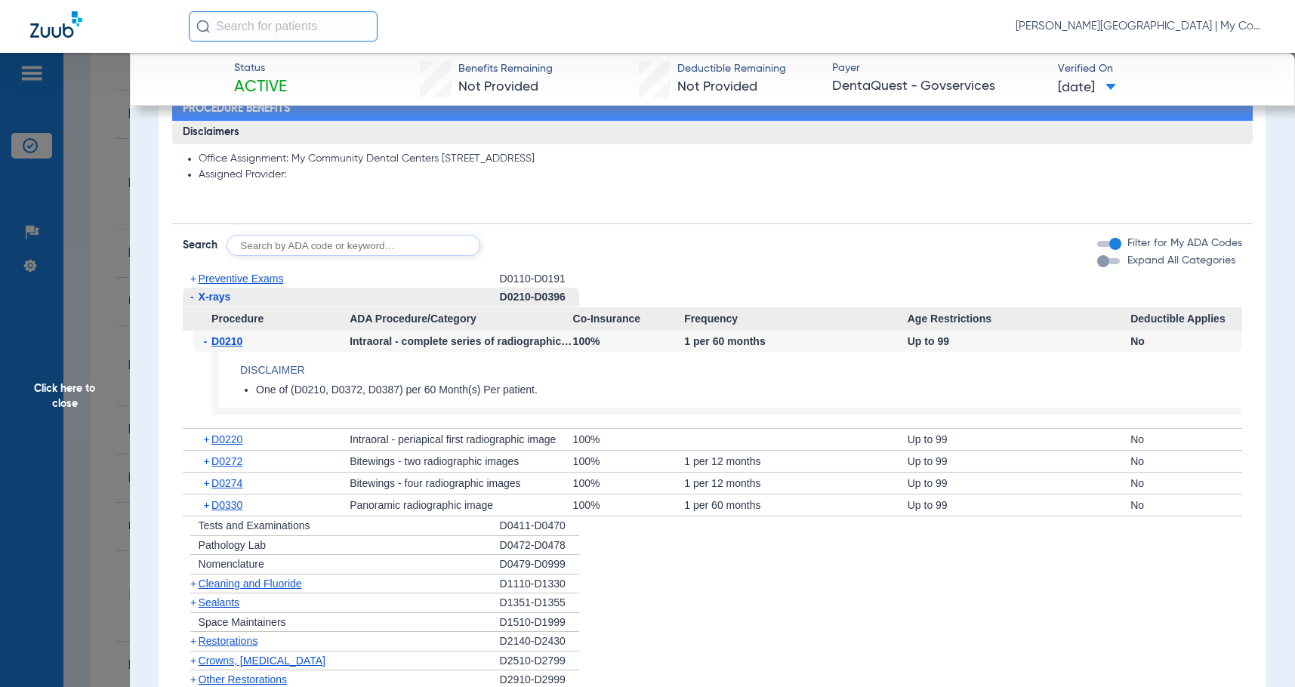
click at [230, 338] on span "D0210" at bounding box center [226, 341] width 31 height 12
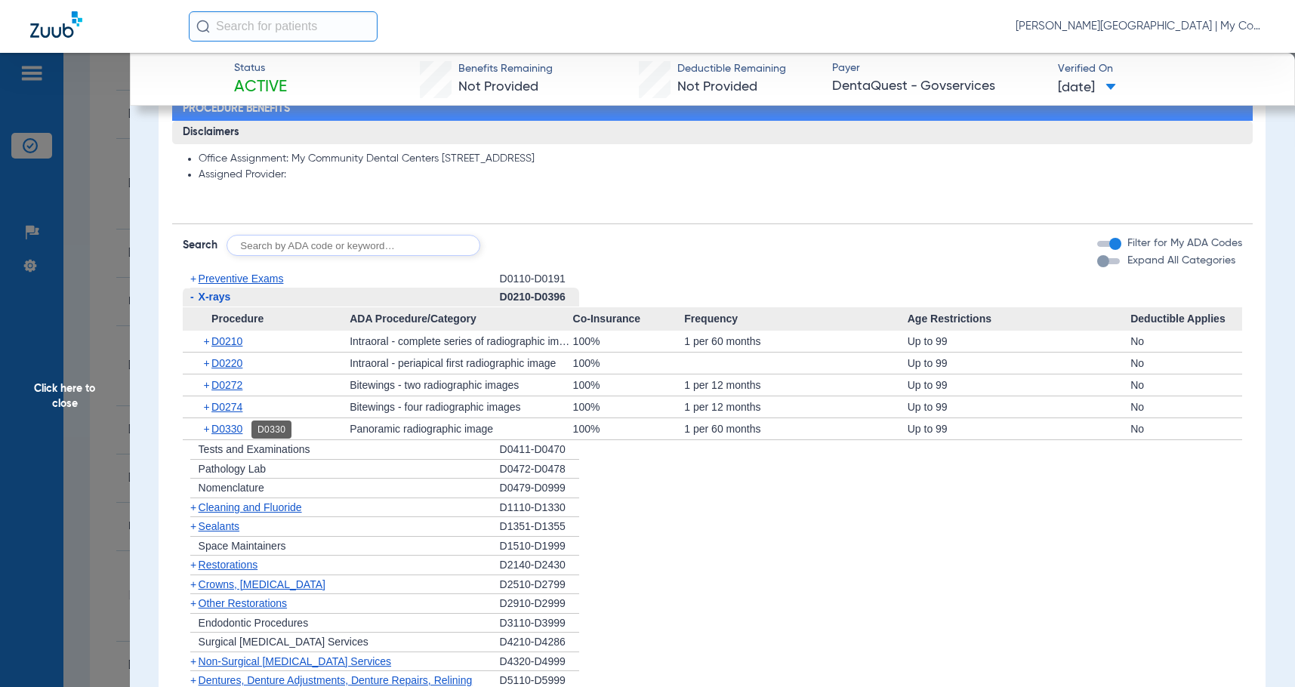
click at [242, 424] on span "D0330" at bounding box center [226, 429] width 31 height 12
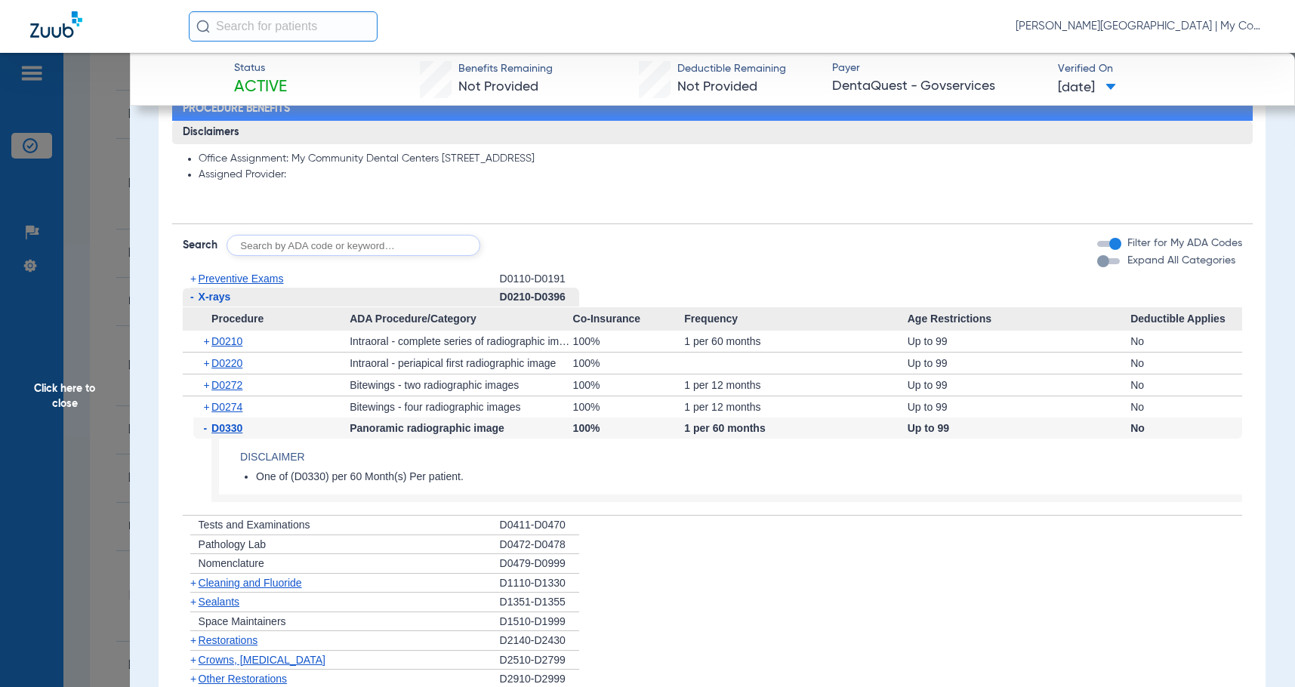
click at [242, 424] on span "D0330" at bounding box center [226, 428] width 31 height 12
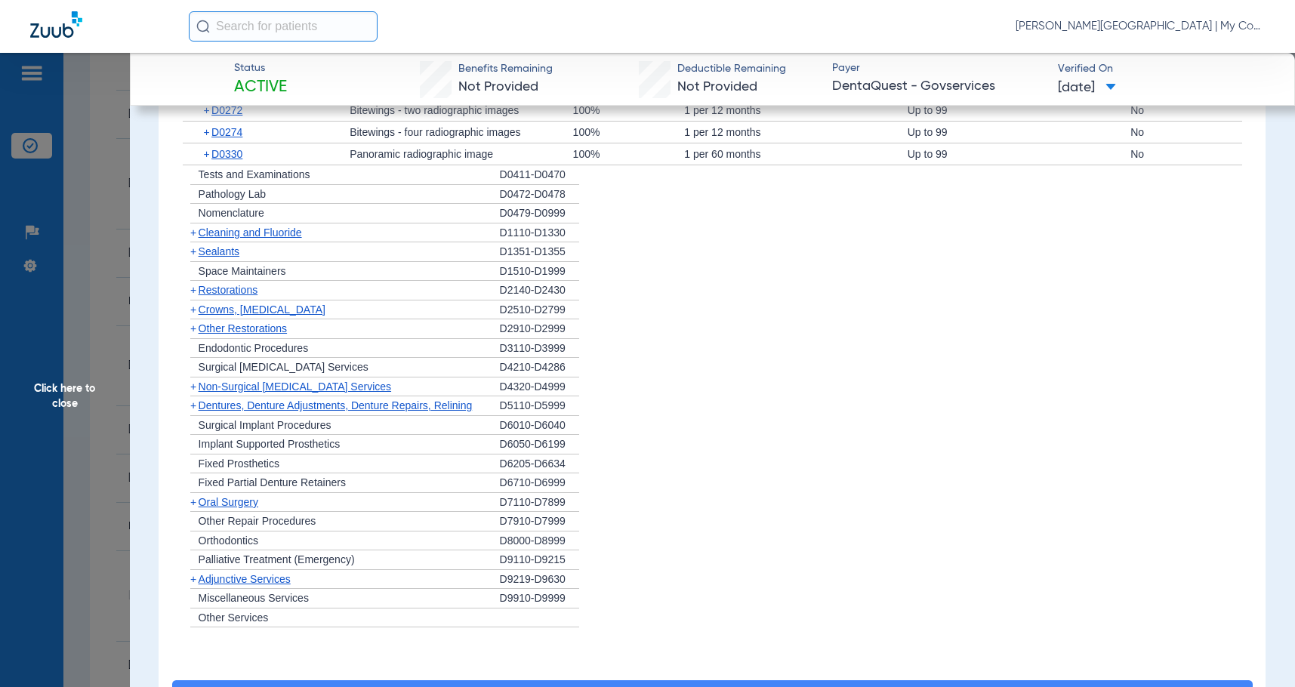
scroll to position [1360, 0]
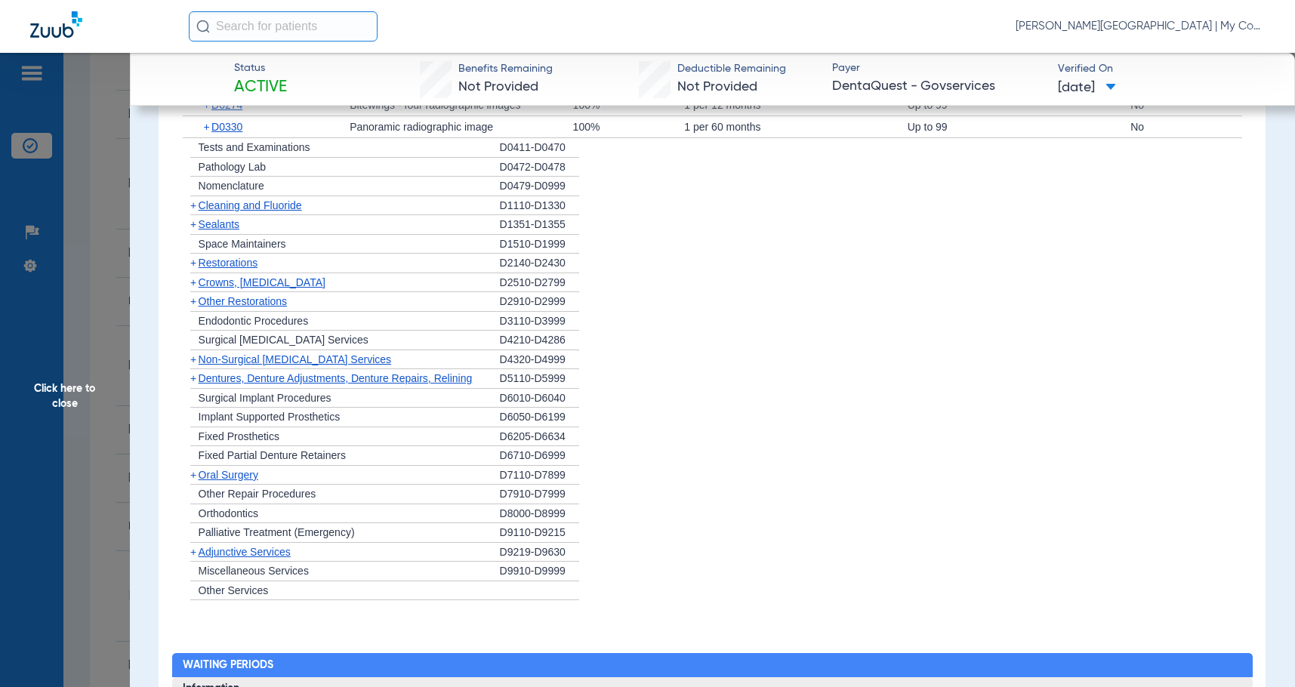
click at [78, 402] on span "Click here to close" at bounding box center [65, 396] width 130 height 687
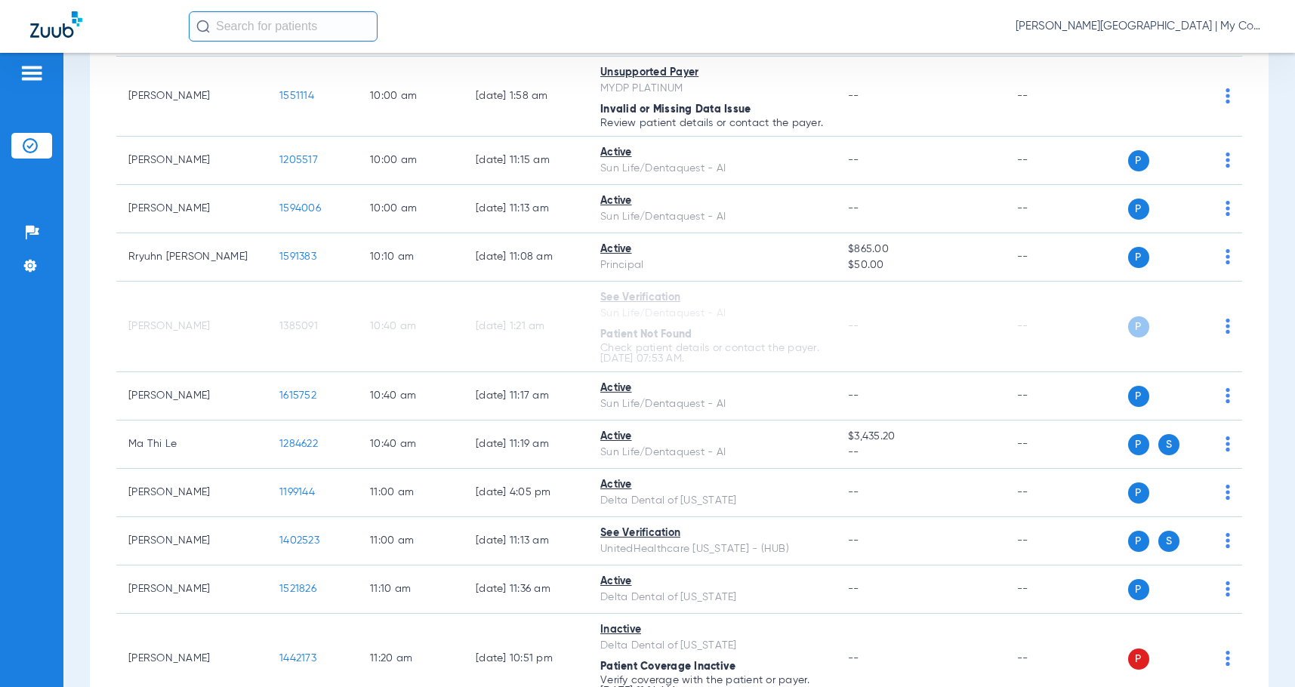
scroll to position [831, 0]
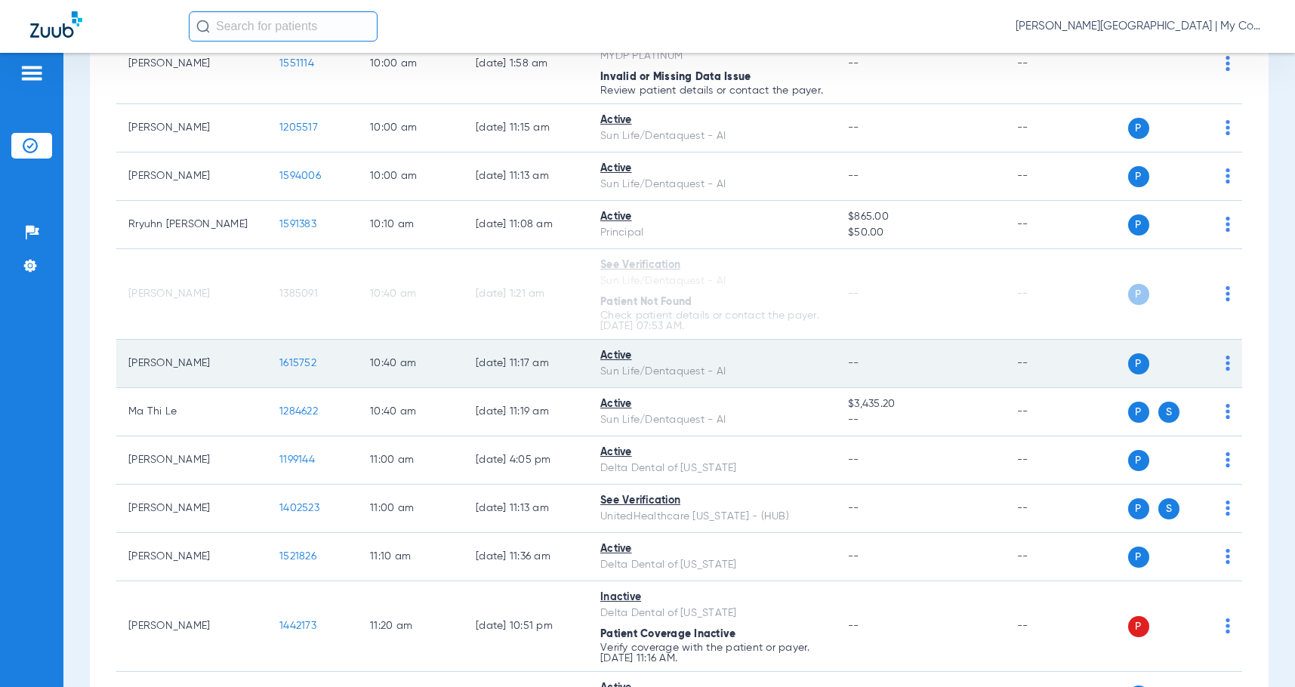
click at [296, 369] on span "1615752" at bounding box center [297, 363] width 37 height 11
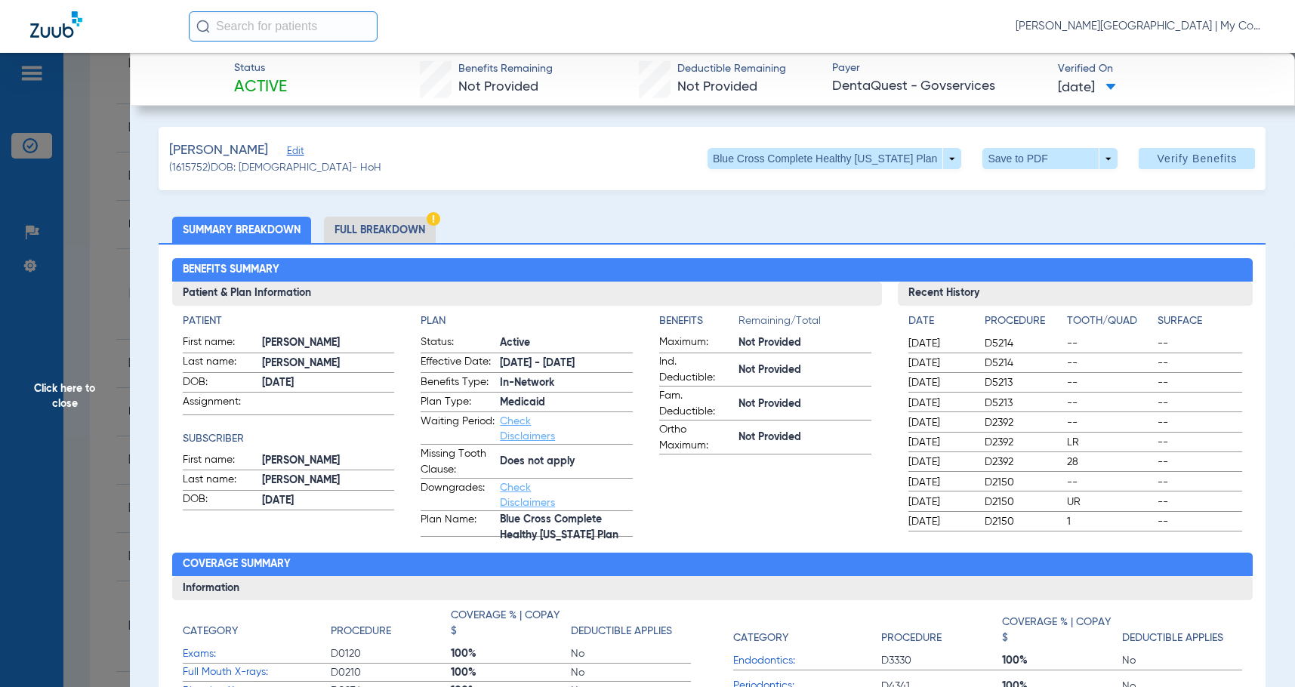
click at [404, 228] on li "Full Breakdown" at bounding box center [380, 230] width 112 height 26
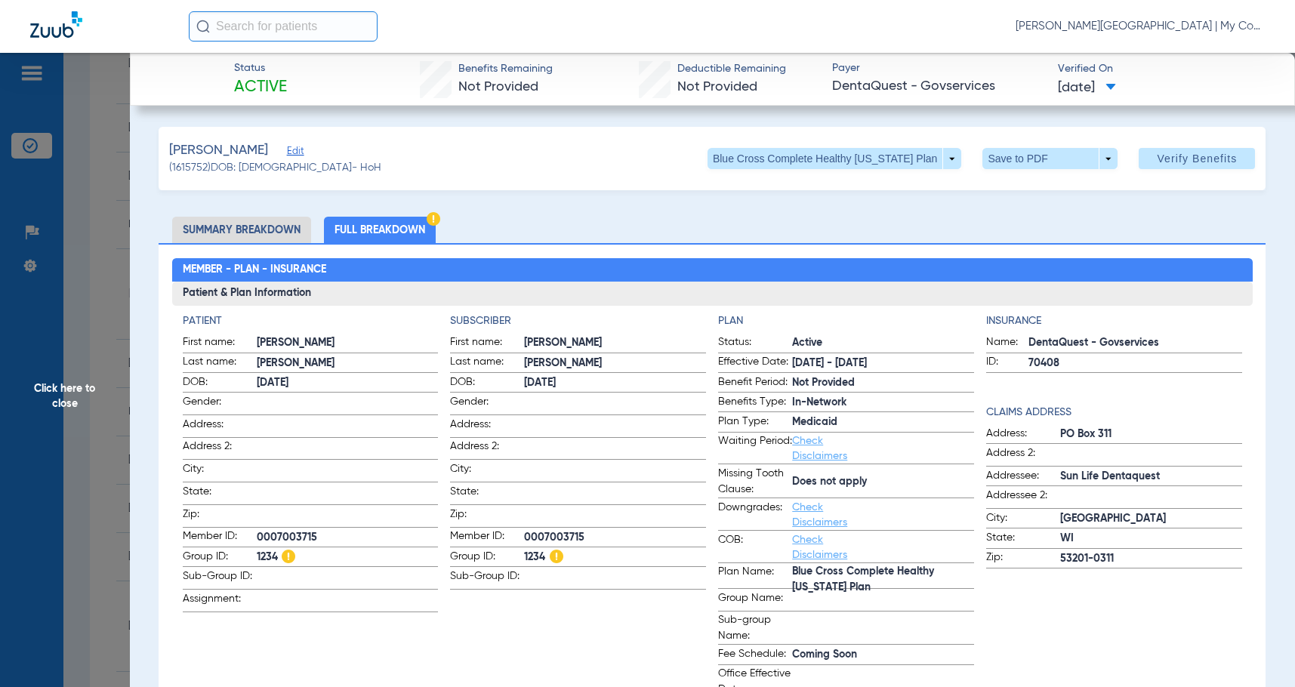
drag, startPoint x: 595, startPoint y: 640, endPoint x: 607, endPoint y: 594, distance: 46.9
click at [595, 640] on app-subscriber-information "Subscriber First name: [PERSON_NAME] Last name: [PERSON_NAME] DOB: [DEMOGRAPHIC…" at bounding box center [578, 505] width 256 height 385
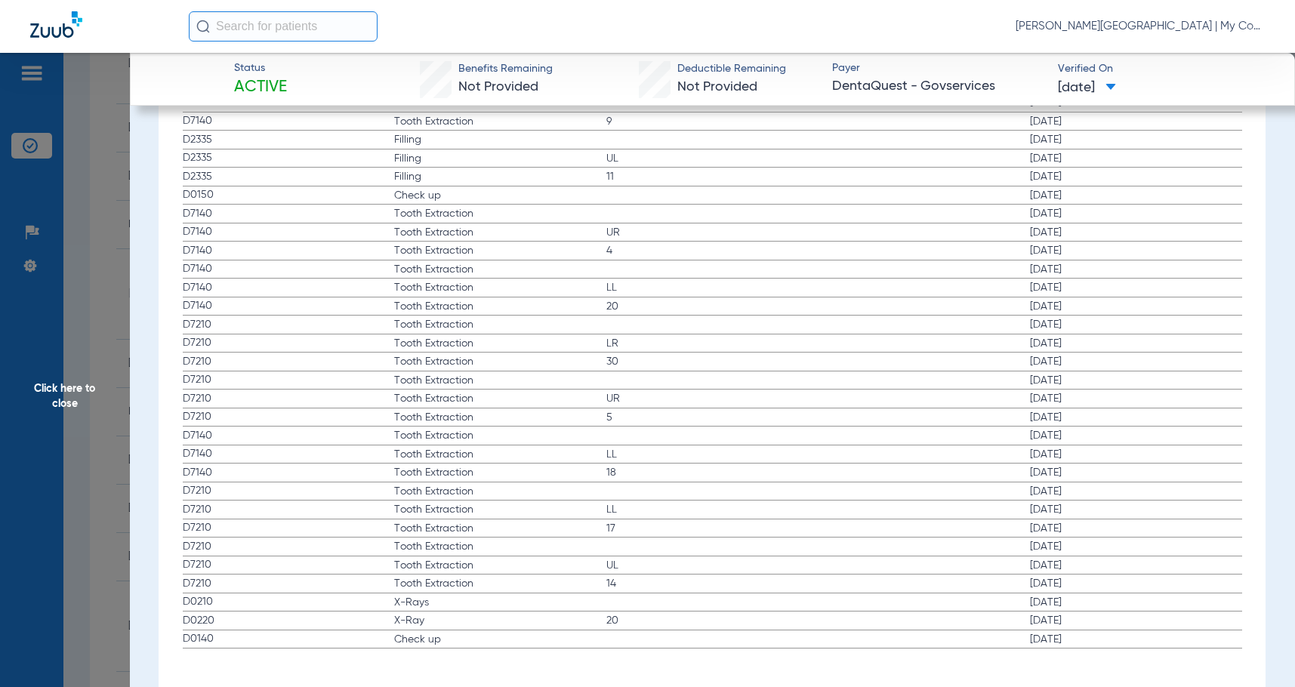
scroll to position [3392, 0]
click at [74, 397] on span "Click here to close" at bounding box center [65, 396] width 130 height 687
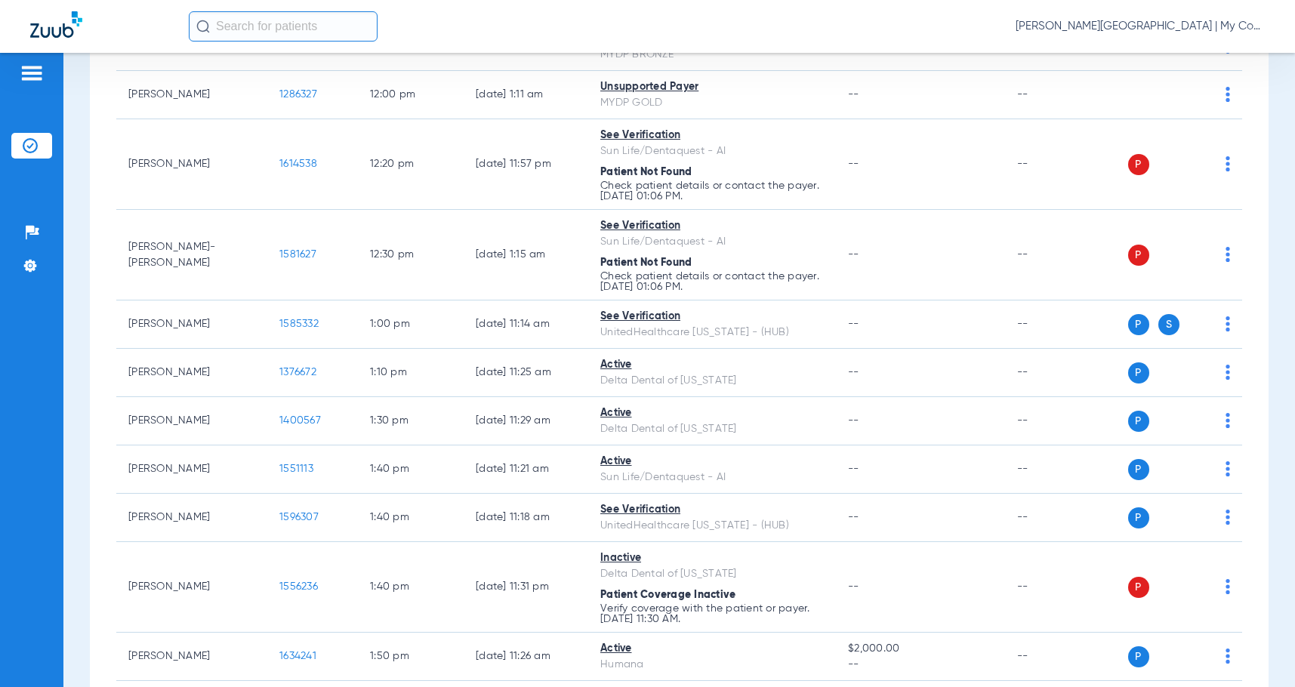
scroll to position [1662, 0]
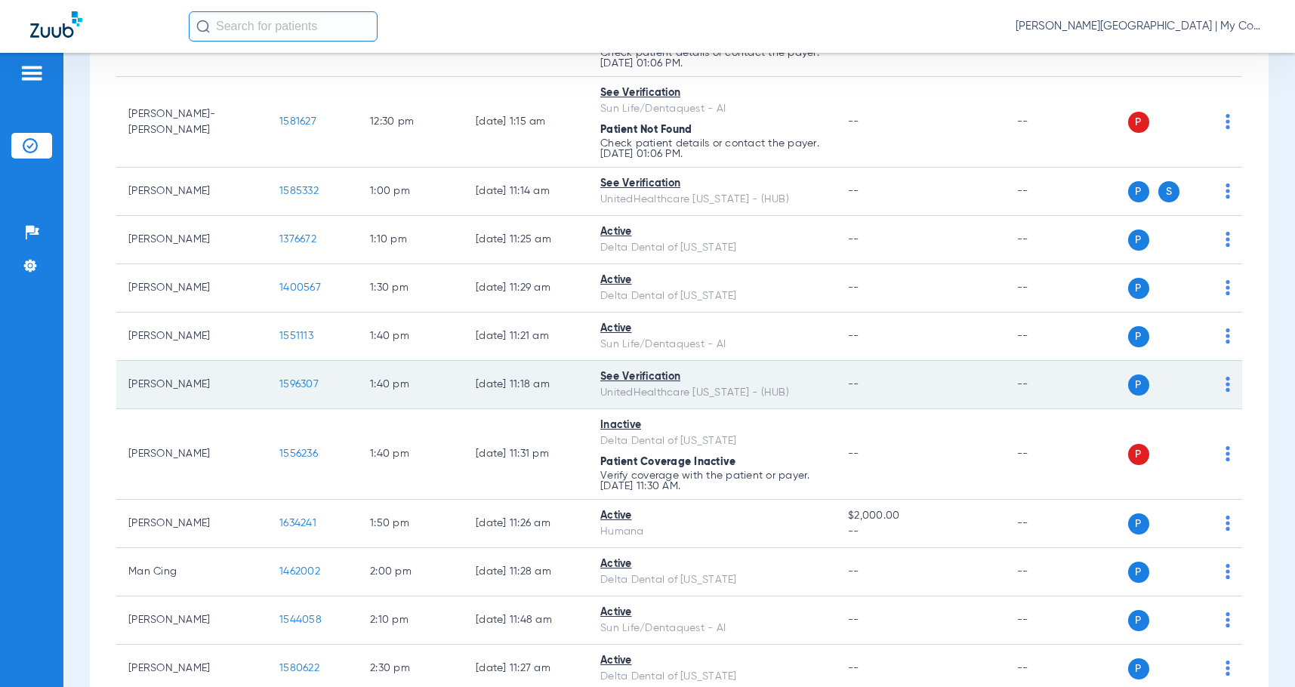
click at [306, 390] on span "1596307" at bounding box center [298, 384] width 39 height 11
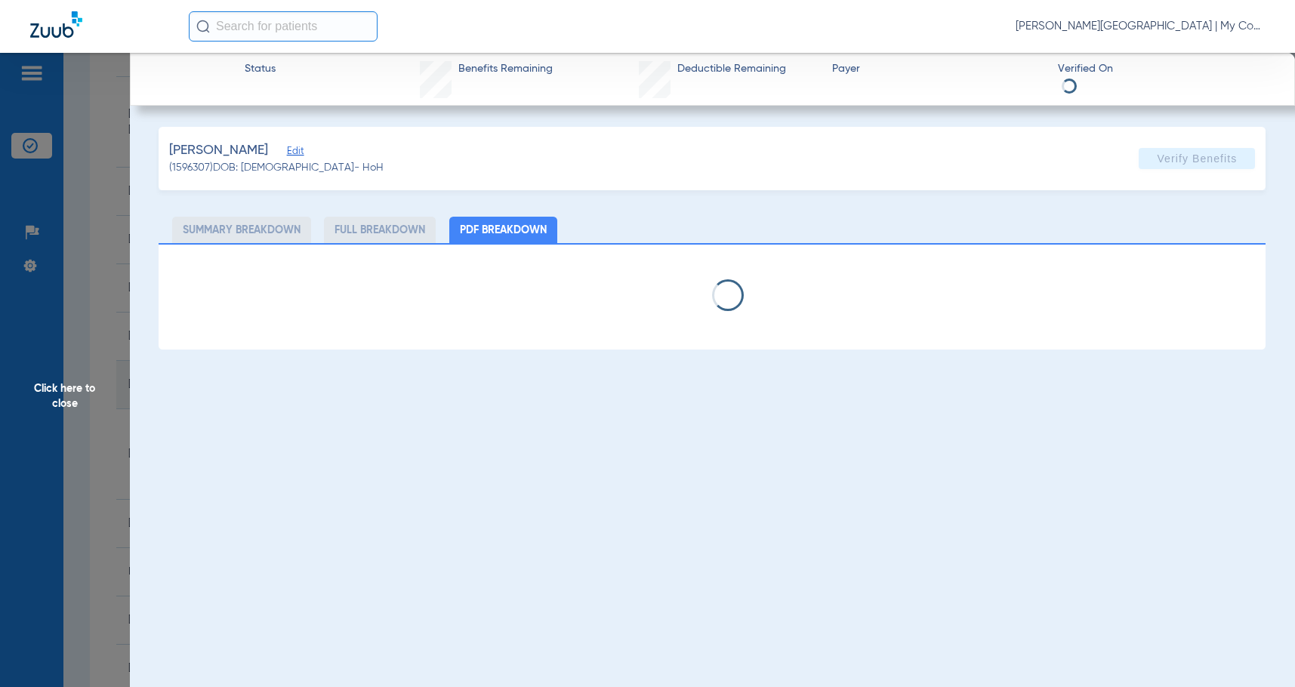
select select "page-width"
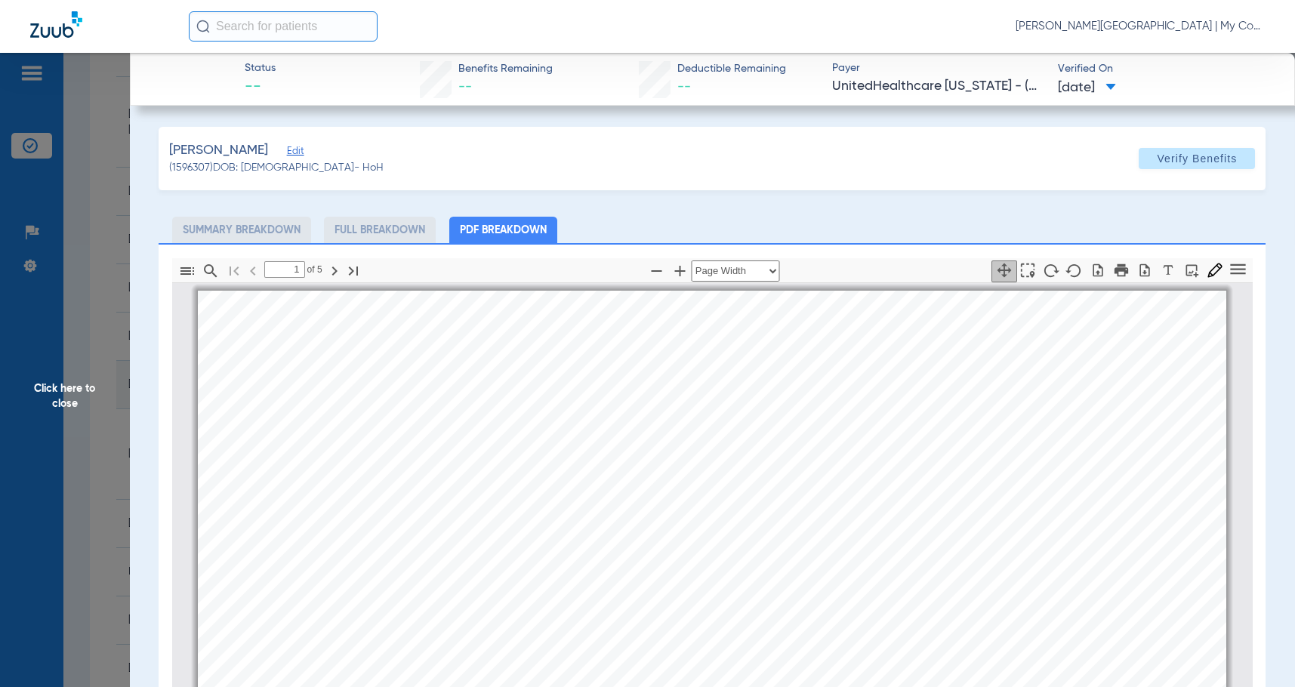
scroll to position [8, 0]
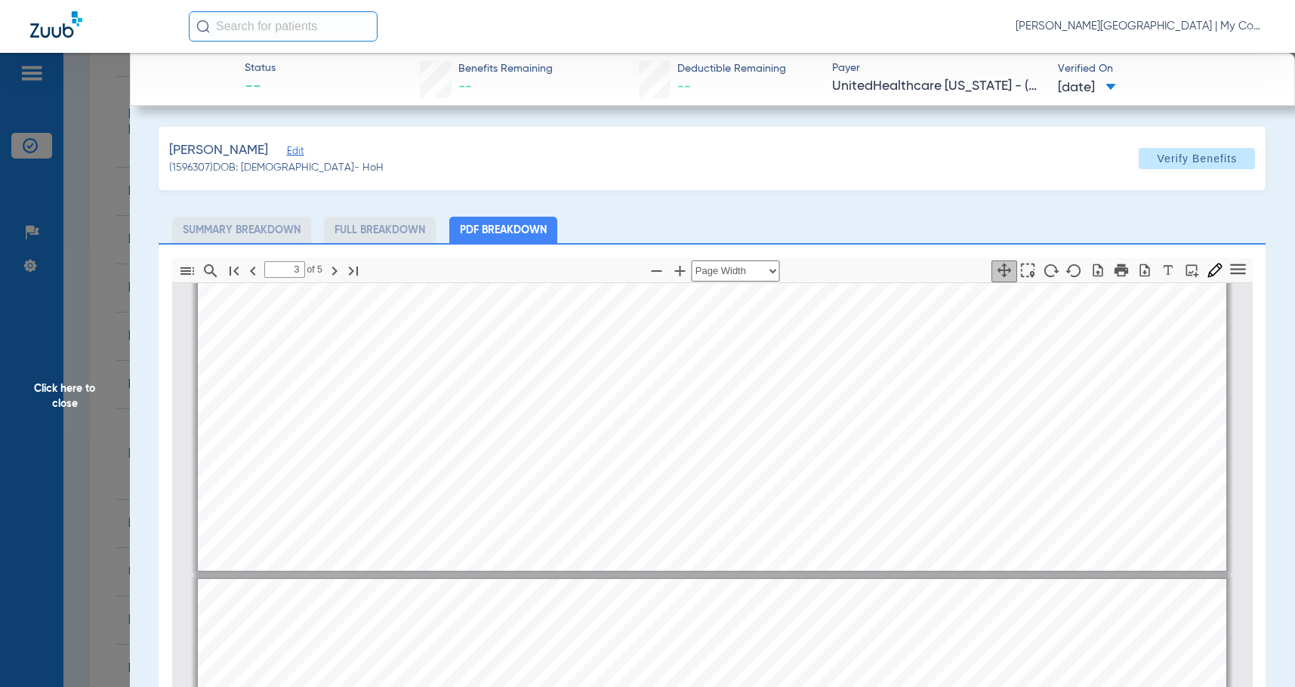
type input "4"
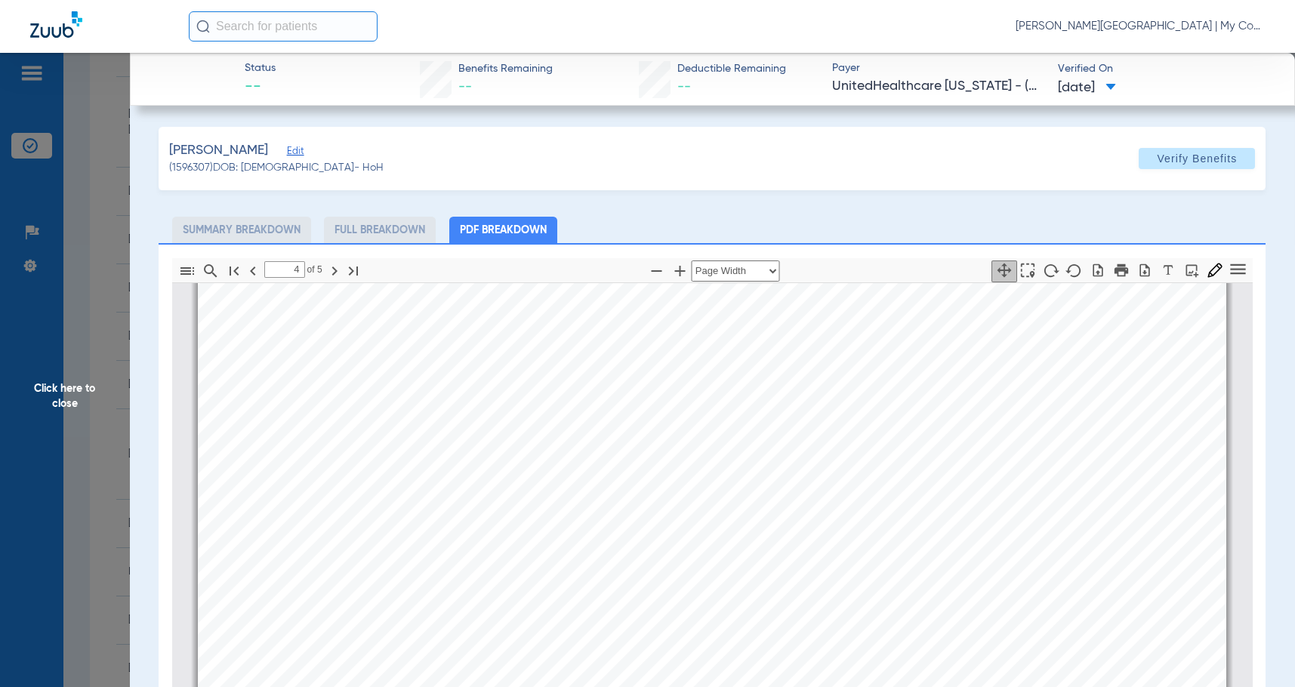
scroll to position [4691, 0]
click at [103, 341] on span "Click here to close" at bounding box center [65, 396] width 130 height 687
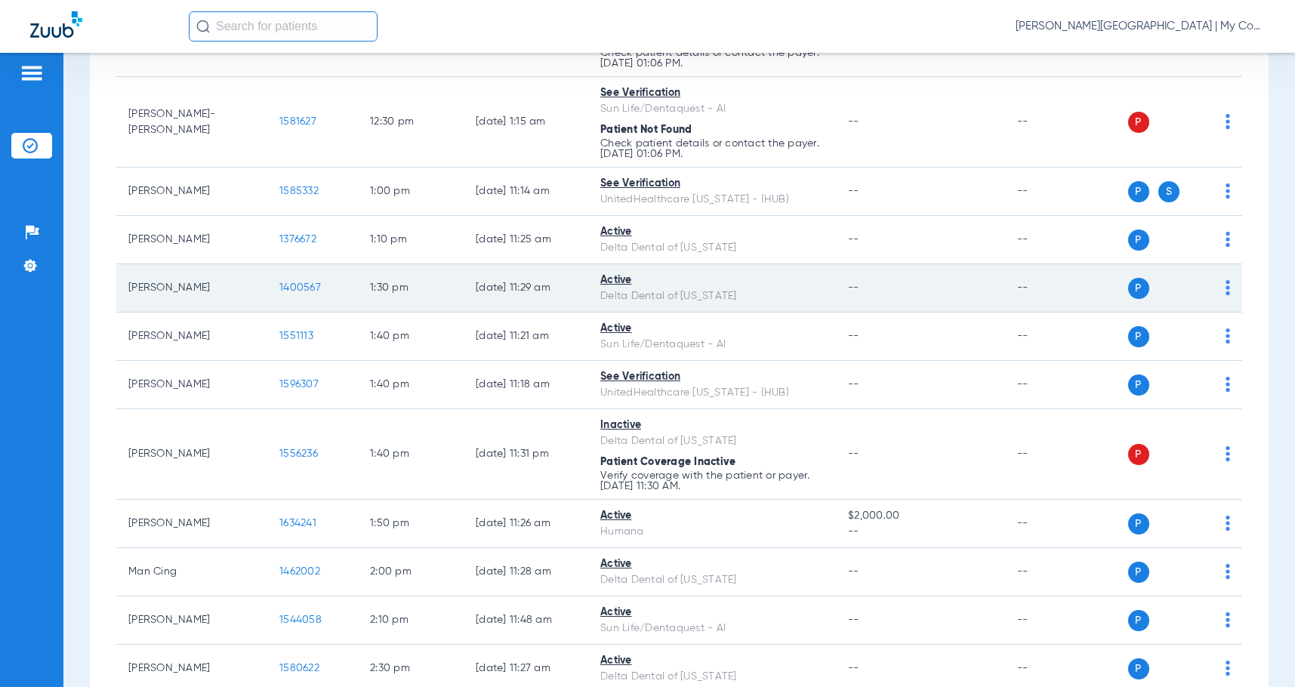
click at [289, 293] on span "1400567" at bounding box center [300, 287] width 42 height 11
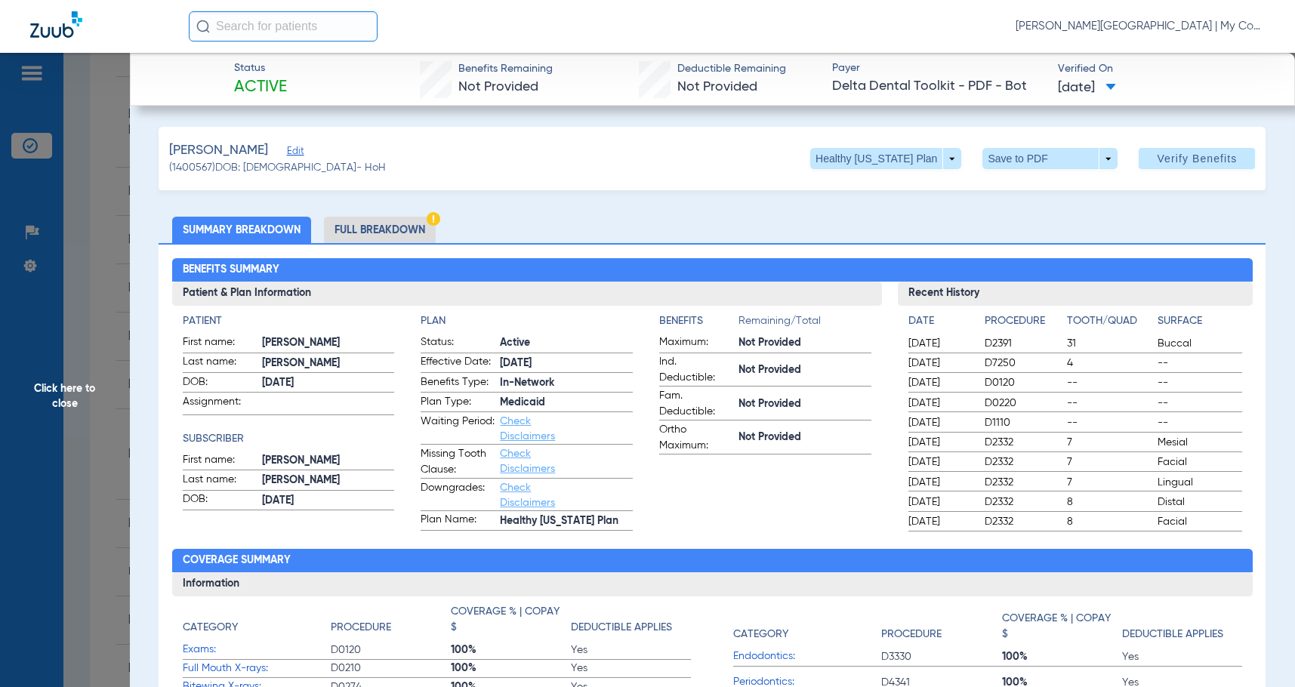
drag, startPoint x: 395, startPoint y: 226, endPoint x: 1289, endPoint y: 306, distance: 897.1
click at [395, 226] on li "Full Breakdown" at bounding box center [380, 230] width 112 height 26
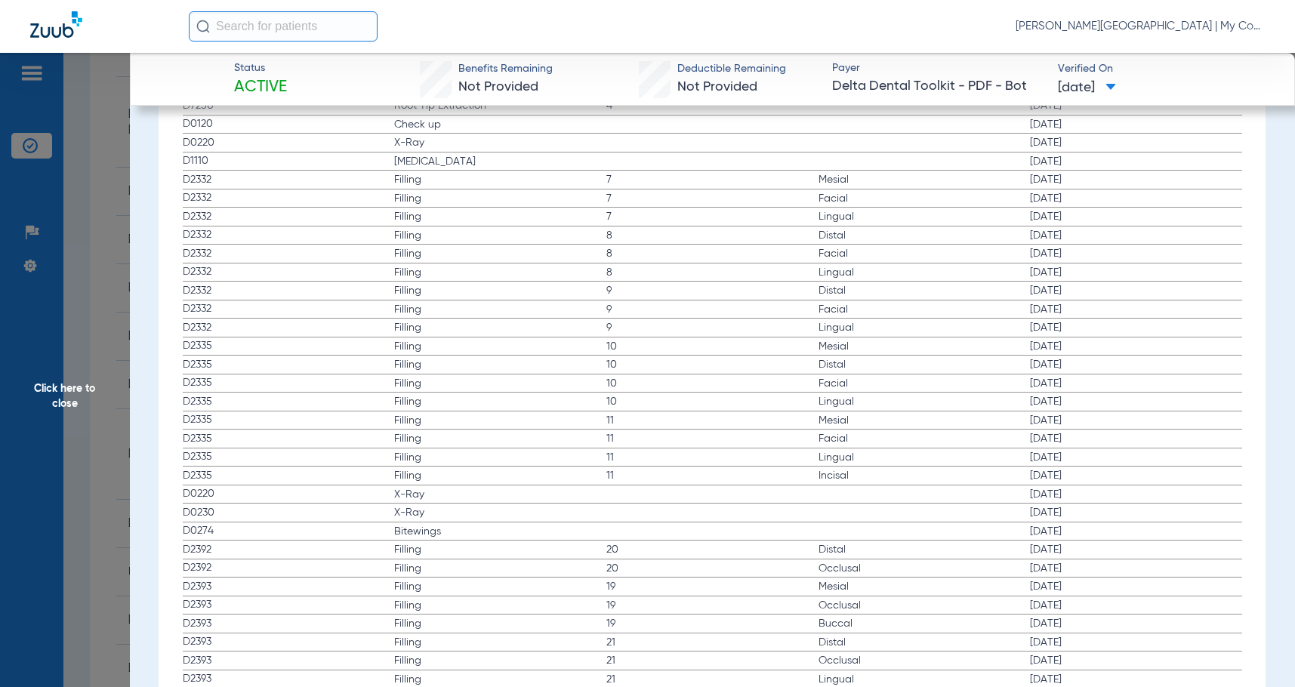
scroll to position [1888, 0]
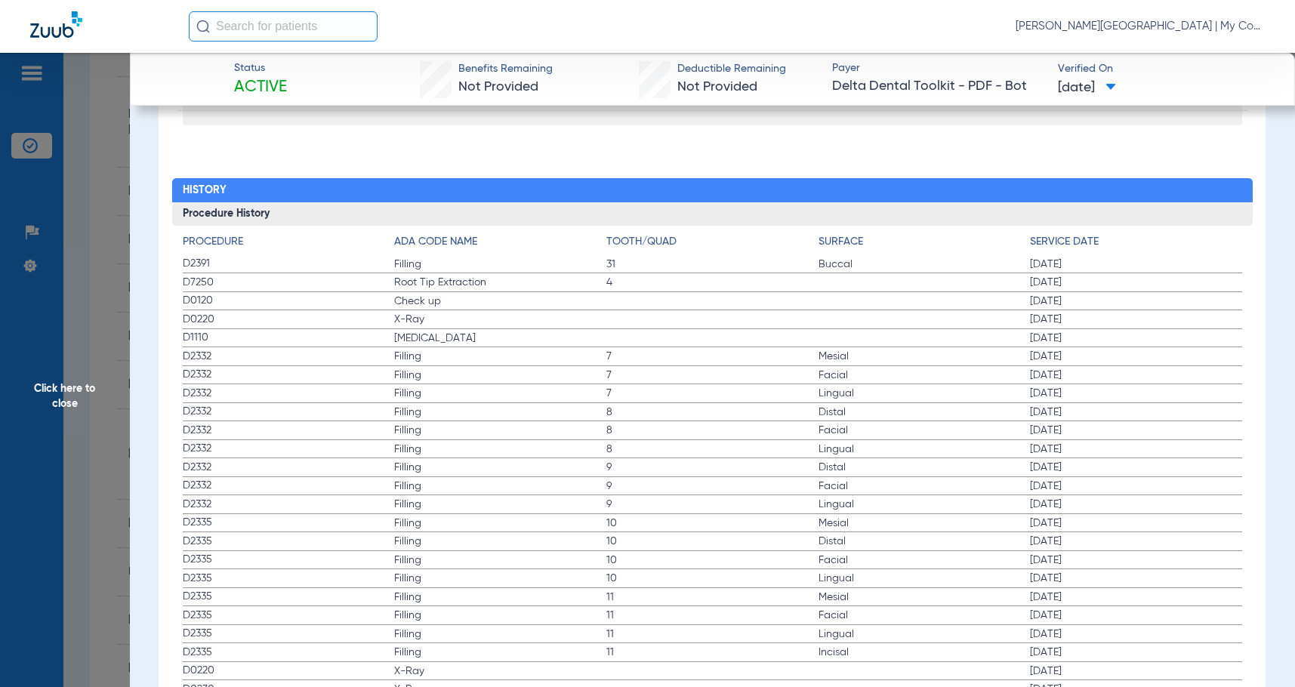
click at [371, 430] on span "D2332" at bounding box center [289, 431] width 212 height 16
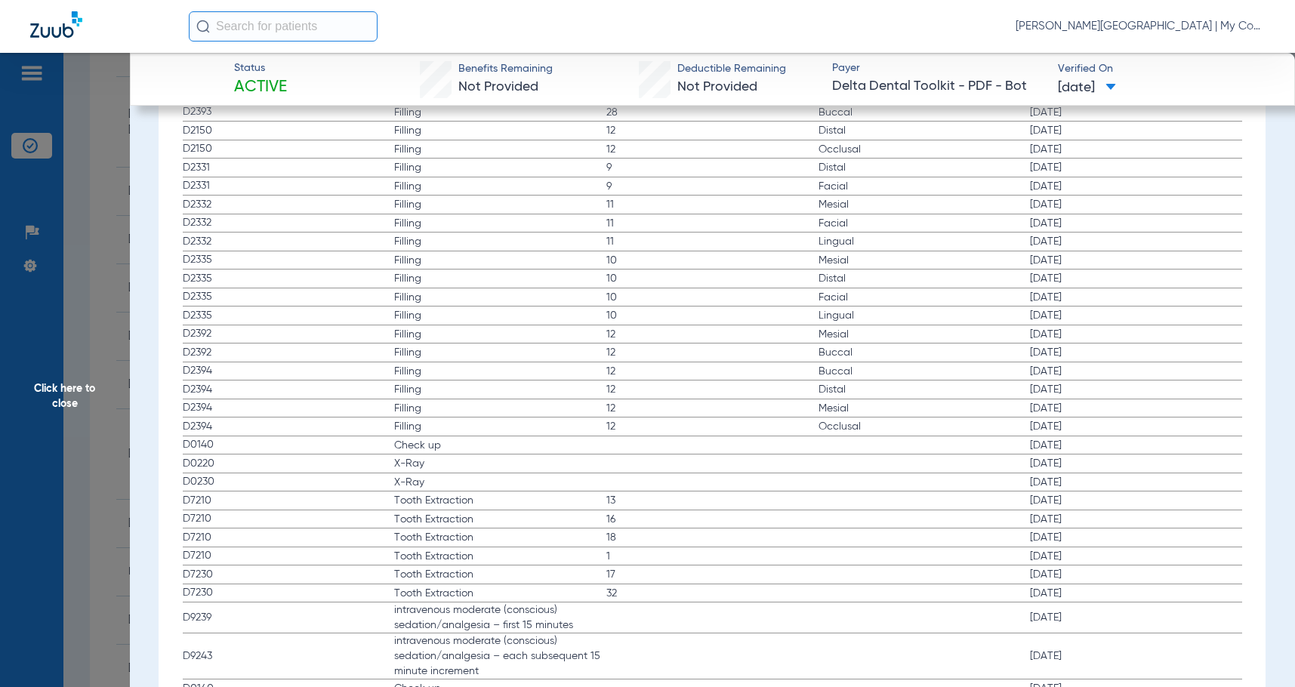
scroll to position [2657, 0]
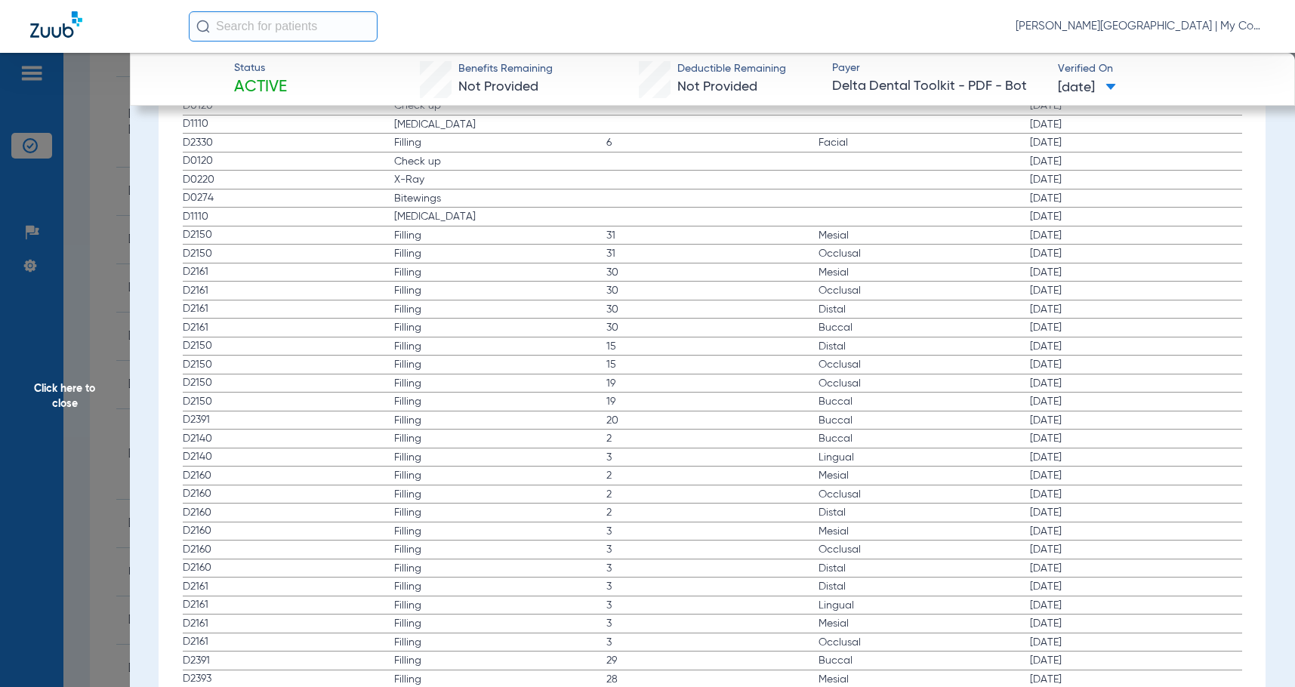
drag, startPoint x: 36, startPoint y: 489, endPoint x: 940, endPoint y: 455, distance: 904.7
click at [36, 489] on span "Click here to close" at bounding box center [65, 396] width 130 height 687
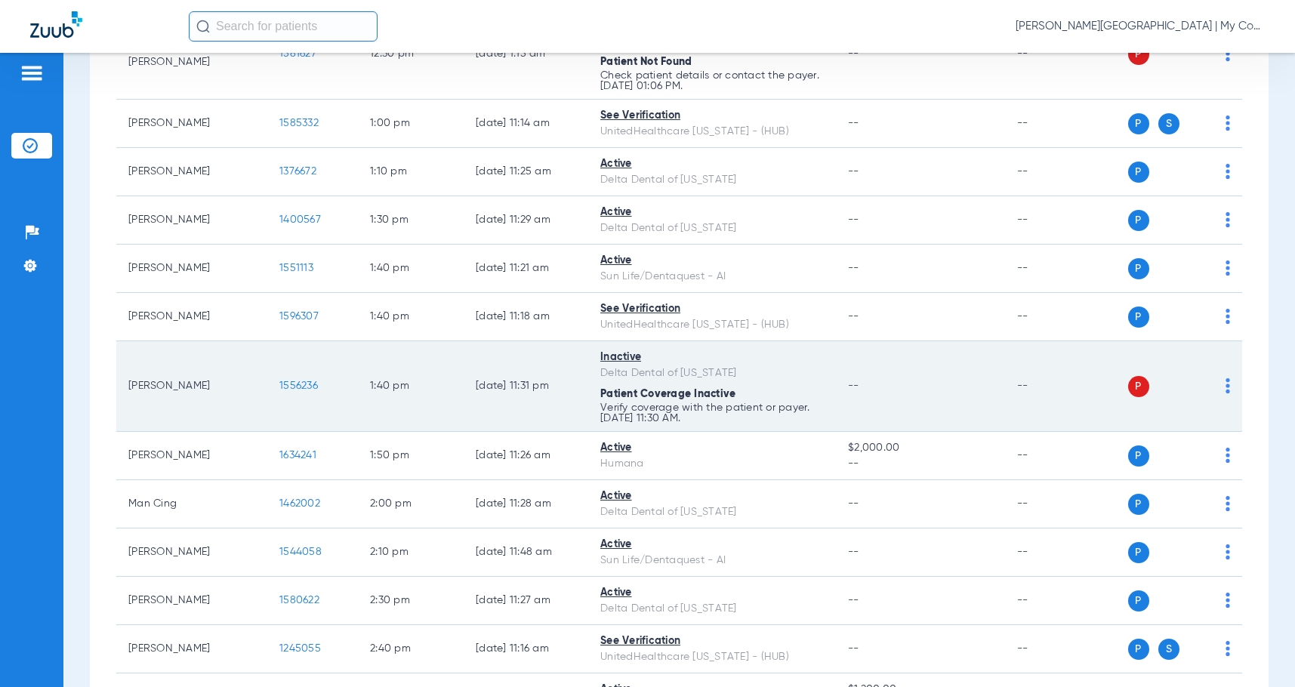
scroll to position [1813, 0]
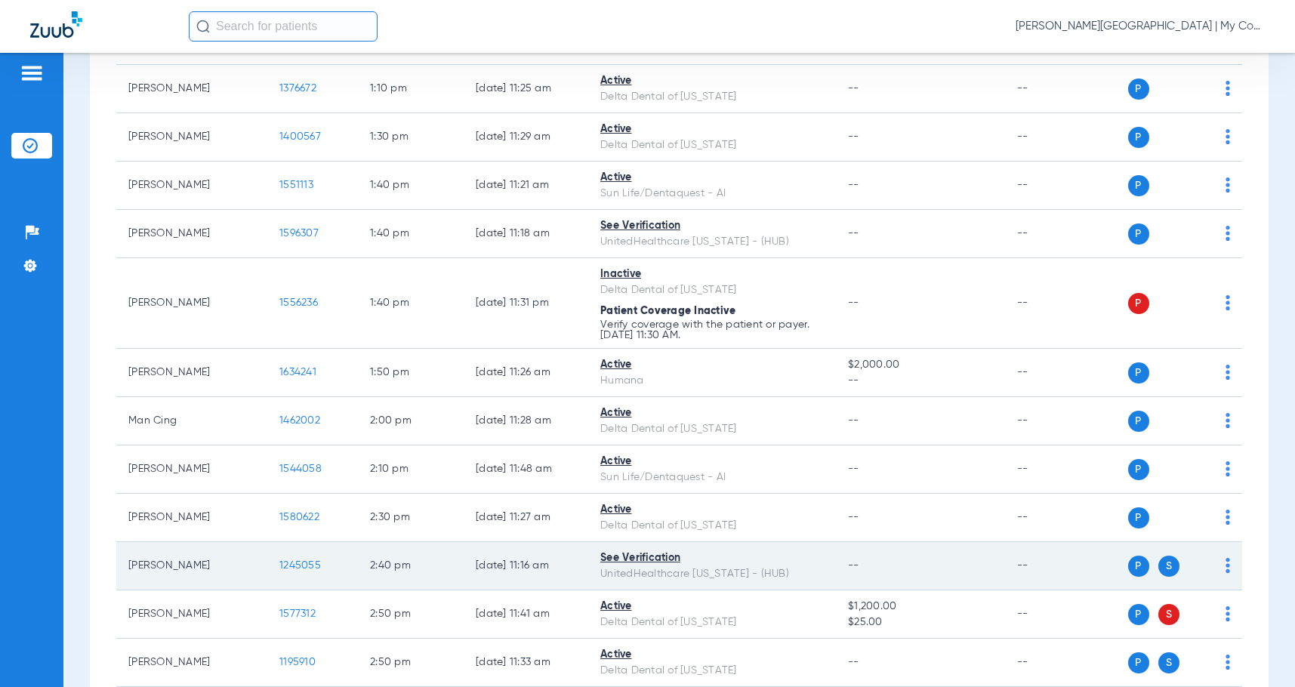
click at [292, 571] on span "1245055" at bounding box center [300, 565] width 42 height 11
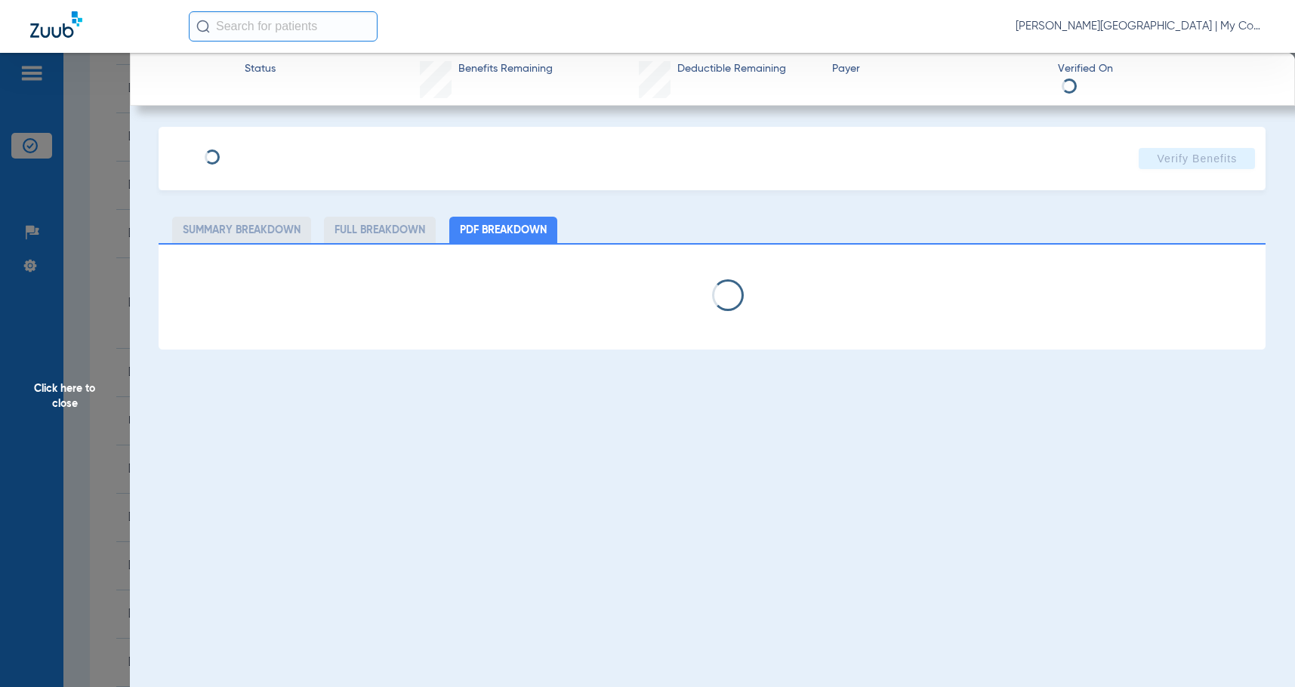
select select "page-width"
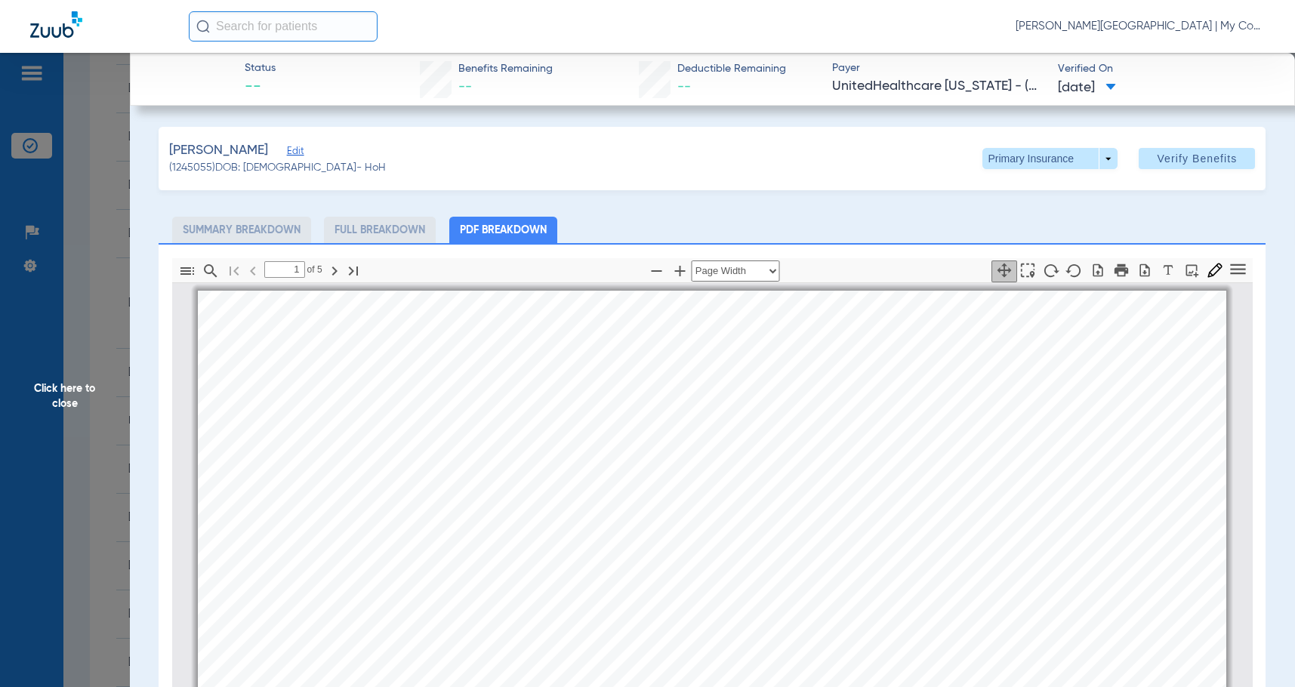
scroll to position [8, 0]
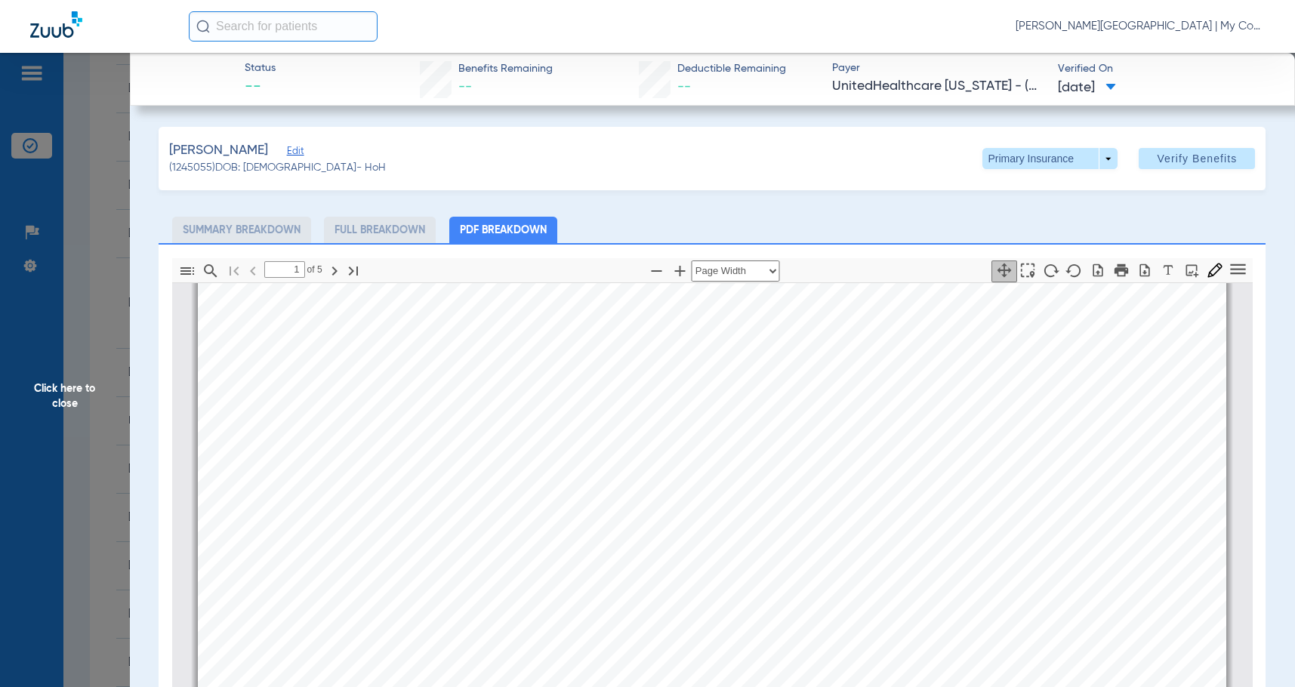
click at [800, 416] on div "Benefit Summary Patient Information Member Name [PERSON_NAME] Member Type Subsc…" at bounding box center [712, 280] width 1029 height 1453
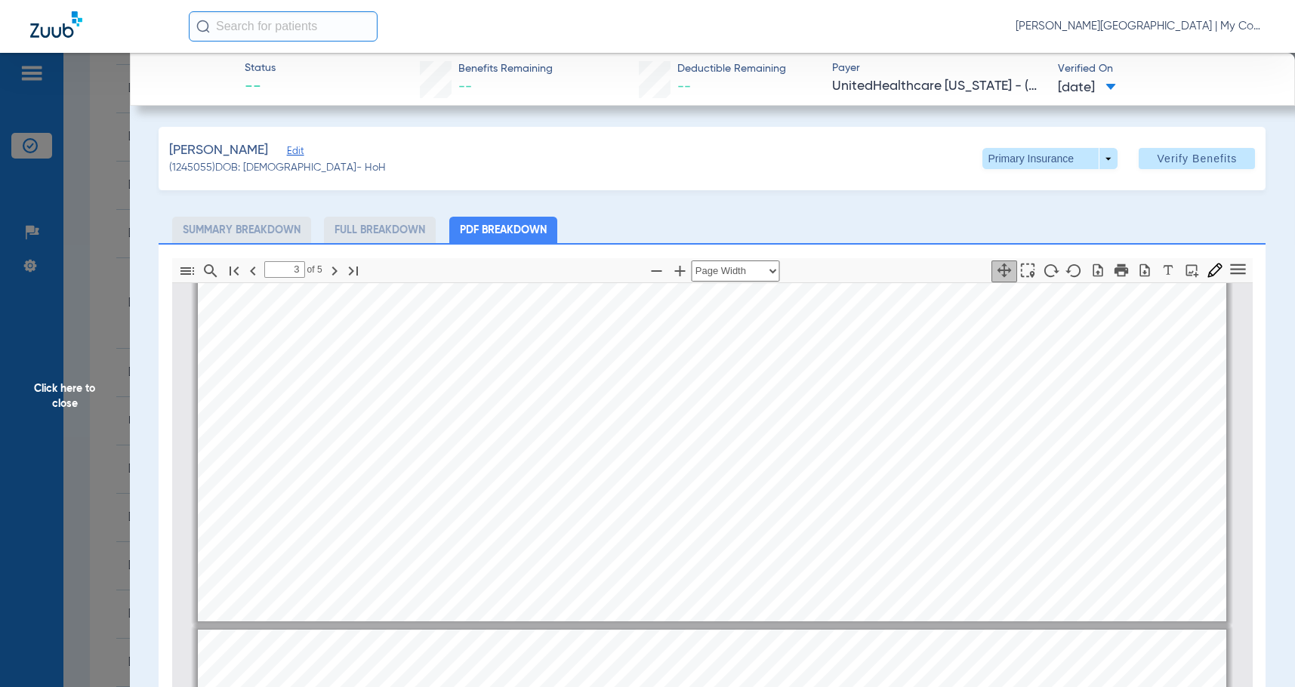
type input "4"
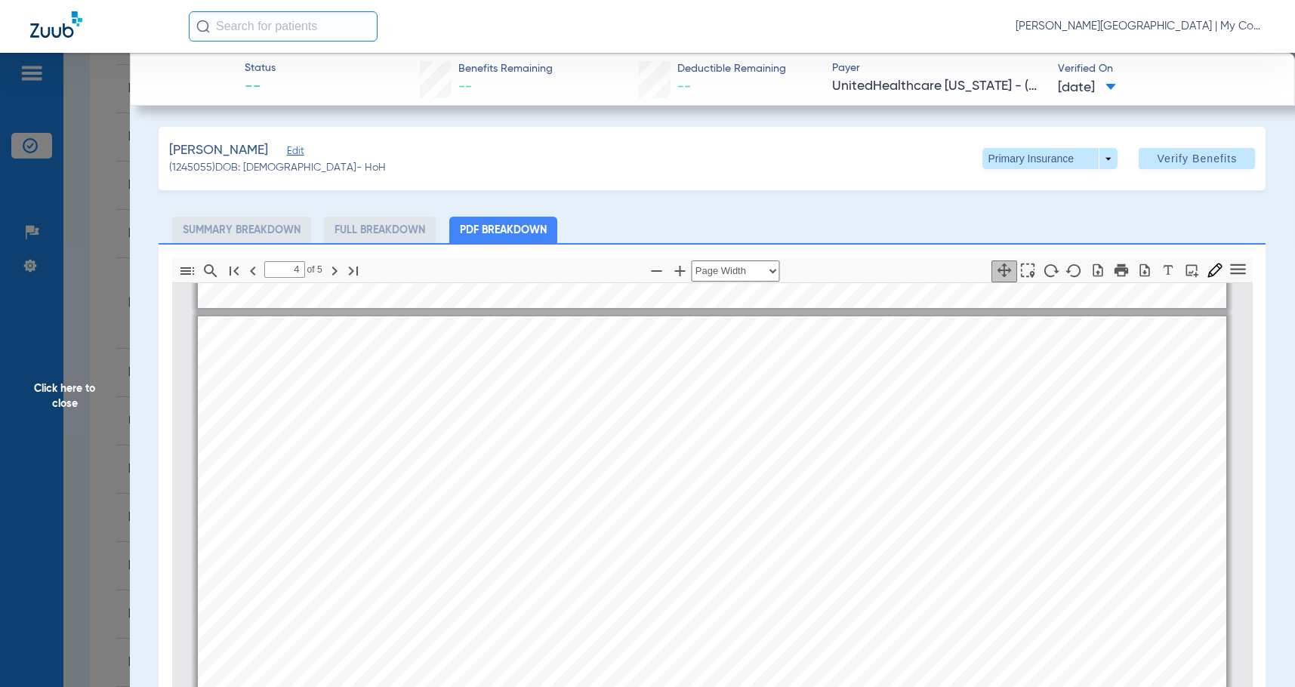
scroll to position [4463, 0]
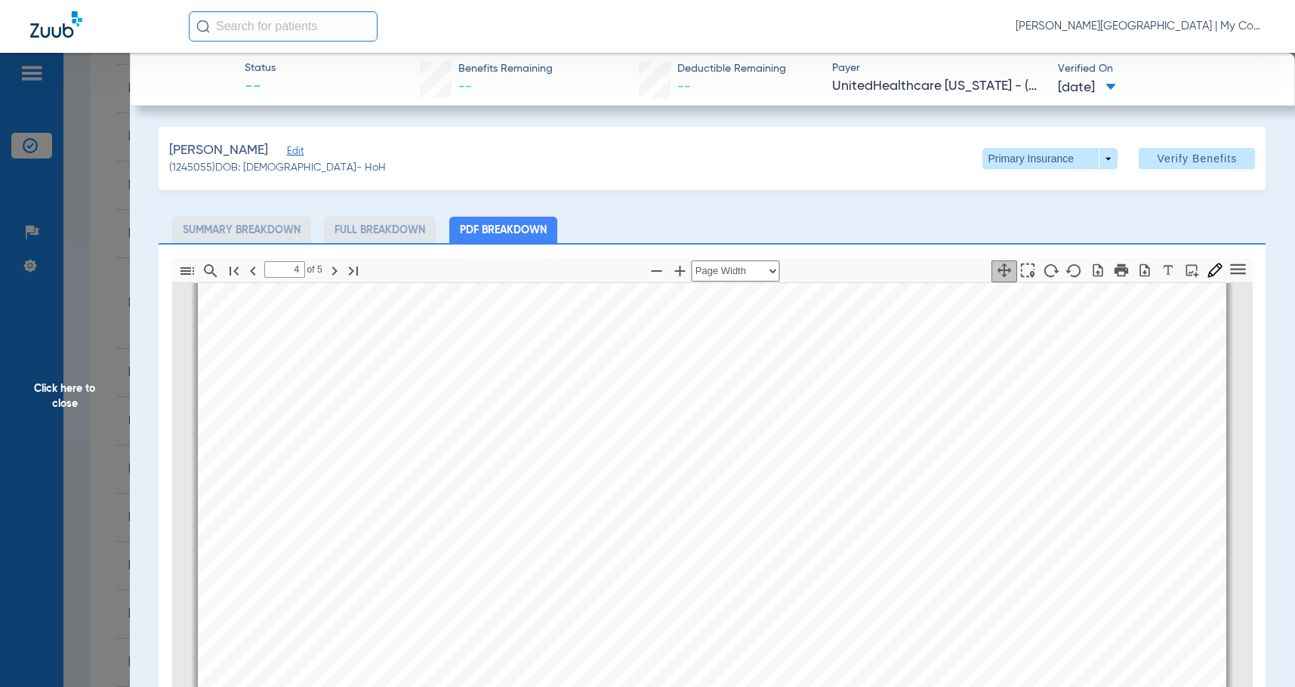
drag, startPoint x: 115, startPoint y: 331, endPoint x: 1145, endPoint y: 282, distance: 1031.4
click at [117, 333] on span "Click here to close" at bounding box center [65, 396] width 130 height 687
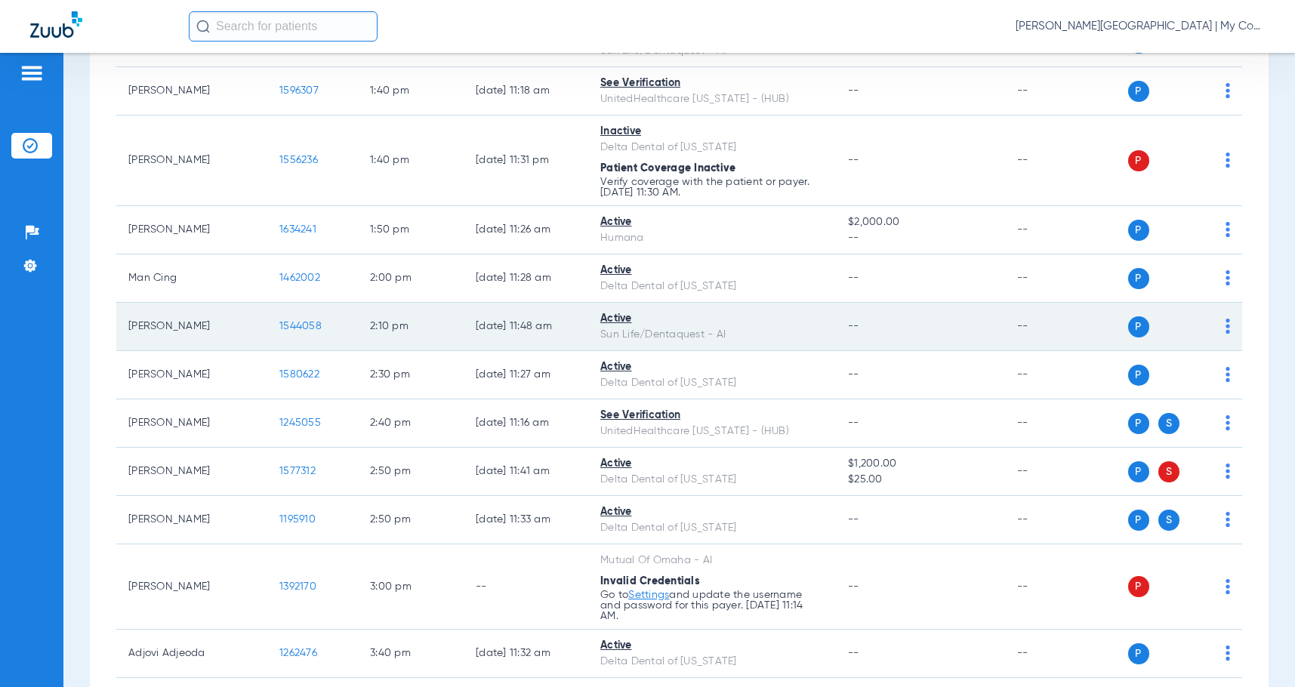
scroll to position [2115, 0]
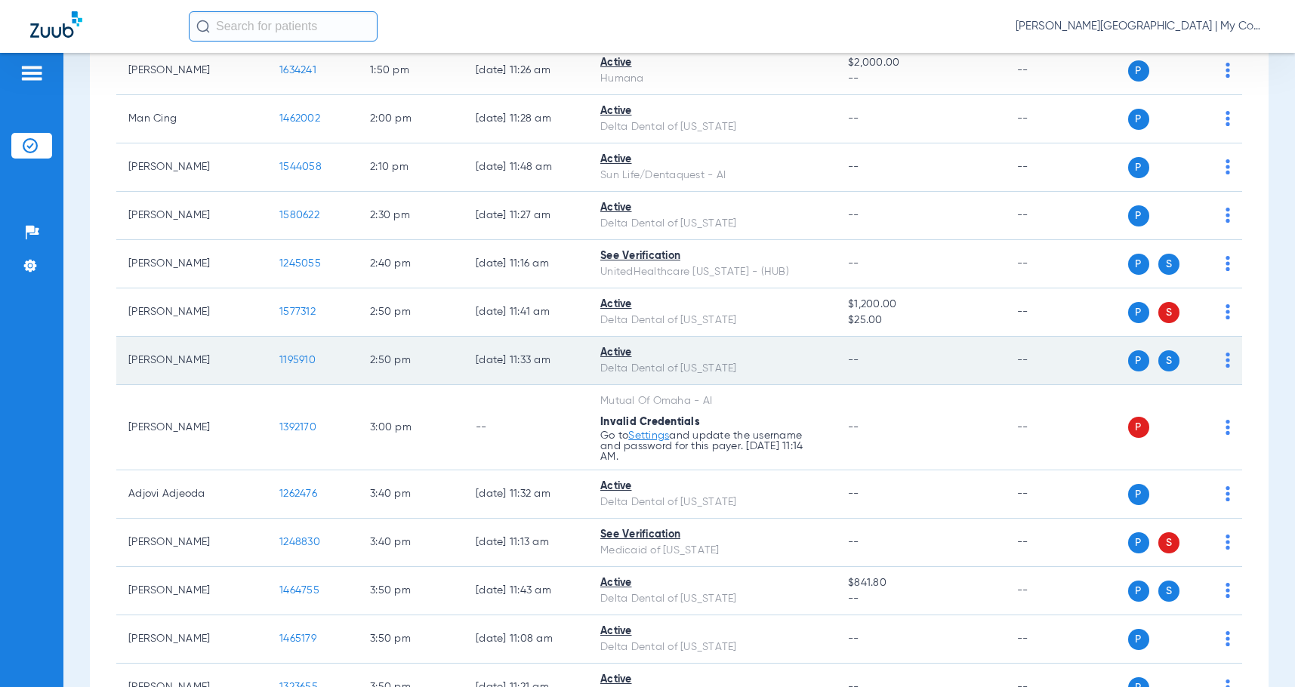
click at [309, 366] on span "1195910" at bounding box center [297, 360] width 36 height 11
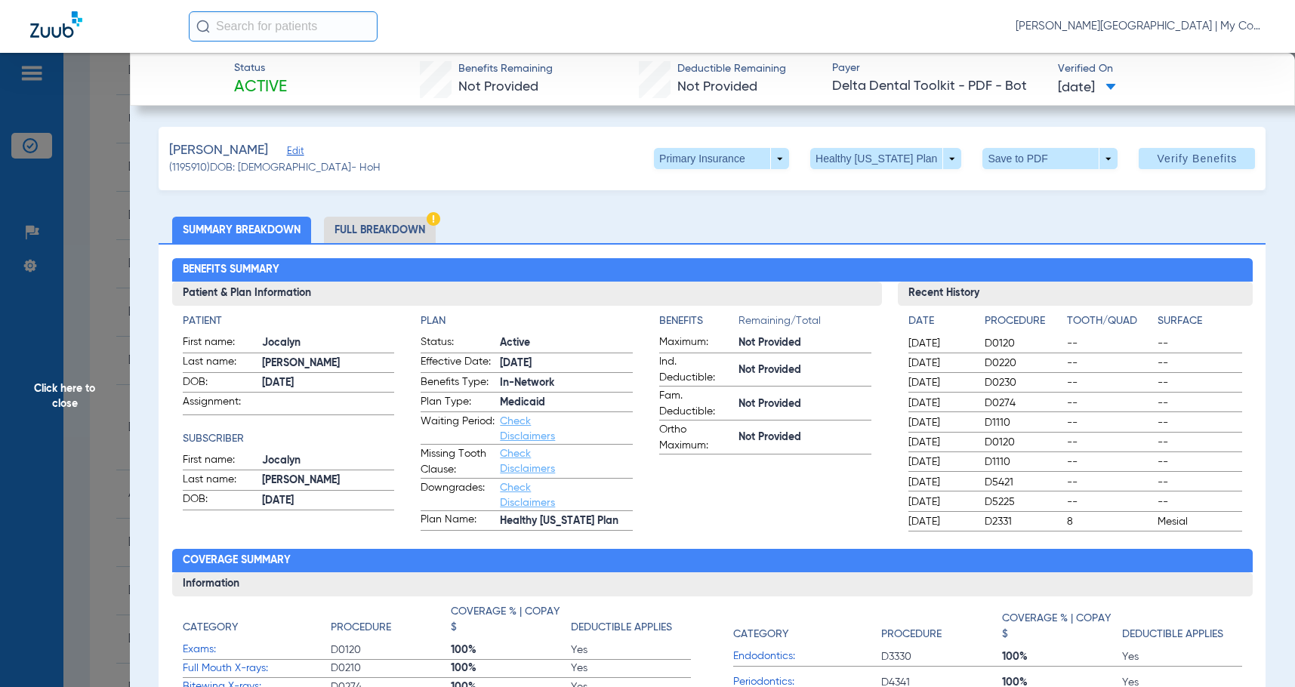
click at [369, 226] on li "Full Breakdown" at bounding box center [380, 230] width 112 height 26
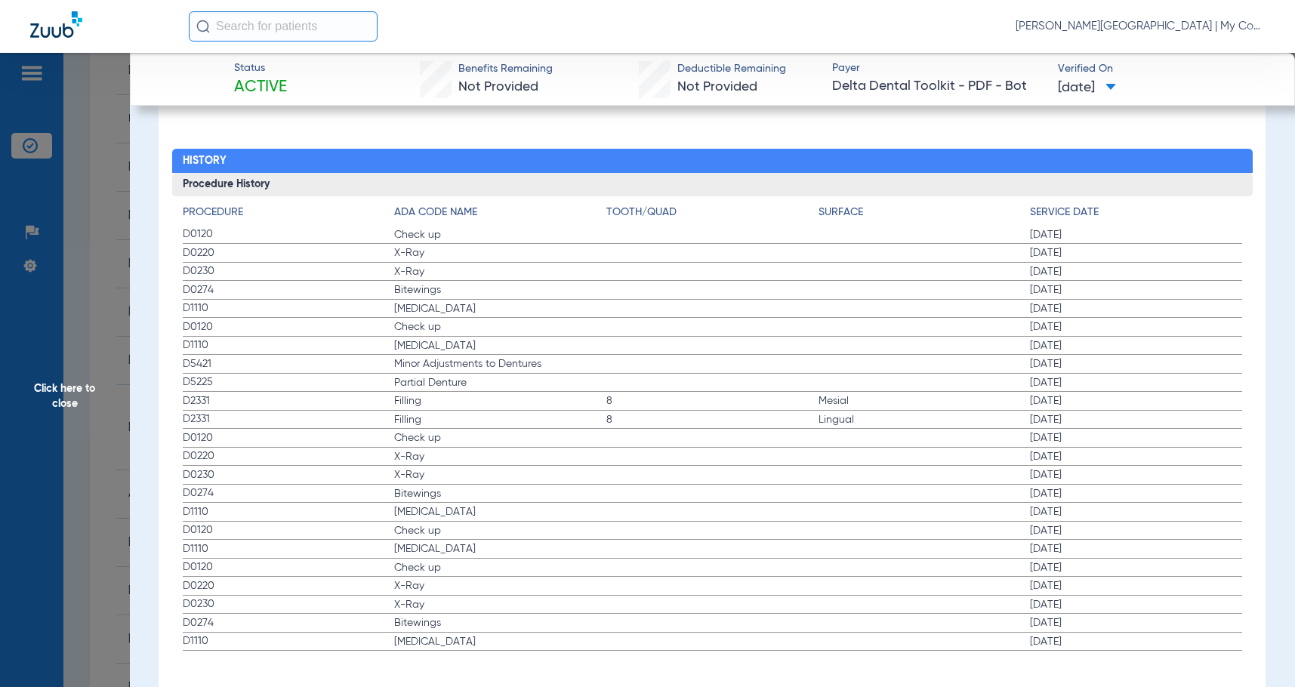
scroll to position [1934, 0]
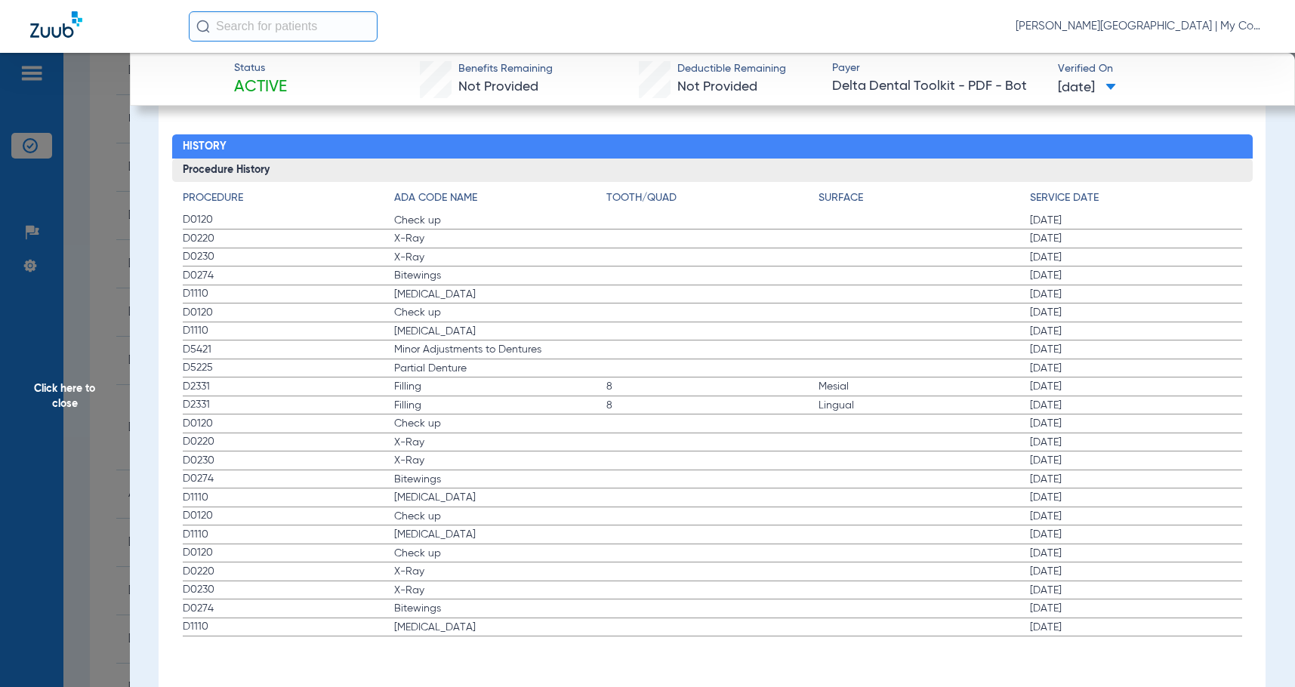
drag, startPoint x: 52, startPoint y: 425, endPoint x: 286, endPoint y: 429, distance: 233.4
click at [52, 425] on span "Click here to close" at bounding box center [65, 396] width 130 height 687
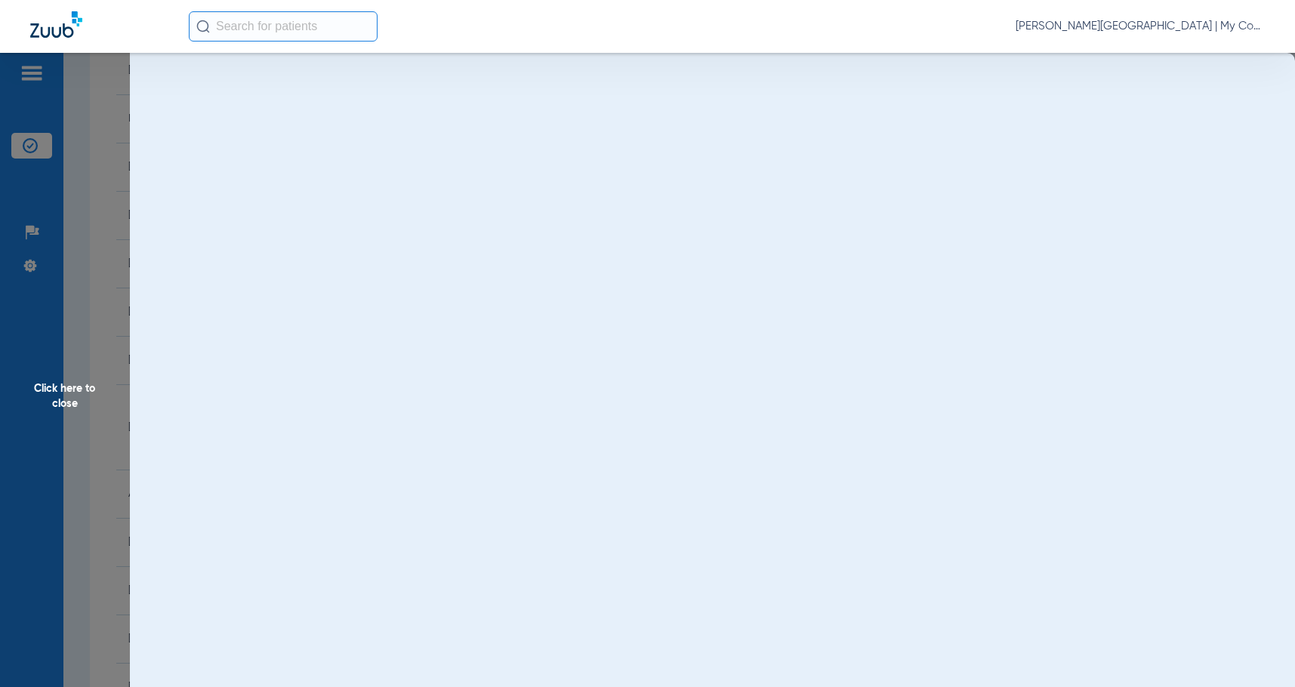
scroll to position [0, 0]
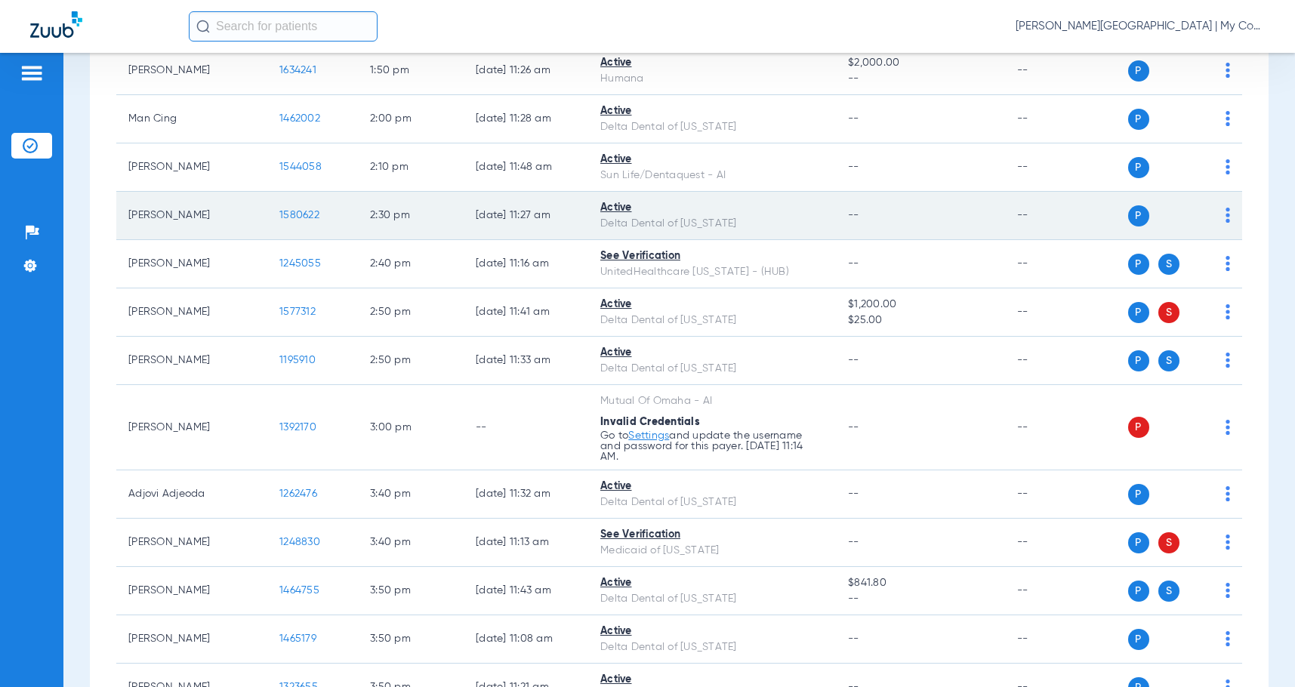
click at [308, 221] on span "1580622" at bounding box center [299, 215] width 40 height 11
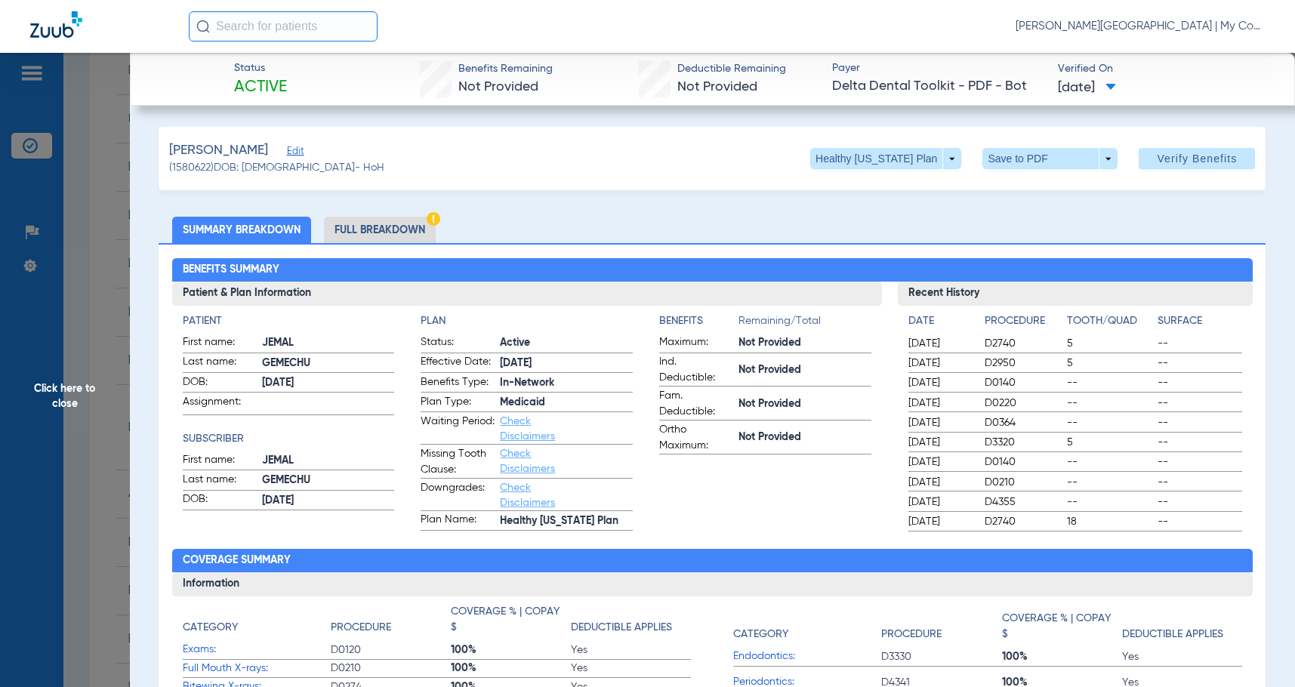
drag, startPoint x: 403, startPoint y: 237, endPoint x: 1255, endPoint y: 292, distance: 854.5
click at [403, 237] on li "Full Breakdown" at bounding box center [380, 230] width 112 height 26
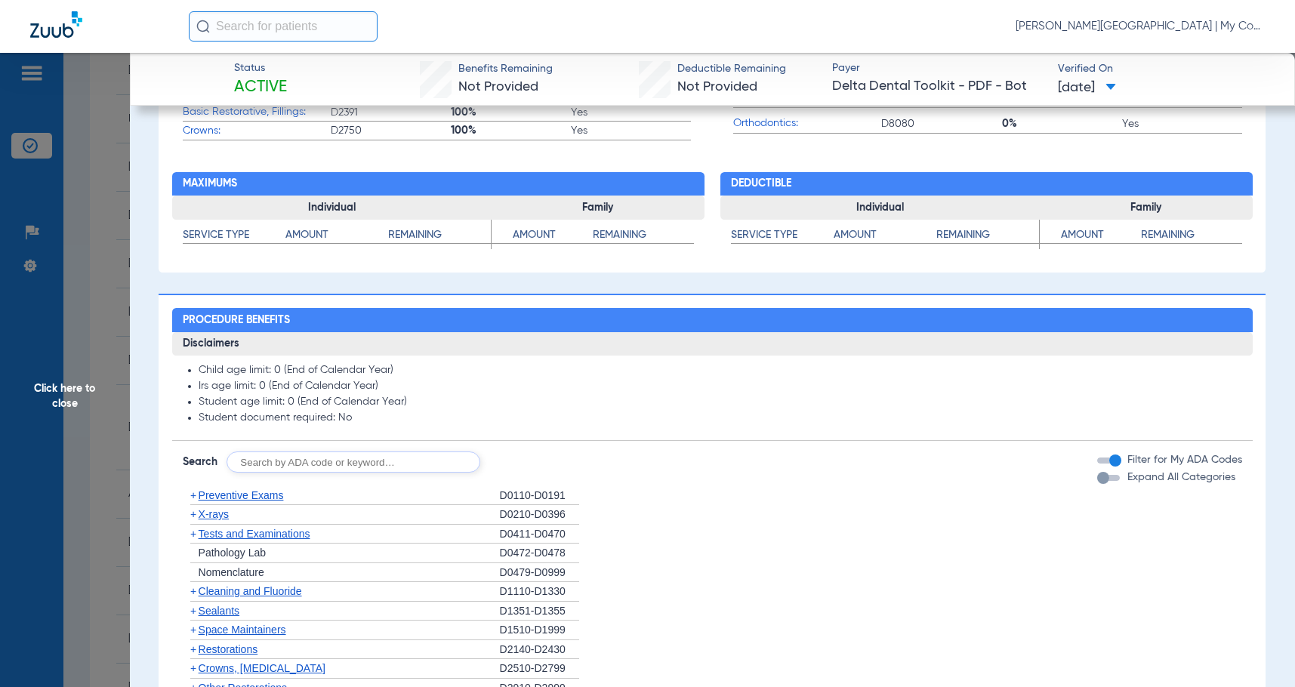
scroll to position [1209, 0]
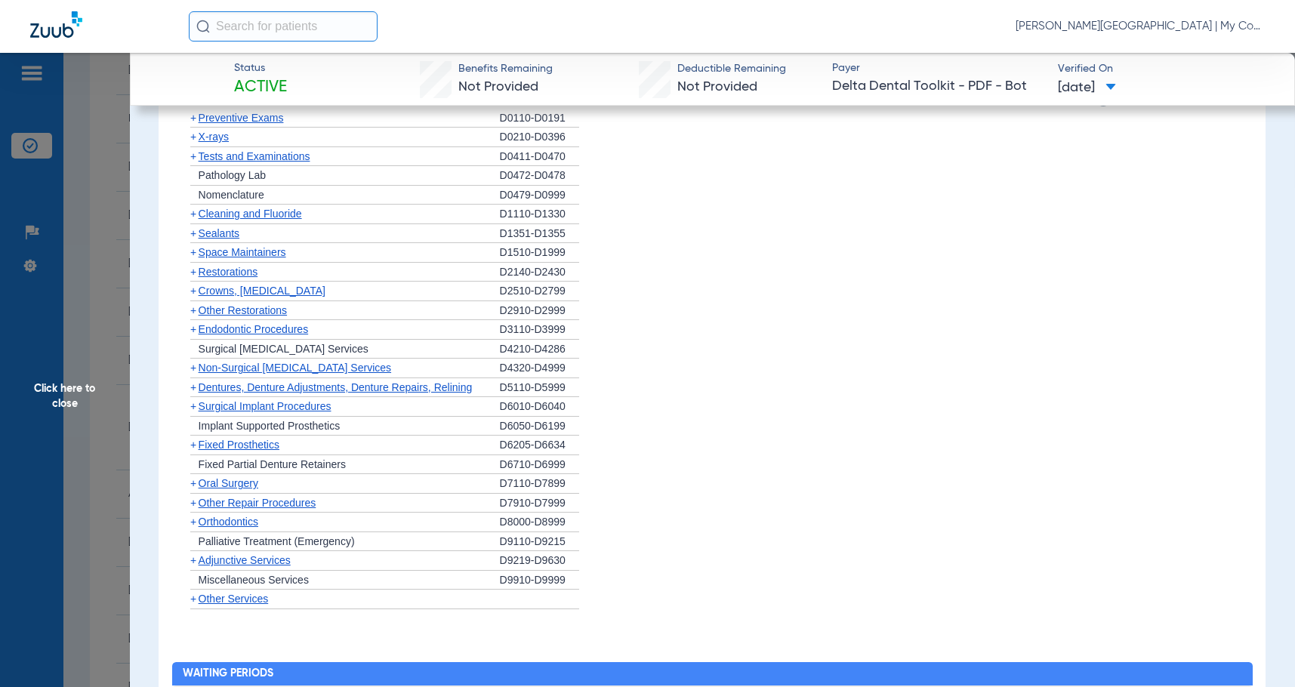
click at [39, 425] on span "Click here to close" at bounding box center [65, 396] width 130 height 687
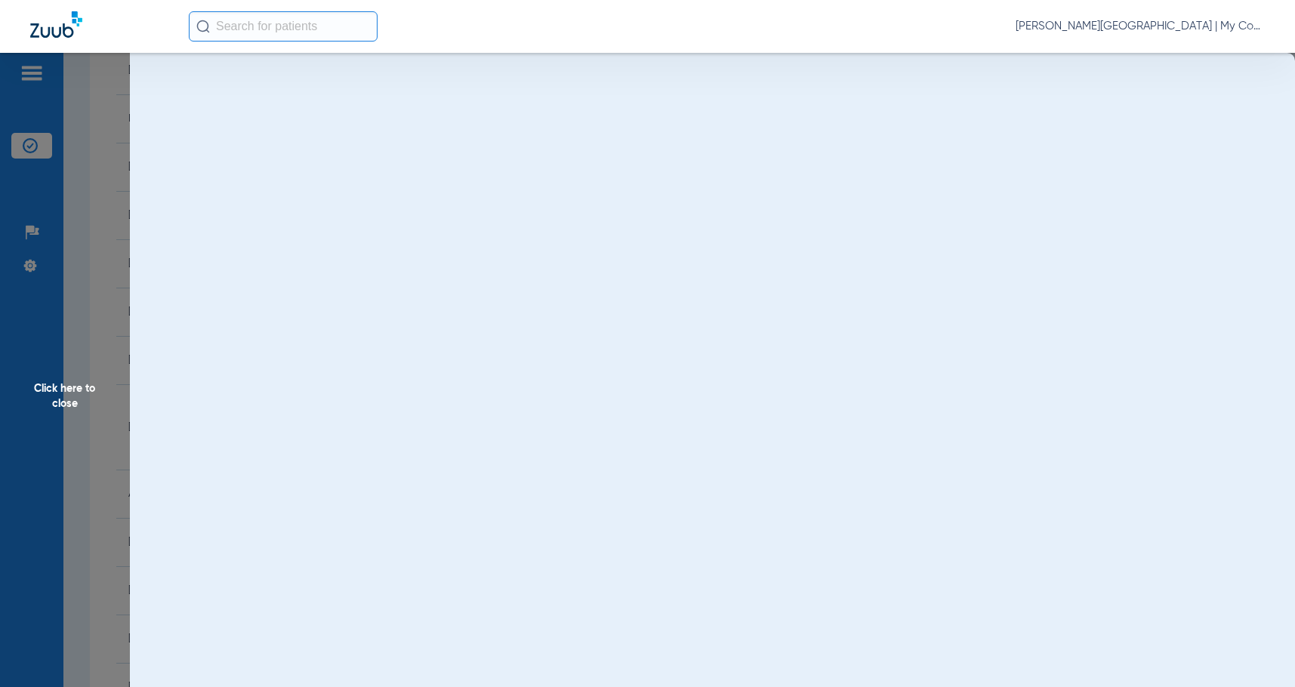
scroll to position [0, 0]
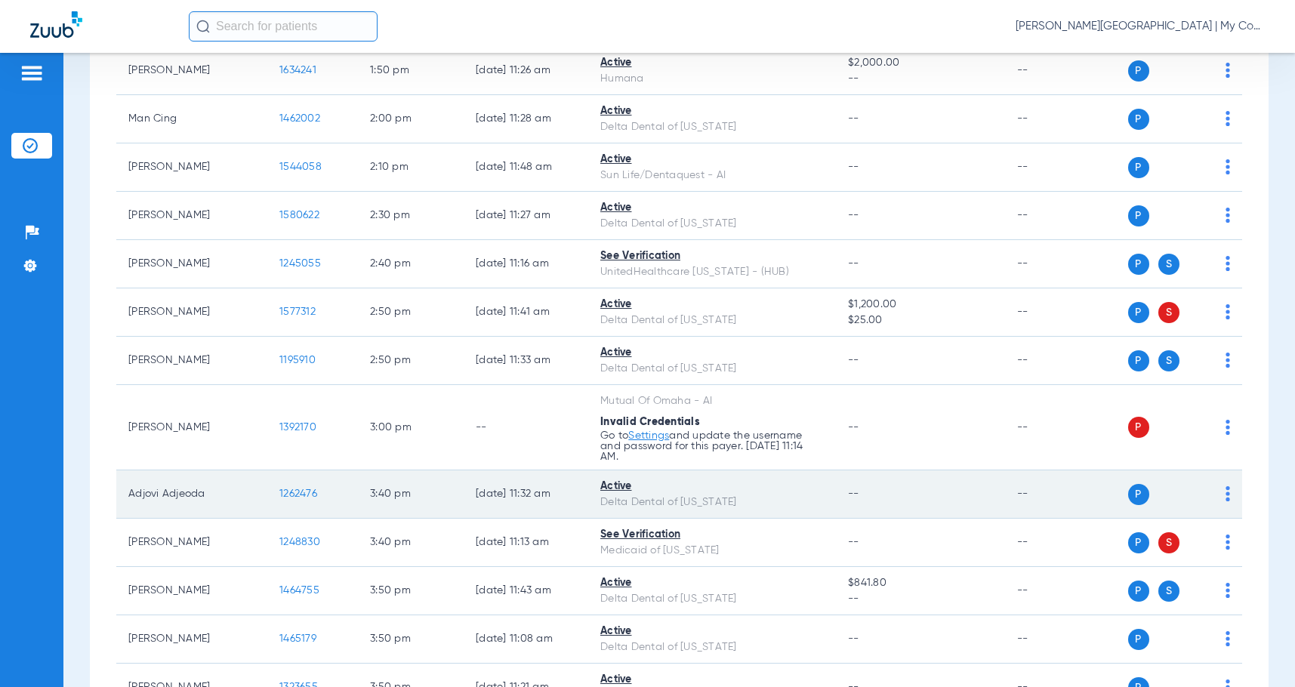
click at [310, 499] on span "1262476" at bounding box center [298, 494] width 38 height 11
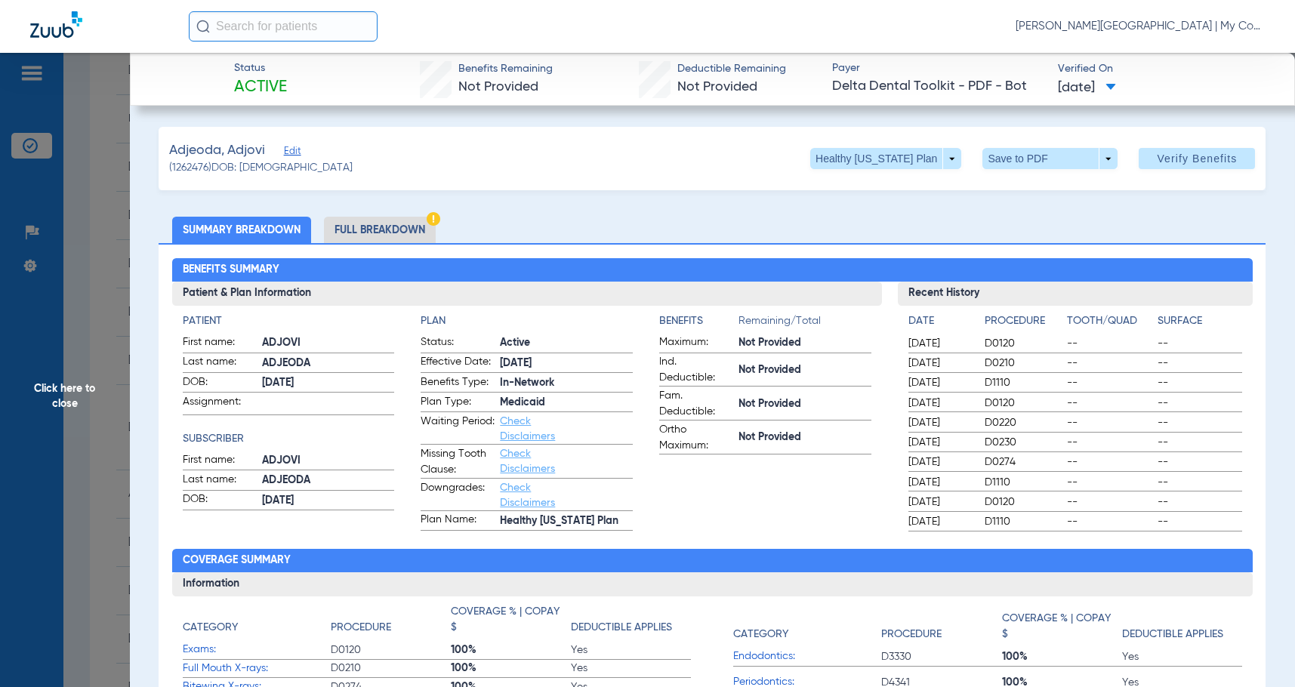
click at [394, 234] on li "Full Breakdown" at bounding box center [380, 230] width 112 height 26
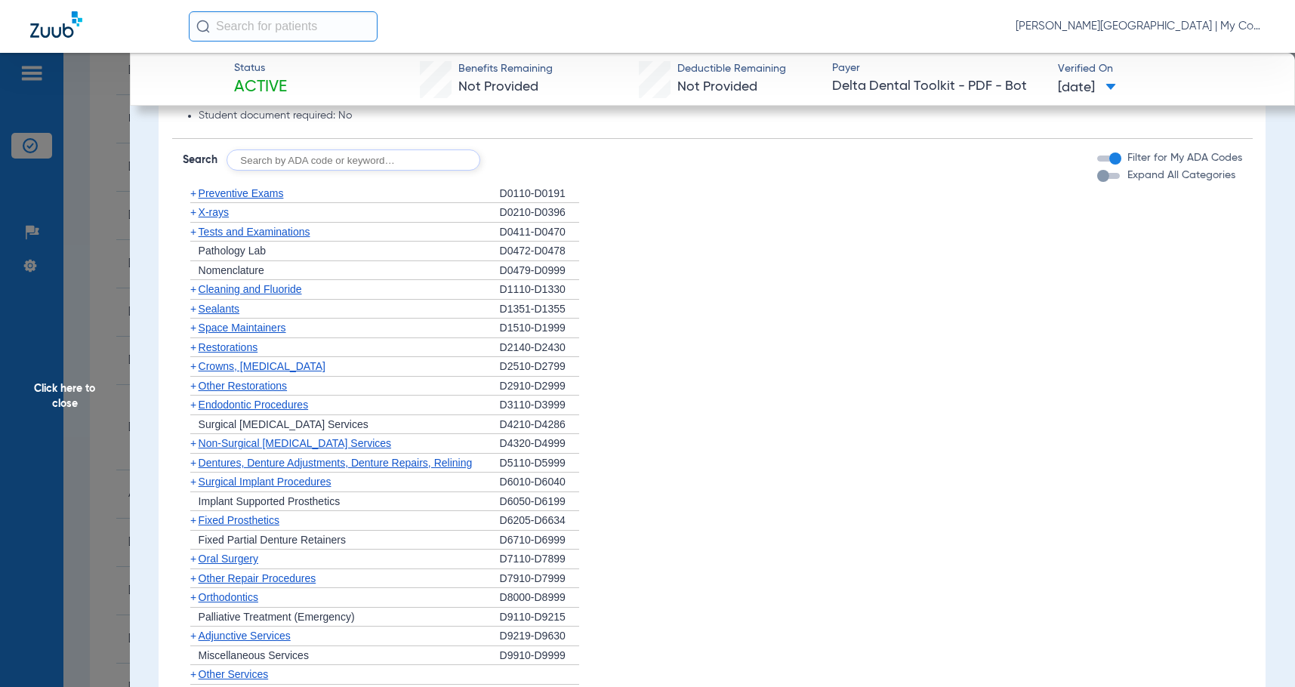
scroll to position [1662, 0]
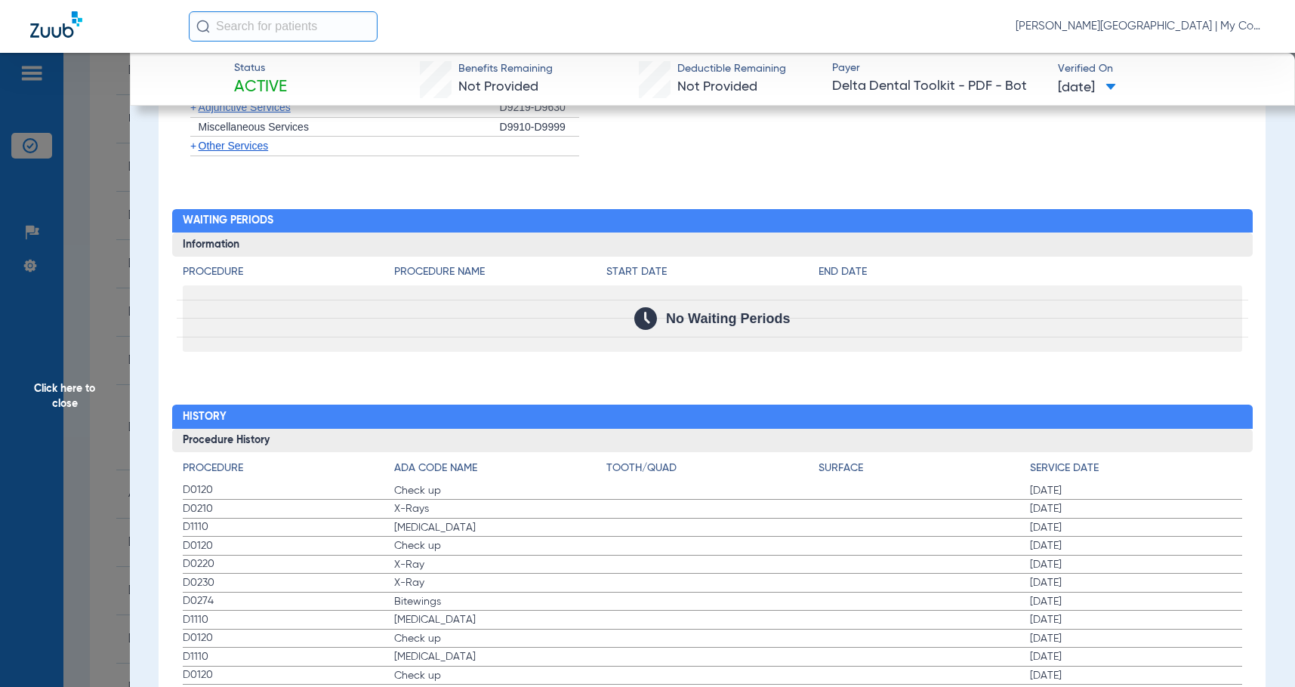
click at [685, 417] on h2 "History" at bounding box center [712, 417] width 1081 height 24
click at [102, 337] on span "Click here to close" at bounding box center [65, 396] width 130 height 687
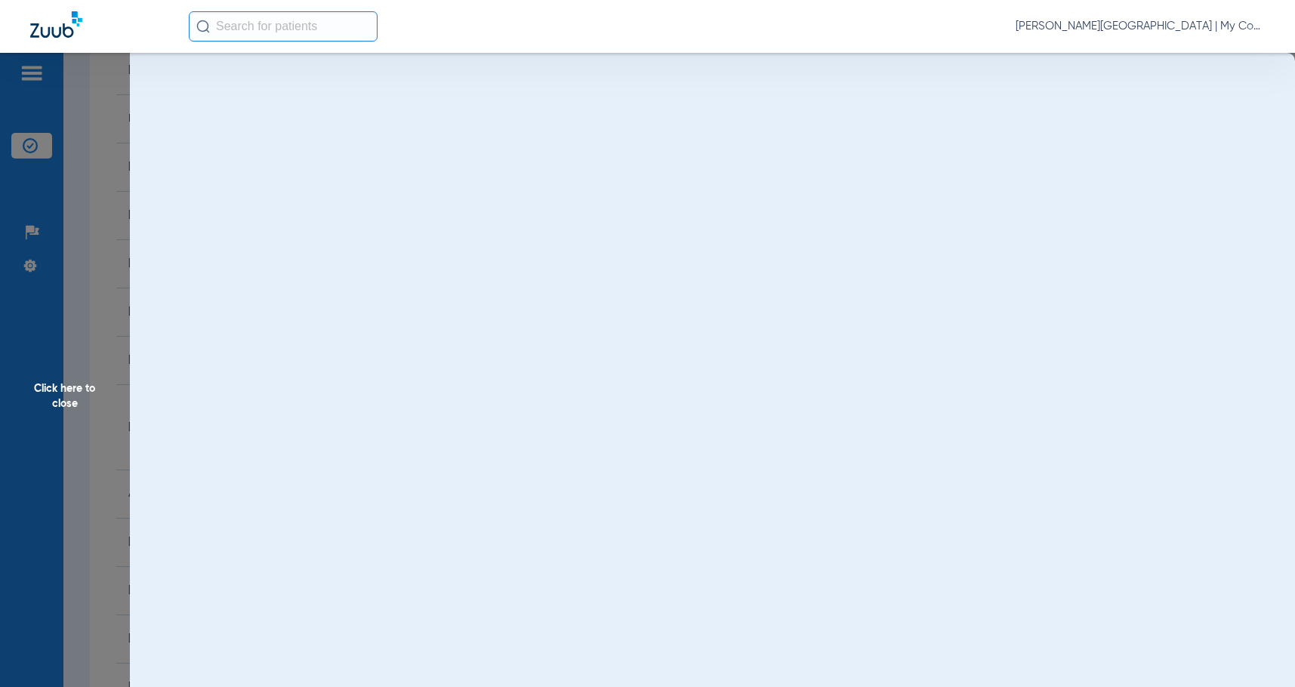
scroll to position [0, 0]
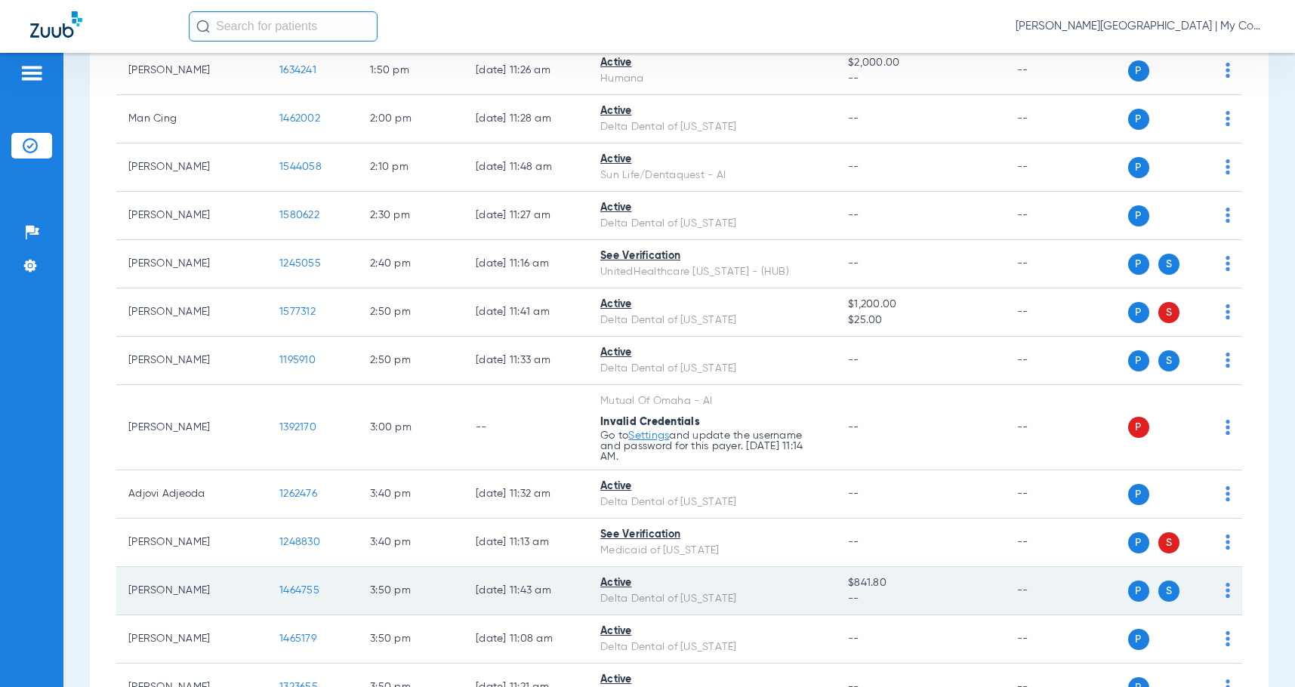
click at [302, 596] on span "1464755" at bounding box center [299, 590] width 40 height 11
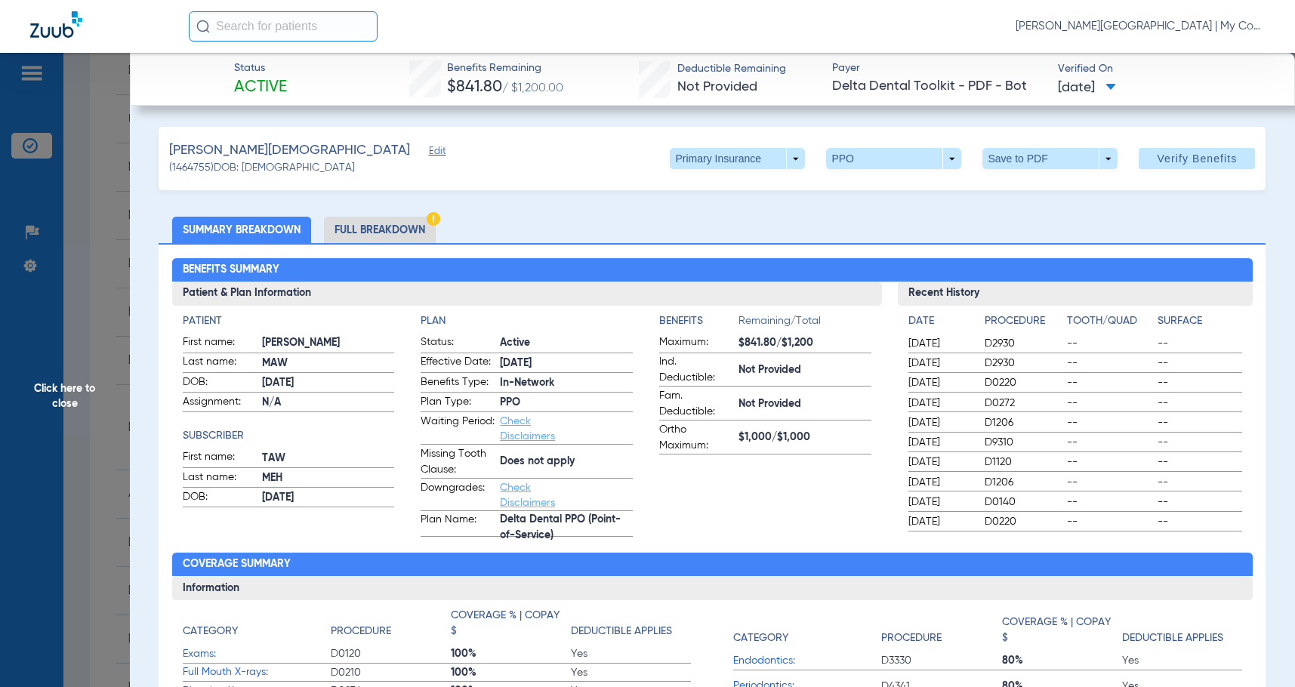
click at [389, 235] on li "Full Breakdown" at bounding box center [380, 230] width 112 height 26
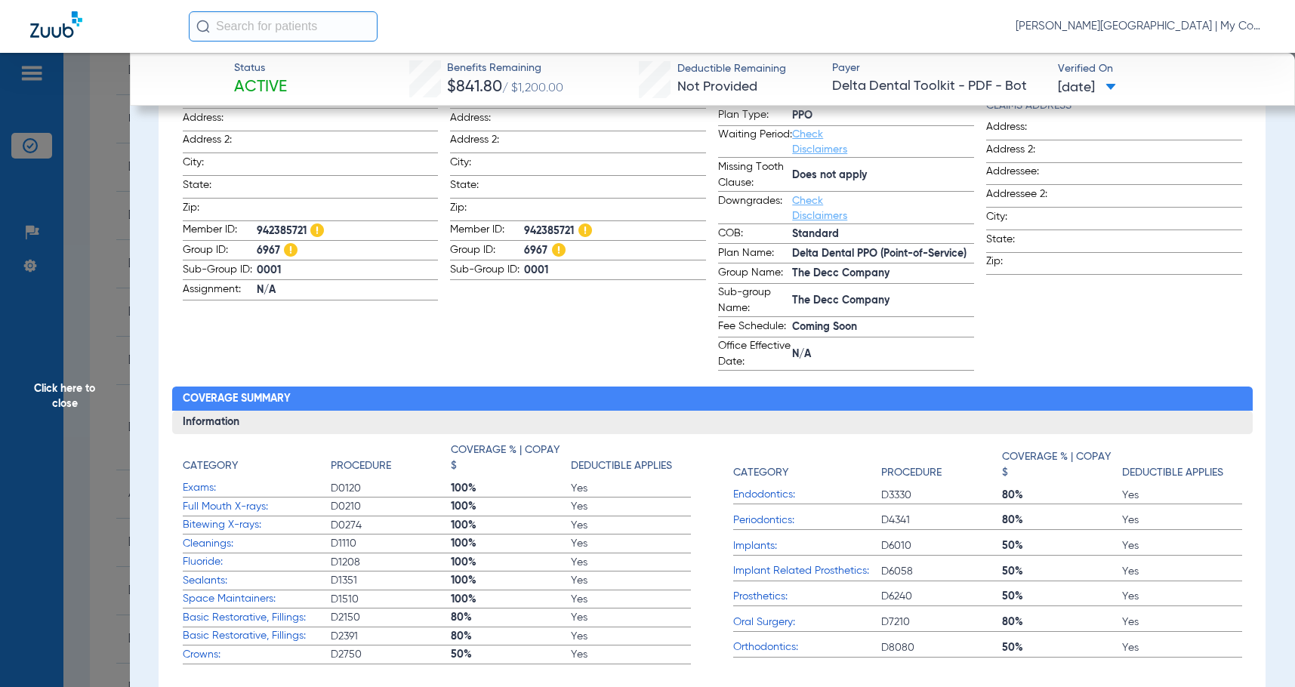
scroll to position [151, 0]
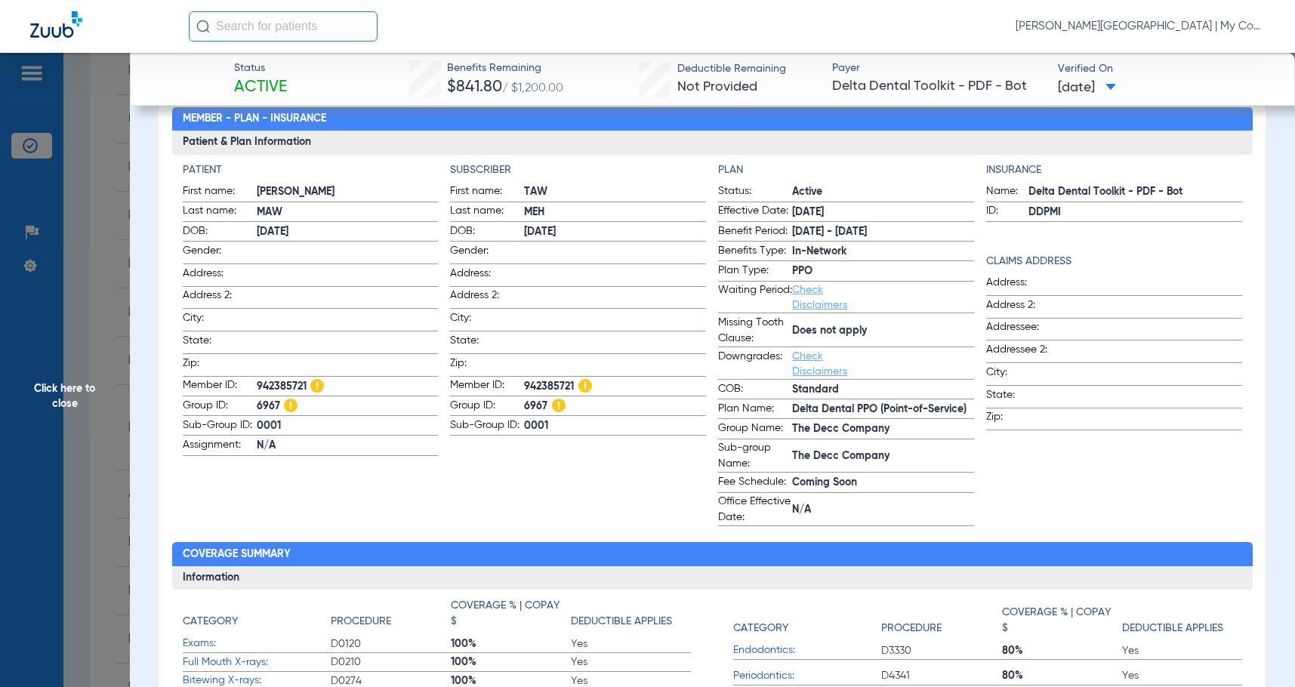
click at [453, 506] on app-subscriber-information "Subscriber First name: TAW Last name: MEH DOB: [DEMOGRAPHIC_DATA] Gender: Addre…" at bounding box center [578, 344] width 256 height 364
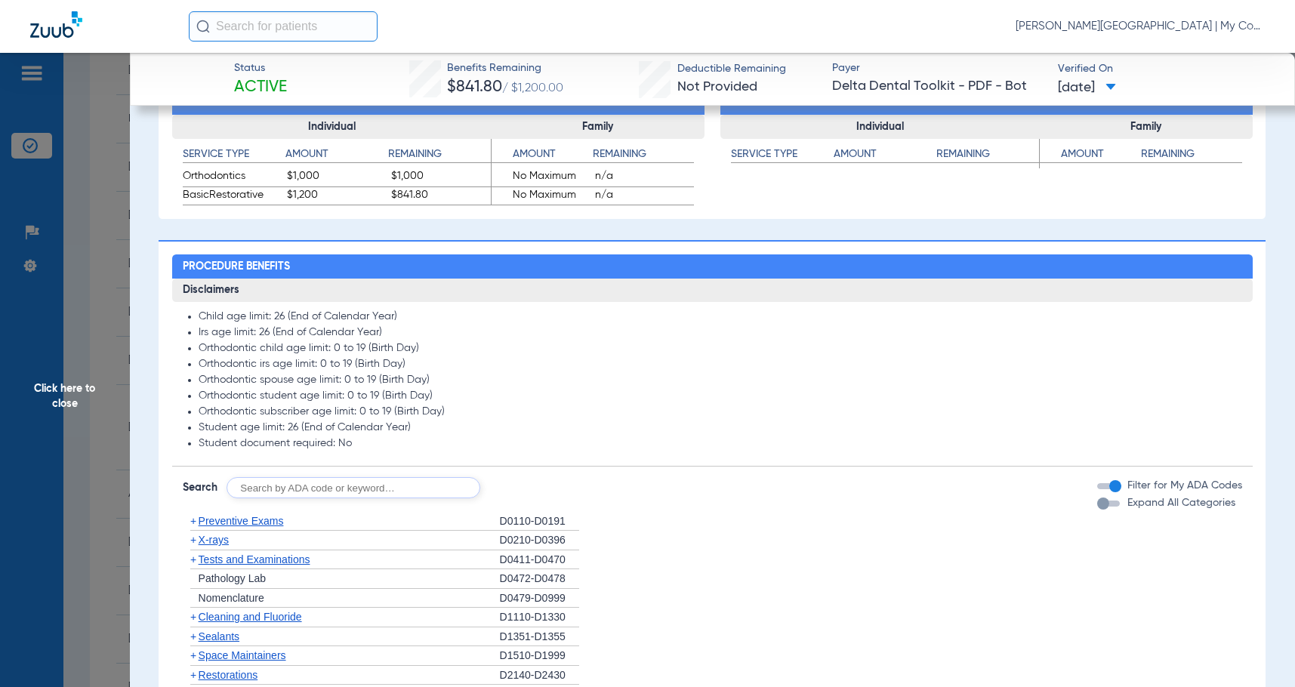
scroll to position [1133, 0]
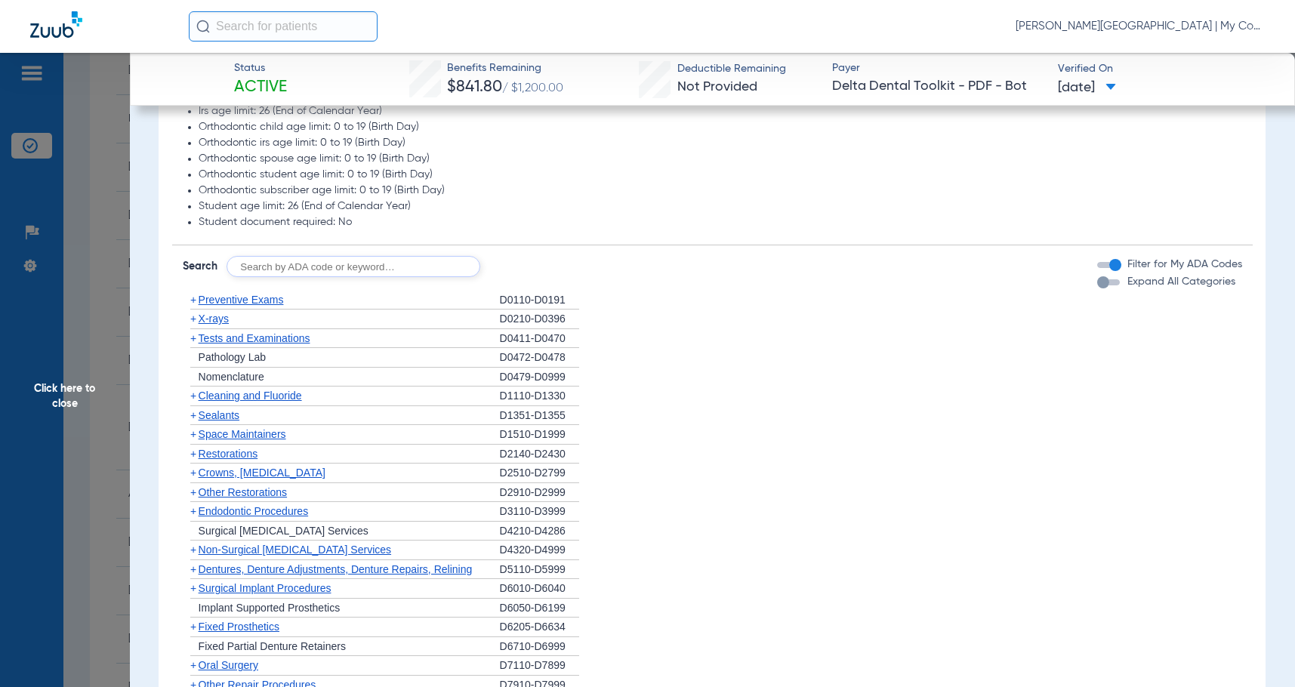
click at [220, 324] on span "X-rays" at bounding box center [214, 319] width 30 height 12
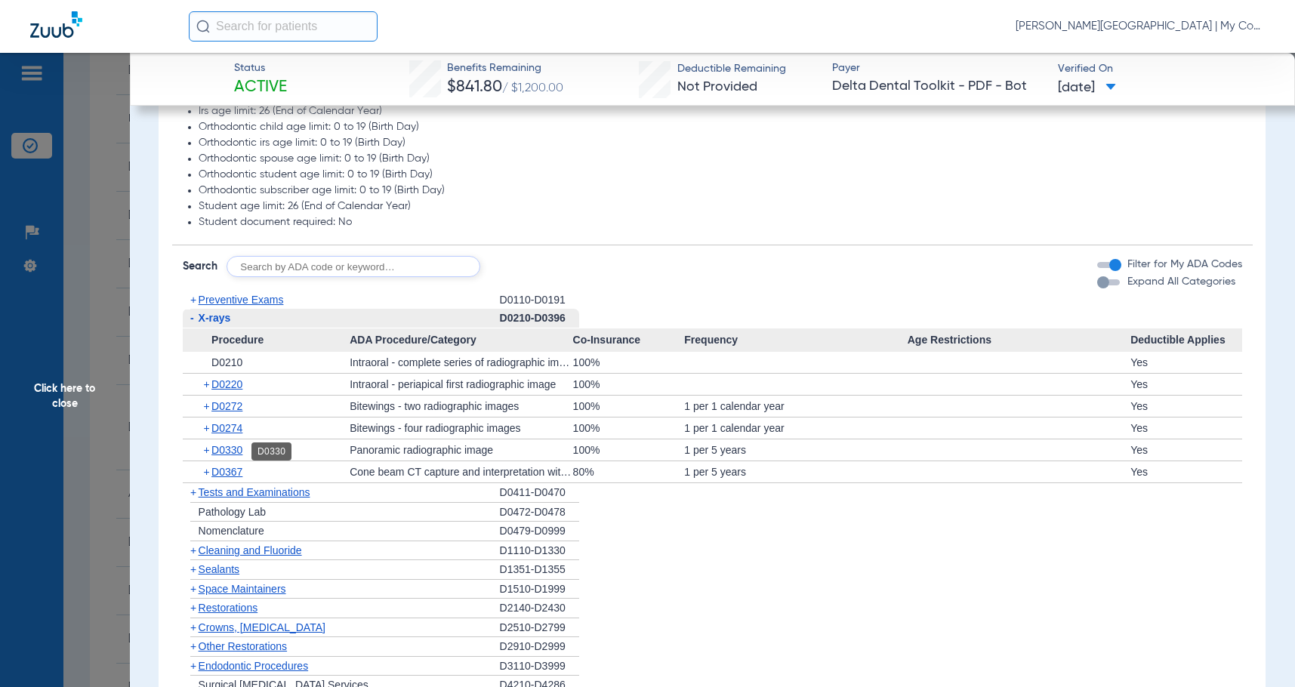
click at [226, 454] on span "D0330" at bounding box center [226, 450] width 31 height 12
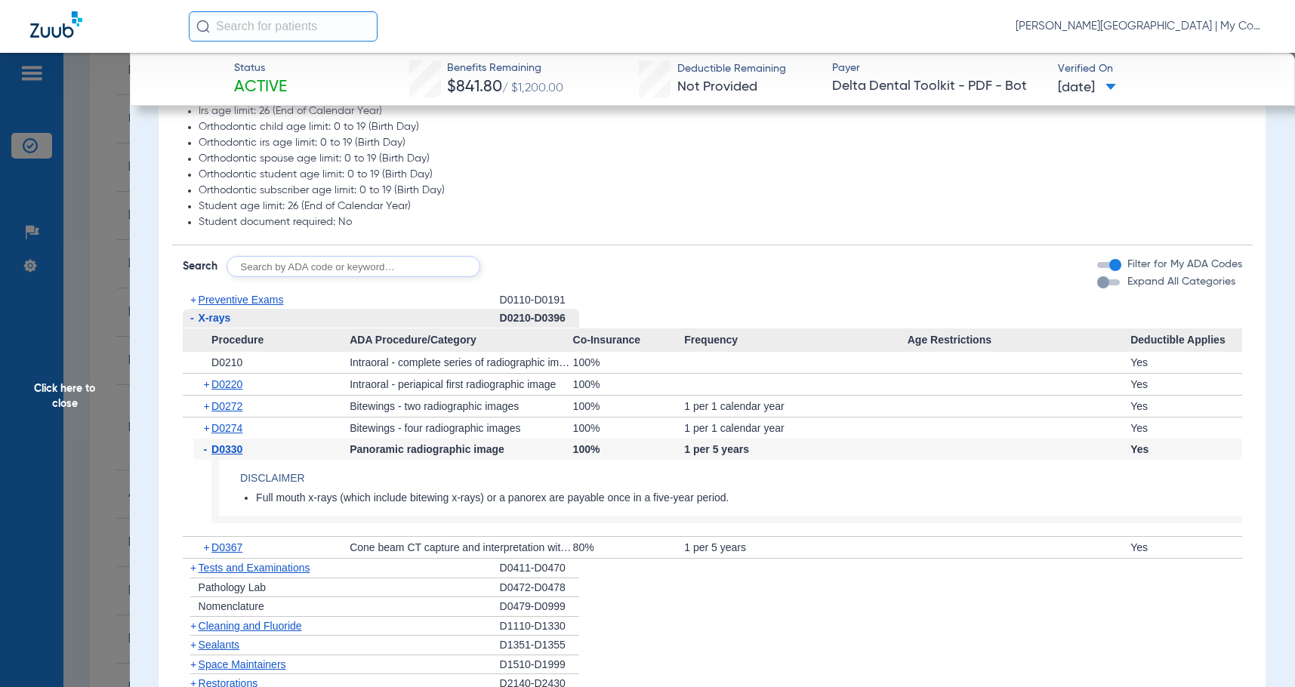
click at [226, 454] on span "D0330" at bounding box center [226, 449] width 31 height 12
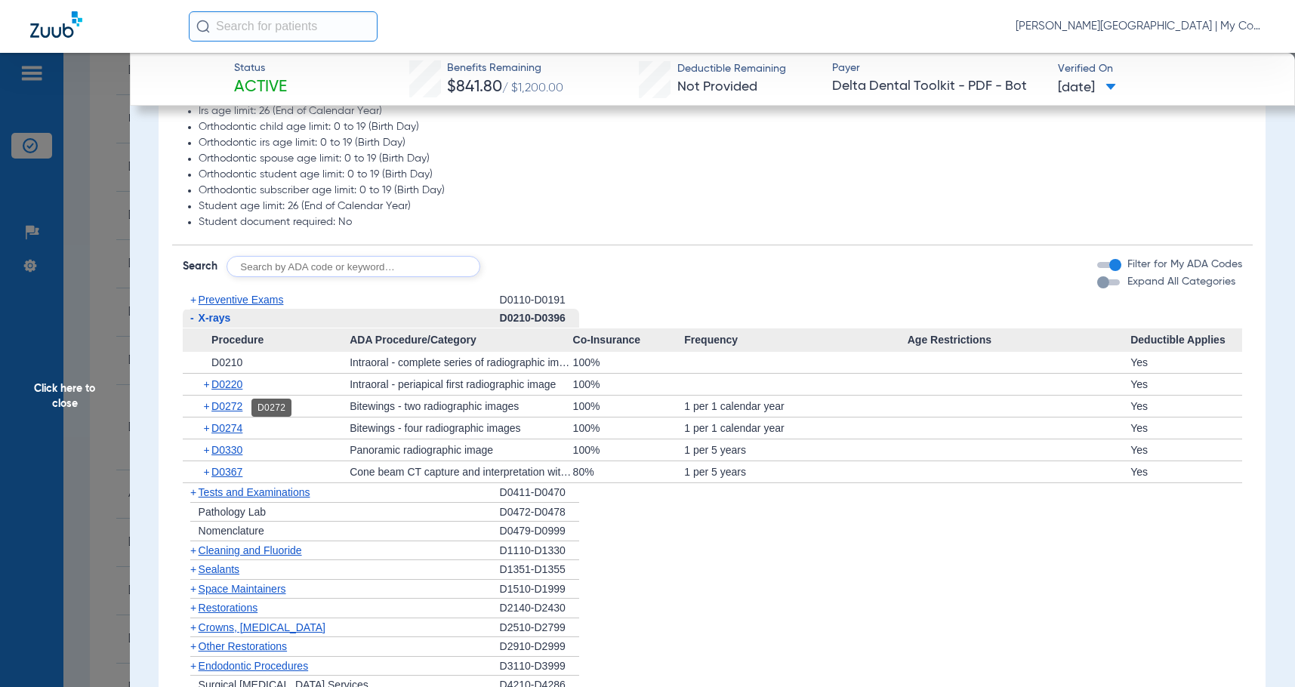
click at [233, 406] on span "D0272" at bounding box center [226, 406] width 31 height 12
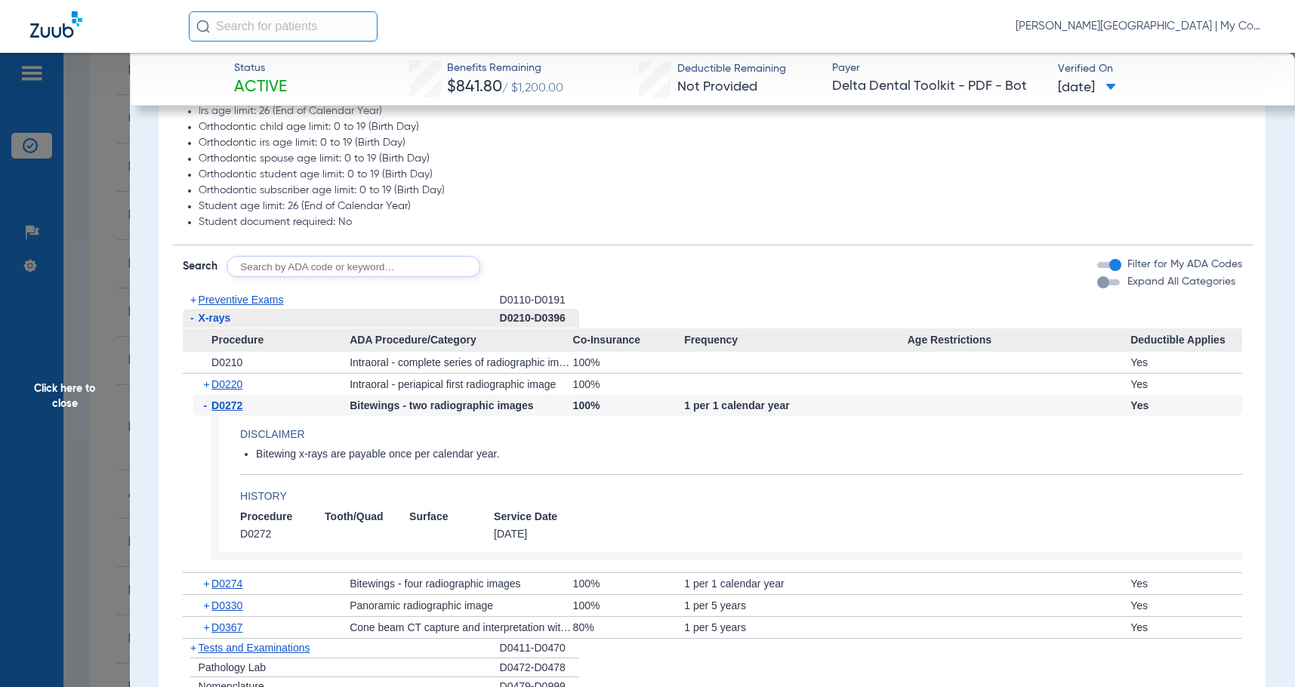
click at [233, 406] on span "D0272" at bounding box center [226, 406] width 31 height 12
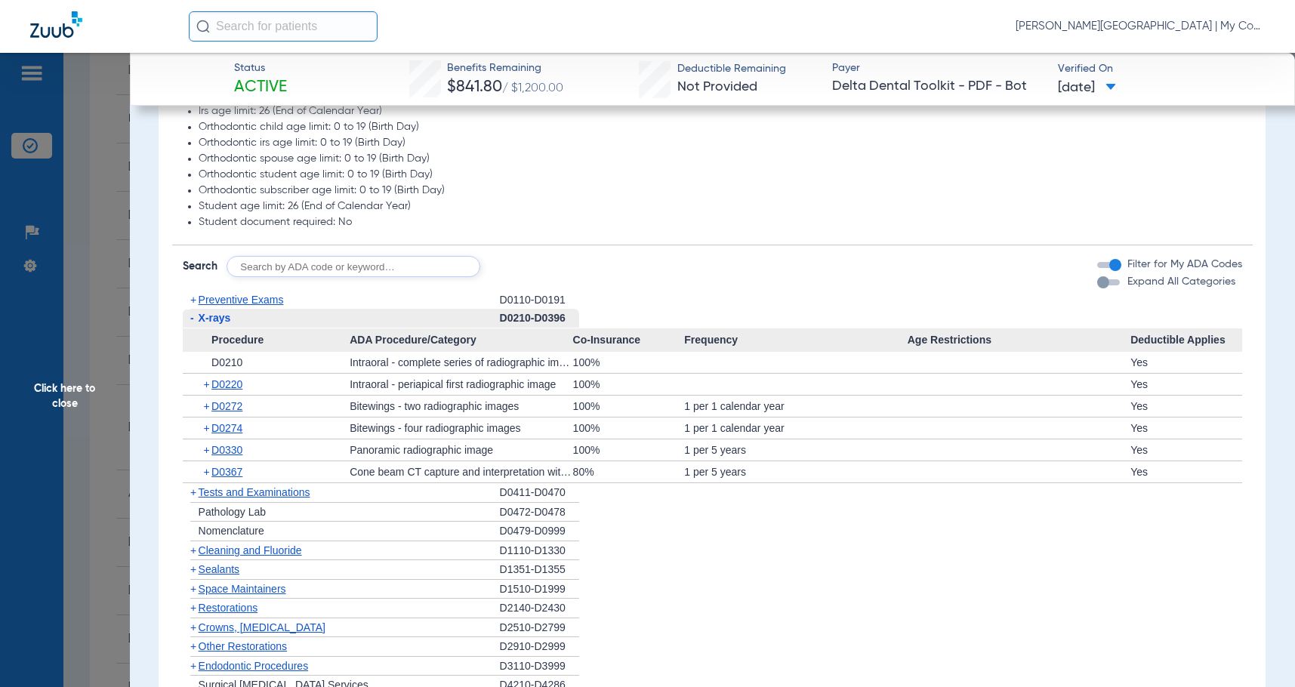
click at [238, 557] on span "Cleaning and Fluoride" at bounding box center [250, 551] width 103 height 12
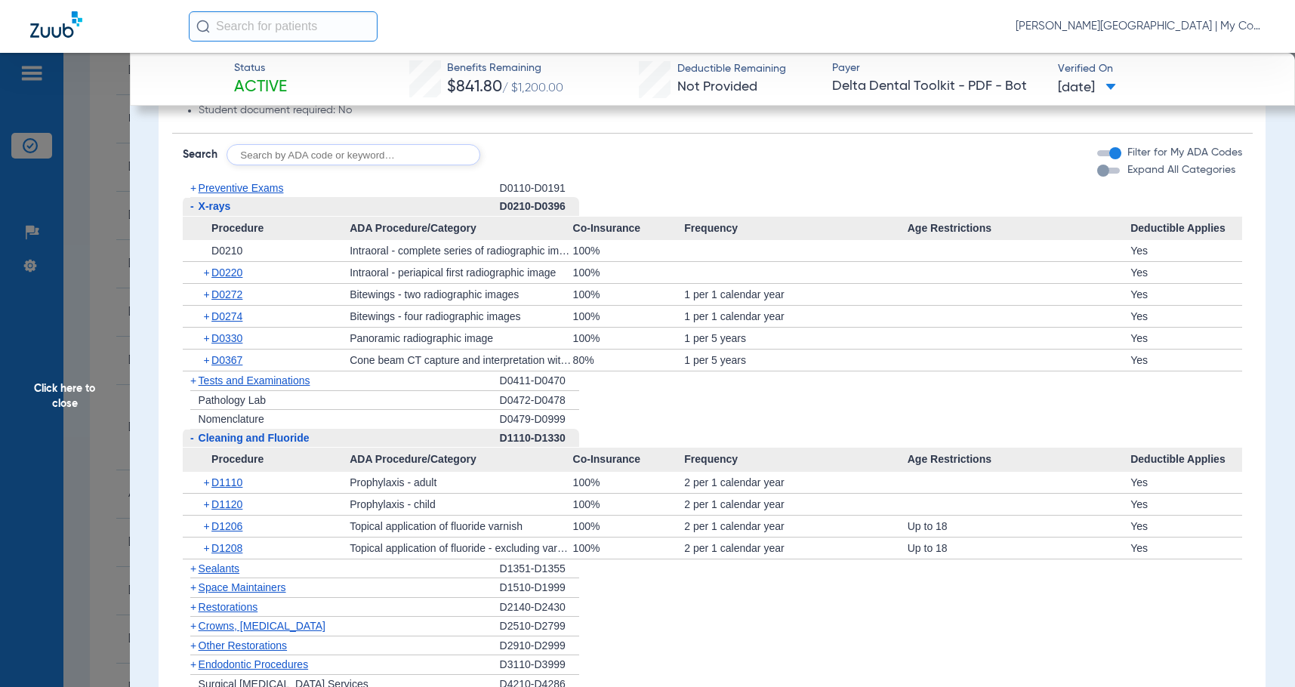
scroll to position [1360, 0]
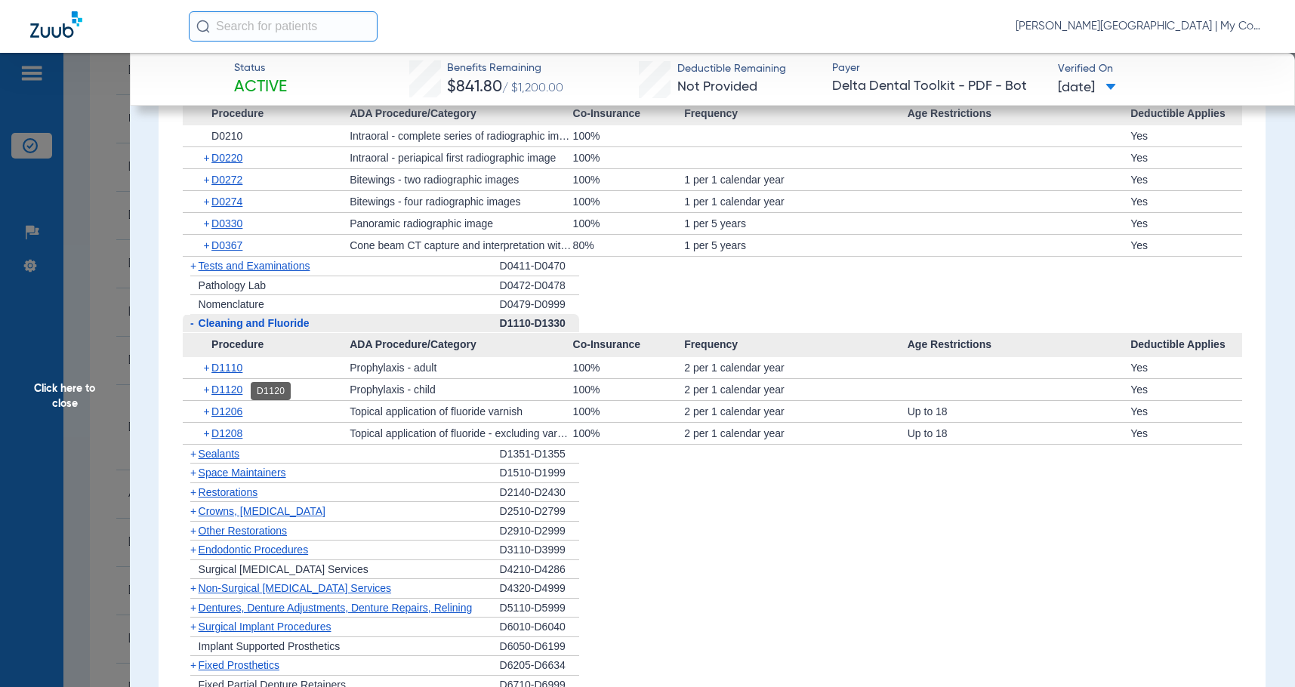
click at [230, 384] on span "D1120" at bounding box center [226, 390] width 31 height 12
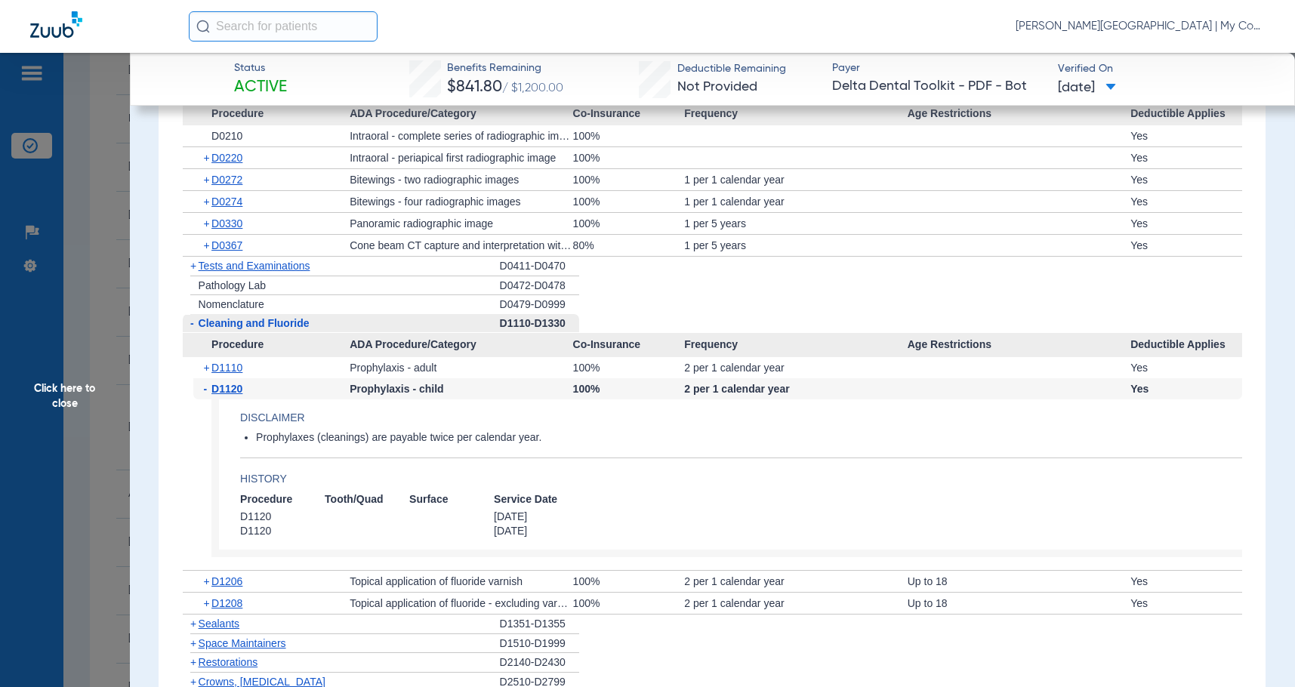
click at [230, 384] on span "D1120" at bounding box center [226, 389] width 31 height 12
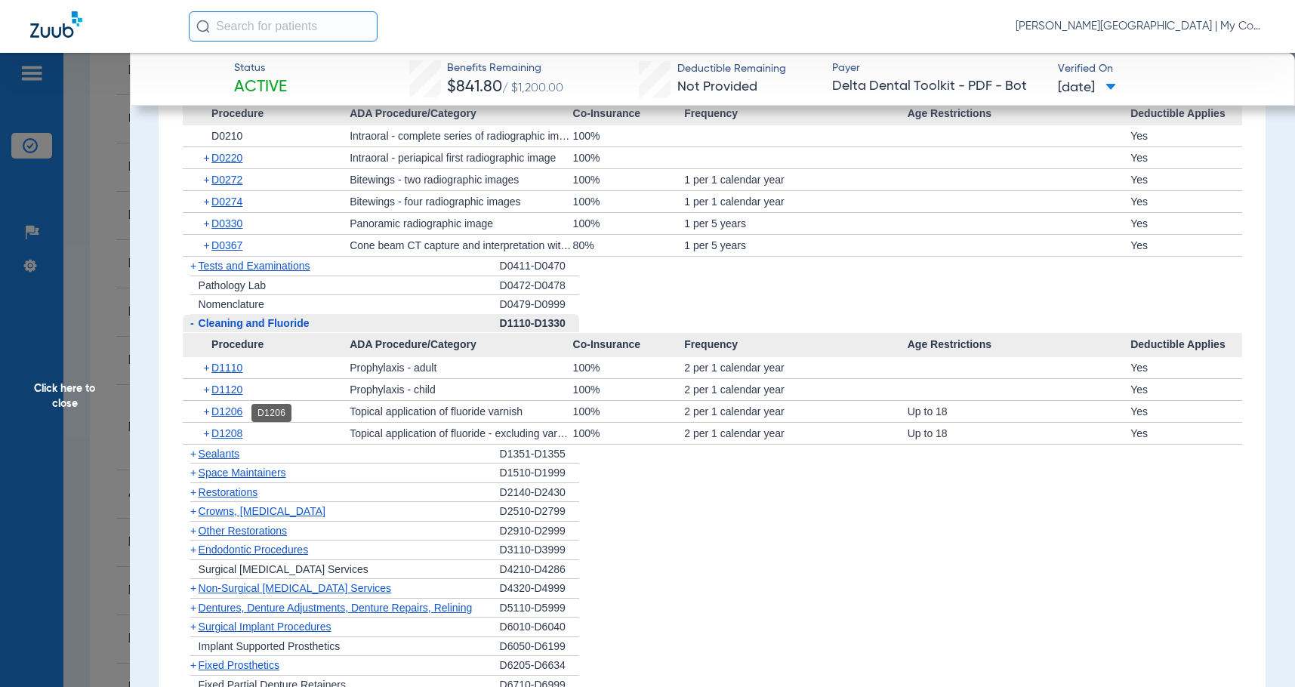
click at [236, 414] on span "D1206" at bounding box center [226, 412] width 31 height 12
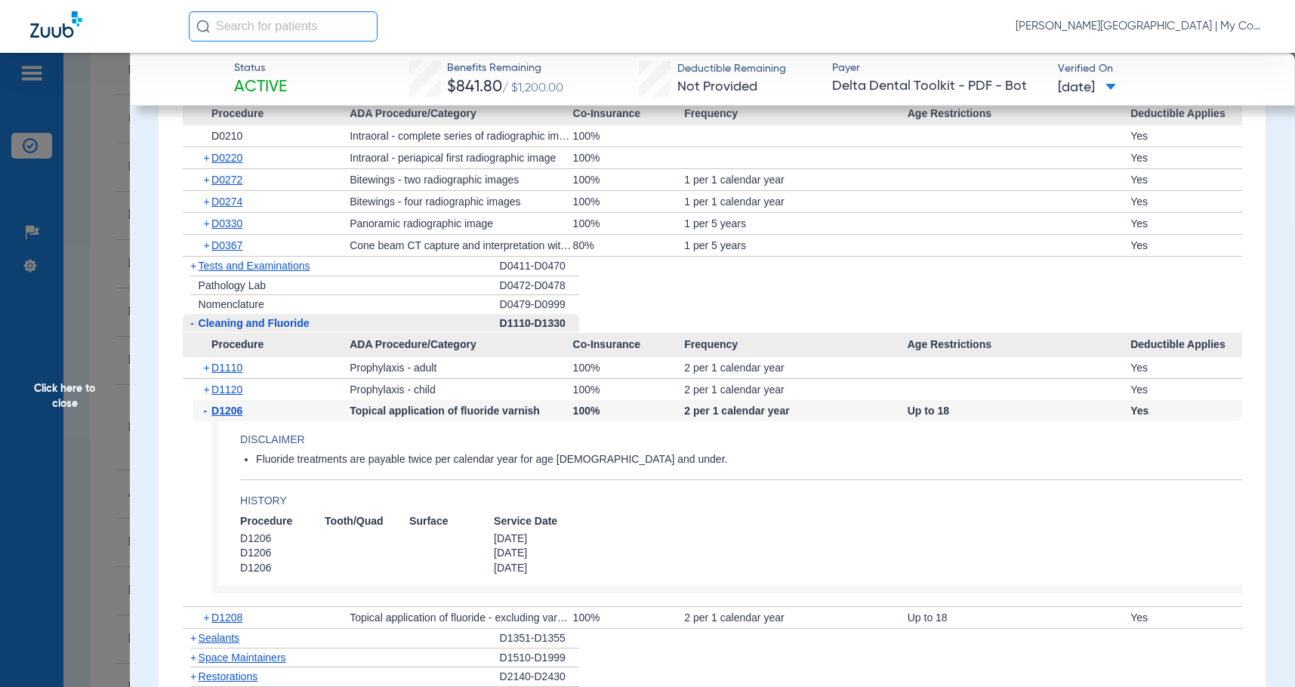
click at [236, 414] on span "D1206" at bounding box center [226, 411] width 31 height 12
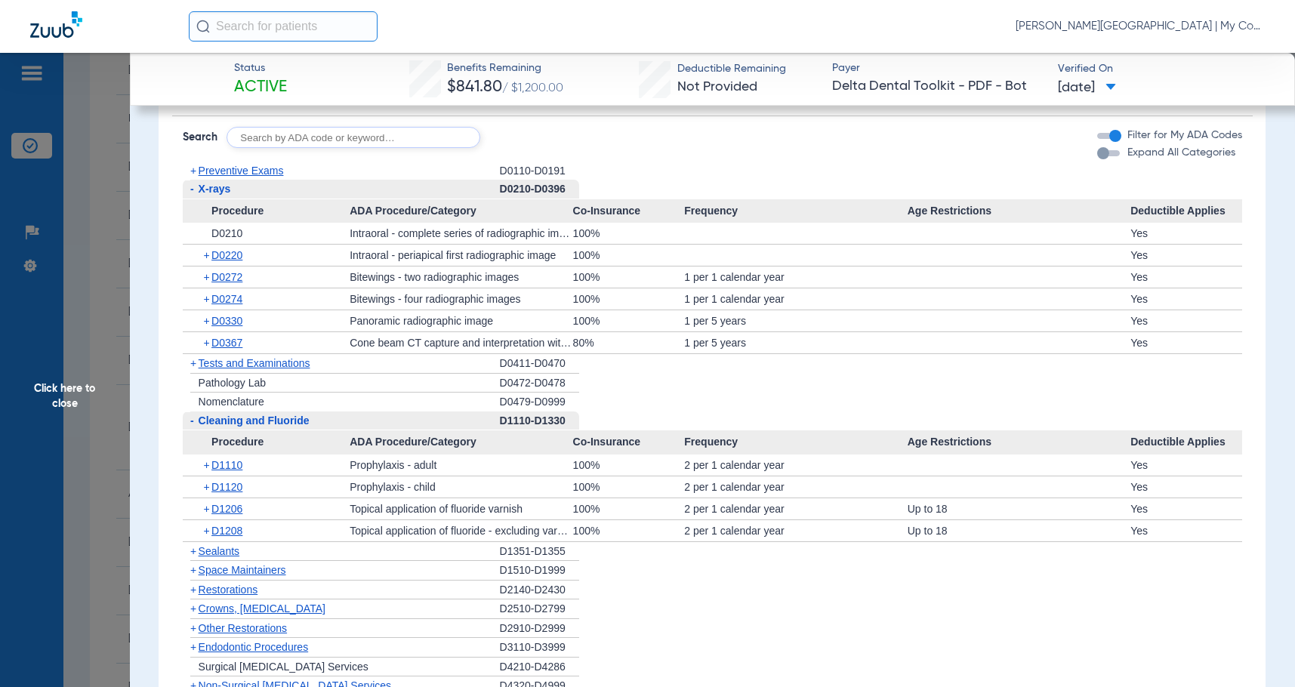
scroll to position [1241, 0]
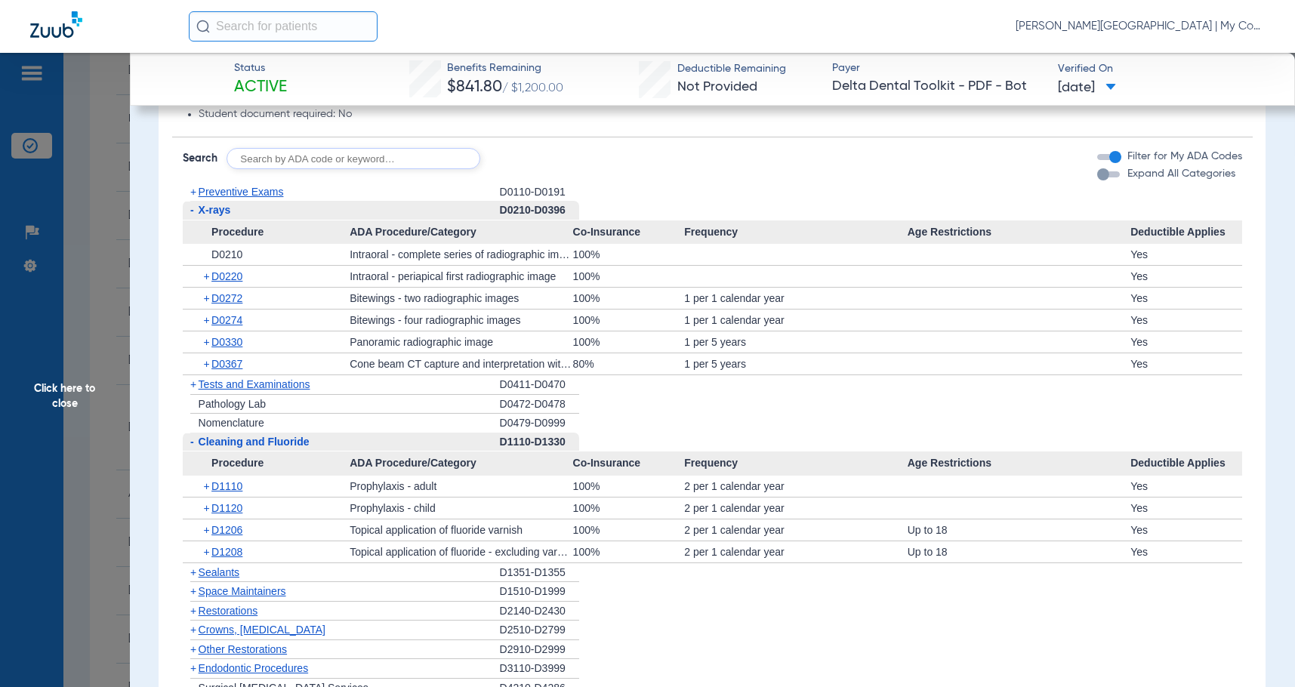
click at [270, 196] on span "Preventive Exams" at bounding box center [241, 192] width 85 height 12
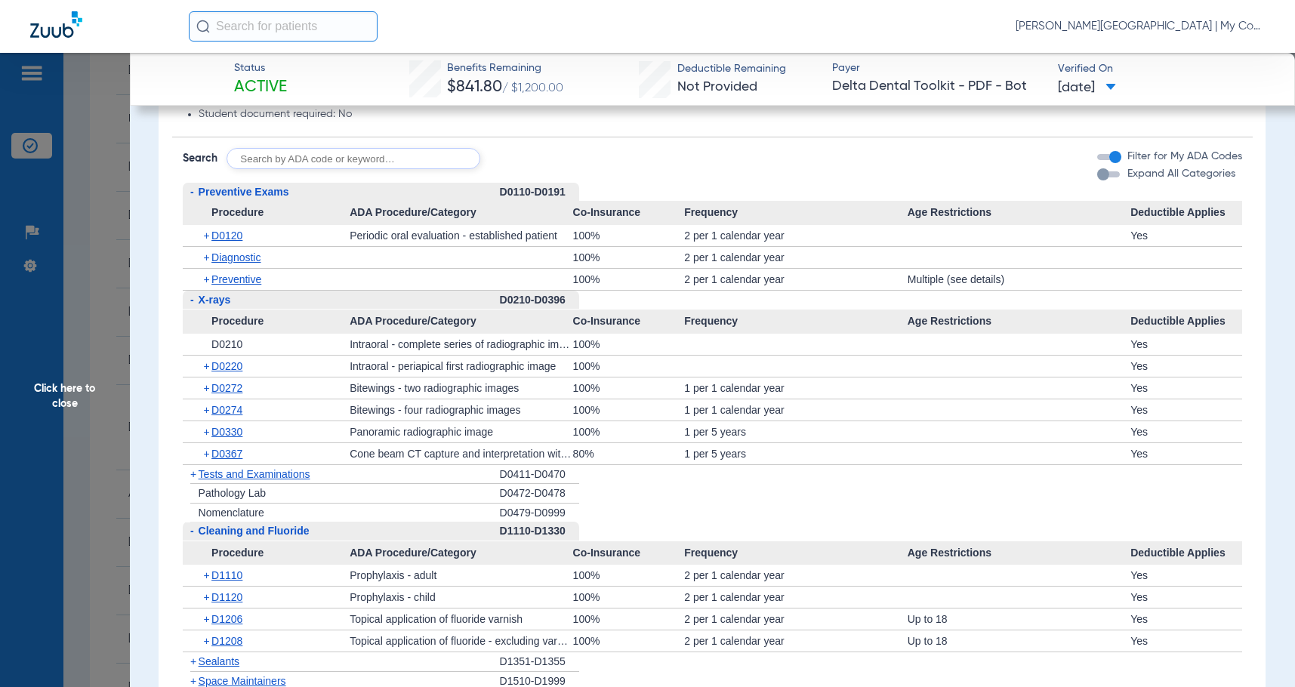
click at [69, 374] on span "Click here to close" at bounding box center [65, 396] width 130 height 687
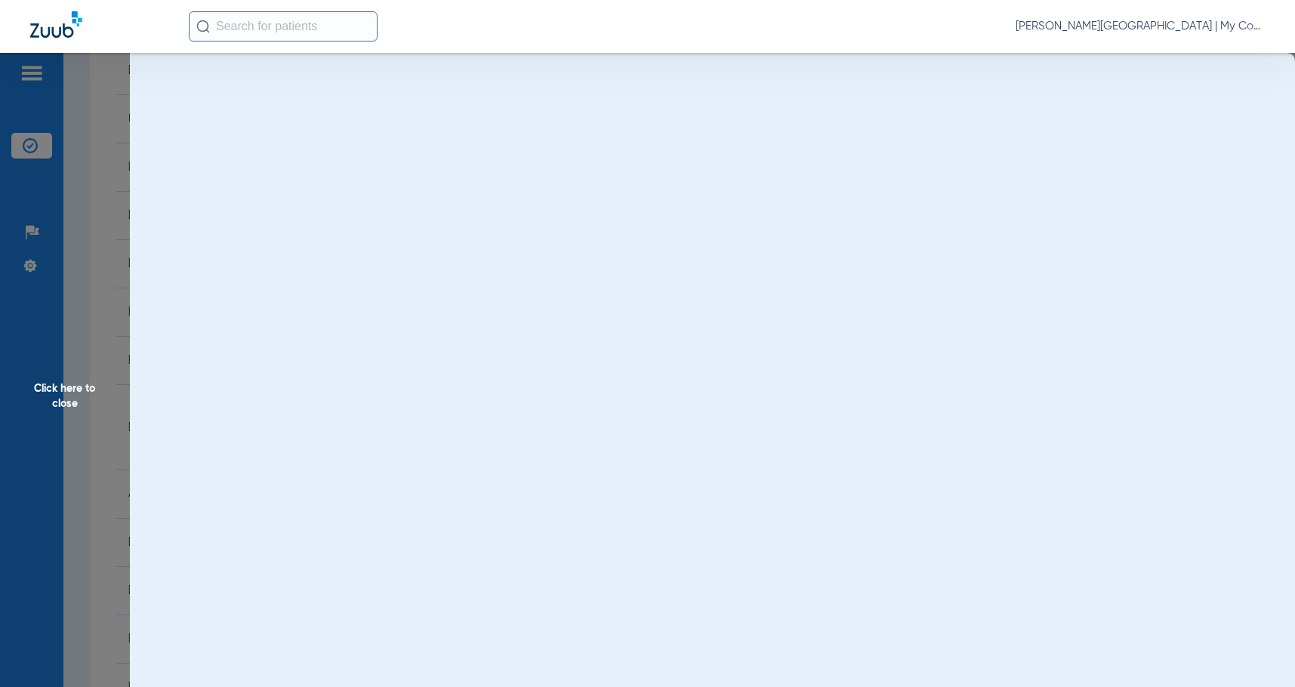
scroll to position [0, 0]
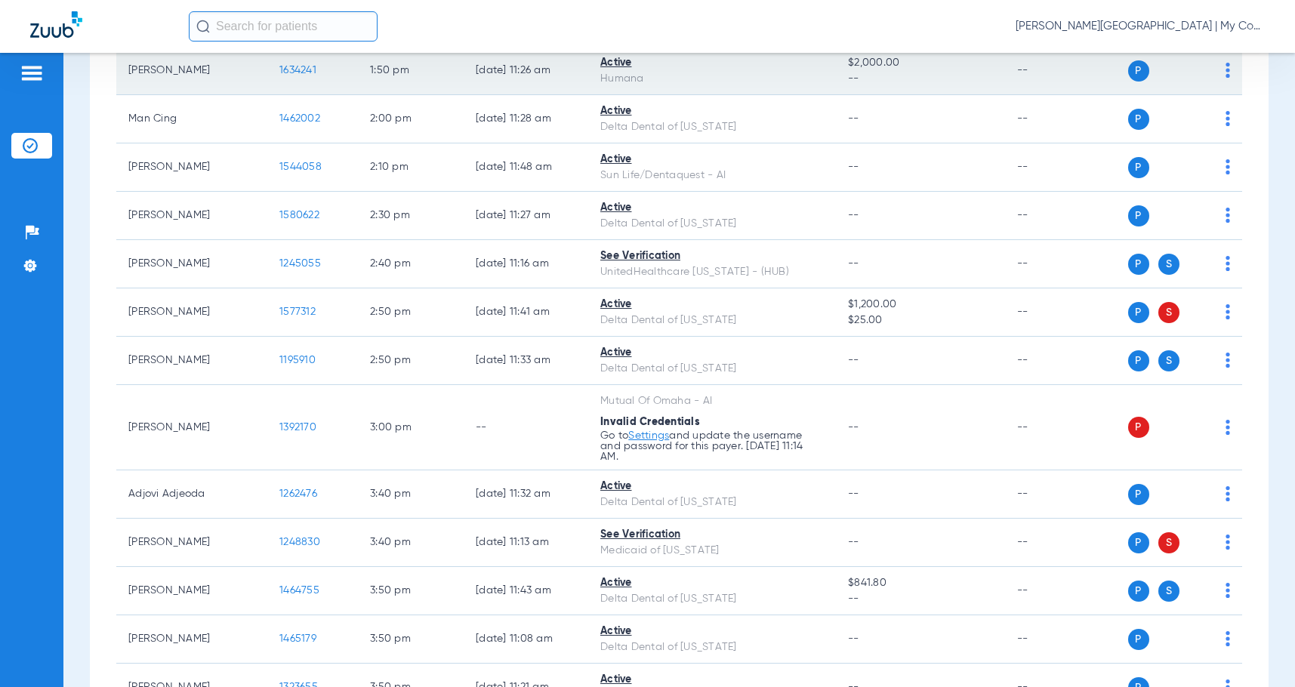
click at [310, 76] on span "1634241" at bounding box center [297, 70] width 37 height 11
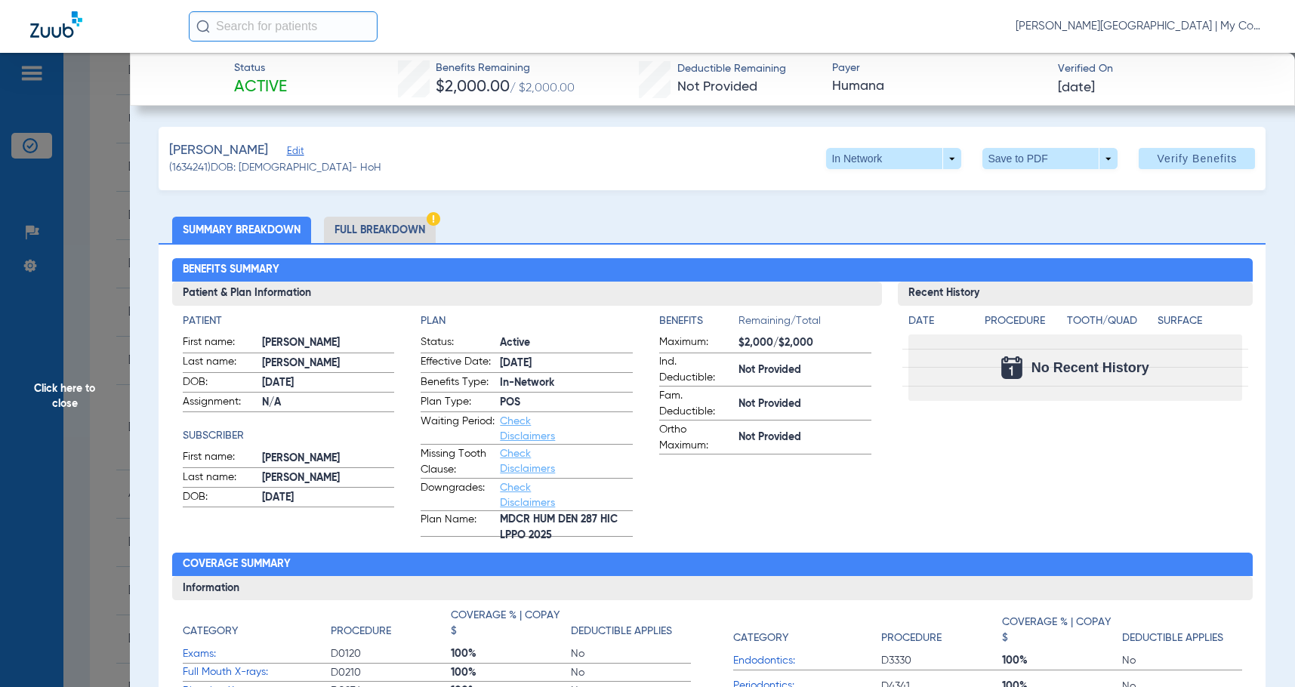
click at [379, 230] on li "Full Breakdown" at bounding box center [380, 230] width 112 height 26
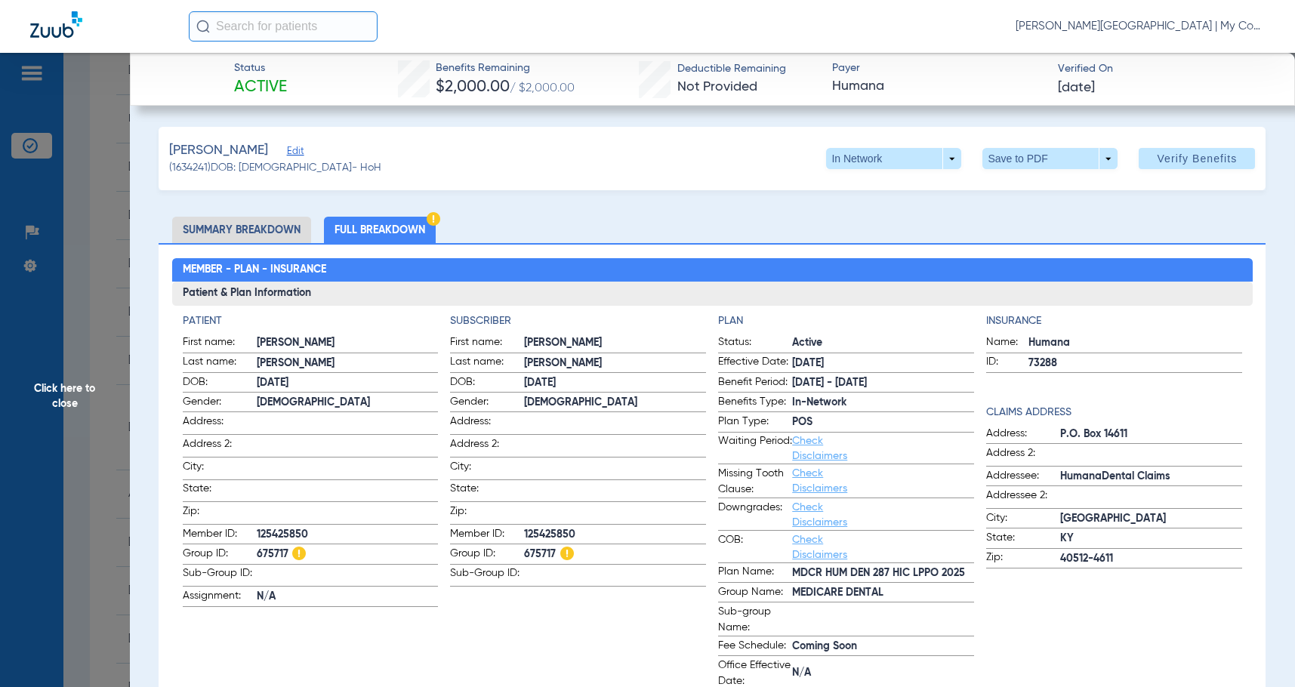
click at [563, 527] on span "125425850" at bounding box center [615, 535] width 182 height 16
copy span "125425850"
click at [104, 380] on span "Click here to close" at bounding box center [65, 396] width 130 height 687
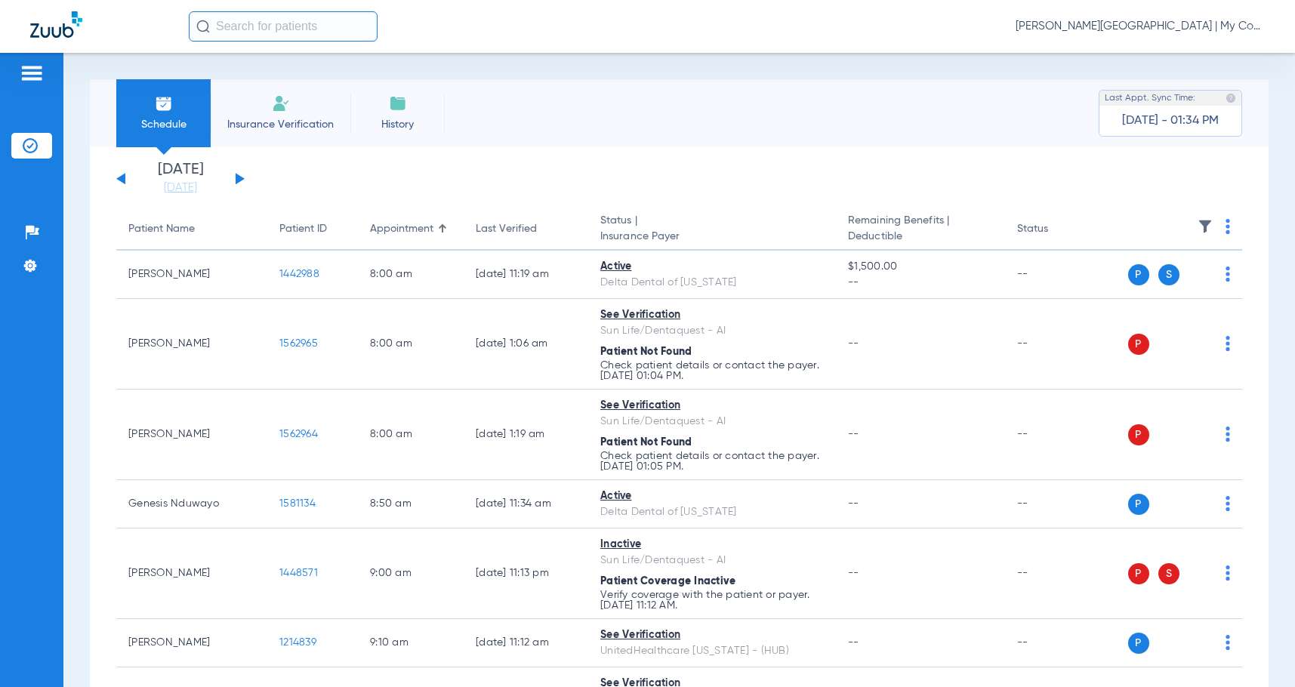
click at [237, 181] on button at bounding box center [240, 178] width 9 height 11
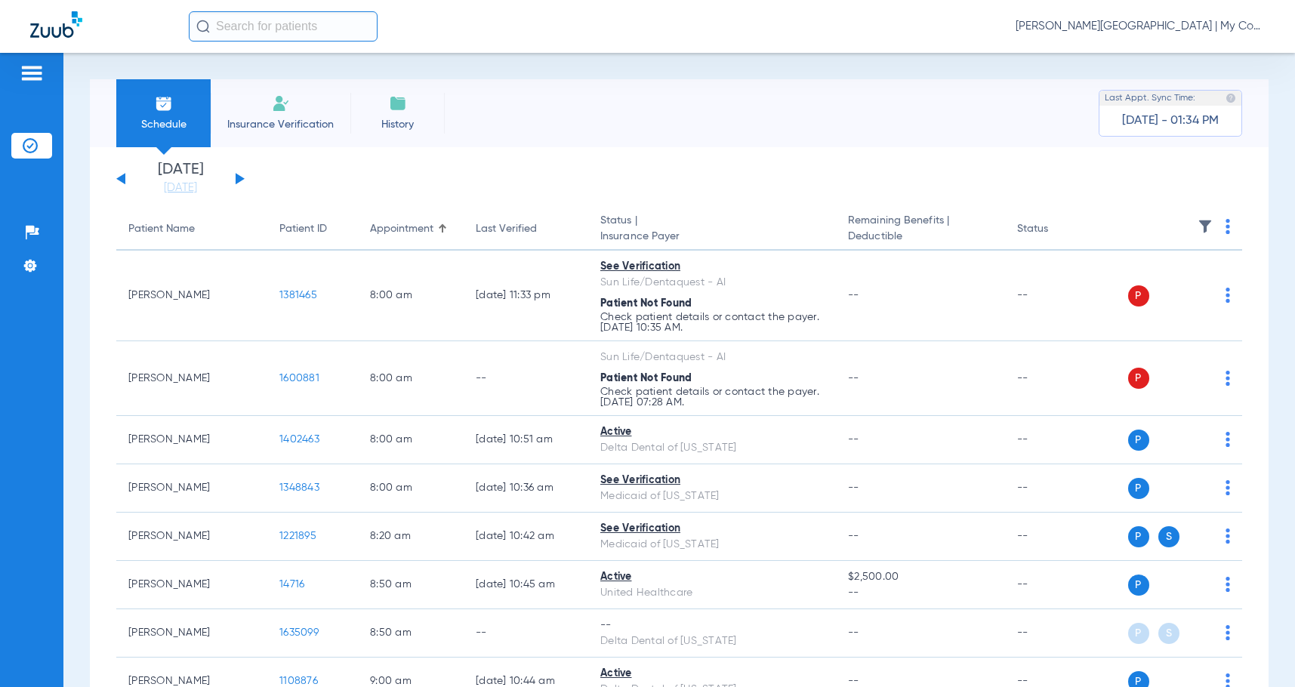
click at [1228, 228] on th at bounding box center [1174, 229] width 135 height 42
click at [1219, 227] on th at bounding box center [1174, 229] width 135 height 42
click at [1226, 227] on img at bounding box center [1228, 226] width 5 height 15
click at [1131, 290] on span "Verify All" at bounding box center [1159, 286] width 94 height 11
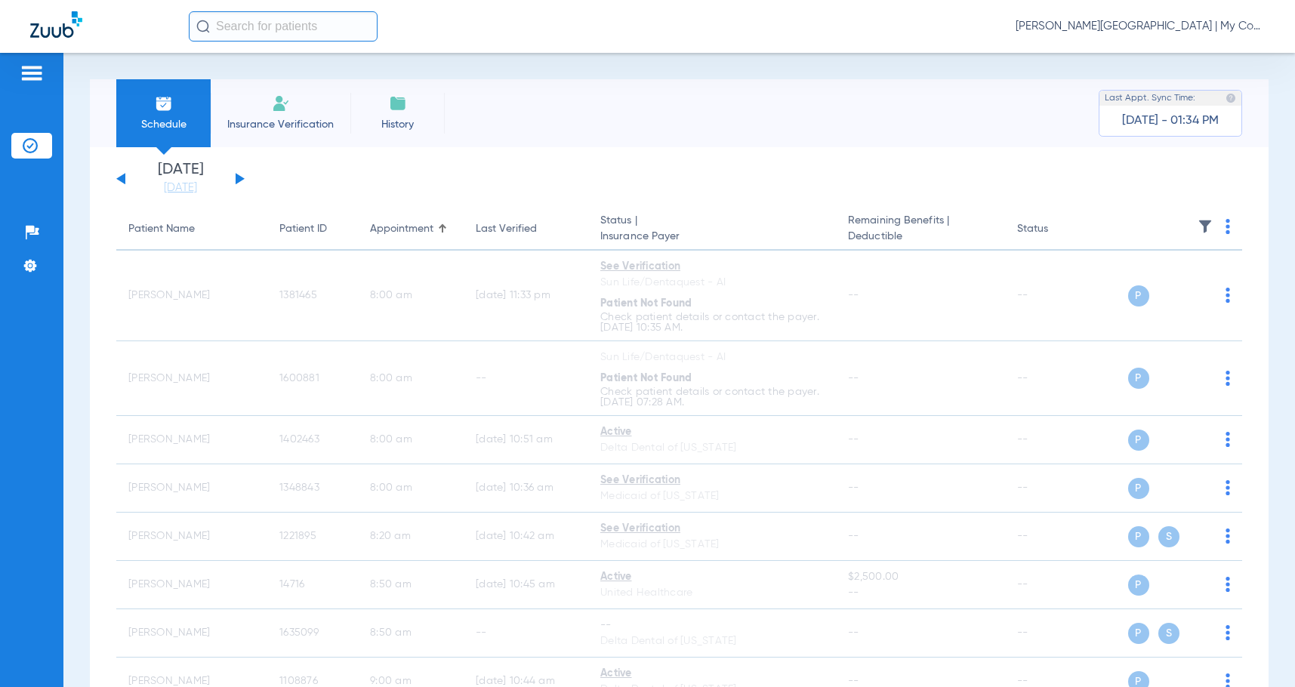
click at [1206, 22] on span "Sadie Gibbs - Kentwood | My Community Dental Centers" at bounding box center [1140, 26] width 249 height 15
click at [1205, 54] on span "Account Selection" at bounding box center [1208, 53] width 85 height 11
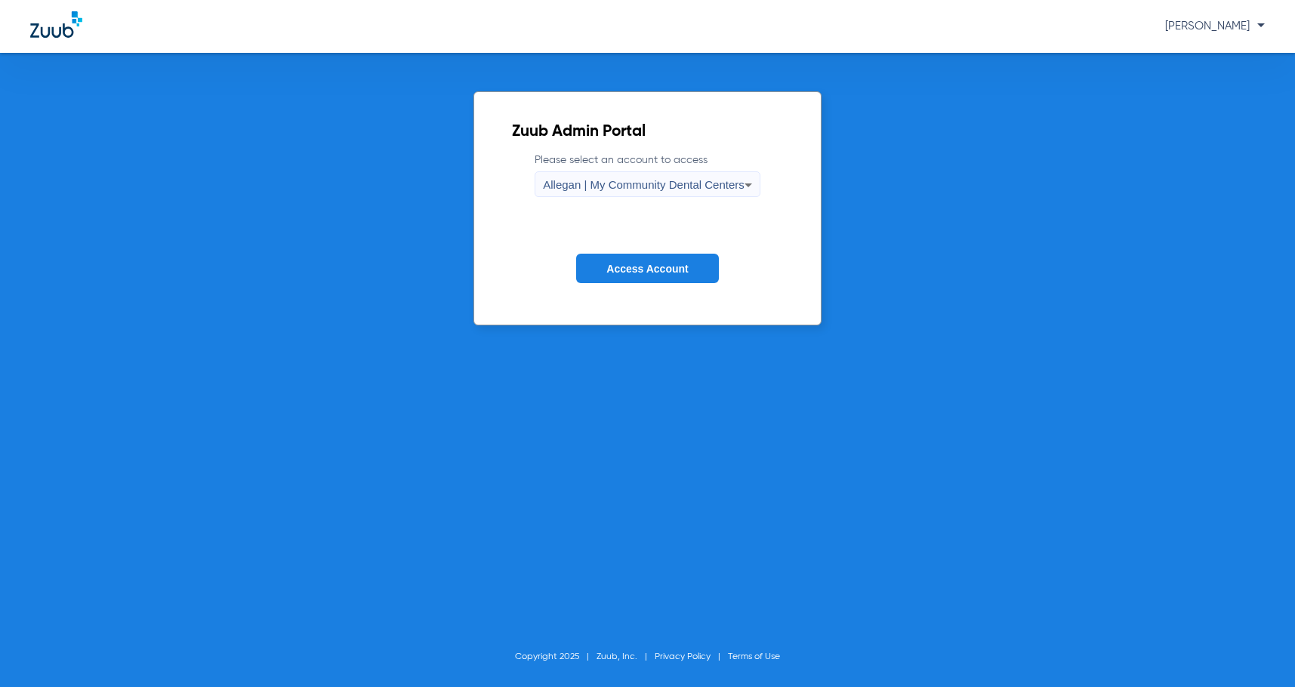
drag, startPoint x: 645, startPoint y: 192, endPoint x: 638, endPoint y: 196, distance: 8.2
click at [638, 195] on div "Allegan | My Community Dental Centers" at bounding box center [644, 185] width 202 height 26
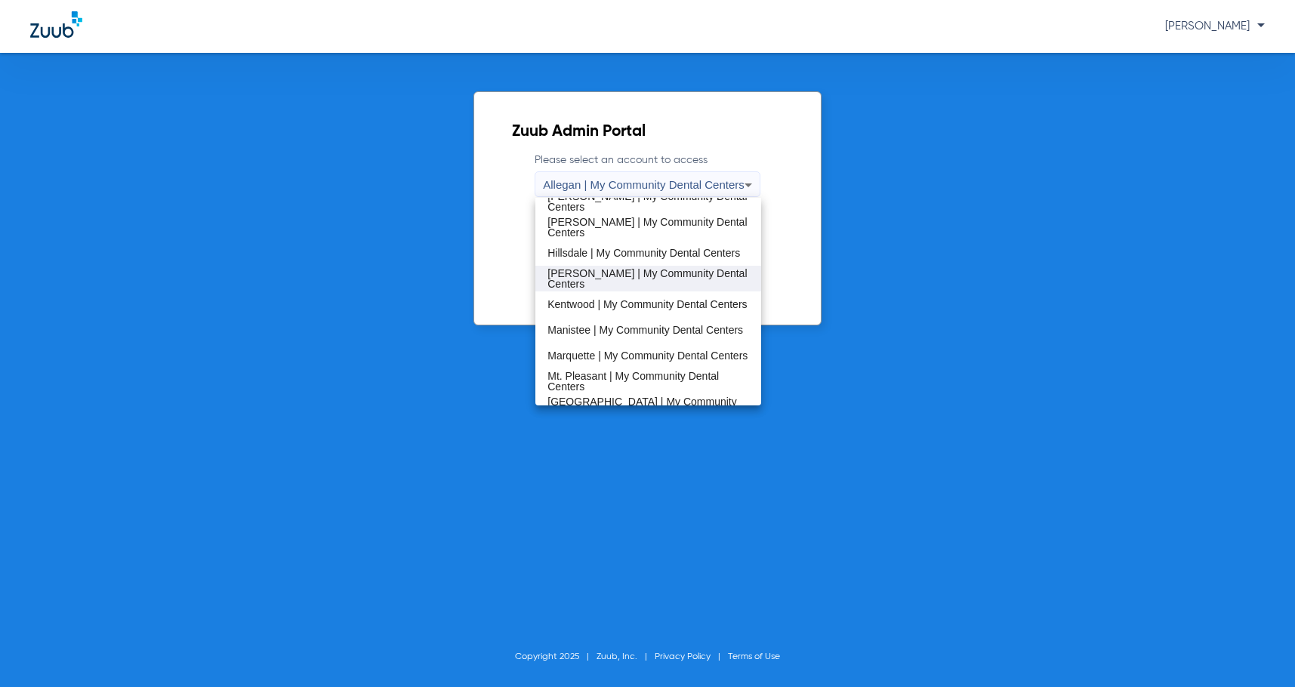
scroll to position [302, 0]
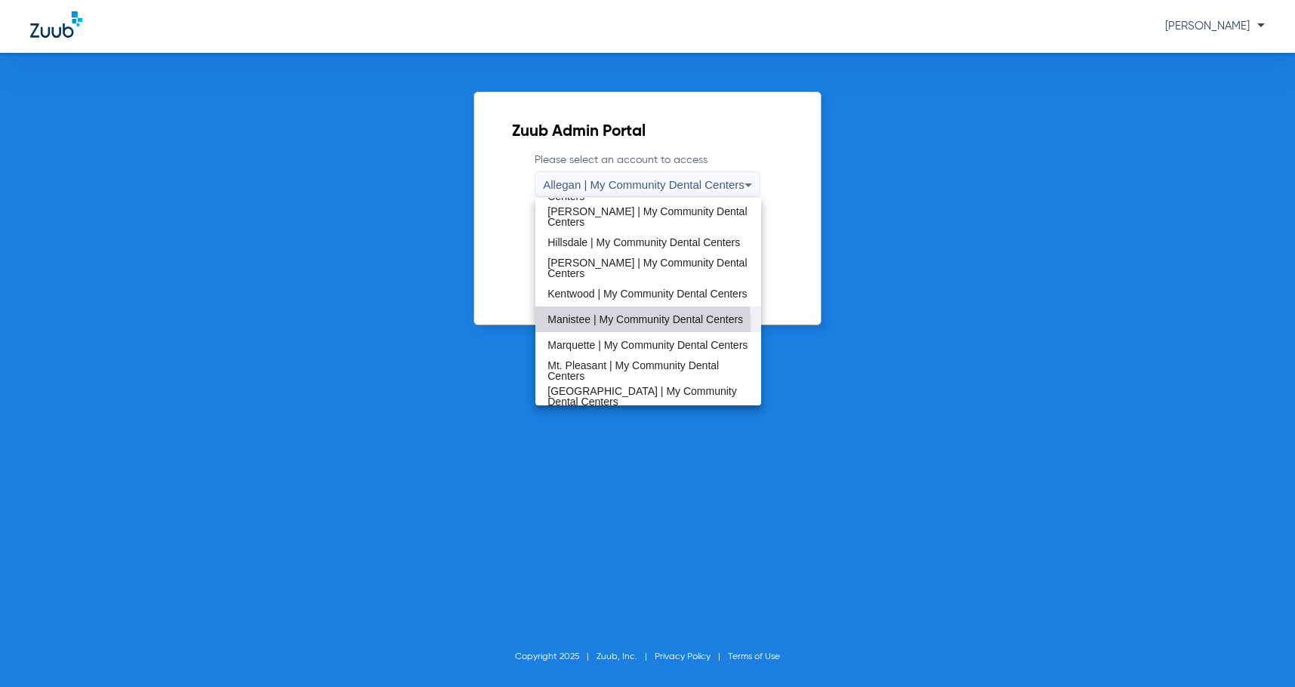
drag, startPoint x: 607, startPoint y: 322, endPoint x: 619, endPoint y: 267, distance: 56.6
click at [607, 320] on span "Manistee | My Community Dental Centers" at bounding box center [646, 319] width 196 height 11
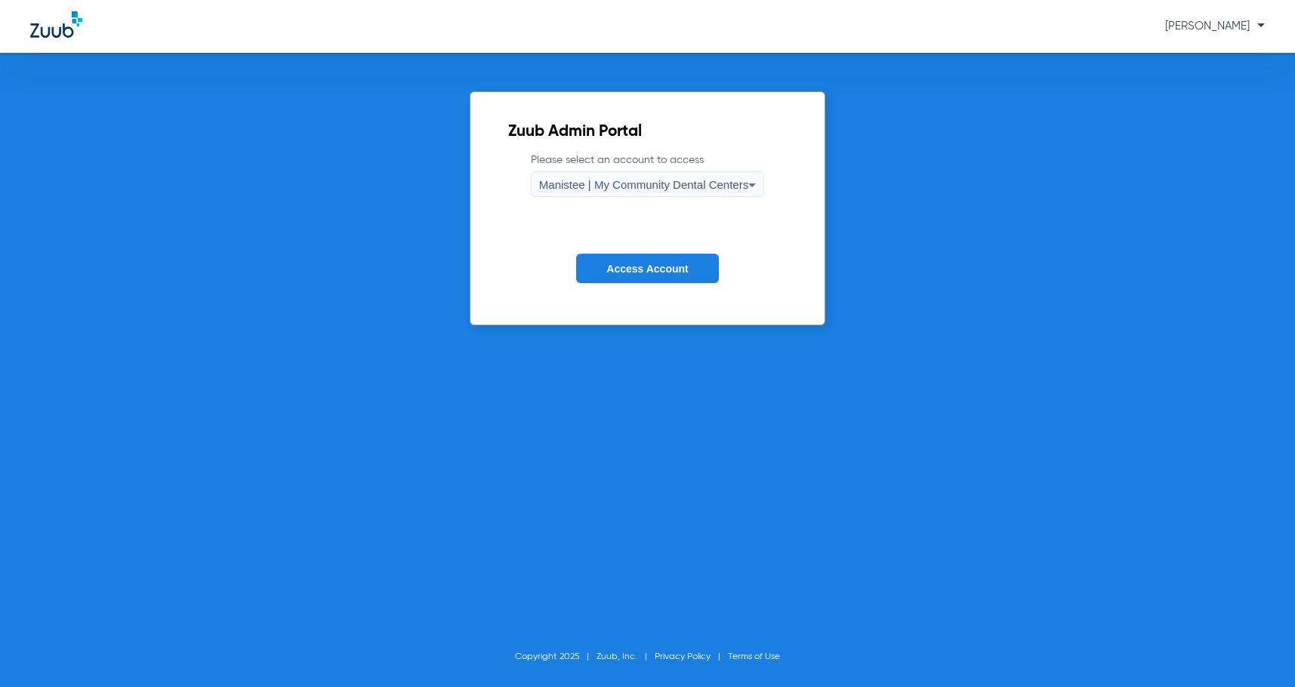
click at [620, 263] on span "Access Account" at bounding box center [648, 269] width 82 height 12
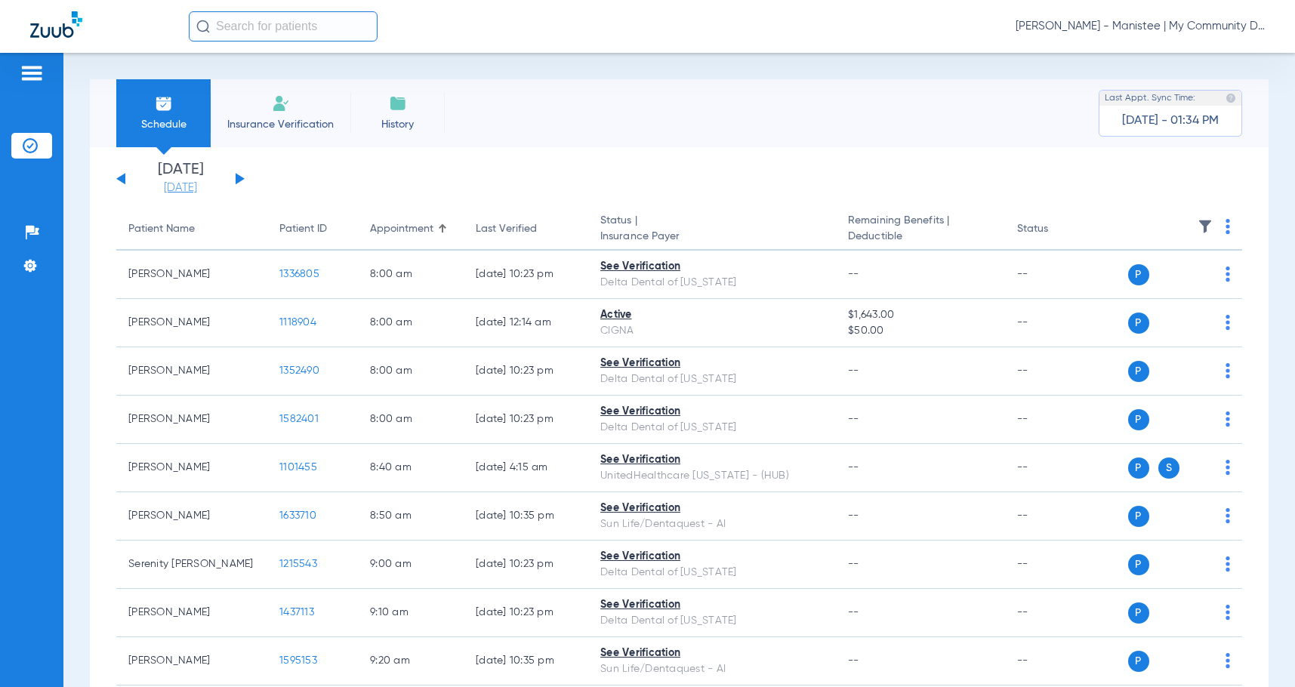
click at [171, 189] on link "[DATE]" at bounding box center [180, 188] width 91 height 15
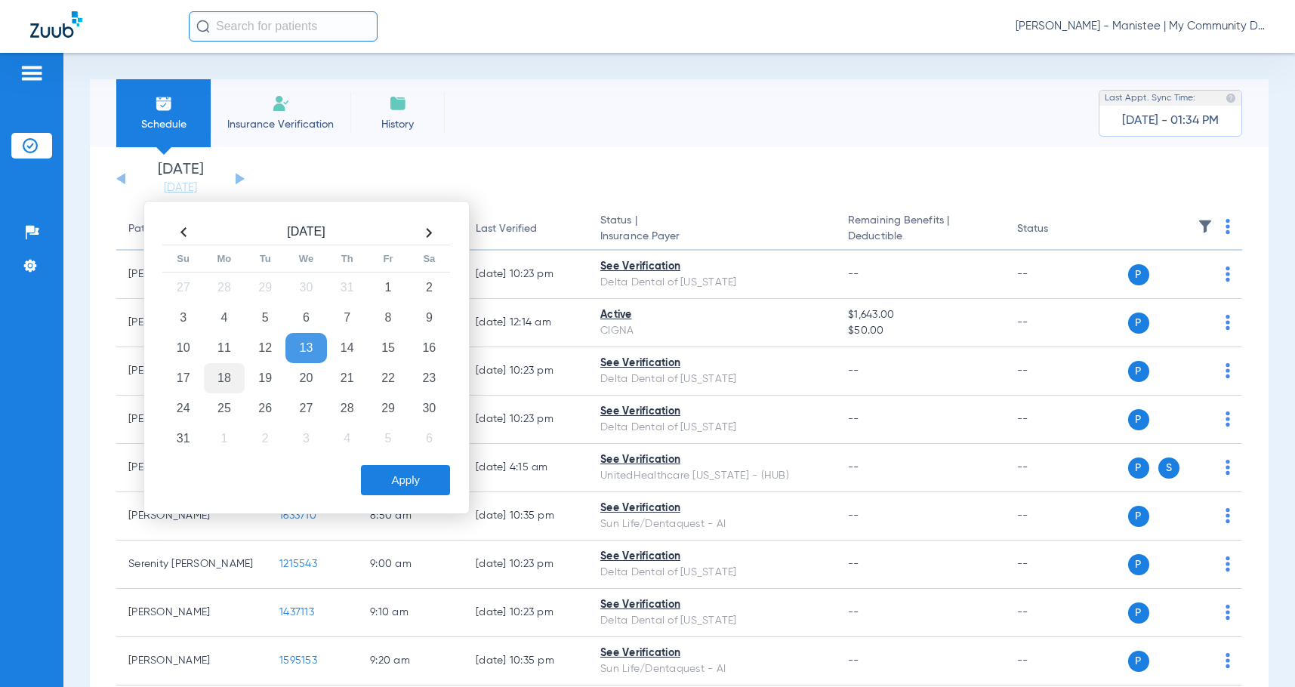
click at [239, 372] on td "18" at bounding box center [224, 378] width 41 height 30
click at [443, 480] on button "Apply" at bounding box center [405, 480] width 89 height 30
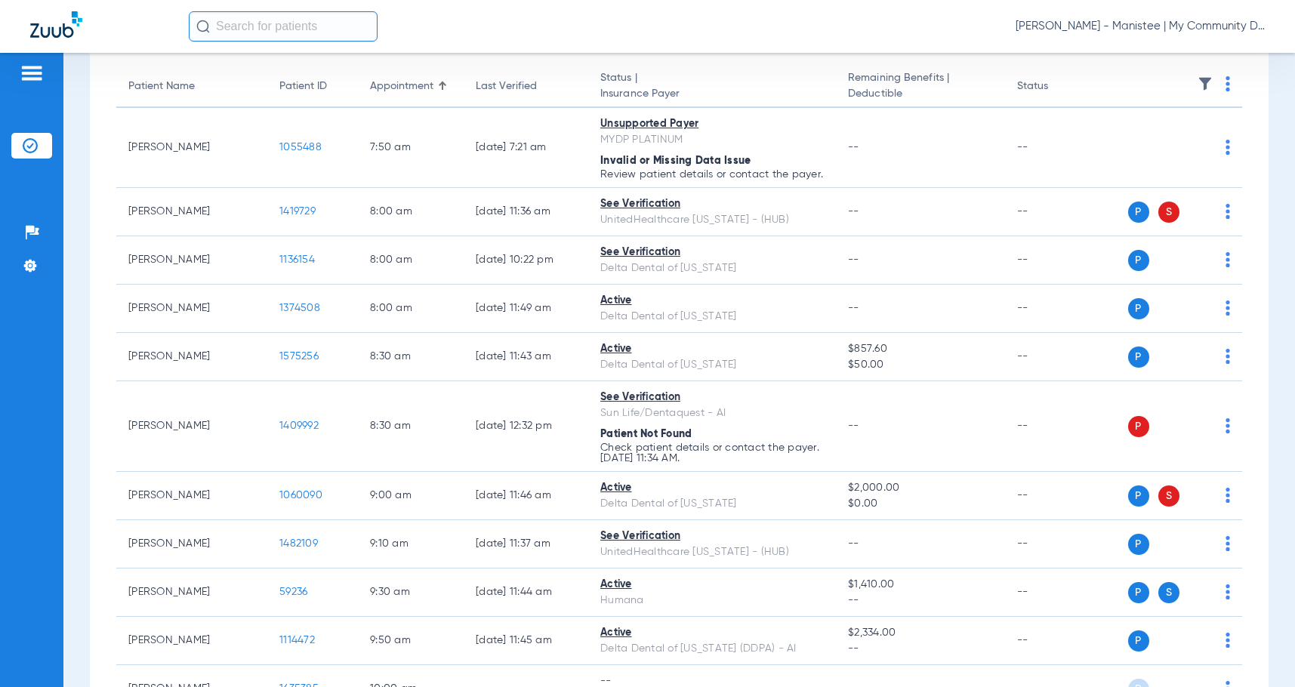
scroll to position [151, 0]
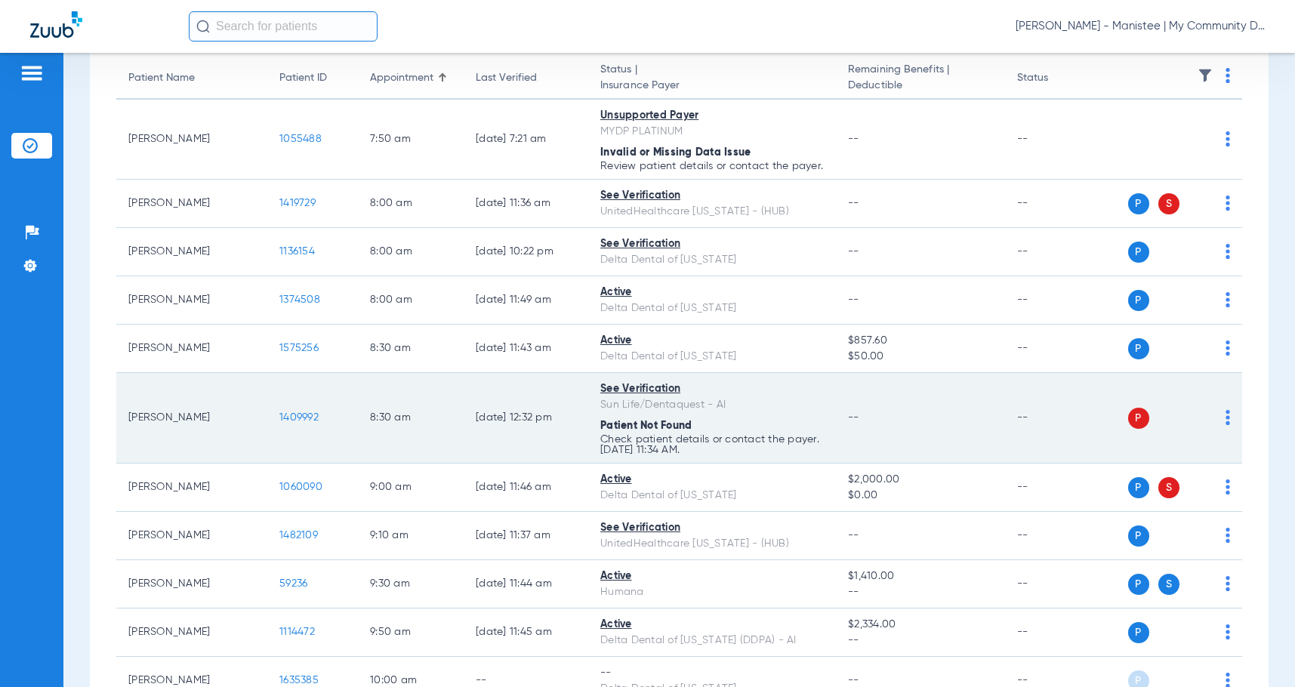
click at [1226, 425] on img at bounding box center [1228, 417] width 5 height 15
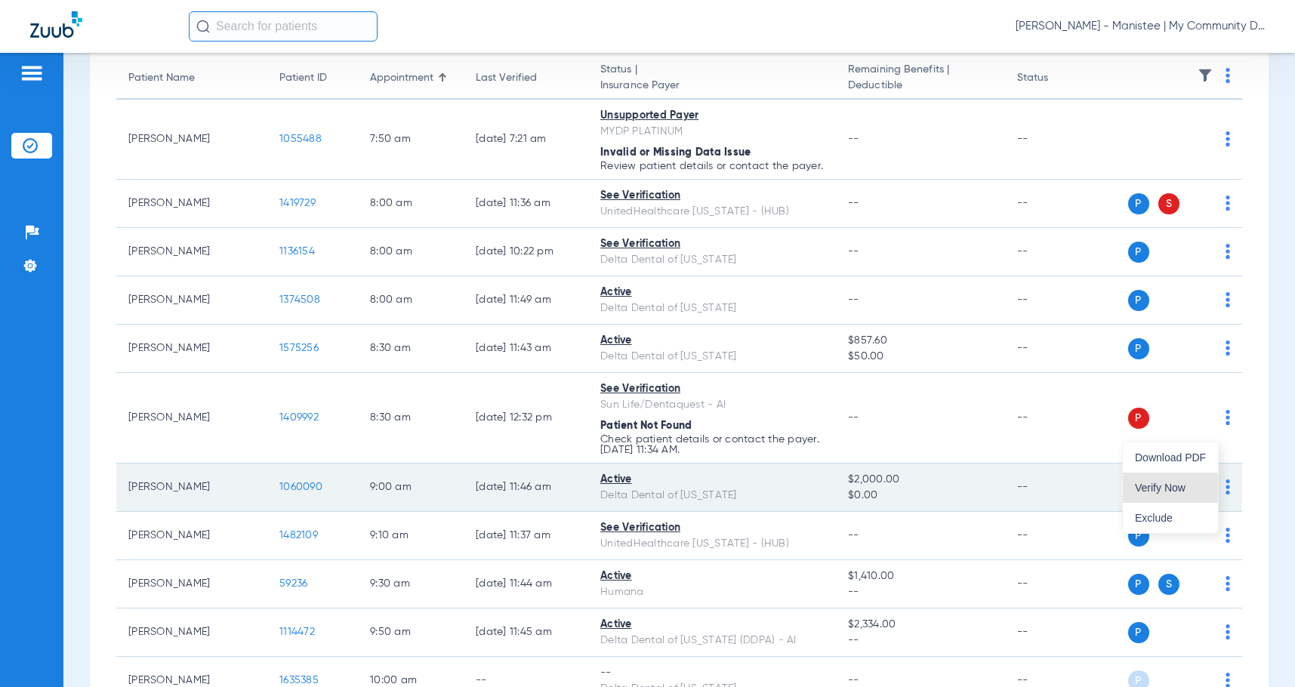
click at [1190, 489] on span "Verify Now" at bounding box center [1170, 488] width 71 height 11
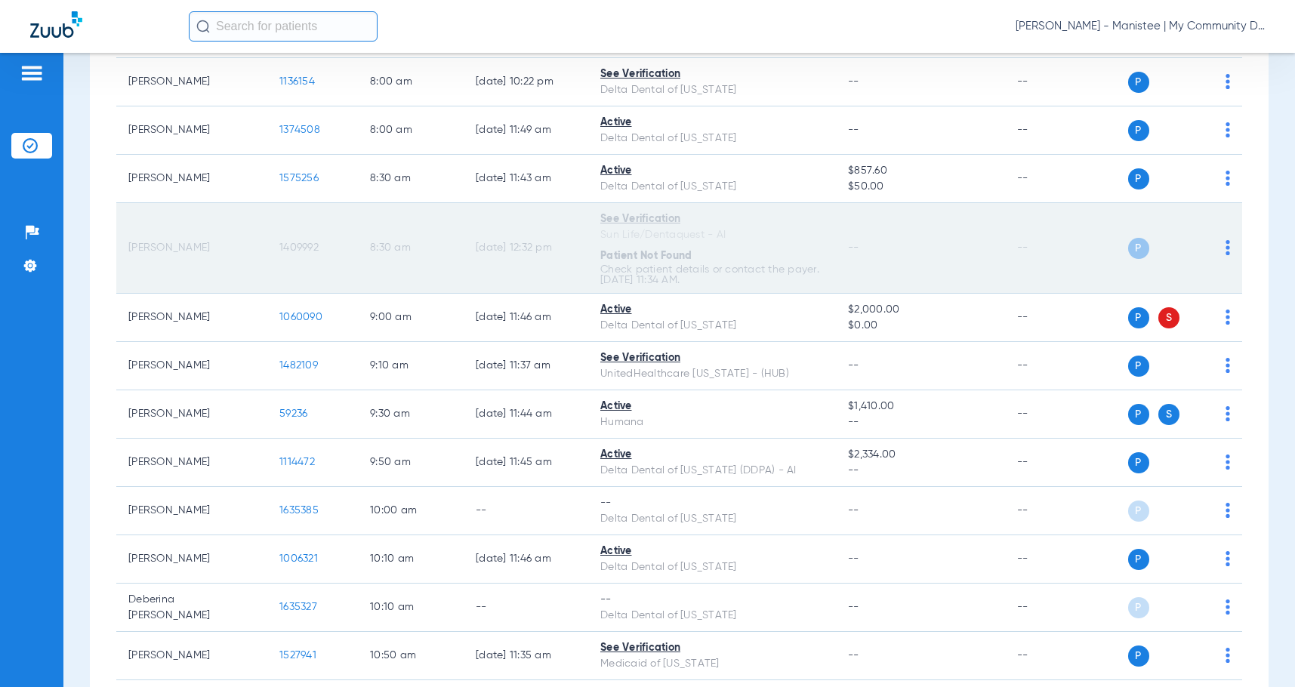
scroll to position [378, 0]
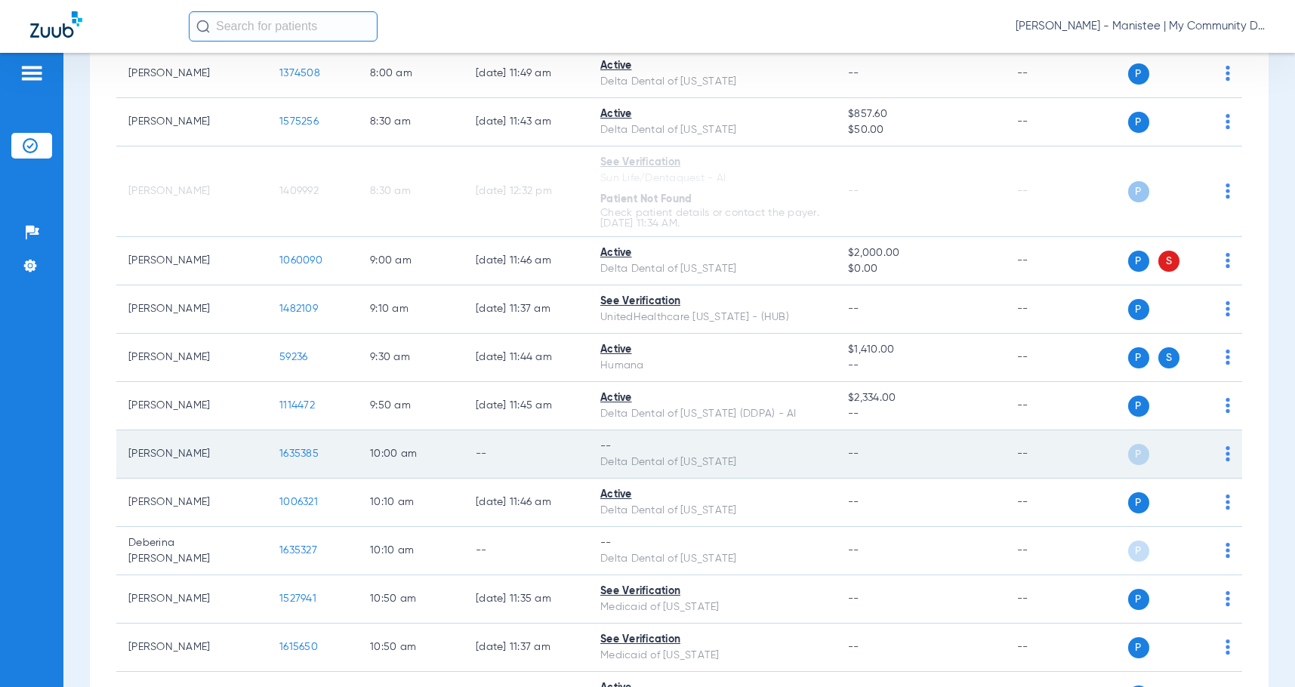
click at [1226, 462] on img at bounding box center [1228, 453] width 5 height 15
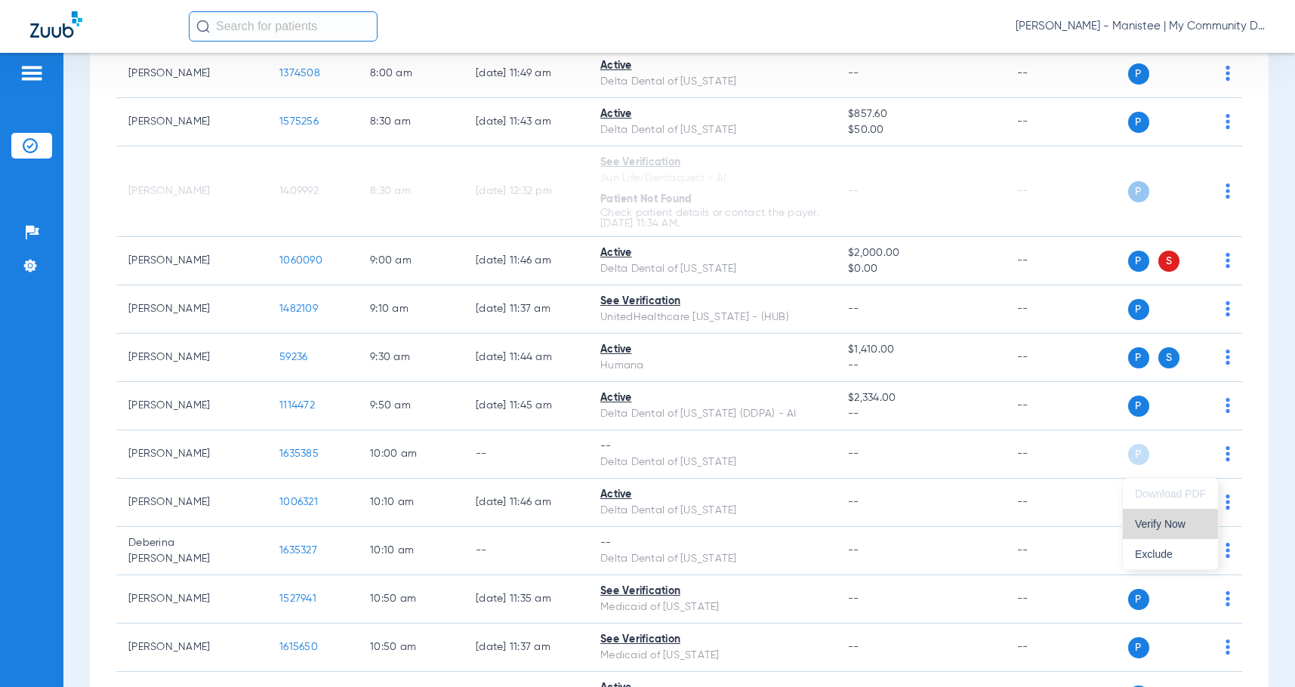
click at [1132, 526] on button "Verify Now" at bounding box center [1170, 524] width 95 height 30
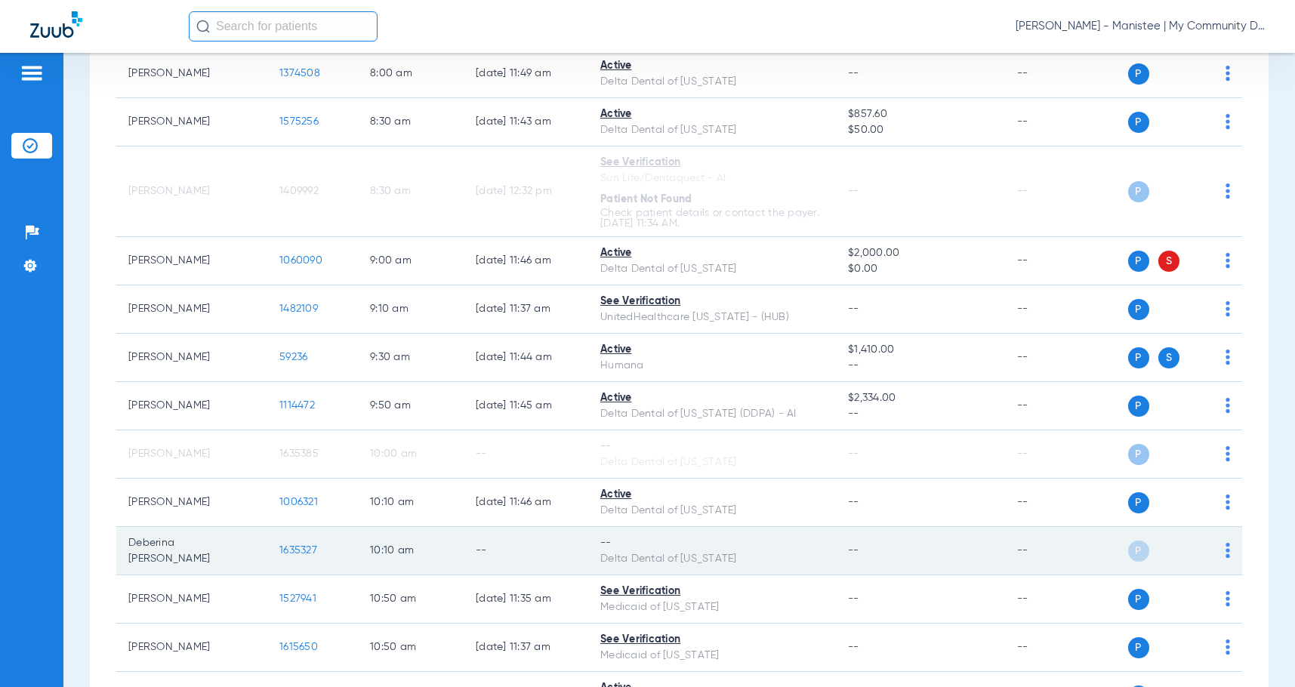
click at [1226, 558] on img at bounding box center [1228, 550] width 5 height 15
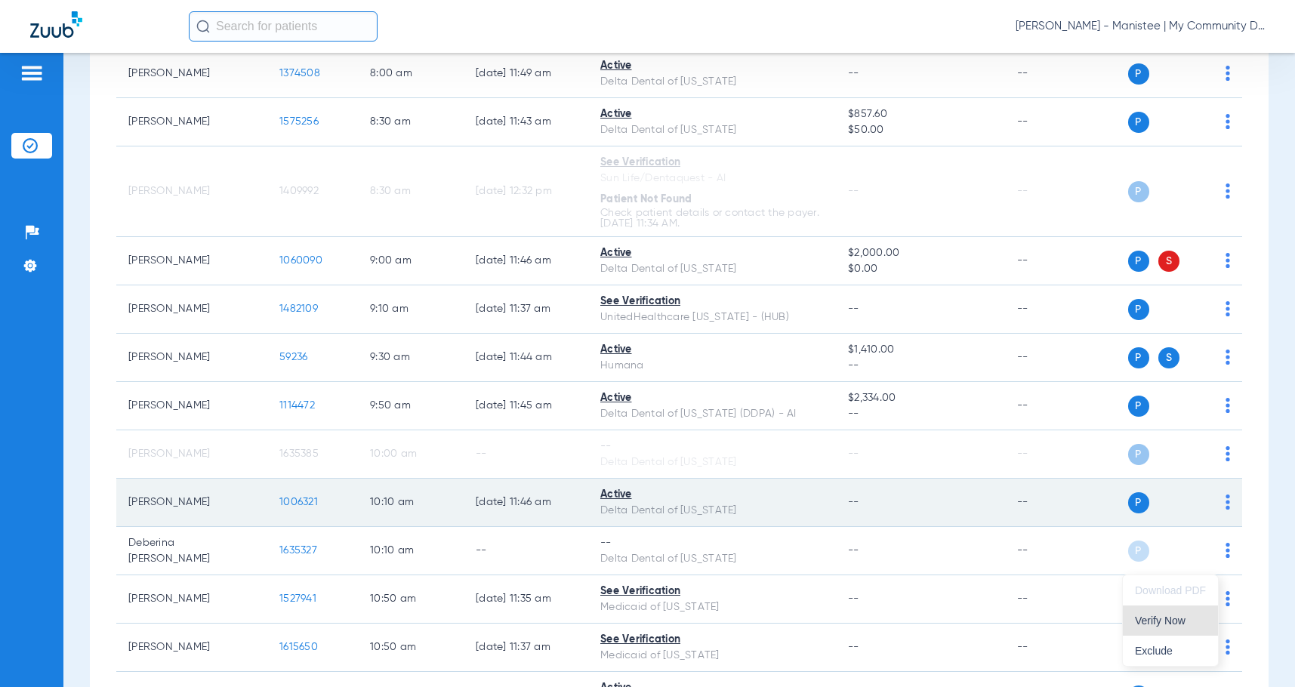
drag, startPoint x: 1182, startPoint y: 625, endPoint x: 1141, endPoint y: 529, distance: 104.2
click at [1182, 624] on span "Verify Now" at bounding box center [1170, 621] width 71 height 11
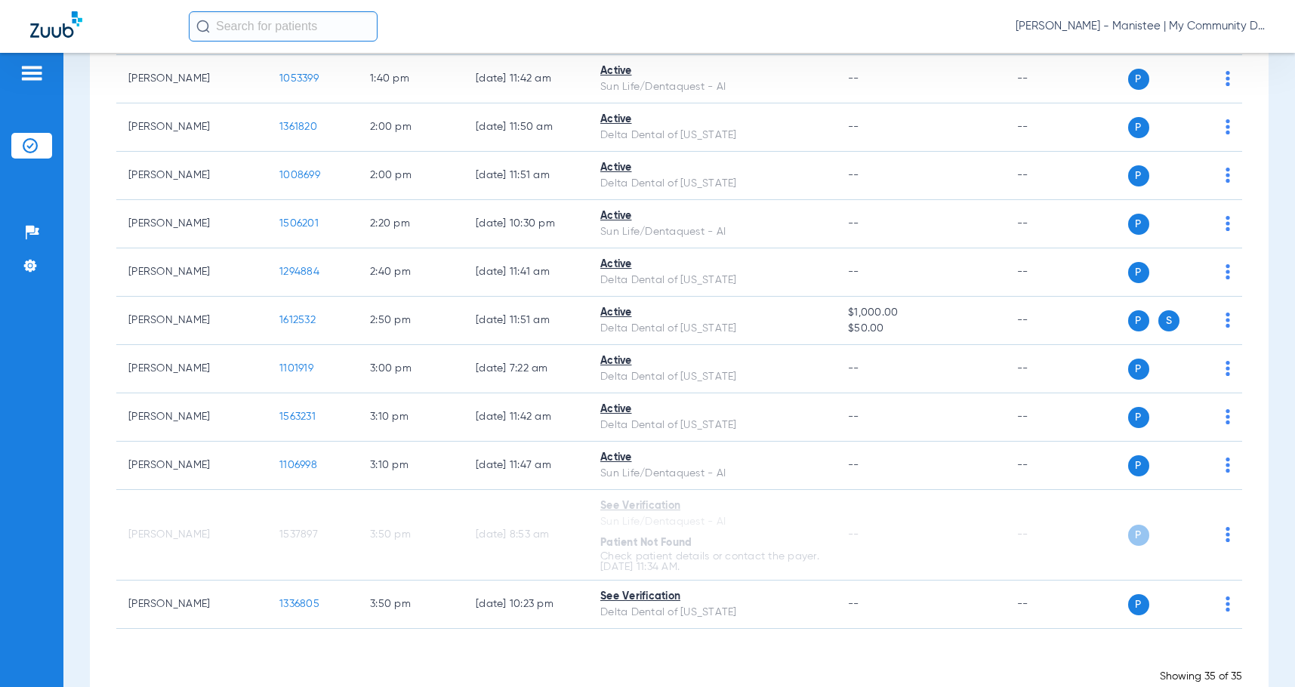
scroll to position [1648, 0]
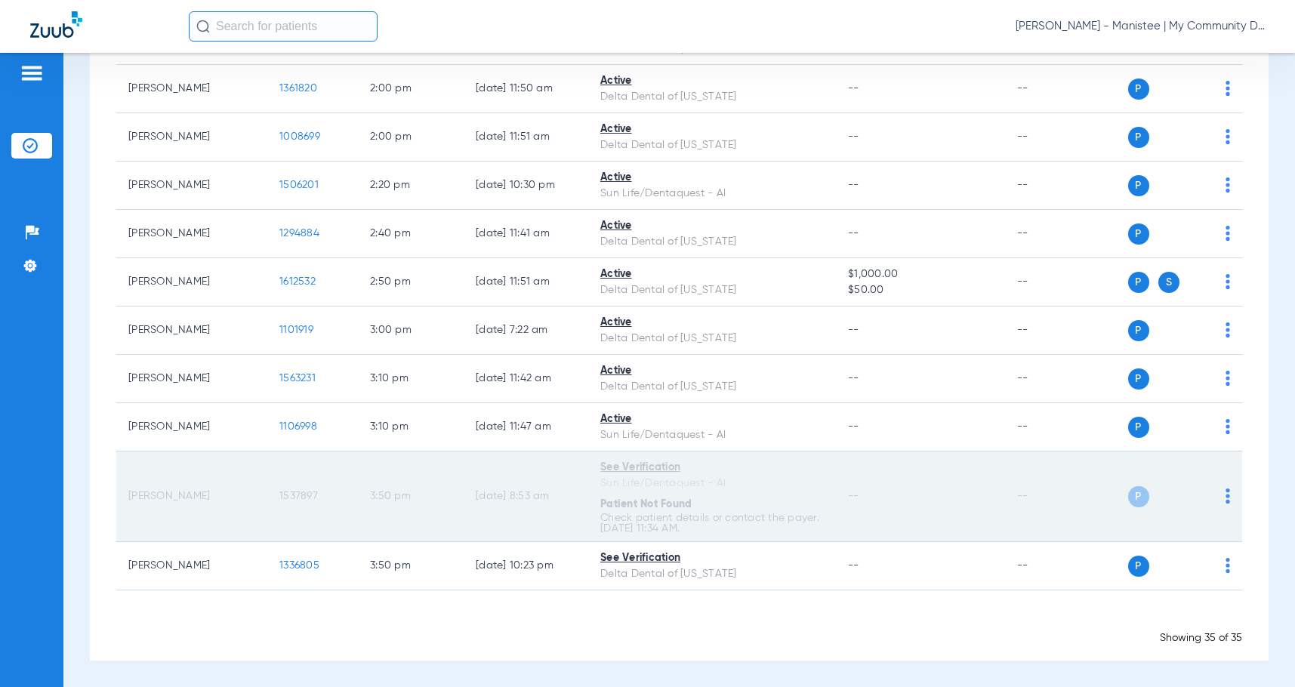
click at [1226, 496] on img at bounding box center [1228, 496] width 5 height 15
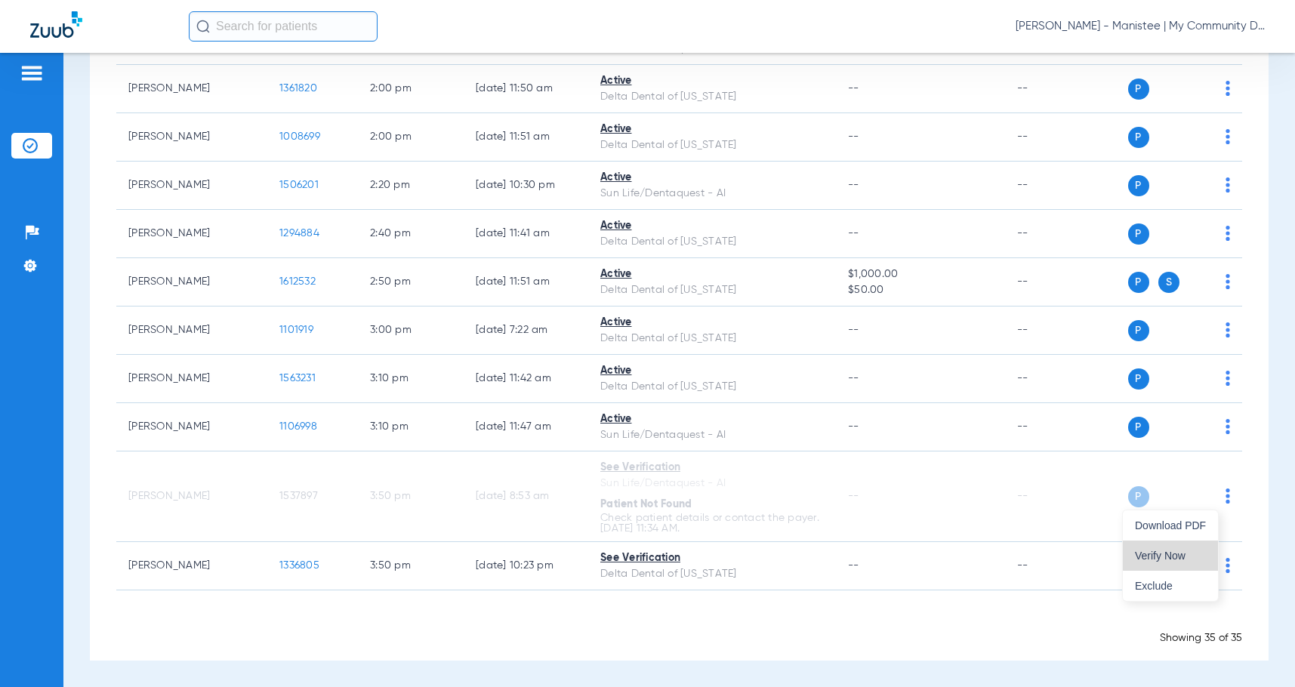
click at [1171, 553] on span "Verify Now" at bounding box center [1170, 556] width 71 height 11
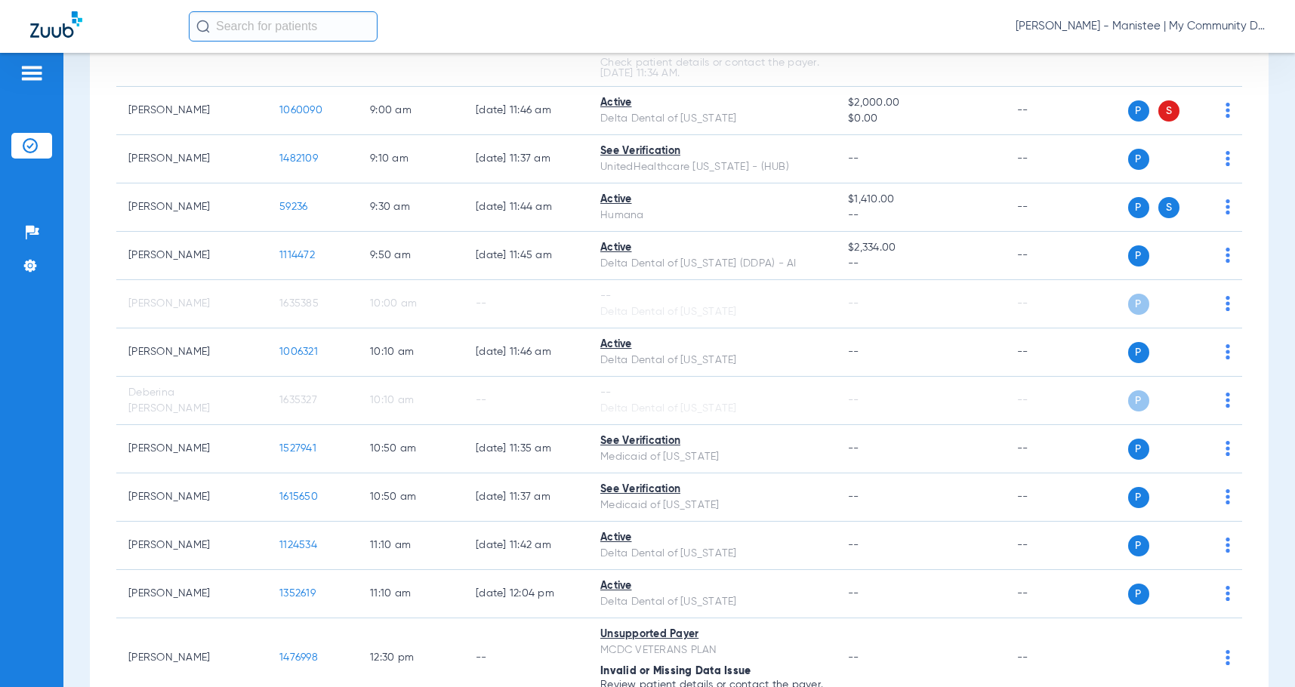
scroll to position [529, 0]
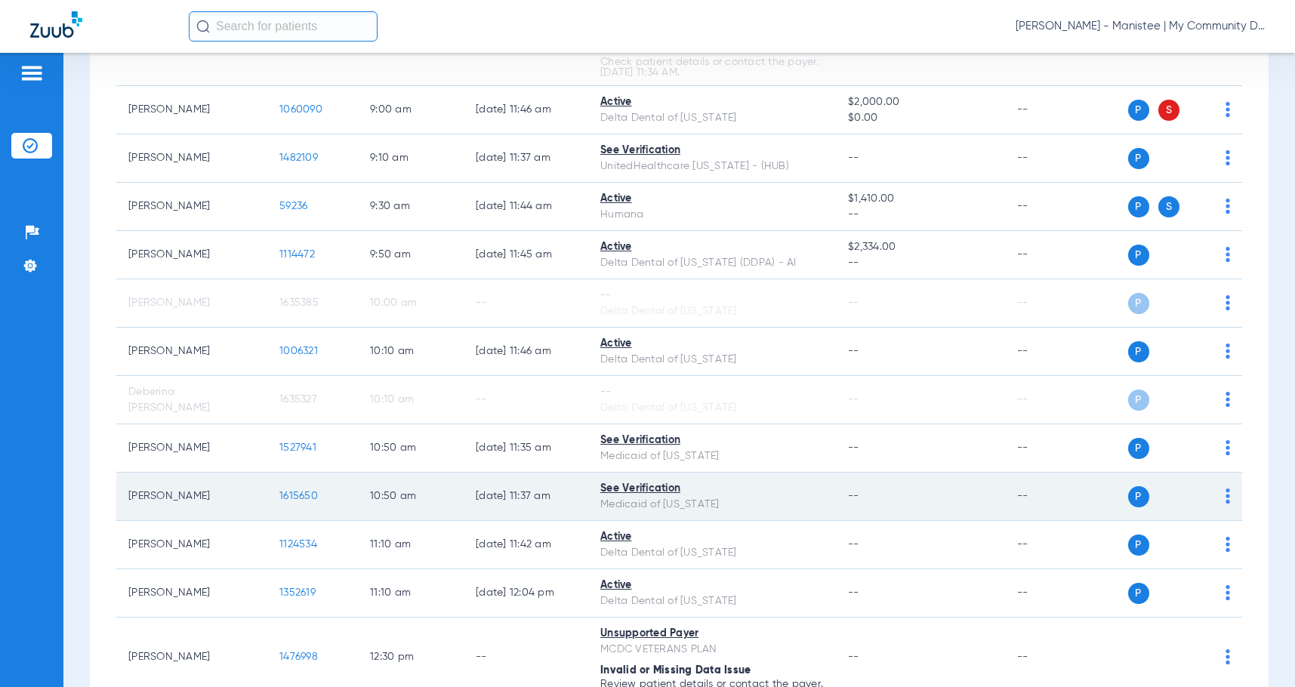
click at [298, 502] on span "1615650" at bounding box center [298, 496] width 39 height 11
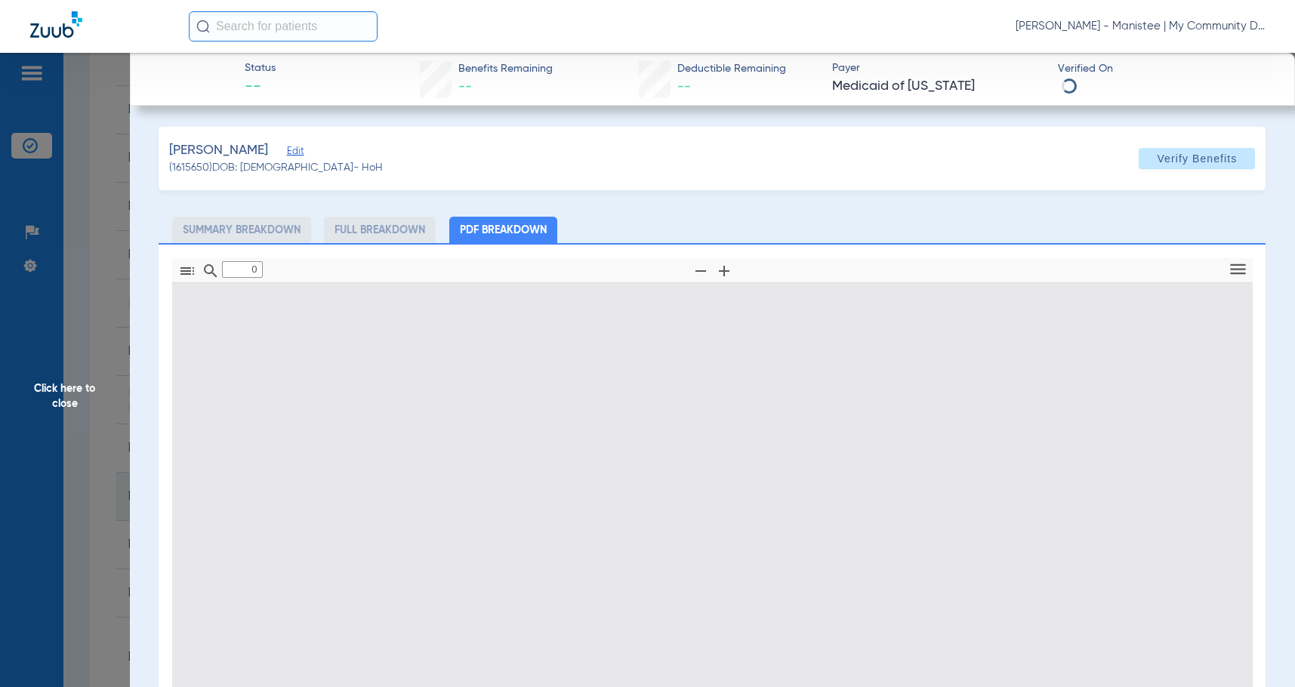
type input "1"
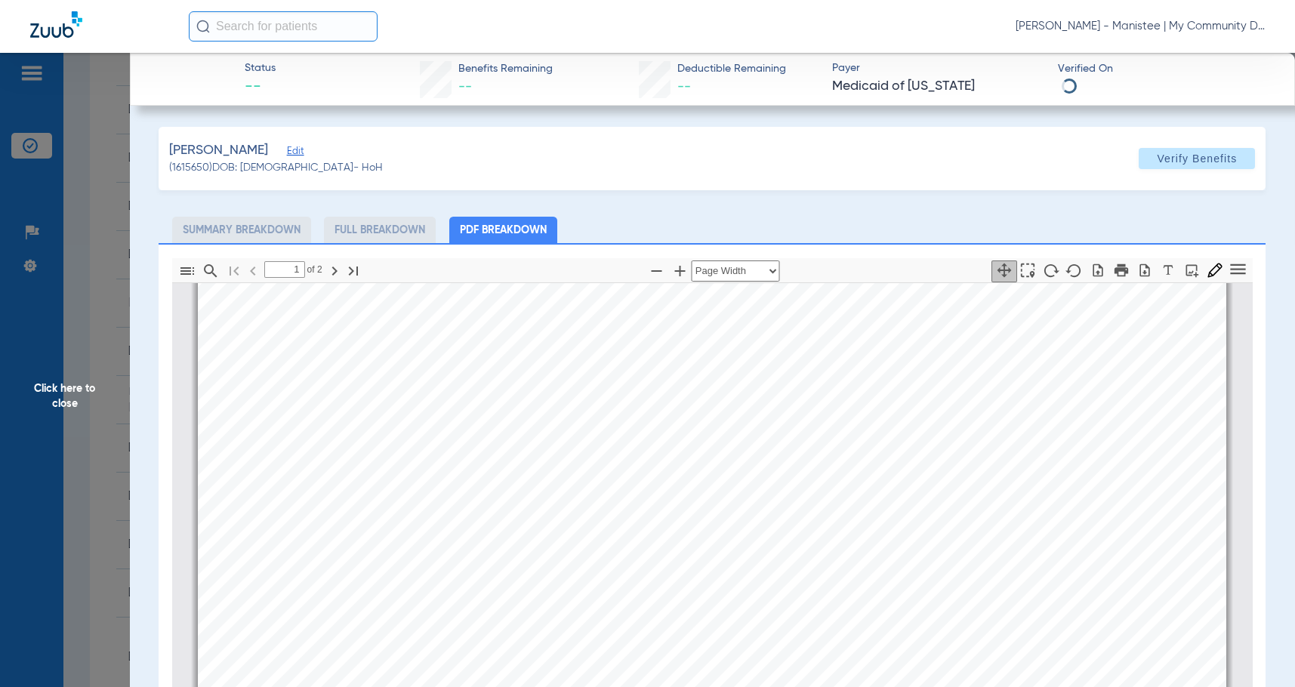
scroll to position [461, 0]
drag, startPoint x: 82, startPoint y: 389, endPoint x: 1218, endPoint y: 497, distance: 1141.9
click at [82, 389] on span "Click here to close" at bounding box center [65, 396] width 130 height 687
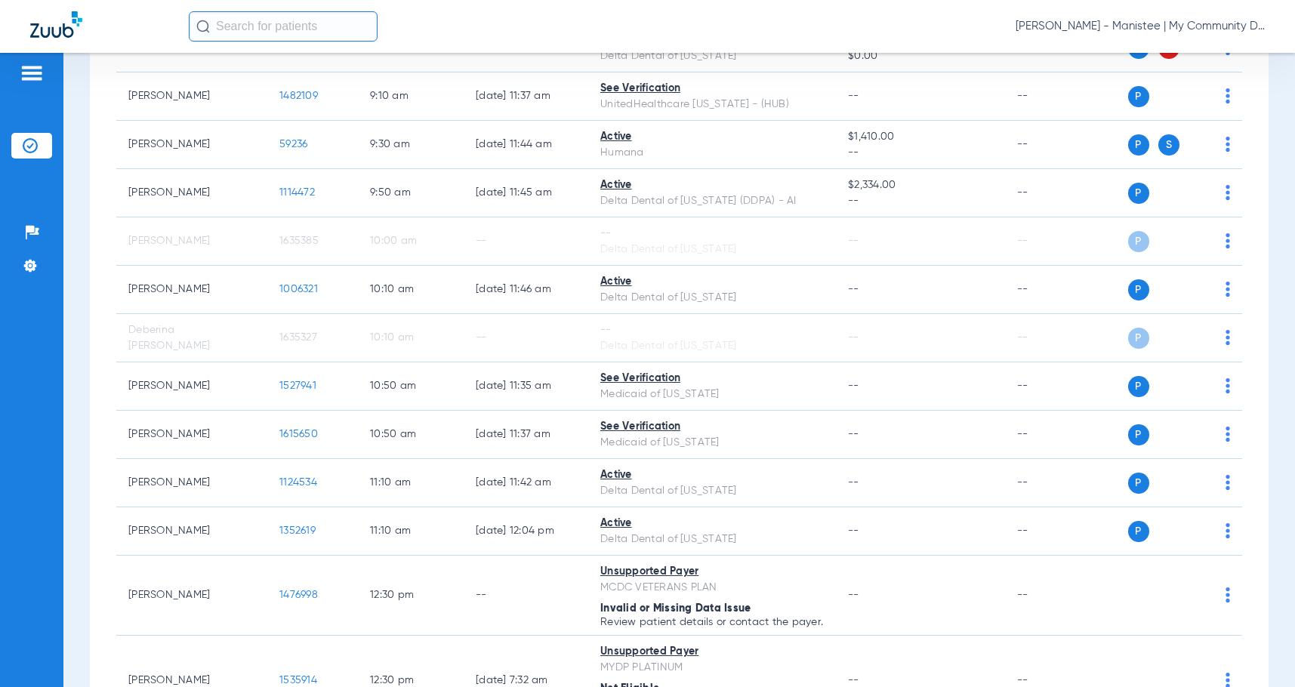
scroll to position [680, 0]
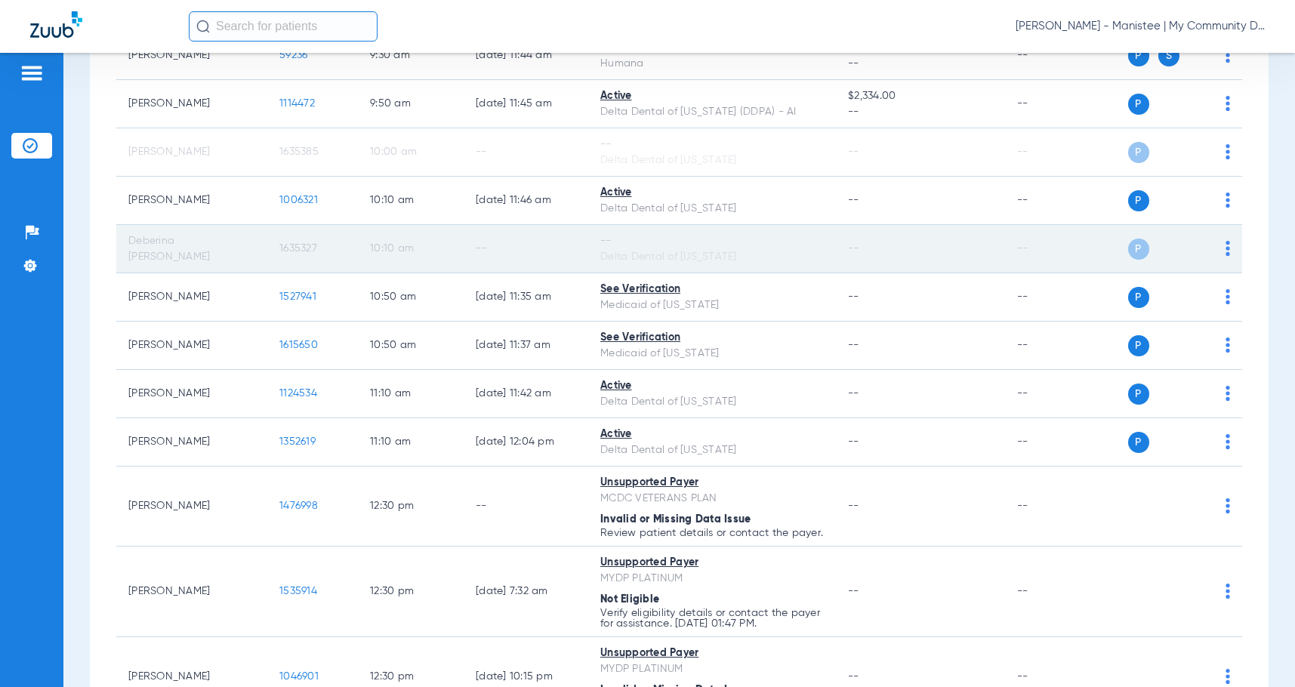
drag, startPoint x: 57, startPoint y: 384, endPoint x: 165, endPoint y: 256, distance: 167.8
click at [57, 384] on div "Patients Insurance Verification Setup Help Center Settings" at bounding box center [31, 396] width 63 height 687
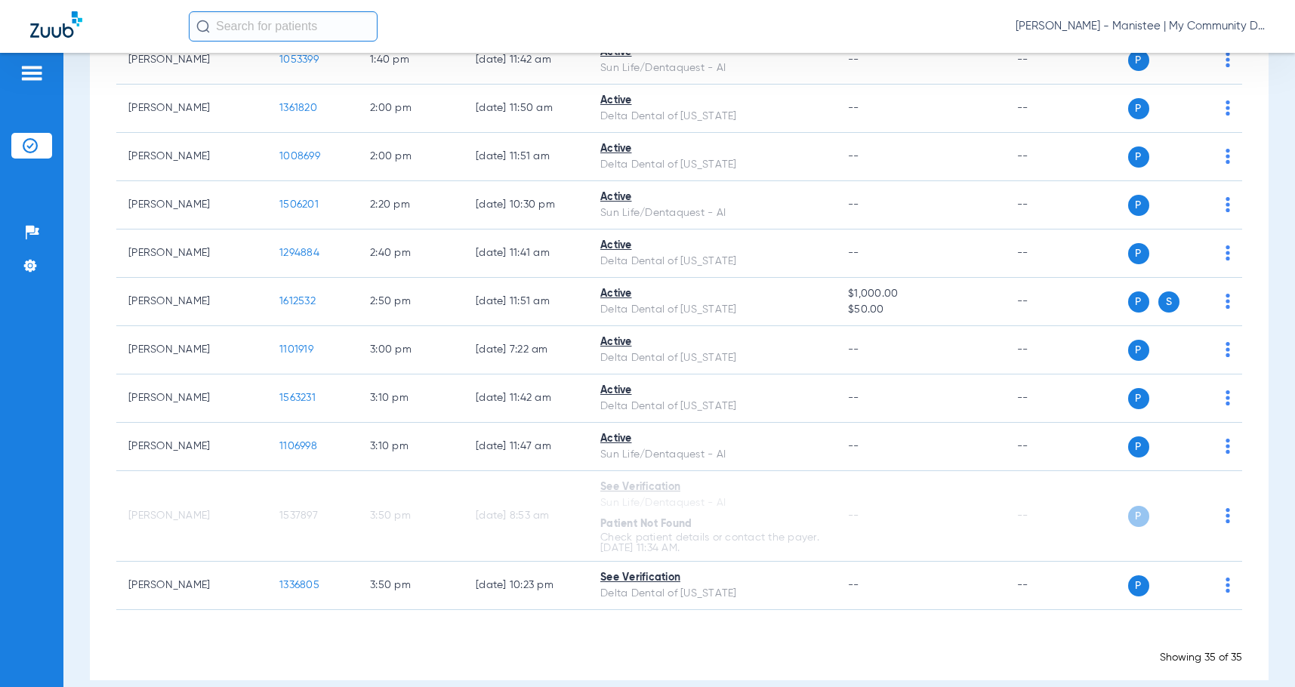
scroll to position [1648, 0]
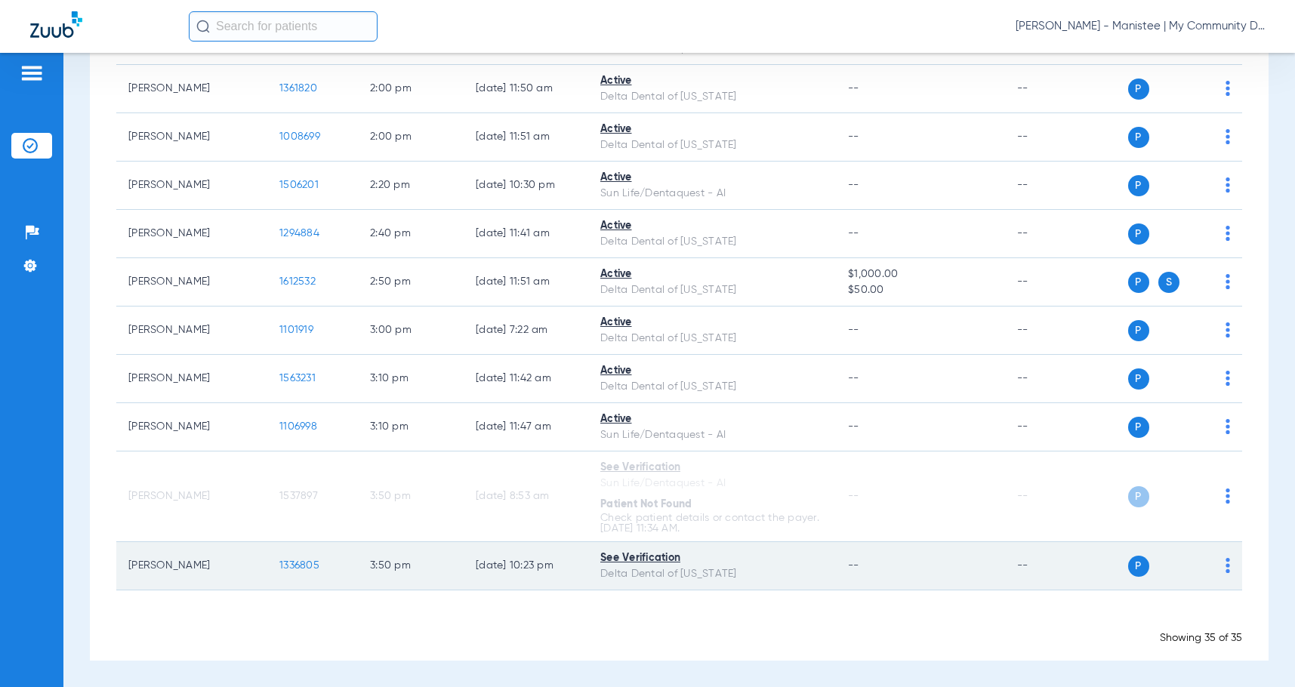
click at [314, 566] on span "1336805" at bounding box center [299, 565] width 40 height 11
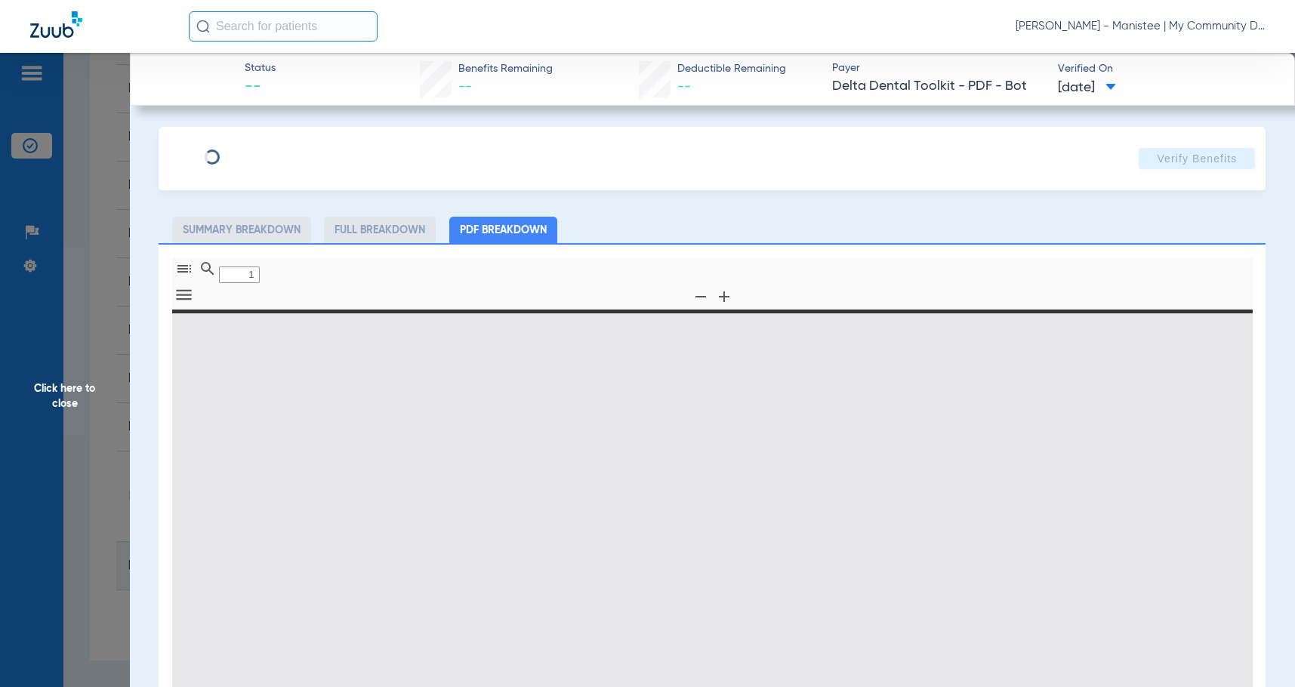
type input "0"
select select "page-width"
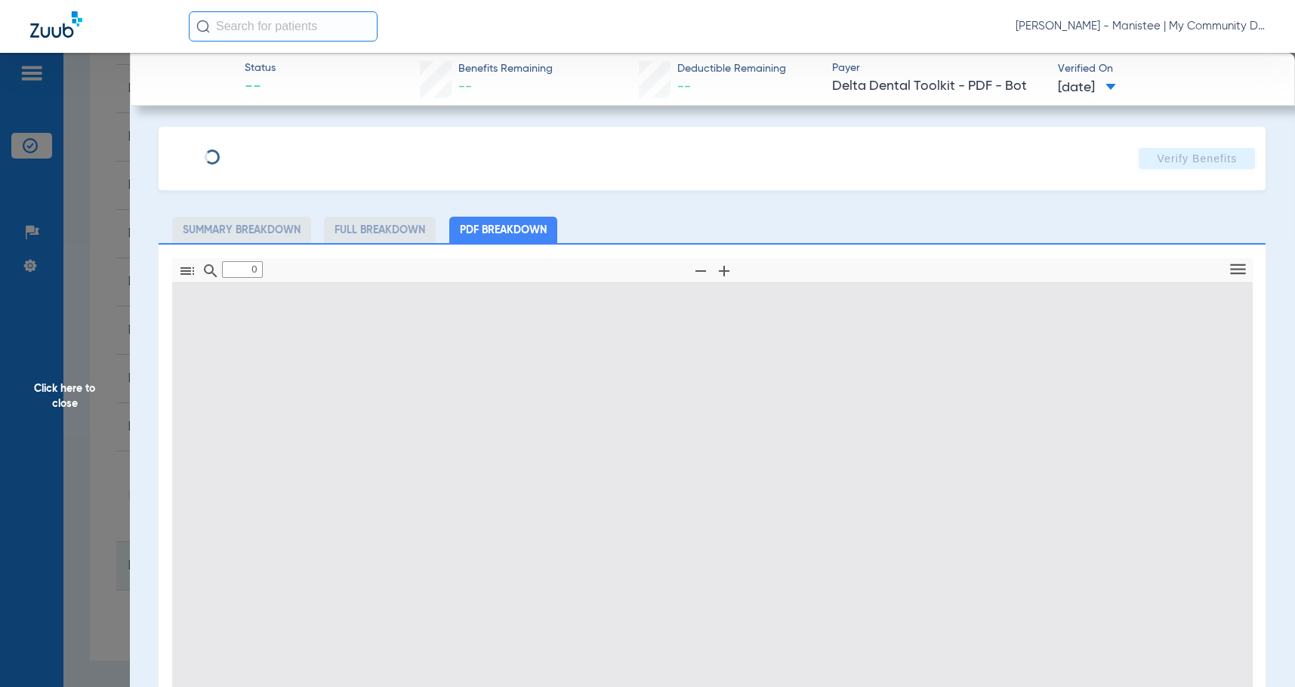
type input "1"
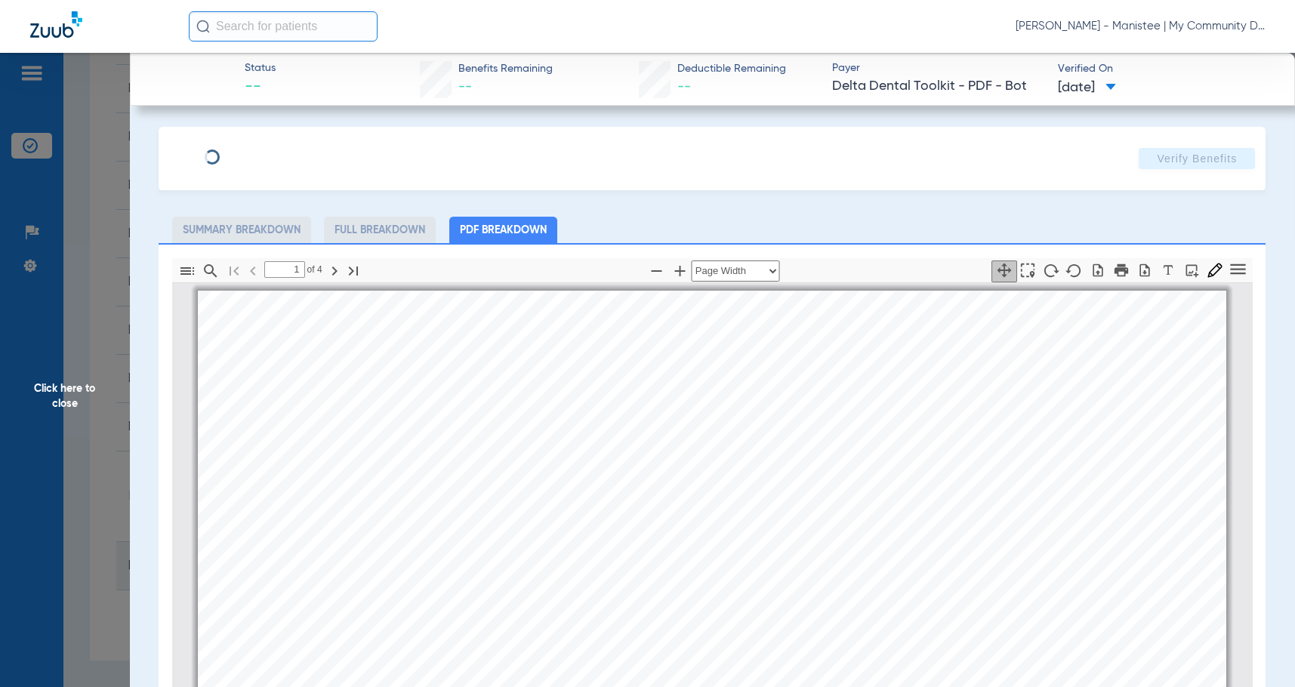
scroll to position [8, 0]
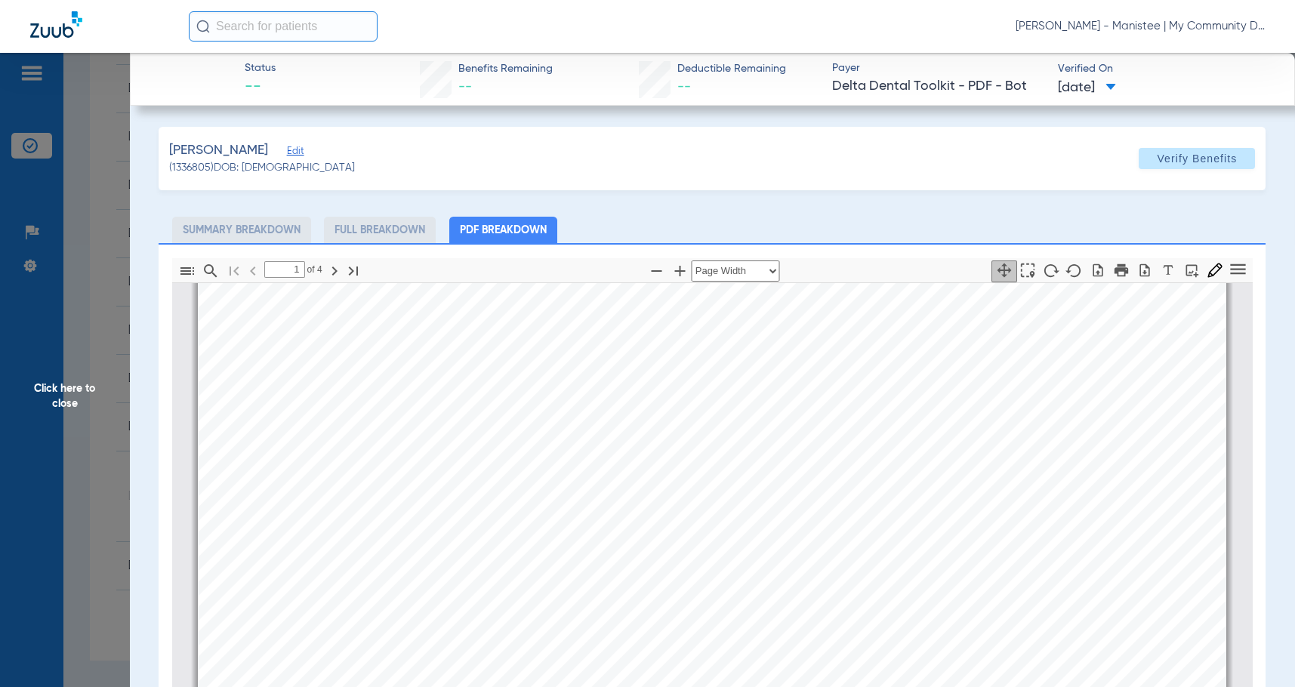
click at [77, 412] on span "Click here to close" at bounding box center [65, 396] width 130 height 687
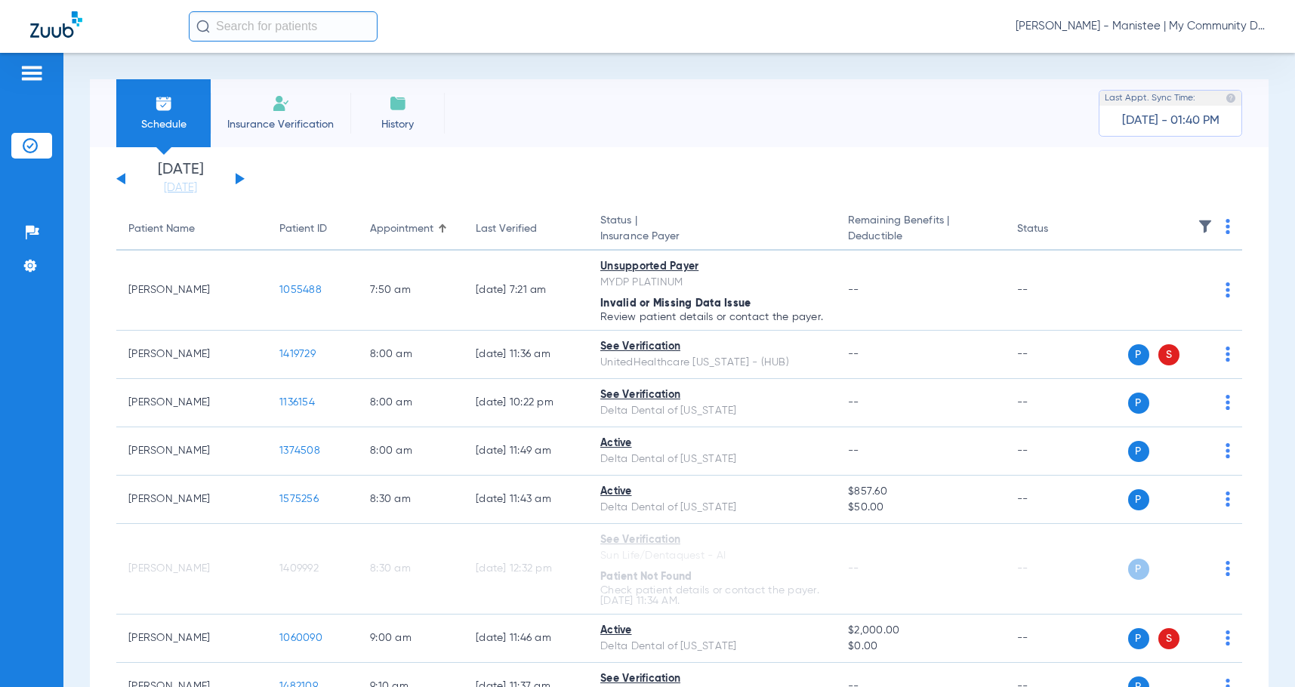
click at [290, 408] on span "1136154" at bounding box center [297, 402] width 36 height 11
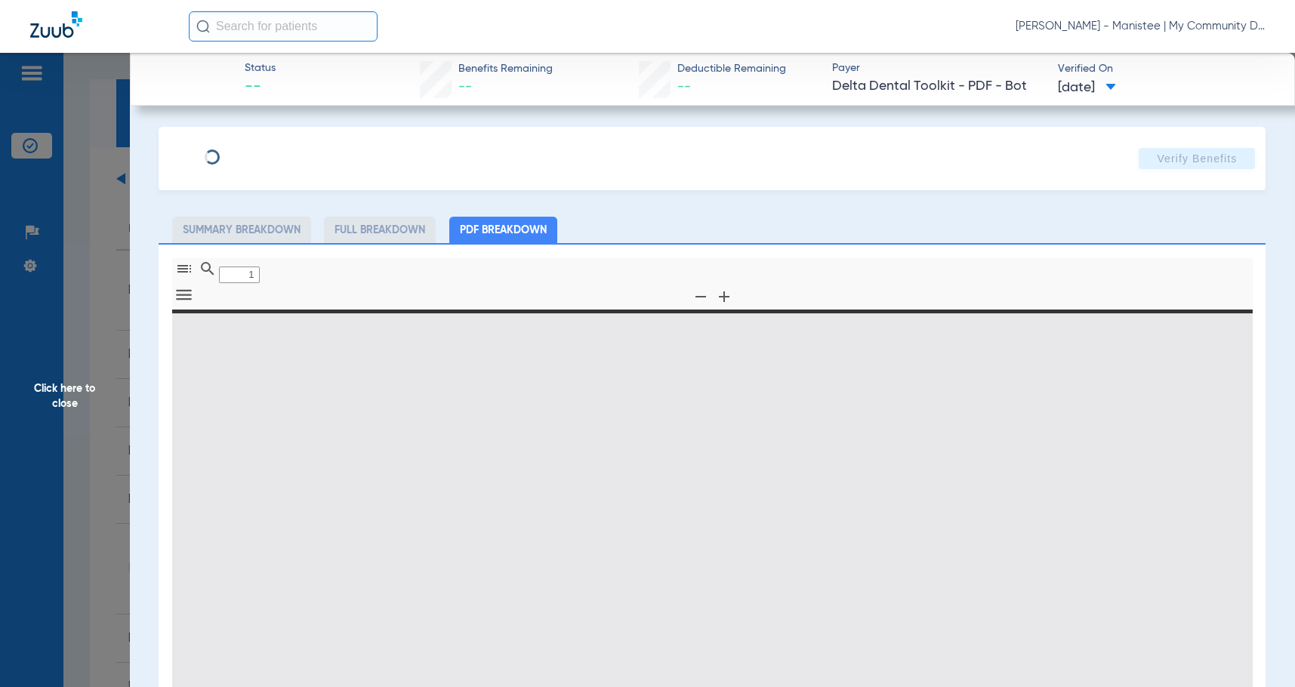
type input "0"
select select "page-width"
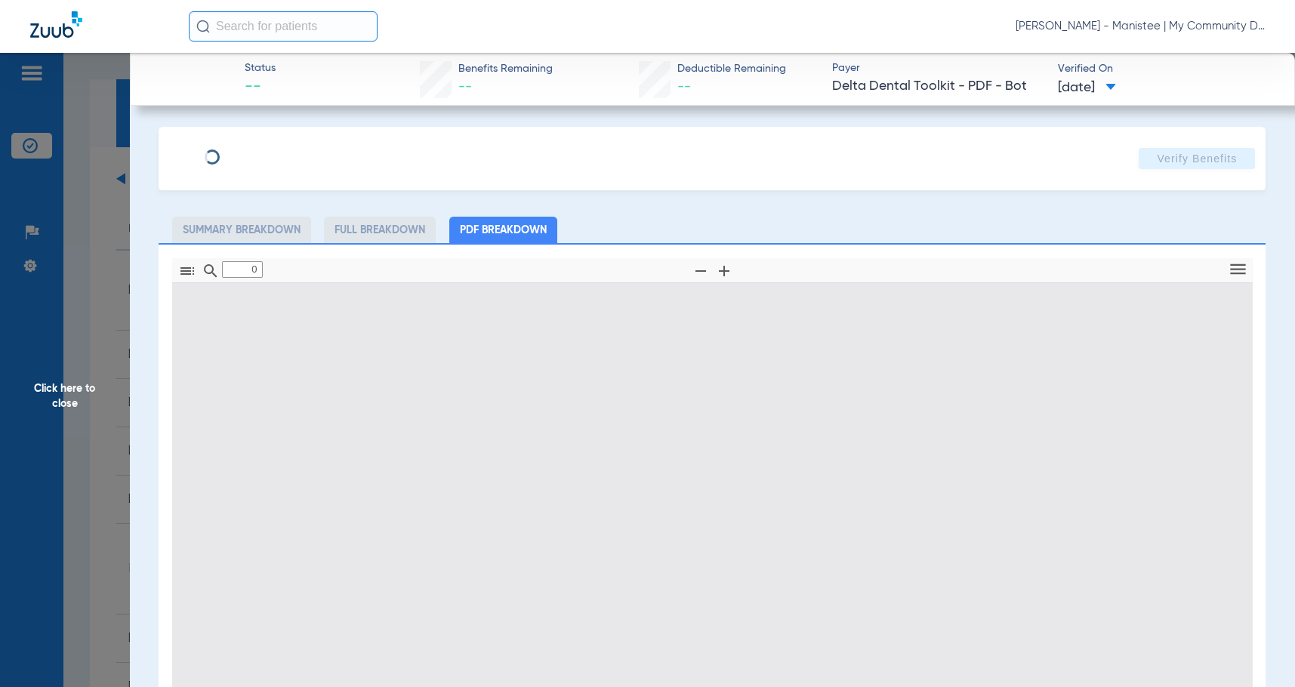
type input "1"
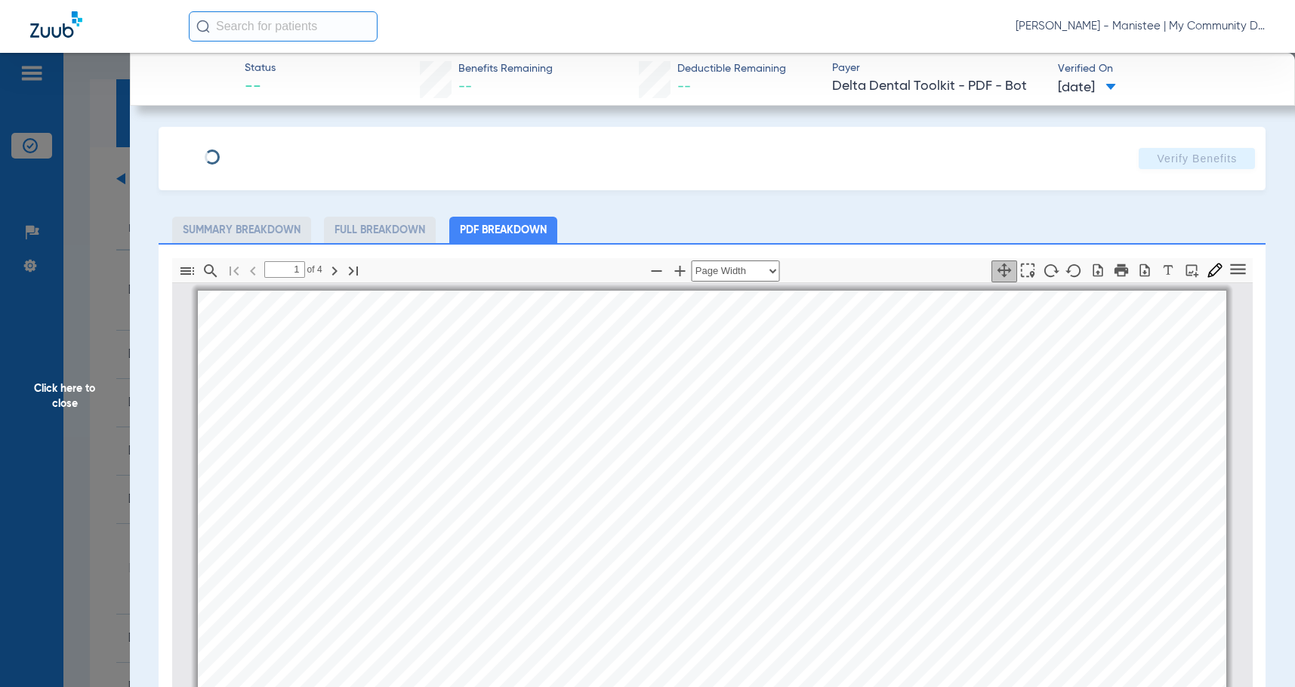
scroll to position [8, 0]
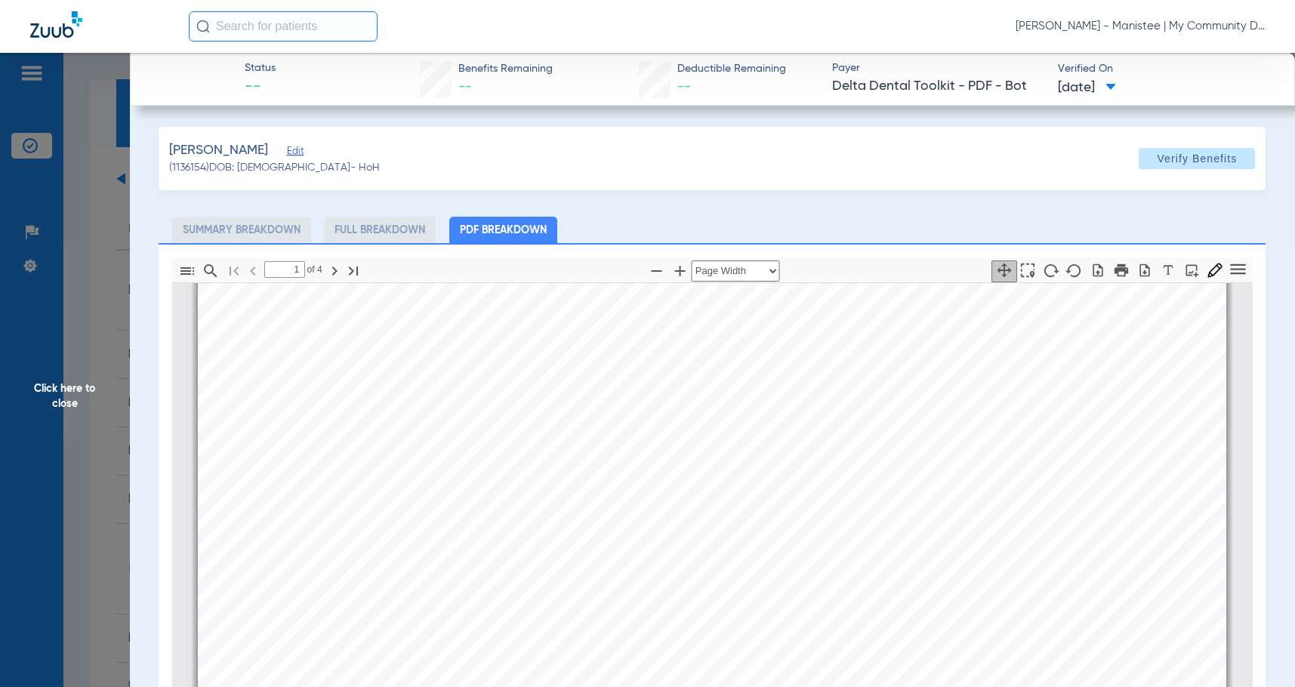
click at [103, 352] on span "Click here to close" at bounding box center [65, 396] width 130 height 687
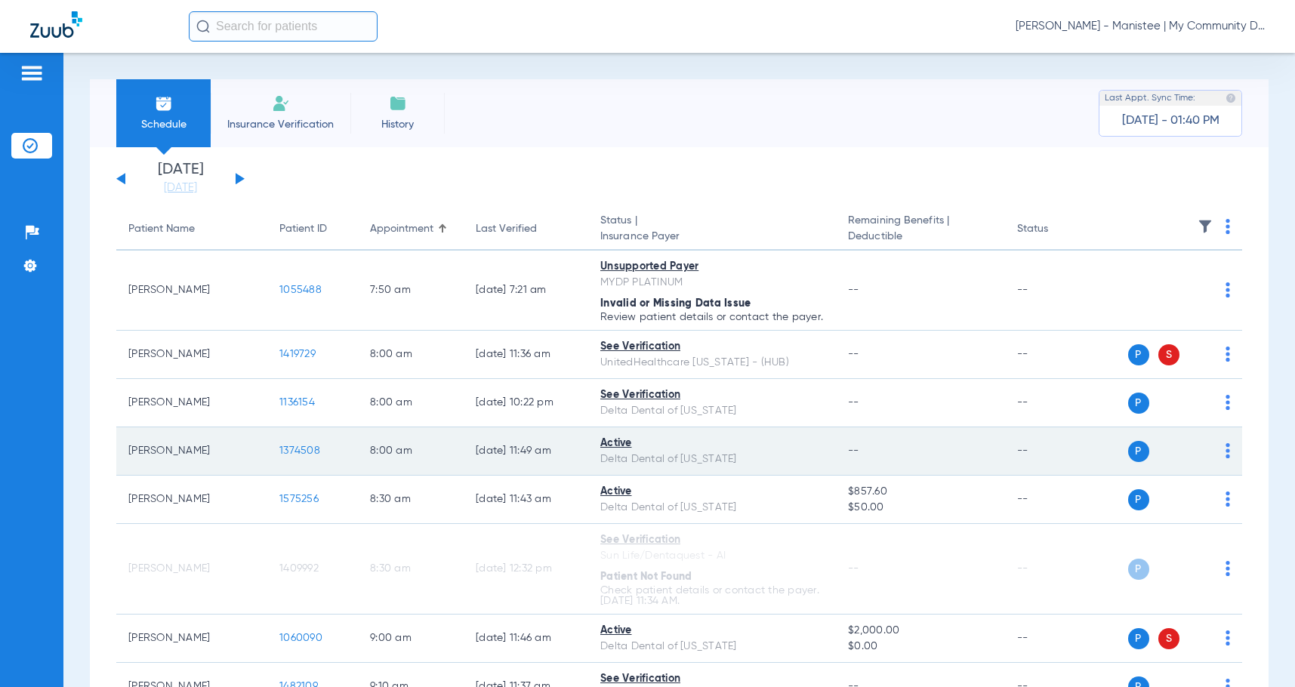
click at [295, 456] on span "1374508" at bounding box center [299, 451] width 41 height 11
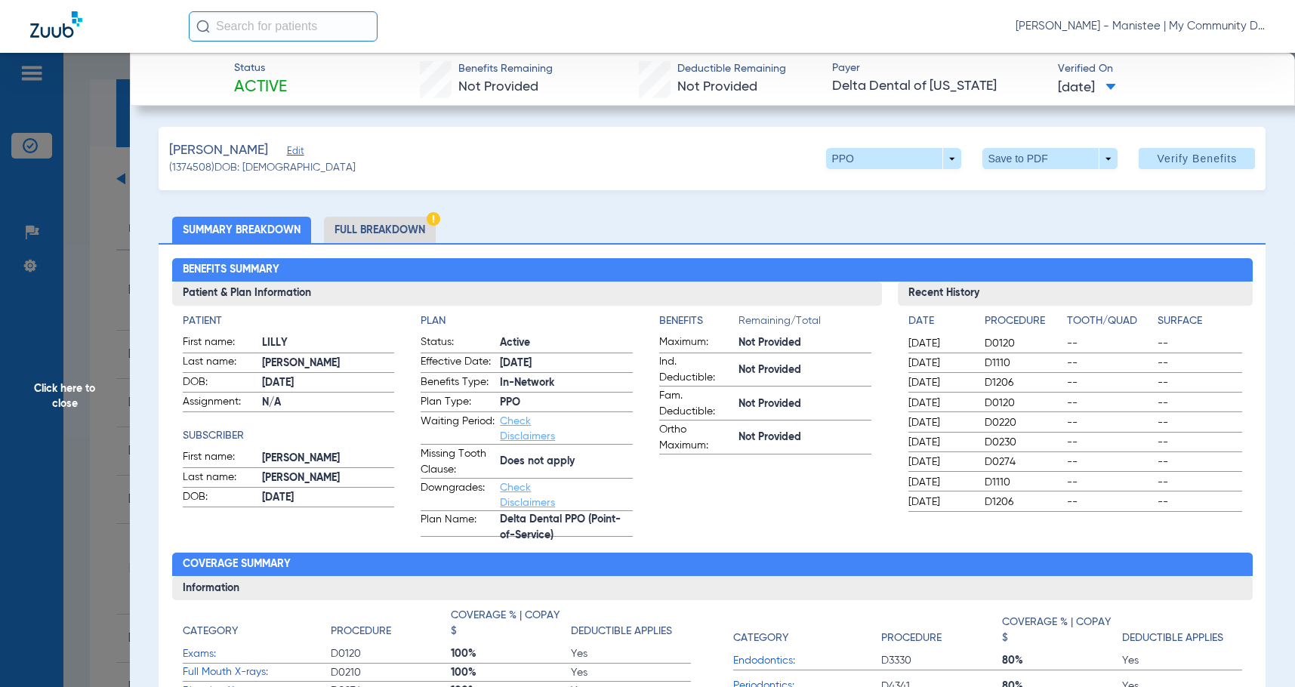
click at [404, 233] on li "Full Breakdown" at bounding box center [380, 230] width 112 height 26
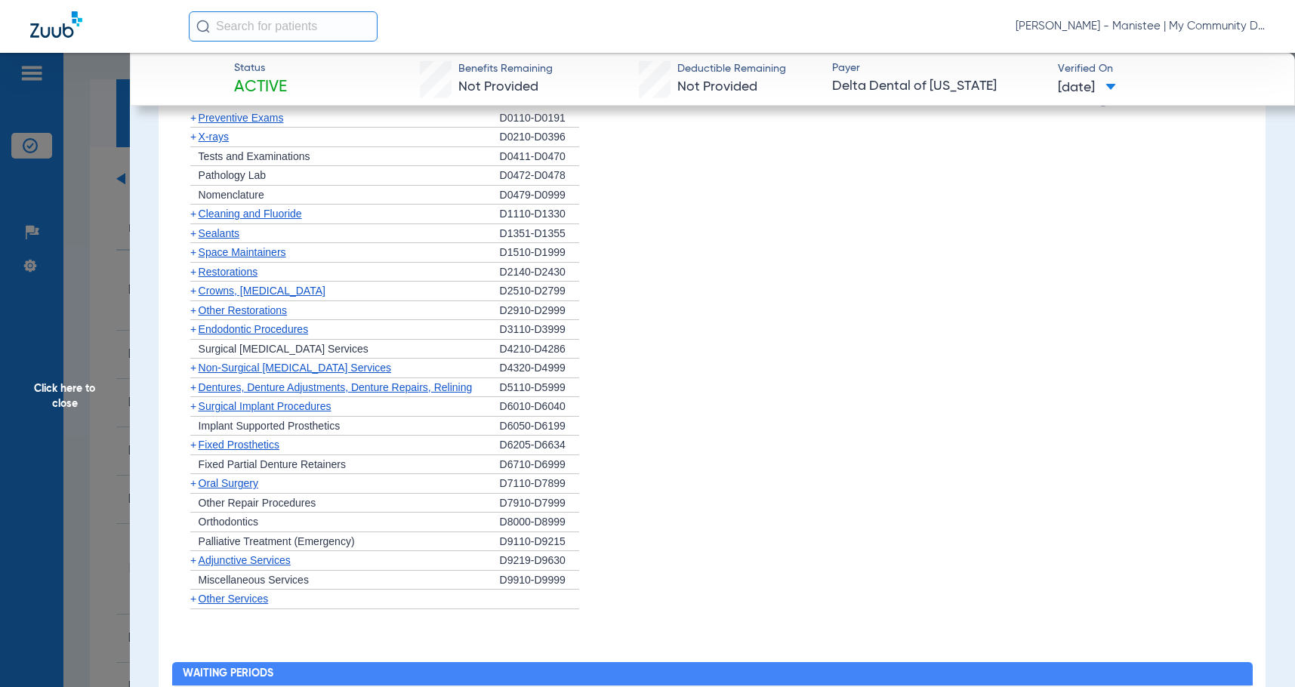
scroll to position [1586, 0]
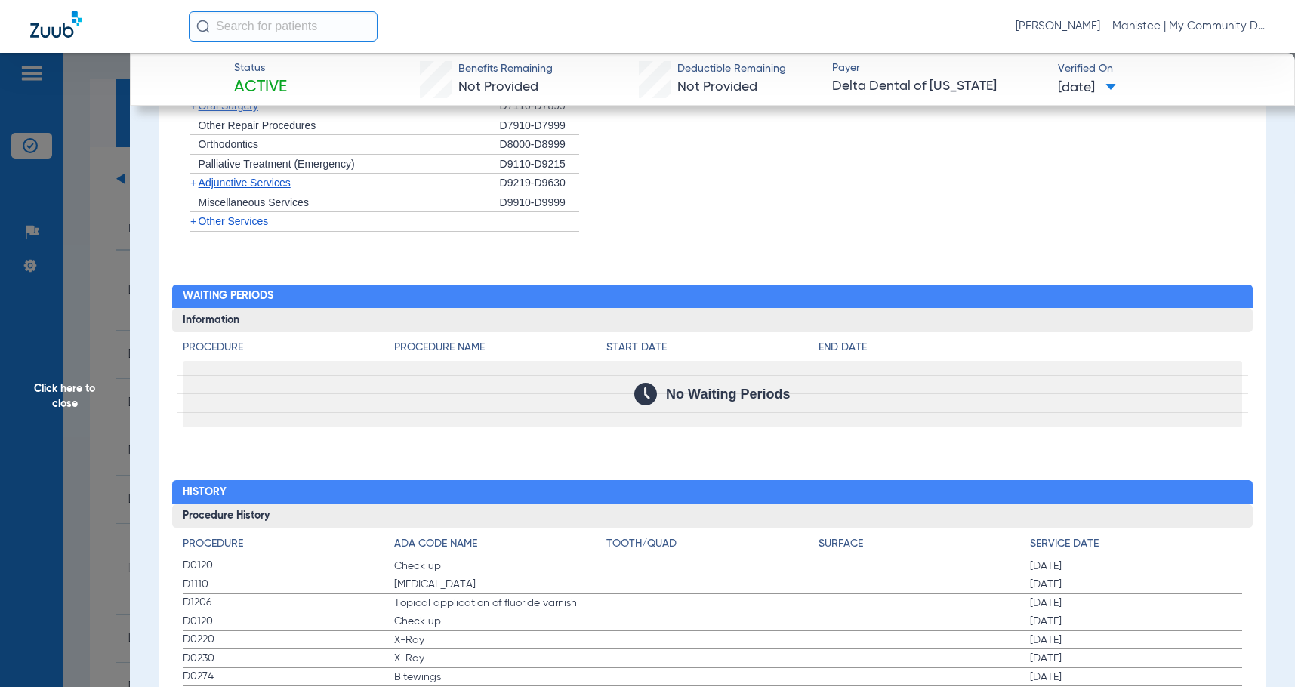
click at [592, 497] on h2 "History" at bounding box center [712, 492] width 1081 height 24
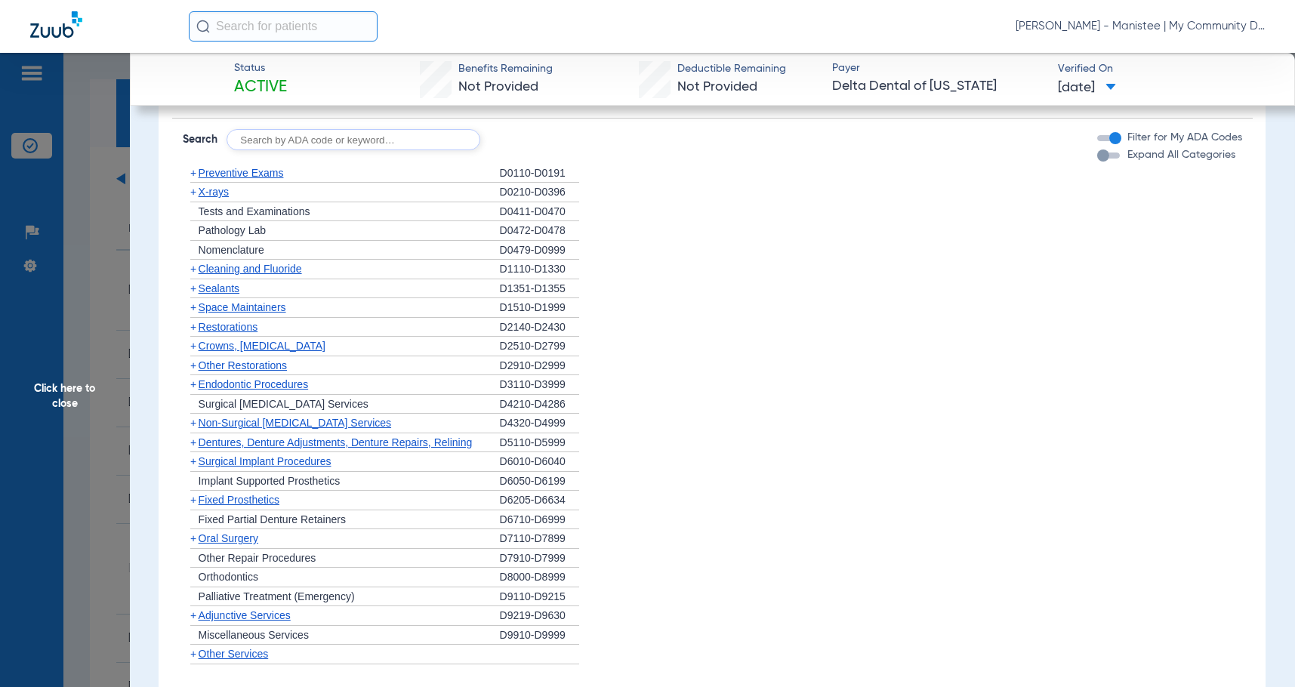
scroll to position [1070, 0]
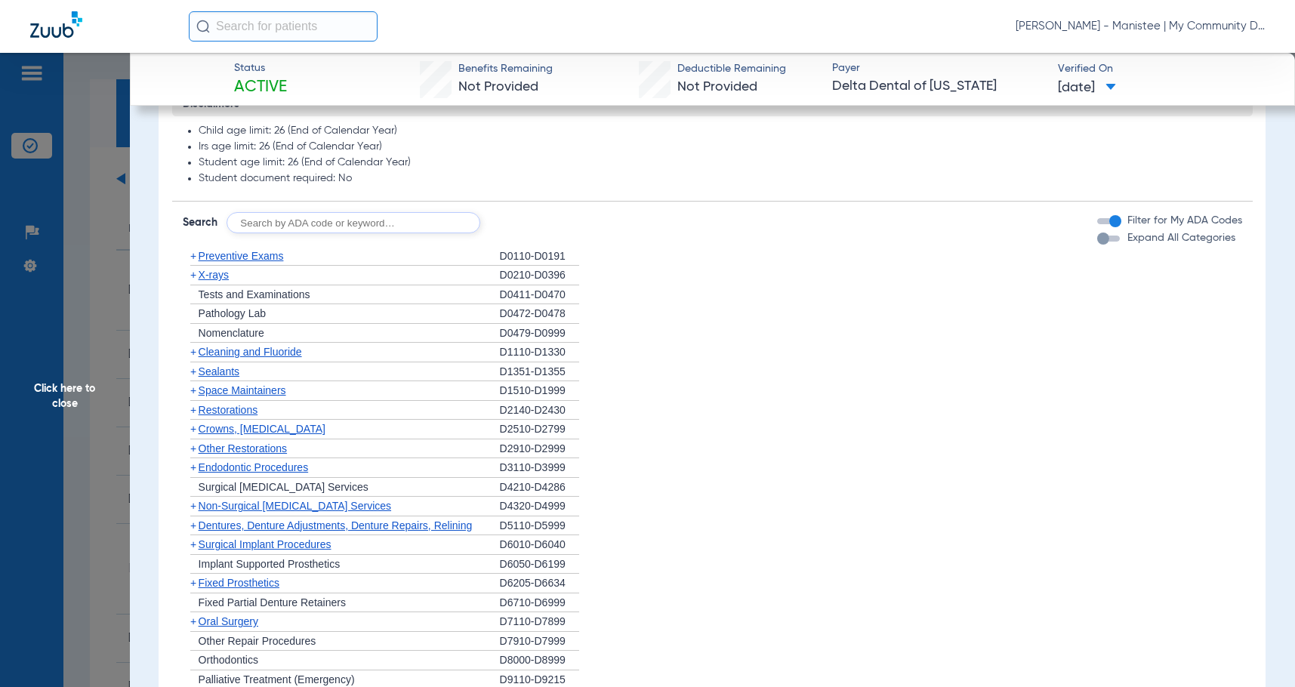
click at [219, 278] on span "X-rays" at bounding box center [214, 275] width 30 height 12
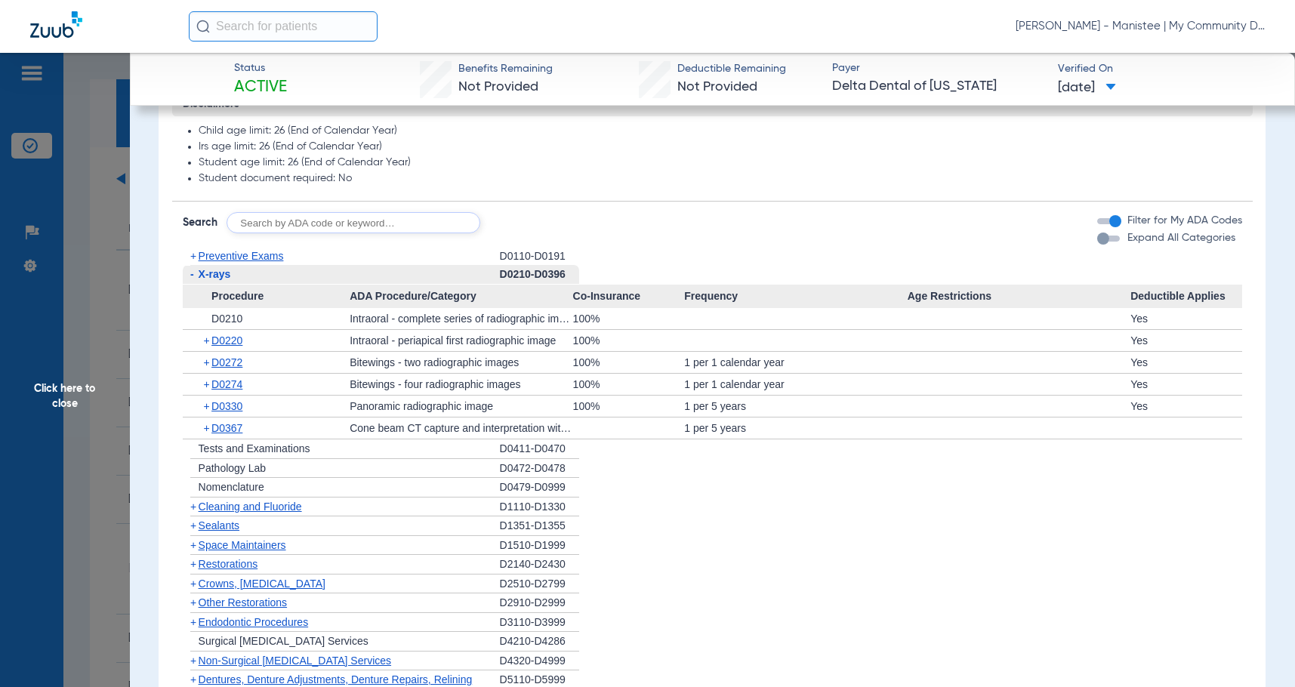
click at [240, 406] on span "D0330" at bounding box center [226, 406] width 31 height 12
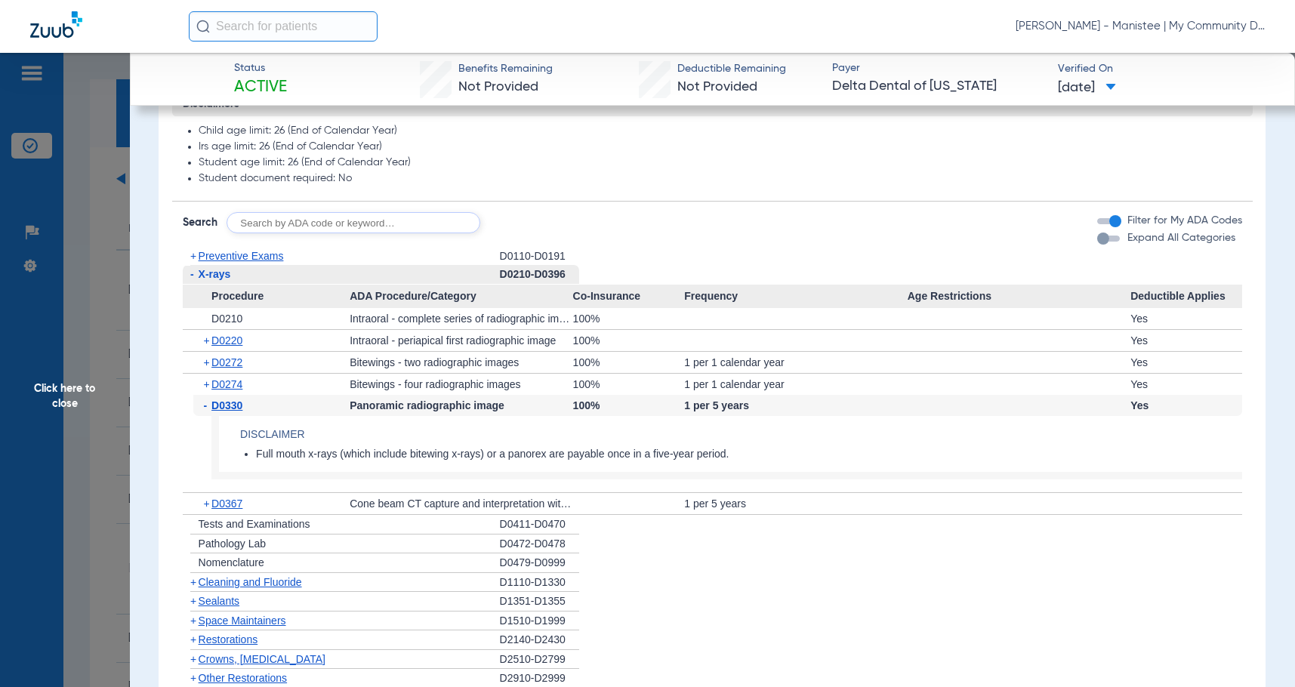
click at [239, 406] on span "D0330" at bounding box center [226, 406] width 31 height 12
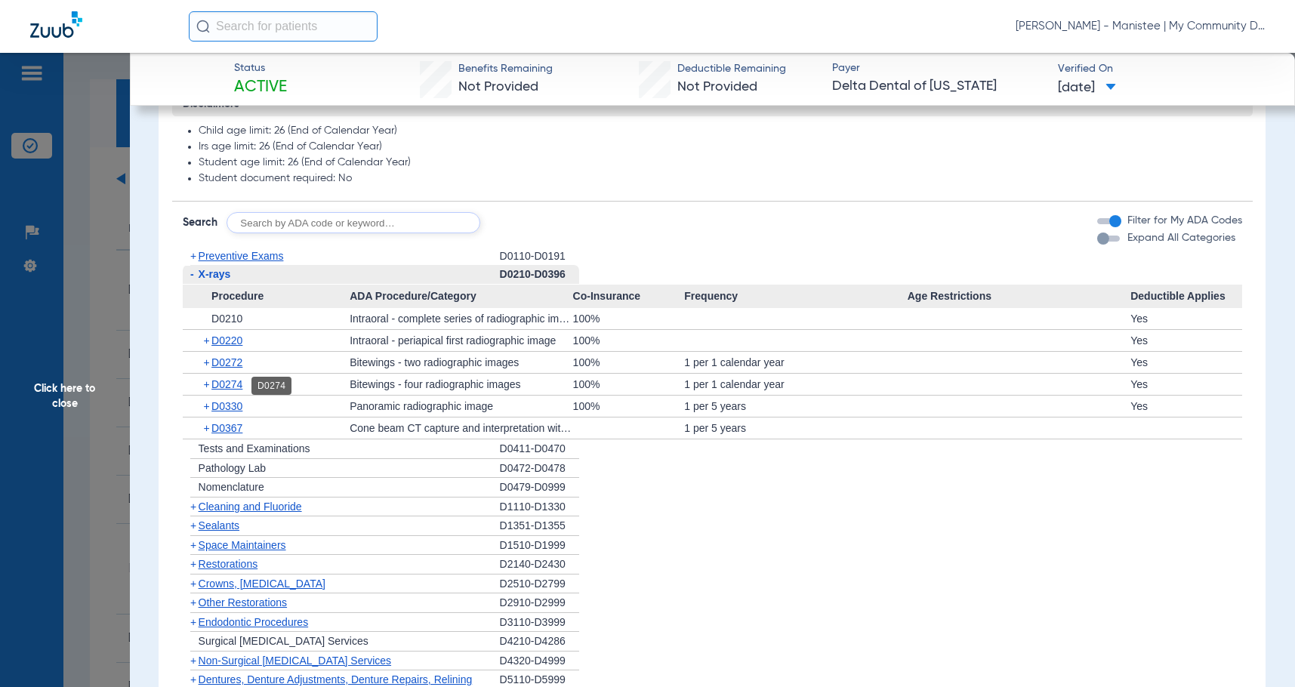
click at [227, 387] on span "D0274" at bounding box center [226, 384] width 31 height 12
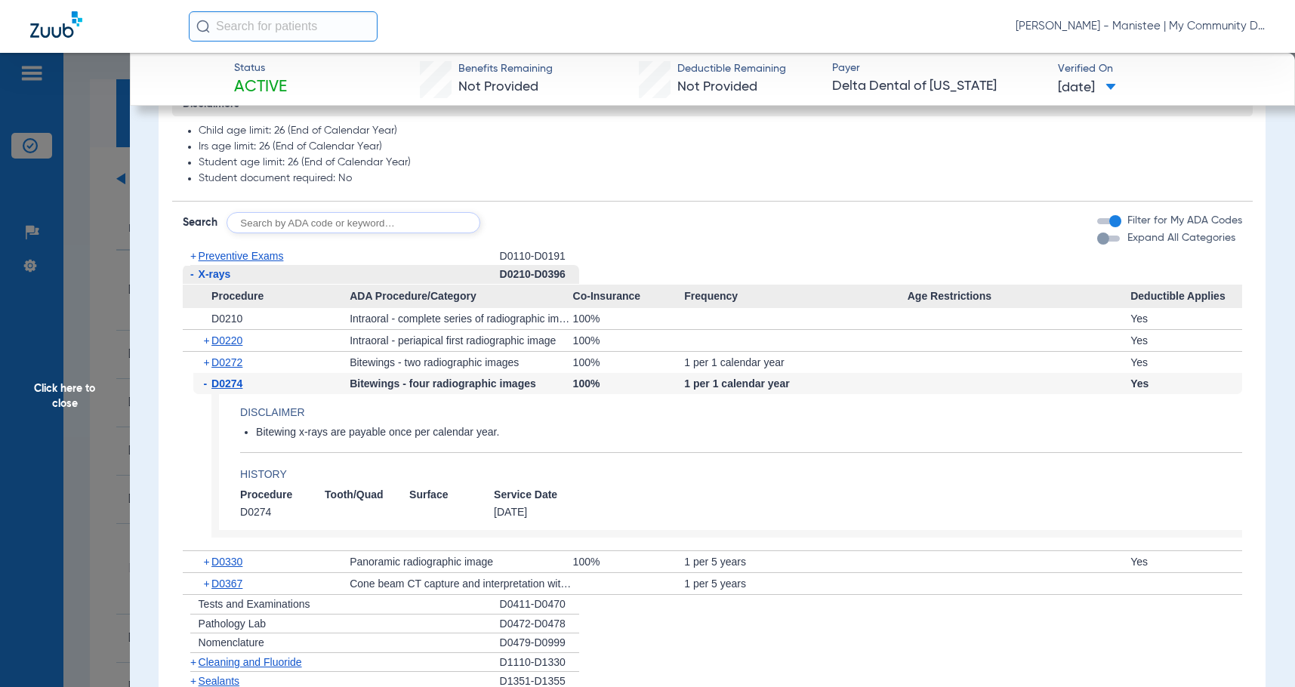
click at [227, 387] on span "D0274" at bounding box center [226, 384] width 31 height 12
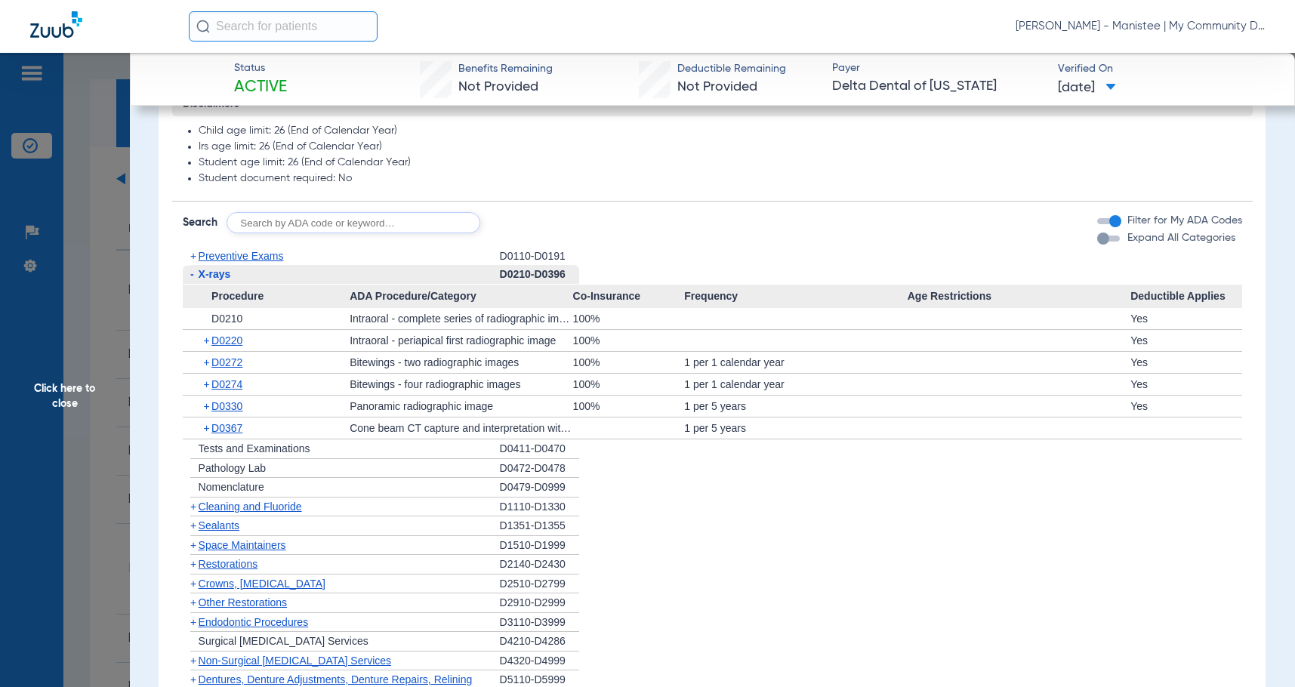
click at [242, 510] on span "Cleaning and Fluoride" at bounding box center [250, 507] width 103 height 12
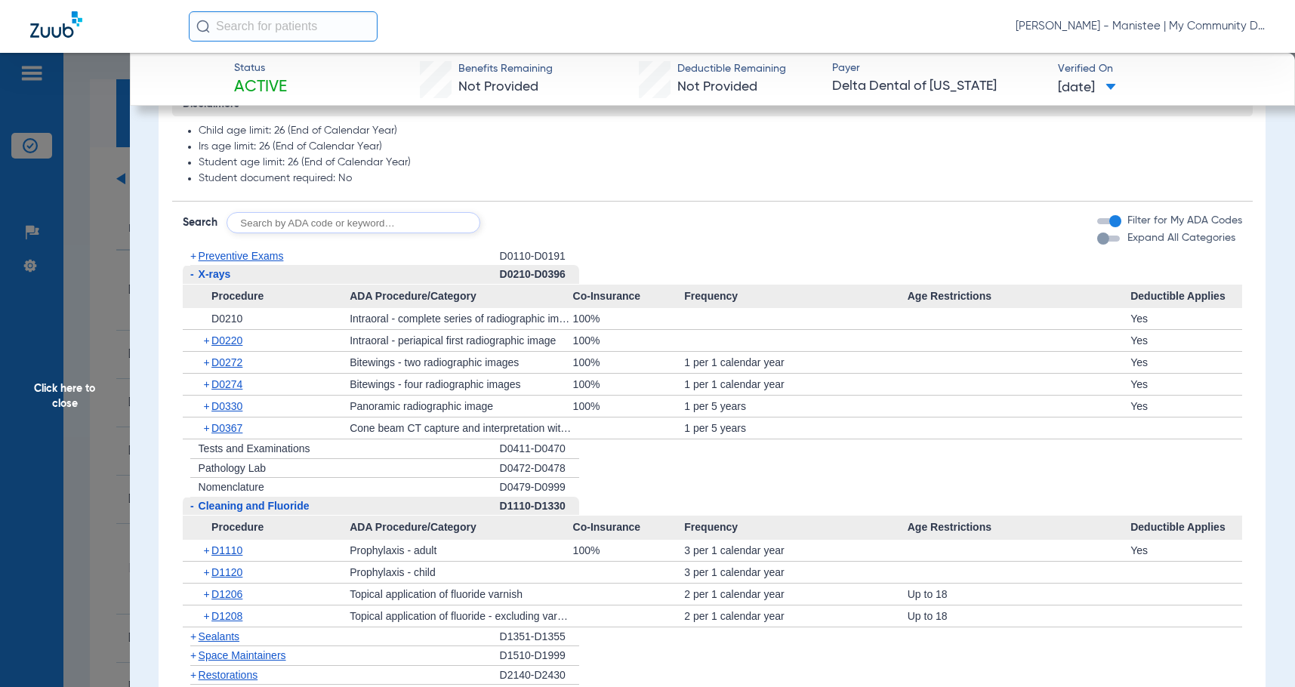
drag, startPoint x: 83, startPoint y: 400, endPoint x: 409, endPoint y: 434, distance: 327.2
click at [83, 400] on span "Click here to close" at bounding box center [65, 396] width 130 height 687
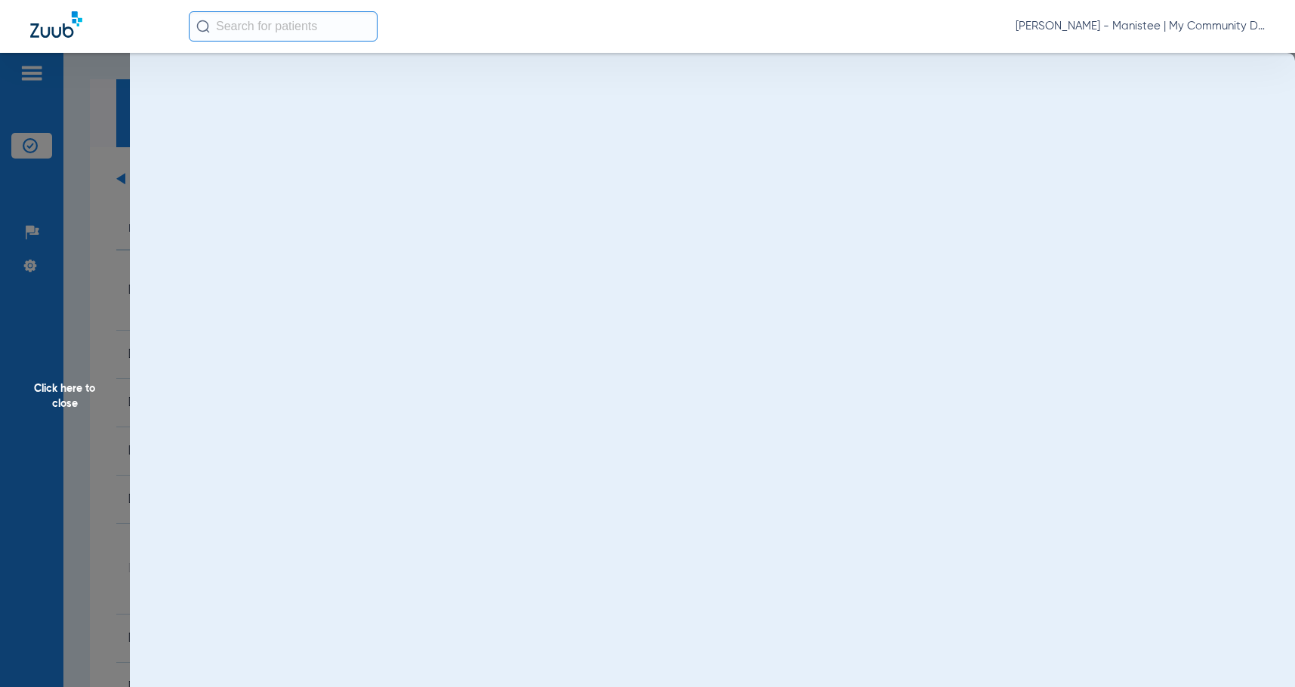
scroll to position [0, 0]
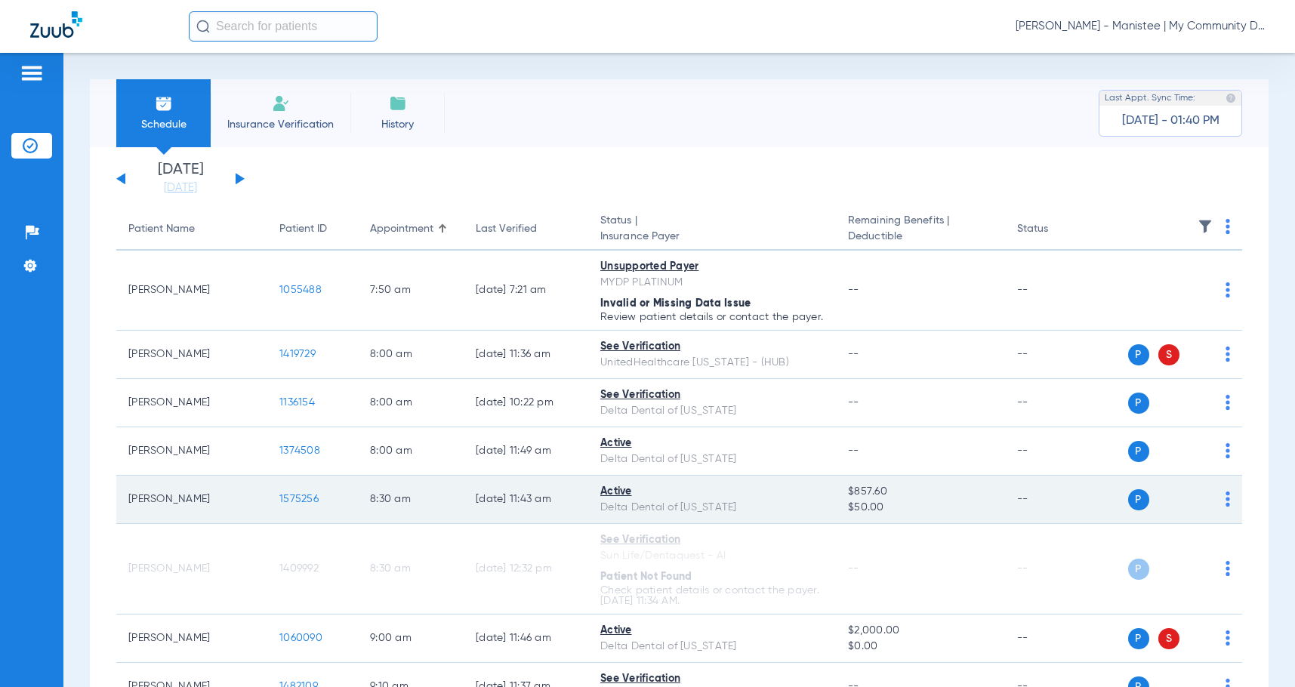
click at [289, 505] on span "1575256" at bounding box center [298, 499] width 39 height 11
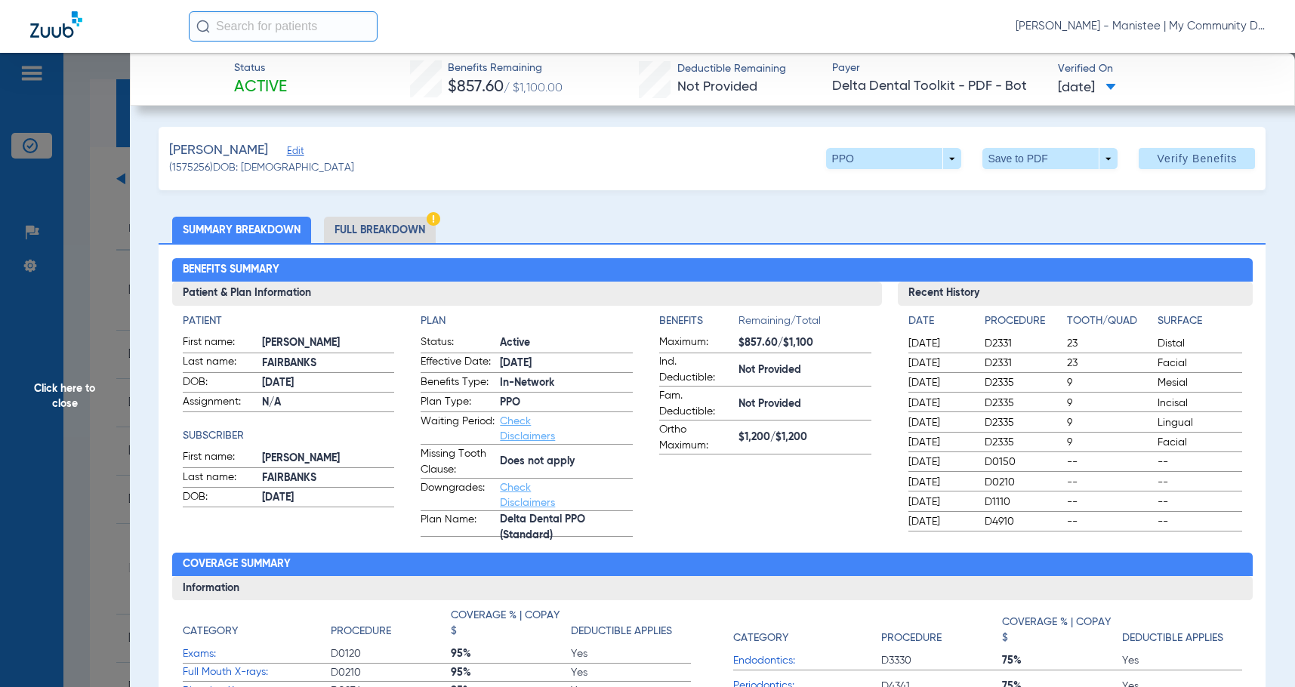
click at [375, 230] on li "Full Breakdown" at bounding box center [380, 230] width 112 height 26
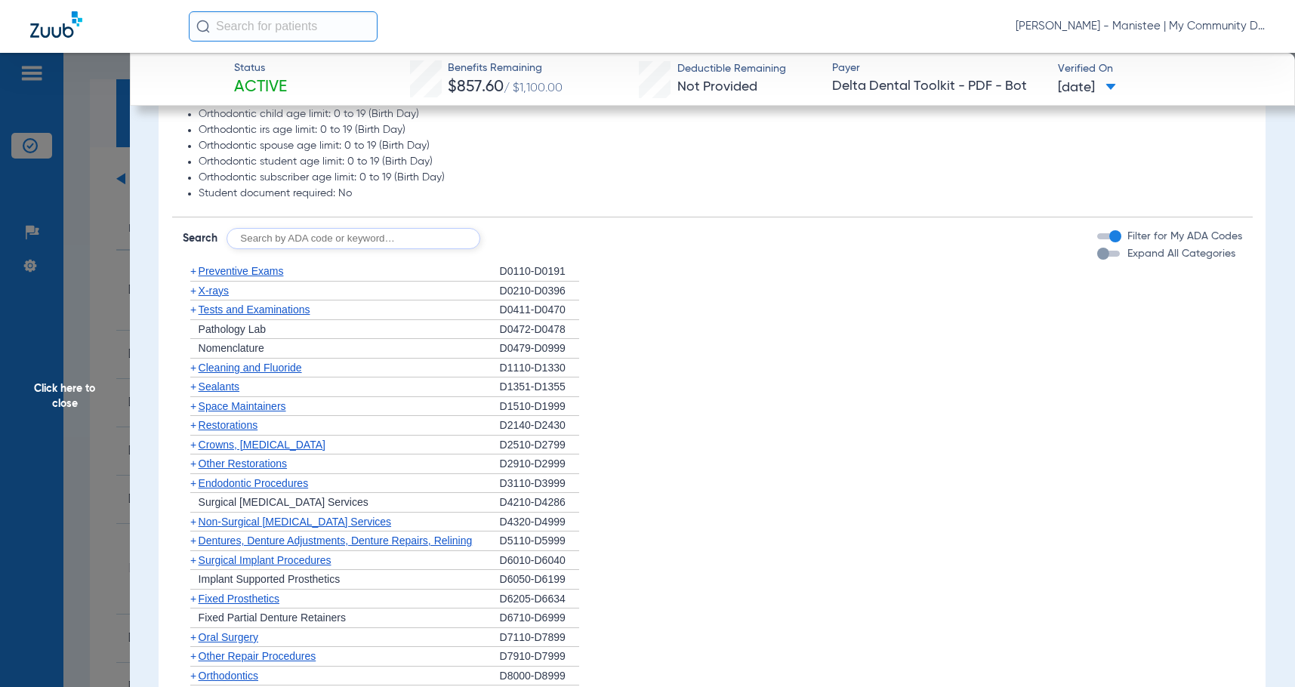
scroll to position [1209, 0]
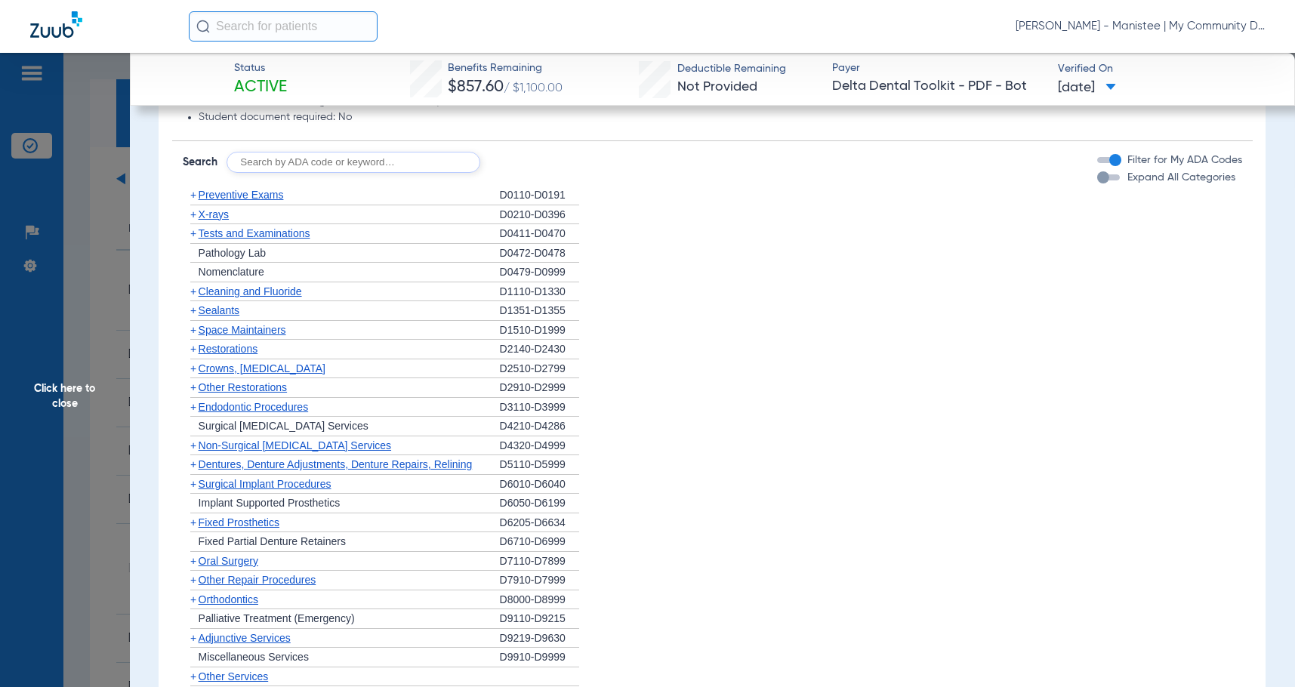
click at [293, 295] on span "Cleaning and Fluoride" at bounding box center [250, 292] width 103 height 12
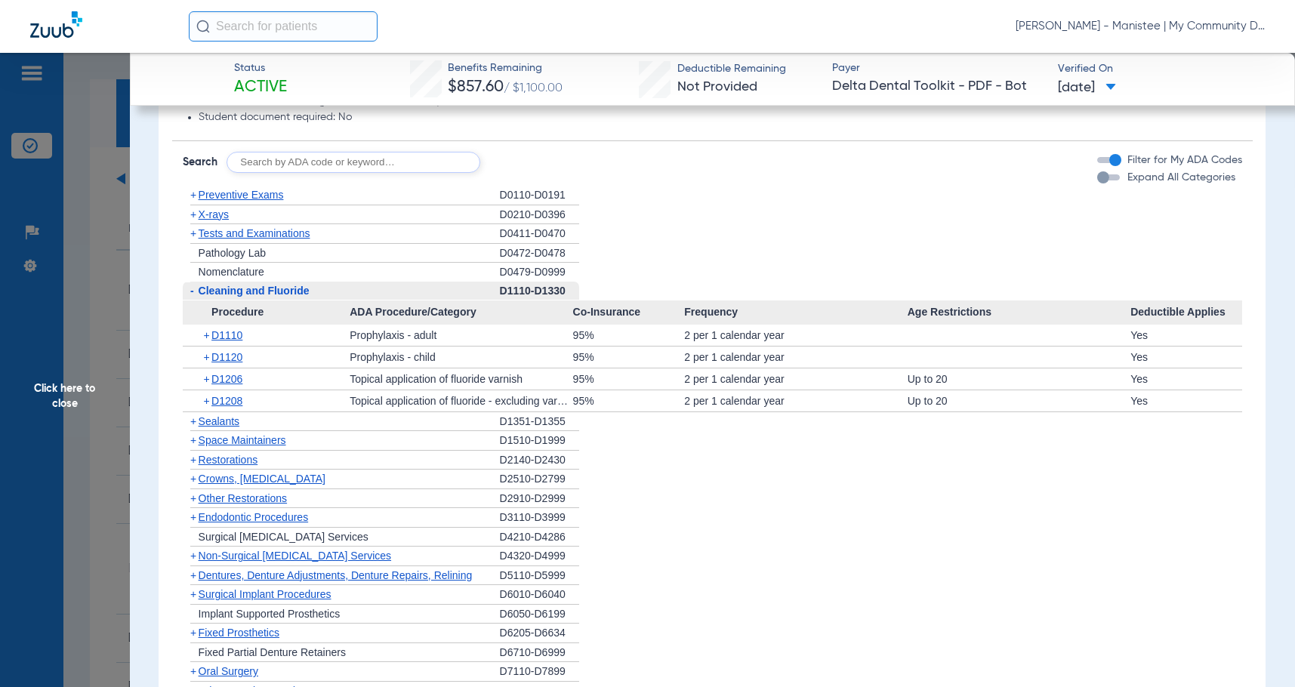
click at [222, 218] on span "X-rays" at bounding box center [214, 214] width 30 height 12
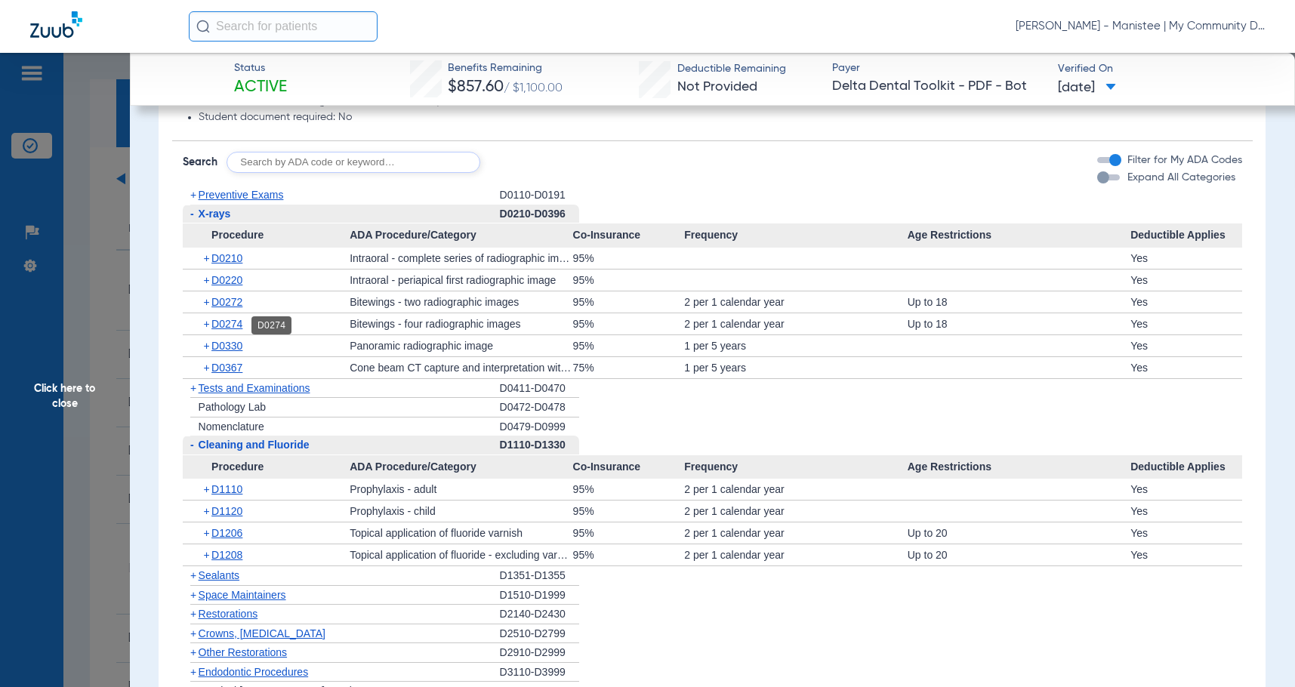
click at [230, 323] on span "D0274" at bounding box center [226, 324] width 31 height 12
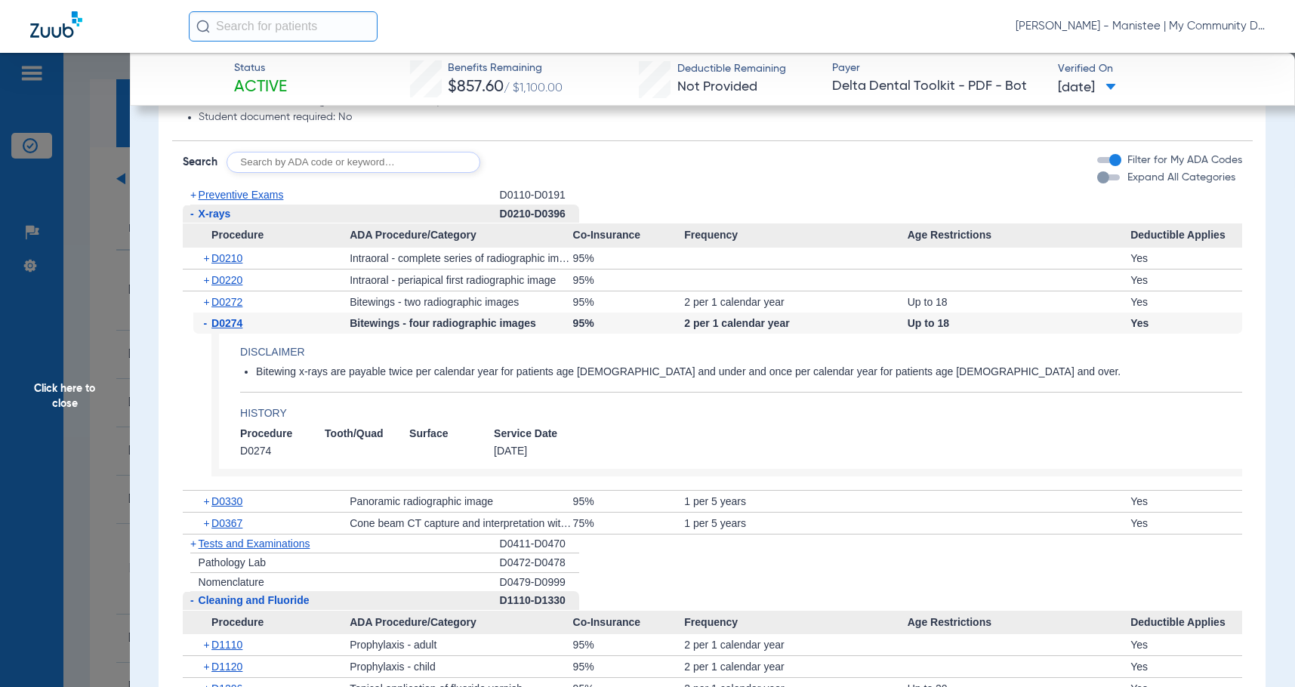
click at [230, 323] on span "D0274" at bounding box center [226, 323] width 31 height 12
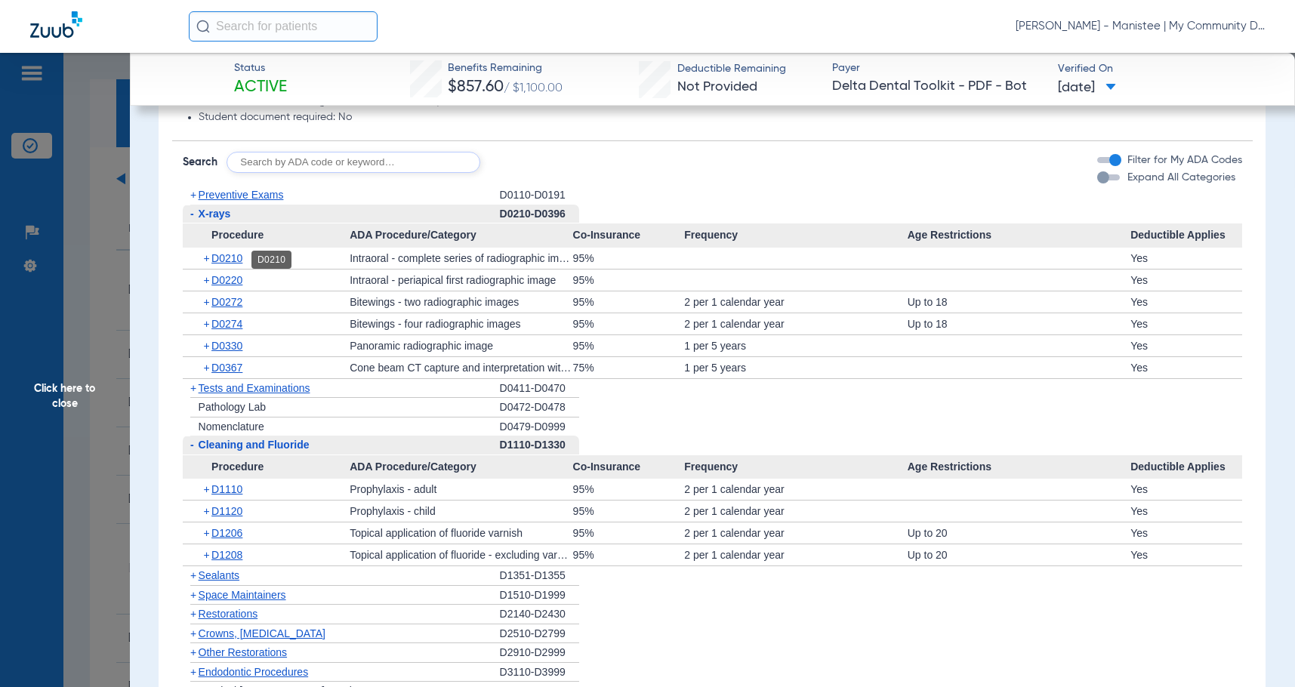
click at [230, 264] on span "D0210" at bounding box center [226, 258] width 31 height 12
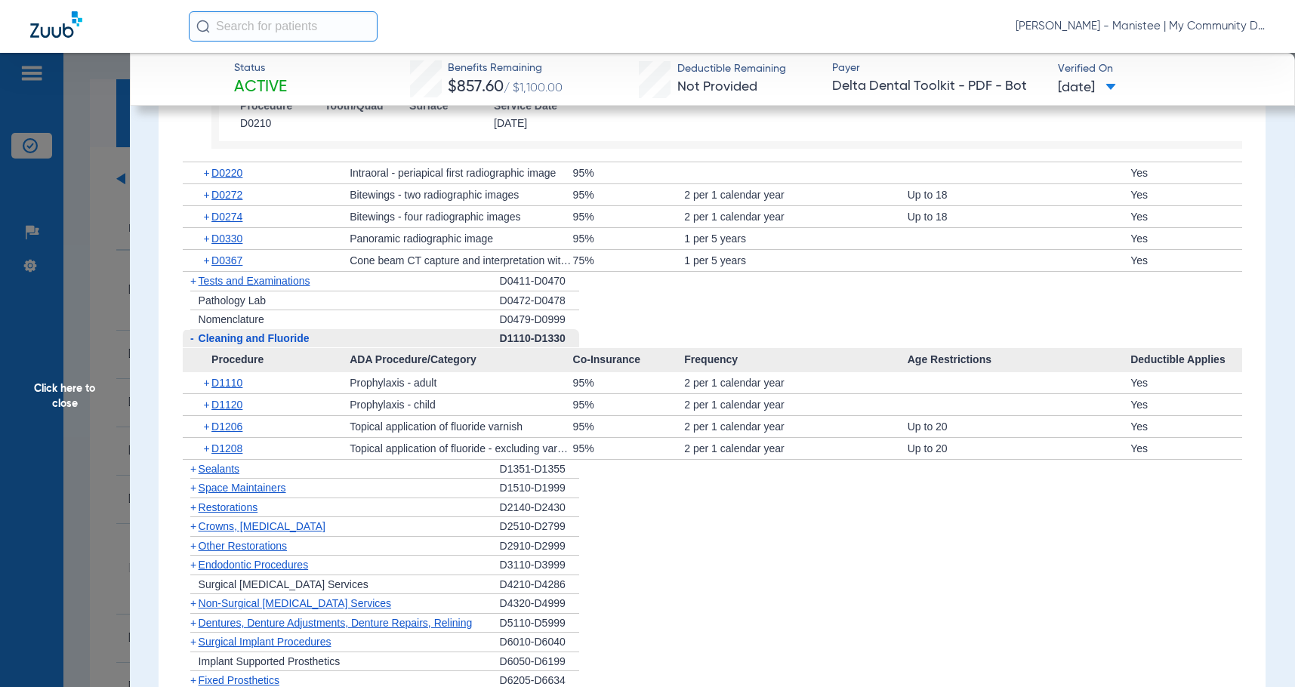
scroll to position [1586, 0]
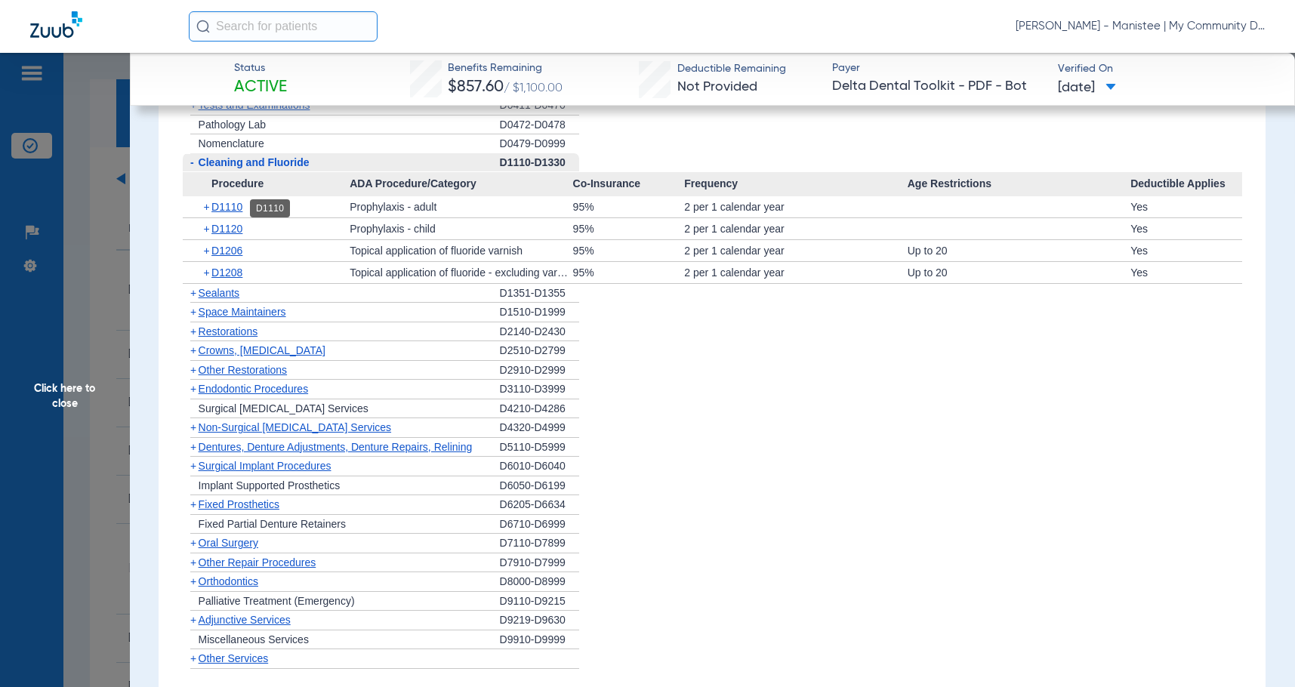
click at [234, 213] on span "D1110" at bounding box center [226, 207] width 31 height 12
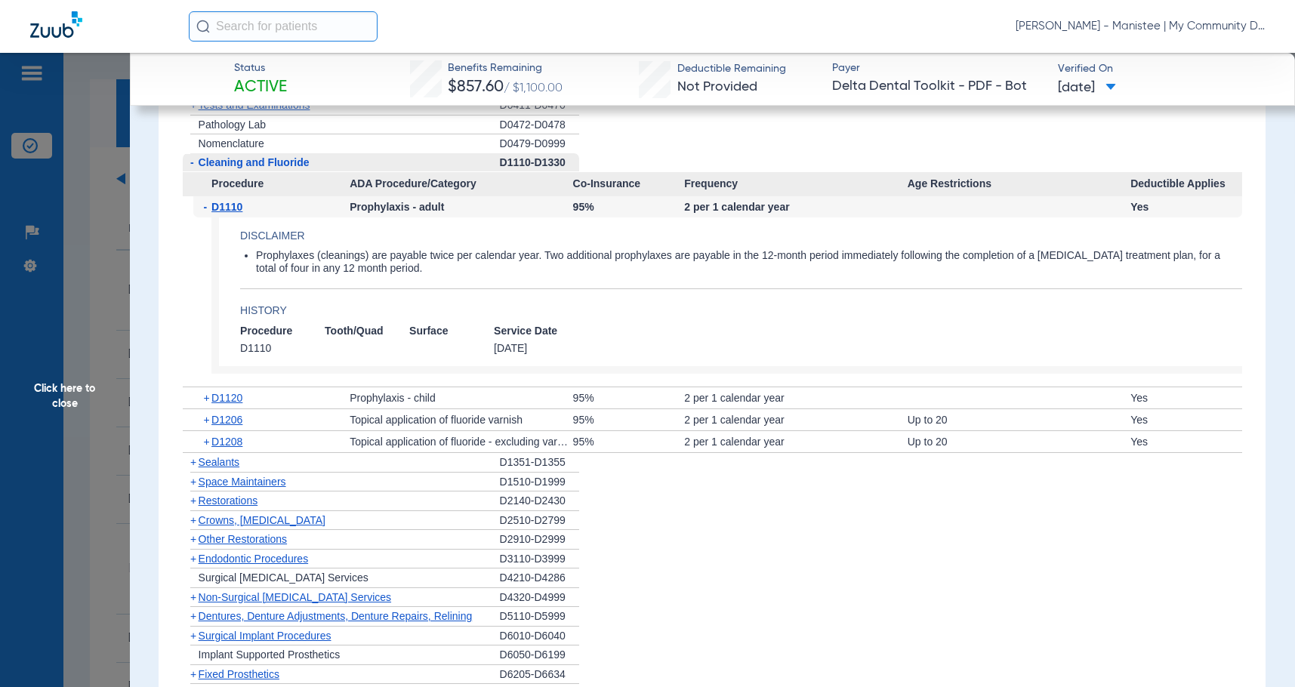
click at [234, 213] on span "D1110" at bounding box center [226, 207] width 31 height 12
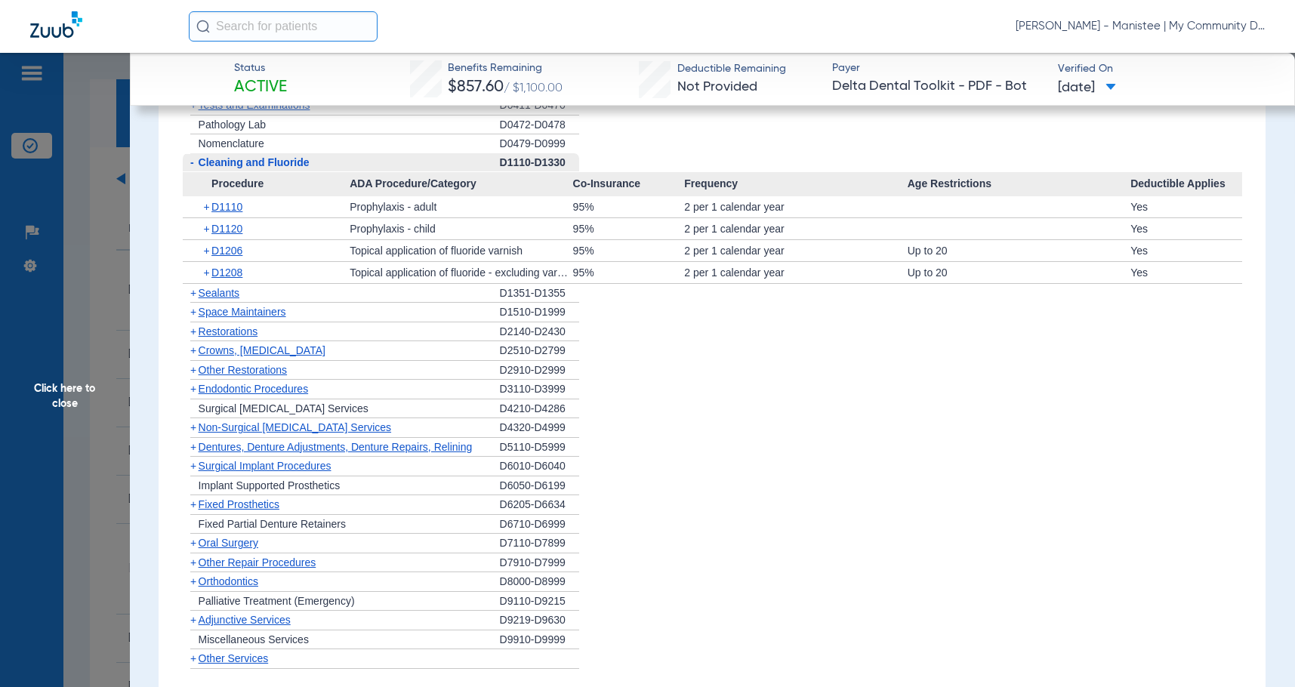
click at [45, 443] on span "Click here to close" at bounding box center [65, 396] width 130 height 687
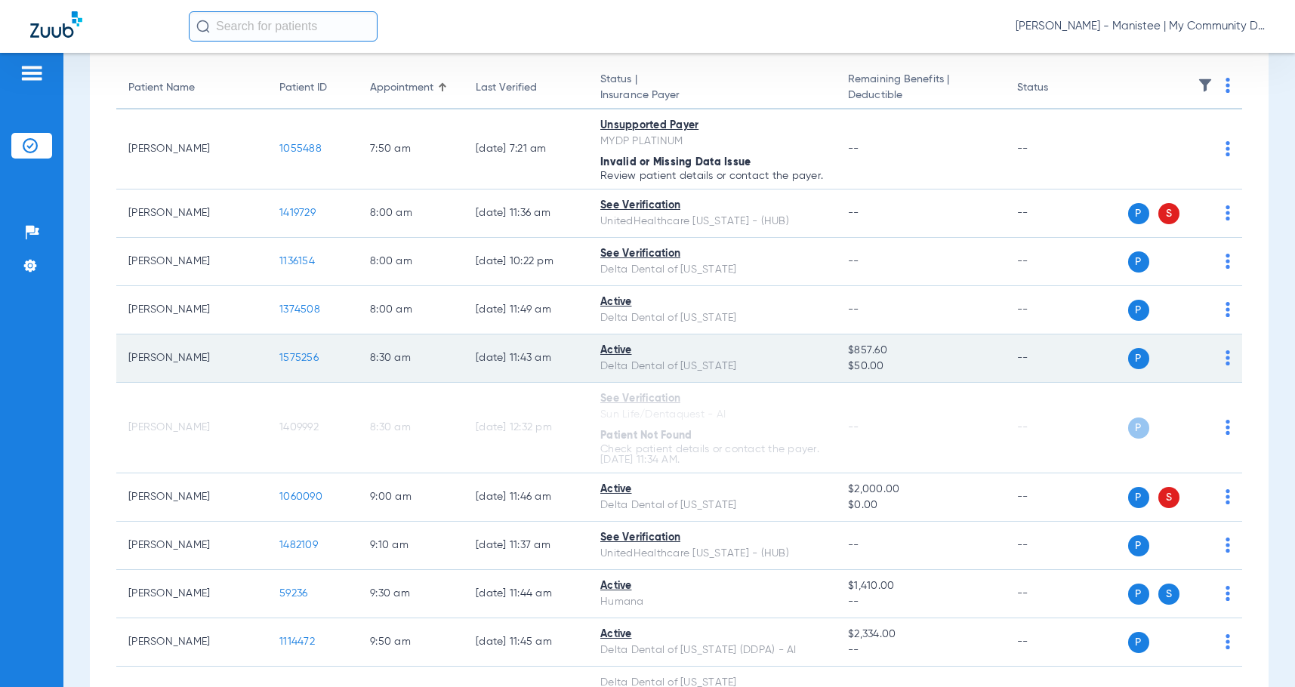
scroll to position [151, 0]
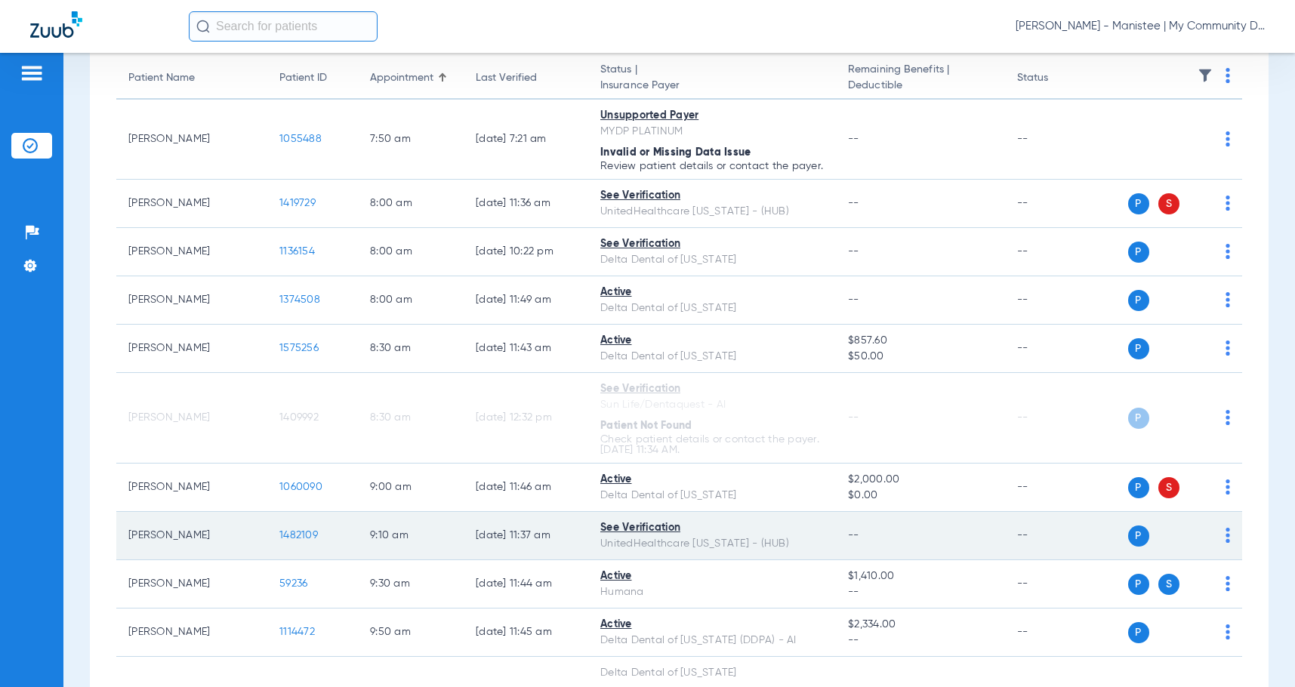
click at [306, 541] on span "1482109" at bounding box center [298, 535] width 39 height 11
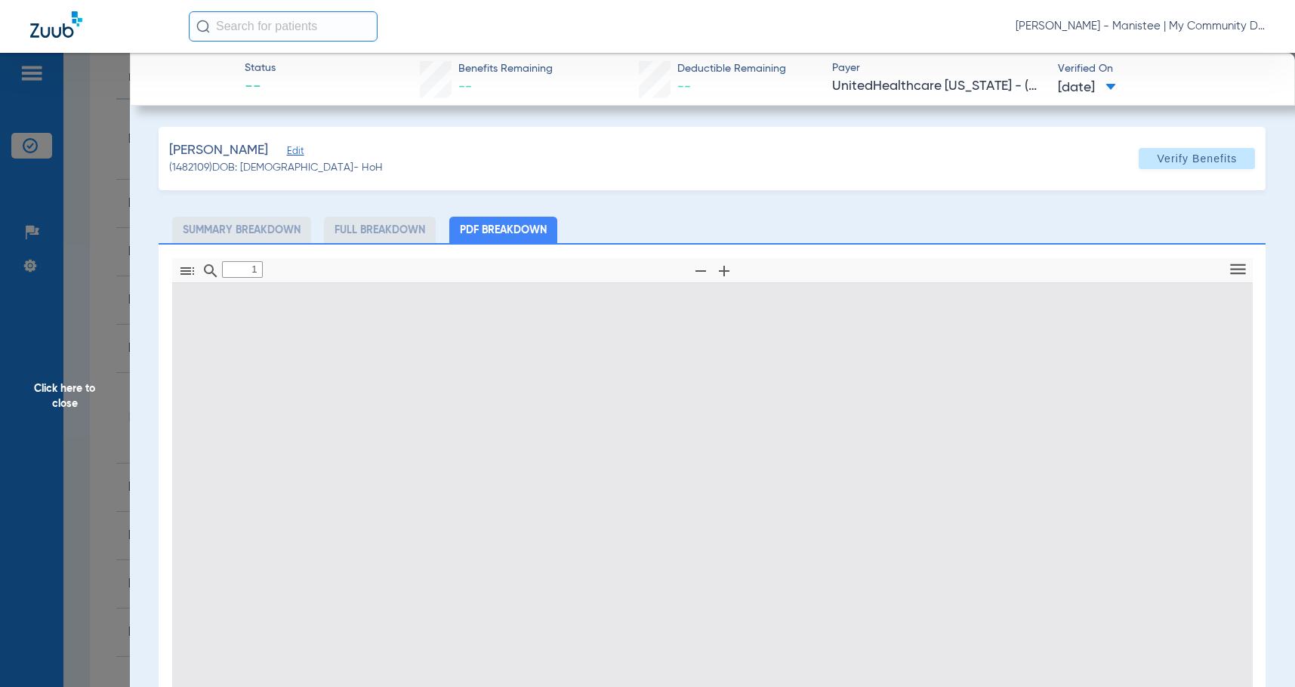
type input "0"
select select "page-width"
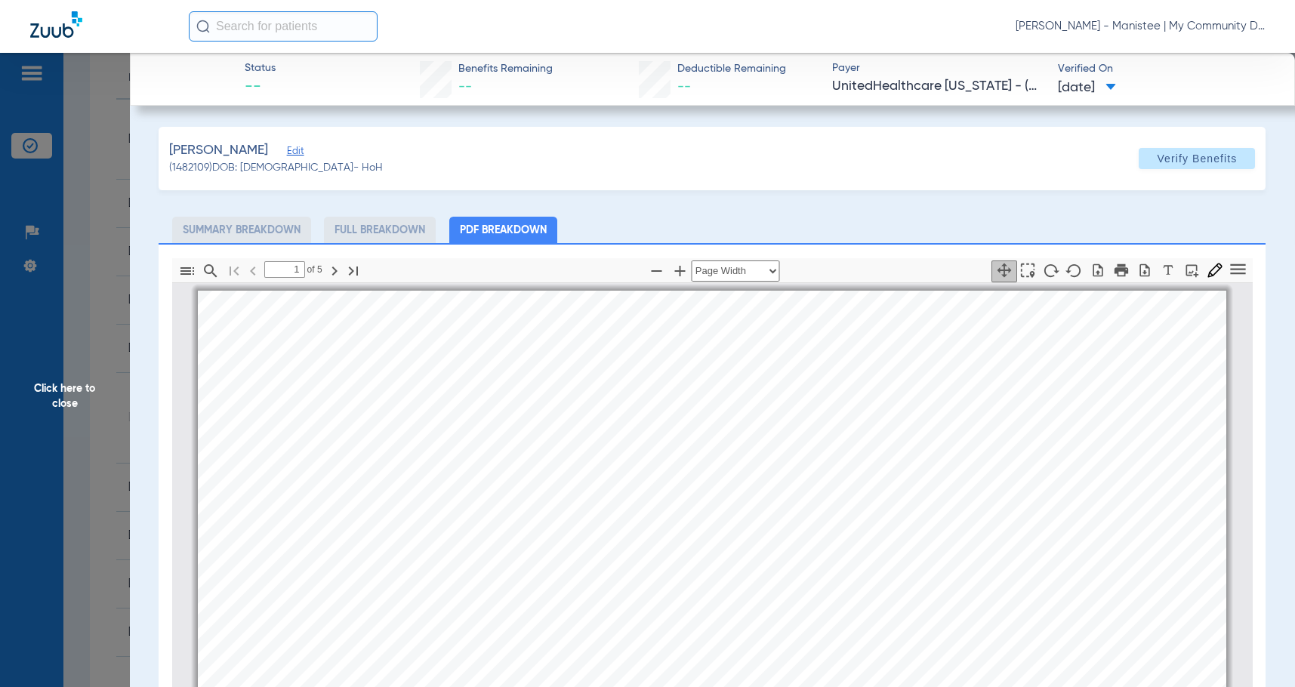
scroll to position [8, 0]
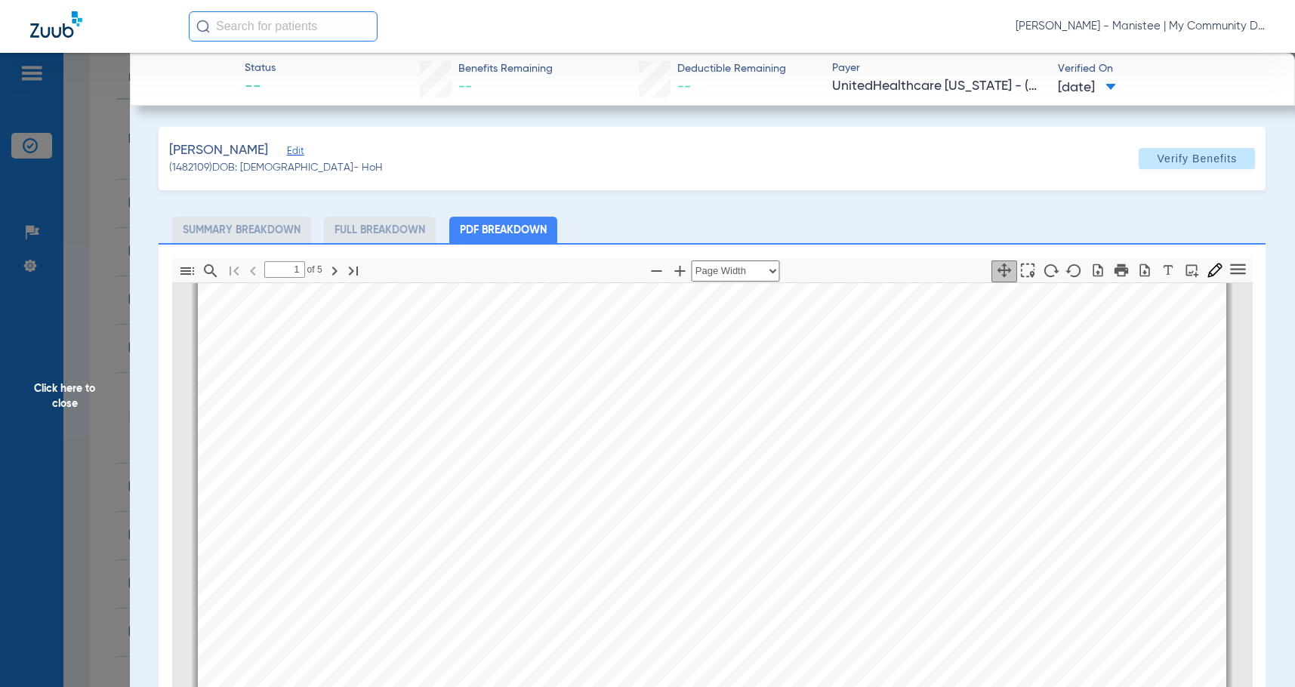
type input "4"
click at [98, 379] on span "Click here to close" at bounding box center [65, 396] width 130 height 687
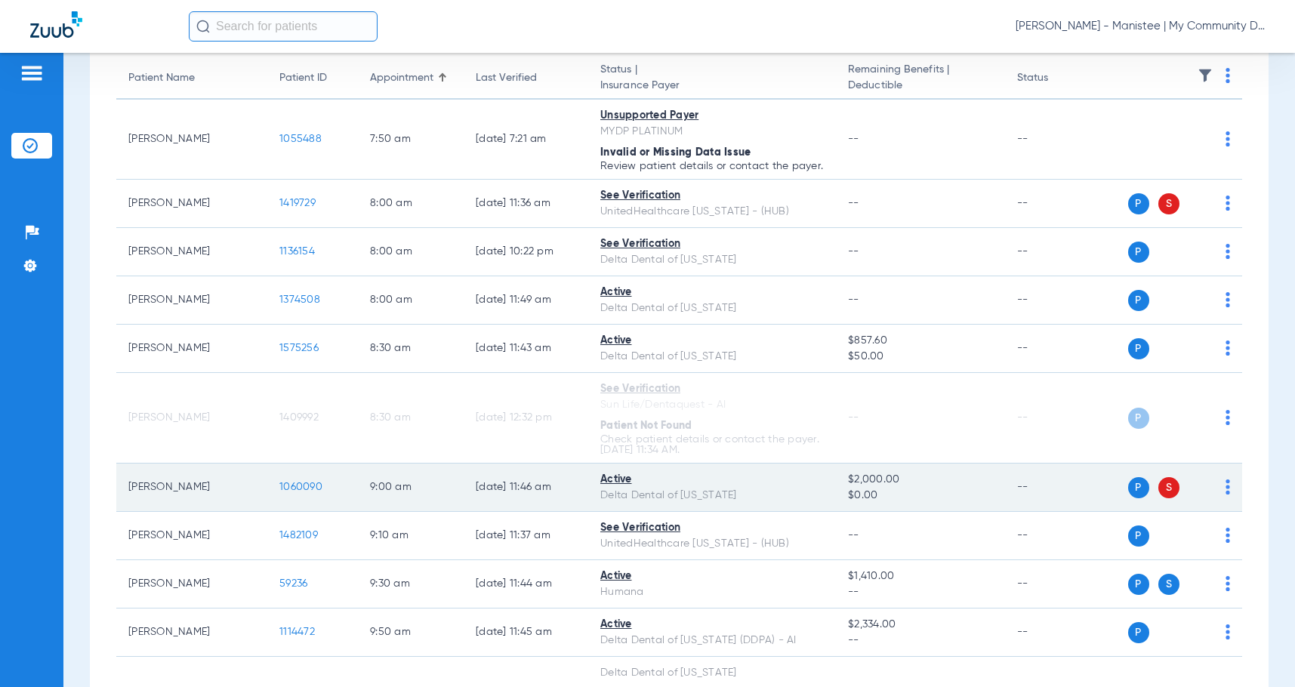
click at [298, 492] on span "1060090" at bounding box center [300, 487] width 43 height 11
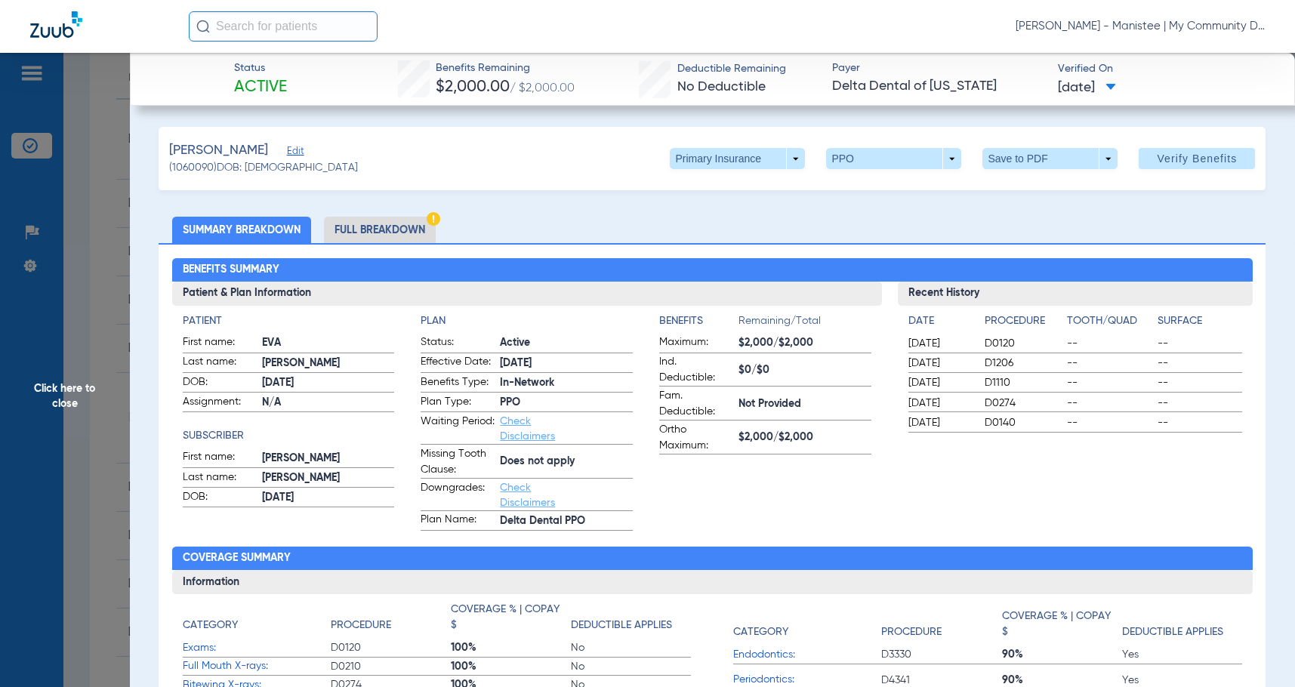
click at [387, 246] on div "Benefits Summary Patient & Plan Information Patient First name: EVA Last name: …" at bounding box center [712, 540] width 1107 height 594
click at [384, 239] on li "Full Breakdown" at bounding box center [380, 230] width 112 height 26
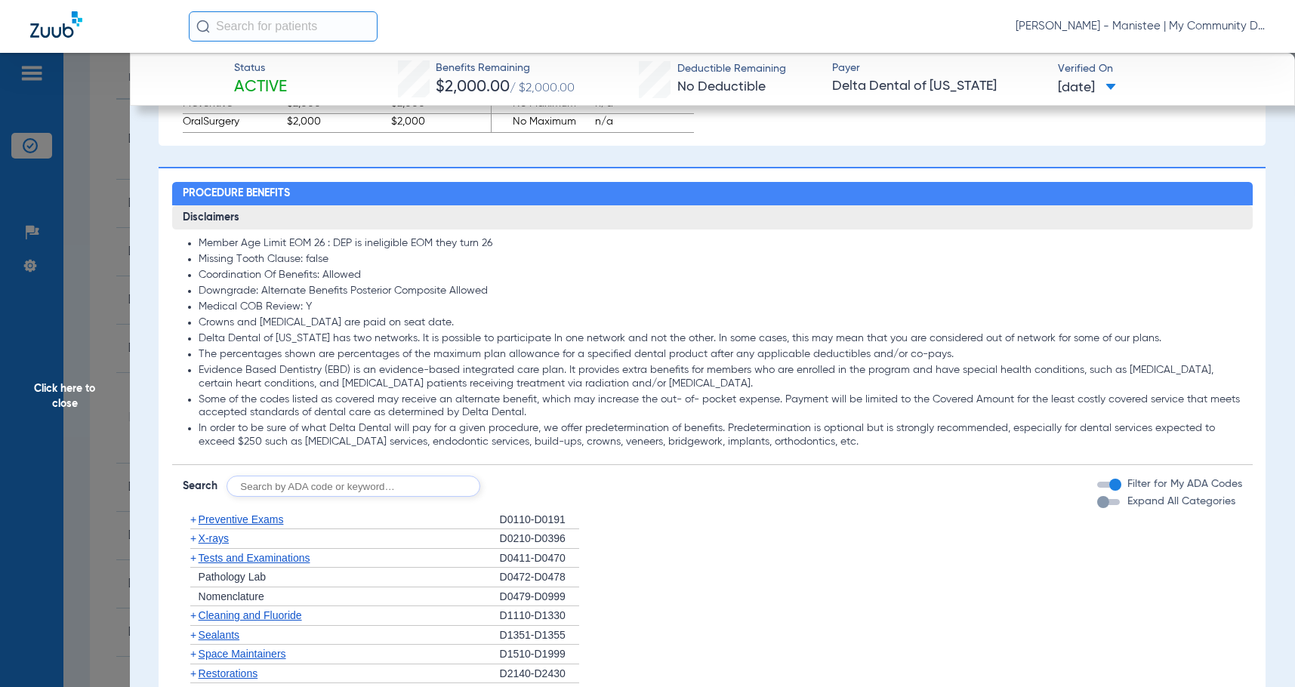
scroll to position [1123, 0]
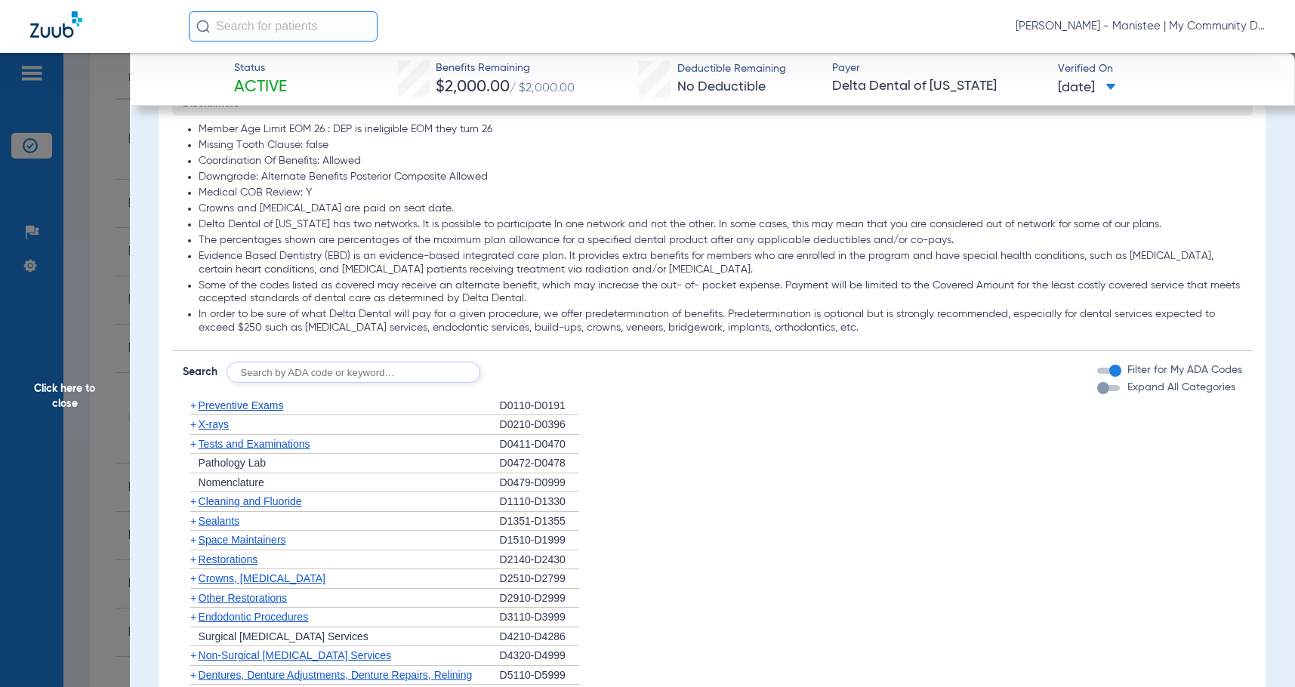
click at [221, 428] on span "X-rays" at bounding box center [214, 424] width 30 height 12
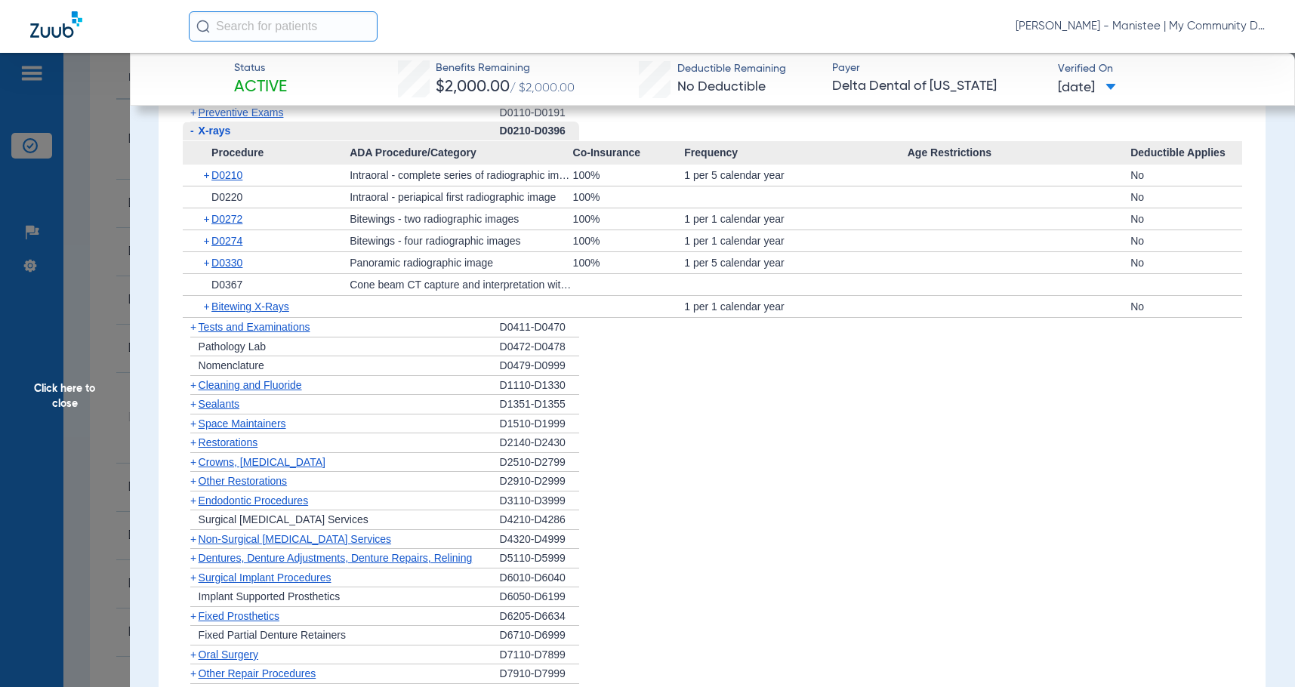
scroll to position [1425, 0]
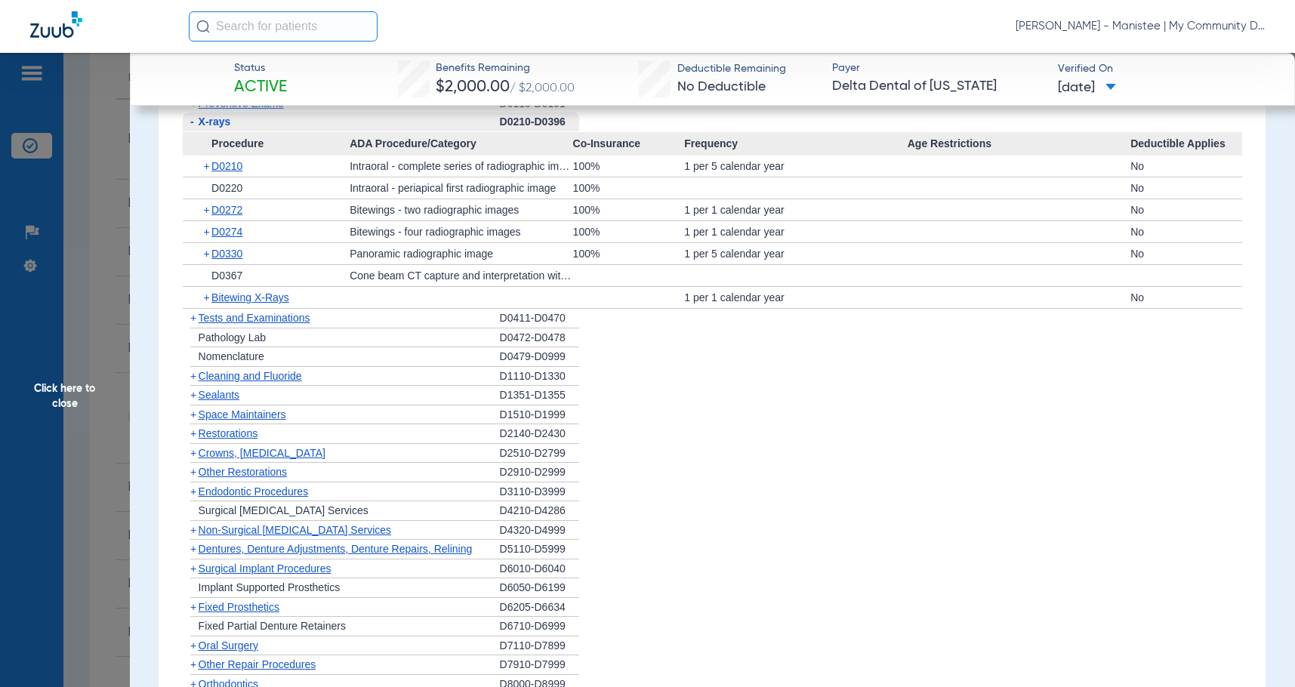
click at [278, 377] on span "Cleaning and Fluoride" at bounding box center [250, 376] width 103 height 12
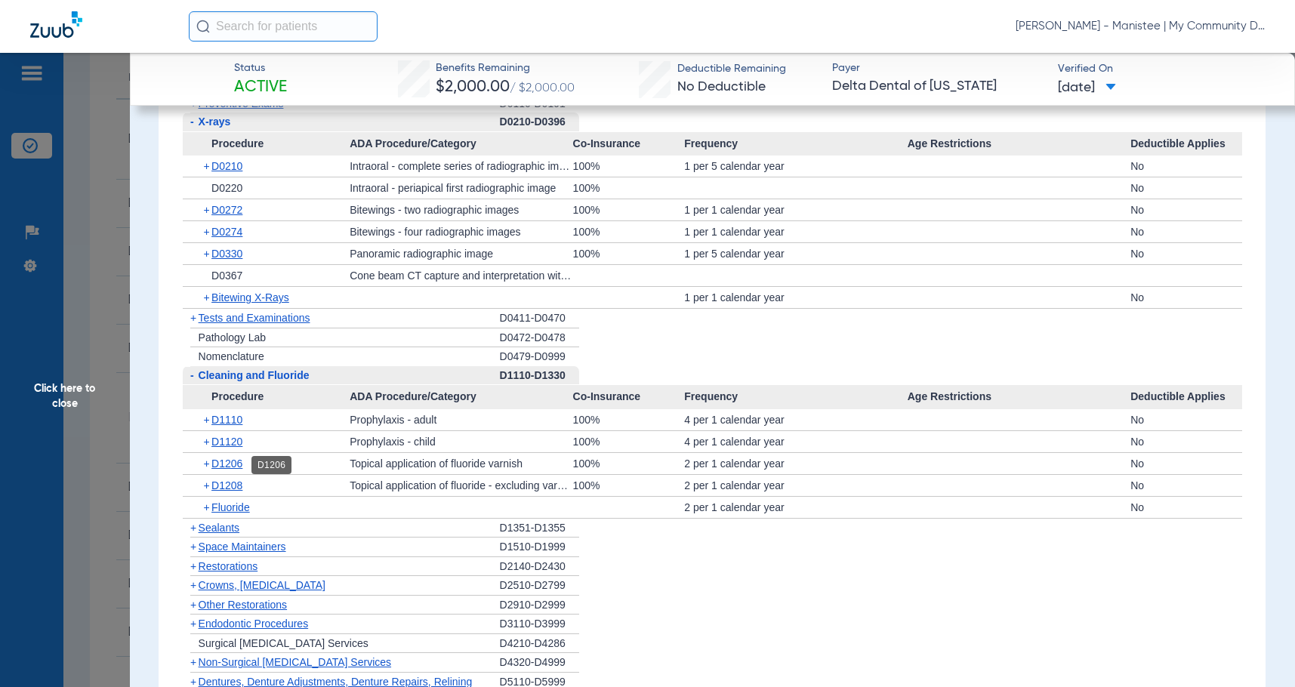
click at [233, 467] on span "D1206" at bounding box center [226, 464] width 31 height 12
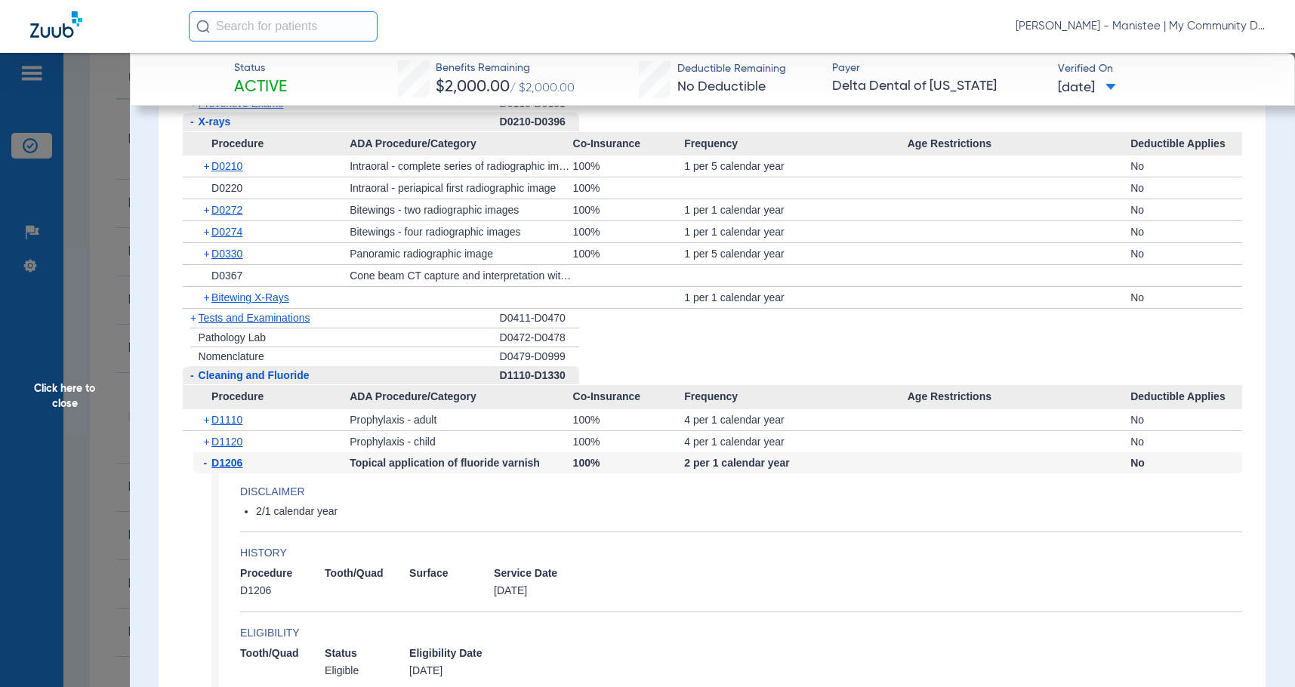
click at [233, 467] on span "D1206" at bounding box center [226, 463] width 31 height 12
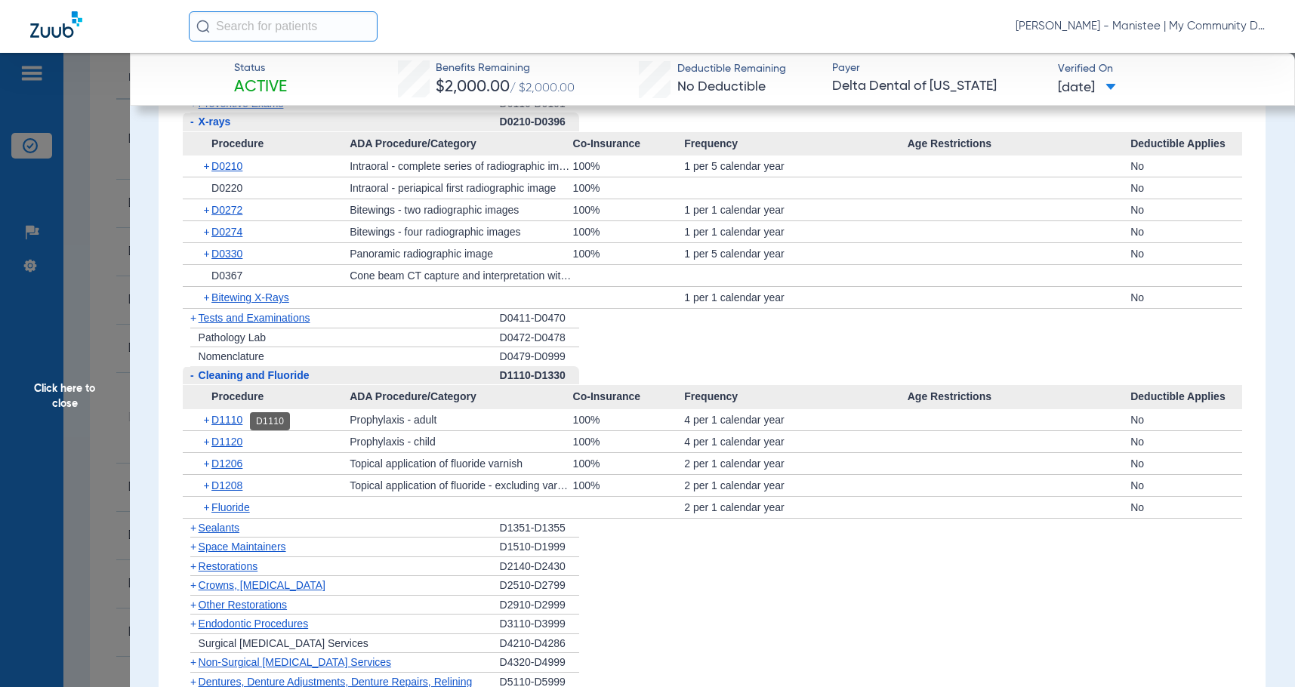
click at [240, 423] on span "D1110" at bounding box center [226, 420] width 31 height 12
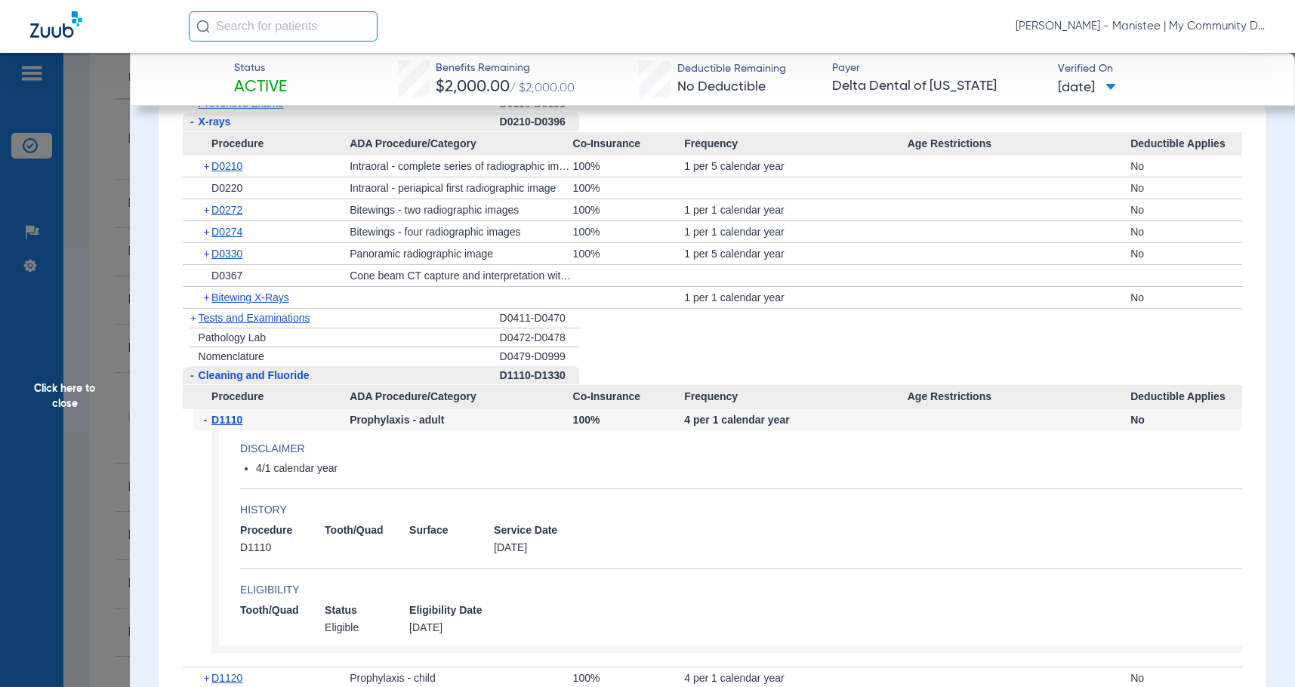
click at [240, 423] on span "D1110" at bounding box center [226, 420] width 31 height 12
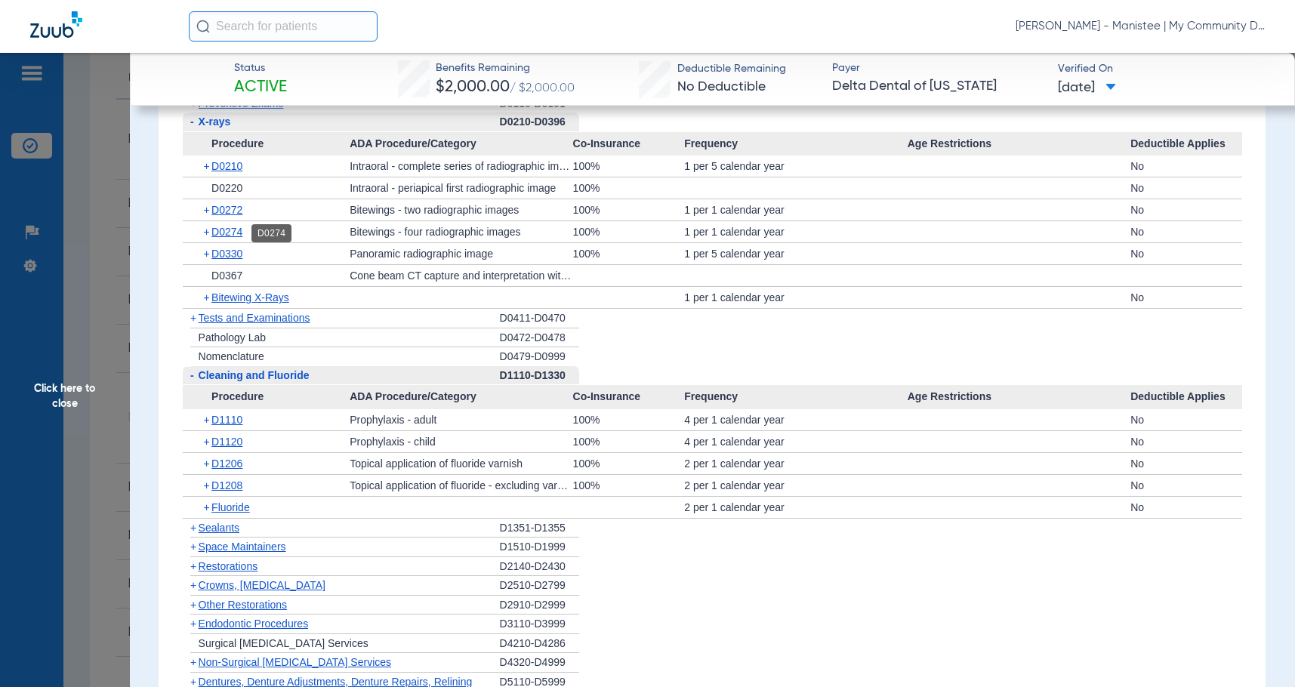
click at [225, 231] on span "D0274" at bounding box center [226, 232] width 31 height 12
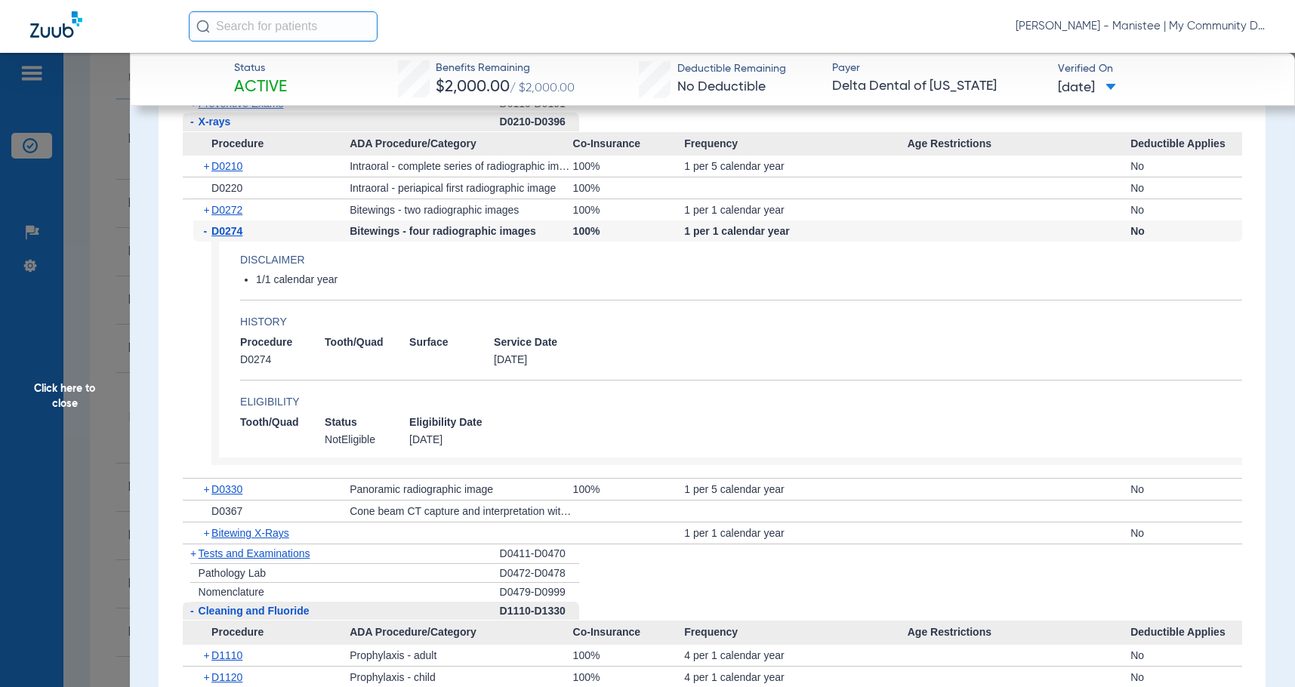
click at [225, 231] on span "D0274" at bounding box center [226, 231] width 31 height 12
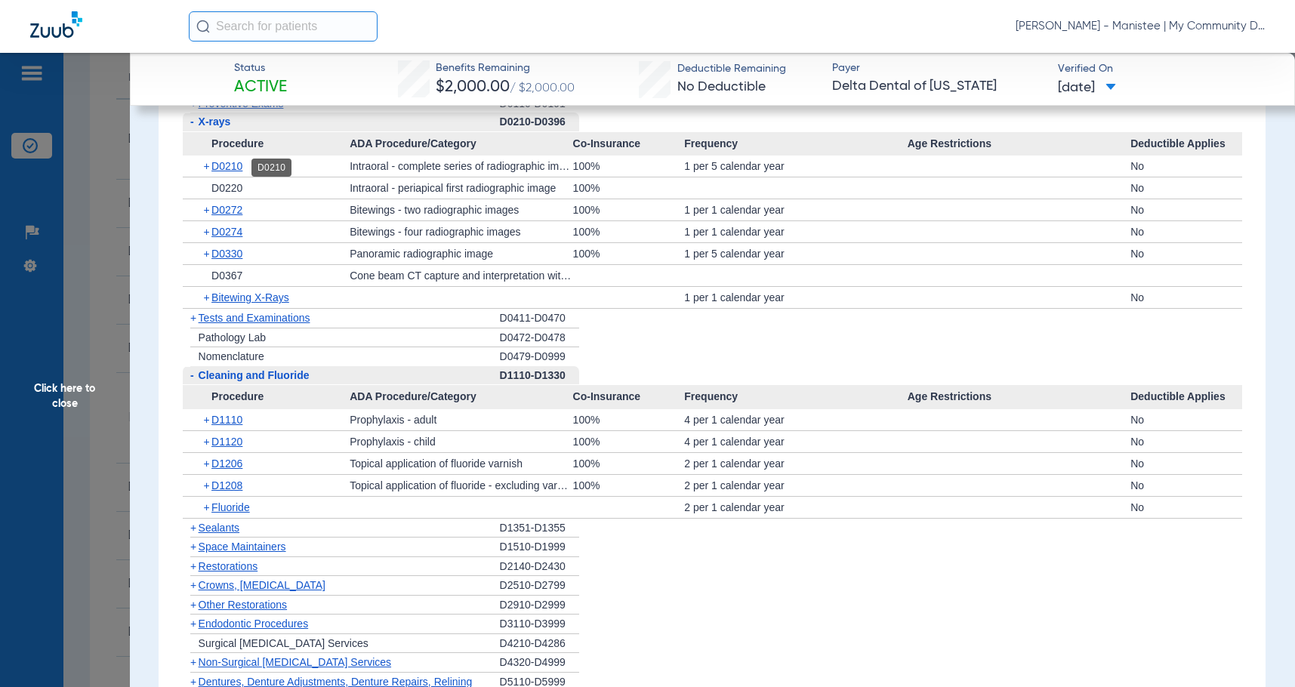
click at [242, 172] on span "D0210" at bounding box center [226, 166] width 31 height 12
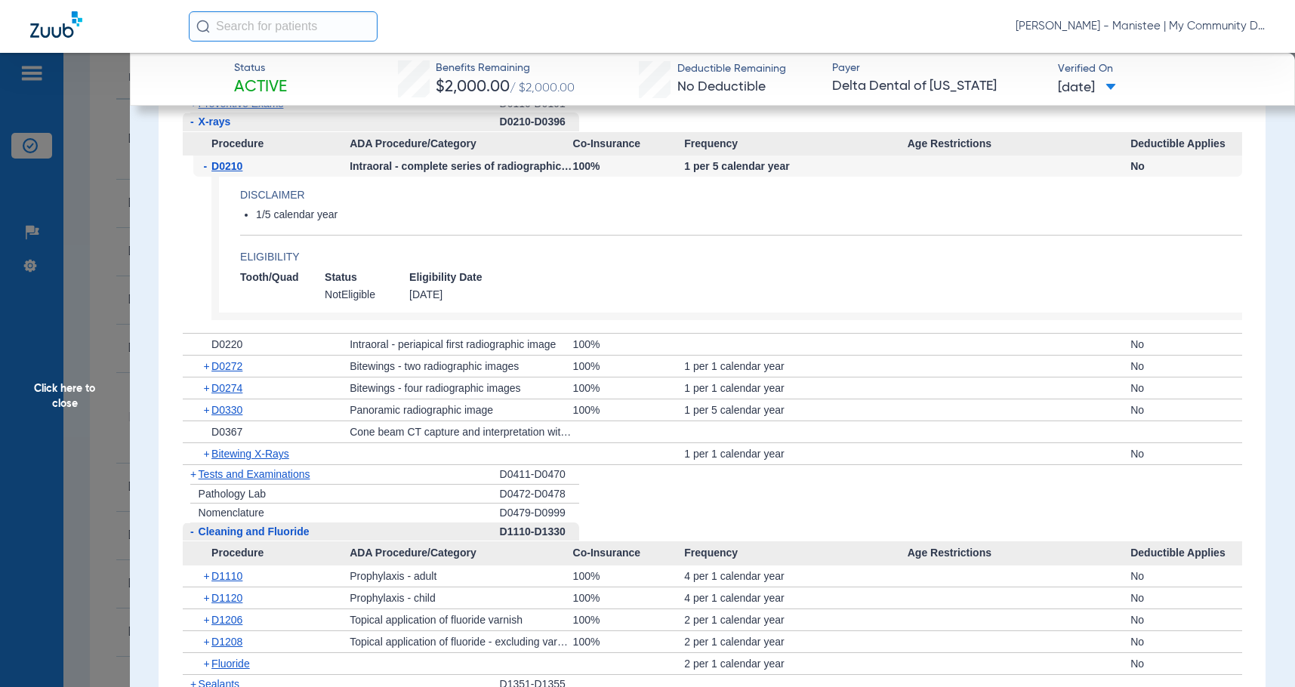
click at [242, 172] on span "D0210" at bounding box center [226, 166] width 31 height 12
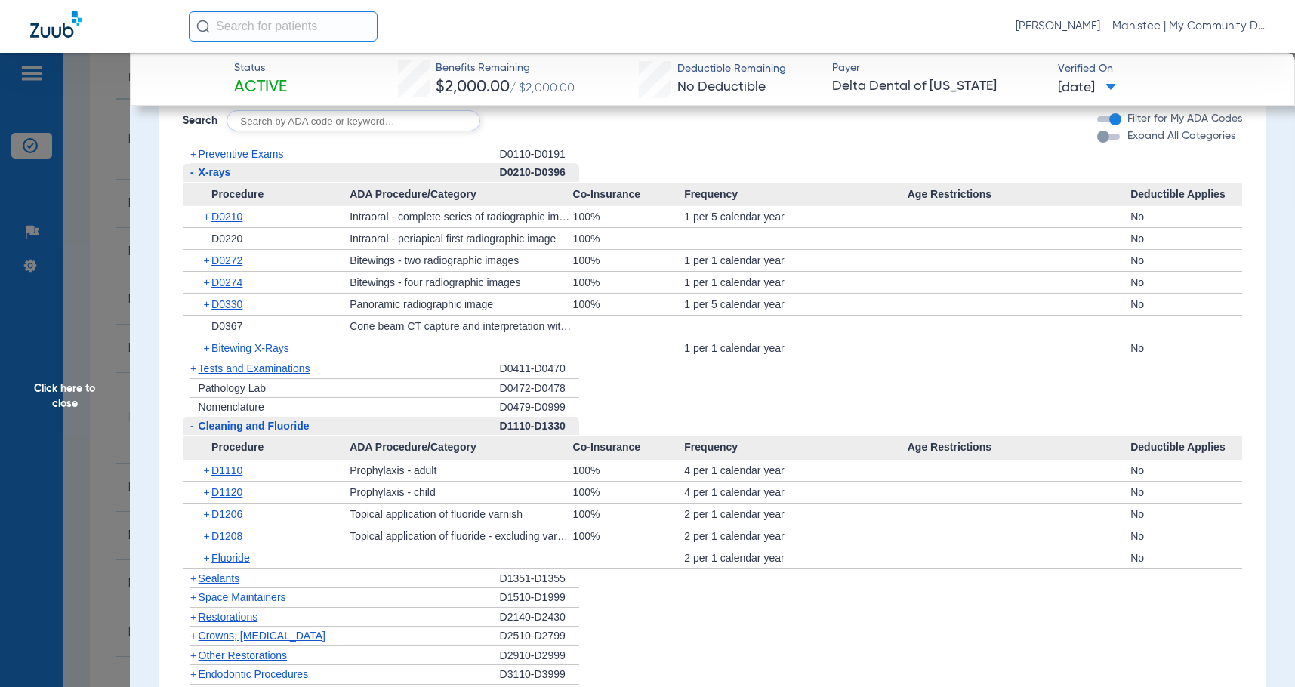
scroll to position [1350, 0]
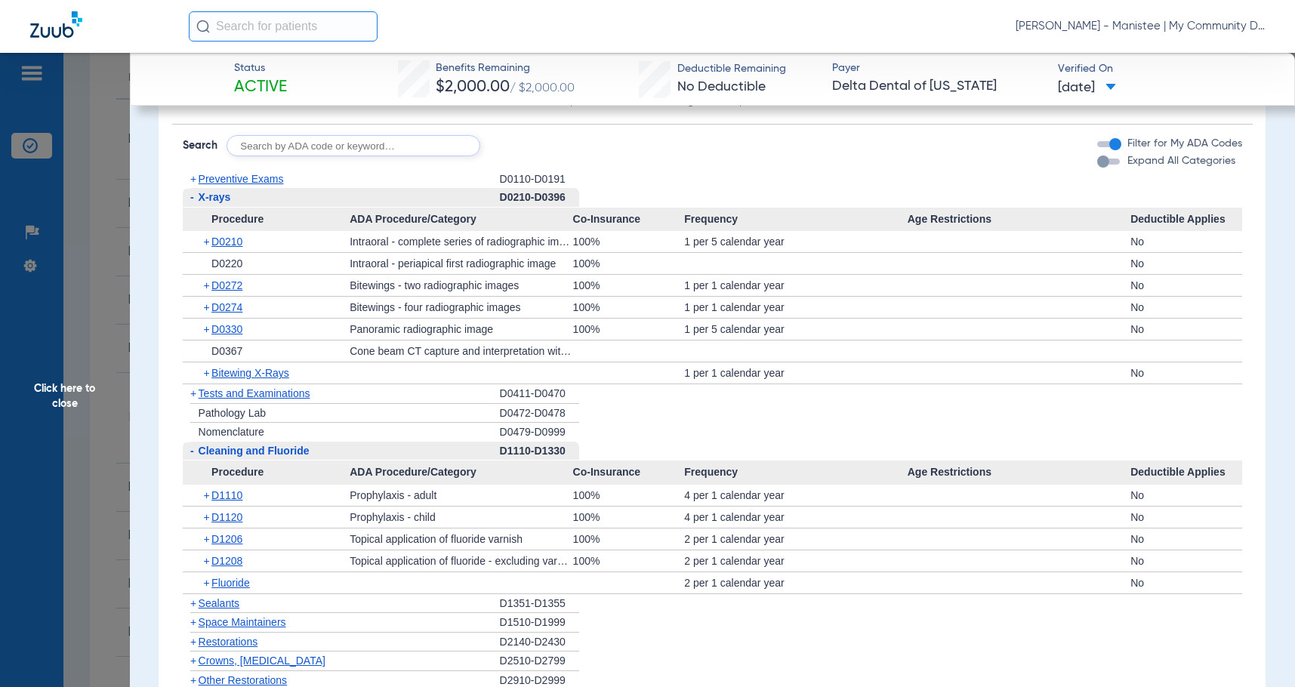
click at [227, 183] on span "Preventive Exams" at bounding box center [241, 179] width 85 height 12
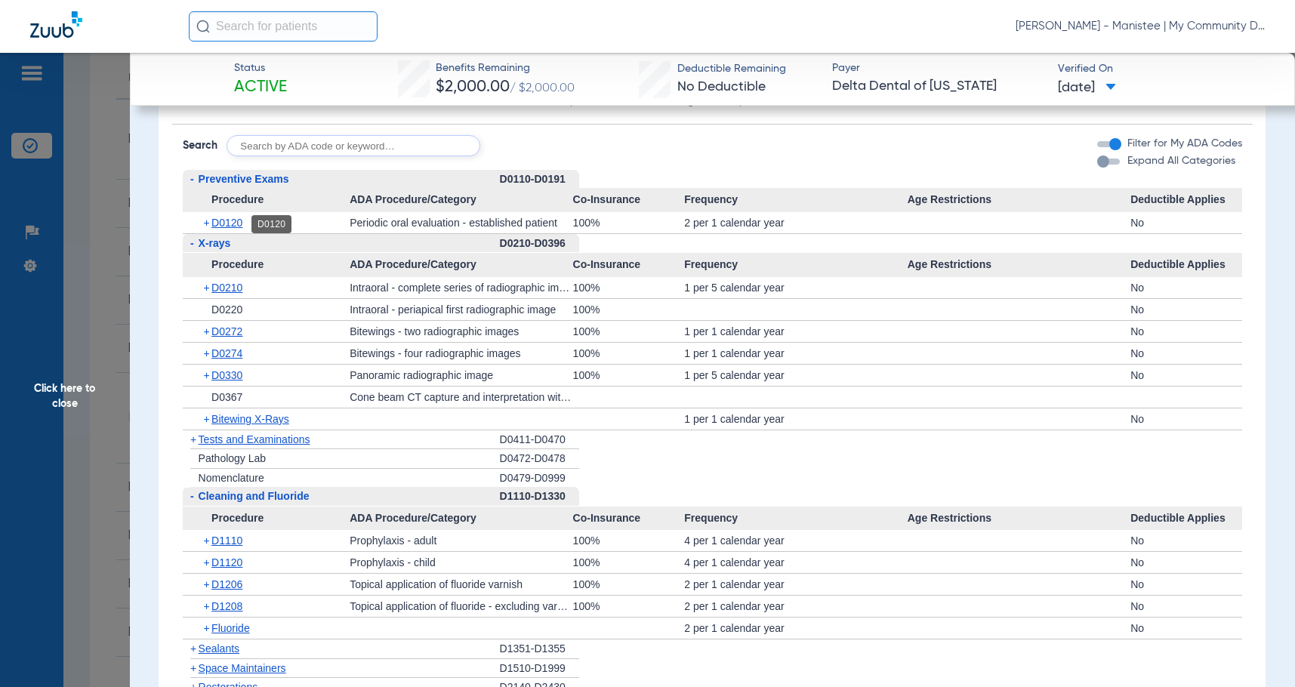
click at [222, 225] on span "D0120" at bounding box center [226, 223] width 31 height 12
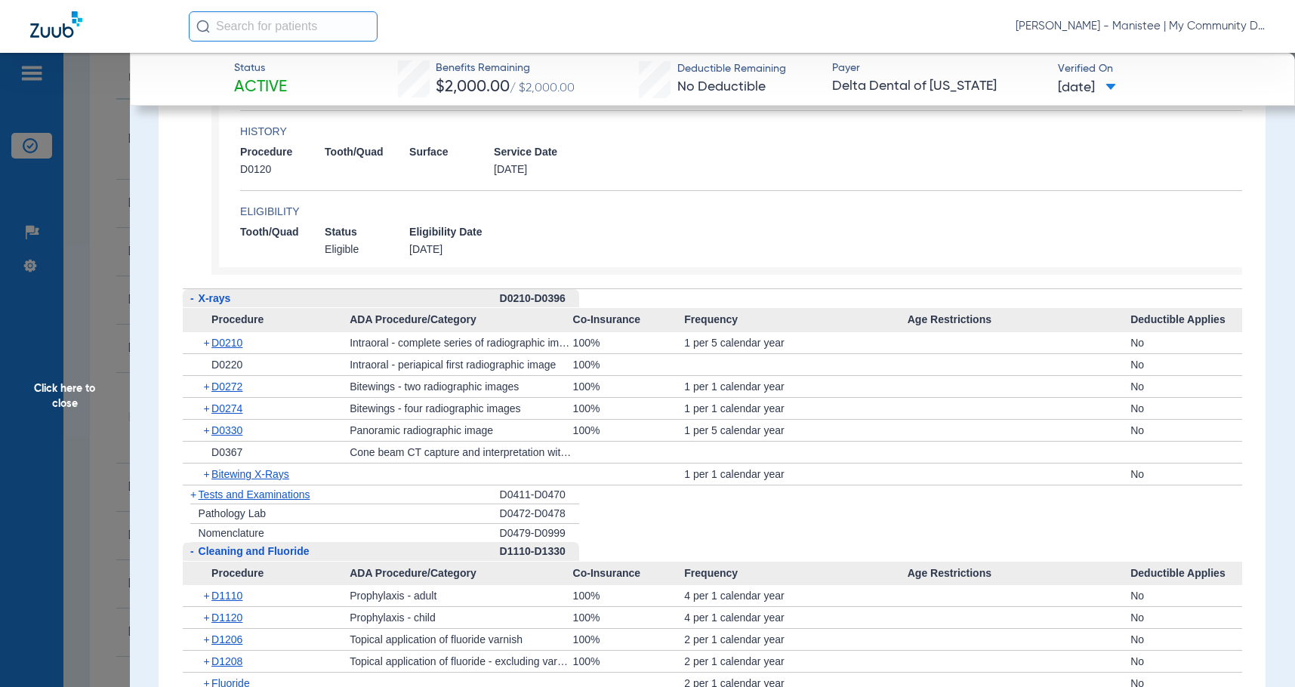
scroll to position [1576, 0]
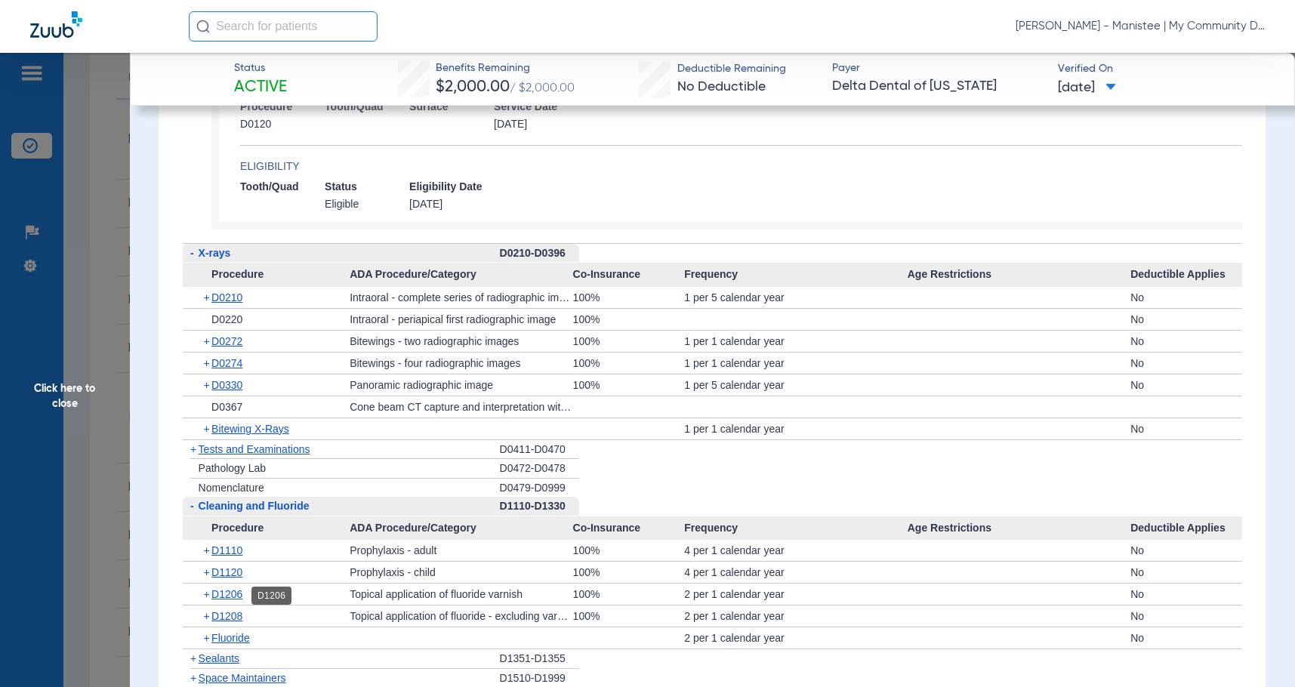
click at [234, 597] on span "D1206" at bounding box center [226, 594] width 31 height 12
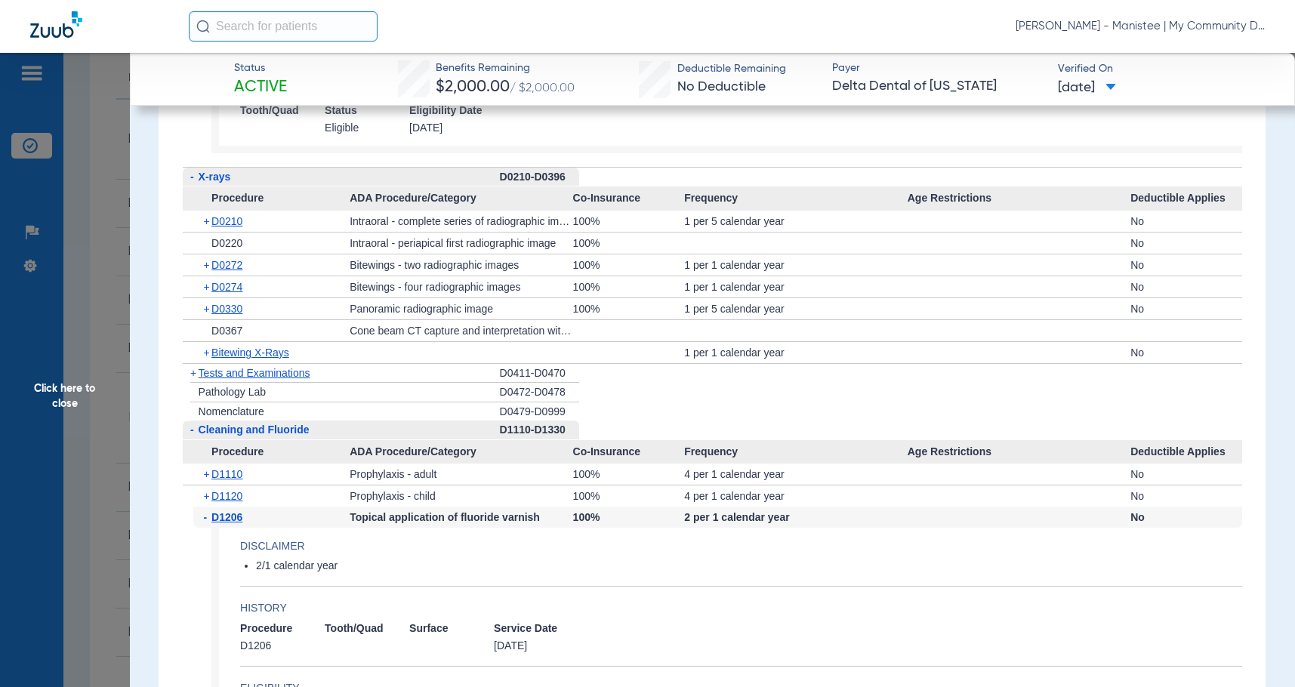
scroll to position [1727, 0]
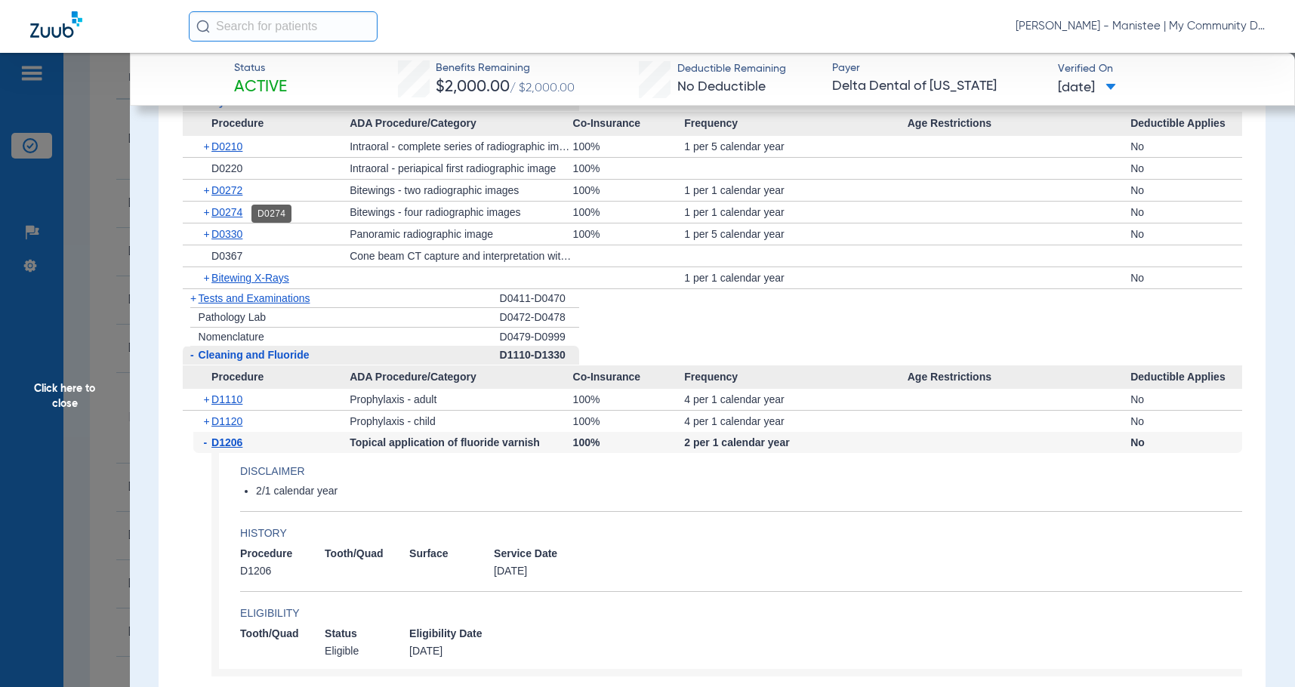
click at [231, 211] on span "D0274" at bounding box center [226, 212] width 31 height 12
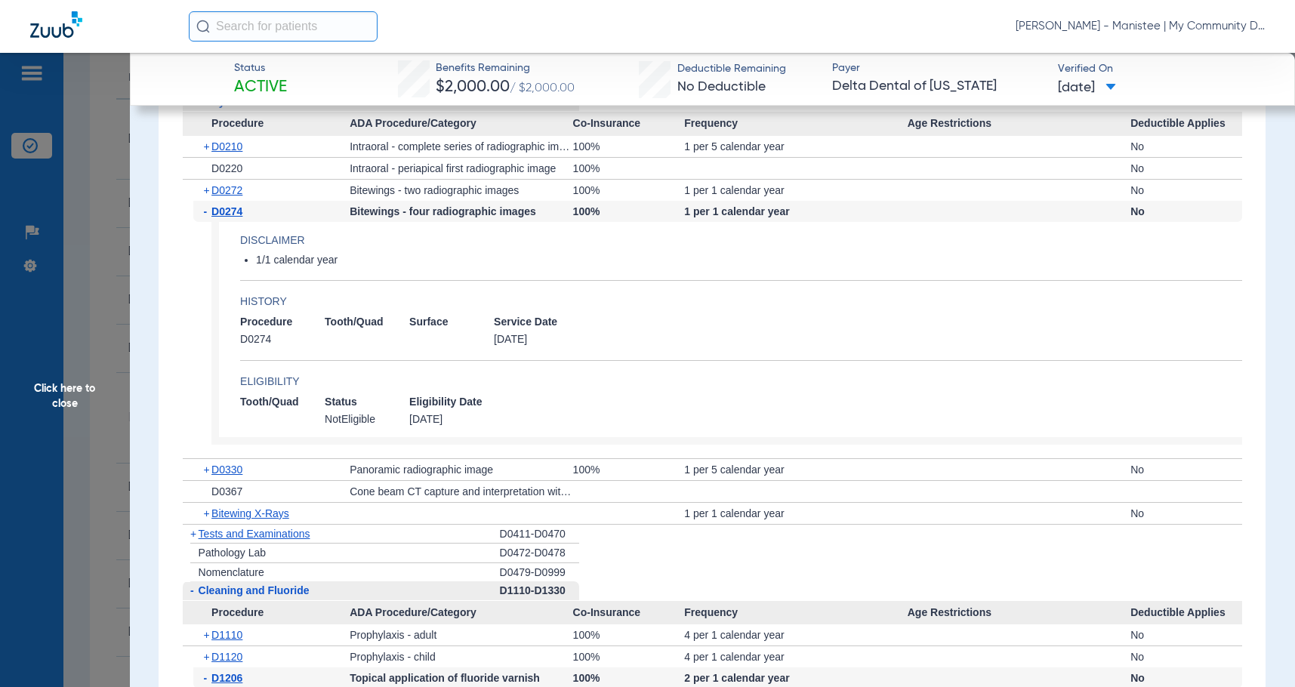
click at [73, 388] on span "Click here to close" at bounding box center [65, 396] width 130 height 687
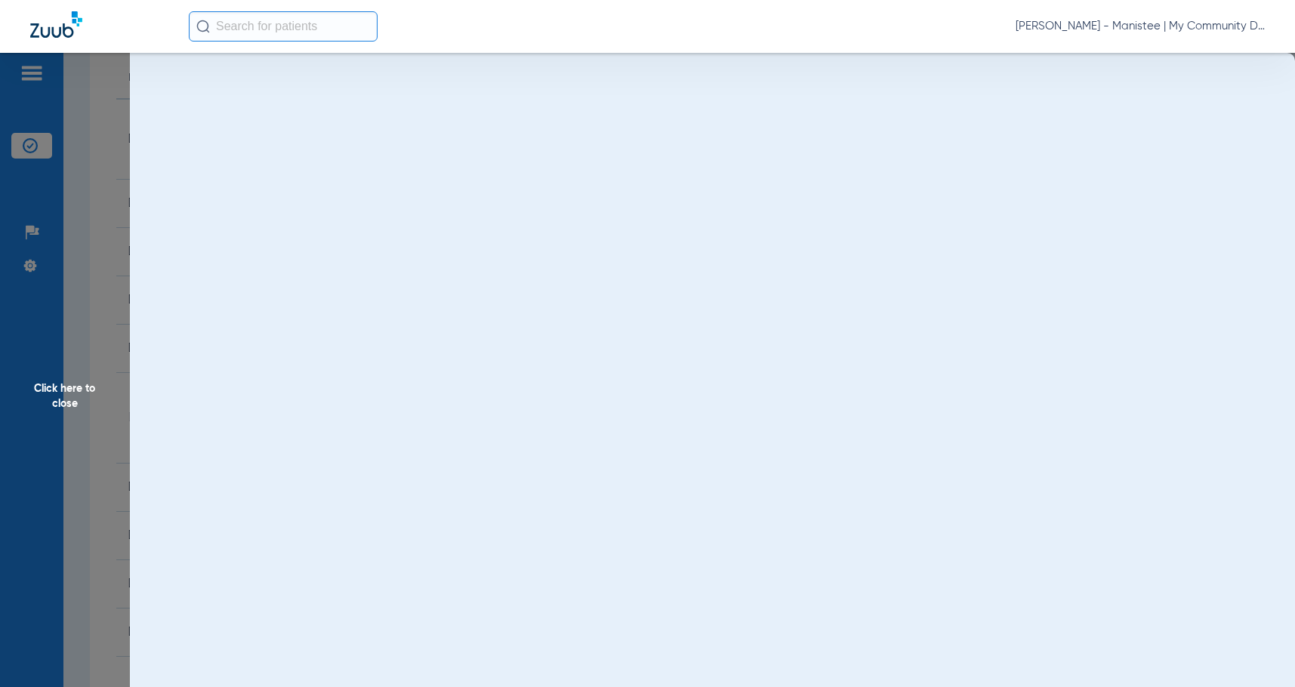
scroll to position [0, 0]
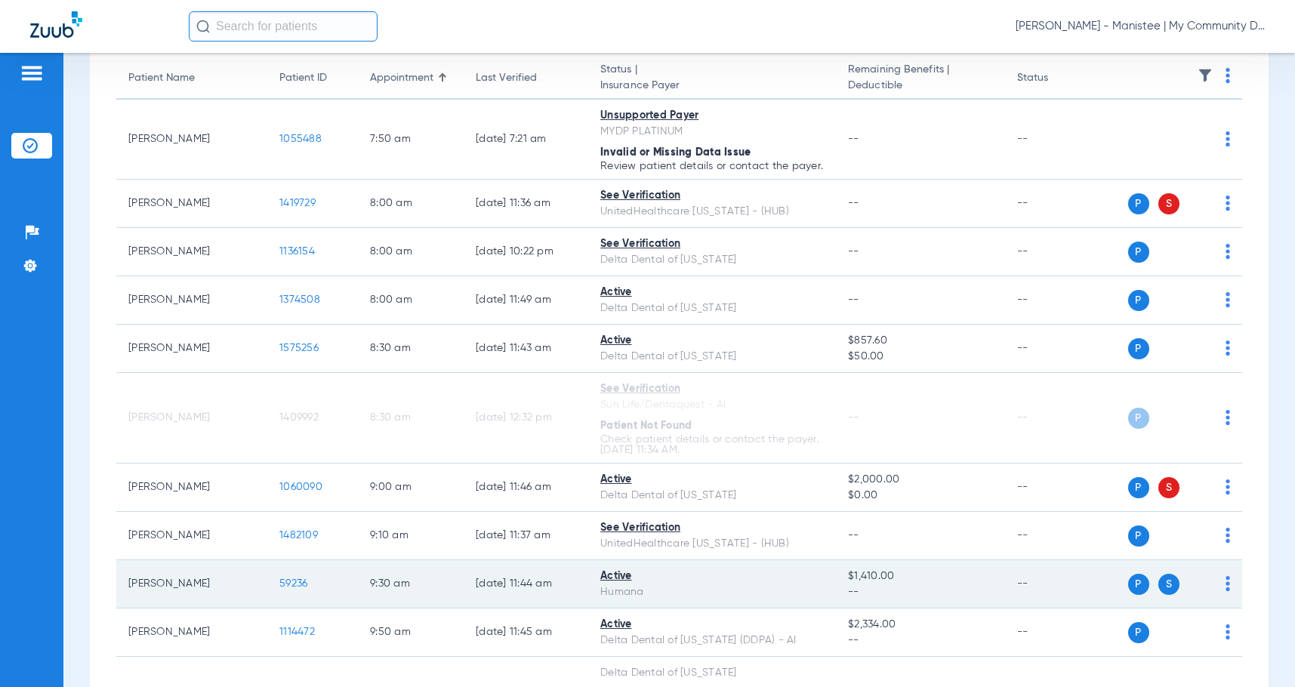
click at [299, 589] on span "59236" at bounding box center [293, 584] width 28 height 11
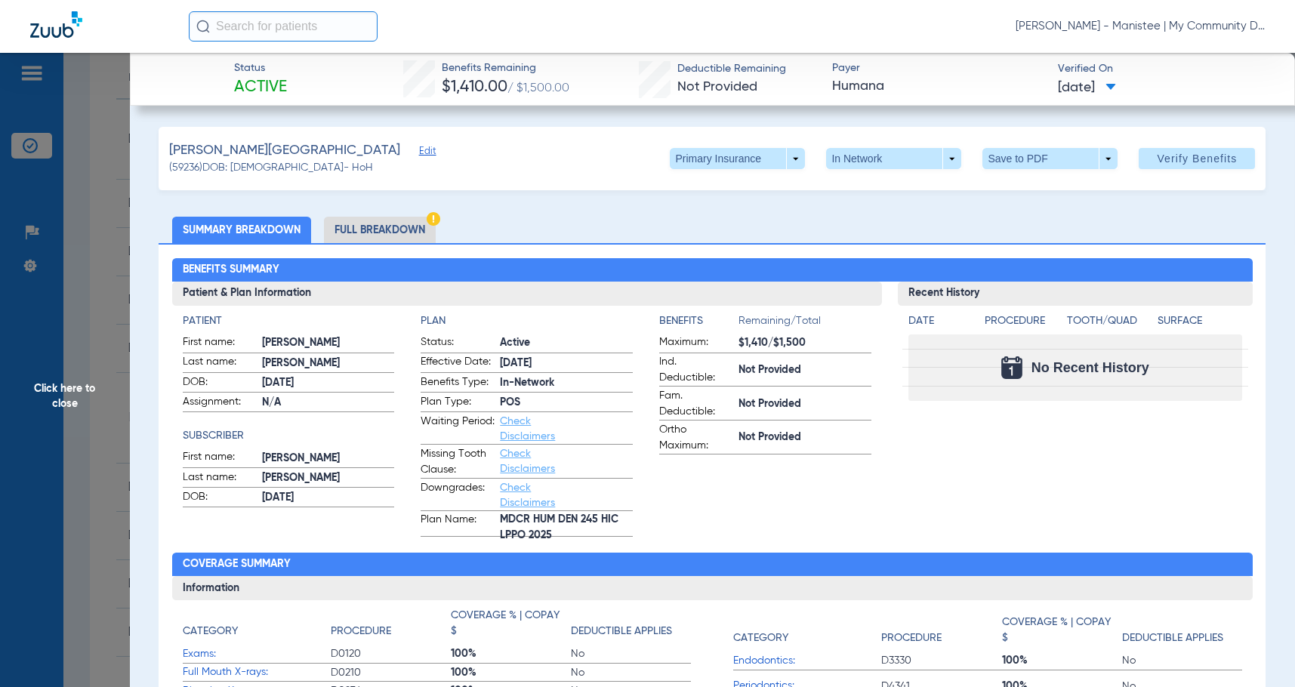
click at [418, 227] on li "Full Breakdown" at bounding box center [380, 230] width 112 height 26
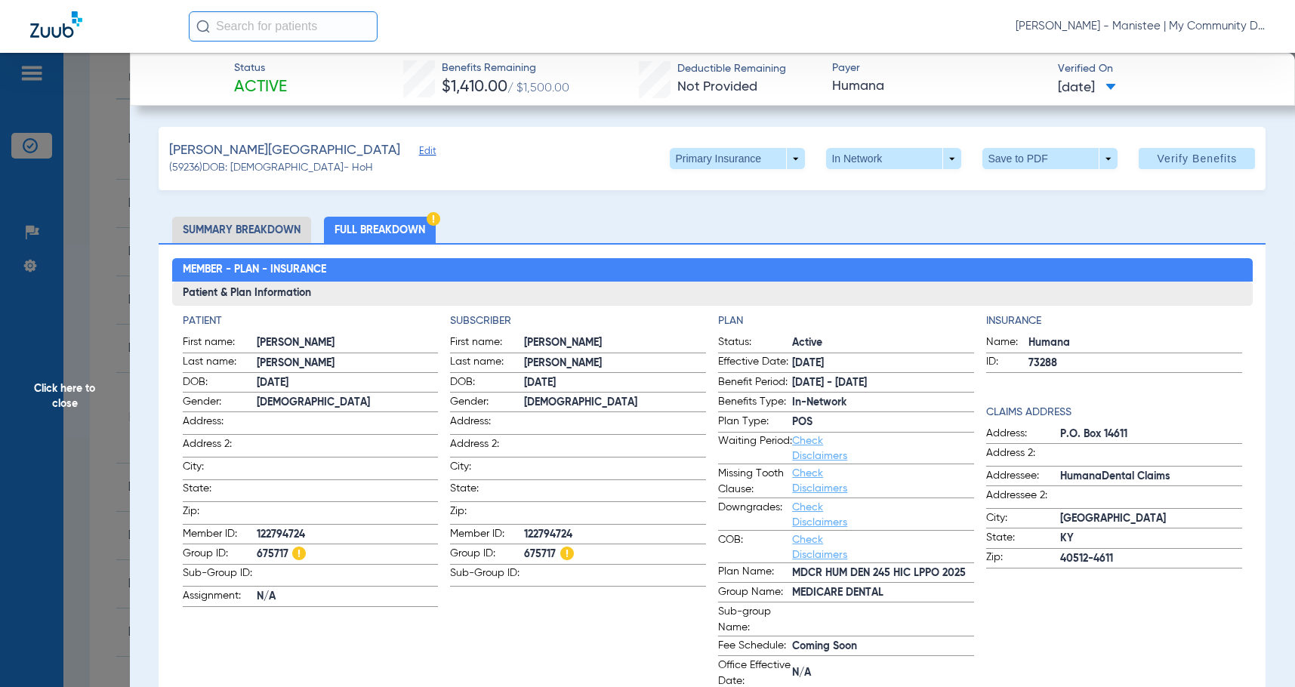
click at [558, 528] on span "122794724" at bounding box center [615, 535] width 182 height 16
copy span "122794724"
click at [18, 359] on span "Click here to close" at bounding box center [65, 396] width 130 height 687
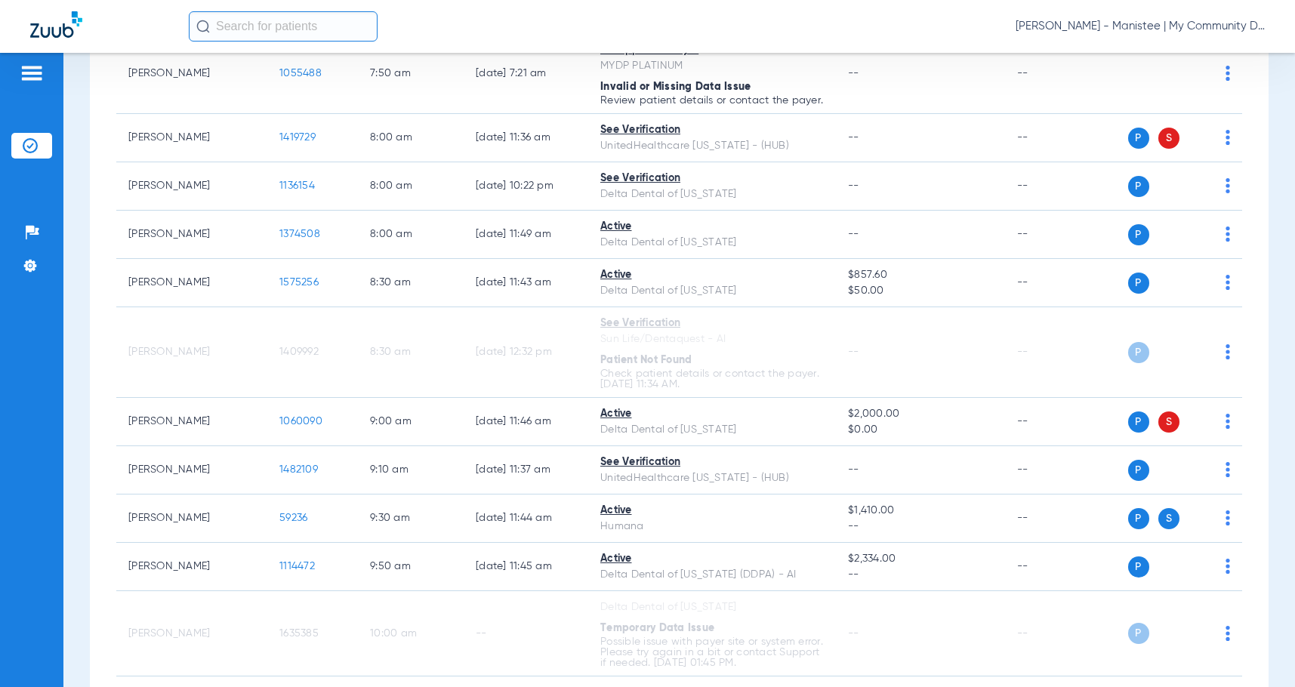
scroll to position [378, 0]
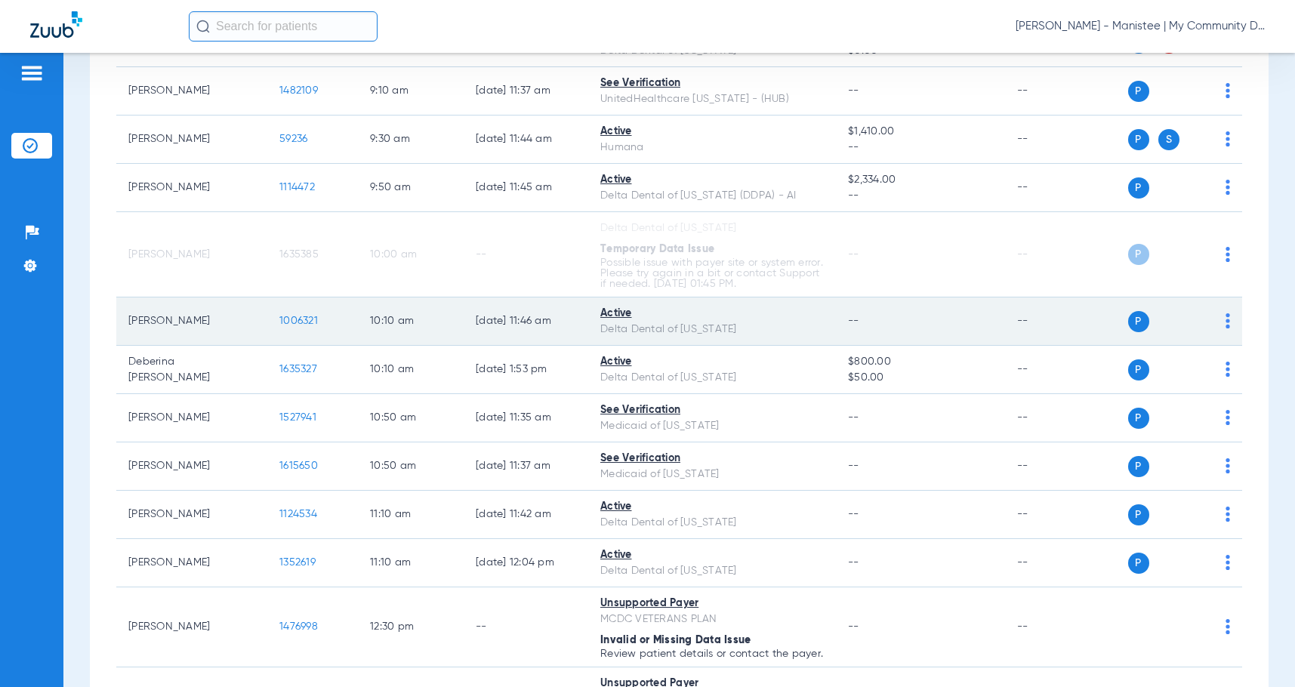
scroll to position [680, 0]
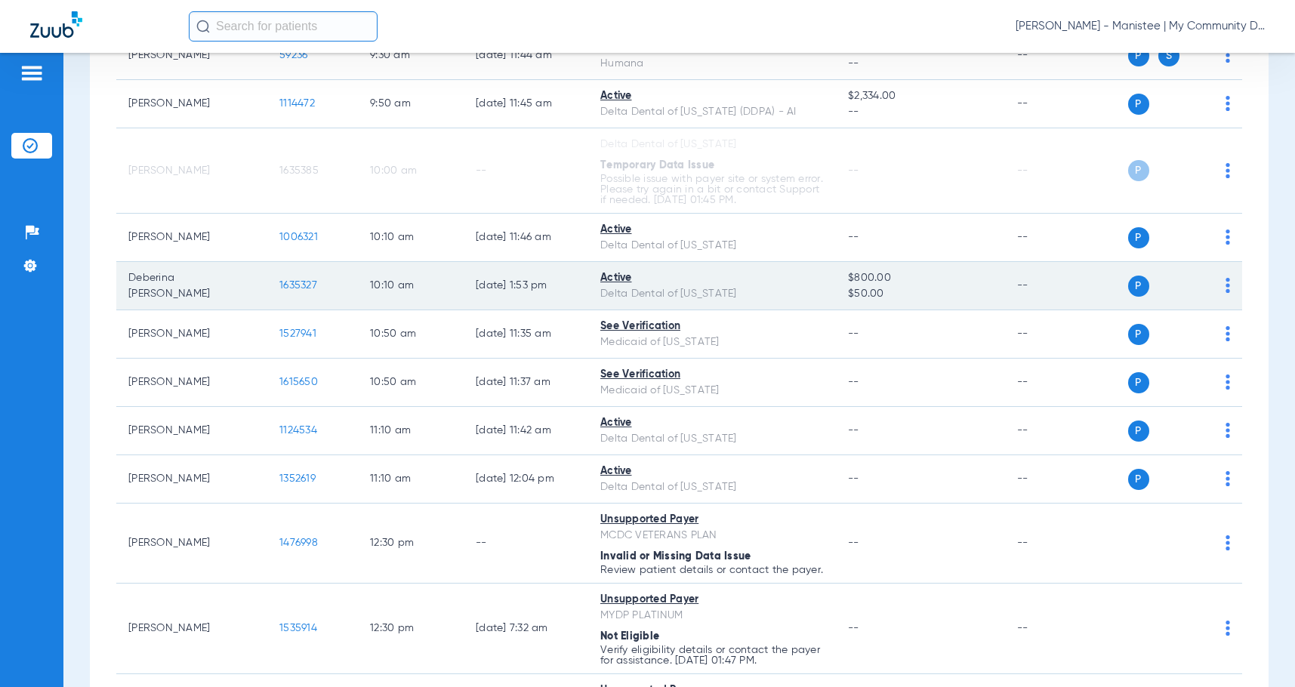
click at [296, 291] on span "1635327" at bounding box center [298, 285] width 38 height 11
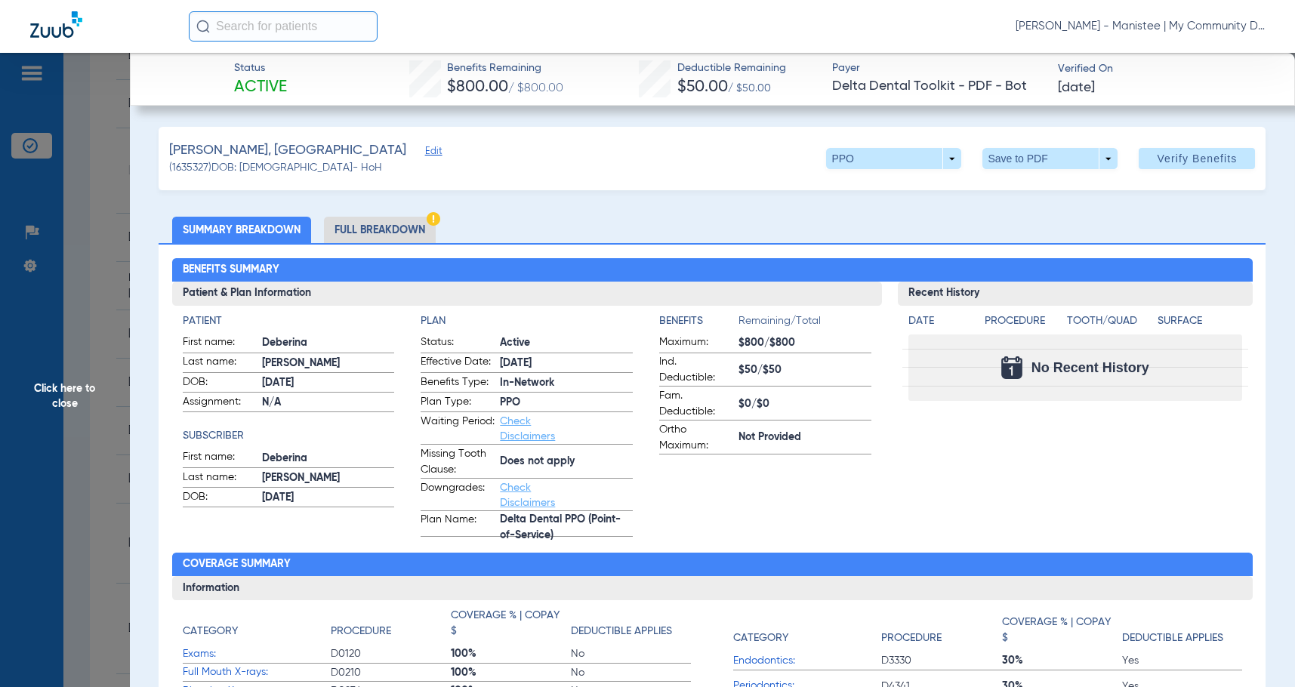
click at [400, 236] on li "Full Breakdown" at bounding box center [380, 230] width 112 height 26
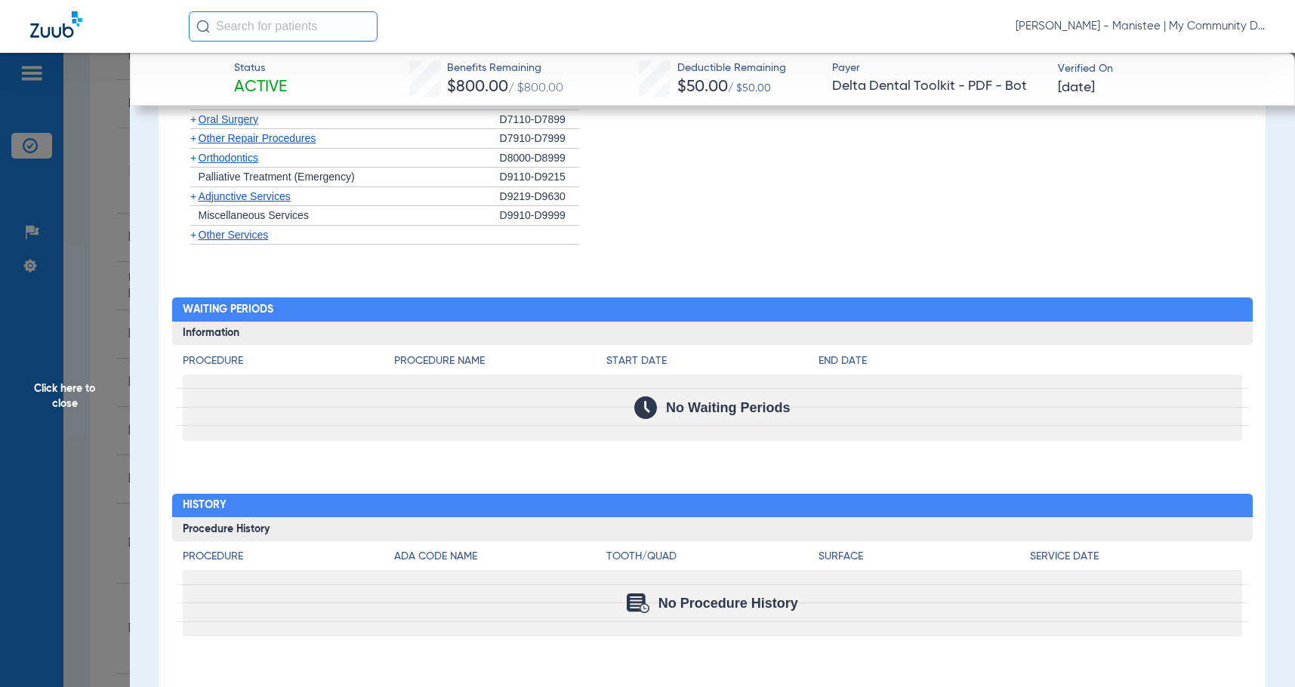
scroll to position [1131, 0]
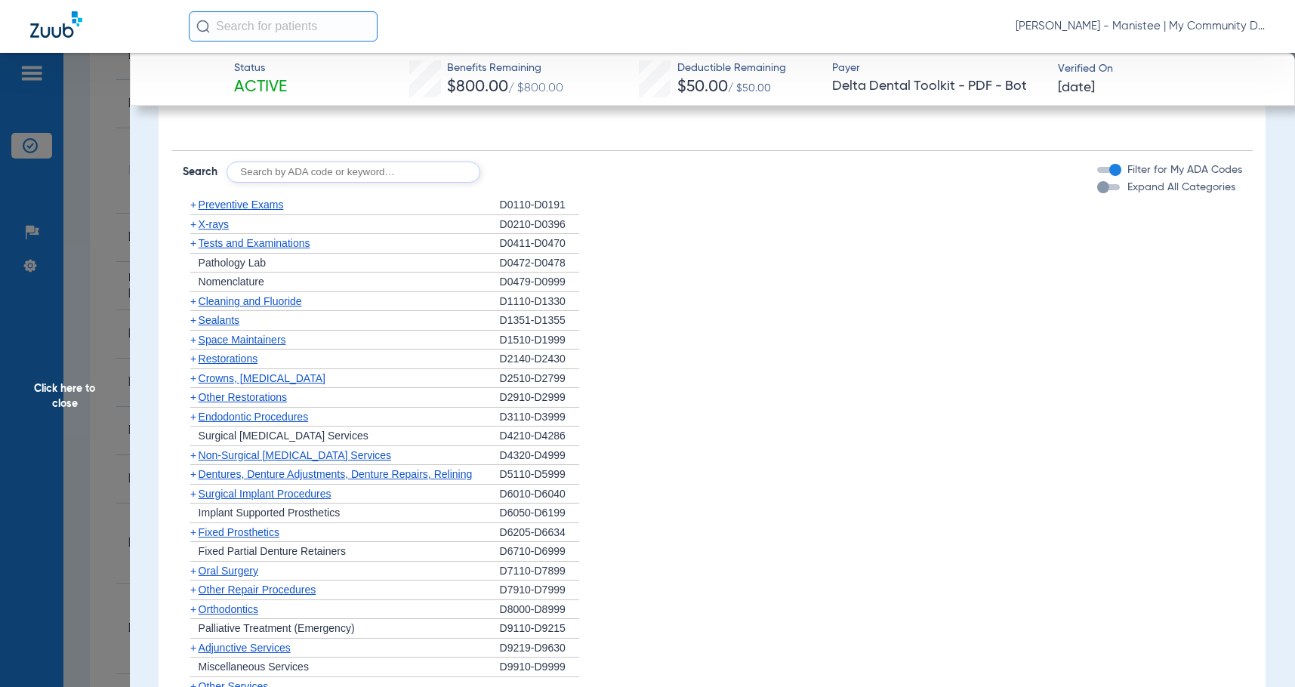
click at [219, 304] on span "Cleaning and Fluoride" at bounding box center [250, 301] width 103 height 12
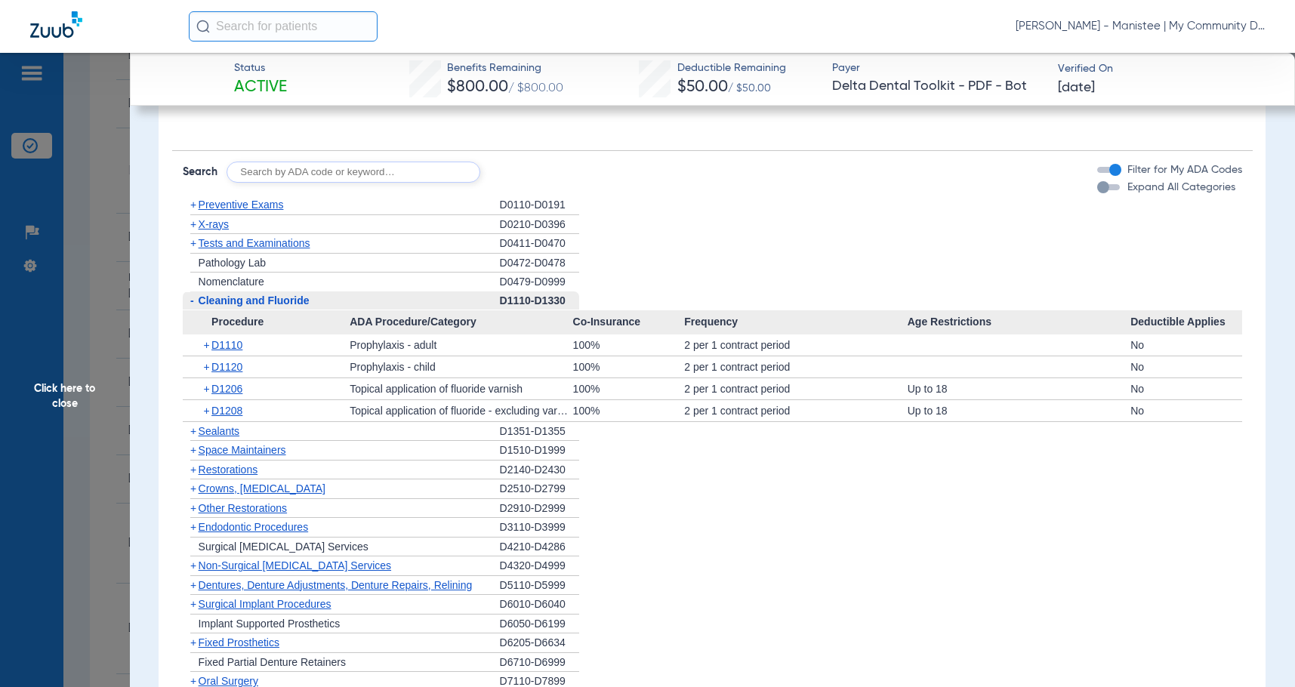
click at [216, 226] on span "X-rays" at bounding box center [214, 224] width 30 height 12
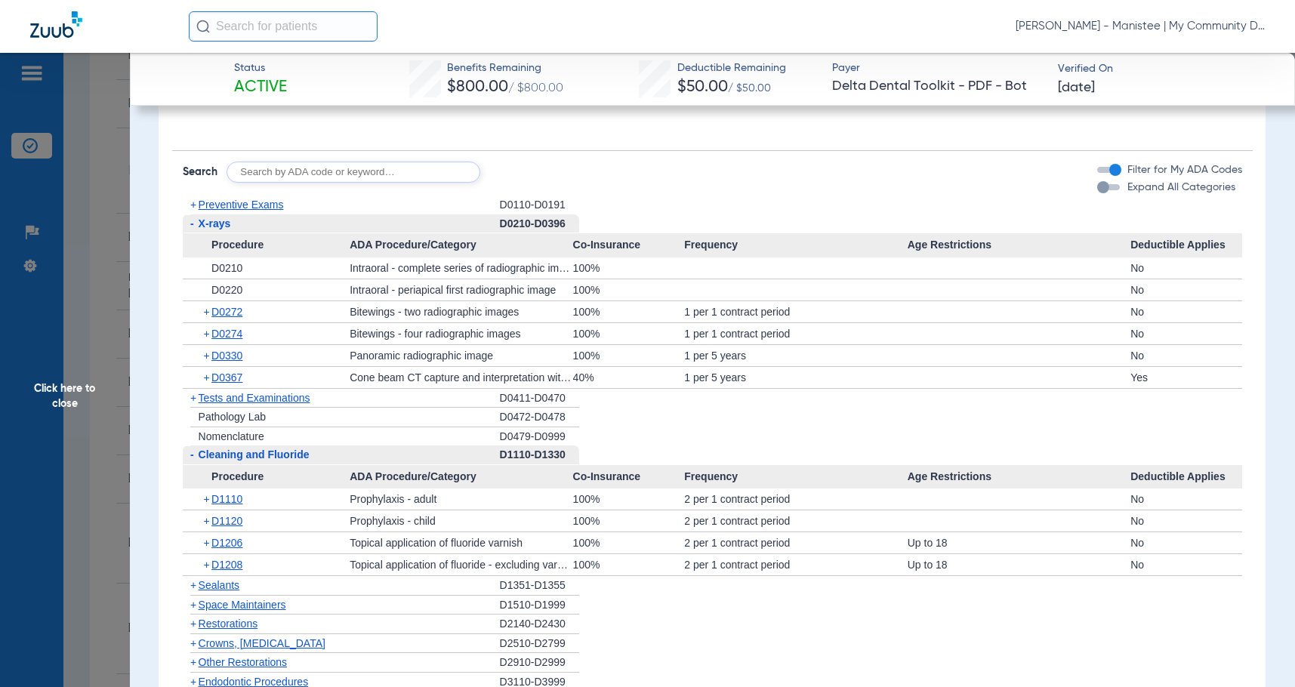
click at [132, 369] on app-member-insurance-verification-view "Status Active Benefits Remaining $800.00 / $800.00 Deductible Remaining $50.00 …" at bounding box center [713, 189] width 1166 height 2535
click at [91, 374] on span "Click here to close" at bounding box center [65, 396] width 130 height 687
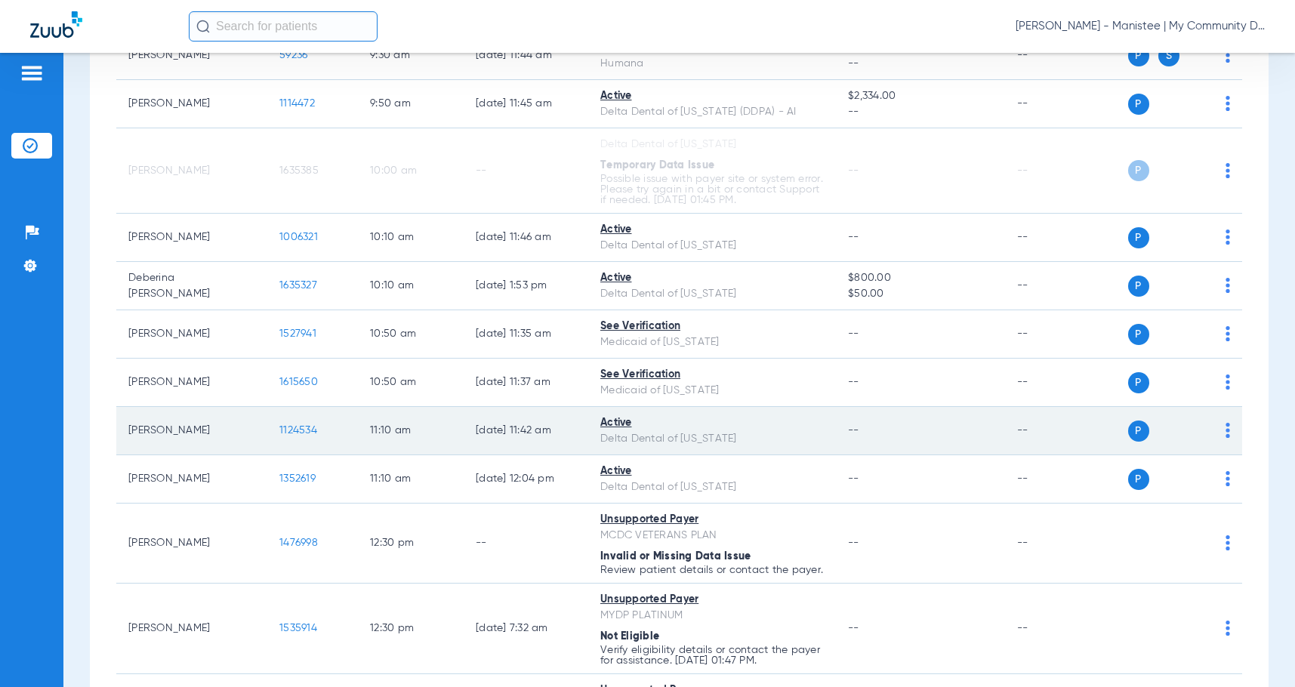
click at [289, 436] on span "1124534" at bounding box center [298, 430] width 38 height 11
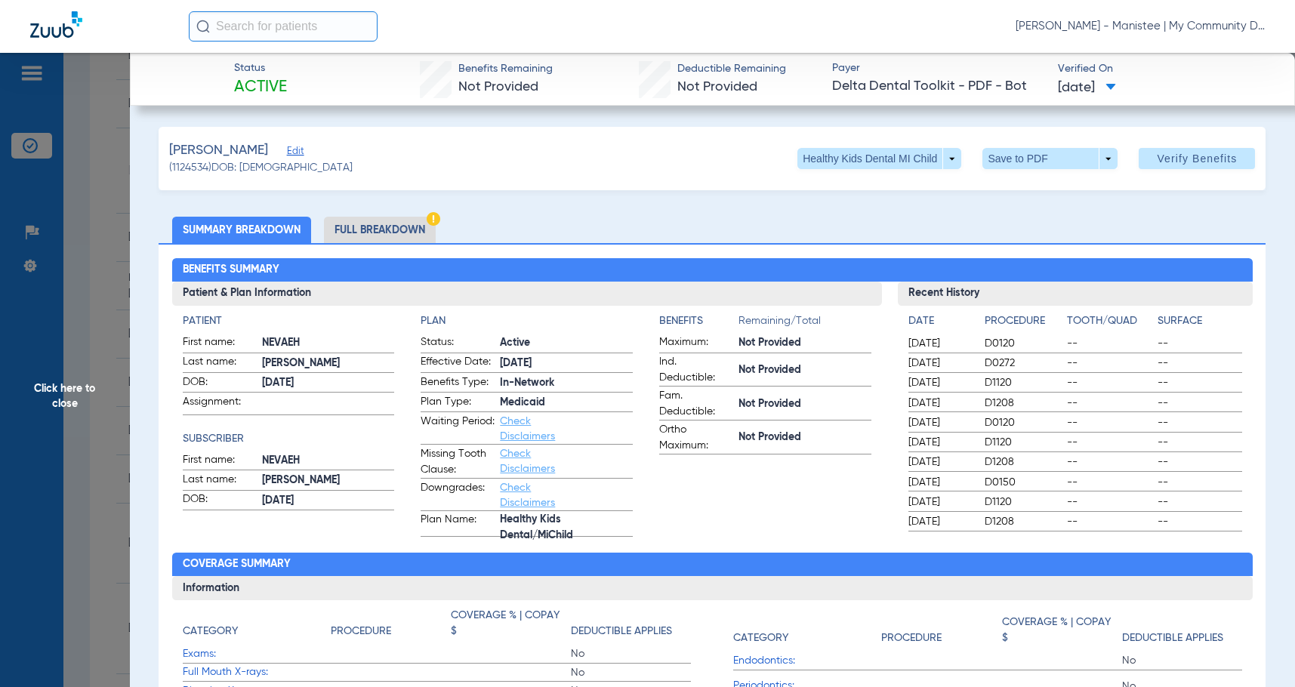
click at [358, 224] on li "Full Breakdown" at bounding box center [380, 230] width 112 height 26
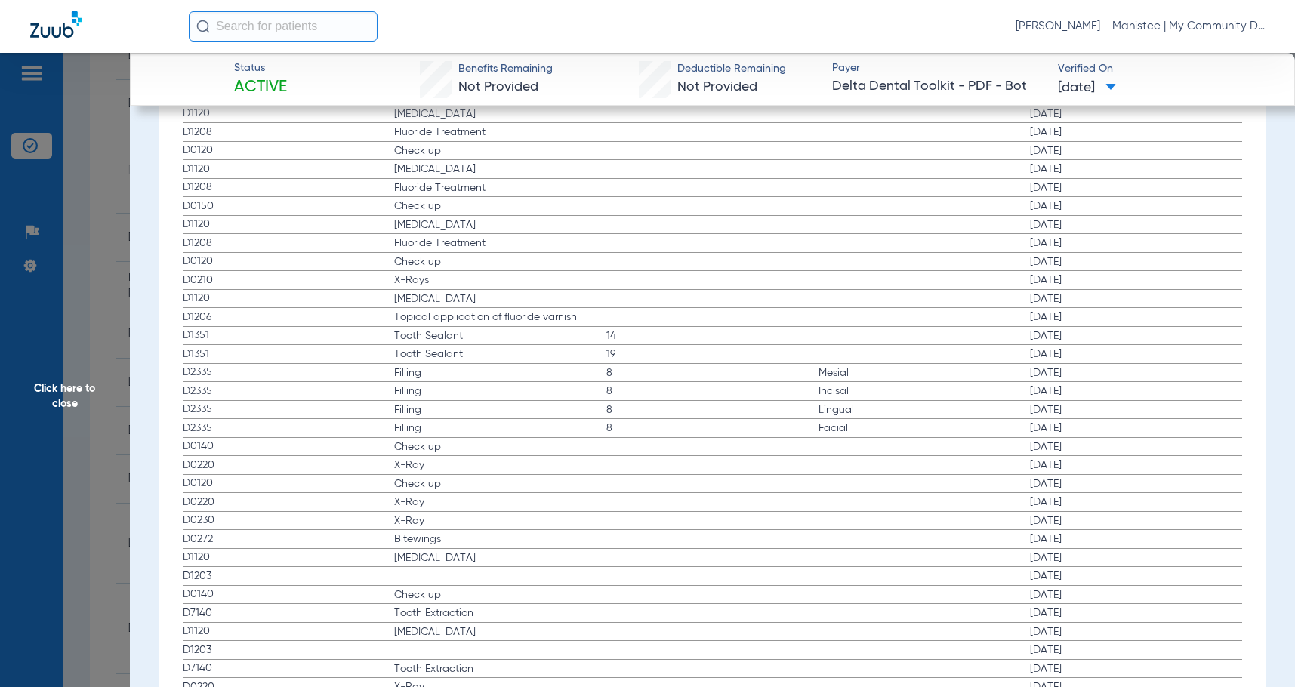
scroll to position [1909, 0]
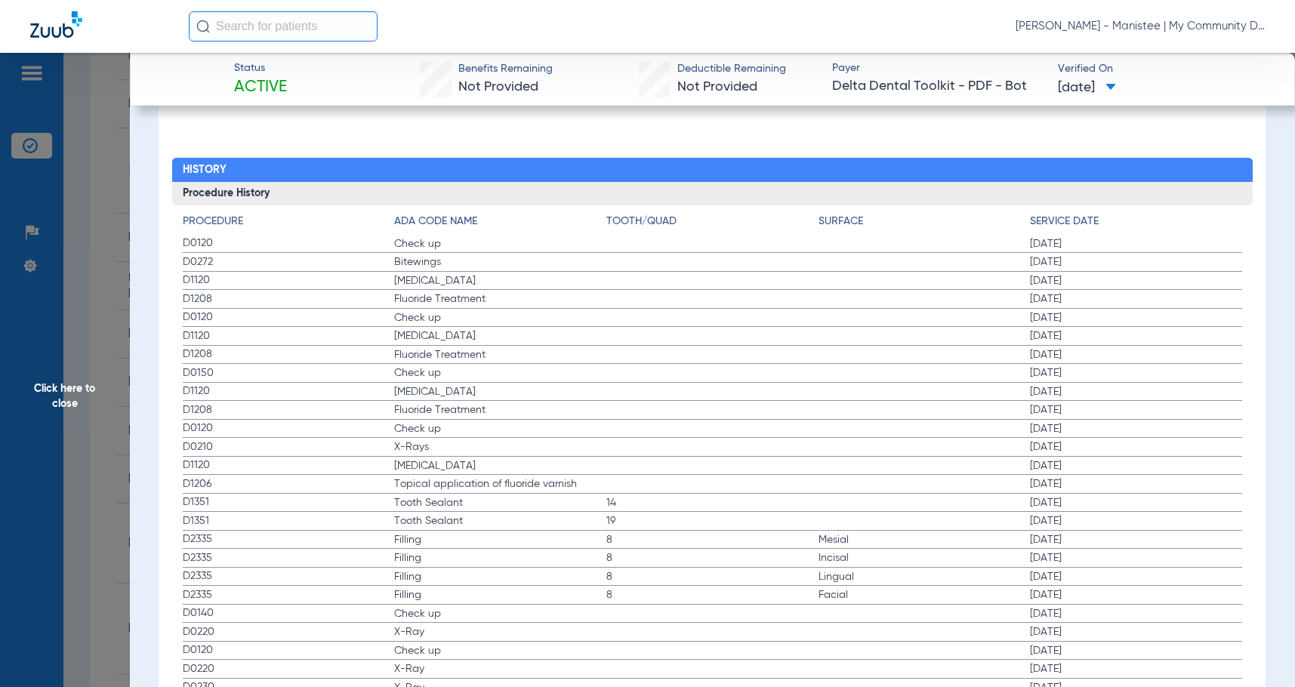
click at [549, 156] on div "Procedure Benefits Disclaimers Child age limit: 21 (End of Birth Month) Irs age…" at bounding box center [712, 110] width 1107 height 1789
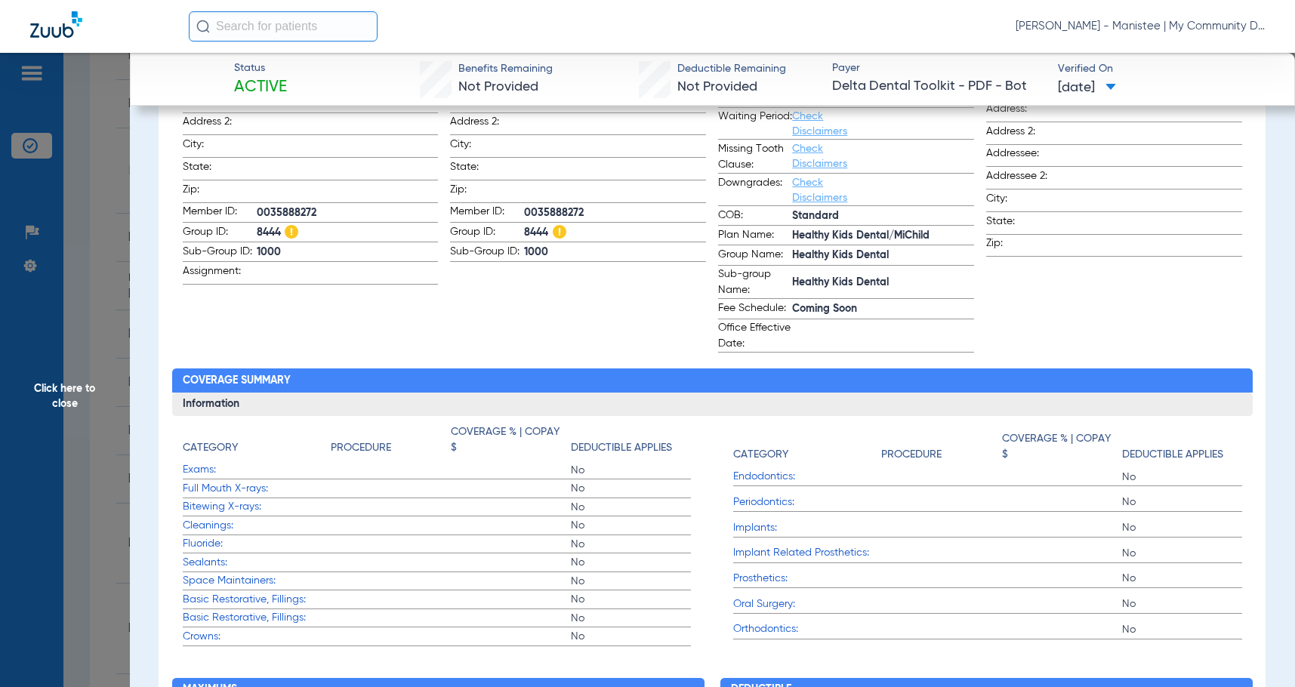
scroll to position [323, 0]
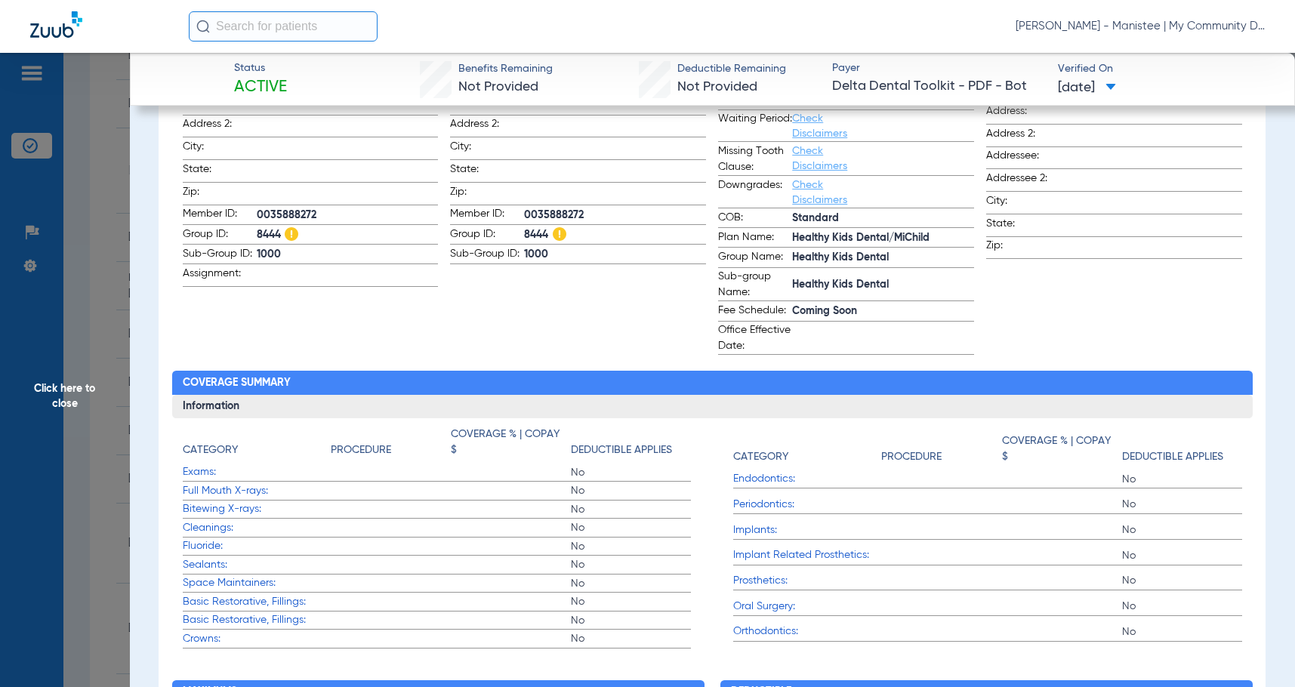
click at [89, 347] on span "Click here to close" at bounding box center [65, 396] width 130 height 687
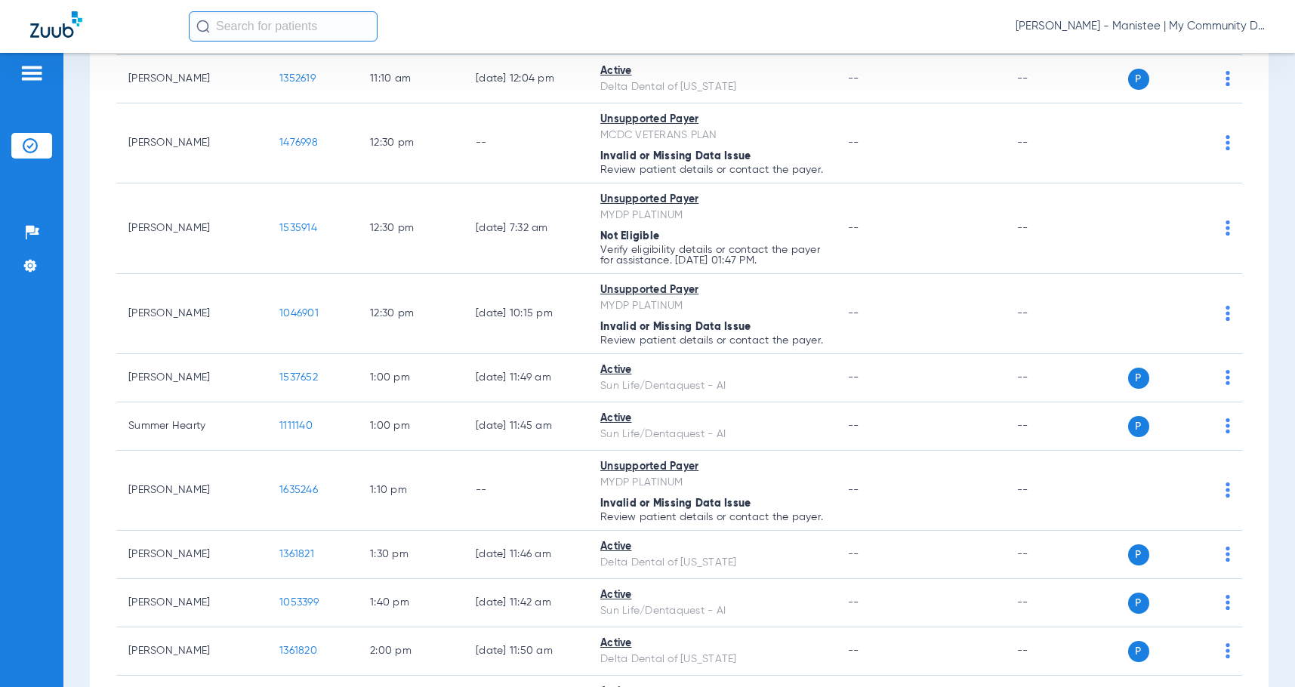
scroll to position [1133, 0]
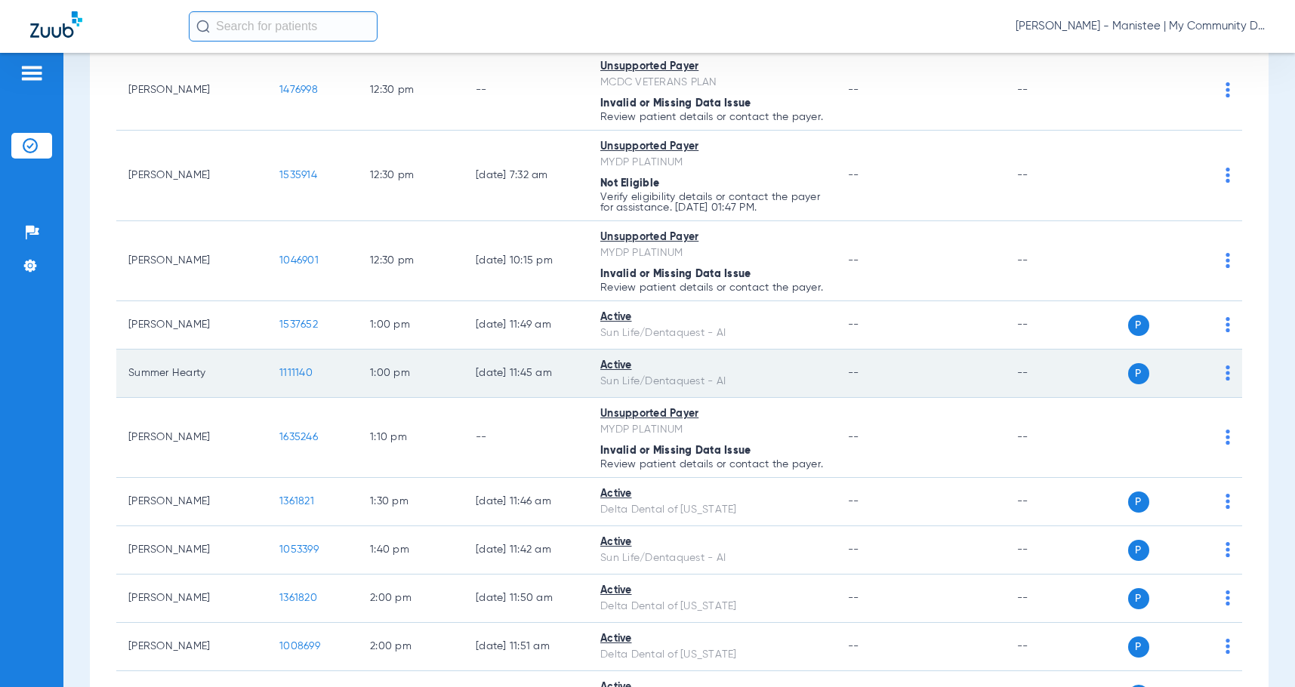
click at [301, 378] on span "1111140" at bounding box center [295, 373] width 33 height 11
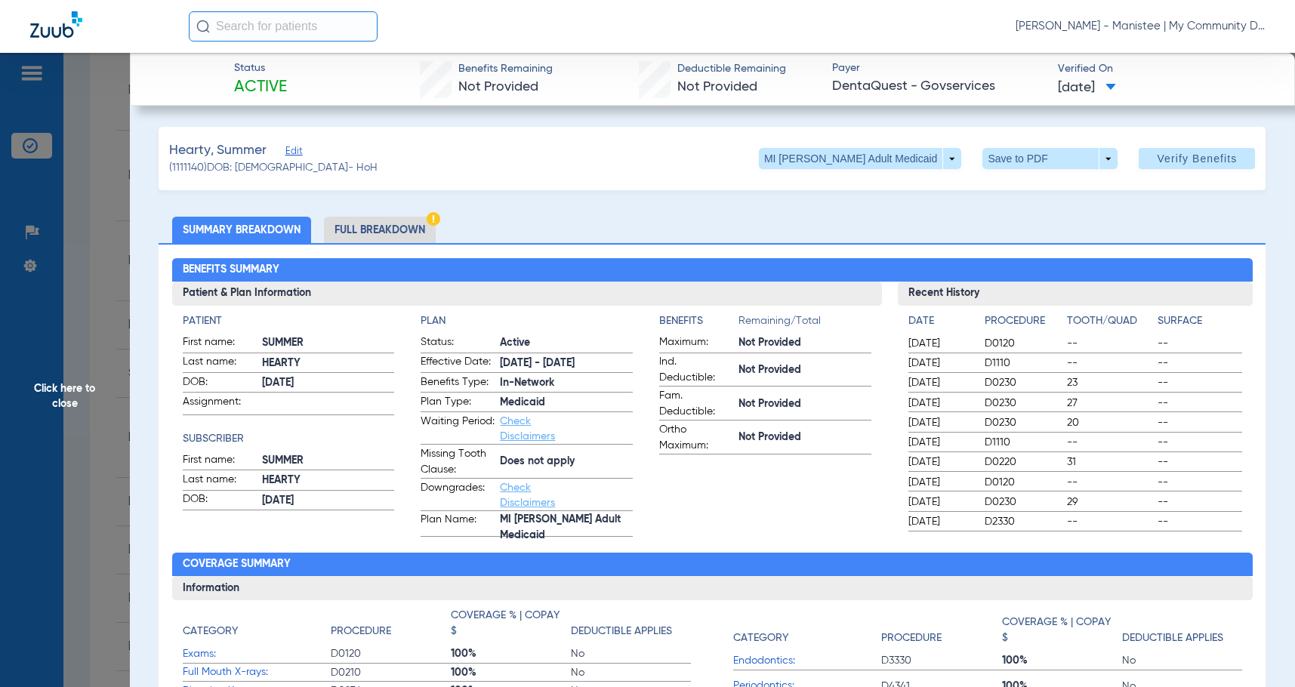
click at [373, 233] on li "Full Breakdown" at bounding box center [380, 230] width 112 height 26
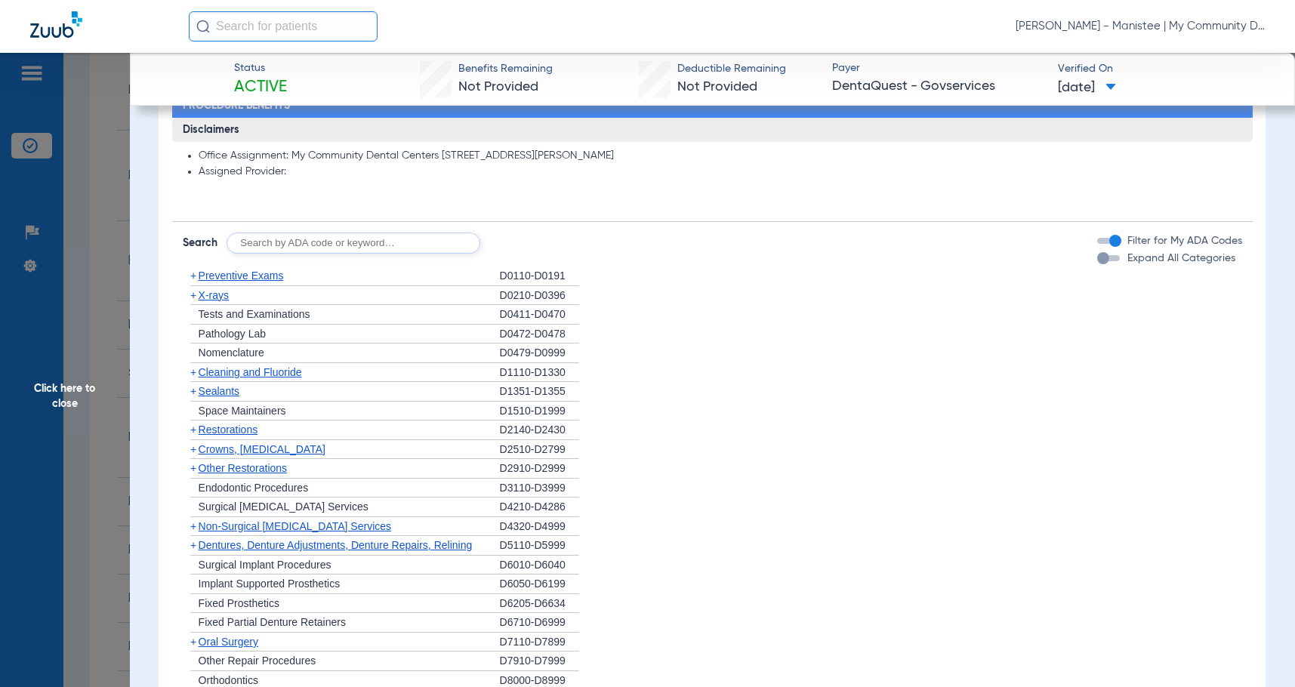
scroll to position [1586, 0]
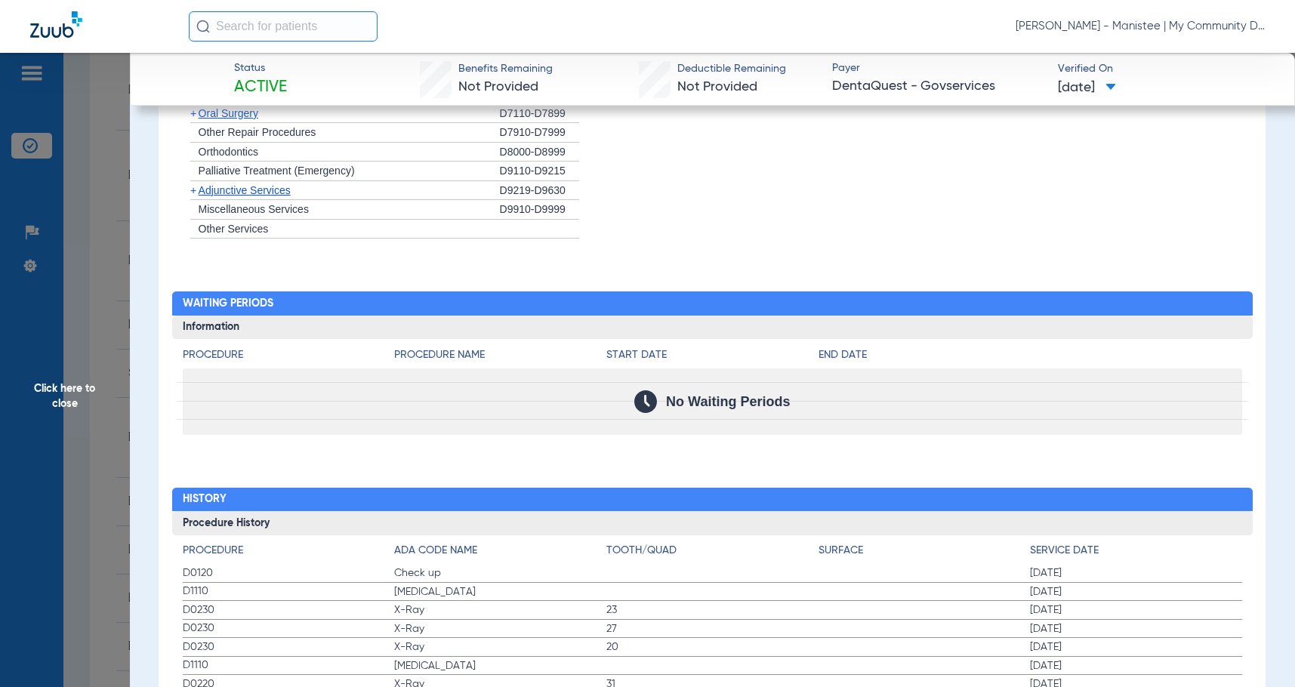
click at [672, 619] on label "D0230 X-Ray 23 06/12/2024" at bounding box center [713, 610] width 1060 height 19
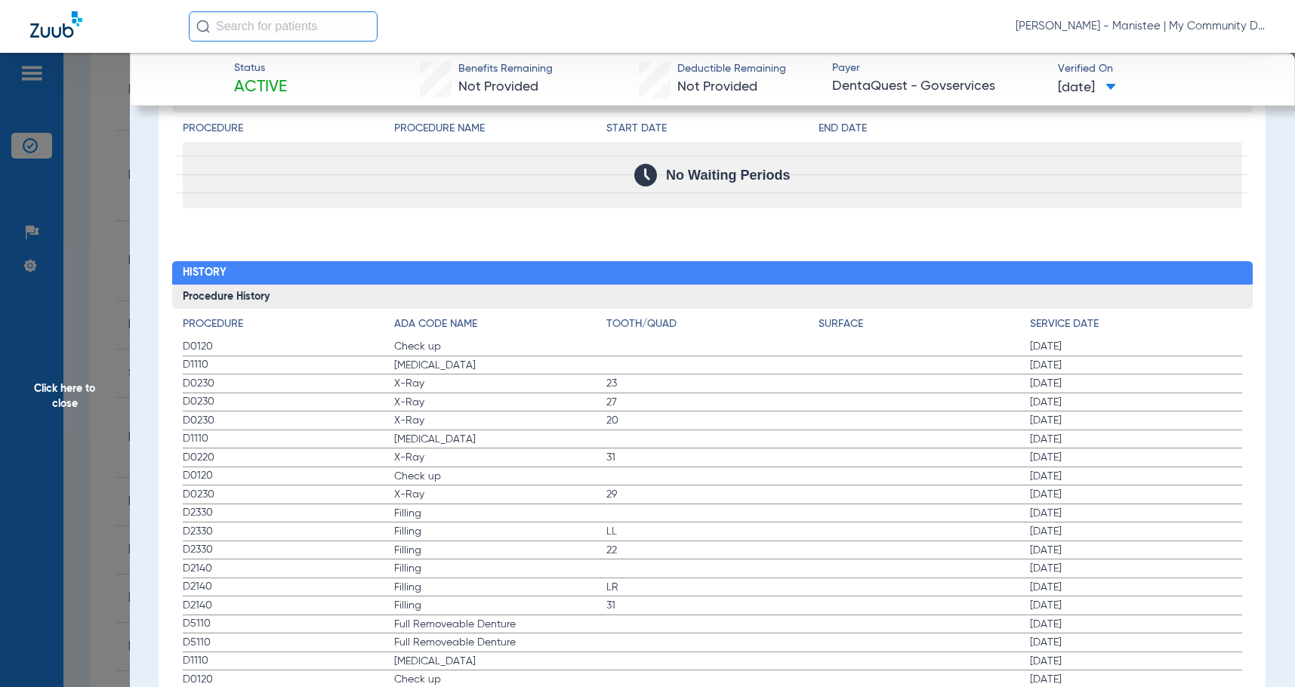
scroll to position [1866, 0]
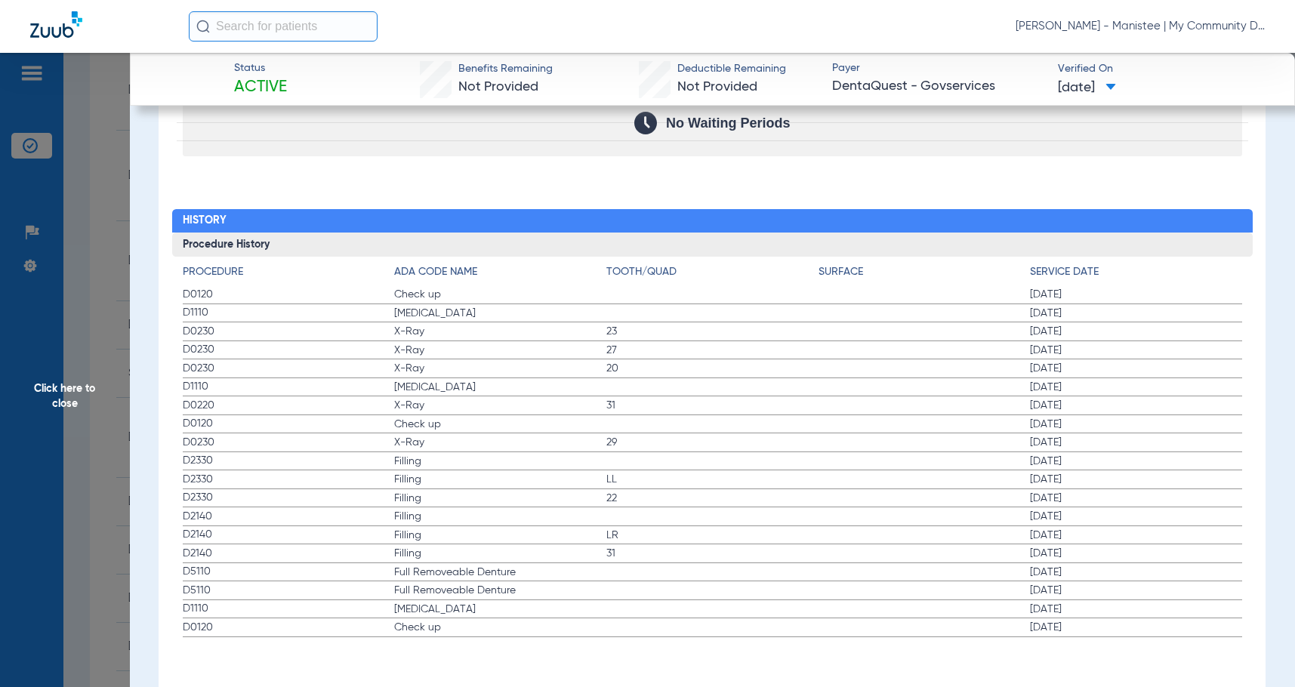
click at [684, 451] on label "D0230 X-Ray 29 06/12/2024" at bounding box center [713, 443] width 1060 height 19
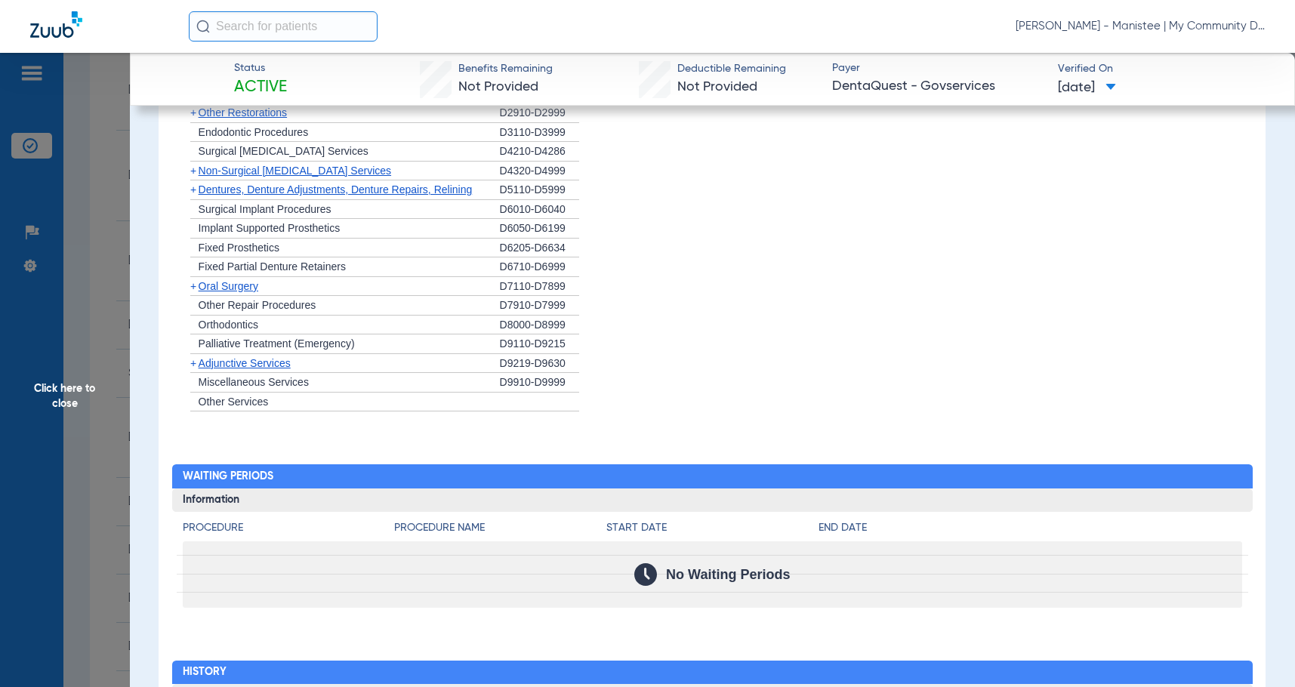
scroll to position [1036, 0]
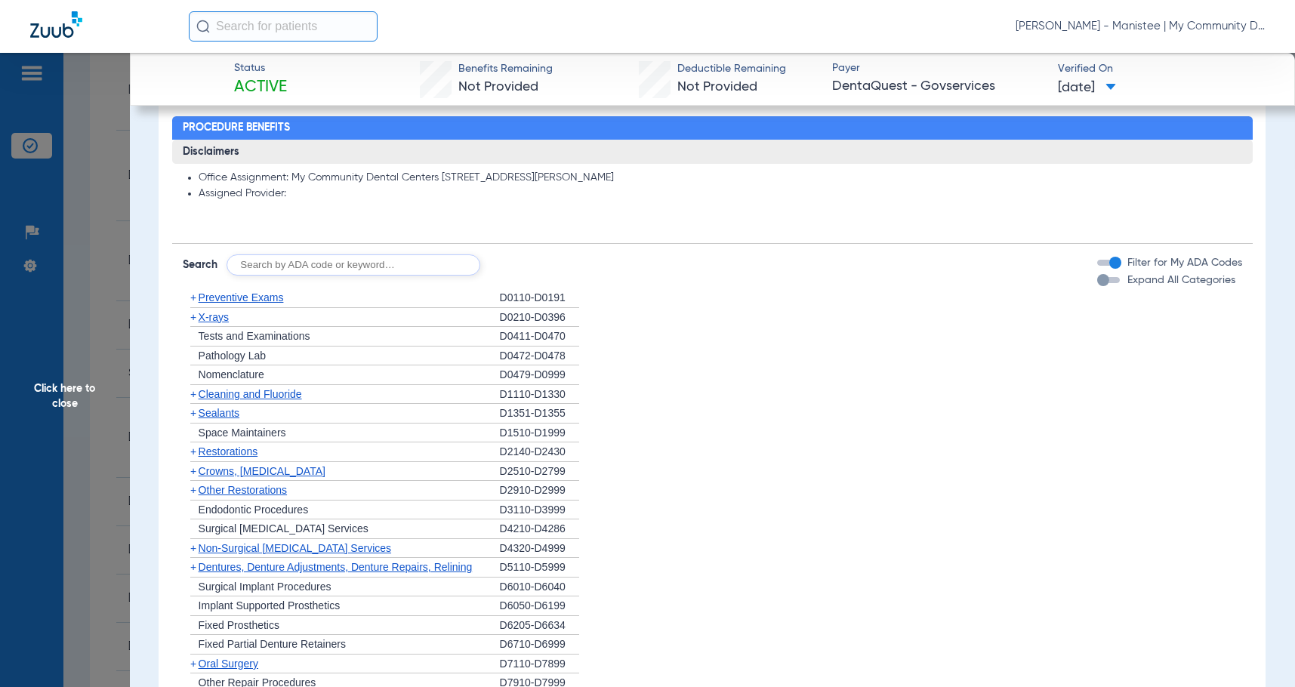
click at [210, 312] on div "+ X-rays" at bounding box center [341, 318] width 317 height 20
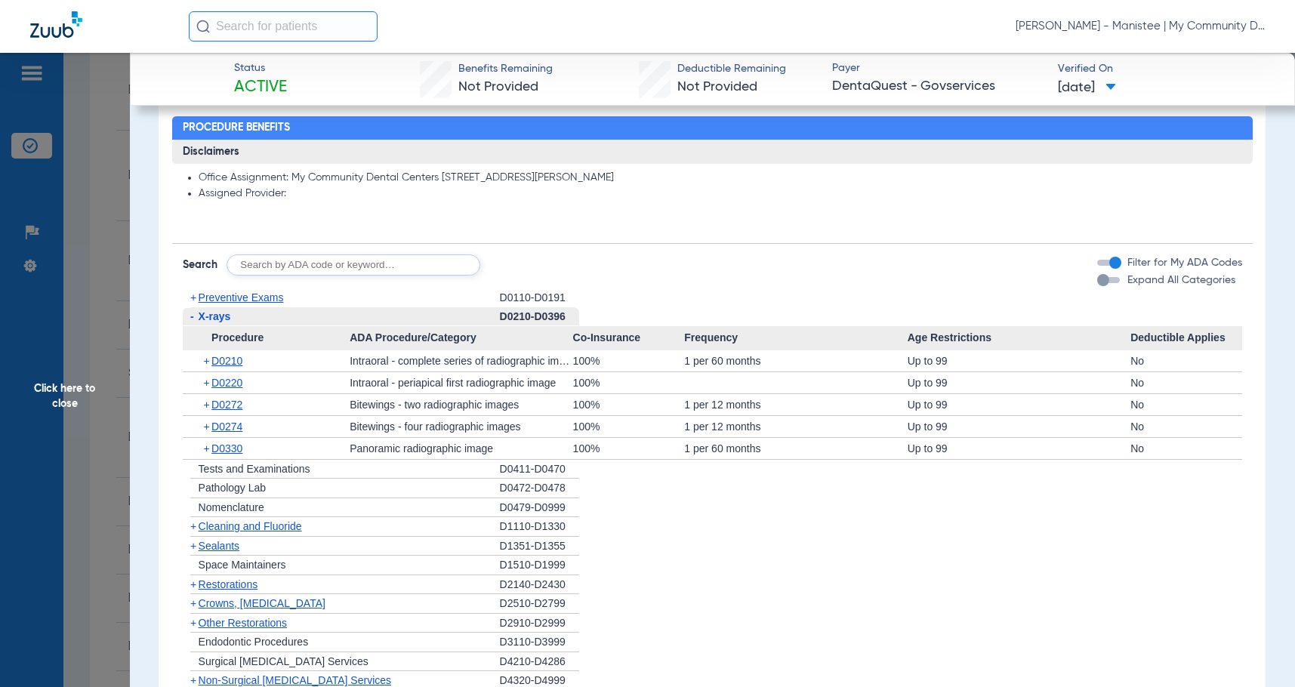
click at [211, 316] on span "X-rays" at bounding box center [215, 316] width 32 height 12
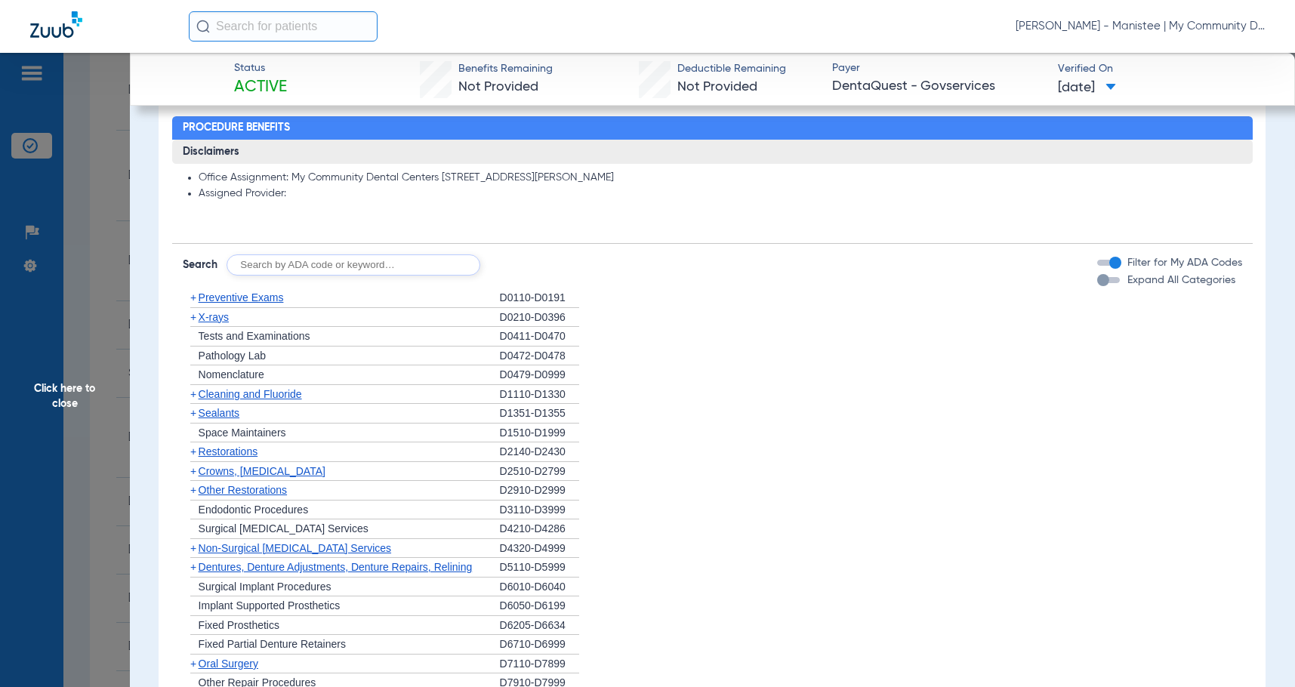
click at [211, 316] on span "X-rays" at bounding box center [214, 317] width 30 height 12
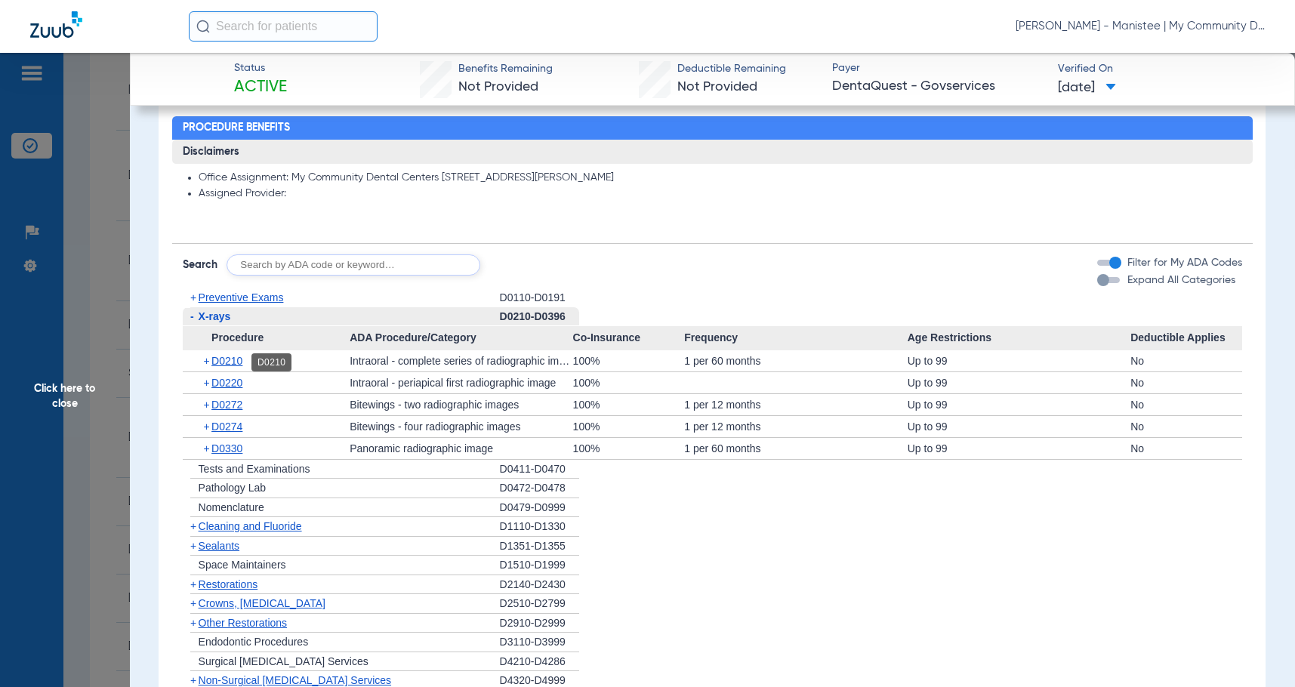
click at [229, 363] on span "D0210" at bounding box center [226, 361] width 31 height 12
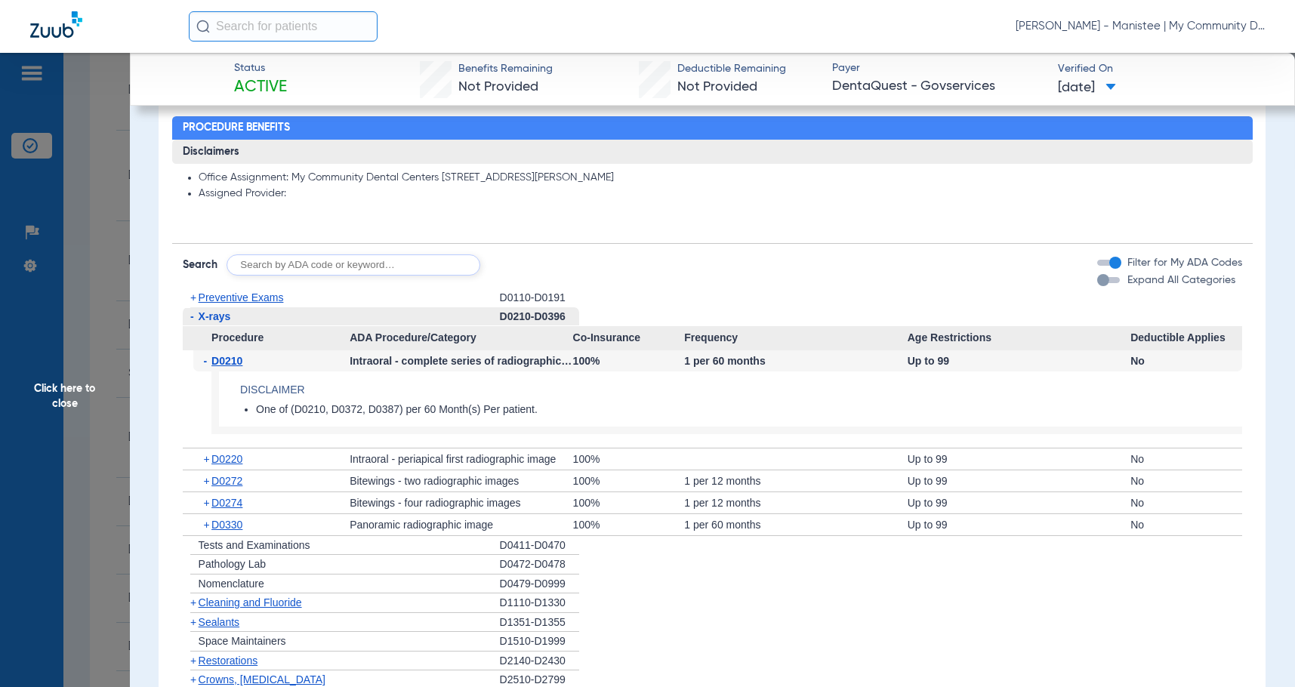
click at [229, 363] on span "D0210" at bounding box center [226, 361] width 31 height 12
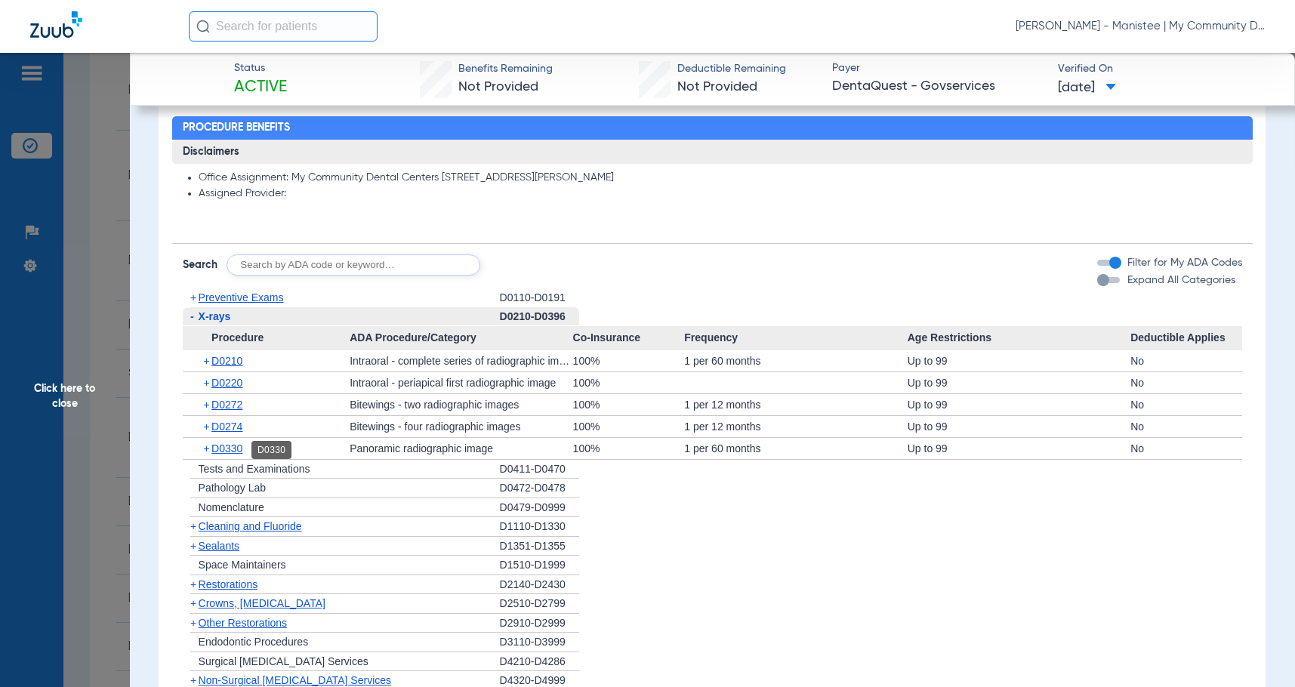
click at [230, 448] on span "D0330" at bounding box center [226, 449] width 31 height 12
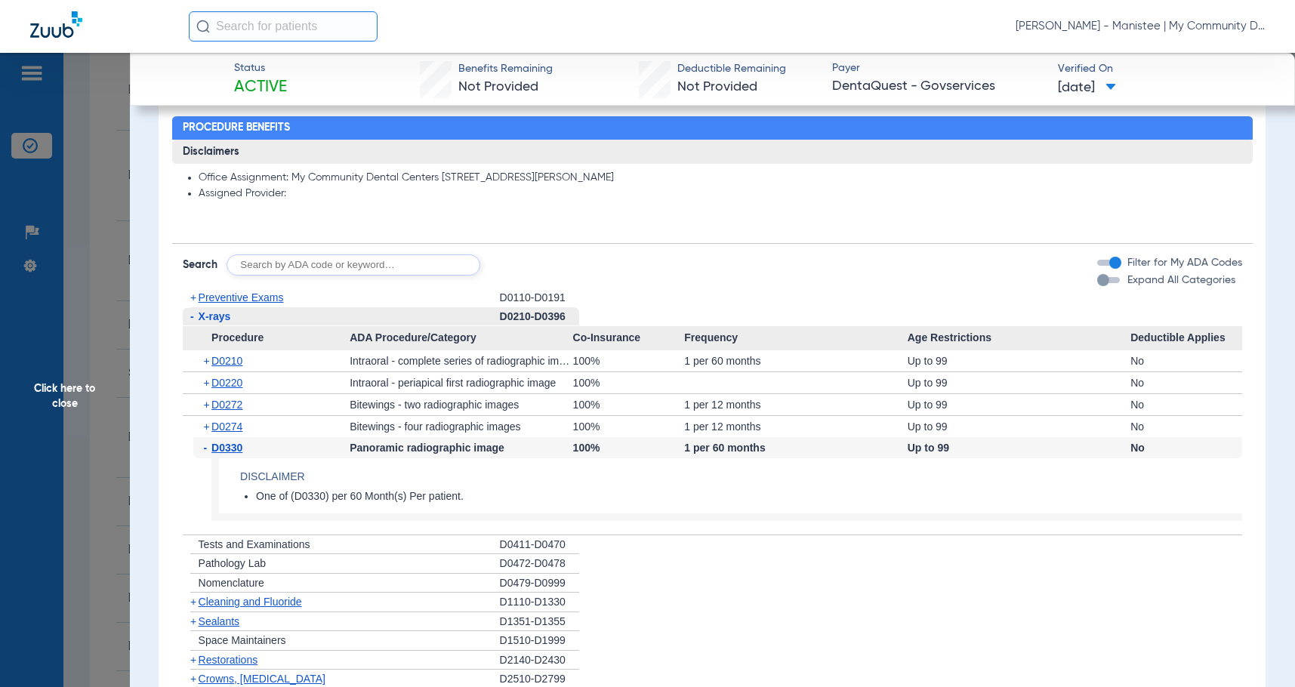
drag, startPoint x: 230, startPoint y: 448, endPoint x: 866, endPoint y: 471, distance: 637.2
click at [234, 448] on span "D0330" at bounding box center [226, 448] width 31 height 12
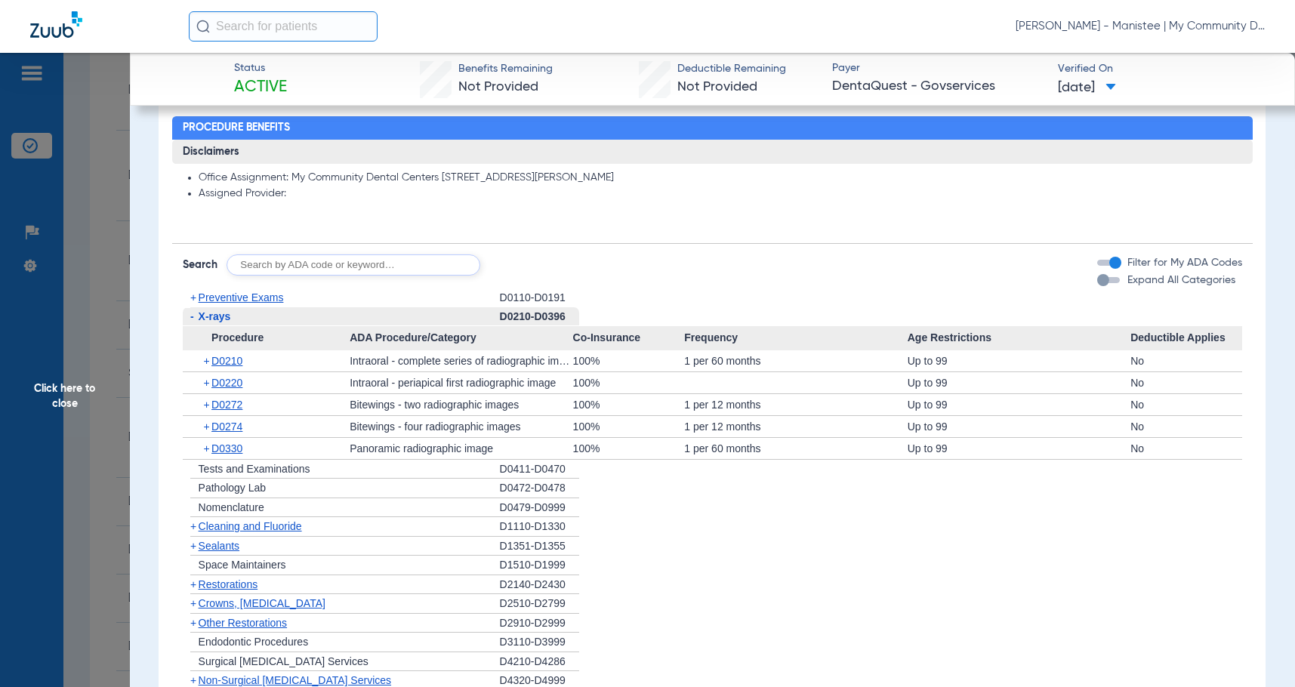
drag, startPoint x: 110, startPoint y: 360, endPoint x: 414, endPoint y: 458, distance: 318.9
click at [110, 360] on span "Click here to close" at bounding box center [65, 396] width 130 height 687
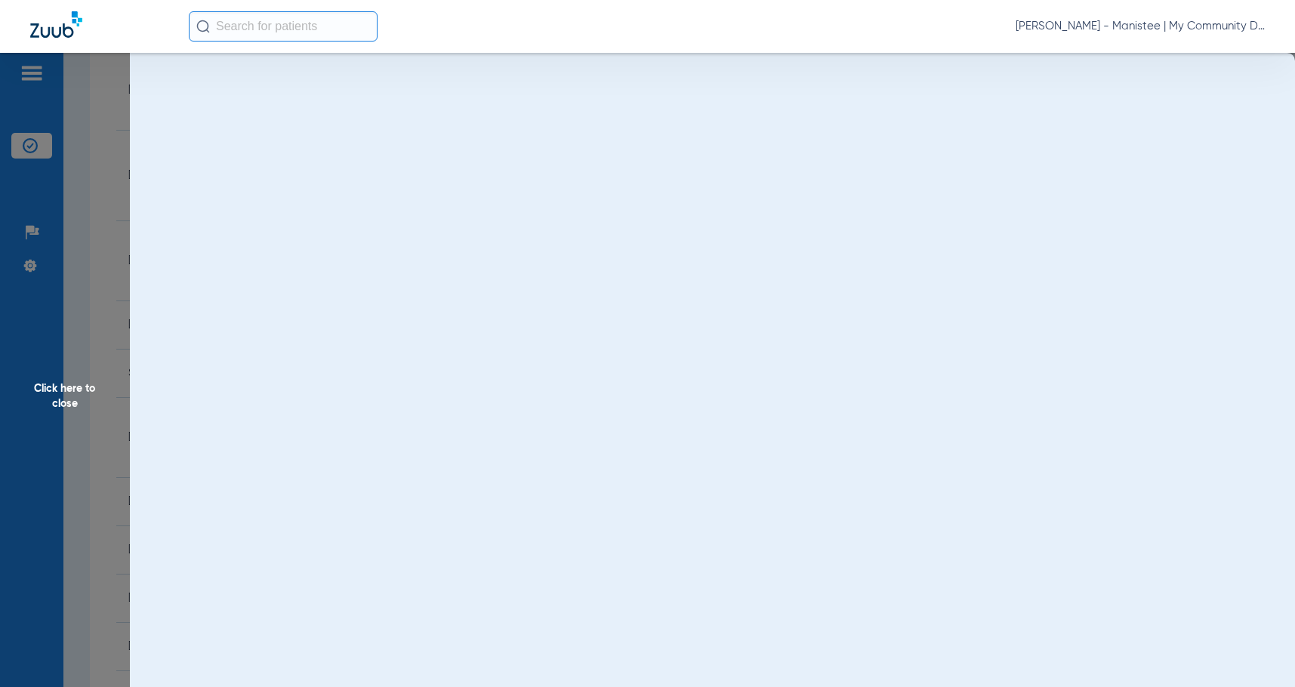
scroll to position [0, 0]
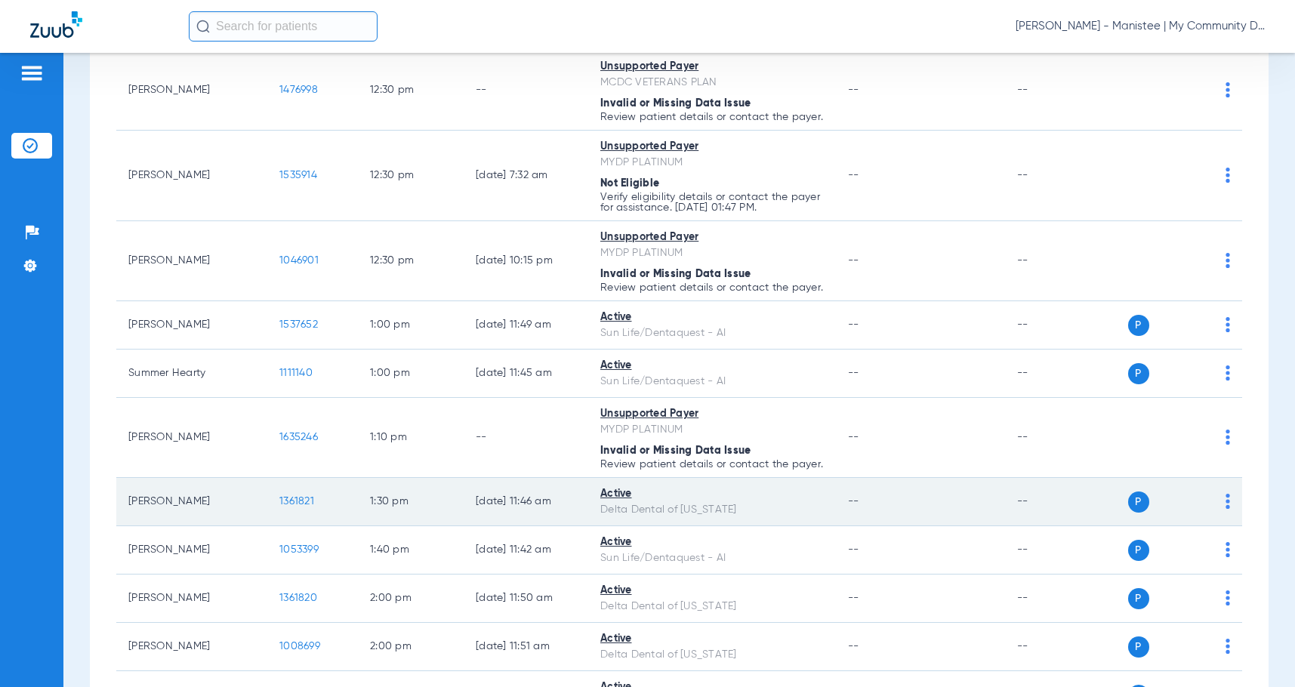
click at [296, 507] on span "1361821" at bounding box center [296, 501] width 35 height 11
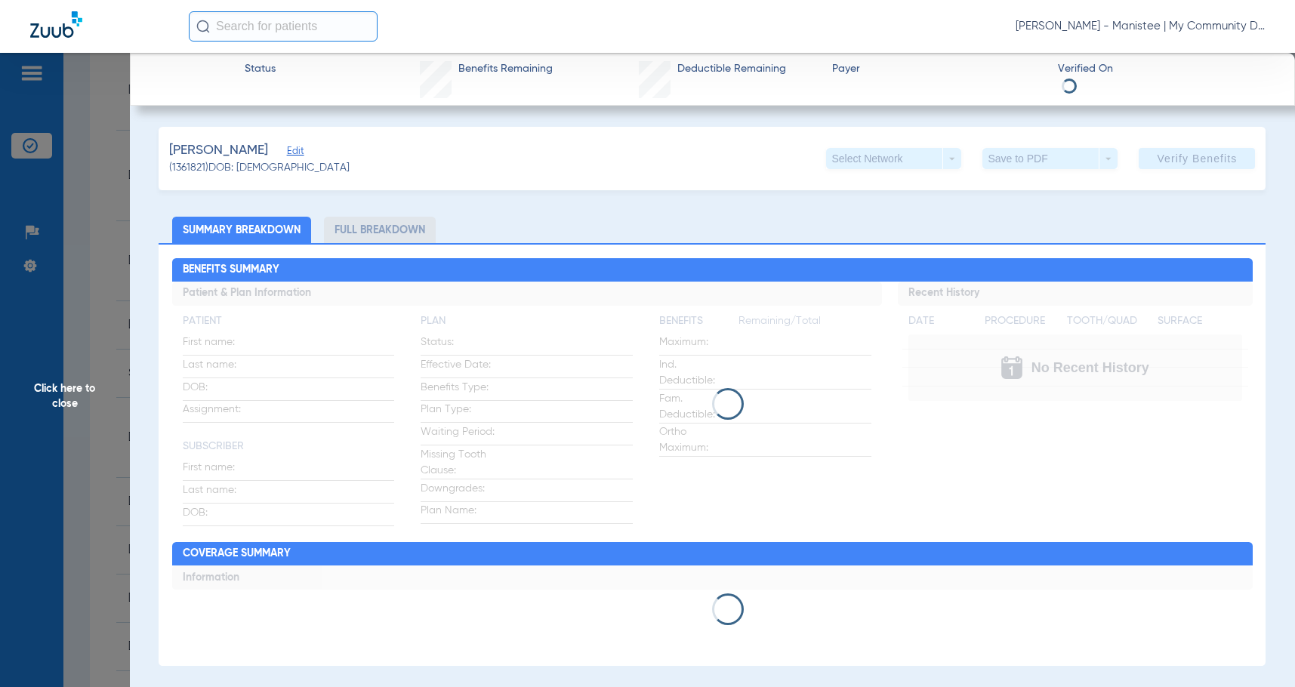
click at [728, 474] on app-loading-indicator at bounding box center [712, 404] width 1081 height 245
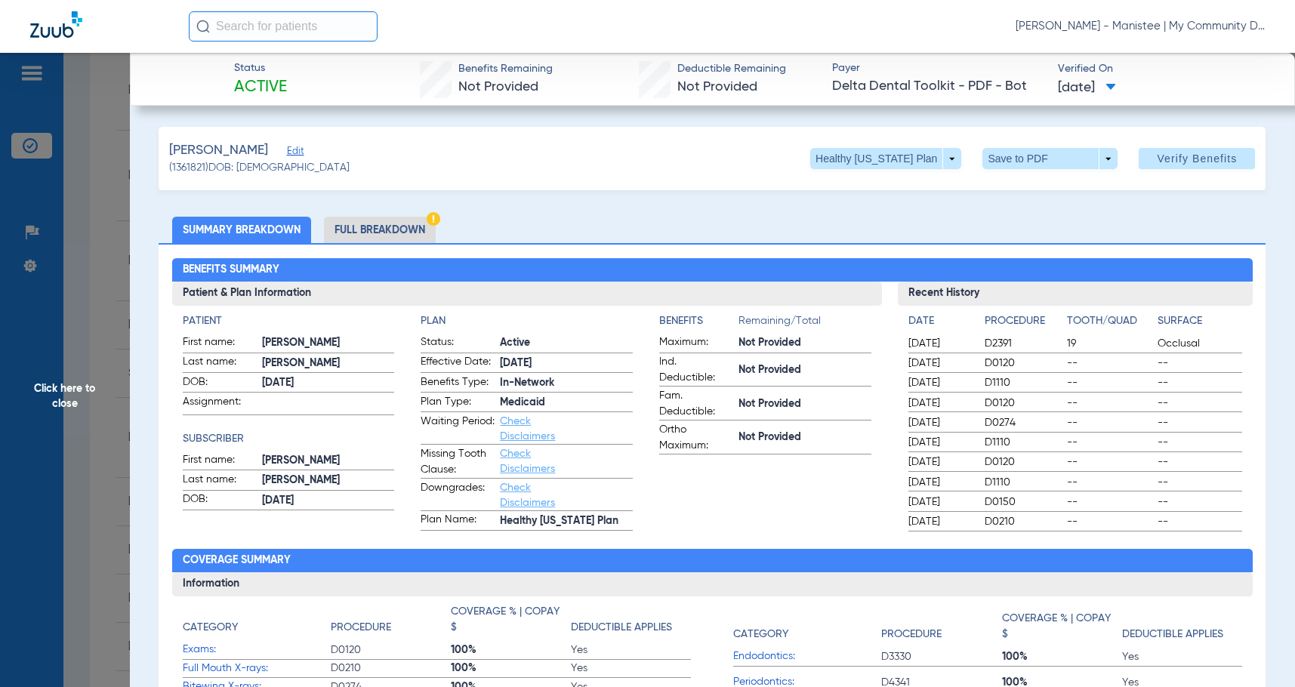
click at [374, 230] on li "Full Breakdown" at bounding box center [380, 230] width 112 height 26
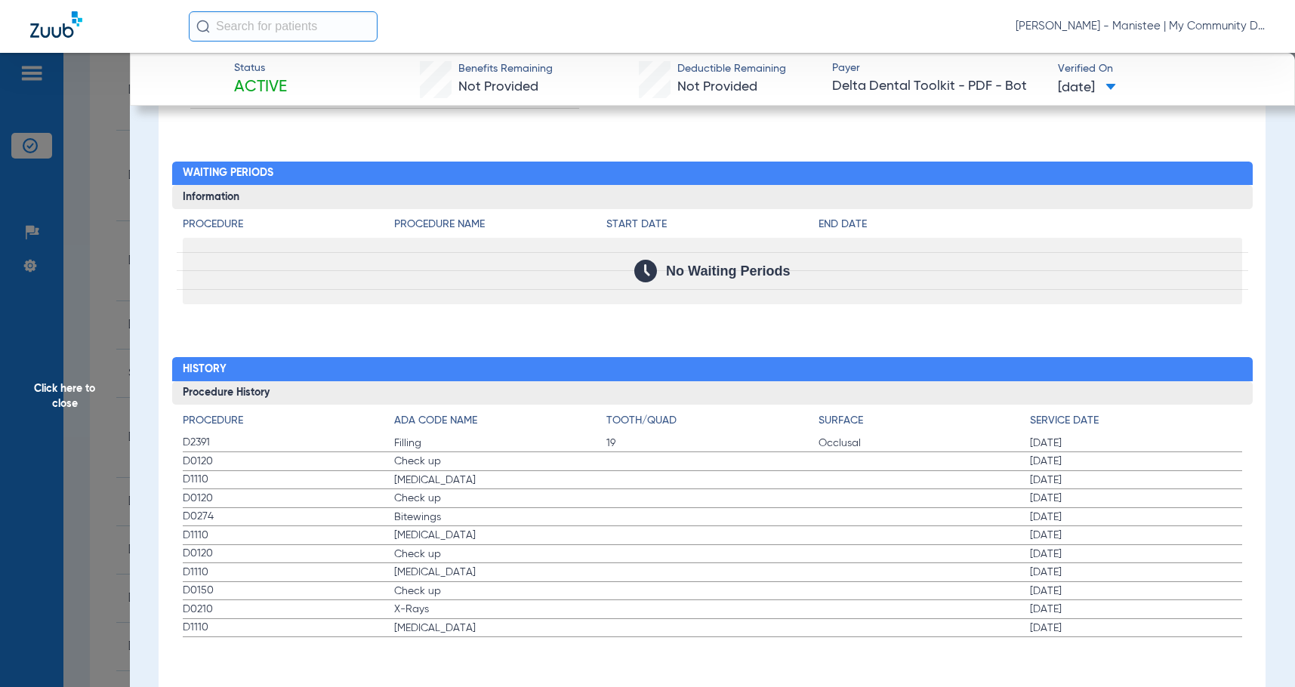
scroll to position [1712, 0]
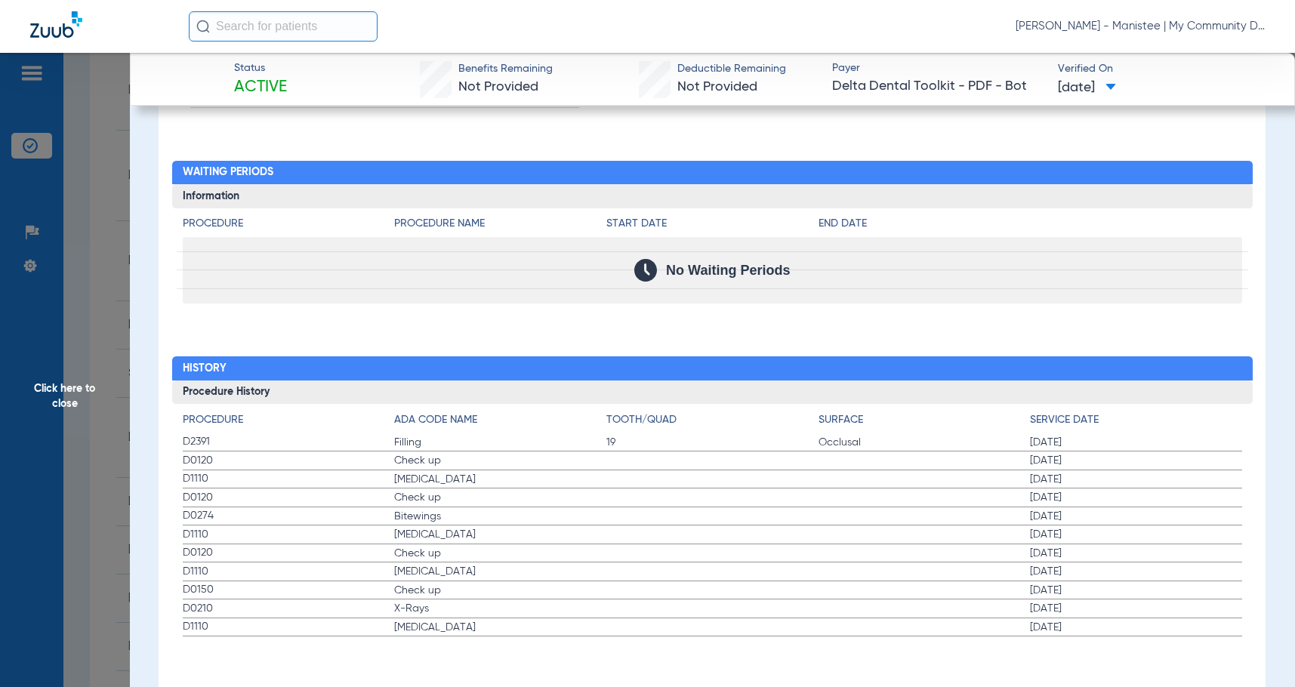
click at [527, 465] on span "Check up" at bounding box center [500, 460] width 212 height 15
click at [458, 373] on h2 "History" at bounding box center [712, 369] width 1081 height 24
click at [49, 401] on span "Click here to close" at bounding box center [65, 396] width 130 height 687
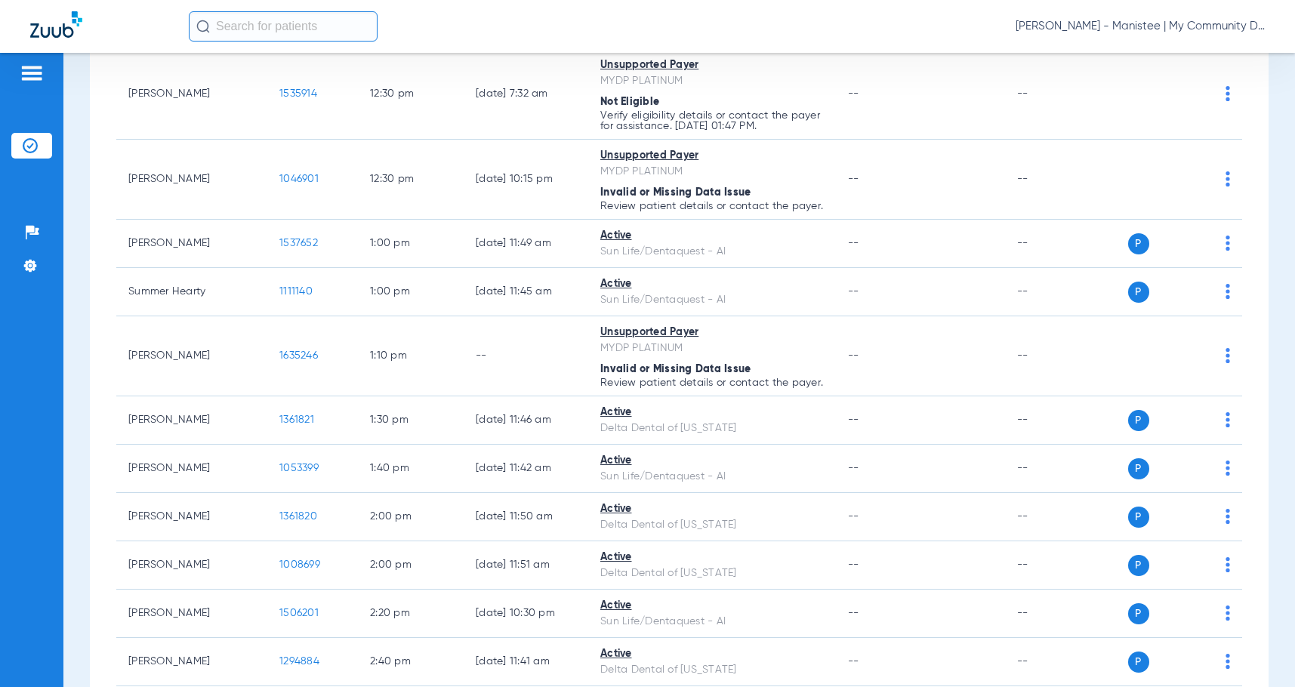
scroll to position [1360, 0]
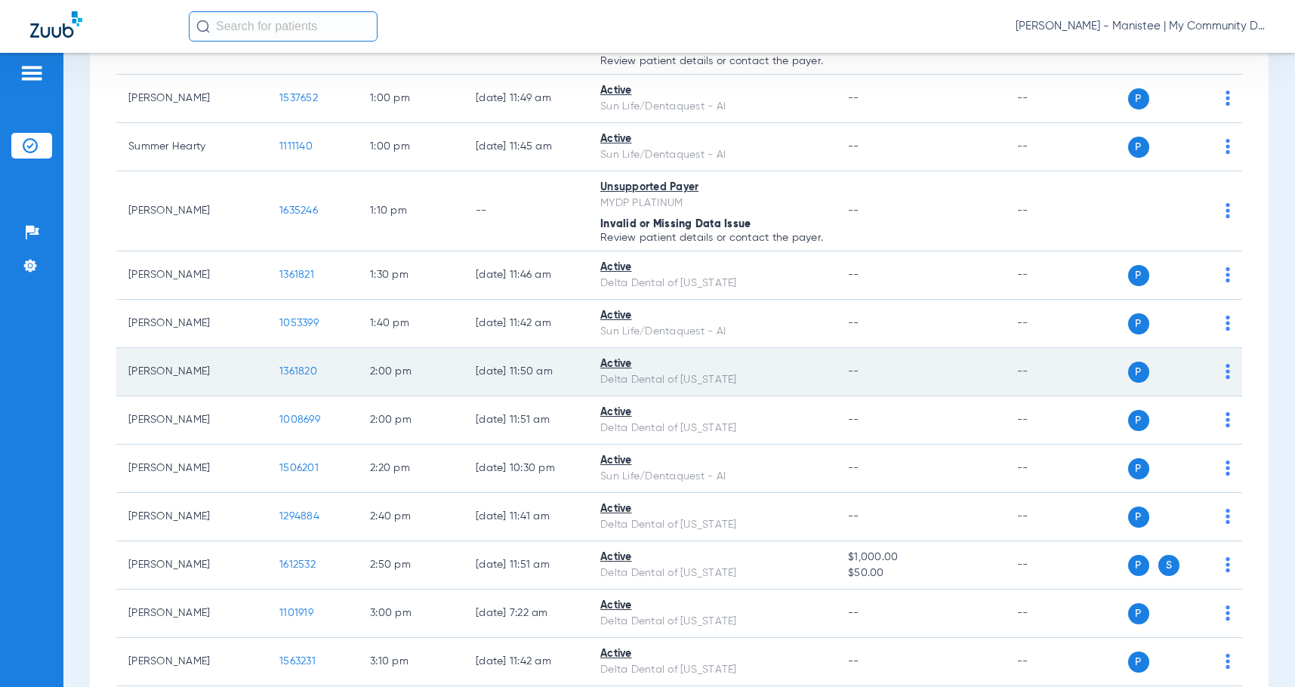
click at [298, 377] on span "1361820" at bounding box center [298, 371] width 38 height 11
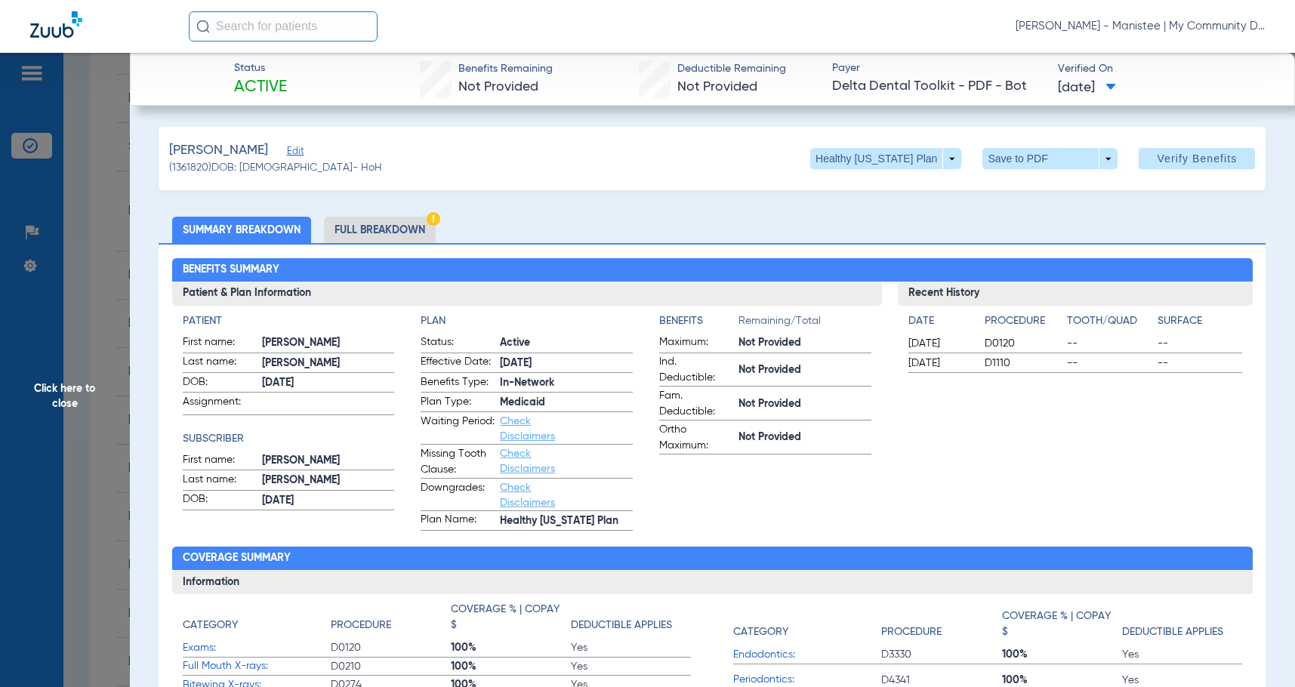
click at [418, 230] on li "Full Breakdown" at bounding box center [380, 230] width 112 height 26
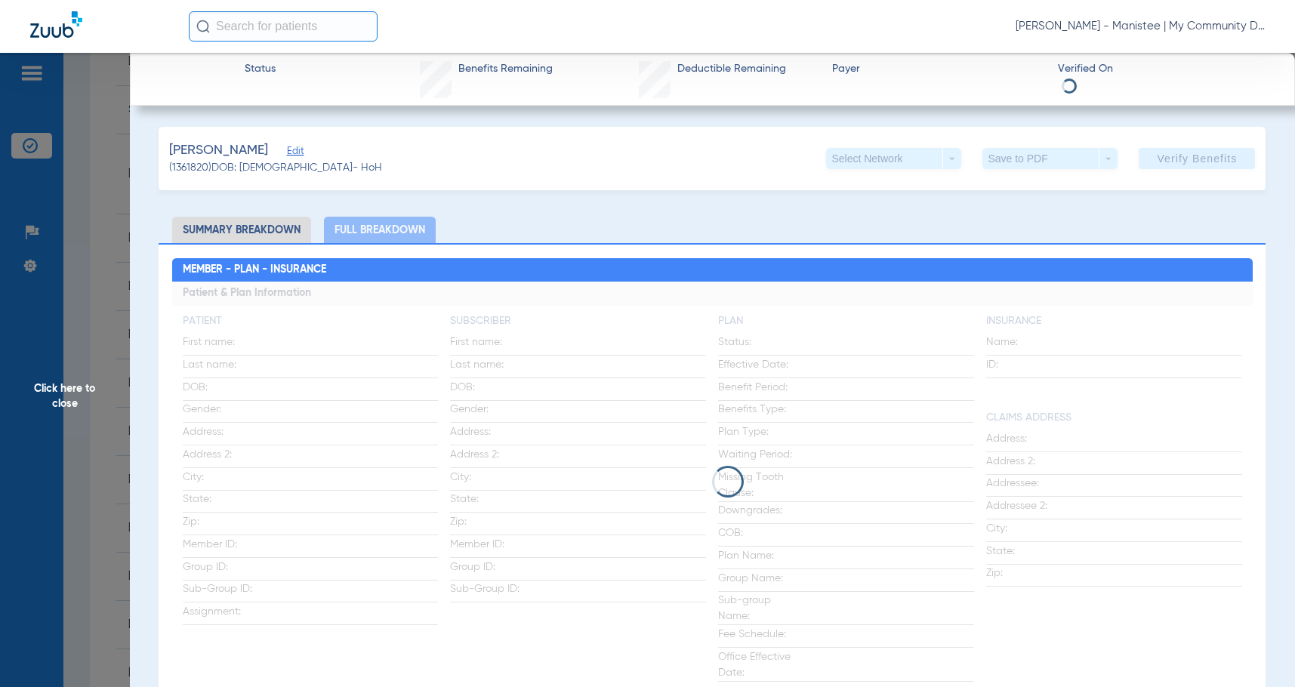
scroll to position [1323, 0]
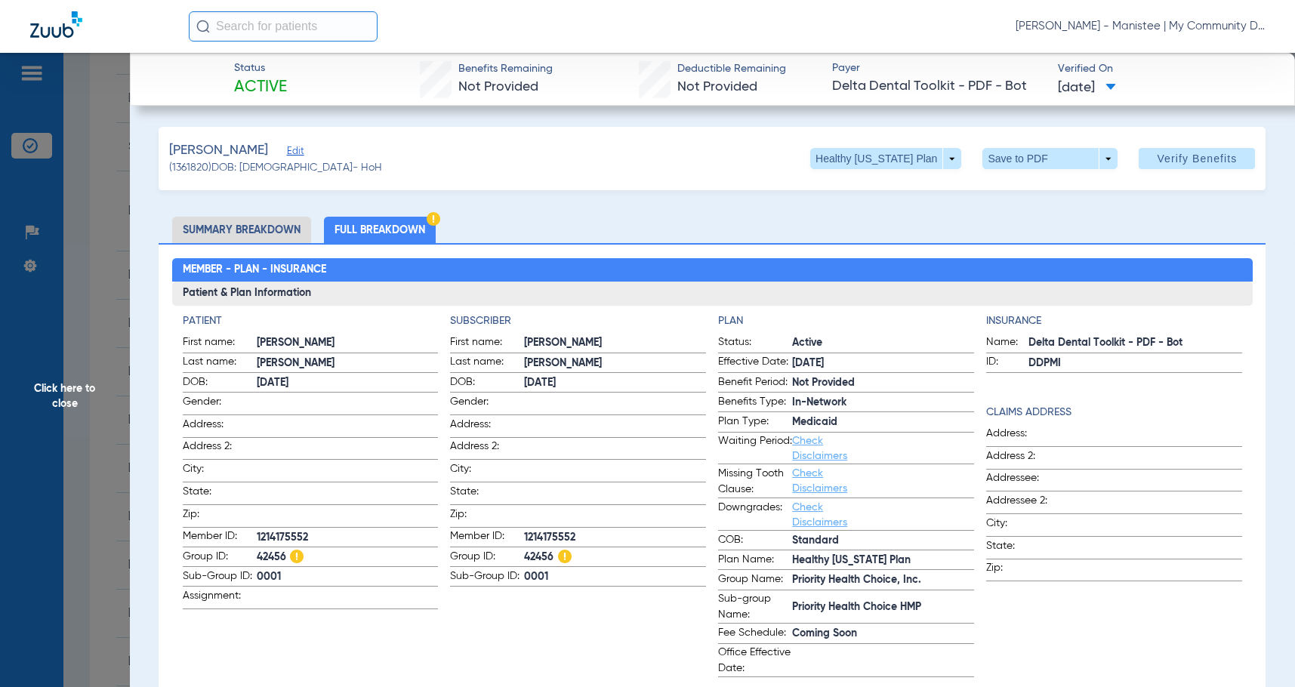
click at [812, 340] on span "Active" at bounding box center [883, 343] width 182 height 16
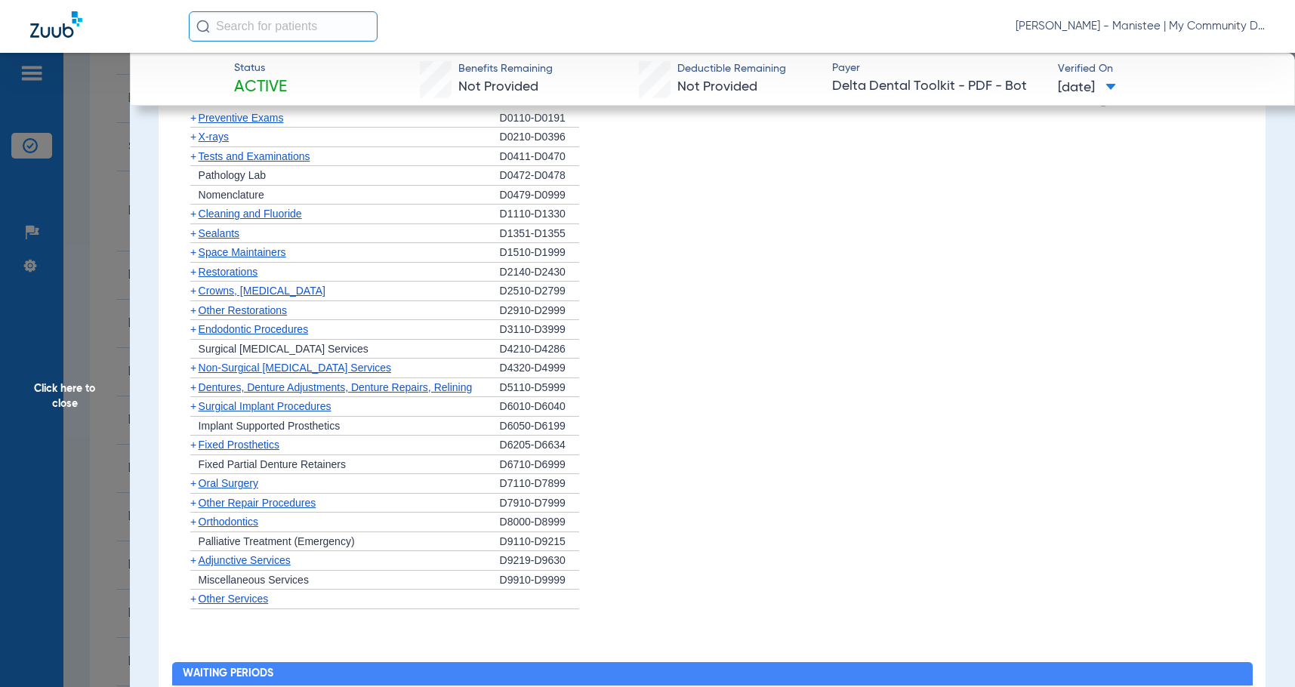
scroll to position [1545, 0]
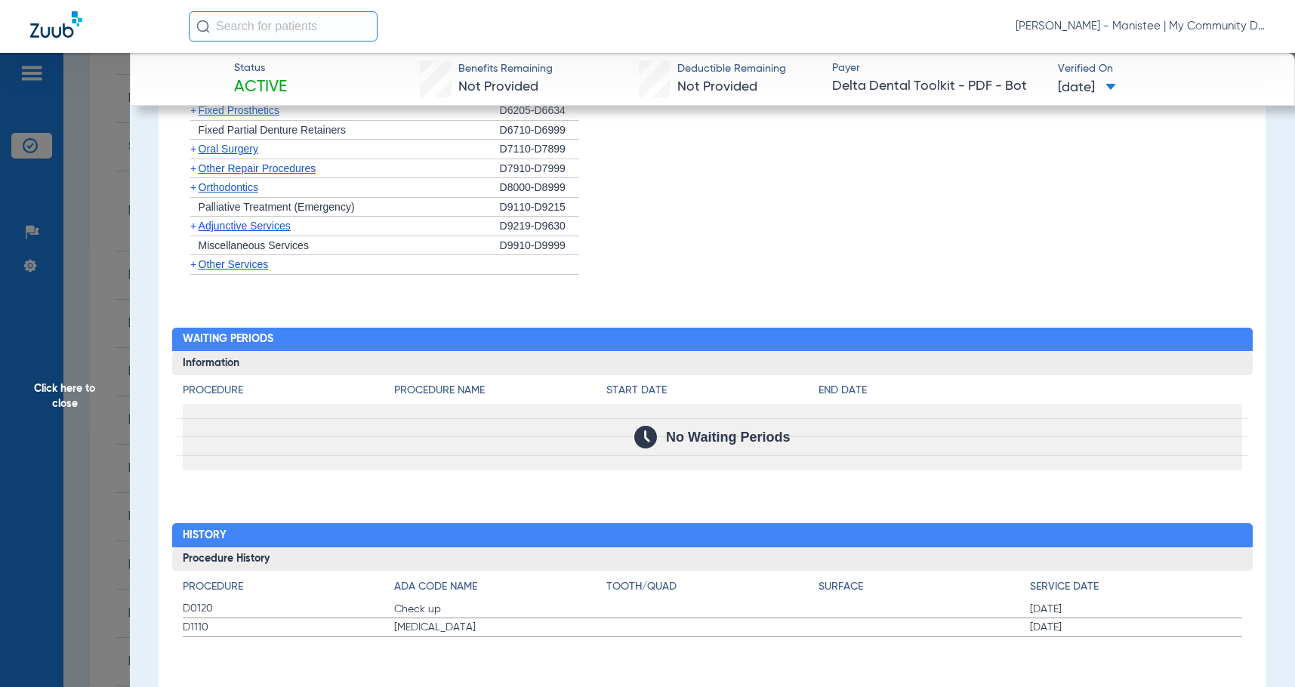
click at [54, 394] on span "Click here to close" at bounding box center [65, 396] width 130 height 687
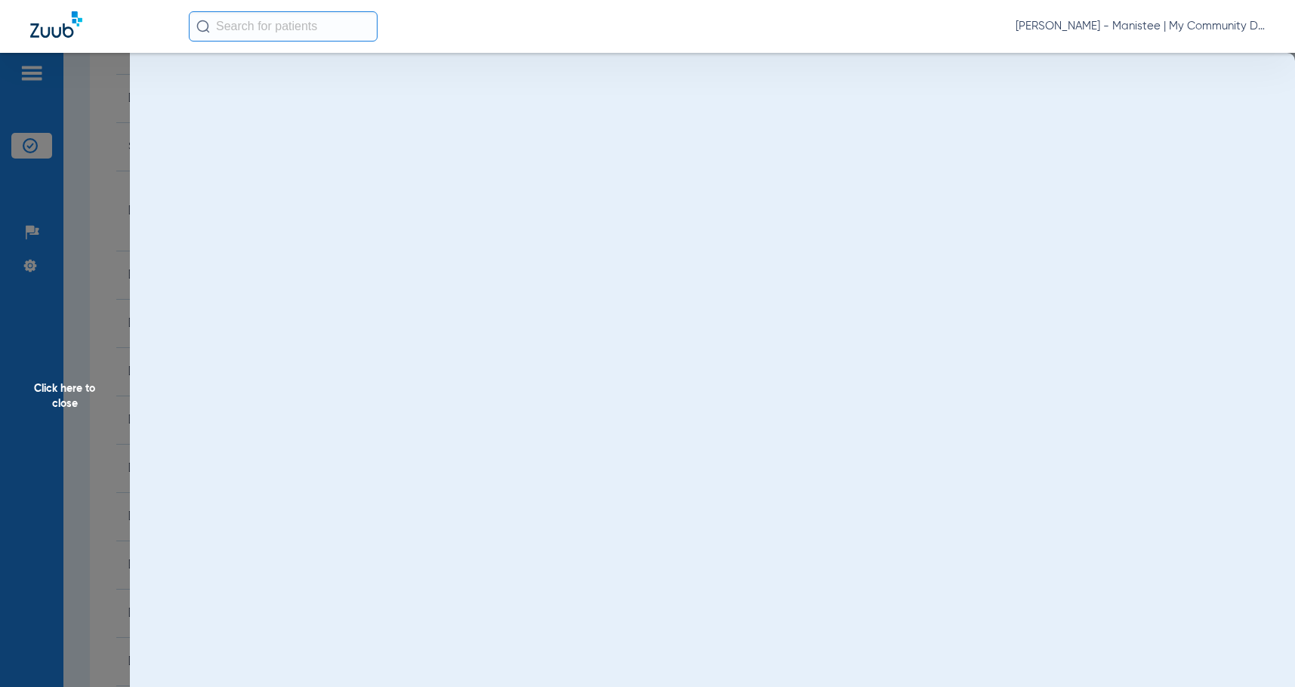
scroll to position [0, 0]
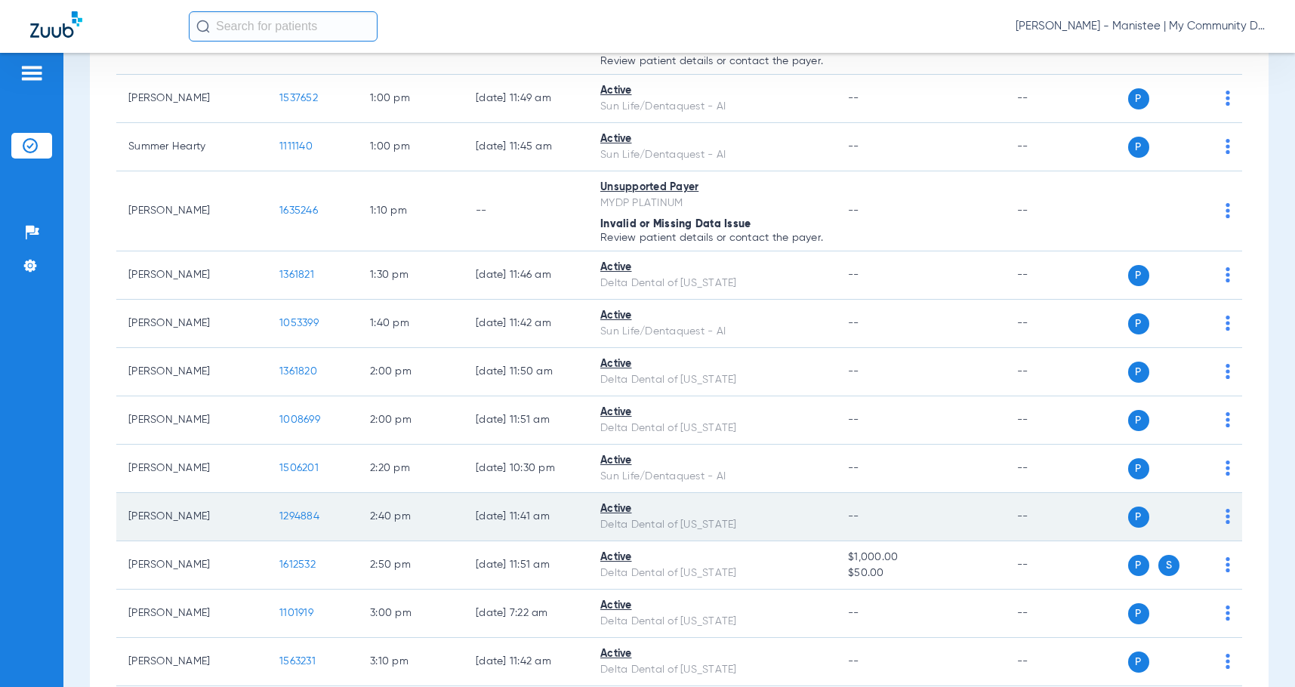
click at [304, 522] on span "1294884" at bounding box center [299, 516] width 40 height 11
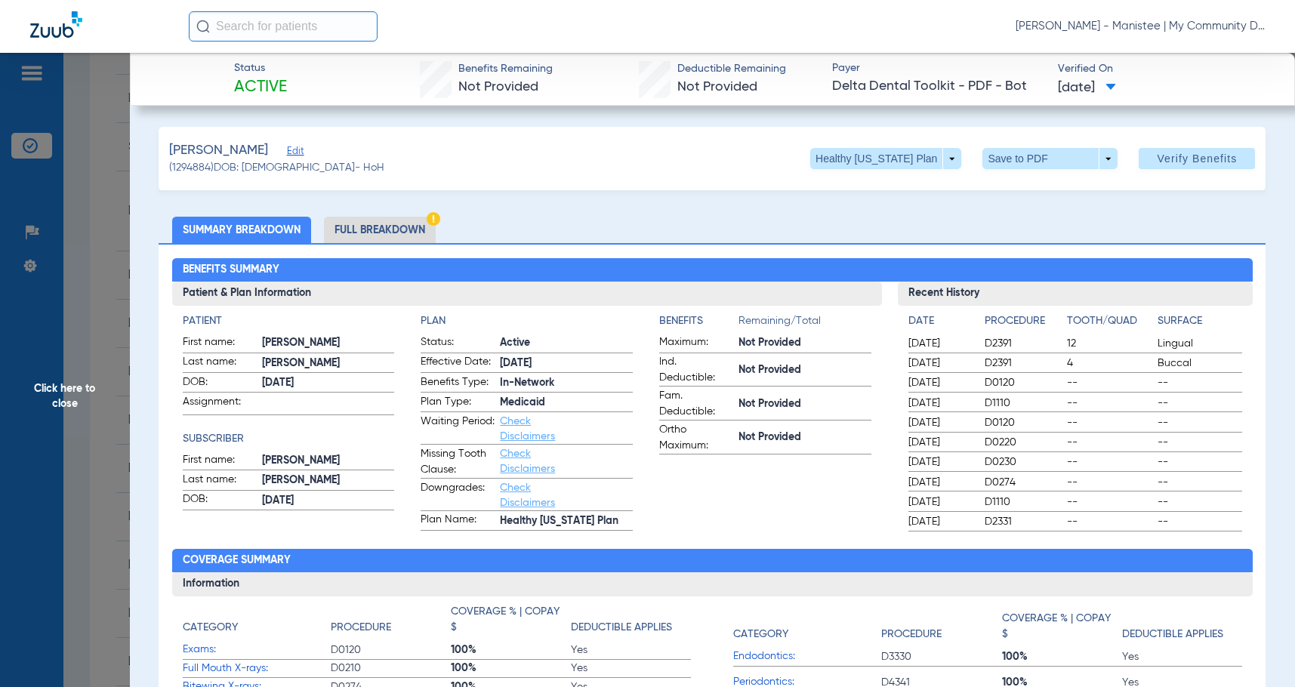
click at [387, 234] on li "Full Breakdown" at bounding box center [380, 230] width 112 height 26
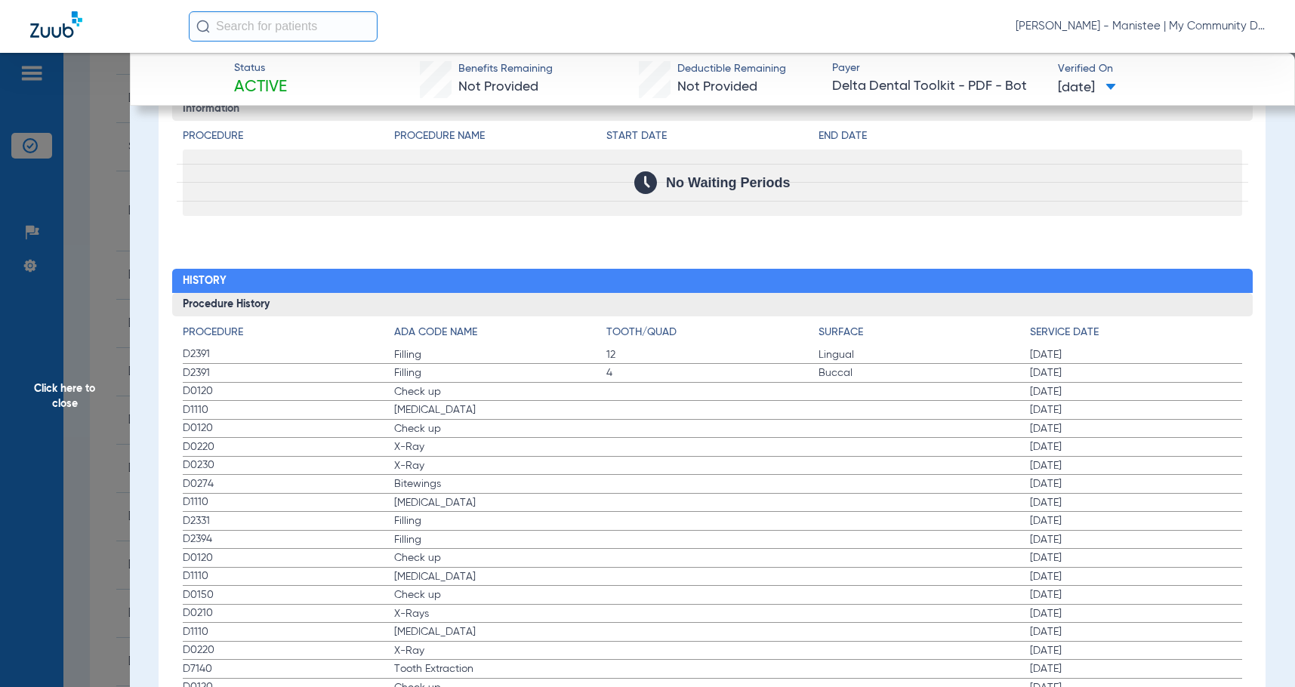
scroll to position [1813, 0]
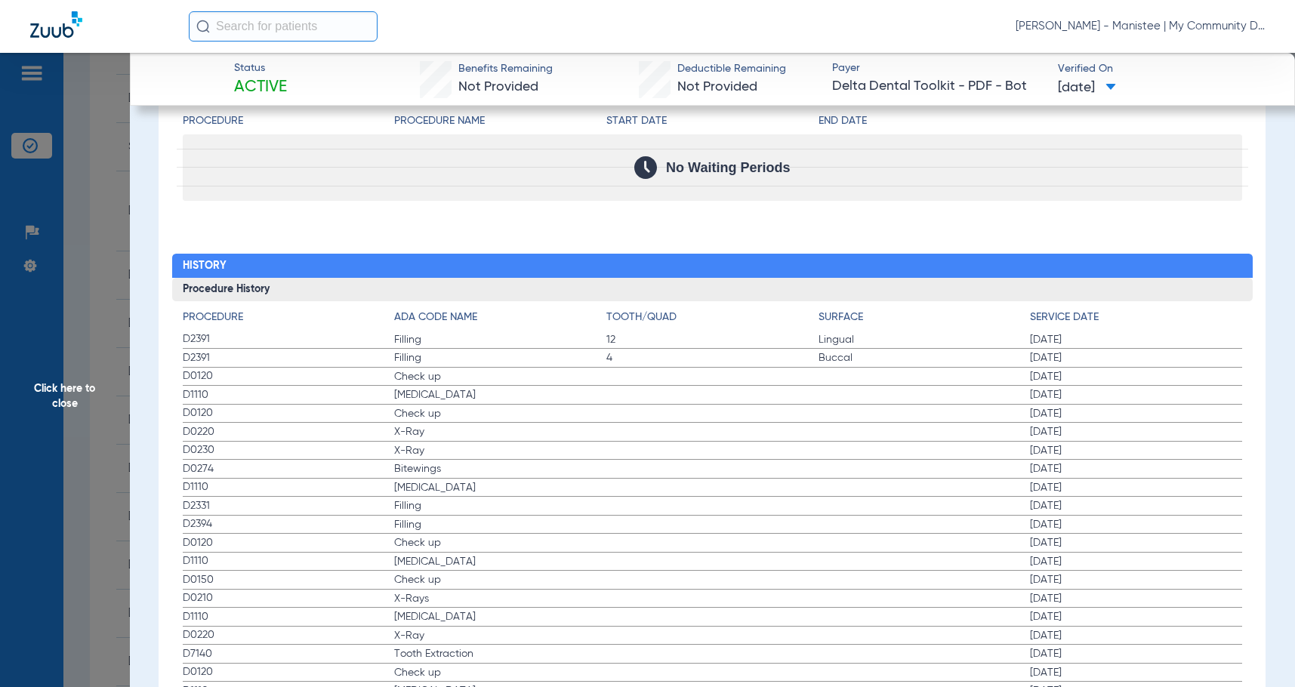
click at [705, 378] on label "D0120 Check up 01/15/2025" at bounding box center [713, 377] width 1060 height 19
click at [58, 399] on span "Click here to close" at bounding box center [65, 396] width 130 height 687
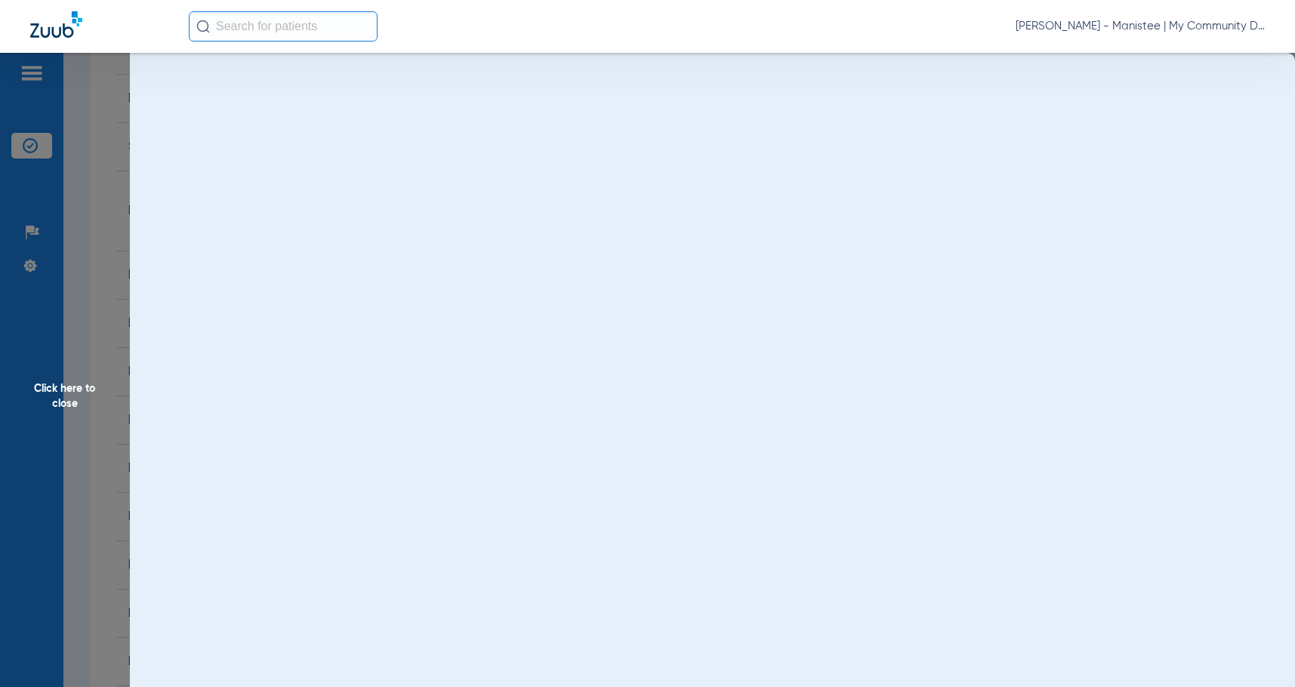
scroll to position [0, 0]
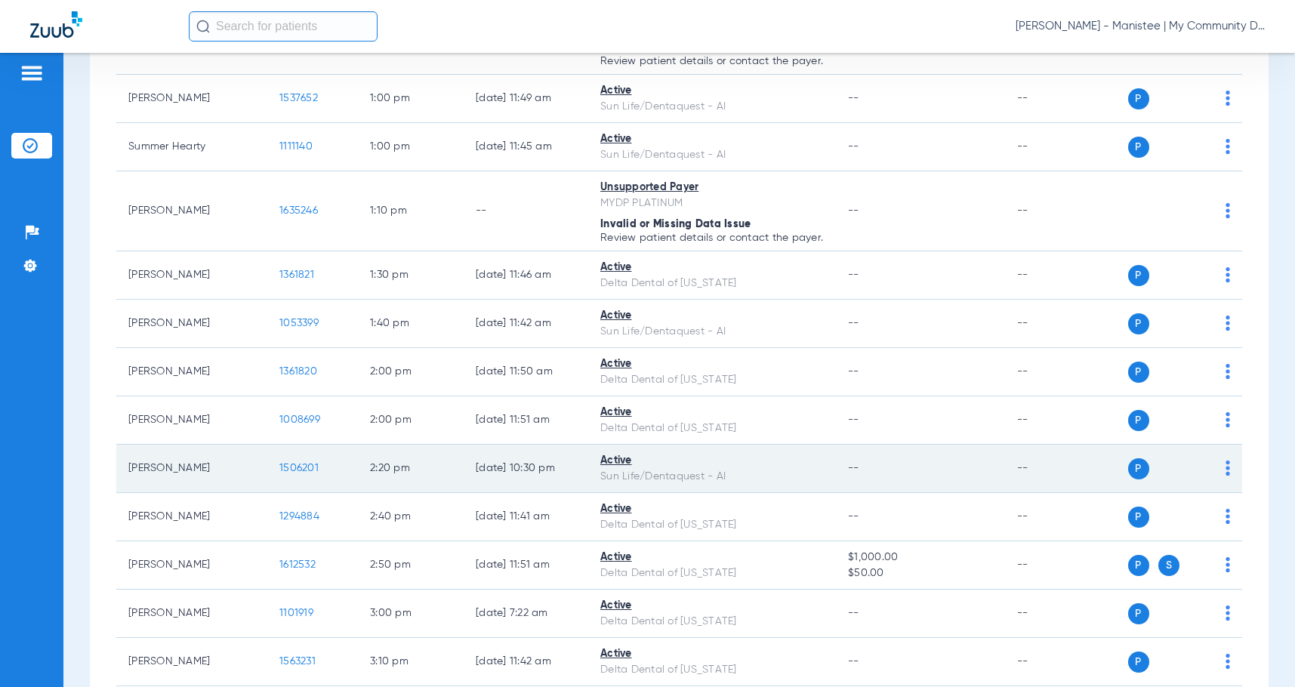
click at [286, 474] on span "1506201" at bounding box center [298, 468] width 39 height 11
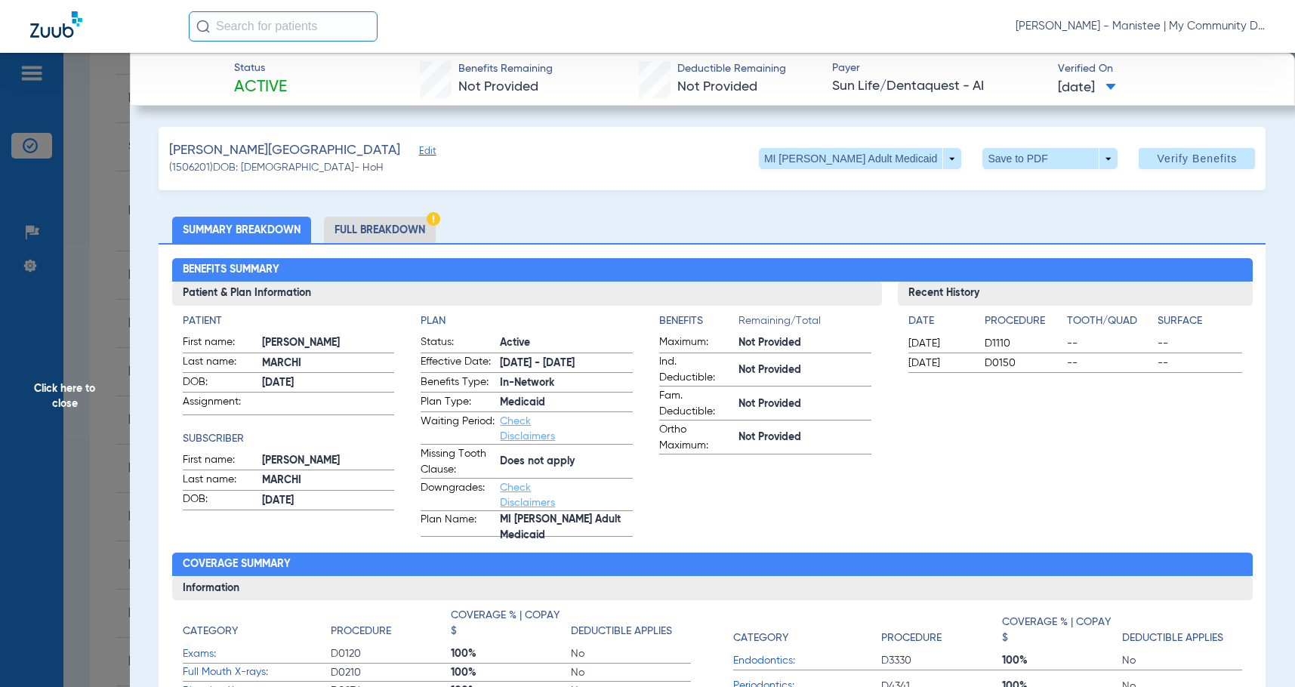
click at [366, 234] on li "Full Breakdown" at bounding box center [380, 230] width 112 height 26
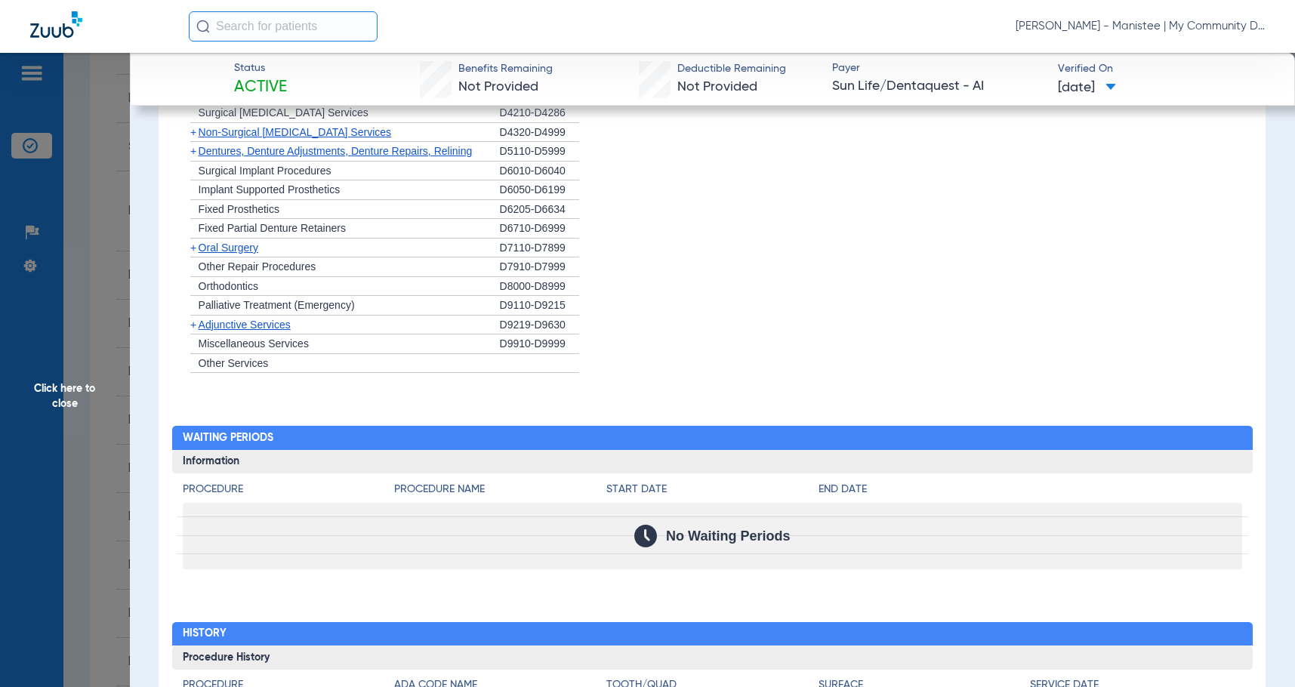
scroll to position [1326, 0]
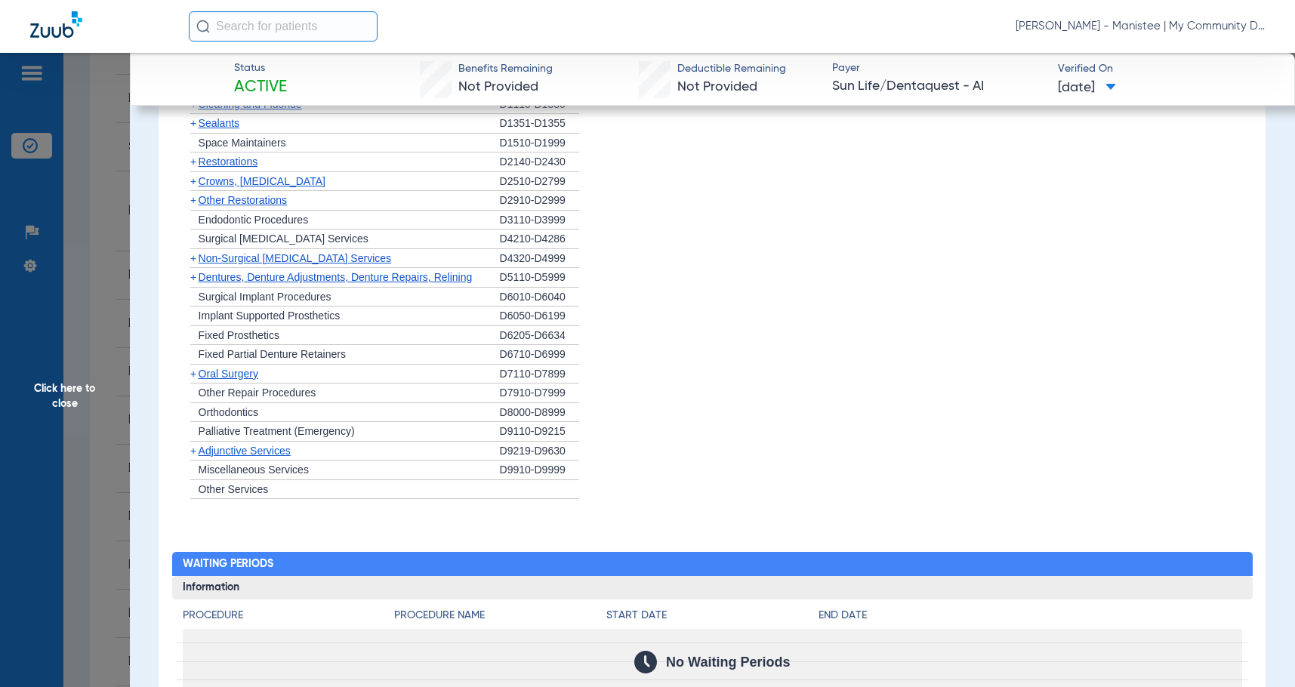
click at [103, 440] on span "Click here to close" at bounding box center [65, 396] width 130 height 687
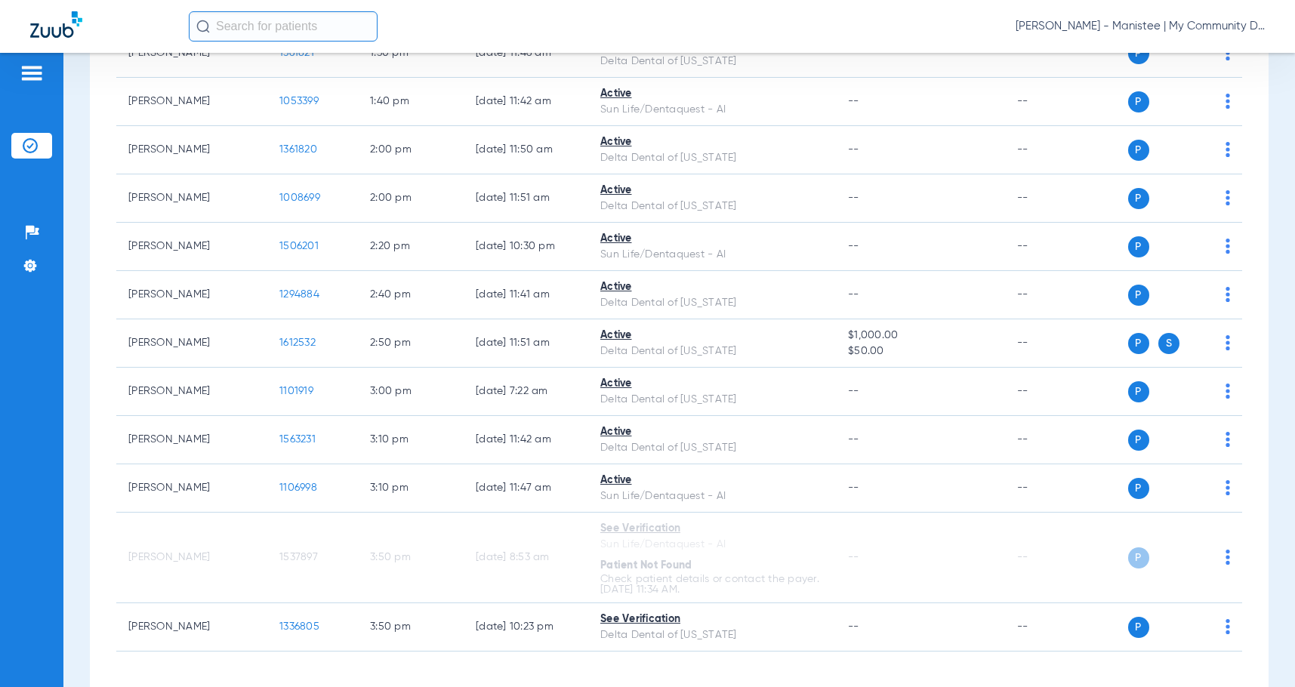
scroll to position [1549, 0]
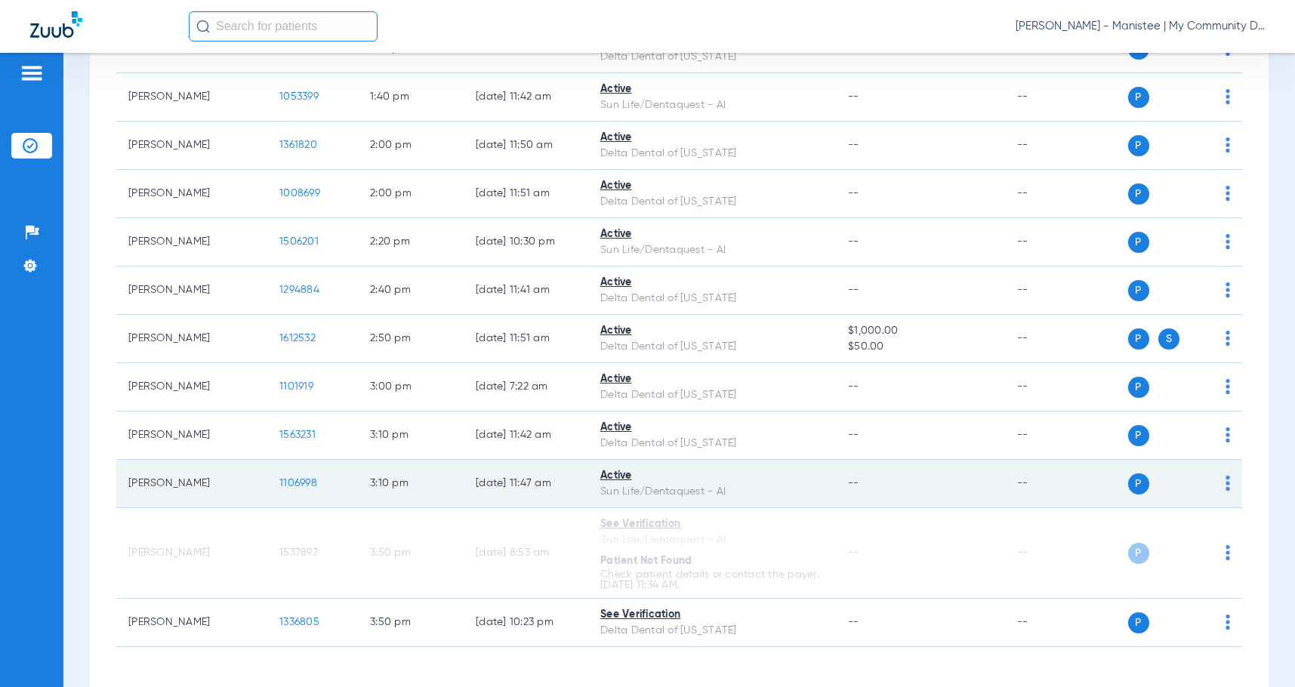
click at [296, 489] on span "1106998" at bounding box center [298, 483] width 38 height 11
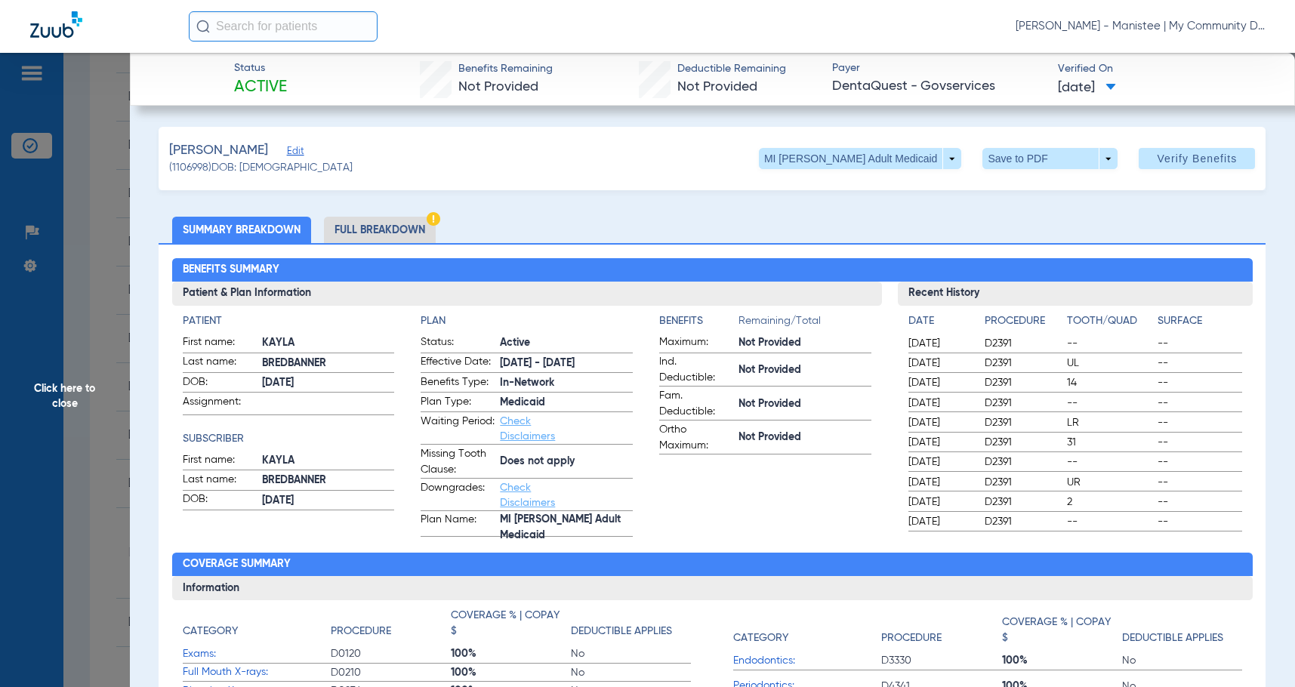
click at [394, 233] on li "Full Breakdown" at bounding box center [380, 230] width 112 height 26
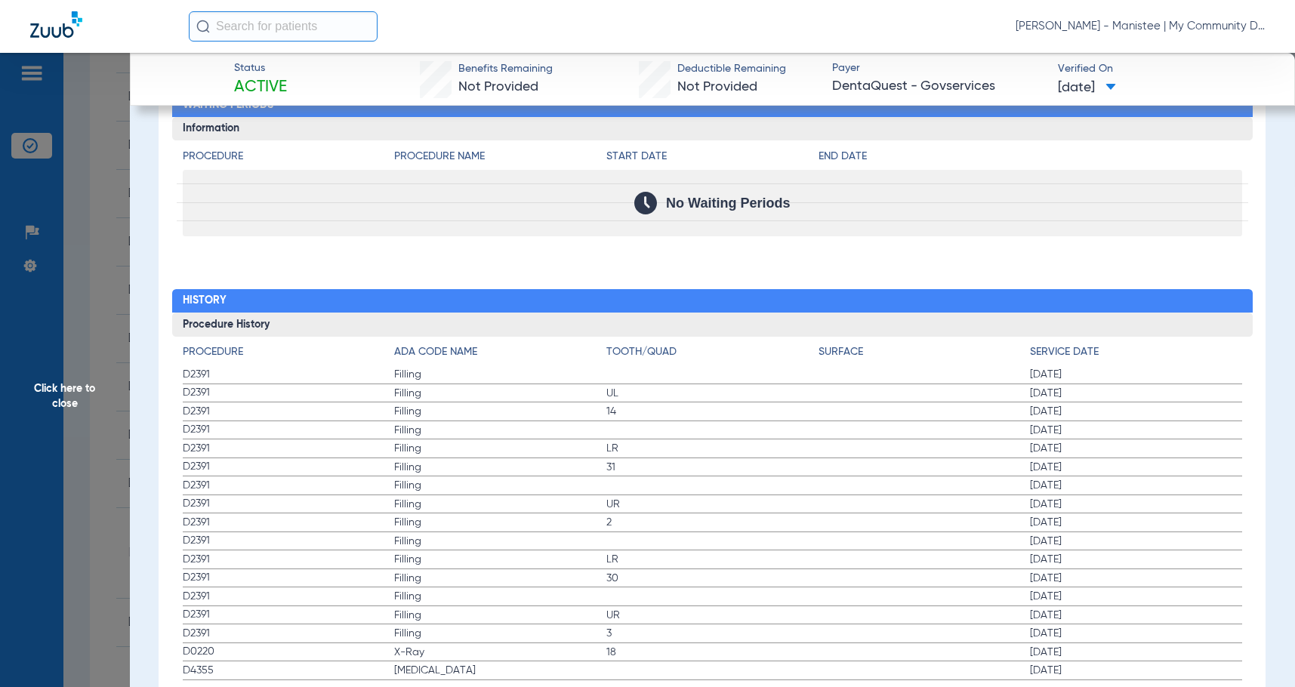
scroll to position [1829, 0]
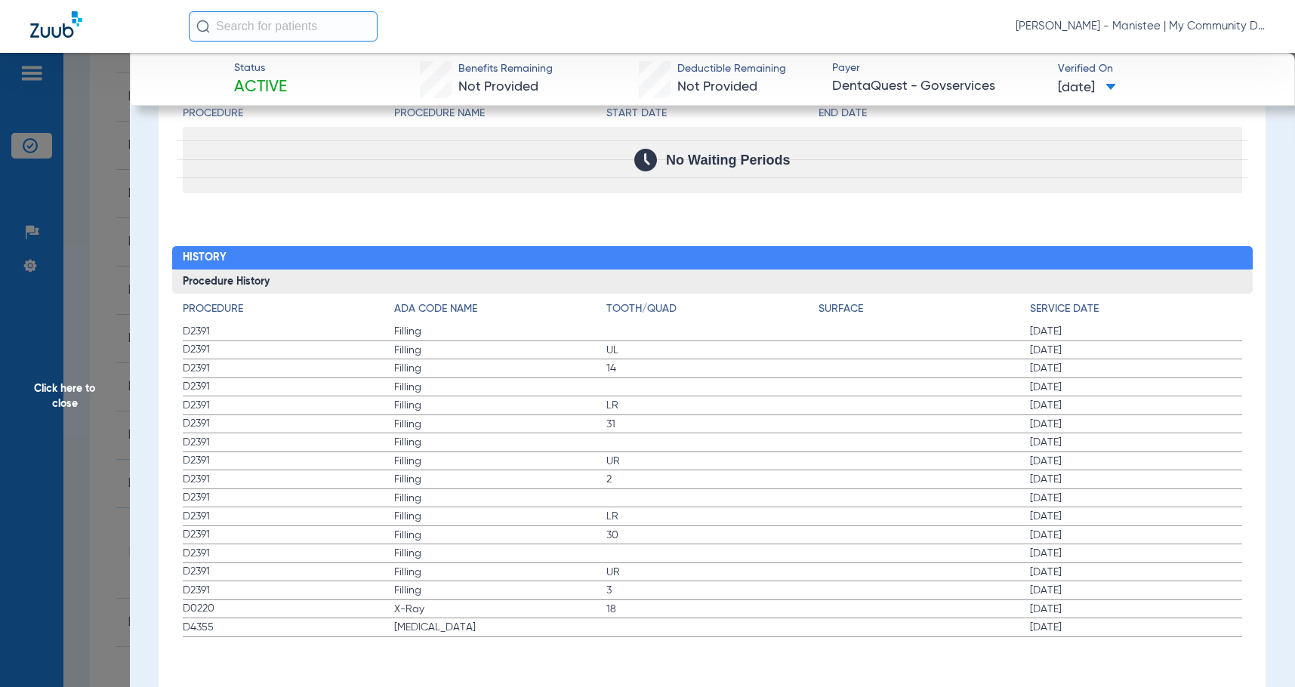
click at [654, 655] on div "Procedure Benefits Disclaimers Office Assignment: My Community Dental Centers 2…" at bounding box center [712, 6] width 1107 height 1394
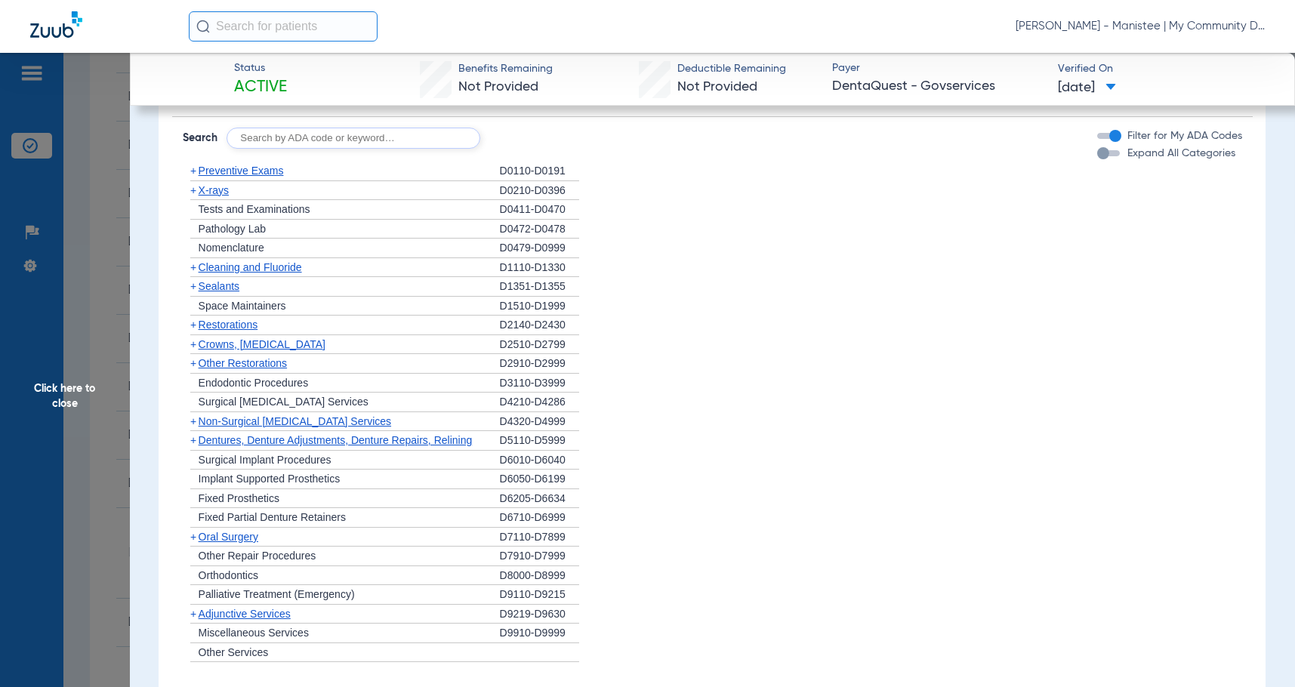
scroll to position [1150, 0]
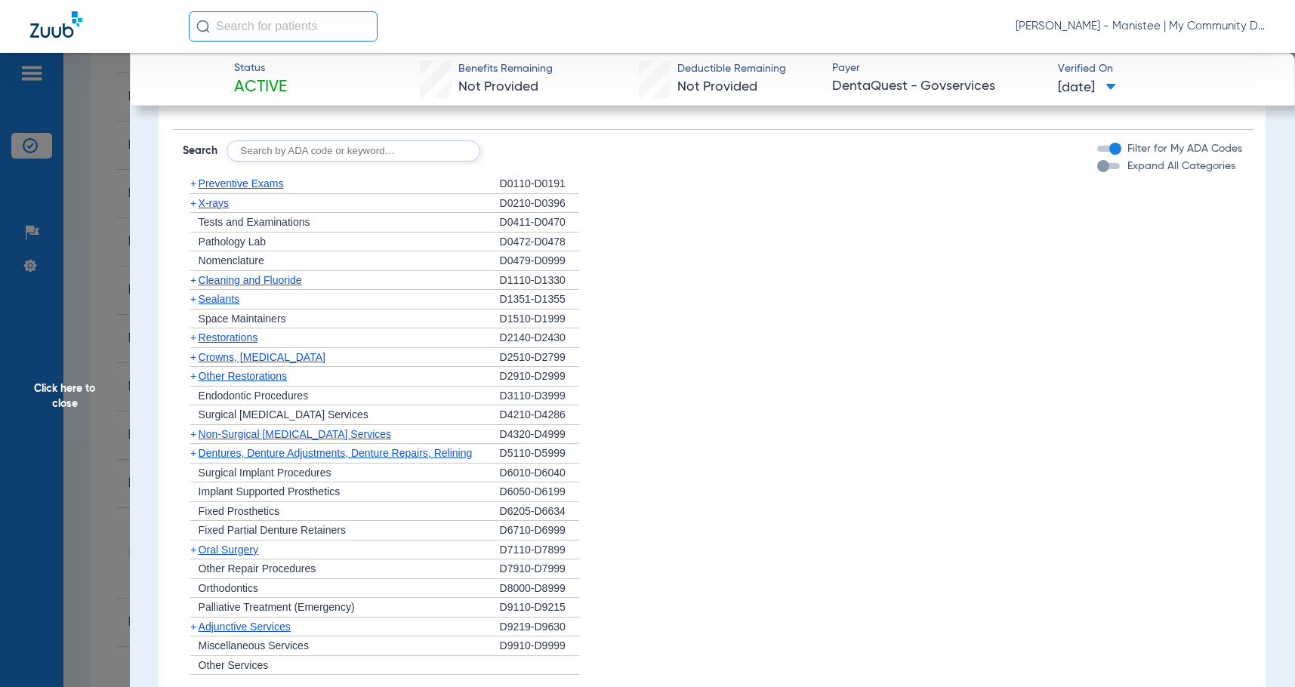
click at [224, 201] on span "X-rays" at bounding box center [214, 203] width 30 height 12
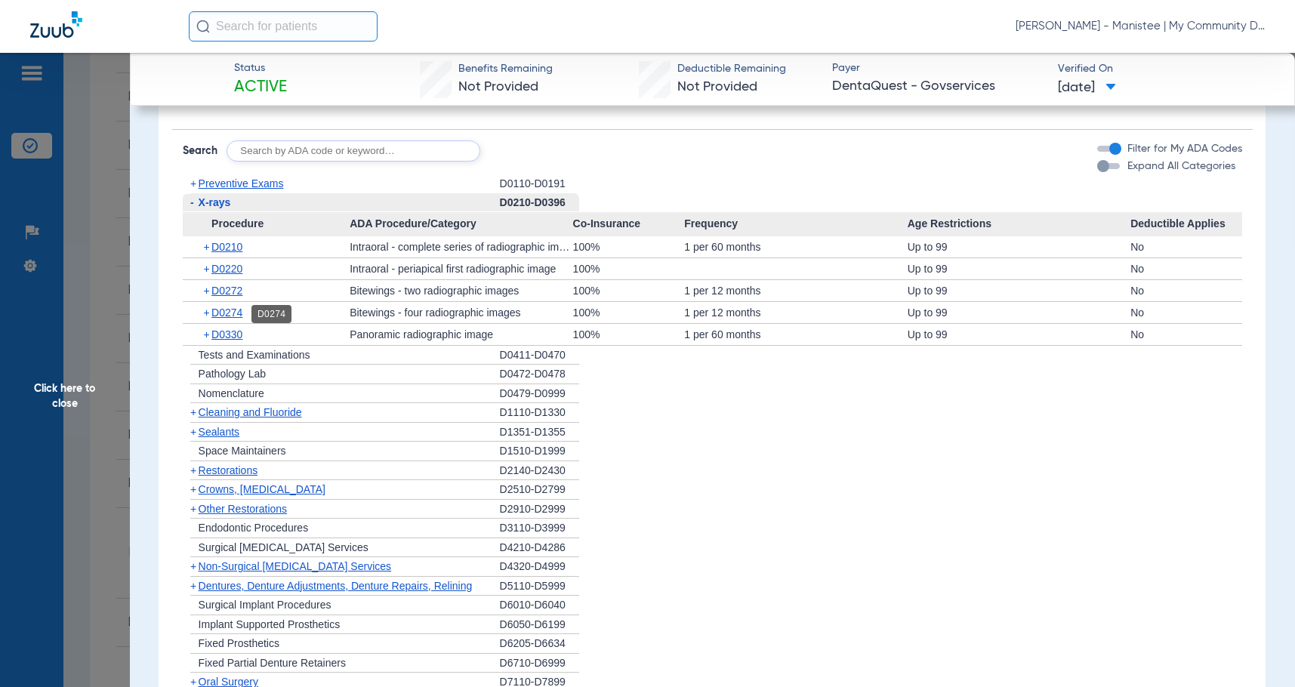
click at [230, 313] on span "D0274" at bounding box center [226, 313] width 31 height 12
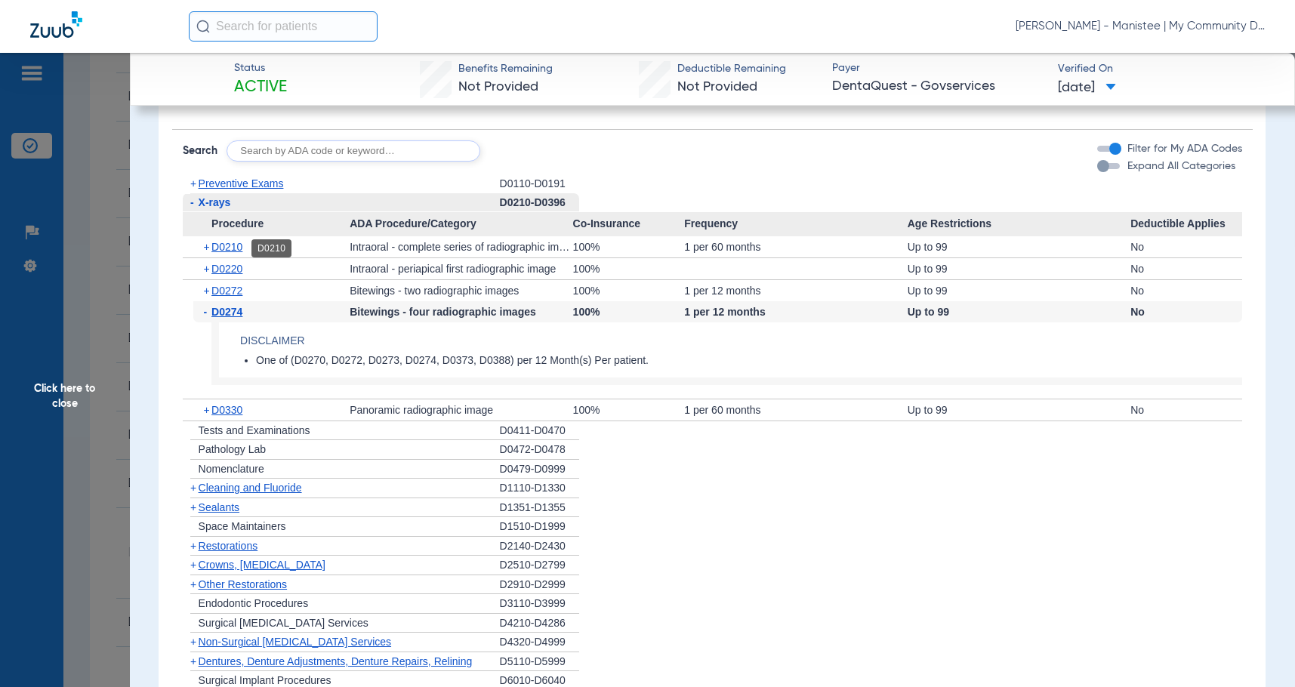
click at [221, 253] on span "D0210" at bounding box center [226, 247] width 31 height 12
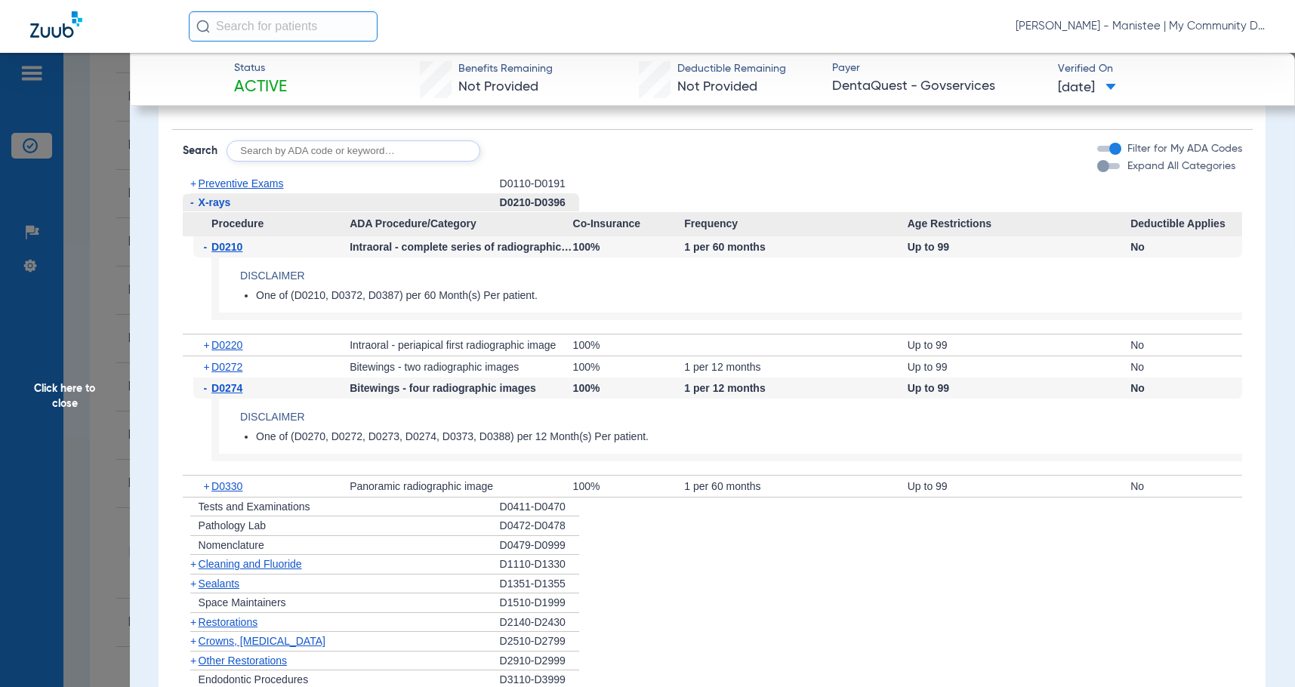
click at [235, 363] on span "D0272" at bounding box center [226, 367] width 31 height 12
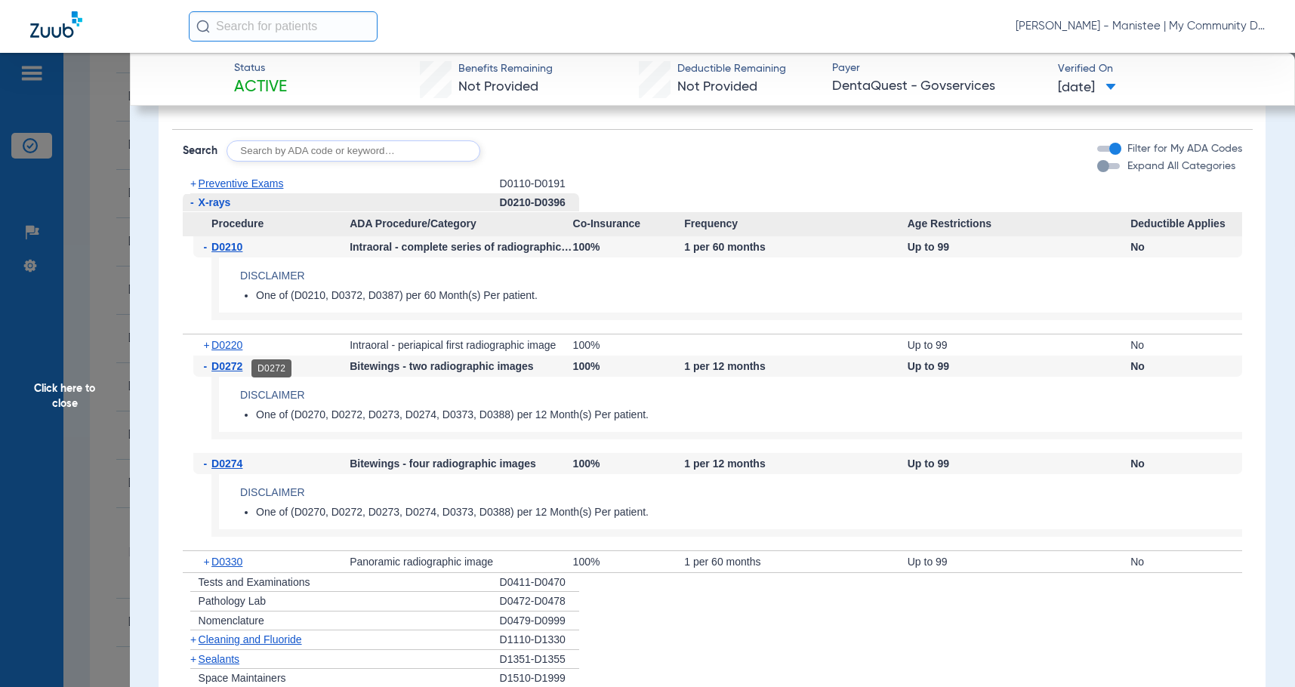
click at [236, 365] on span "D0272" at bounding box center [226, 366] width 31 height 12
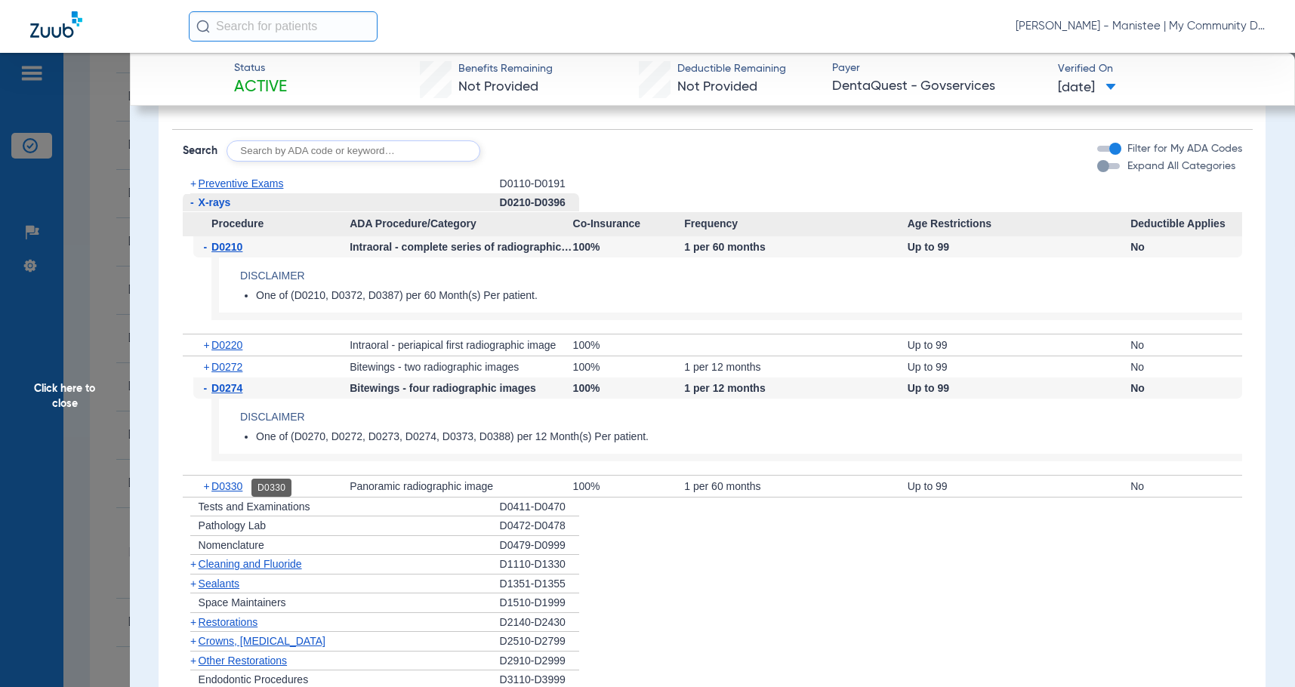
click at [236, 490] on span "D0330" at bounding box center [226, 486] width 31 height 12
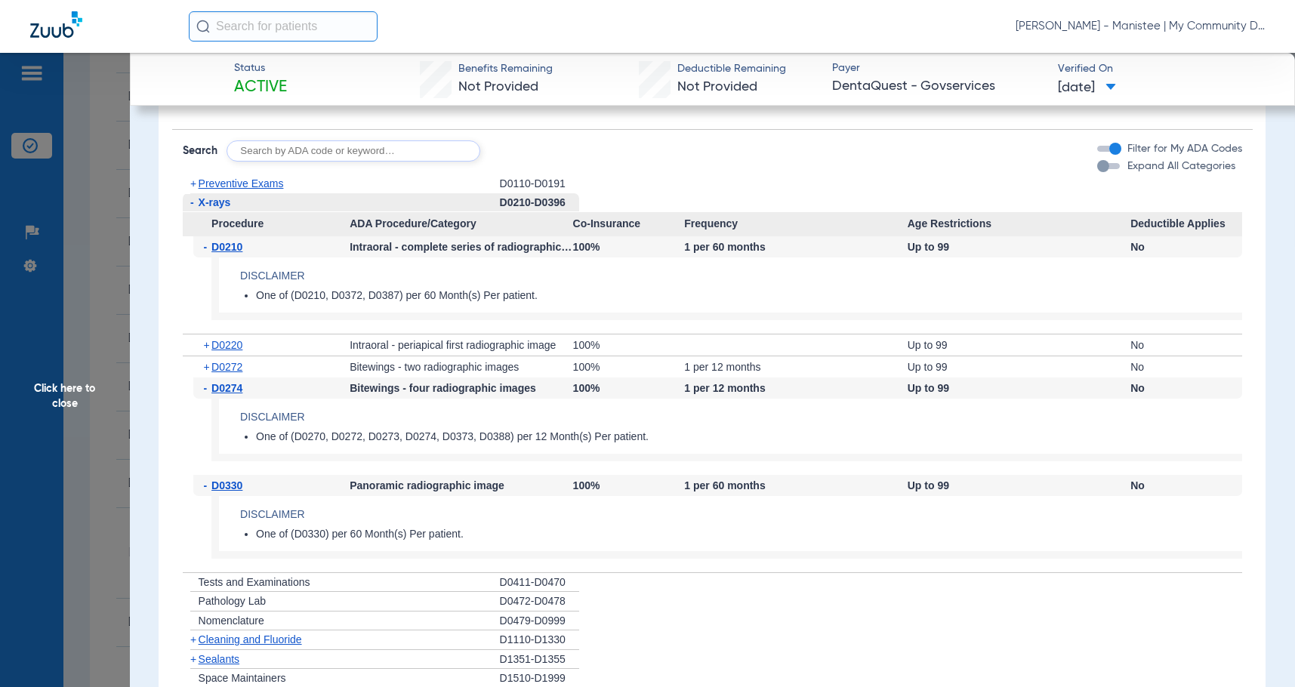
drag, startPoint x: 236, startPoint y: 490, endPoint x: 213, endPoint y: 320, distance: 171.5
click at [235, 489] on span "D0330" at bounding box center [226, 486] width 31 height 12
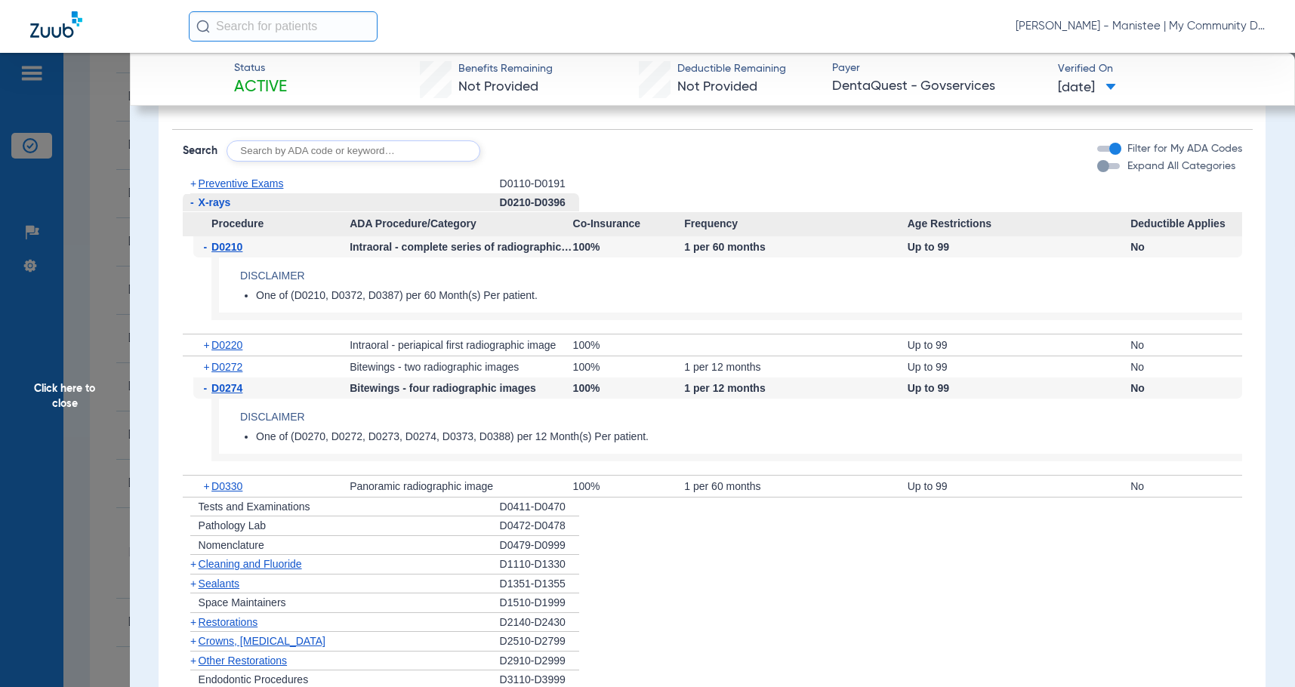
click at [235, 181] on span "Preventive Exams" at bounding box center [241, 184] width 85 height 12
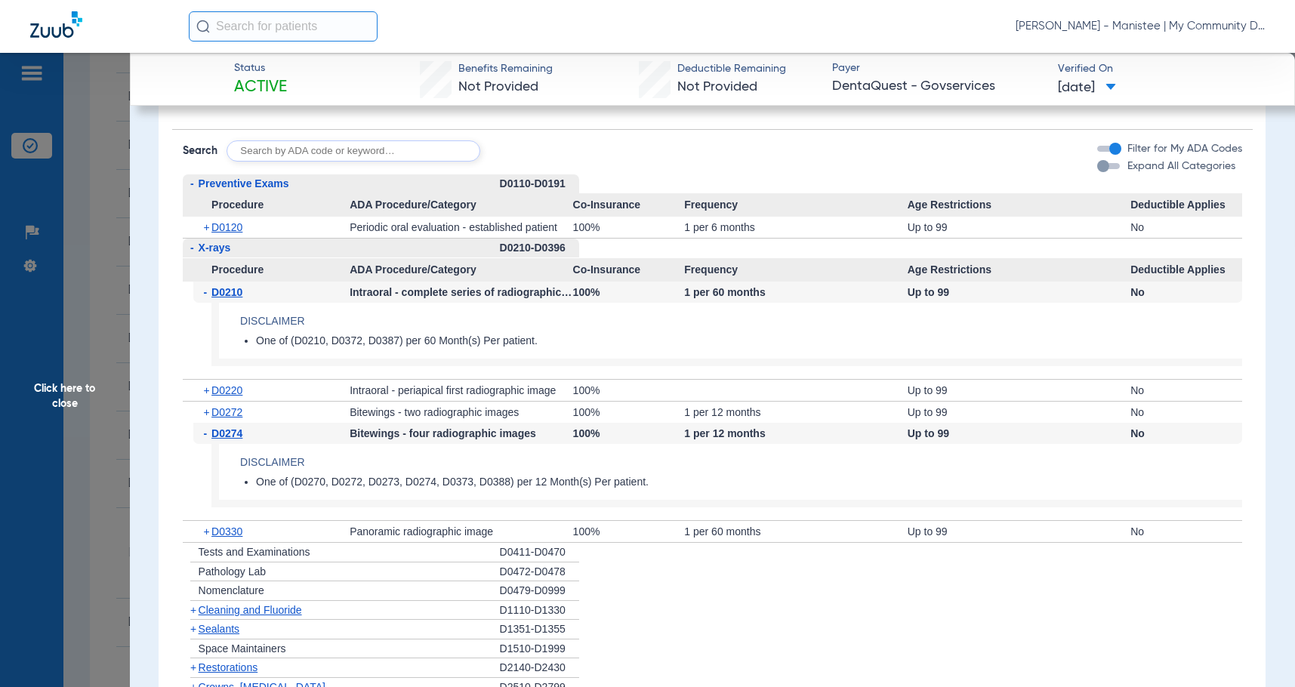
click at [223, 224] on span "D0120" at bounding box center [226, 227] width 31 height 12
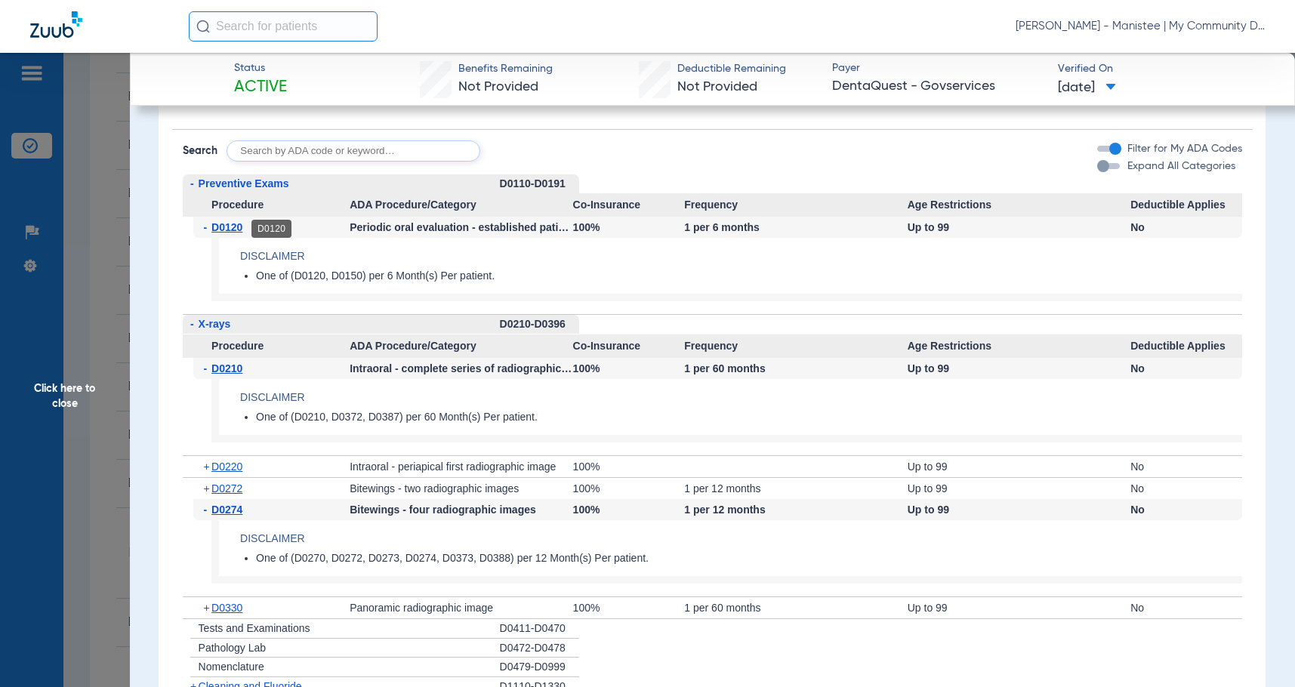
click at [223, 224] on span "D0120" at bounding box center [226, 227] width 31 height 12
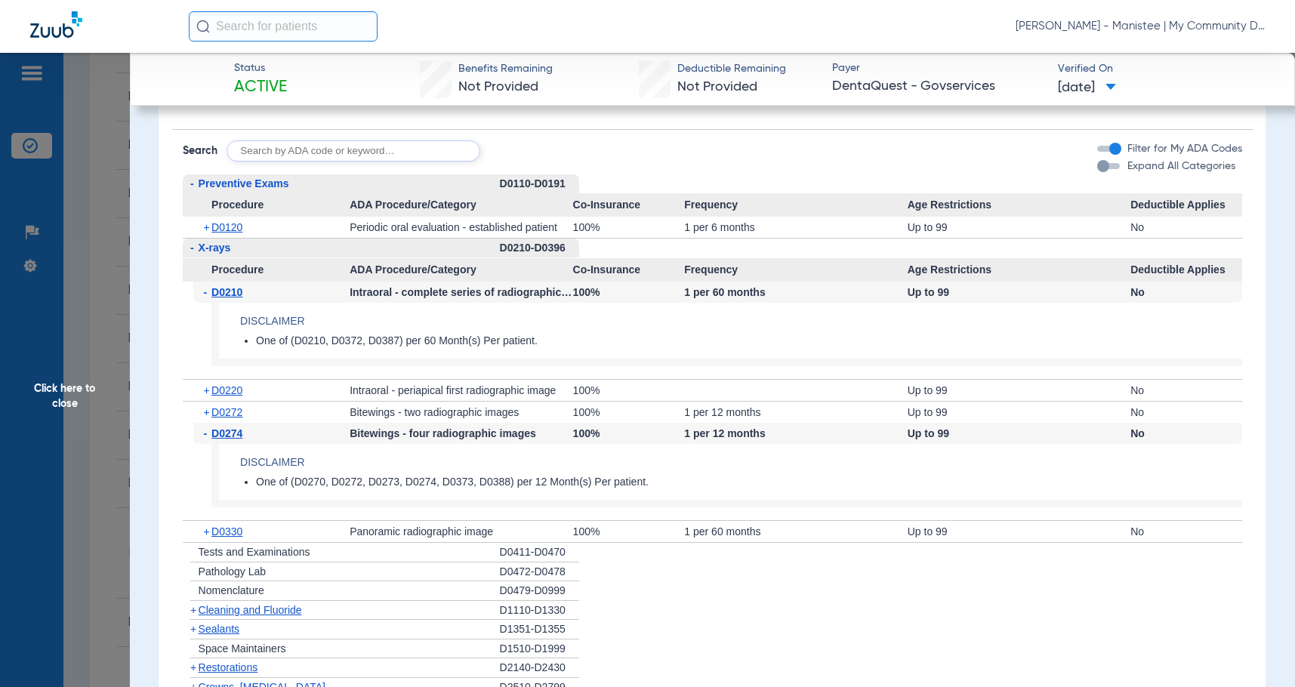
click at [249, 613] on span "Cleaning and Fluoride" at bounding box center [250, 610] width 103 height 12
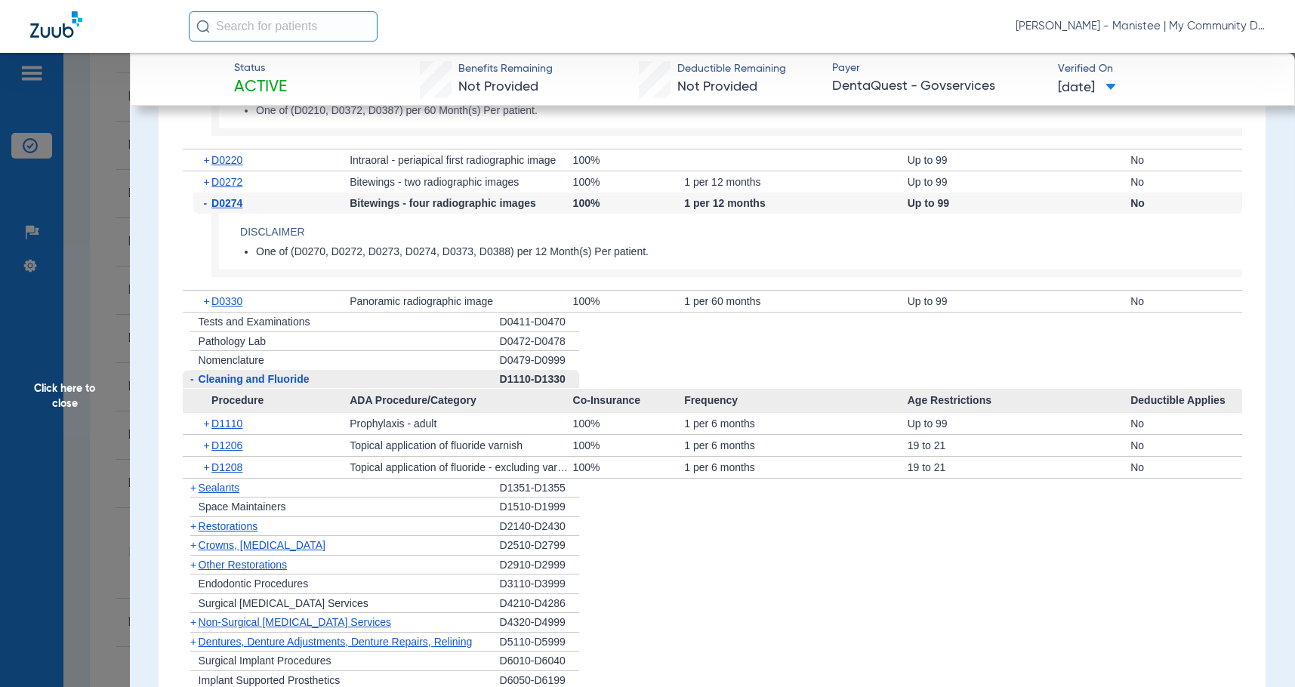
scroll to position [1452, 0]
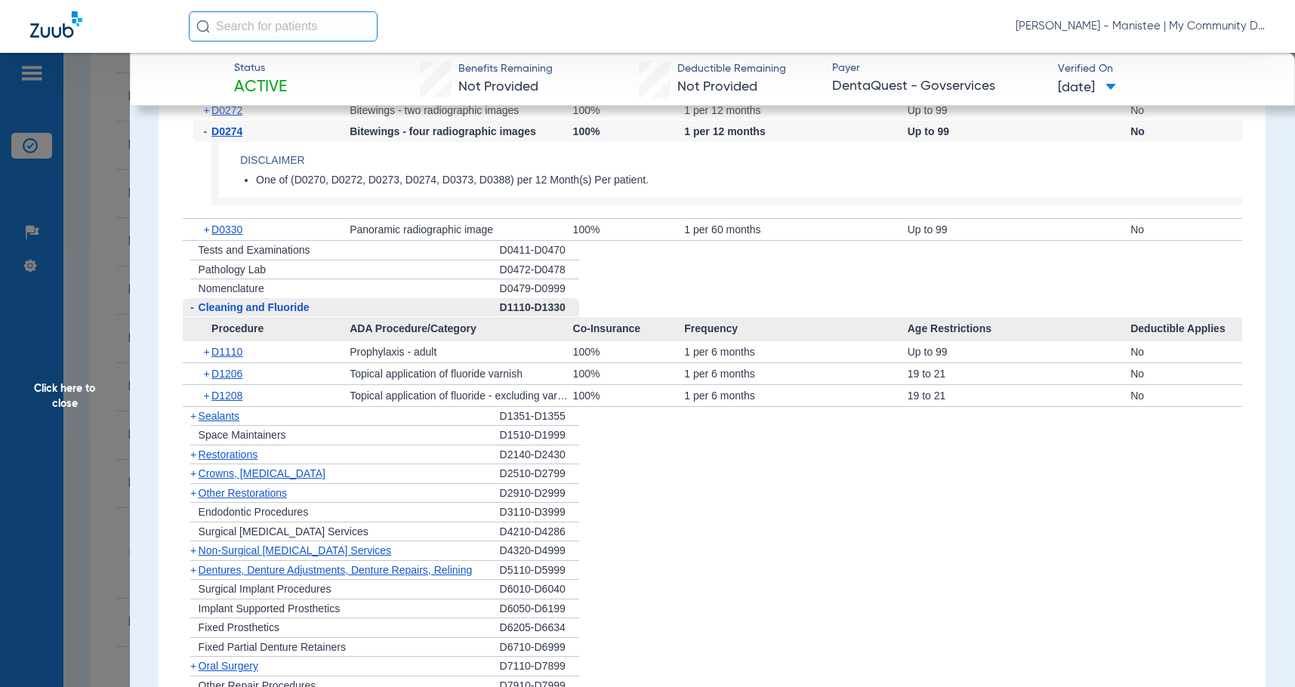
click at [249, 352] on div "+ D1110" at bounding box center [271, 351] width 157 height 21
click at [238, 352] on span "D1110" at bounding box center [226, 352] width 31 height 12
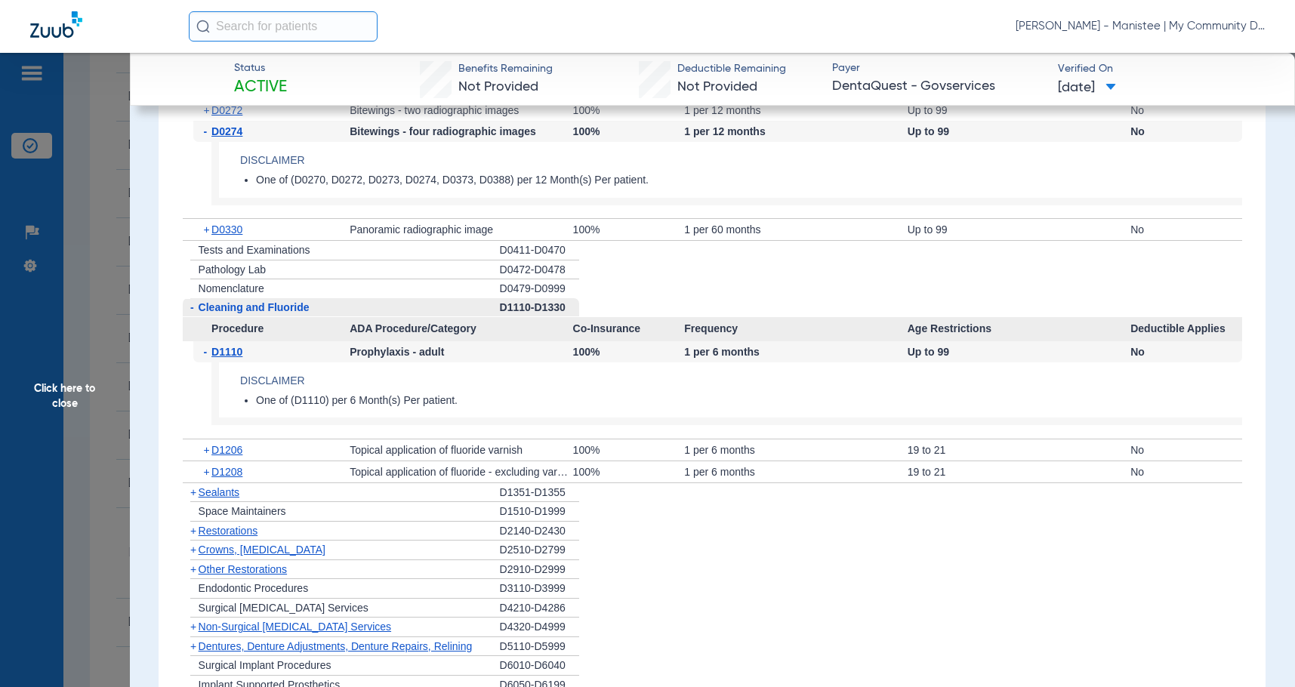
click at [238, 352] on span "D1110" at bounding box center [226, 352] width 31 height 12
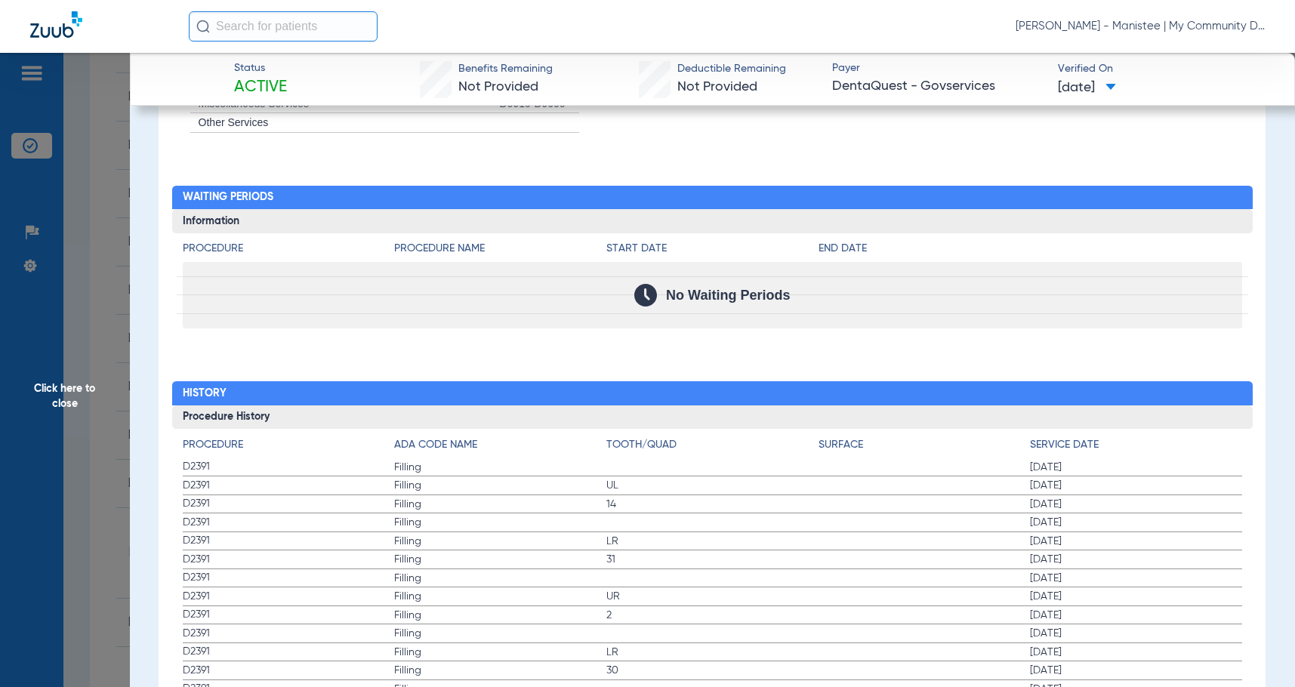
scroll to position [2249, 0]
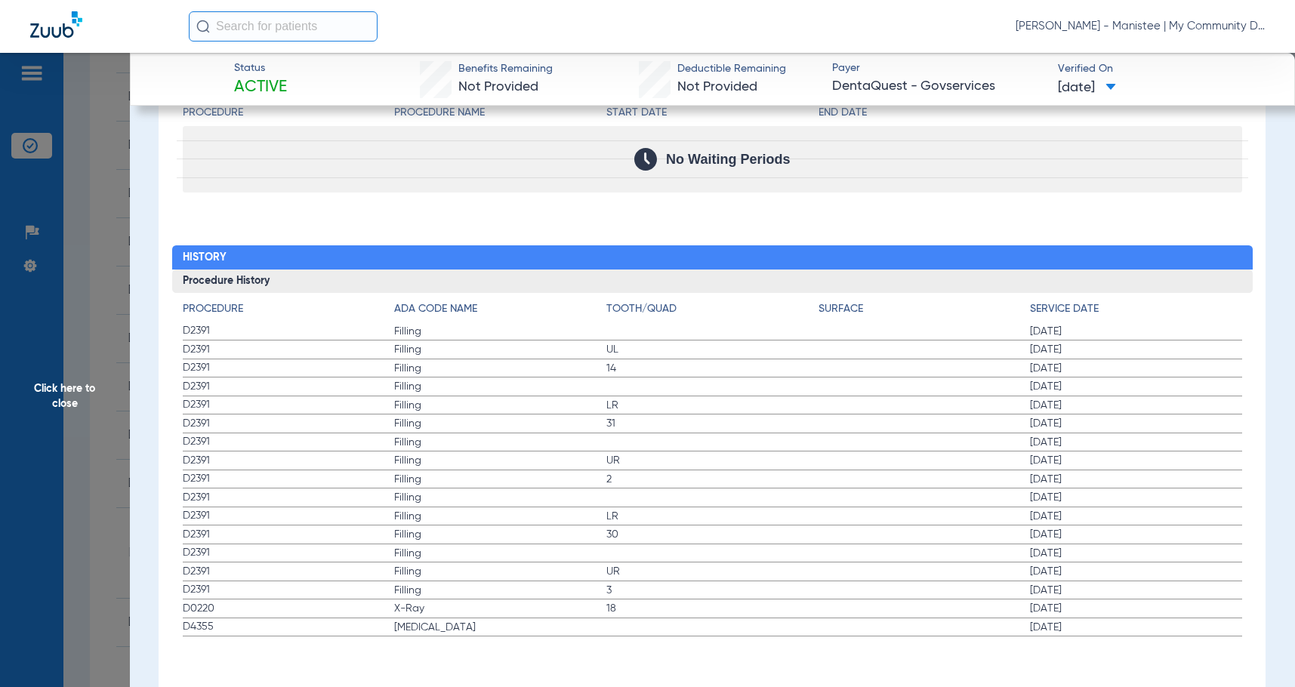
click at [548, 463] on span "Filling" at bounding box center [500, 460] width 212 height 15
click at [113, 386] on span "Click here to close" at bounding box center [65, 396] width 130 height 687
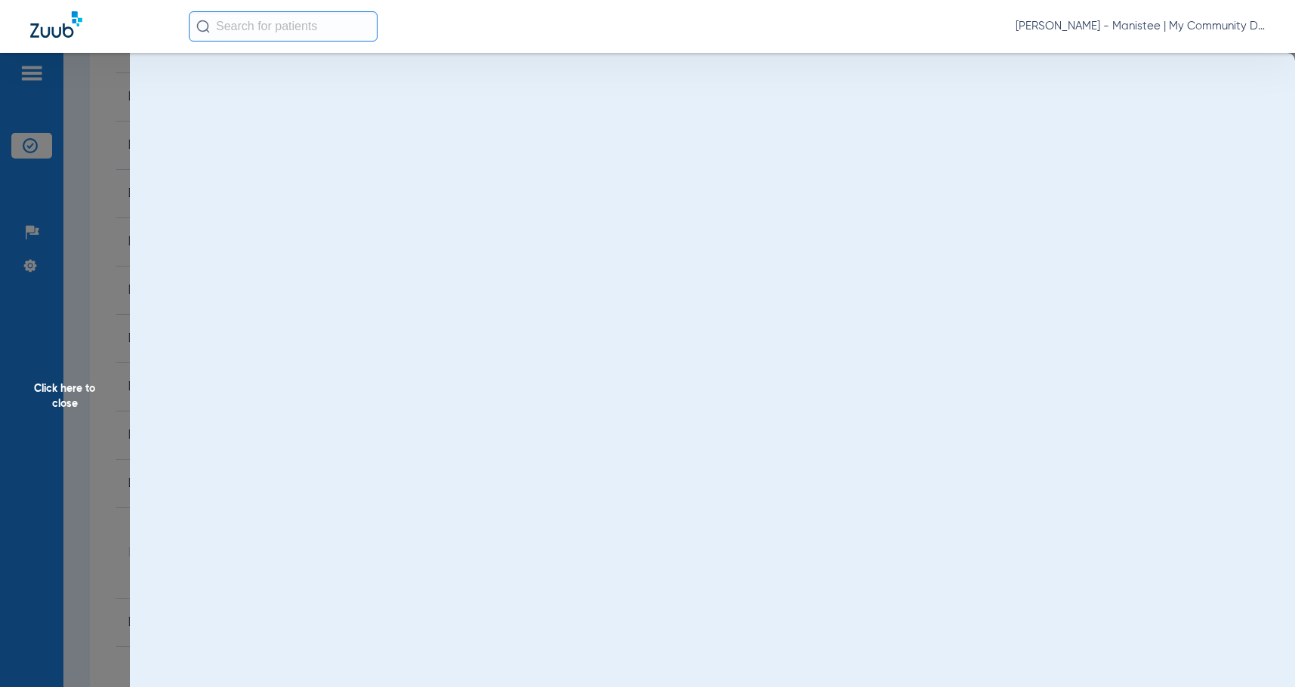
scroll to position [0, 0]
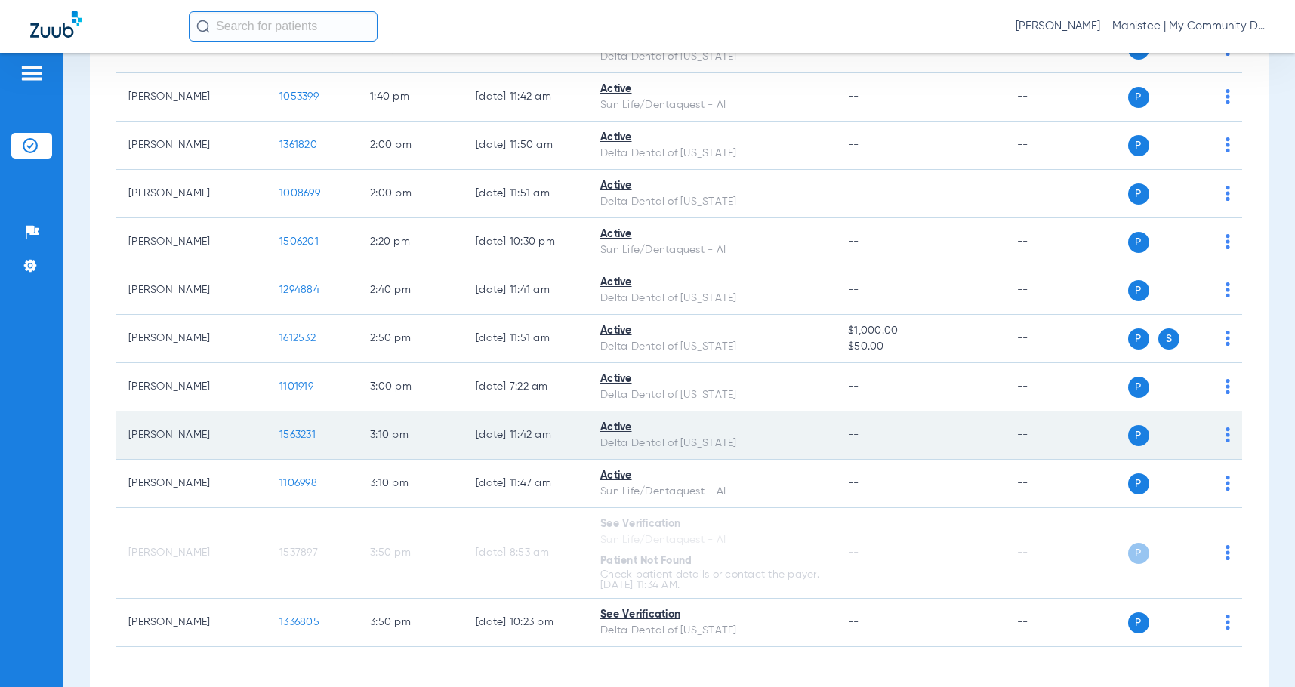
click at [301, 460] on td "1563231" at bounding box center [312, 436] width 91 height 48
click at [304, 440] on span "1563231" at bounding box center [297, 435] width 36 height 11
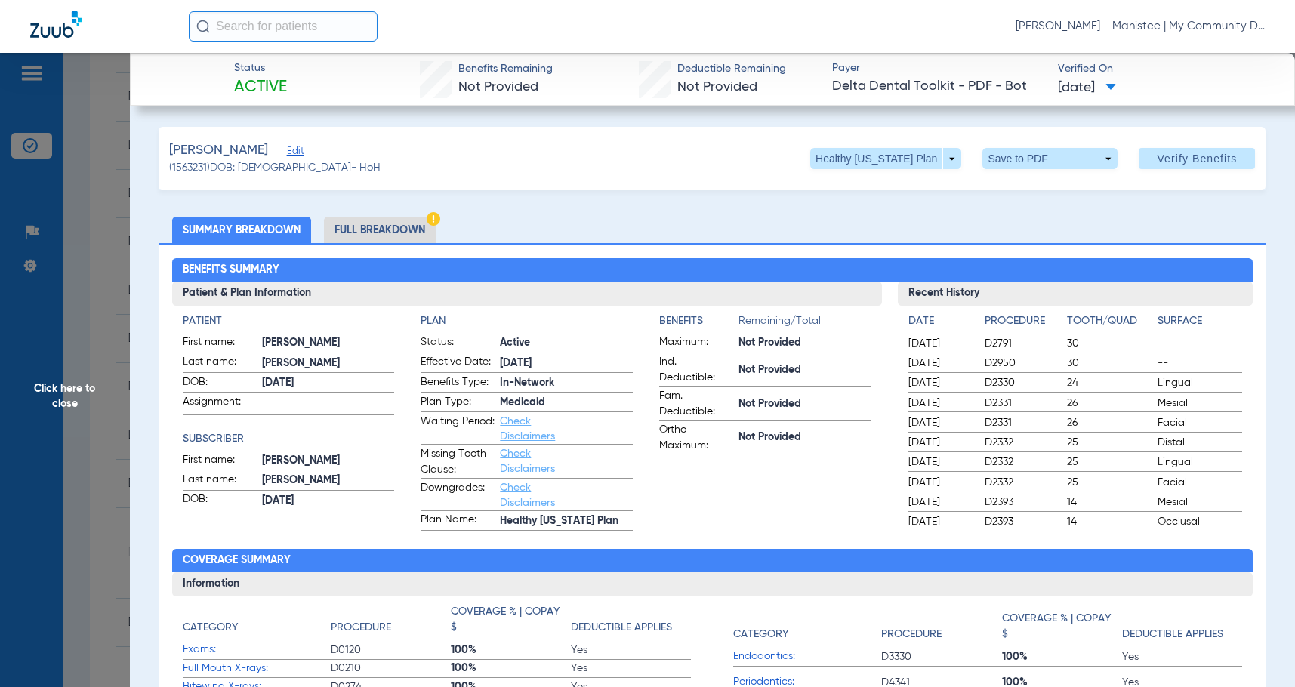
click at [424, 218] on li "Full Breakdown" at bounding box center [380, 230] width 112 height 26
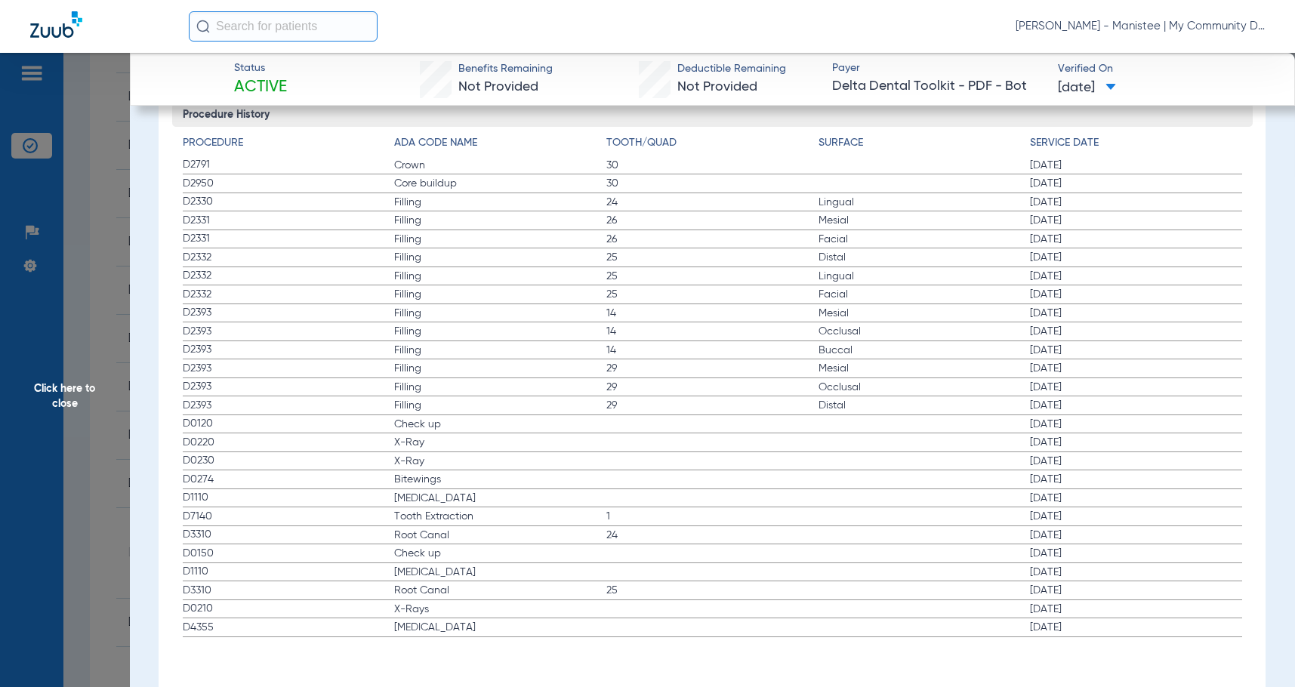
scroll to position [1989, 0]
click at [77, 375] on span "Click here to close" at bounding box center [65, 396] width 130 height 687
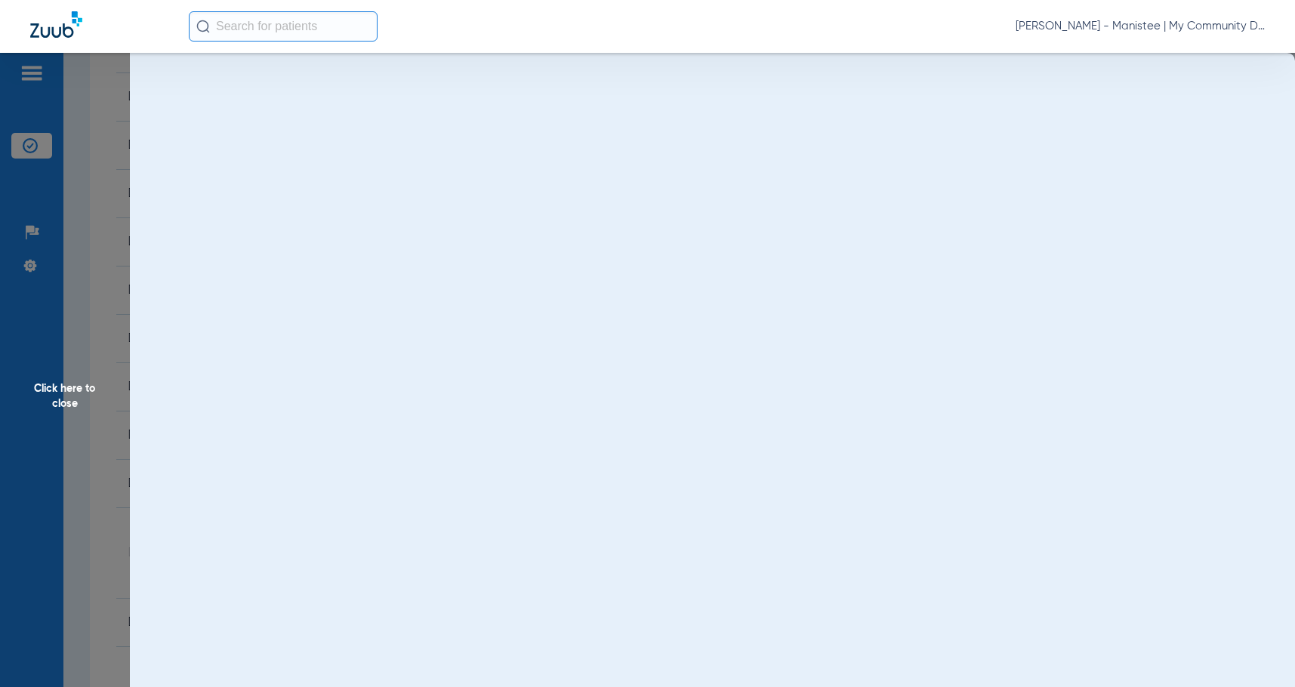
scroll to position [0, 0]
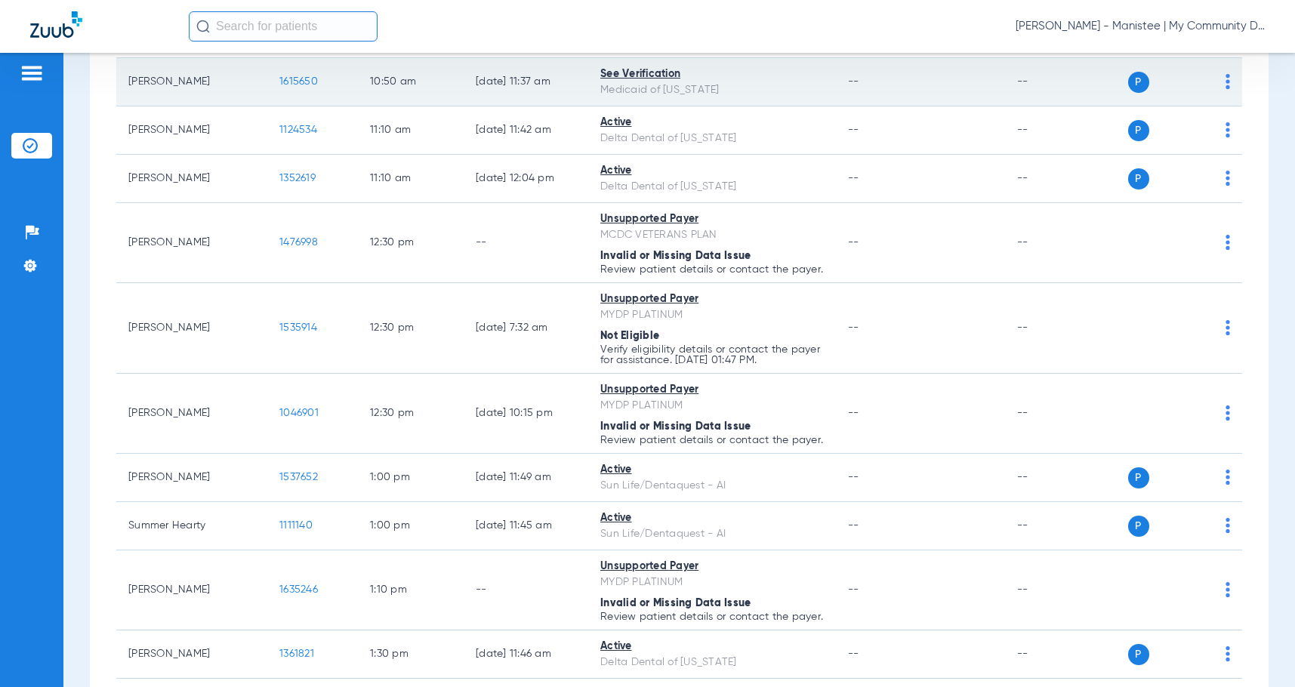
scroll to position [1133, 0]
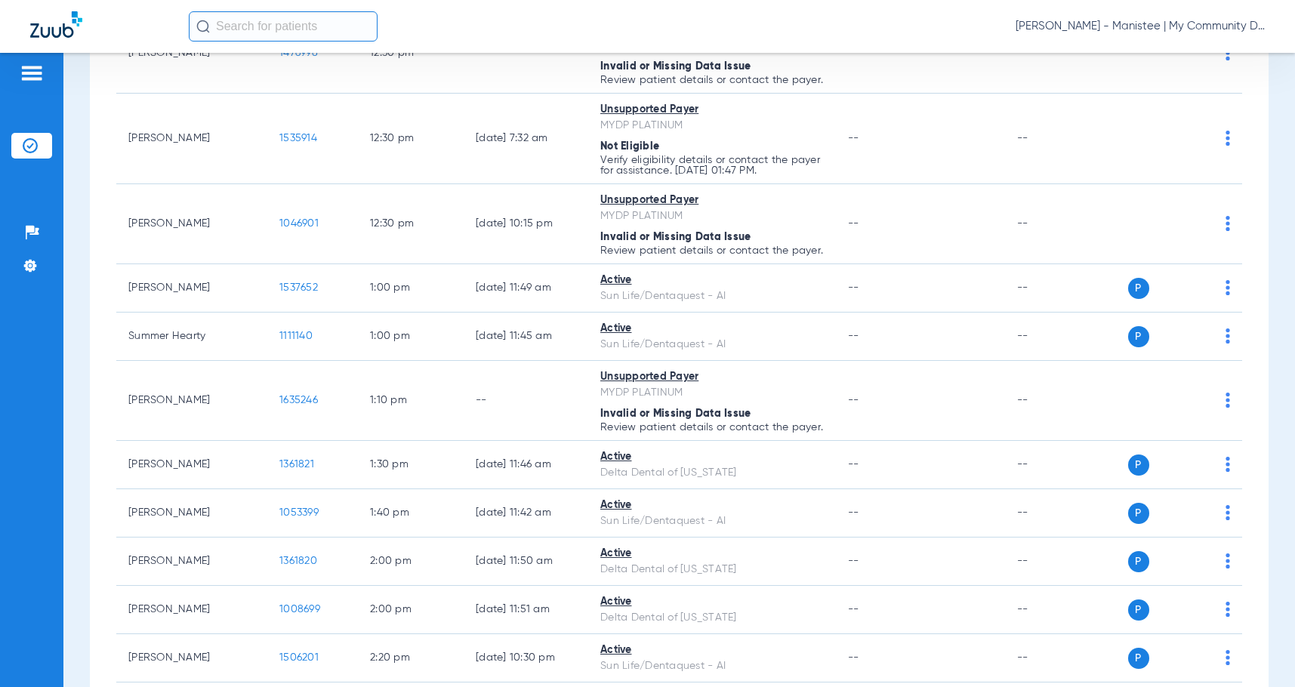
click at [80, 513] on div "Schedule Insurance Verification History Last Appt. Sync Time: [DATE] - 01:57 PM…" at bounding box center [679, 370] width 1232 height 634
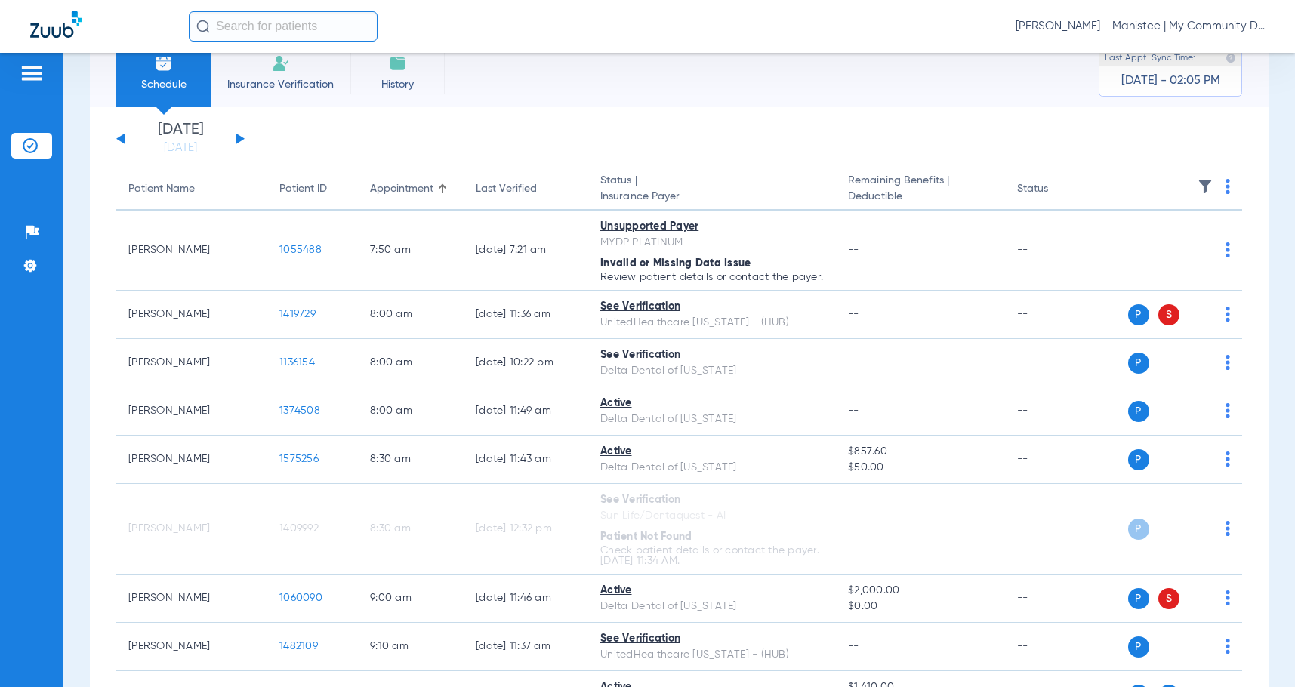
scroll to position [0, 0]
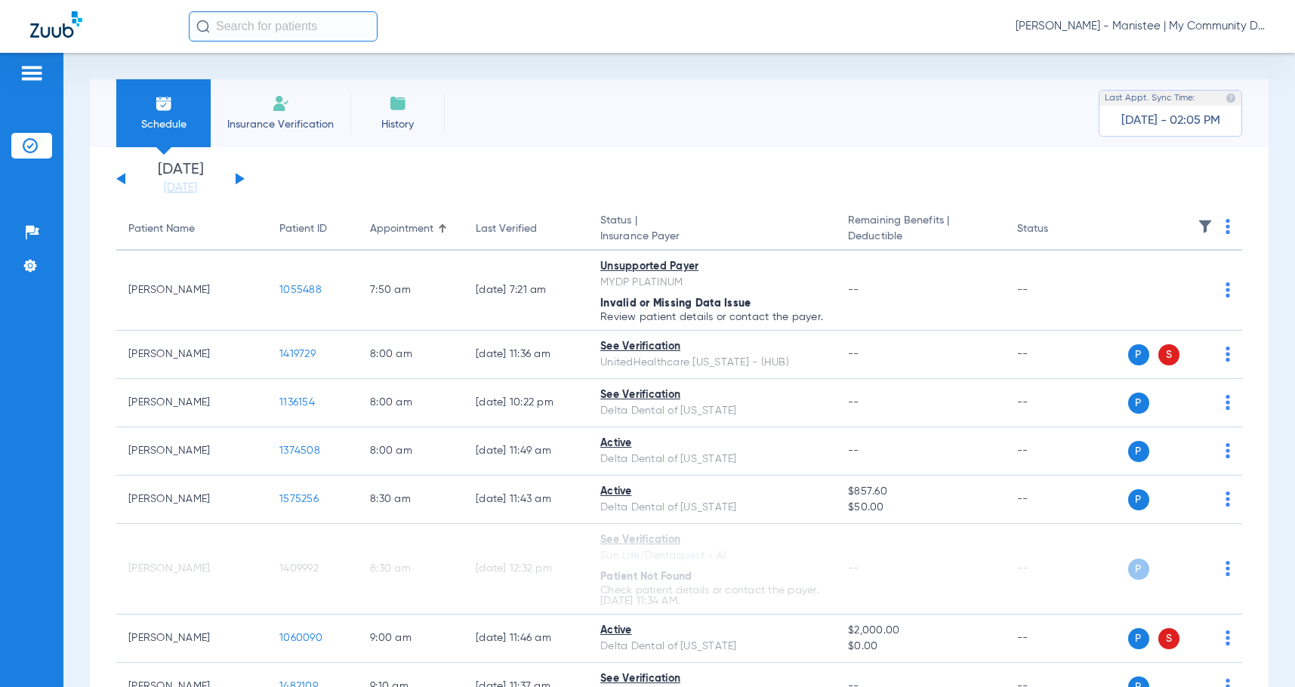
click at [240, 178] on button at bounding box center [240, 178] width 9 height 11
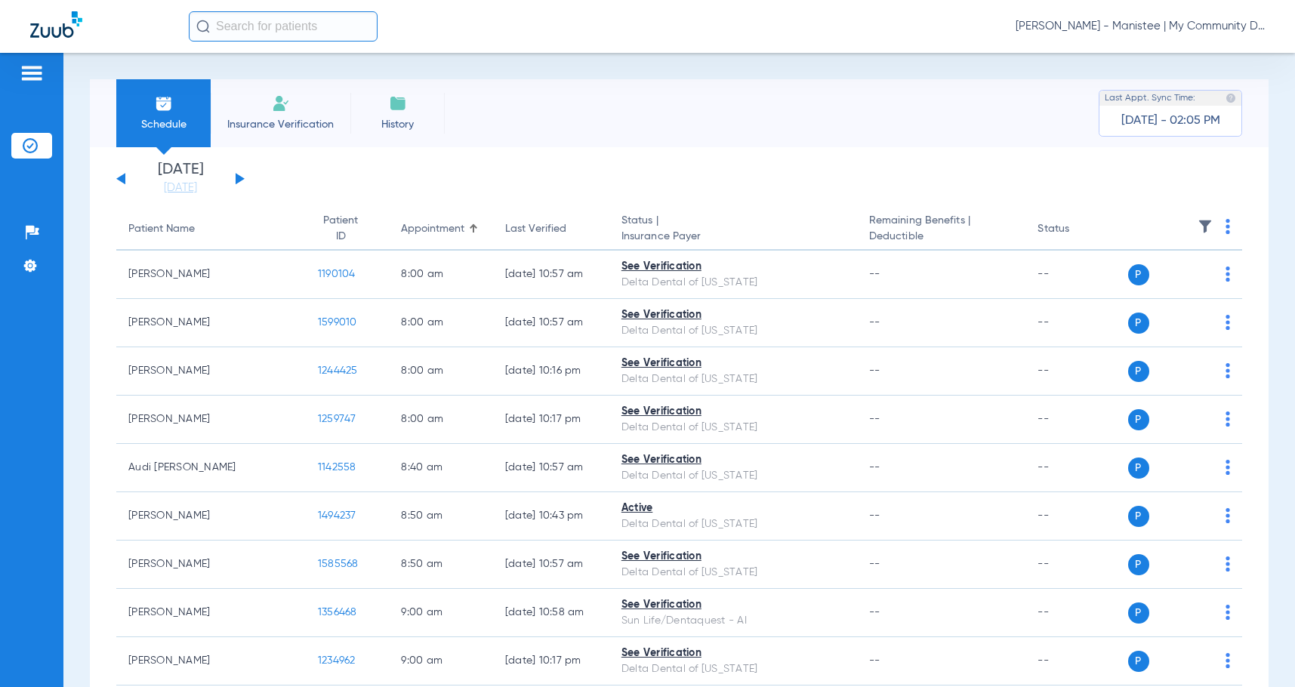
click at [1226, 229] on img at bounding box center [1228, 226] width 5 height 15
click at [1172, 287] on span "Verify All" at bounding box center [1159, 286] width 94 height 11
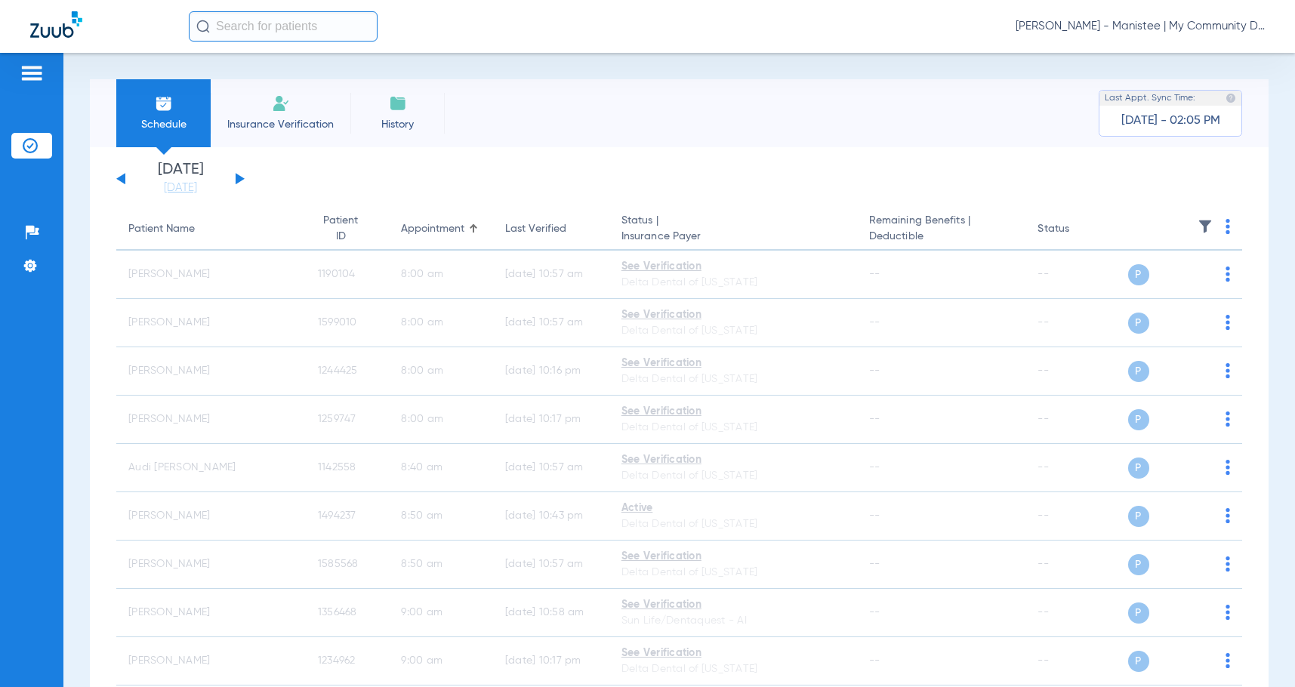
click at [1107, 27] on span "[PERSON_NAME] - Manistee | My Community Dental Centers" at bounding box center [1140, 26] width 249 height 15
click at [1165, 67] on button "Account Selection" at bounding box center [1208, 54] width 109 height 30
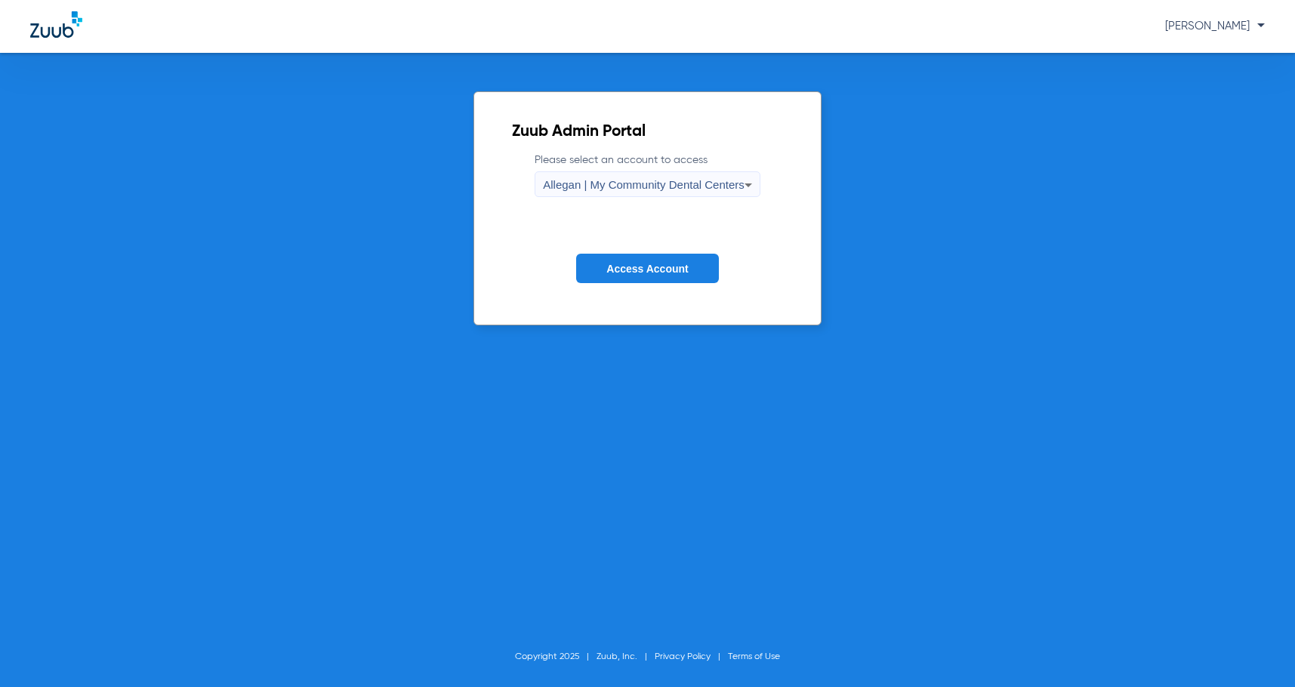
click at [703, 195] on div "Allegan | My Community Dental Centers" at bounding box center [644, 185] width 202 height 26
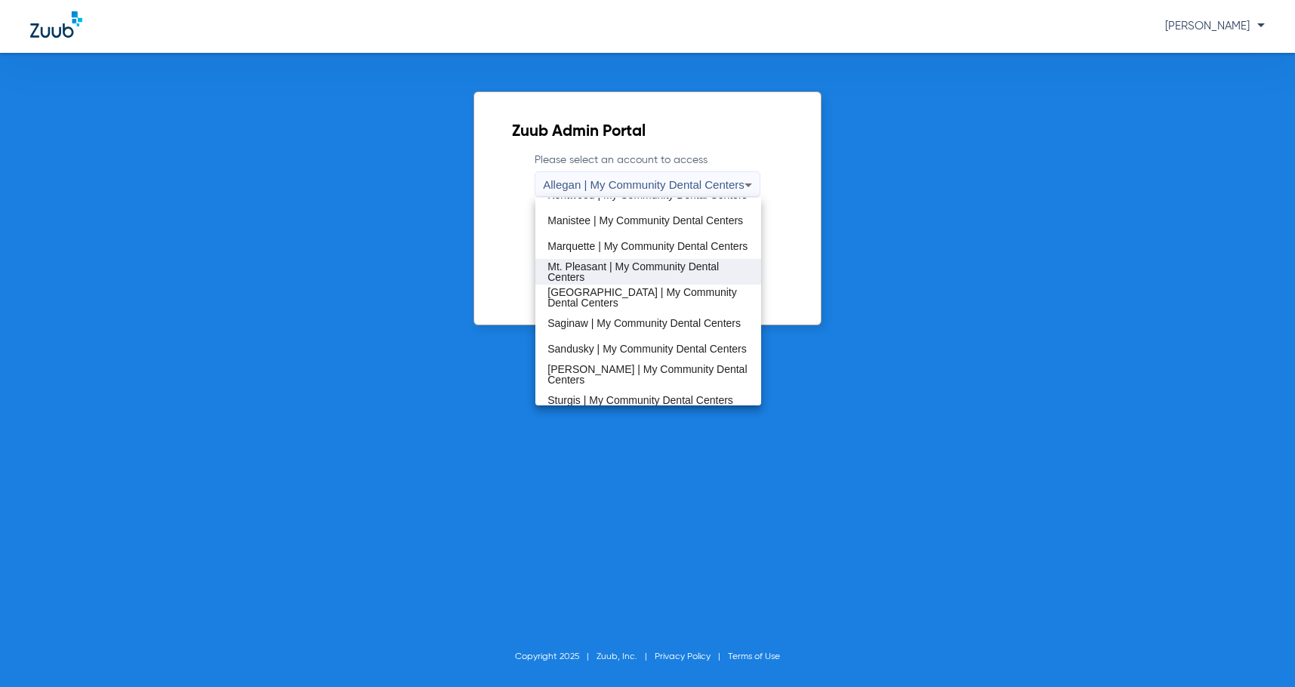
scroll to position [378, 0]
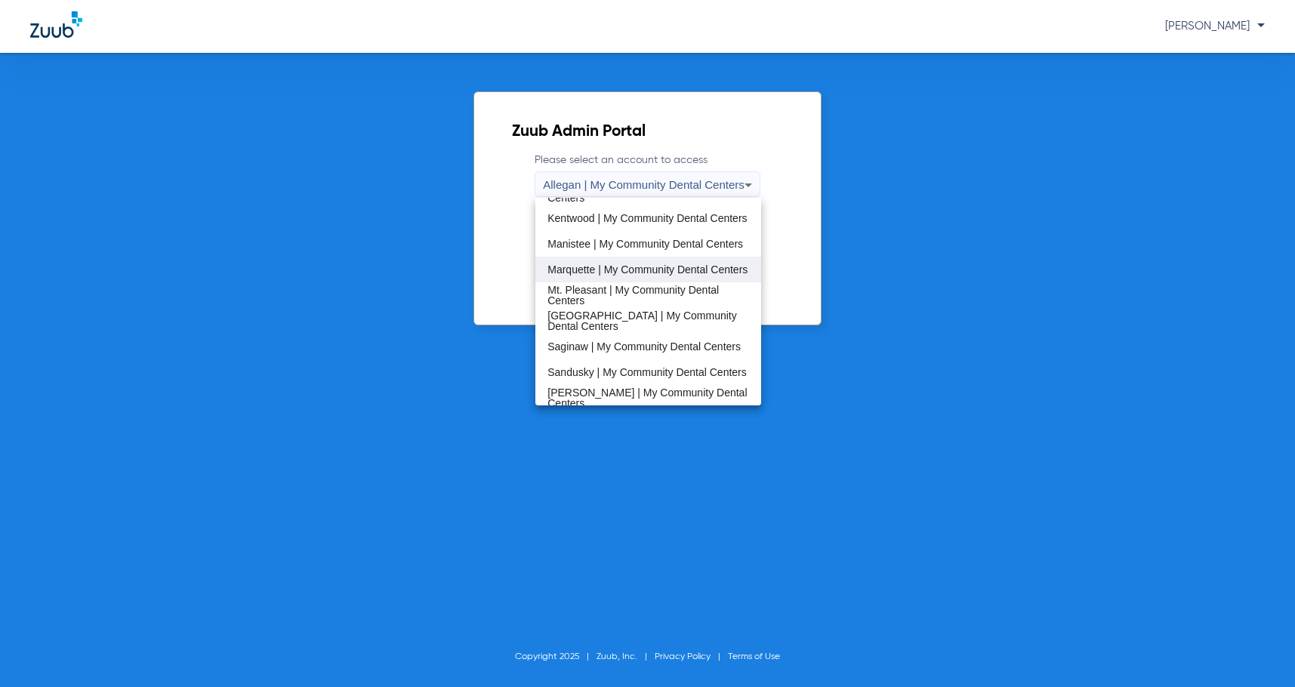
drag, startPoint x: 619, startPoint y: 244, endPoint x: 619, endPoint y: 266, distance: 21.9
click at [619, 266] on div "Allegan | My Community Dental Centers [GEOGRAPHIC_DATA] | My Community Dental C…" at bounding box center [649, 302] width 226 height 208
click at [619, 266] on span "Marquette | My Community Dental Centers" at bounding box center [648, 269] width 200 height 11
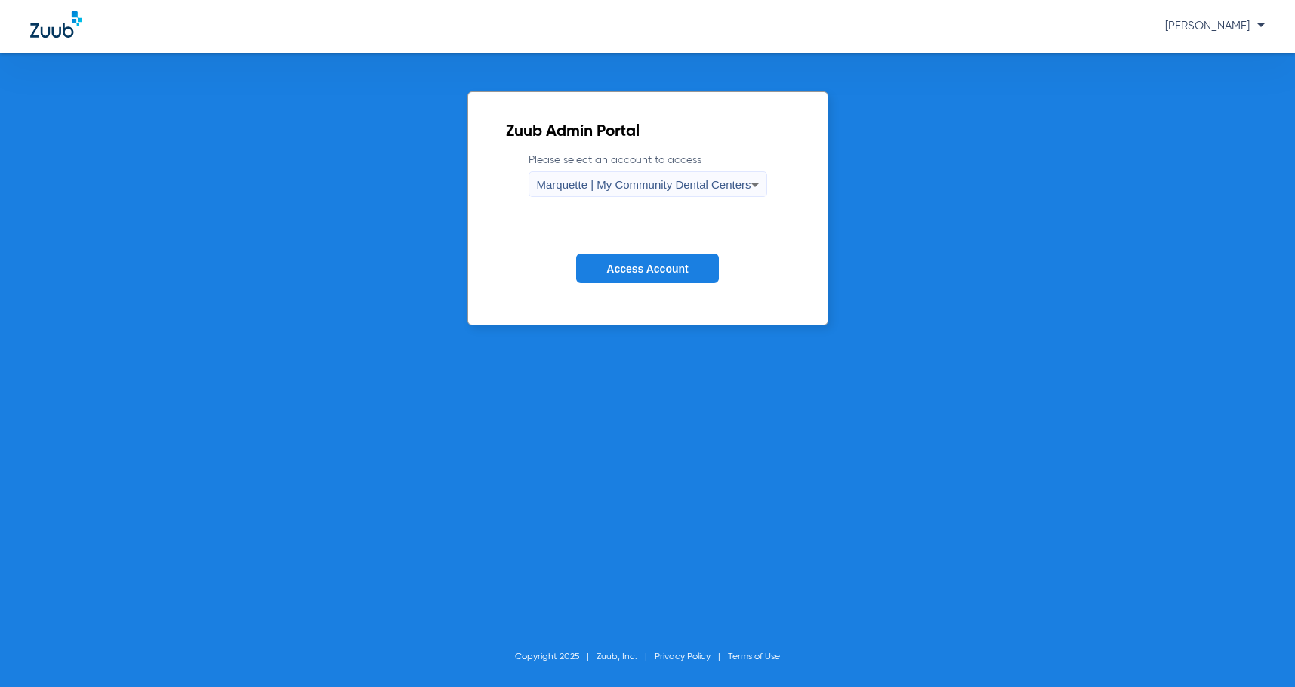
click at [615, 265] on span "Access Account" at bounding box center [648, 269] width 82 height 12
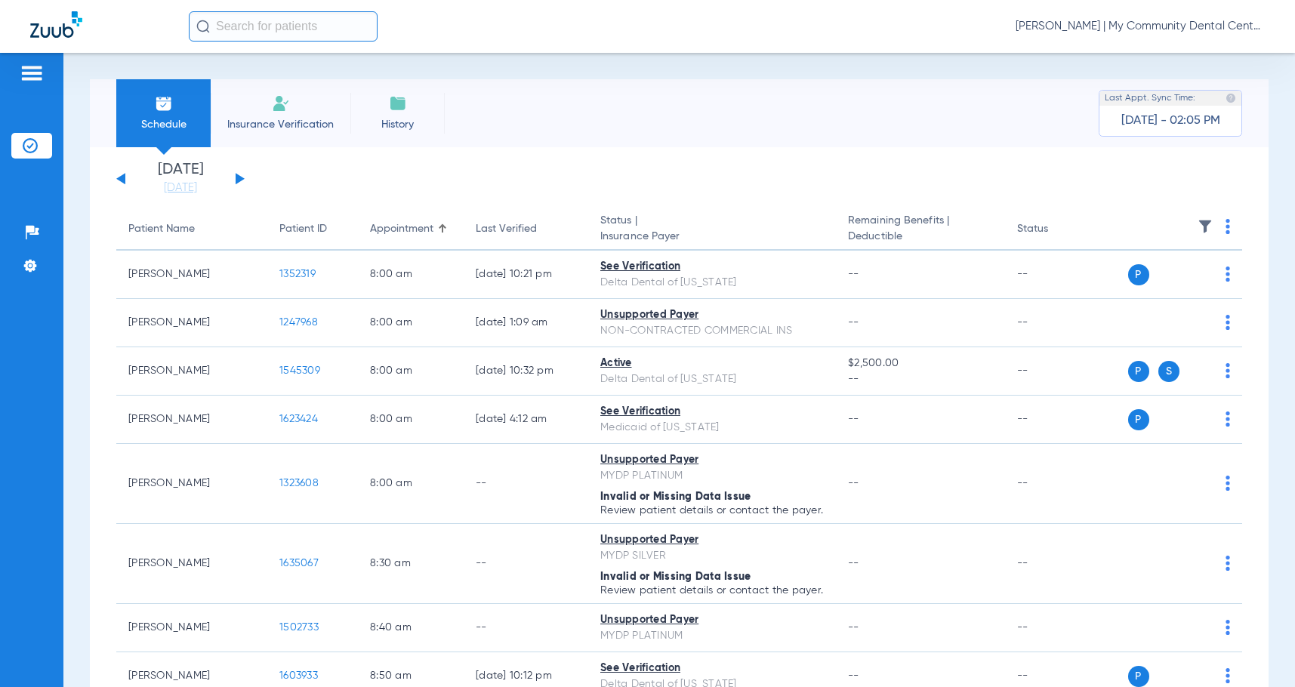
drag, startPoint x: 202, startPoint y: 189, endPoint x: 233, endPoint y: 292, distance: 108.0
click at [202, 189] on link "[DATE]" at bounding box center [180, 188] width 91 height 15
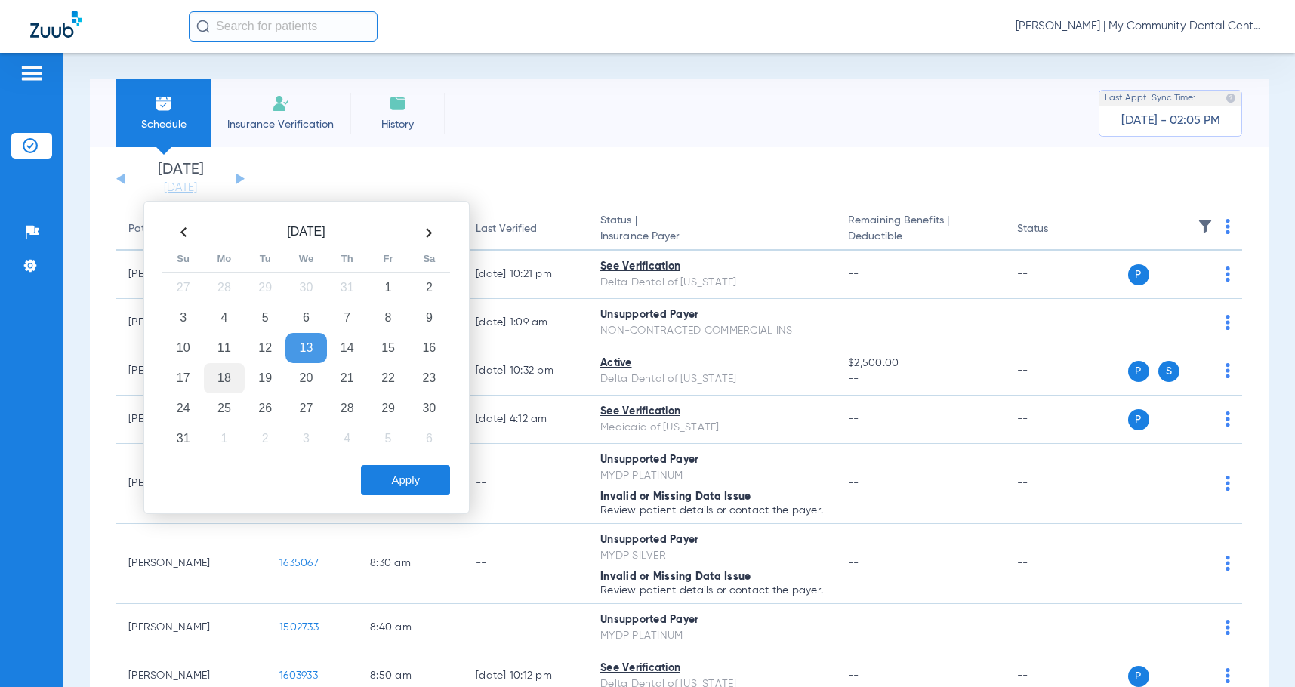
click at [227, 384] on td "18" at bounding box center [224, 378] width 41 height 30
click at [428, 483] on button "Apply" at bounding box center [405, 480] width 89 height 30
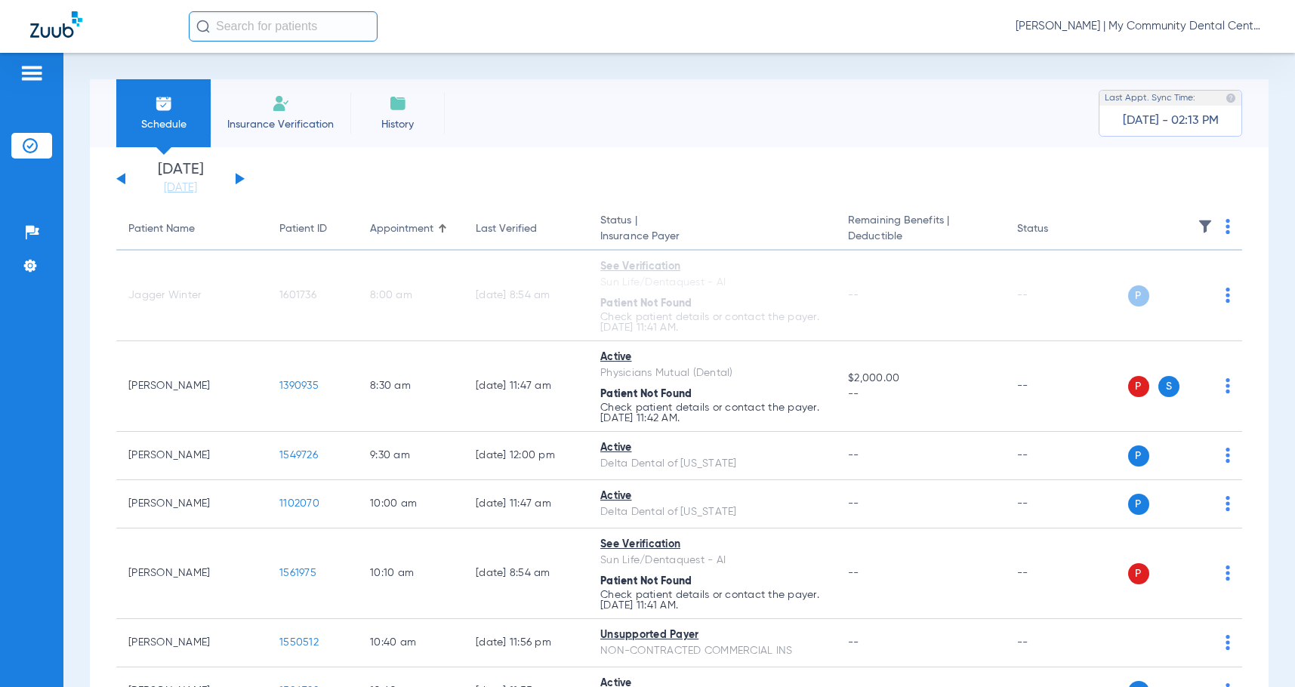
click at [755, 132] on div "Schedule Insurance Verification History Last Appt. Sync Time: [DATE] - 02:13 PM" at bounding box center [679, 113] width 1179 height 68
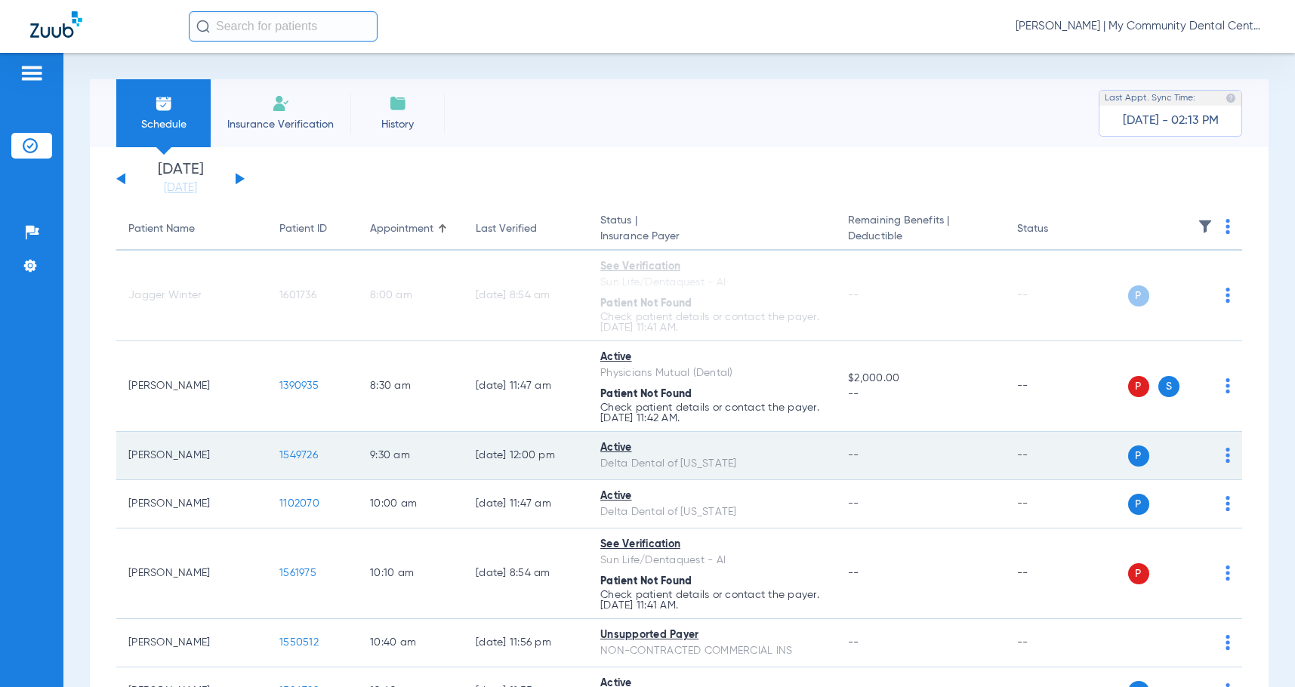
click at [292, 453] on span "1549726" at bounding box center [298, 455] width 39 height 11
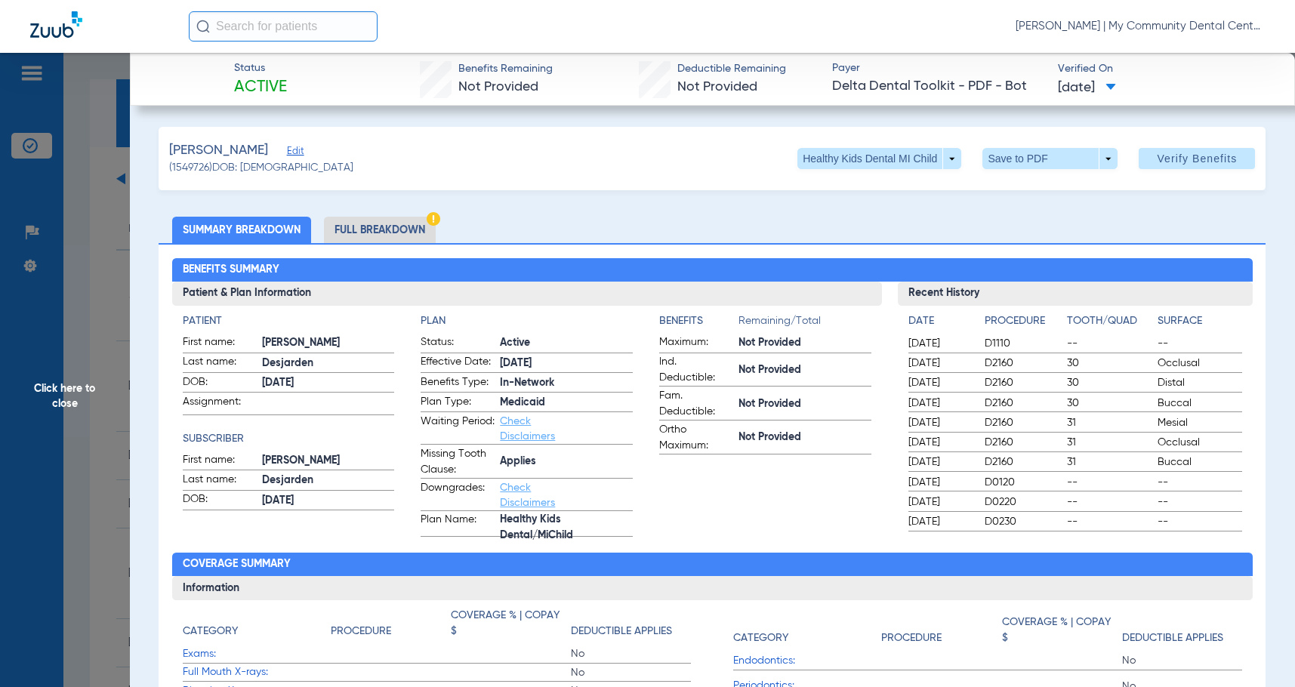
click at [423, 220] on li "Full Breakdown" at bounding box center [380, 230] width 112 height 26
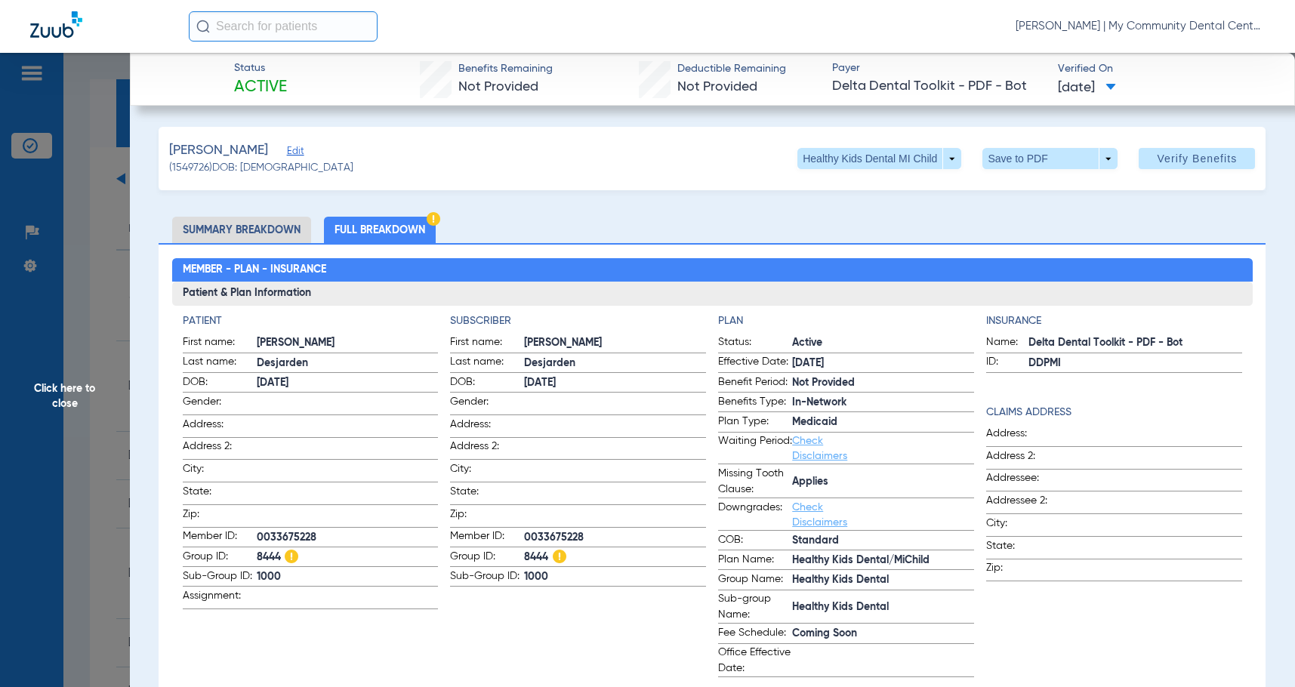
click at [665, 462] on span at bounding box center [615, 470] width 182 height 16
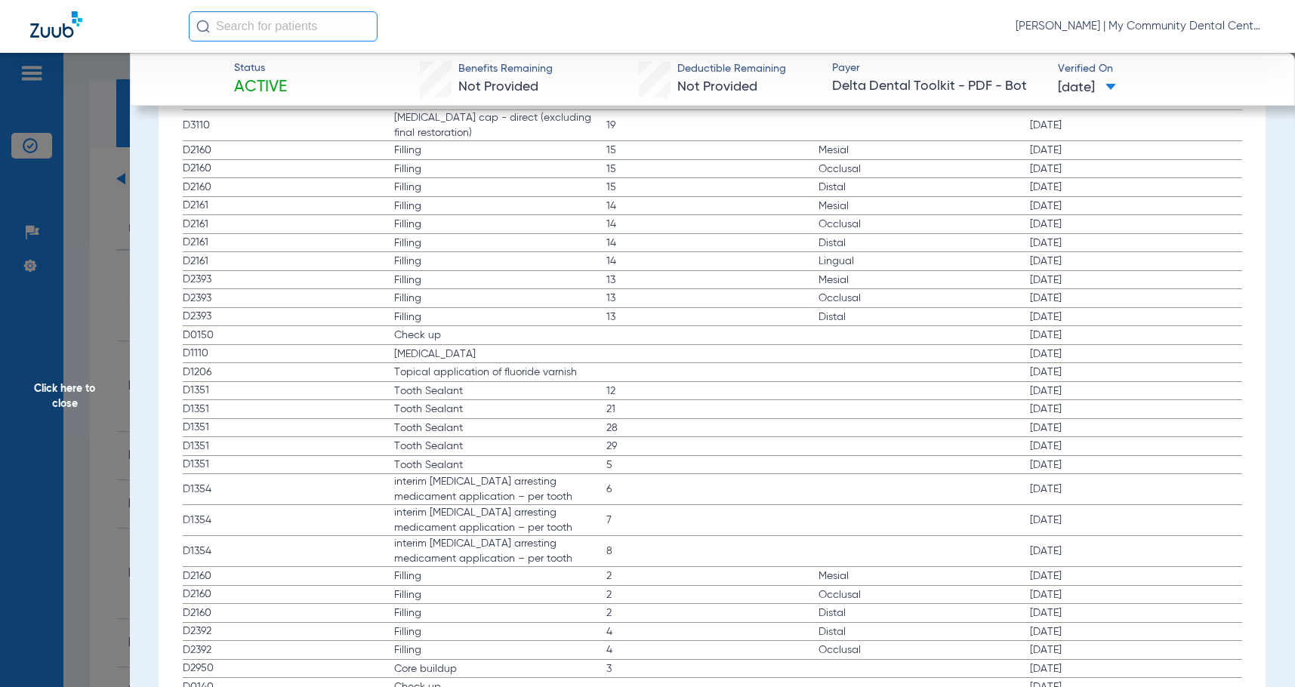
scroll to position [2417, 0]
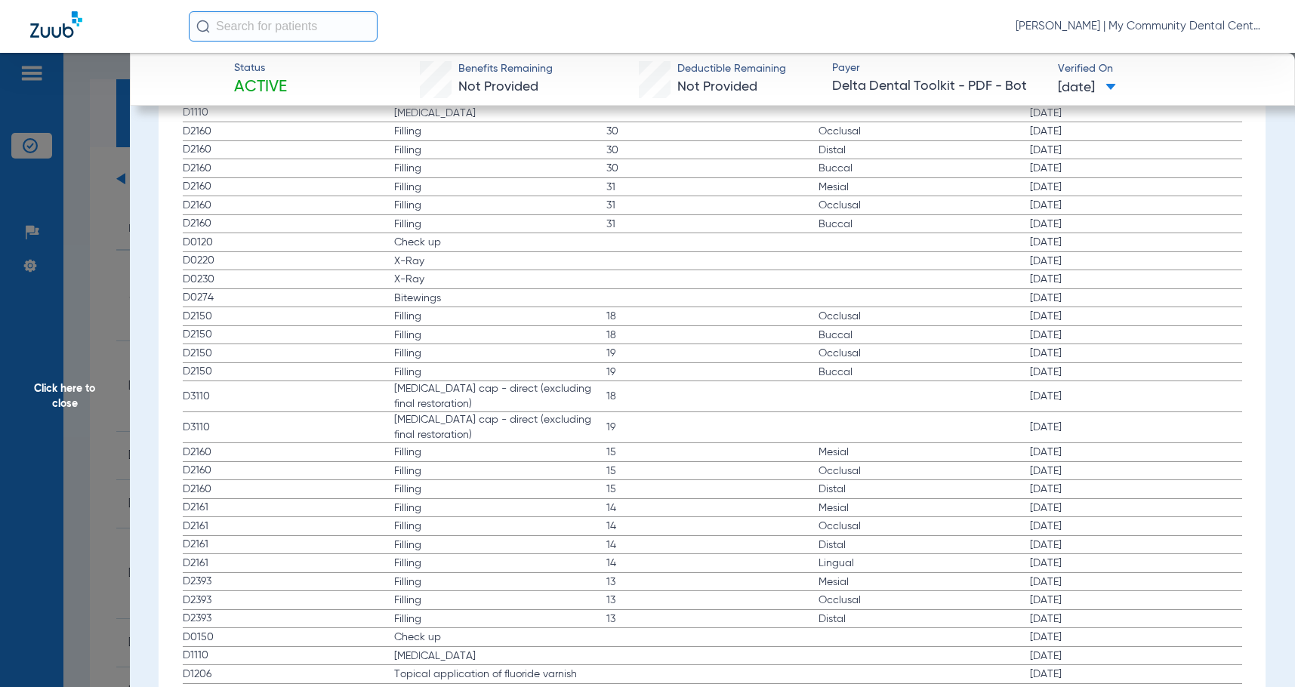
click at [639, 490] on span "15" at bounding box center [713, 489] width 212 height 15
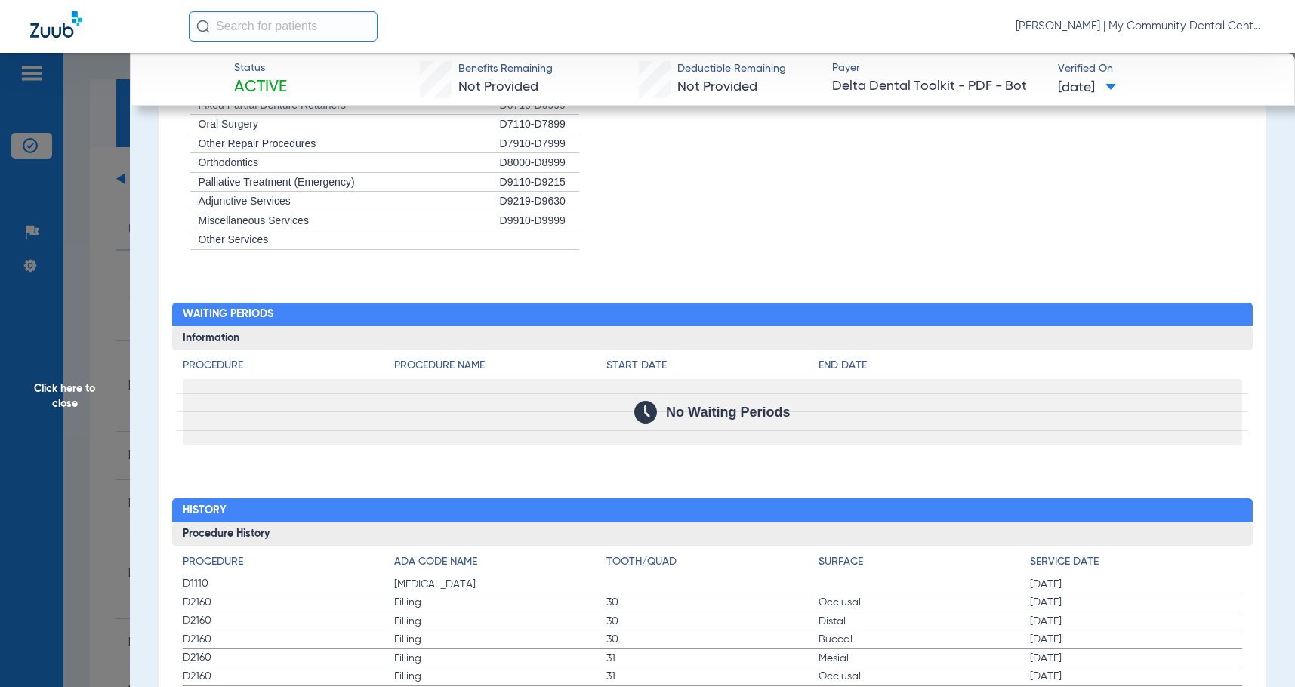
scroll to position [1888, 0]
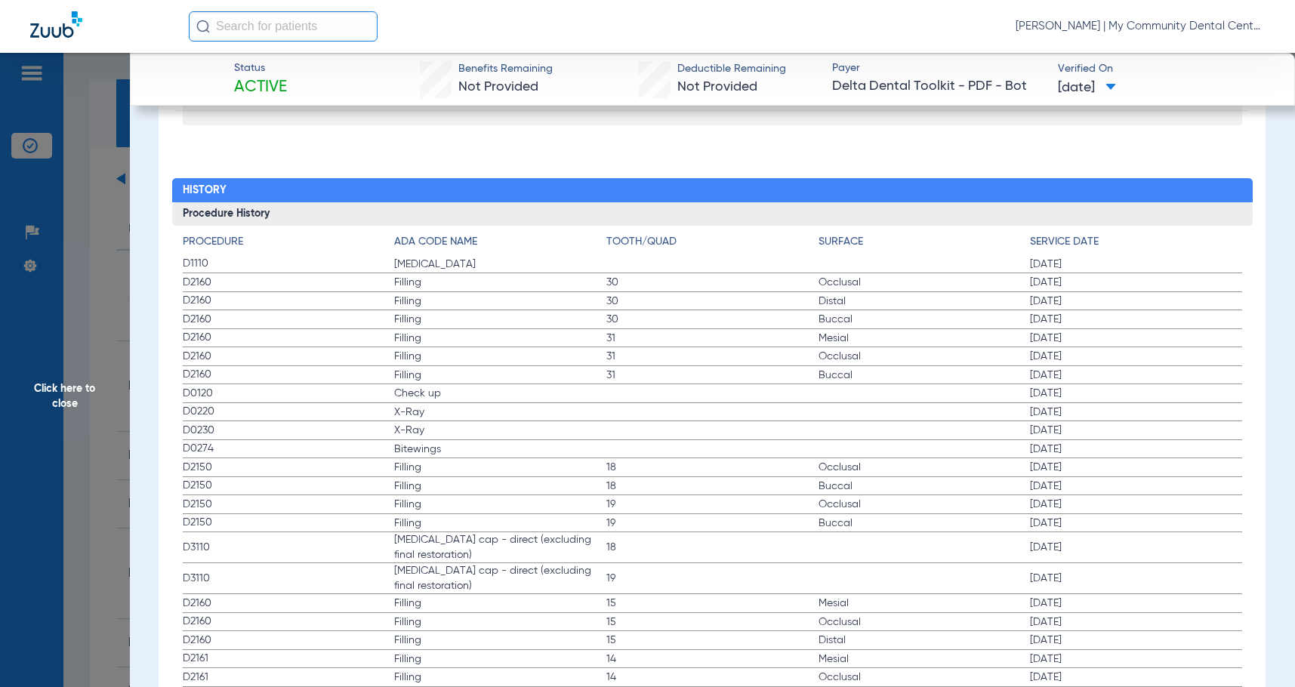
drag, startPoint x: 62, startPoint y: 368, endPoint x: 144, endPoint y: 421, distance: 97.6
click at [62, 368] on span "Click here to close" at bounding box center [65, 396] width 130 height 687
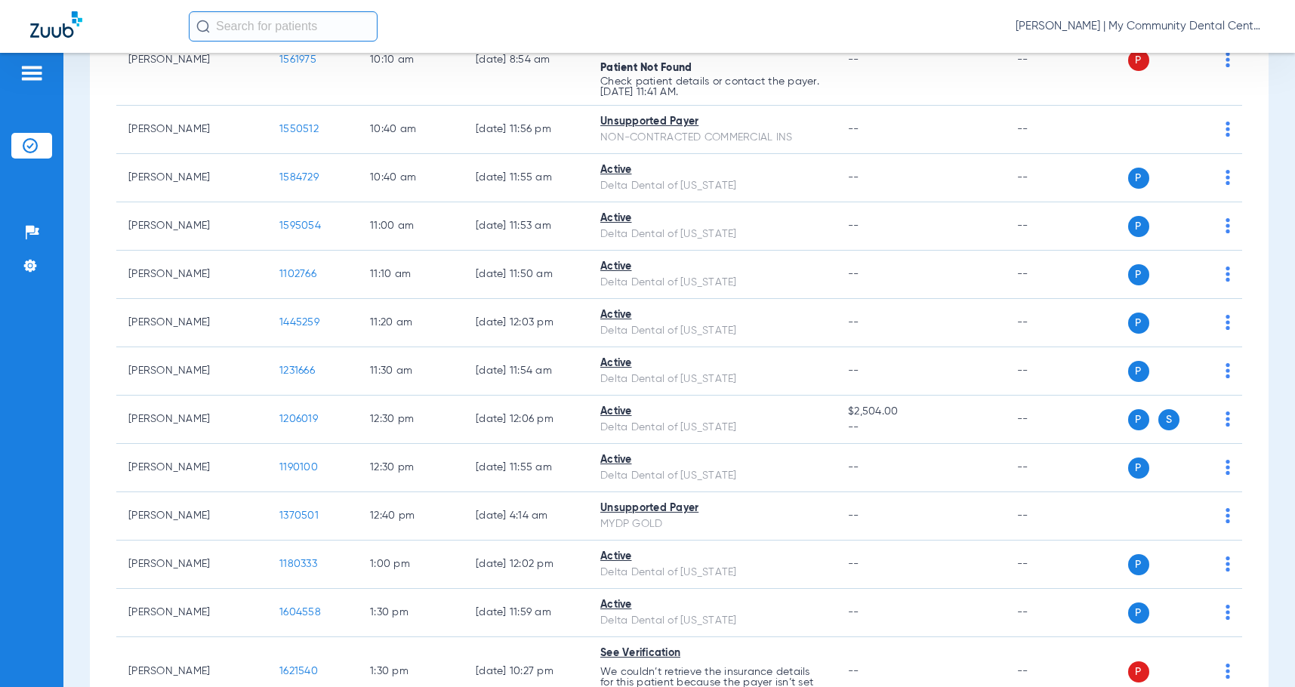
scroll to position [529, 0]
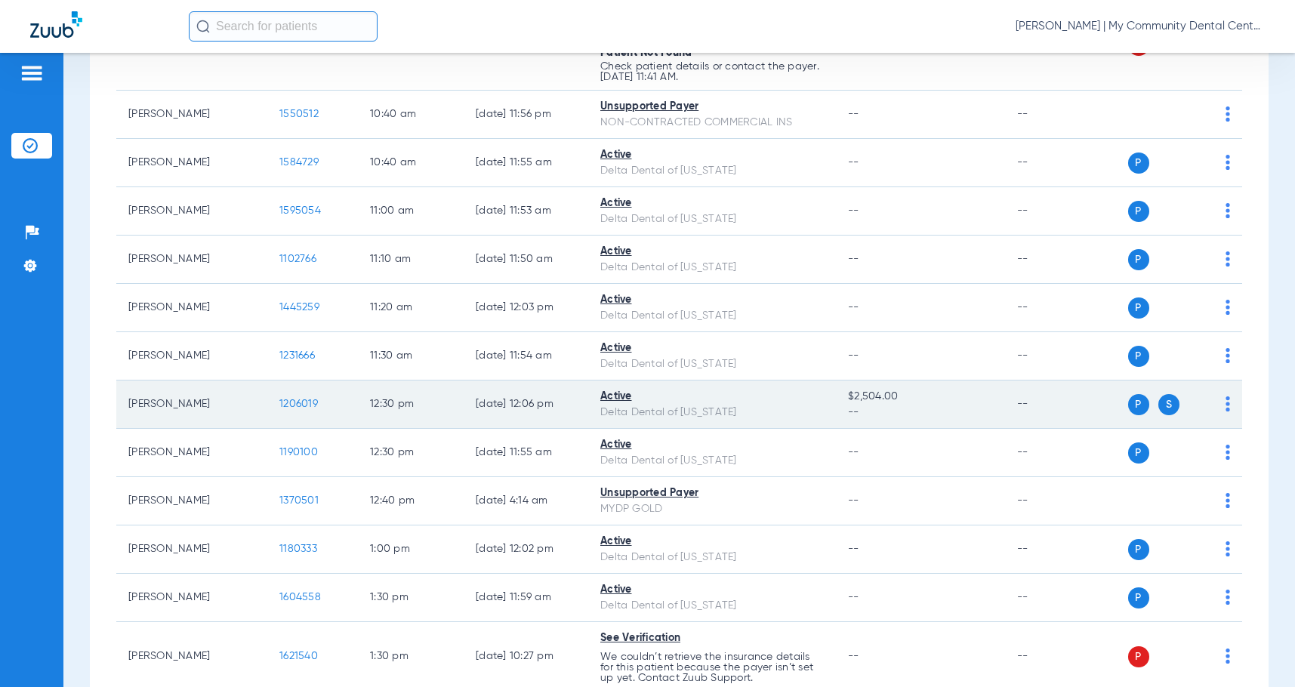
click at [309, 404] on span "1206019" at bounding box center [298, 404] width 39 height 11
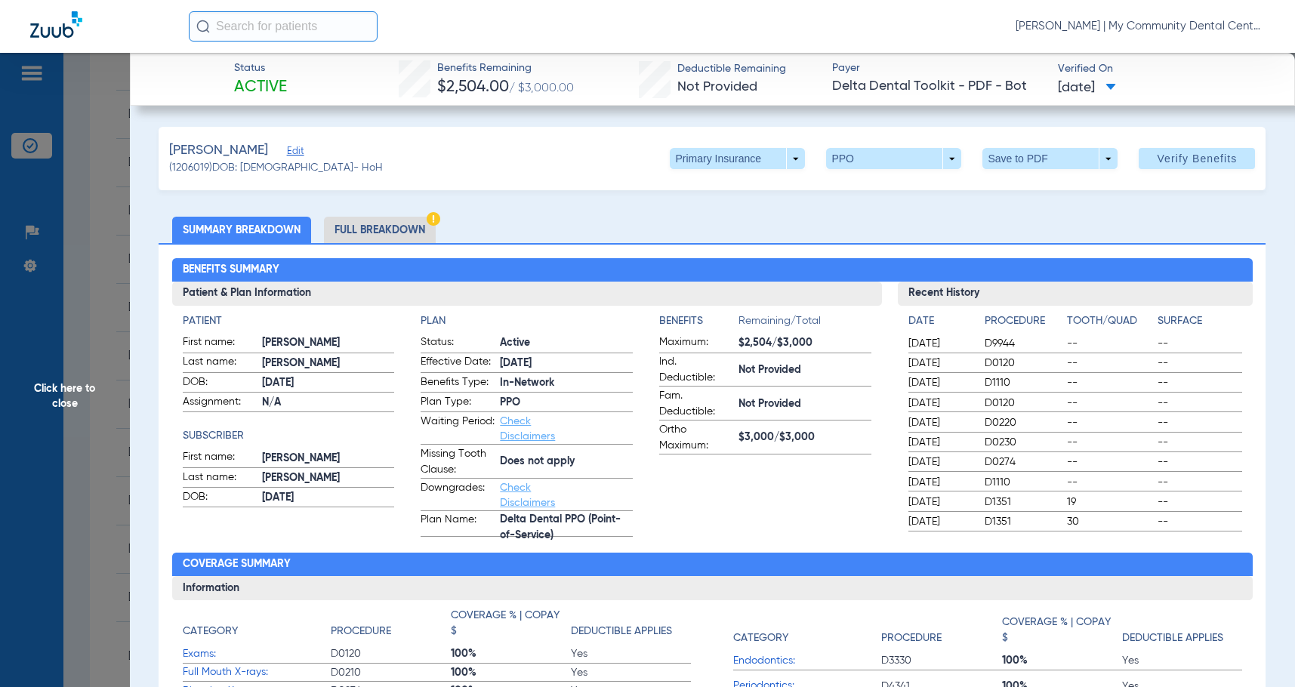
drag, startPoint x: 394, startPoint y: 224, endPoint x: 1289, endPoint y: 271, distance: 897.0
click at [394, 224] on li "Full Breakdown" at bounding box center [380, 230] width 112 height 26
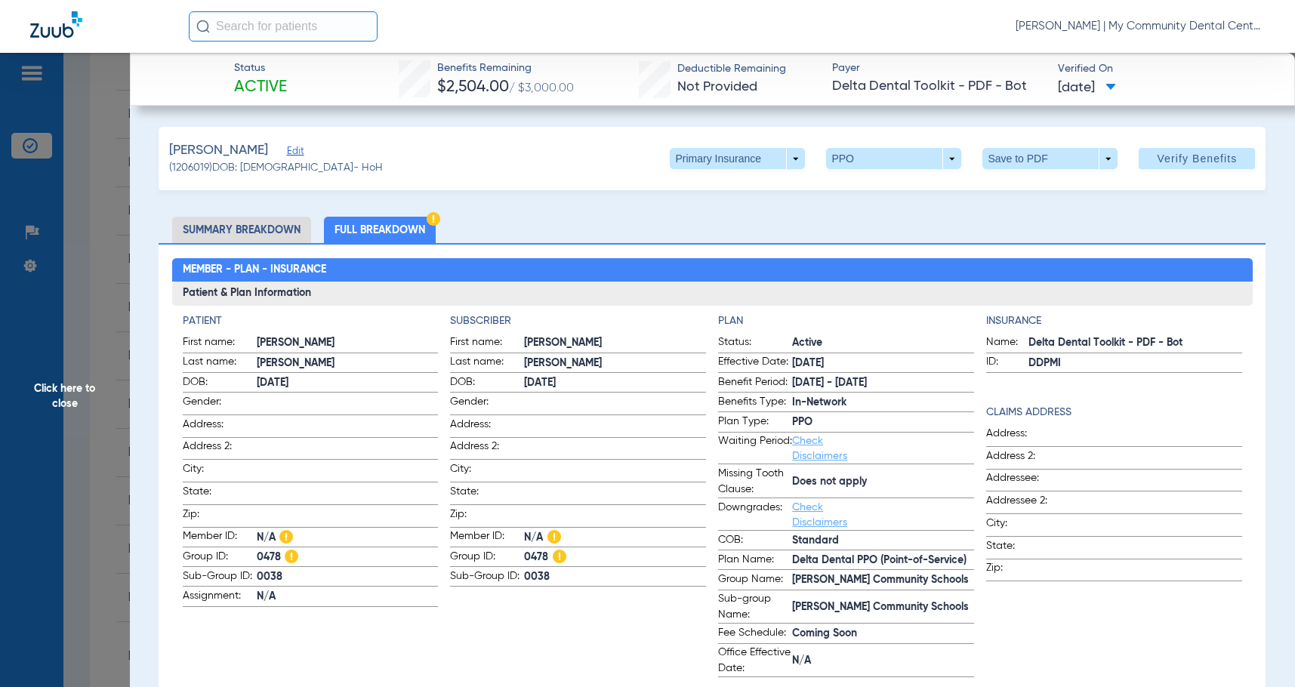
click at [629, 634] on app-subscriber-information "Subscriber First name: [PERSON_NAME] Last name: [PERSON_NAME]: [DEMOGRAPHIC_DAT…" at bounding box center [578, 495] width 256 height 364
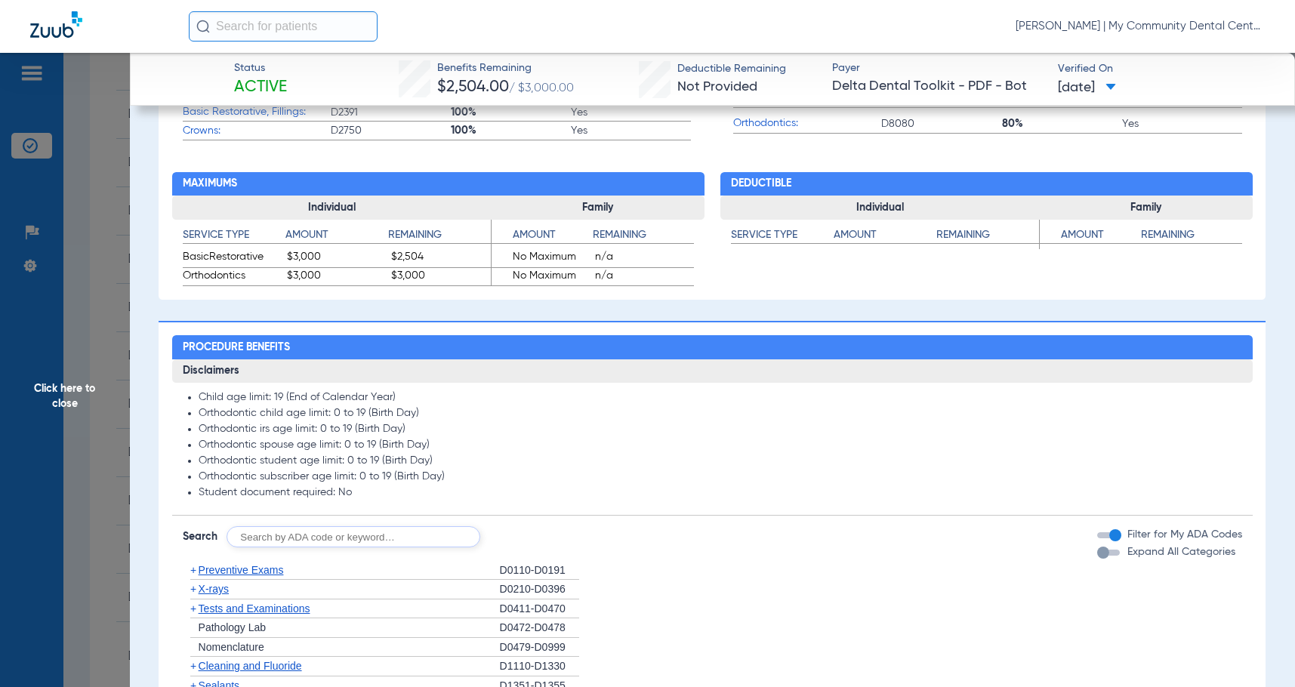
scroll to position [1133, 0]
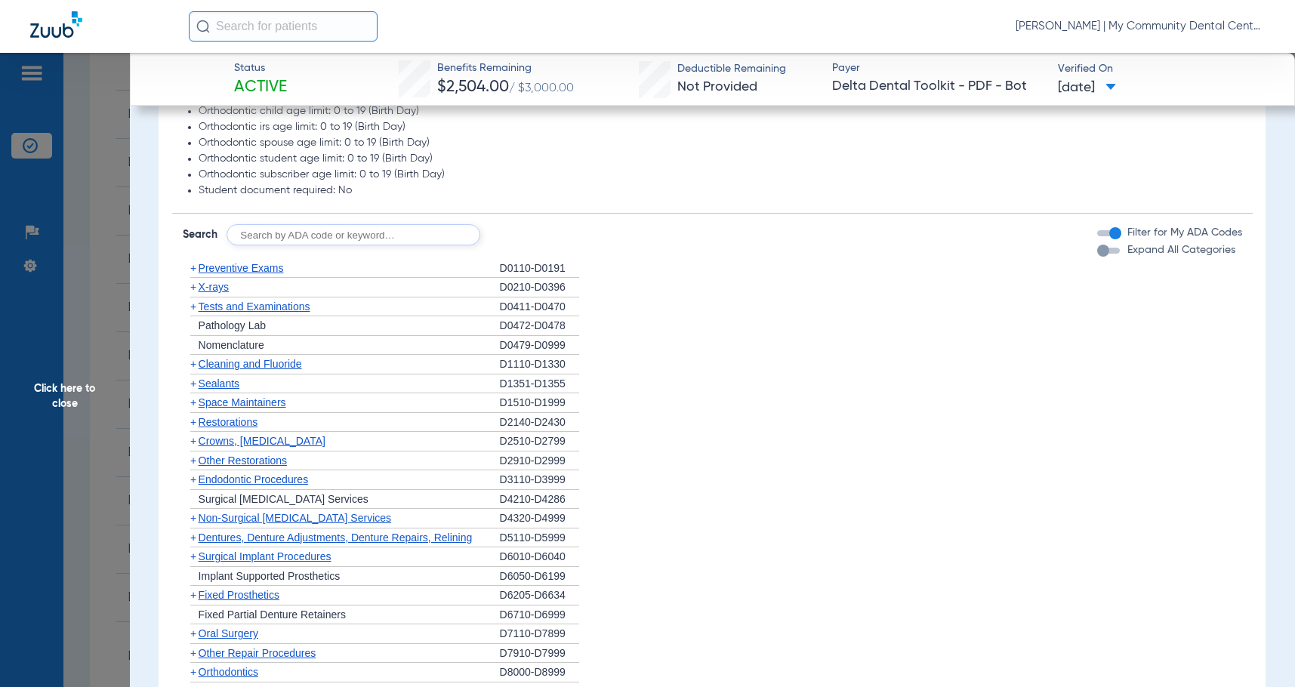
click at [225, 286] on span "X-rays" at bounding box center [214, 287] width 30 height 12
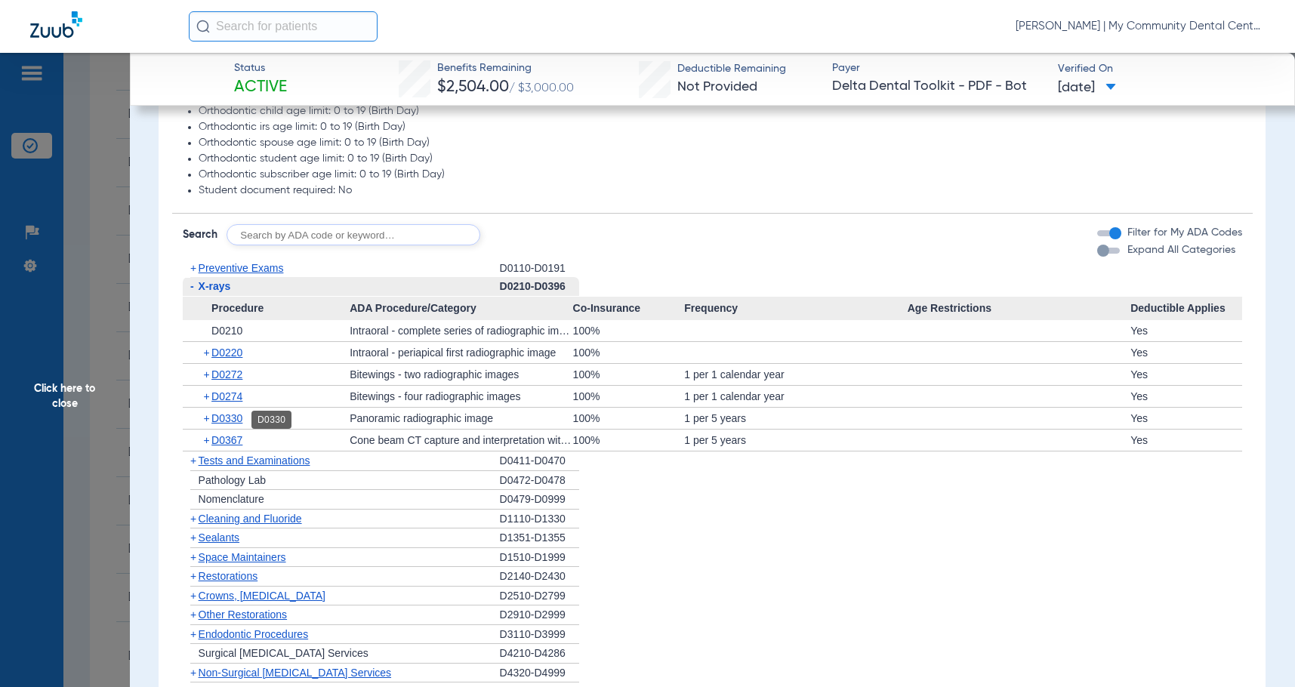
click at [227, 417] on span "D0330" at bounding box center [226, 418] width 31 height 12
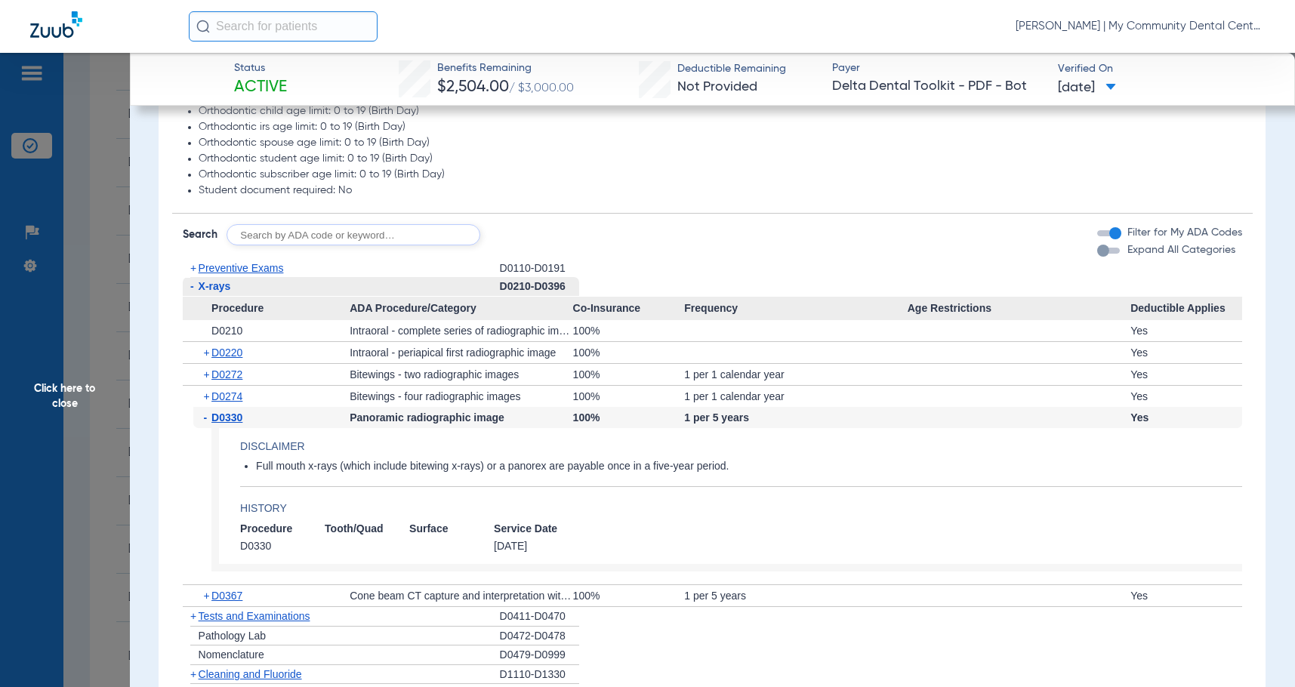
click at [227, 417] on span "D0330" at bounding box center [226, 418] width 31 height 12
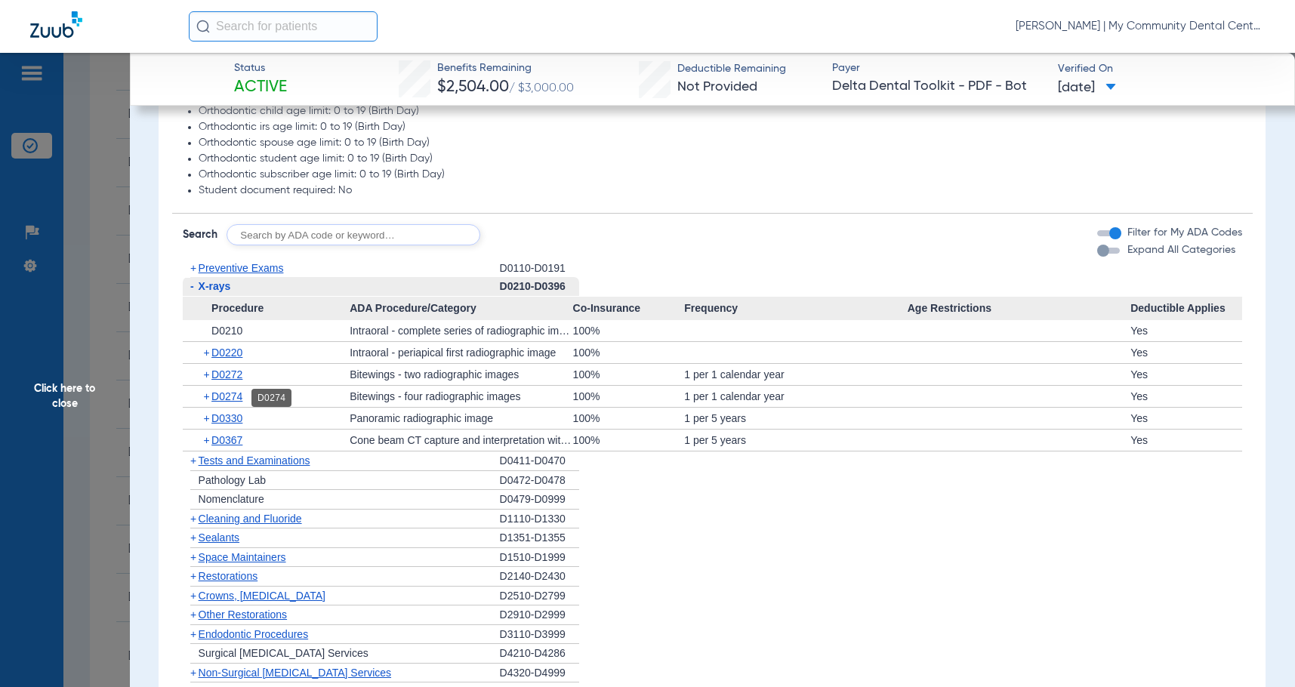
click at [223, 396] on span "D0274" at bounding box center [226, 397] width 31 height 12
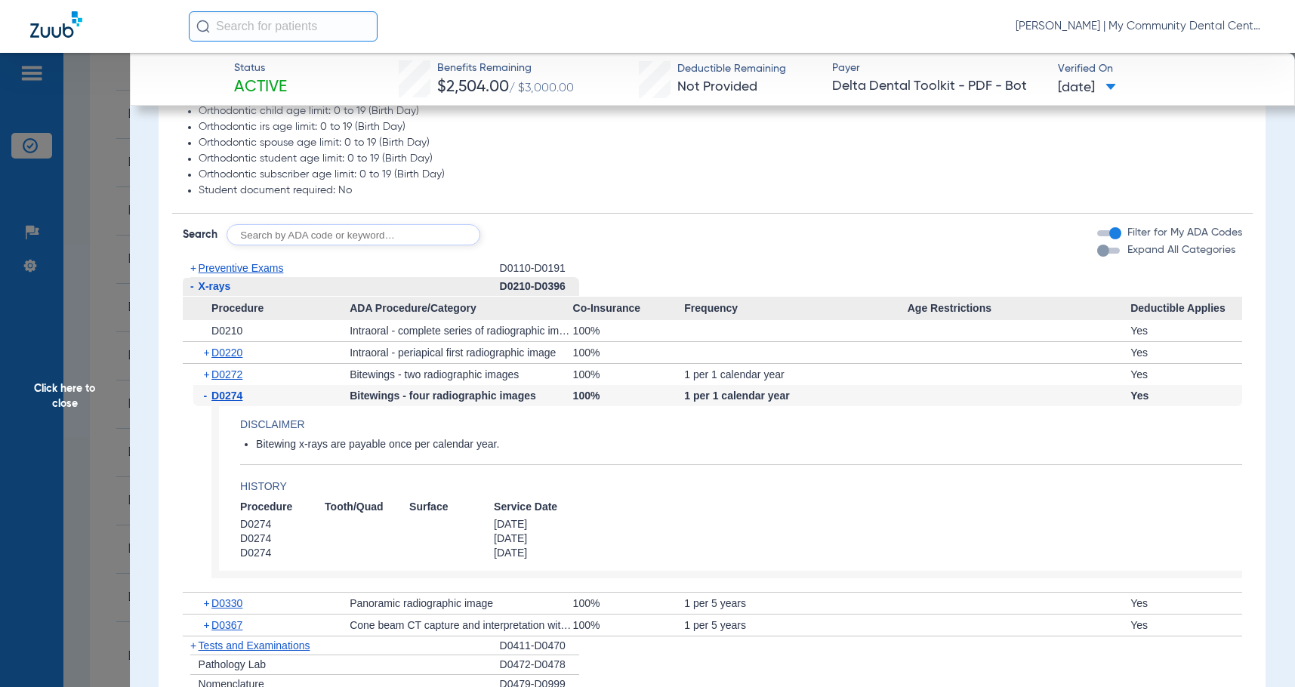
click at [223, 396] on span "D0274" at bounding box center [226, 396] width 31 height 12
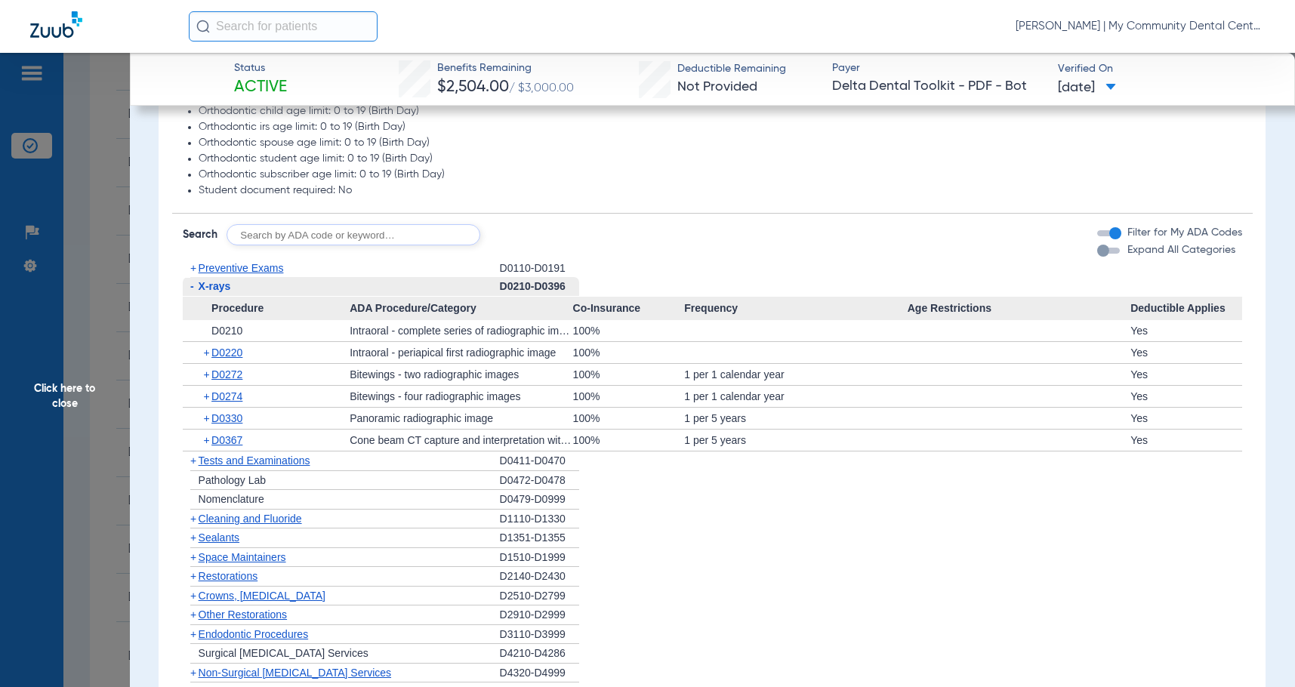
click at [227, 522] on span "Cleaning and Fluoride" at bounding box center [250, 519] width 103 height 12
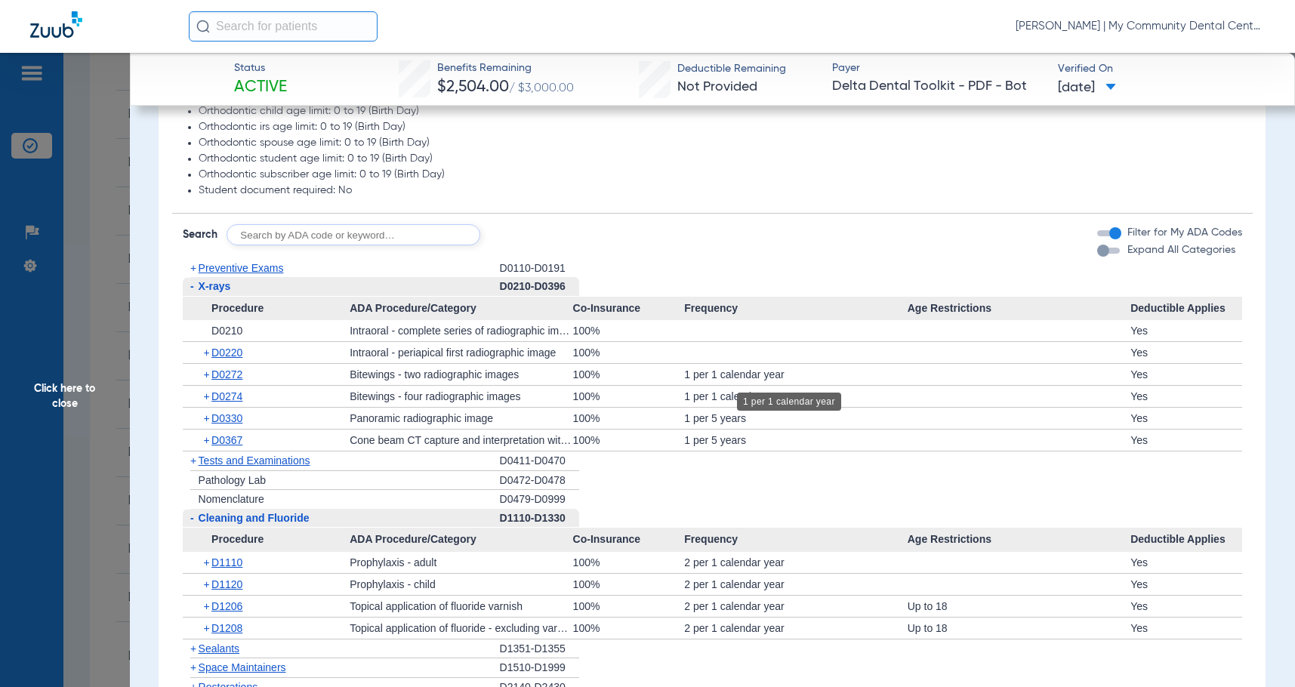
click at [708, 381] on div "1 per 1 calendar year" at bounding box center [795, 374] width 223 height 21
click at [236, 563] on span "D1110" at bounding box center [226, 563] width 31 height 12
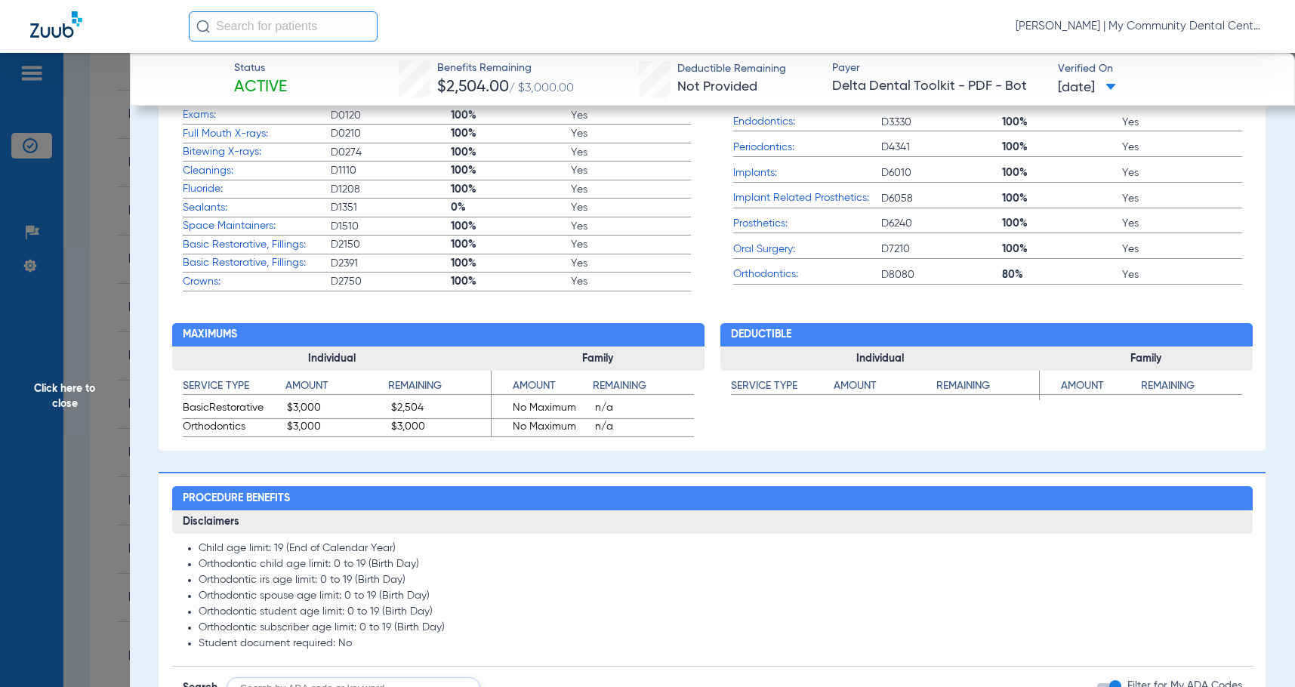
scroll to position [1057, 0]
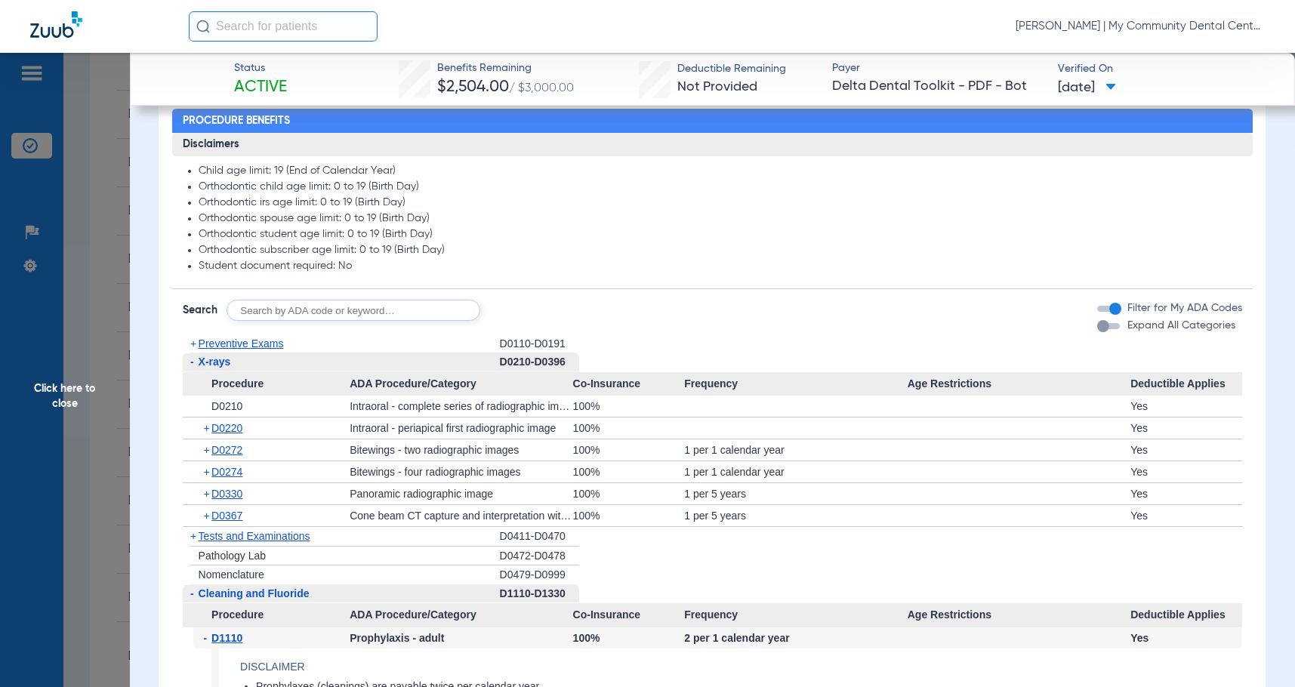
click at [236, 345] on span "Preventive Exams" at bounding box center [241, 344] width 85 height 12
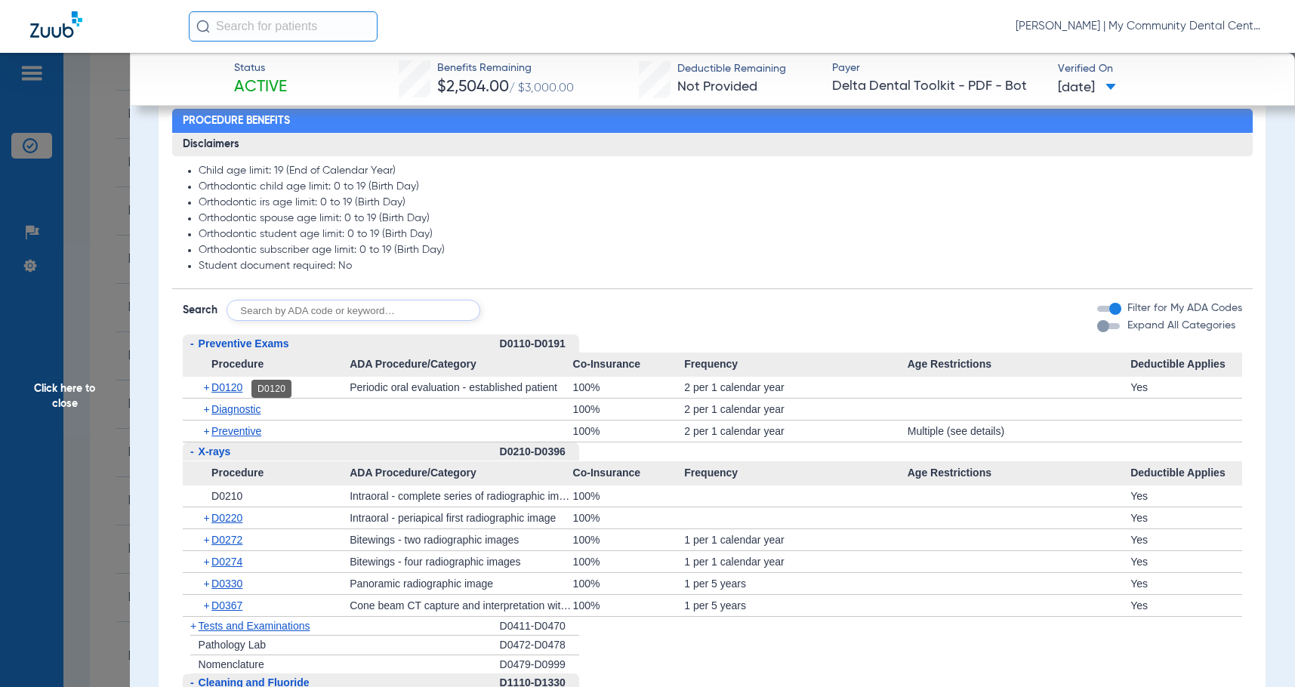
click at [233, 392] on span "D0120" at bounding box center [226, 387] width 31 height 12
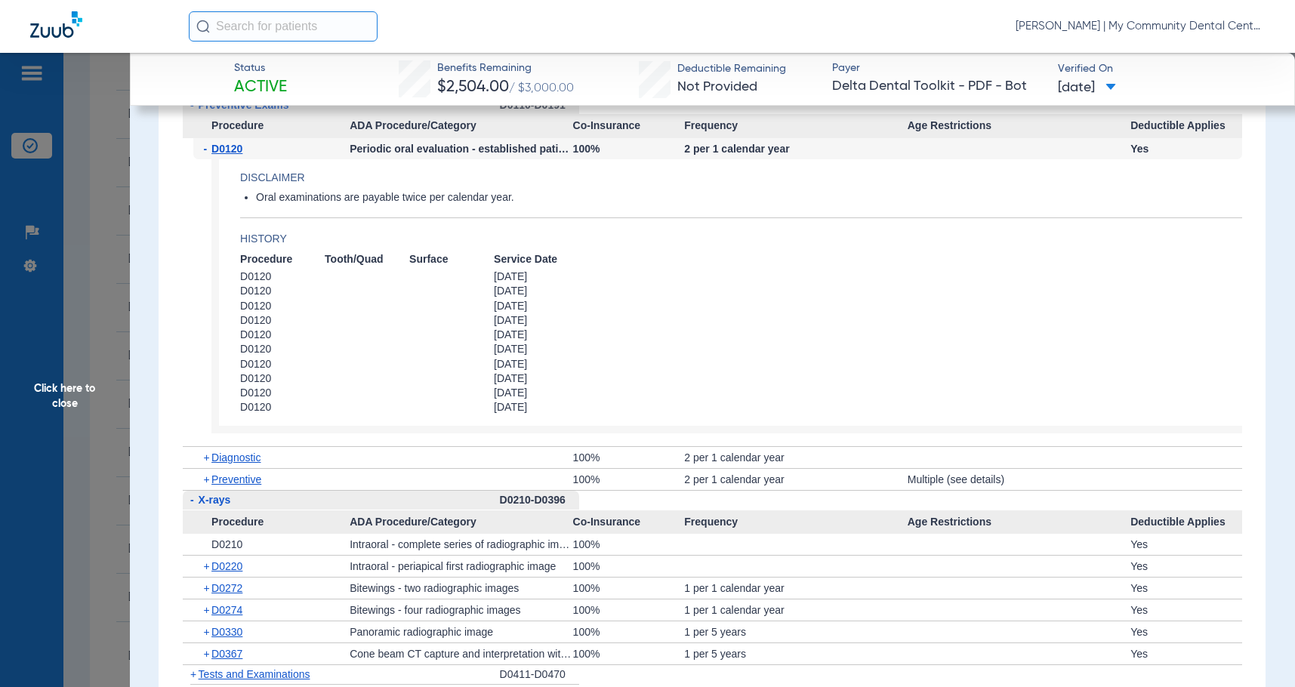
scroll to position [1435, 0]
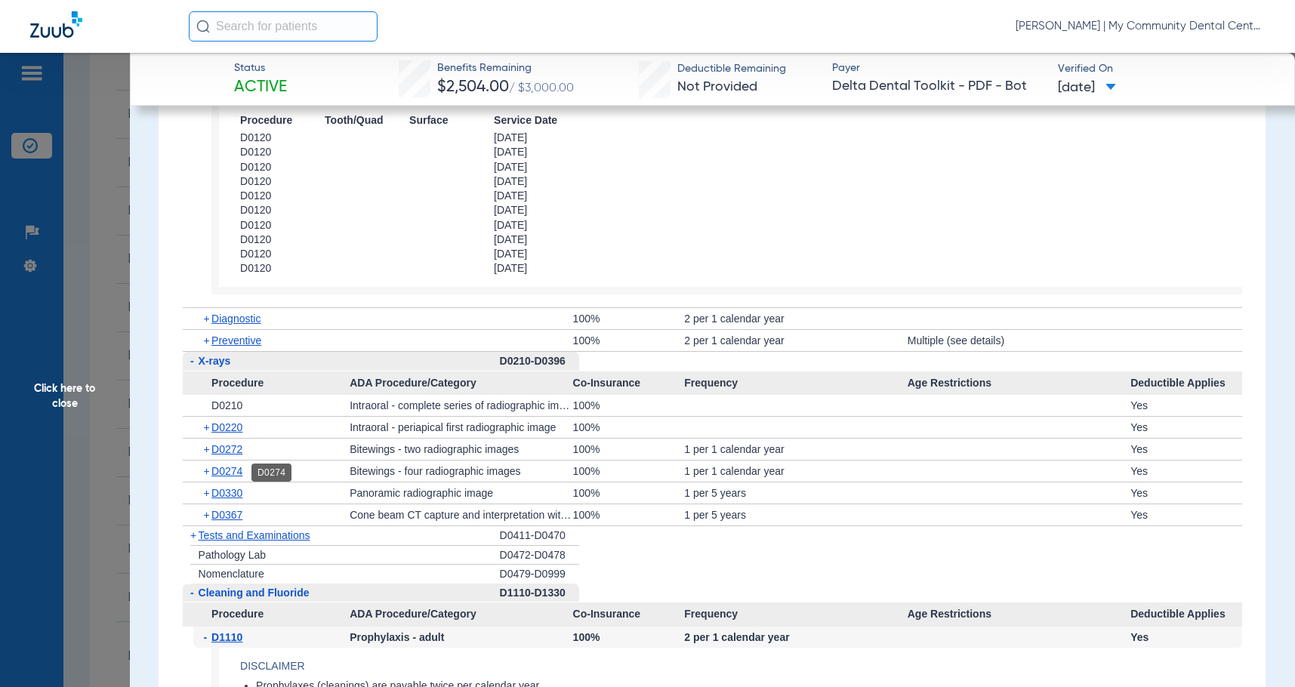
click at [227, 477] on span "D0274" at bounding box center [226, 471] width 31 height 12
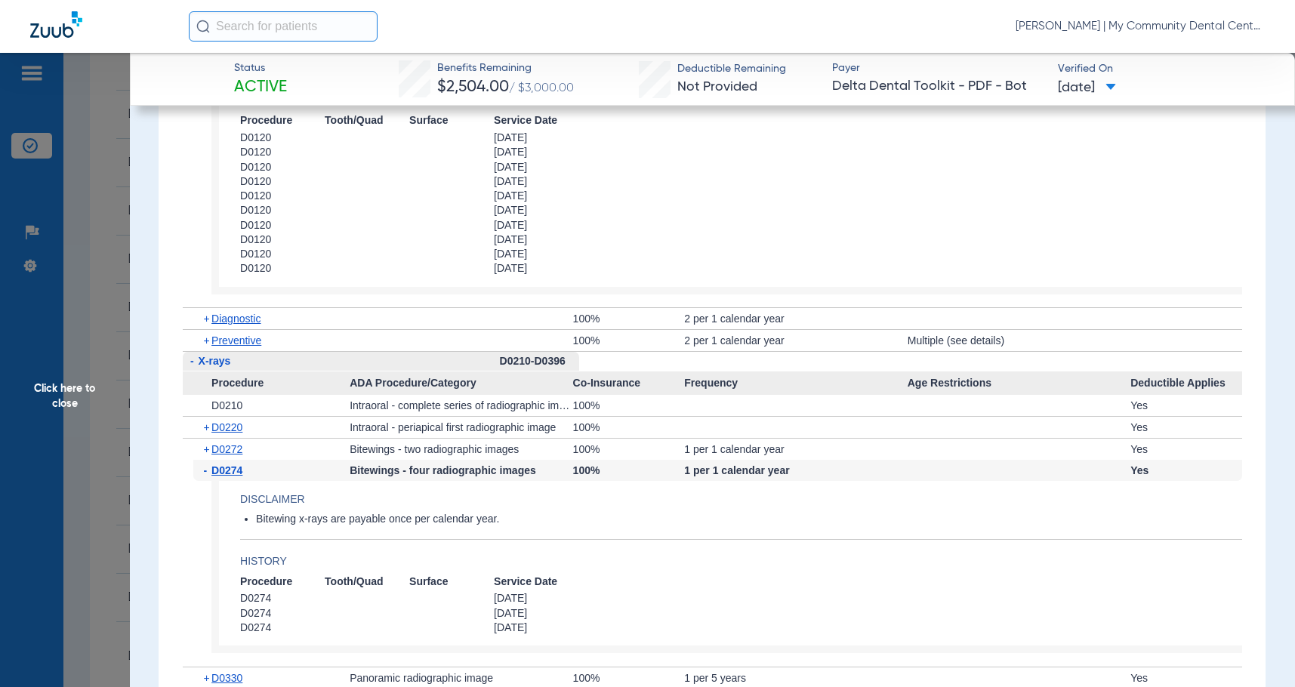
scroll to position [1511, 0]
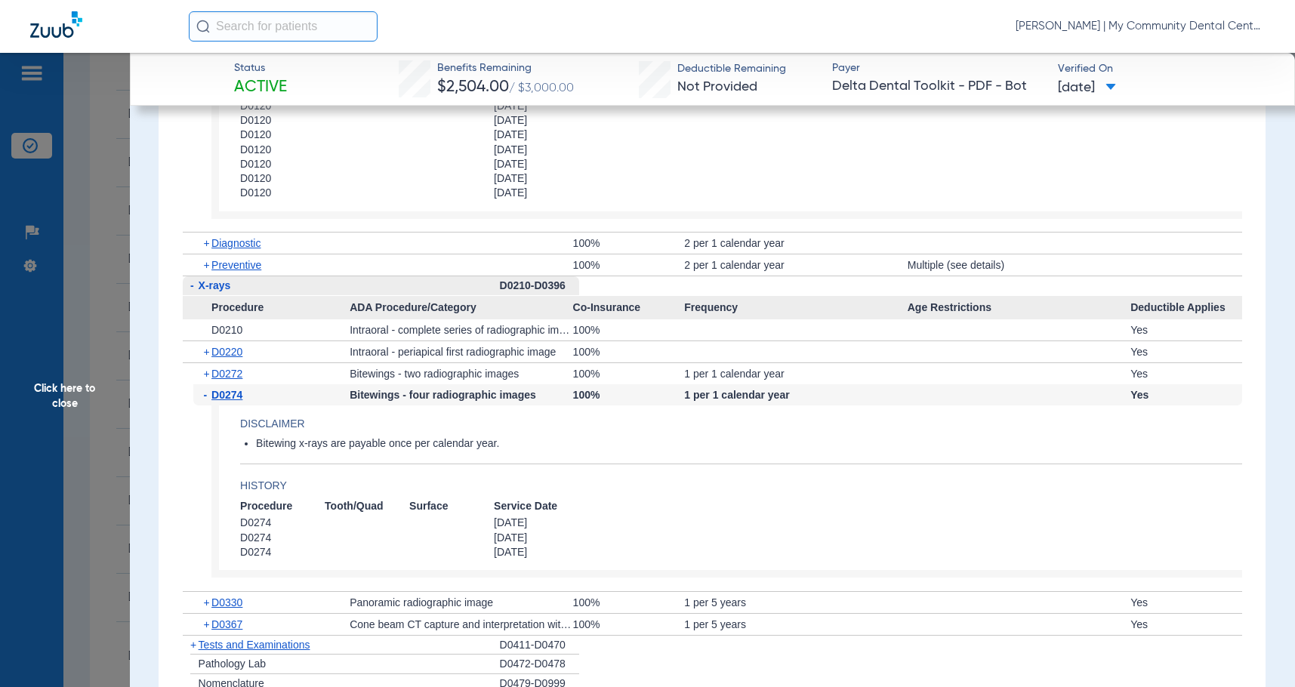
drag, startPoint x: 91, startPoint y: 426, endPoint x: 229, endPoint y: 470, distance: 145.0
click at [90, 426] on span "Click here to close" at bounding box center [65, 396] width 130 height 687
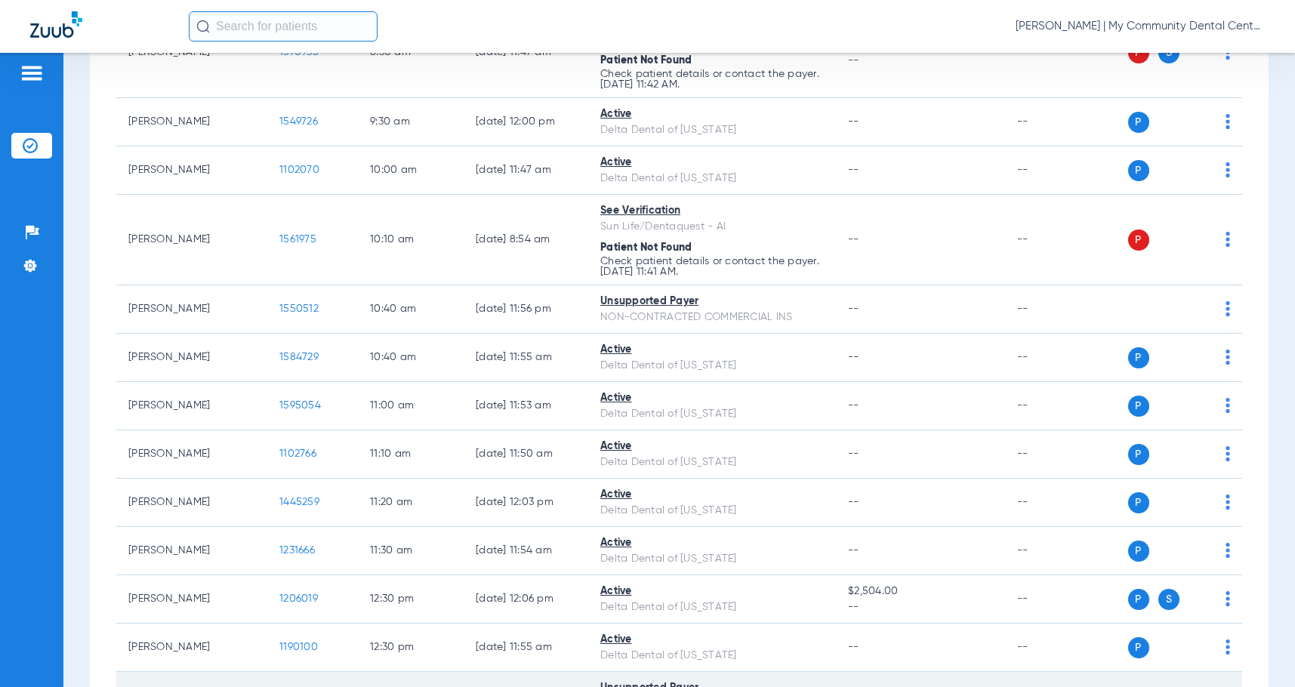
scroll to position [604, 0]
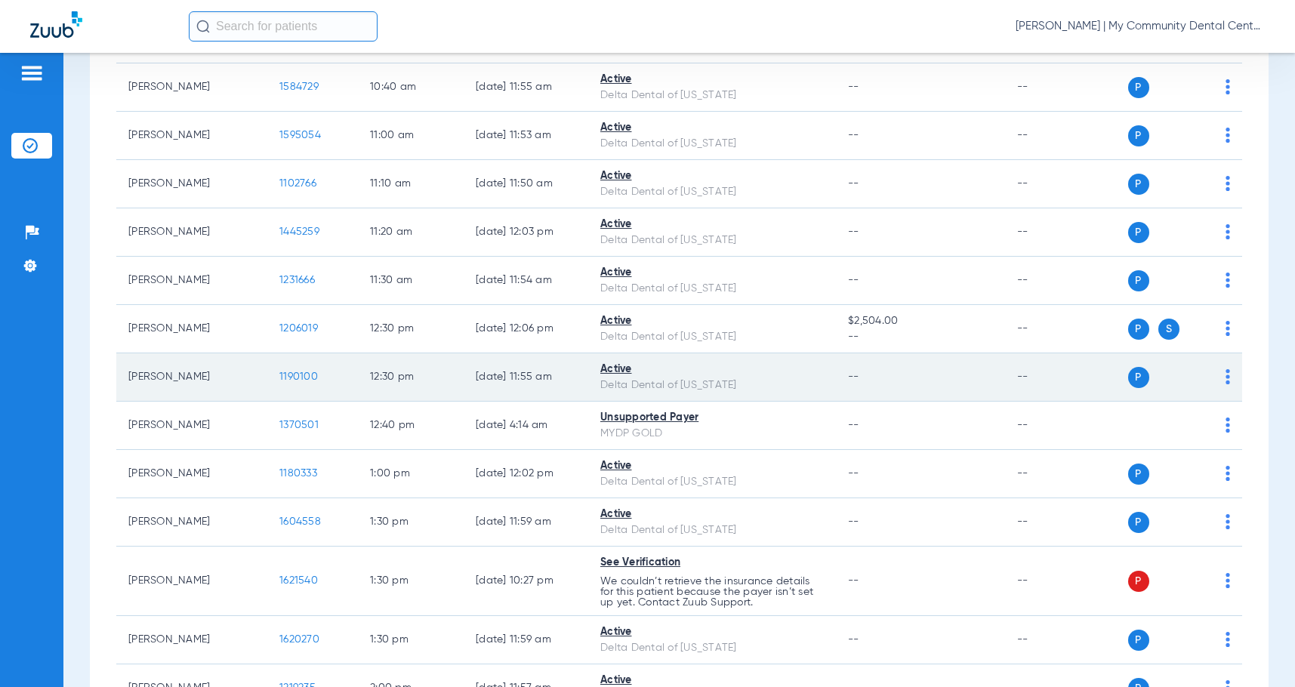
click at [311, 375] on span "1190100" at bounding box center [298, 377] width 39 height 11
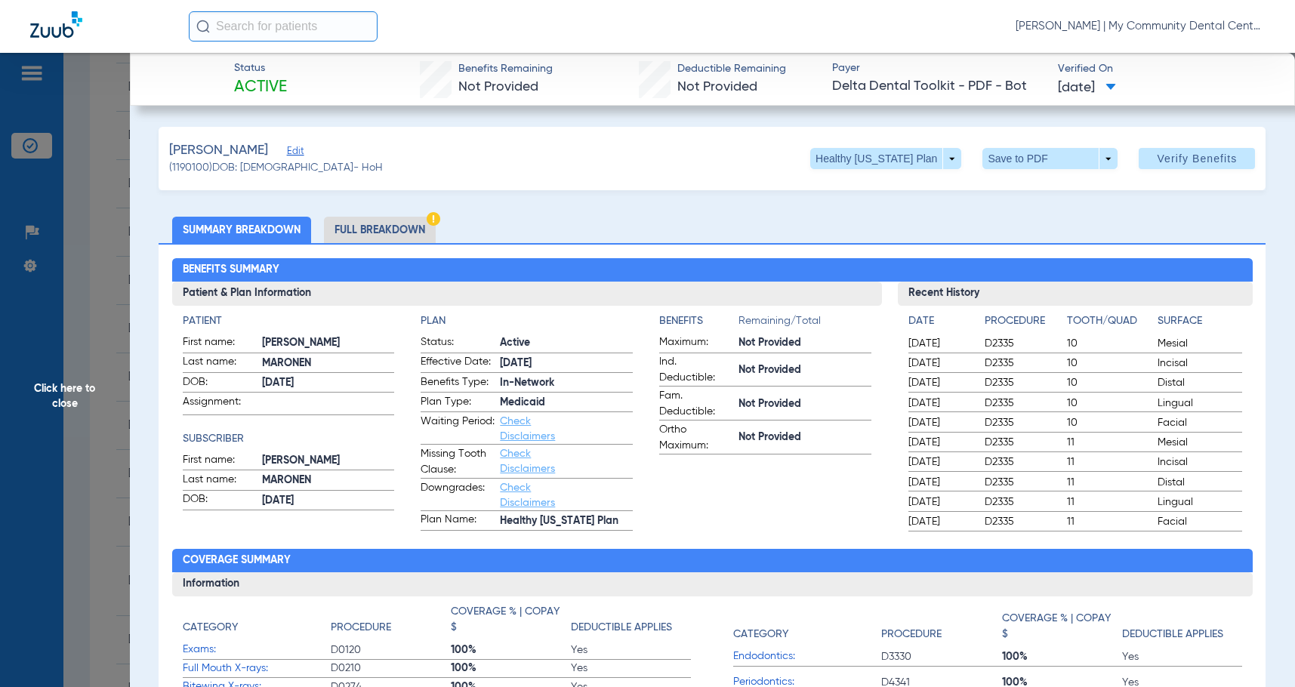
click at [359, 225] on li "Full Breakdown" at bounding box center [380, 230] width 112 height 26
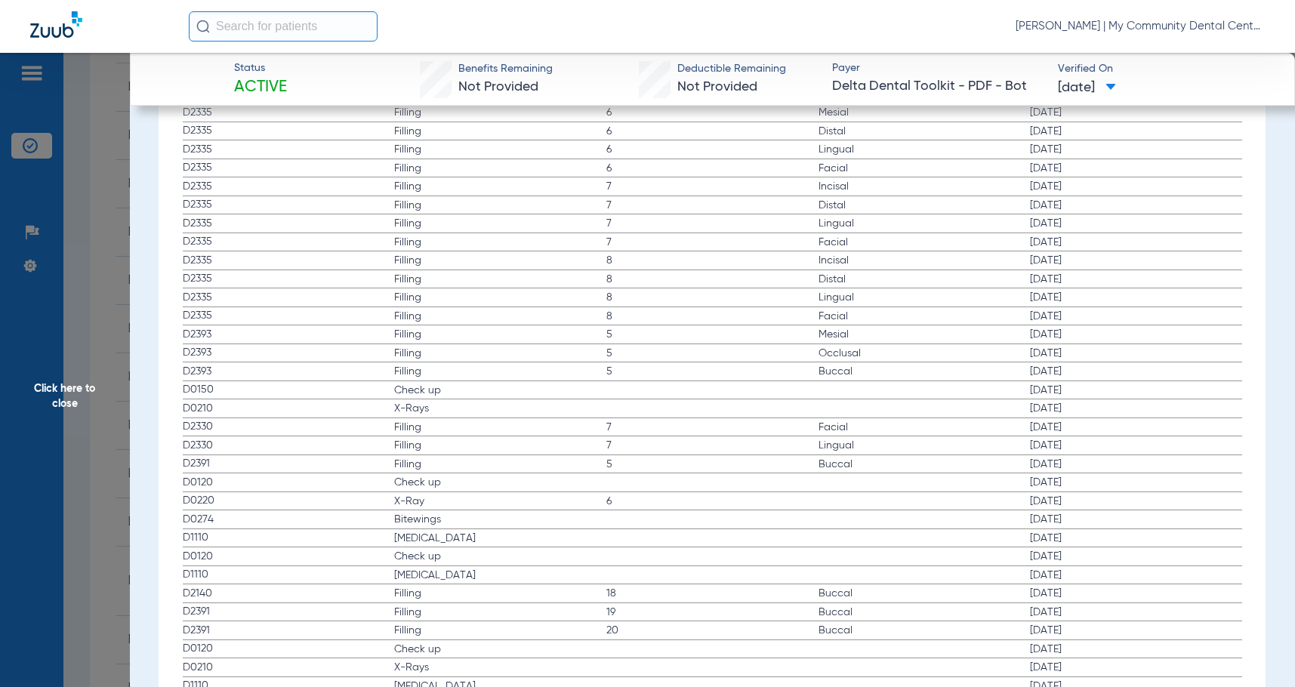
scroll to position [2341, 0]
drag, startPoint x: 108, startPoint y: 401, endPoint x: 418, endPoint y: 471, distance: 318.3
click at [108, 401] on span "Click here to close" at bounding box center [65, 396] width 130 height 687
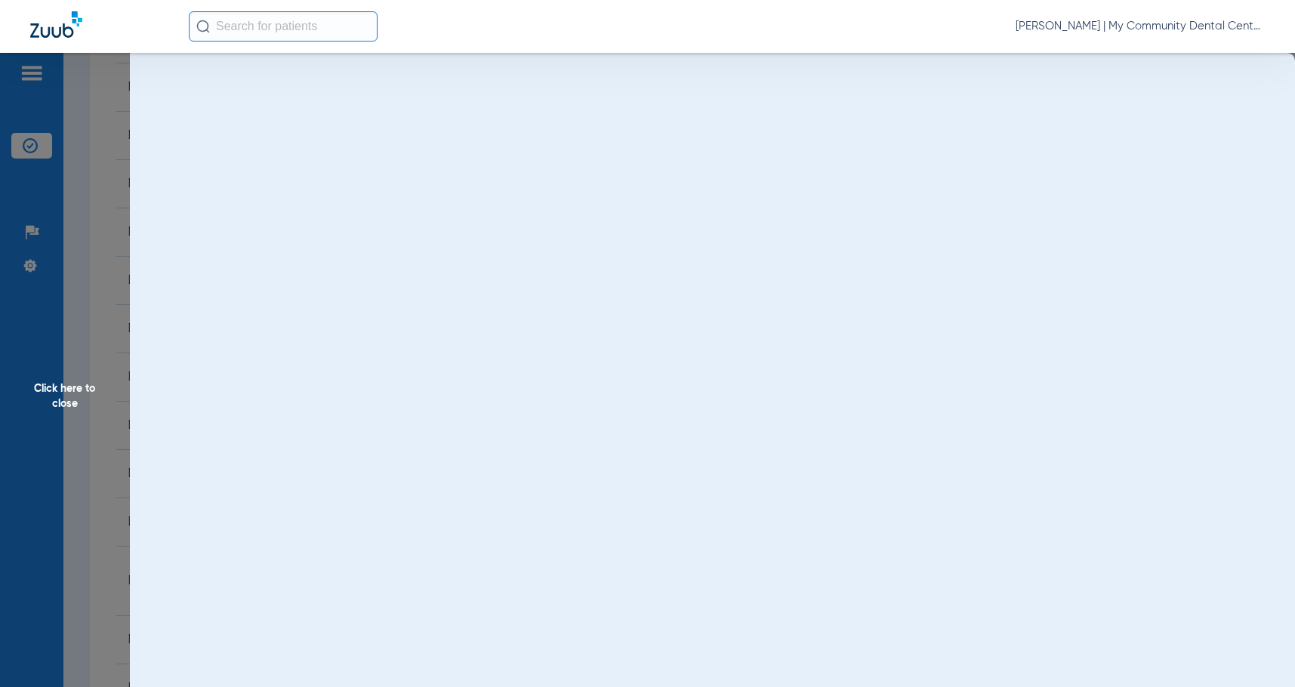
scroll to position [0, 0]
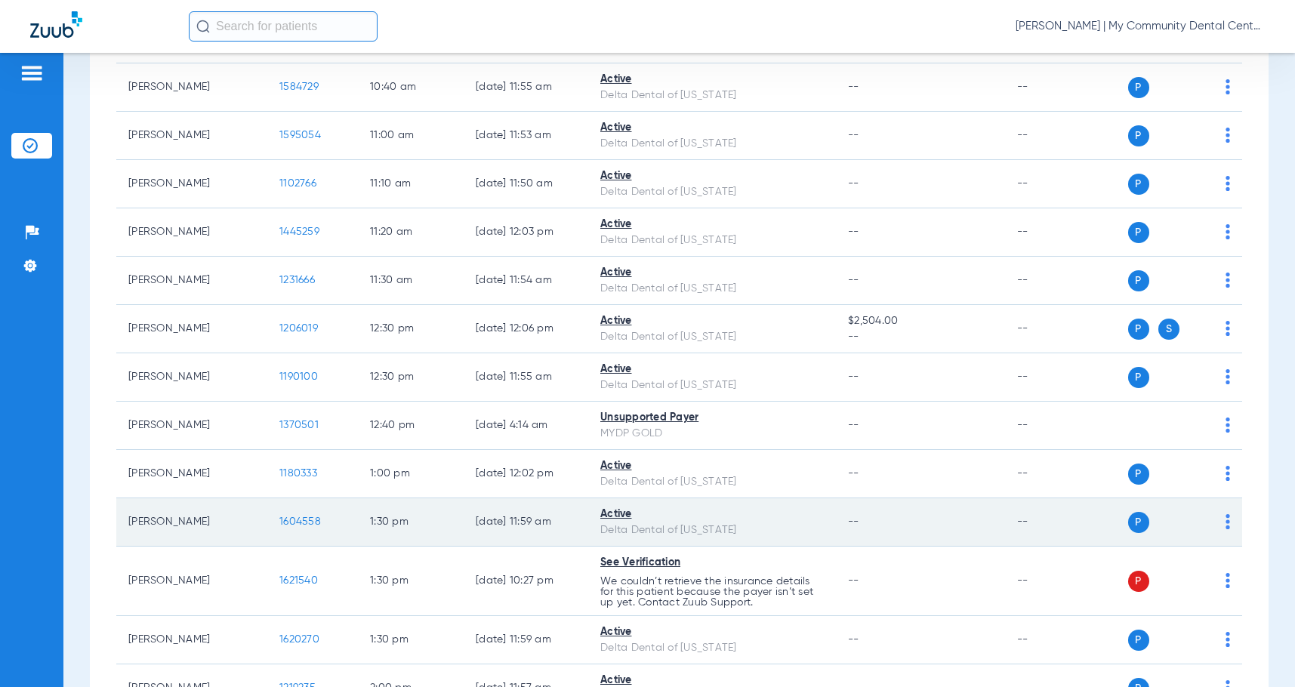
click at [308, 521] on span "1604558" at bounding box center [300, 522] width 42 height 11
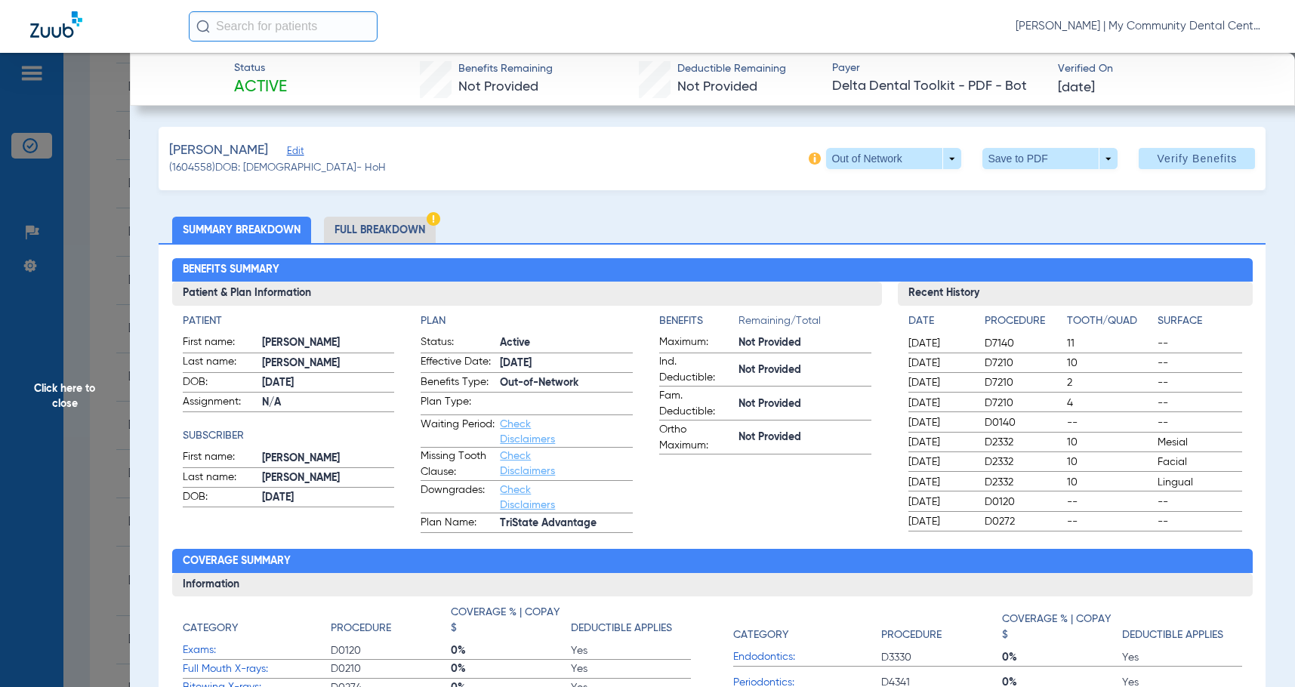
click at [406, 235] on li "Full Breakdown" at bounding box center [380, 230] width 112 height 26
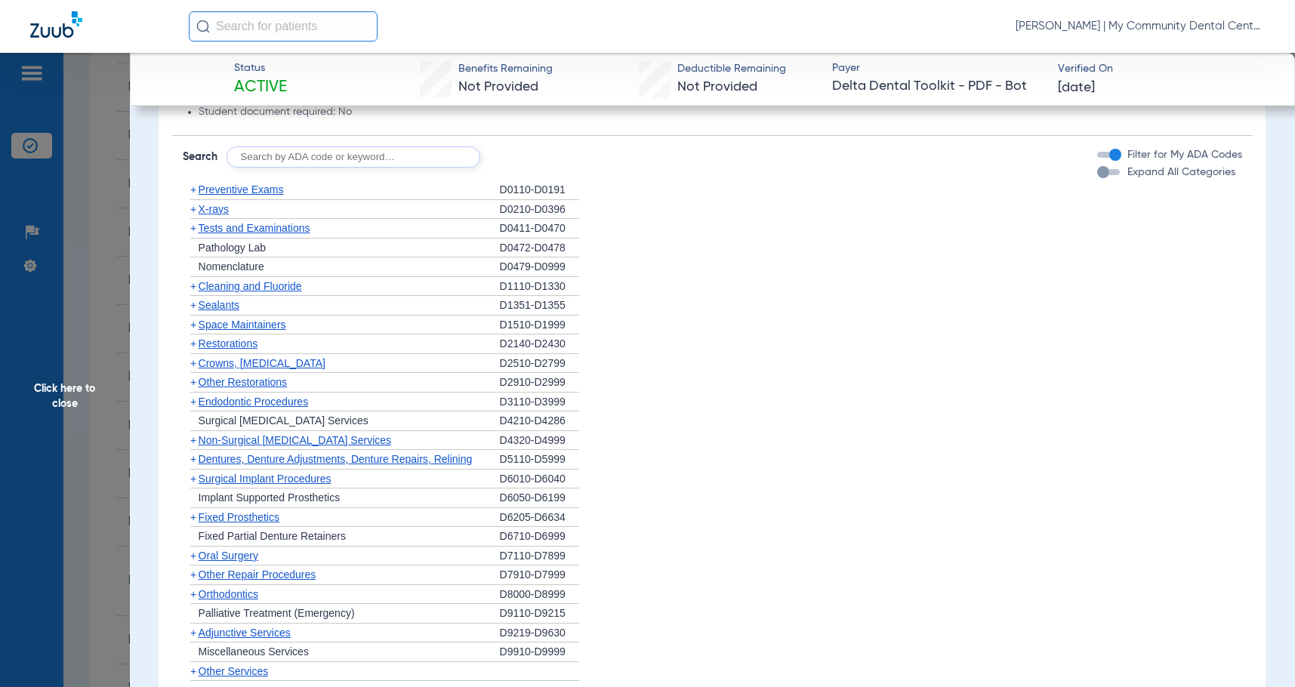
scroll to position [1133, 0]
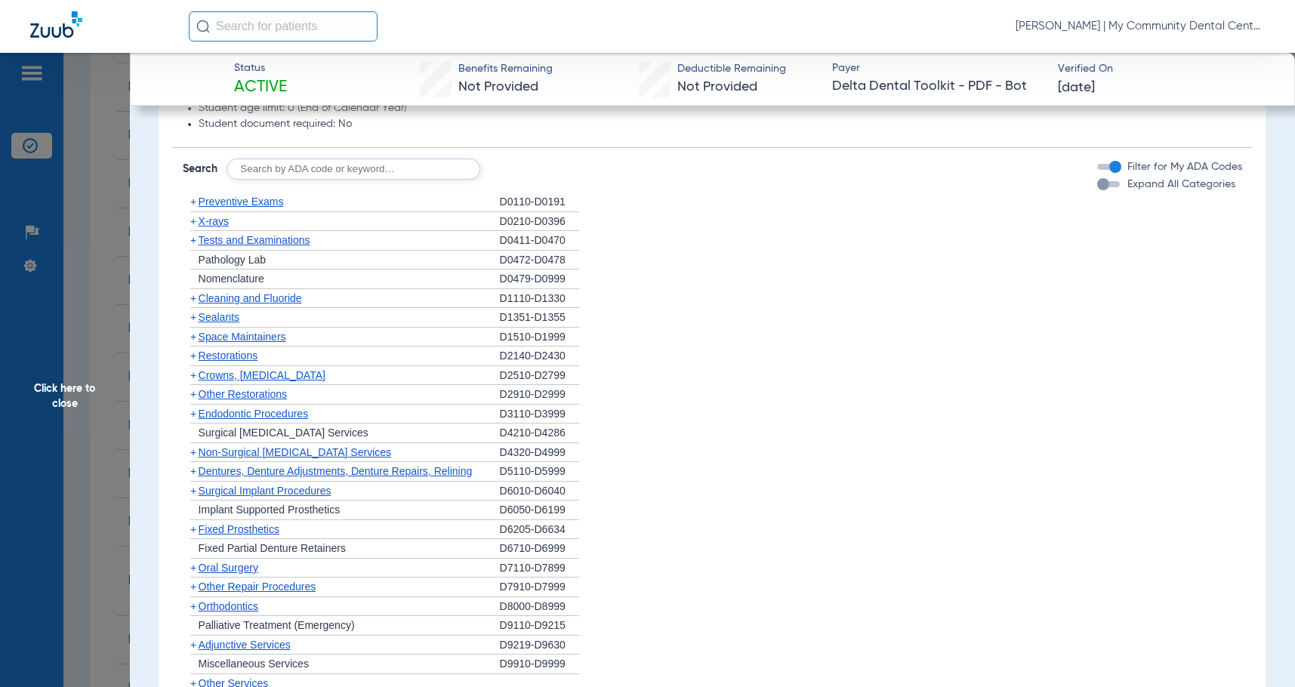
click at [221, 223] on span "X-rays" at bounding box center [214, 221] width 30 height 12
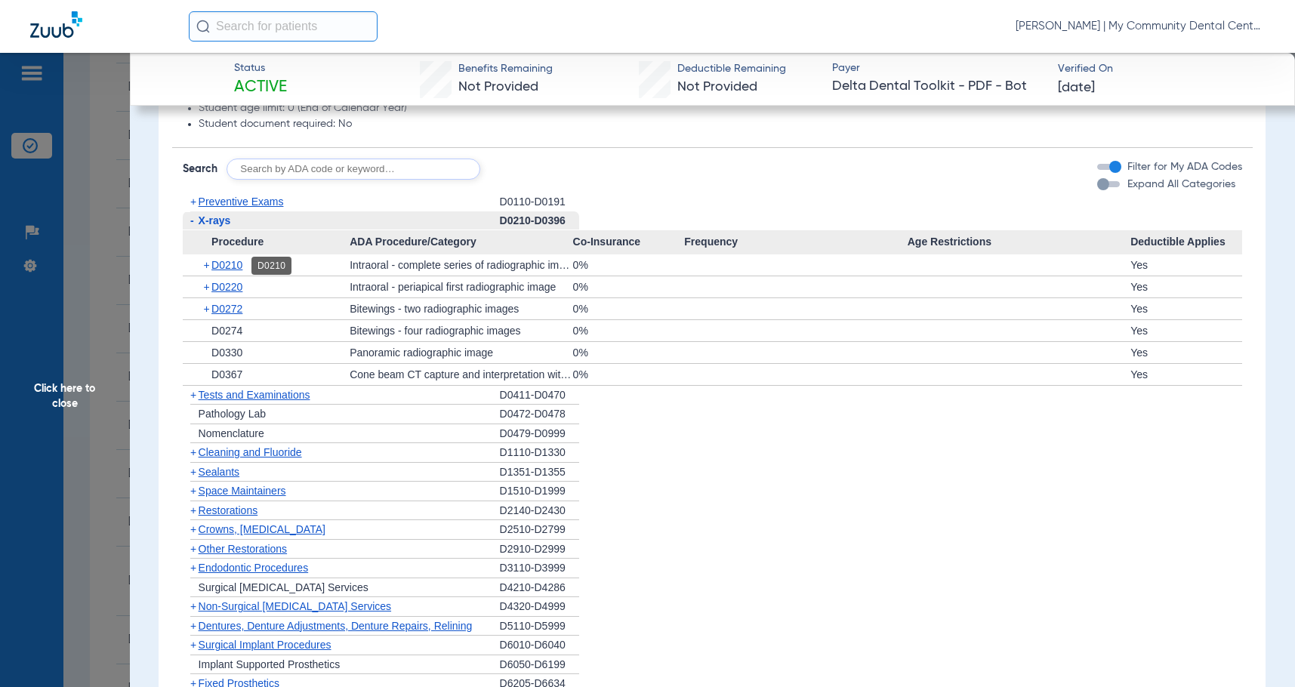
click at [236, 267] on span "D0210" at bounding box center [226, 265] width 31 height 12
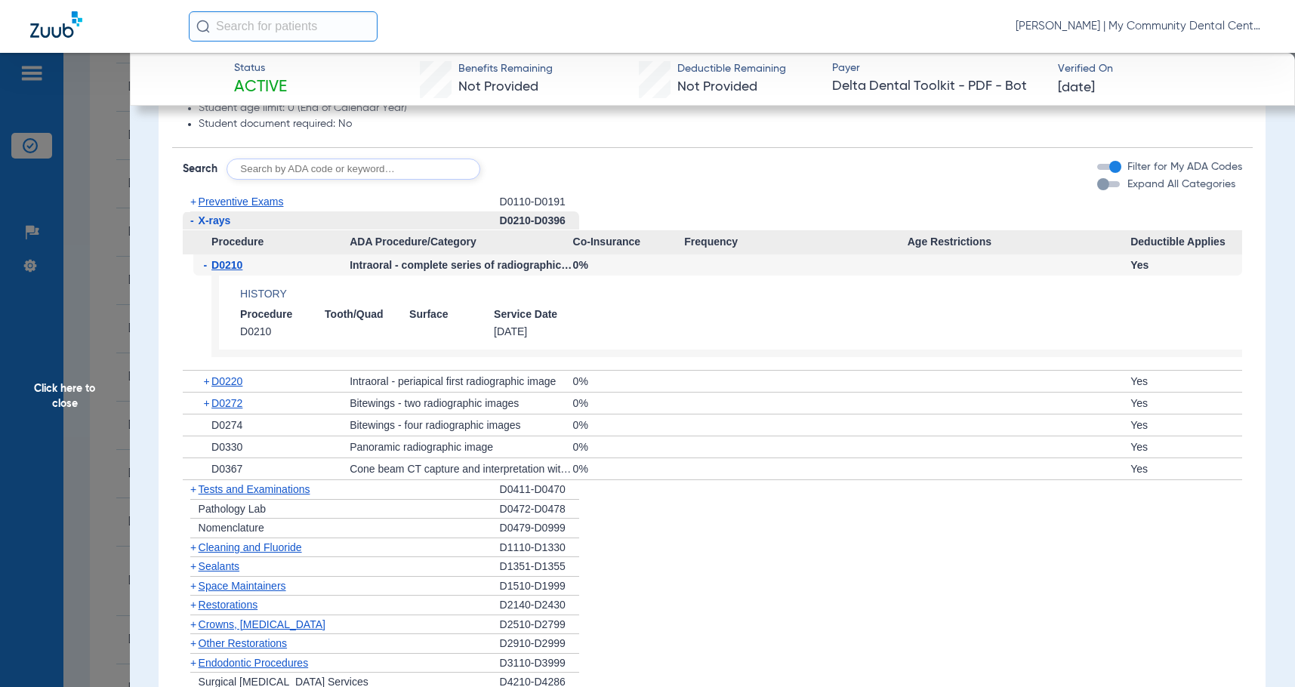
click at [242, 551] on span "Cleaning and Fluoride" at bounding box center [250, 548] width 103 height 12
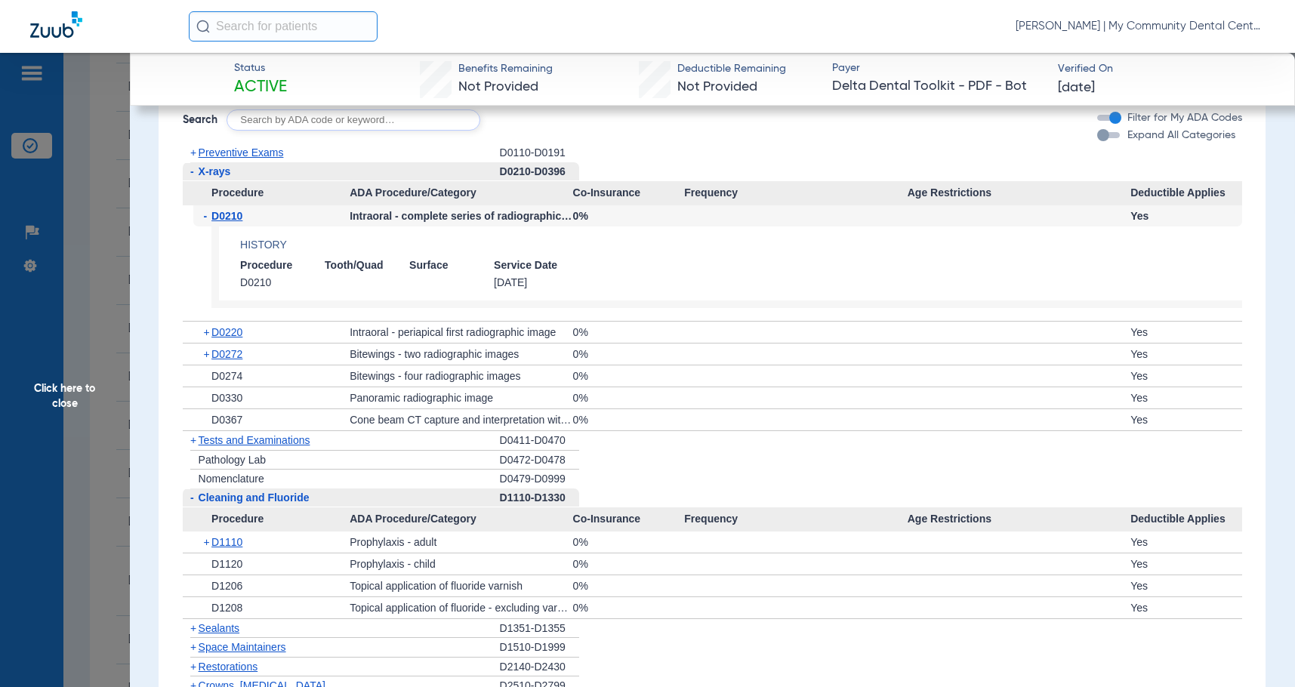
scroll to position [1209, 0]
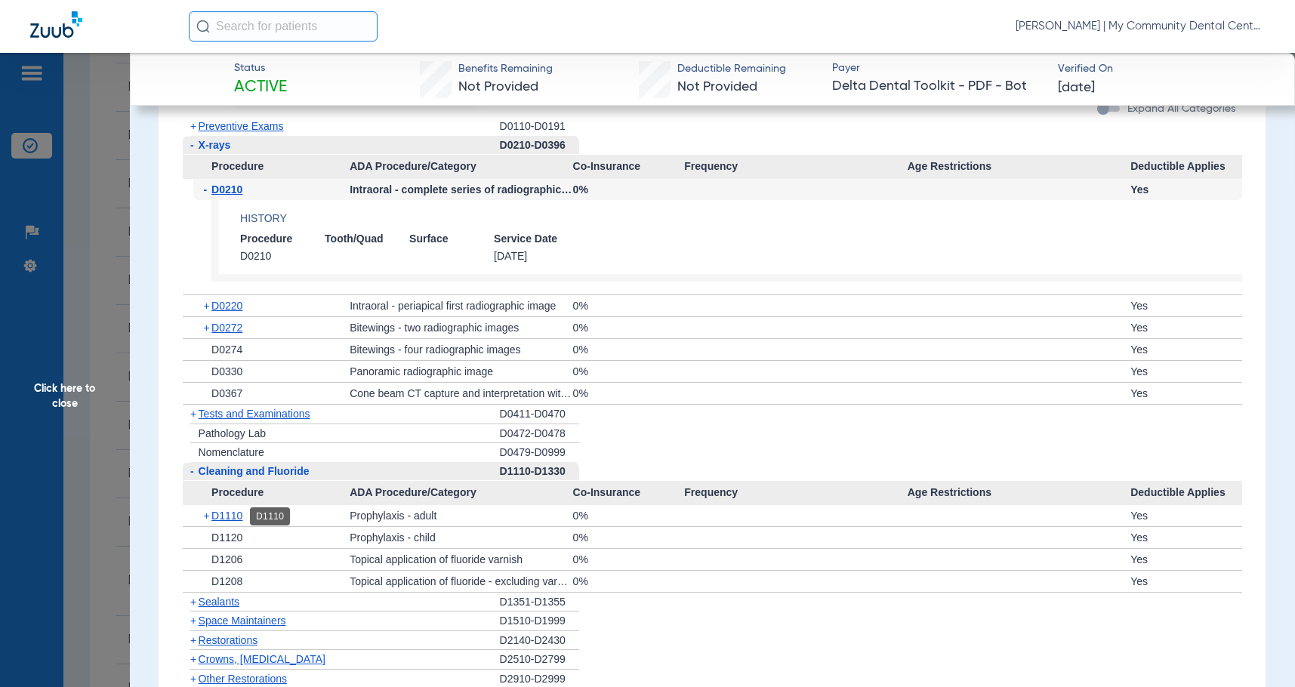
click at [226, 511] on span "D1110" at bounding box center [226, 516] width 31 height 12
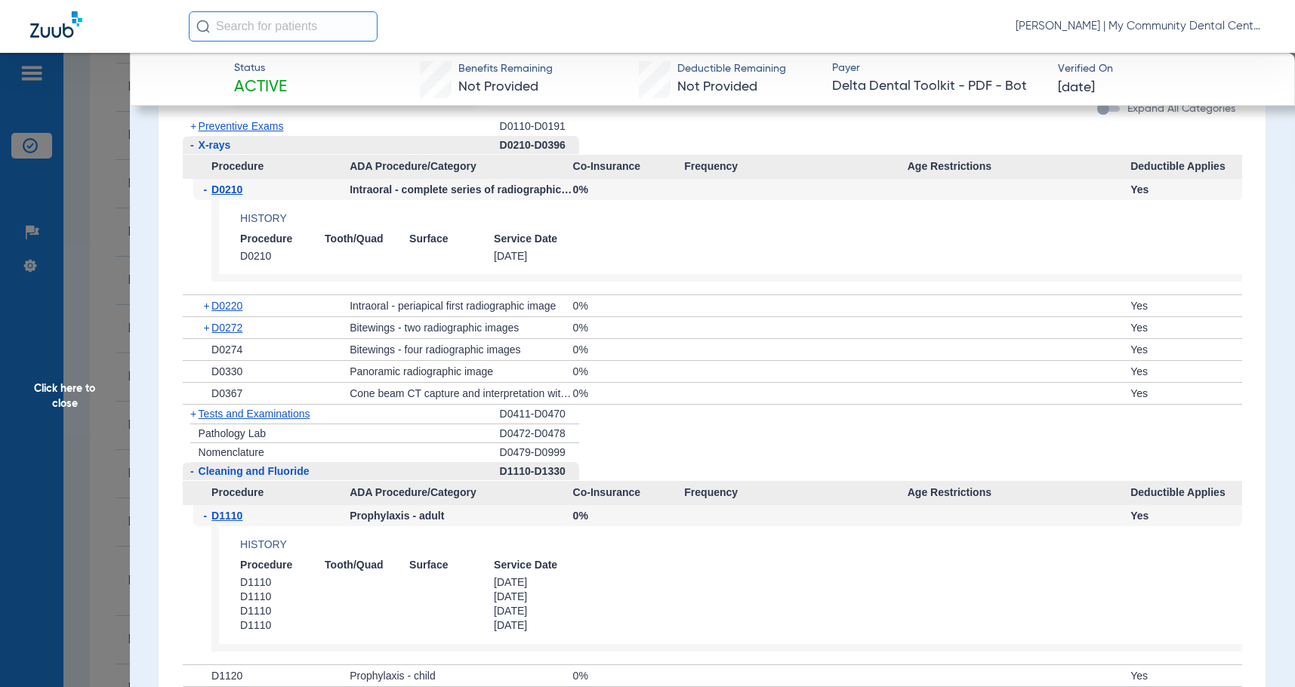
click at [226, 511] on span "D1110" at bounding box center [226, 516] width 31 height 12
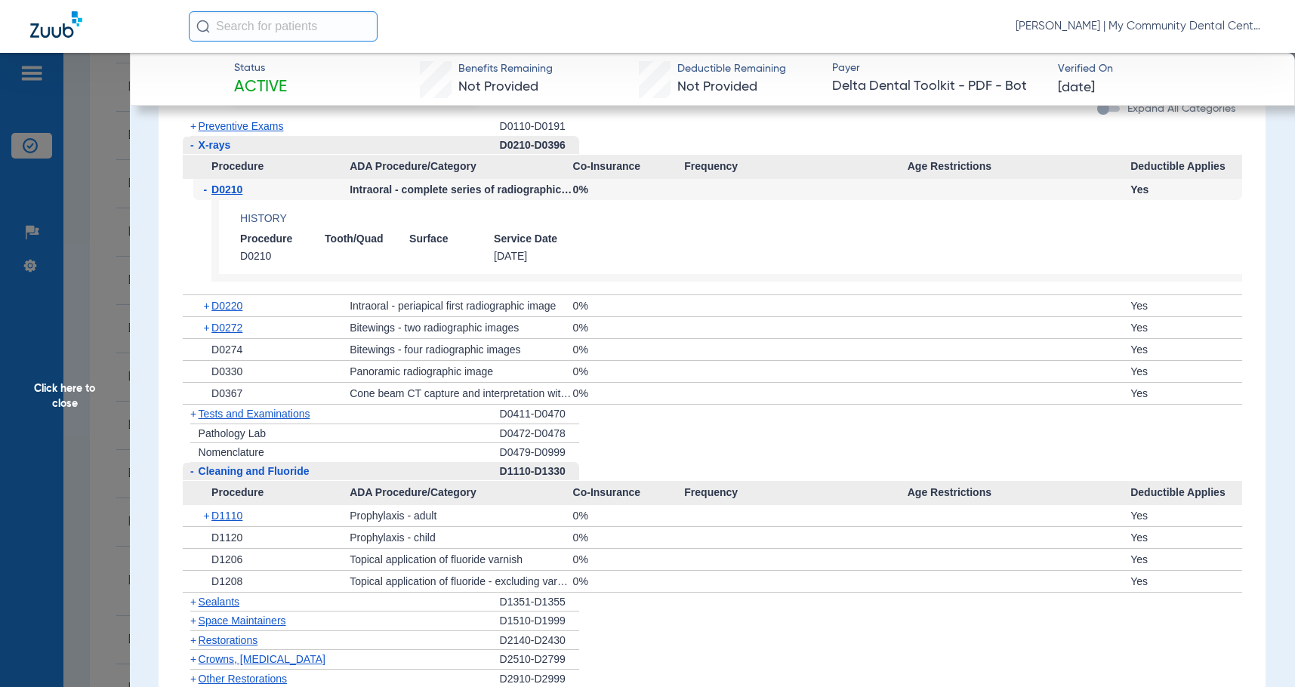
click at [225, 131] on span "Preventive Exams" at bounding box center [241, 126] width 85 height 12
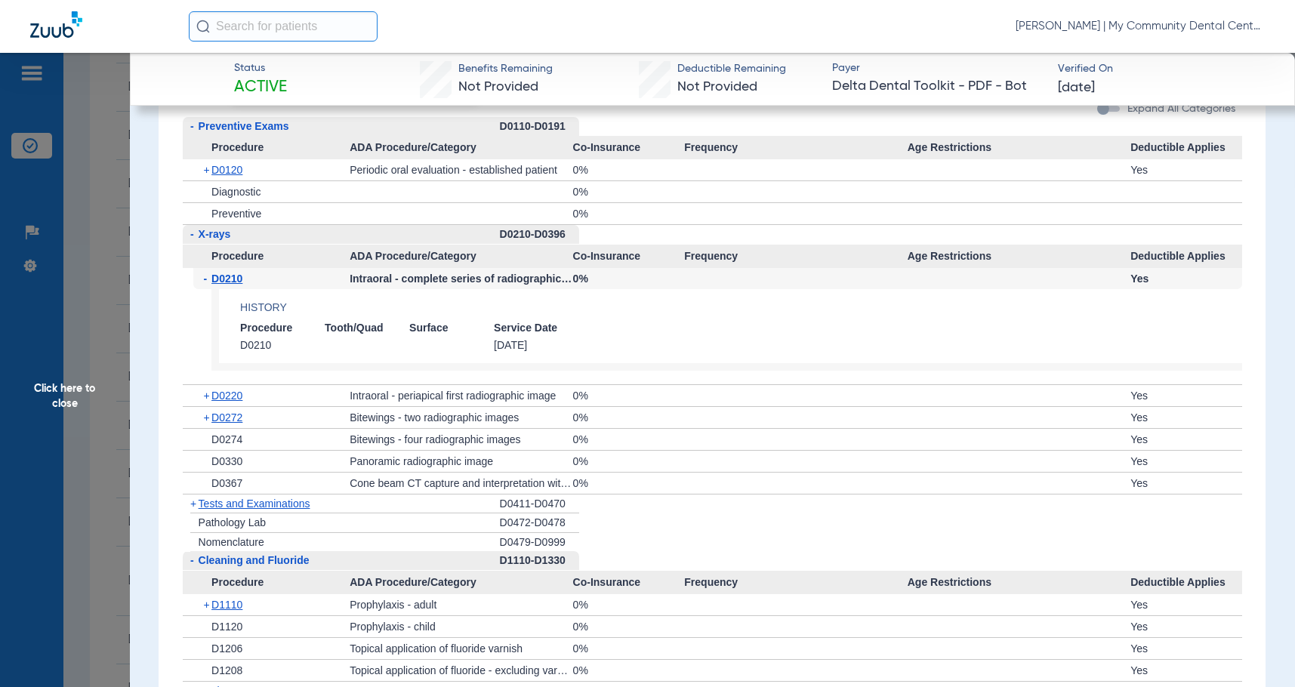
click at [218, 162] on div "+ D0120" at bounding box center [271, 169] width 157 height 21
click at [218, 168] on span "D0120" at bounding box center [226, 170] width 31 height 12
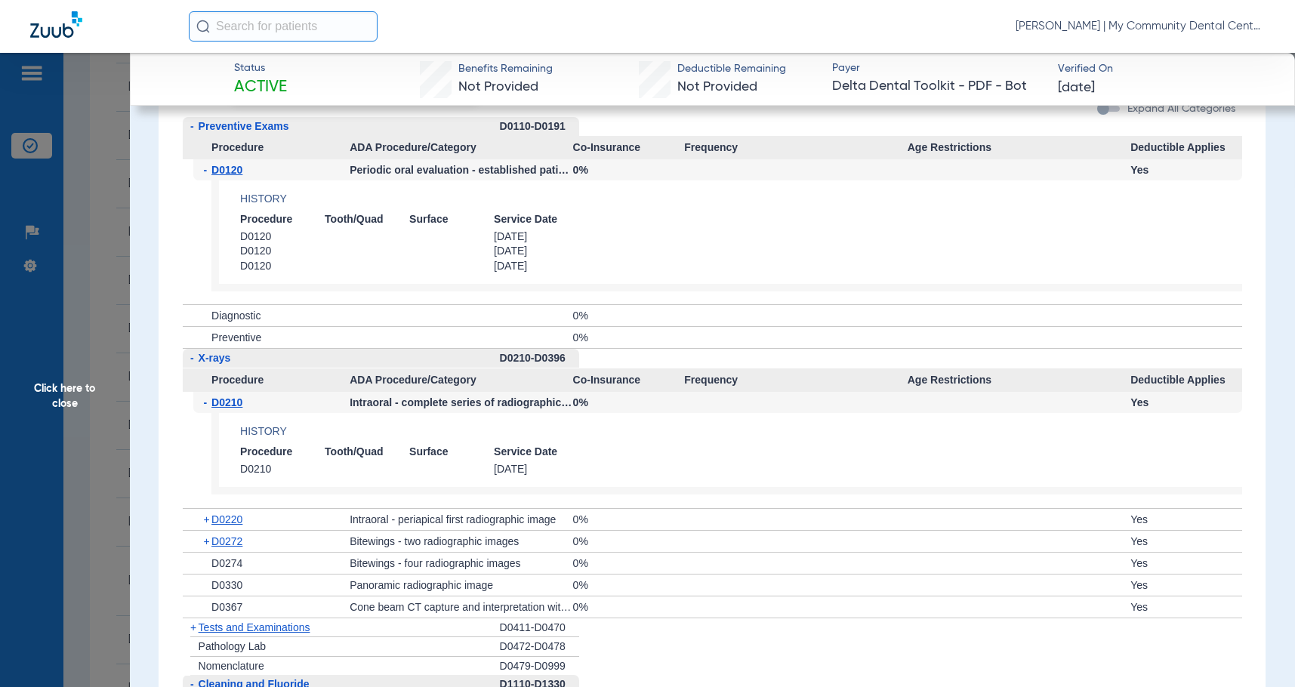
click at [50, 374] on span "Click here to close" at bounding box center [65, 396] width 130 height 687
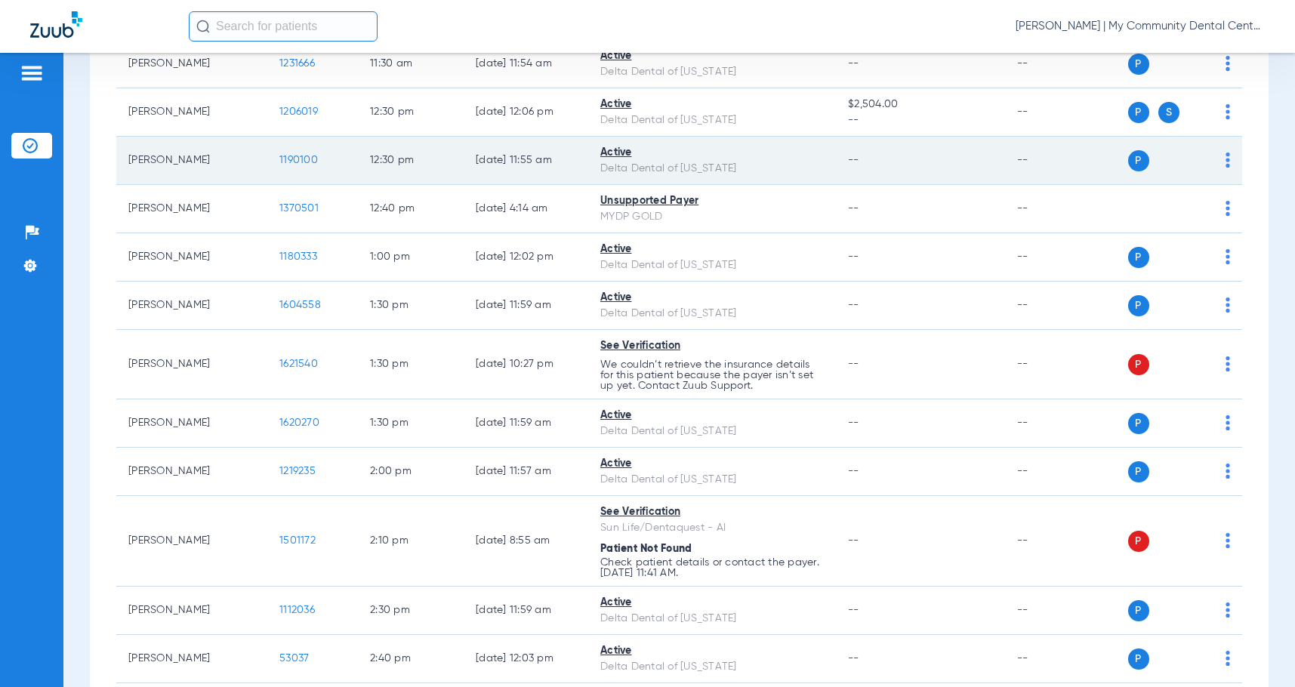
scroll to position [831, 0]
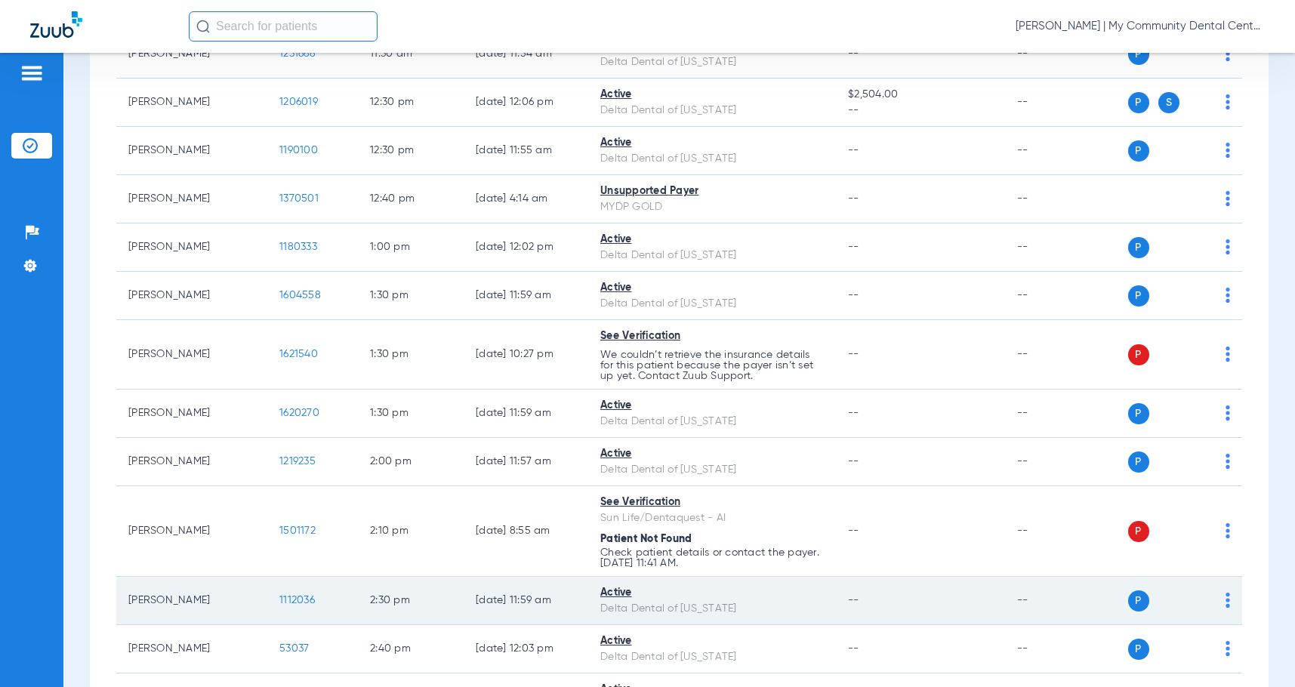
click at [307, 595] on span "1112036" at bounding box center [297, 600] width 36 height 11
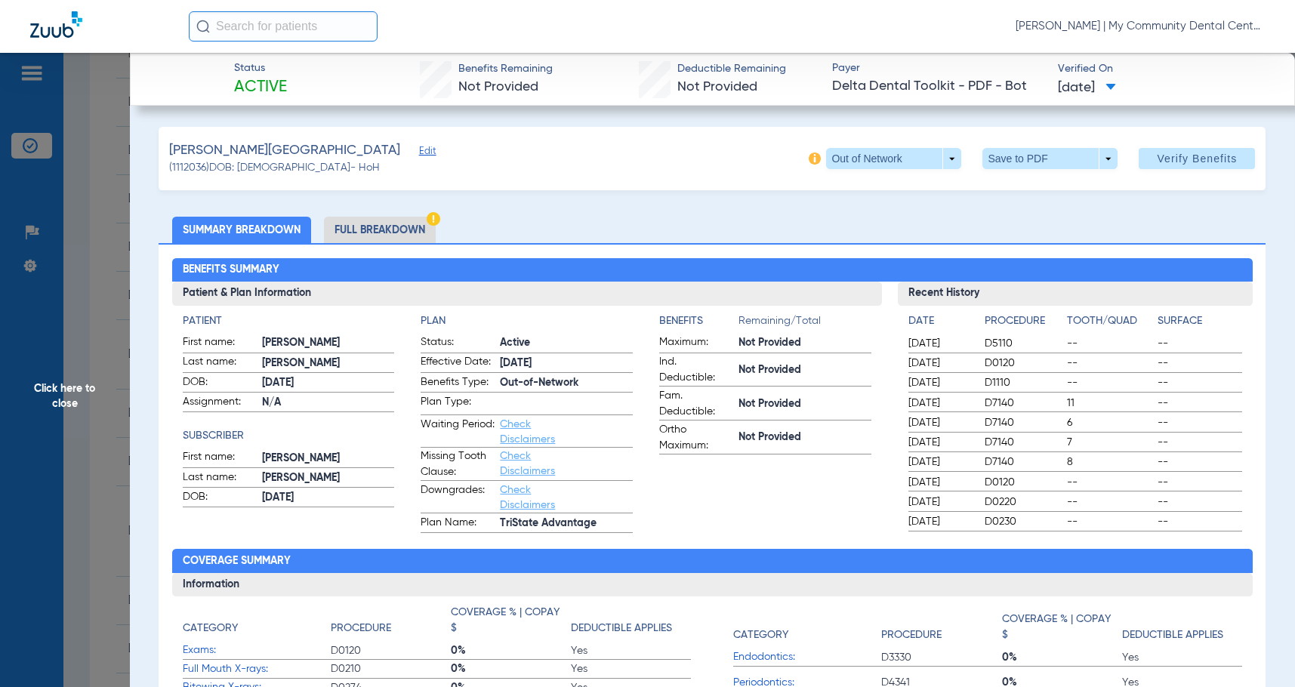
click at [350, 221] on li "Full Breakdown" at bounding box center [380, 230] width 112 height 26
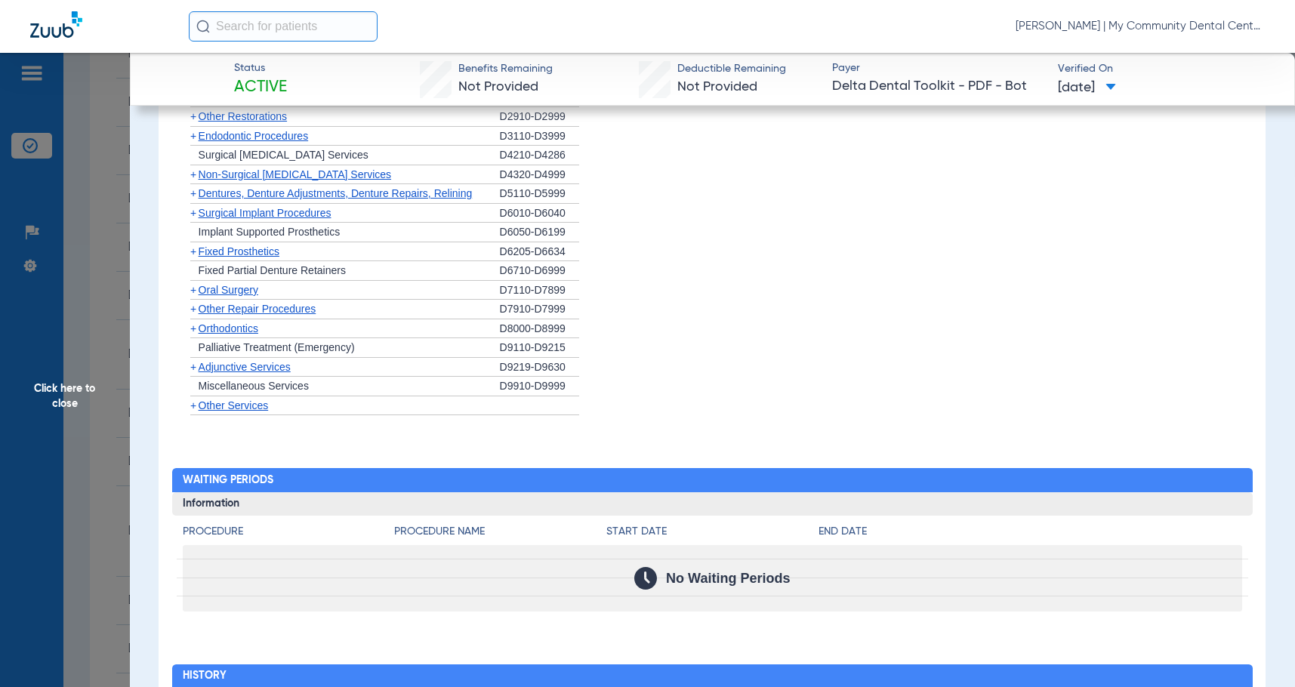
scroll to position [1737, 0]
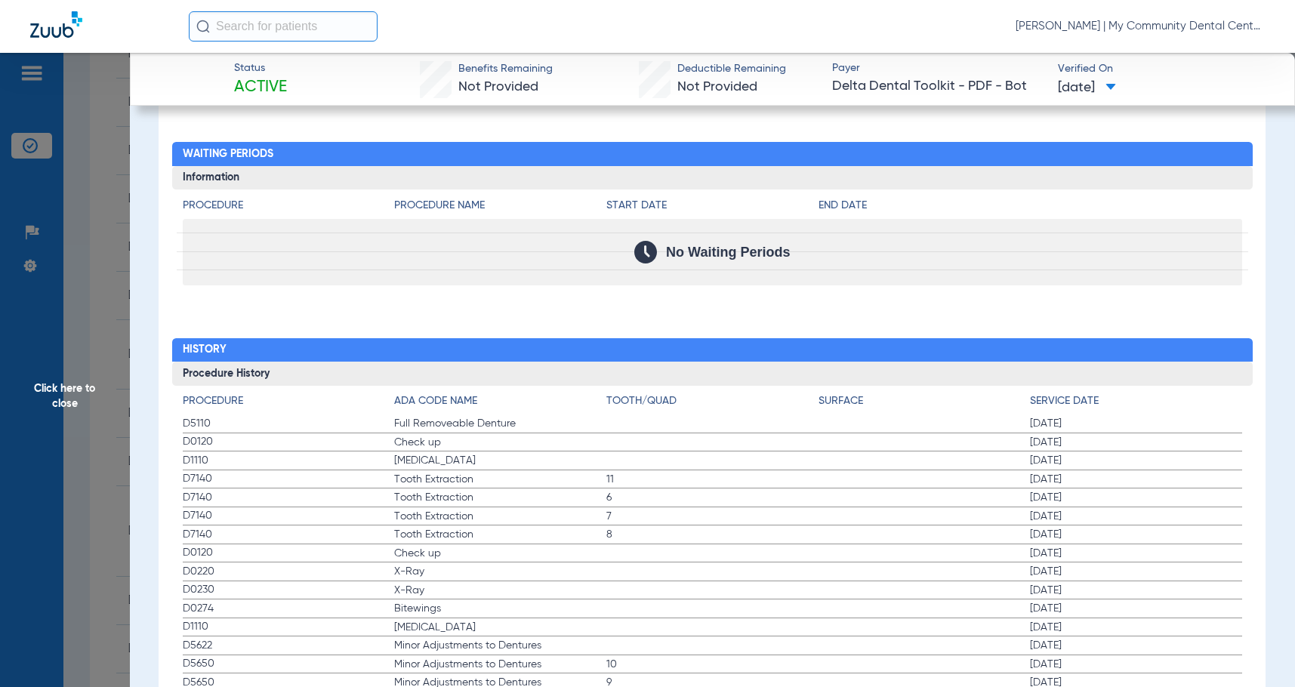
click at [604, 418] on label "D5110 Full Removeable Denture 07/25/2024" at bounding box center [713, 424] width 1060 height 19
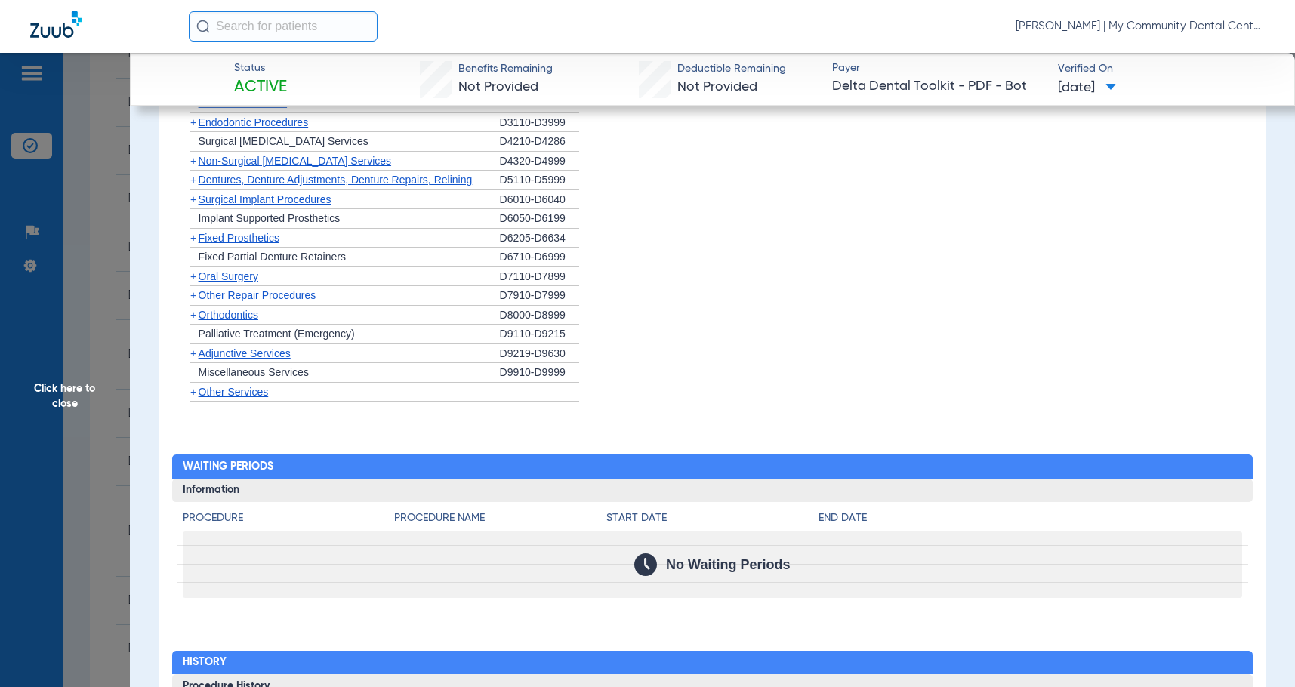
scroll to position [1209, 0]
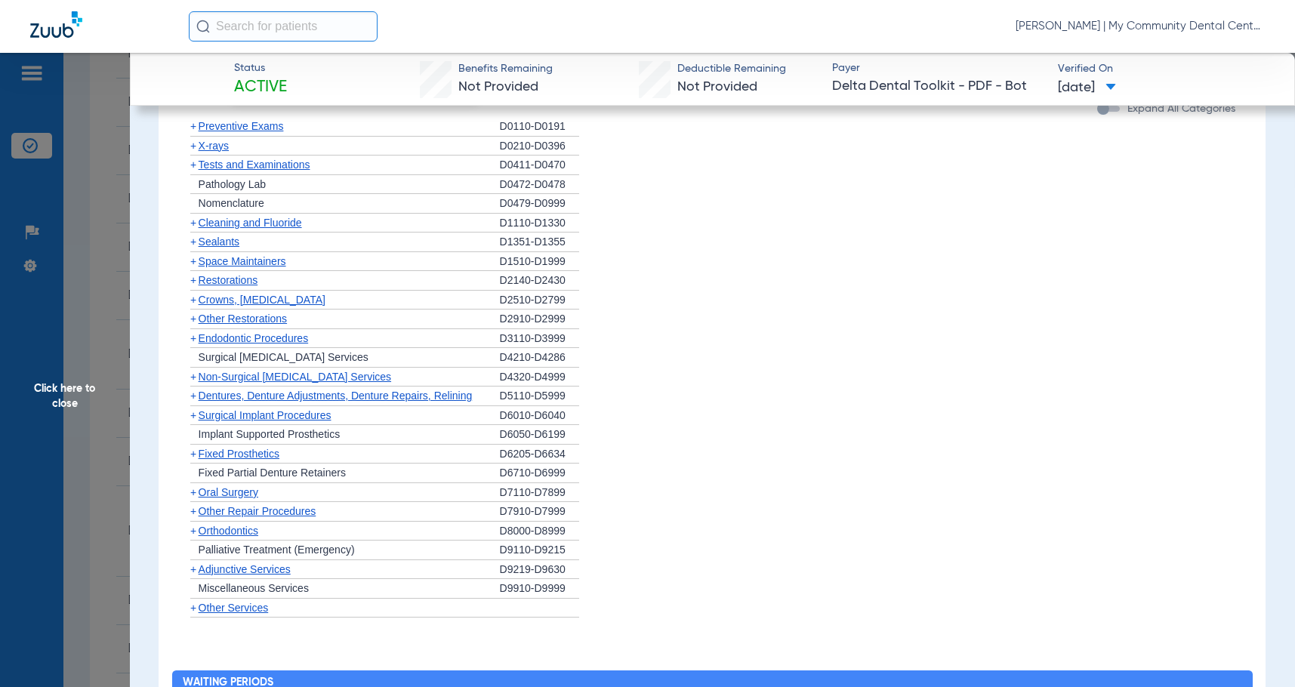
click at [215, 144] on span "X-rays" at bounding box center [214, 146] width 30 height 12
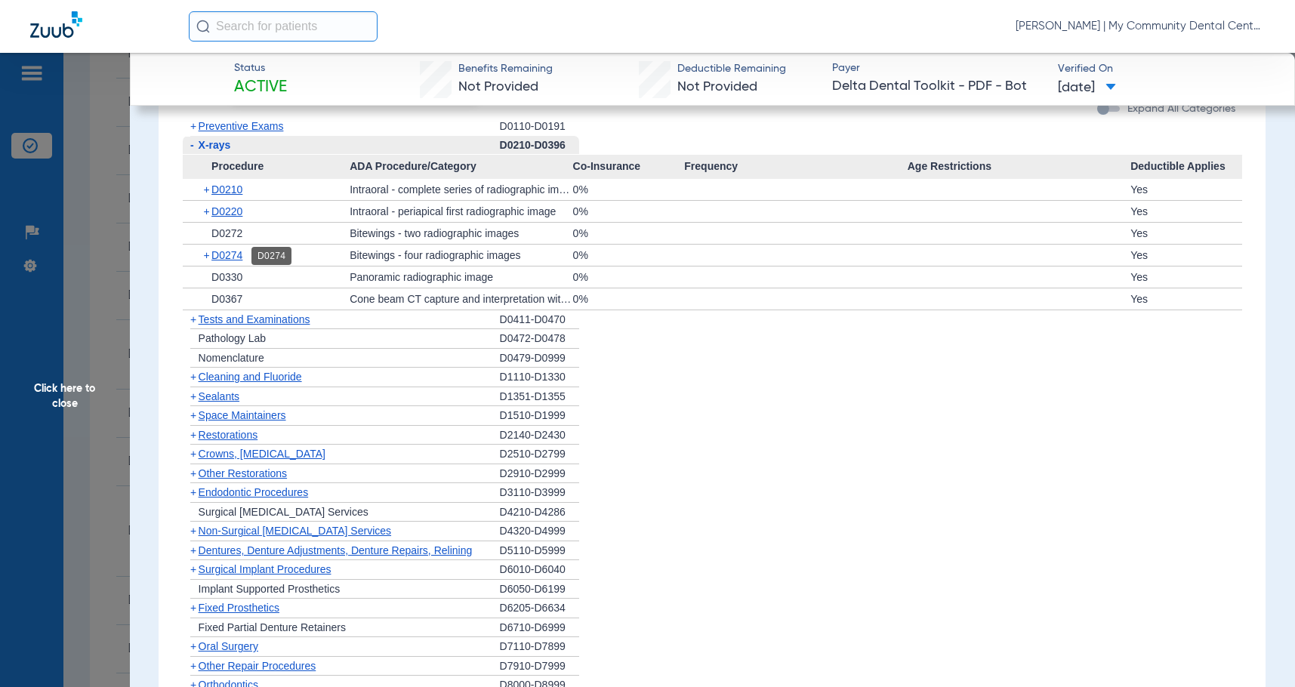
click at [239, 252] on span "D0274" at bounding box center [226, 255] width 31 height 12
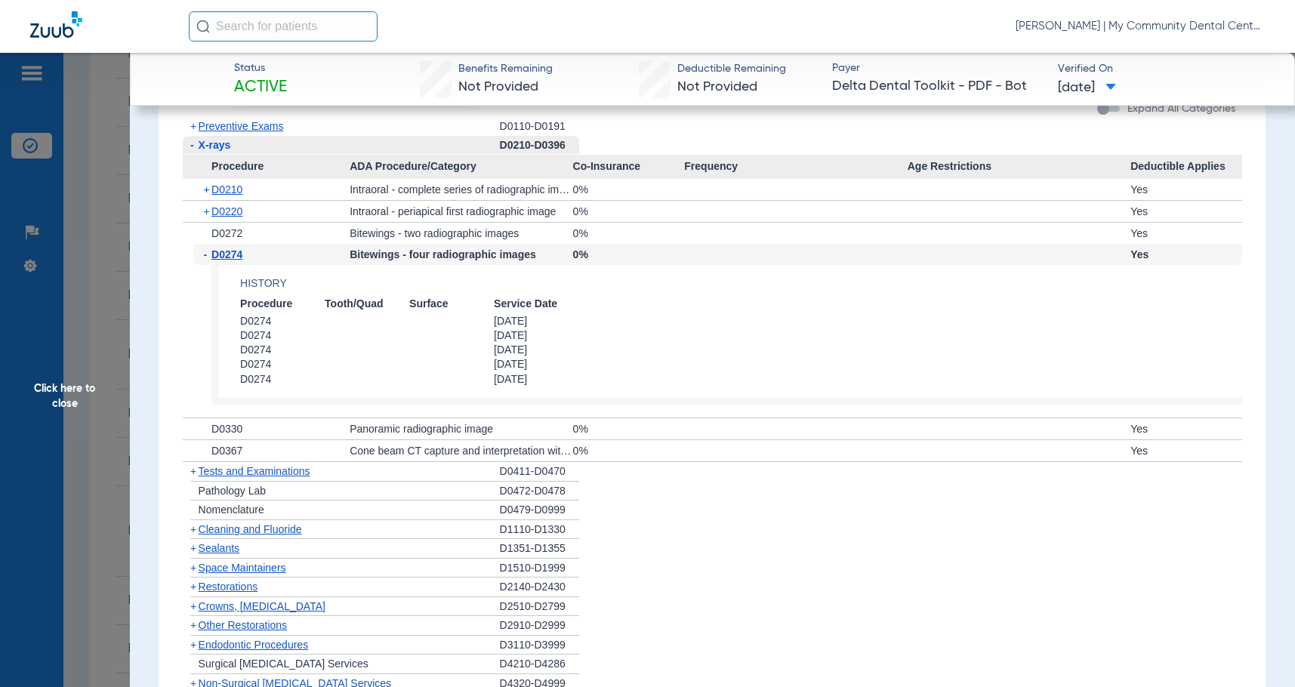
click at [239, 252] on span "D0274" at bounding box center [226, 255] width 31 height 12
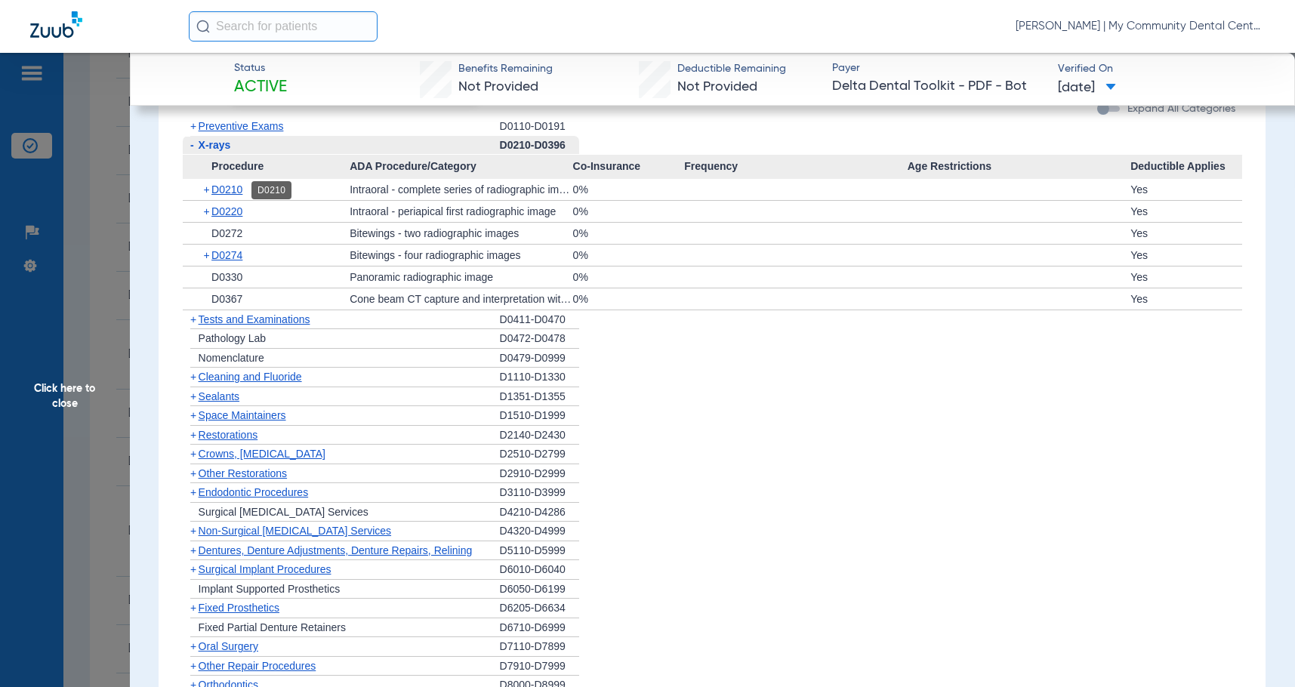
click at [216, 187] on span "D0210" at bounding box center [226, 190] width 31 height 12
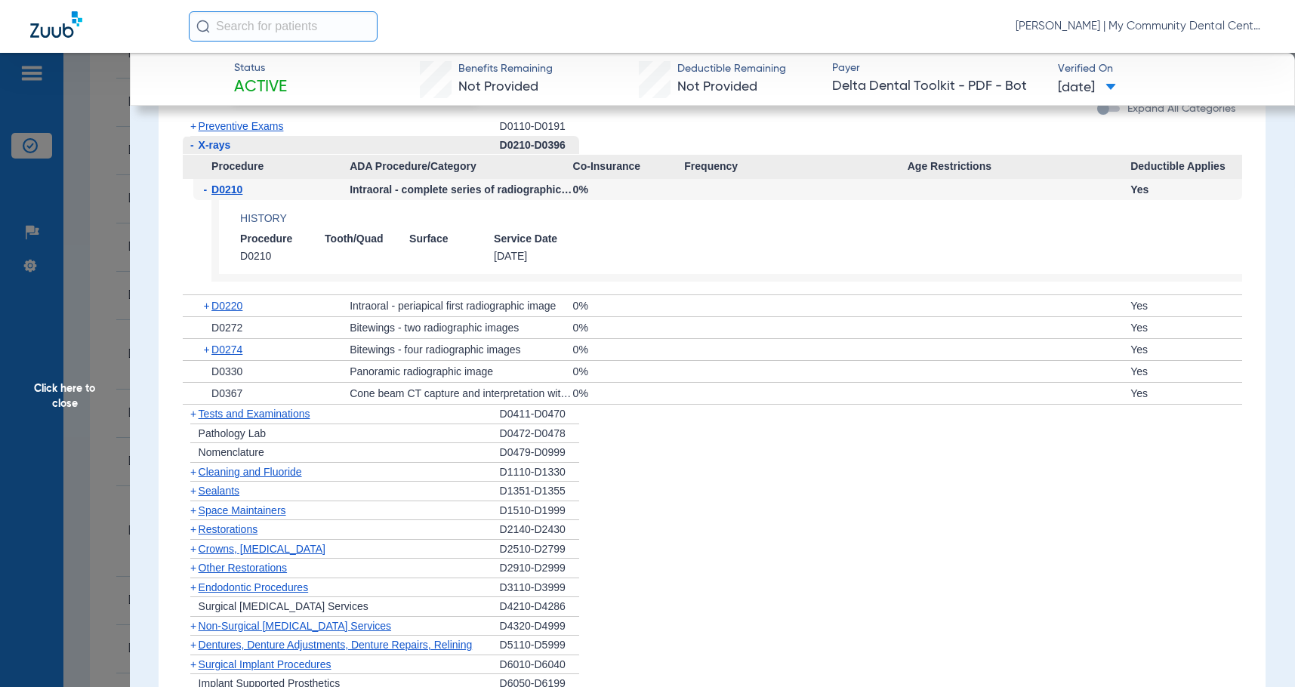
click at [216, 187] on span "D0210" at bounding box center [226, 190] width 31 height 12
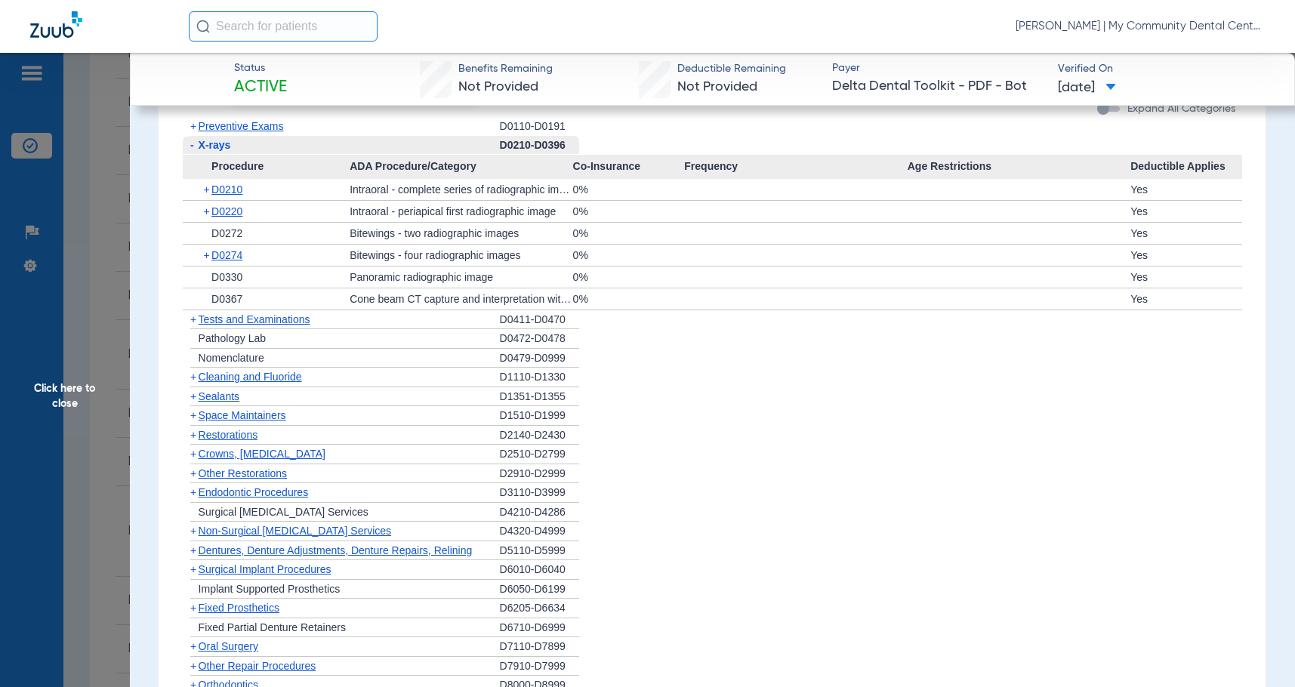
click at [224, 379] on span "Cleaning and Fluoride" at bounding box center [250, 377] width 103 height 12
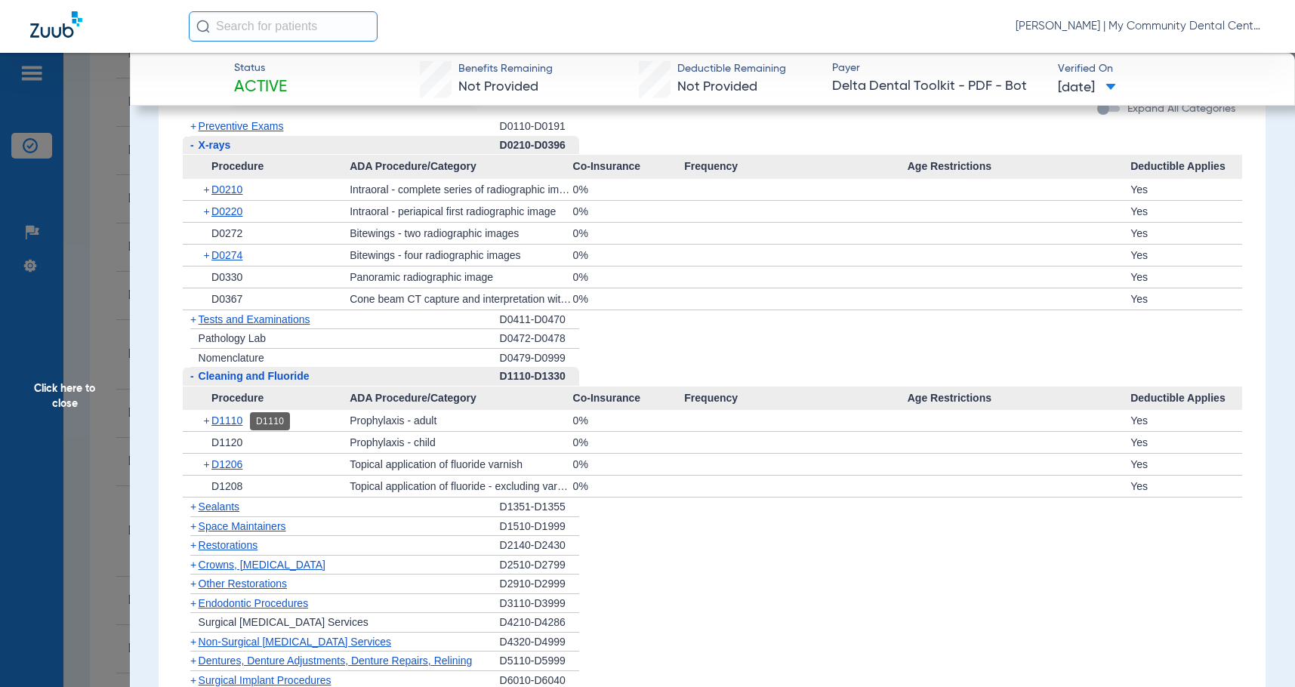
click at [242, 424] on span "D1110" at bounding box center [226, 421] width 31 height 12
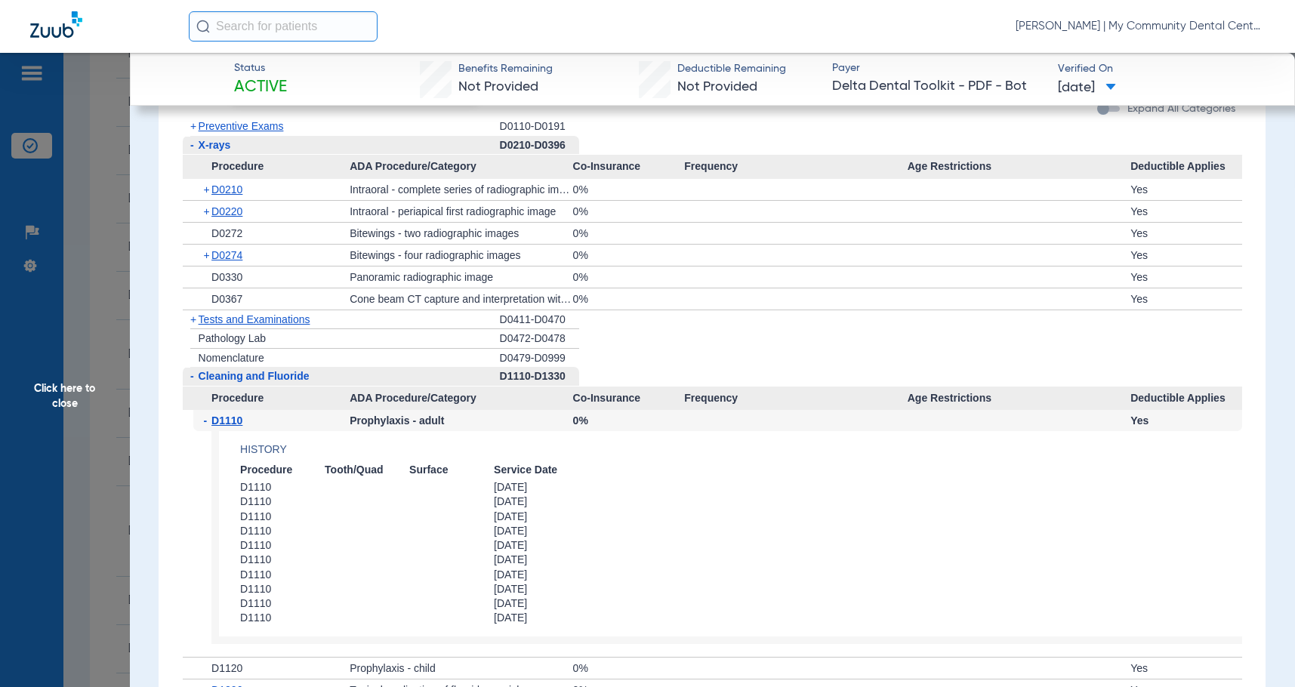
click at [239, 424] on span "D1110" at bounding box center [226, 421] width 31 height 12
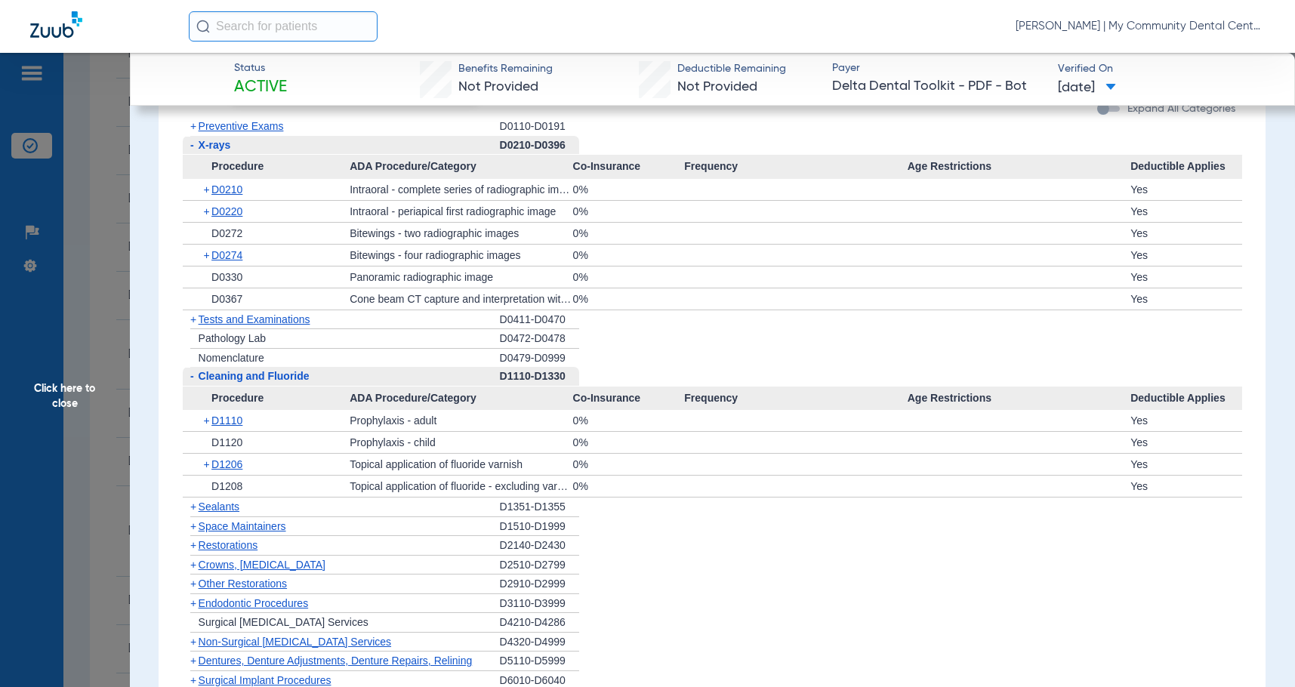
drag, startPoint x: 97, startPoint y: 354, endPoint x: 320, endPoint y: 468, distance: 249.3
click at [102, 356] on span "Click here to close" at bounding box center [65, 396] width 130 height 687
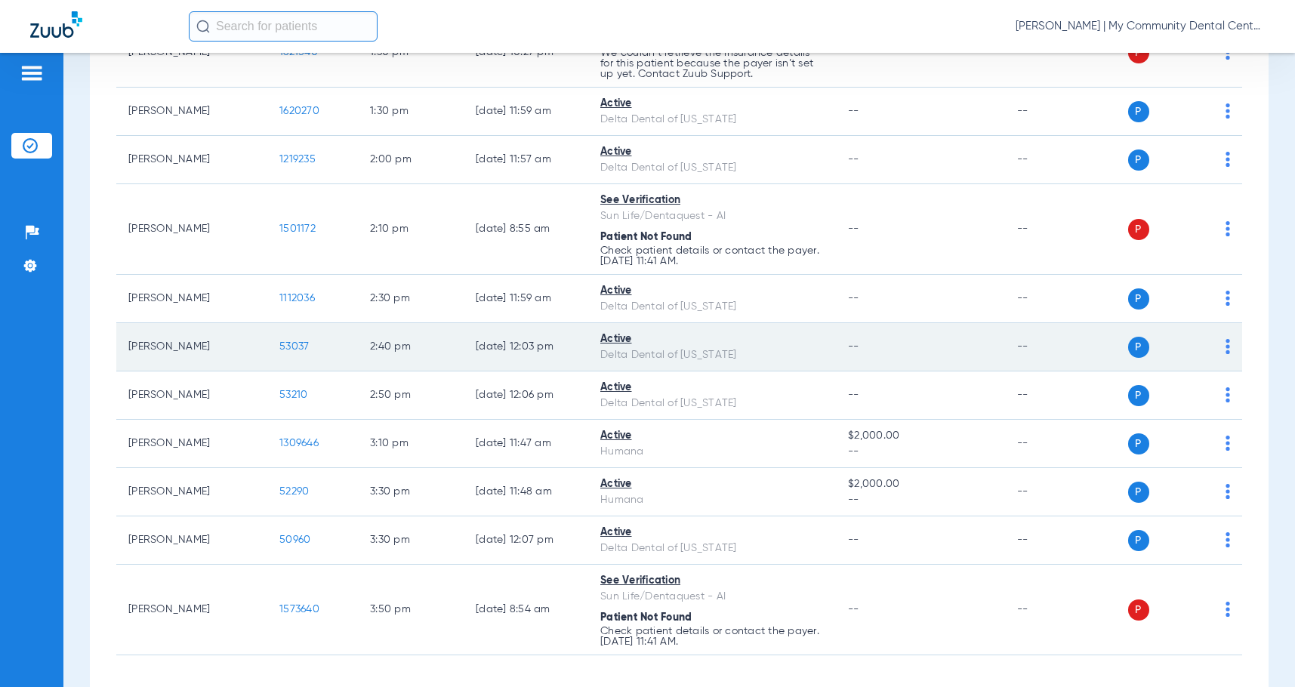
scroll to position [1198, 0]
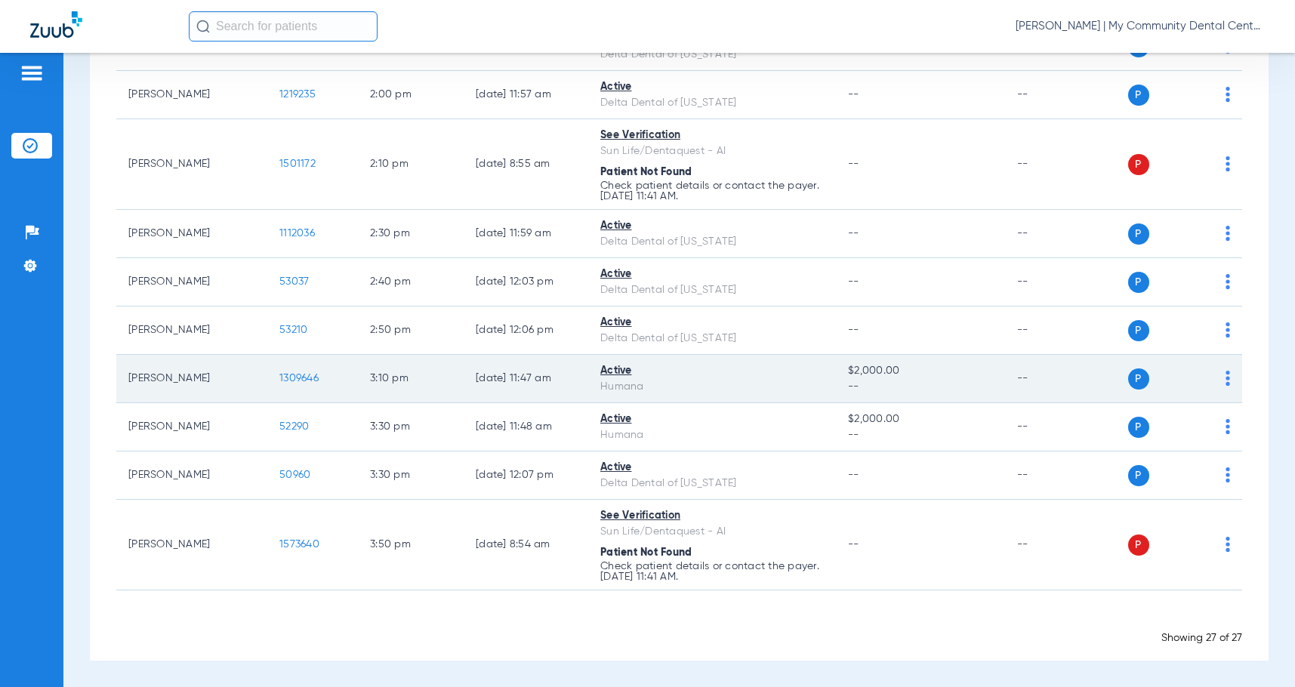
click at [304, 381] on span "1309646" at bounding box center [298, 378] width 39 height 11
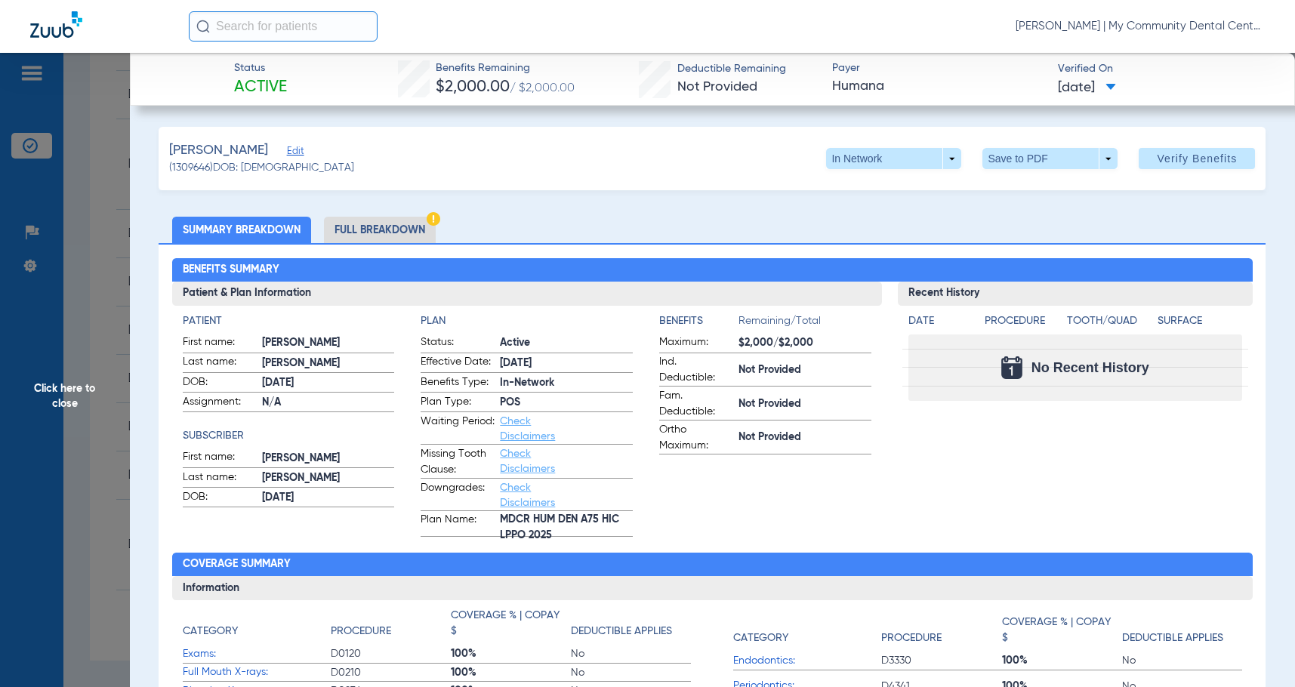
click at [381, 228] on li "Full Breakdown" at bounding box center [380, 230] width 112 height 26
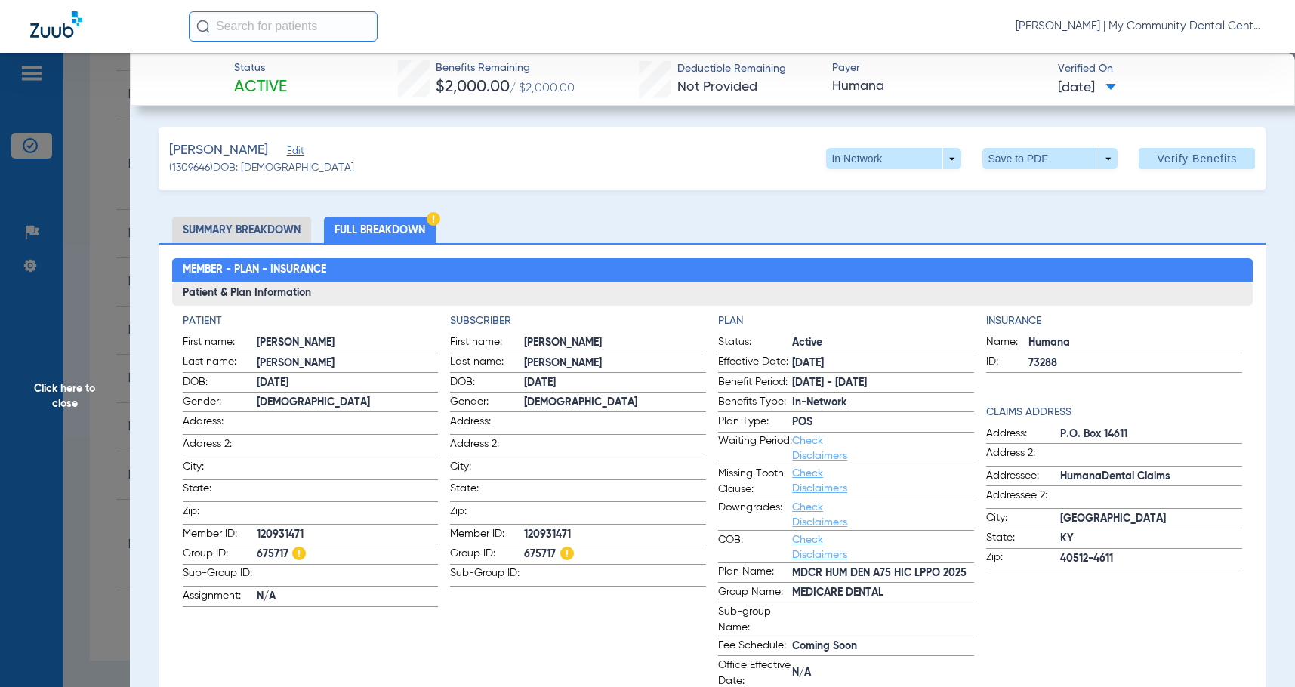
click at [566, 527] on span "120931471" at bounding box center [615, 535] width 182 height 16
copy span "120931471"
click at [116, 449] on span "Click here to close" at bounding box center [65, 396] width 130 height 687
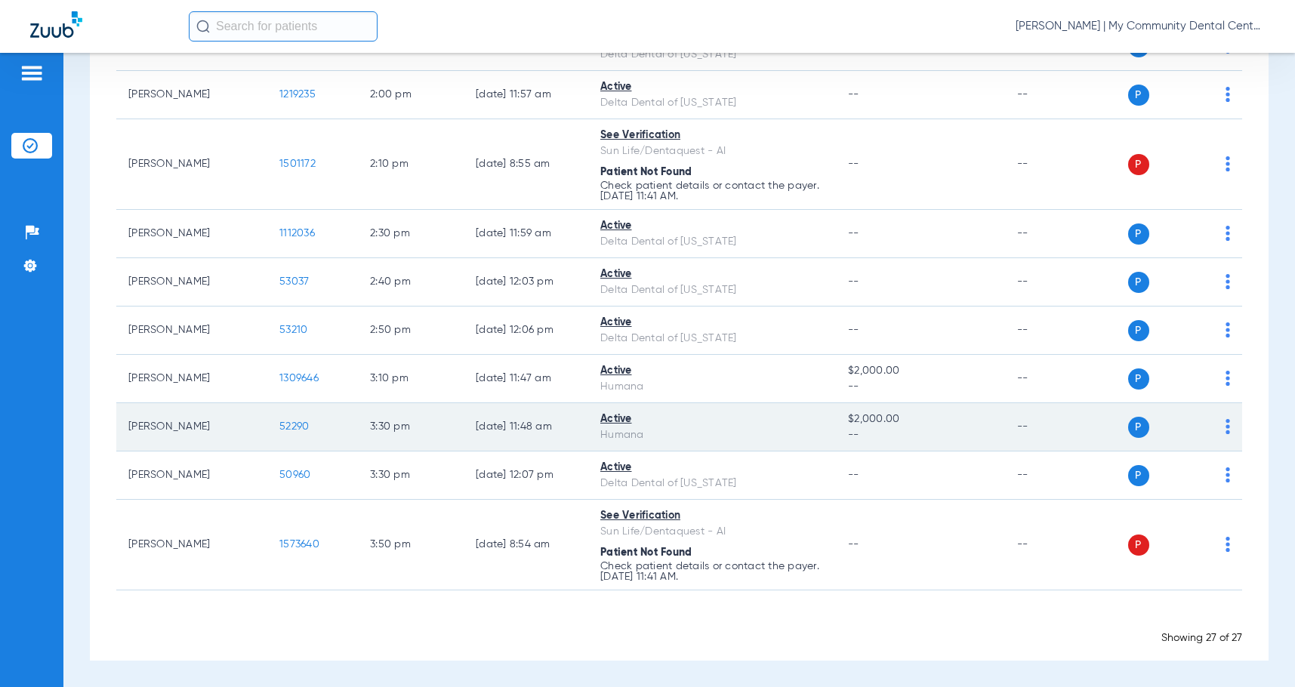
click at [298, 424] on span "52290" at bounding box center [293, 426] width 29 height 11
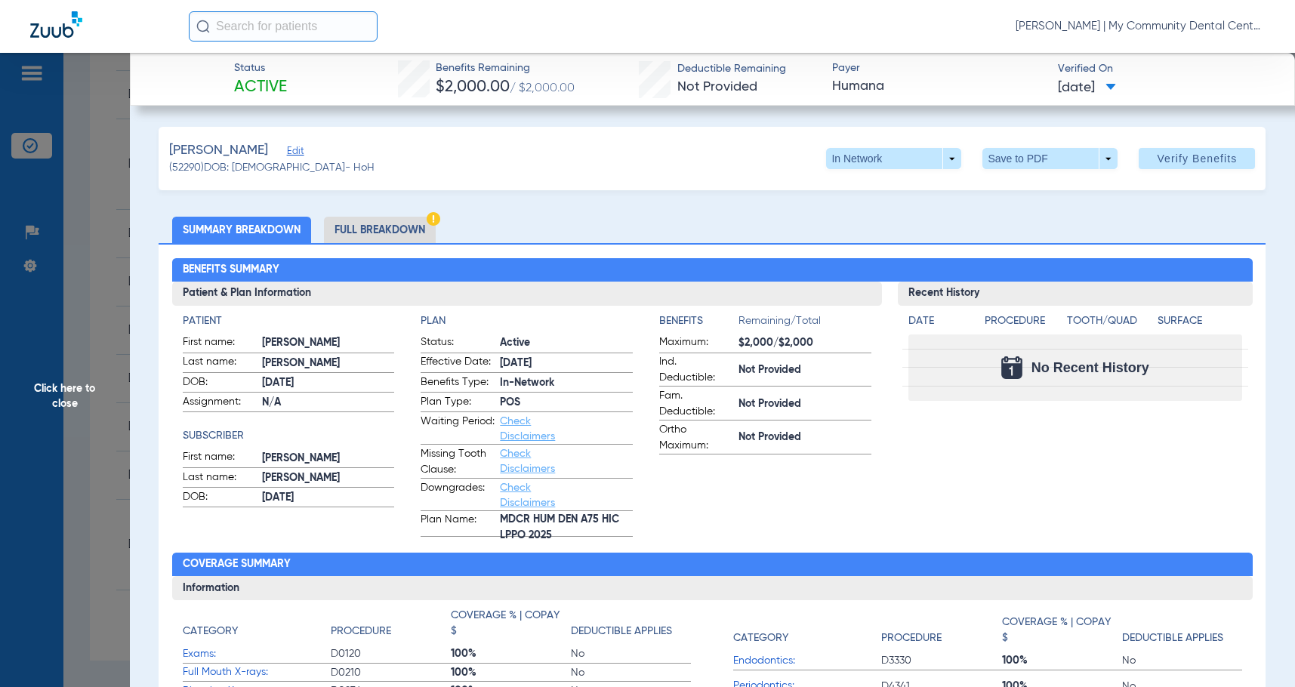
click at [405, 235] on li "Full Breakdown" at bounding box center [380, 230] width 112 height 26
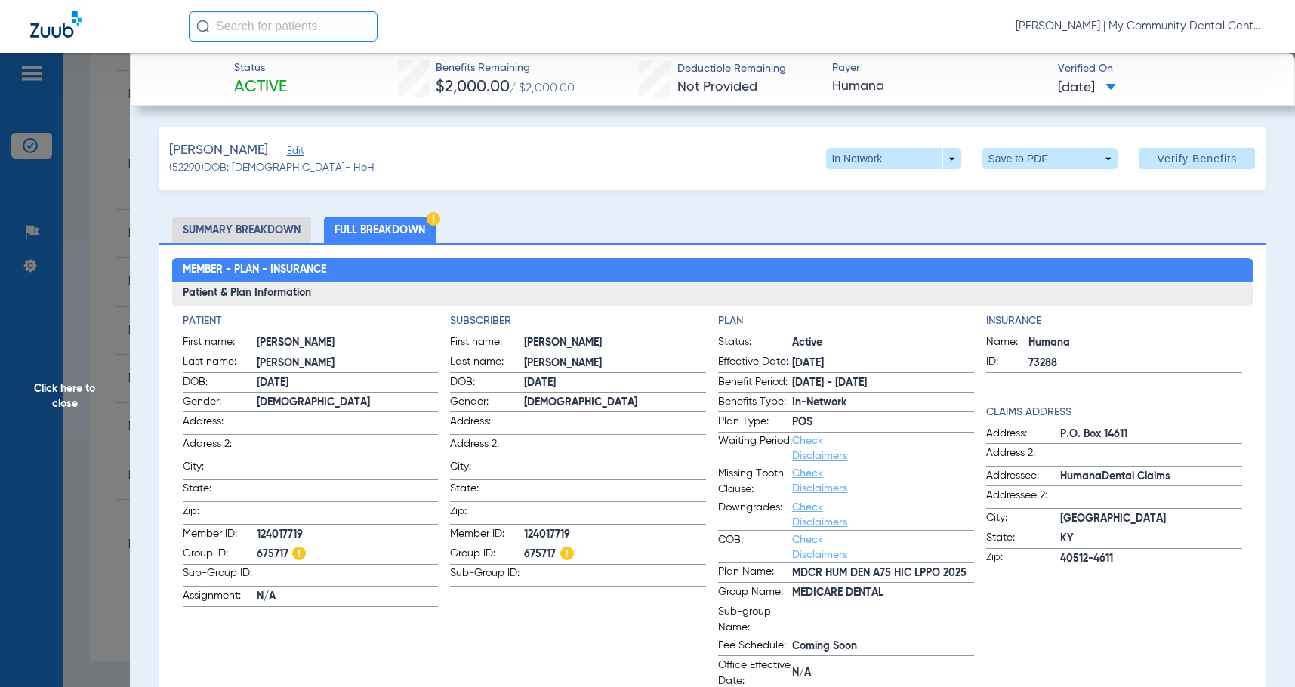
click at [561, 533] on span "124017719" at bounding box center [615, 535] width 182 height 16
copy span "124017719"
click at [88, 376] on span "Click here to close" at bounding box center [65, 396] width 130 height 687
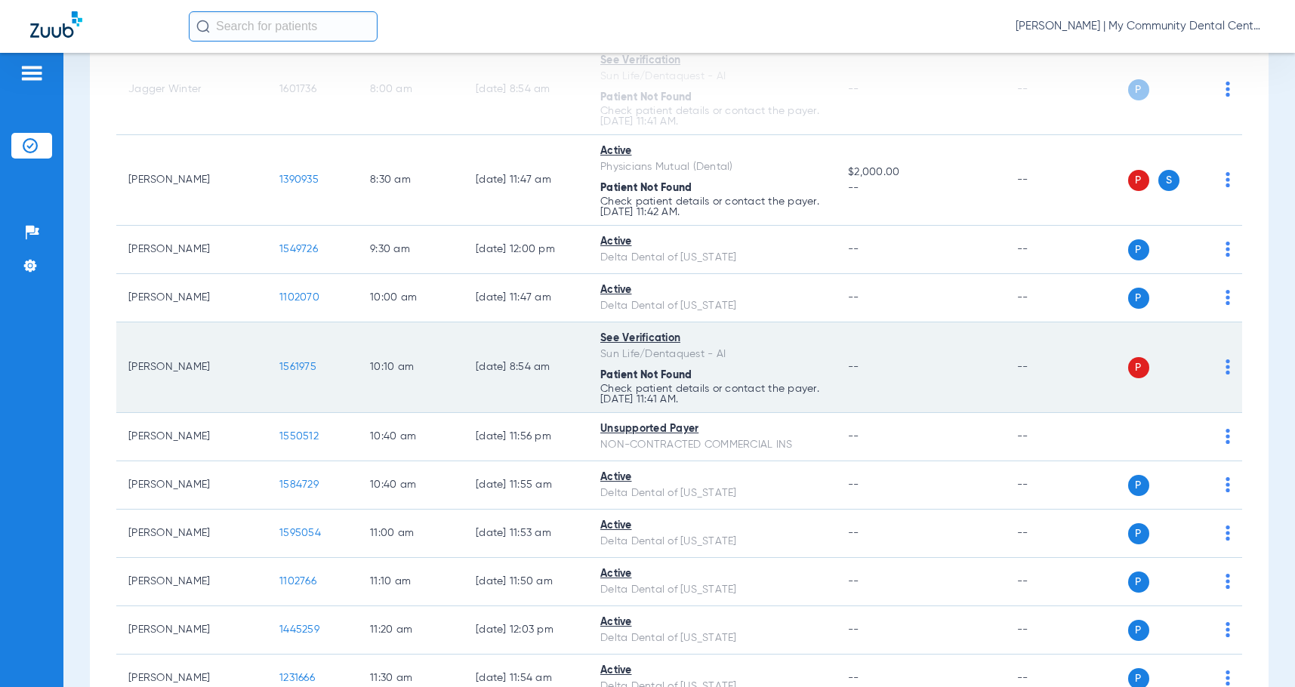
scroll to position [227, 0]
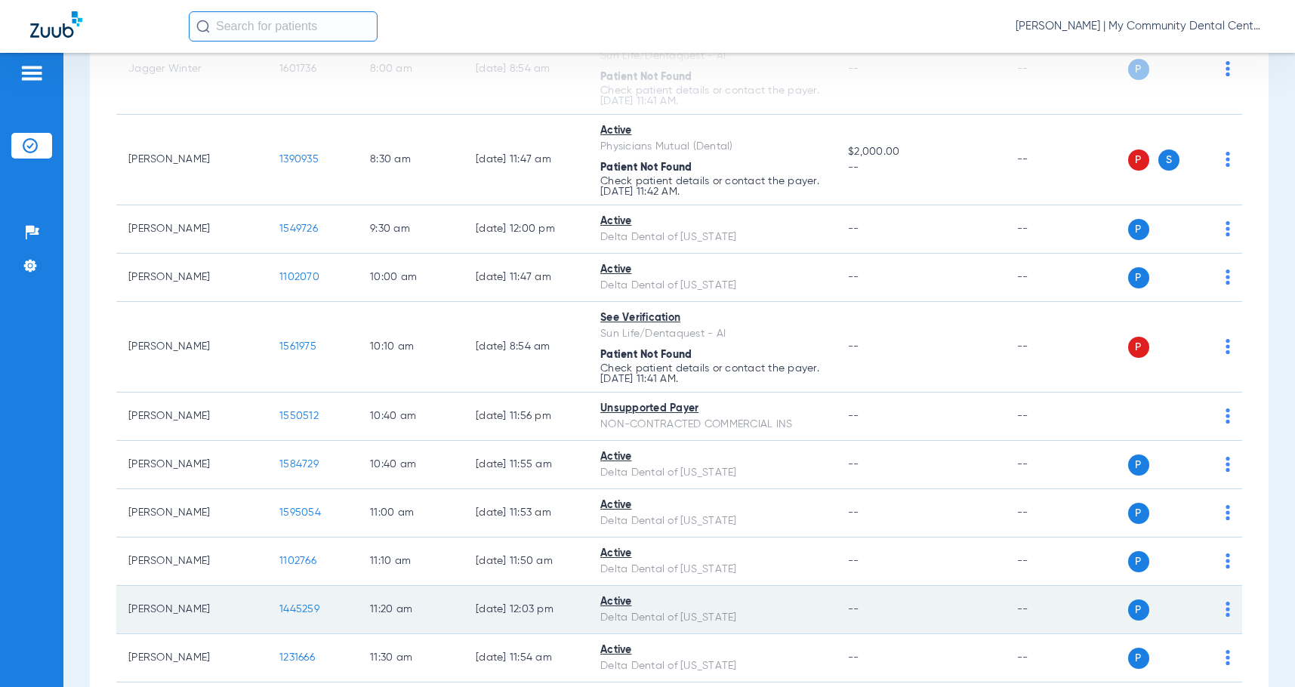
click at [304, 607] on span "1445259" at bounding box center [299, 609] width 40 height 11
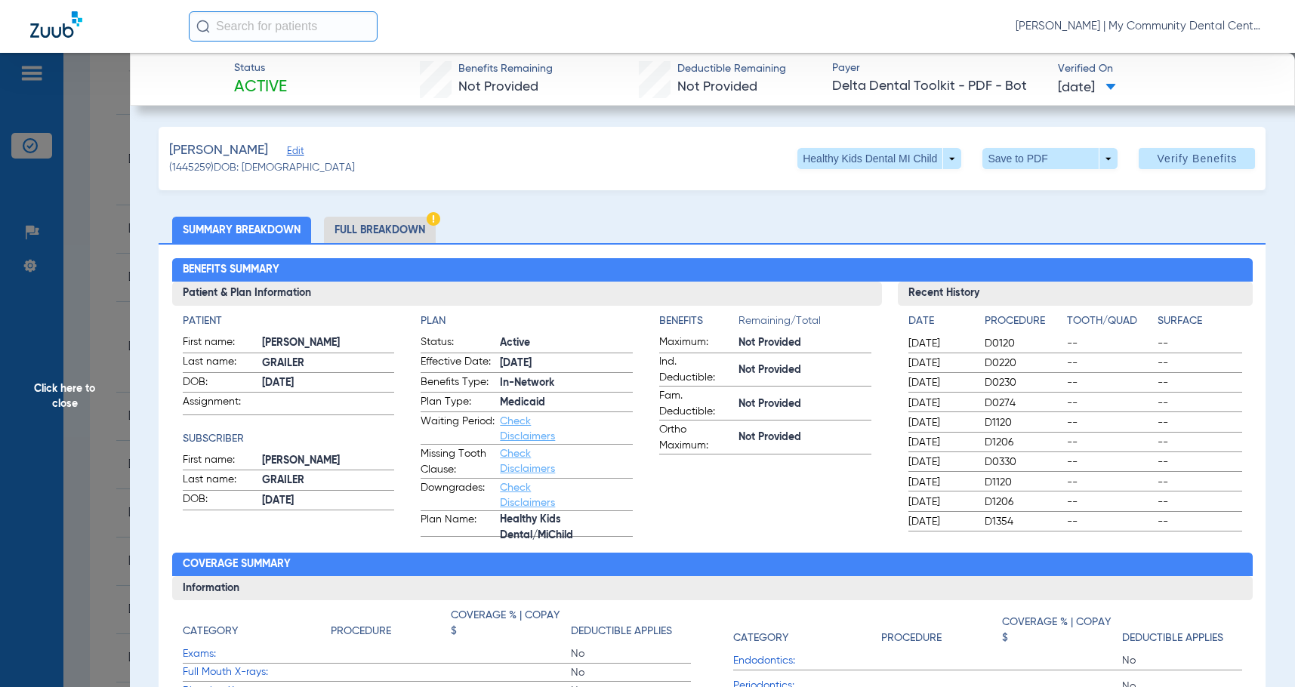
click at [385, 237] on li "Full Breakdown" at bounding box center [380, 230] width 112 height 26
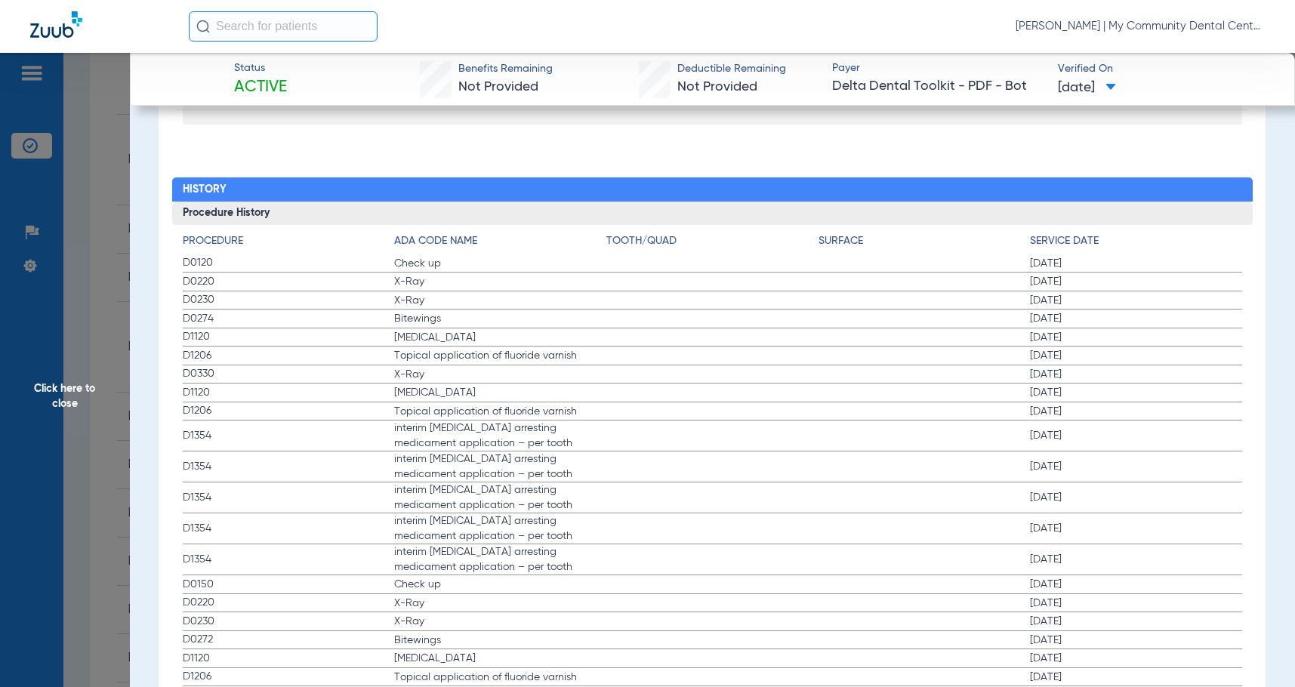
scroll to position [1888, 0]
click at [708, 447] on label "D1354 interim caries arresting medicament application – per tooth 11/07/2022" at bounding box center [713, 436] width 1060 height 31
click at [670, 440] on label "D1354 interim caries arresting medicament application – per tooth 11/07/2022" at bounding box center [713, 436] width 1060 height 31
click at [60, 509] on span "Click here to close" at bounding box center [65, 396] width 130 height 687
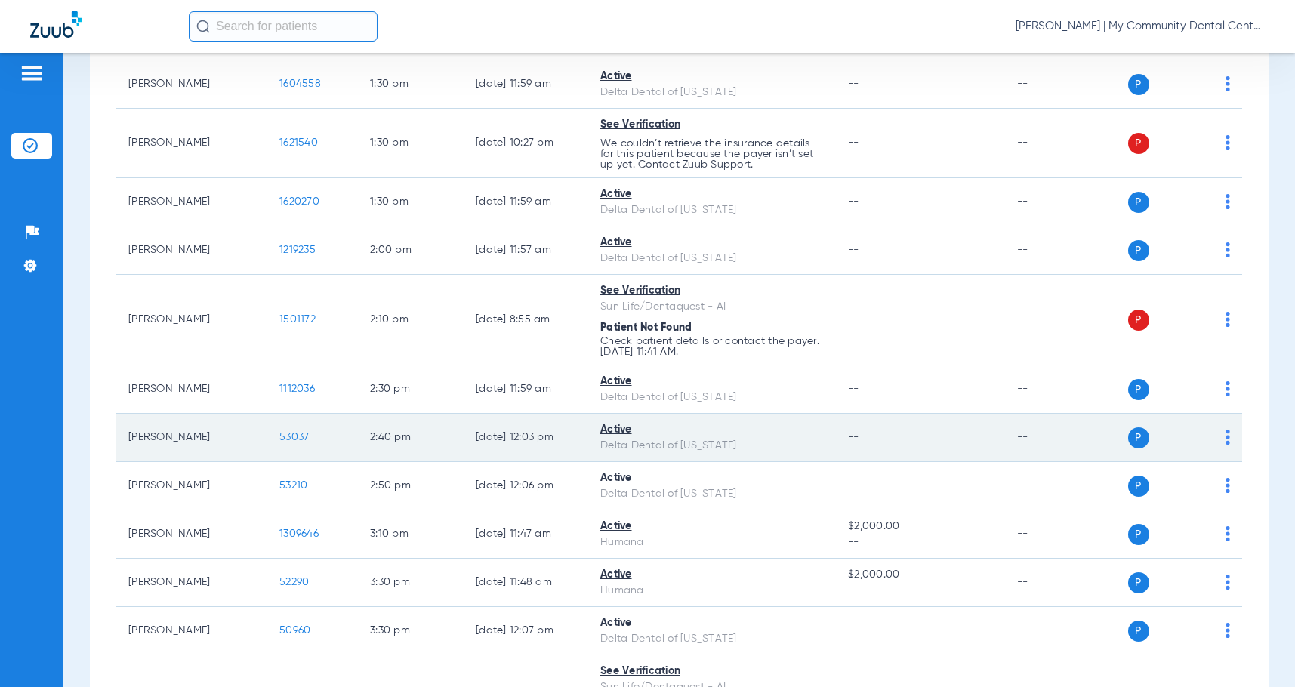
scroll to position [1057, 0]
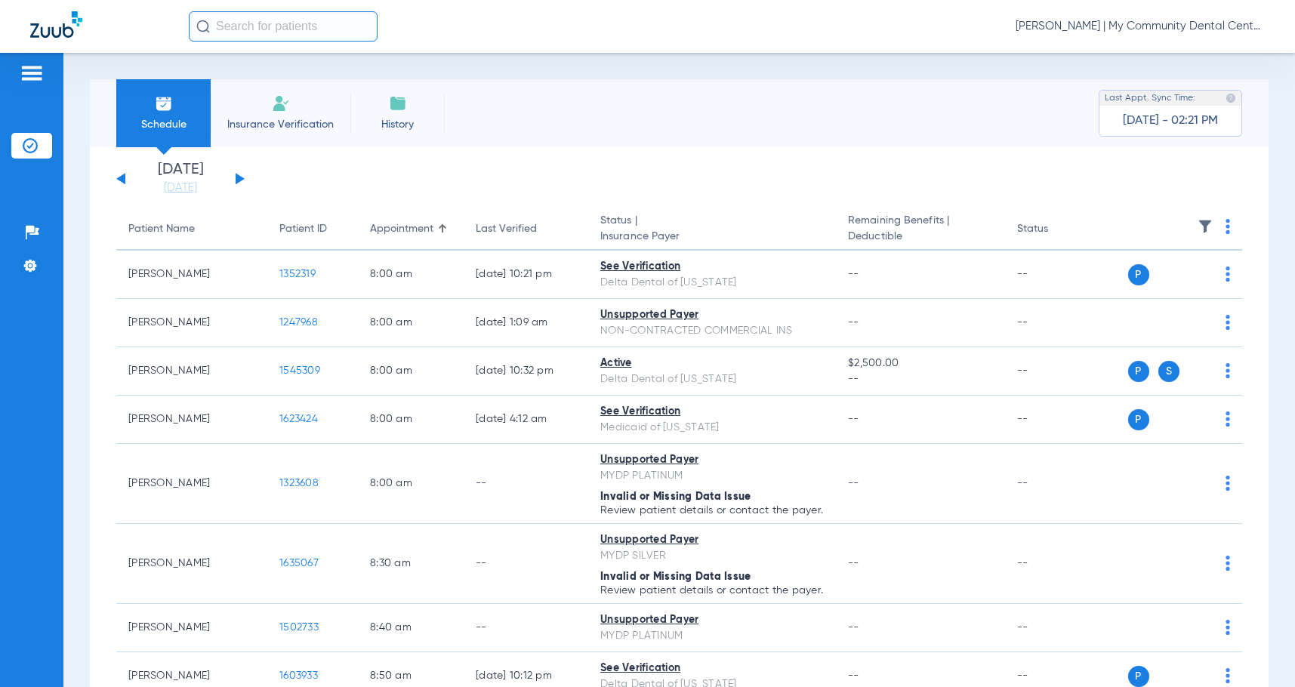
click at [236, 179] on button at bounding box center [240, 178] width 9 height 11
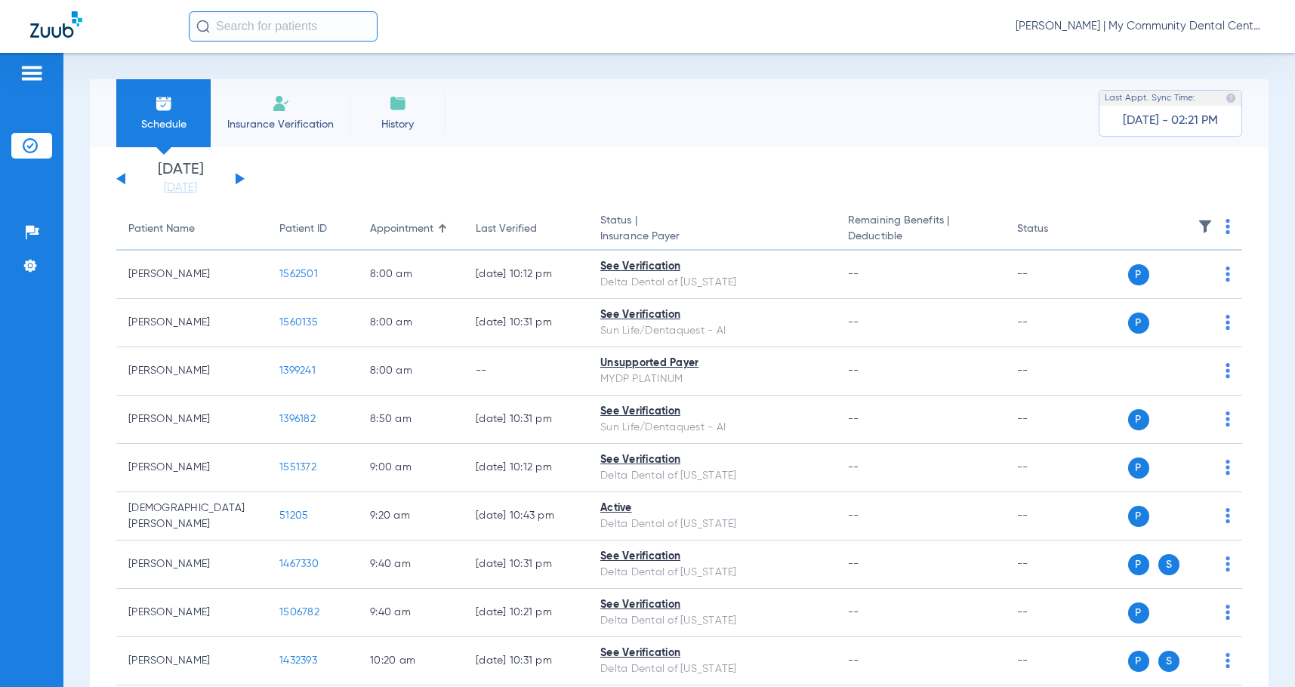
click at [1226, 227] on img at bounding box center [1228, 226] width 5 height 15
click at [1179, 283] on span "Verify All" at bounding box center [1159, 286] width 94 height 11
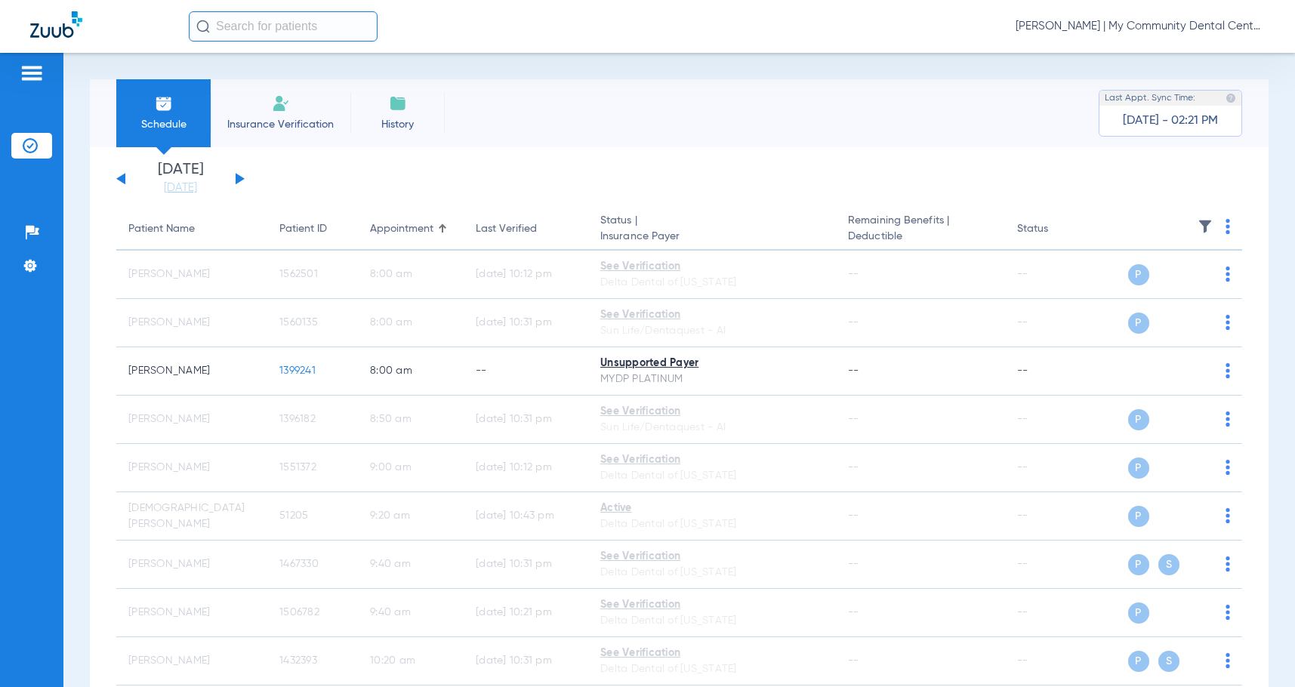
click at [1057, 27] on span "[PERSON_NAME] | My Community Dental Centers" at bounding box center [1140, 26] width 249 height 15
click at [1181, 88] on span "Log out" at bounding box center [1208, 84] width 85 height 11
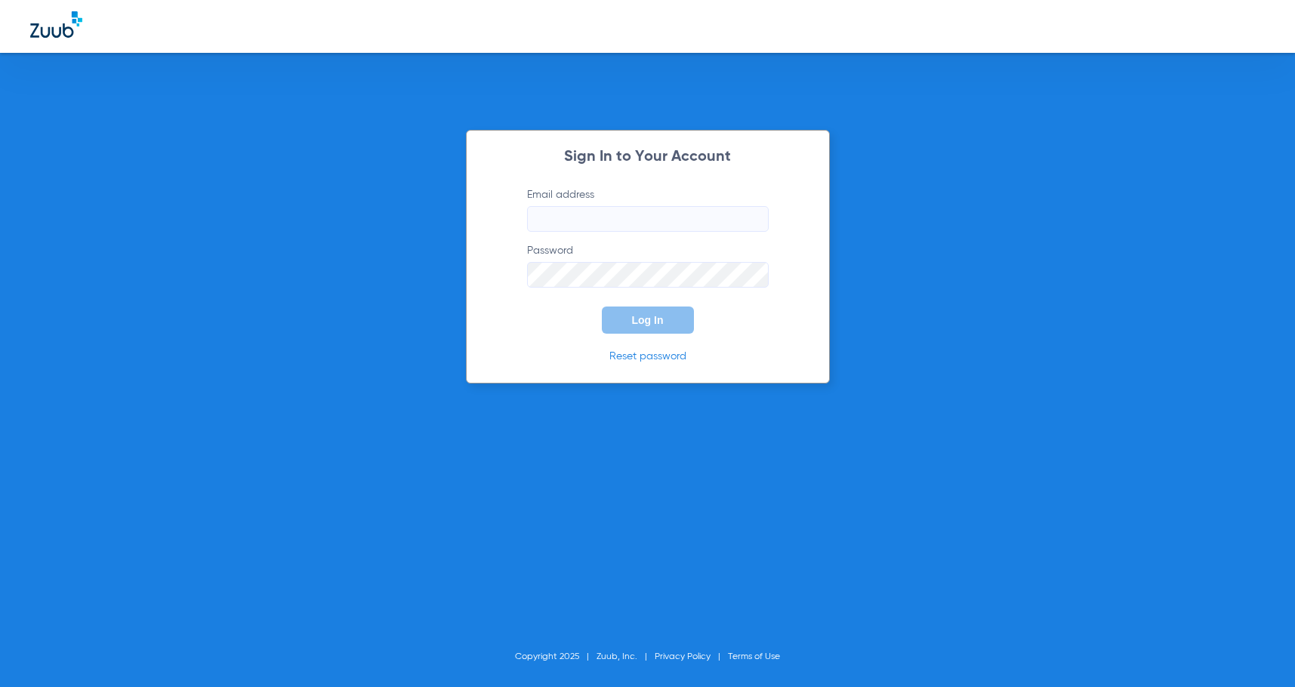
type input "[EMAIL_ADDRESS][DOMAIN_NAME]"
